Goal: Task Accomplishment & Management: Manage account settings

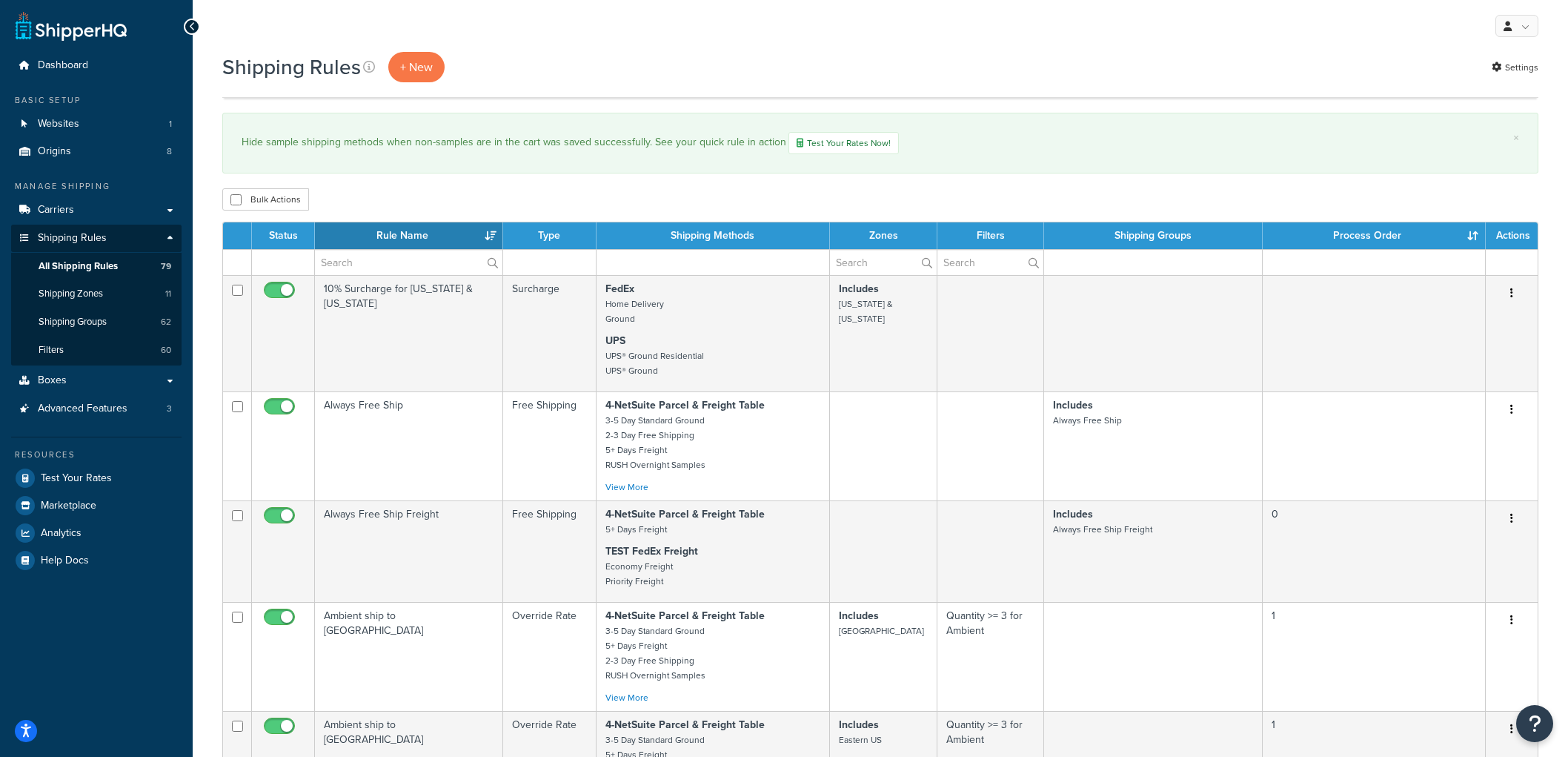
select select "100"
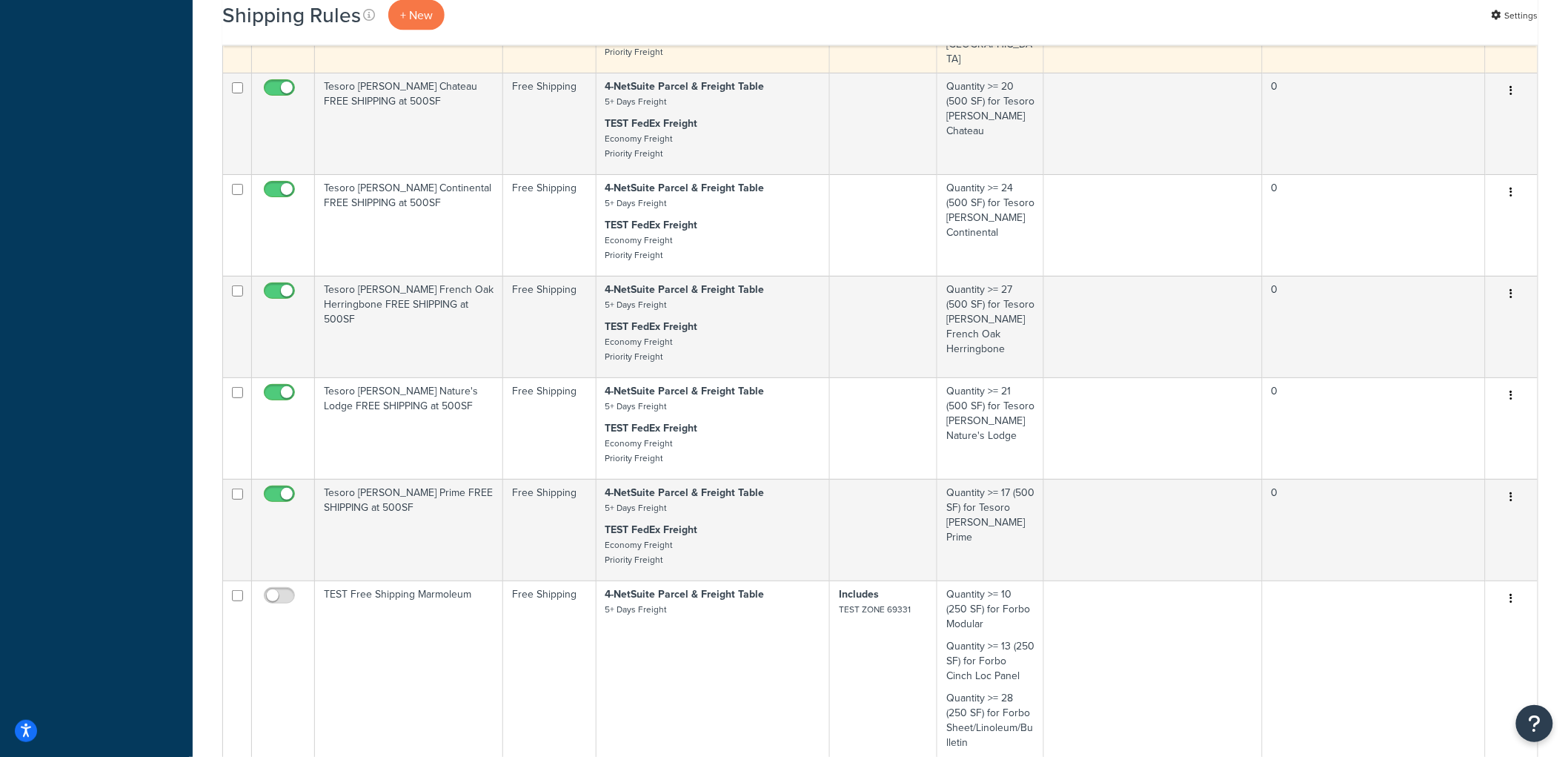
scroll to position [8160, 0]
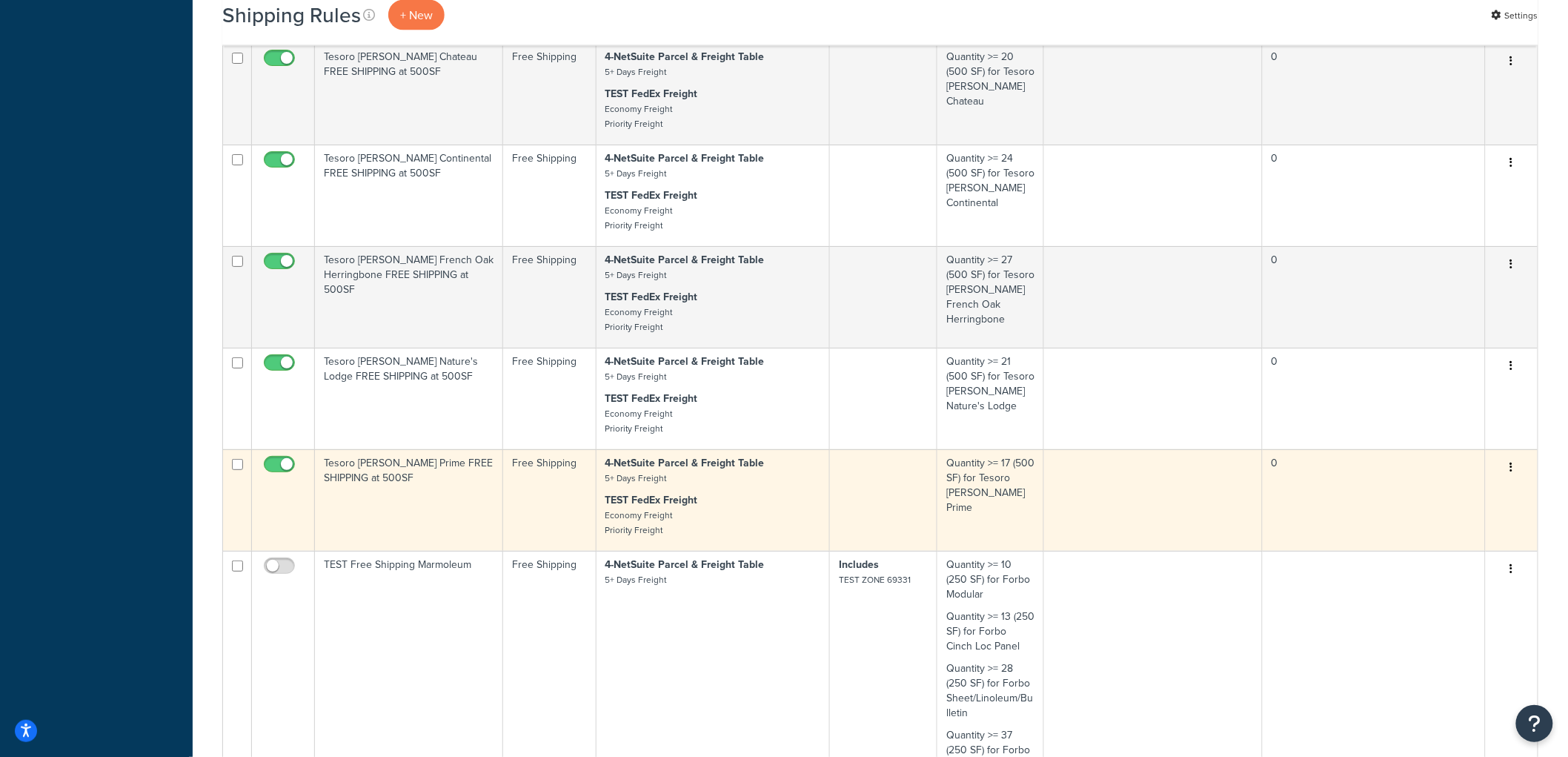
click at [443, 551] on td "Tesoro Woods Prime FREE SHIPPING at 500SF" at bounding box center [408, 500] width 188 height 102
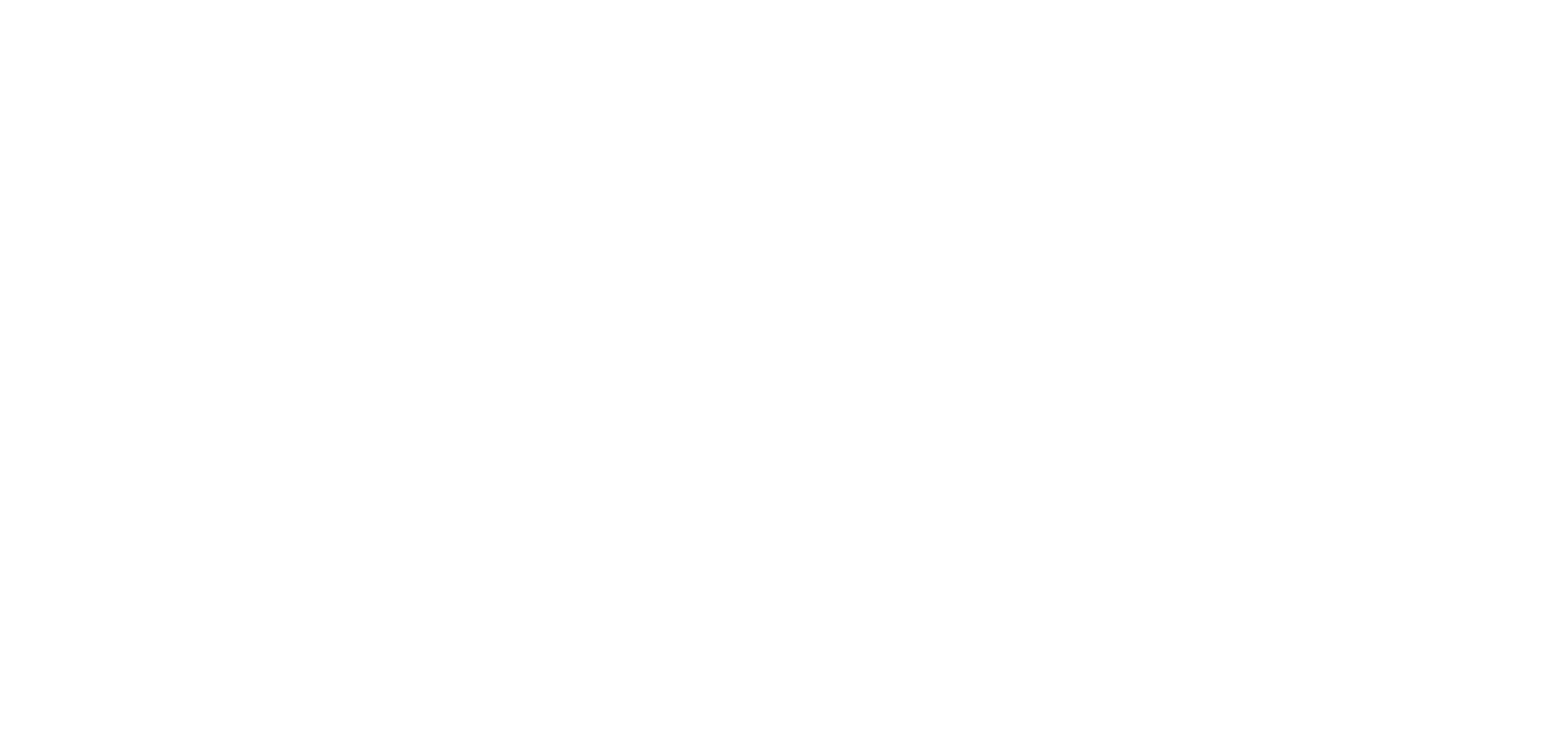
select select "SHIPPING_GROUP"
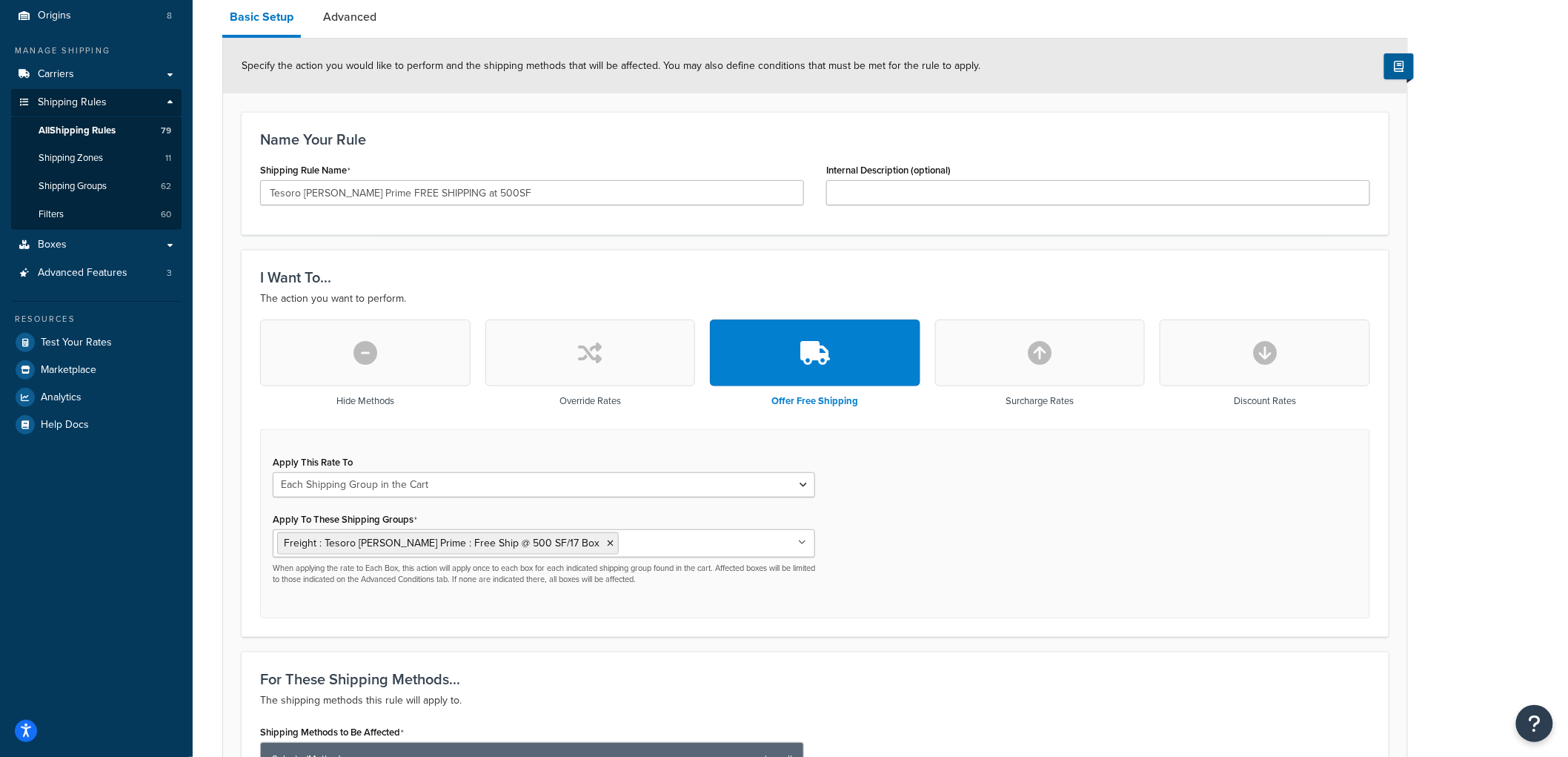
scroll to position [37, 0]
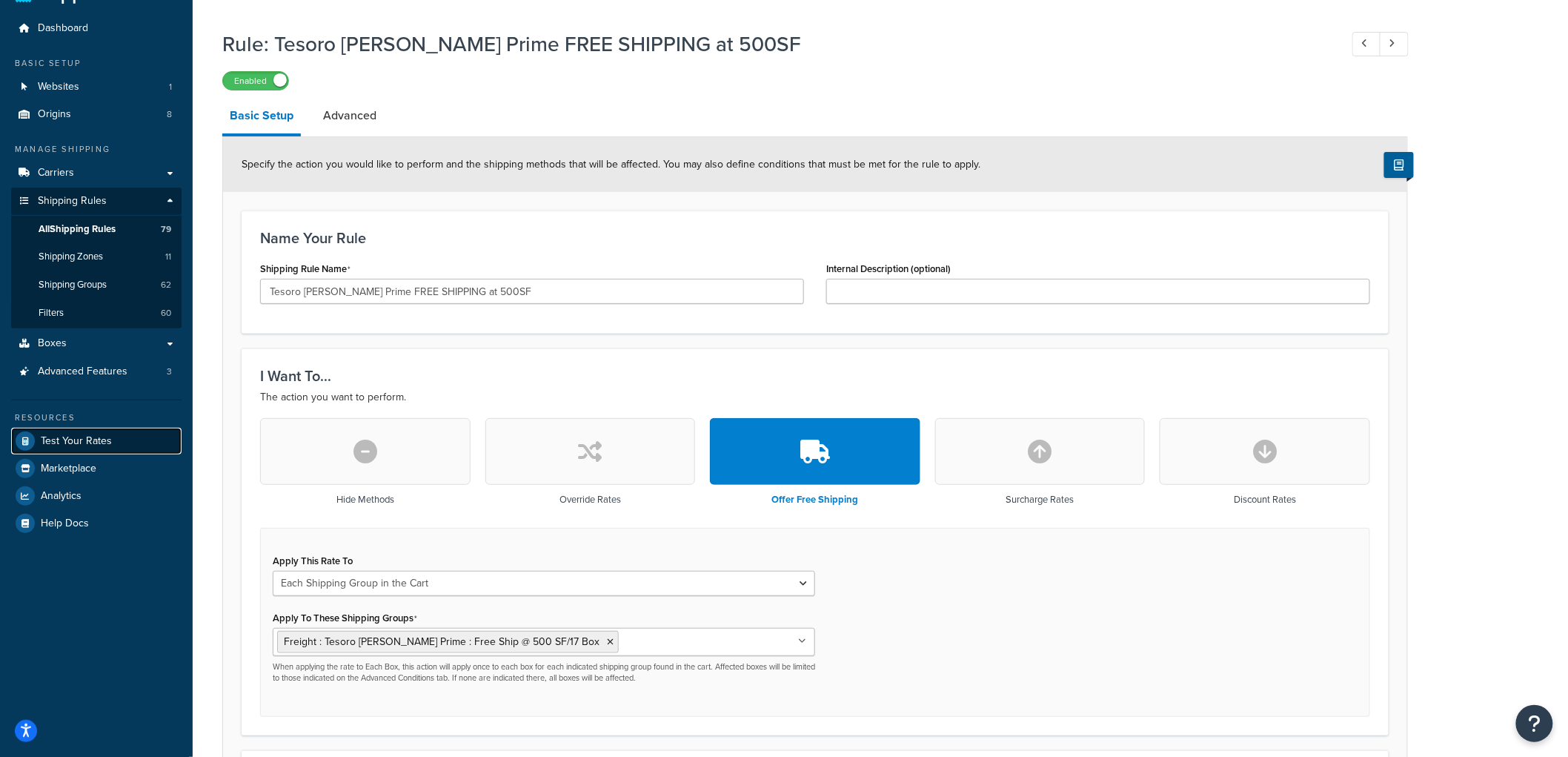
click at [91, 441] on span "Test Your Rates" at bounding box center [76, 441] width 71 height 13
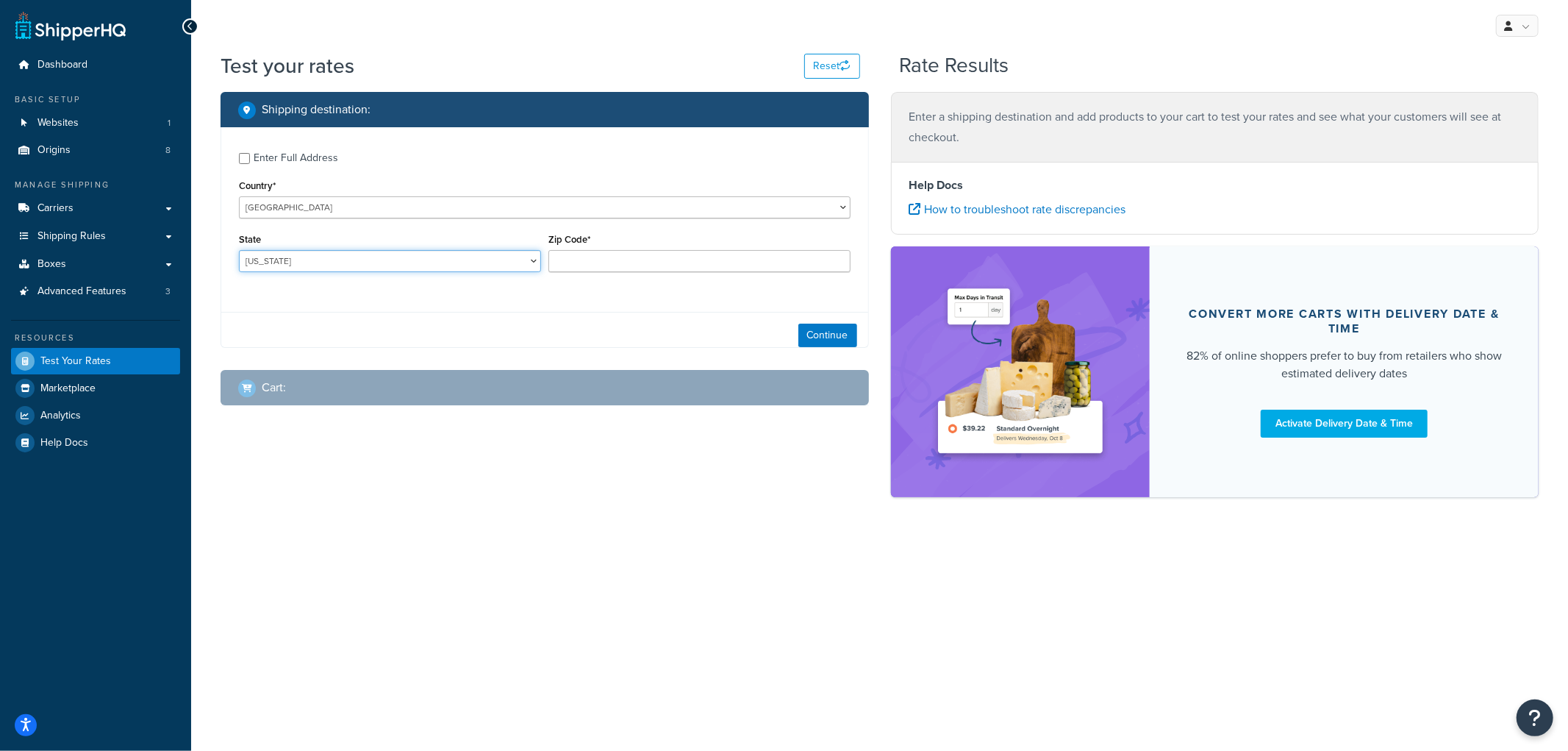
click at [354, 262] on select "Alabama Alaska American Samoa Arizona Arkansas Armed Forces Americas Armed Forc…" at bounding box center [390, 261] width 302 height 22
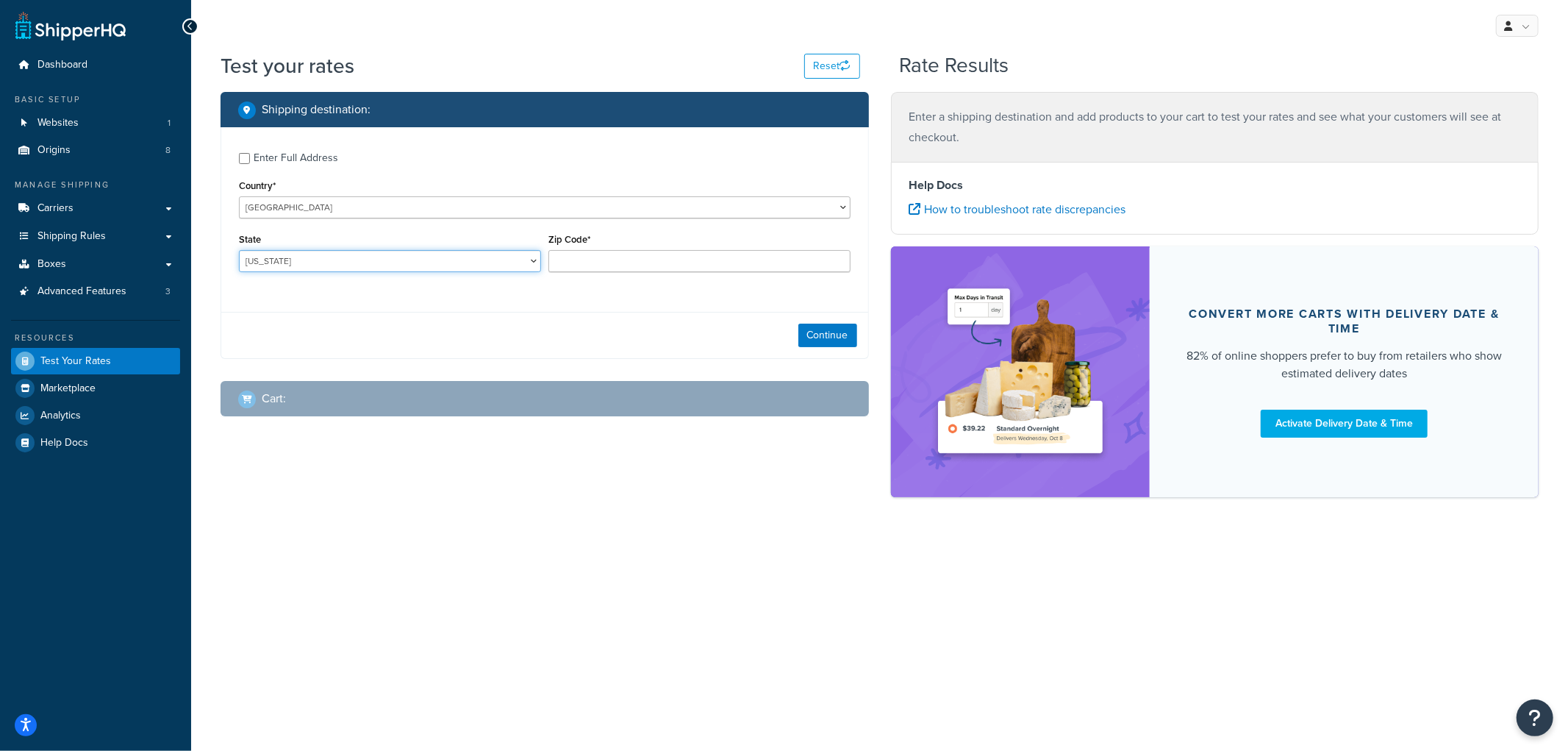
select select "NE"
click at [239, 251] on select "Alabama Alaska American Samoa Arizona Arkansas Armed Forces Americas Armed Forc…" at bounding box center [390, 261] width 302 height 22
click at [636, 248] on div "Zip Code*" at bounding box center [699, 250] width 302 height 43
click at [629, 254] on input "Zip Code*" at bounding box center [699, 261] width 302 height 22
type input "69331"
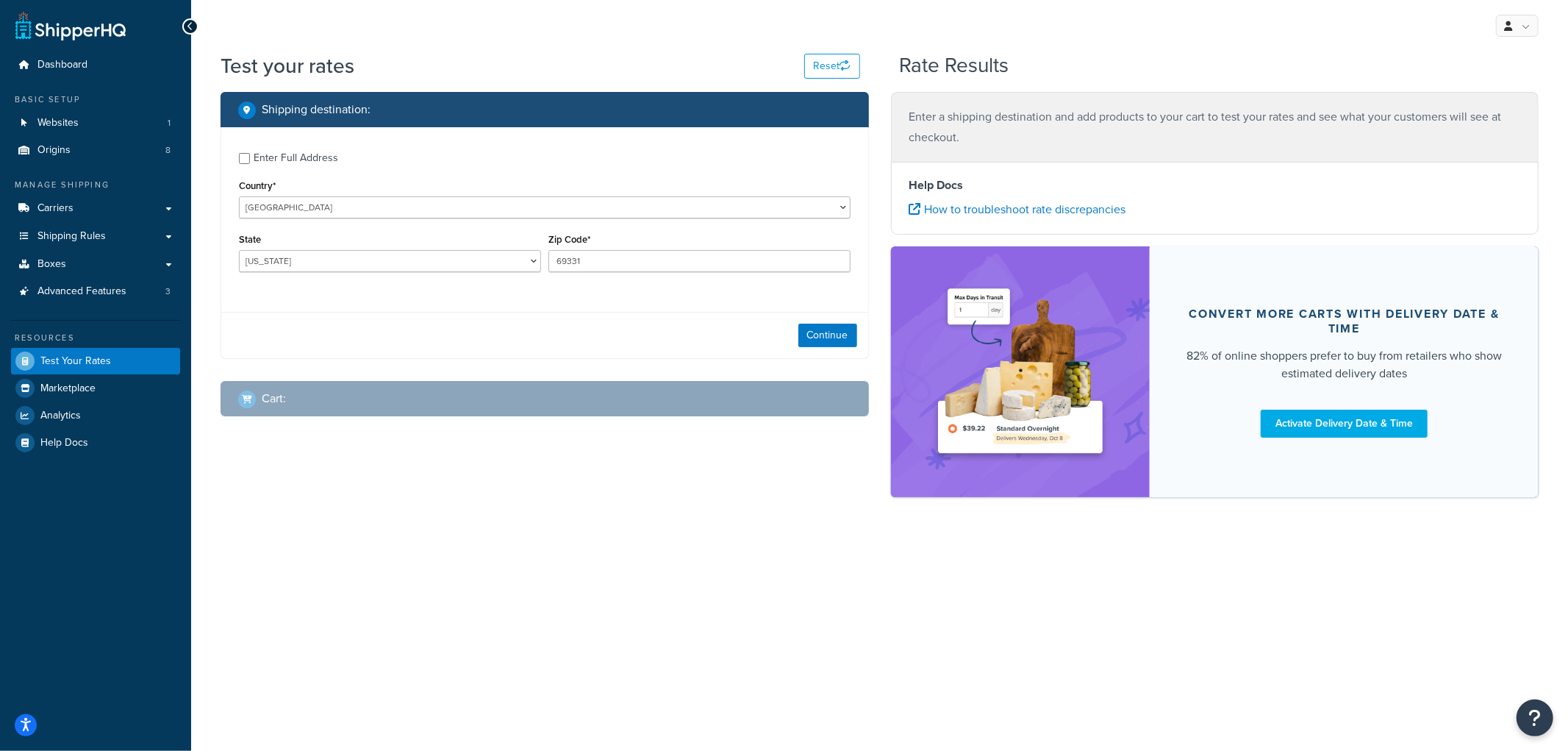
click at [239, 150] on div "Enter Full Address" at bounding box center [544, 157] width 611 height 24
click at [247, 153] on input "Enter Full Address" at bounding box center [245, 158] width 11 height 11
checkbox input "true"
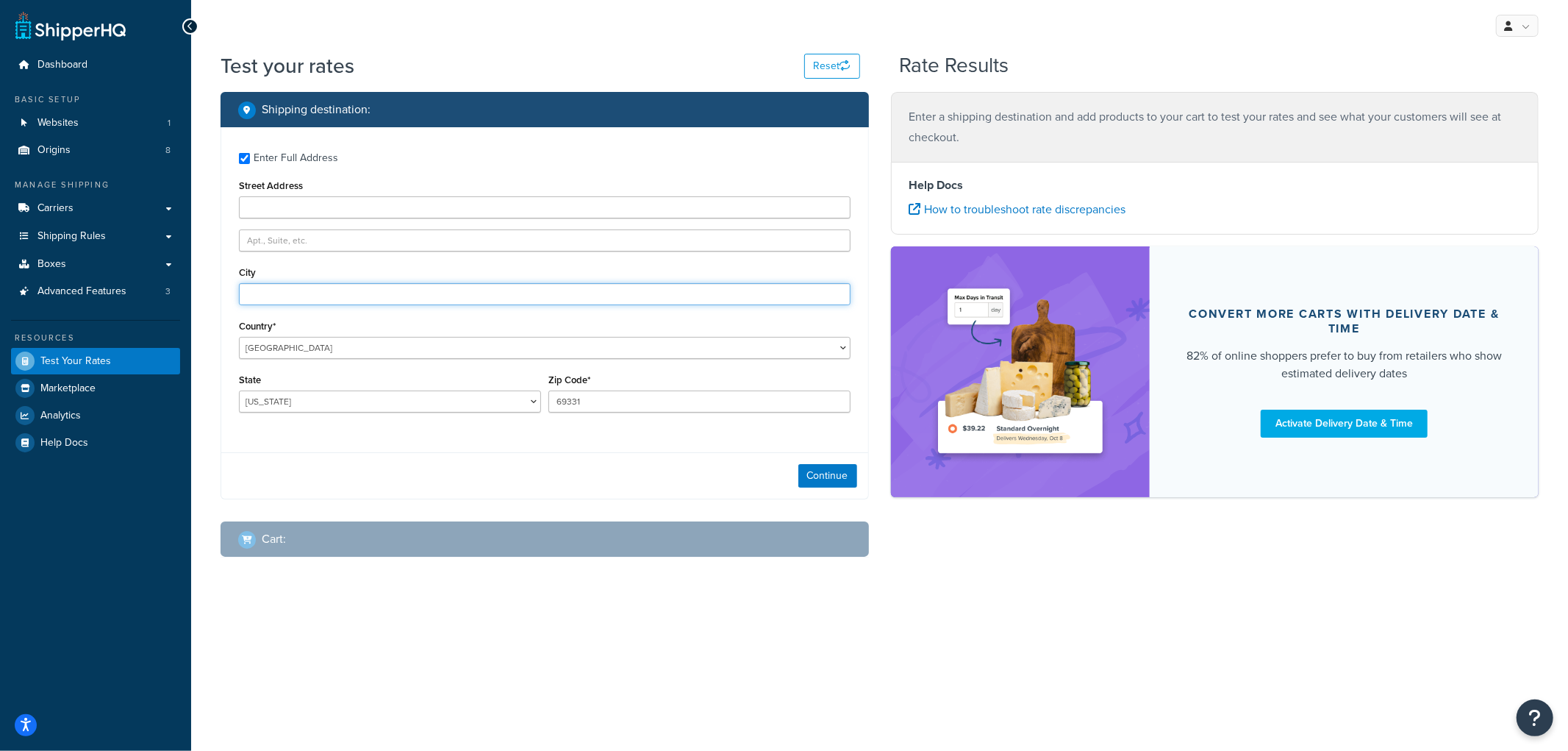
click at [282, 292] on input "City" at bounding box center [544, 294] width 611 height 22
type input "a"
type input "Angora"
click at [841, 476] on button "Continue" at bounding box center [828, 476] width 59 height 24
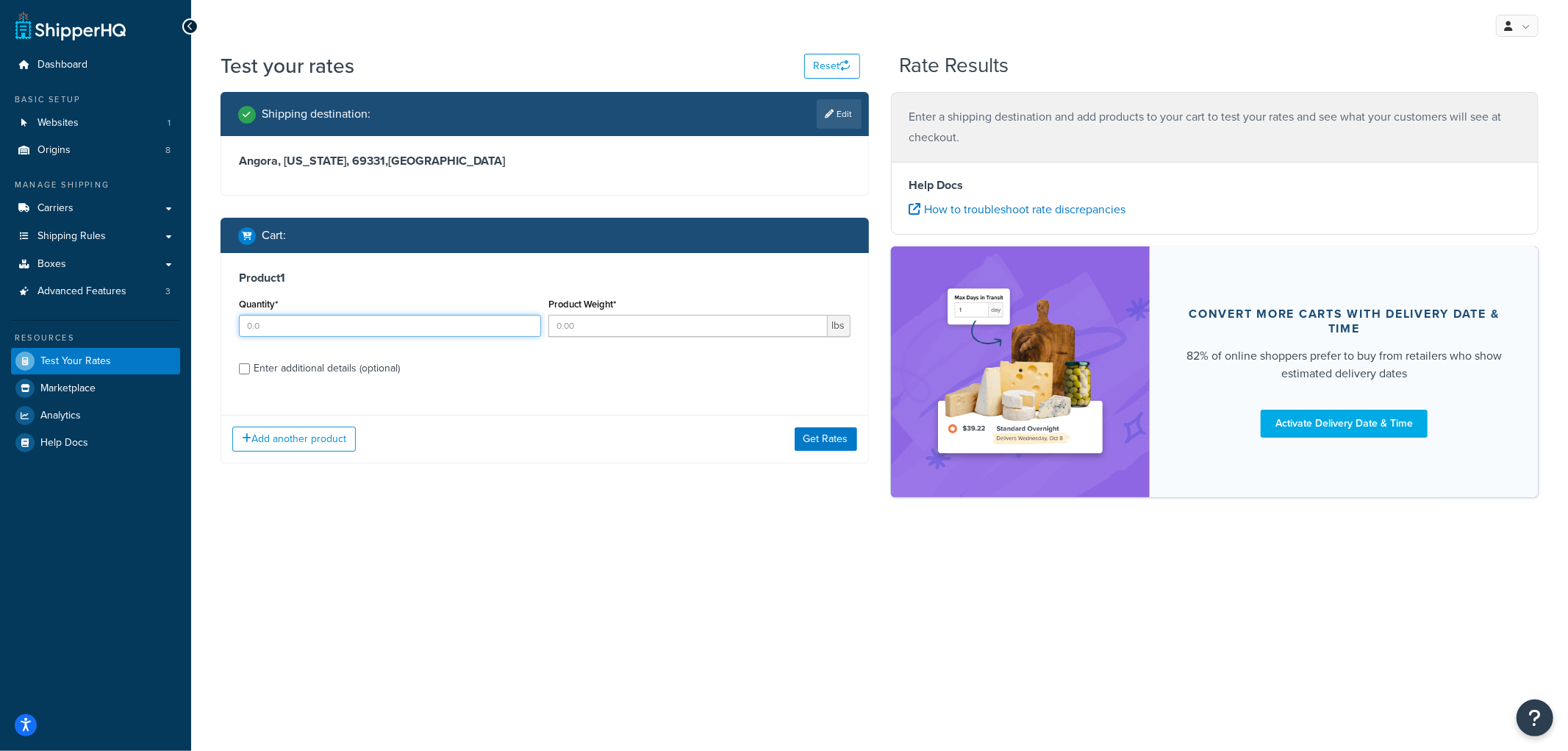
click at [437, 331] on input "Quantity*" at bounding box center [390, 326] width 302 height 22
type input "17"
click at [606, 325] on input "Product Weight*" at bounding box center [688, 326] width 279 height 22
type input "15"
click at [298, 369] on div "Enter additional details (optional)" at bounding box center [327, 368] width 146 height 20
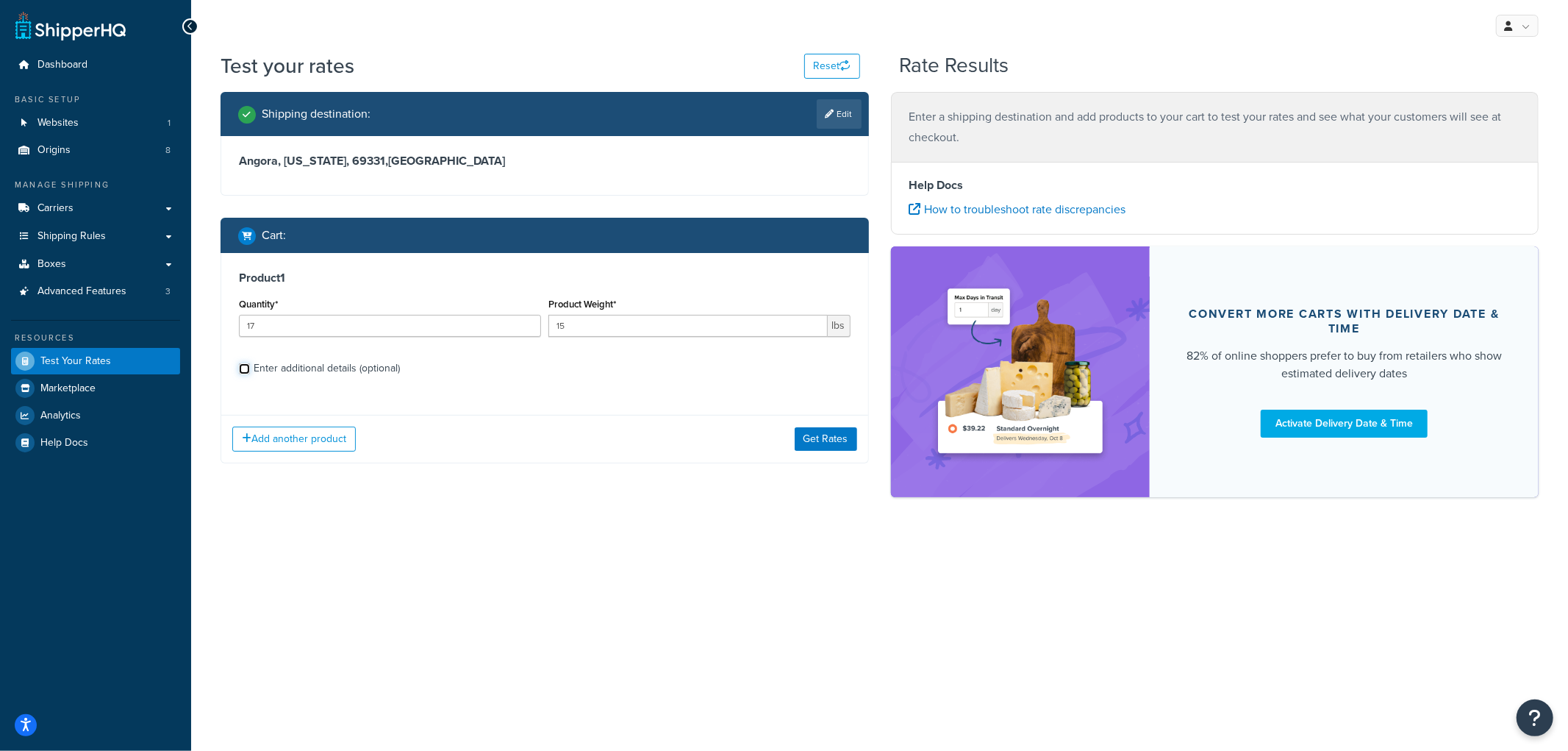
click at [250, 369] on input "Enter additional details (optional)" at bounding box center [245, 369] width 11 height 11
checkbox input "true"
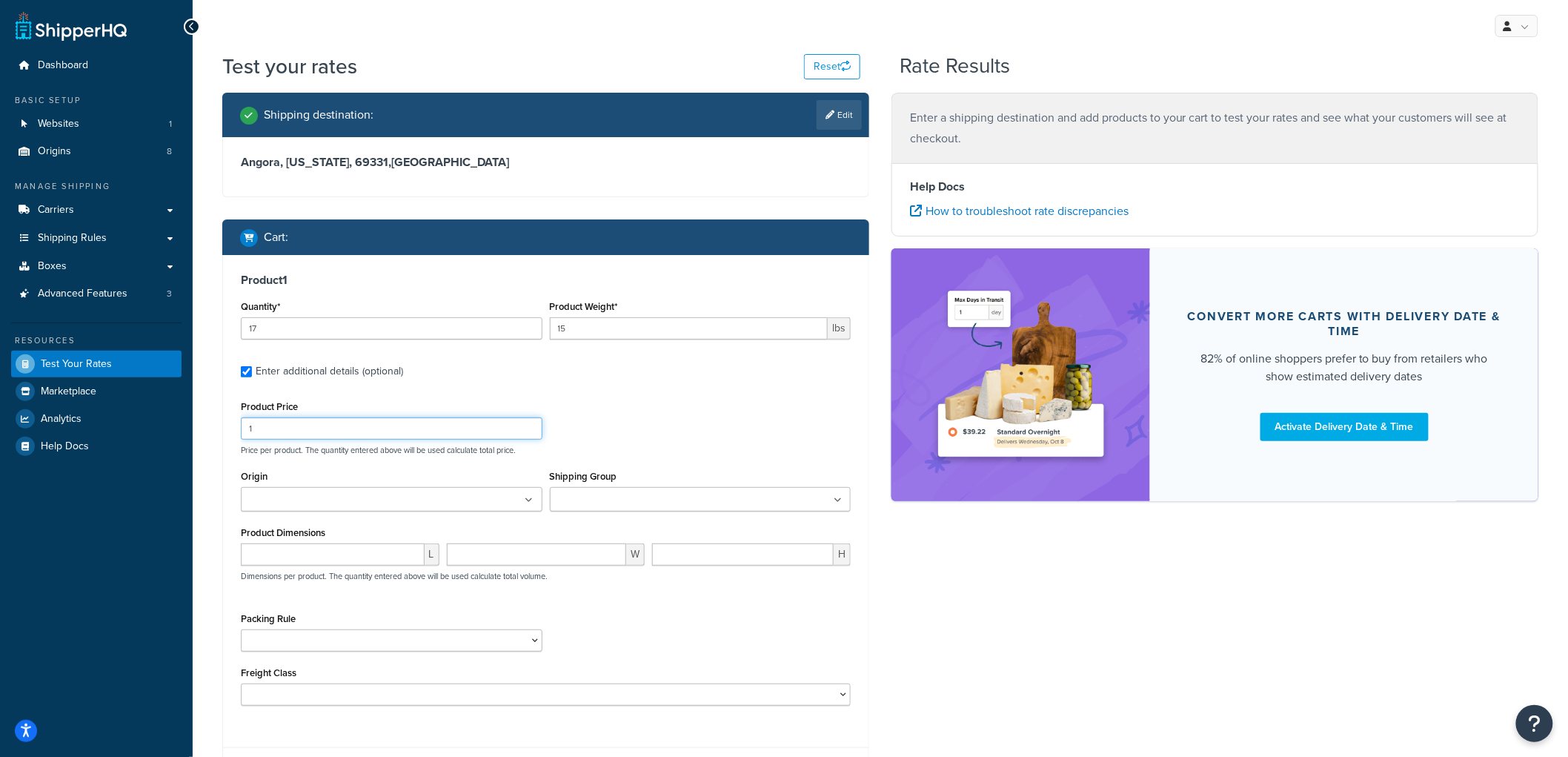
click at [300, 423] on input "1" at bounding box center [392, 428] width 301 height 22
type input "100"
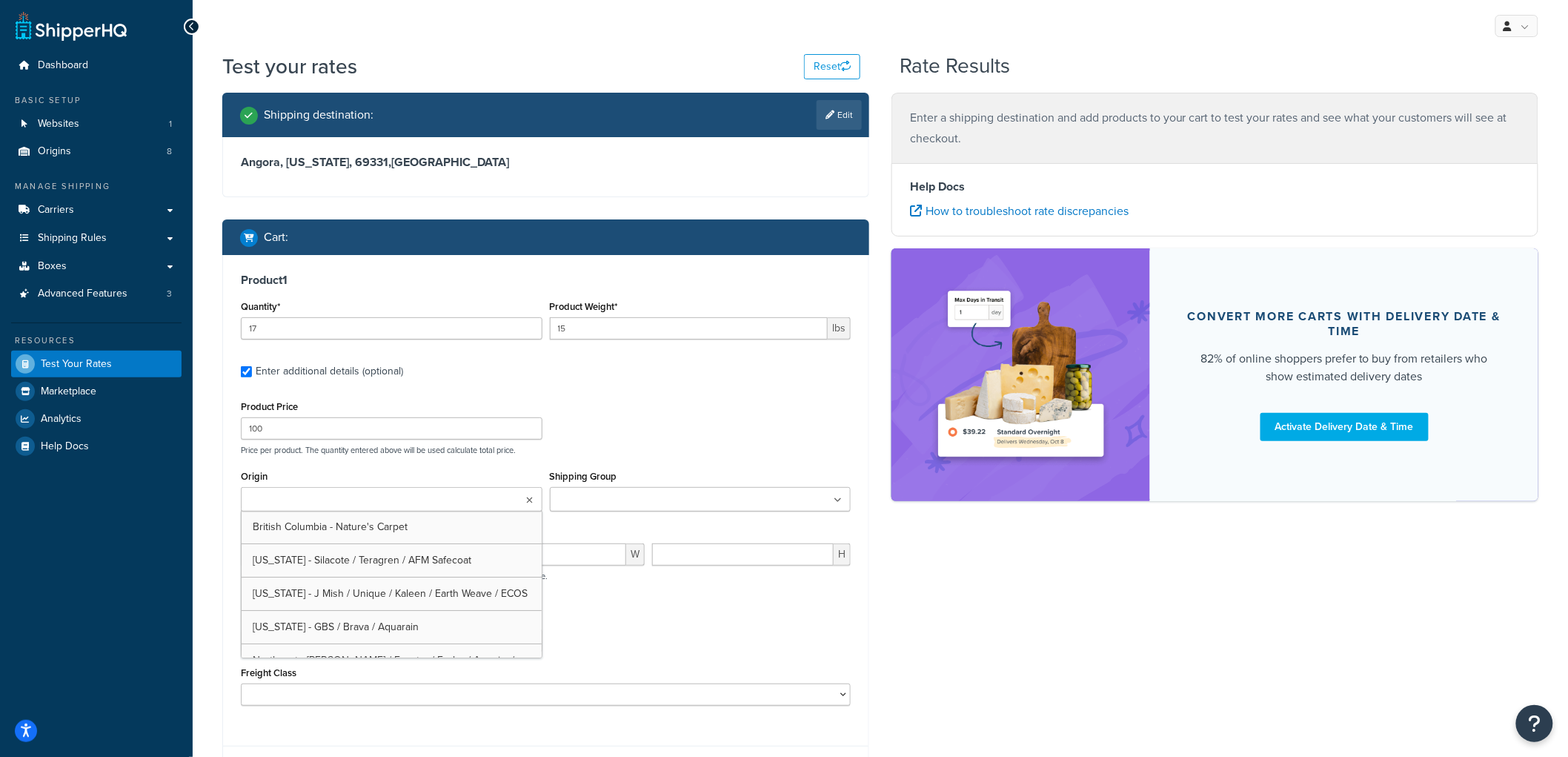
click at [342, 504] on input "Origin" at bounding box center [310, 500] width 131 height 17
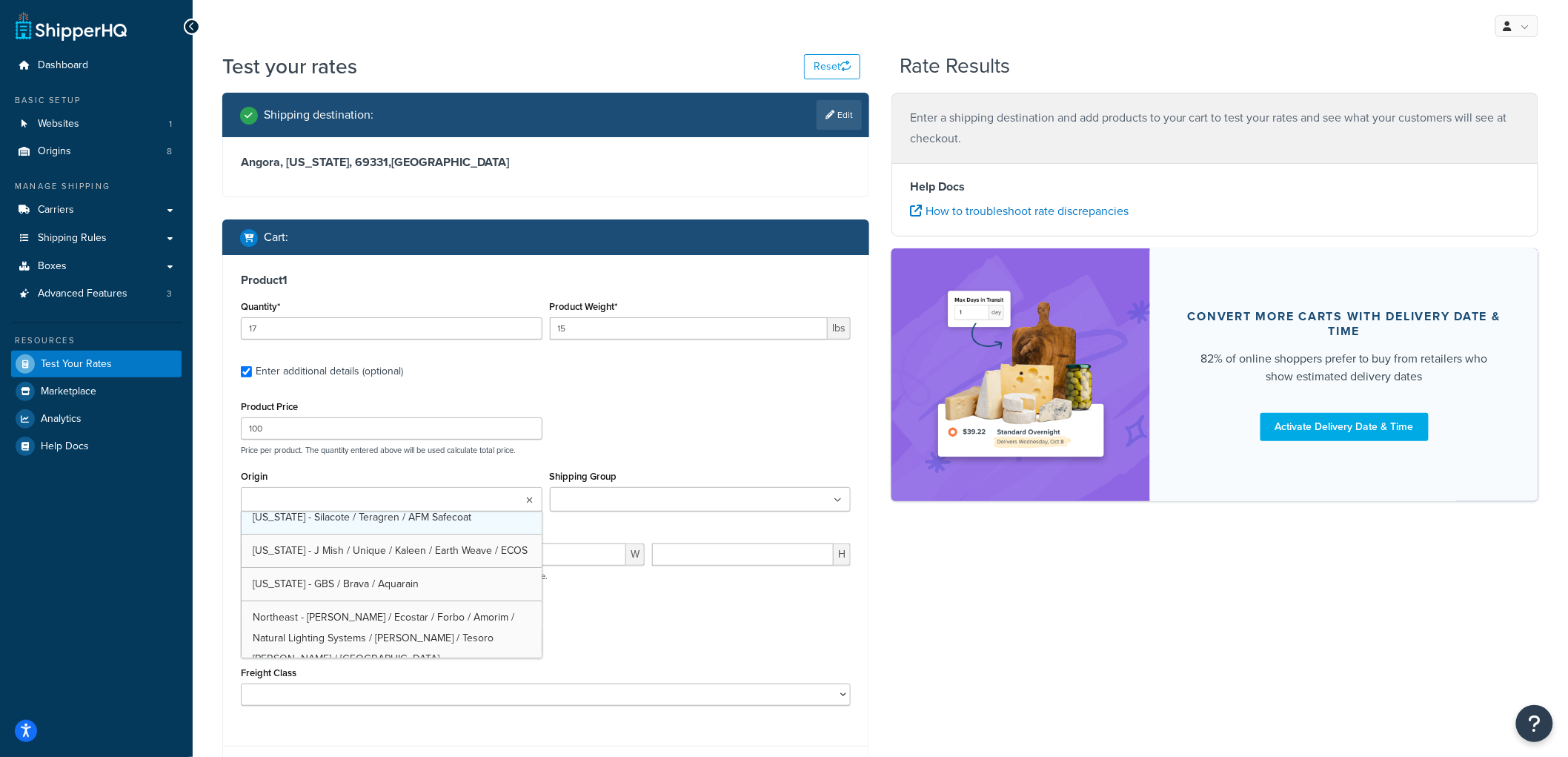
scroll to position [83, 0]
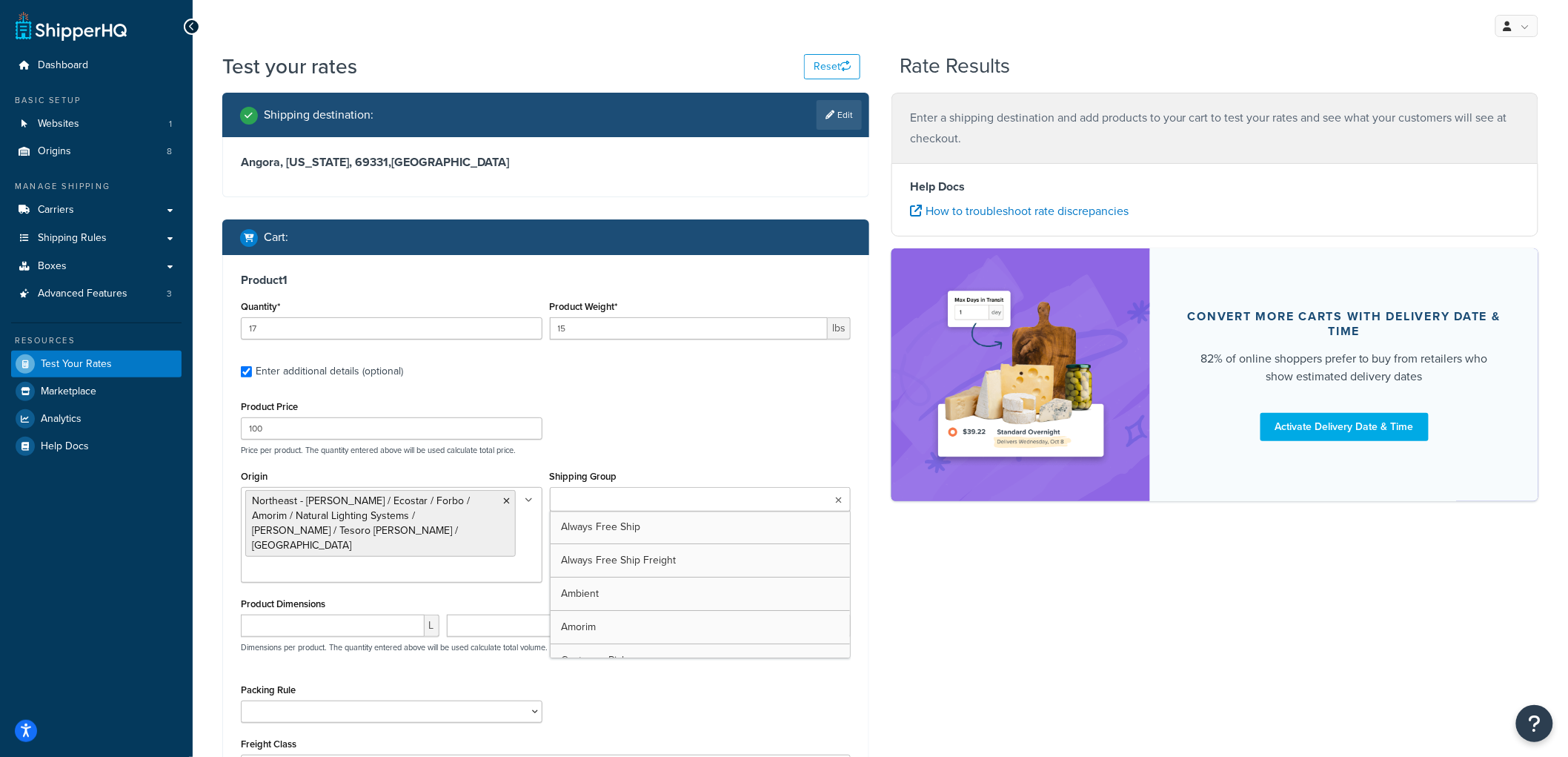
click at [589, 500] on input "Shipping Group" at bounding box center [619, 500] width 131 height 17
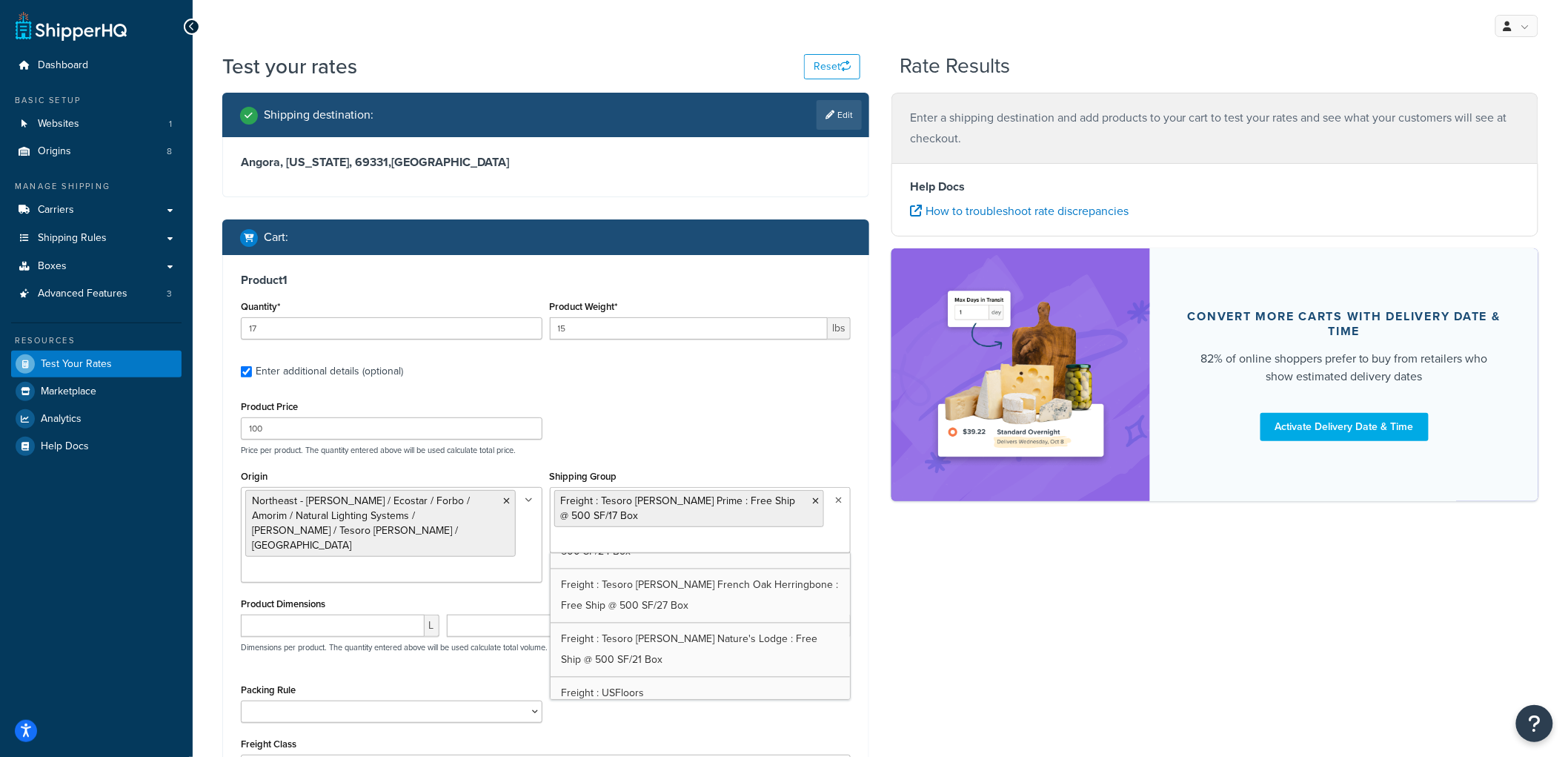
click at [979, 608] on div "Shipping destination : Edit Angora, Nebraska, 69331 , United States Cart : Prod…" at bounding box center [880, 490] width 1338 height 795
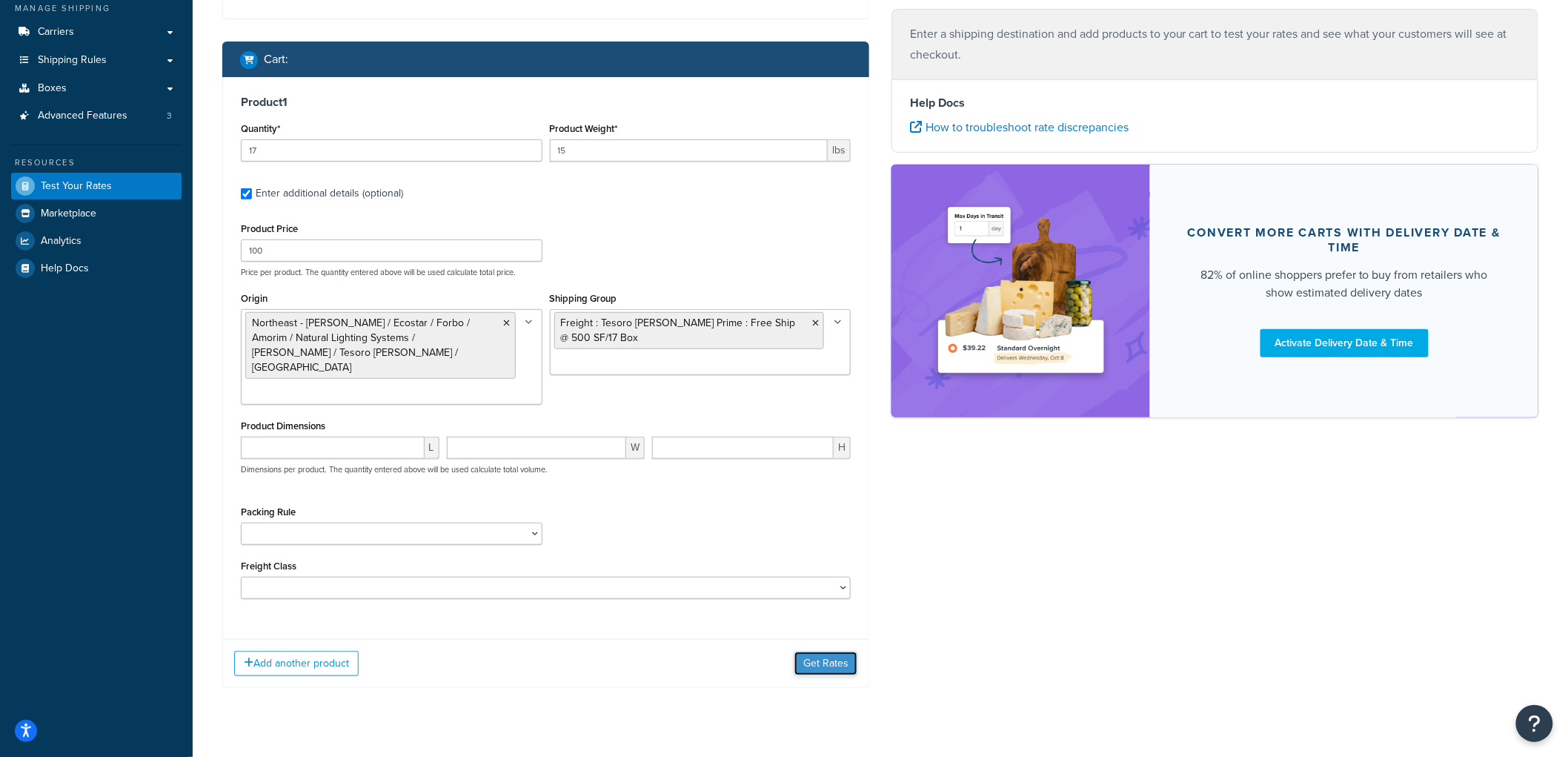
click at [833, 651] on button "Get Rates" at bounding box center [826, 663] width 63 height 24
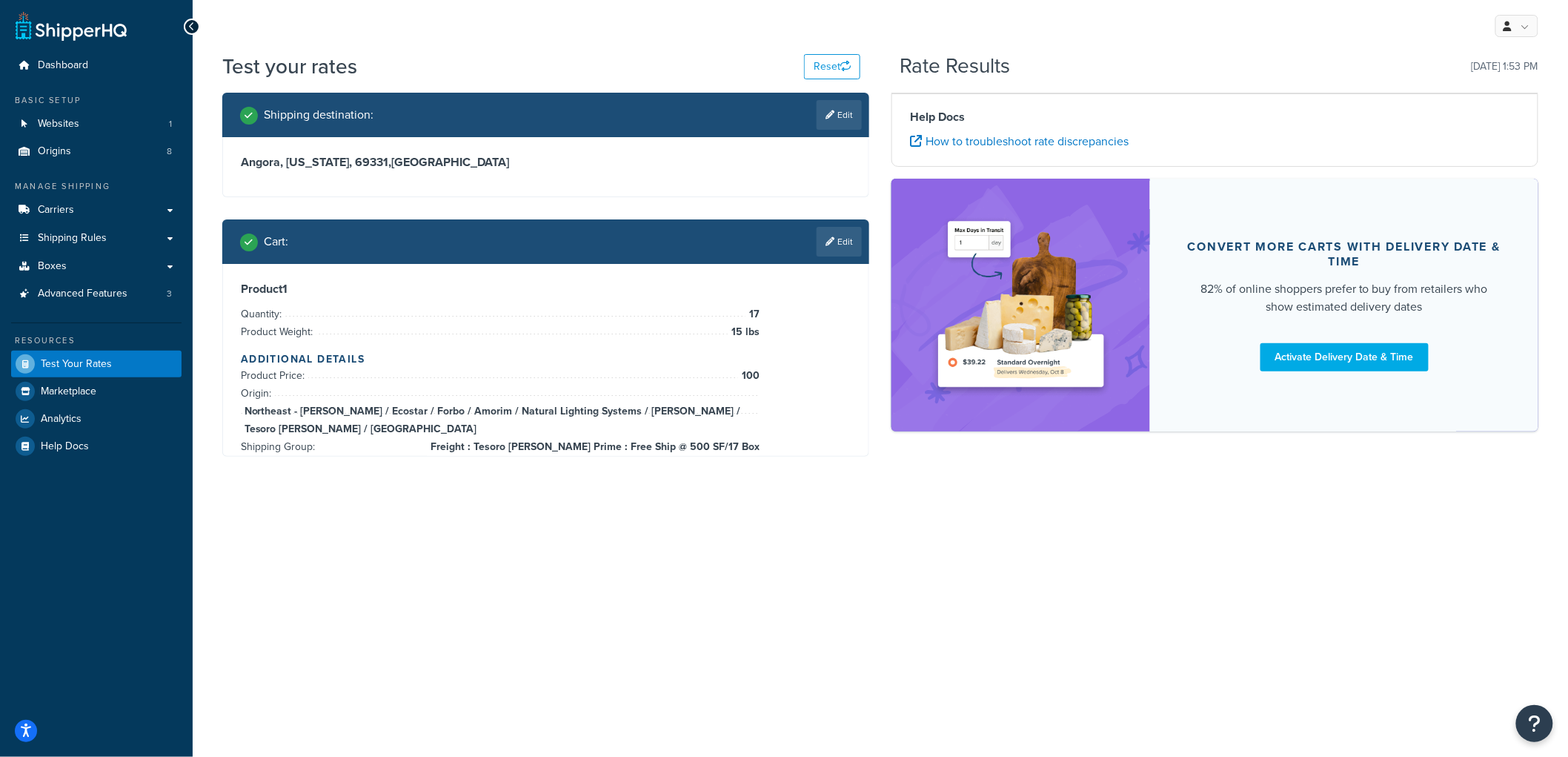
scroll to position [0, 0]
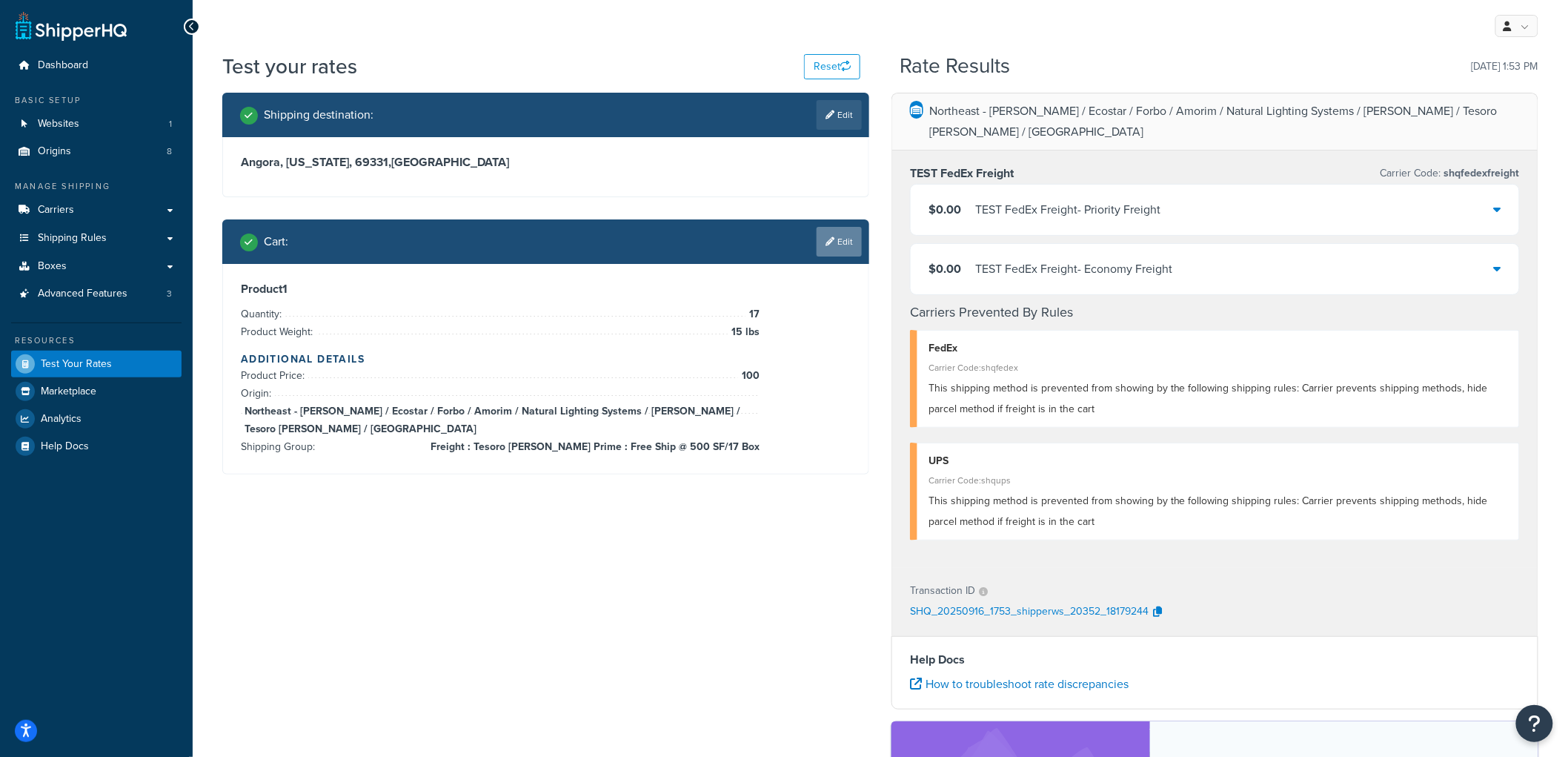
click at [840, 253] on link "Edit" at bounding box center [839, 241] width 45 height 29
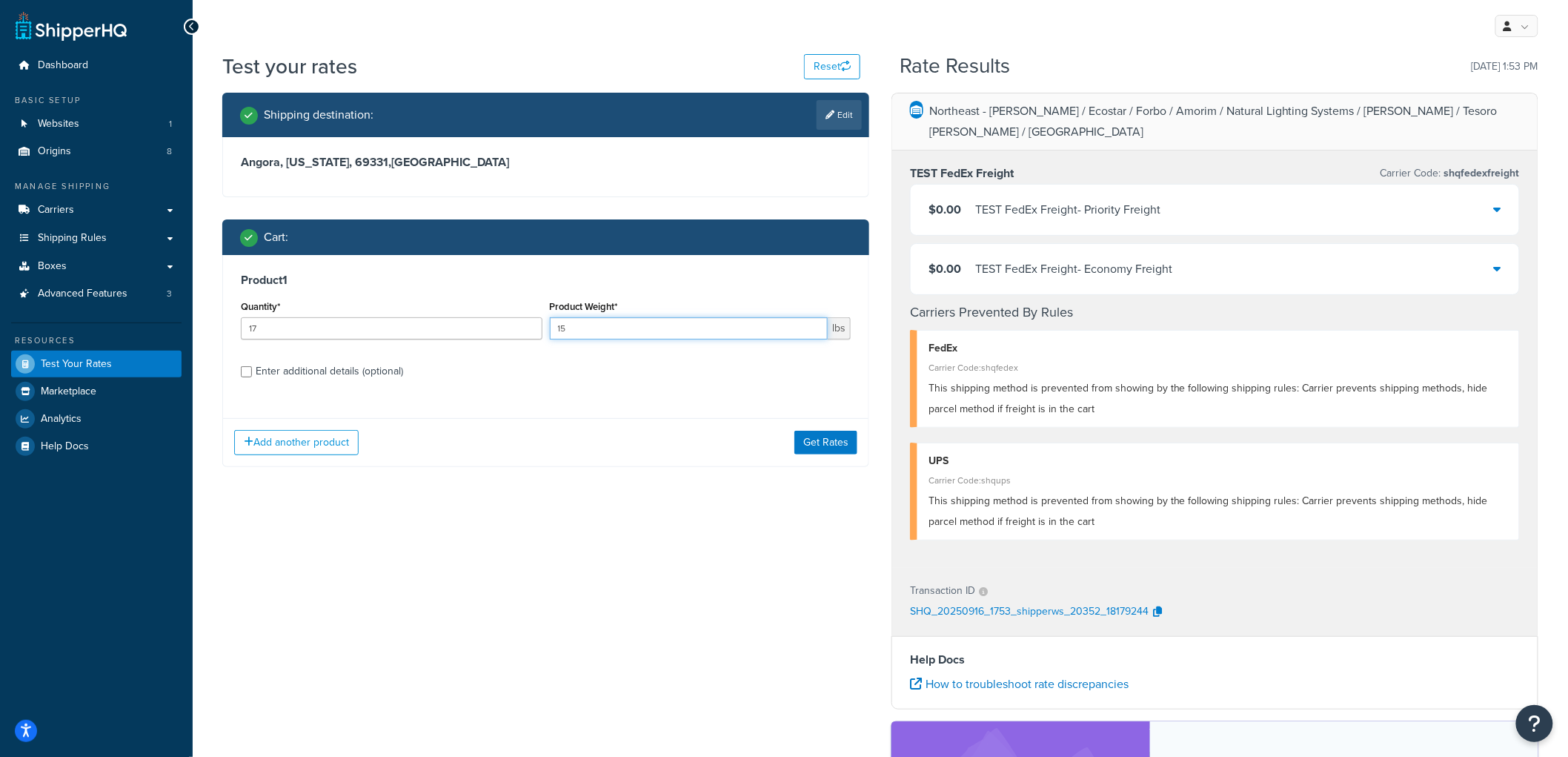
drag, startPoint x: 565, startPoint y: 329, endPoint x: 512, endPoint y: 336, distance: 53.5
click at [512, 336] on div "Quantity* 17 Product Weight* 15 lbs" at bounding box center [546, 324] width 617 height 54
type input "57"
click at [797, 443] on button "Get Rates" at bounding box center [826, 443] width 63 height 24
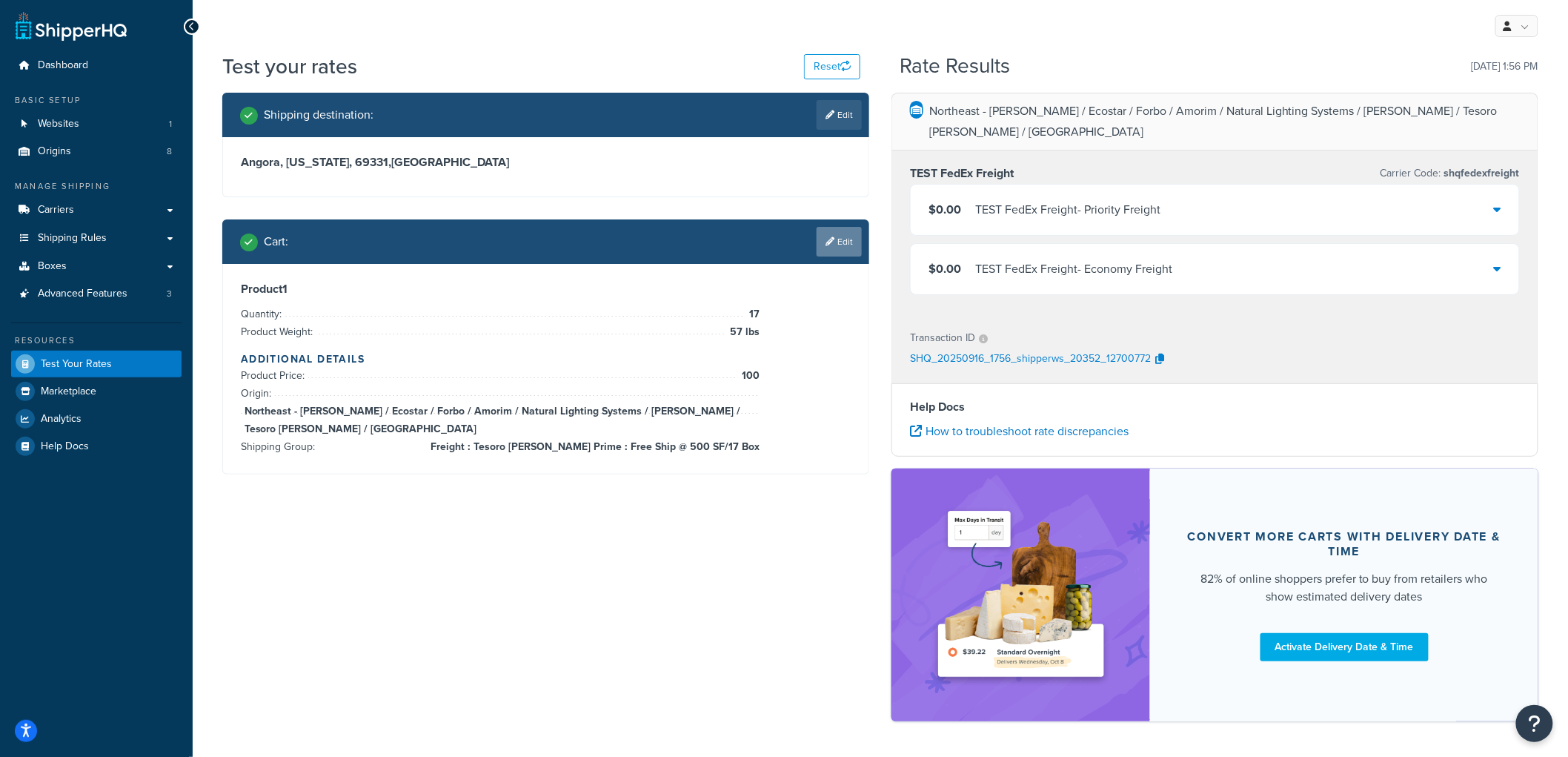
click at [839, 242] on link "Edit" at bounding box center [839, 241] width 45 height 29
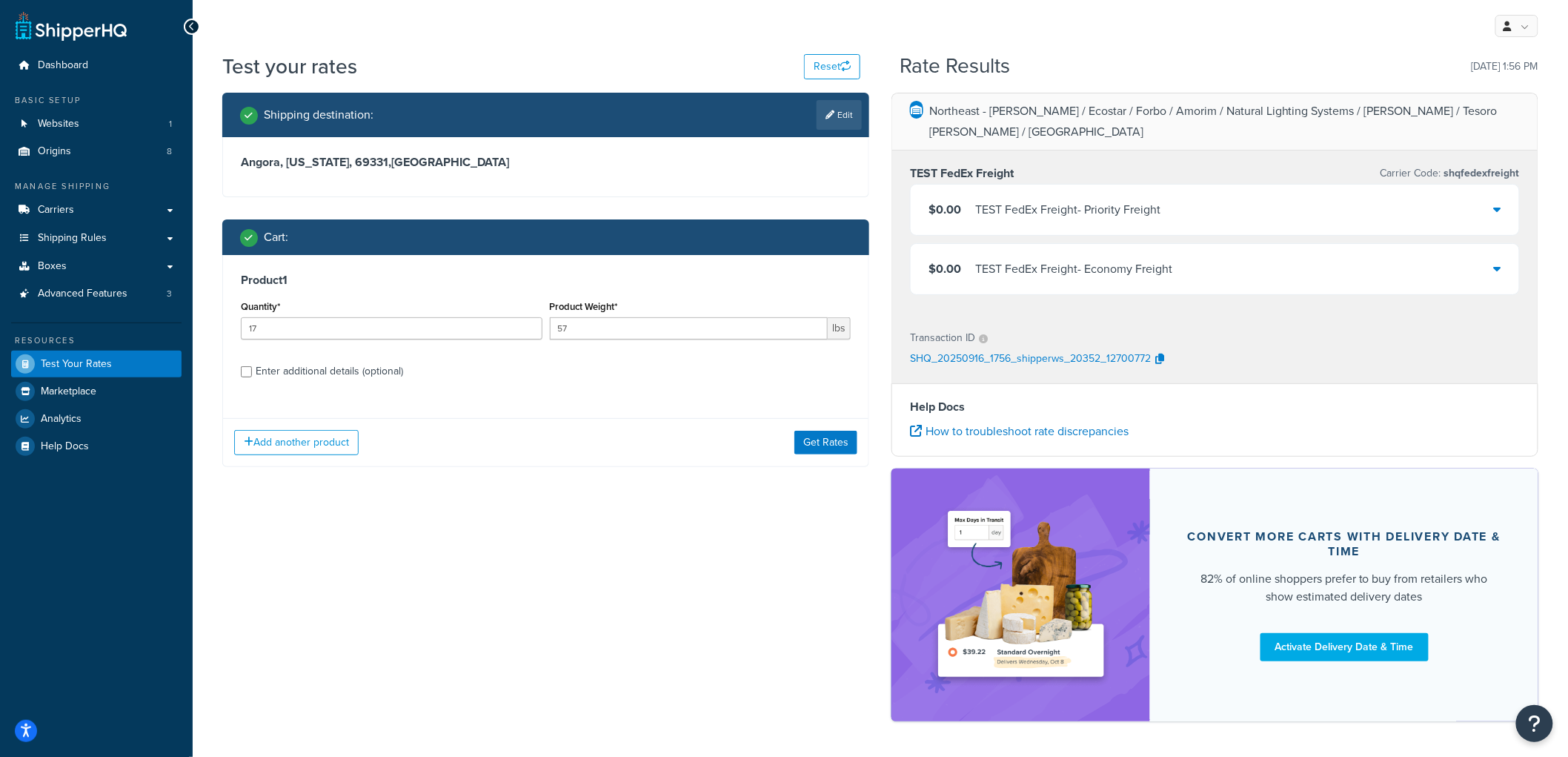
click at [304, 365] on div "Enter additional details (optional)" at bounding box center [329, 371] width 148 height 21
click at [252, 367] on input "Enter additional details (optional)" at bounding box center [247, 372] width 11 height 11
checkbox input "true"
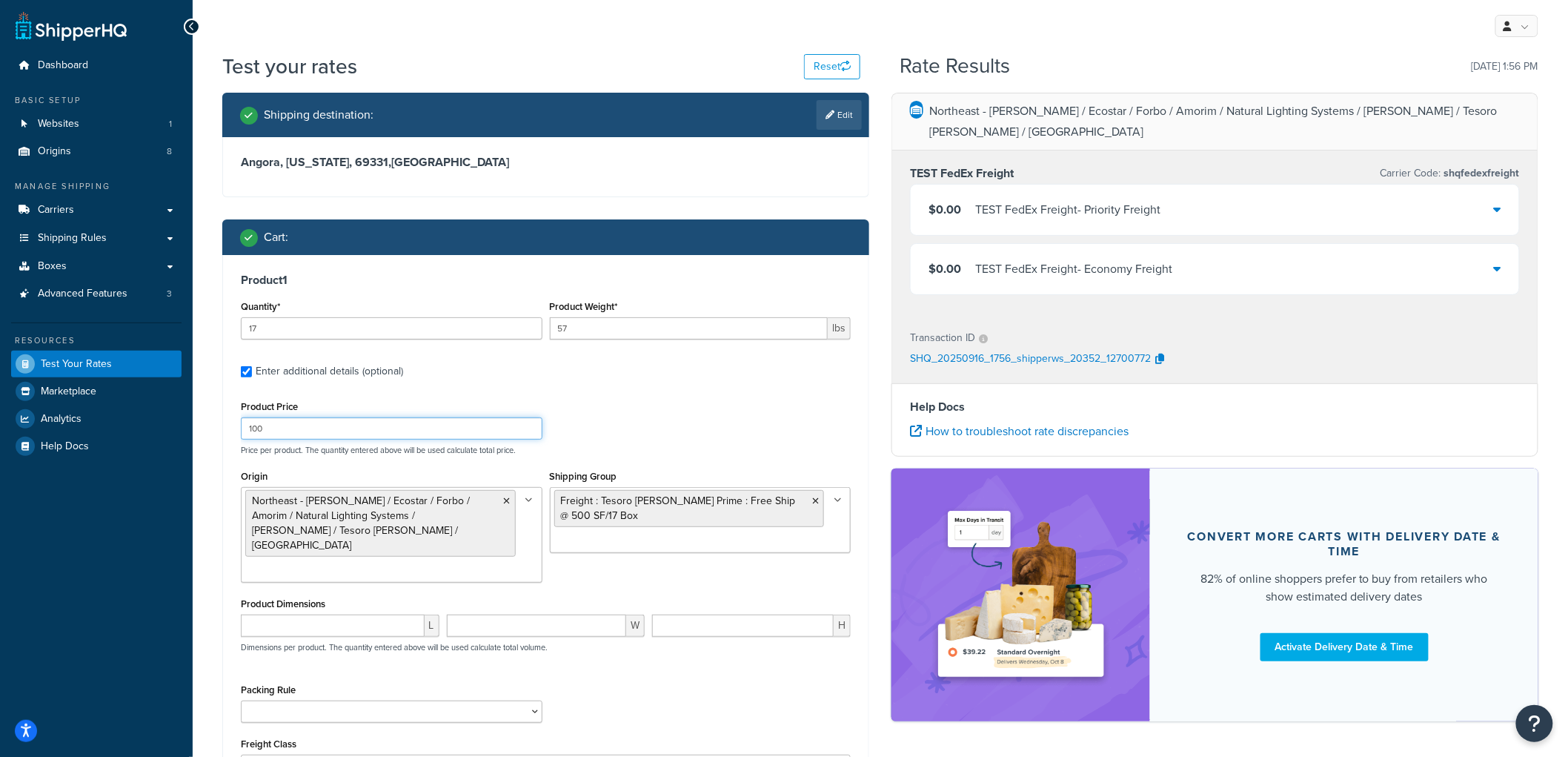
drag, startPoint x: 287, startPoint y: 423, endPoint x: 183, endPoint y: 427, distance: 104.1
click at [184, 427] on div "Dashboard Basic Setup Websites 1 Origins 8 Manage Shipping Carriers Carriers Al…" at bounding box center [784, 467] width 1568 height 934
type input "300"
click at [729, 438] on div "Product Price 300 Price per product. The quantity entered above will be used ca…" at bounding box center [546, 426] width 617 height 59
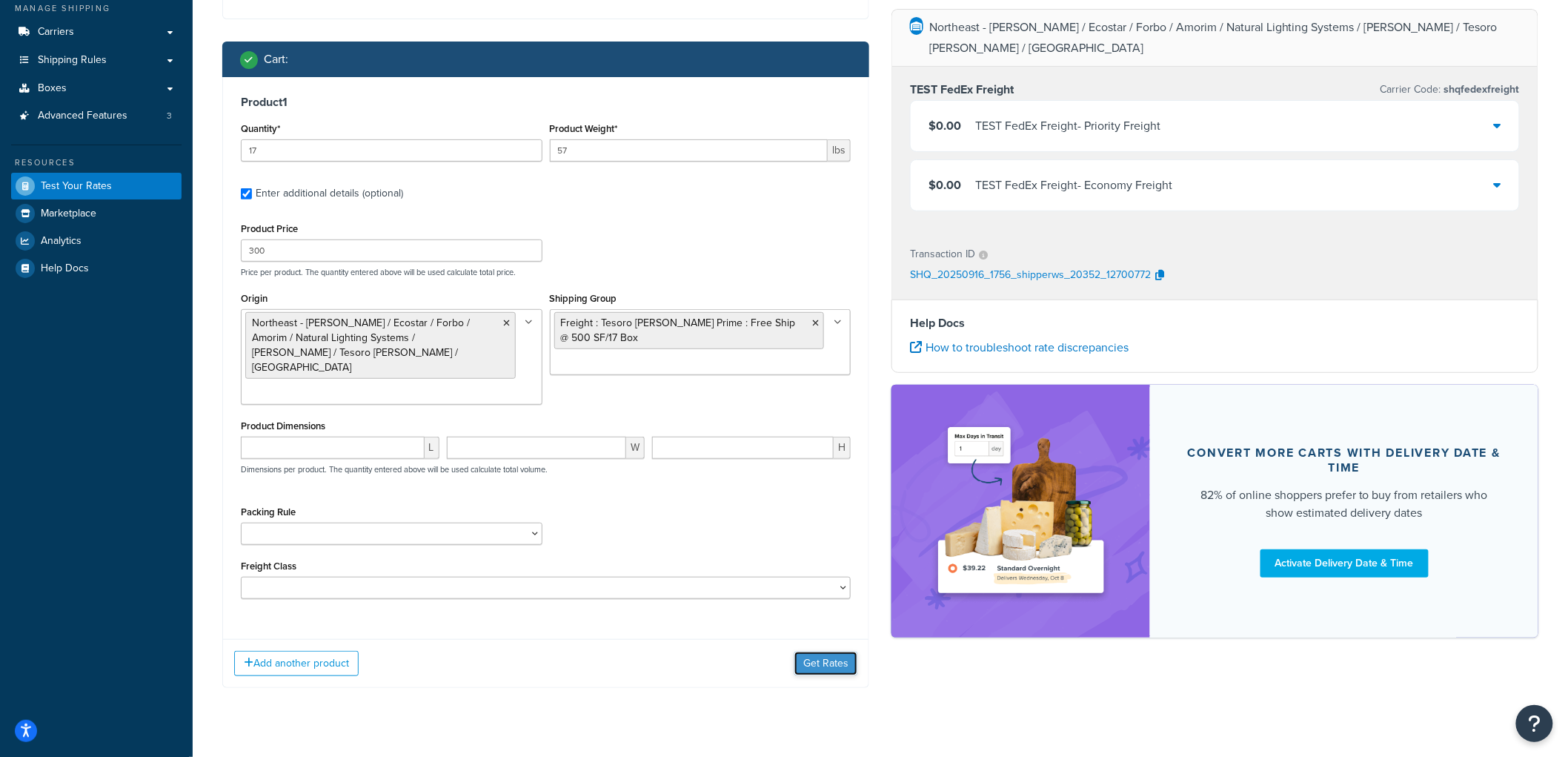
click at [813, 651] on button "Get Rates" at bounding box center [826, 663] width 63 height 24
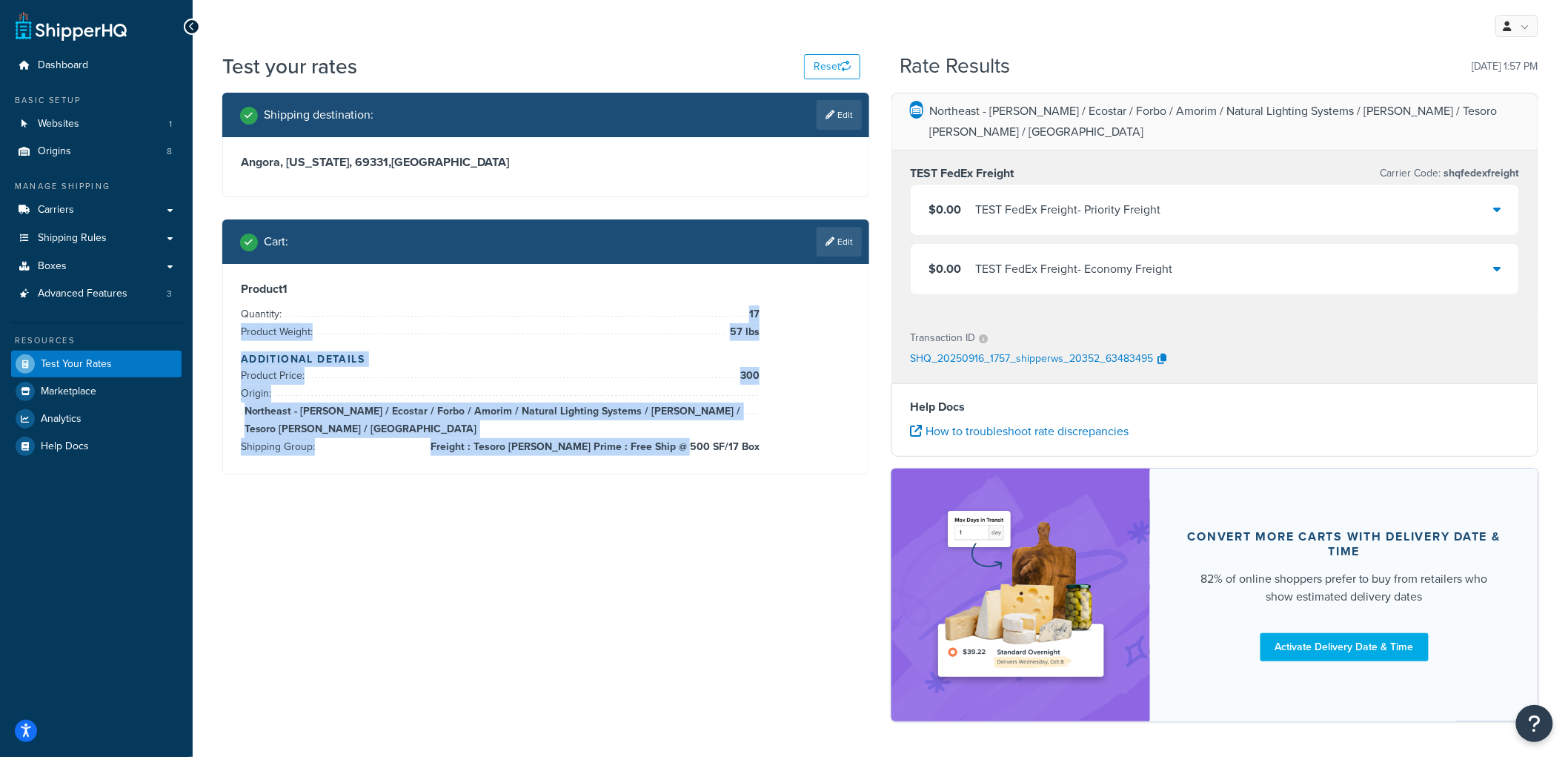
drag, startPoint x: 704, startPoint y: 305, endPoint x: 732, endPoint y: 487, distance: 184.1
click at [732, 487] on div "Shipping destination : Edit Angora, Nebraska, 69331 , United States Cart : Edit…" at bounding box center [880, 414] width 1338 height 644
drag, startPoint x: 764, startPoint y: 435, endPoint x: 235, endPoint y: 227, distance: 568.4
click at [235, 227] on div "Cart : Edit Product 1 Quantity: 17 Product Weight: 57 lbs Additional Details Pr…" at bounding box center [546, 347] width 647 height 255
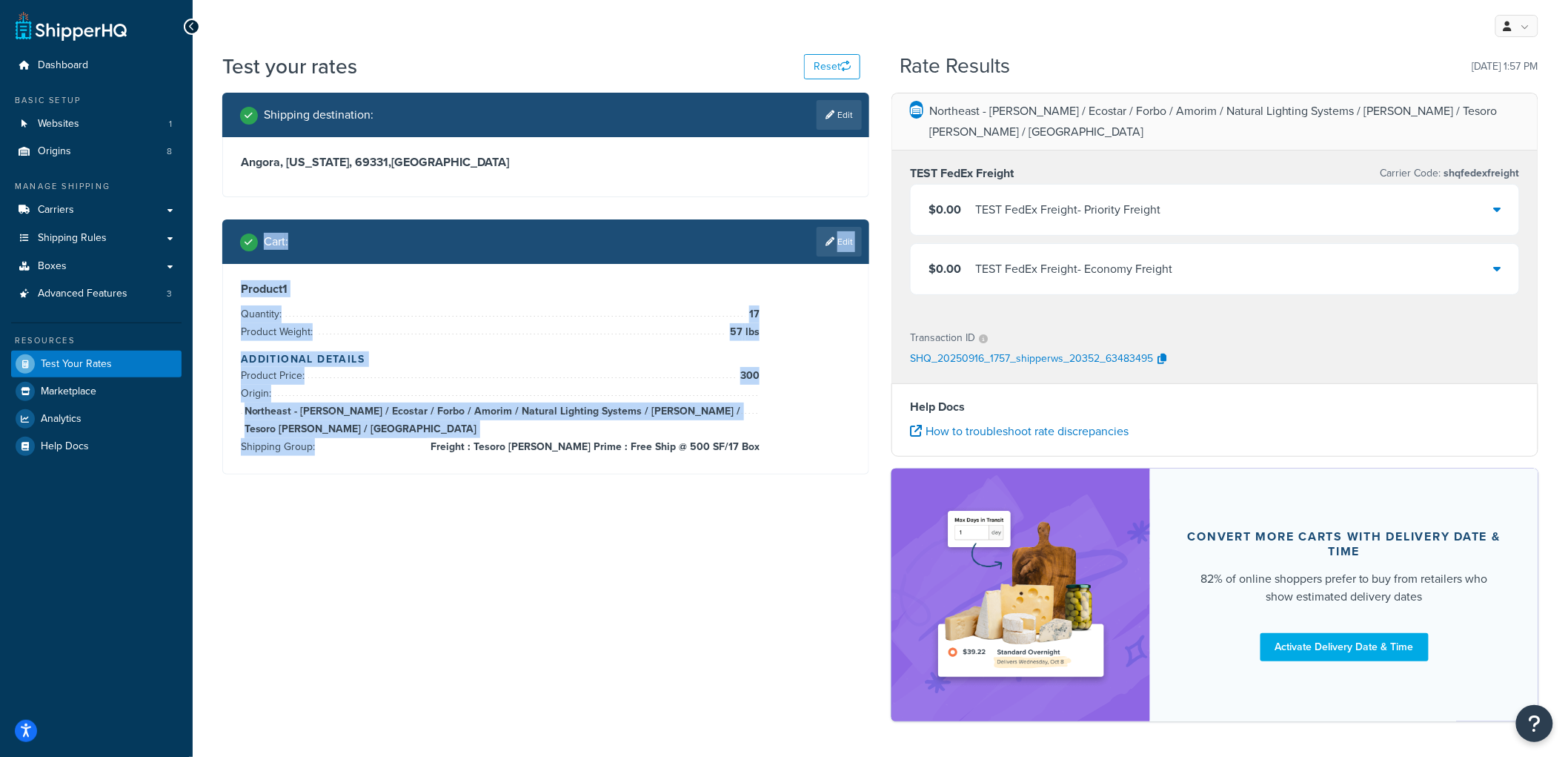
click at [235, 227] on div "Cart : Edit" at bounding box center [546, 242] width 647 height 44
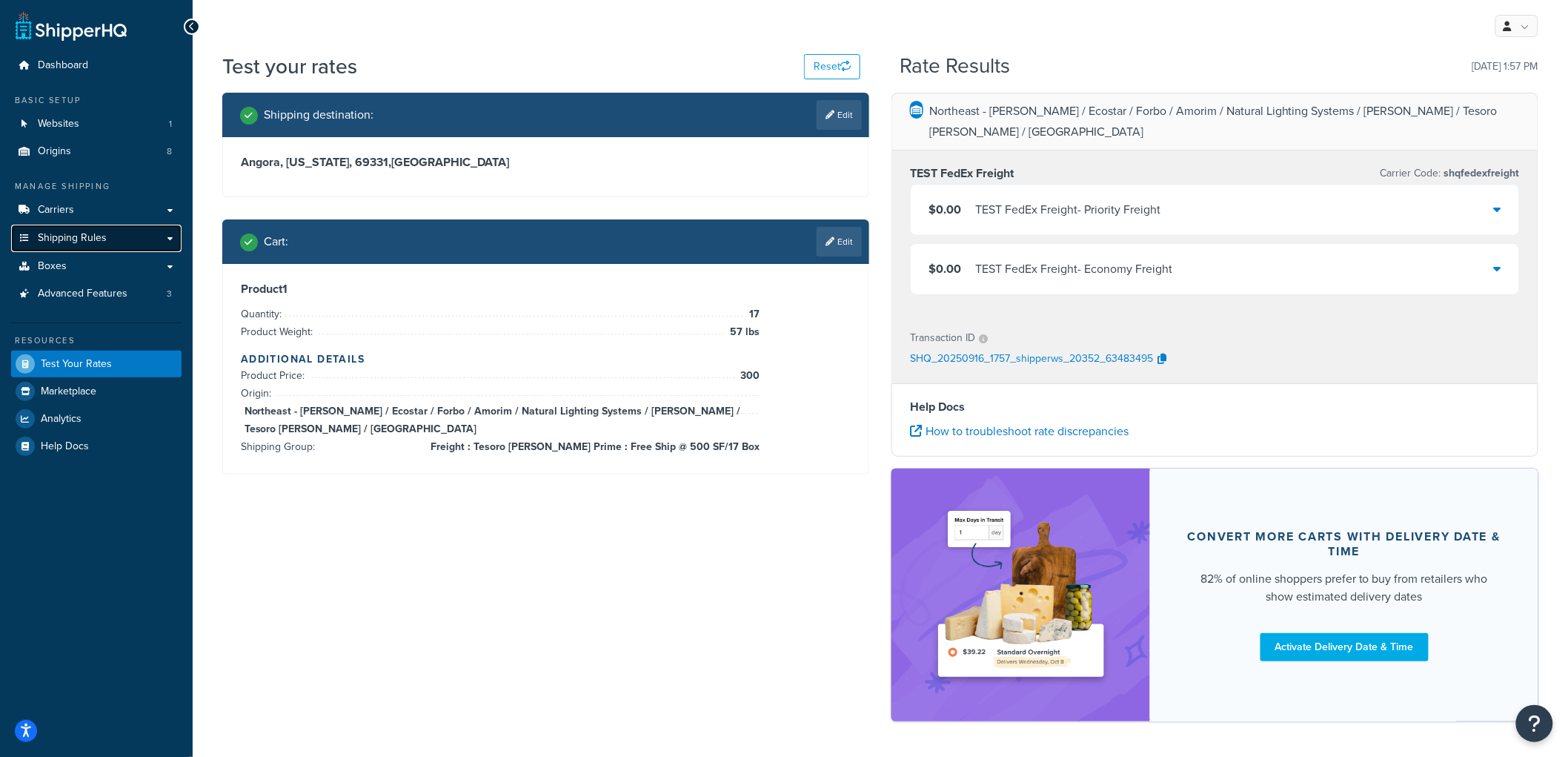
click at [92, 229] on link "Shipping Rules" at bounding box center [96, 238] width 171 height 28
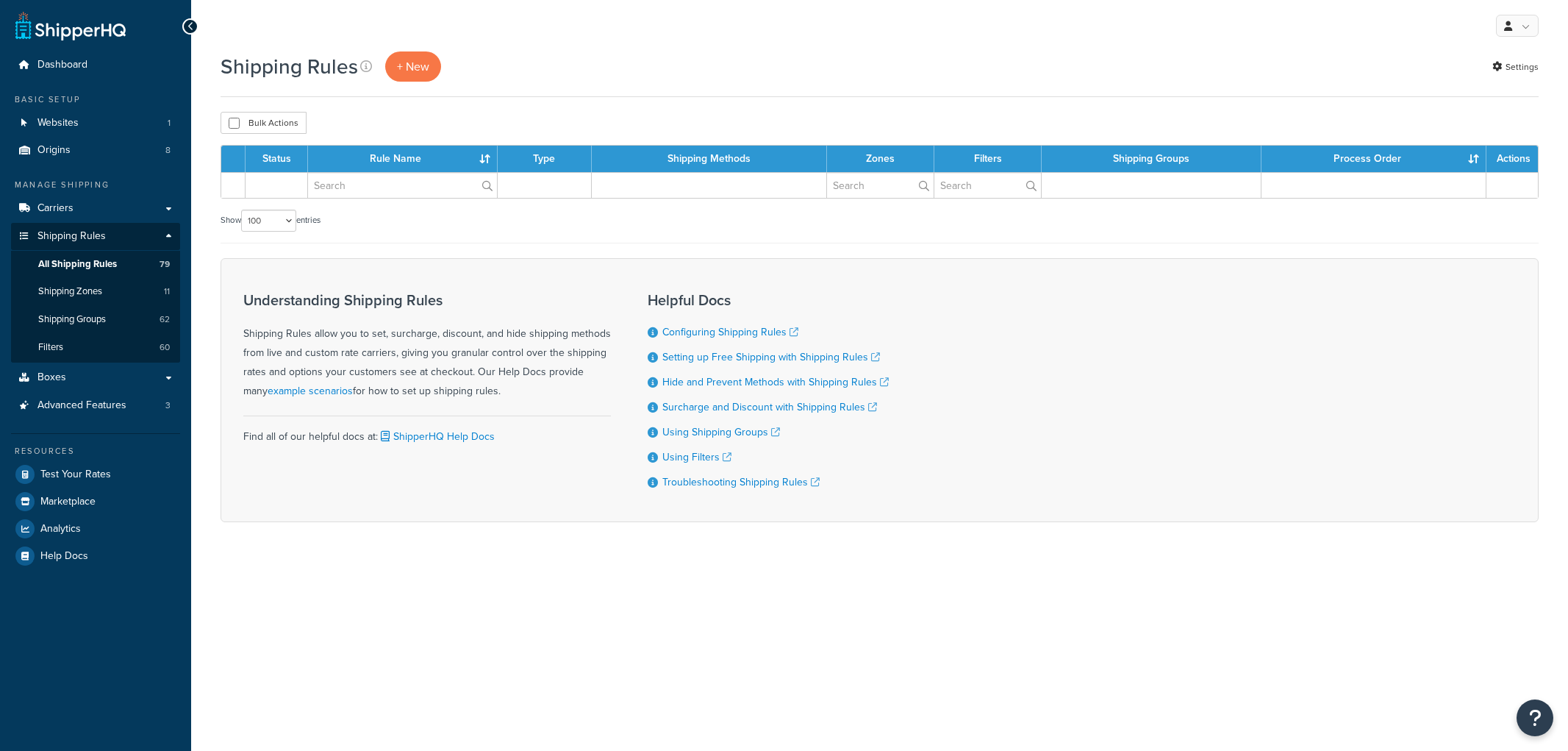
select select "100"
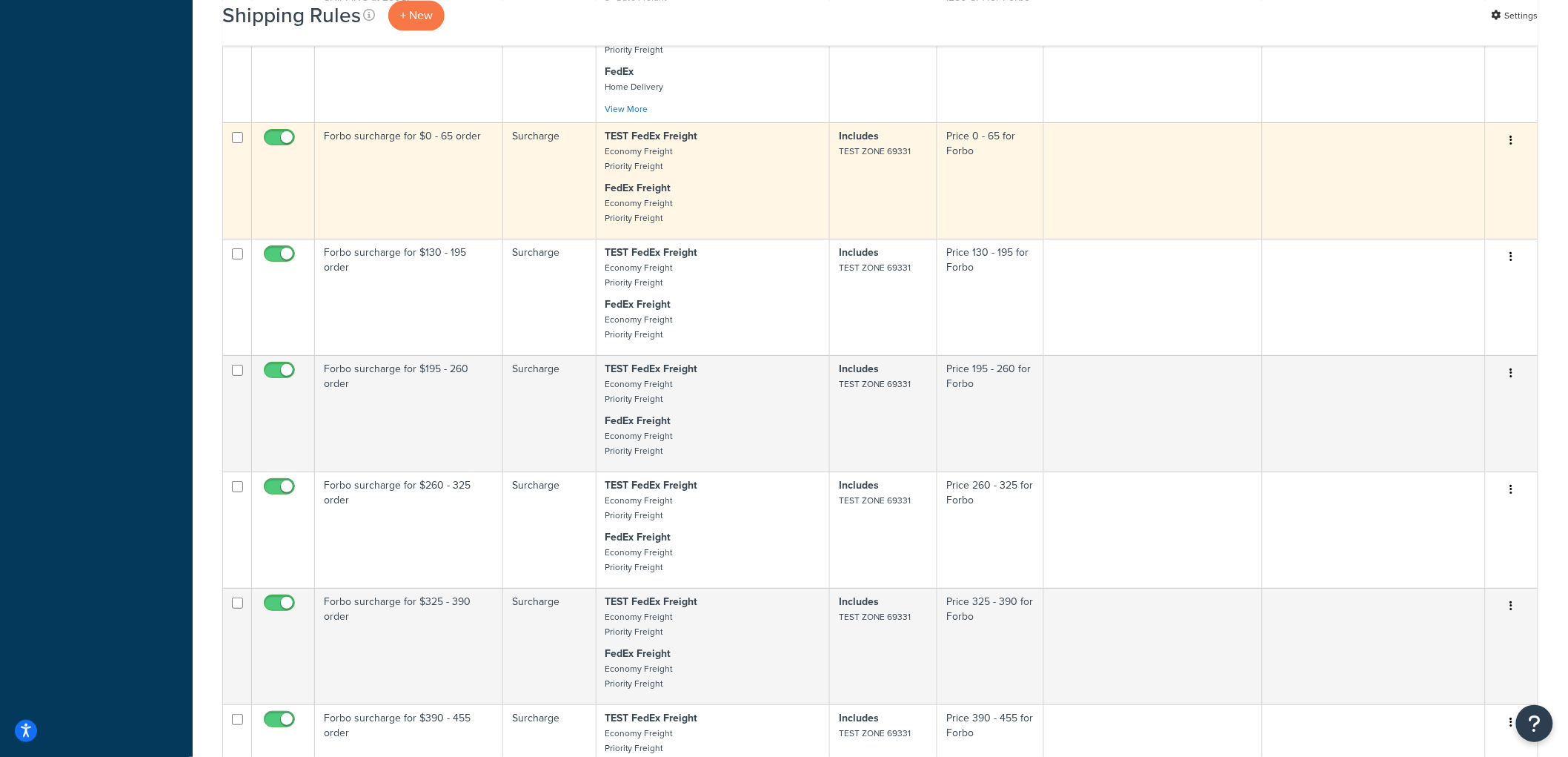
scroll to position [3706, 0]
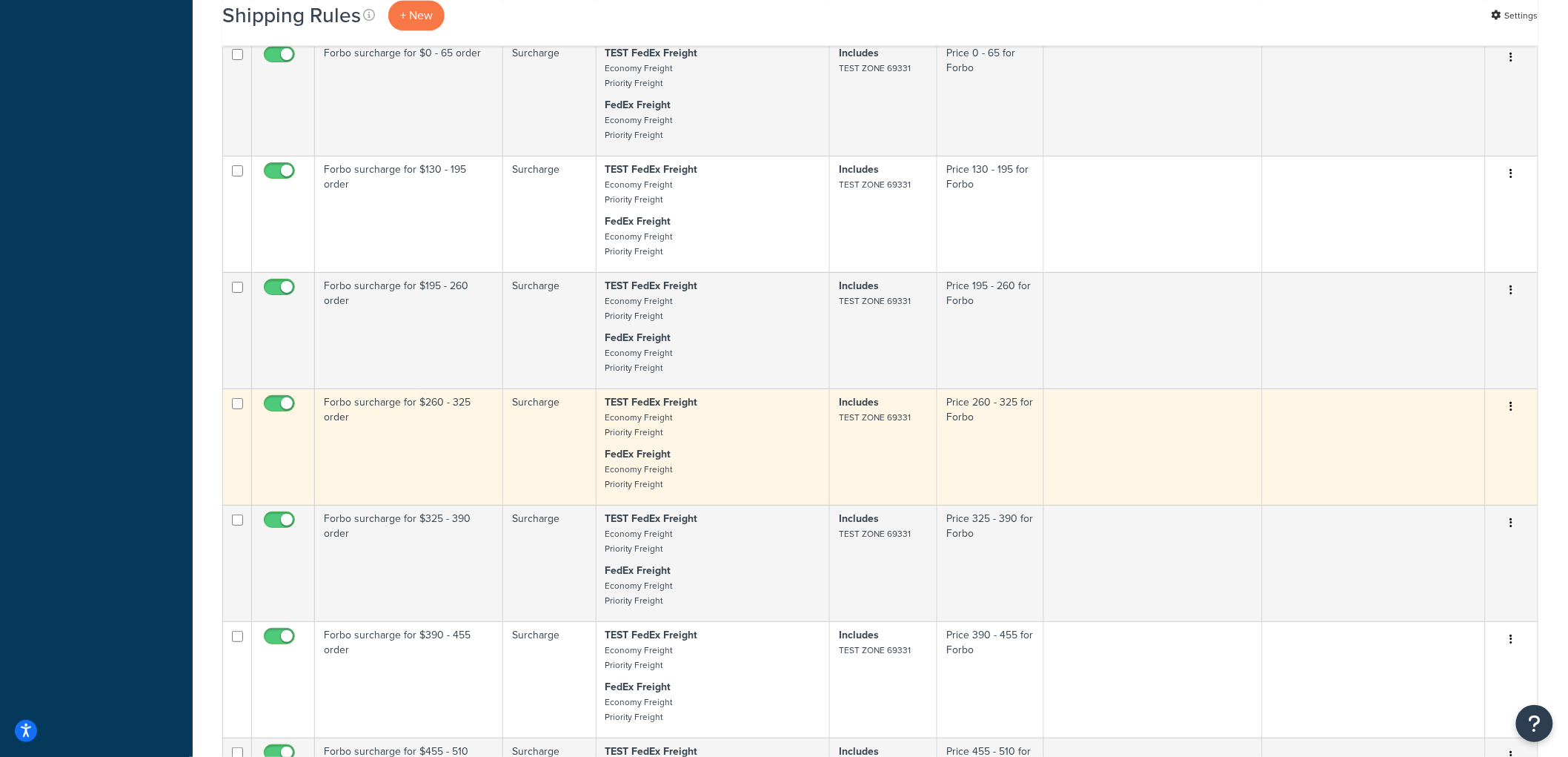
click at [454, 473] on td "Forbo surcharge for $260 - 325 order" at bounding box center [408, 447] width 188 height 117
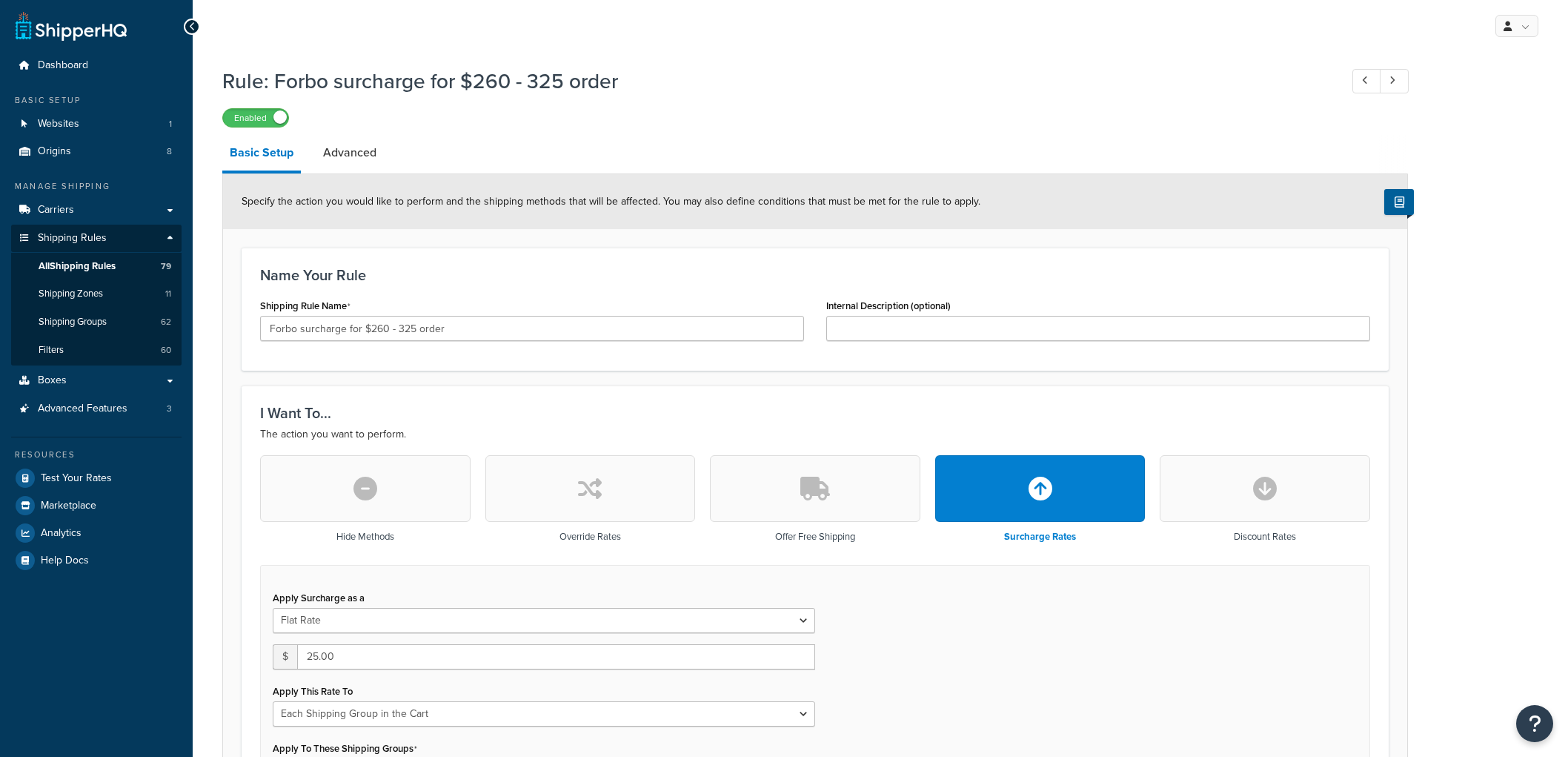
select select "SHIPPING_GROUP"
click at [107, 319] on span "Shipping Groups" at bounding box center [73, 322] width 68 height 13
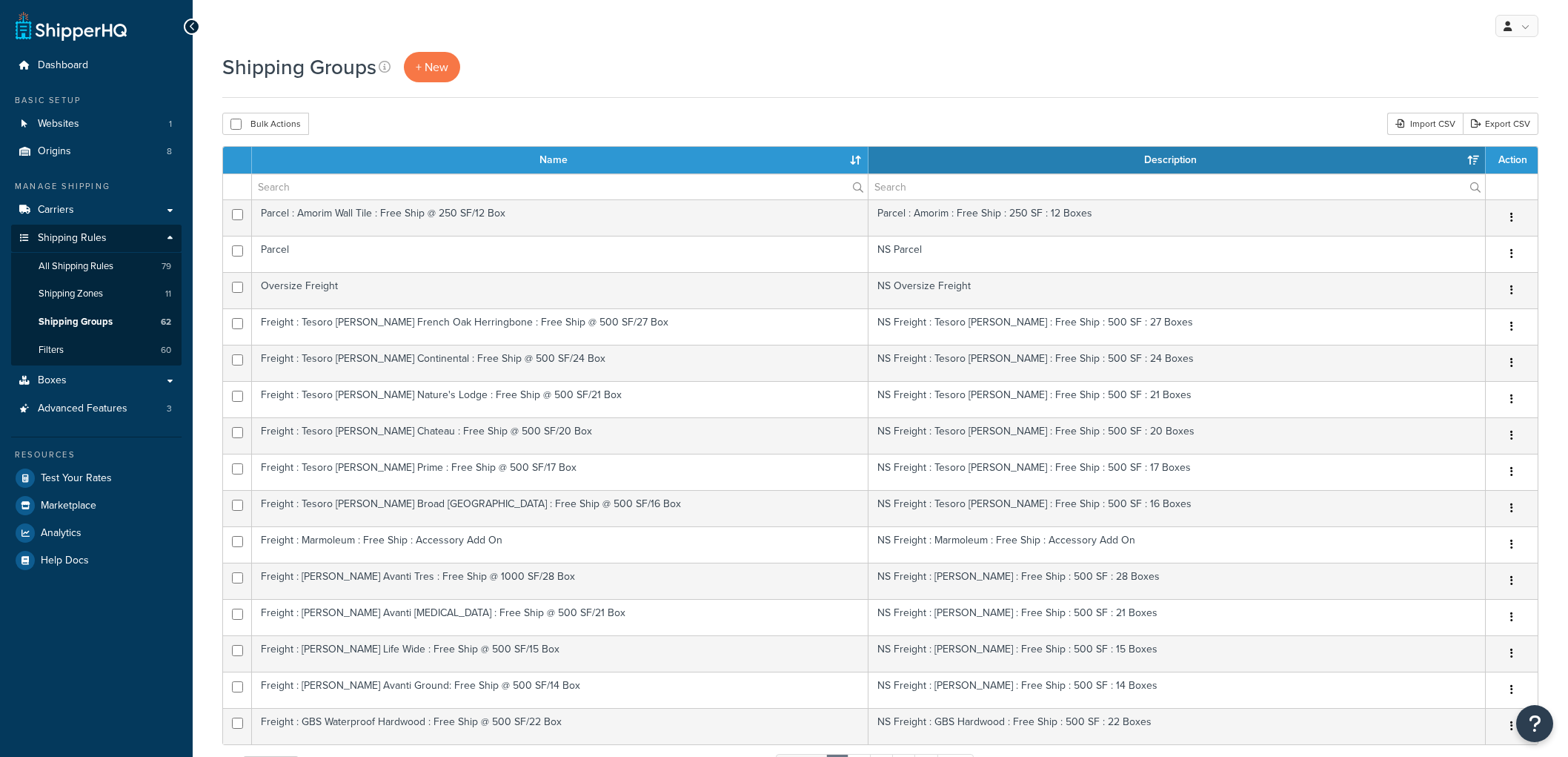
select select "15"
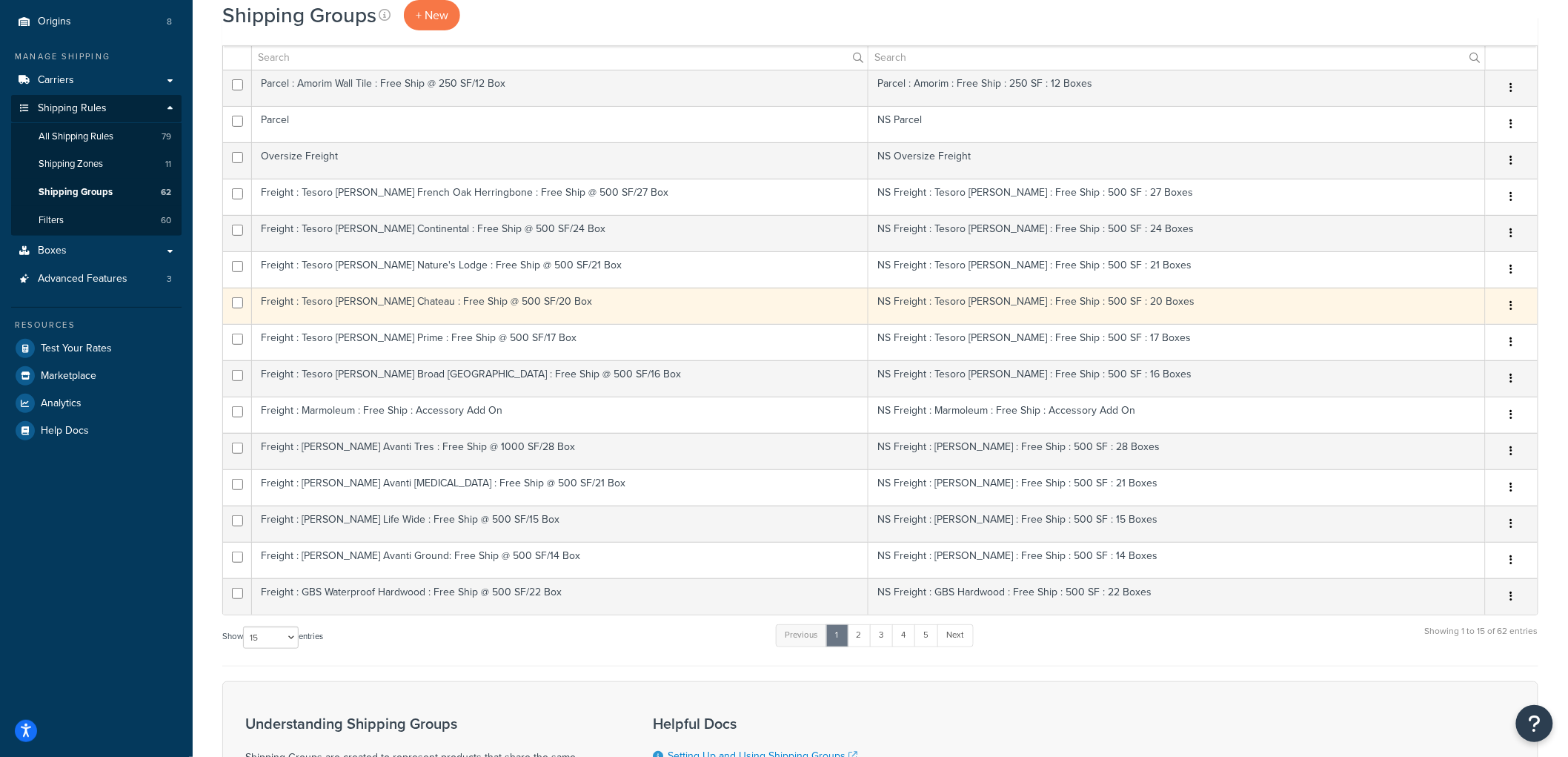
scroll to position [107, 0]
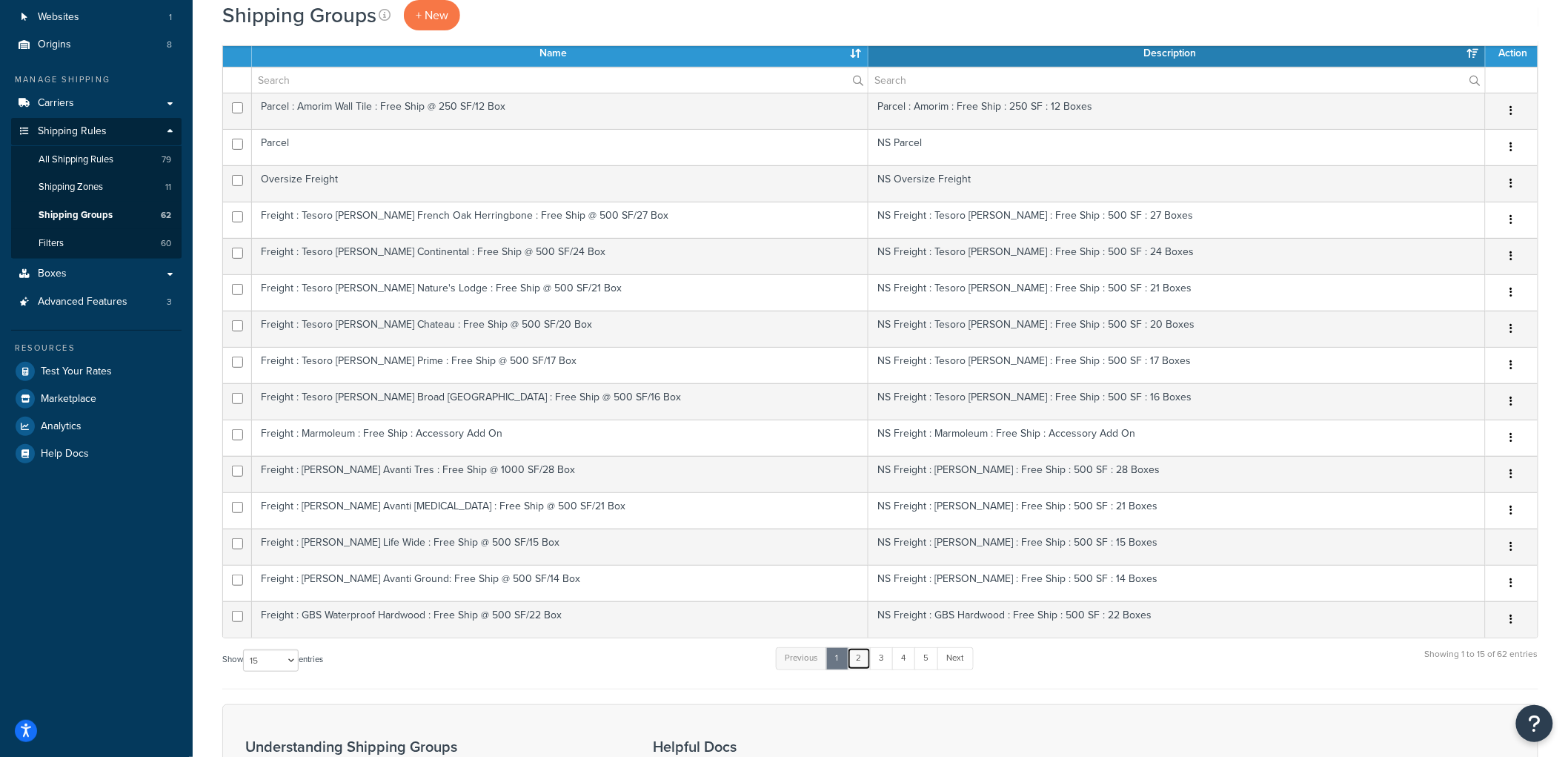
click at [864, 656] on link "2" at bounding box center [859, 659] width 25 height 22
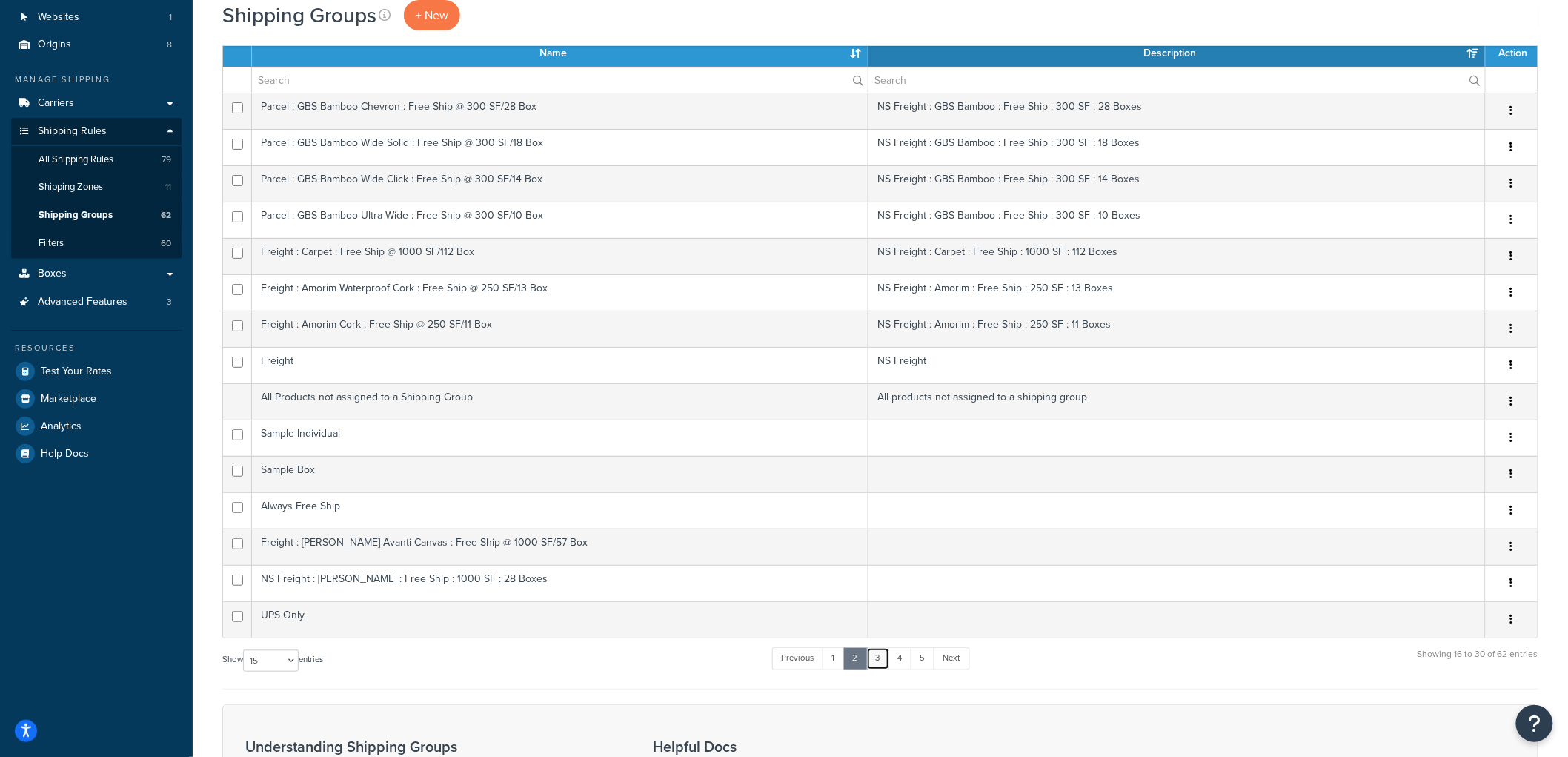
click at [883, 656] on link "3" at bounding box center [878, 659] width 24 height 22
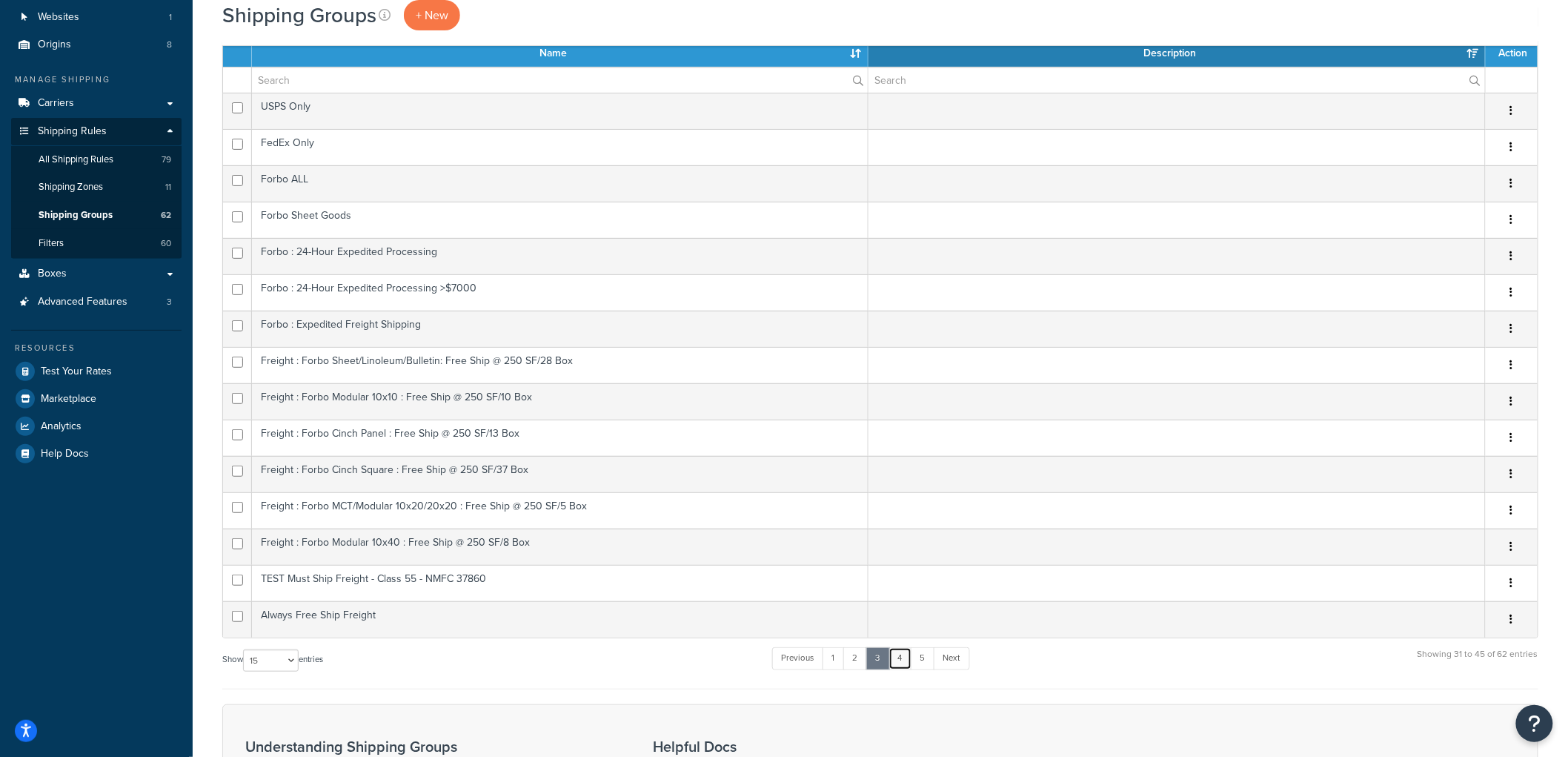
click at [908, 655] on link "4" at bounding box center [900, 659] width 24 height 22
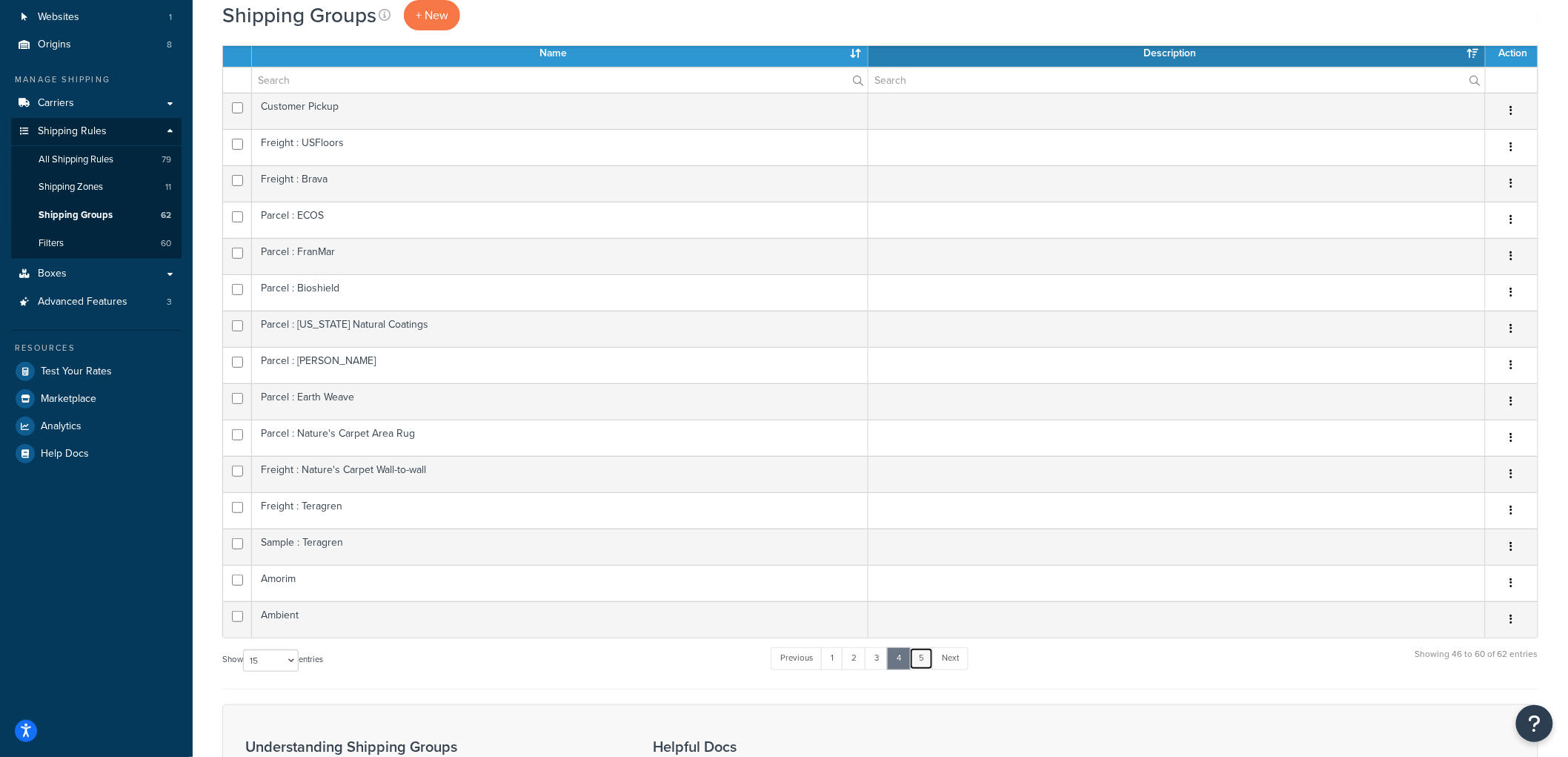
click at [923, 659] on link "5" at bounding box center [921, 659] width 25 height 22
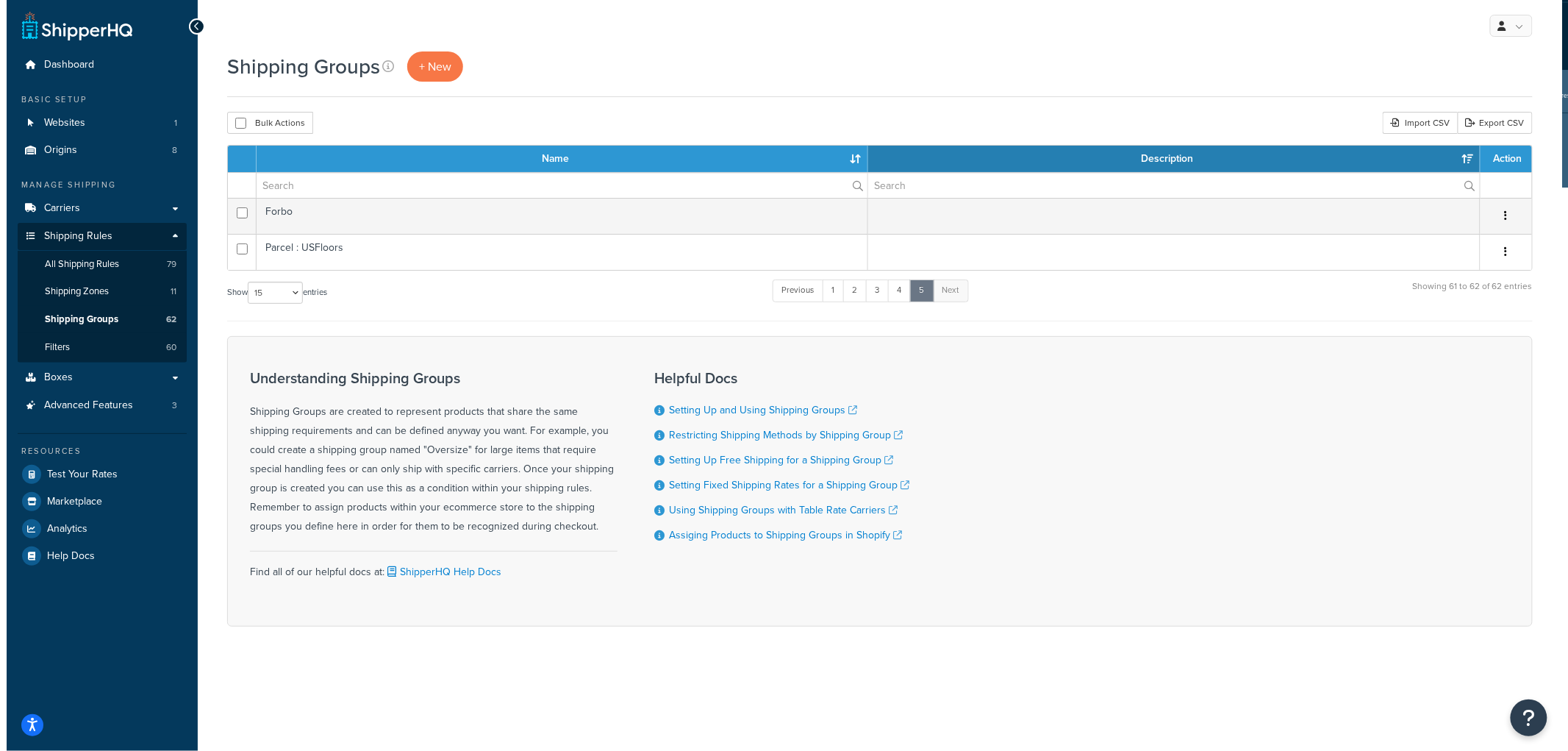
scroll to position [0, 0]
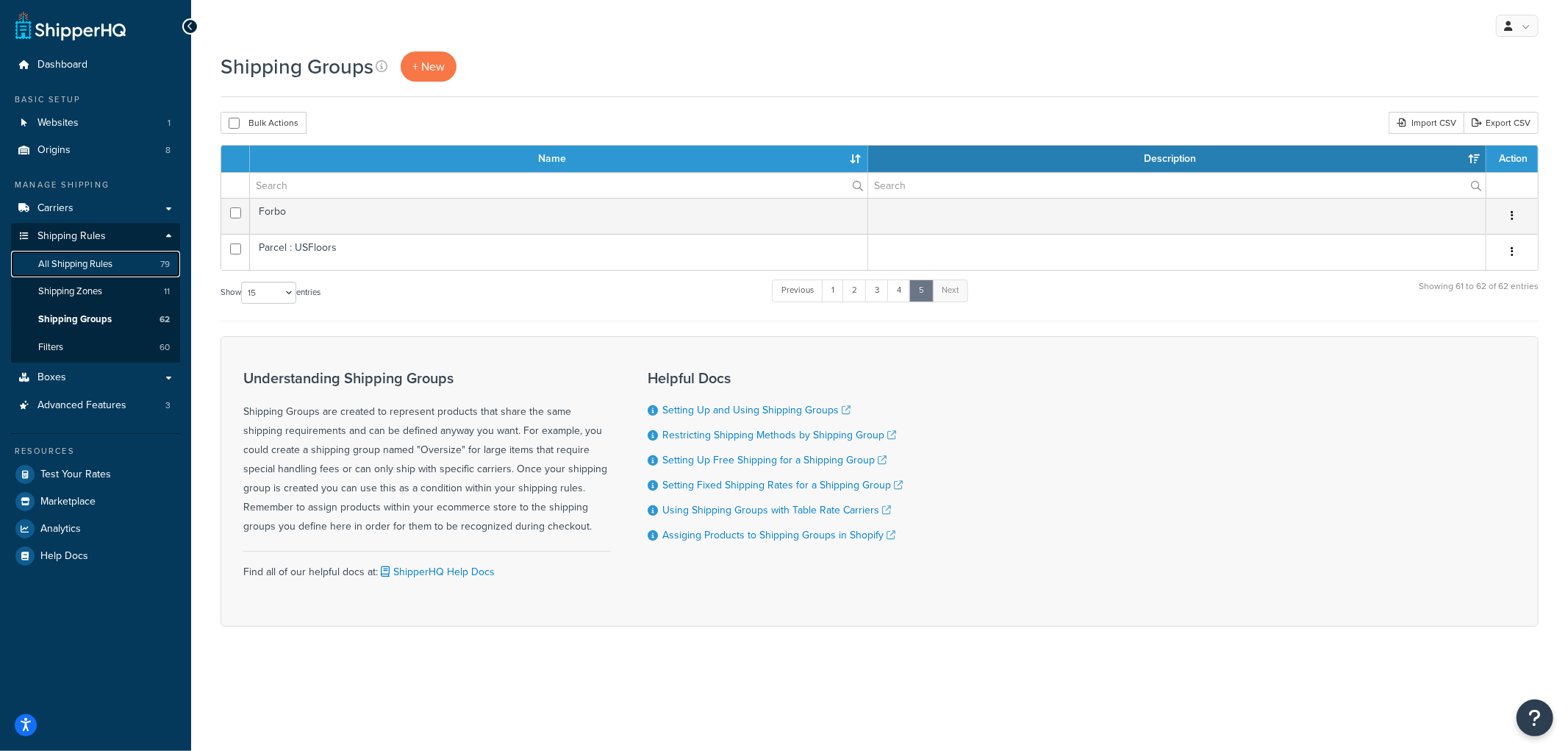
click at [91, 265] on span "All Shipping Rules" at bounding box center [76, 265] width 74 height 13
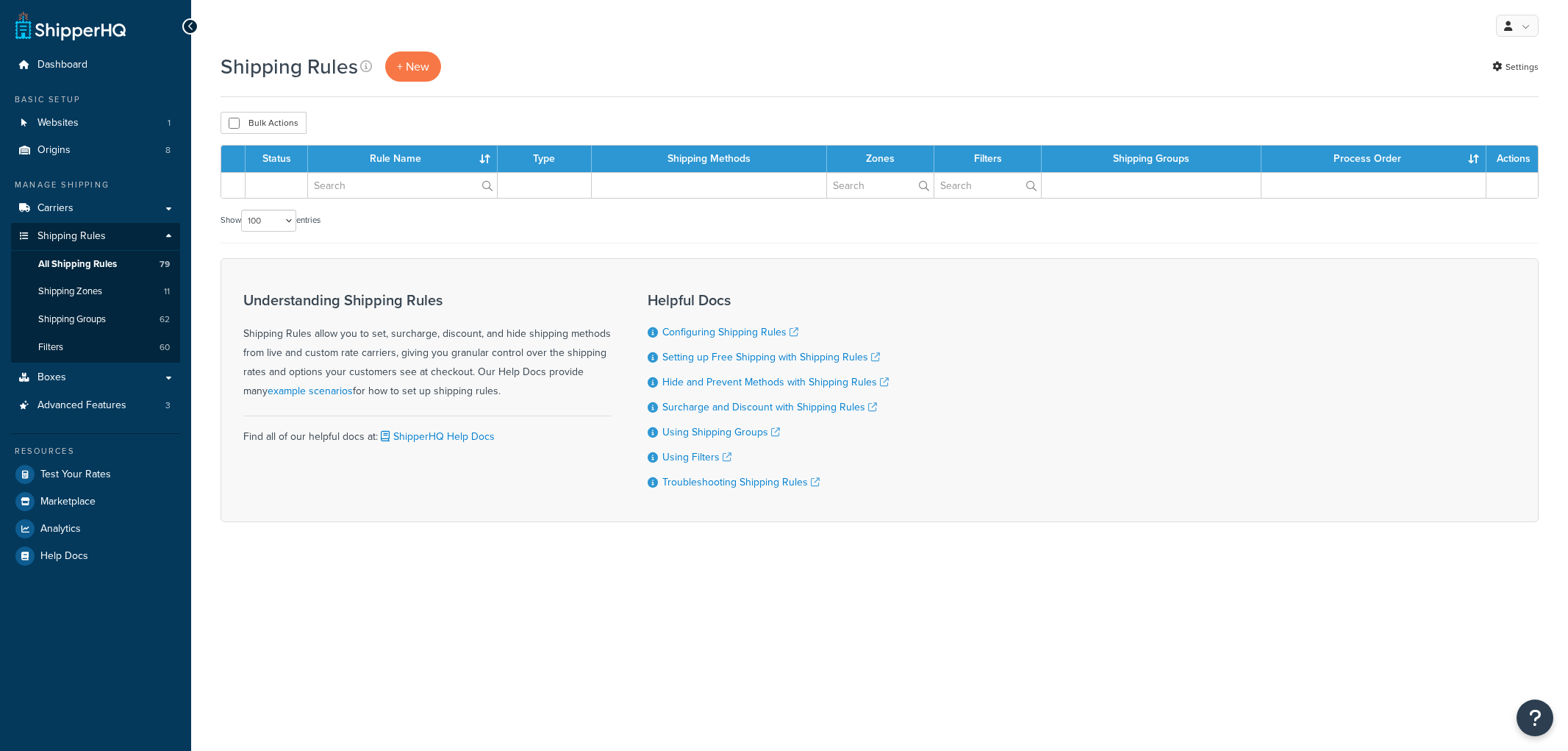
select select "100"
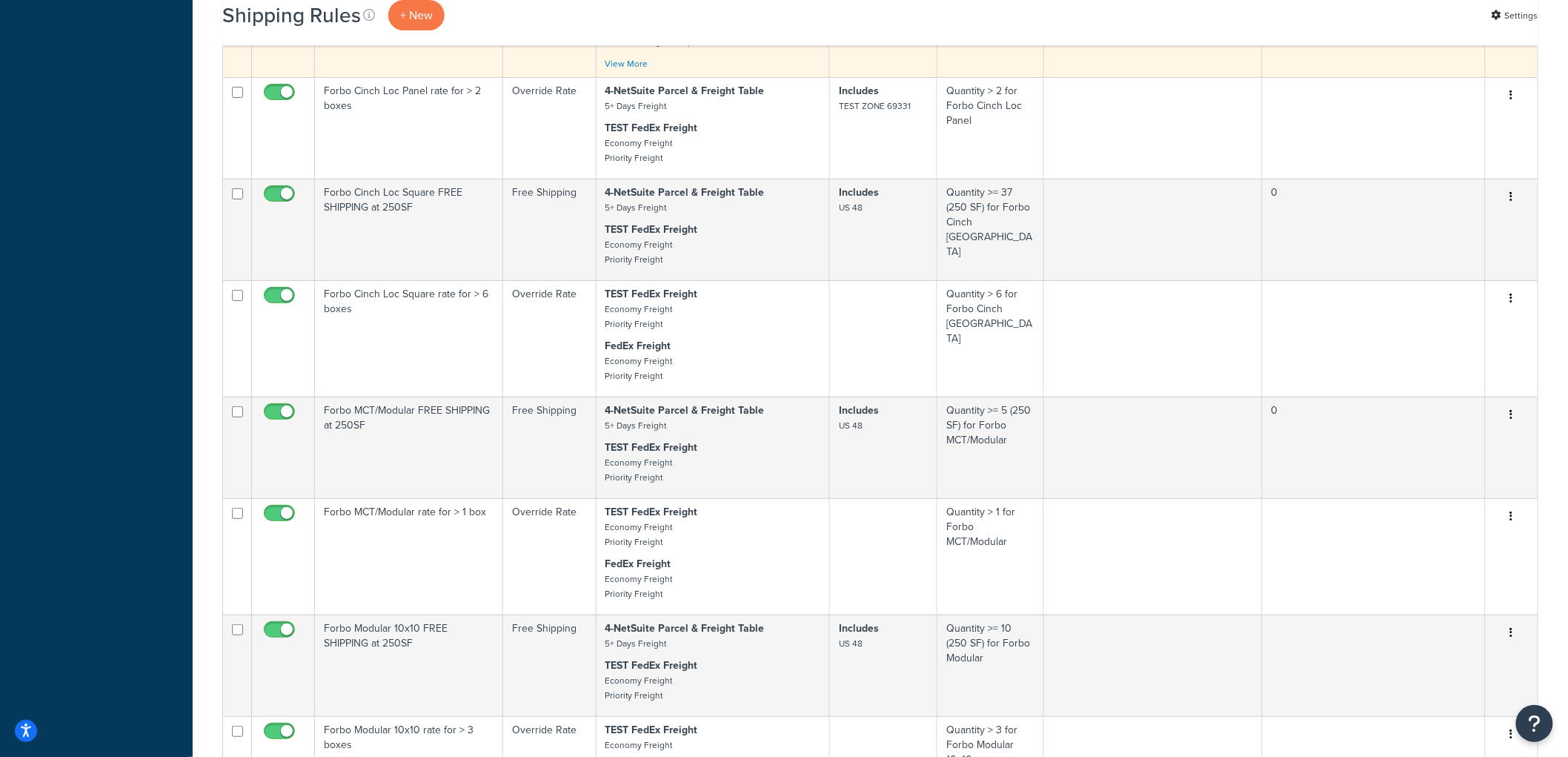
scroll to position [2471, 0]
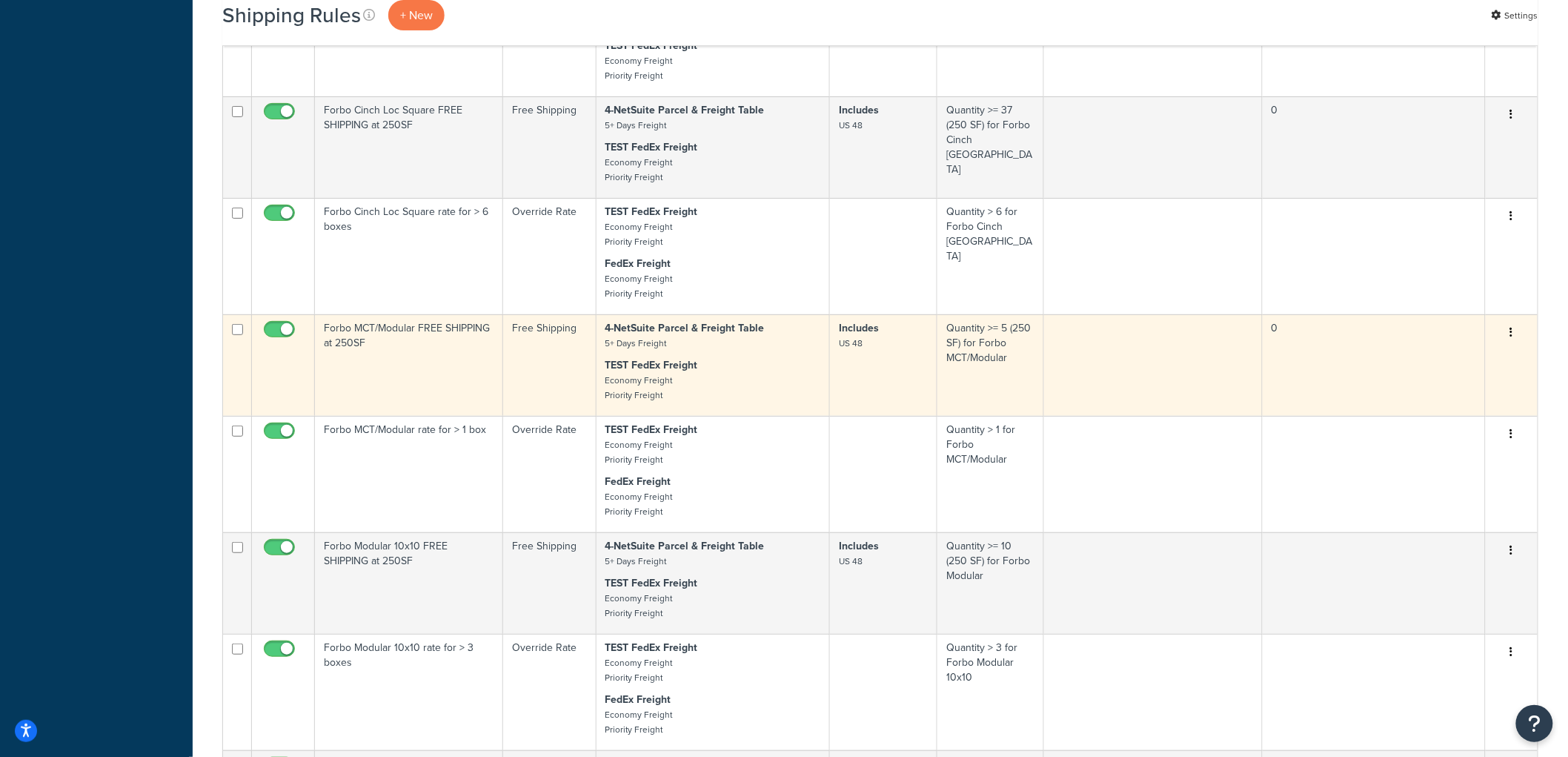
click at [468, 375] on td "Forbo MCT/Modular FREE SHIPPING at 250SF" at bounding box center [408, 365] width 188 height 102
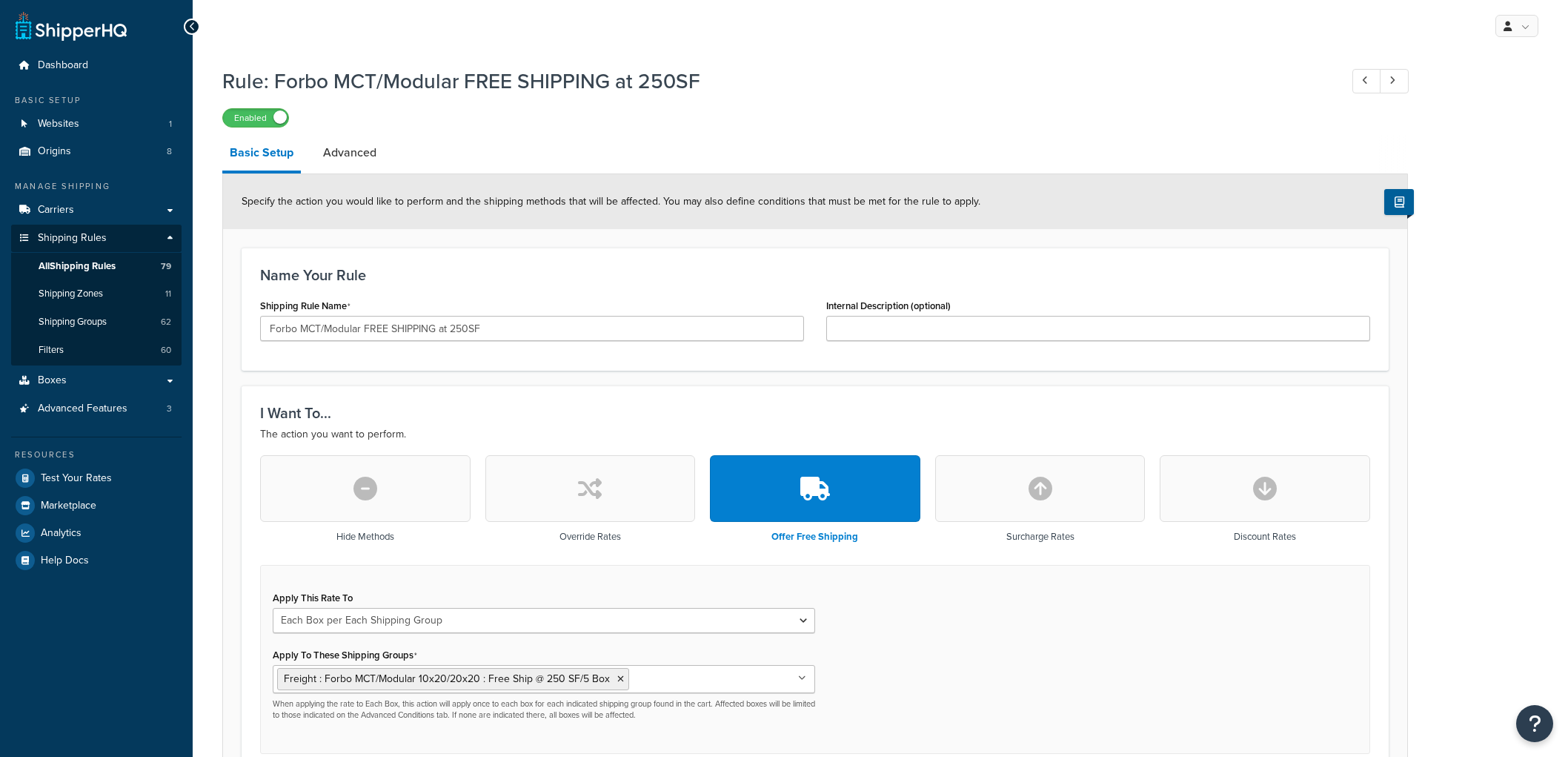
select select "BOX"
click at [97, 345] on link "Filters 60" at bounding box center [96, 350] width 171 height 28
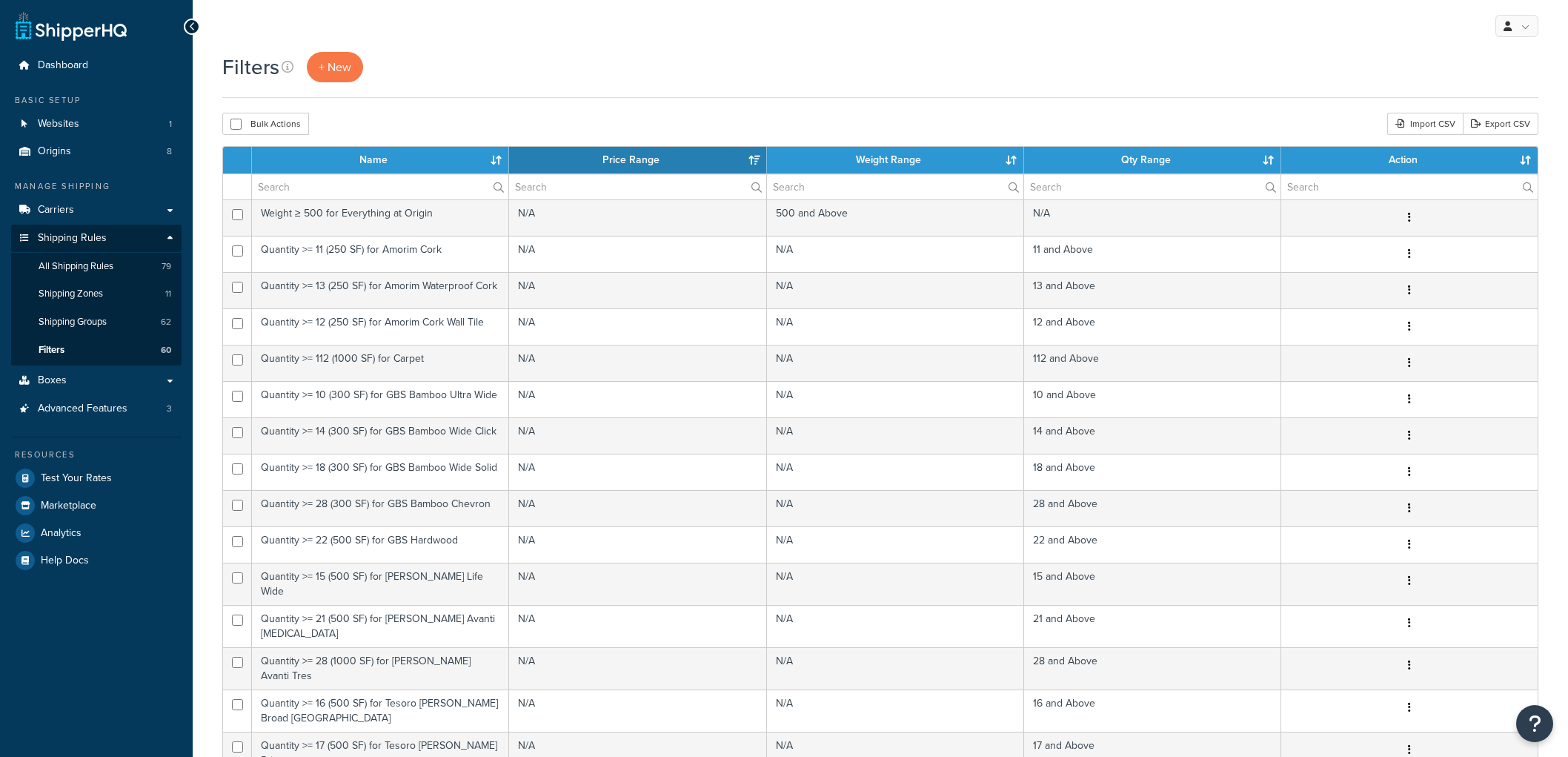
select select "15"
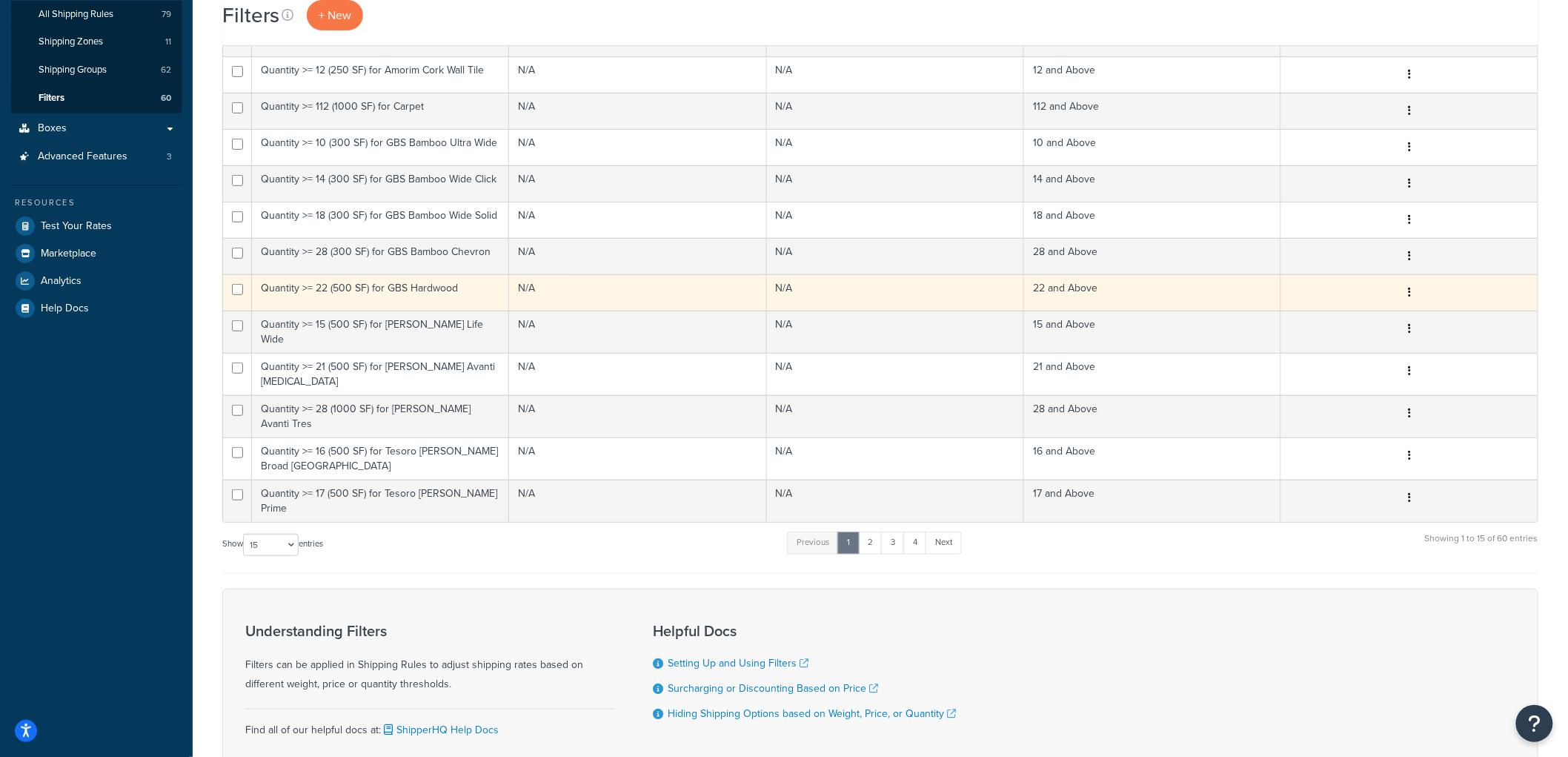
scroll to position [346, 0]
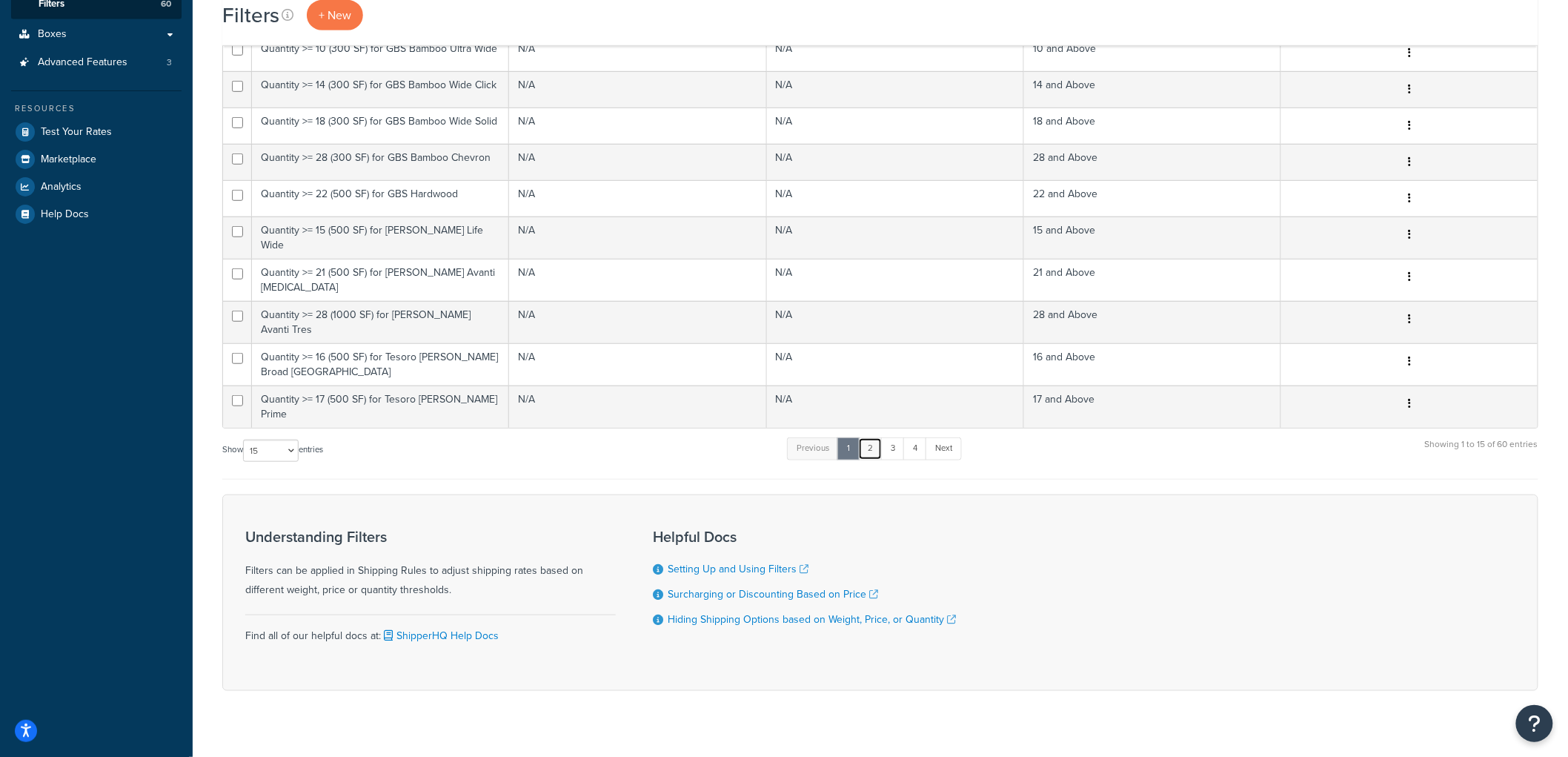
click at [870, 437] on link "2" at bounding box center [870, 448] width 25 height 22
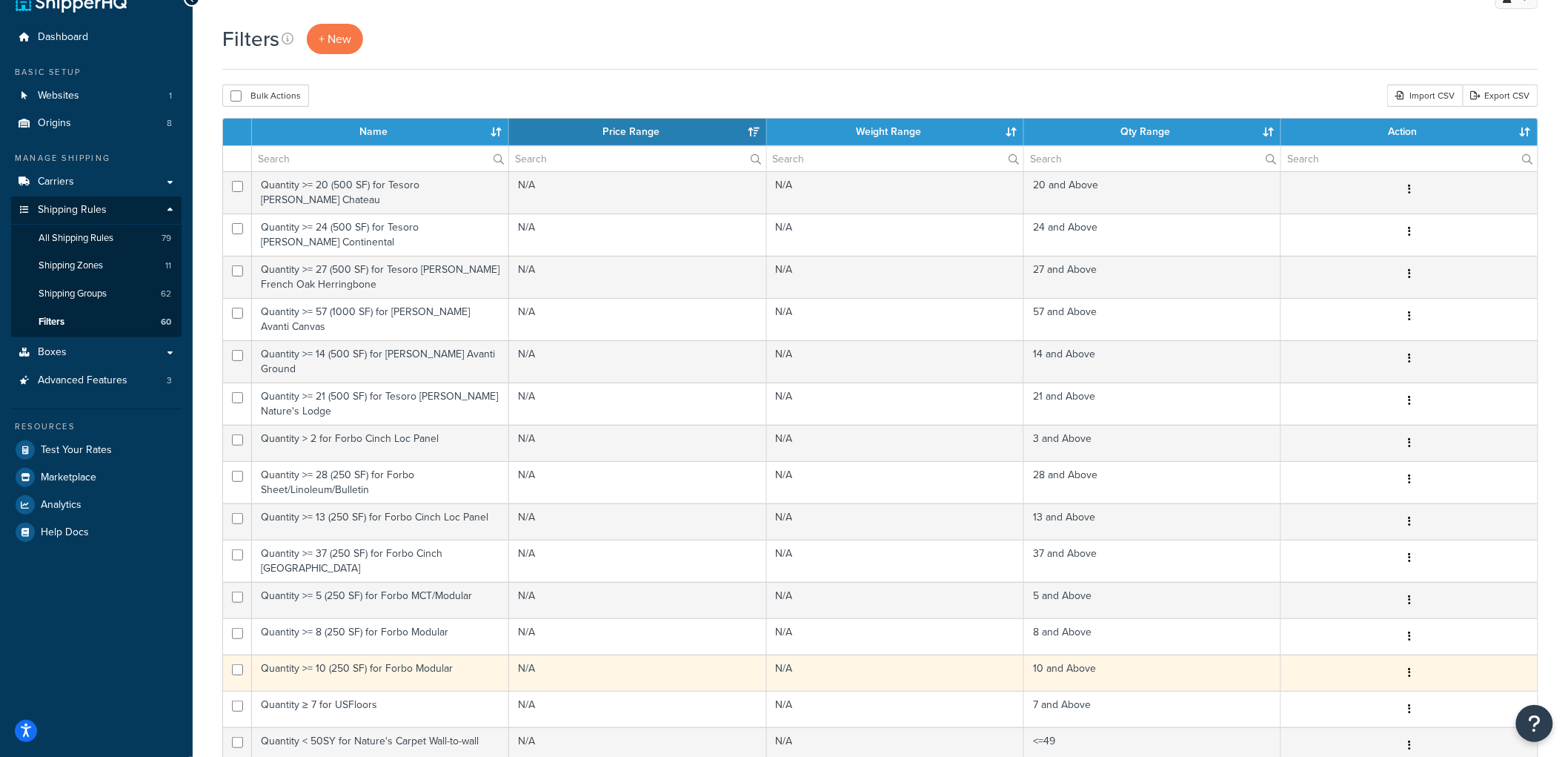
scroll to position [17, 0]
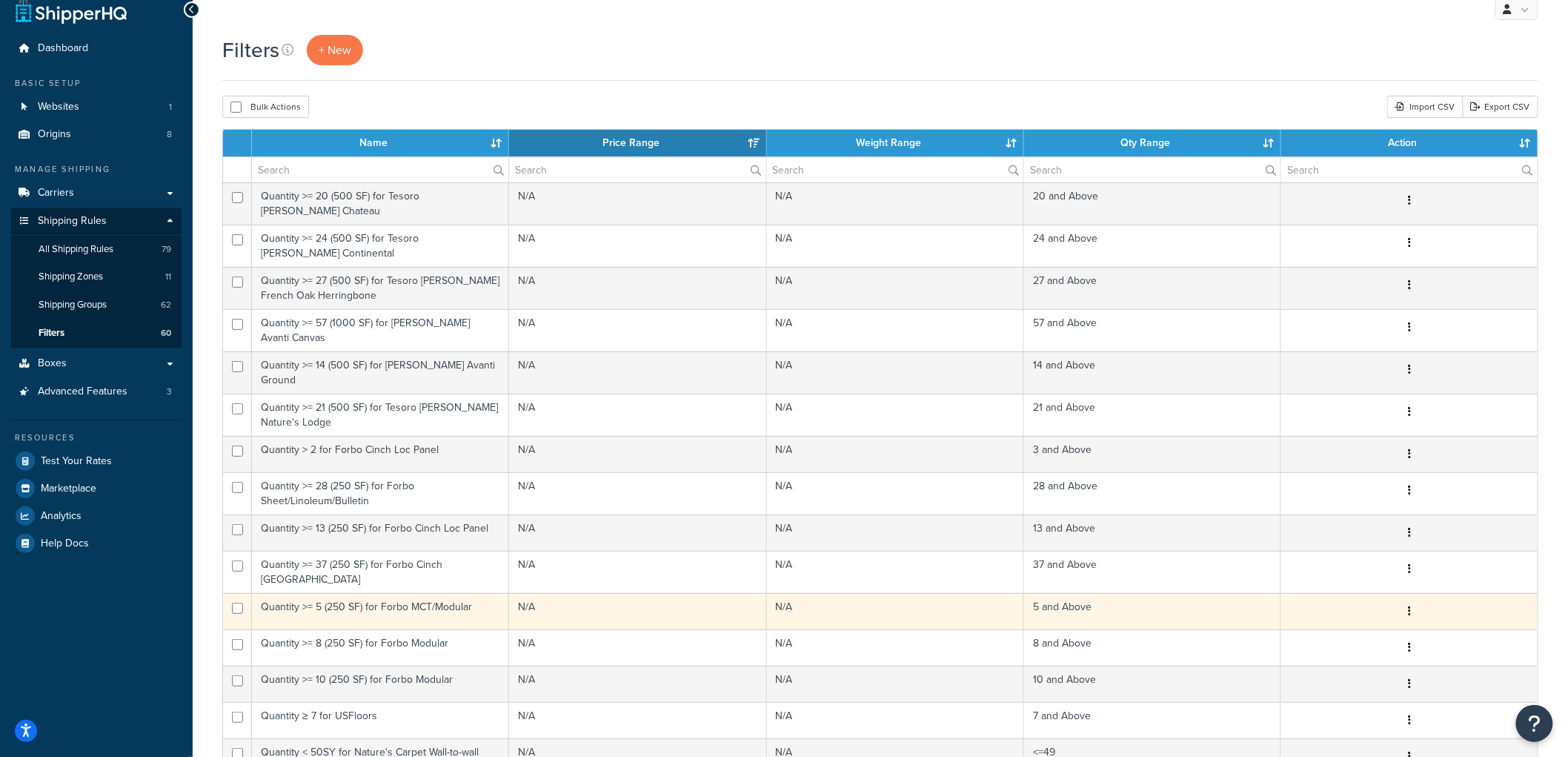
click at [420, 599] on td "Quantity >= 5 (250 SF) for Forbo MCT/Modular" at bounding box center [381, 611] width 257 height 37
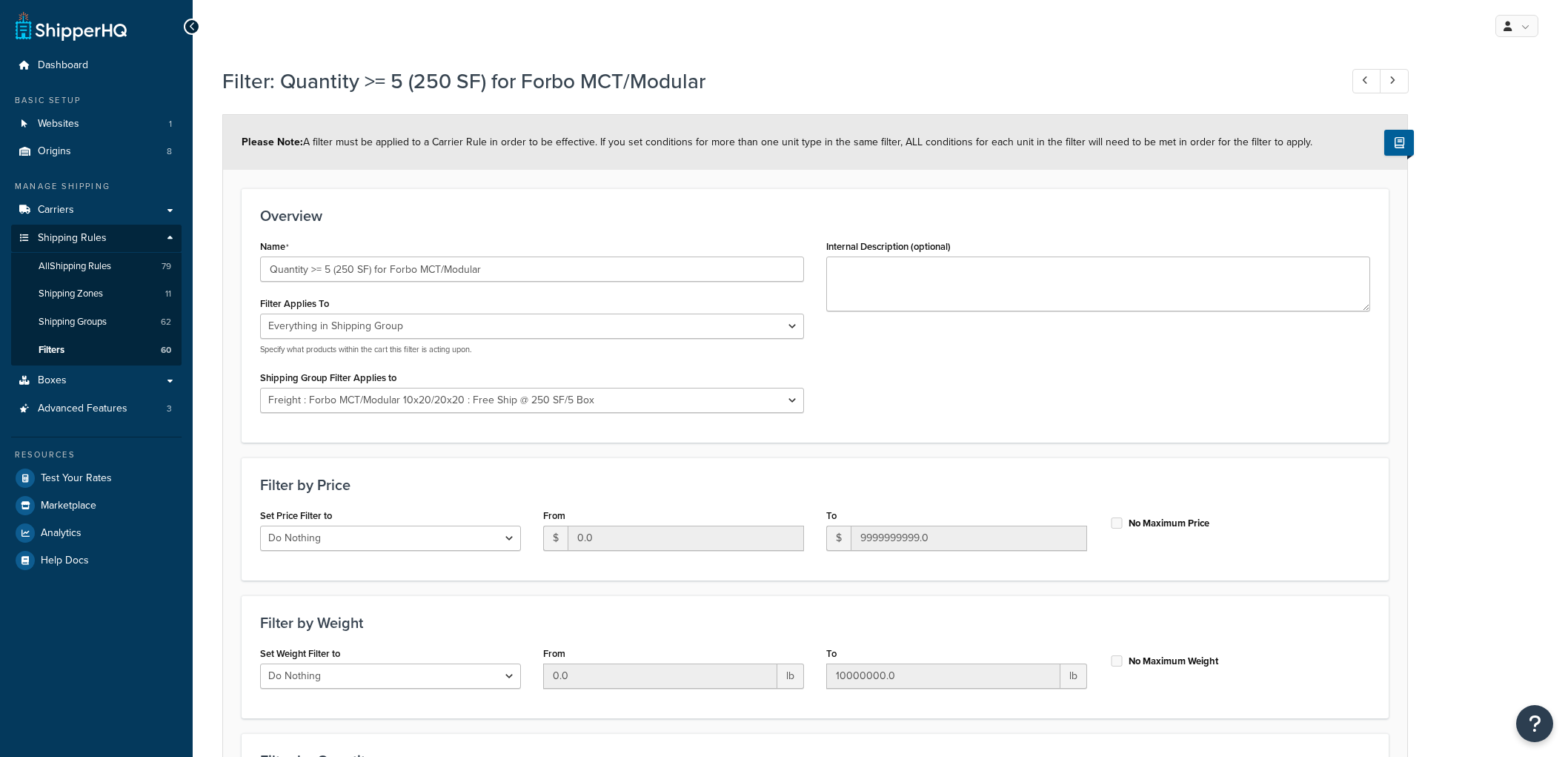
select select "SHIPPING_GROUP"
select select "297319"
select select "range"
click at [528, 401] on select "All shipping groups Sample Individual Sample Box Parcel Freight Always Free Shi…" at bounding box center [532, 401] width 544 height 25
click at [889, 336] on div "Name Quantity >= 5 (250 SF) for Forbo MCT/Modular Filter Applies To Whole Cart …" at bounding box center [815, 329] width 1133 height 187
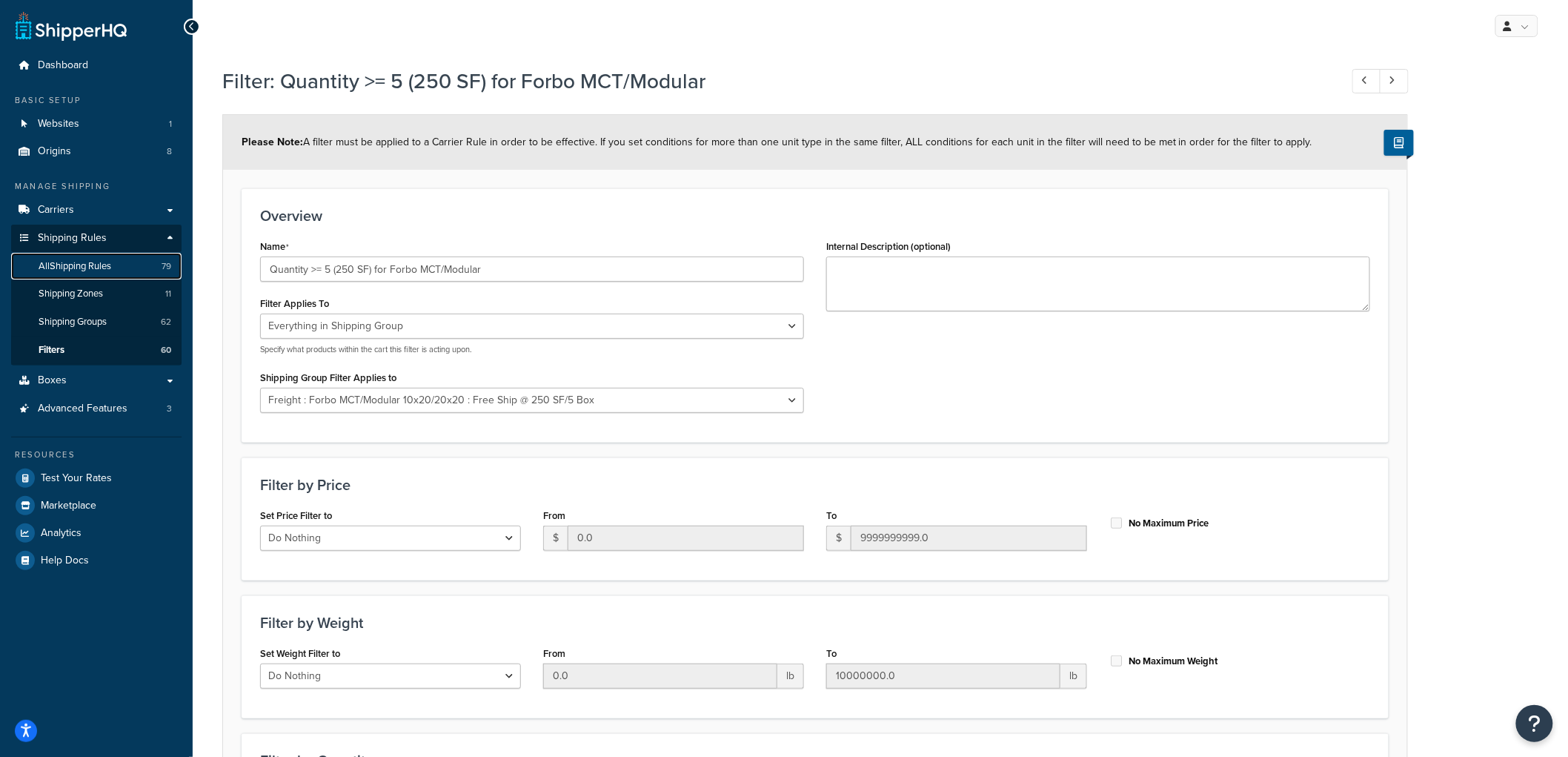
click at [97, 264] on span "All Shipping Rules" at bounding box center [75, 267] width 73 height 13
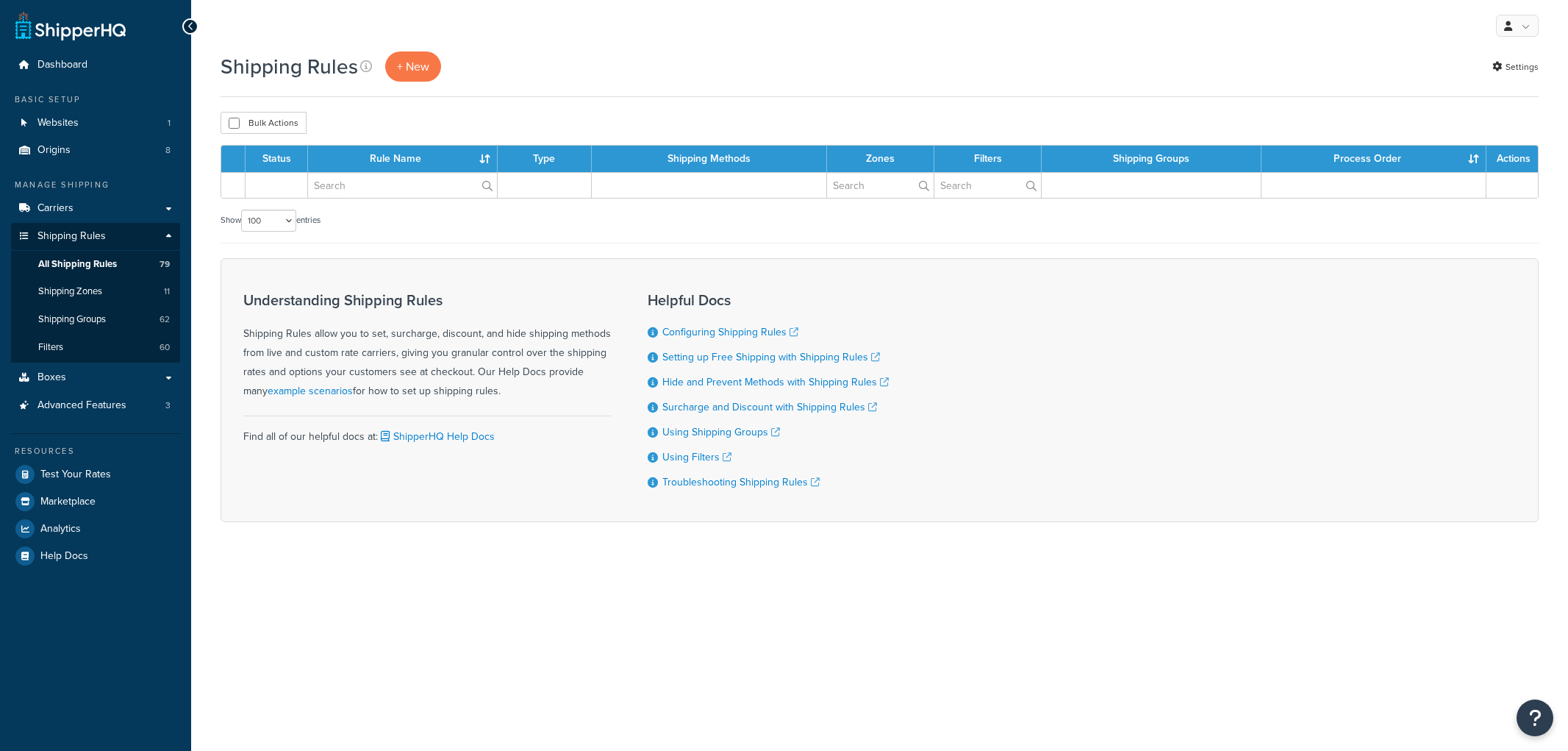
select select "100"
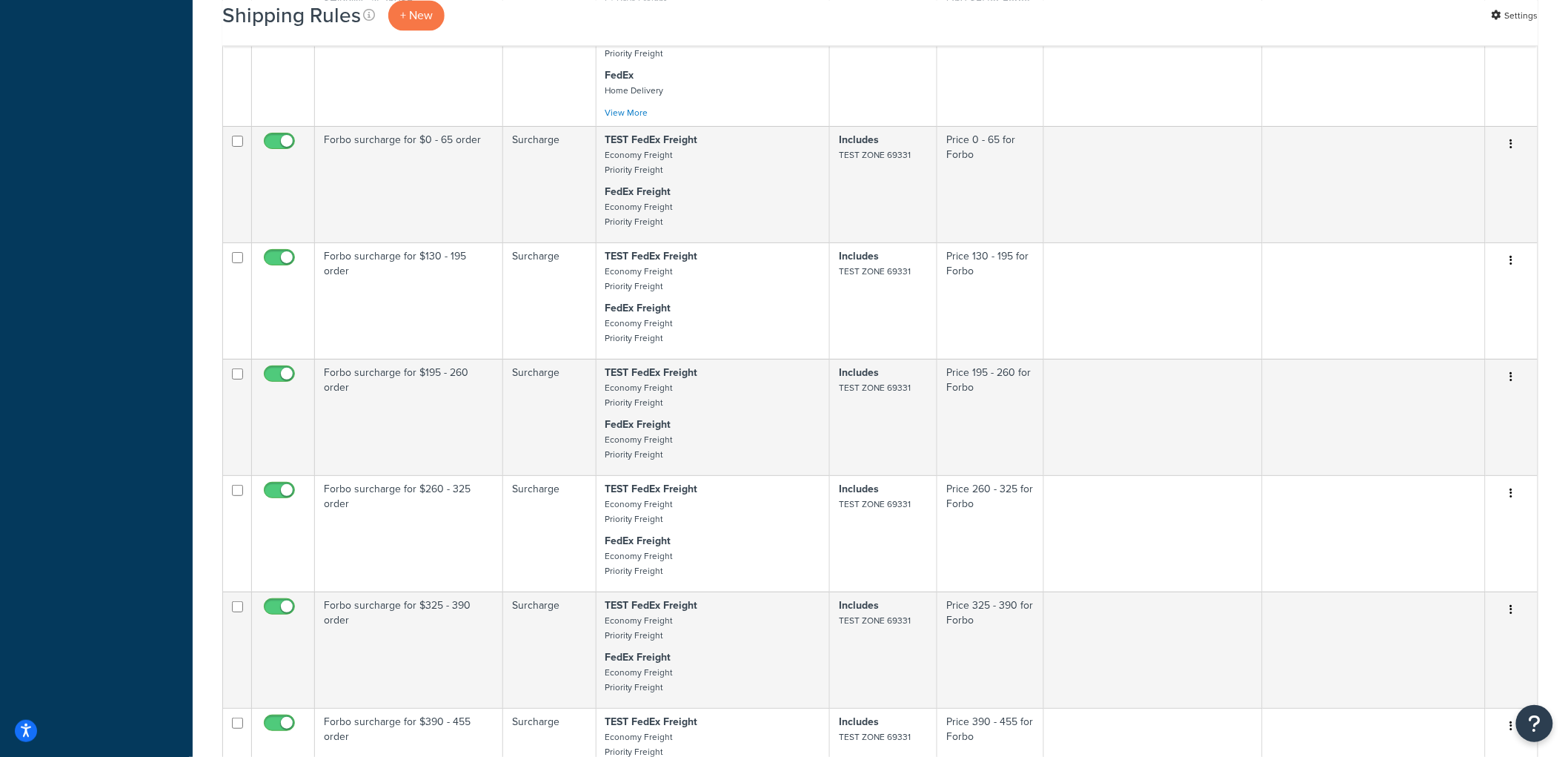
scroll to position [3624, 0]
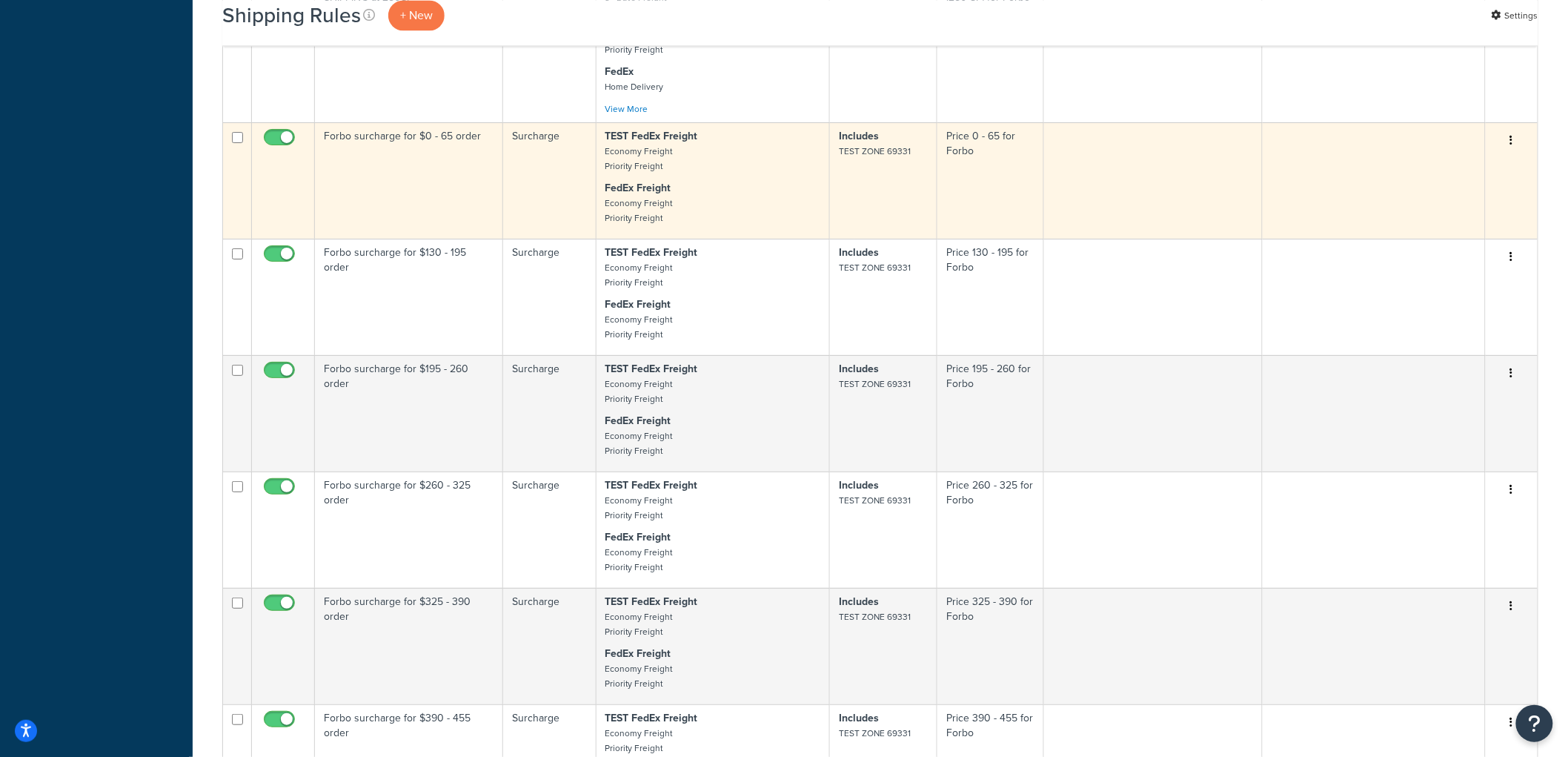
click at [470, 213] on td "Forbo surcharge for $0 - 65 order" at bounding box center [408, 180] width 188 height 117
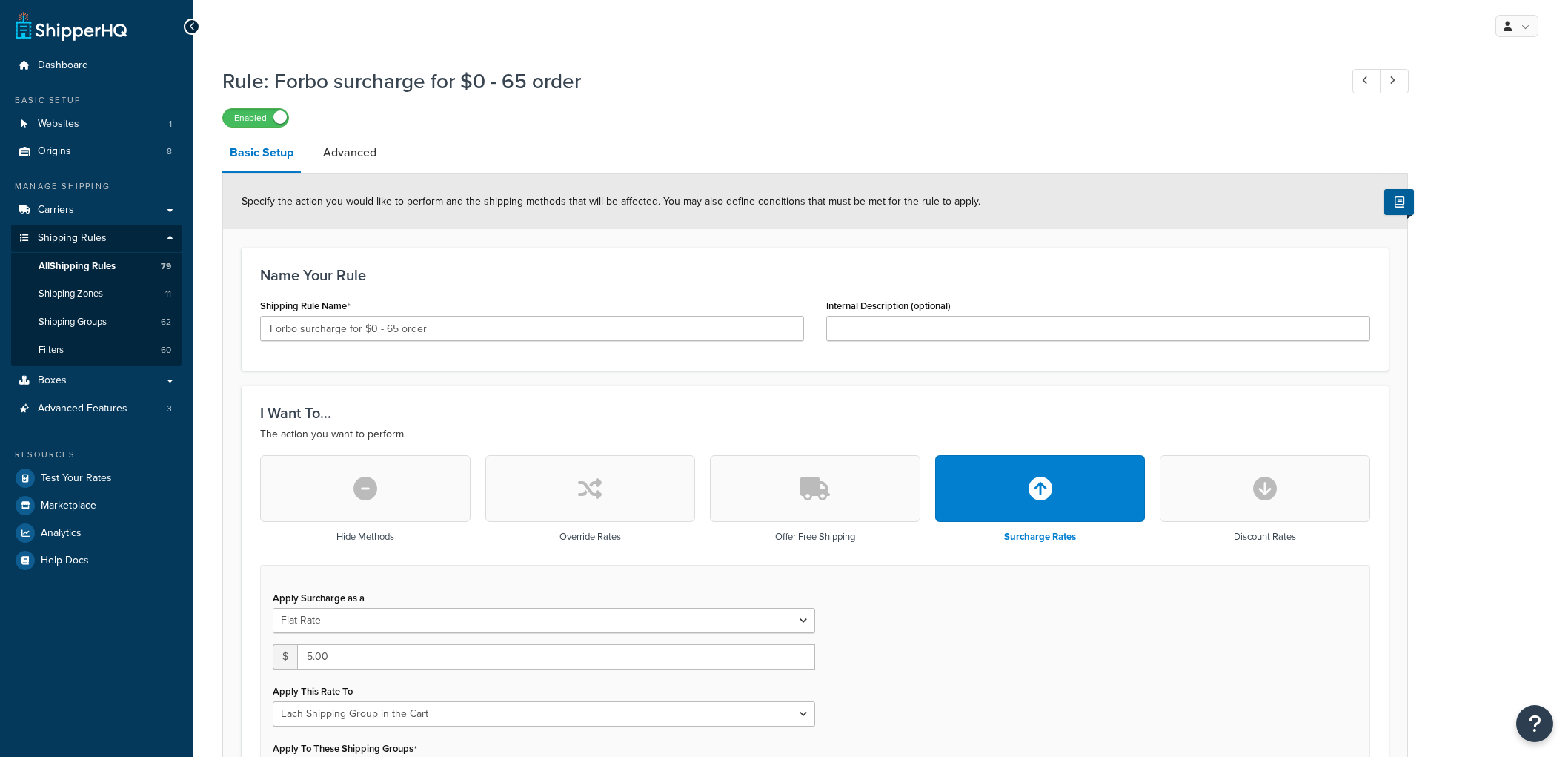
select select "SHIPPING_GROUP"
click at [338, 167] on link "Advanced" at bounding box center [350, 152] width 68 height 36
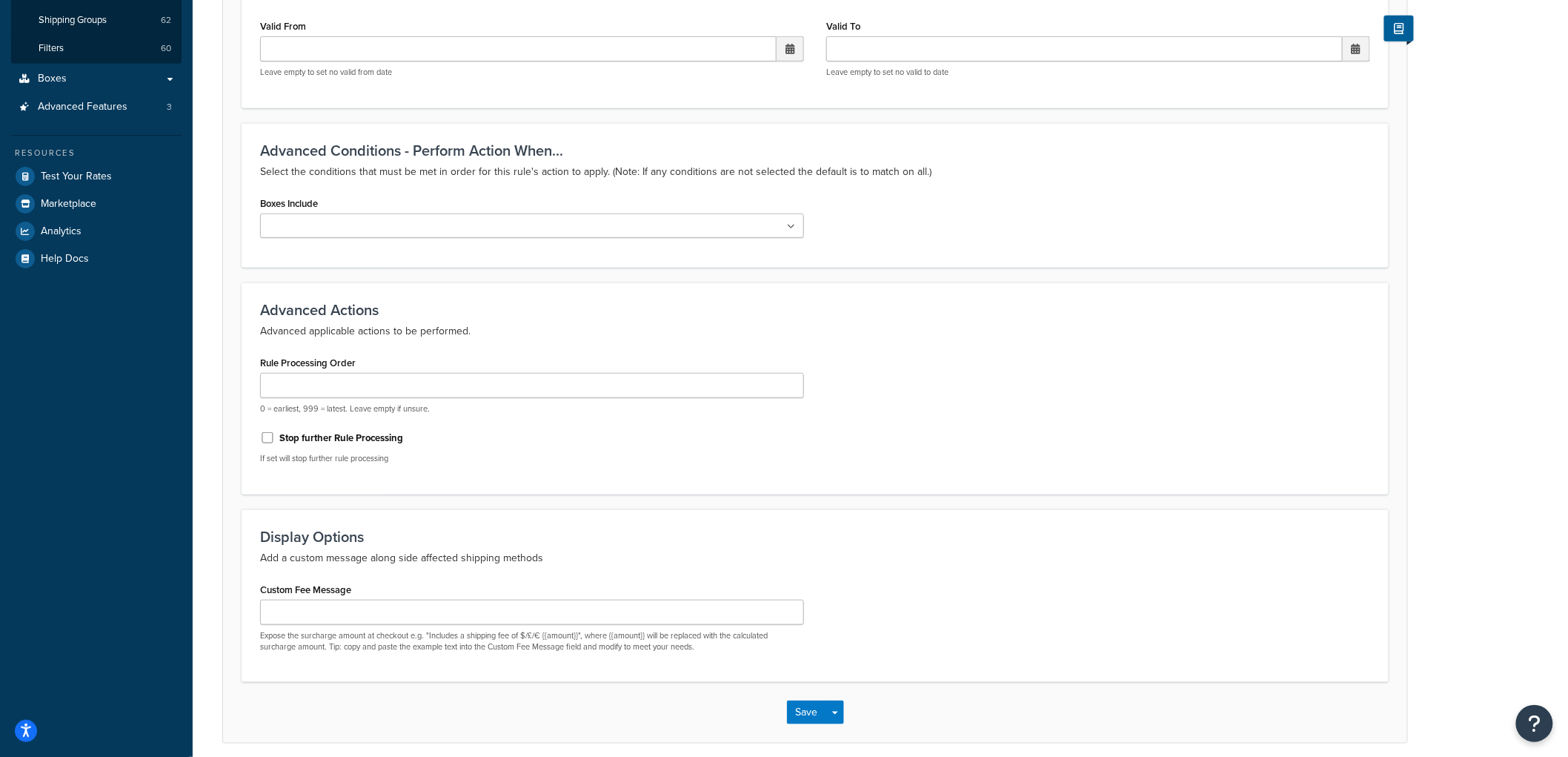
scroll to position [363, 0]
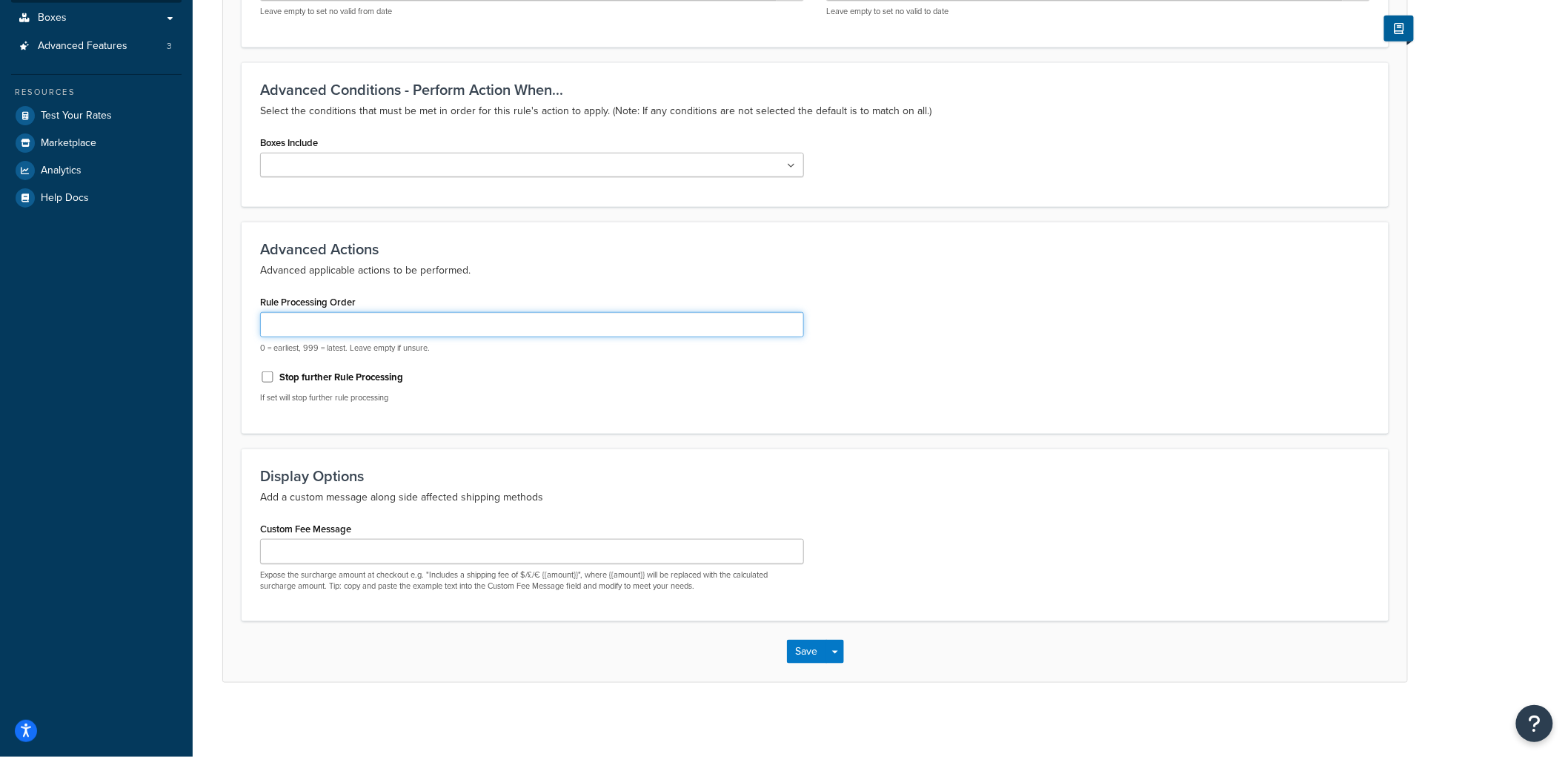
click at [367, 332] on input "Rule Processing Order" at bounding box center [532, 325] width 544 height 25
type input "1"
click at [824, 646] on button "Save" at bounding box center [807, 651] width 40 height 24
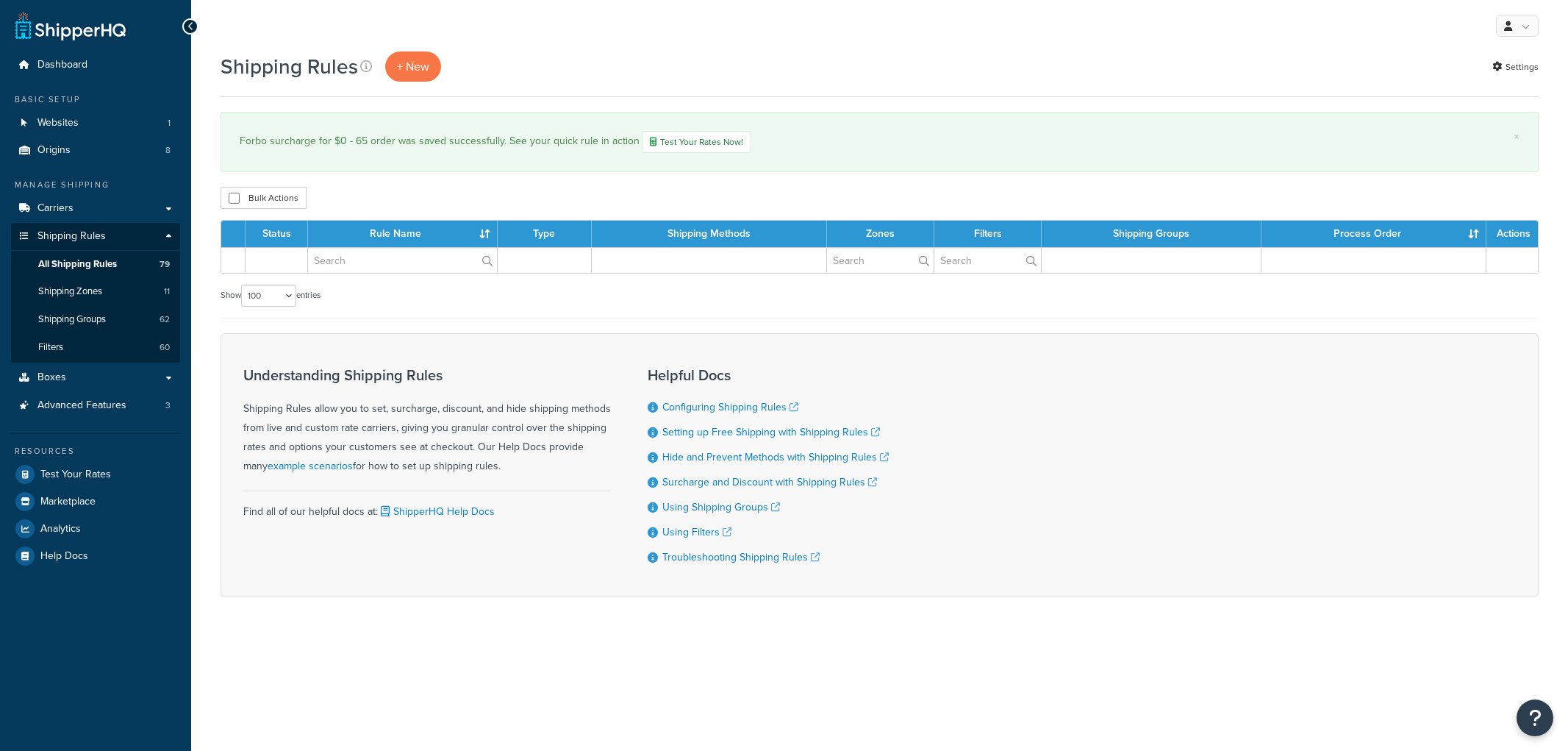
select select "100"
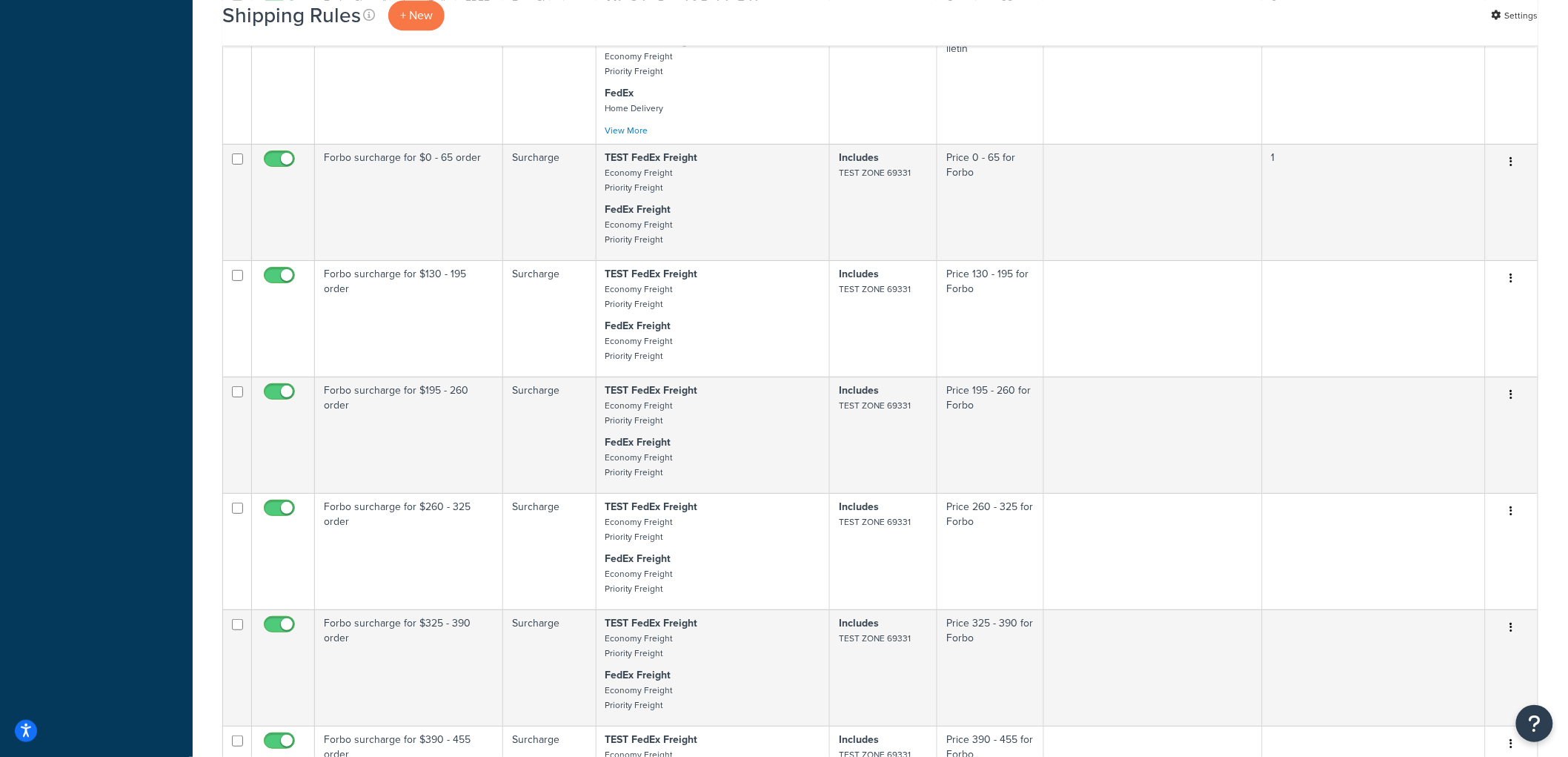
scroll to position [3789, 0]
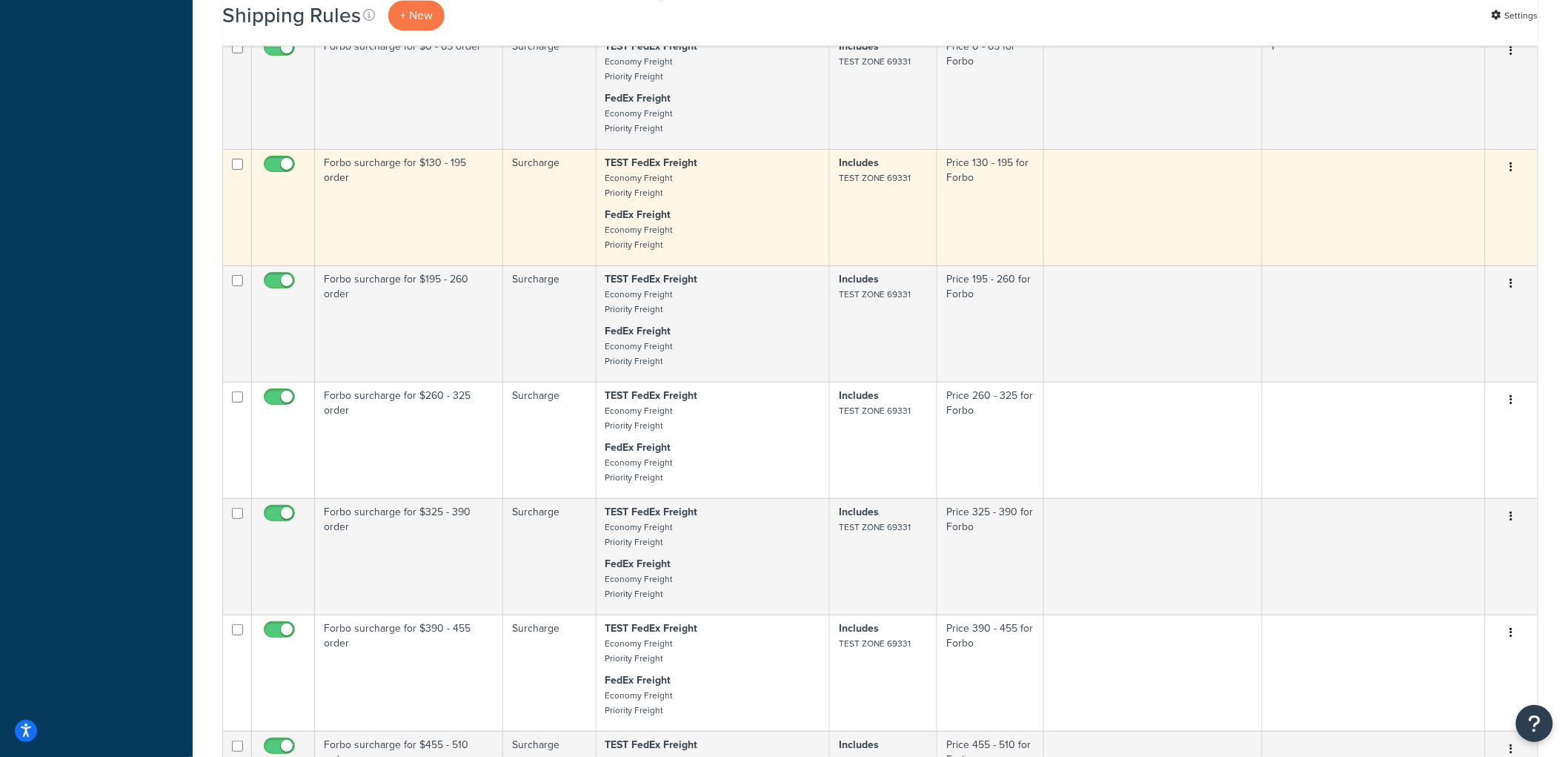
click at [447, 244] on td "Forbo surcharge for $130 - 195 order" at bounding box center [408, 207] width 188 height 117
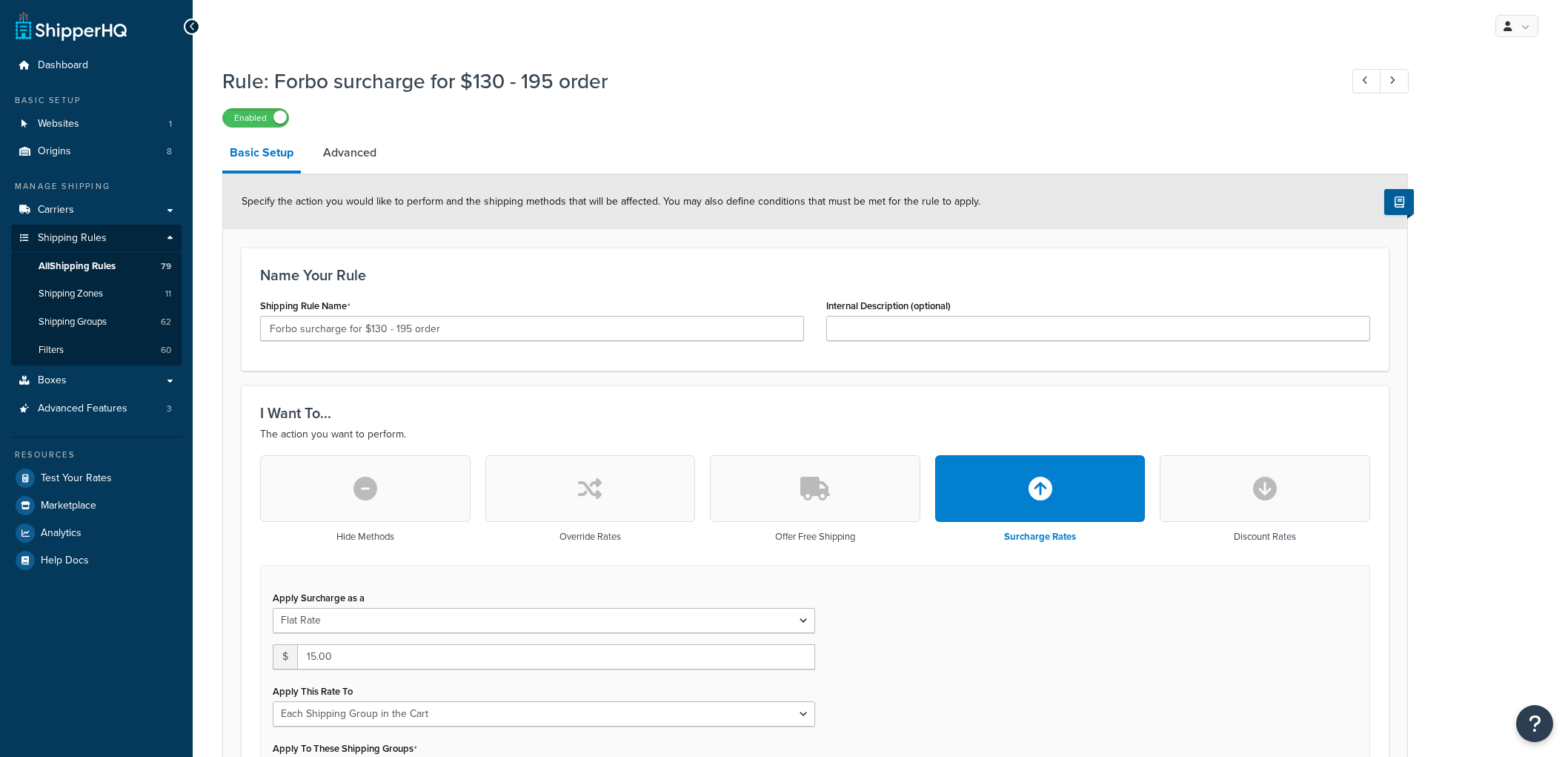
select select "SHIPPING_GROUP"
click at [346, 152] on link "Advanced" at bounding box center [350, 152] width 68 height 36
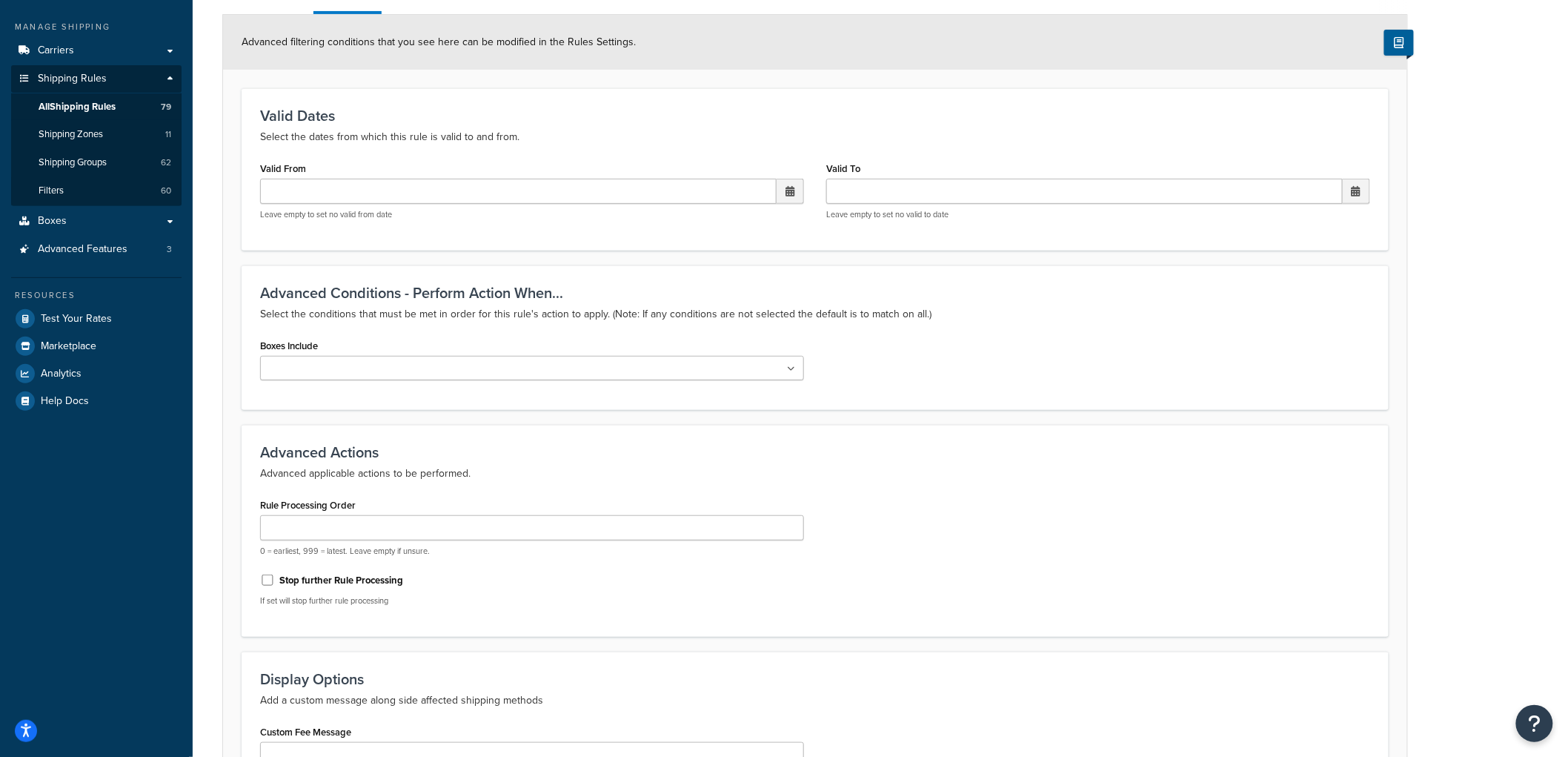
scroll to position [363, 0]
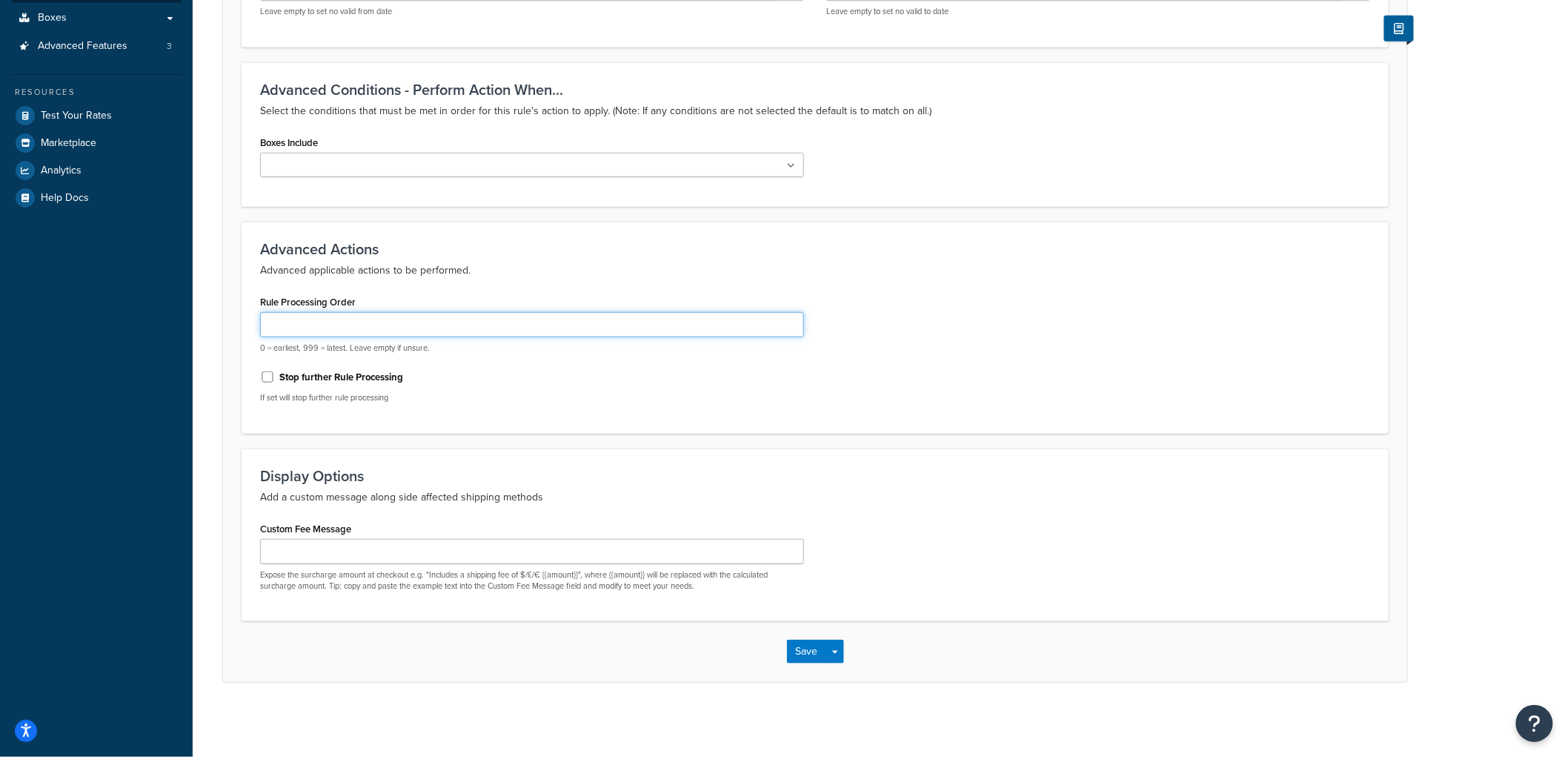
click at [349, 328] on input "Rule Processing Order" at bounding box center [532, 325] width 544 height 25
type input "1"
click at [806, 643] on button "Save" at bounding box center [807, 651] width 40 height 24
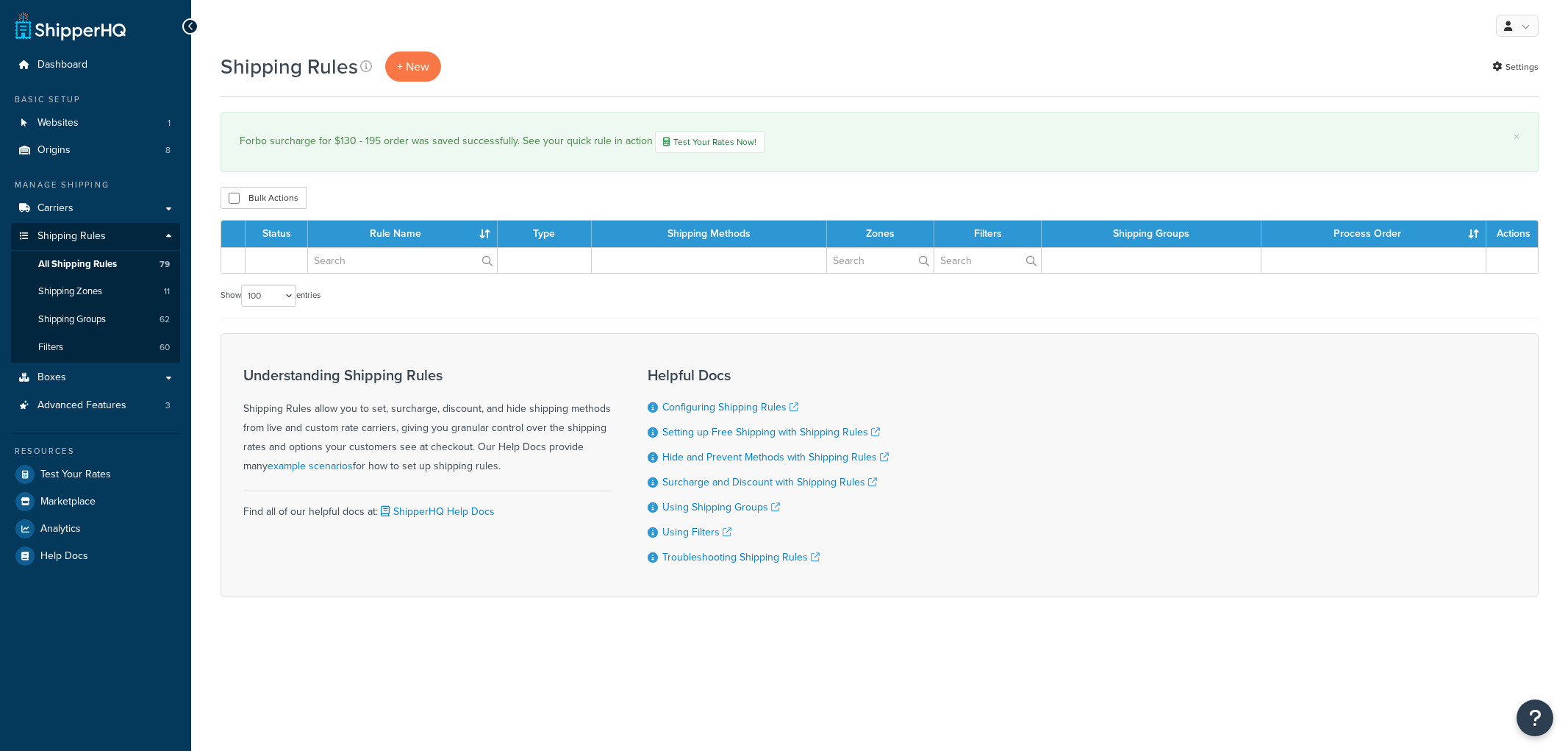
select select "100"
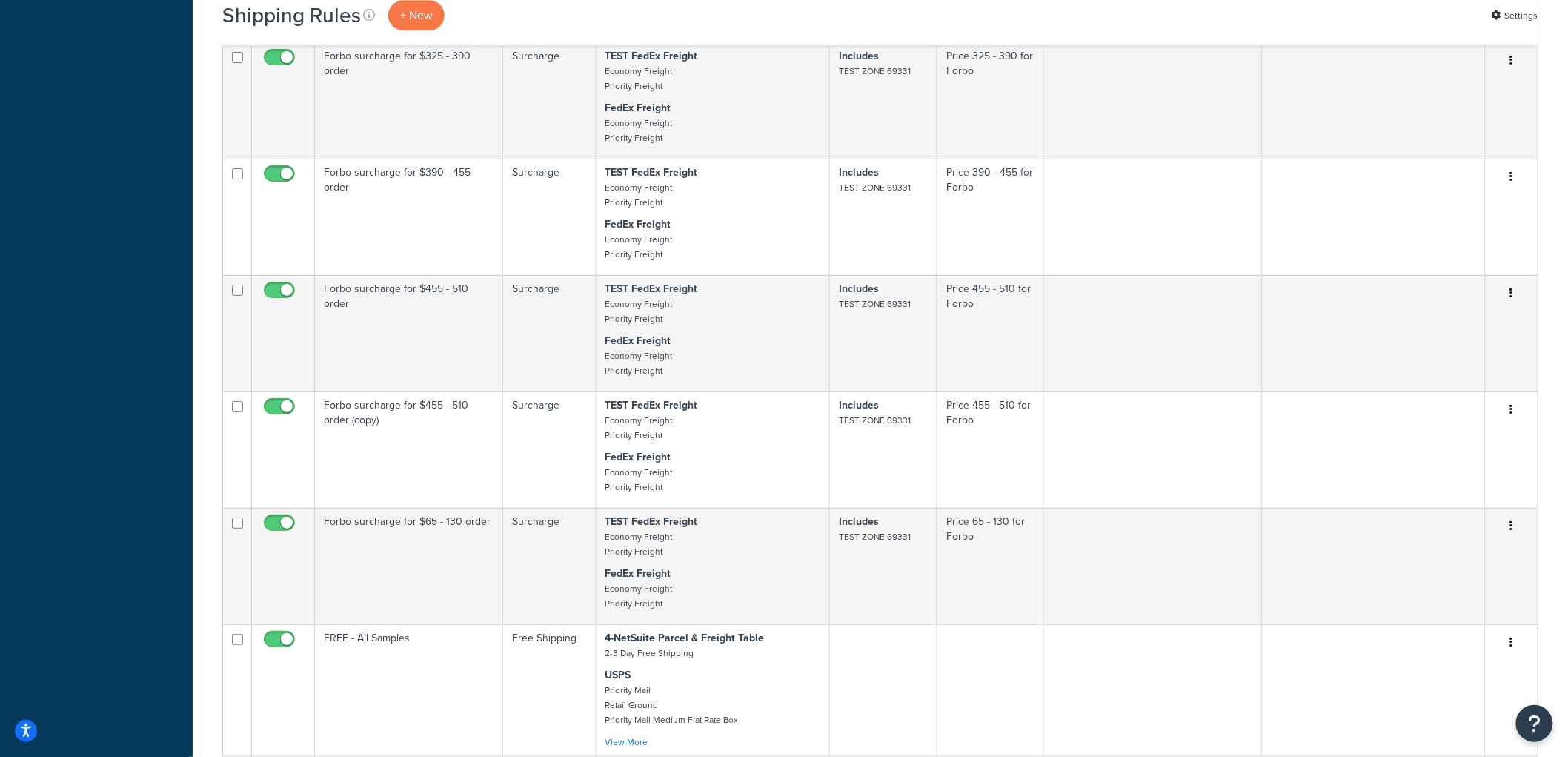
scroll to position [4365, 0]
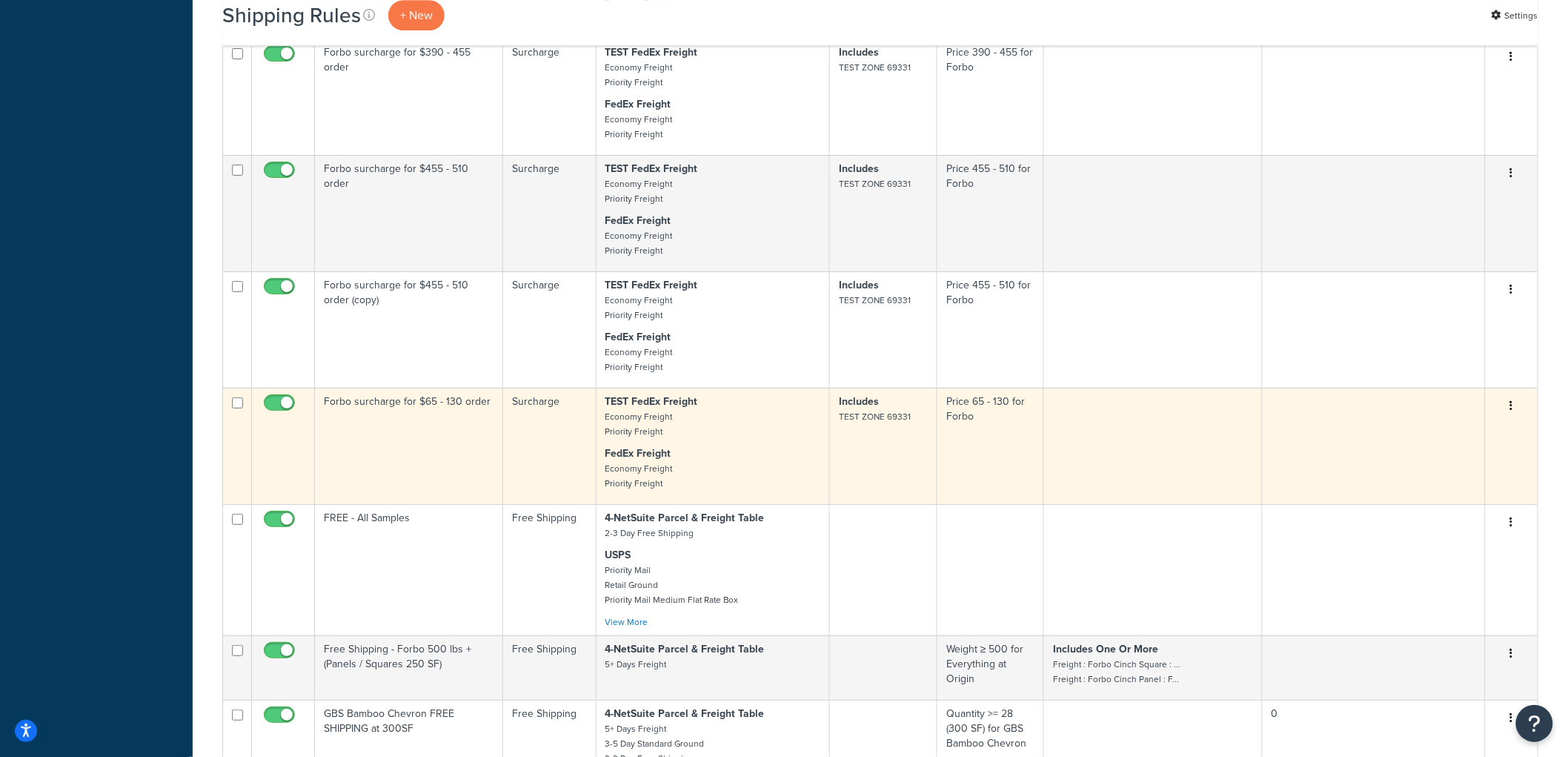
click at [471, 471] on td "Forbo surcharge for $65 - 130 order" at bounding box center [408, 446] width 188 height 117
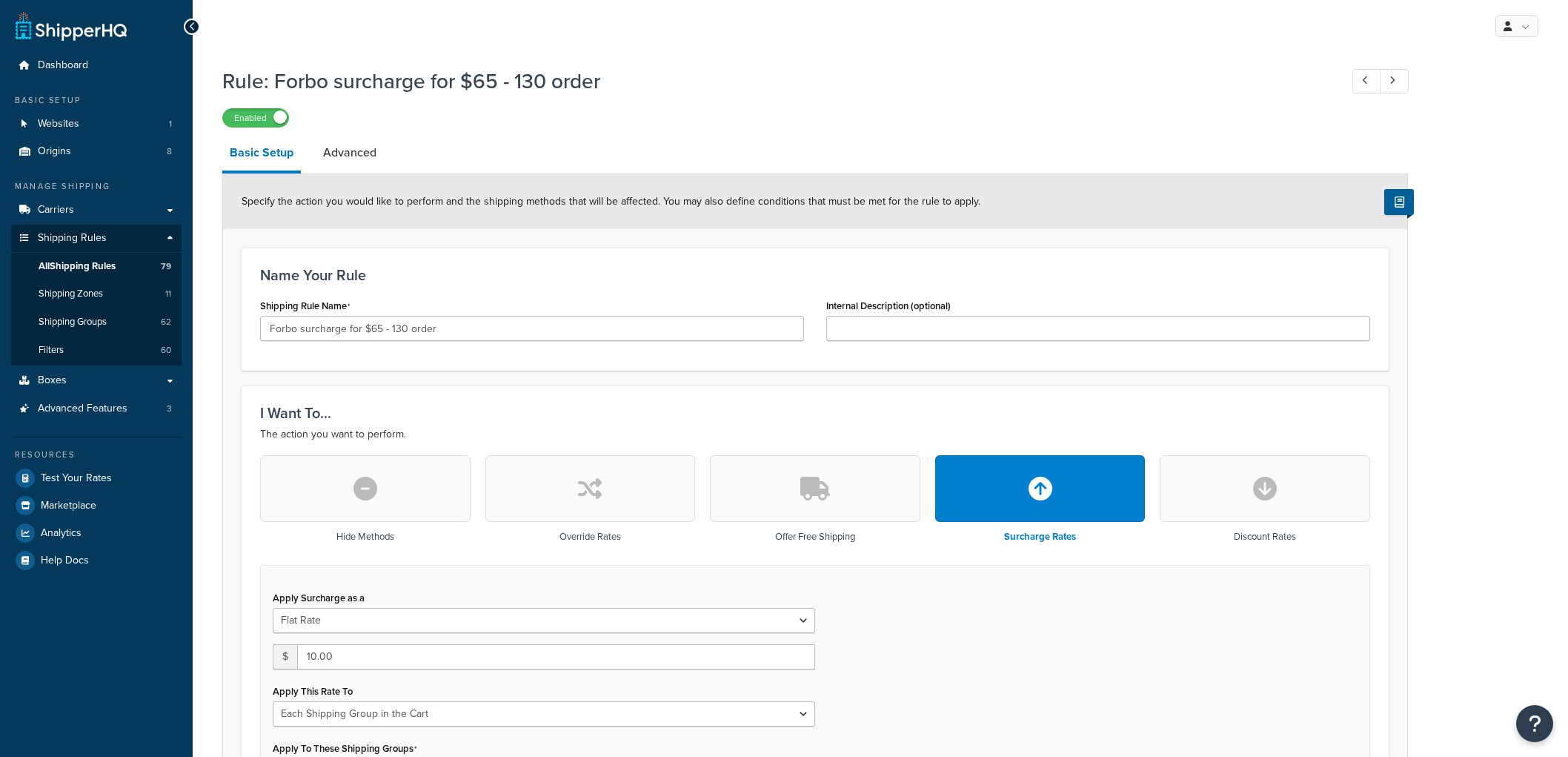
select select "SHIPPING_GROUP"
click at [355, 159] on link "Advanced" at bounding box center [350, 152] width 68 height 36
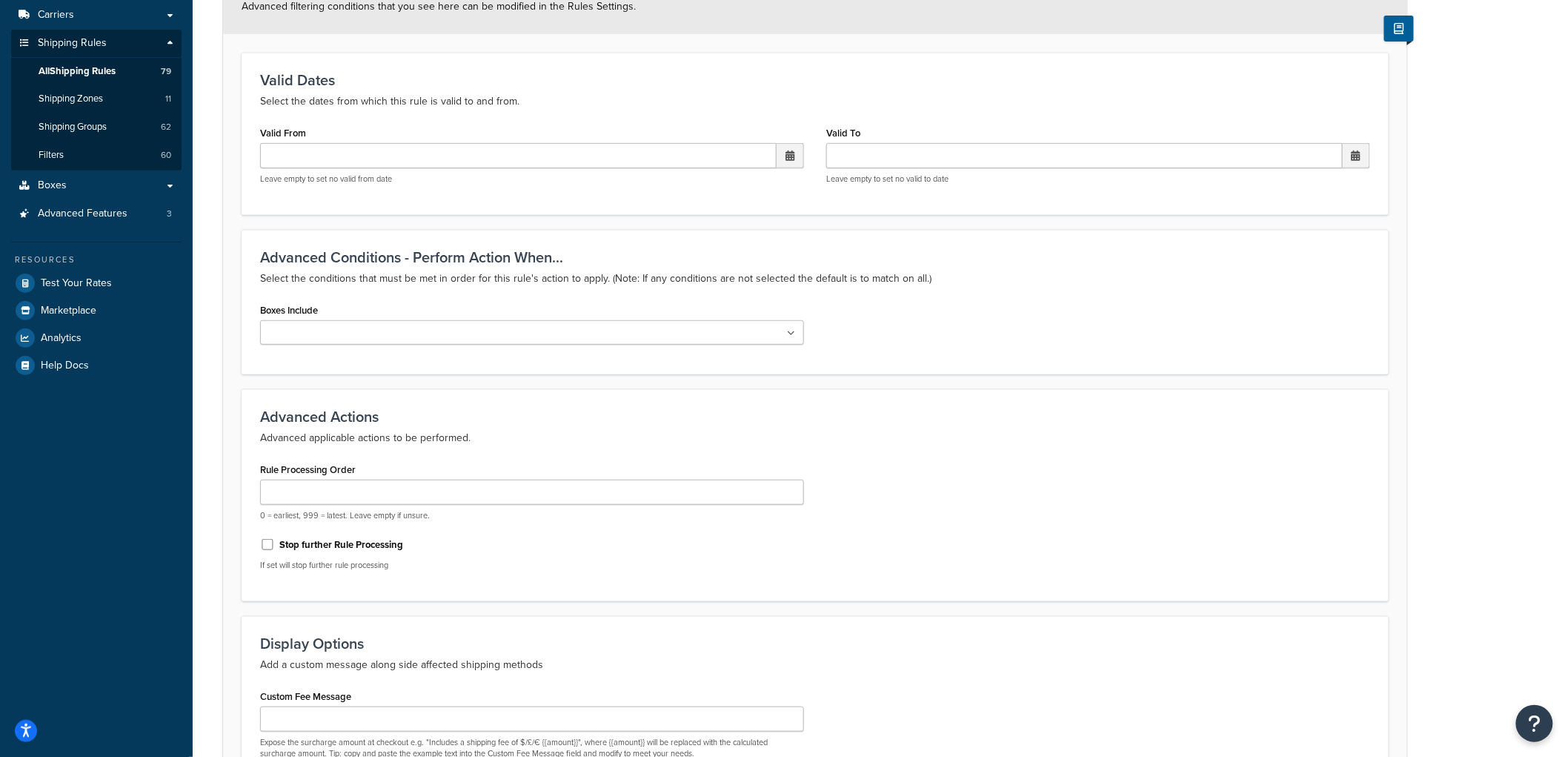
scroll to position [363, 0]
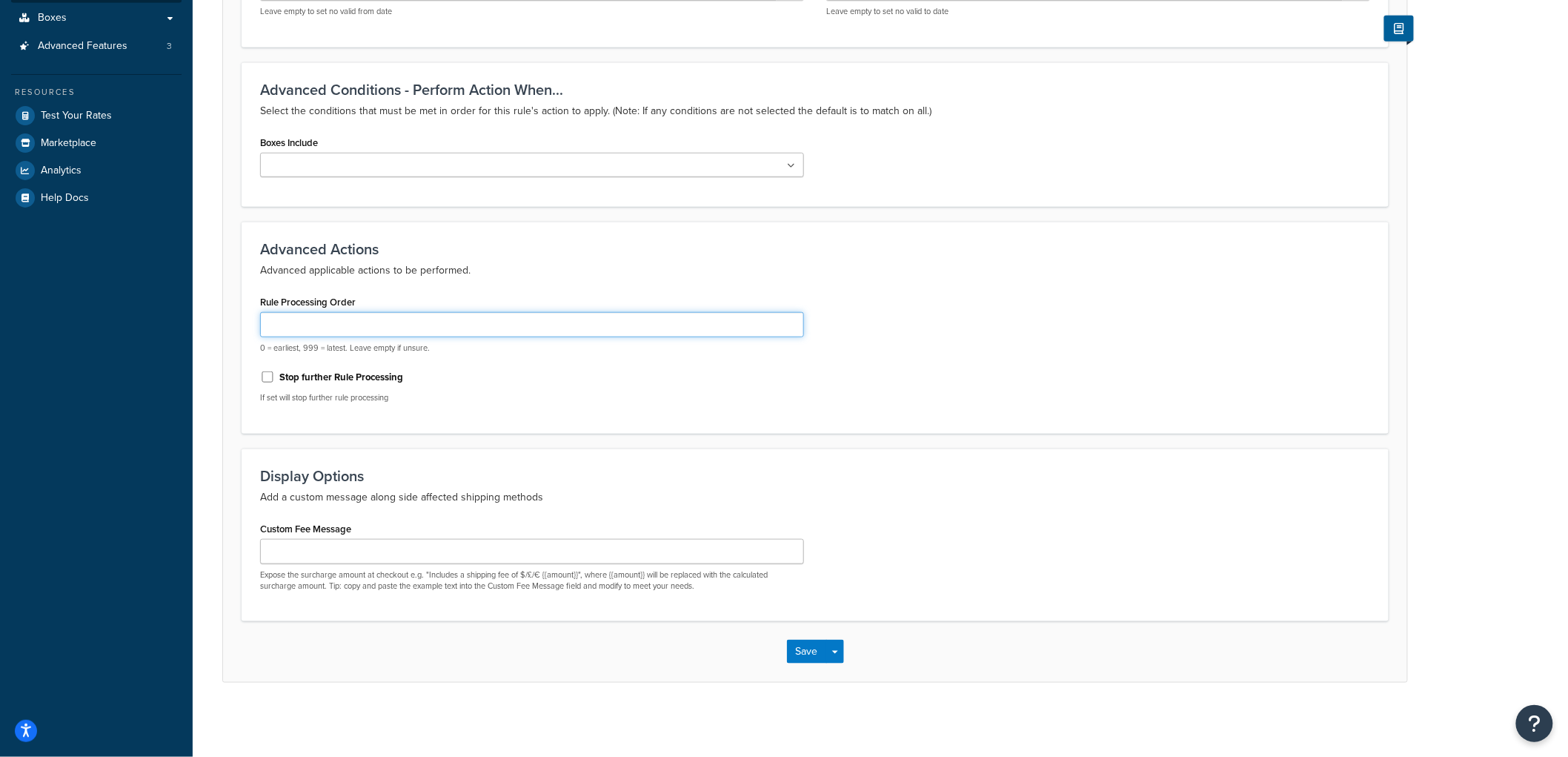
click at [316, 332] on input "Rule Processing Order" at bounding box center [532, 325] width 544 height 25
type input "1"
click at [799, 652] on button "Save" at bounding box center [807, 651] width 40 height 24
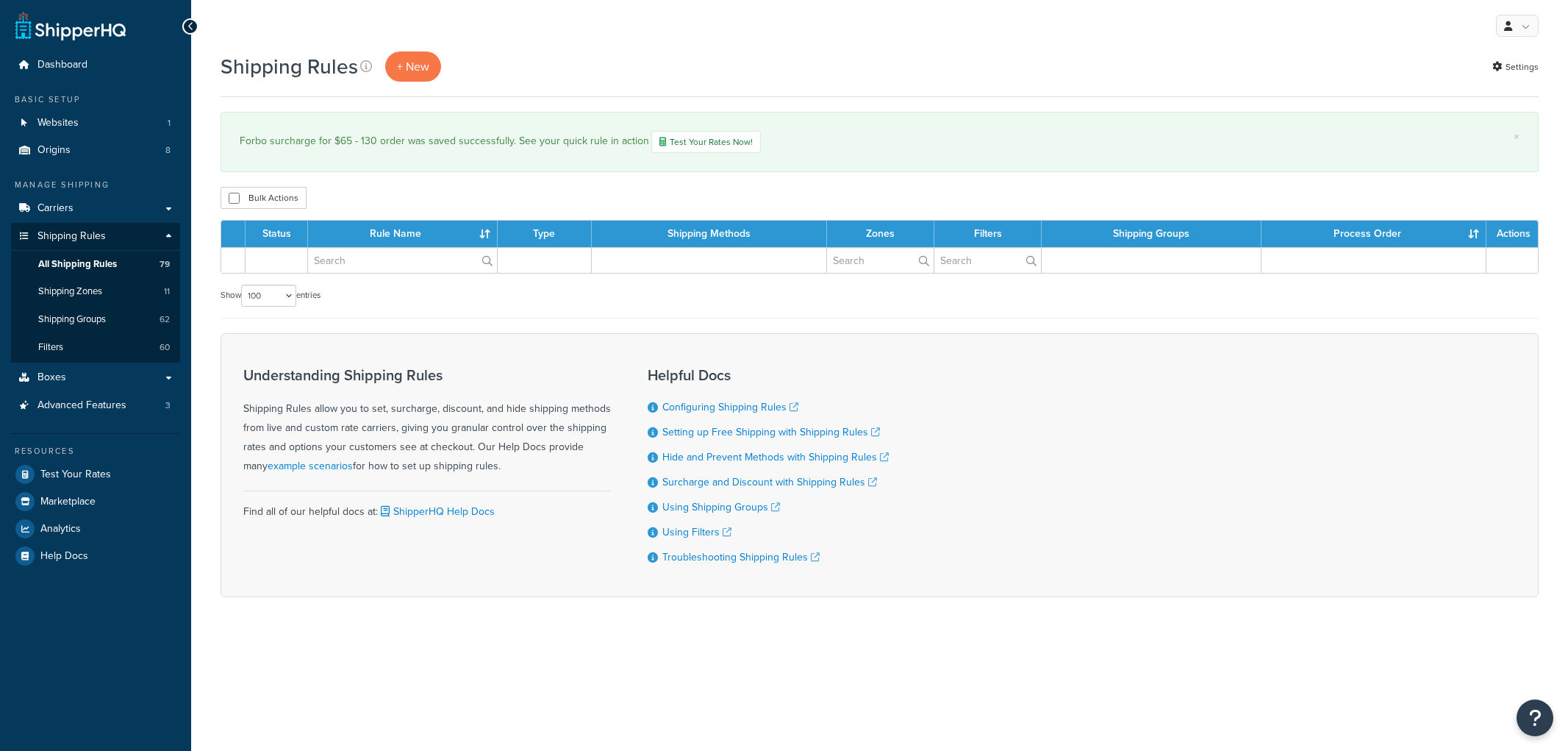
select select "100"
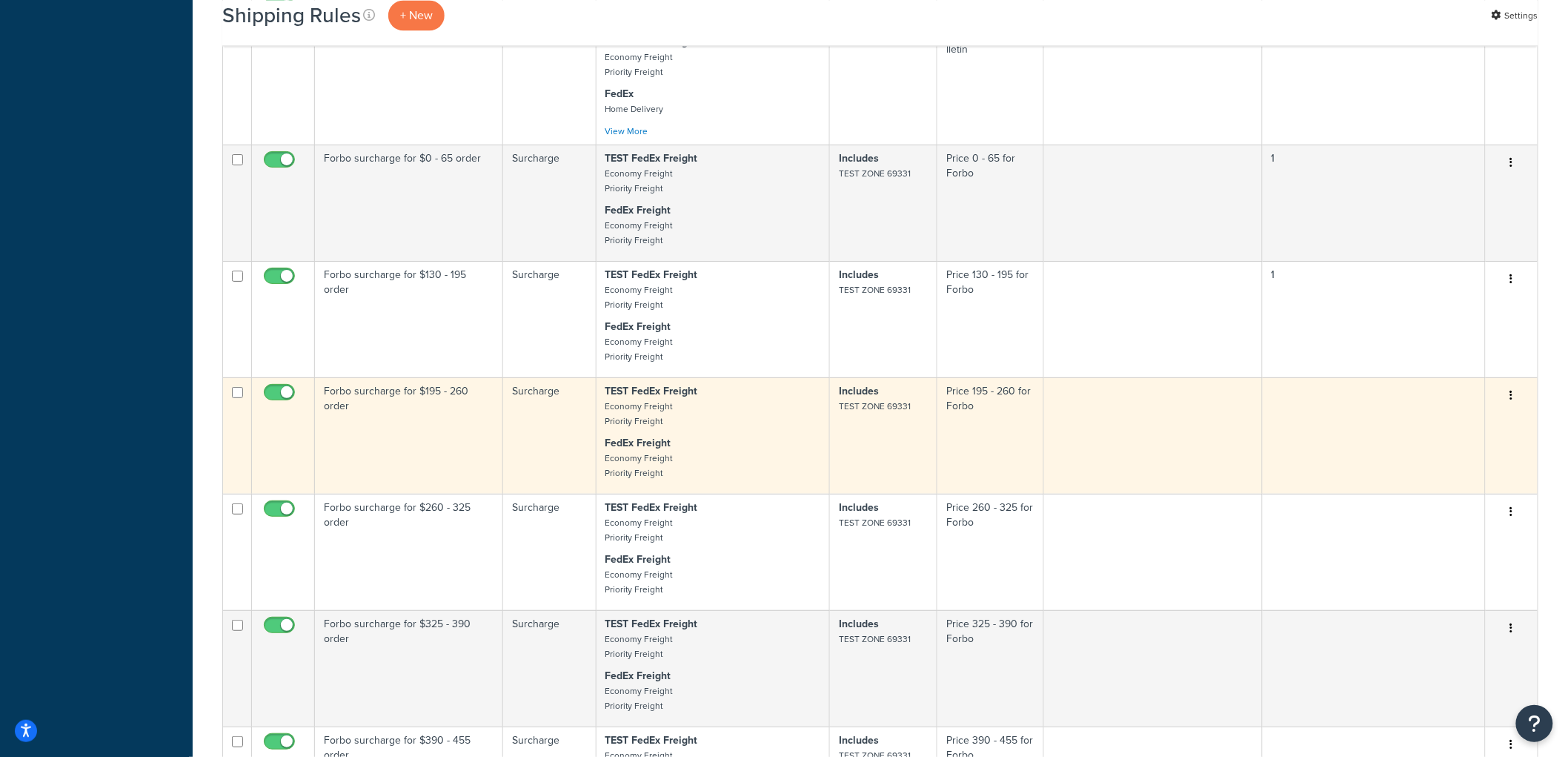
scroll to position [3706, 0]
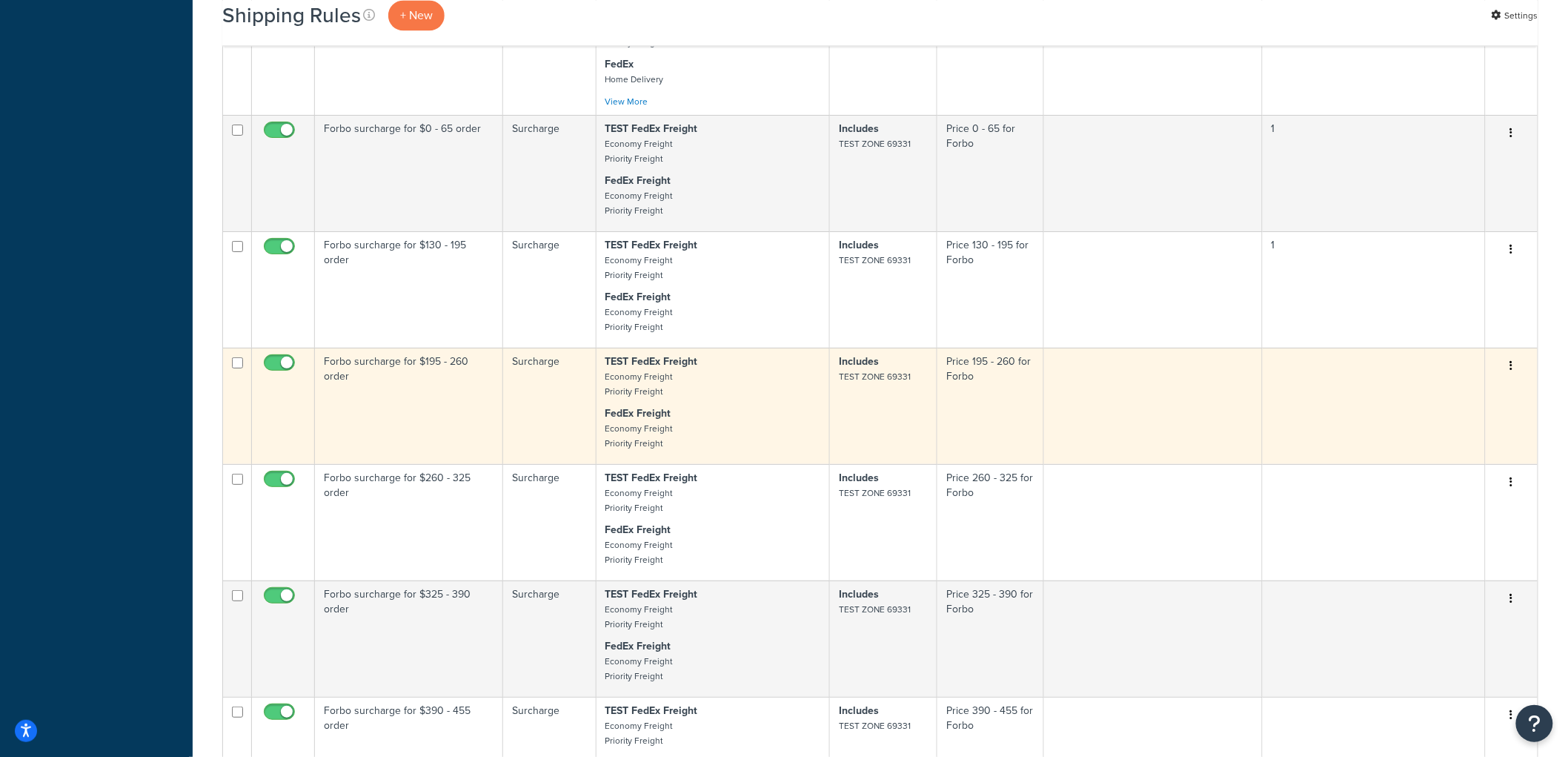
click at [417, 438] on td "Forbo surcharge for $195 - 260 order" at bounding box center [408, 405] width 188 height 117
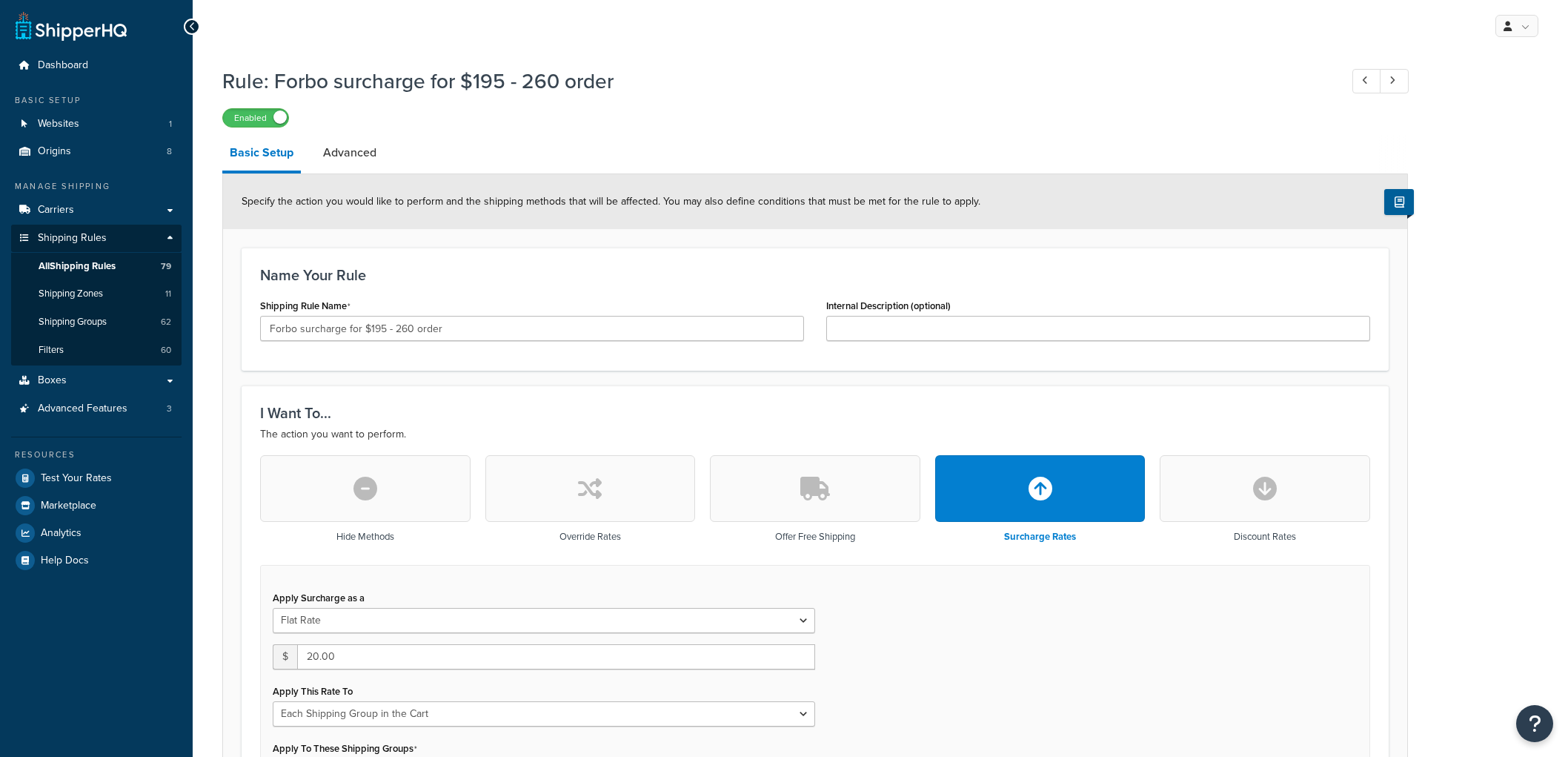
select select "SHIPPING_GROUP"
click at [362, 153] on link "Advanced" at bounding box center [350, 152] width 68 height 36
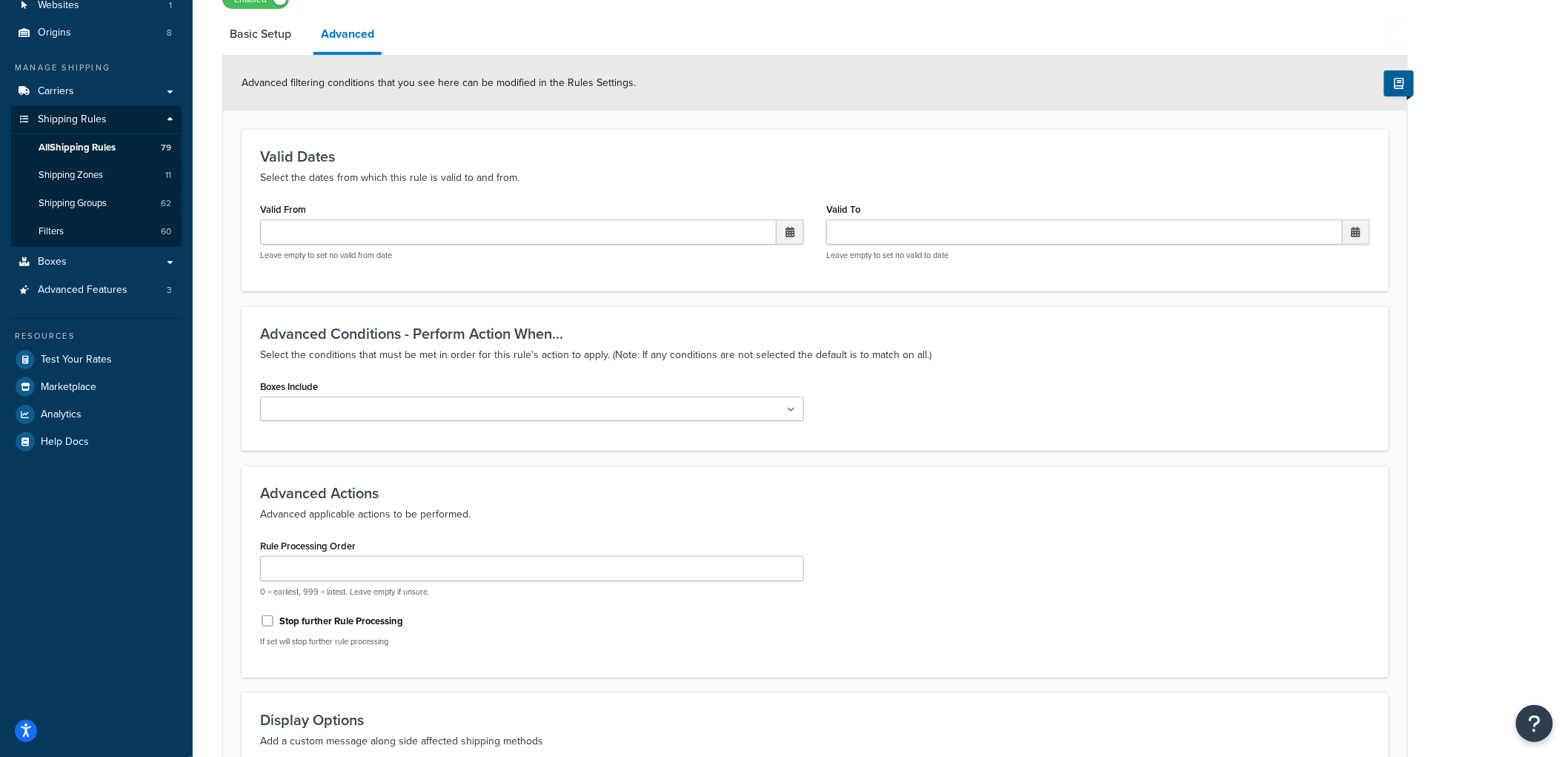
scroll to position [363, 0]
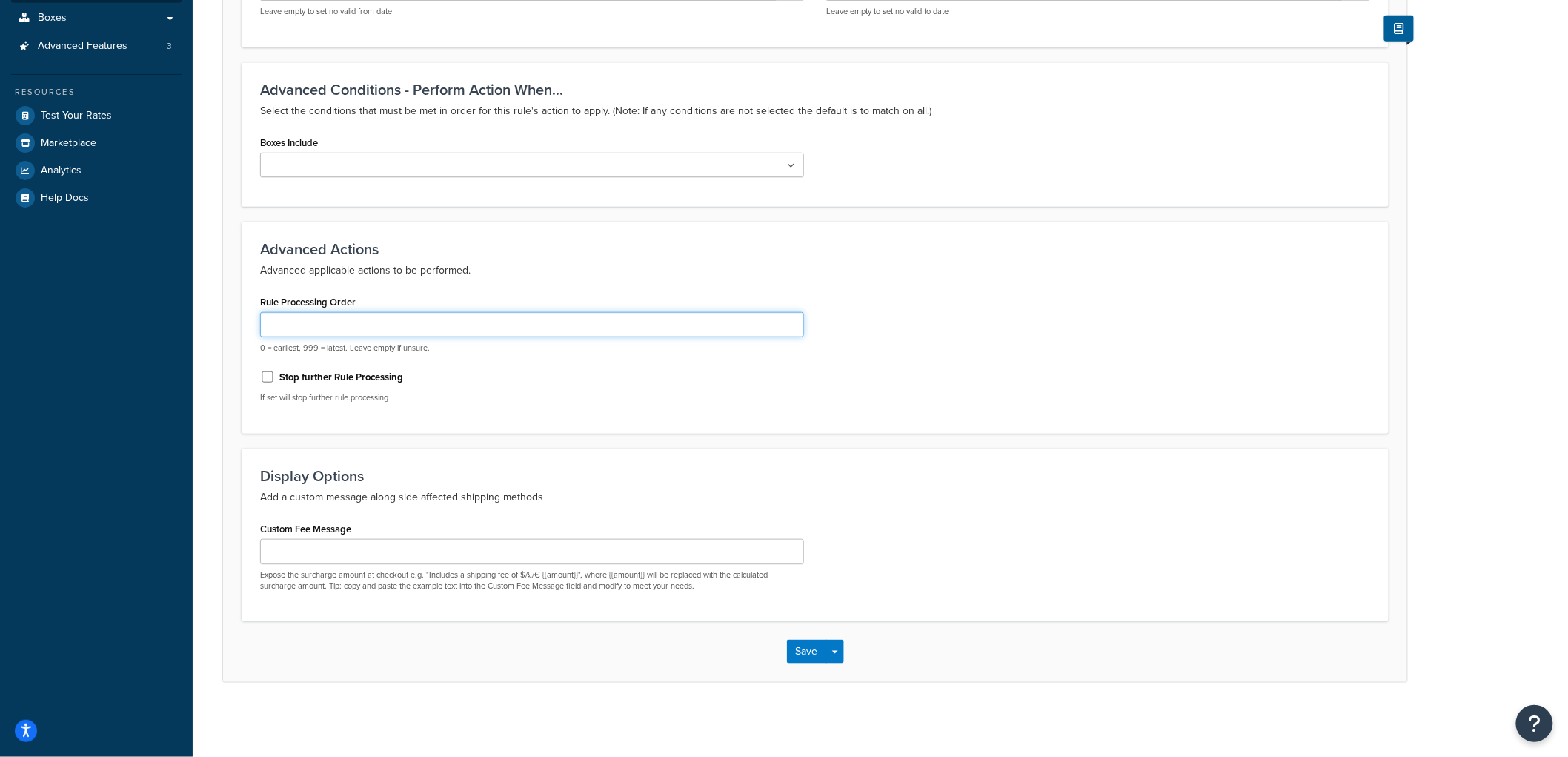
click at [335, 320] on input "Rule Processing Order" at bounding box center [532, 325] width 544 height 25
type input "1"
click at [809, 660] on button "Save" at bounding box center [807, 651] width 40 height 24
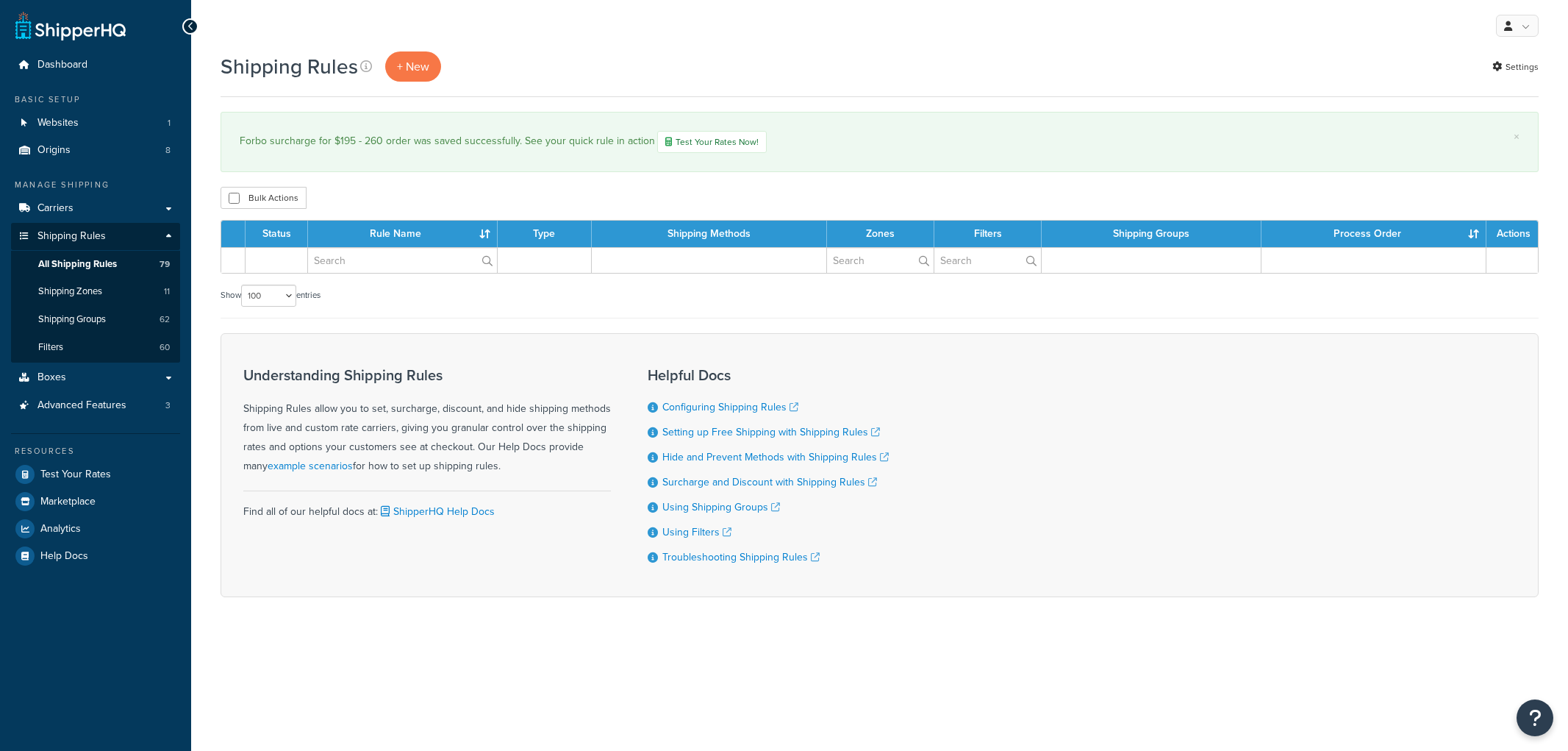
select select "100"
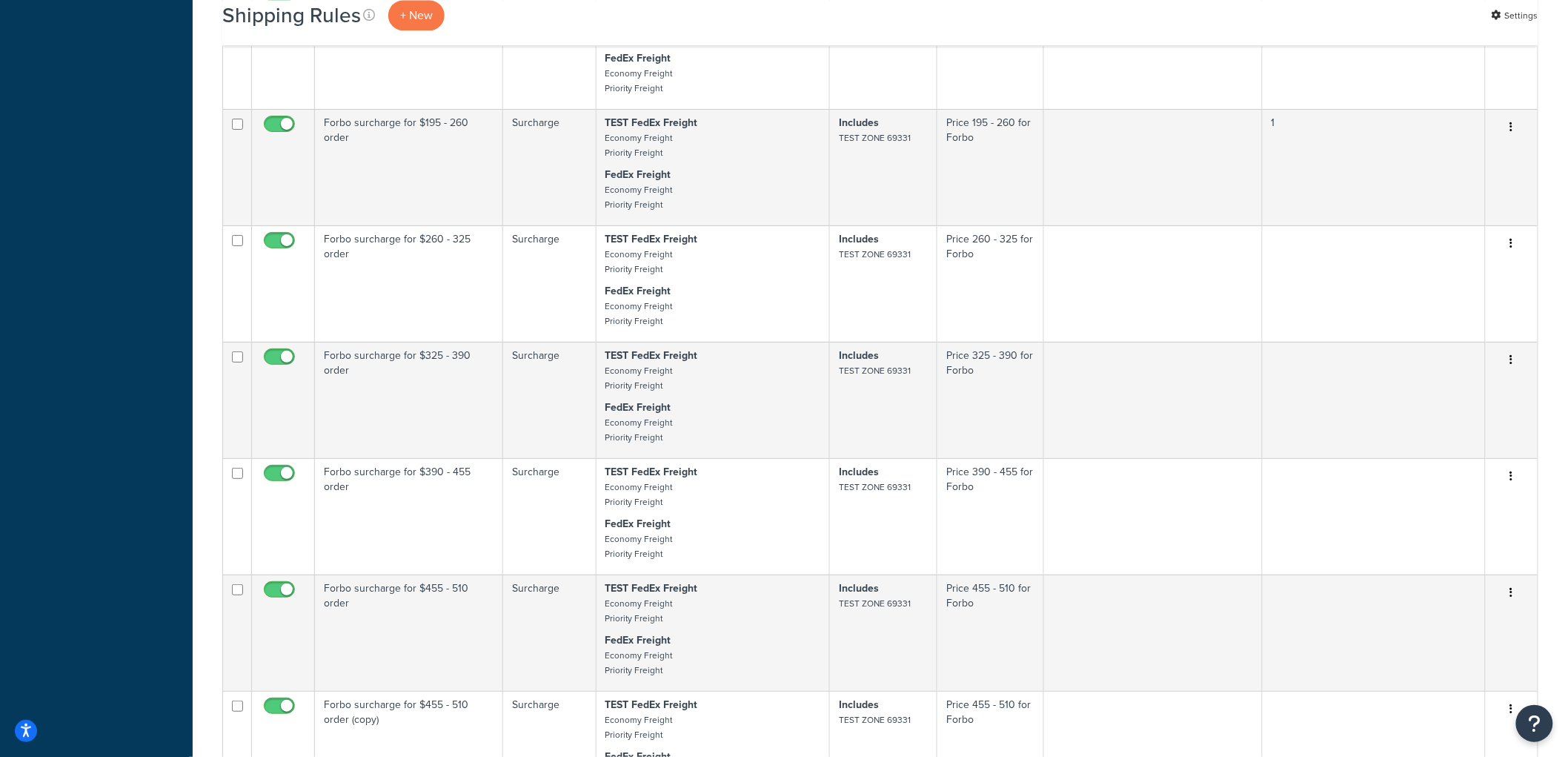
scroll to position [3953, 0]
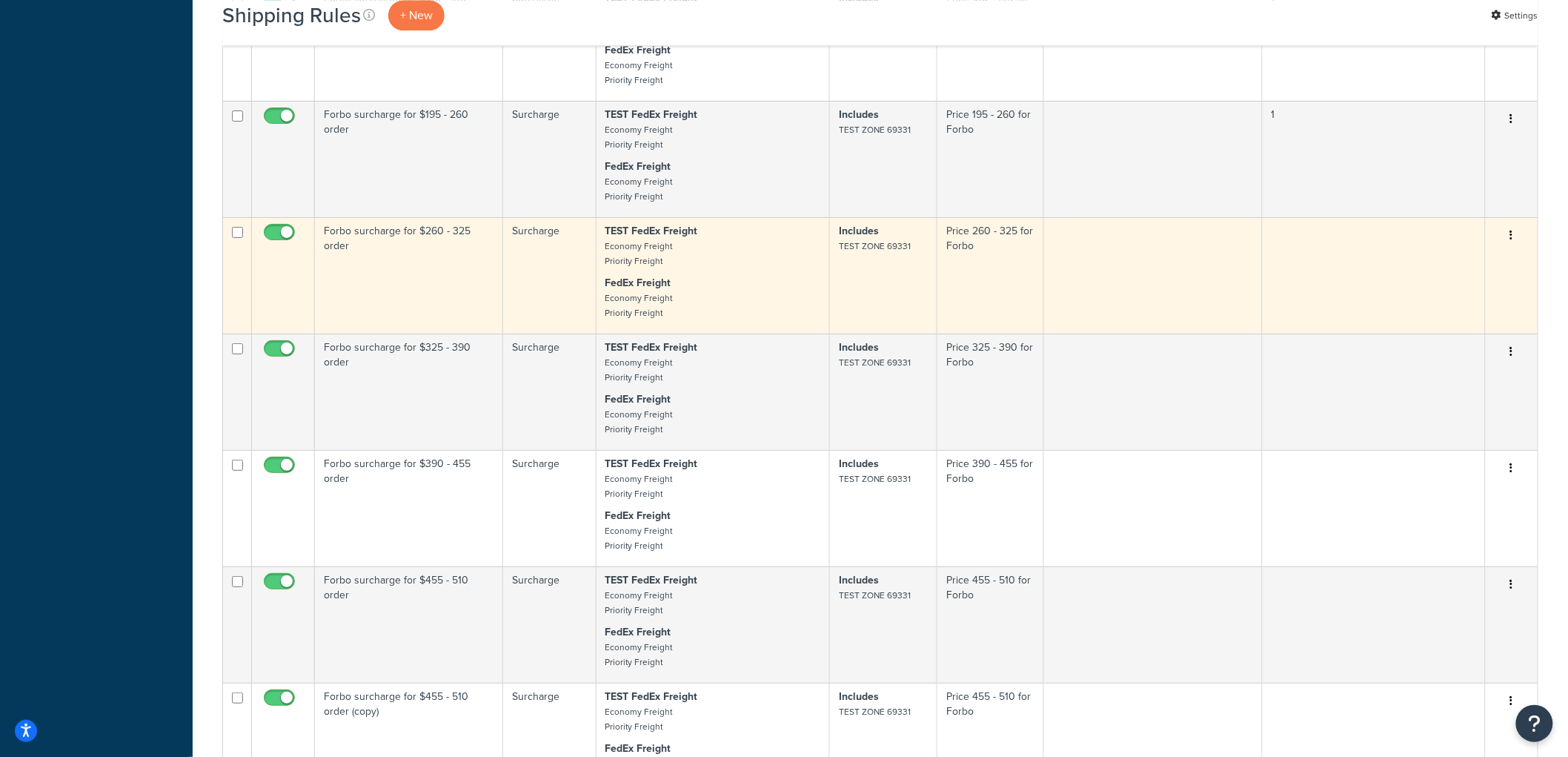
click at [460, 311] on td "Forbo surcharge for $260 - 325 order" at bounding box center [408, 275] width 188 height 117
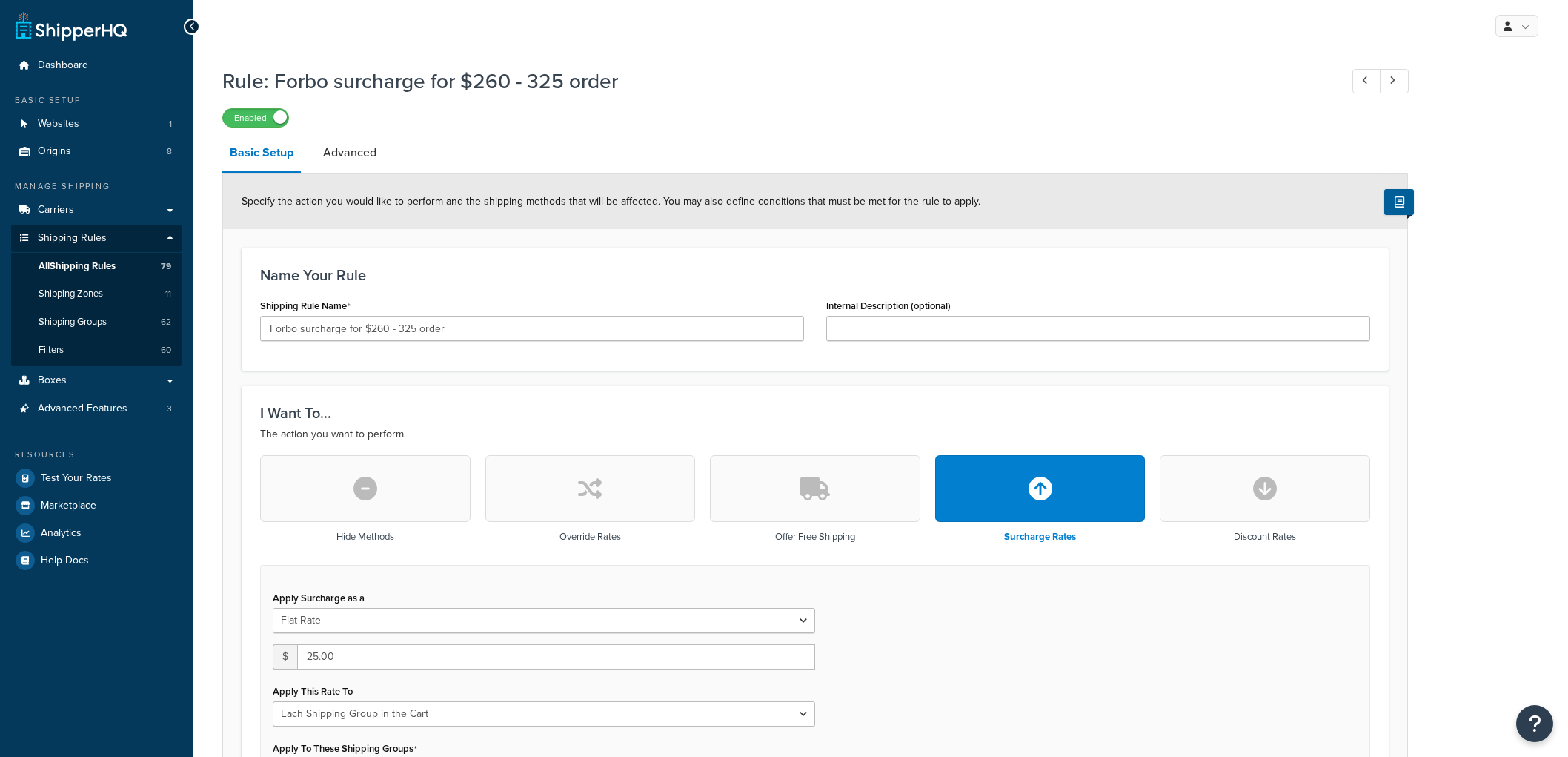
select select "SHIPPING_GROUP"
click at [348, 156] on link "Advanced" at bounding box center [350, 152] width 68 height 36
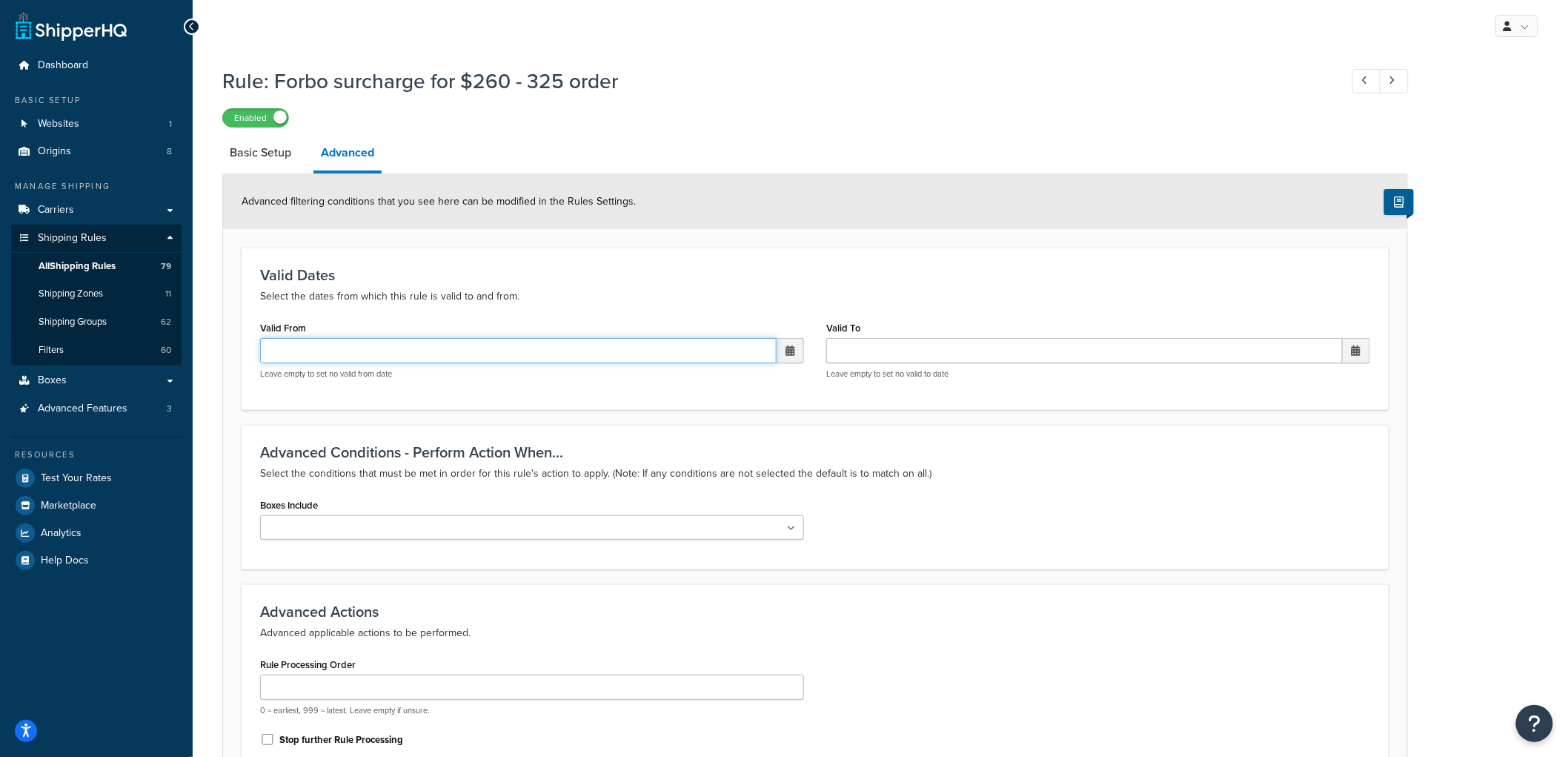
click at [366, 352] on input "Valid From" at bounding box center [518, 351] width 516 height 25
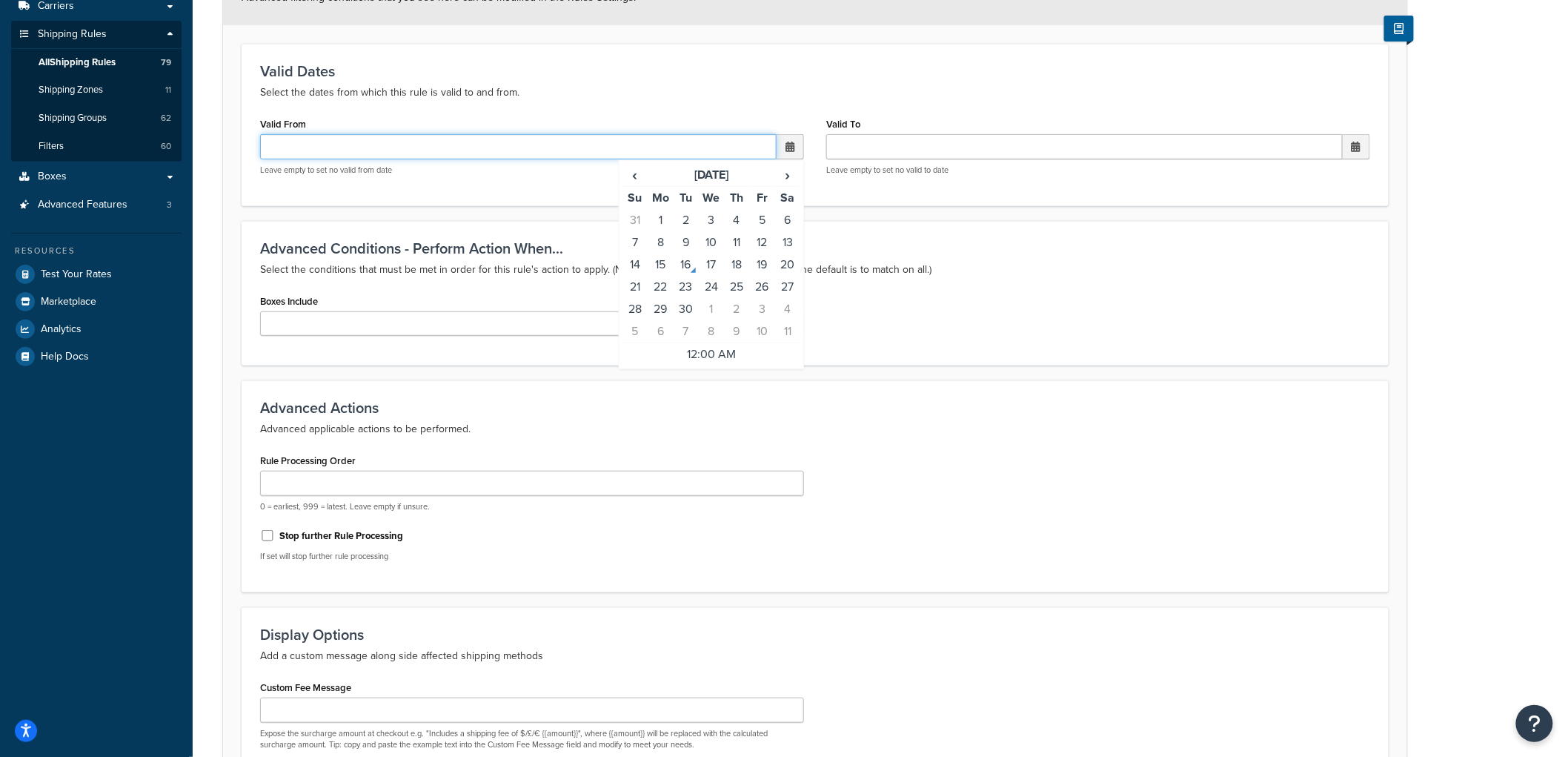
scroll to position [363, 0]
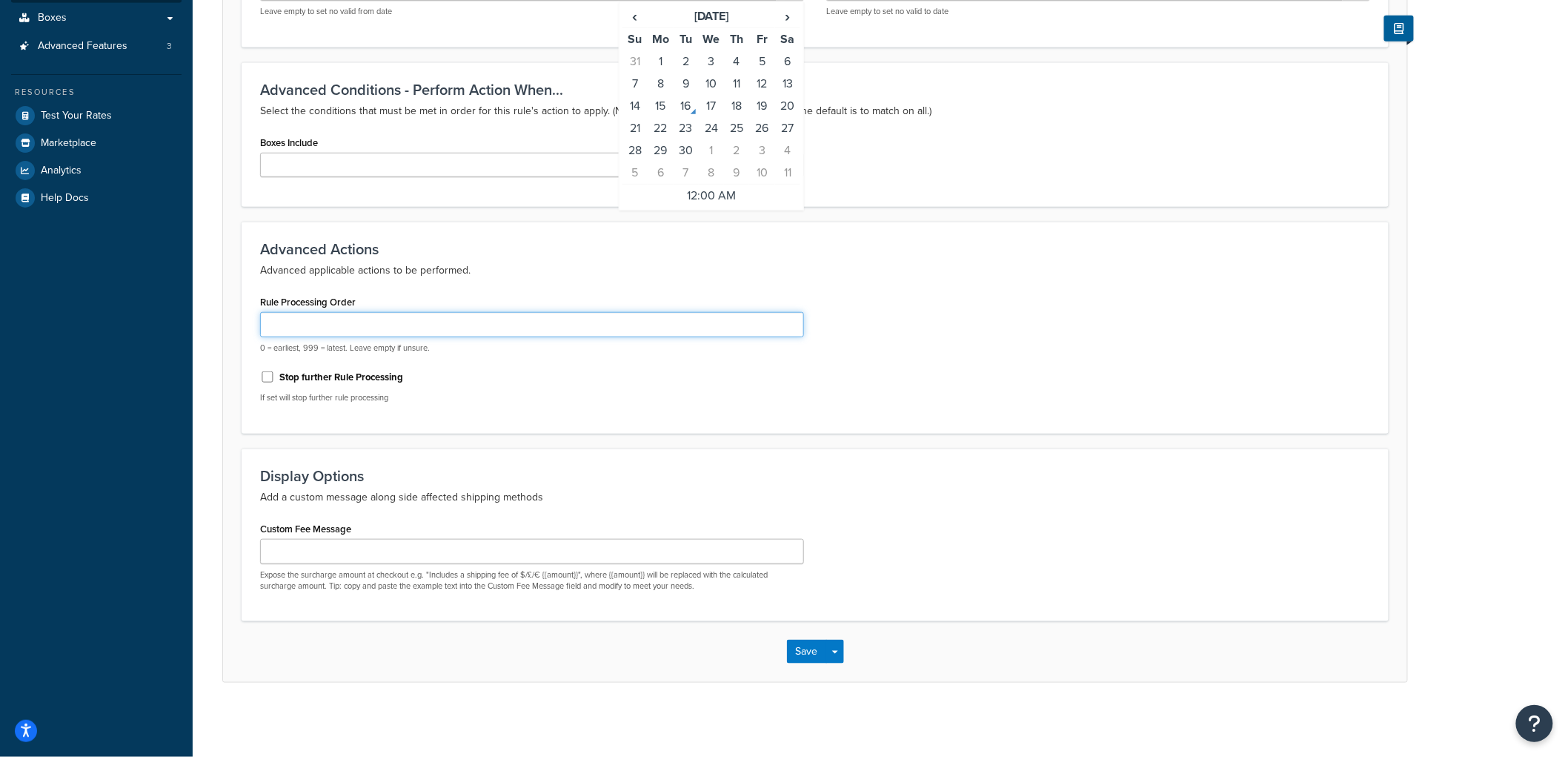
click at [353, 326] on input "Rule Processing Order" at bounding box center [532, 325] width 544 height 25
type input "1"
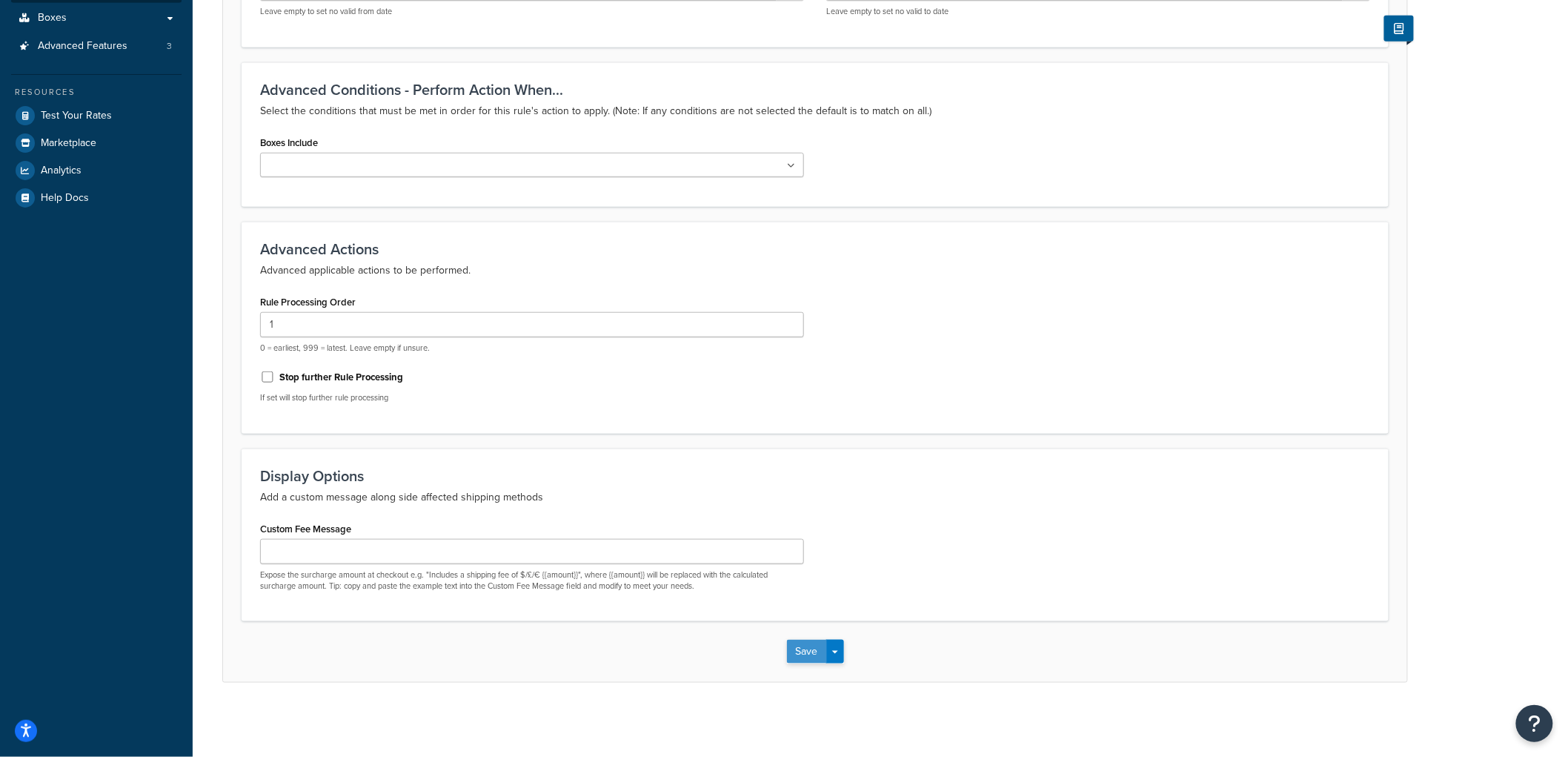
click at [795, 647] on button "Save" at bounding box center [807, 651] width 40 height 24
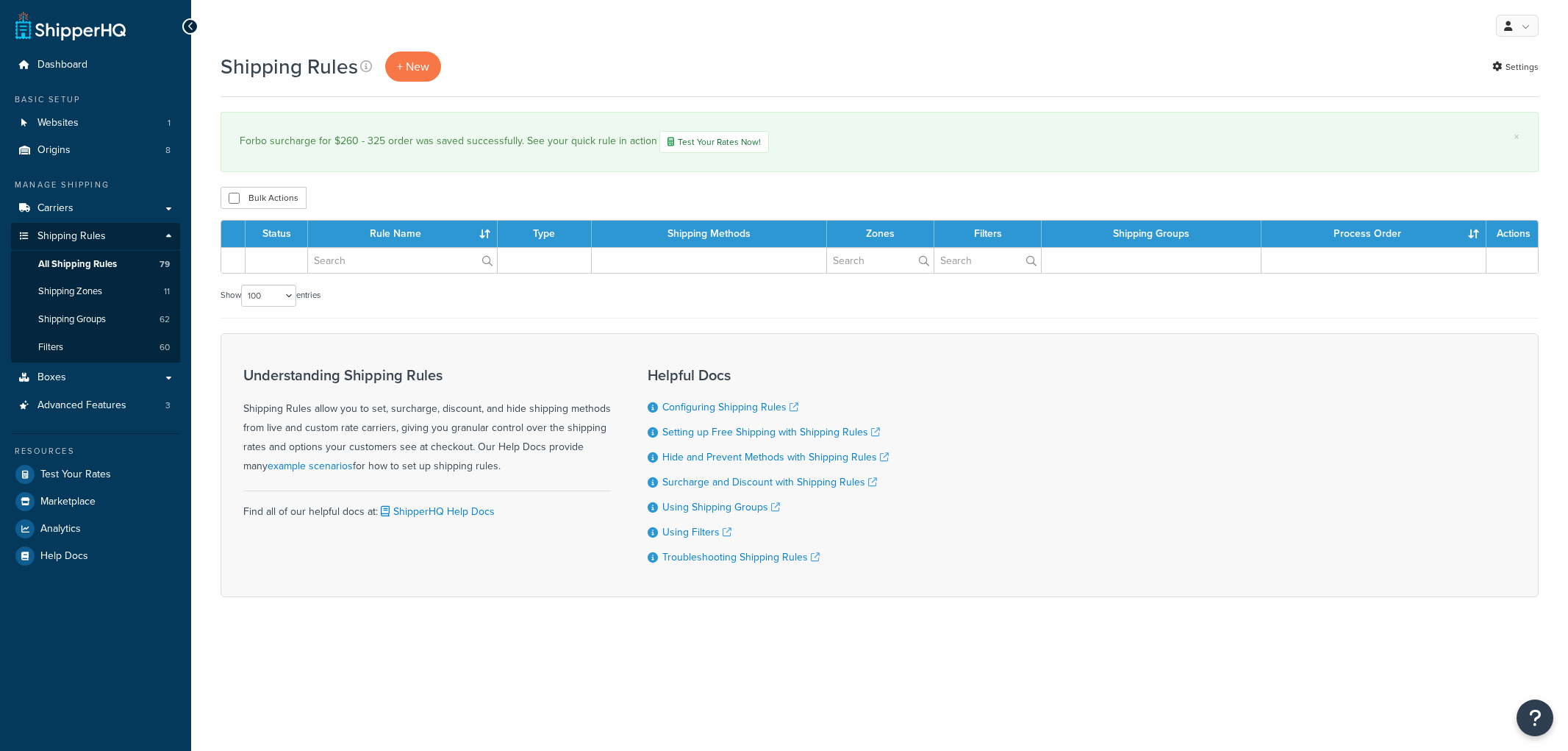
select select "100"
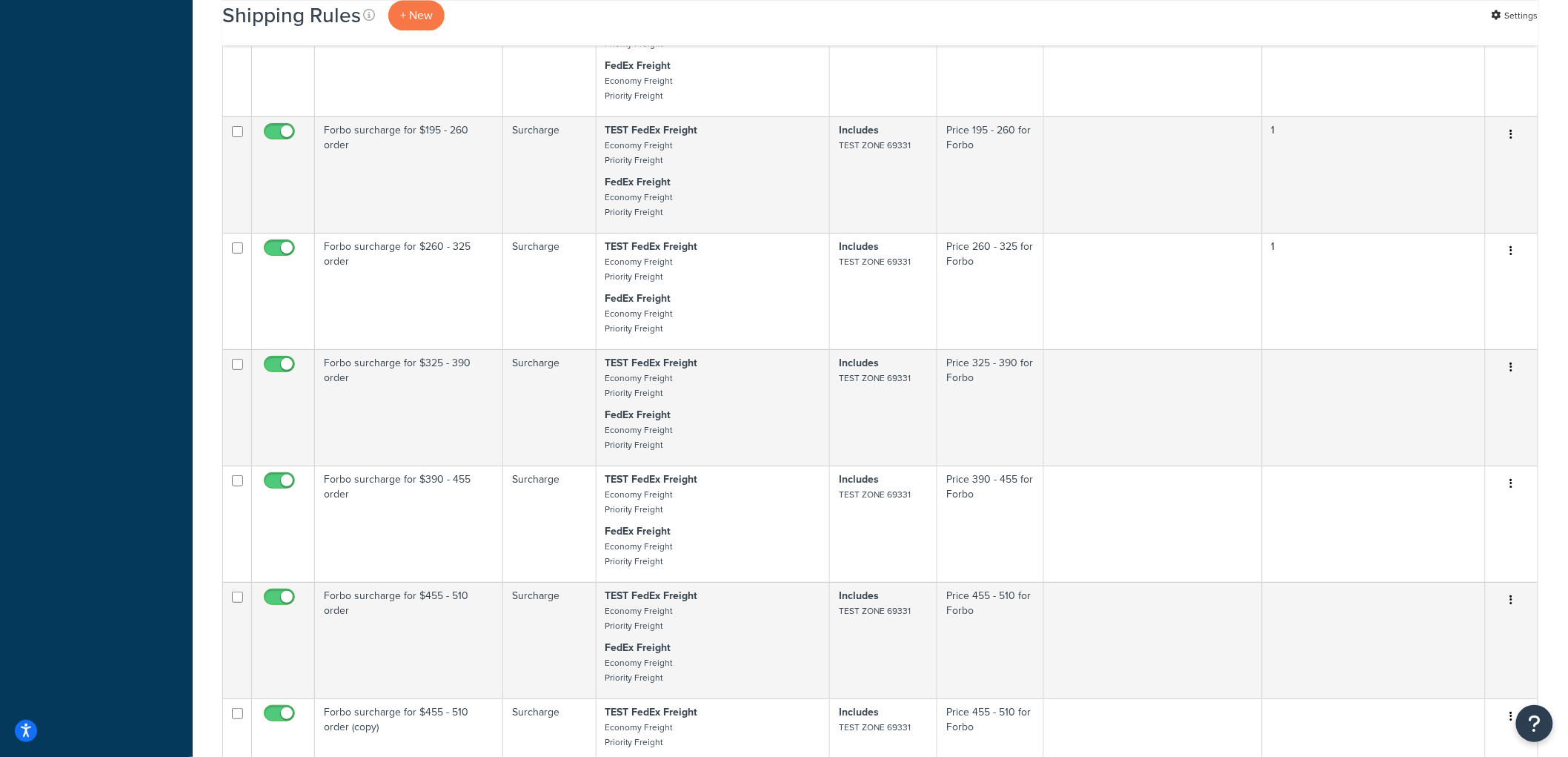
scroll to position [3953, 0]
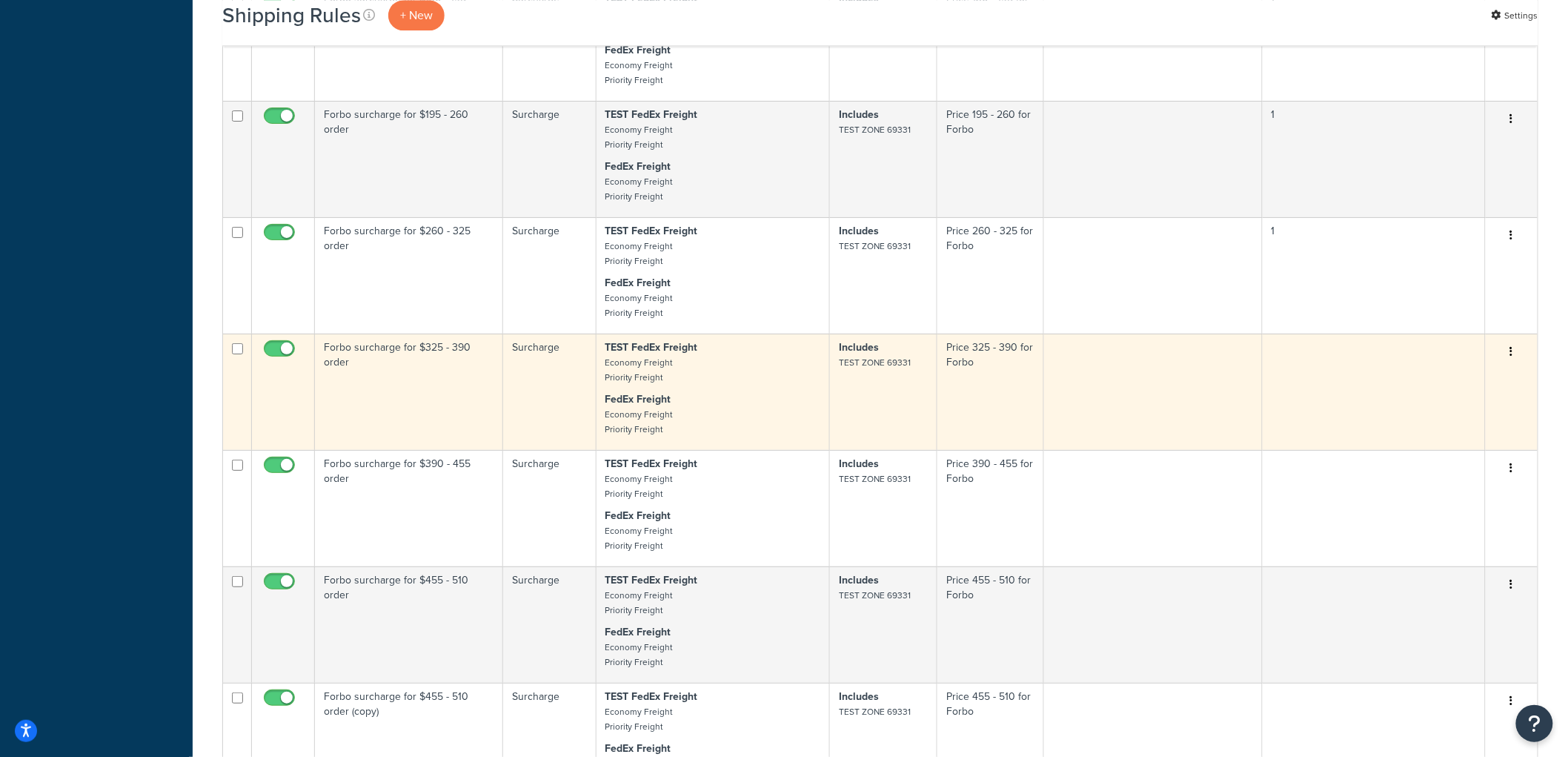
click at [409, 432] on td "Forbo surcharge for $325 - 390 order" at bounding box center [408, 391] width 188 height 117
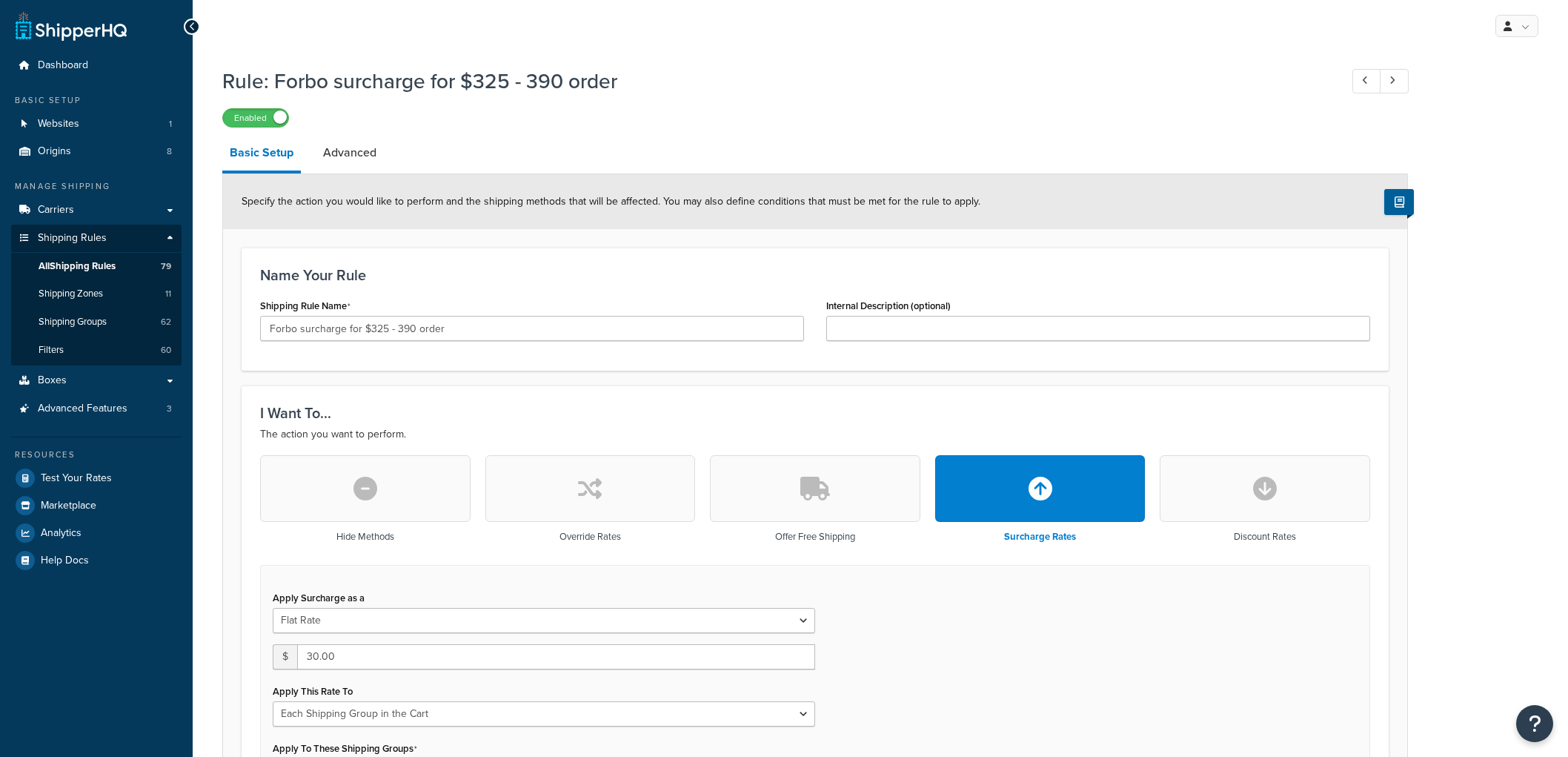
select select "SHIPPING_GROUP"
click at [344, 150] on link "Advanced" at bounding box center [350, 152] width 68 height 36
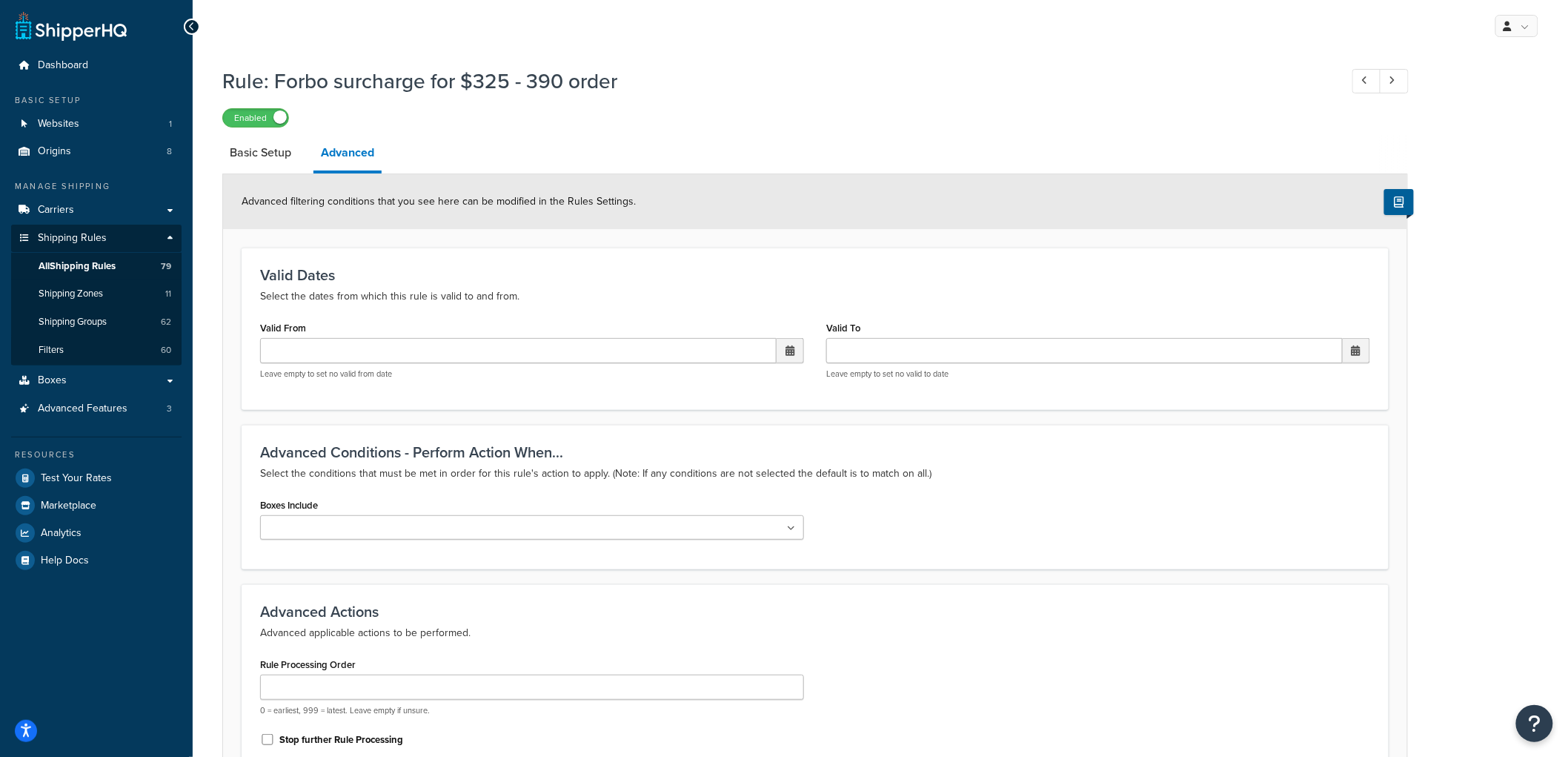
scroll to position [329, 0]
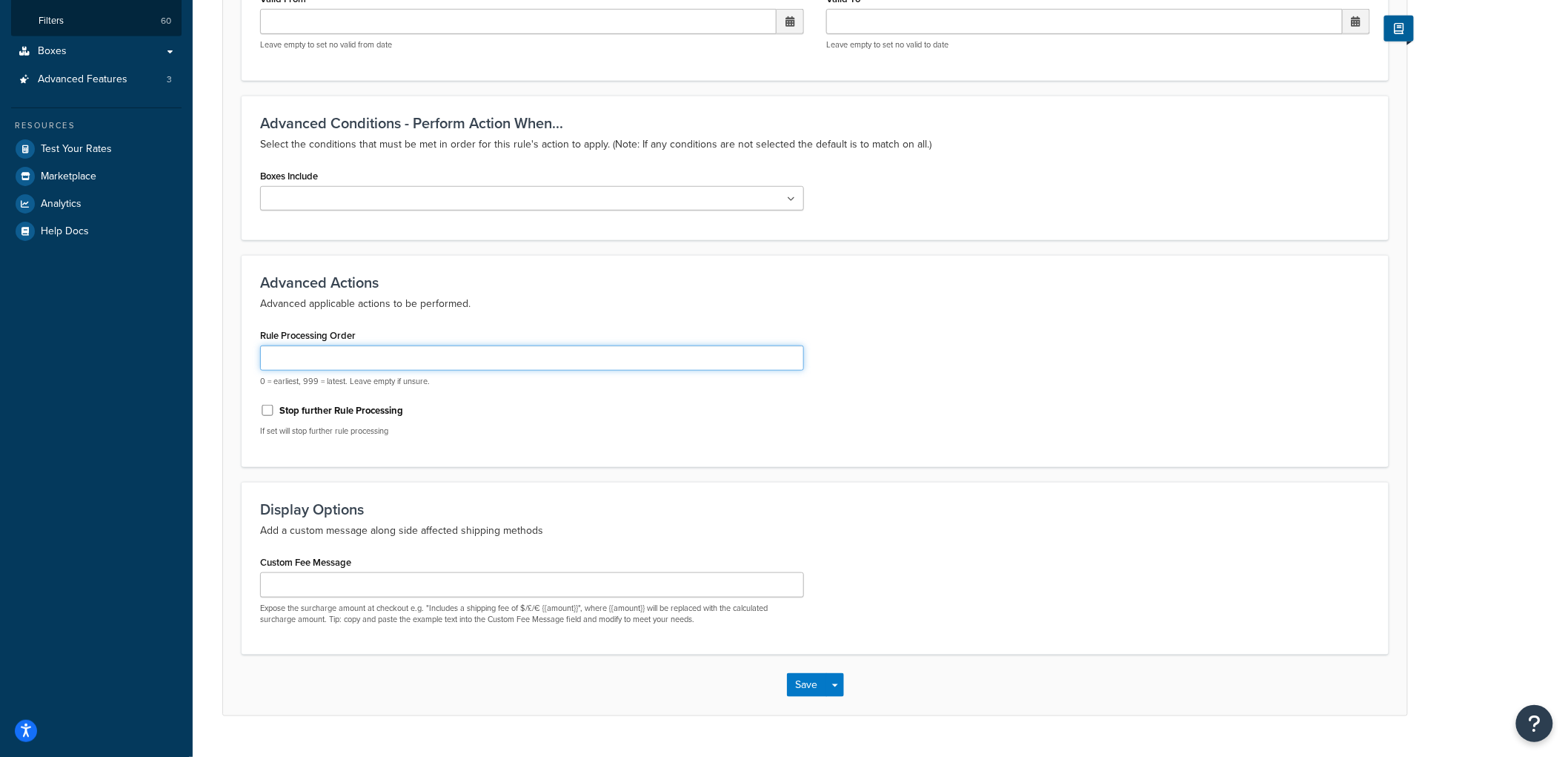
click at [309, 358] on input "Rule Processing Order" at bounding box center [532, 358] width 544 height 25
type input "1"
click at [811, 690] on button "Save" at bounding box center [807, 685] width 40 height 24
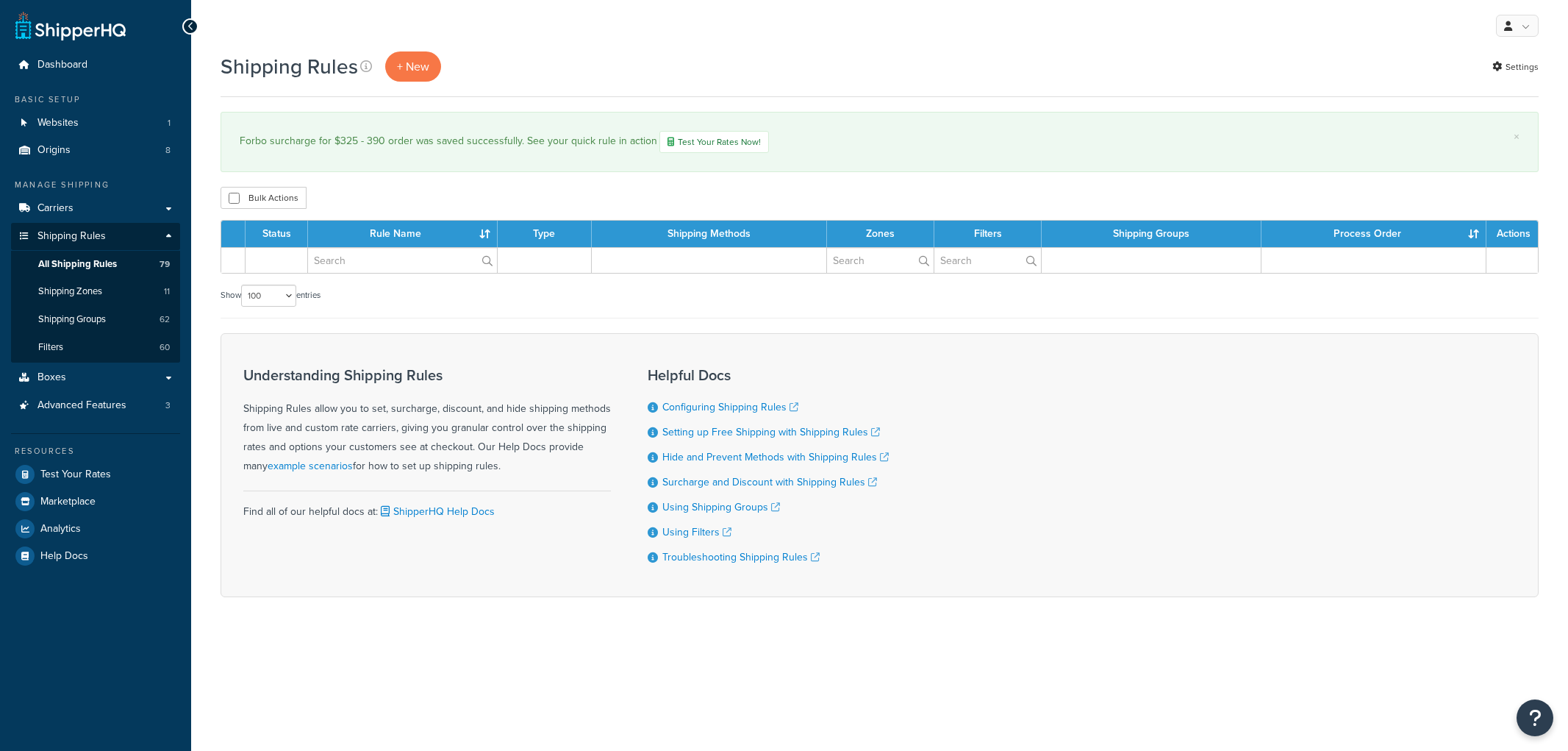
select select "100"
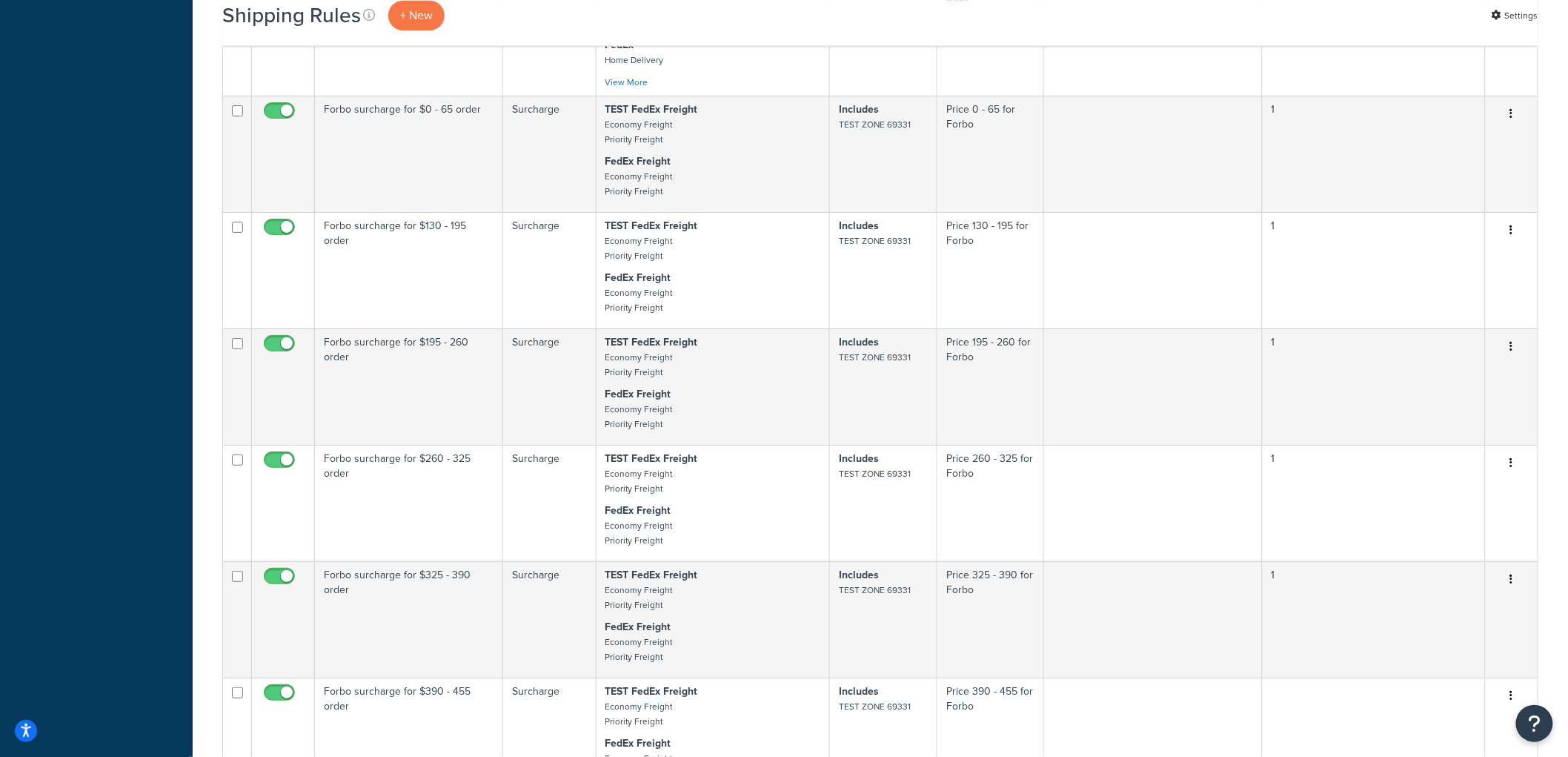
scroll to position [4036, 0]
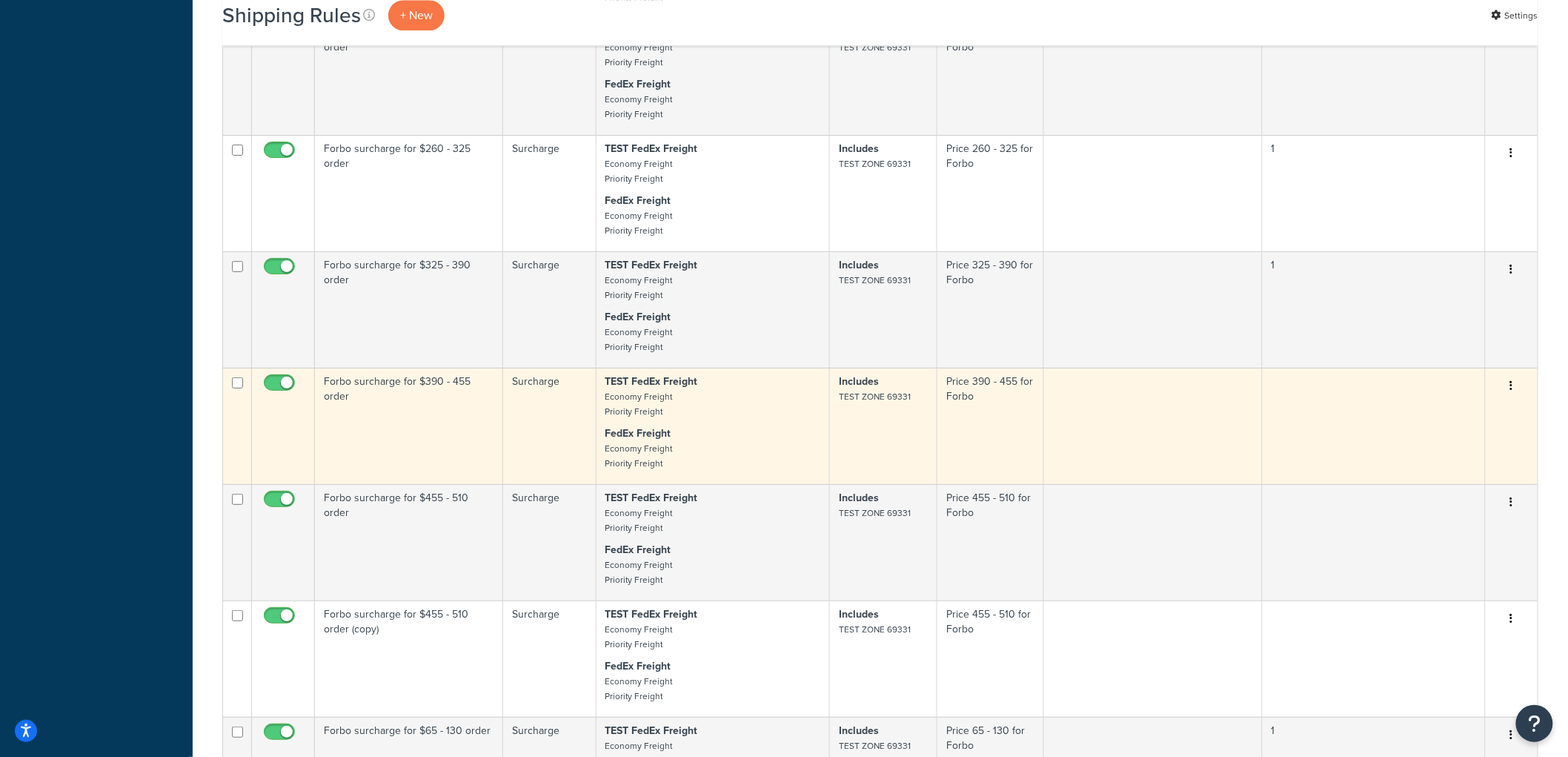
click at [448, 484] on td "Forbo surcharge for $390 - 455 order" at bounding box center [408, 425] width 188 height 117
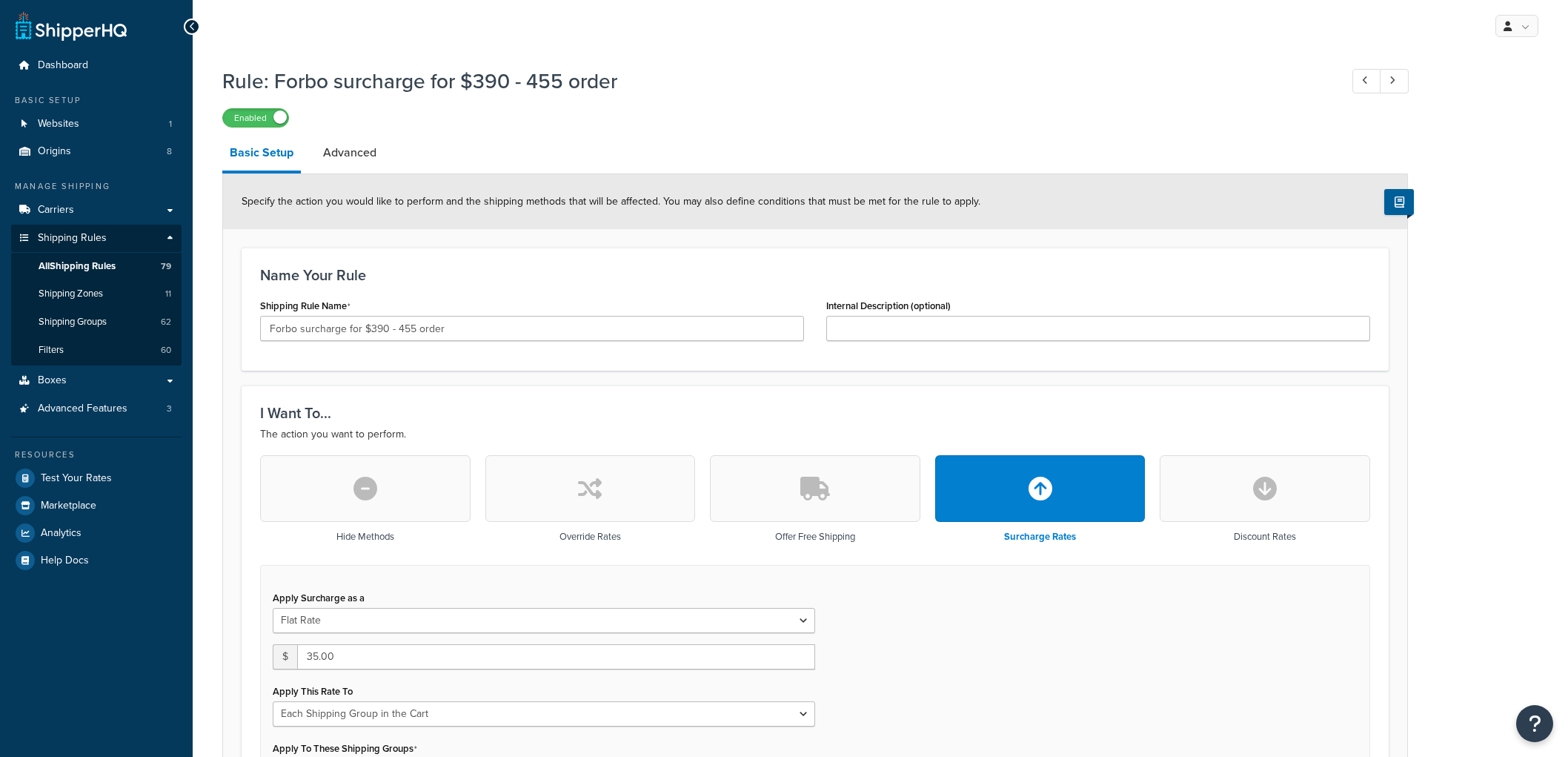
select select "SHIPPING_GROUP"
click at [358, 163] on link "Advanced" at bounding box center [350, 152] width 68 height 36
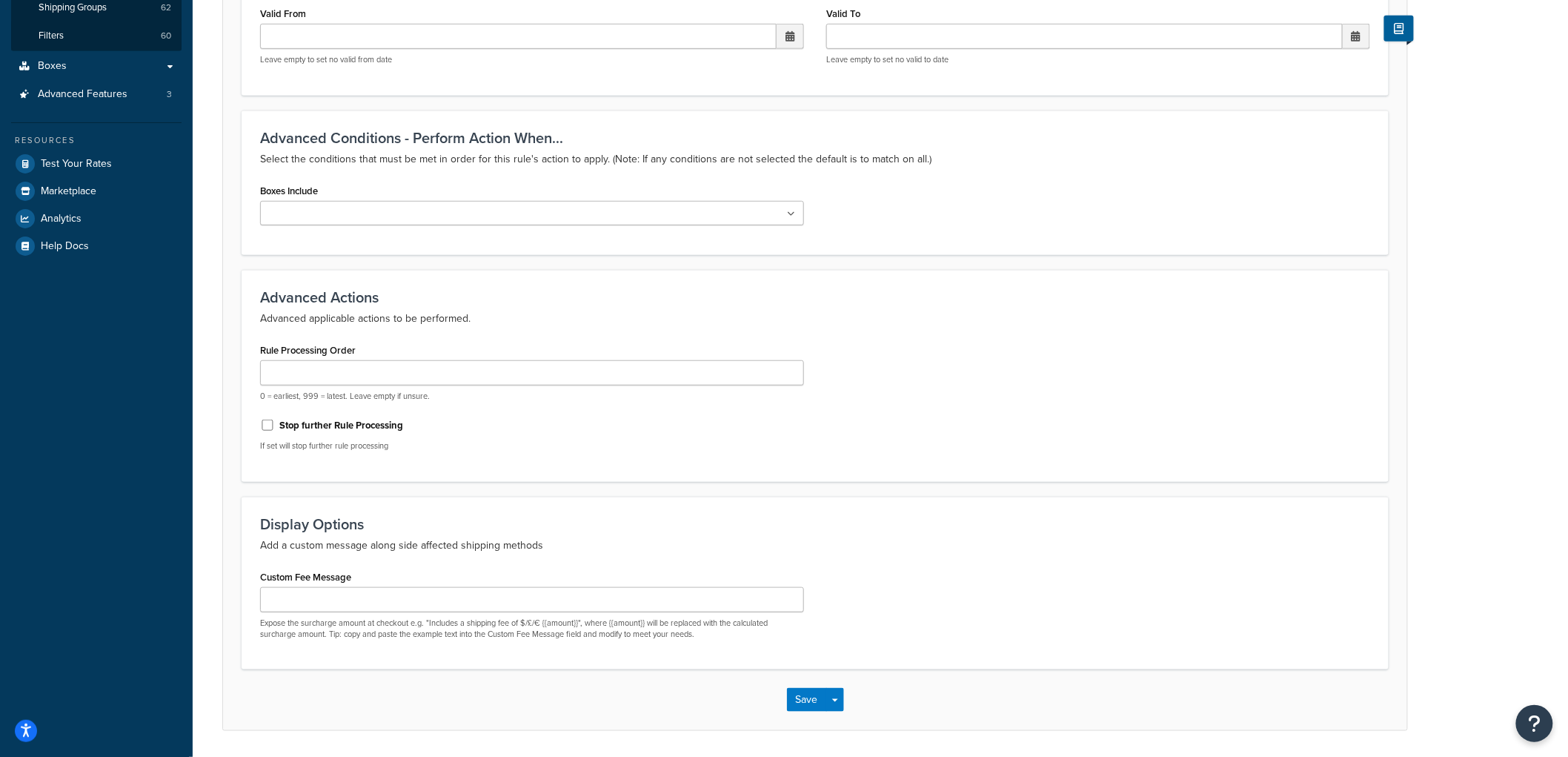
scroll to position [363, 0]
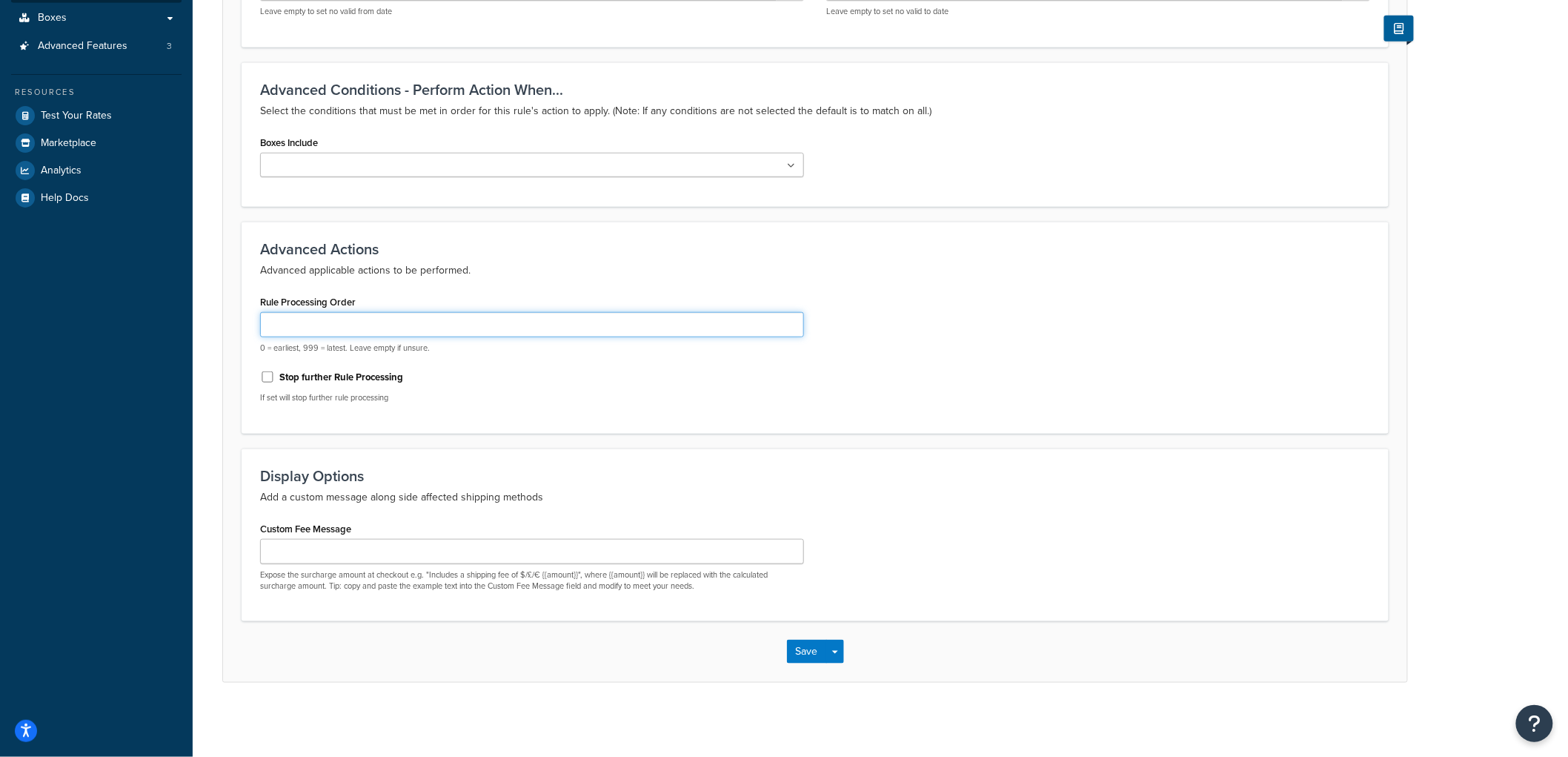
click at [335, 326] on input "Rule Processing Order" at bounding box center [532, 325] width 544 height 25
type input "1"
click at [803, 653] on button "Save" at bounding box center [807, 651] width 40 height 24
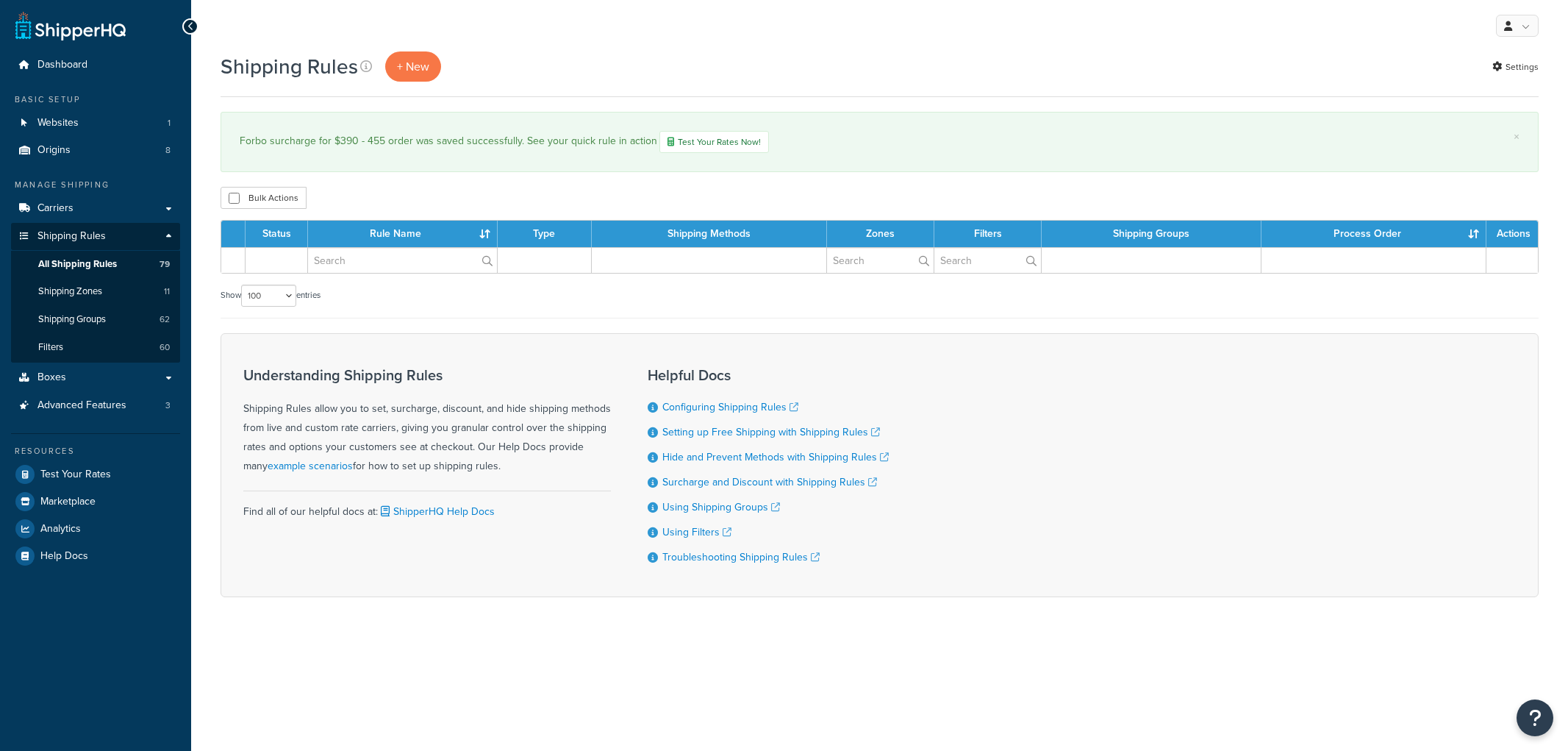
select select "100"
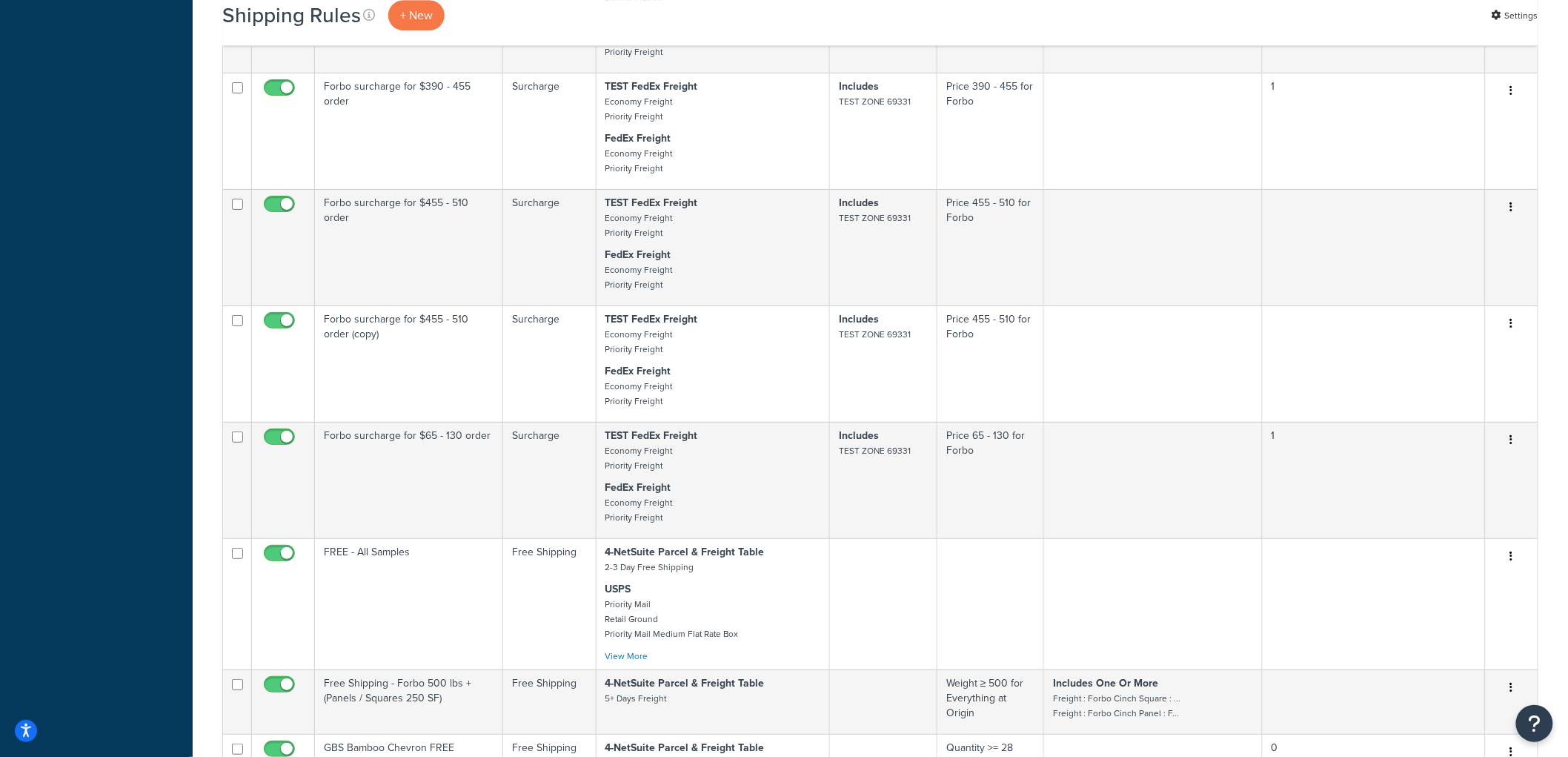
scroll to position [4365, 0]
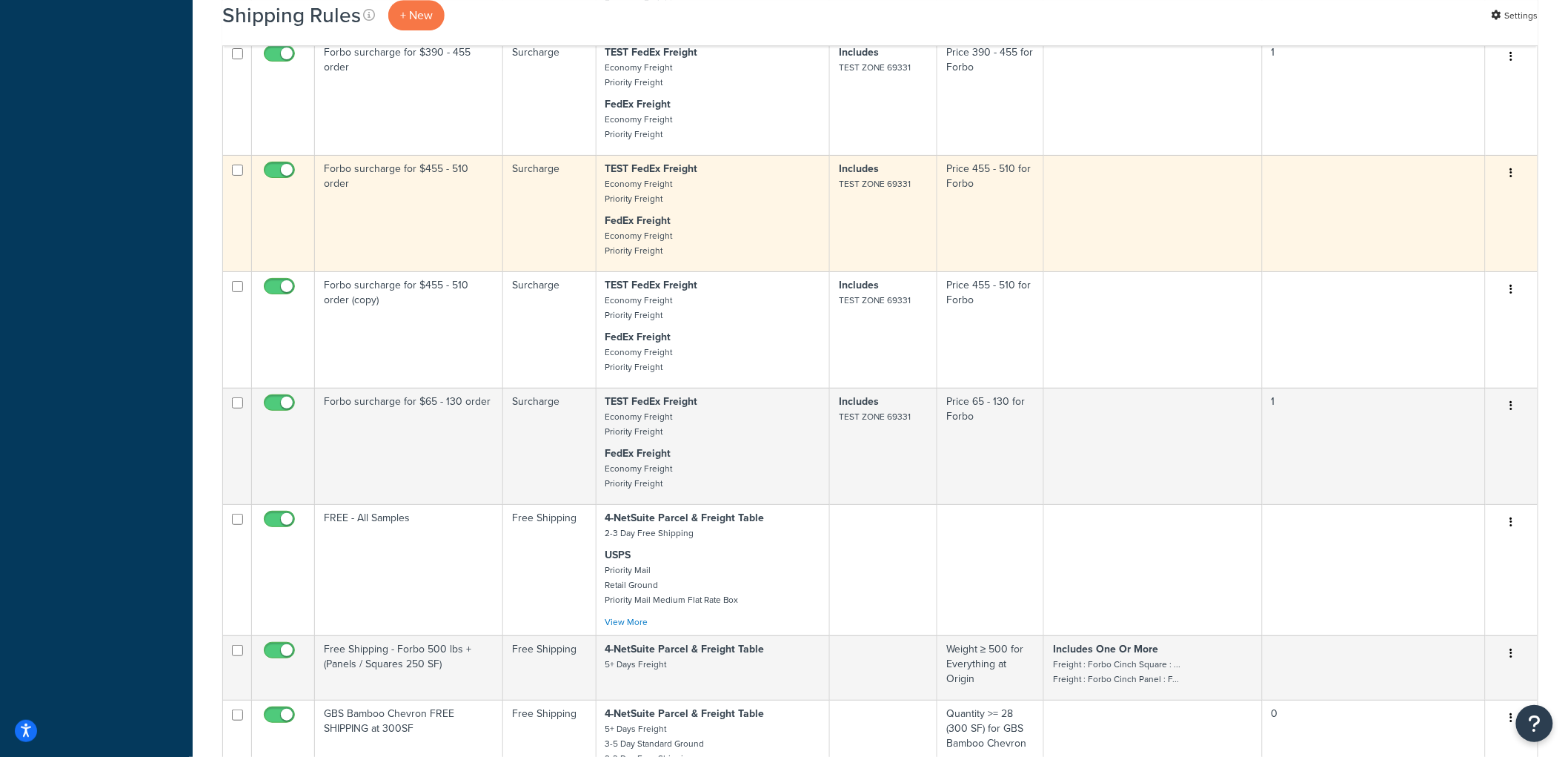
click at [456, 271] on td "Forbo surcharge for $455 - 510 order" at bounding box center [408, 213] width 188 height 117
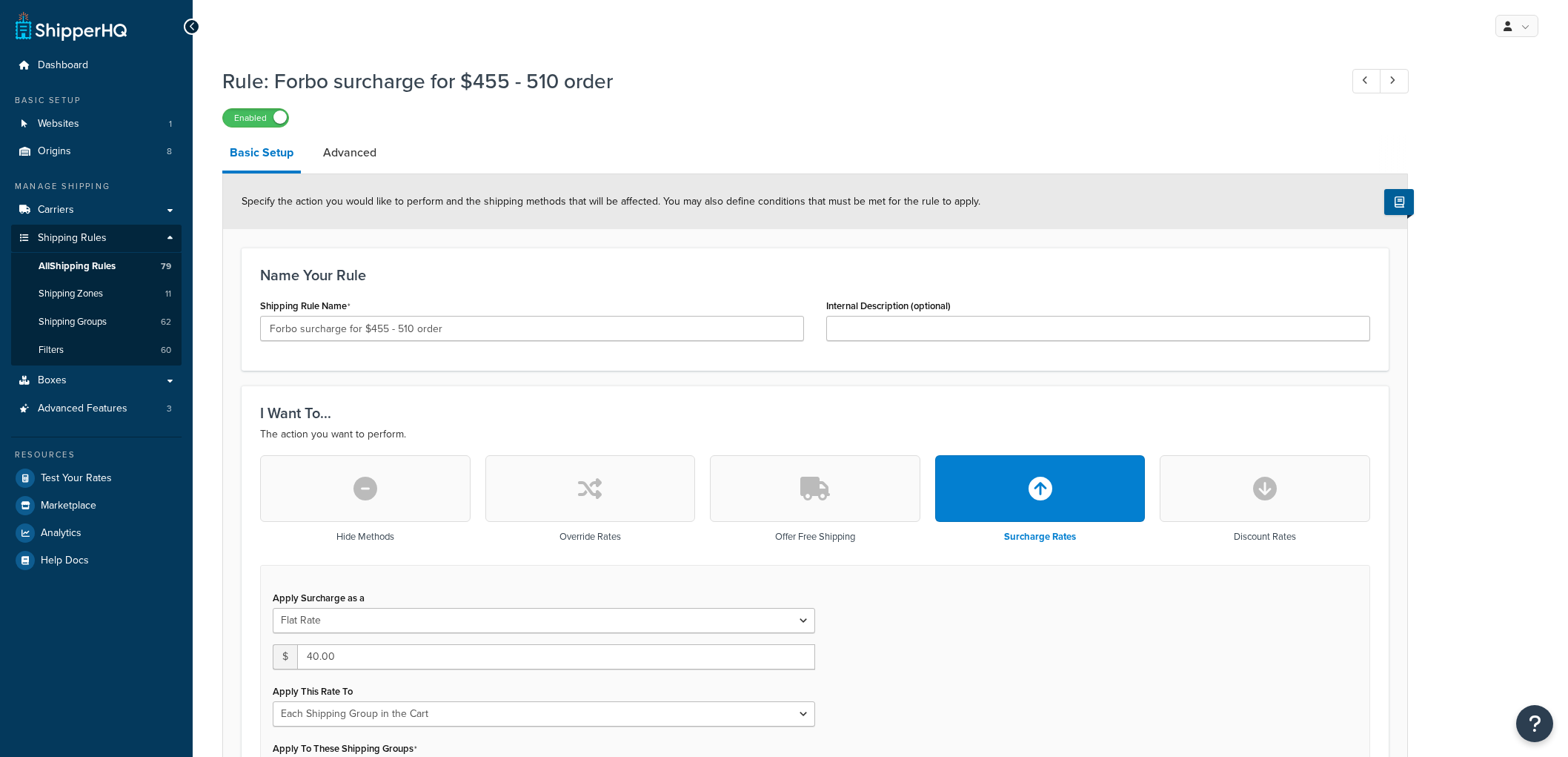
select select "SHIPPING_GROUP"
click at [357, 144] on link "Advanced" at bounding box center [350, 152] width 68 height 36
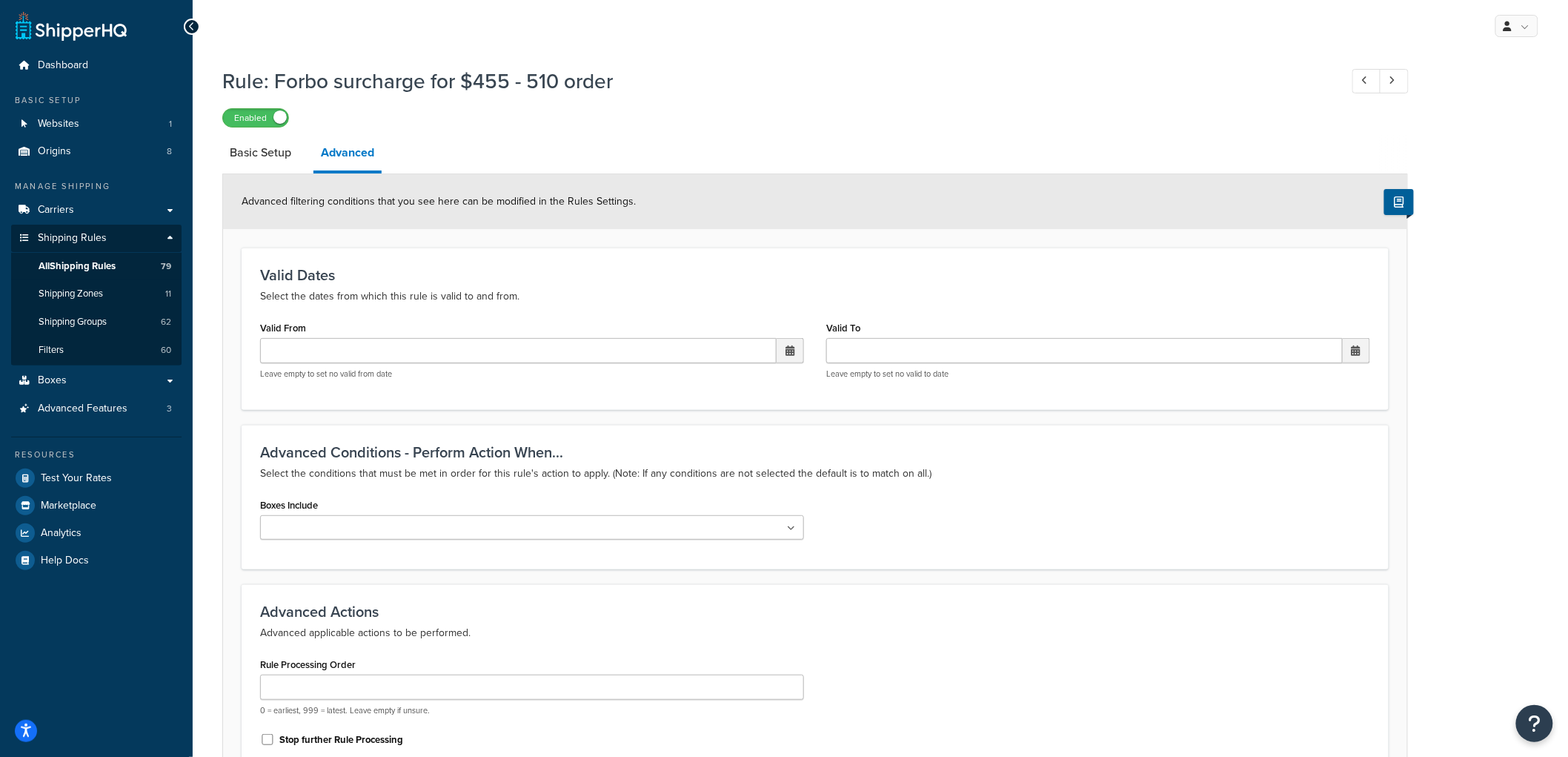
scroll to position [363, 0]
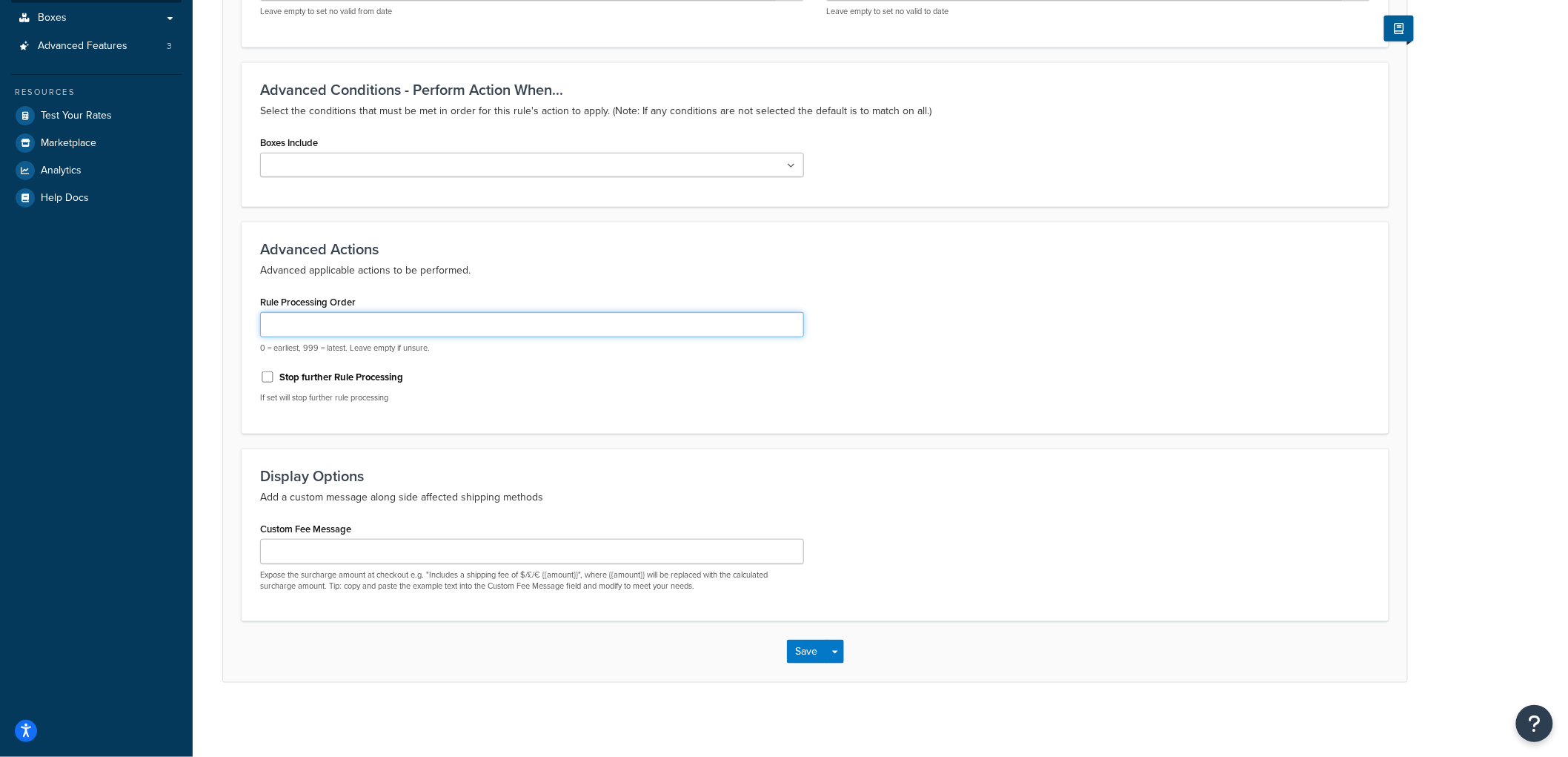
click at [343, 325] on input "Rule Processing Order" at bounding box center [532, 325] width 544 height 25
type input "1"
click at [803, 643] on button "Save" at bounding box center [807, 651] width 40 height 24
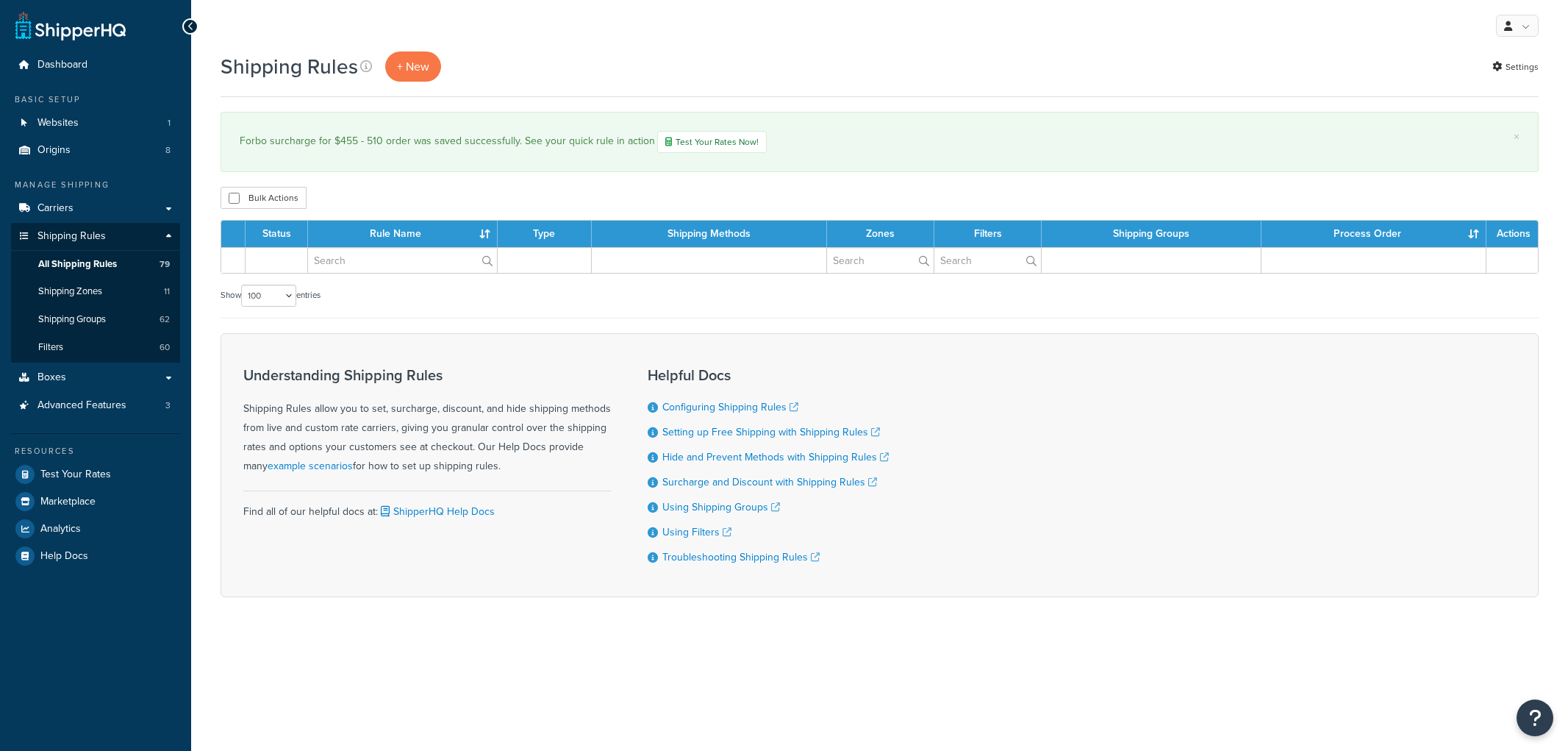
select select "100"
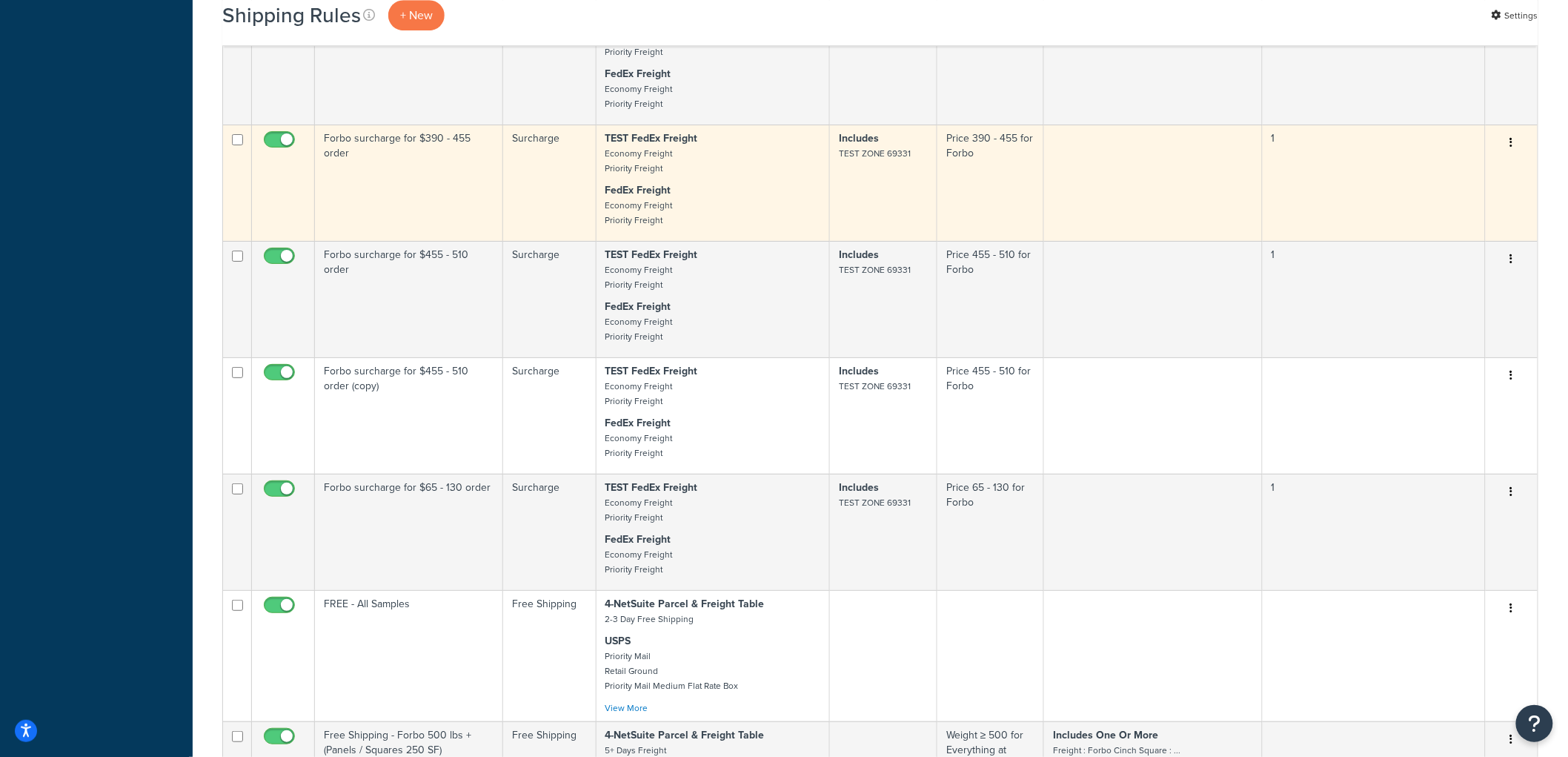
scroll to position [4365, 0]
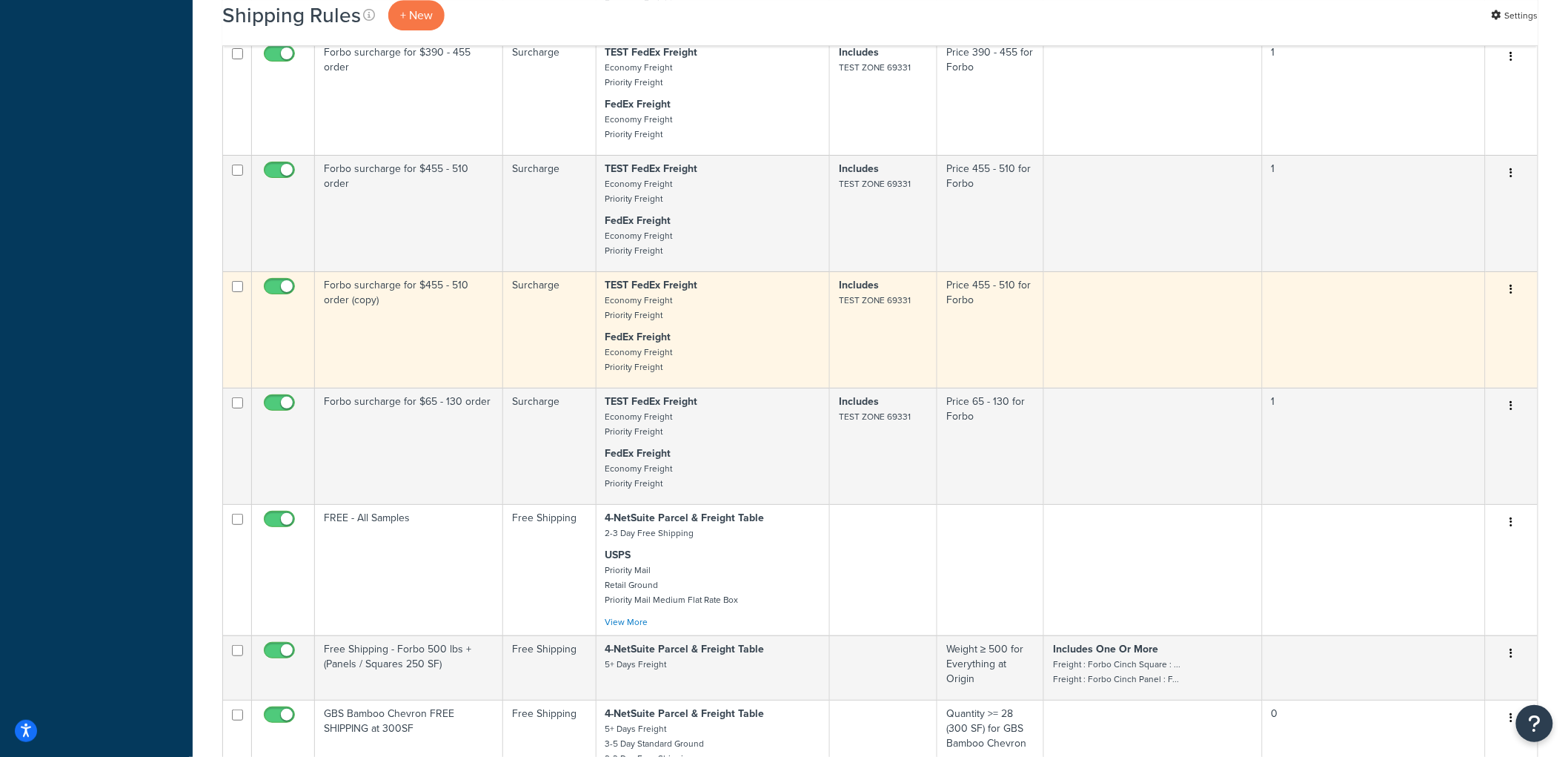
click at [454, 388] on td "Forbo surcharge for $455 - 510 order (copy)" at bounding box center [408, 329] width 188 height 117
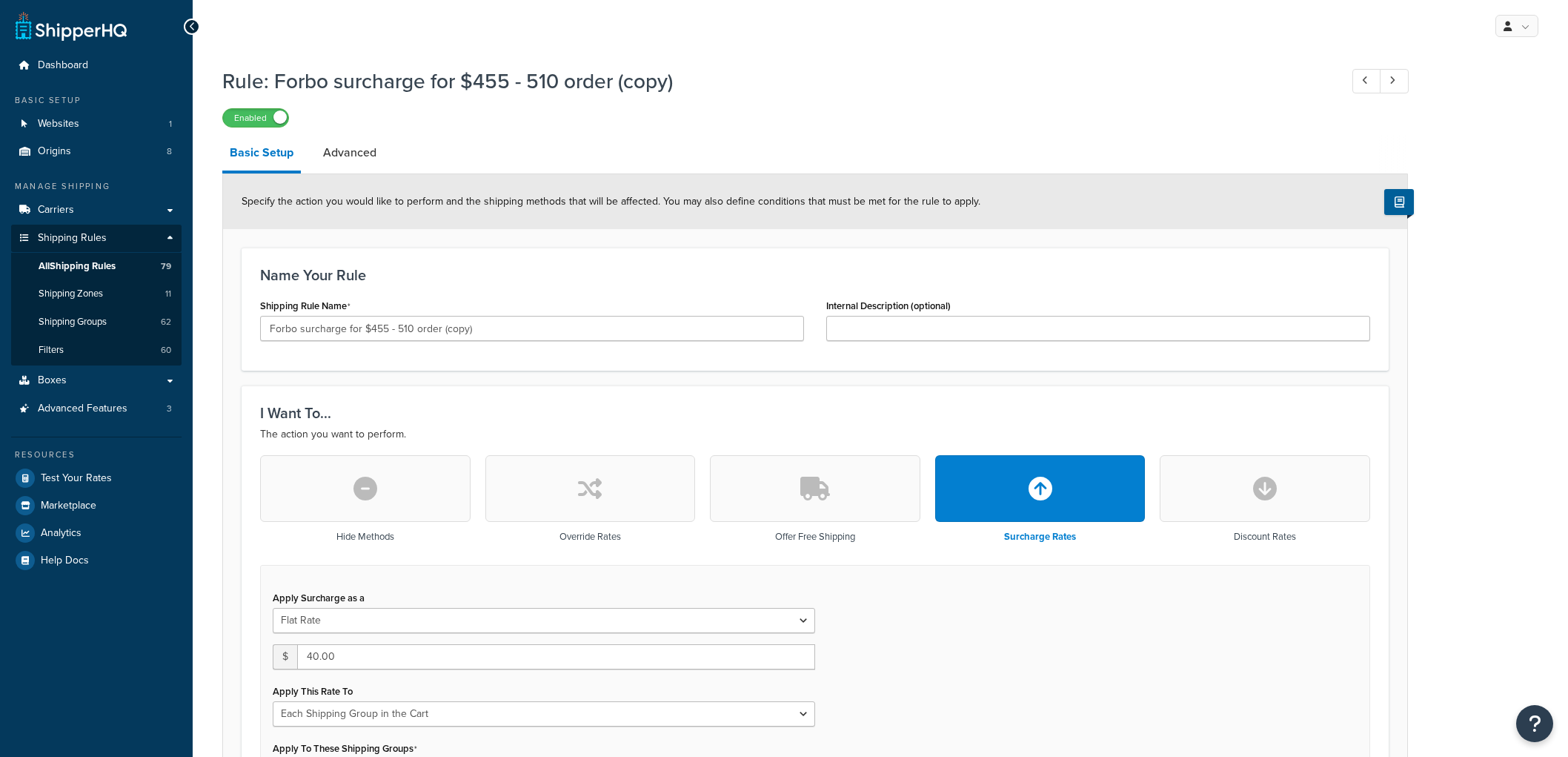
select select "SHIPPING_GROUP"
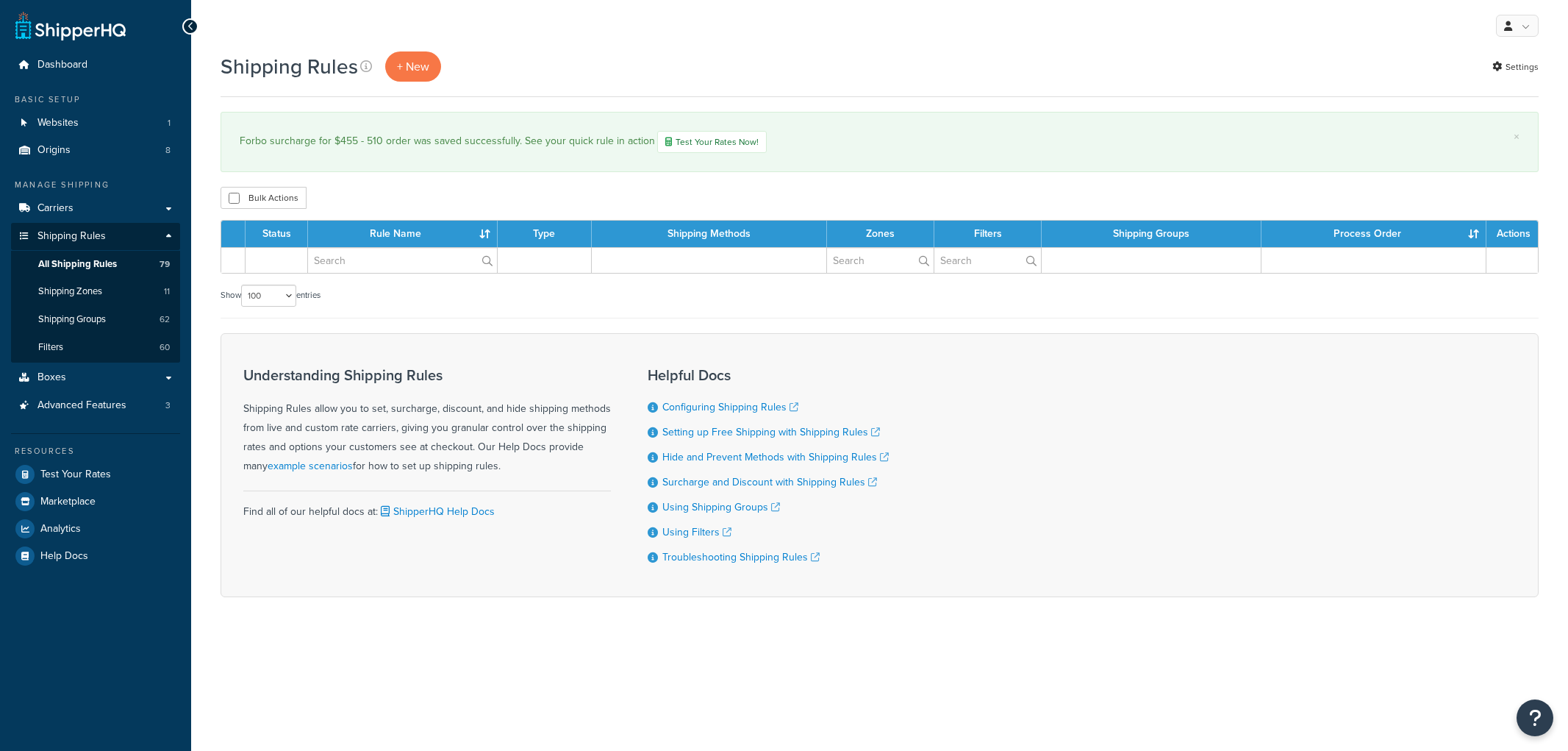
select select "100"
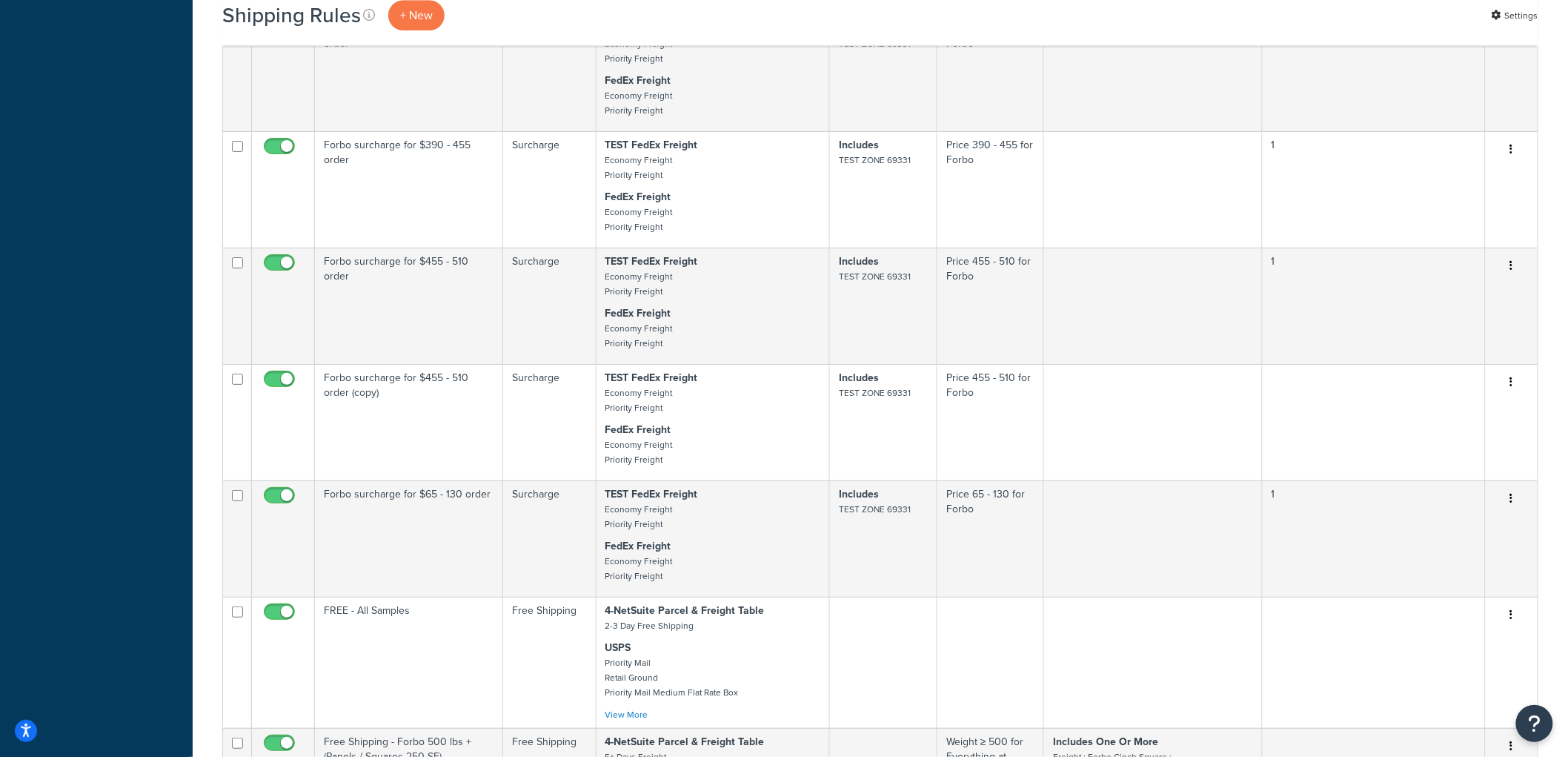
scroll to position [4365, 0]
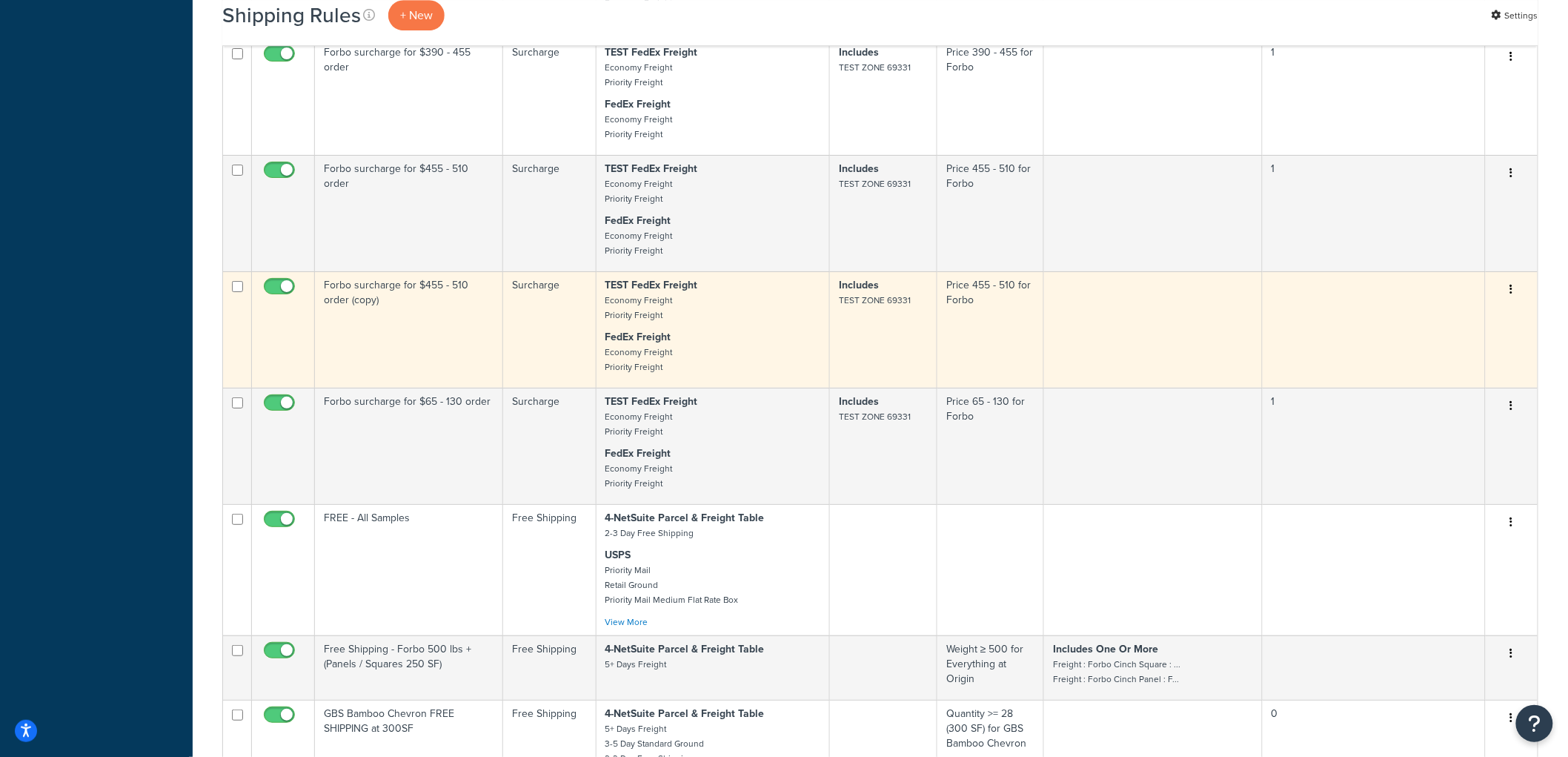
click at [434, 388] on td "Forbo surcharge for $455 - 510 order (copy)" at bounding box center [408, 329] width 188 height 117
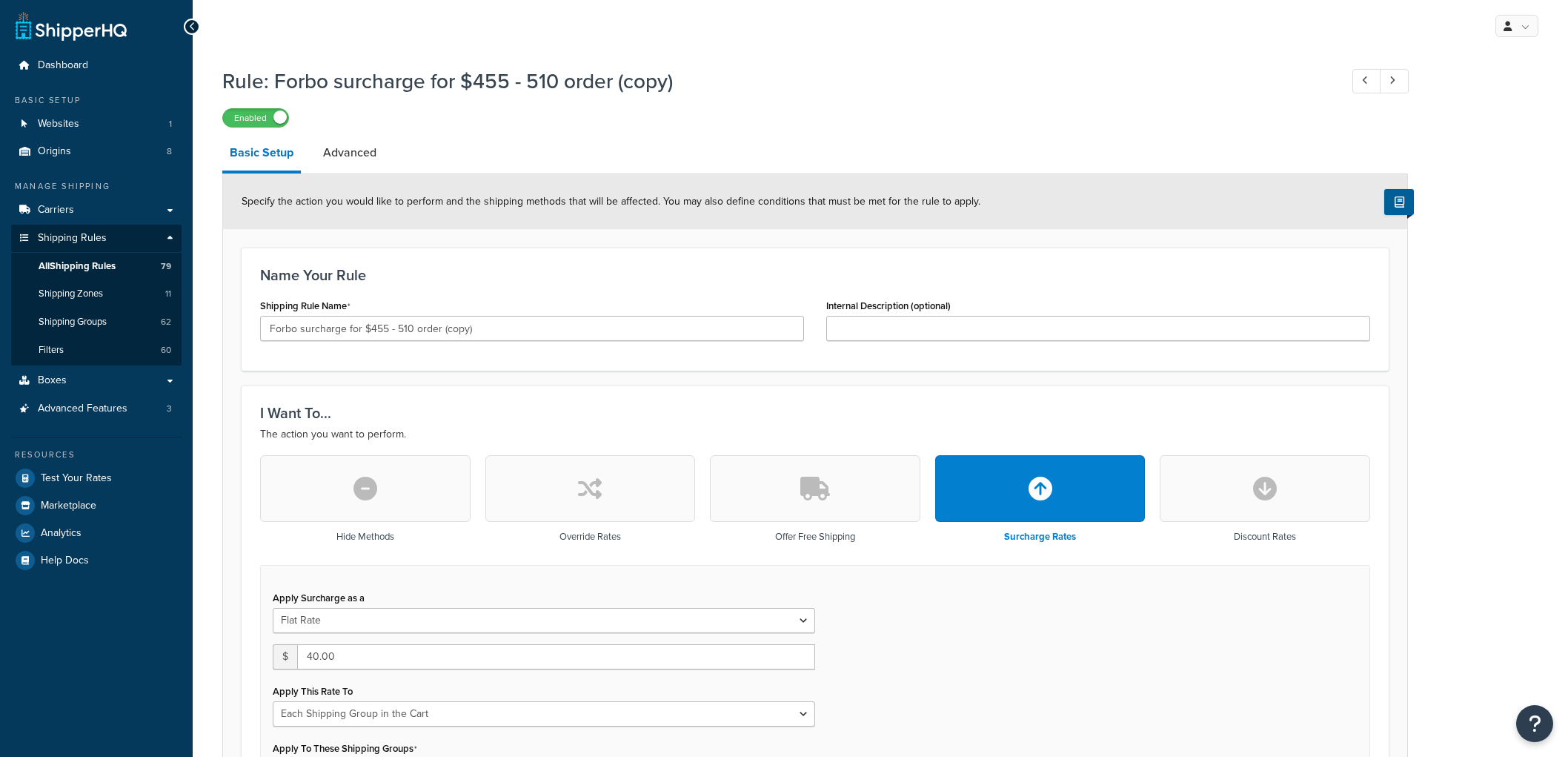
select select "SHIPPING_GROUP"
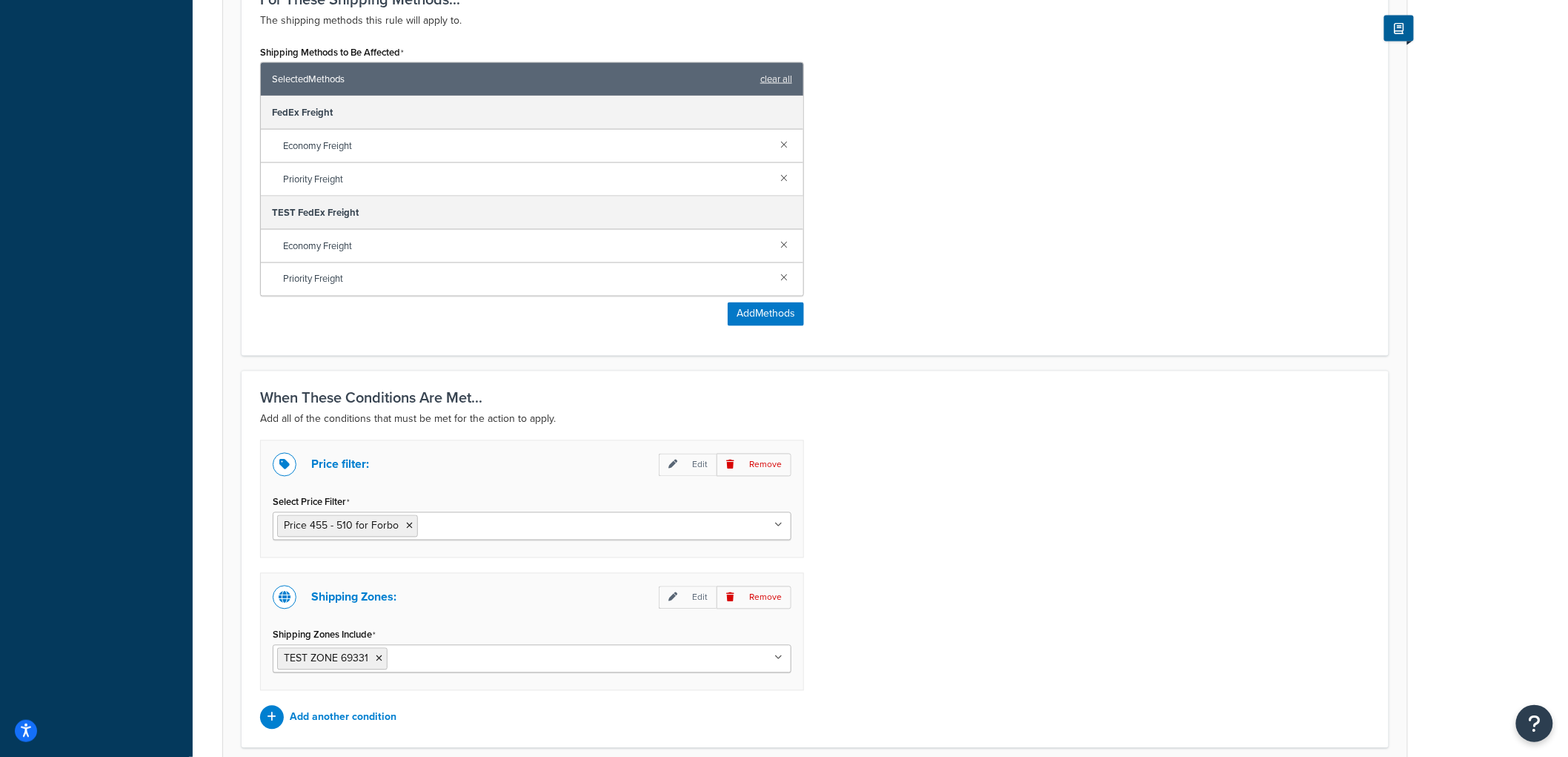
scroll to position [1039, 0]
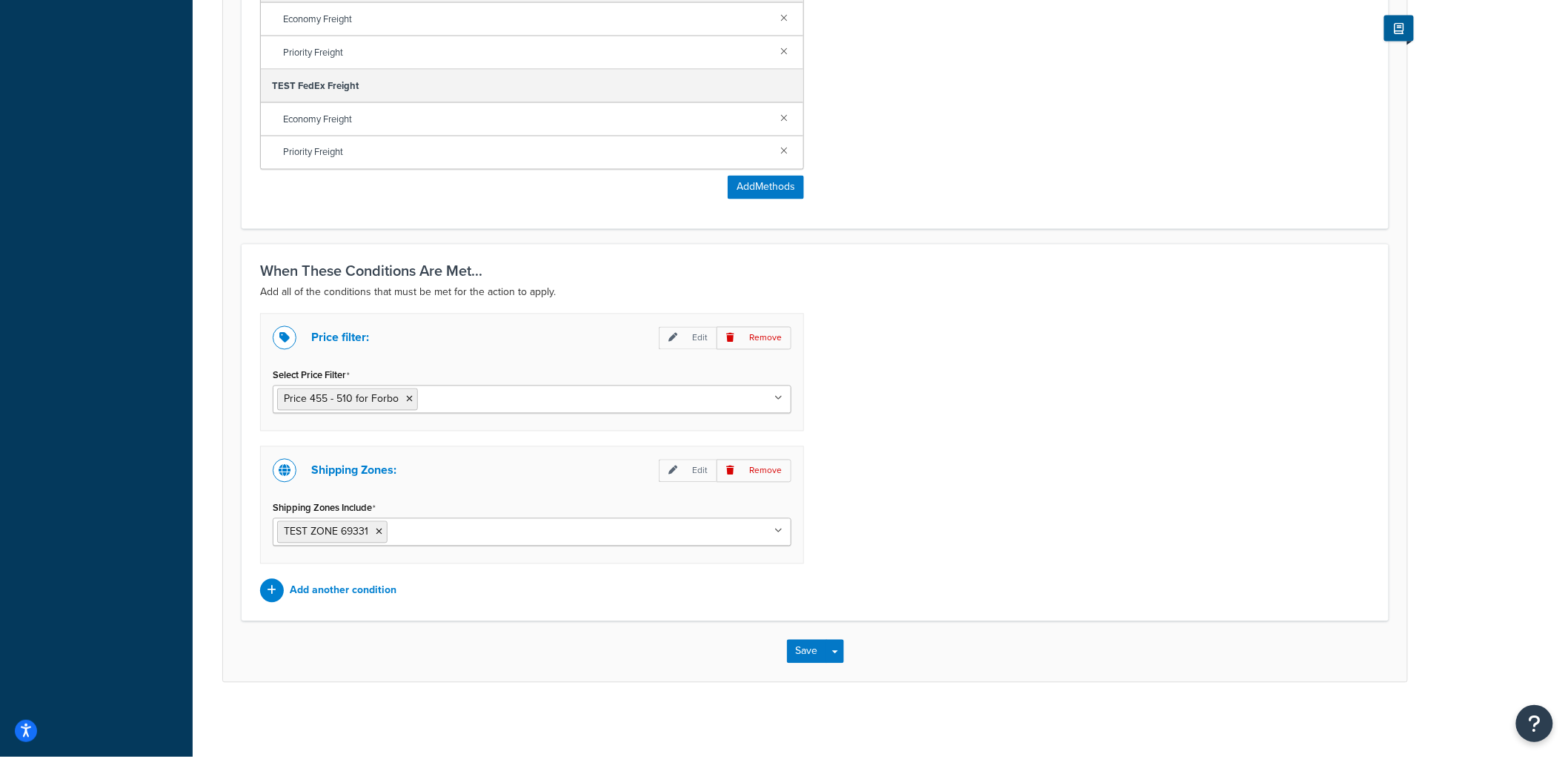
click at [443, 402] on input "Select Price Filter" at bounding box center [487, 398] width 131 height 17
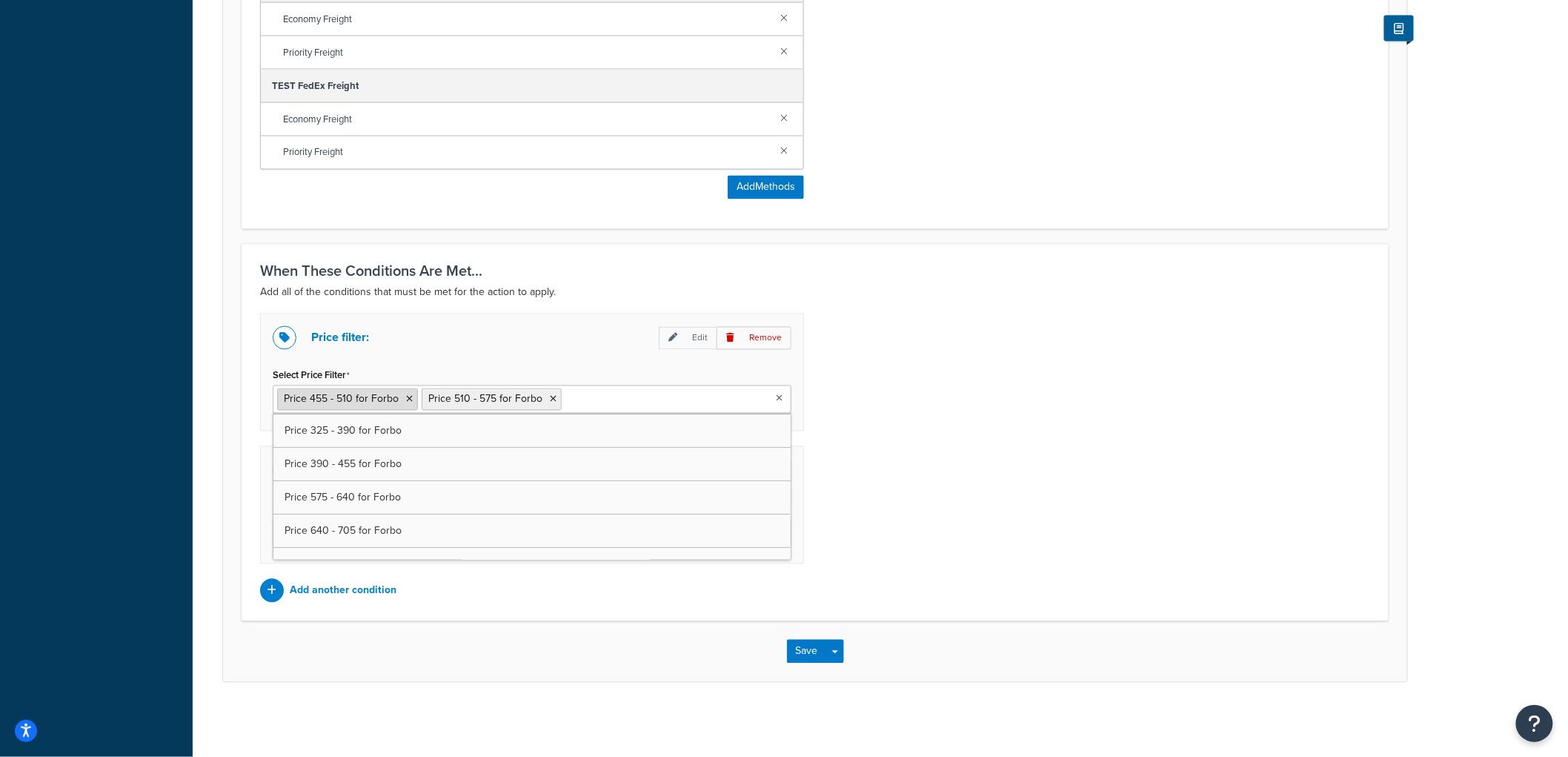
click at [406, 395] on icon at bounding box center [409, 399] width 6 height 9
click at [936, 343] on div "Price filter: Edit Remove Select Price Filter Price 510 - 575 for Forbo Price 0…" at bounding box center [815, 458] width 1133 height 289
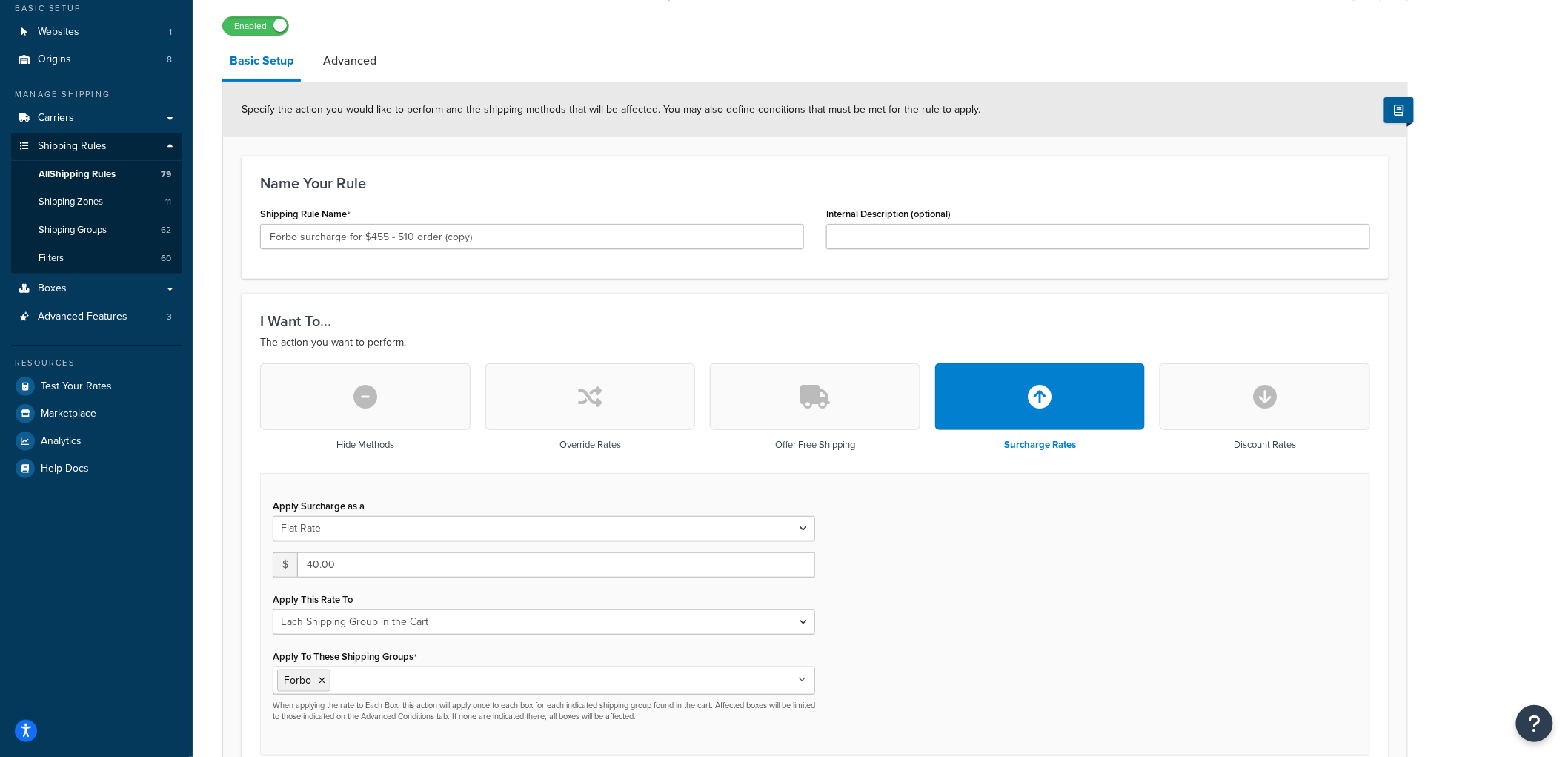
scroll to position [0, 0]
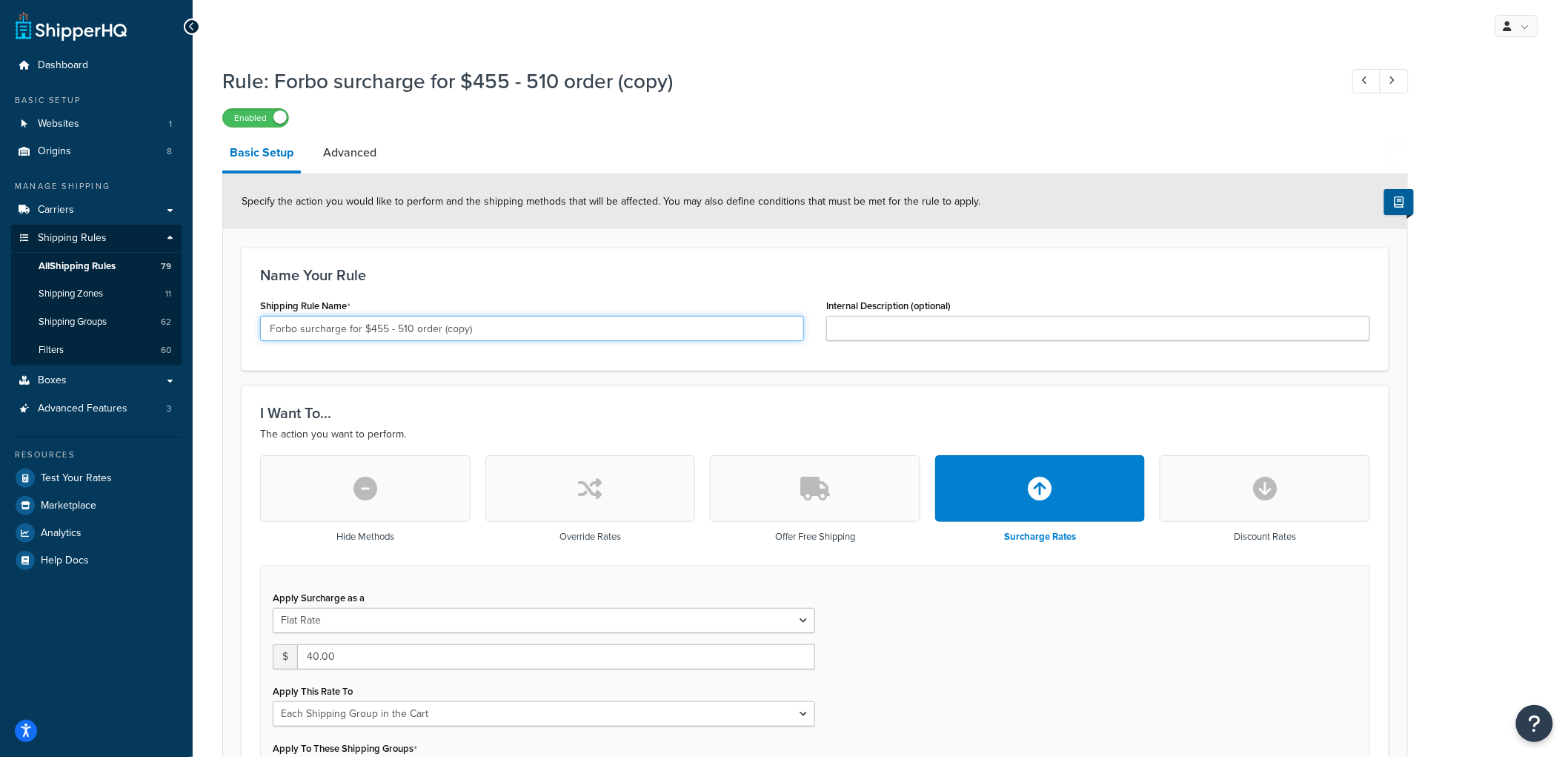
drag, startPoint x: 482, startPoint y: 321, endPoint x: 374, endPoint y: 331, distance: 108.5
click at [374, 331] on input "Forbo surcharge for $455 - 510 order (copy)" at bounding box center [532, 329] width 544 height 25
type input "Forbo surcharge for $510 - 575"
click at [506, 268] on h3 "Name Your Rule" at bounding box center [815, 275] width 1110 height 17
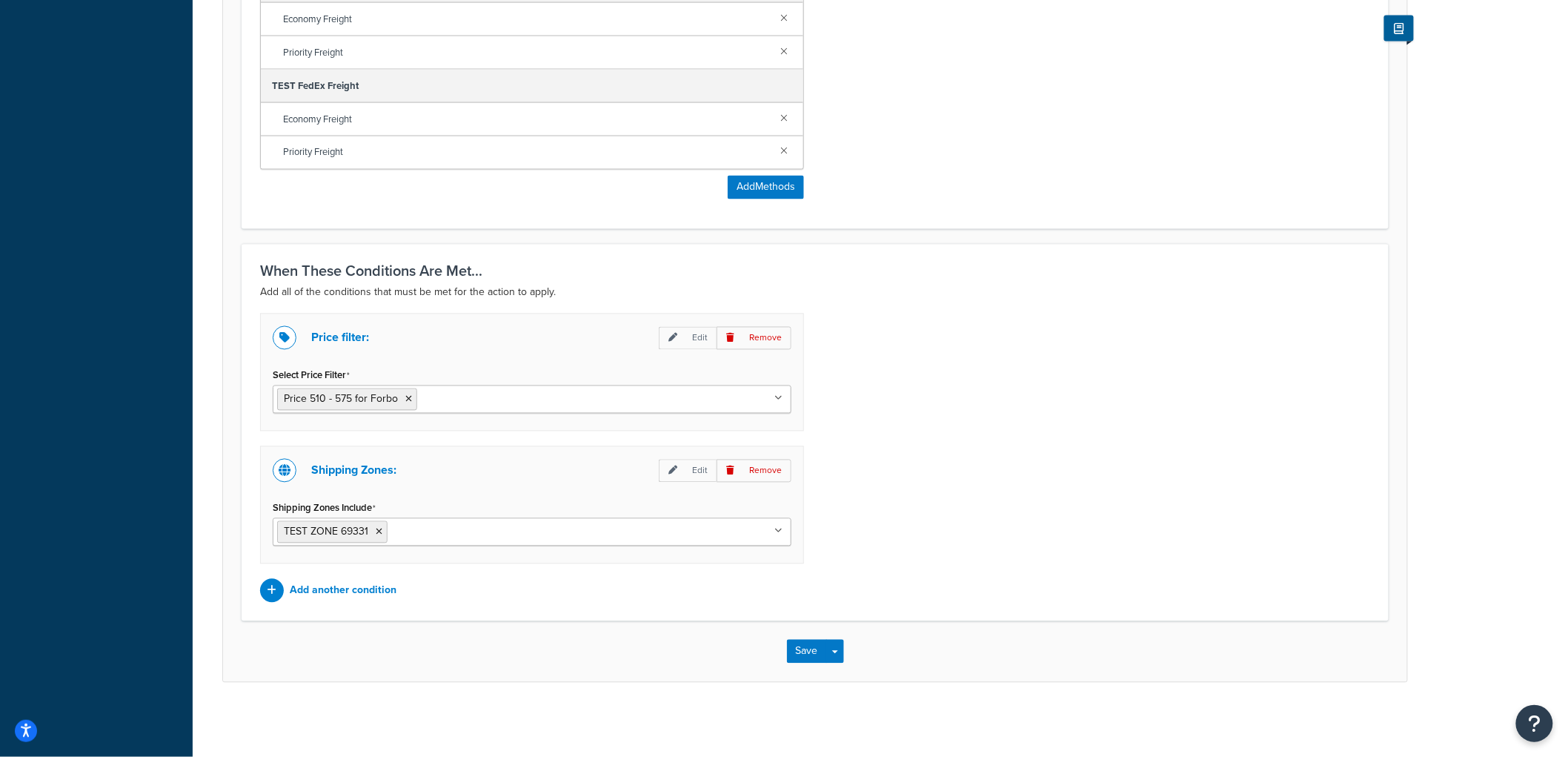
scroll to position [1039, 0]
click at [796, 647] on button "Save" at bounding box center [807, 651] width 40 height 24
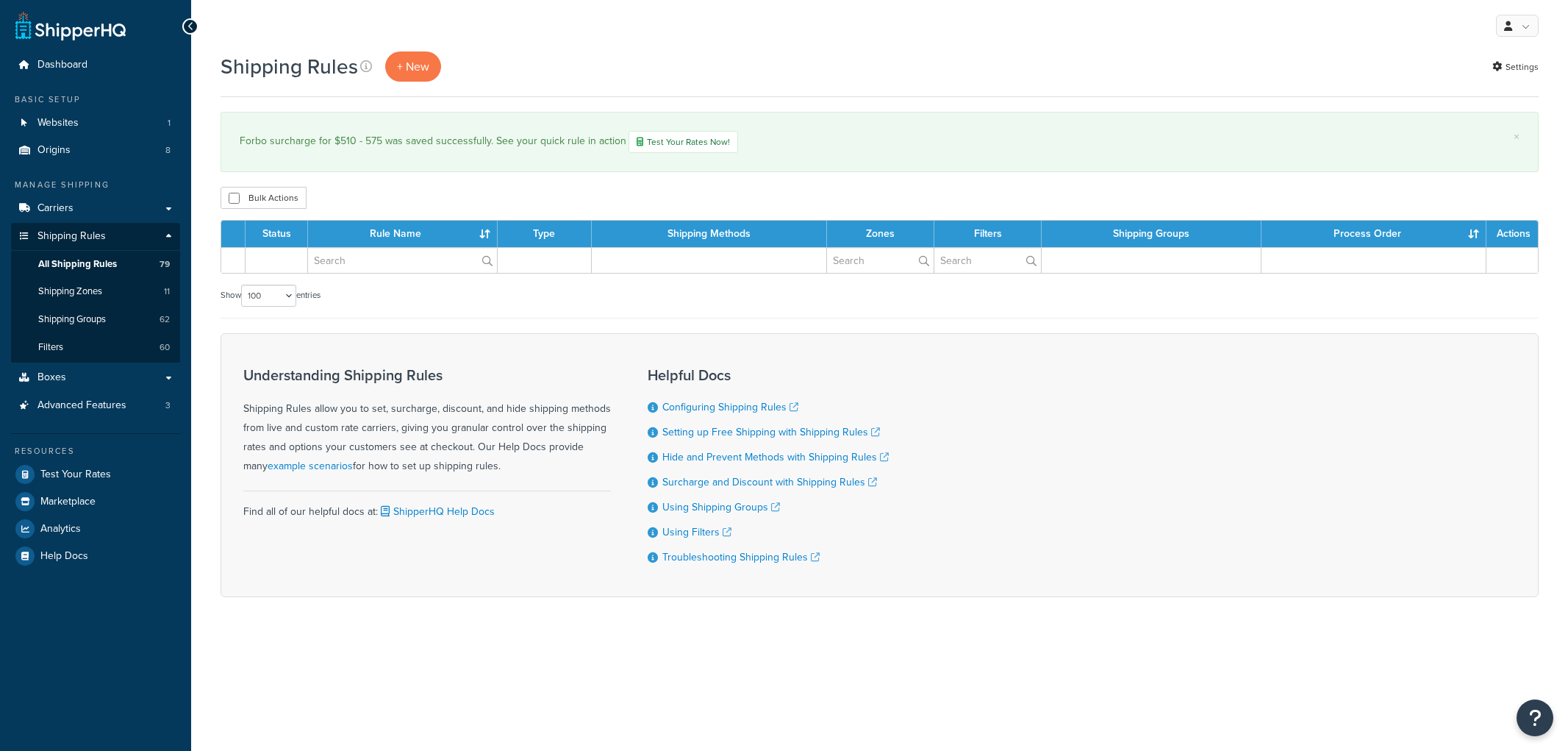
select select "100"
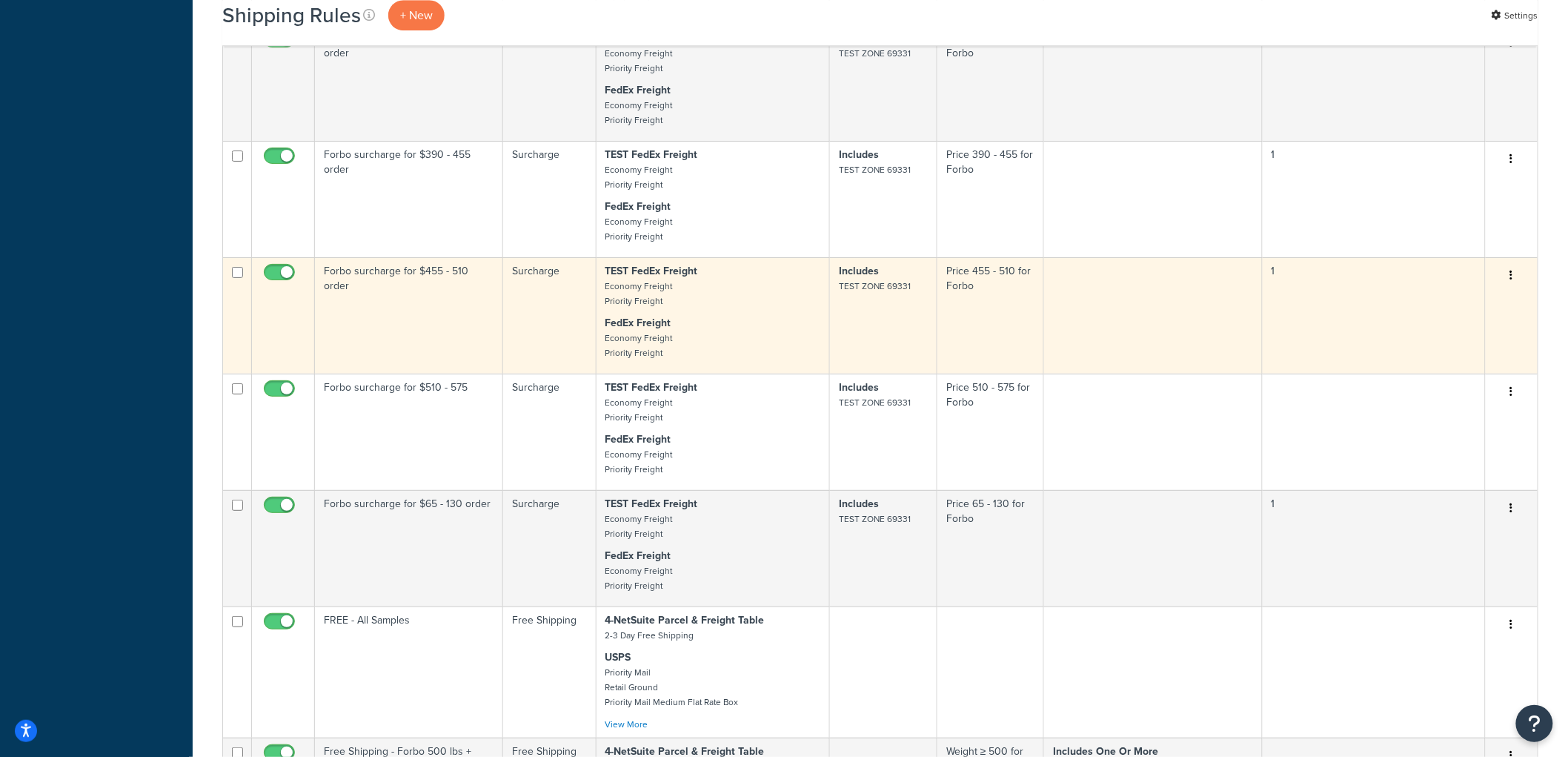
scroll to position [4283, 0]
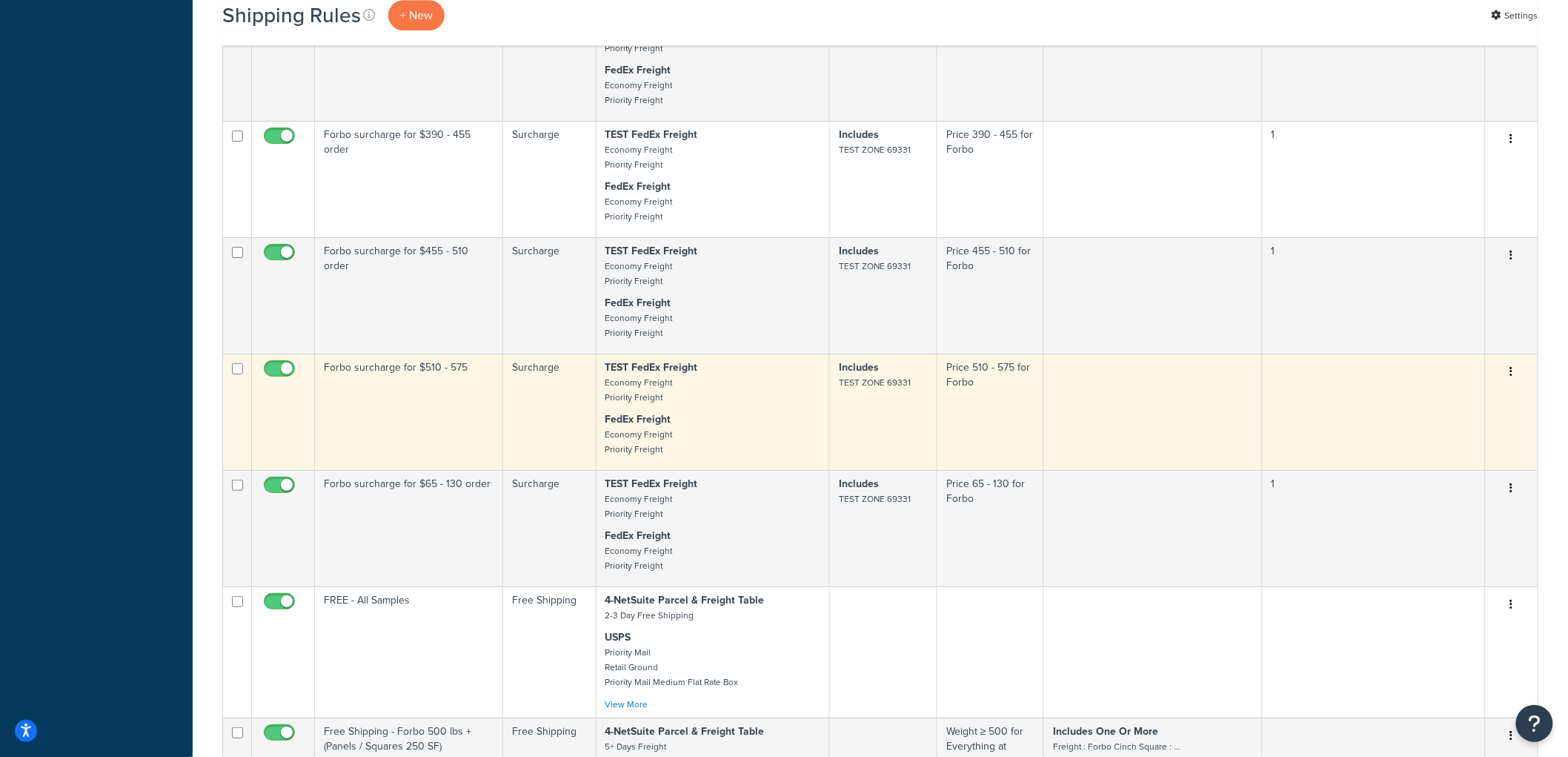
click at [450, 445] on td "Forbo surcharge for $510 - 575" at bounding box center [408, 412] width 188 height 117
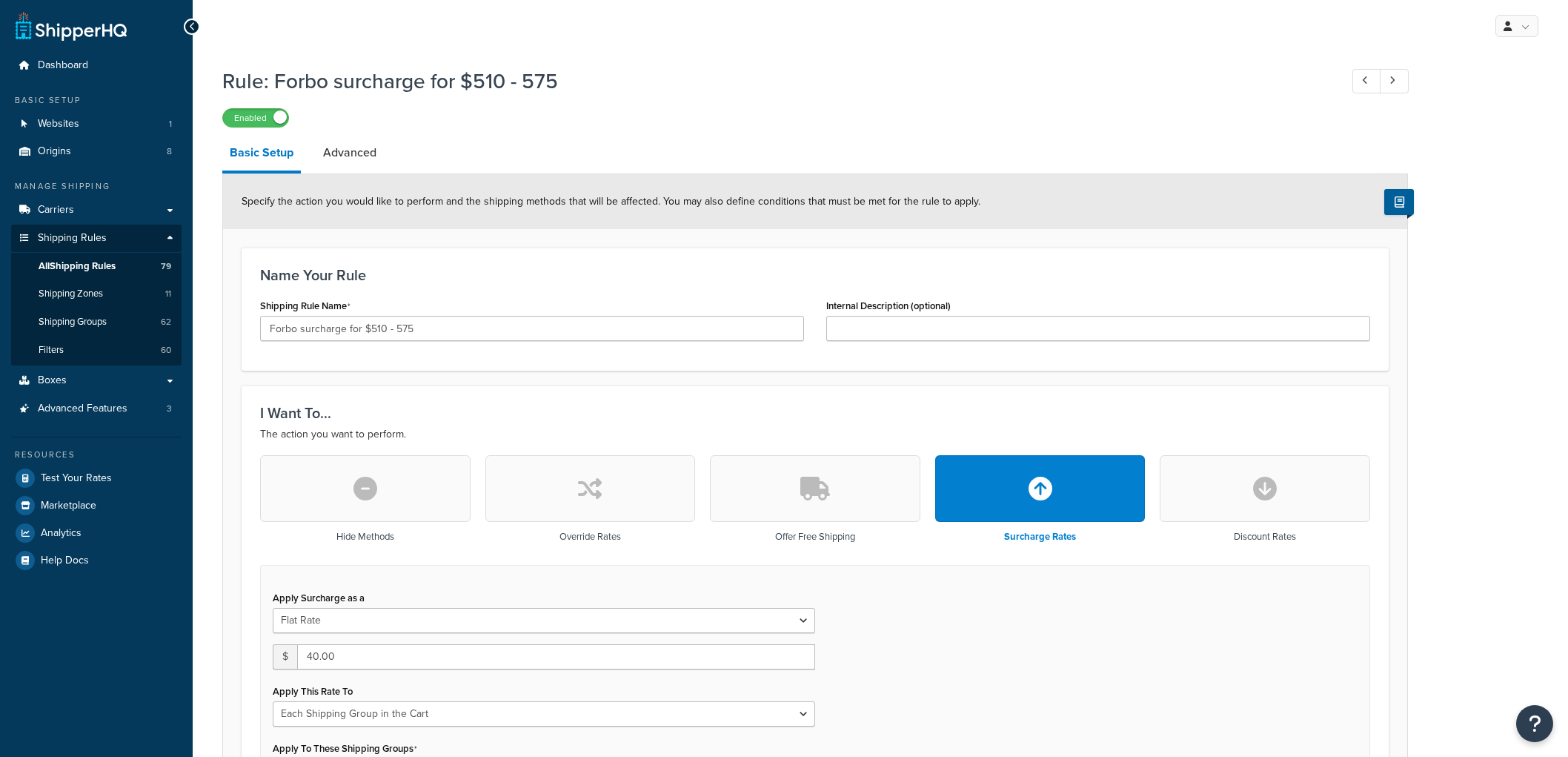
select select "SHIPPING_GROUP"
click at [333, 139] on link "Advanced" at bounding box center [350, 152] width 68 height 36
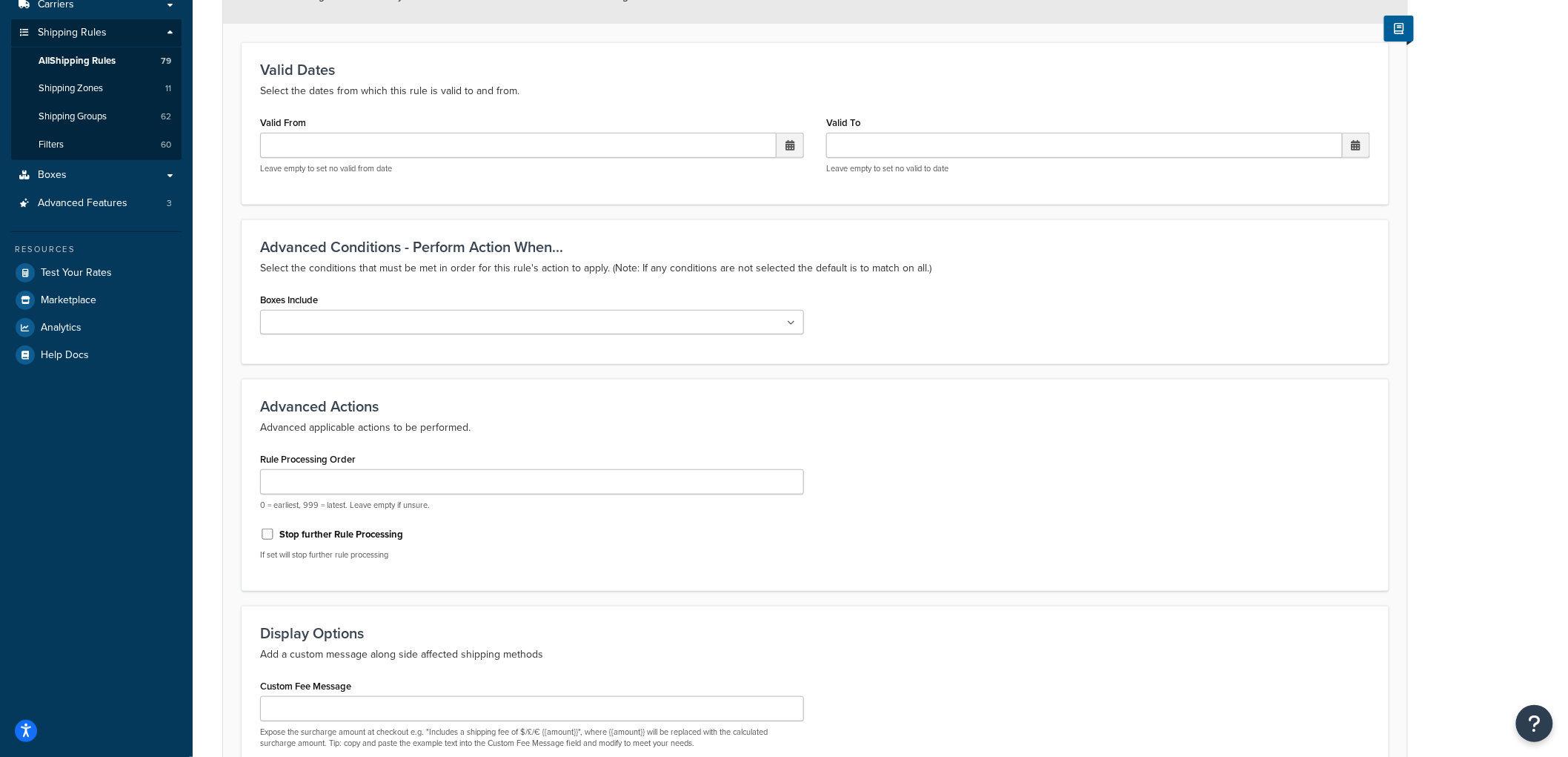
scroll to position [363, 0]
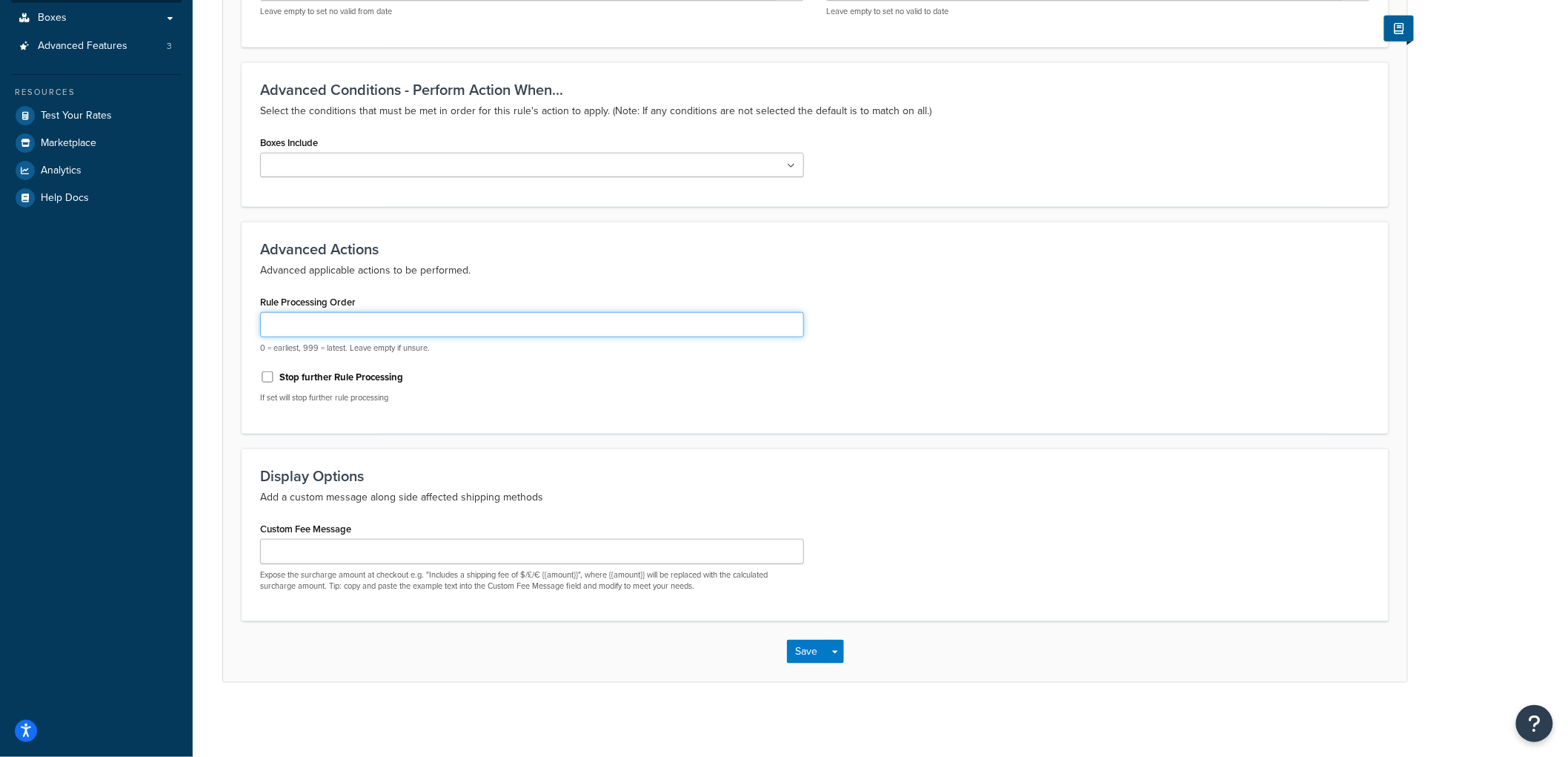
click at [302, 321] on input "Rule Processing Order" at bounding box center [532, 325] width 544 height 25
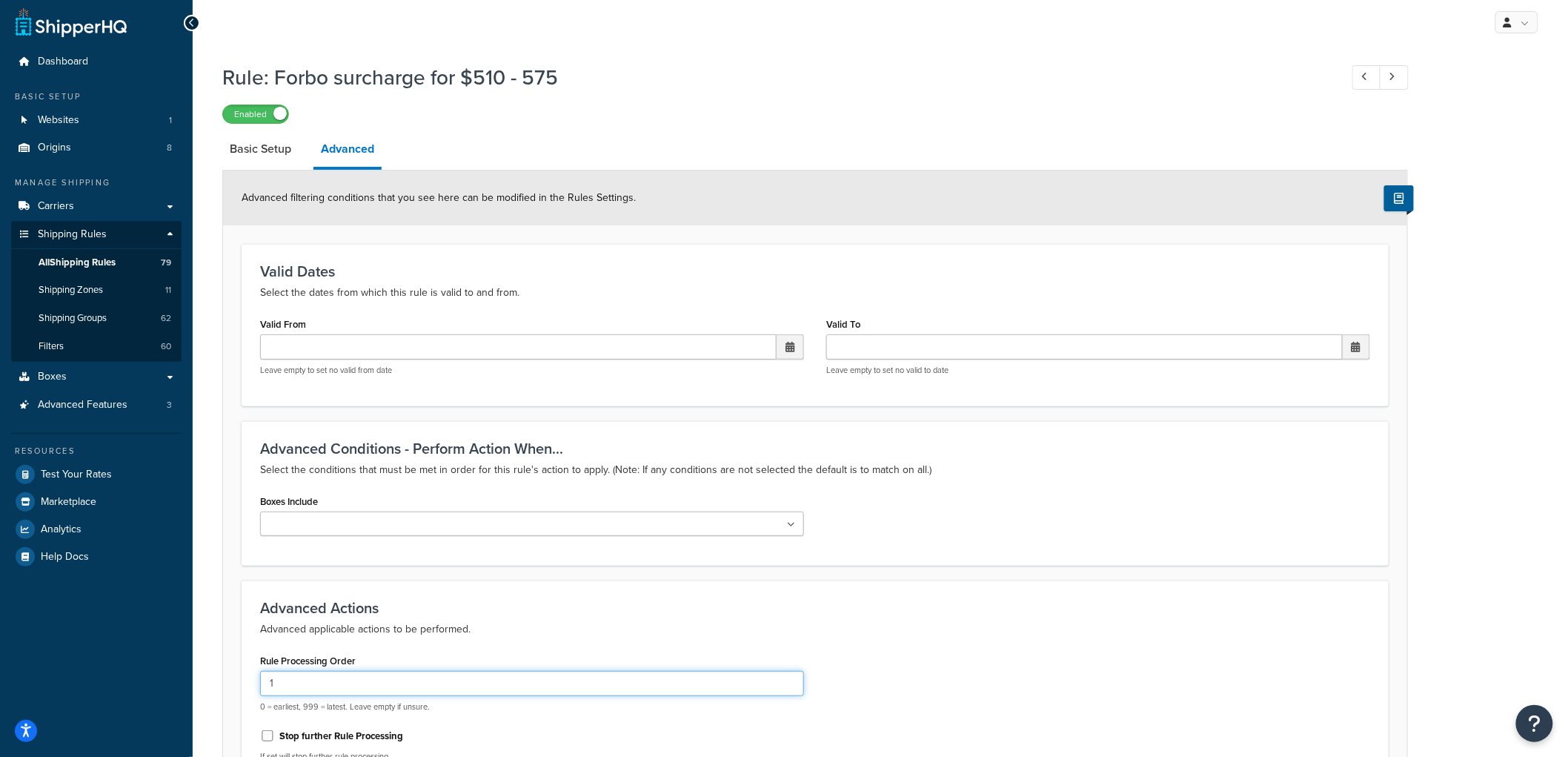
scroll to position [0, 0]
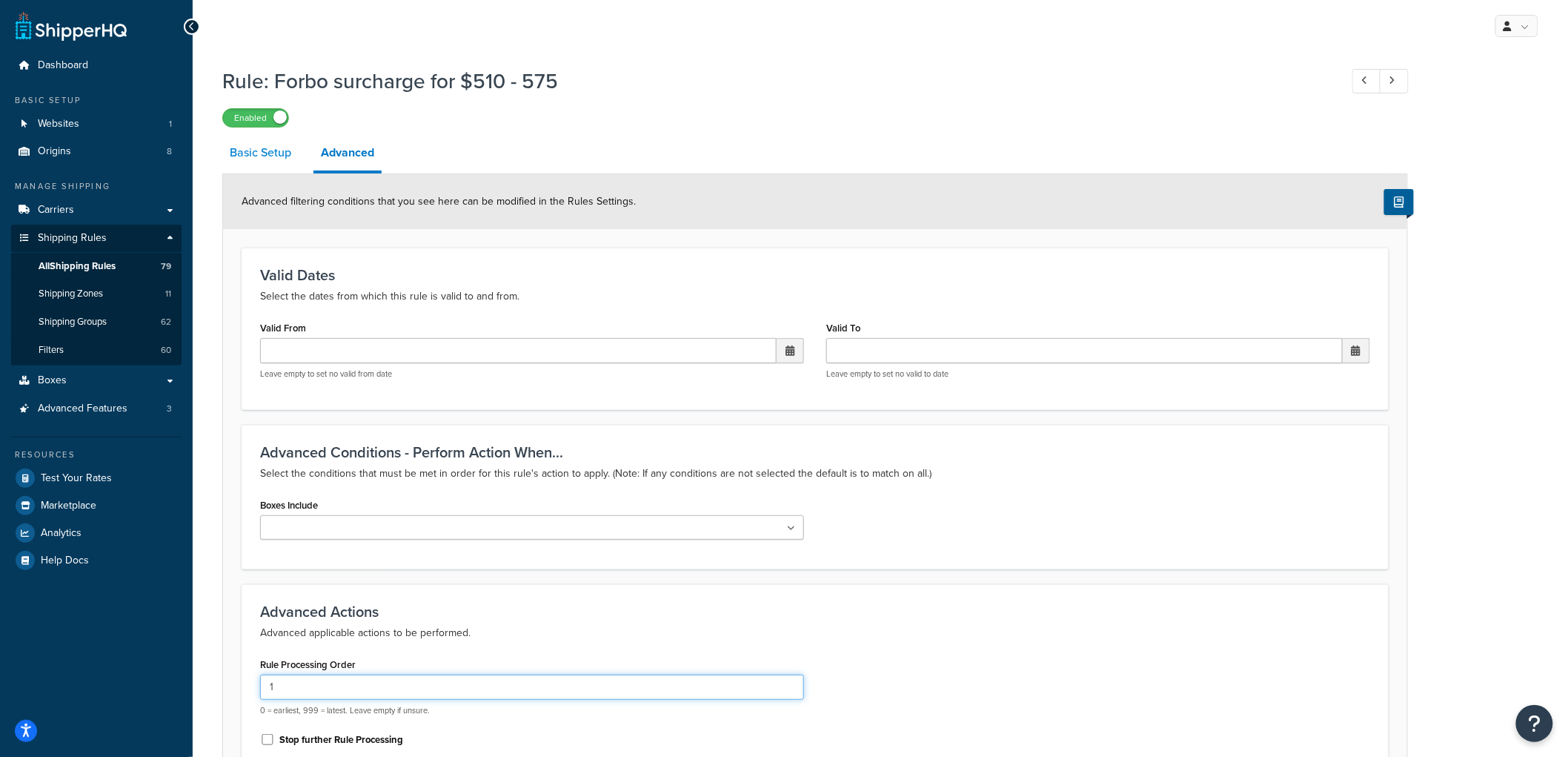
type input "1"
click at [242, 146] on link "Basic Setup" at bounding box center [260, 152] width 76 height 36
select select "SHIPPING_GROUP"
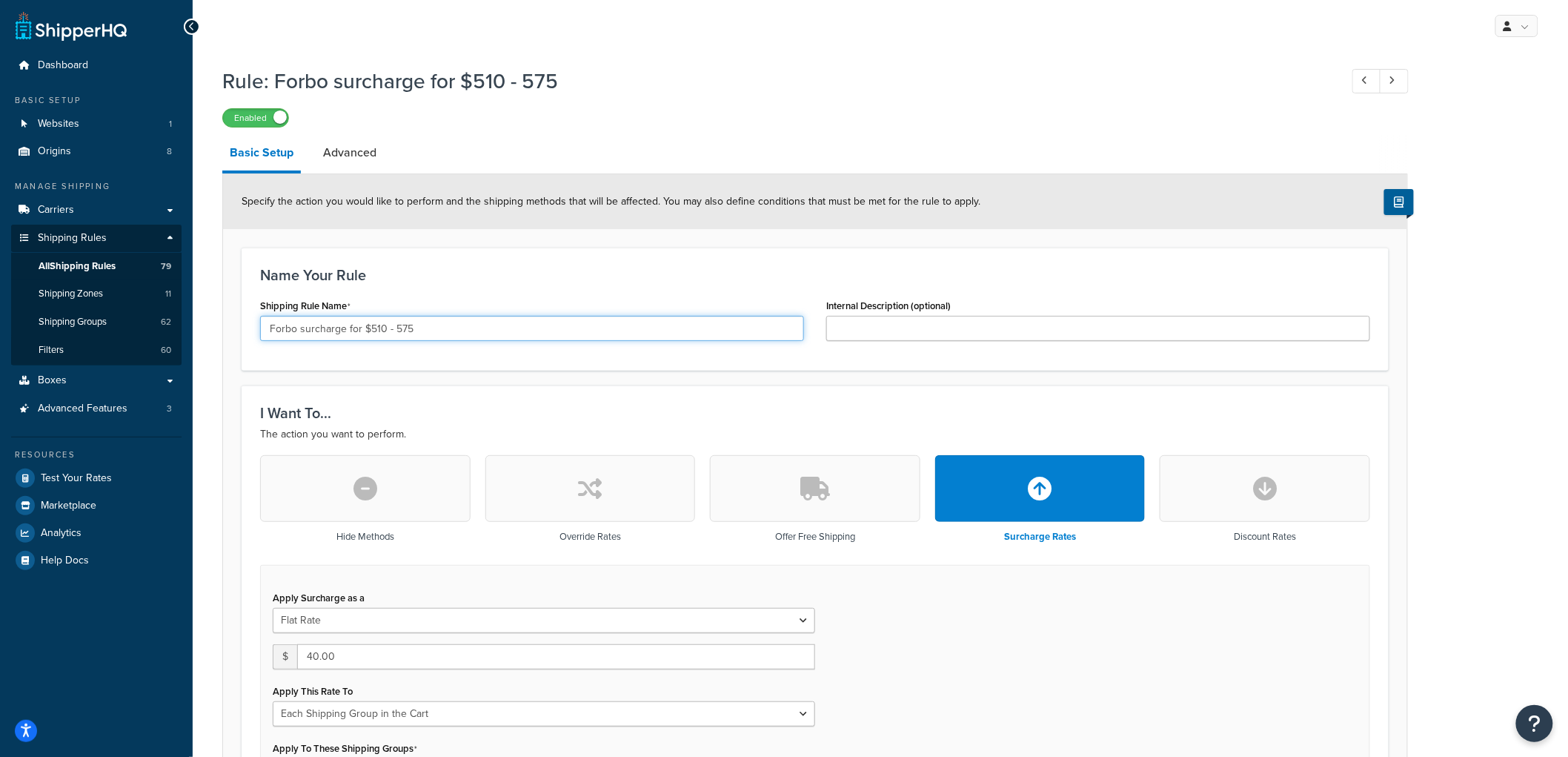
click at [467, 327] on input "Forbo surcharge for $510 - 575" at bounding box center [532, 329] width 544 height 25
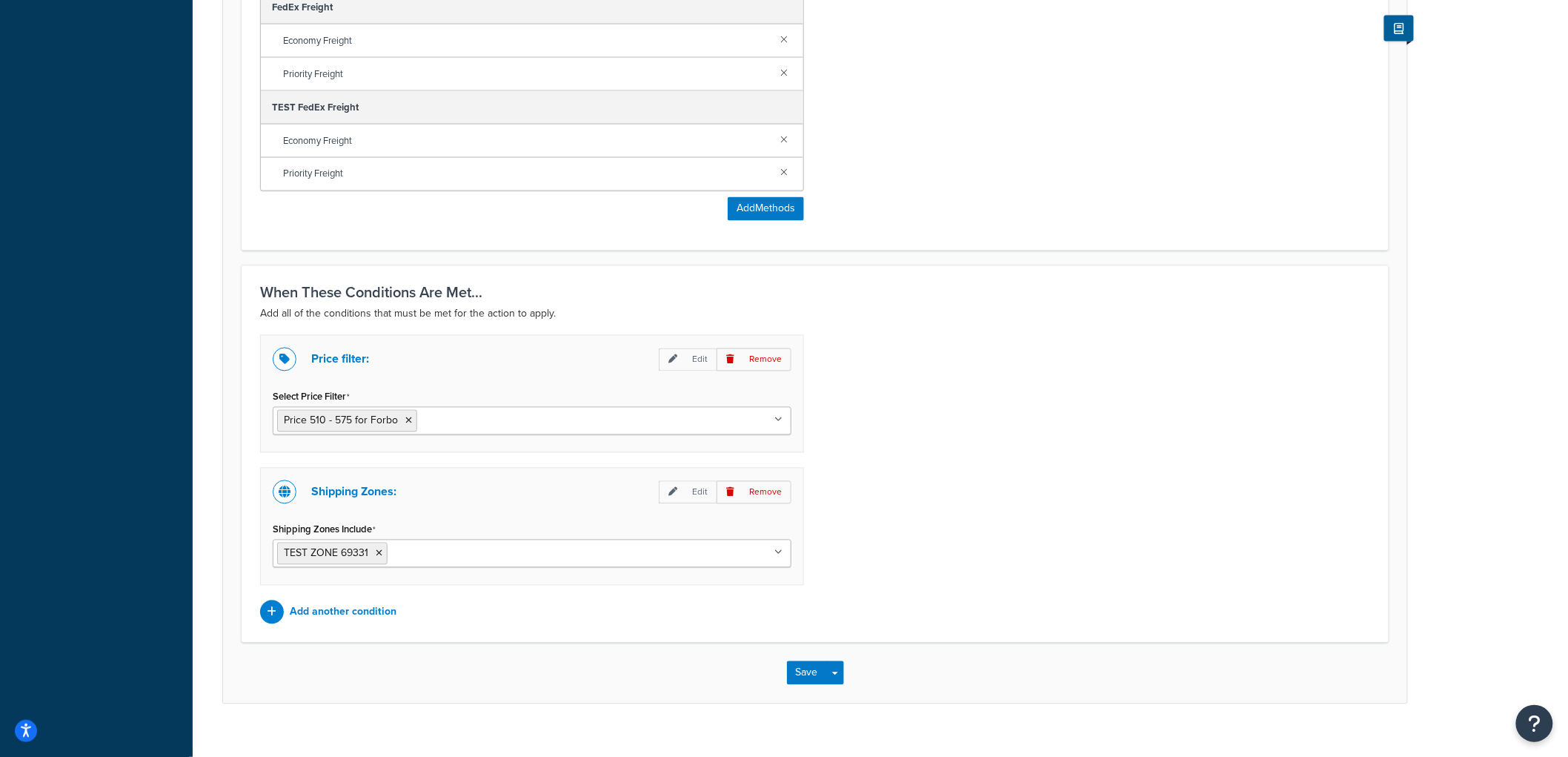
scroll to position [1039, 0]
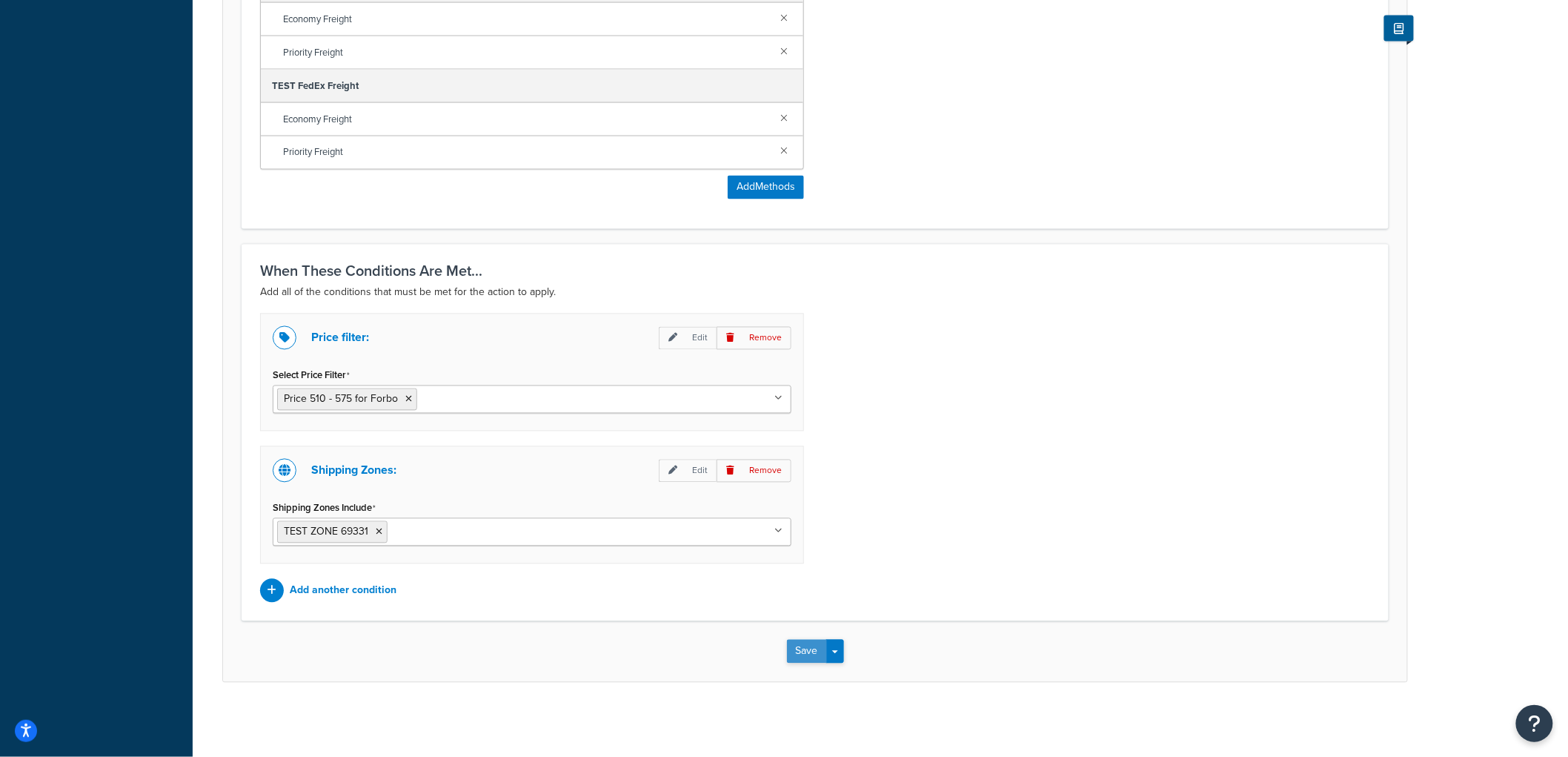
type input "Forbo surcharge for $510 - 575 order"
click at [793, 653] on button "Save" at bounding box center [807, 651] width 40 height 24
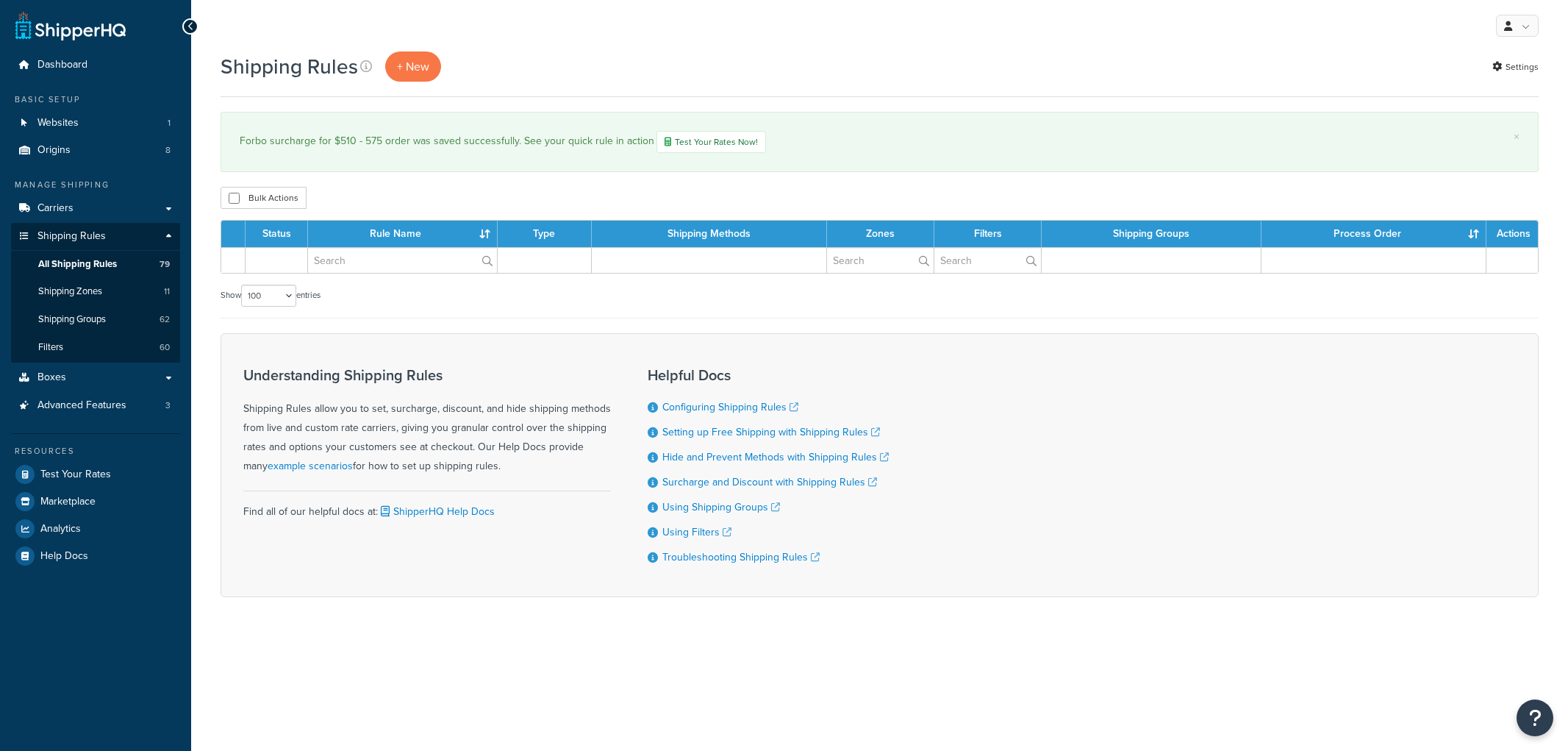
select select "100"
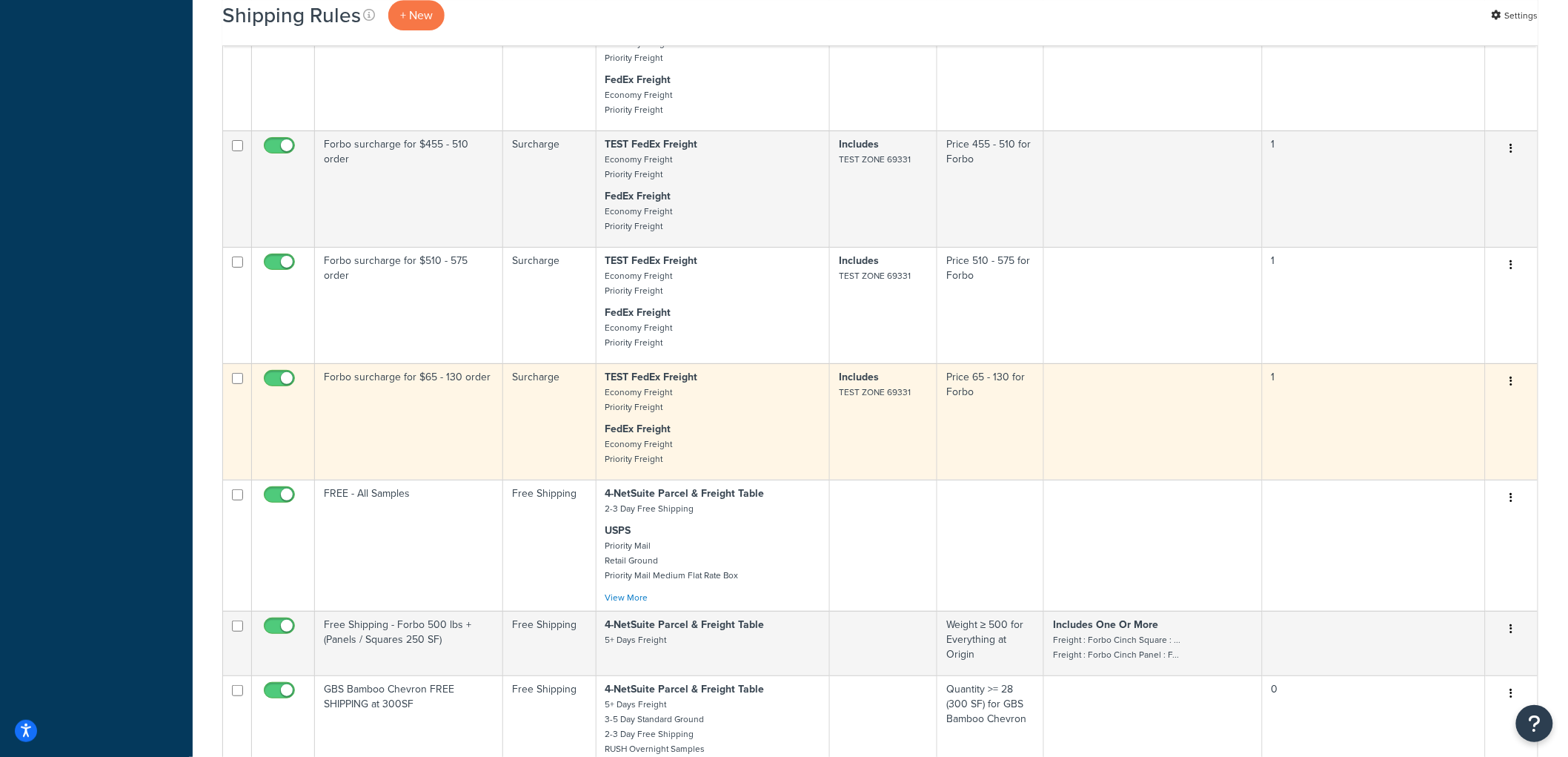
scroll to position [4365, 0]
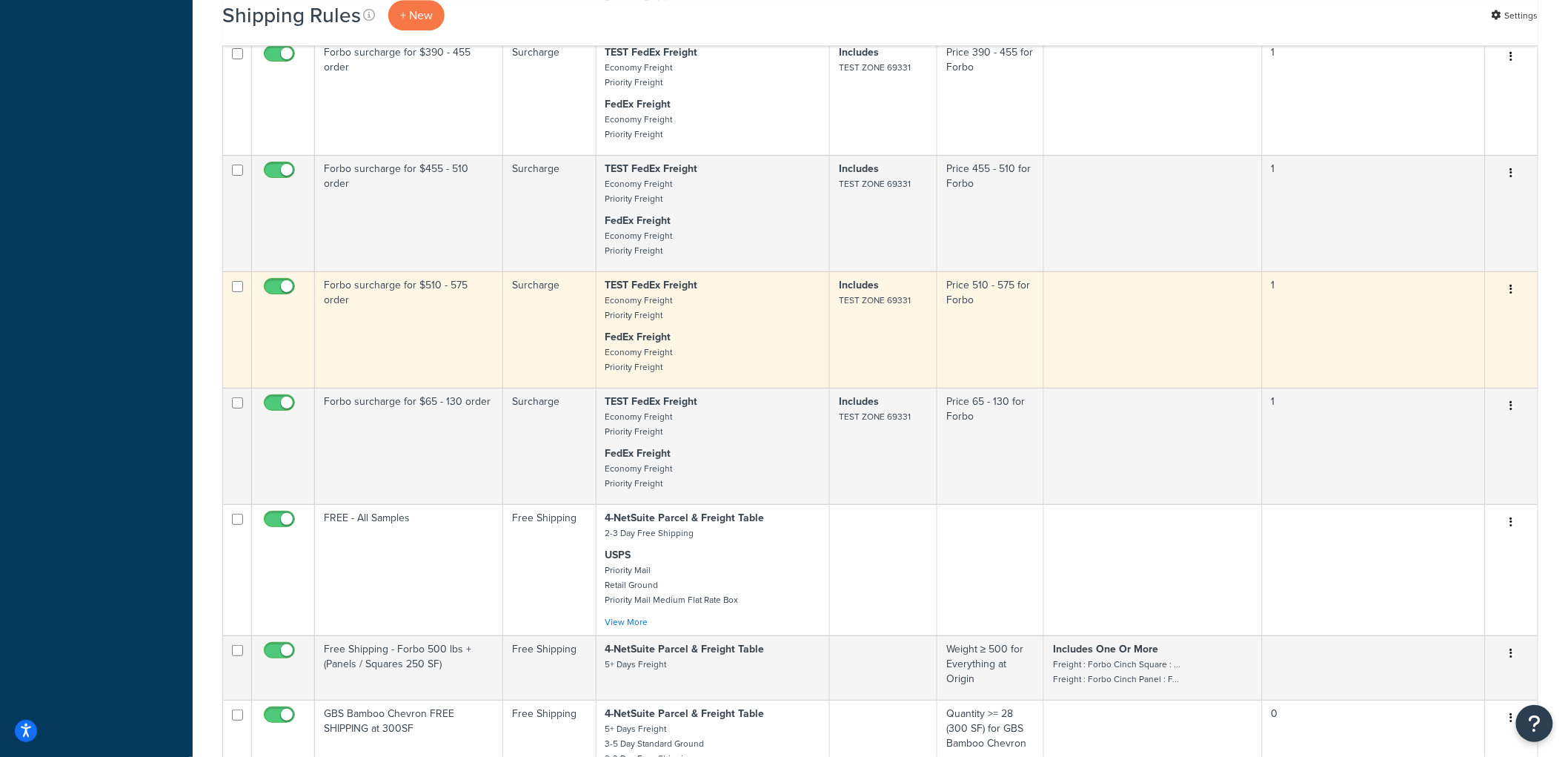
click at [485, 364] on td "Forbo surcharge for $510 - 575 order" at bounding box center [408, 329] width 188 height 117
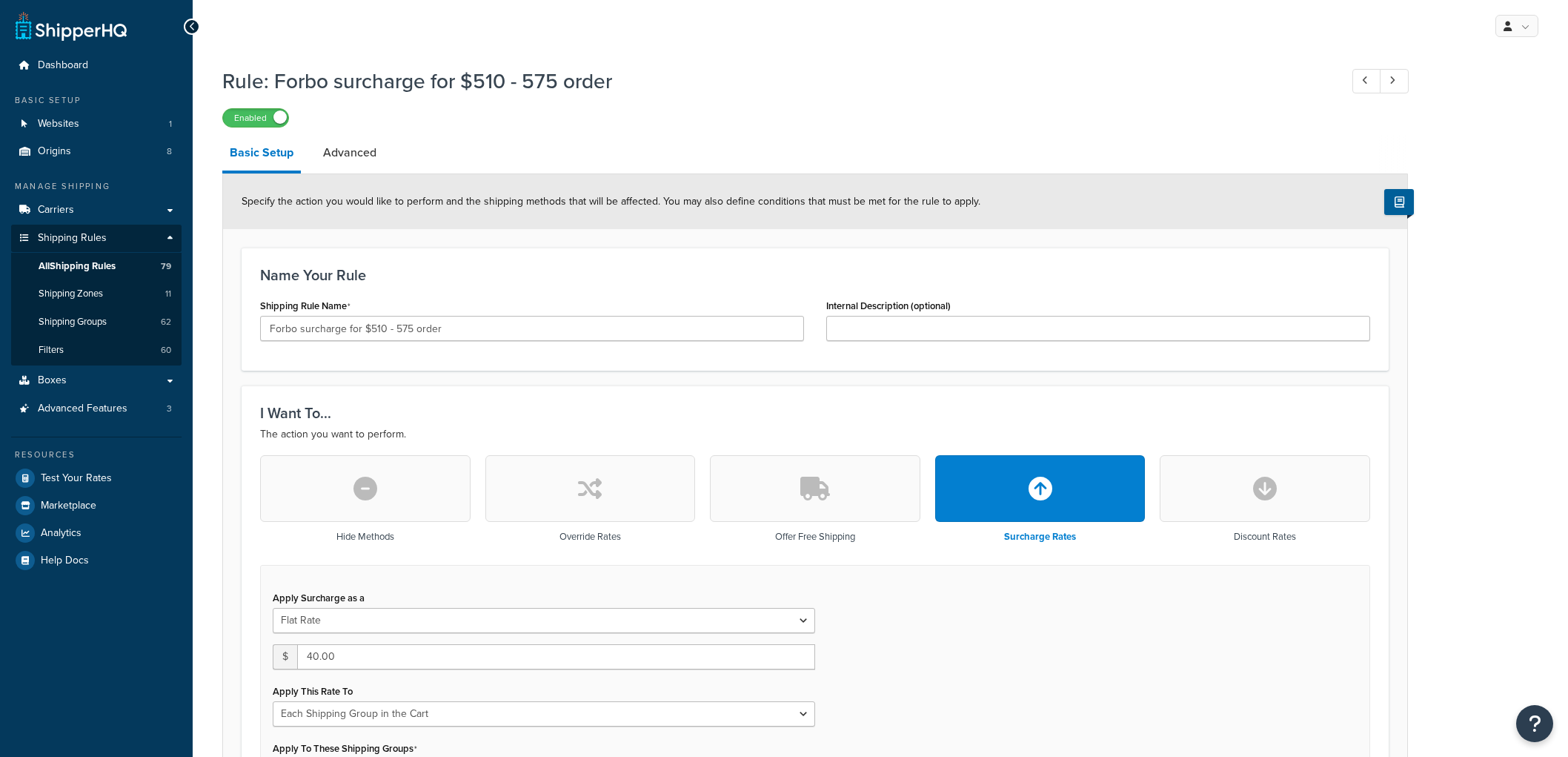
select select "SHIPPING_GROUP"
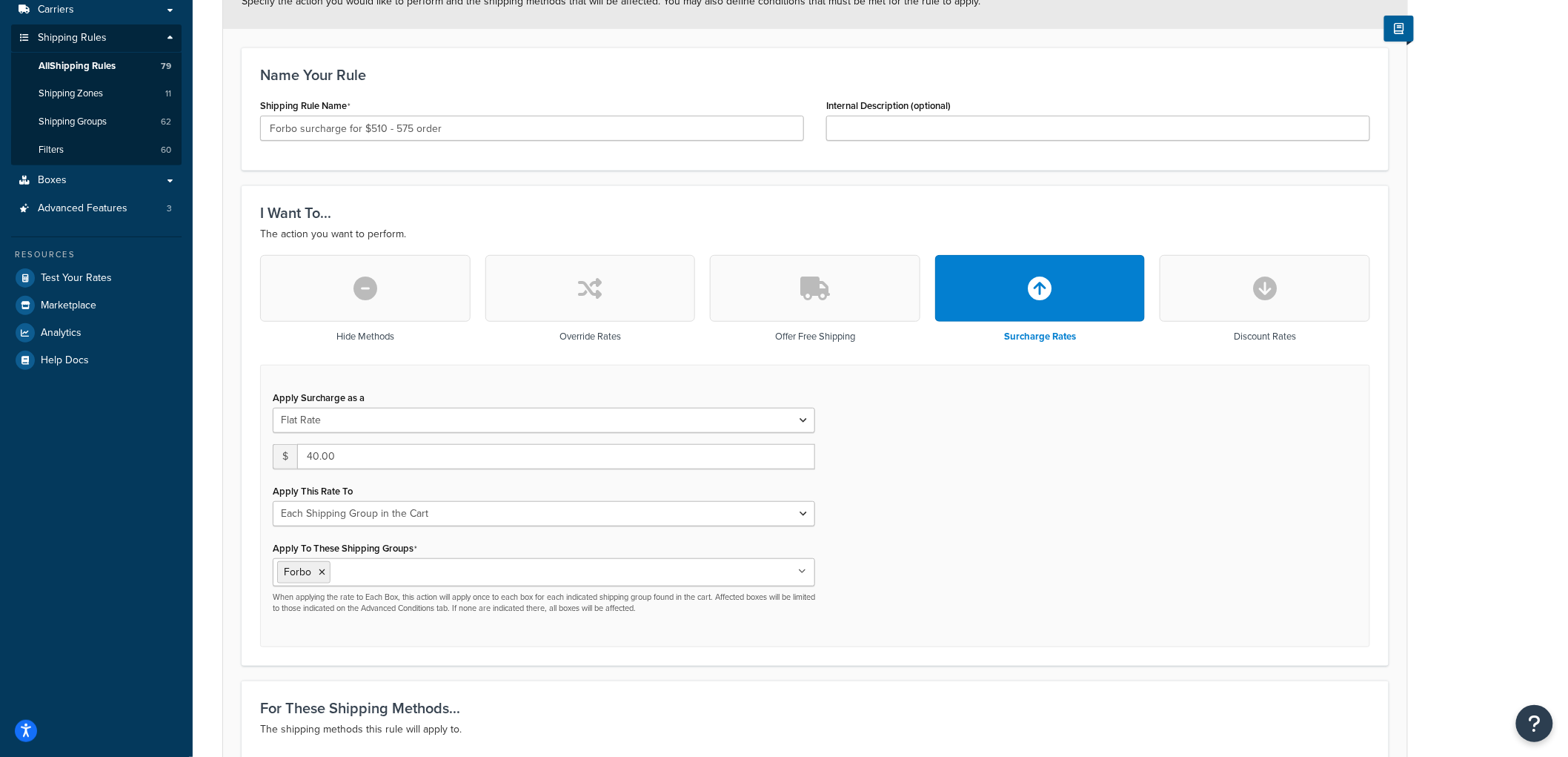
scroll to position [247, 0]
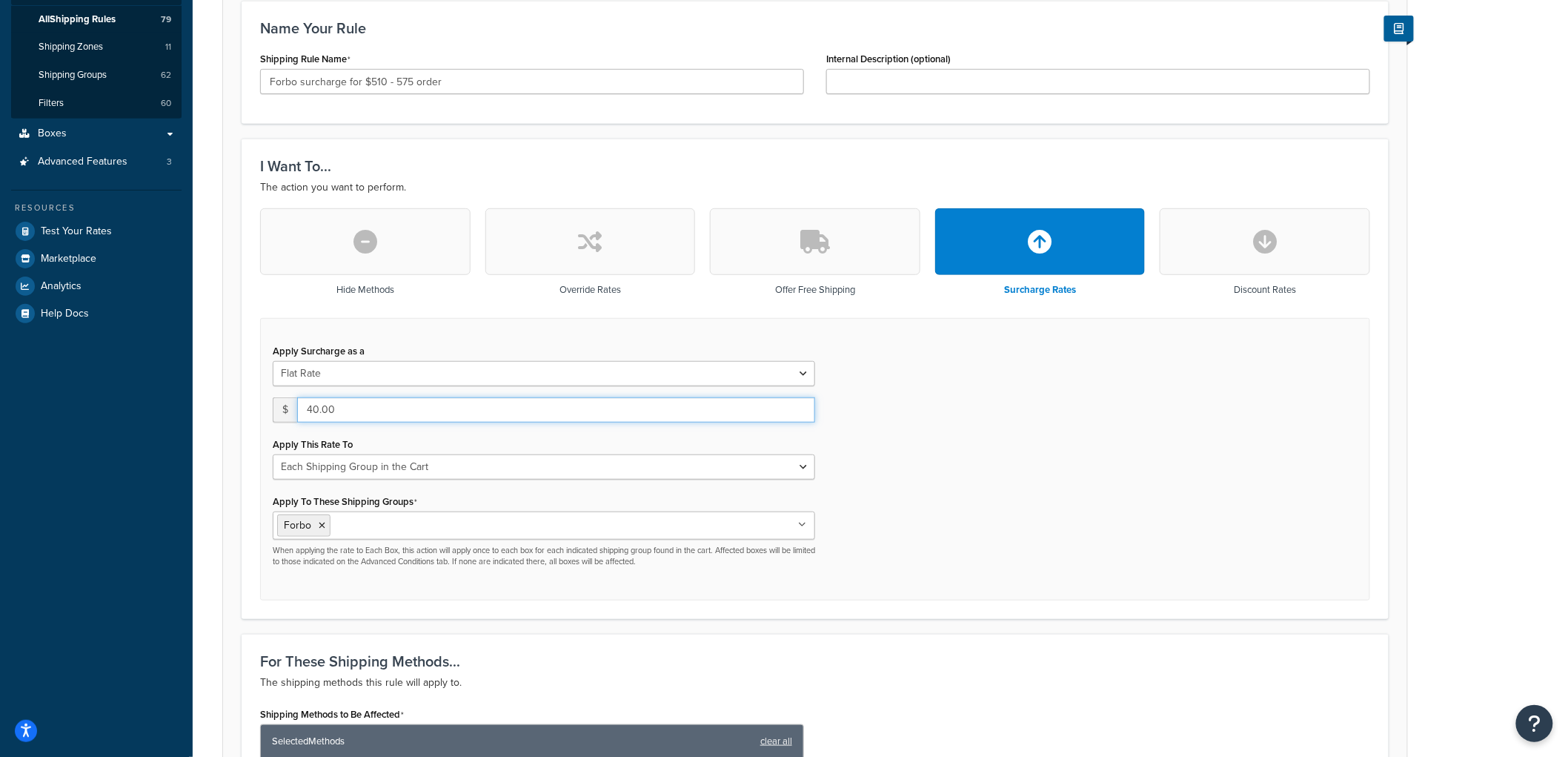
click at [320, 409] on input "40.00" at bounding box center [556, 410] width 518 height 25
type input "45.00"
click at [1379, 447] on div "Hide Methods Override Rates Offer Free Shipping Surcharge Rates Discount Rates …" at bounding box center [815, 405] width 1133 height 392
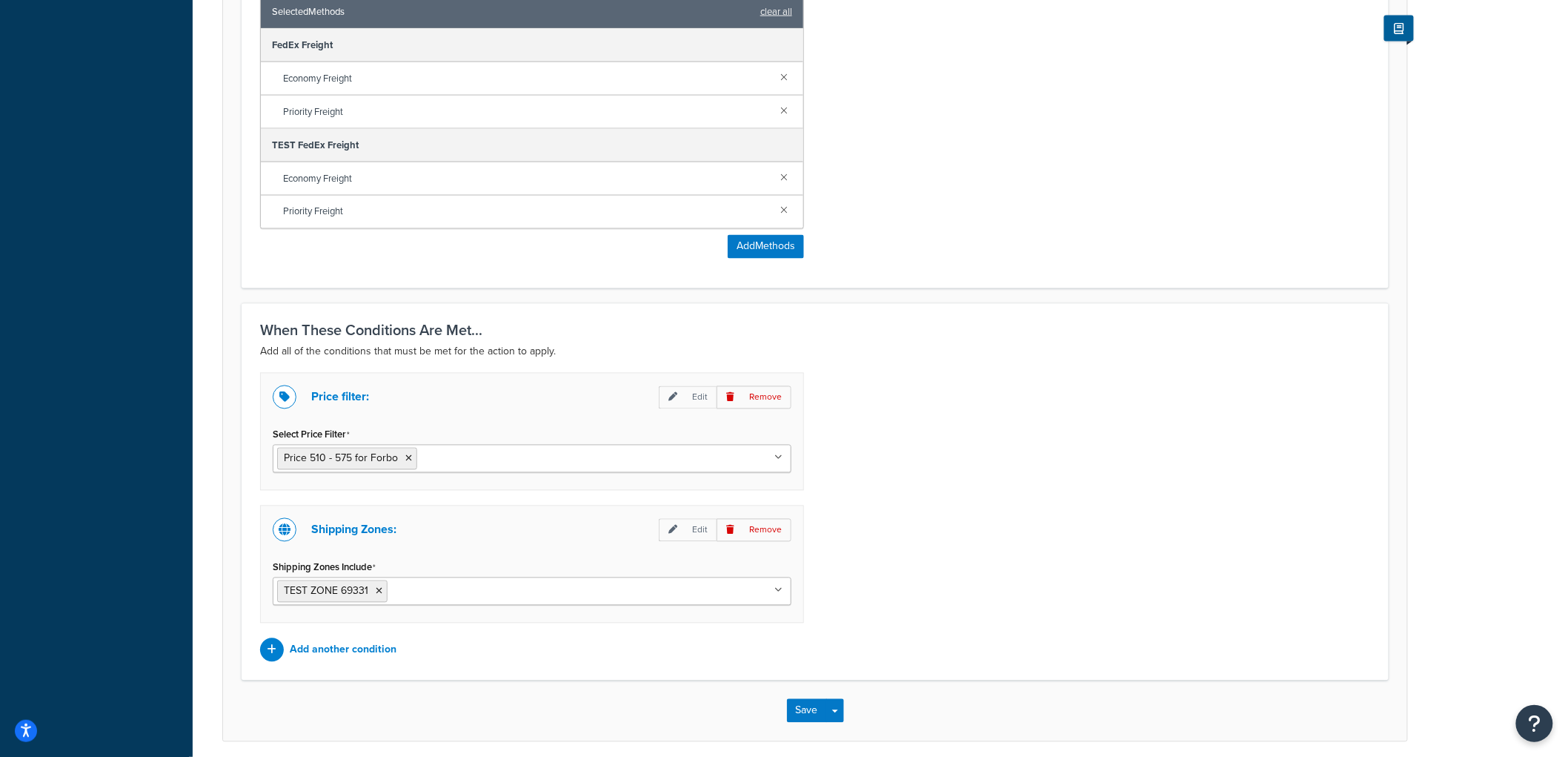
scroll to position [1039, 0]
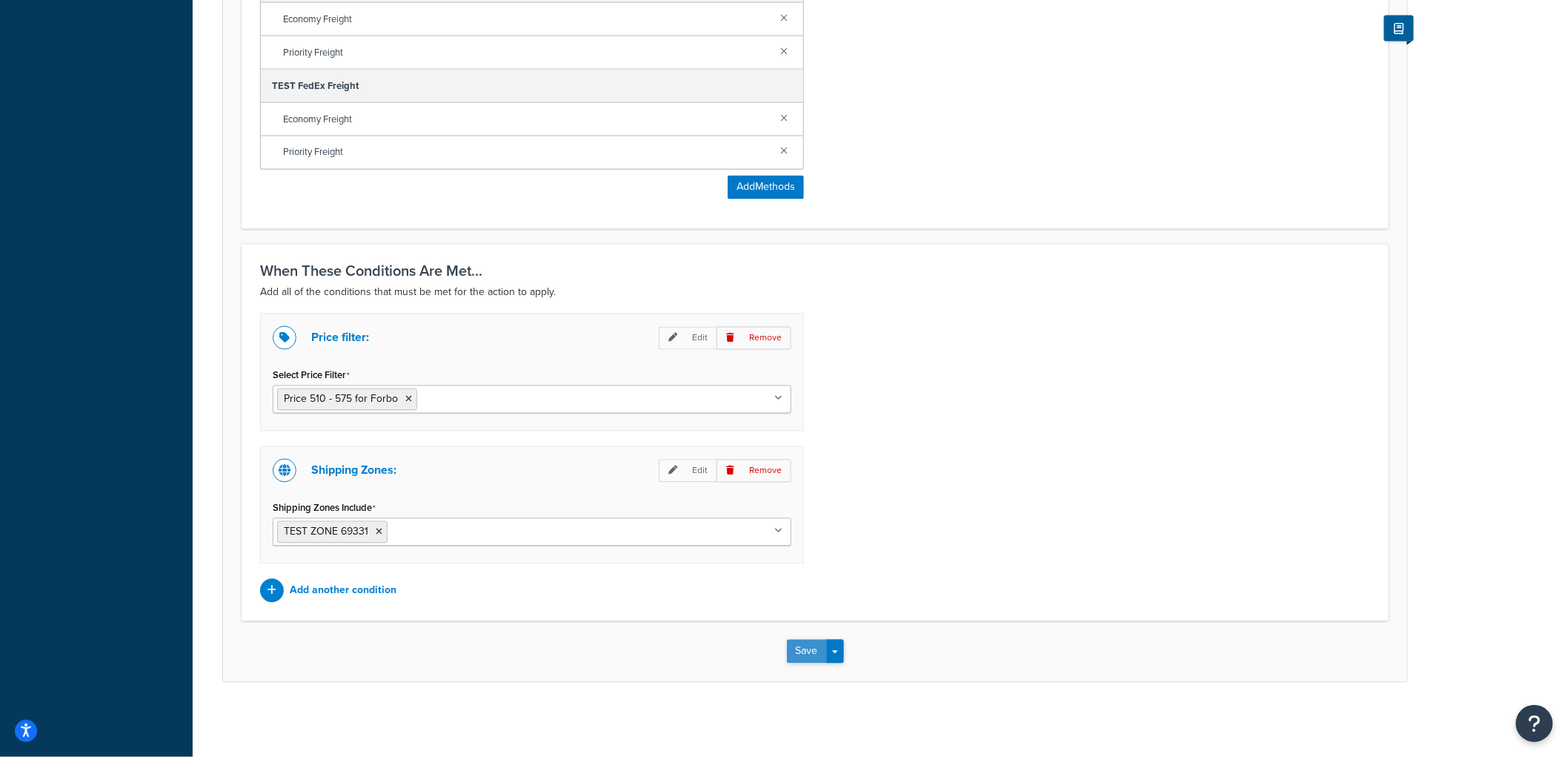
click at [795, 654] on button "Save" at bounding box center [807, 651] width 40 height 24
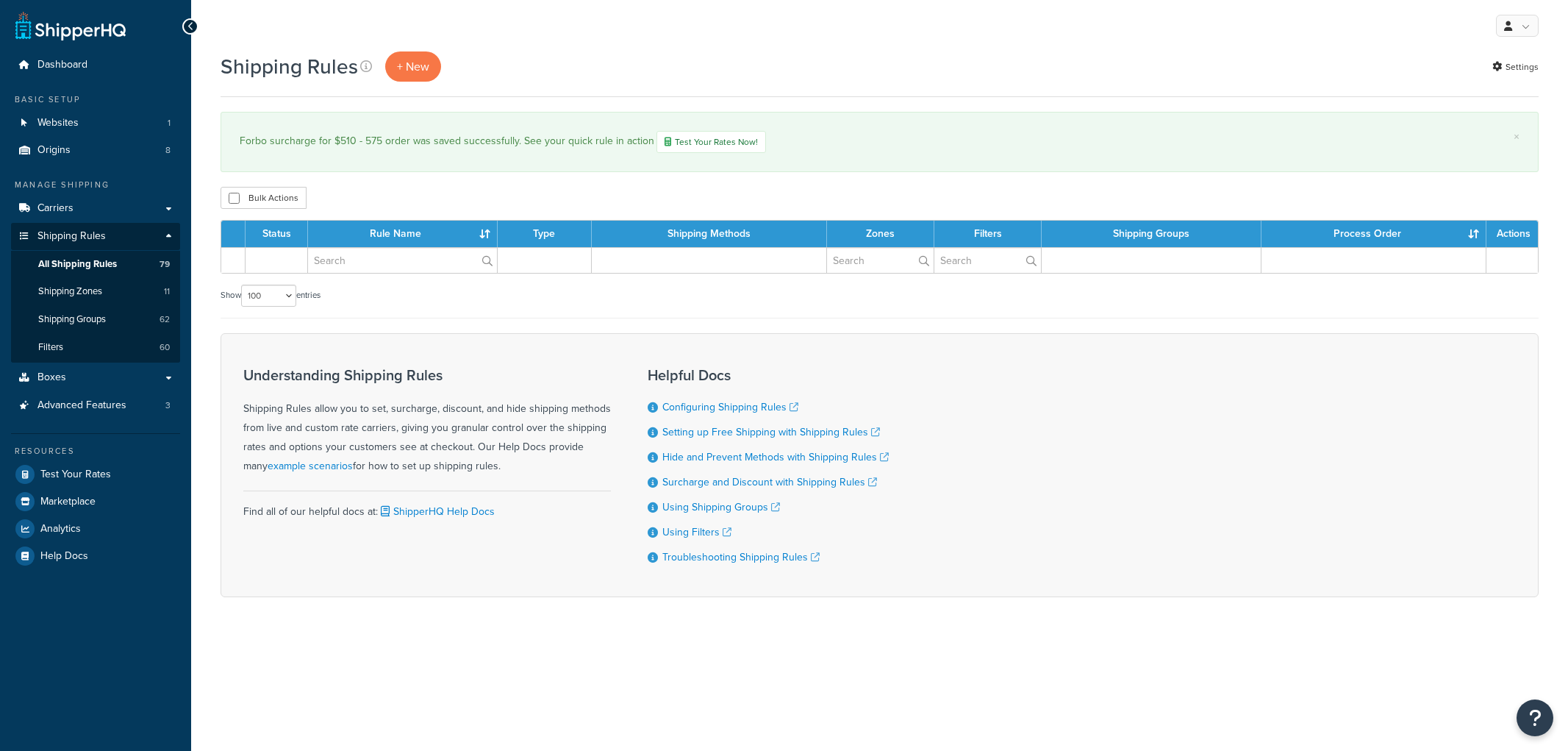
select select "100"
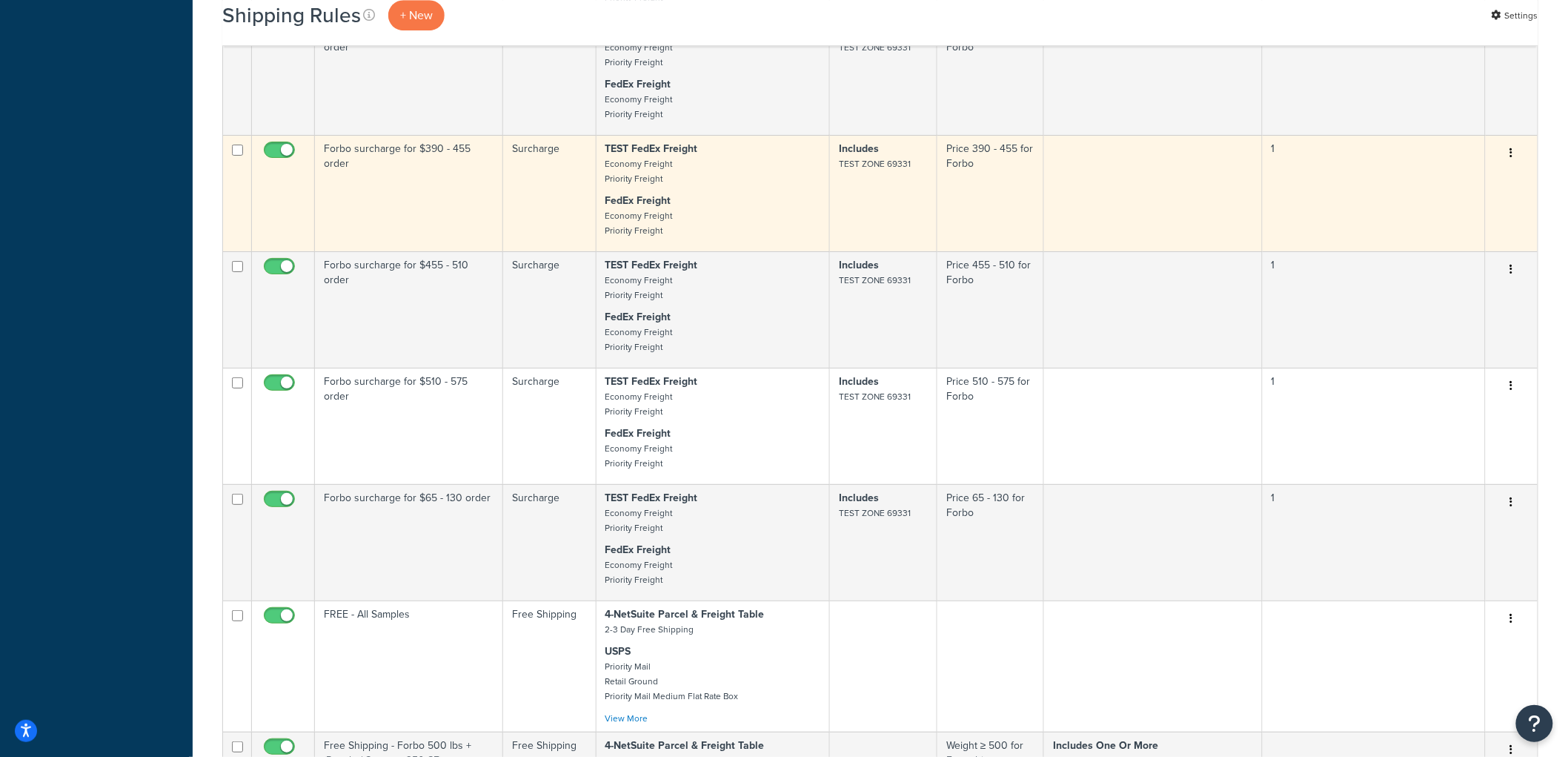
scroll to position [4283, 0]
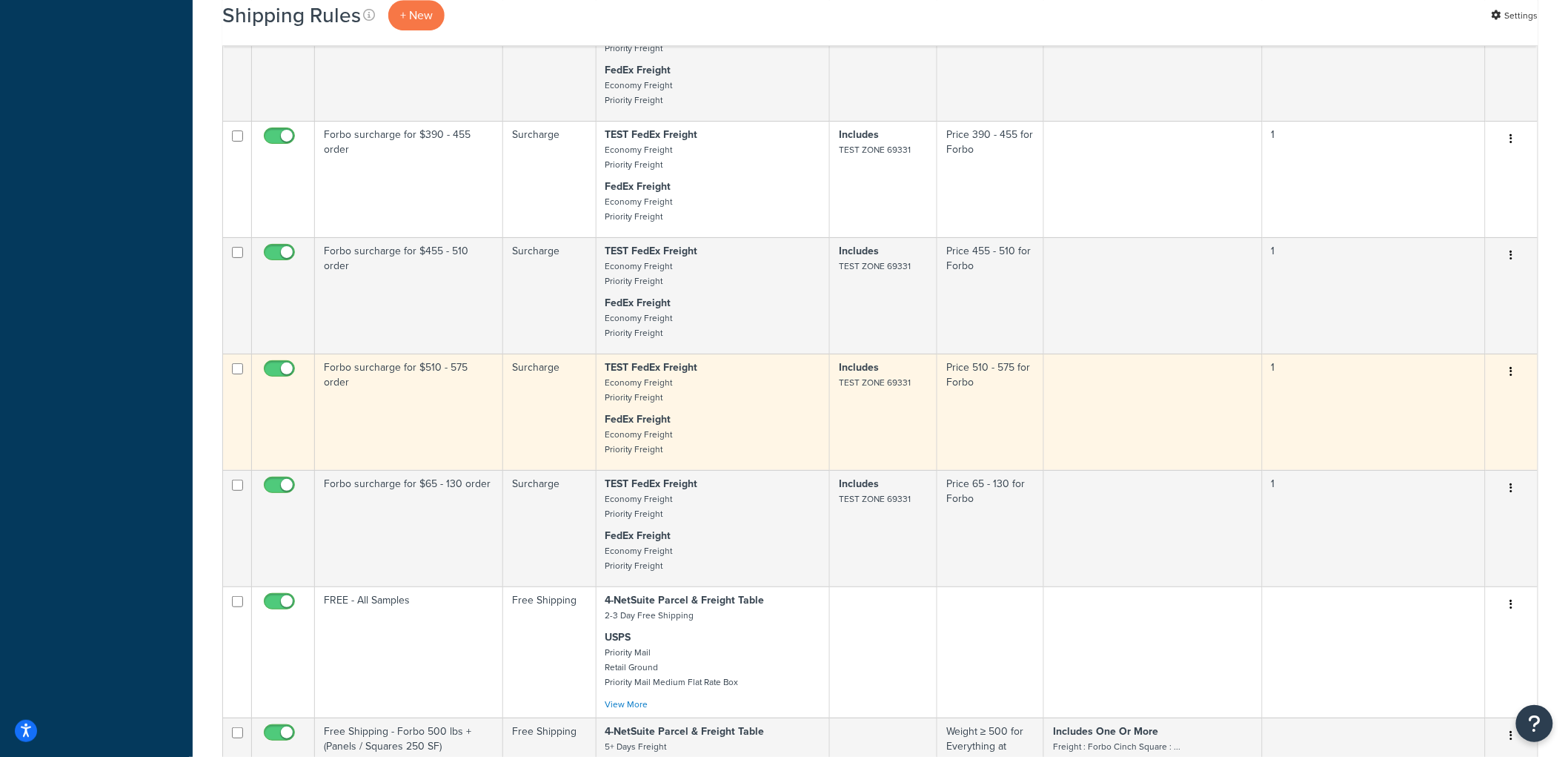
click at [1512, 377] on icon "button" at bounding box center [1512, 371] width 3 height 10
click at [1478, 445] on link "Duplicate" at bounding box center [1463, 430] width 117 height 30
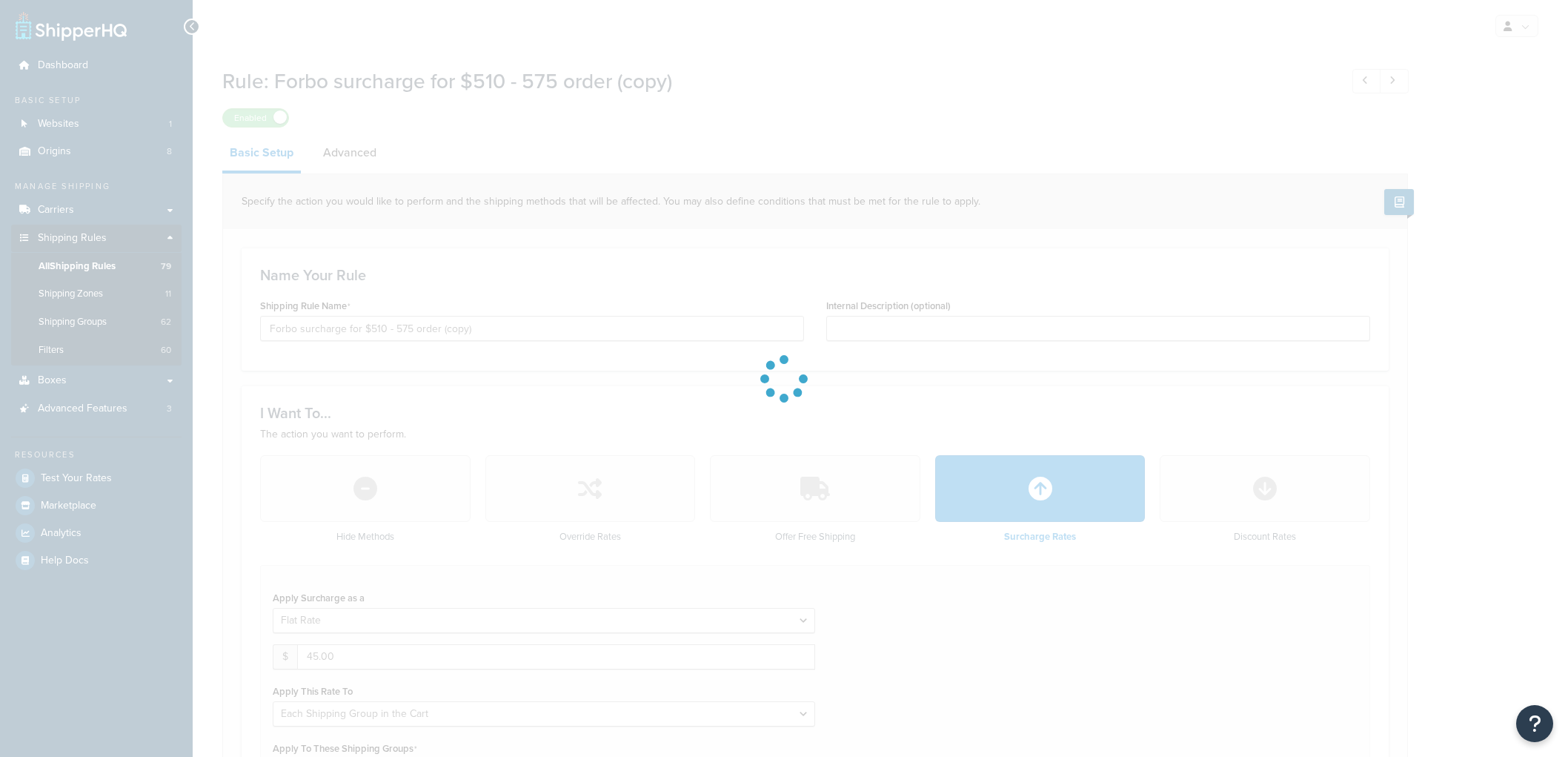
select select "SHIPPING_GROUP"
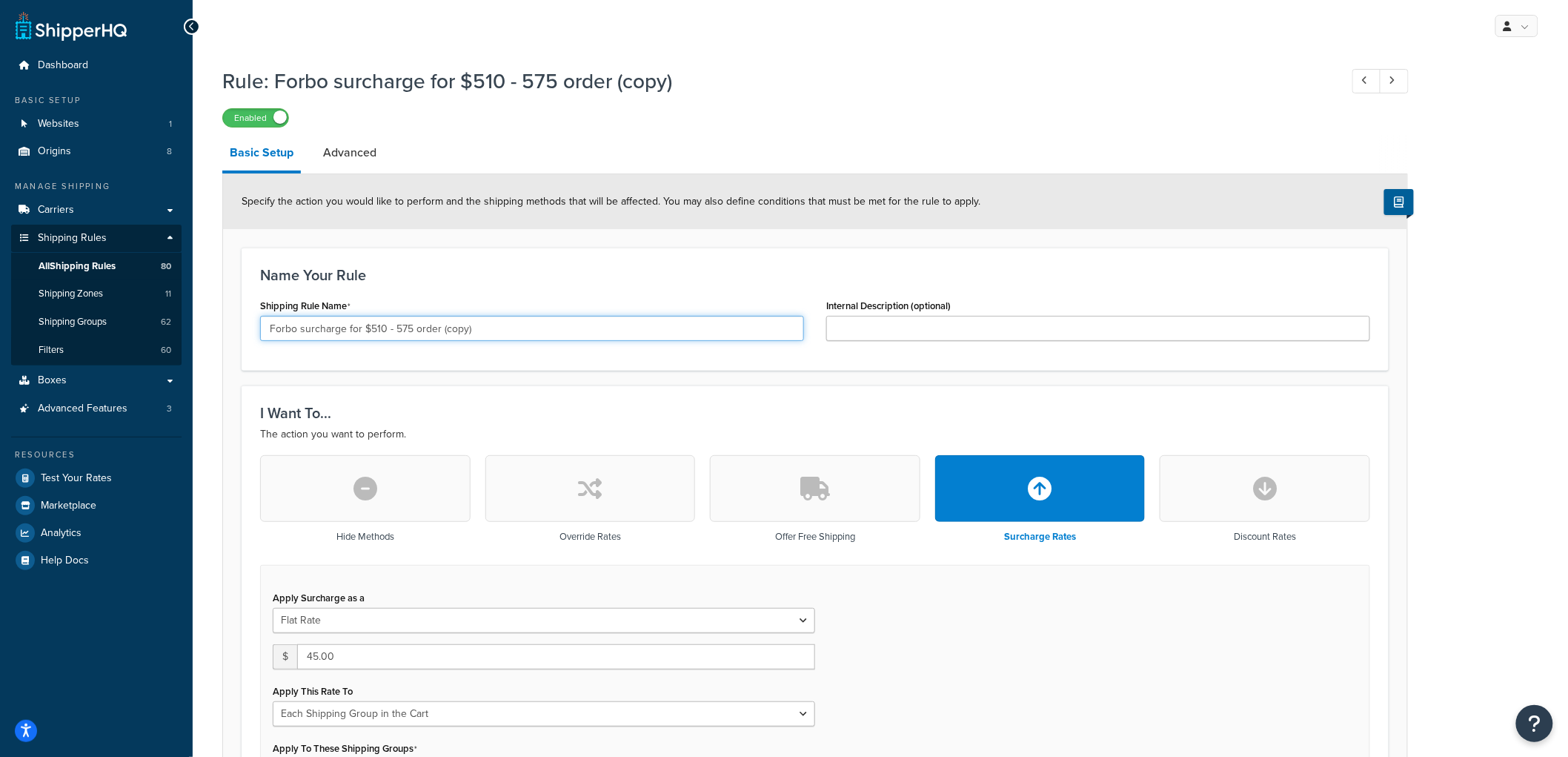
drag, startPoint x: 500, startPoint y: 336, endPoint x: 372, endPoint y: 337, distance: 128.0
click at [372, 337] on input "Forbo surcharge for $510 - 575 order (copy)" at bounding box center [532, 329] width 544 height 25
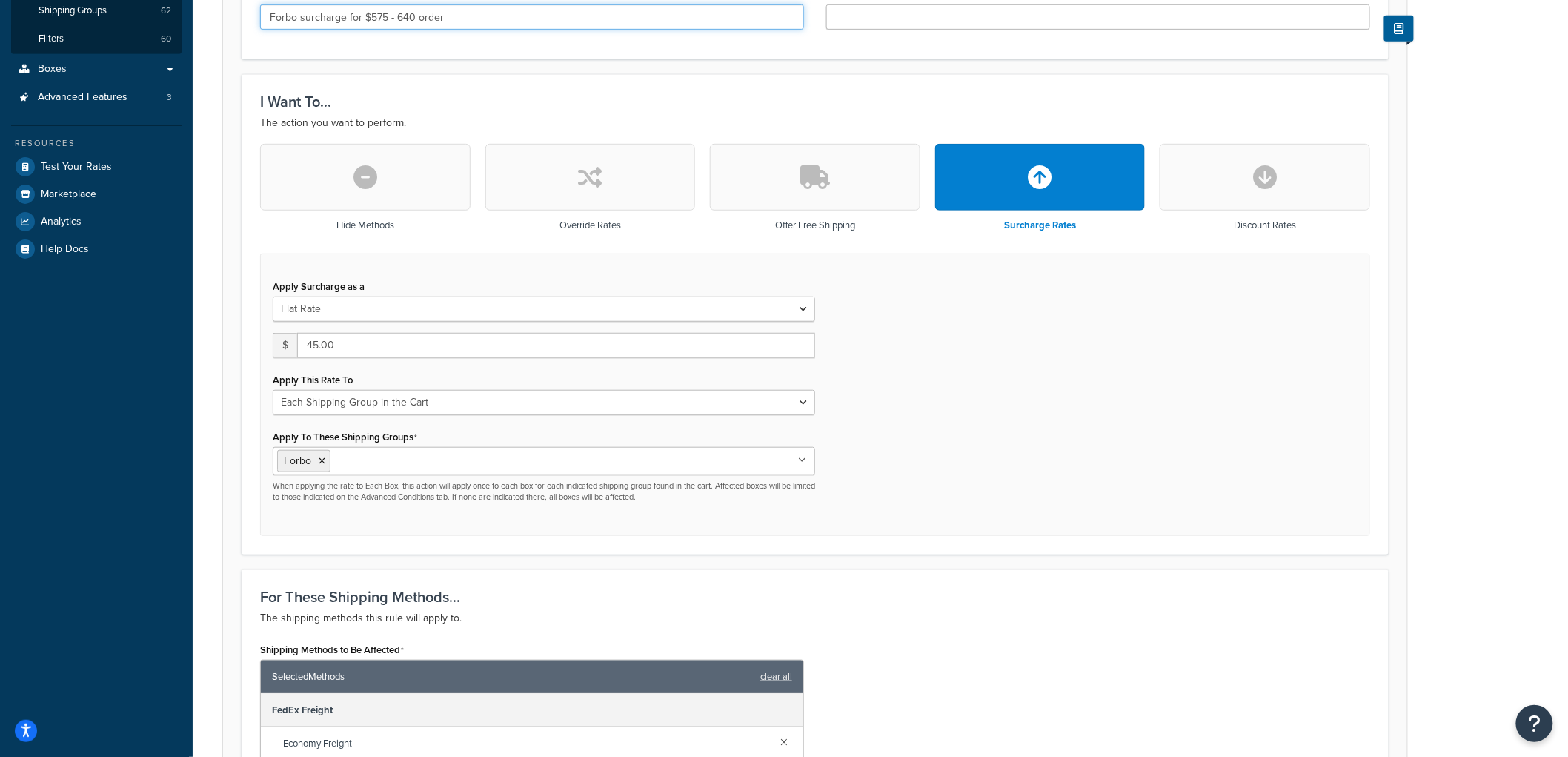
scroll to position [494, 0]
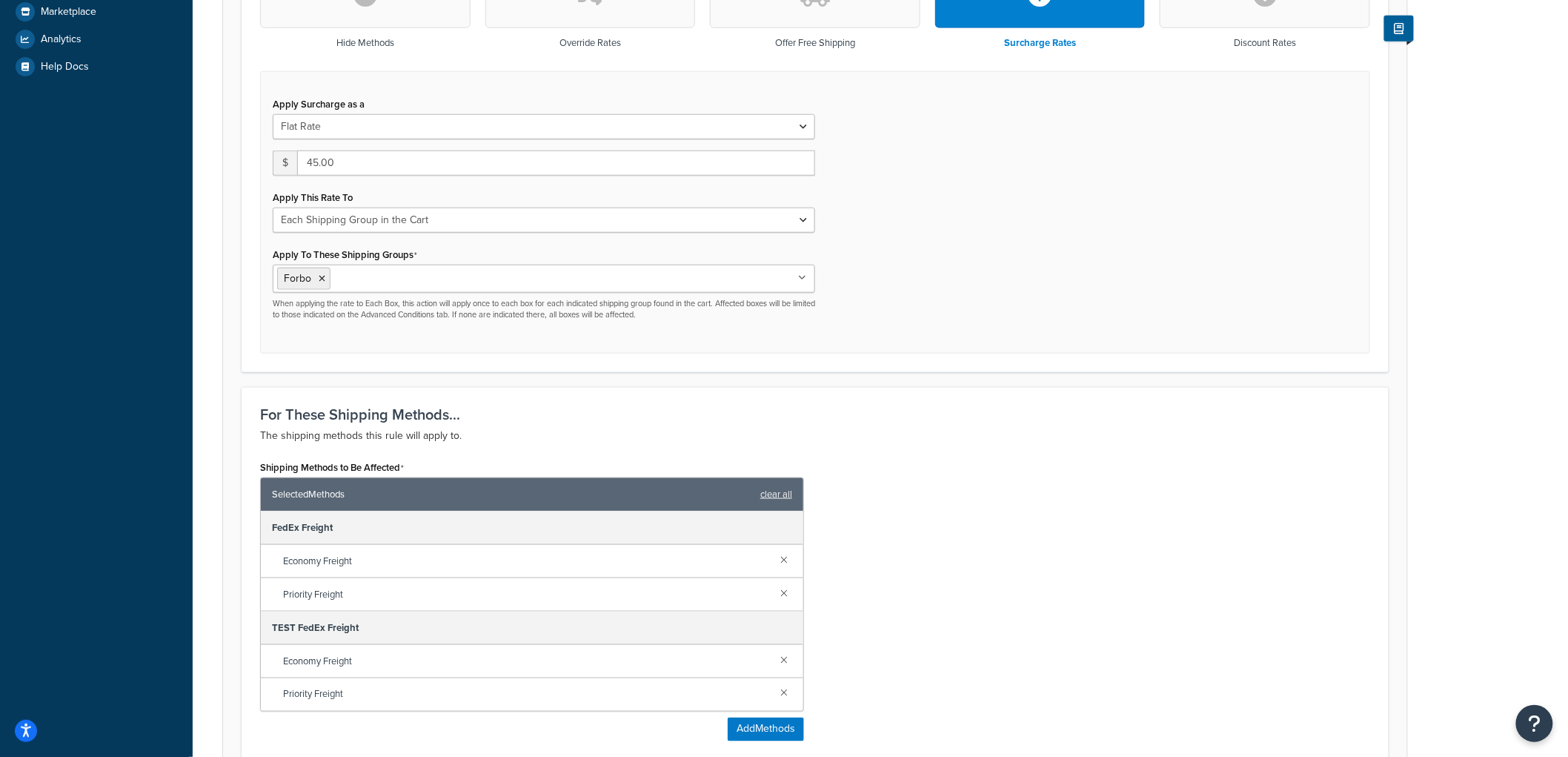
type input "Forbo surcharge for $575 - 640 order"
click at [317, 166] on input "45.00" at bounding box center [556, 163] width 518 height 25
type input "50.00"
click at [1098, 355] on div "I Want To... The action you want to perform. Hide Methods Override Rates Offer …" at bounding box center [815, 132] width 1147 height 480
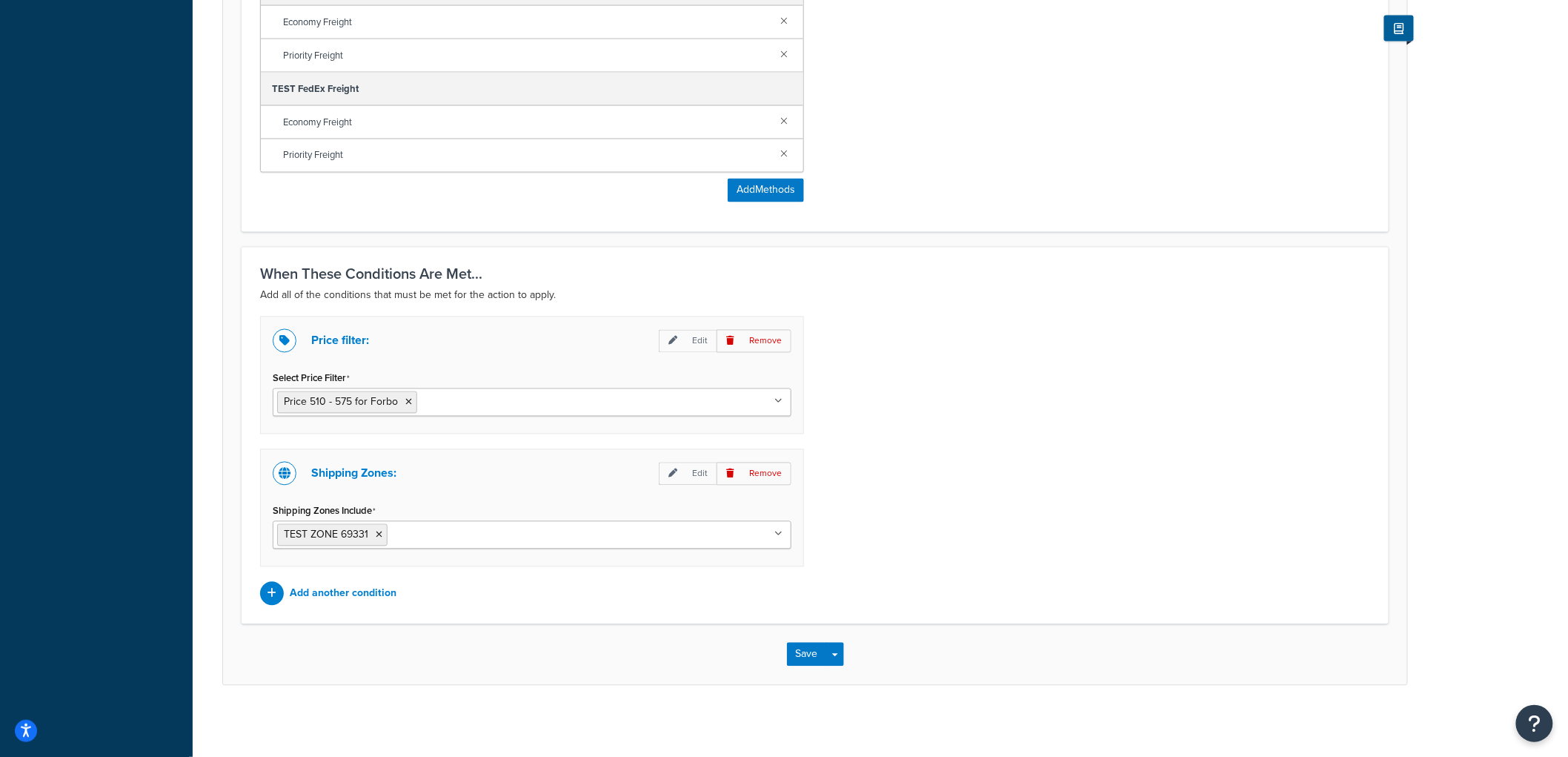
scroll to position [1039, 0]
click at [423, 398] on input "Select Price Filter" at bounding box center [486, 398] width 131 height 17
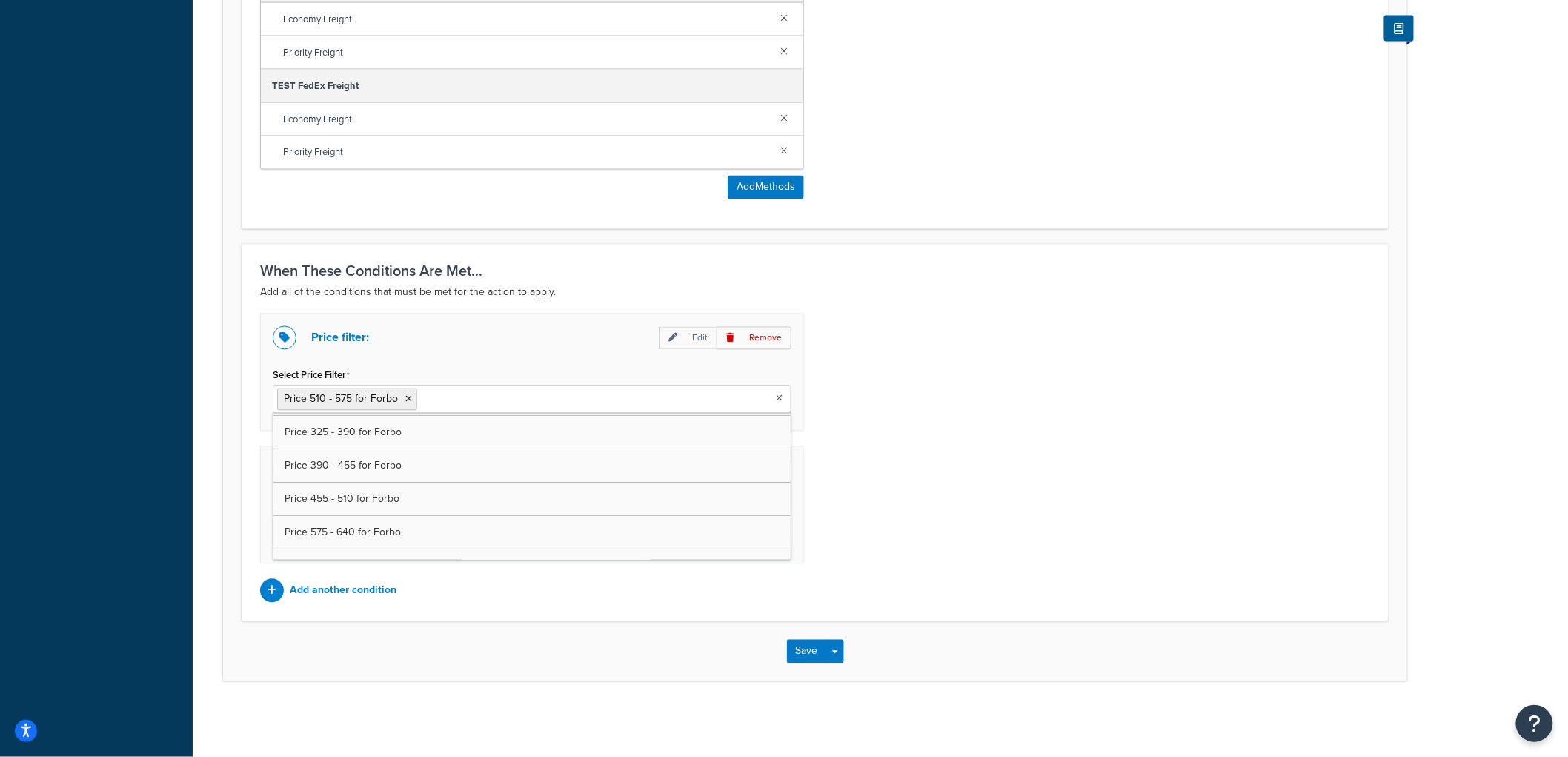
scroll to position [247, 0]
click at [409, 398] on icon at bounding box center [408, 399] width 6 height 9
click at [1101, 398] on div "Price filter: Edit Remove Select Price Filter Price 575 - 640 for Forbo Price 0…" at bounding box center [815, 458] width 1133 height 289
click at [817, 653] on button "Save" at bounding box center [807, 651] width 40 height 24
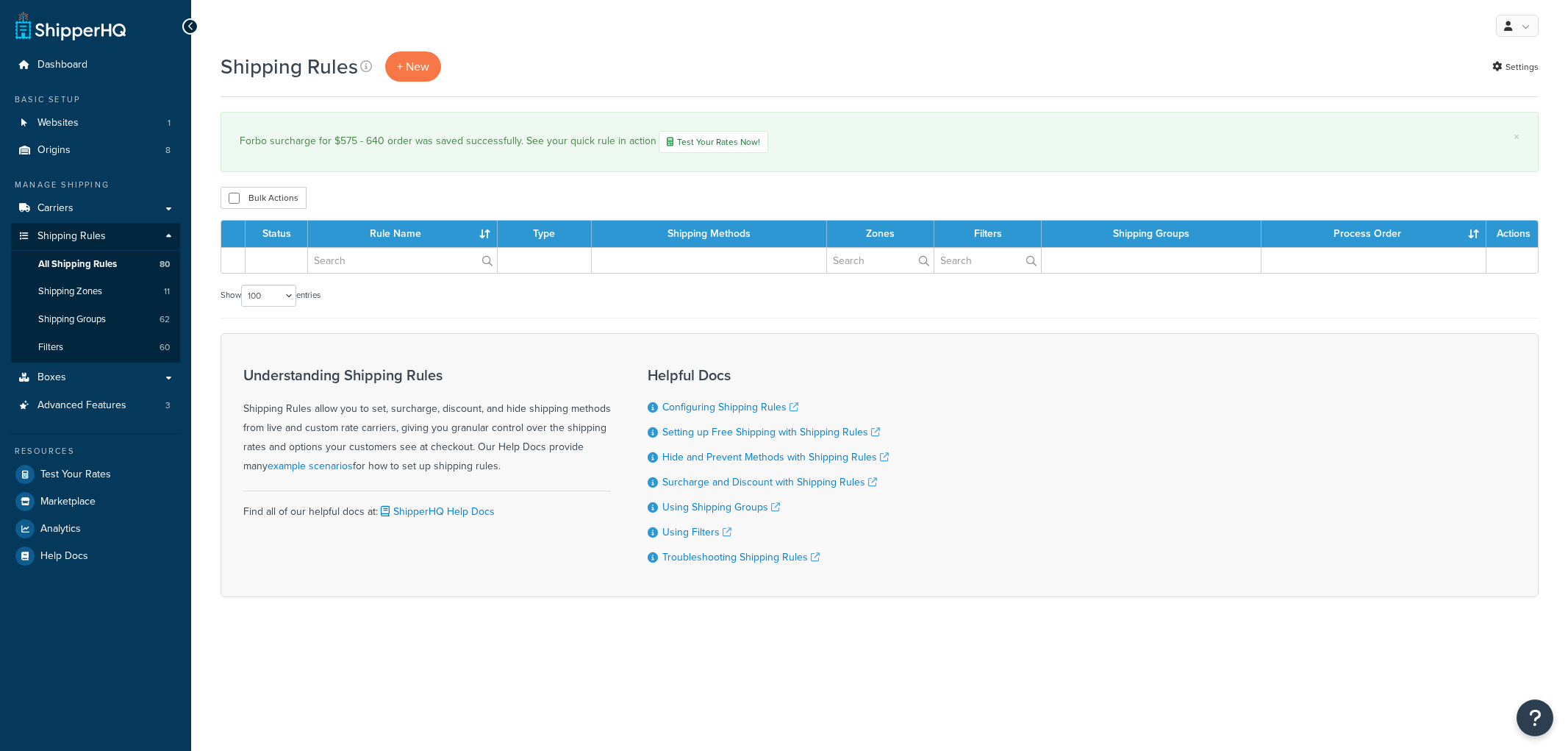
select select "100"
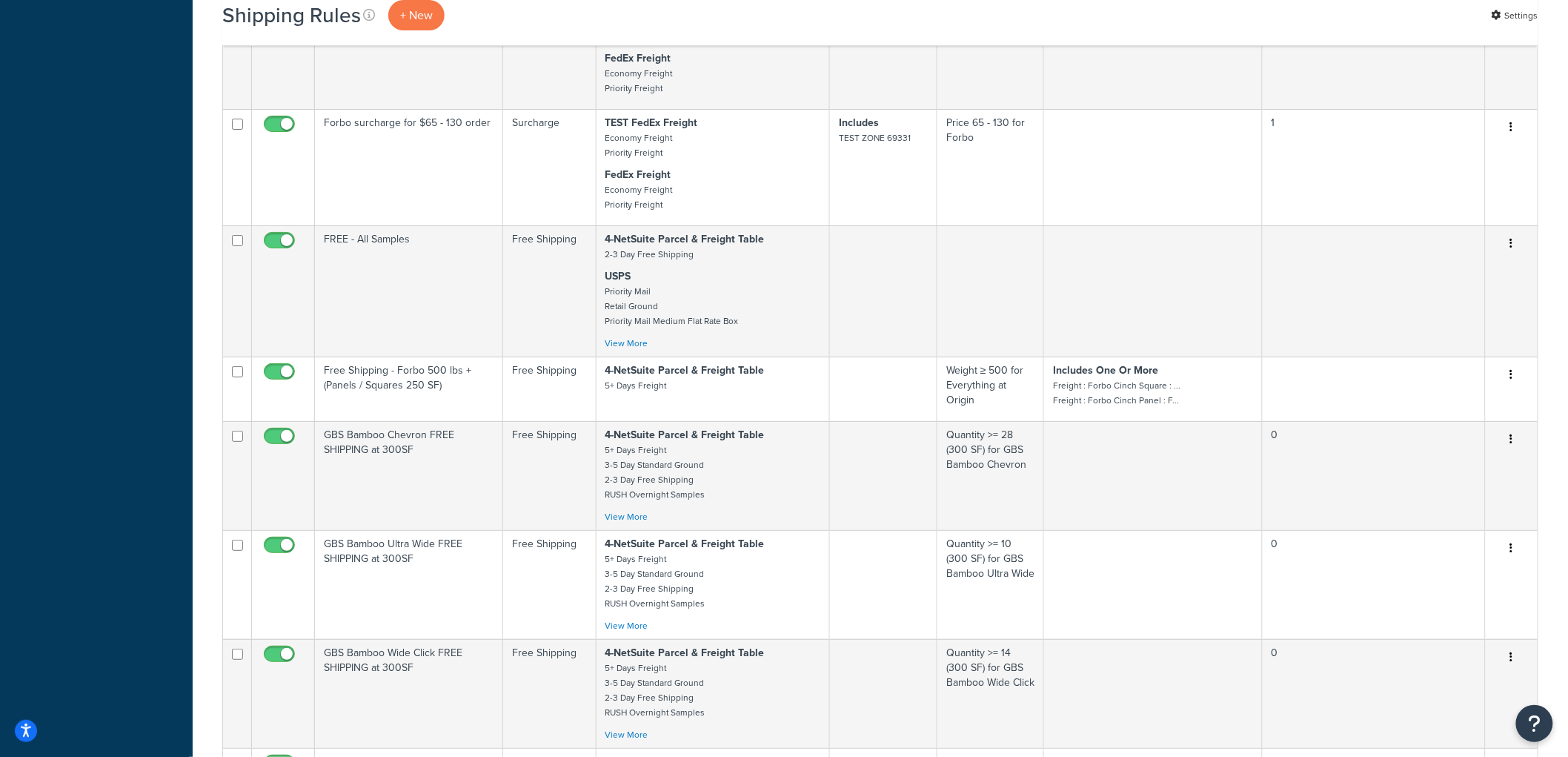
scroll to position [4613, 0]
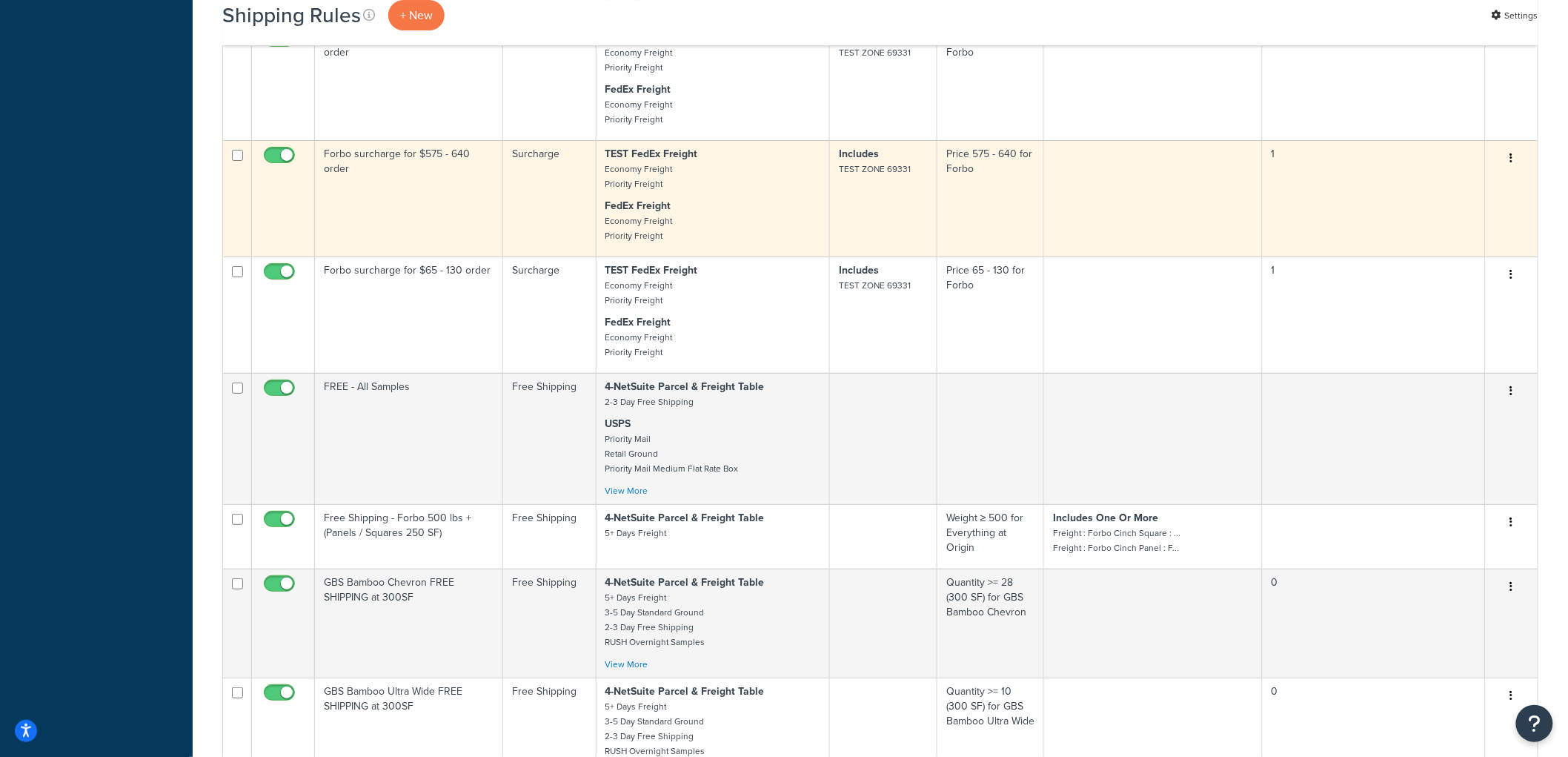
click at [1512, 163] on icon "button" at bounding box center [1512, 157] width 3 height 10
click at [1471, 232] on link "Duplicate" at bounding box center [1463, 217] width 117 height 30
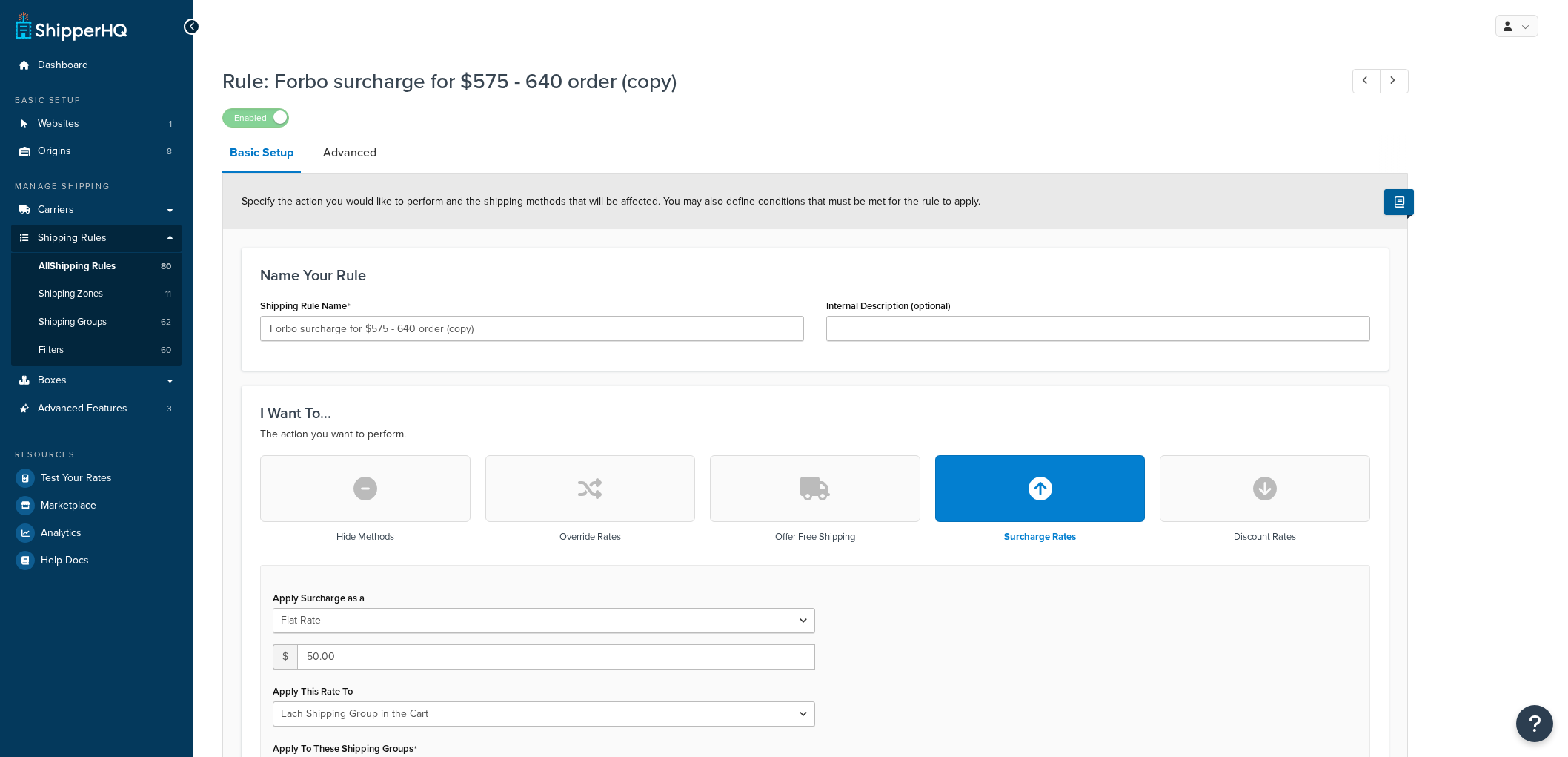
select select "SHIPPING_GROUP"
drag, startPoint x: 498, startPoint y: 325, endPoint x: 373, endPoint y: 336, distance: 125.5
click at [373, 336] on input "Forbo surcharge for $575 - 640 order (copy)" at bounding box center [532, 329] width 544 height 25
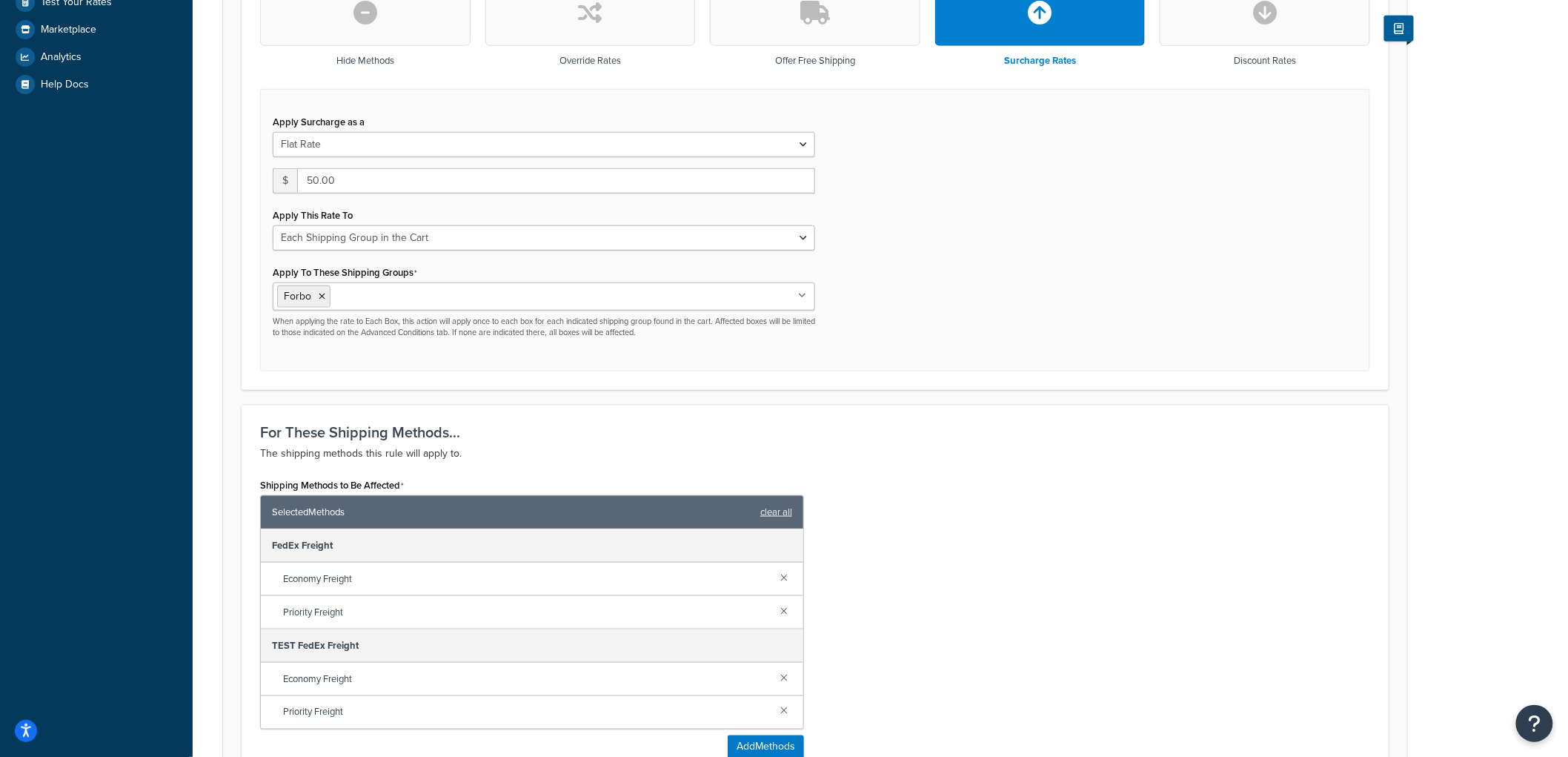
scroll to position [494, 0]
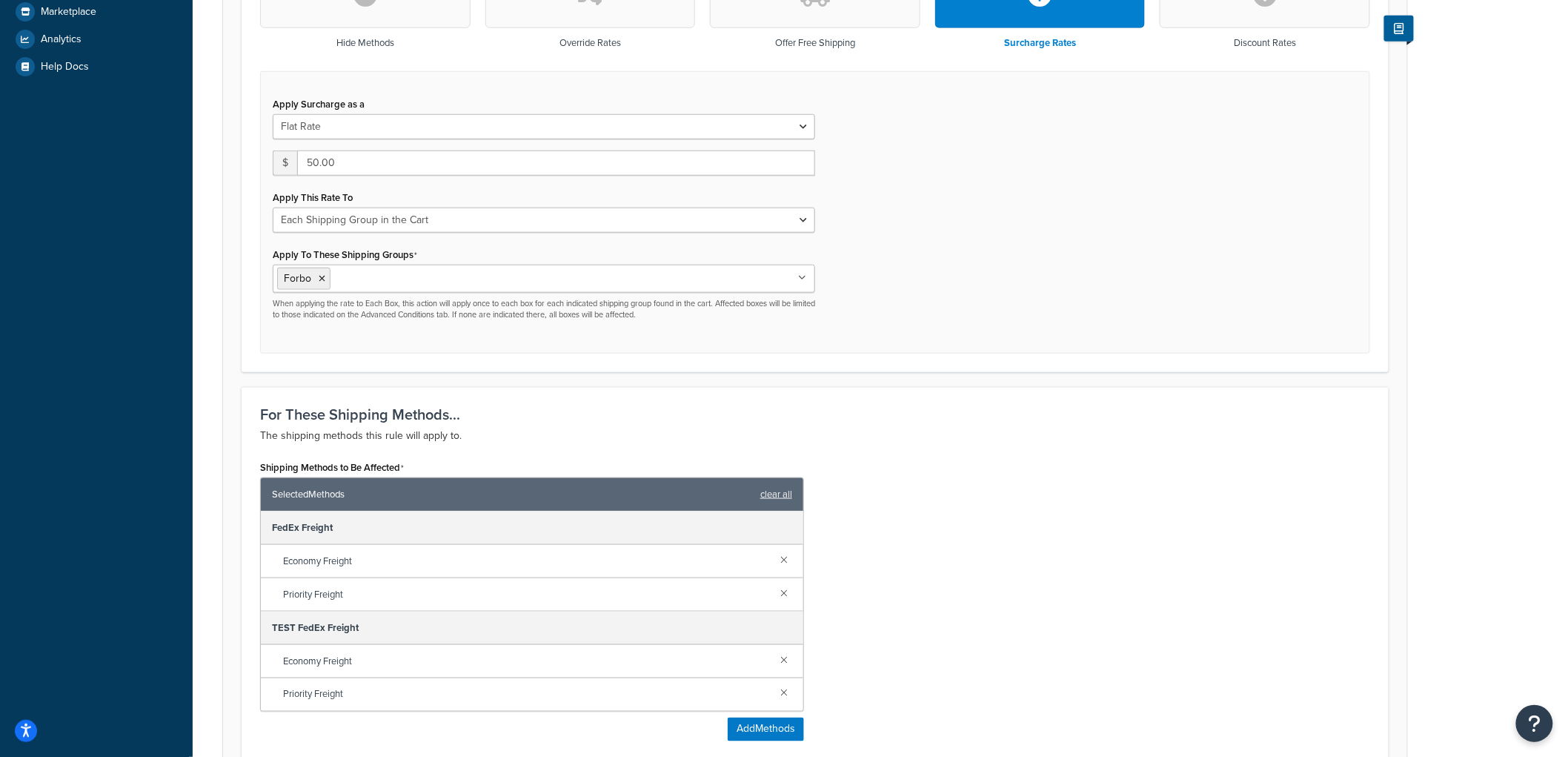
type input "Forbo surcharge for $640 - 705 order"
click at [319, 163] on input "50.00" at bounding box center [556, 163] width 518 height 25
type input "55.00"
click at [1117, 317] on div "Apply Surcharge as a Flat Rate Percentage Flat Rate & Percentage $ 55.00 Apply …" at bounding box center [815, 213] width 1110 height 283
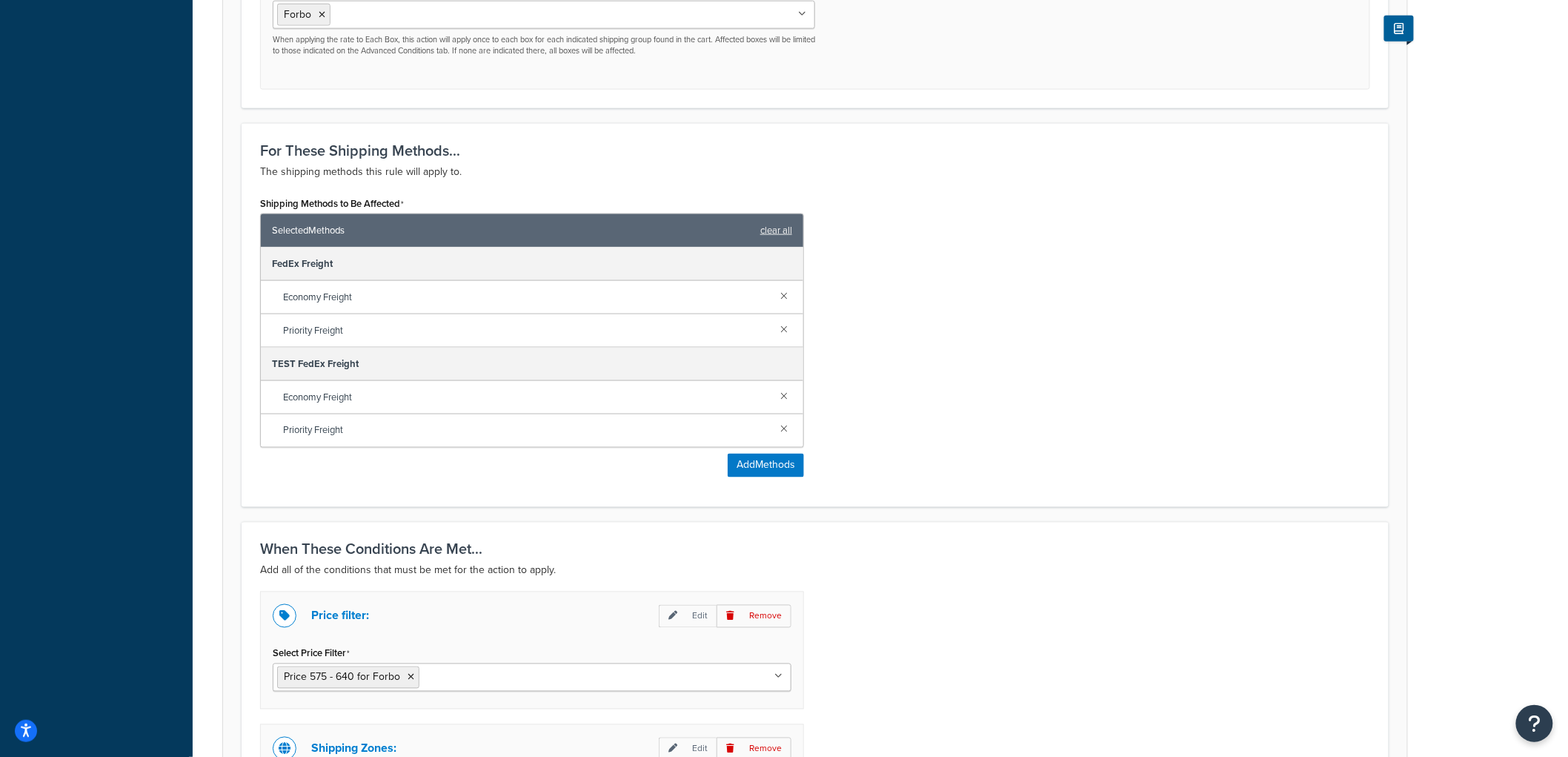
scroll to position [1039, 0]
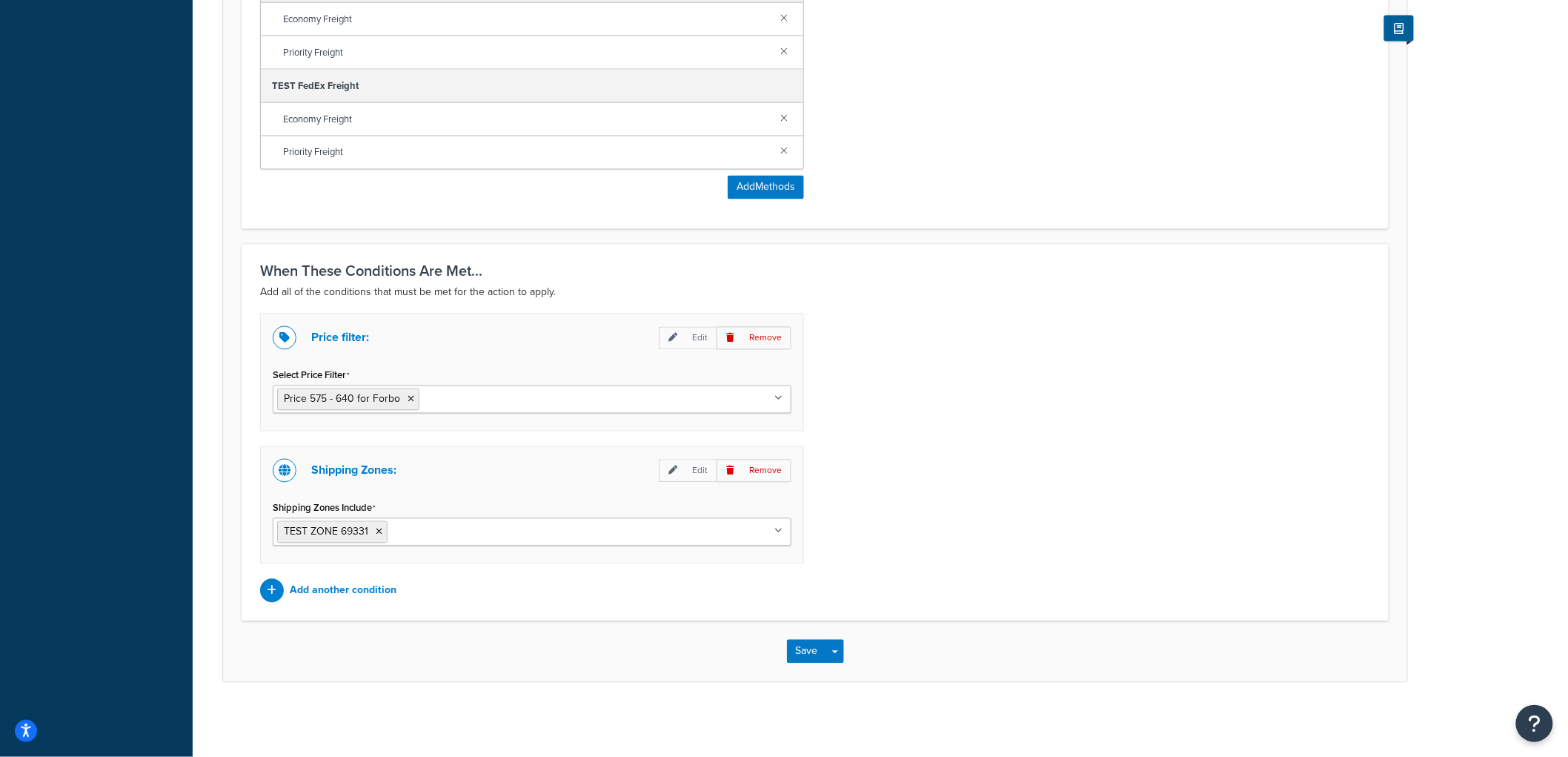
click at [457, 393] on input "Select Price Filter" at bounding box center [488, 398] width 131 height 17
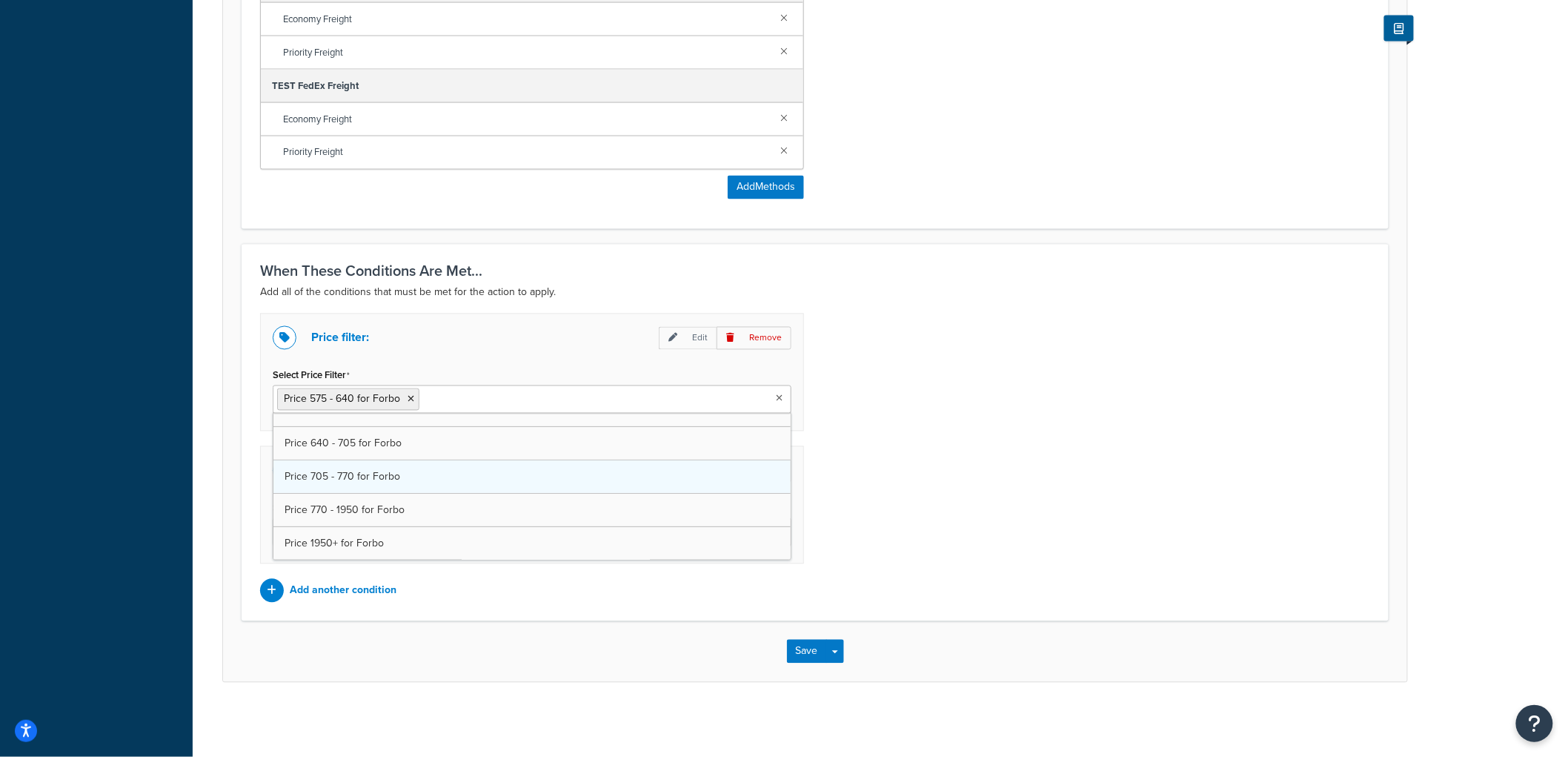
scroll to position [205, 0]
click at [408, 398] on icon at bounding box center [411, 399] width 6 height 9
click at [1139, 398] on div "Price filter: Edit Remove Select Price Filter Price 640 - 705 for Forbo Price 0…" at bounding box center [815, 458] width 1133 height 289
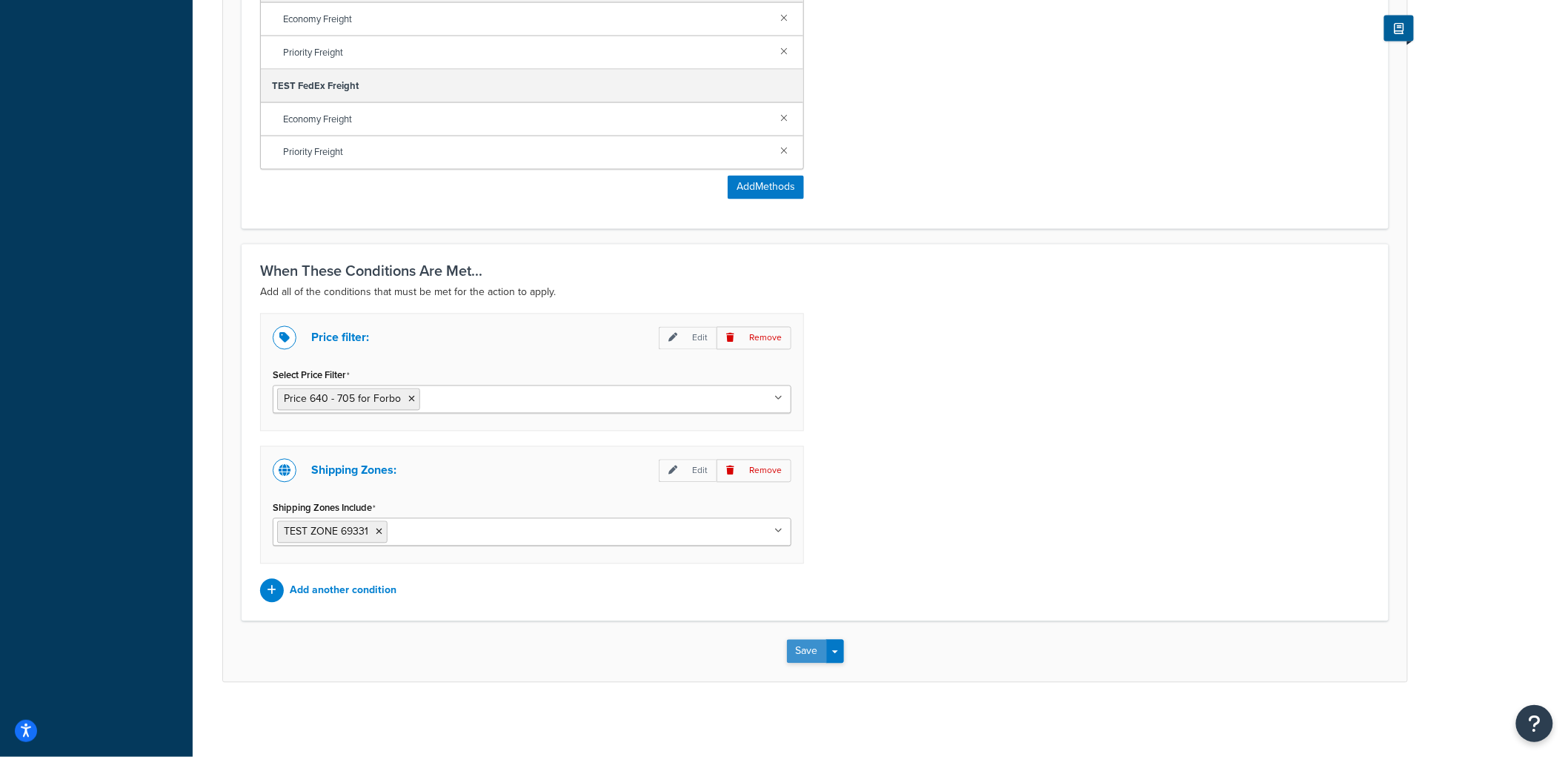
click at [797, 656] on button "Save" at bounding box center [807, 651] width 40 height 24
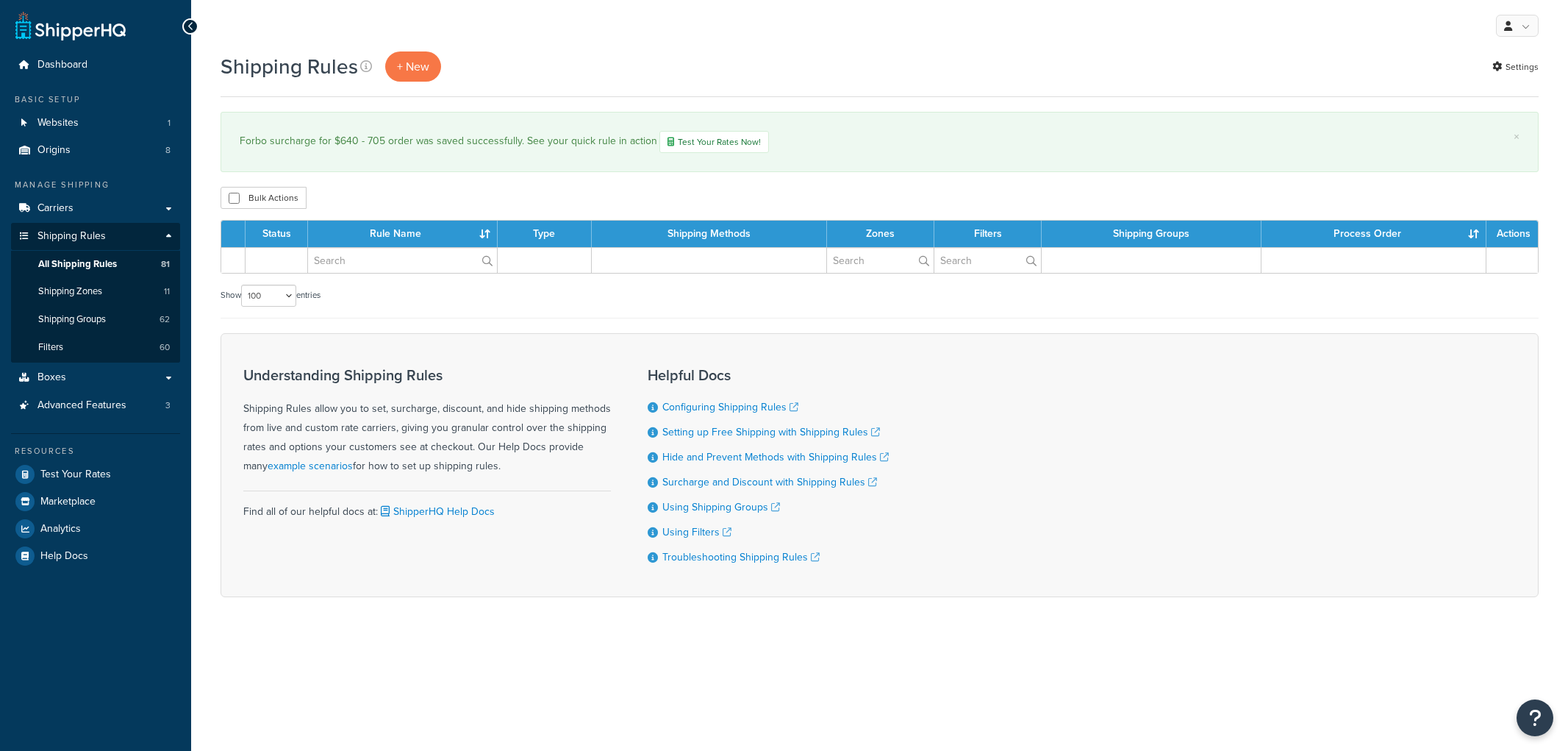
select select "100"
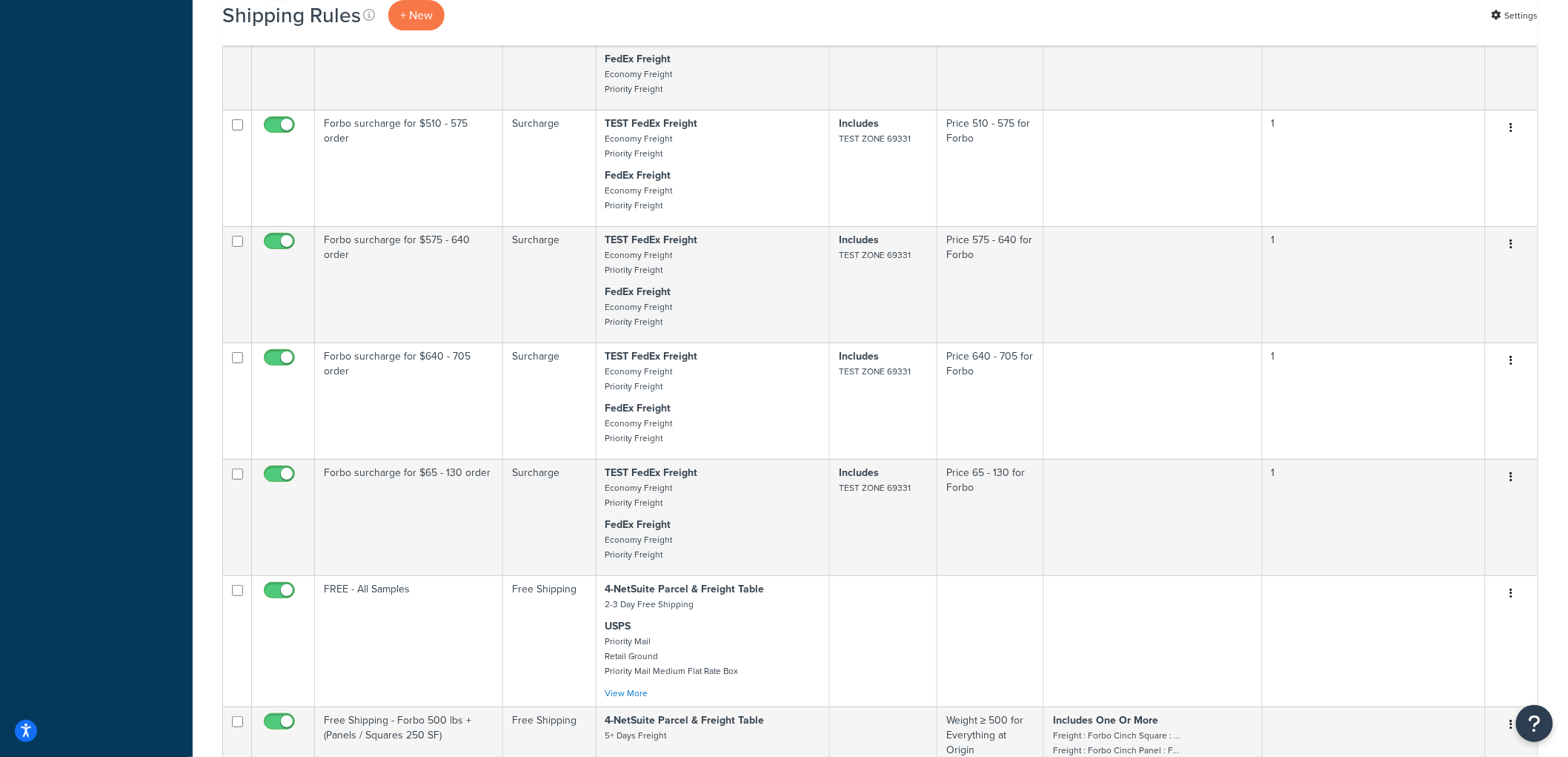
scroll to position [4530, 0]
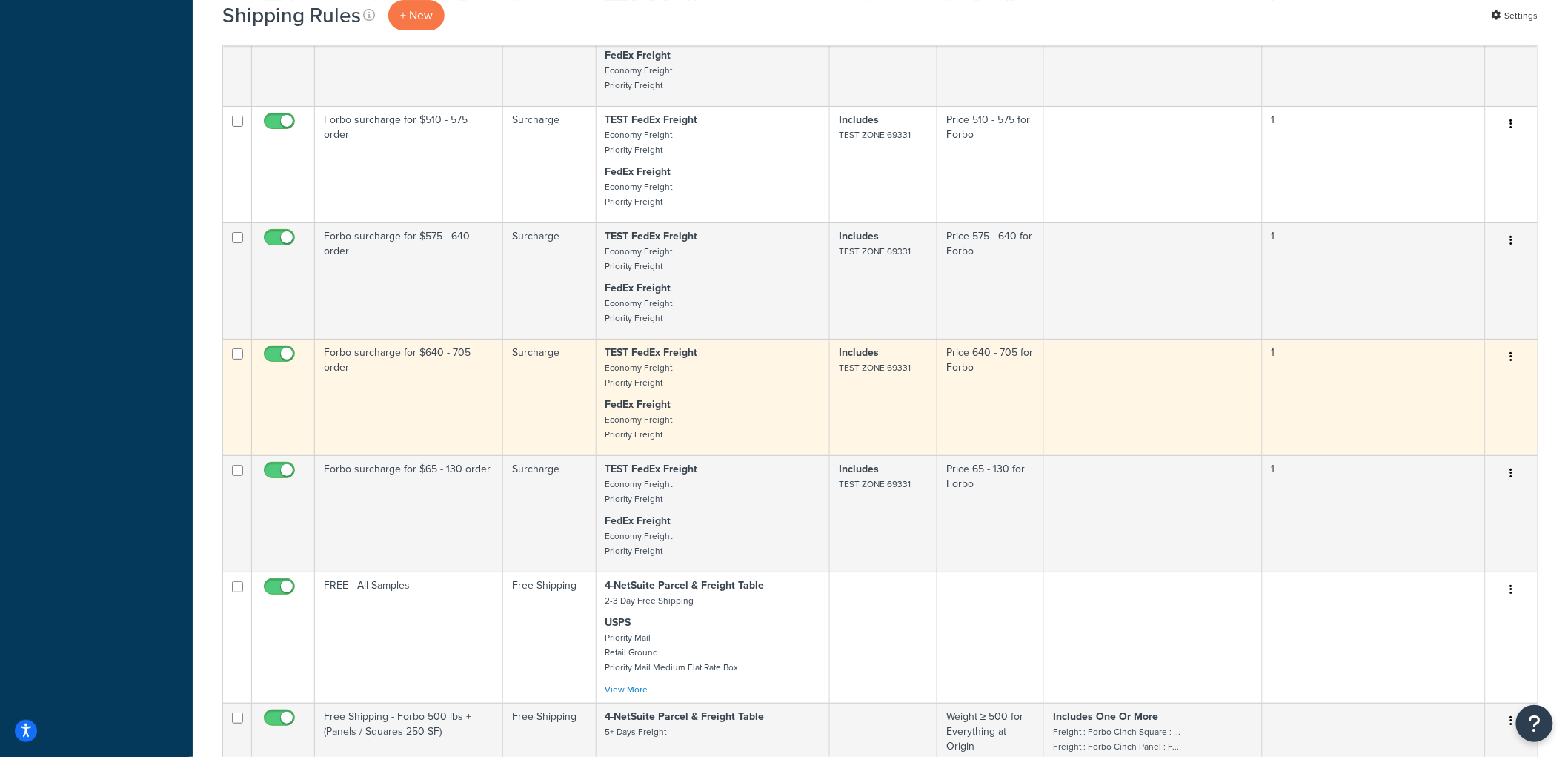
click at [1512, 362] on icon "button" at bounding box center [1512, 356] width 3 height 10
click at [1470, 431] on link "Duplicate" at bounding box center [1463, 415] width 117 height 30
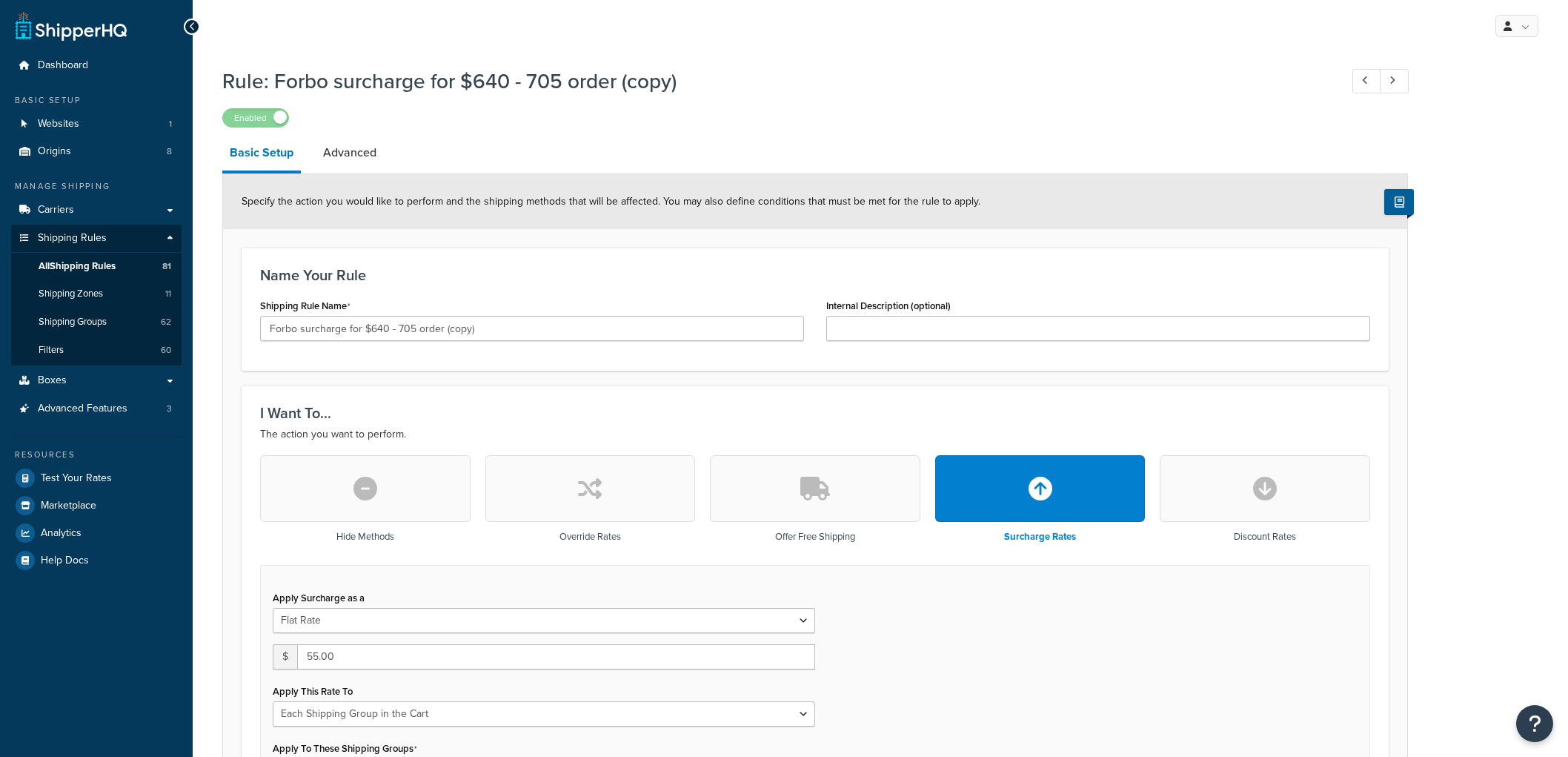
select select "SHIPPING_GROUP"
drag, startPoint x: 480, startPoint y: 321, endPoint x: 370, endPoint y: 338, distance: 111.3
click at [370, 338] on input "Forbo surcharge for $640 - 705 order (copy)" at bounding box center [532, 329] width 544 height 25
type input "Forbo surcharge for $705 - 770"
click at [602, 256] on div "Name Your Rule Shipping Rule Name Forbo surcharge for $705 - 770 Internal Descr…" at bounding box center [815, 309] width 1147 height 123
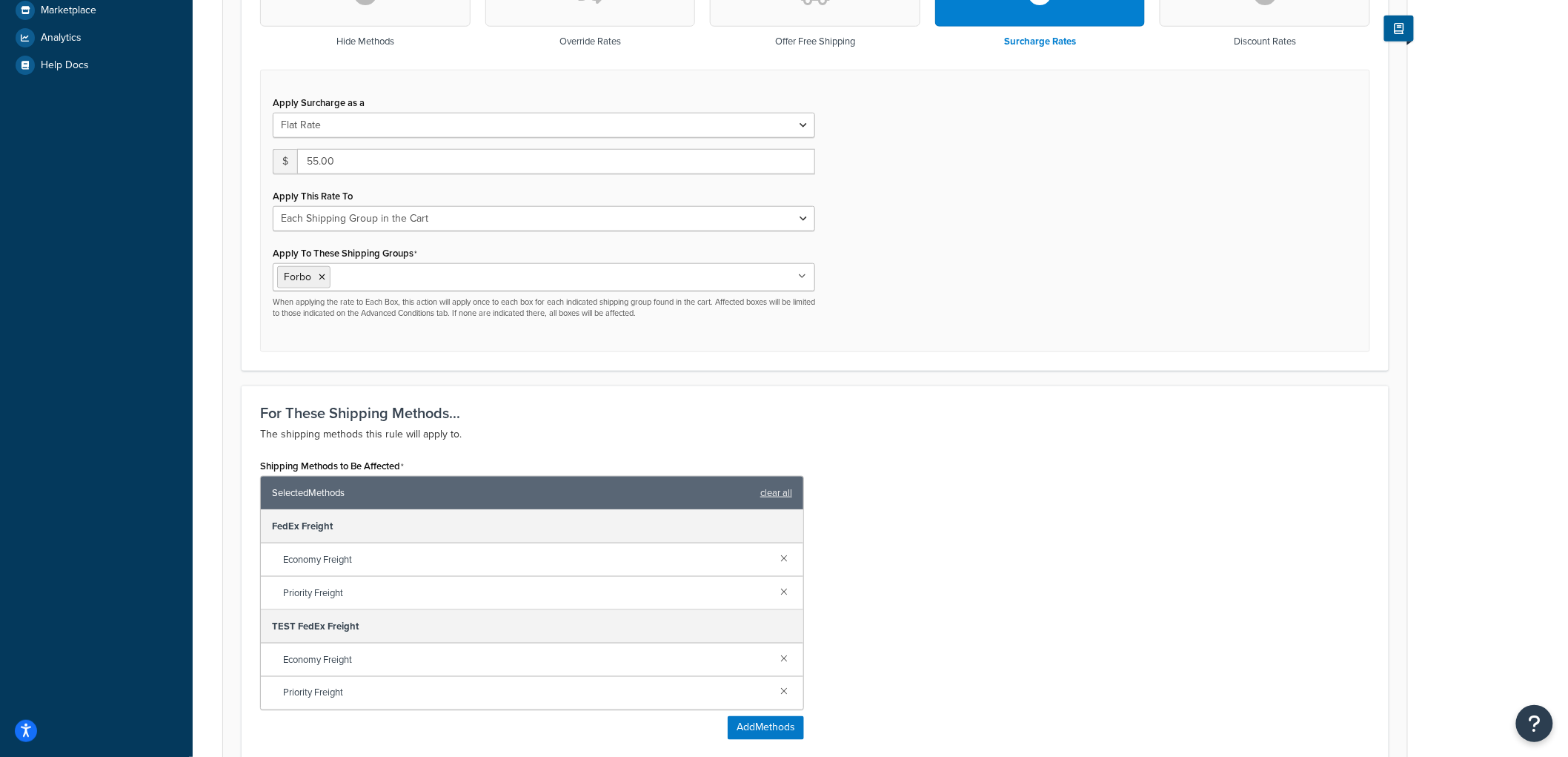
scroll to position [494, 0]
click at [317, 167] on input "55.00" at bounding box center [556, 163] width 518 height 25
type input "60.00"
click at [1265, 237] on div "Apply Surcharge as a Flat Rate Percentage Flat Rate & Percentage $ 60.00 Apply …" at bounding box center [815, 213] width 1110 height 283
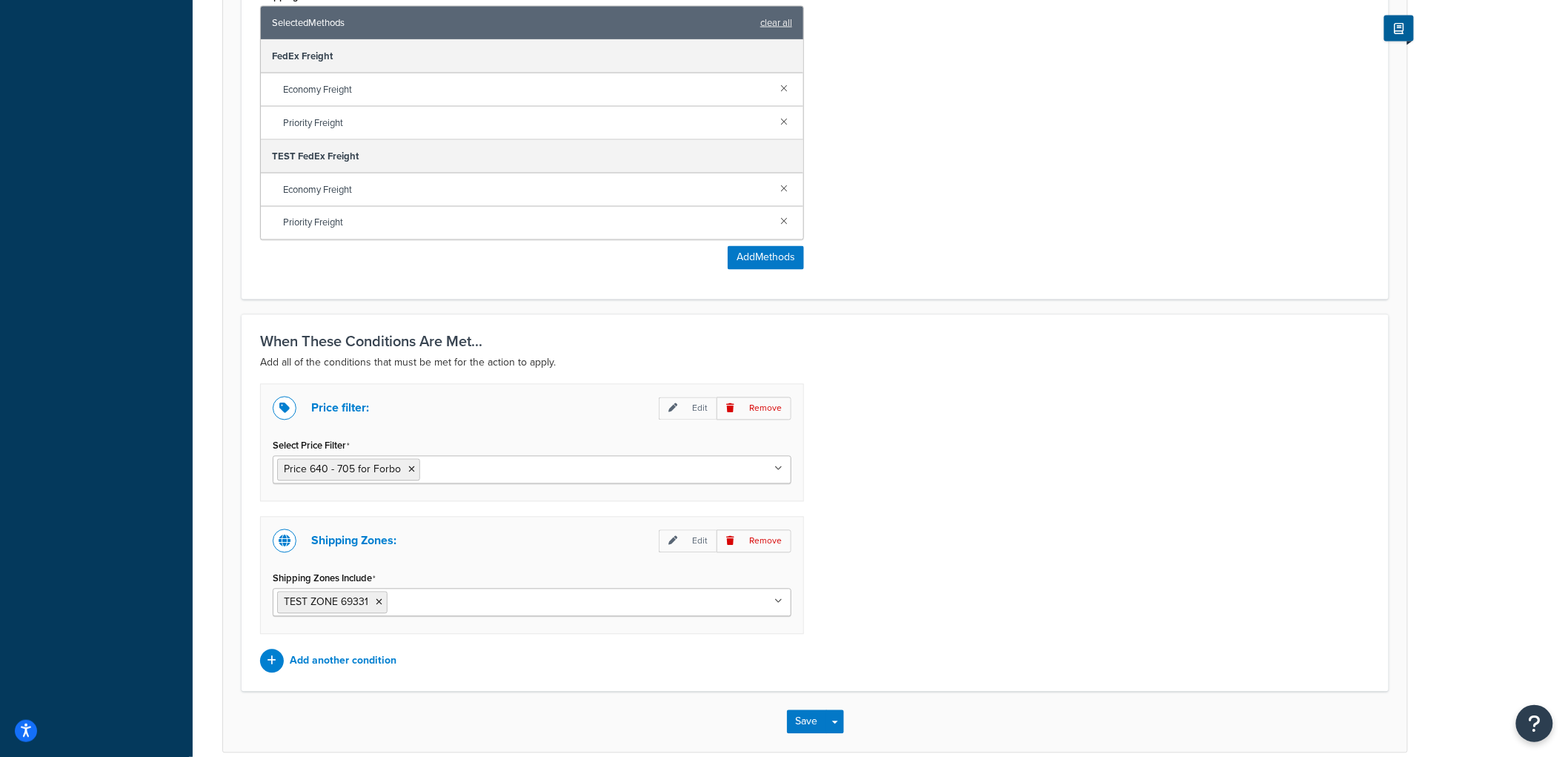
scroll to position [988, 0]
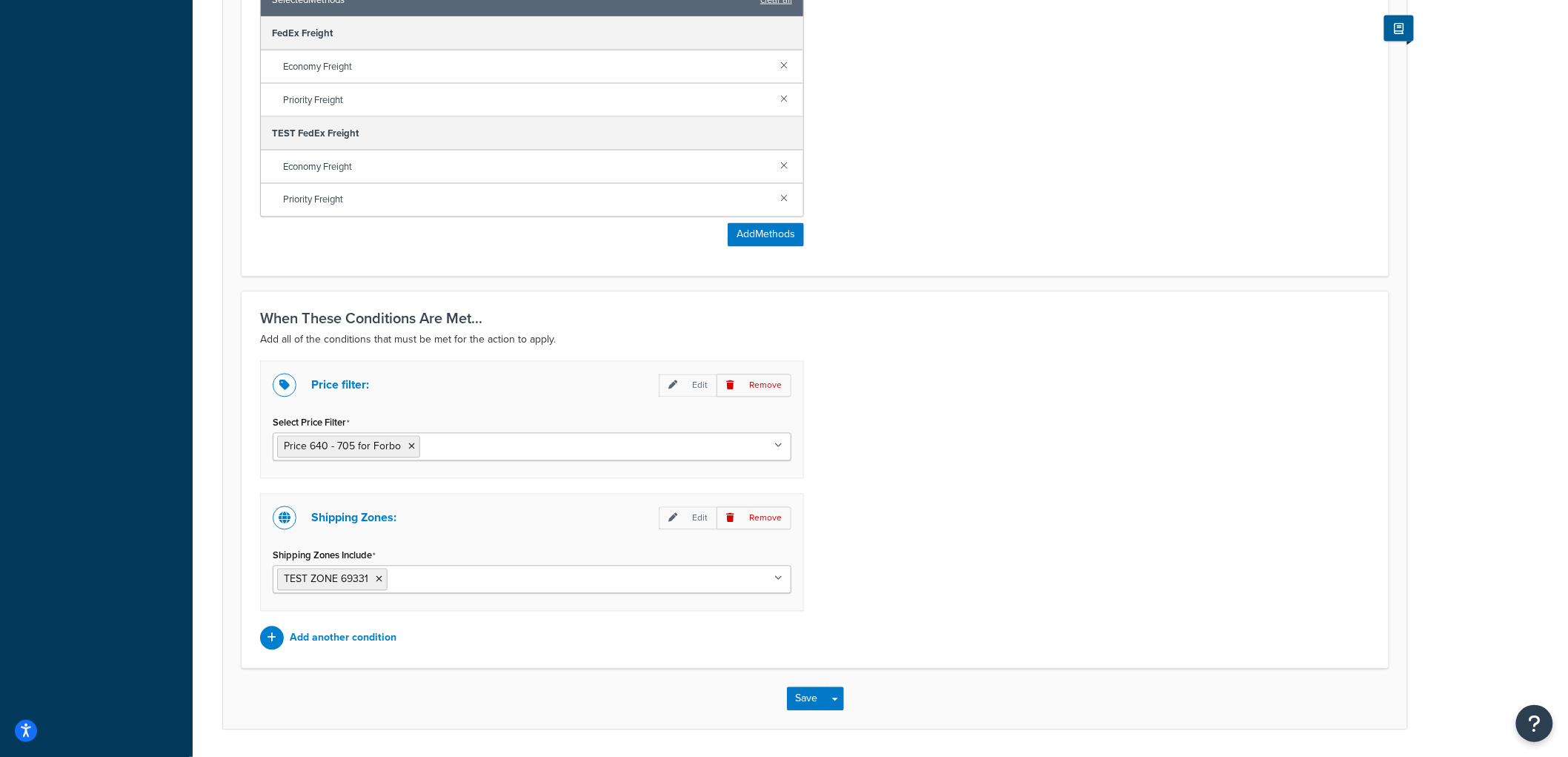
click at [483, 441] on input "Select Price Filter" at bounding box center [489, 446] width 131 height 17
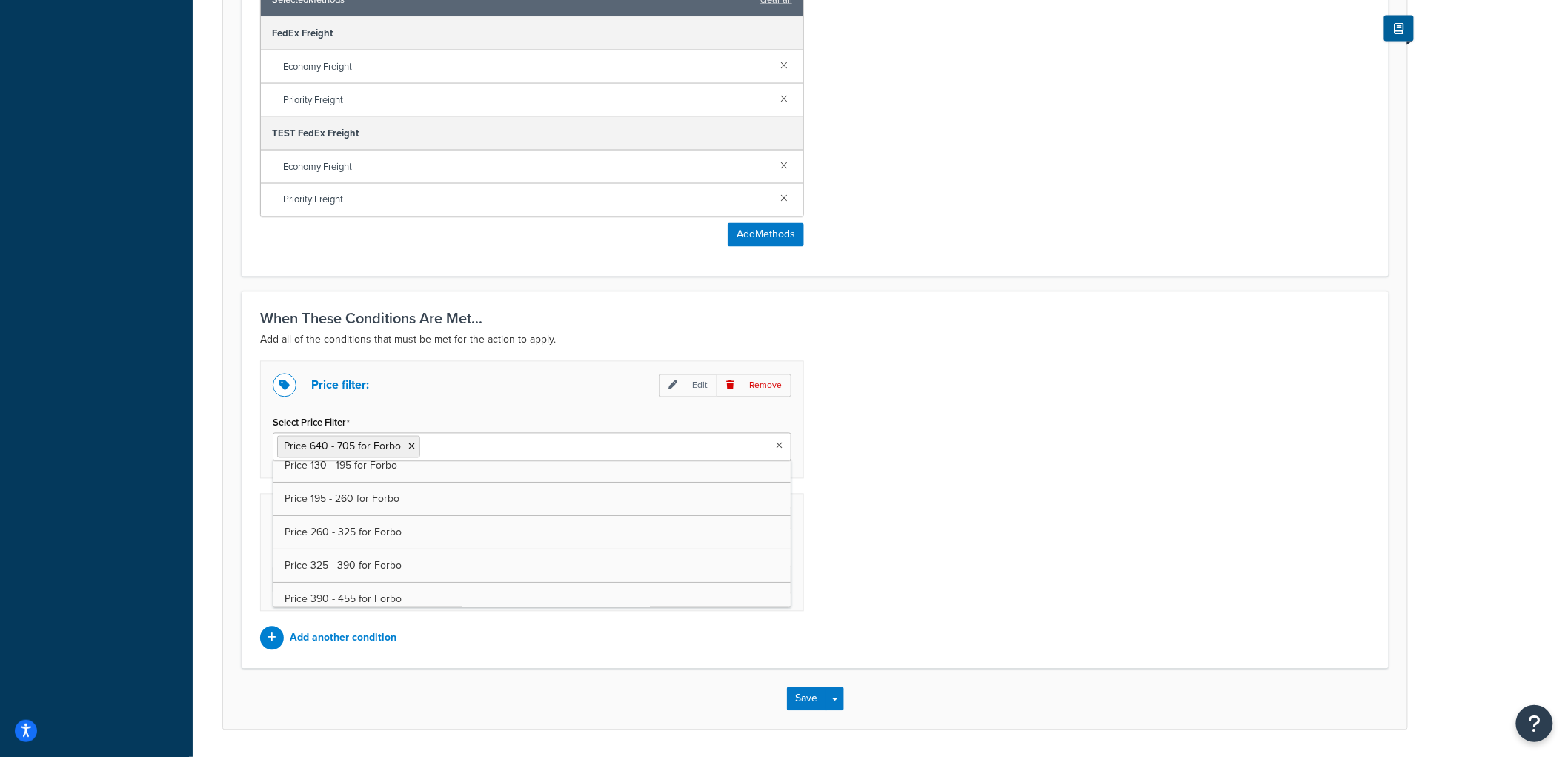
scroll to position [287, 0]
click at [412, 448] on icon at bounding box center [412, 447] width 6 height 9
click at [1110, 423] on div "Price filter: Edit Remove Select Price Filter Price 705 - 770 for Forbo Price 0…" at bounding box center [815, 505] width 1133 height 289
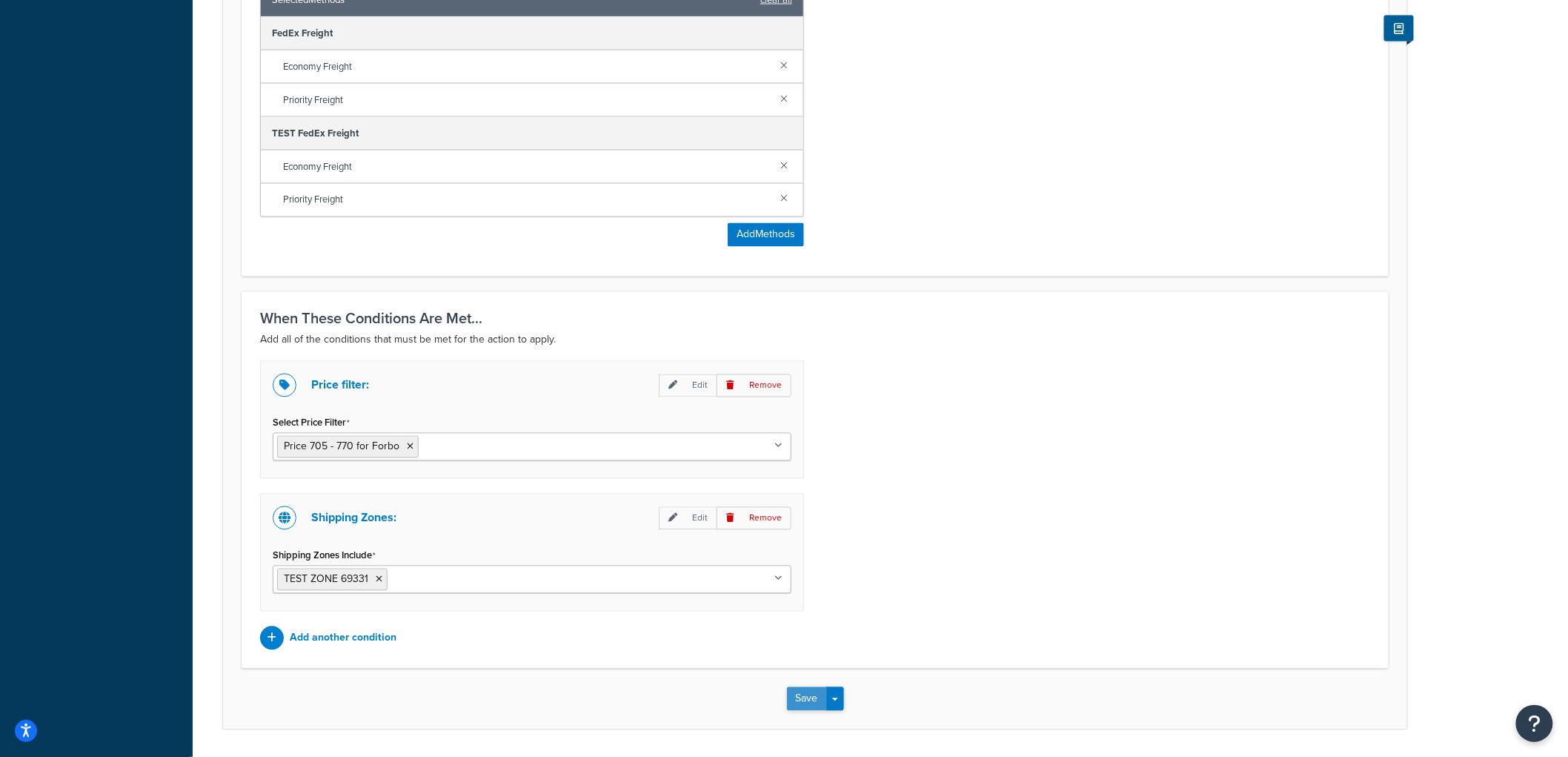
click at [798, 706] on button "Save" at bounding box center [807, 699] width 40 height 24
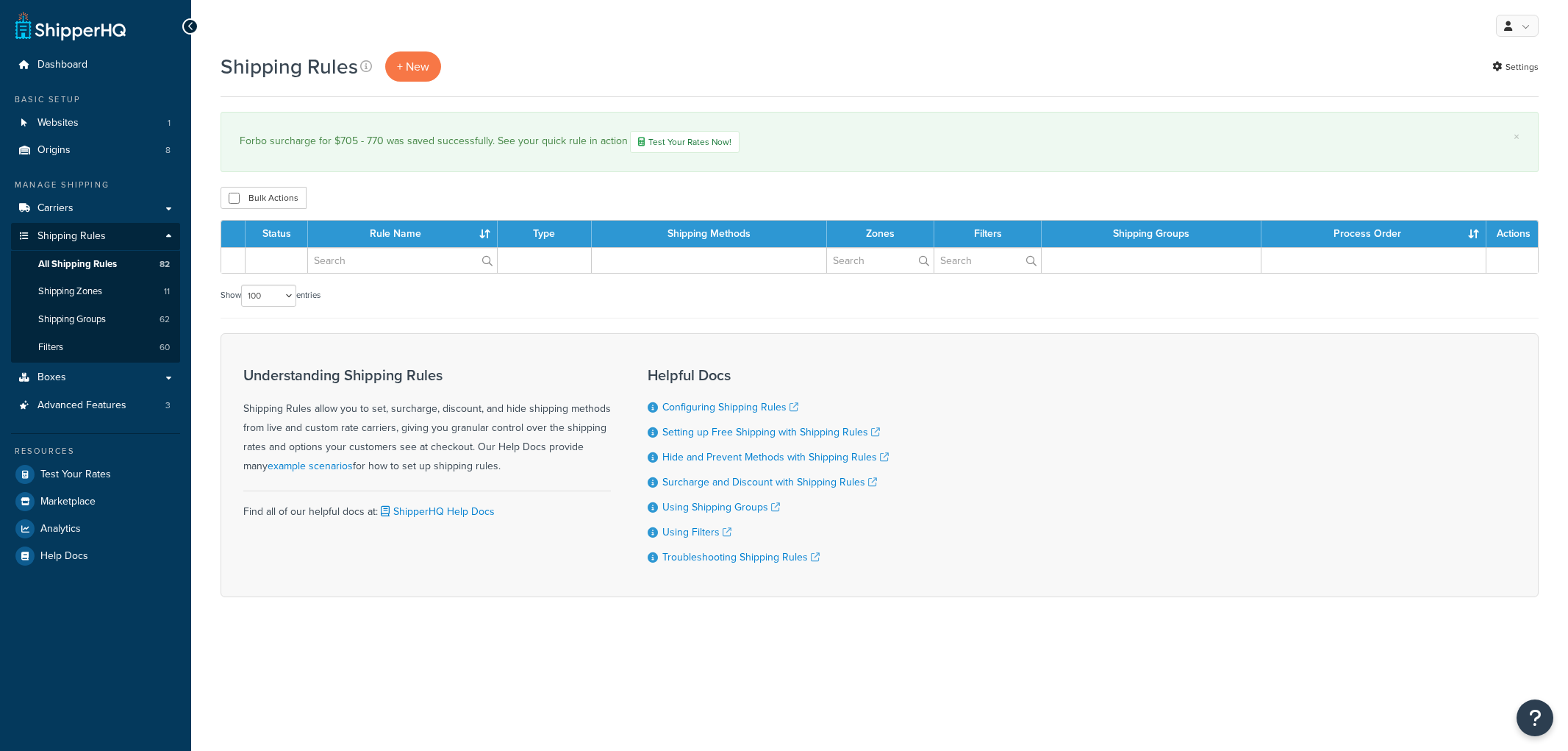
select select "100"
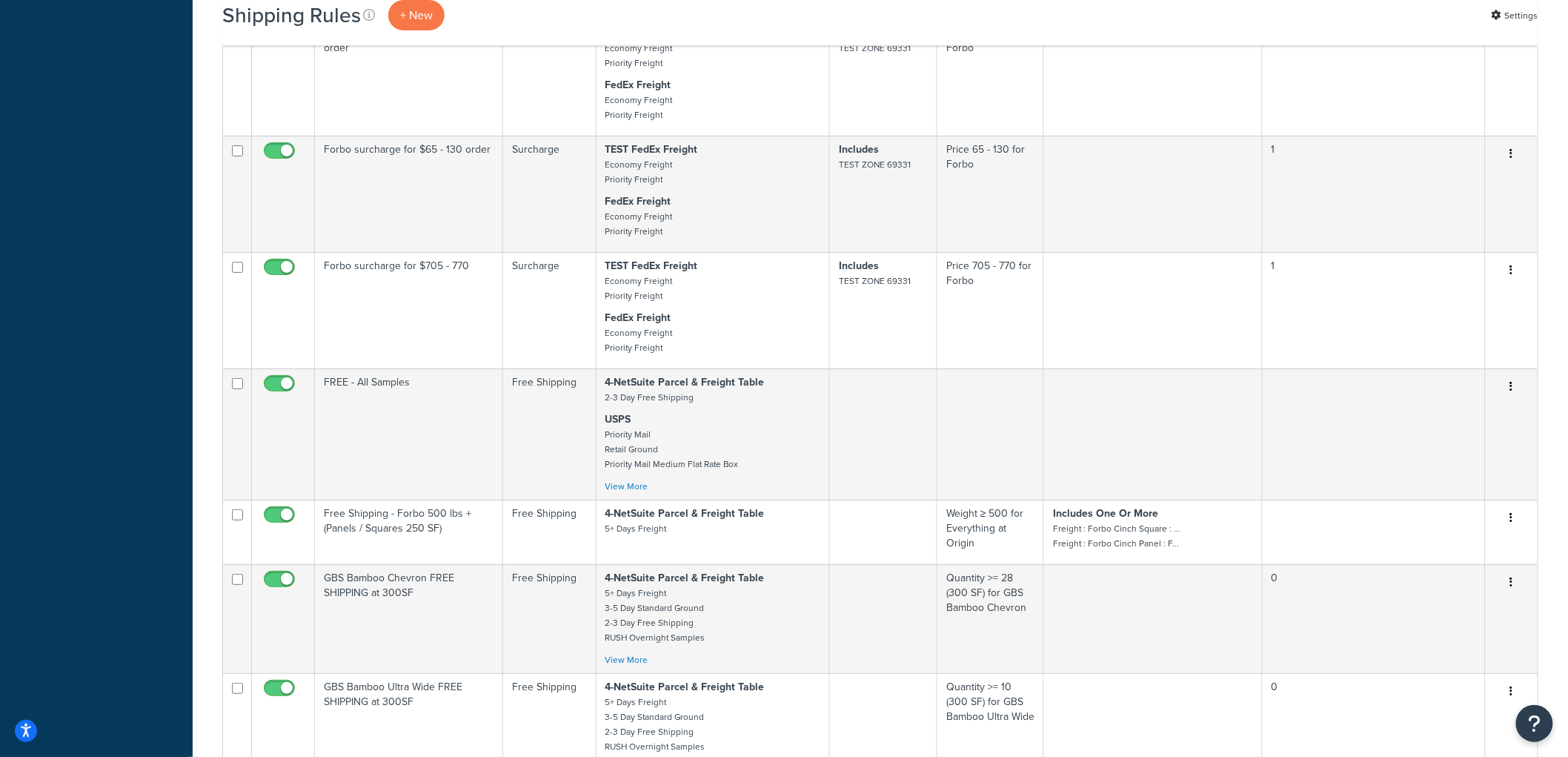
scroll to position [4859, 0]
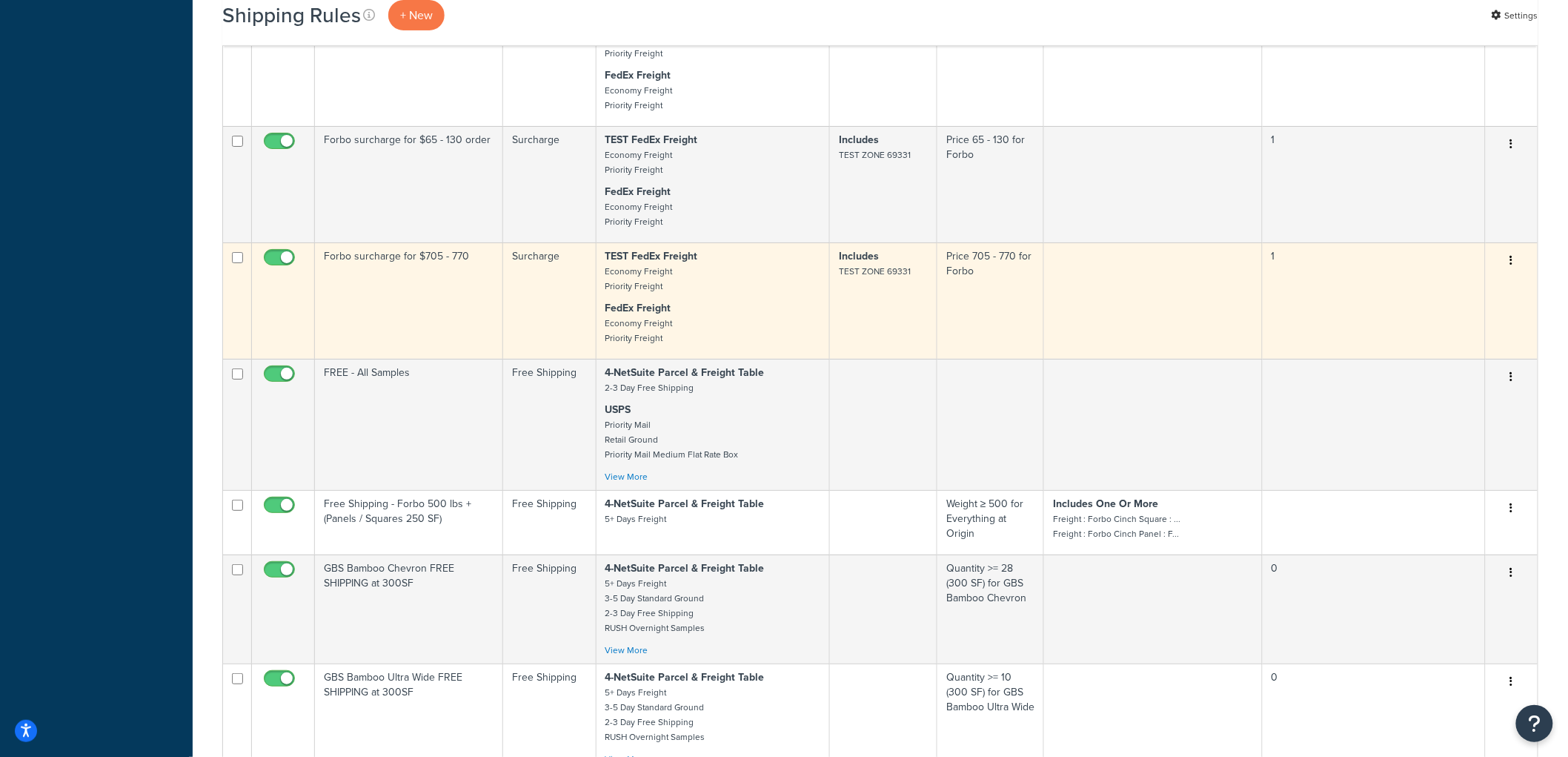
click at [1514, 273] on button "button" at bounding box center [1512, 261] width 21 height 24
click at [1487, 334] on link "Duplicate" at bounding box center [1463, 319] width 117 height 30
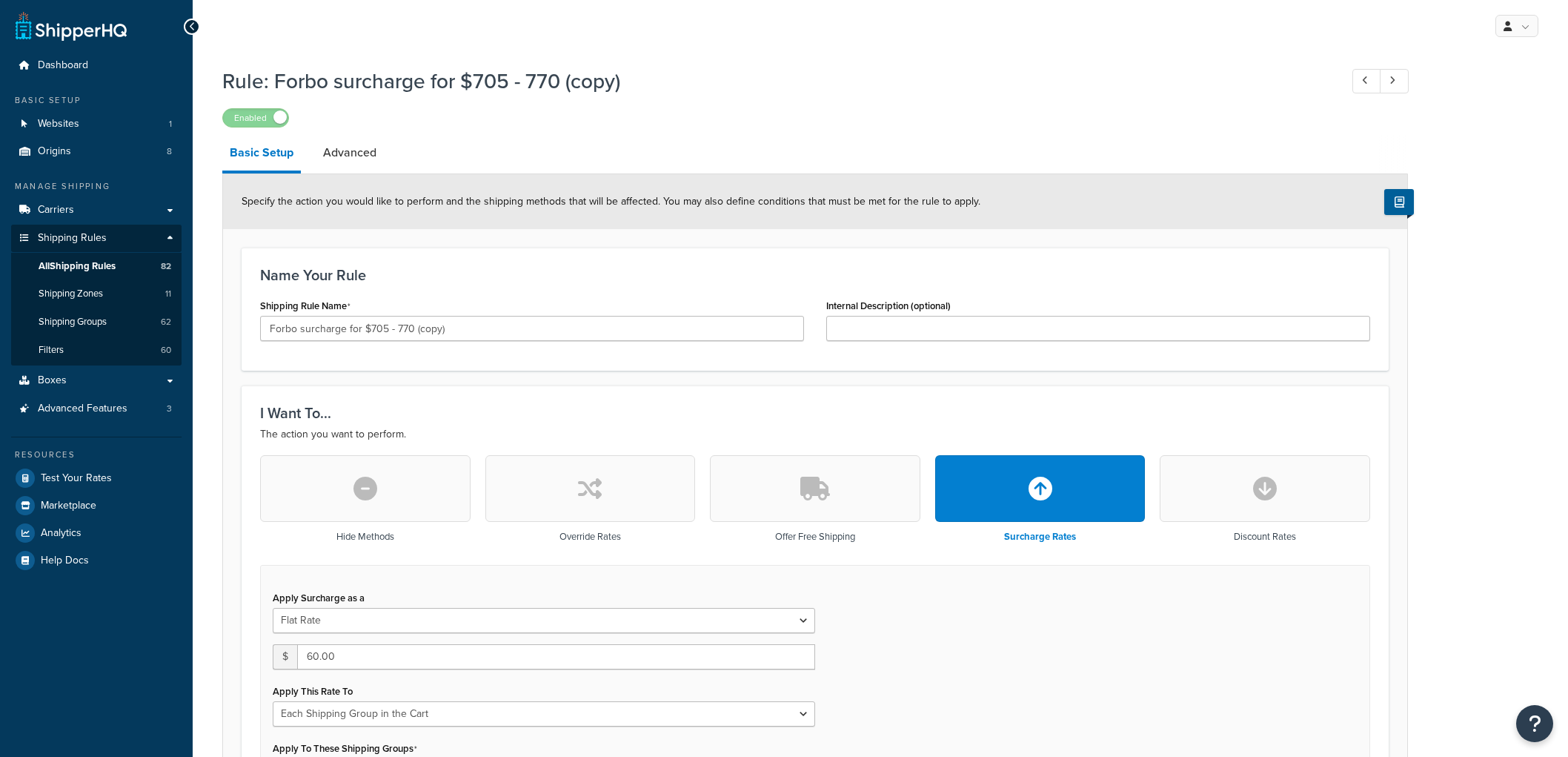
select select "SHIPPING_GROUP"
drag, startPoint x: 464, startPoint y: 322, endPoint x: 366, endPoint y: 334, distance: 98.7
click at [366, 334] on input "Forbo surcharge for $705 - 770 (copy)" at bounding box center [532, 329] width 544 height 25
type input "Forbo surcharge for $770 - 1950"
drag, startPoint x: 565, startPoint y: 255, endPoint x: 581, endPoint y: 275, distance: 25.6
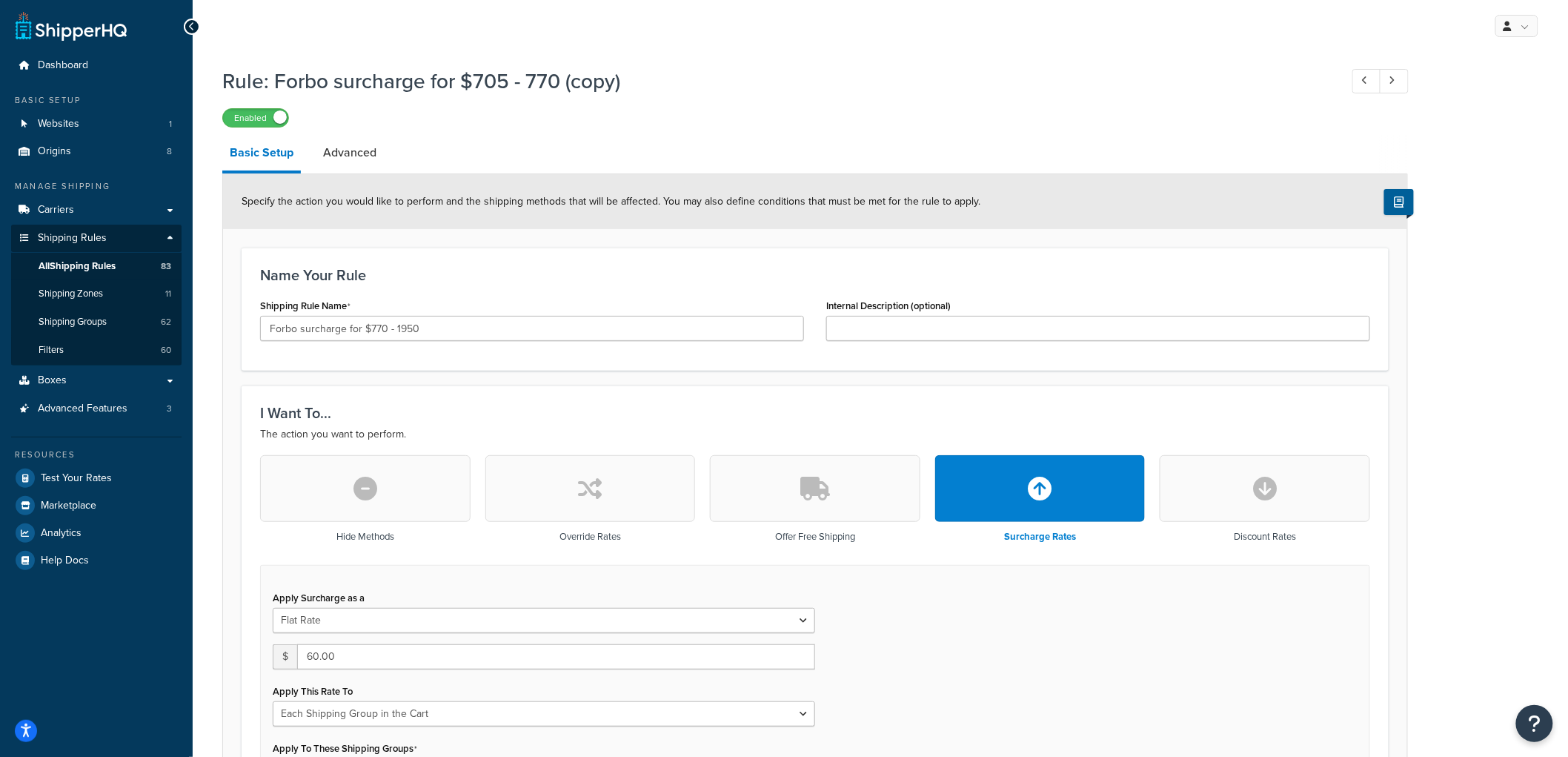
click at [565, 263] on div "Name Your Rule Shipping Rule Name Forbo surcharge for $770 - 1950 Internal Desc…" at bounding box center [815, 309] width 1147 height 123
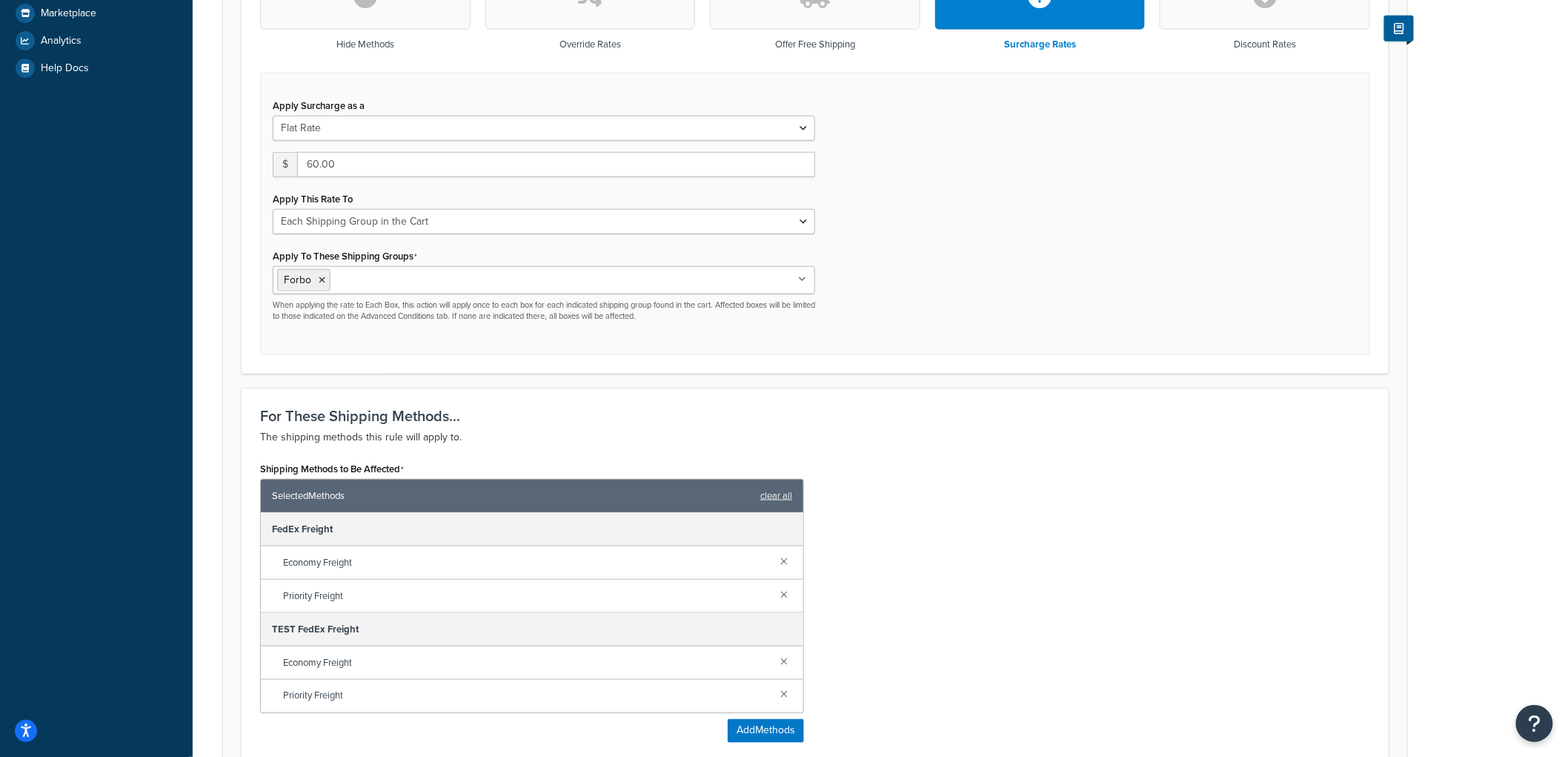
scroll to position [494, 0]
click at [328, 161] on input "60.00" at bounding box center [556, 163] width 518 height 25
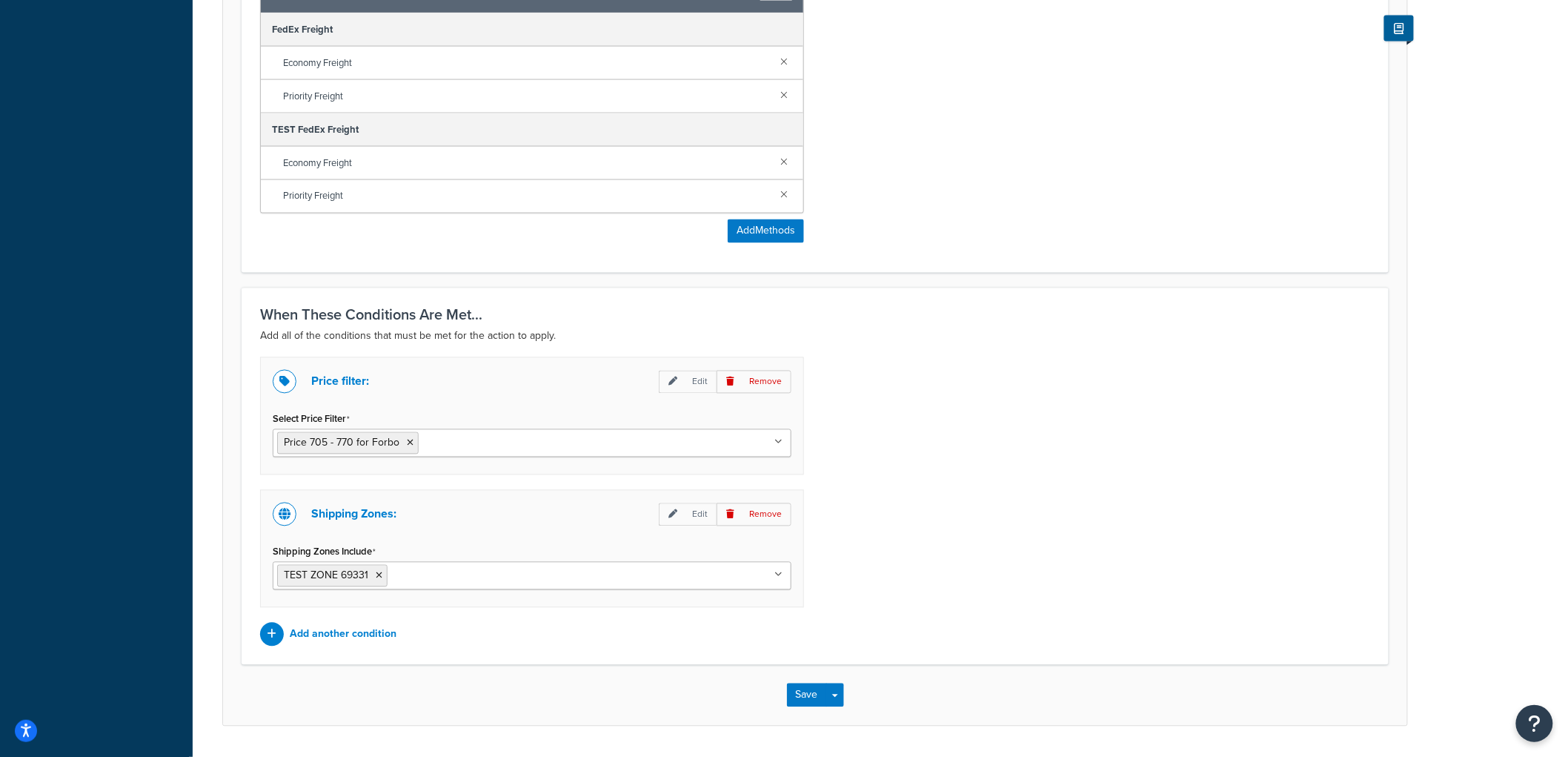
scroll to position [1039, 0]
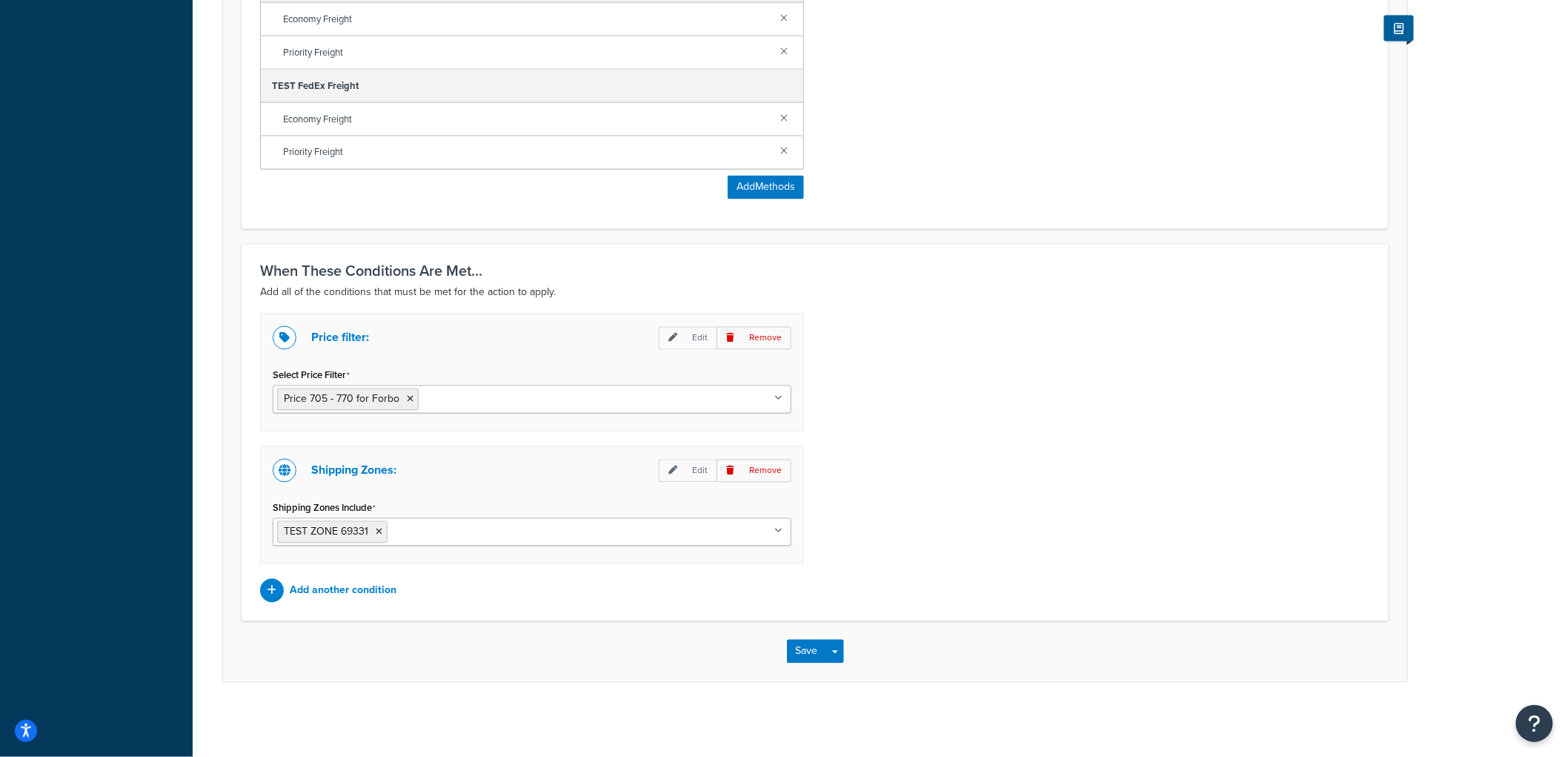
type input "67.50"
click at [424, 400] on input "Select Price Filter" at bounding box center [488, 398] width 131 height 17
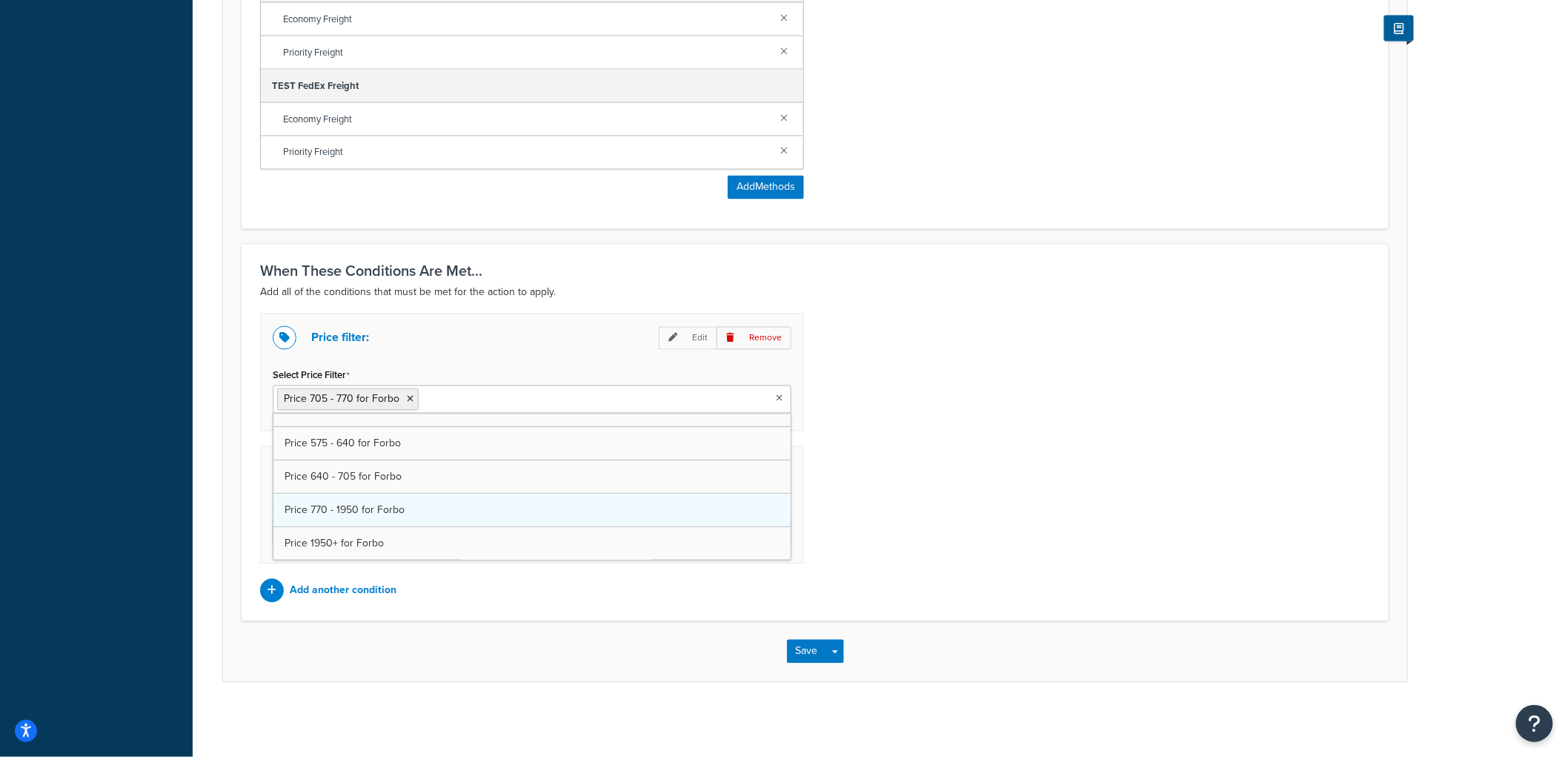
scroll to position [254, 0]
click at [409, 396] on icon at bounding box center [410, 399] width 6 height 9
click at [1173, 393] on div "Price filter: Edit Remove Select Price Filter Price 770 - 1950 for Forbo Price …" at bounding box center [815, 458] width 1133 height 289
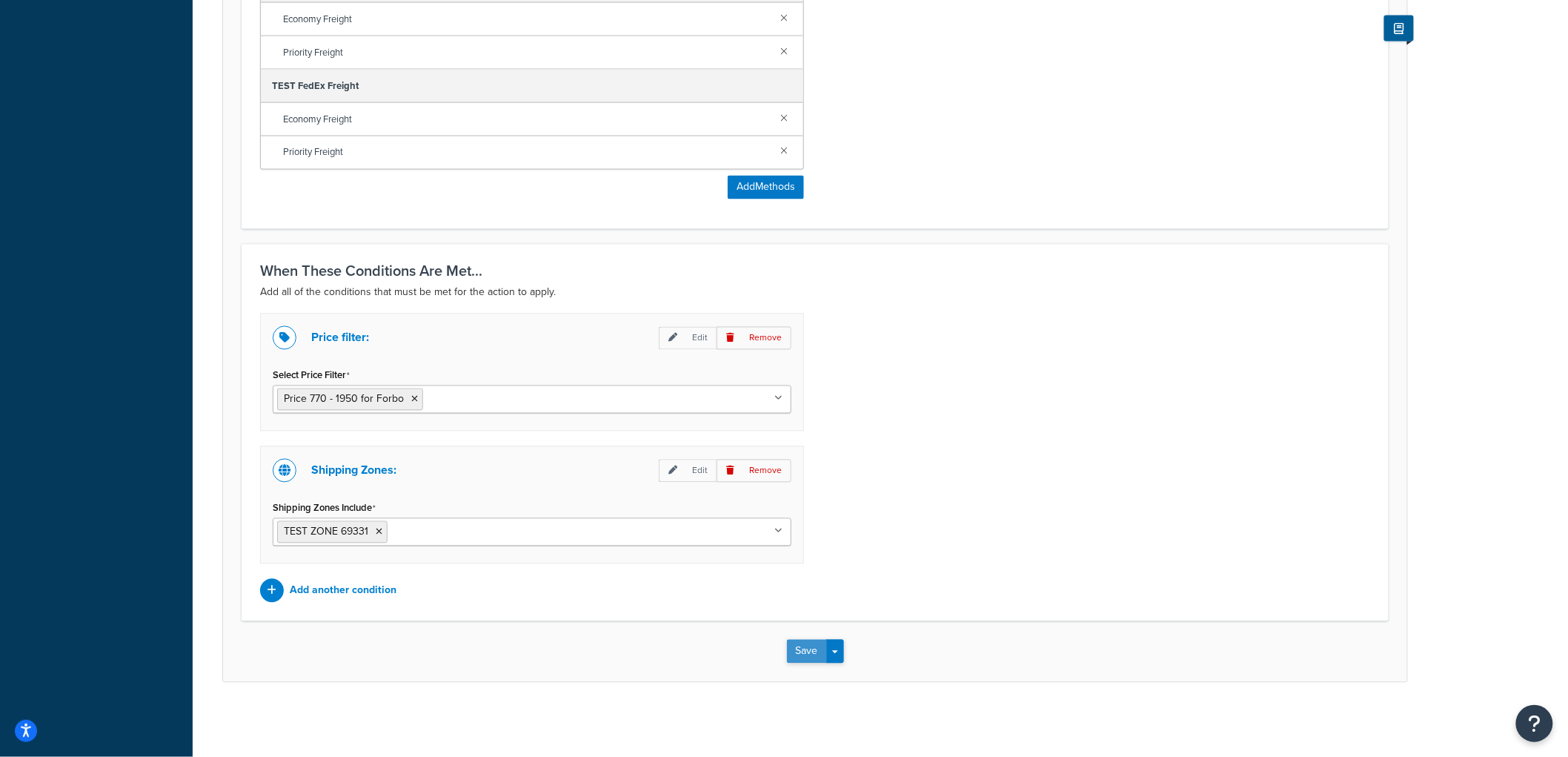
click at [806, 651] on button "Save" at bounding box center [807, 651] width 40 height 24
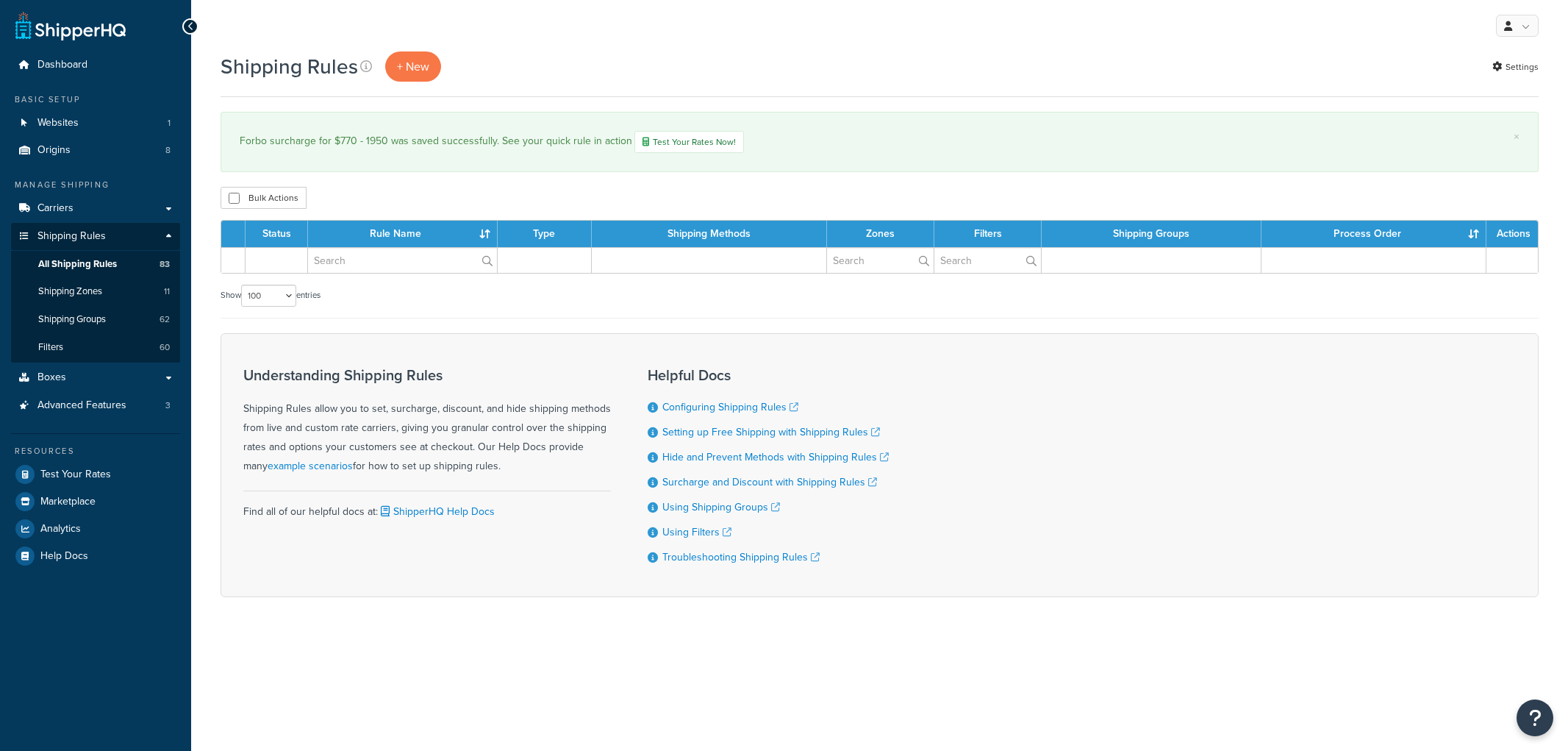
select select "100"
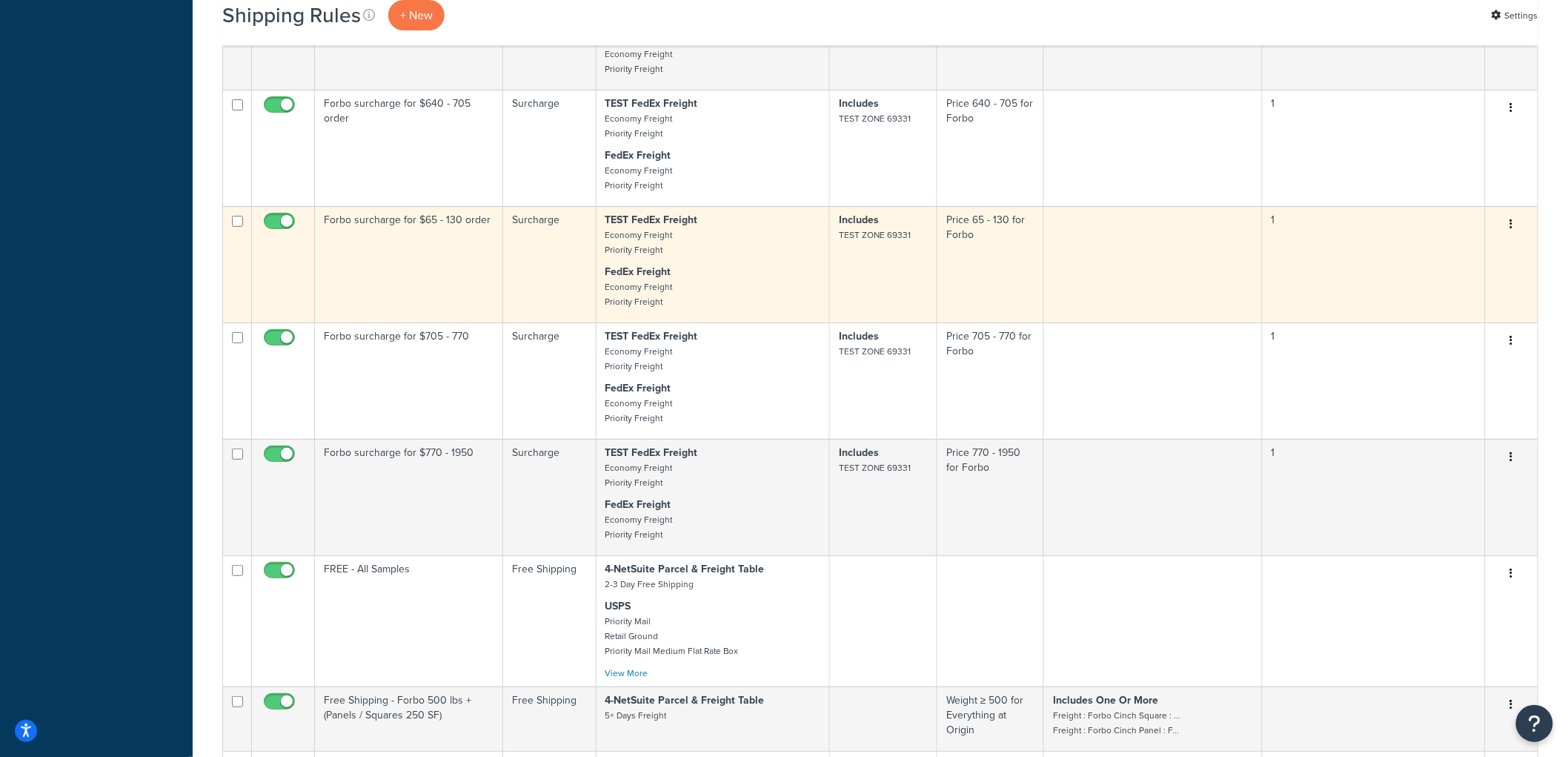
scroll to position [4859, 0]
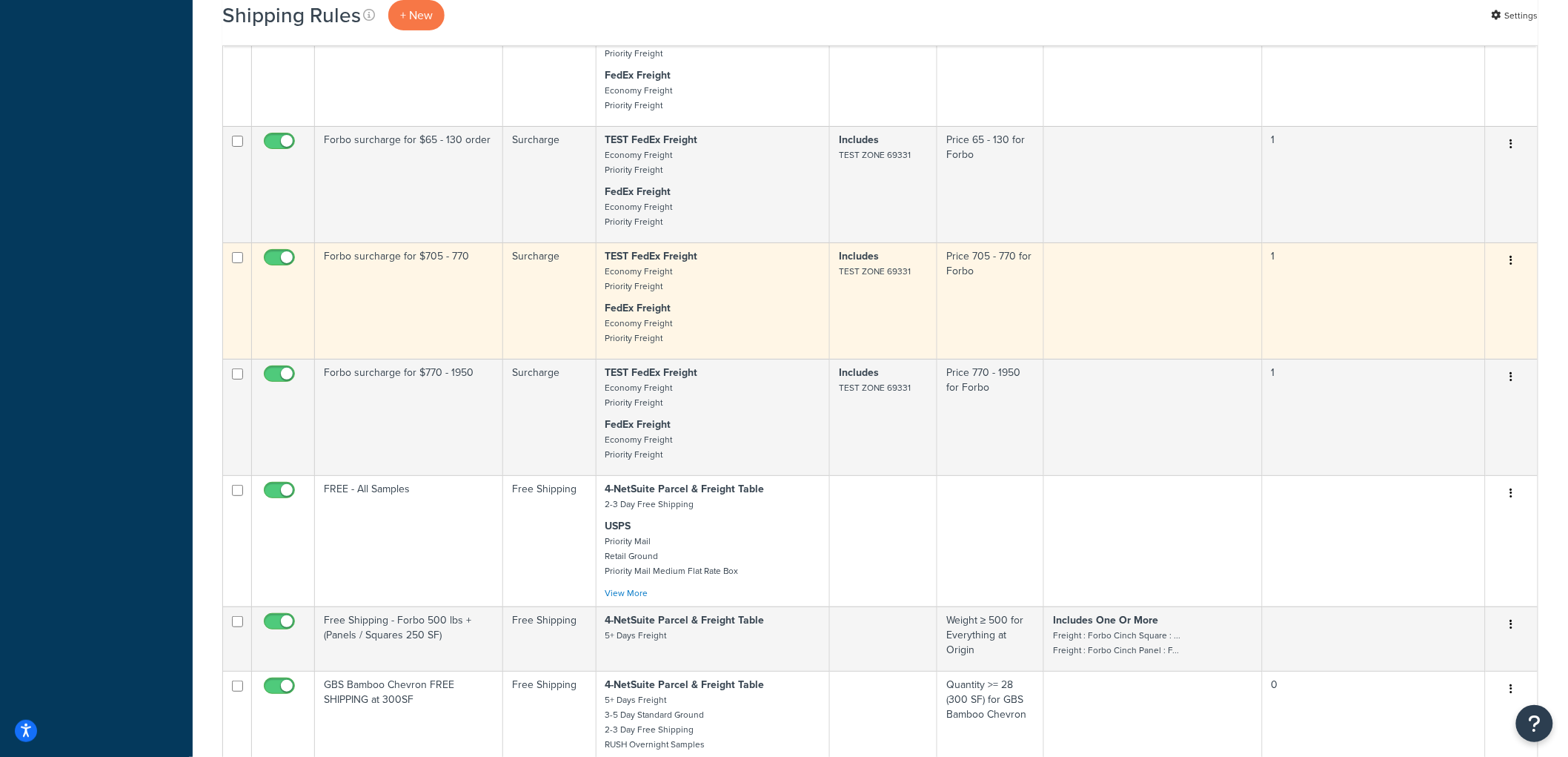
click at [381, 359] on td "Forbo surcharge for $705 - 770" at bounding box center [408, 300] width 188 height 117
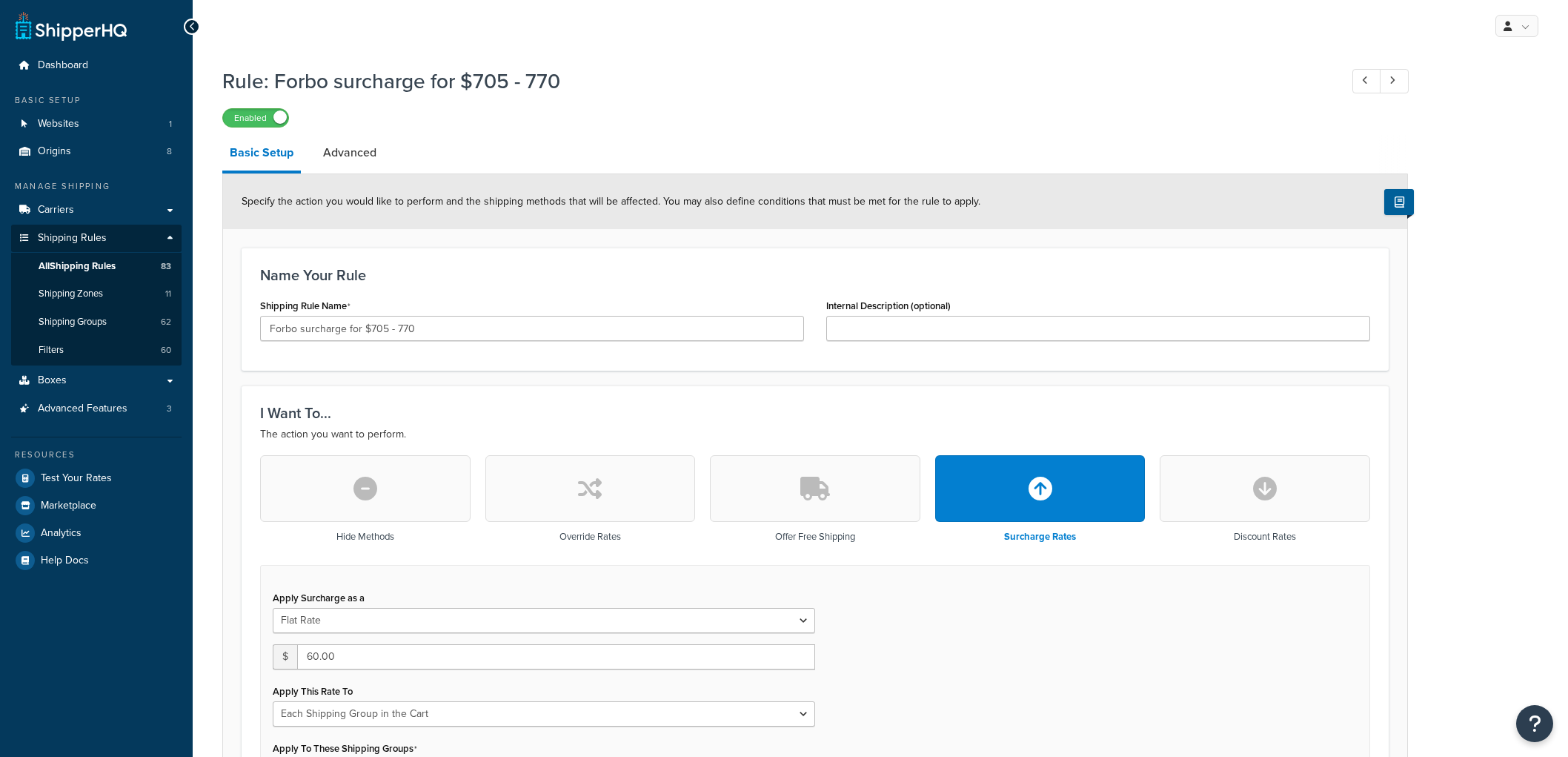
select select "SHIPPING_GROUP"
click at [485, 332] on input "Forbo surcharge for $705 - 770" at bounding box center [532, 329] width 544 height 25
type input "Forbo surcharge for $705 - 770 order"
click at [552, 267] on h3 "Name Your Rule" at bounding box center [815, 275] width 1110 height 17
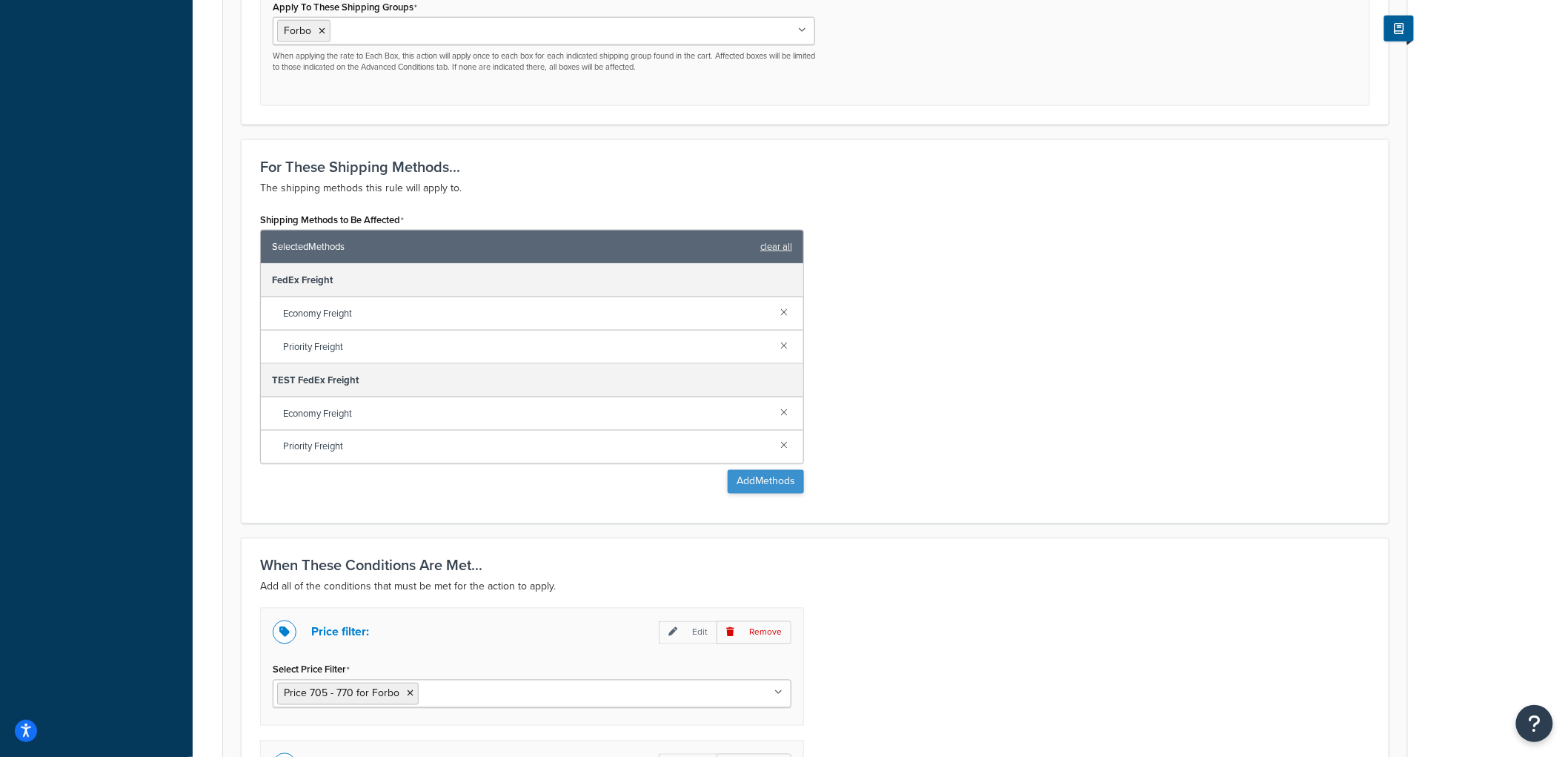
scroll to position [1039, 0]
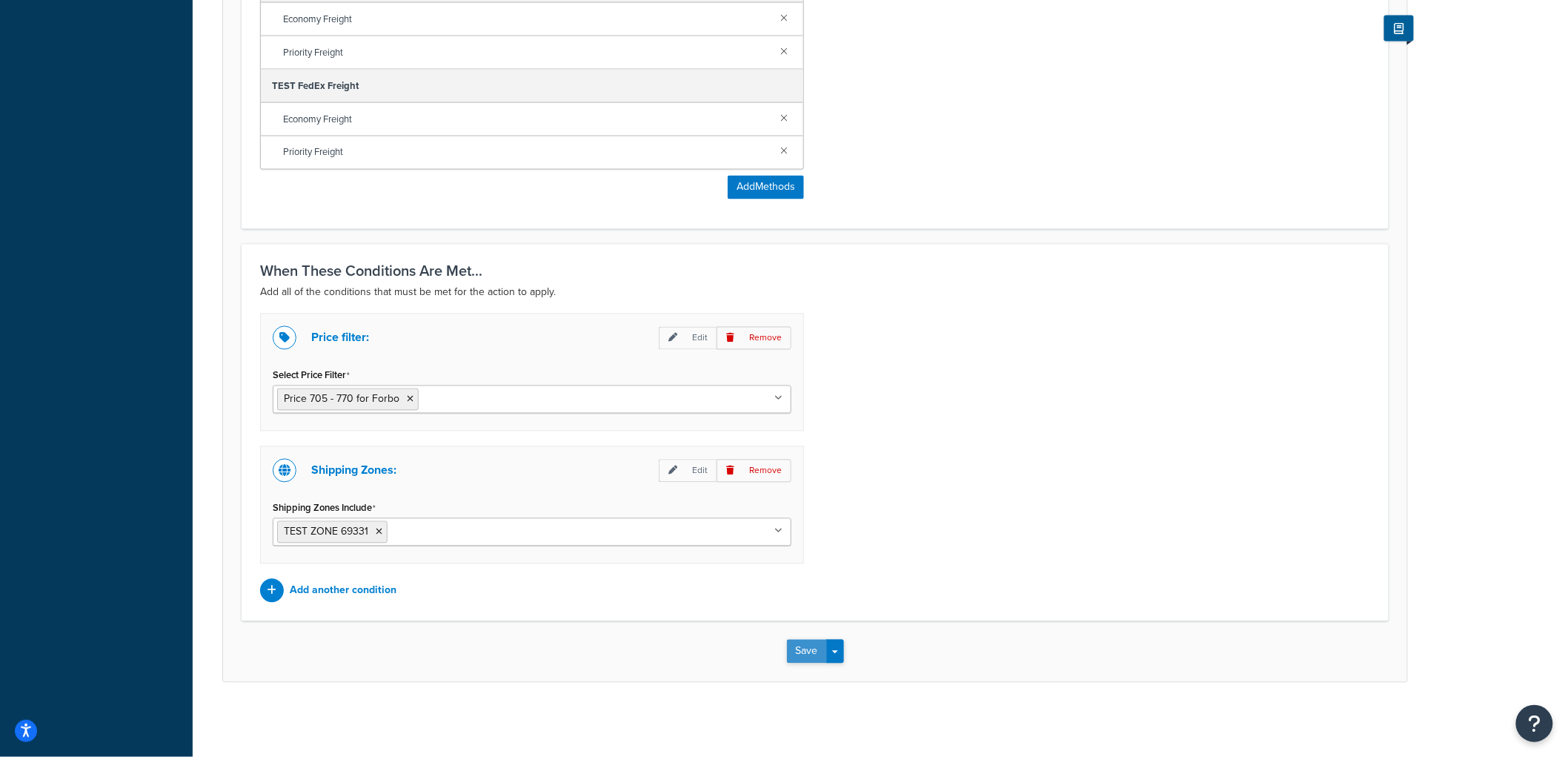
click at [806, 649] on button "Save" at bounding box center [807, 651] width 40 height 24
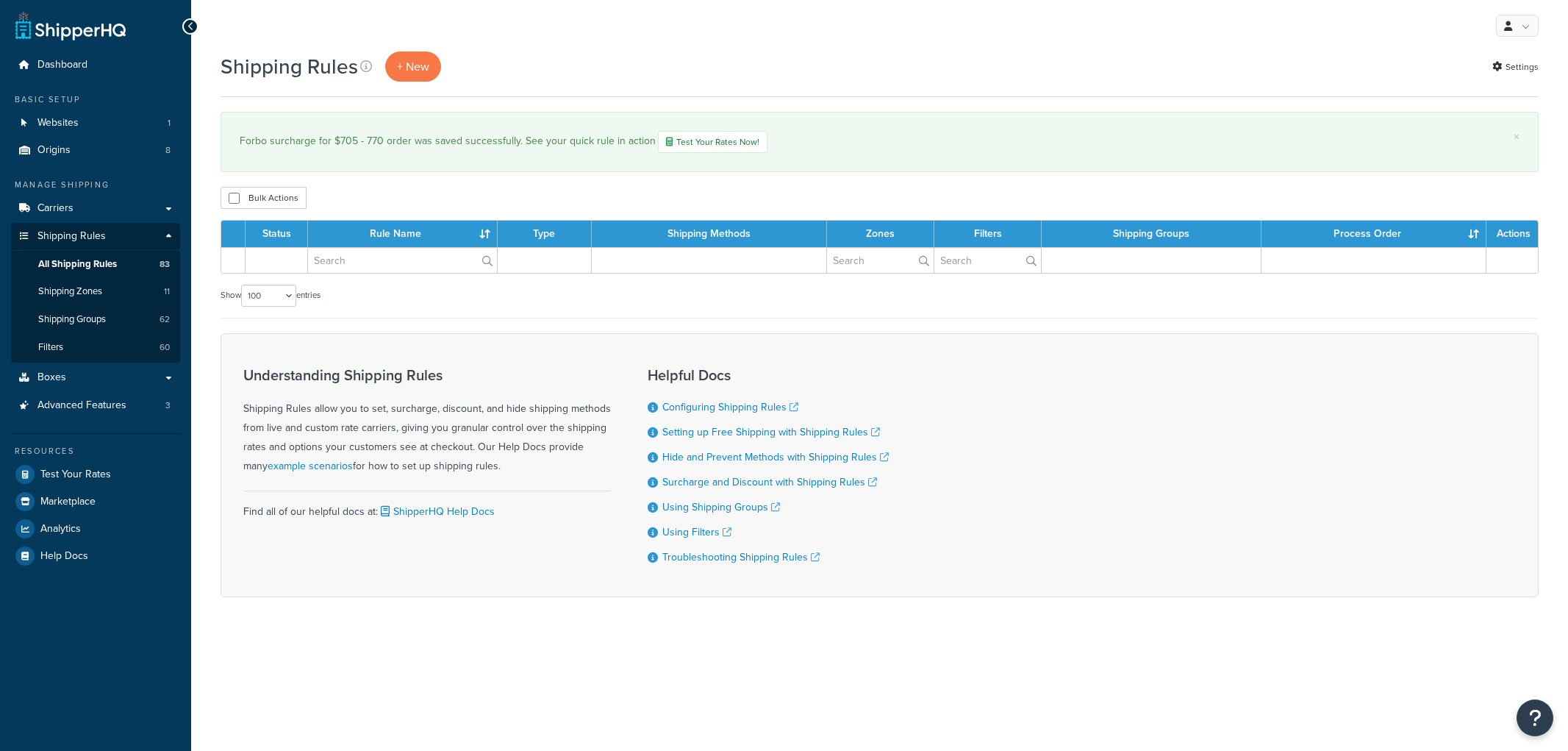
select select "100"
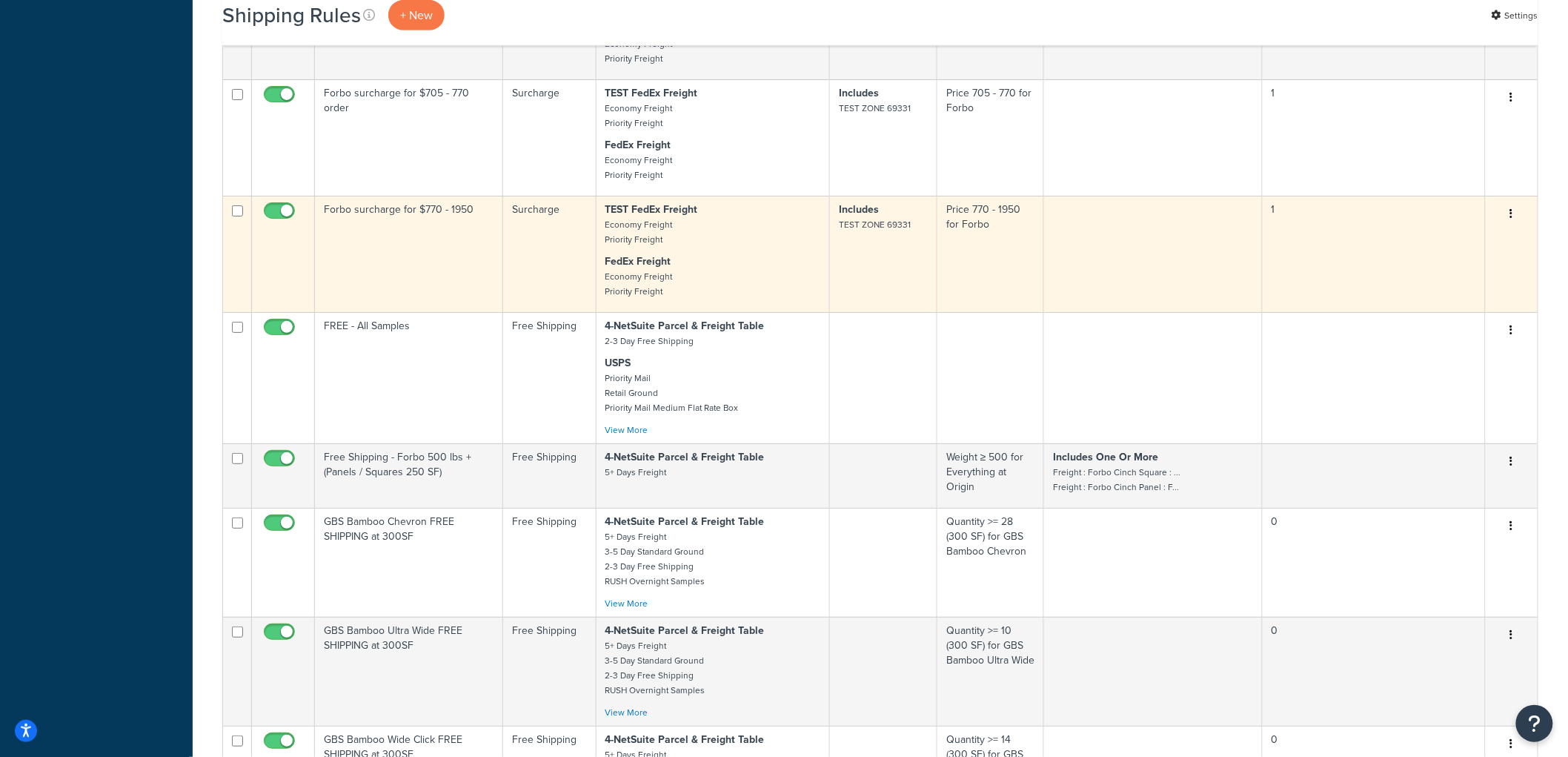
scroll to position [5024, 0]
click at [441, 310] on td "Forbo surcharge for $770 - 1950" at bounding box center [408, 252] width 188 height 117
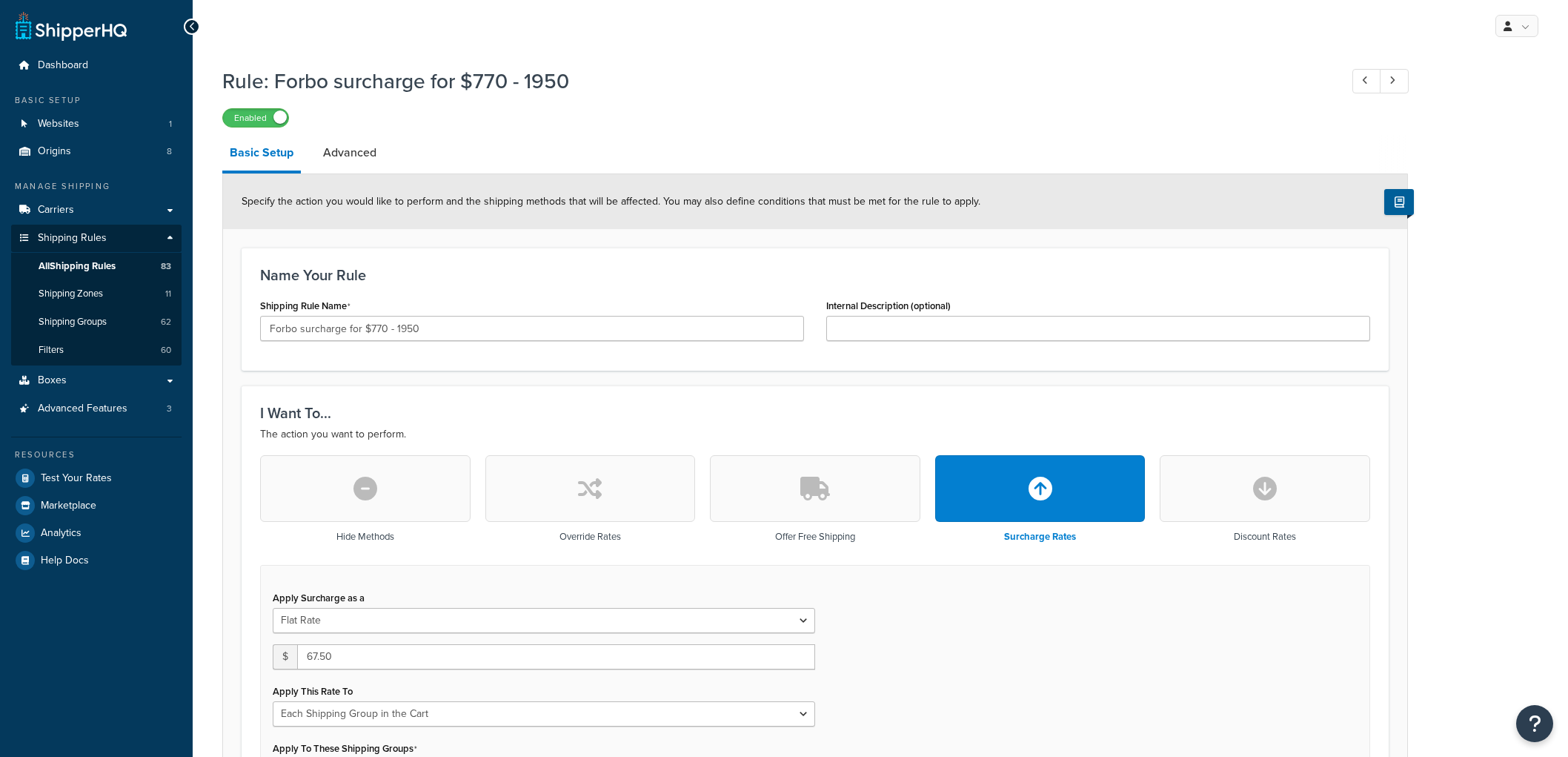
select select "SHIPPING_GROUP"
click at [438, 336] on input "Forbo surcharge for $770 - 1950" at bounding box center [532, 329] width 544 height 25
type input "Forbo surcharge for $770 - 1950 order"
click at [491, 261] on div "Name Your Rule Shipping Rule Name Forbo surcharge for $770 - 1950 order Interna…" at bounding box center [815, 309] width 1147 height 123
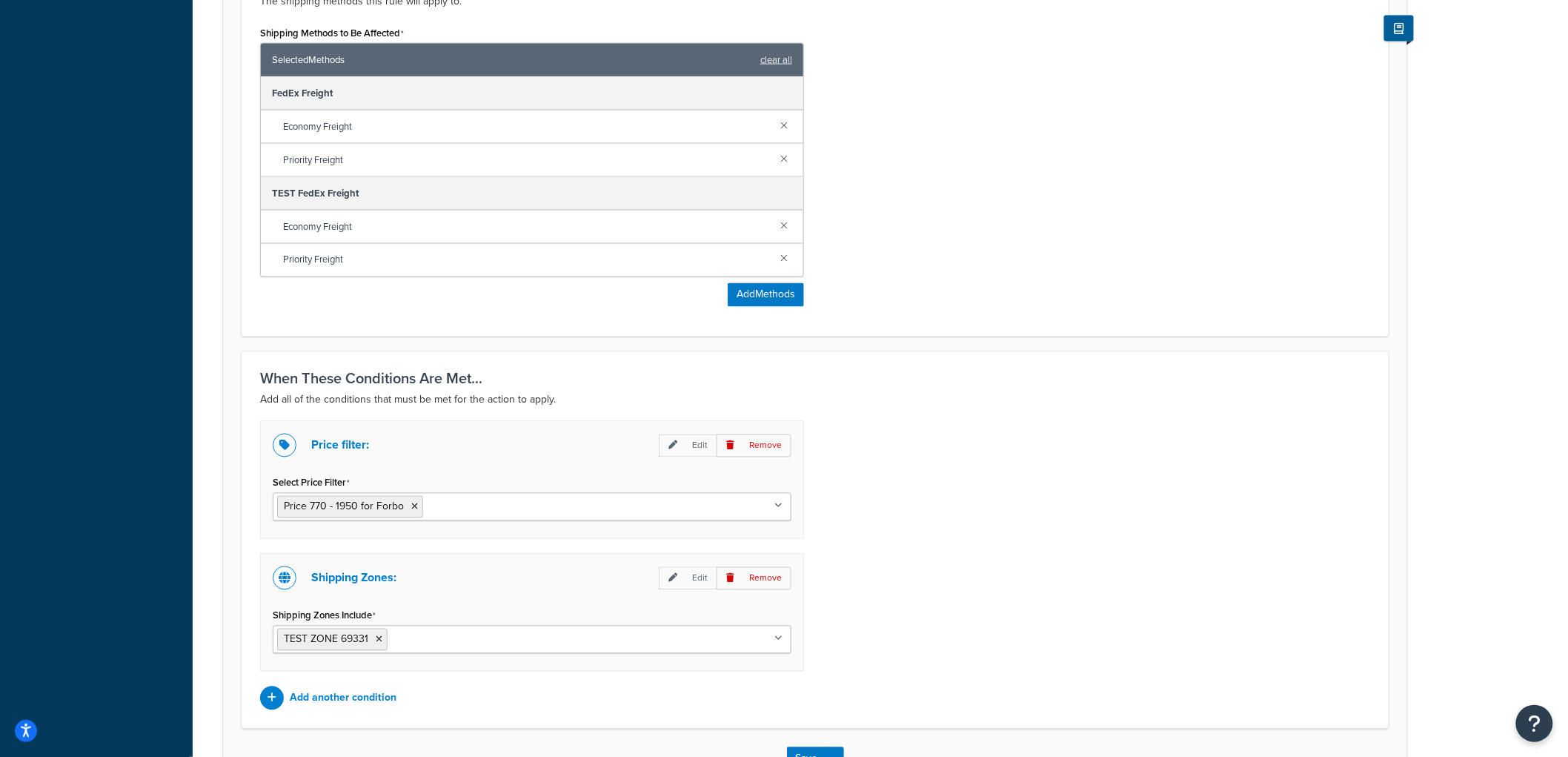
scroll to position [1039, 0]
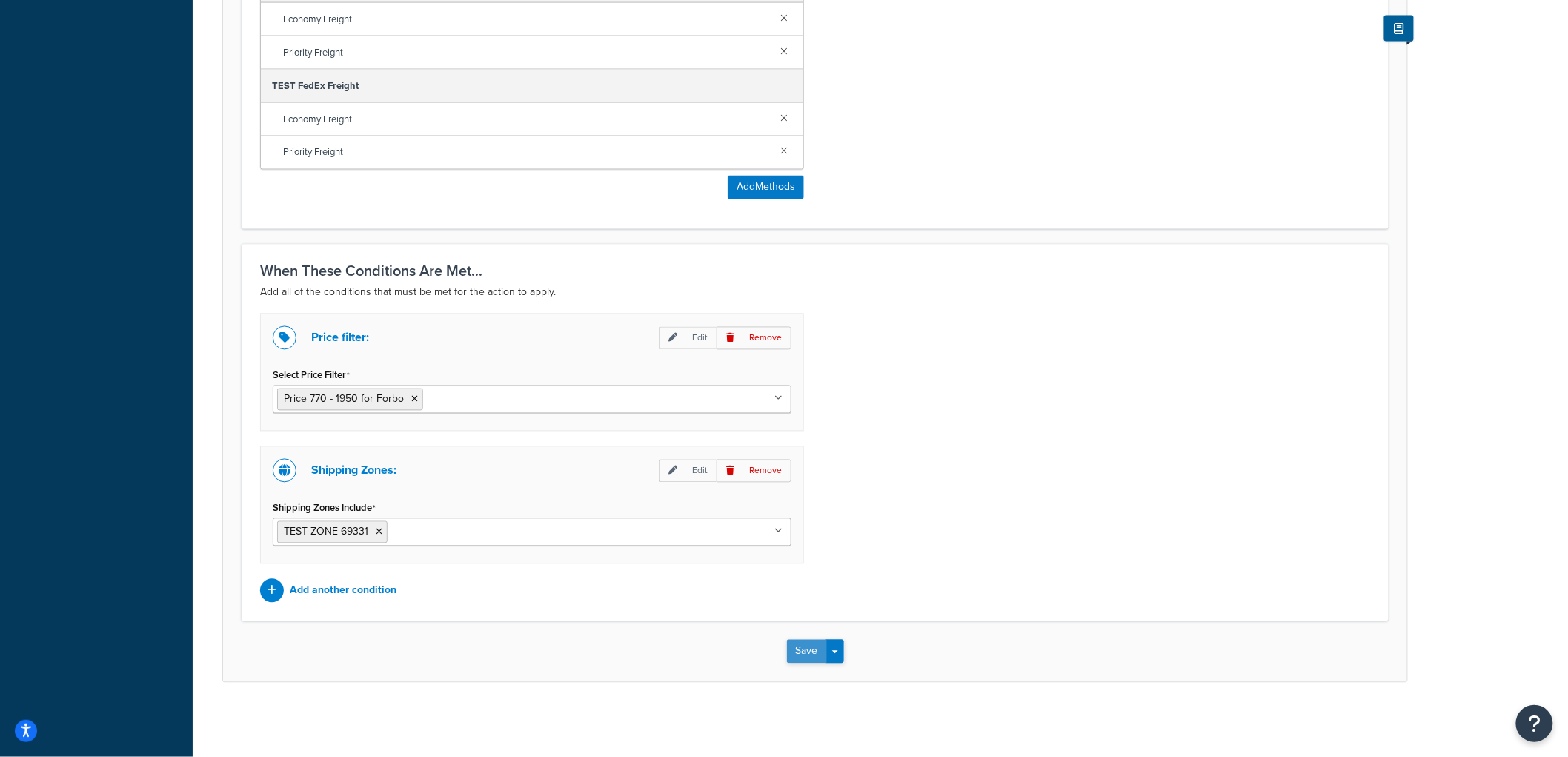
click at [791, 648] on button "Save" at bounding box center [807, 651] width 40 height 24
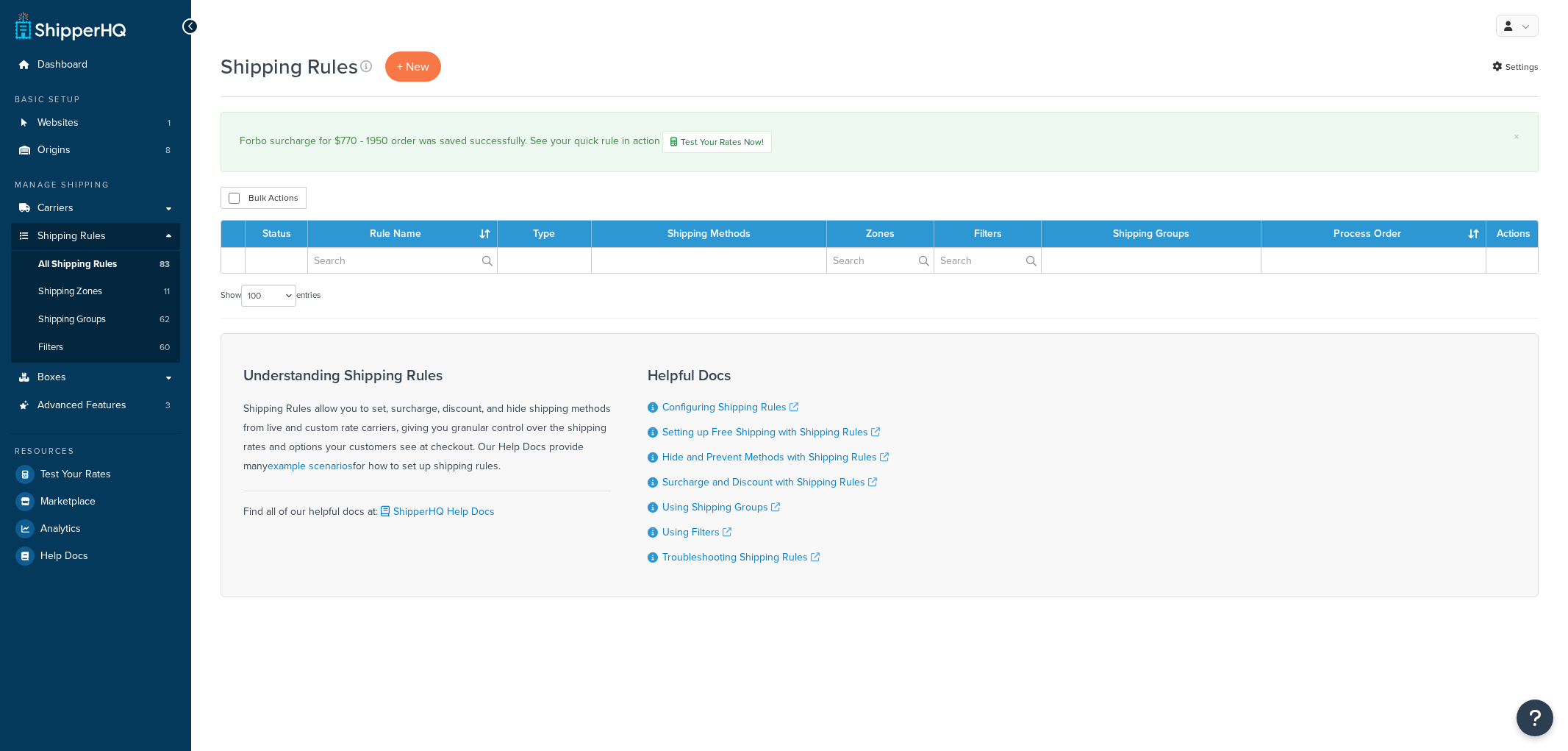
select select "100"
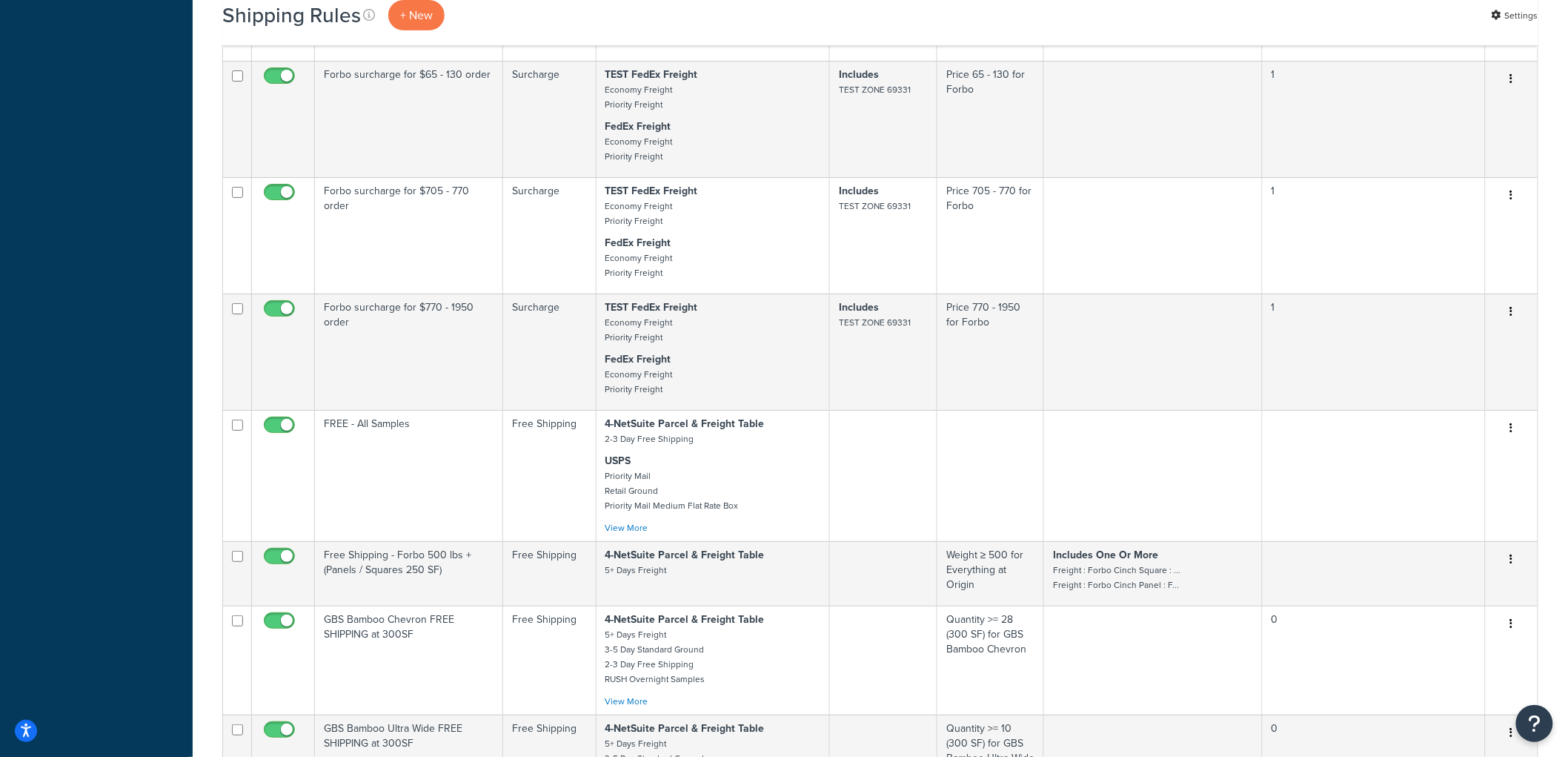
scroll to position [4942, 0]
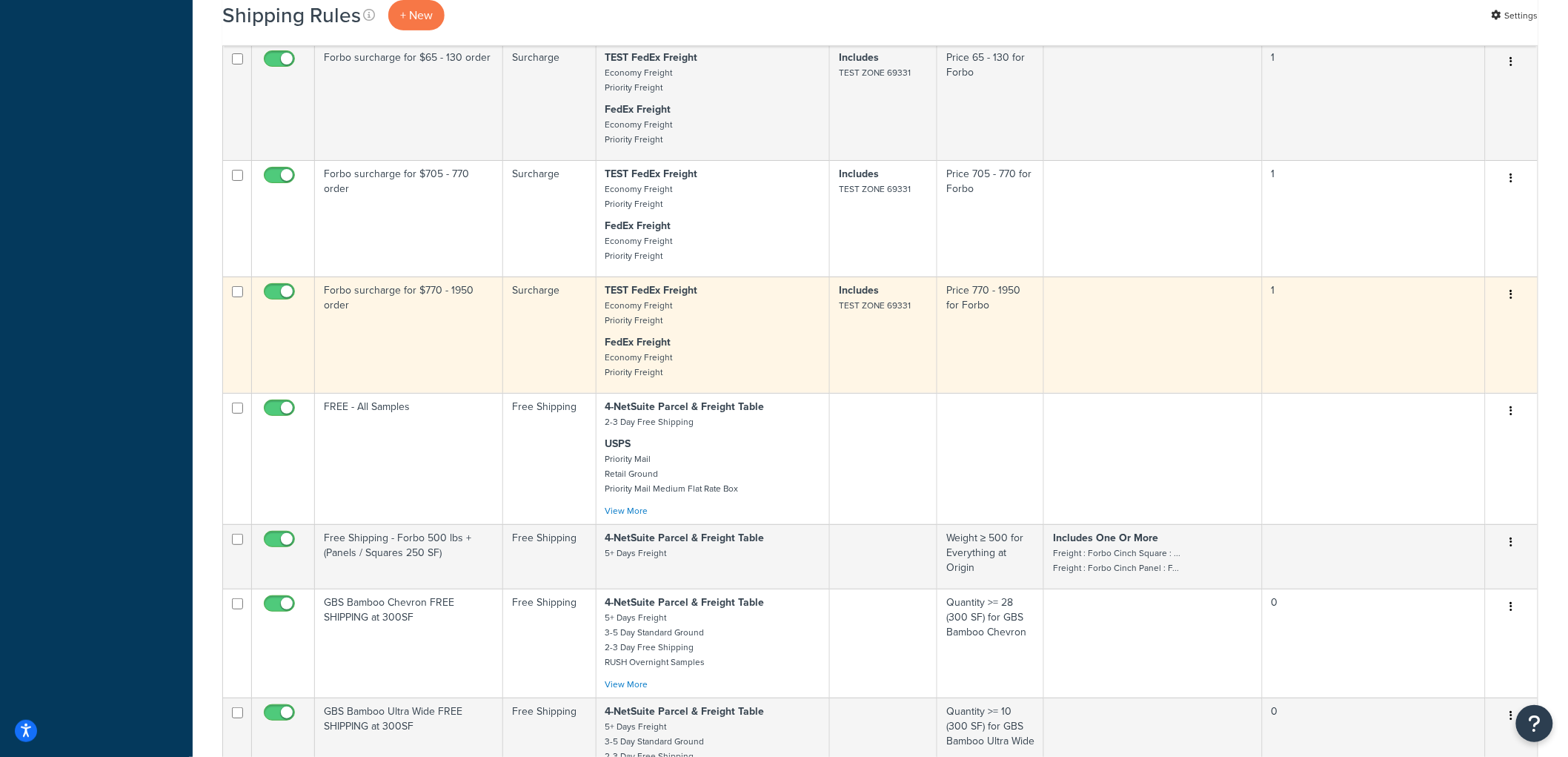
click at [1519, 307] on button "button" at bounding box center [1512, 295] width 21 height 24
click at [1474, 368] on link "Duplicate" at bounding box center [1463, 353] width 117 height 30
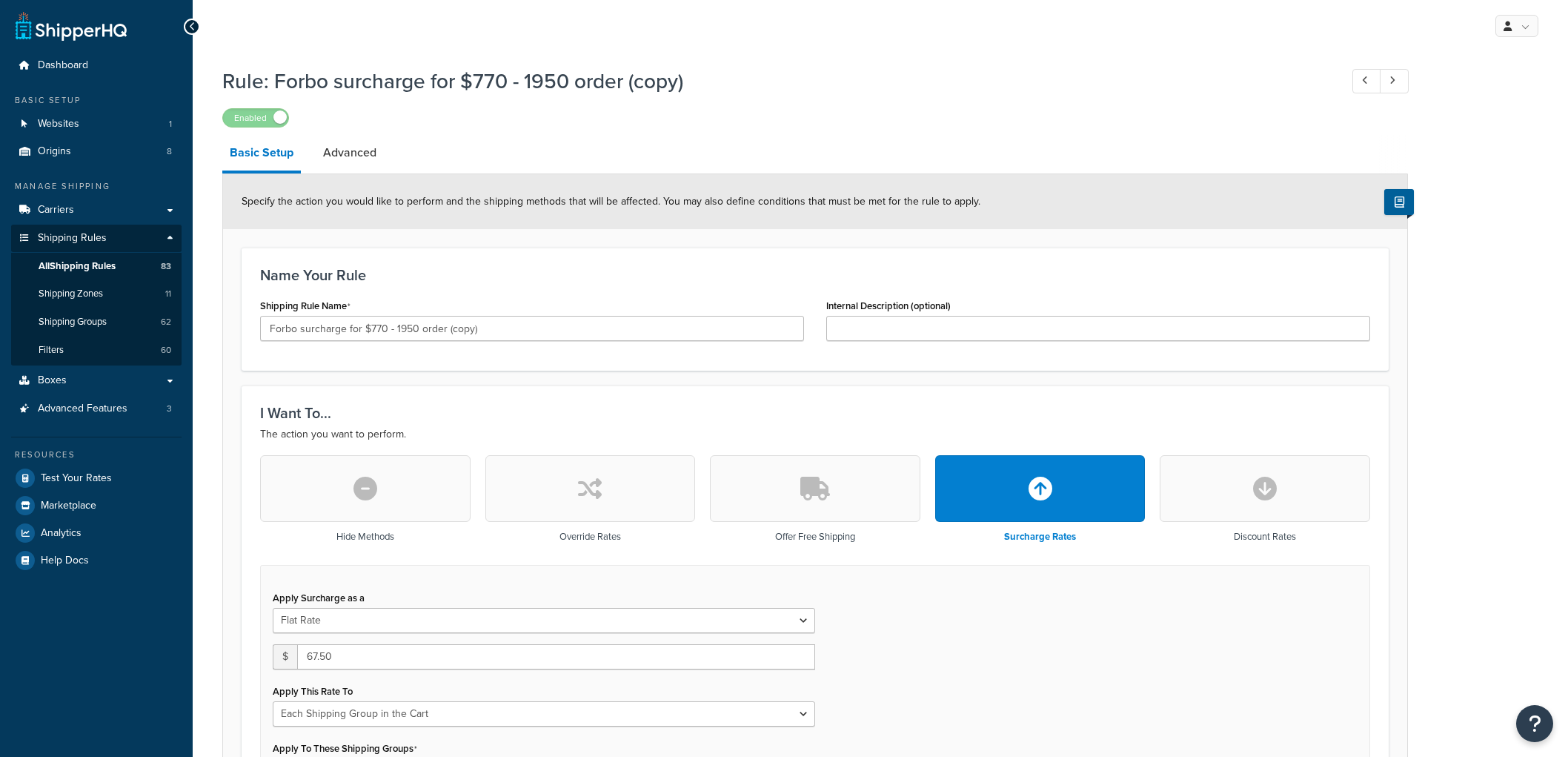
select select "SHIPPING_GROUP"
drag, startPoint x: 529, startPoint y: 324, endPoint x: 370, endPoint y: 332, distance: 159.2
click at [370, 332] on input "Forbo surcharge for $770 - 1950 order (copy)" at bounding box center [532, 329] width 544 height 25
type input "Forbo surcharge for $1950+ order"
click at [454, 283] on h3 "Name Your Rule" at bounding box center [815, 275] width 1110 height 17
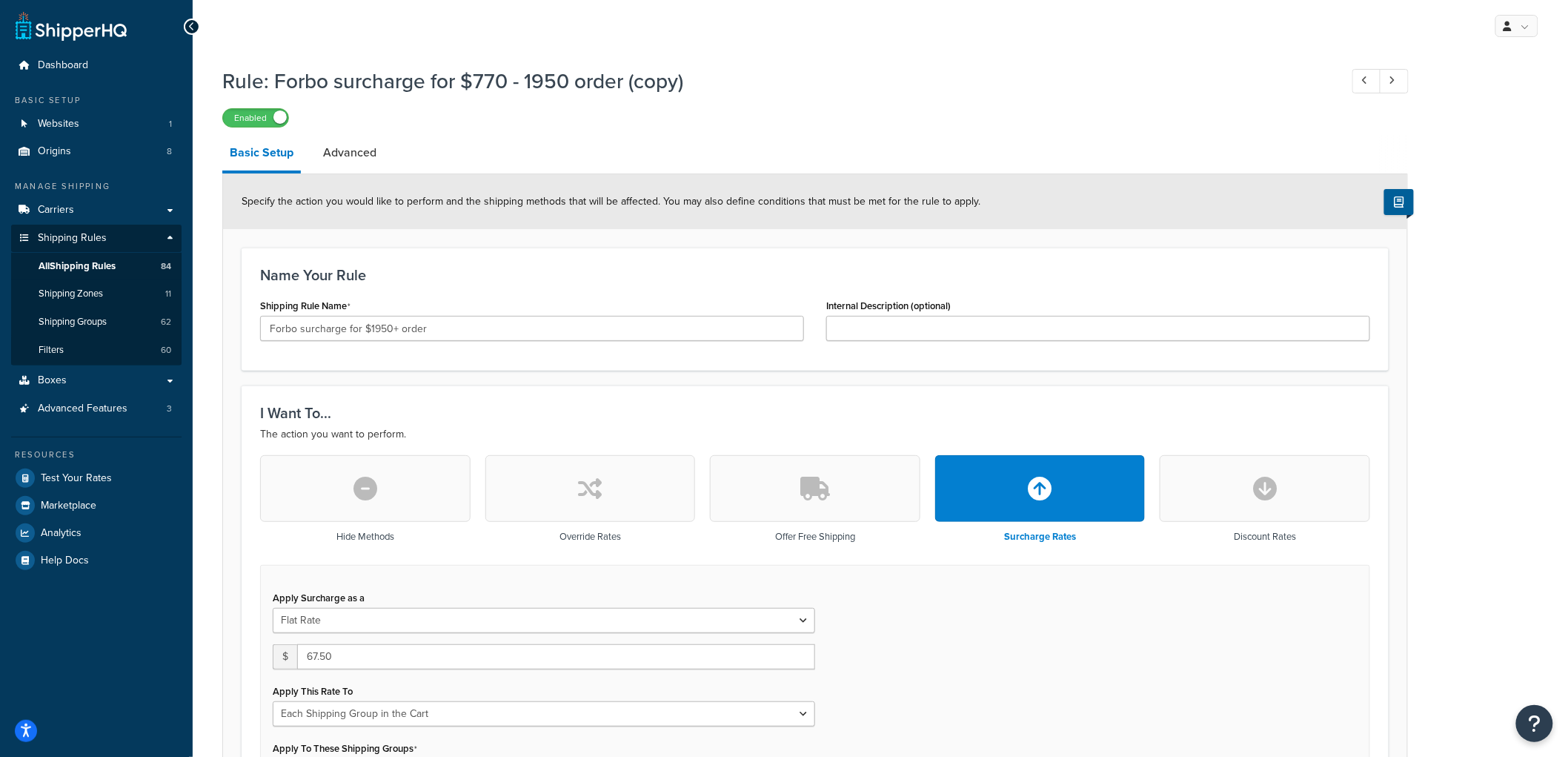
click at [779, 479] on button "button" at bounding box center [815, 489] width 210 height 67
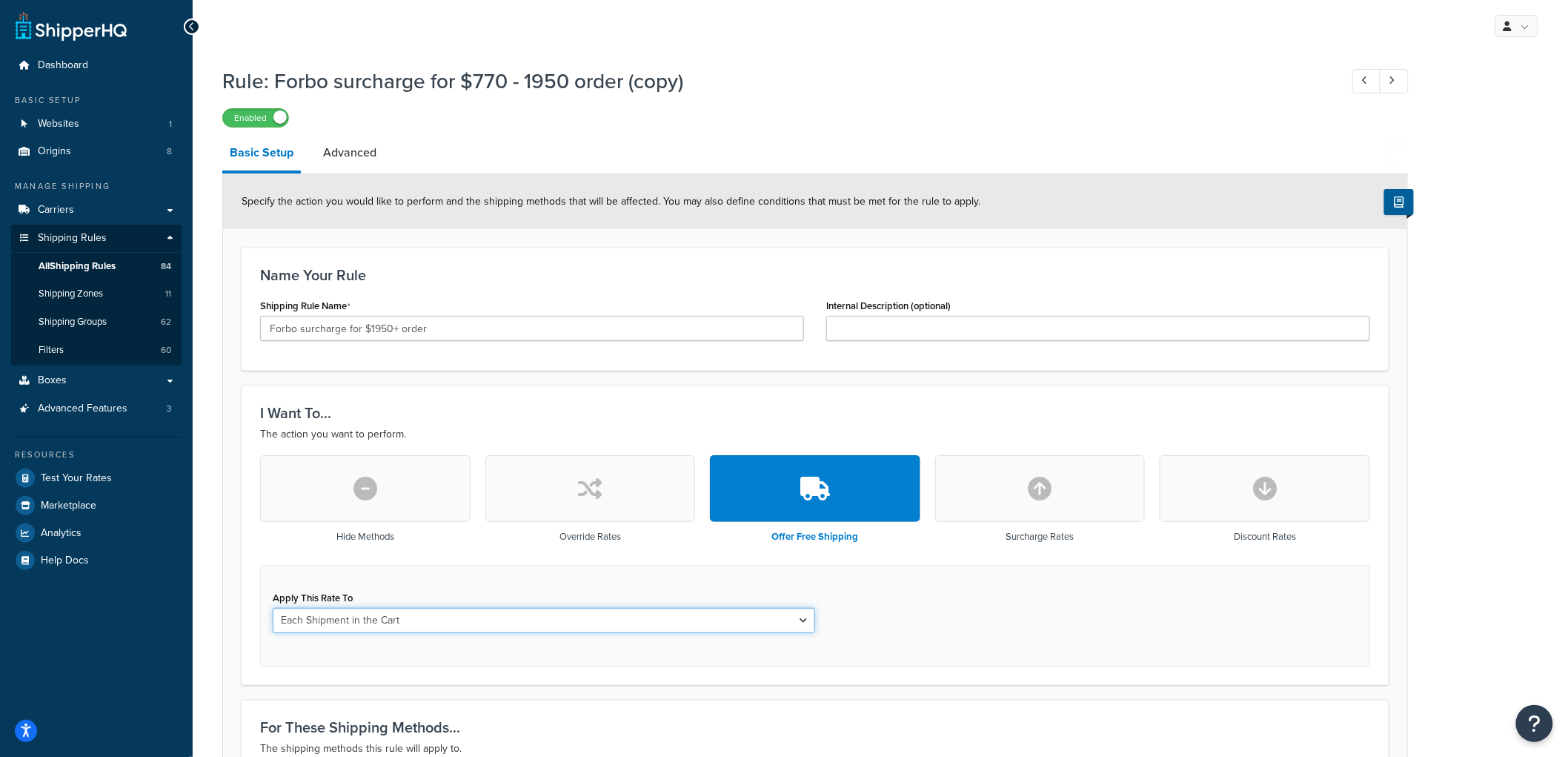
click at [428, 621] on select "Each Shipment in the Cart Each Origin in the Cart Each Shipping Group in the Ca…" at bounding box center [544, 621] width 542 height 25
select select "SHIPPING_GROUP"
click at [273, 608] on select "Each Shipment in the Cart Each Origin in the Cart Each Shipping Group in the Ca…" at bounding box center [544, 621] width 542 height 25
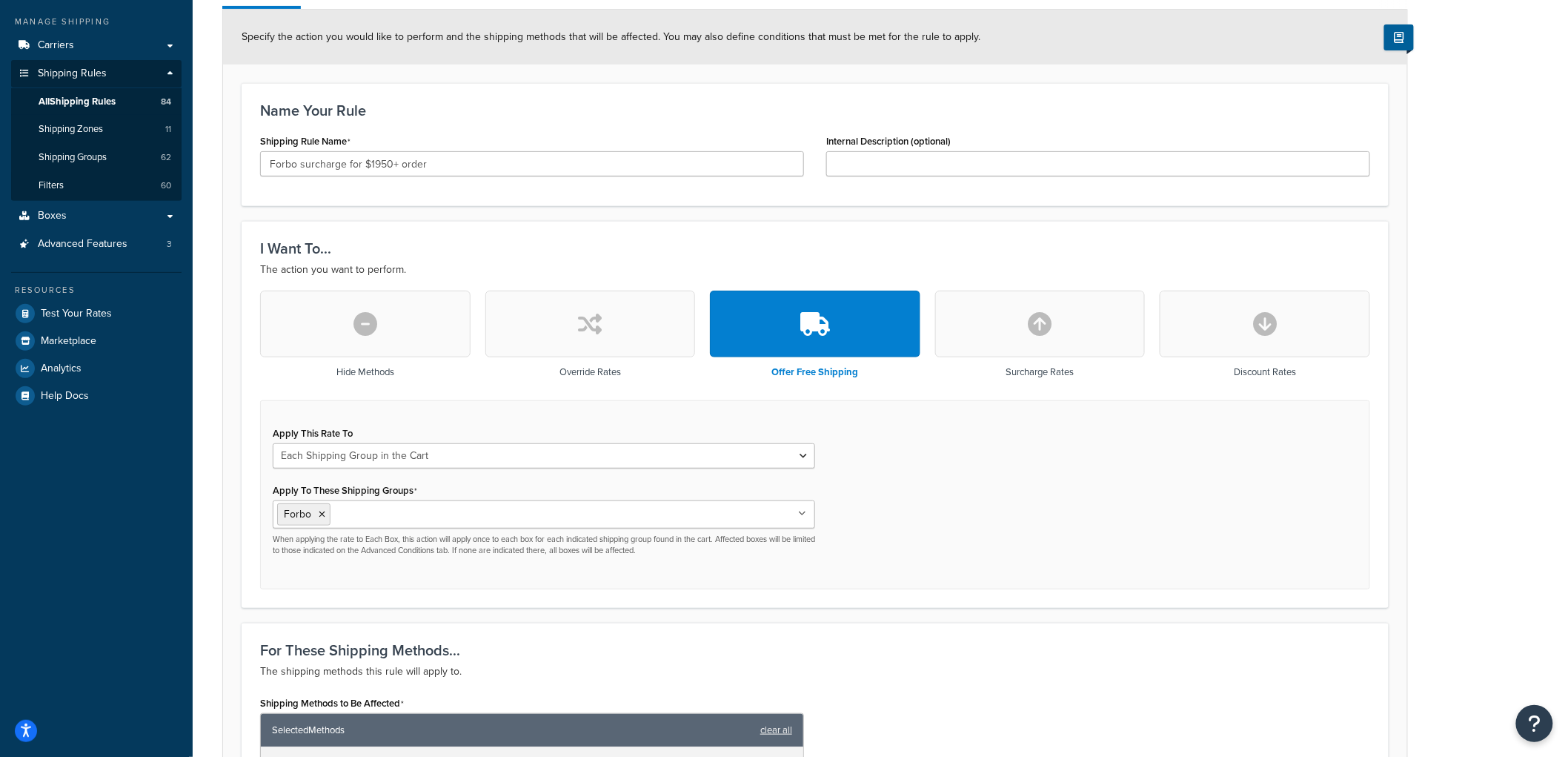
click at [972, 509] on div "Apply This Rate To Each Shipment in the Cart Each Origin in the Cart Each Shipp…" at bounding box center [815, 494] width 1110 height 190
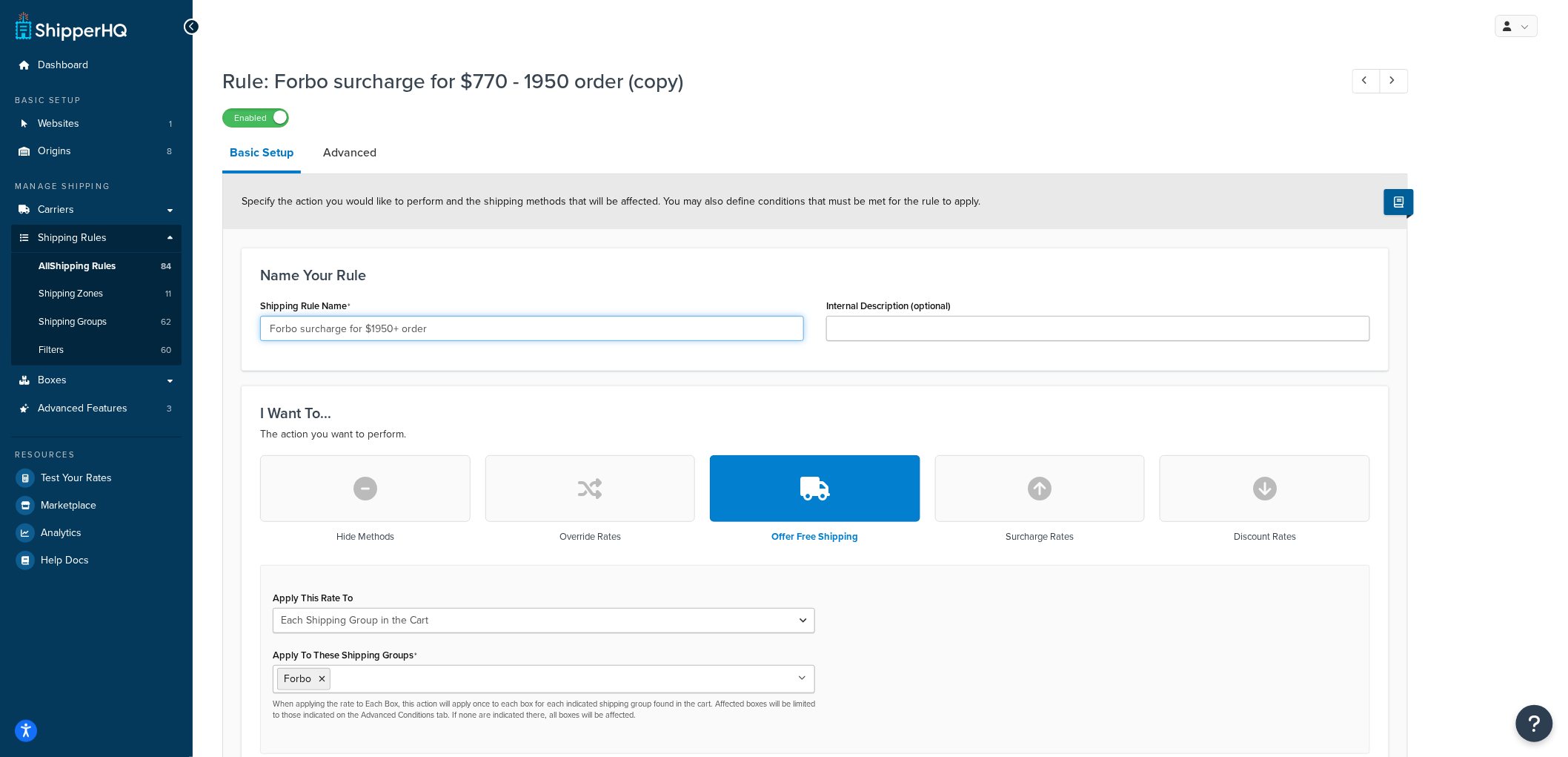
click at [319, 324] on input "Forbo surcharge for $1950+ order" at bounding box center [532, 329] width 544 height 25
type input "Forbo free shipping for $1950+ order"
click at [575, 248] on div "Name Your Rule Shipping Rule Name Forbo free shipping for $1950+ order Internal…" at bounding box center [815, 309] width 1147 height 123
click at [336, 151] on link "Advanced" at bounding box center [350, 152] width 68 height 36
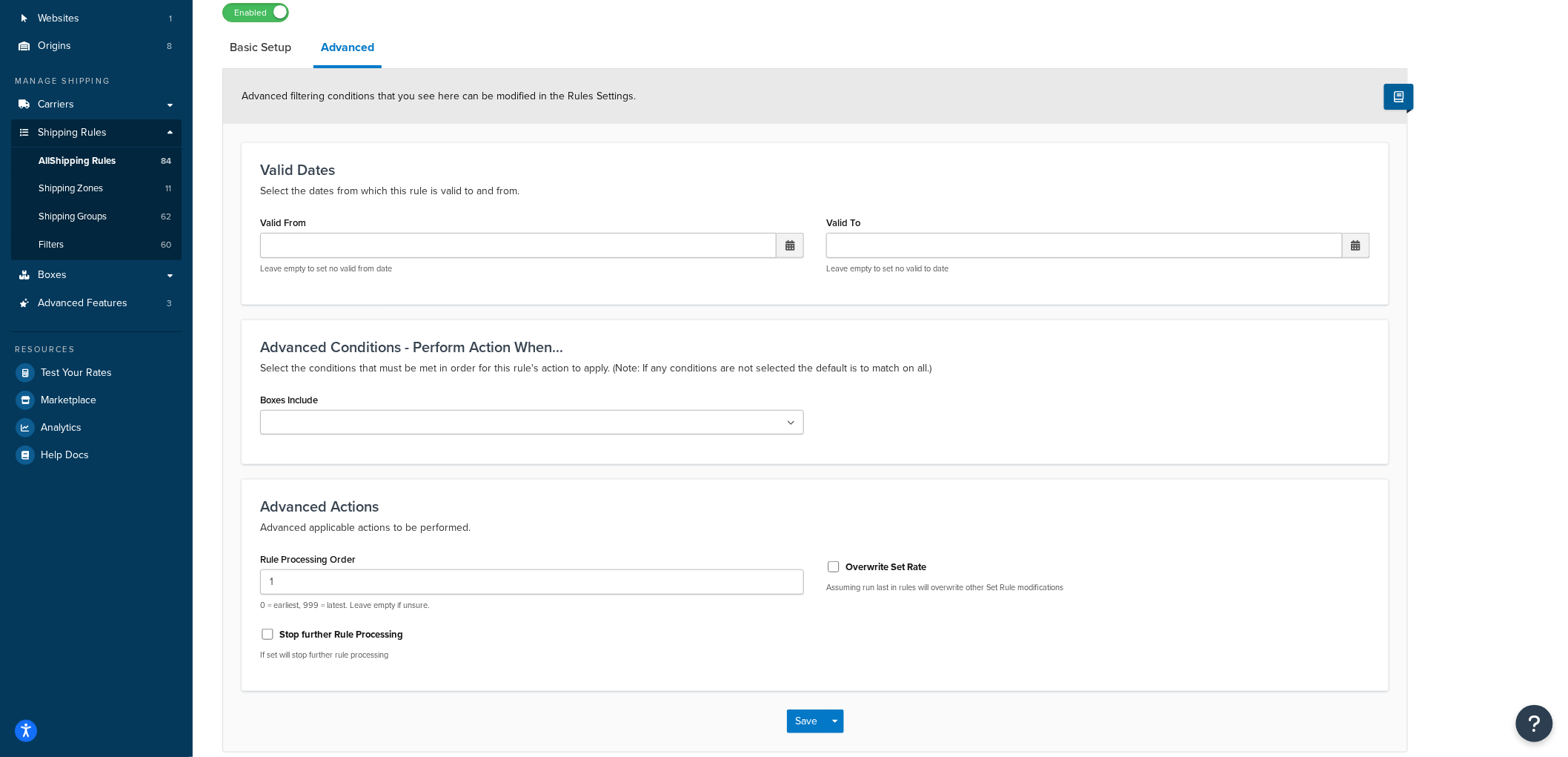
scroll to position [175, 0]
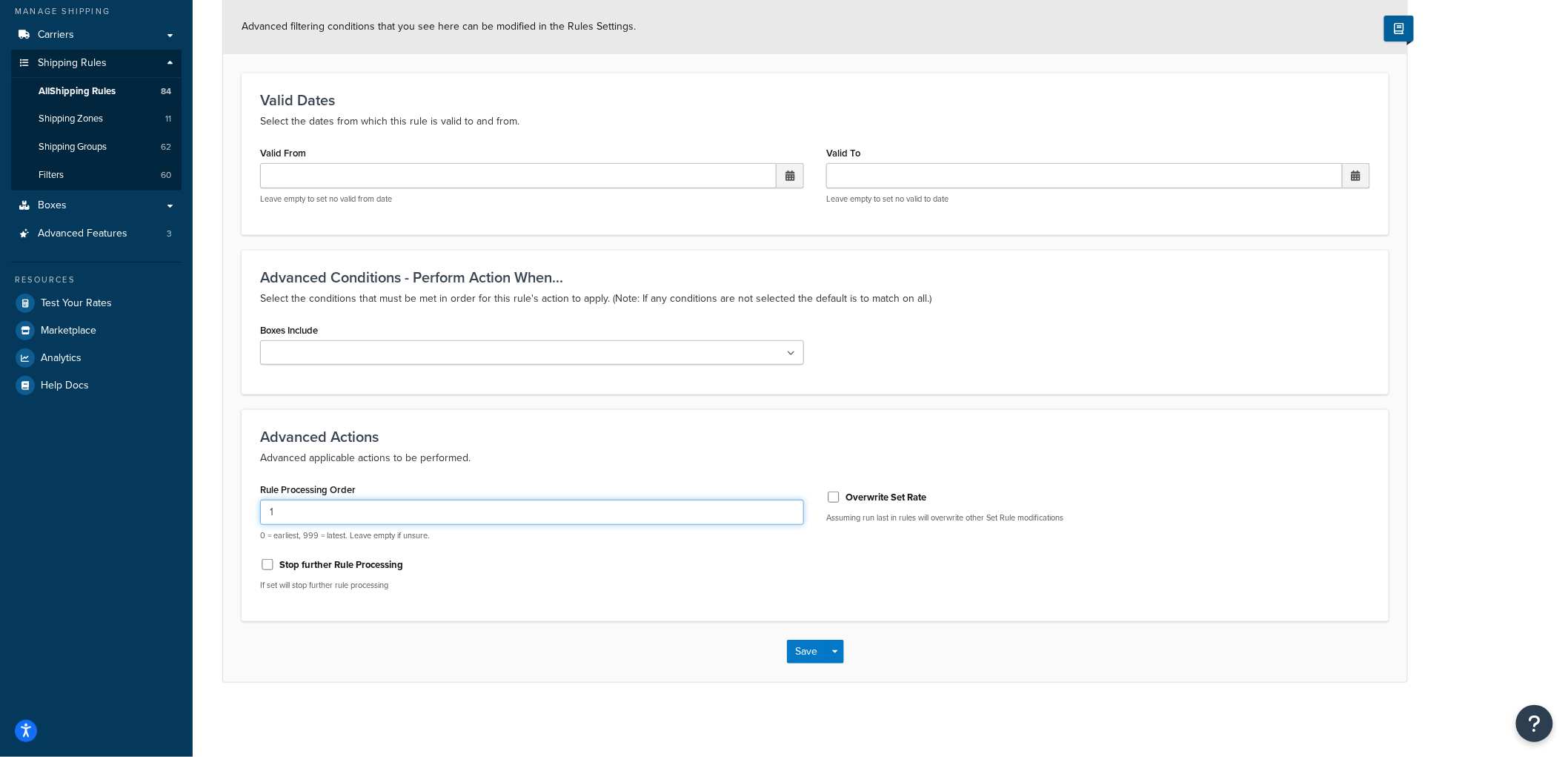
drag, startPoint x: 291, startPoint y: 512, endPoint x: 210, endPoint y: 490, distance: 83.9
click at [210, 490] on div "Rule: Forbo surcharge for $770 - 1950 order (copy) Enabled Basic Setup Advanced…" at bounding box center [880, 302] width 1375 height 836
type input "0"
click at [267, 559] on input "Stop further Rule Processing" at bounding box center [267, 564] width 15 height 11
checkbox input "true"
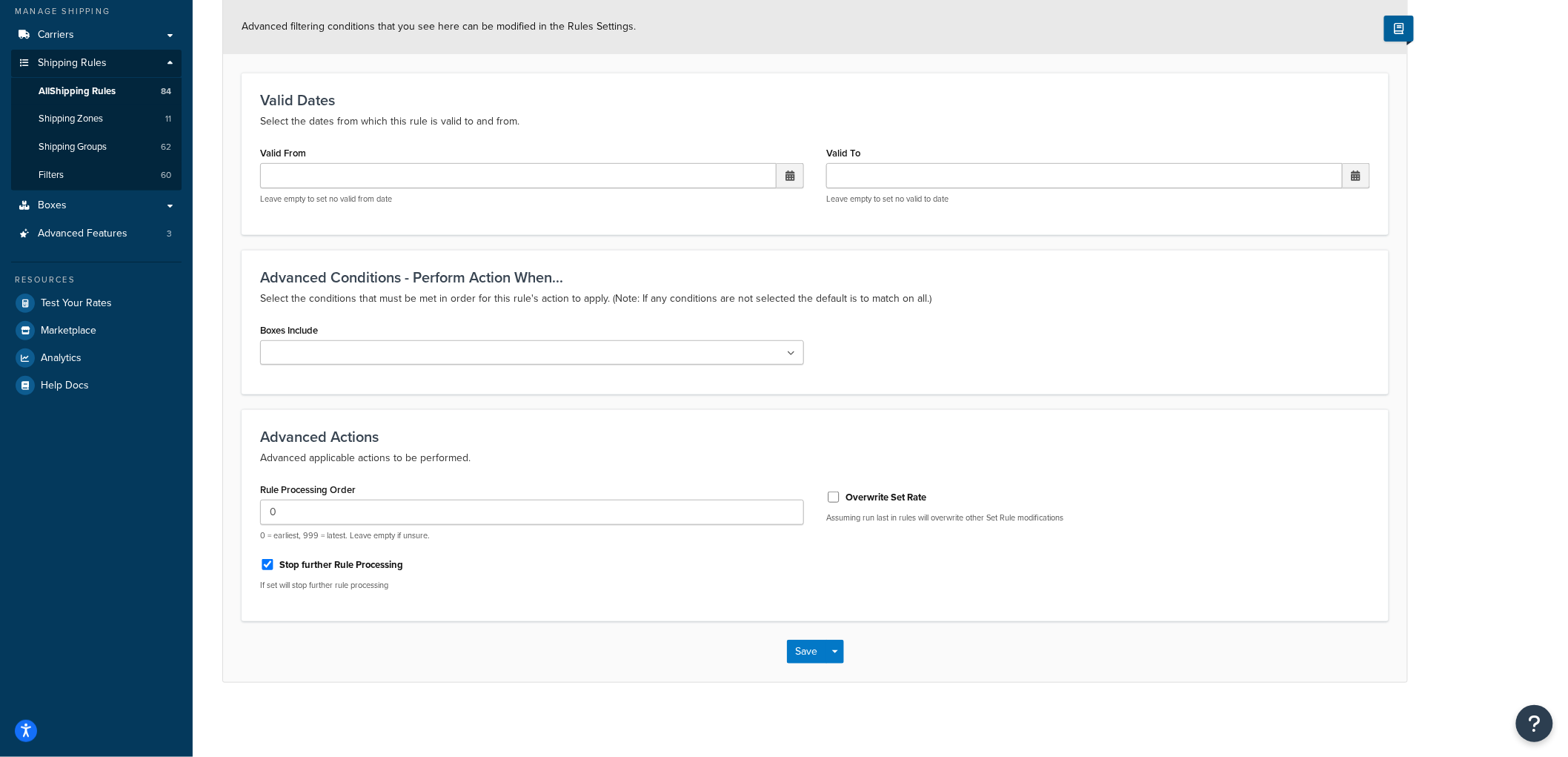
click at [600, 438] on h3 "Advanced Actions" at bounding box center [815, 436] width 1110 height 17
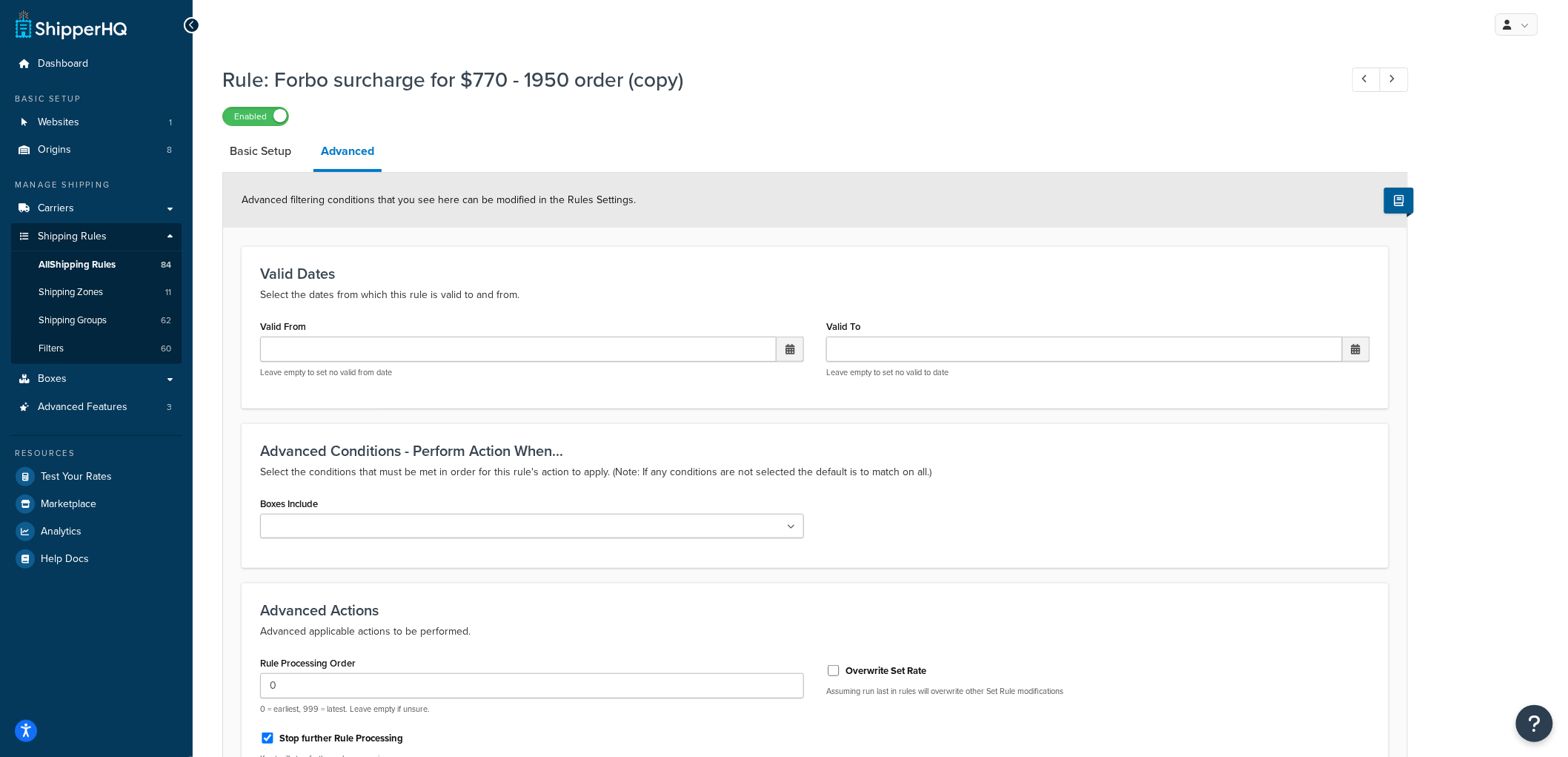
scroll to position [0, 0]
click at [245, 144] on link "Basic Setup" at bounding box center [260, 152] width 76 height 36
select select "SHIPPING_GROUP"
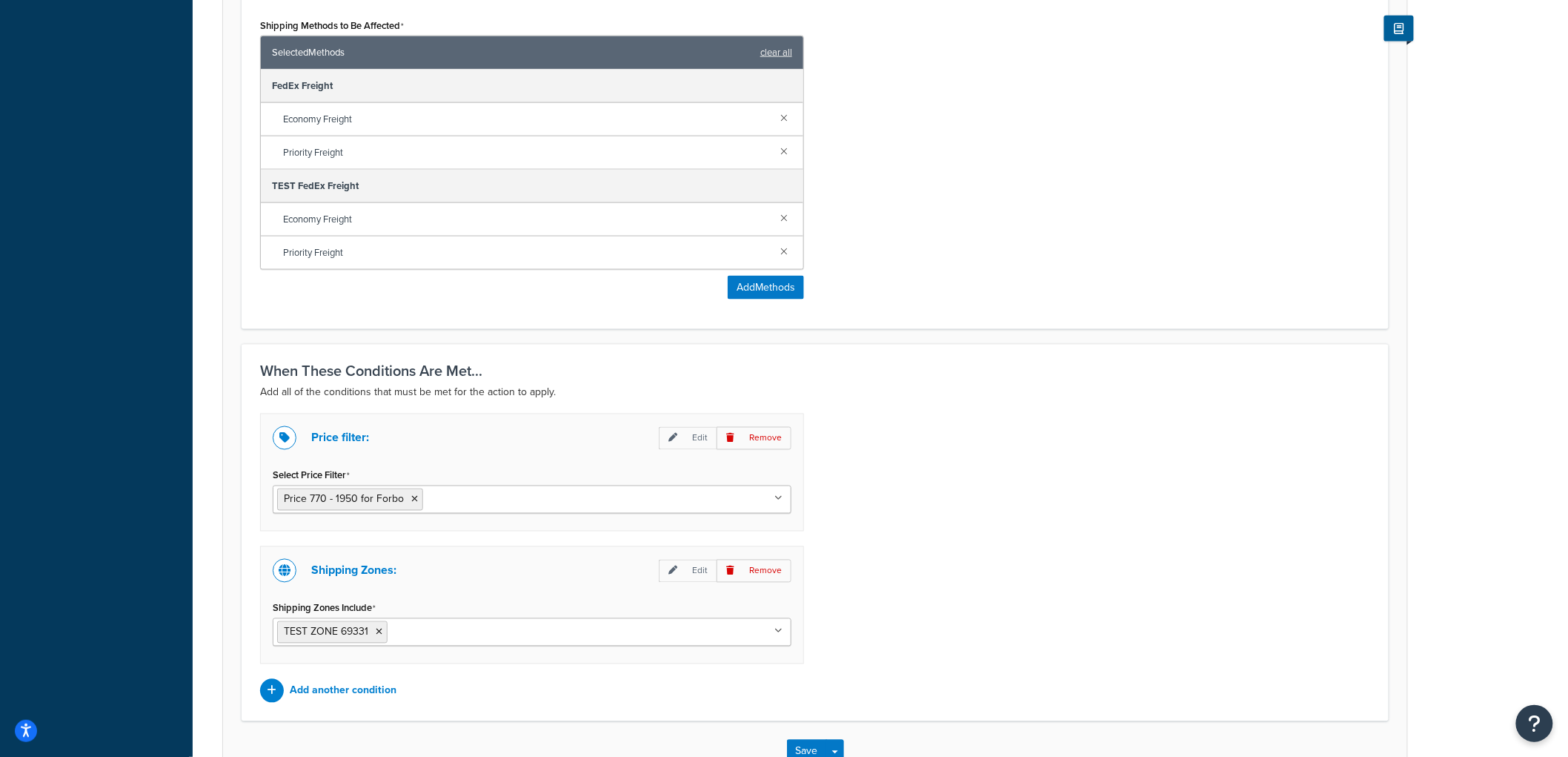
scroll to position [944, 0]
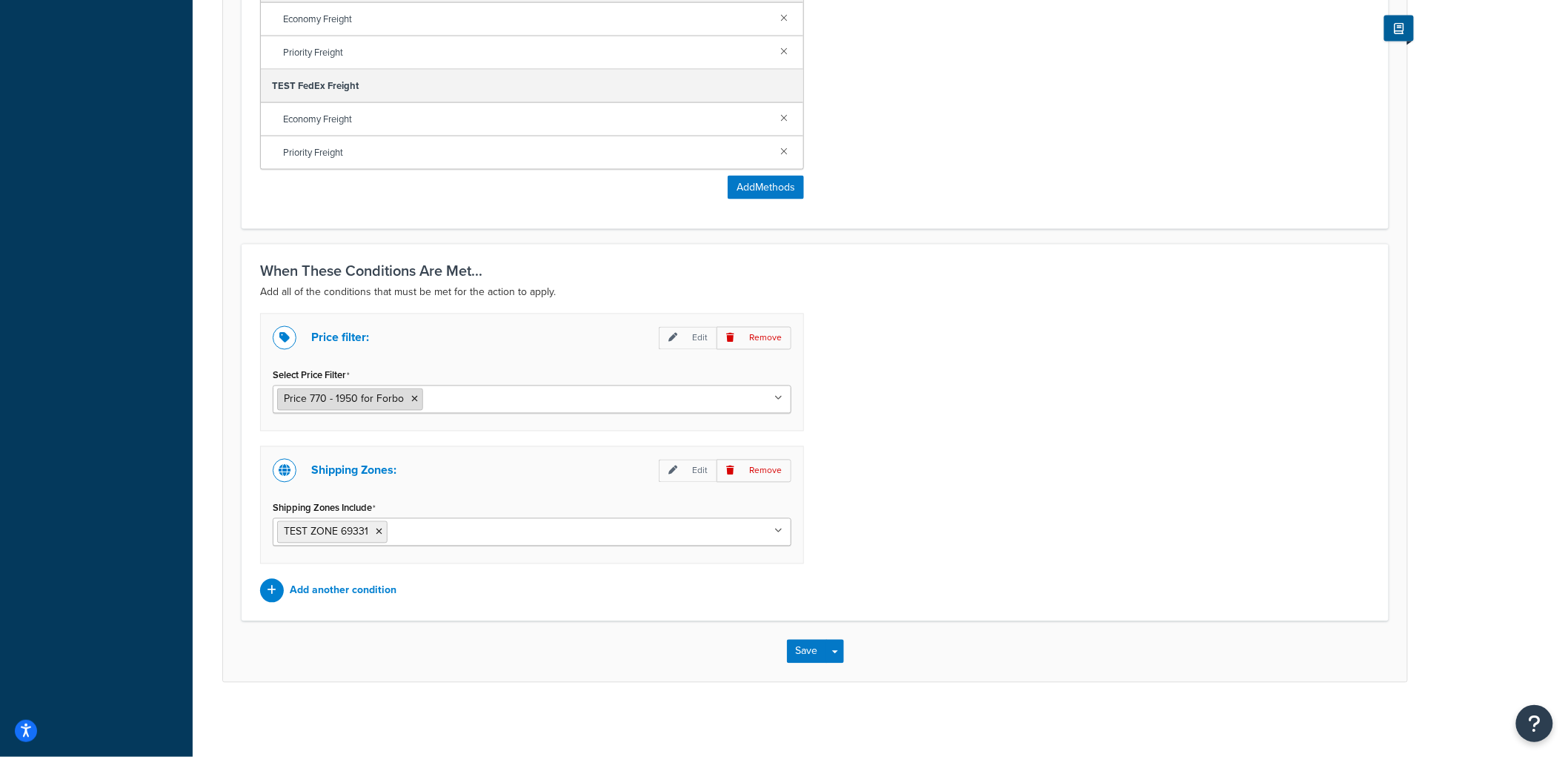
click at [410, 404] on li "Price 770 - 1950 for Forbo" at bounding box center [350, 400] width 146 height 22
click at [412, 398] on icon at bounding box center [415, 399] width 6 height 9
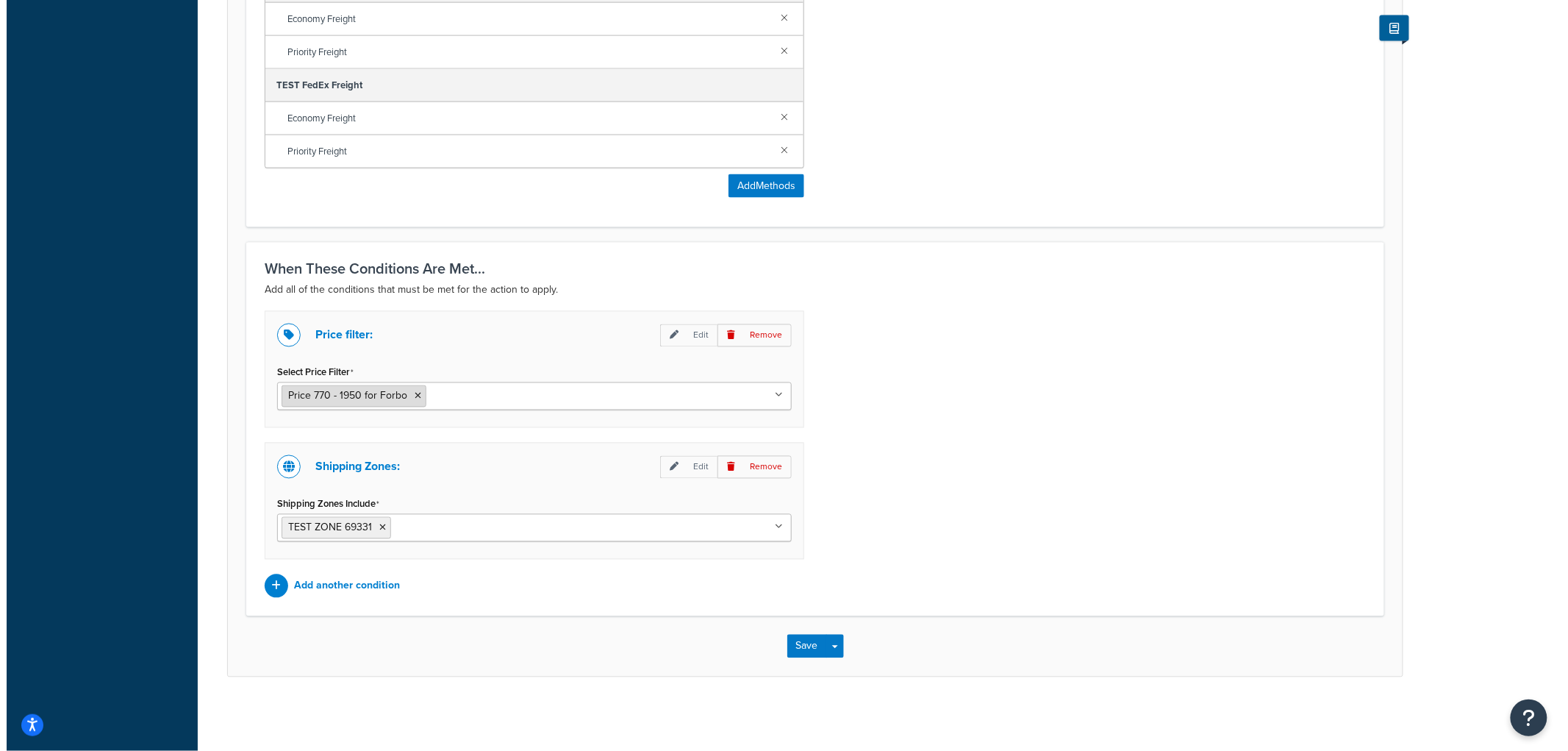
scroll to position [805, 0]
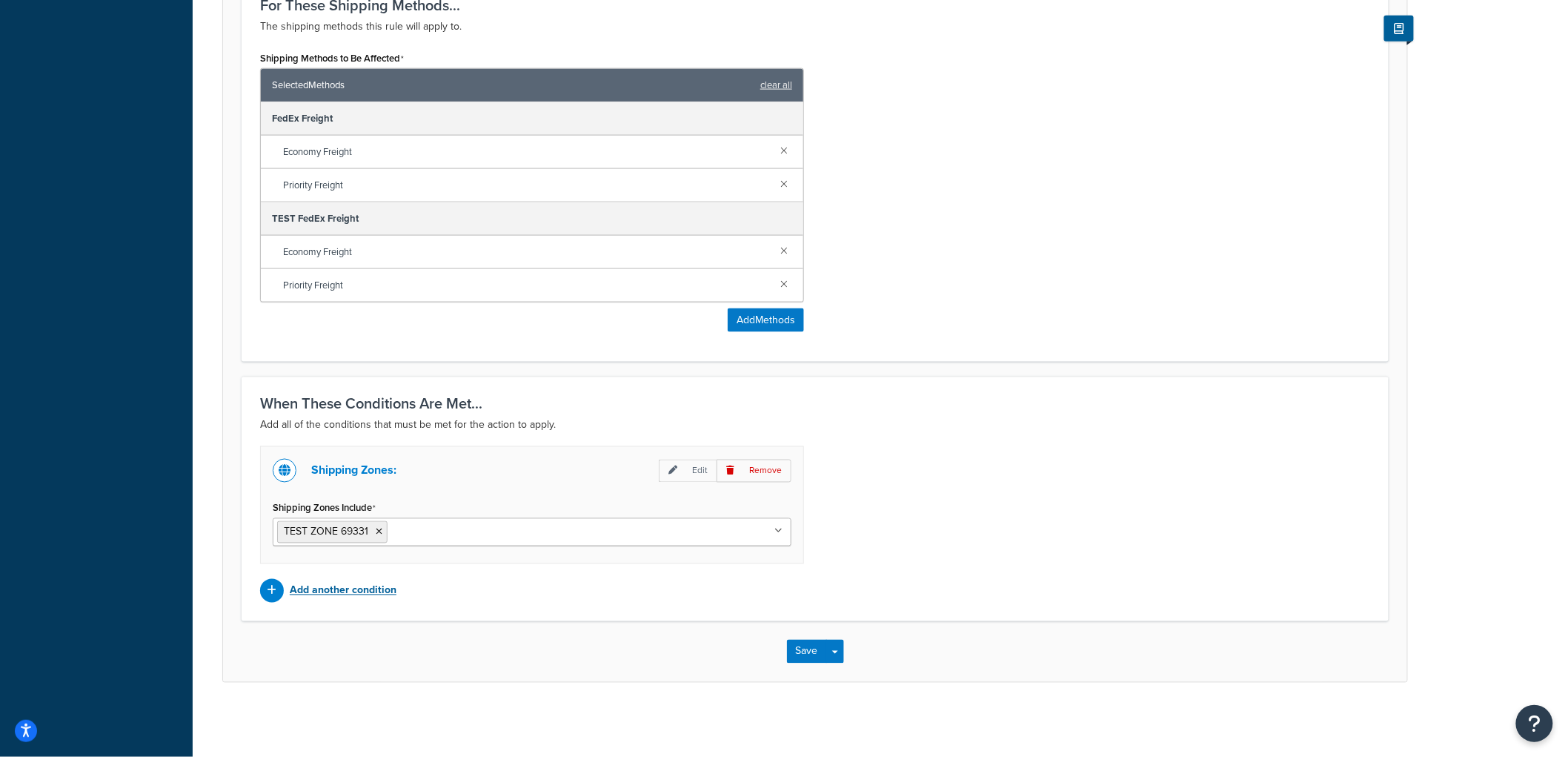
click at [339, 587] on p "Add another condition" at bounding box center [343, 591] width 107 height 21
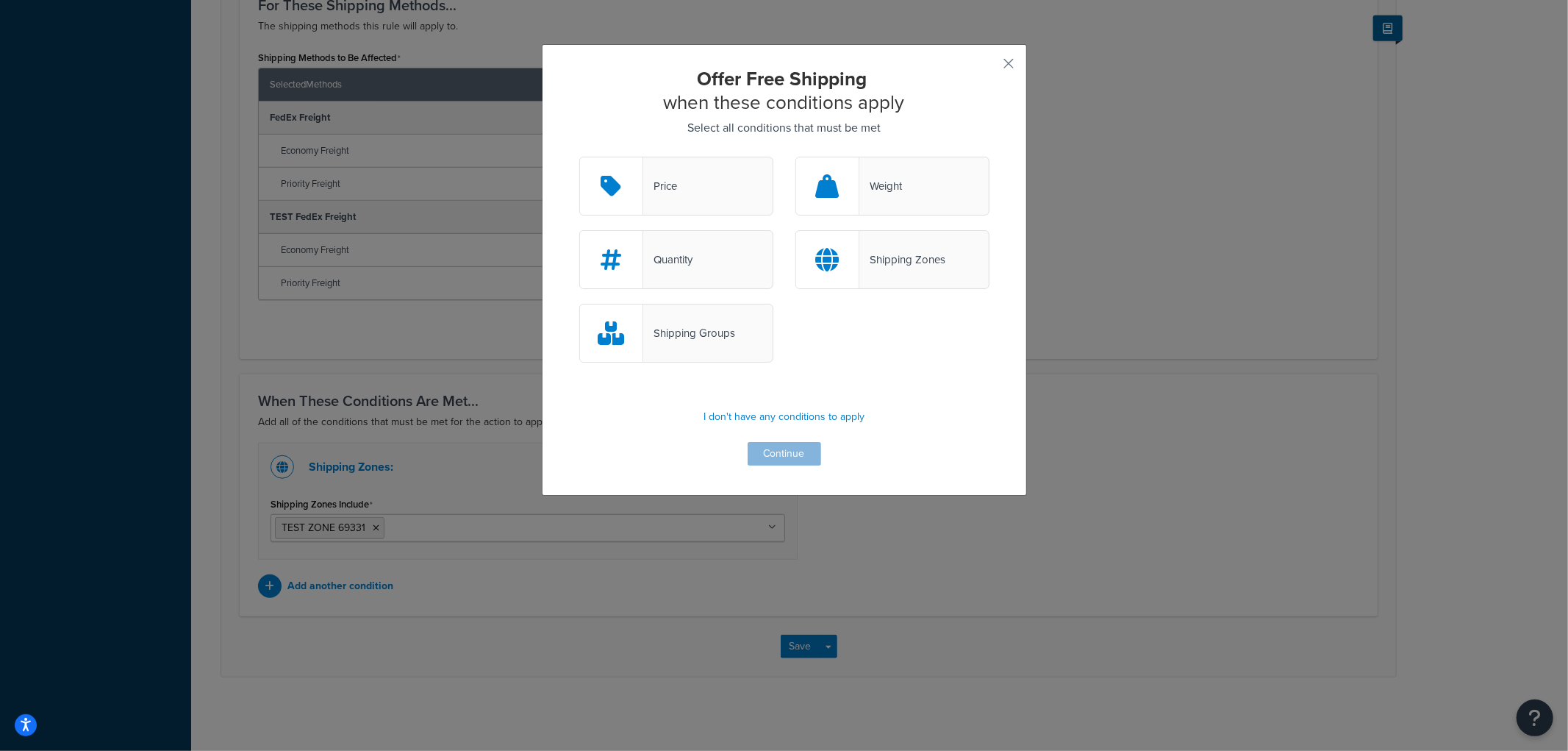
click at [721, 167] on div "Price" at bounding box center [676, 186] width 194 height 59
click at [0, 0] on input "Price" at bounding box center [0, 0] width 0 height 0
click at [758, 447] on button "Continue" at bounding box center [784, 453] width 73 height 24
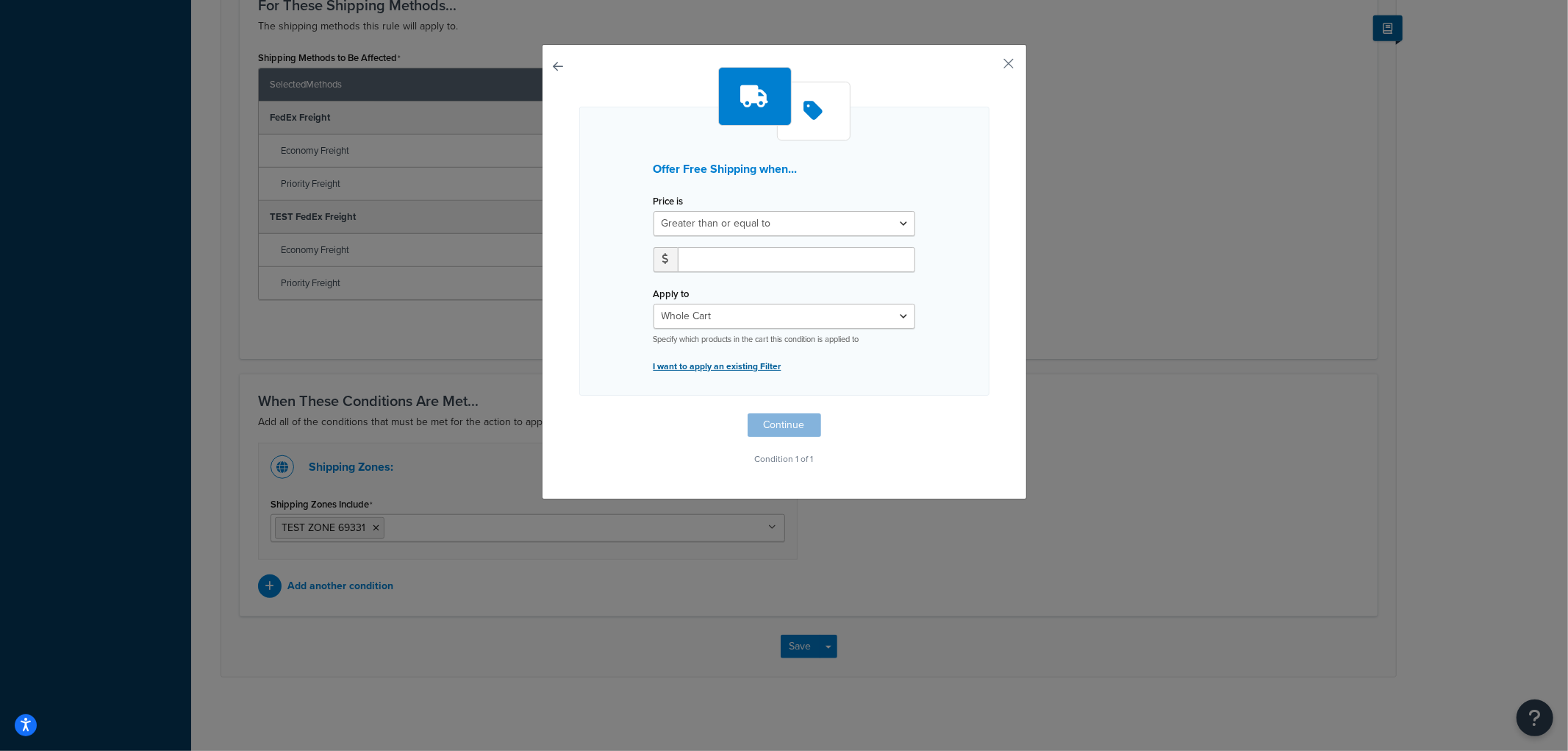
click at [721, 372] on p "I want to apply an existing Filter" at bounding box center [784, 366] width 262 height 20
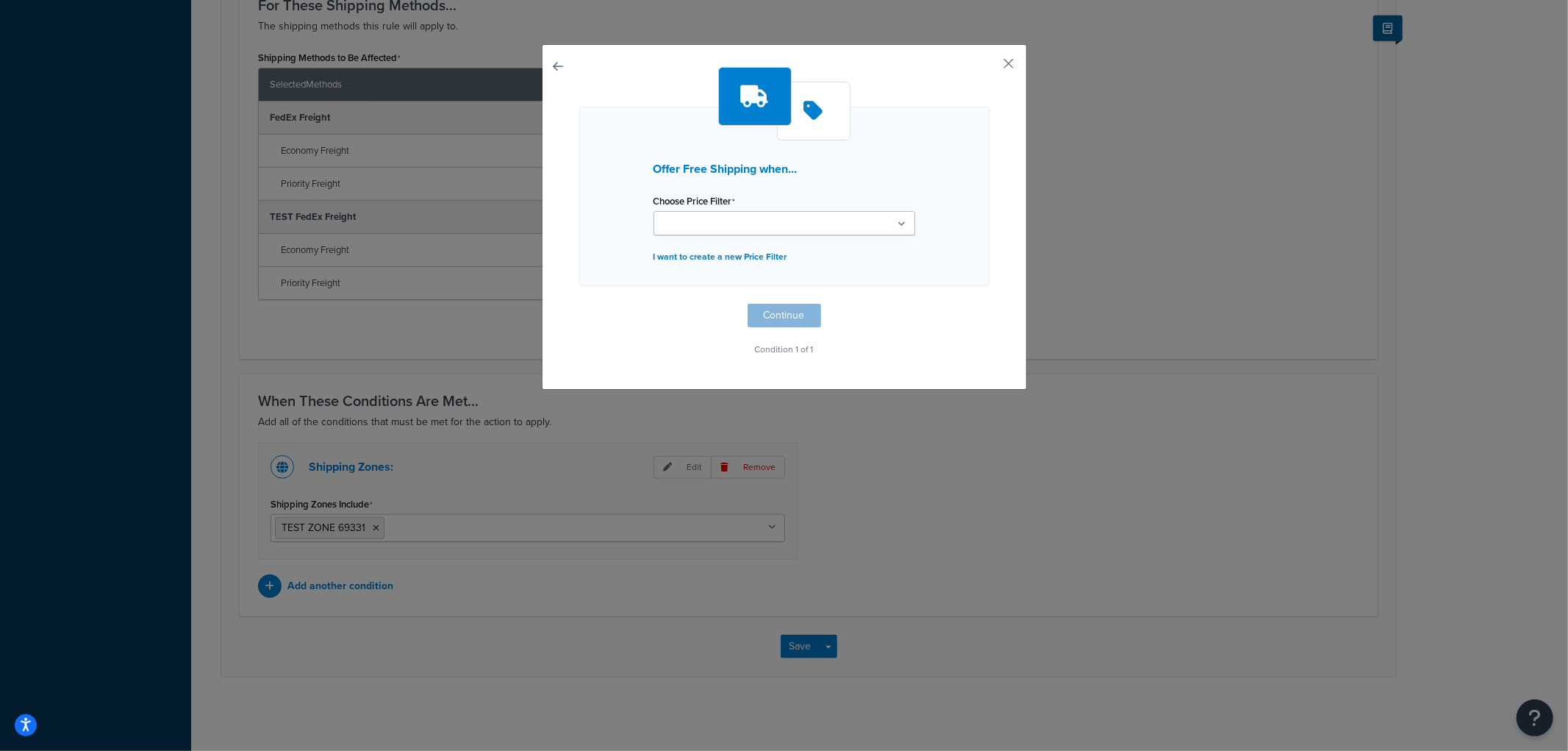
click at [711, 232] on ul at bounding box center [784, 223] width 262 height 24
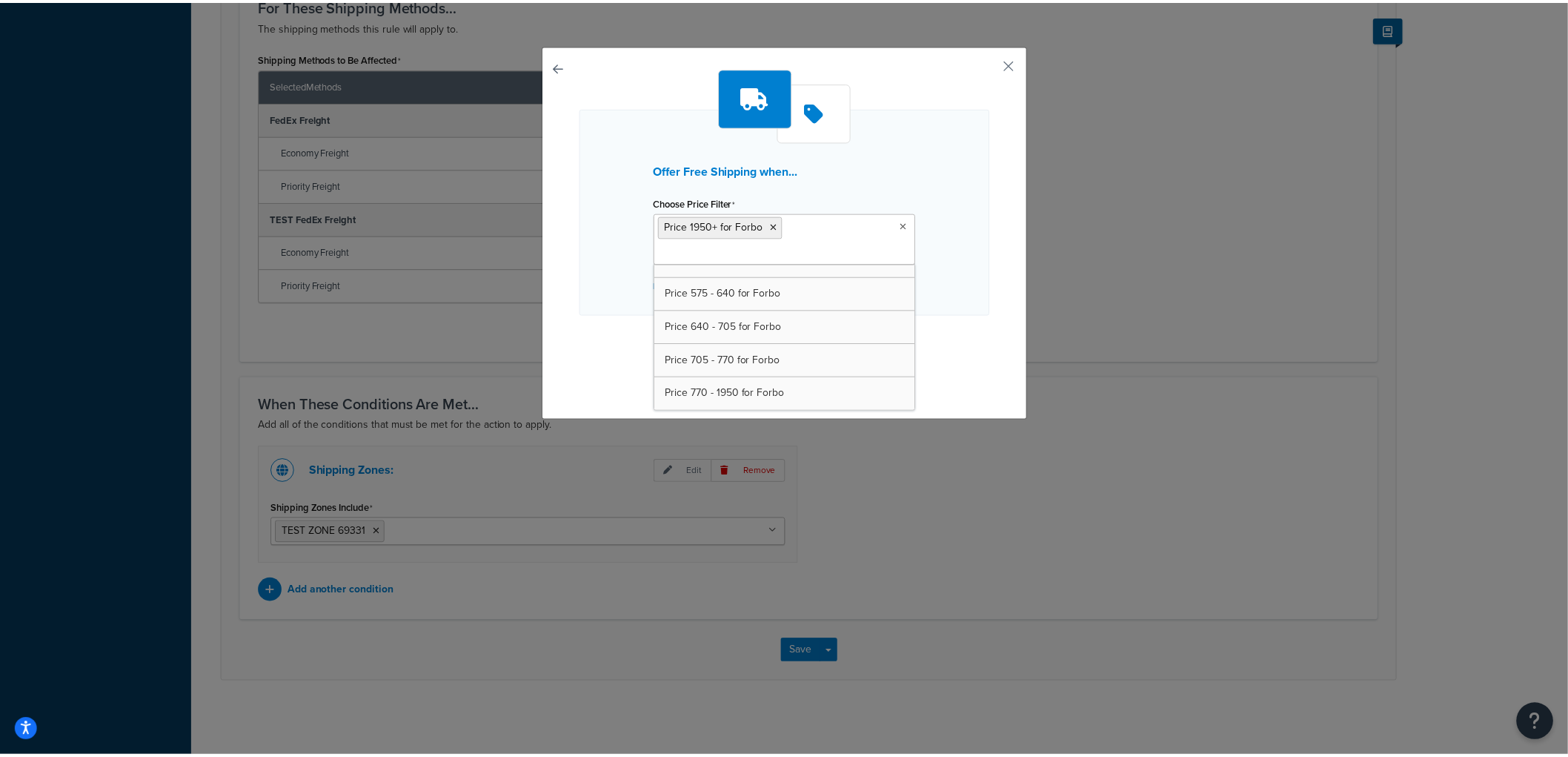
scroll to position [287, 0]
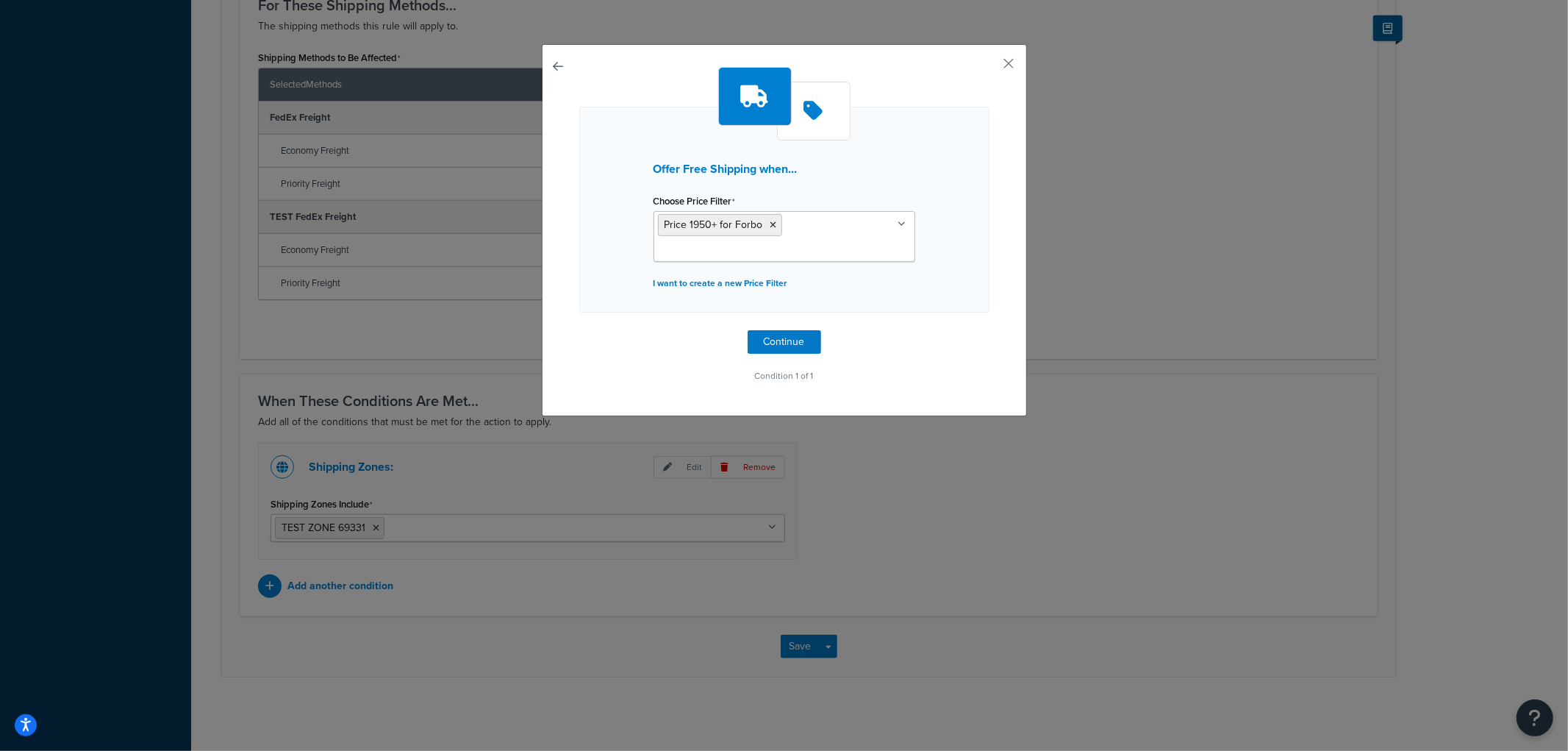
click at [944, 304] on div "Offer Free Shipping when... Choose Price Filter Price 1950+ for Forbo Price 0 -…" at bounding box center [784, 209] width 410 height 206
click at [792, 342] on button "Continue" at bounding box center [784, 342] width 73 height 24
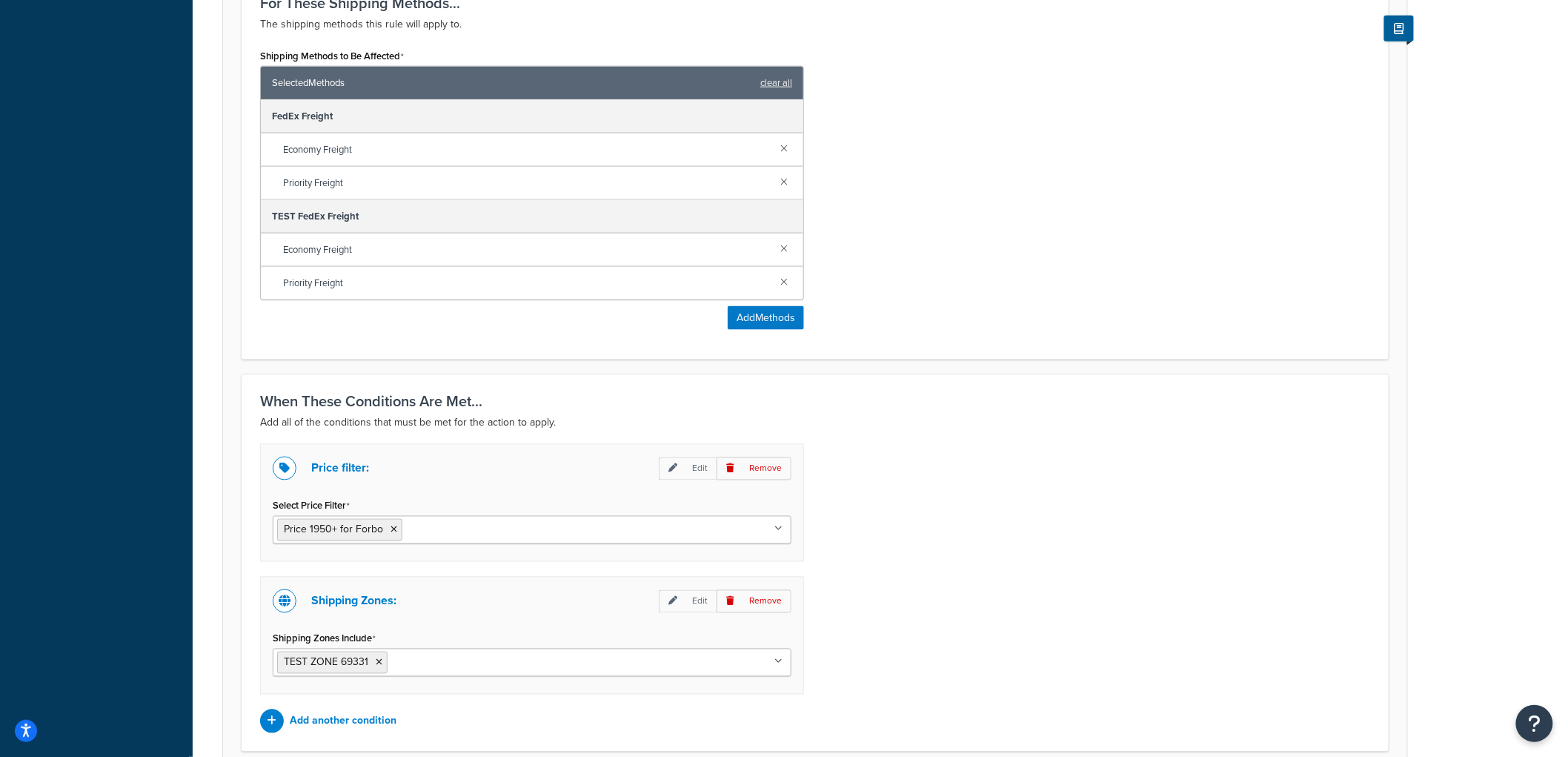
click at [953, 367] on form "Specify the action you would like to perform and the shipping methods that will…" at bounding box center [815, 87] width 1184 height 1450
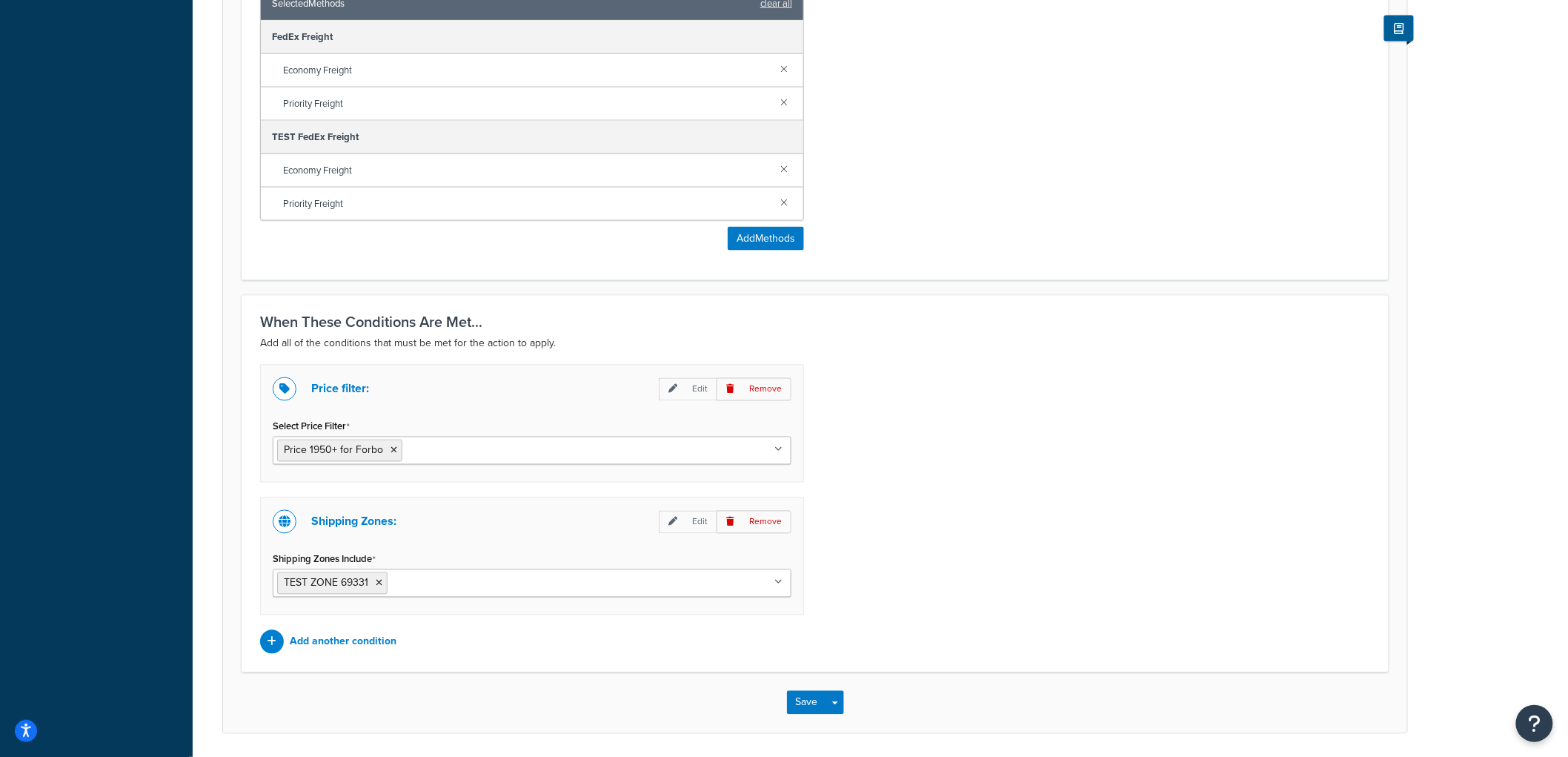
scroll to position [894, 0]
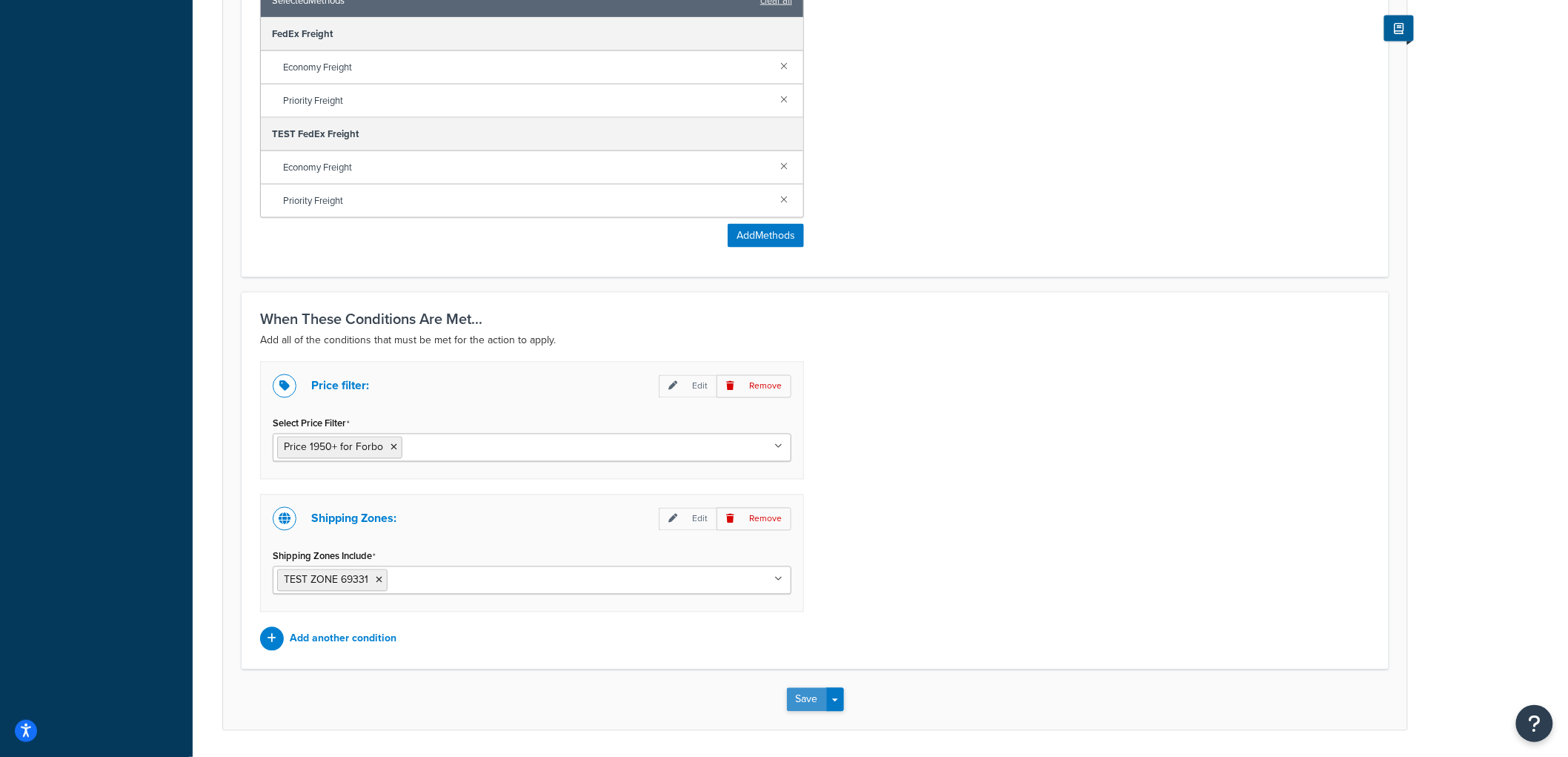
click at [796, 705] on button "Save" at bounding box center [807, 700] width 40 height 24
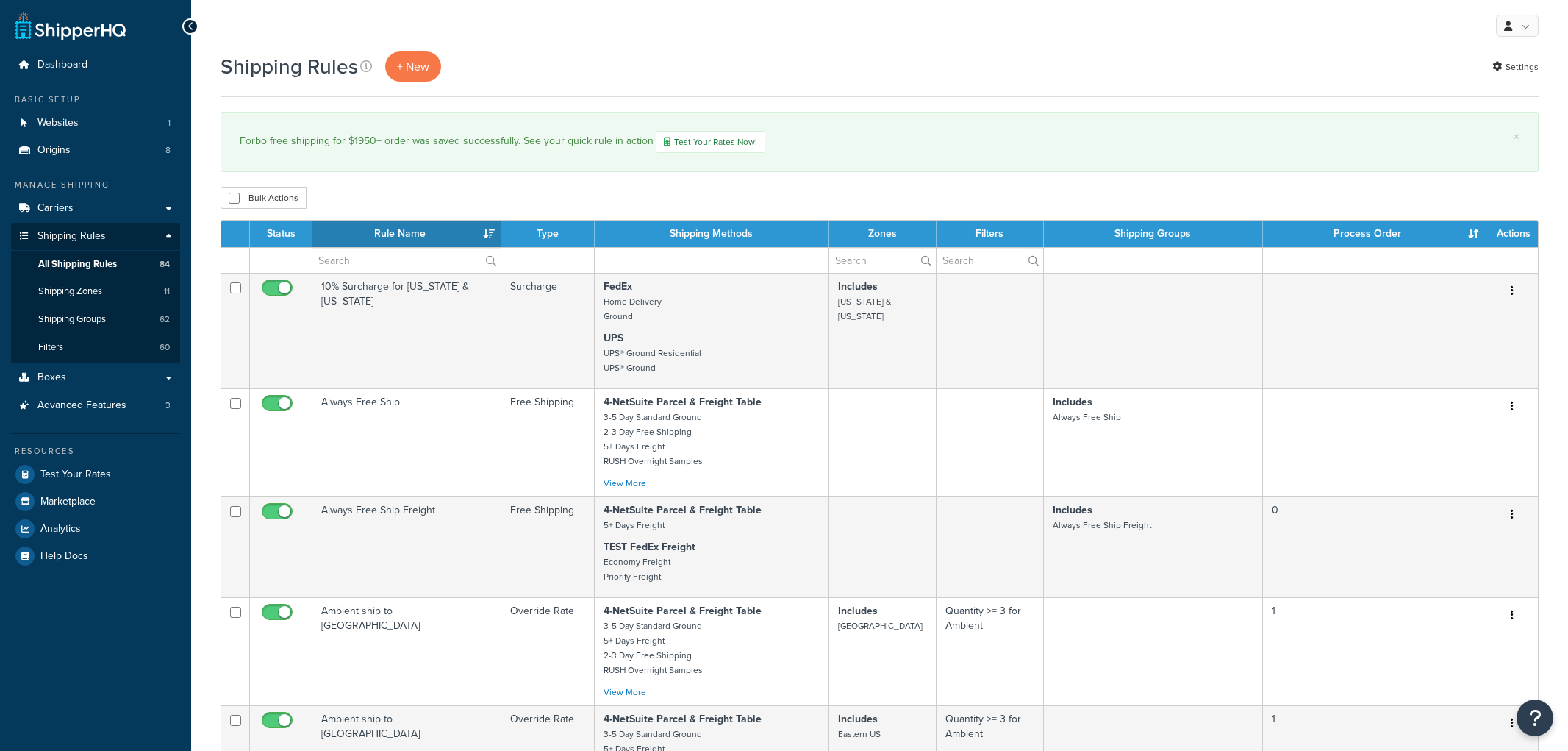
select select "100"
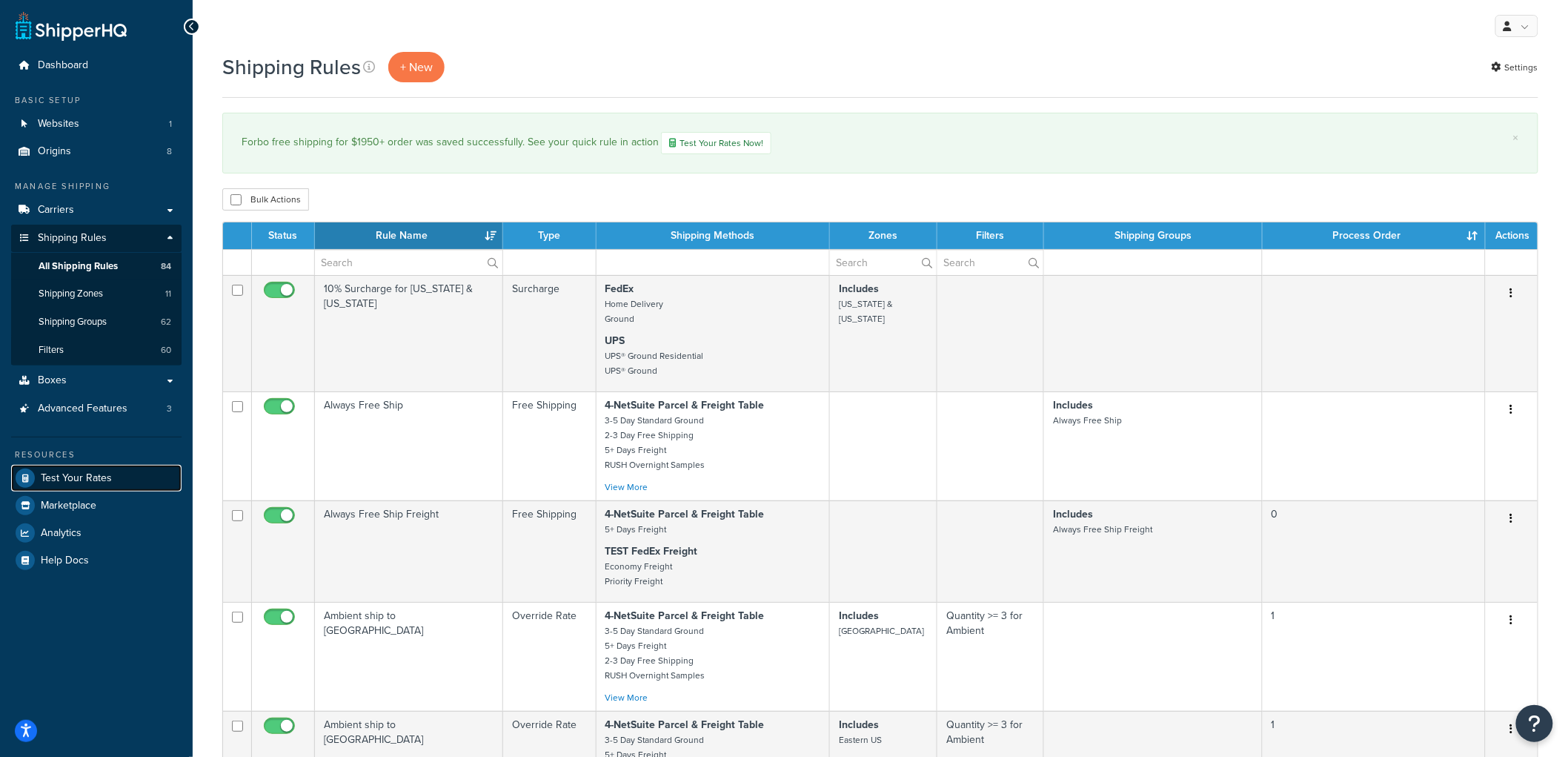
click at [106, 477] on span "Test Your Rates" at bounding box center [76, 478] width 71 height 13
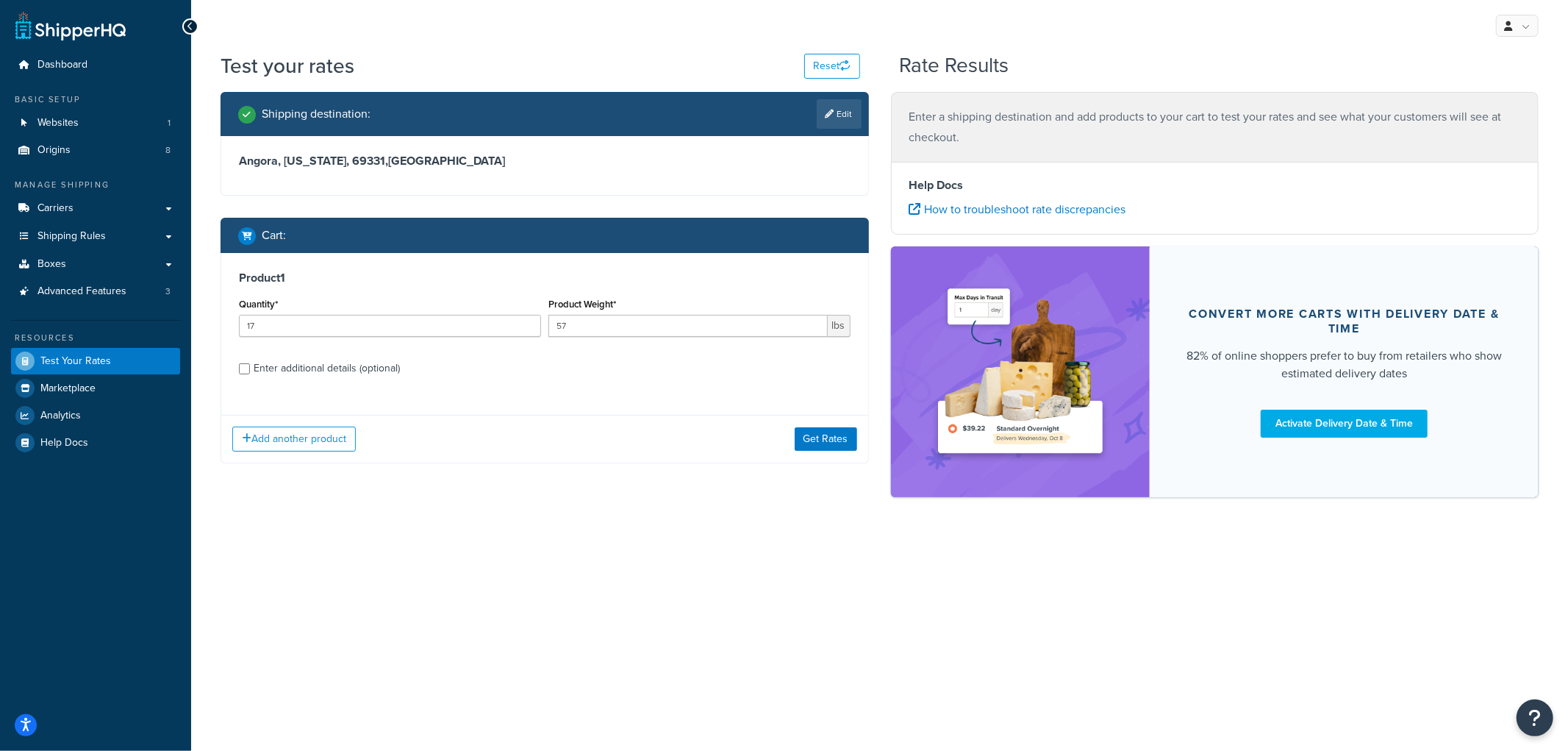
click at [324, 365] on div "Enter additional details (optional)" at bounding box center [327, 368] width 146 height 20
click at [250, 365] on input "Enter additional details (optional)" at bounding box center [245, 369] width 11 height 11
checkbox input "true"
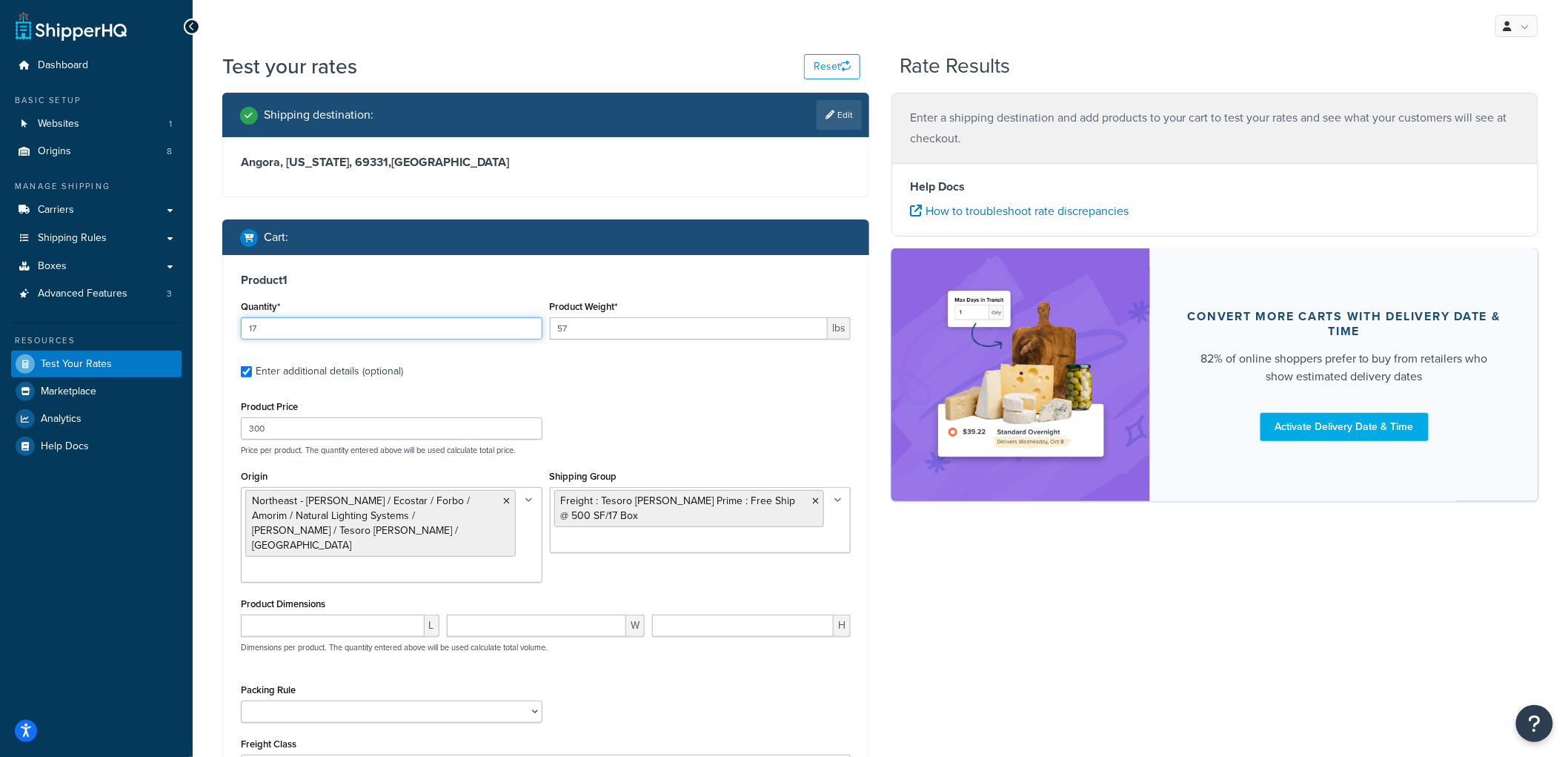
drag, startPoint x: 298, startPoint y: 329, endPoint x: 163, endPoint y: 317, distance: 135.5
click at [163, 317] on div "Dashboard Basic Setup Websites 1 Origins 8 Manage Shipping Carriers Carriers Al…" at bounding box center [784, 481] width 1568 height 963
type input "5"
drag, startPoint x: 348, startPoint y: 434, endPoint x: 83, endPoint y: 440, distance: 265.1
click at [83, 440] on div "Dashboard Basic Setup Websites 1 Origins 8 Manage Shipping Carriers Carriers Al…" at bounding box center [784, 481] width 1568 height 963
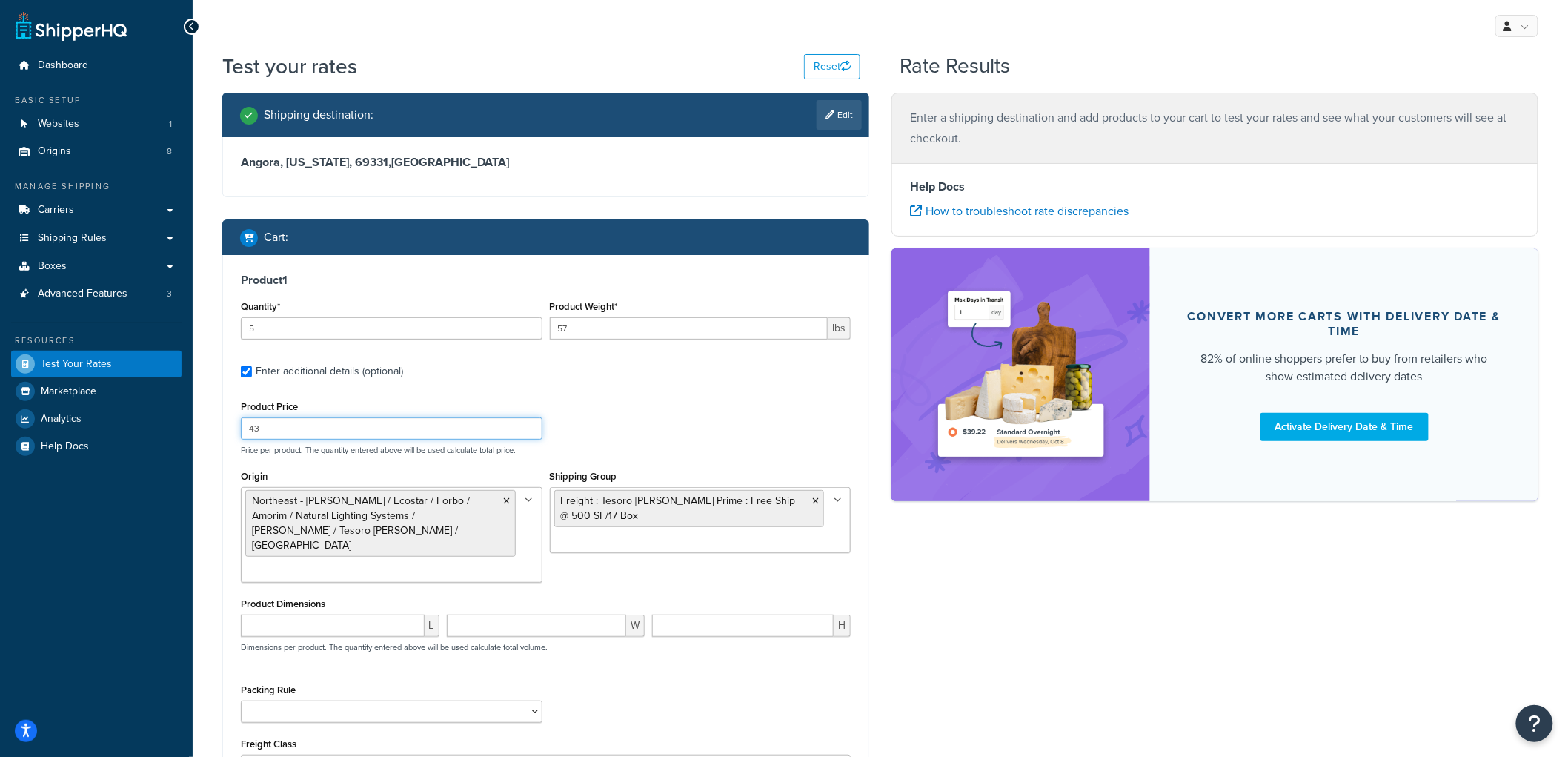
type input "43"
click at [692, 321] on input "57" at bounding box center [688, 329] width 278 height 22
click at [816, 501] on icon at bounding box center [815, 501] width 6 height 9
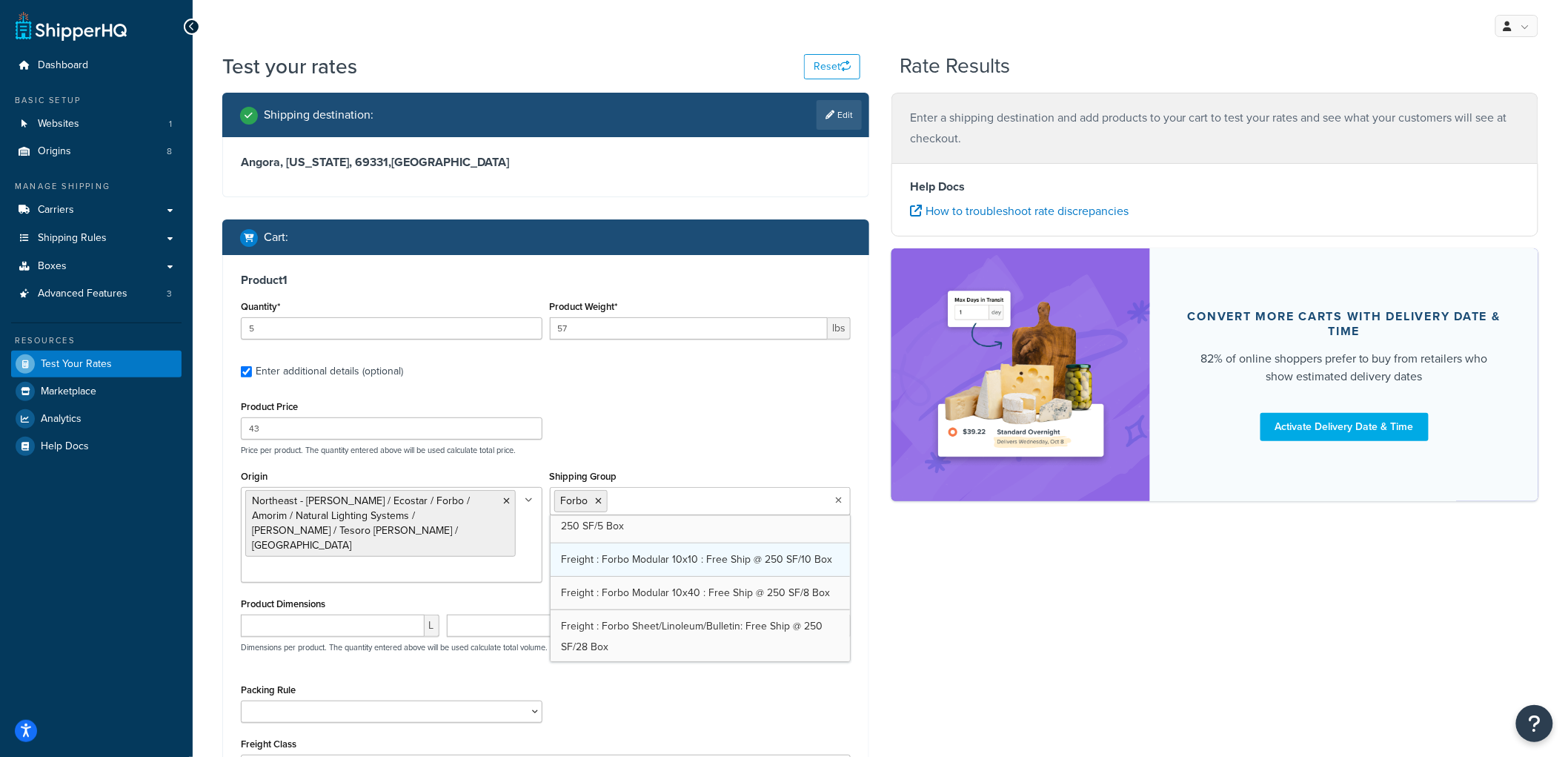
scroll to position [728, 0]
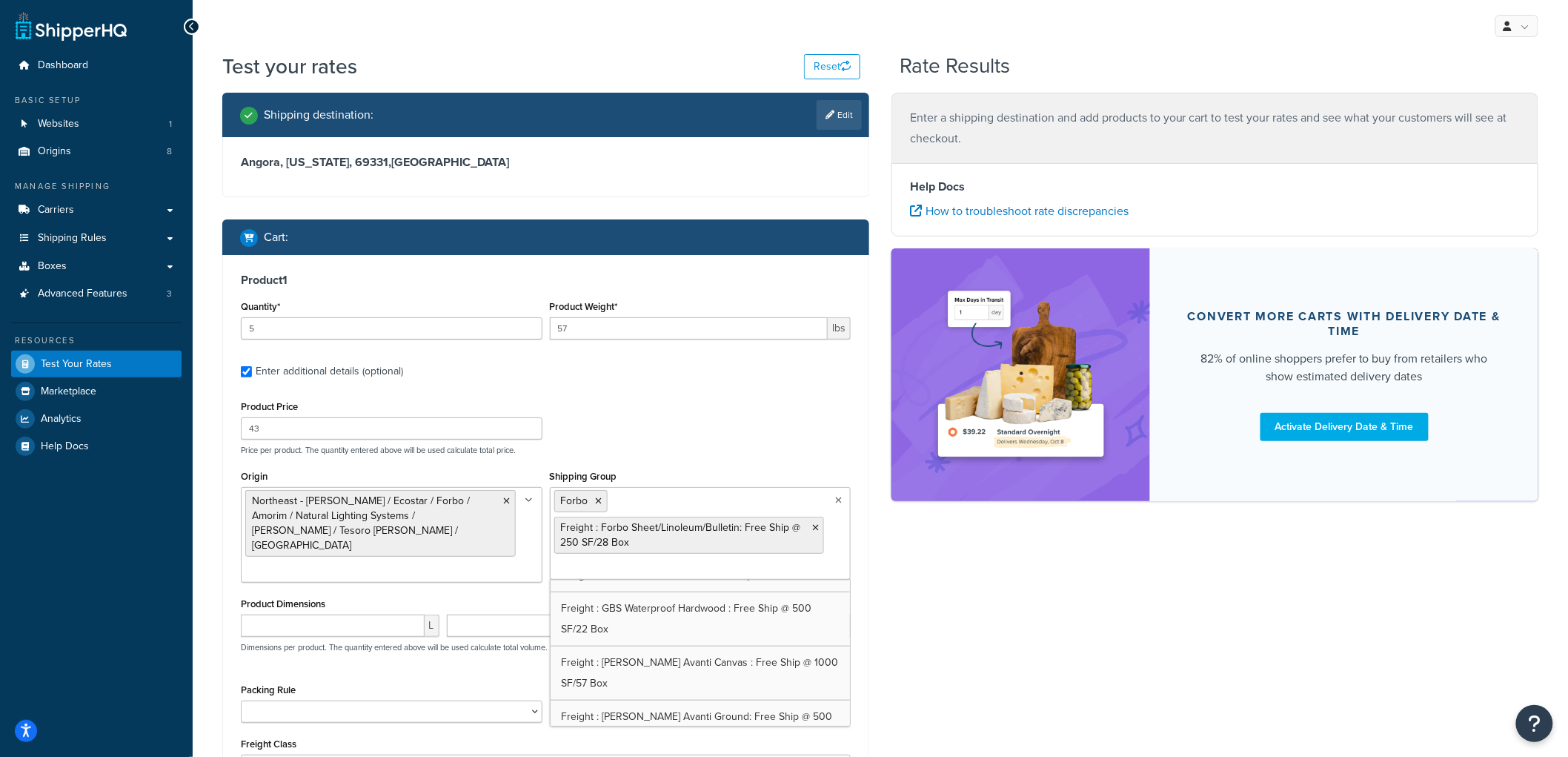
click at [689, 446] on p "Price per product. The quantity entered above will be used calculate total pric…" at bounding box center [546, 450] width 617 height 10
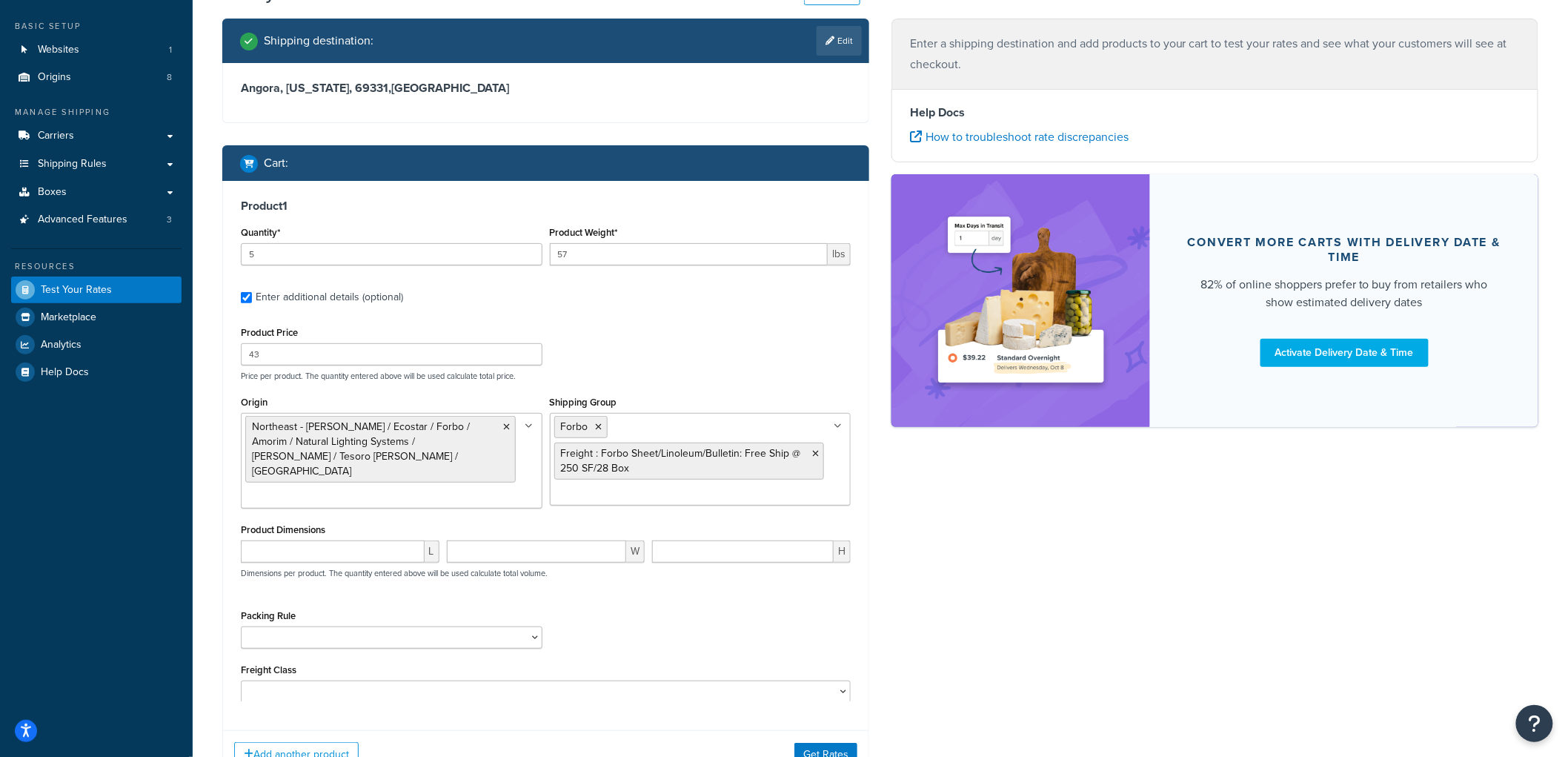
scroll to position [204, 0]
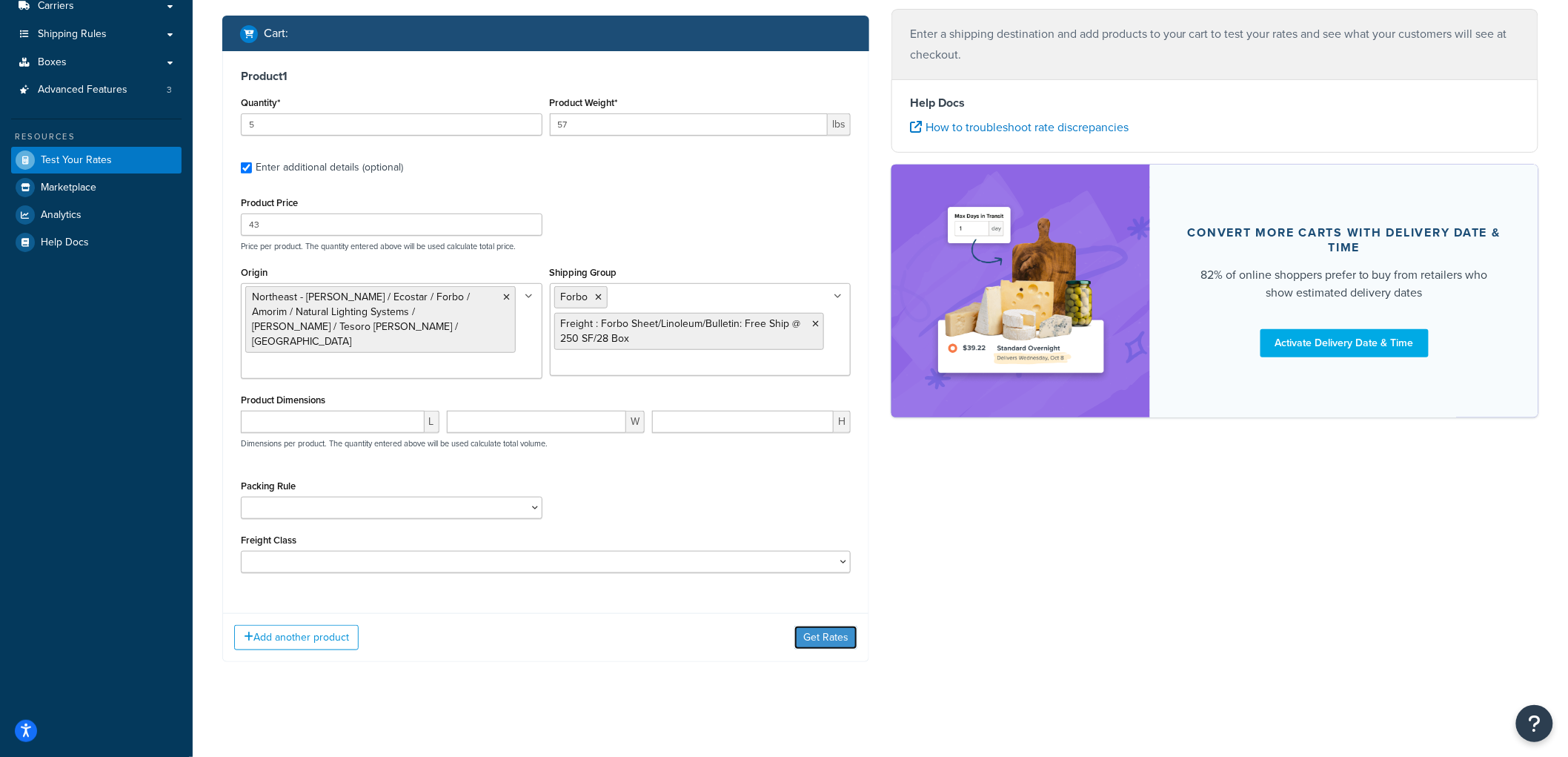
click at [818, 632] on button "Get Rates" at bounding box center [826, 637] width 63 height 24
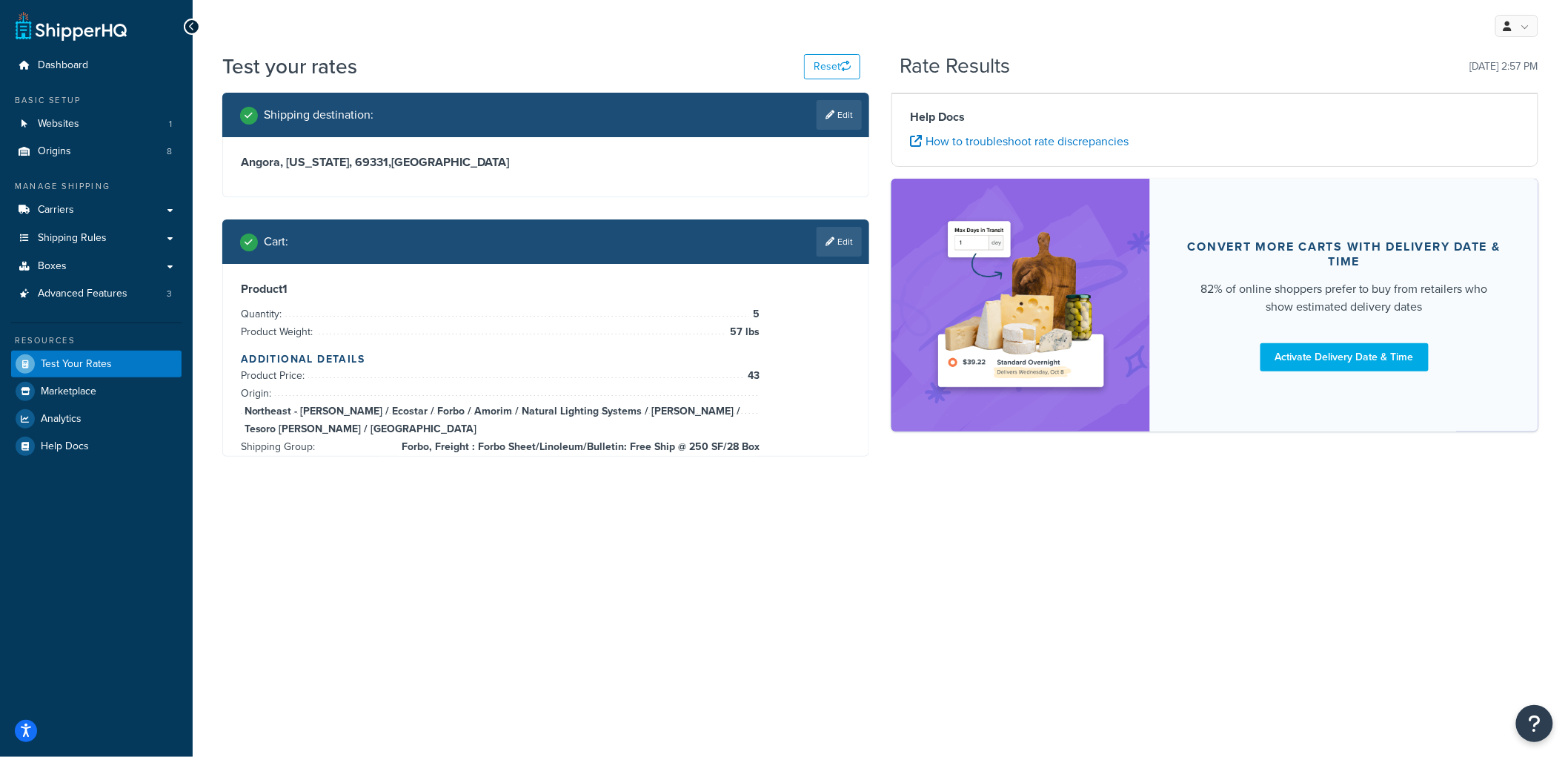
scroll to position [0, 0]
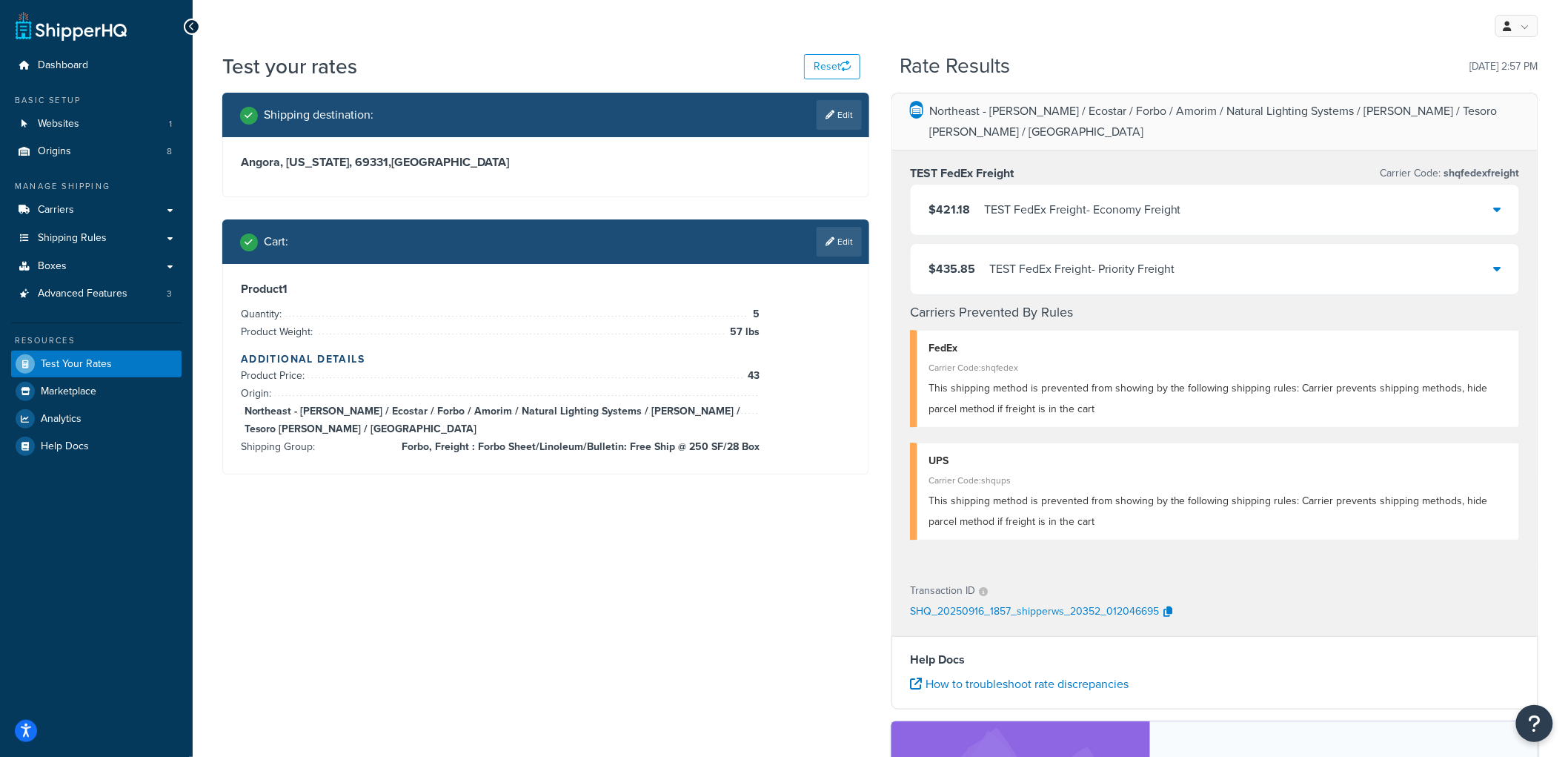
click at [1022, 199] on div "TEST FedEx Freight - Economy Freight" at bounding box center [1083, 209] width 197 height 21
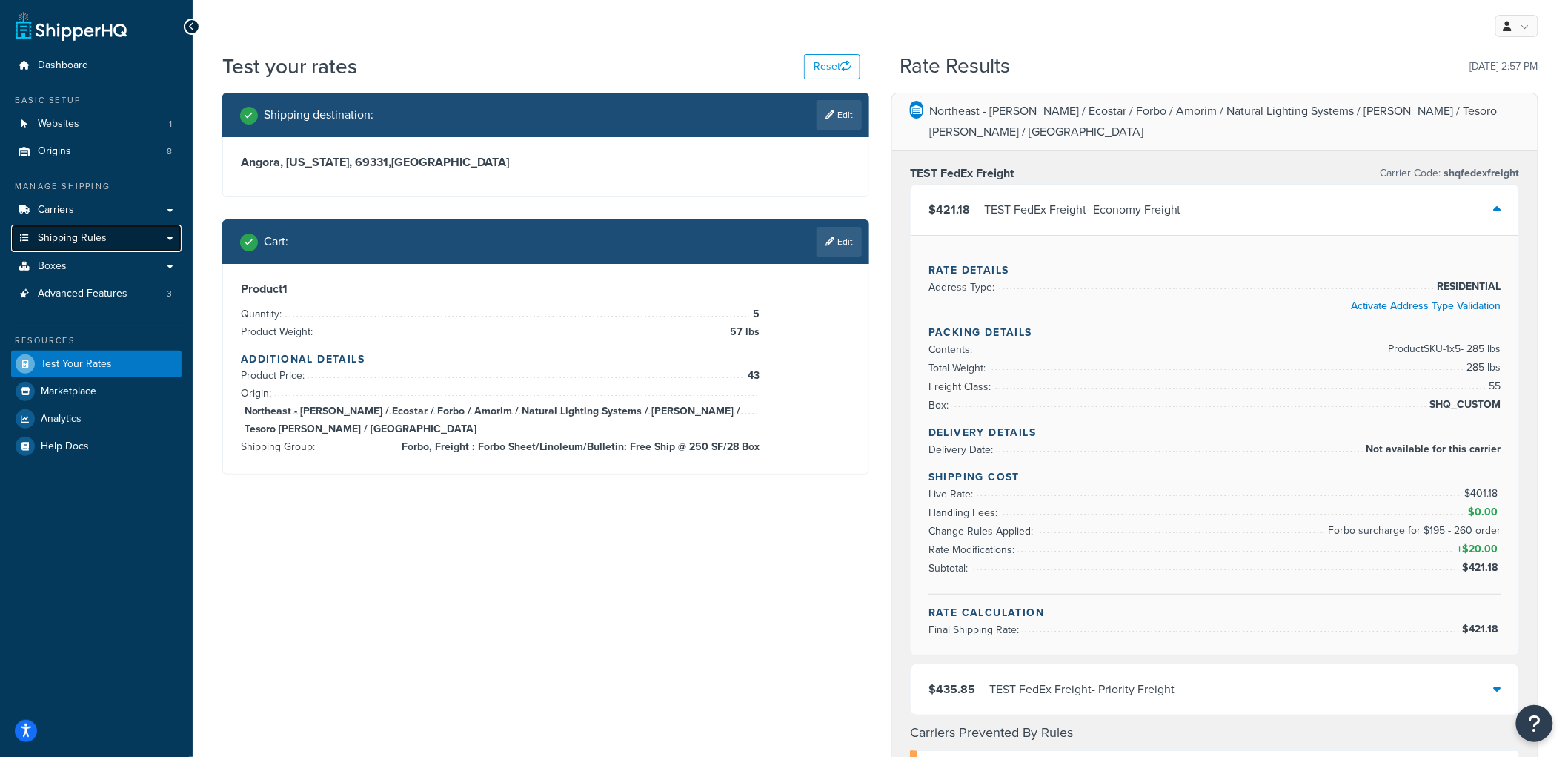
click at [94, 232] on span "Shipping Rules" at bounding box center [72, 238] width 69 height 13
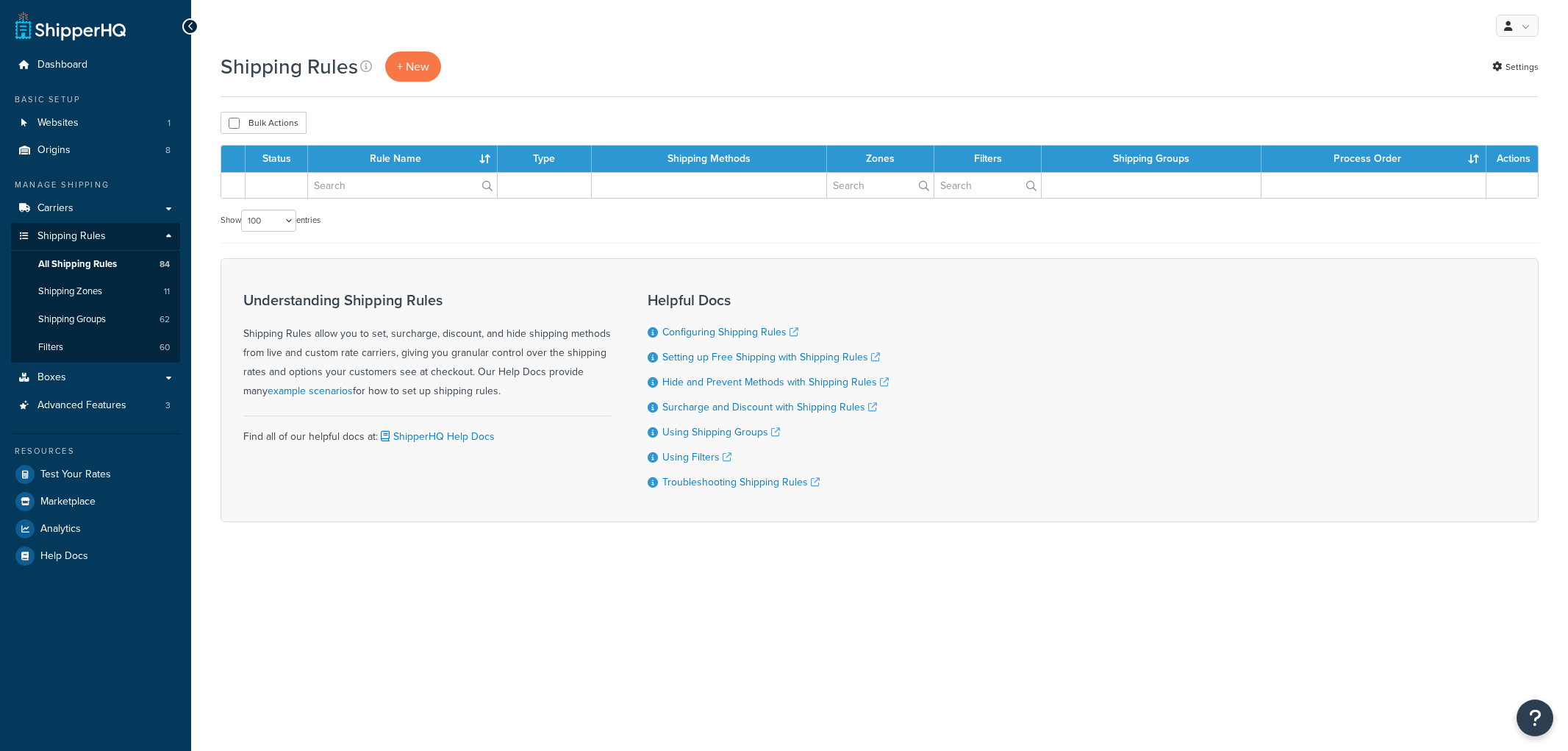
select select "100"
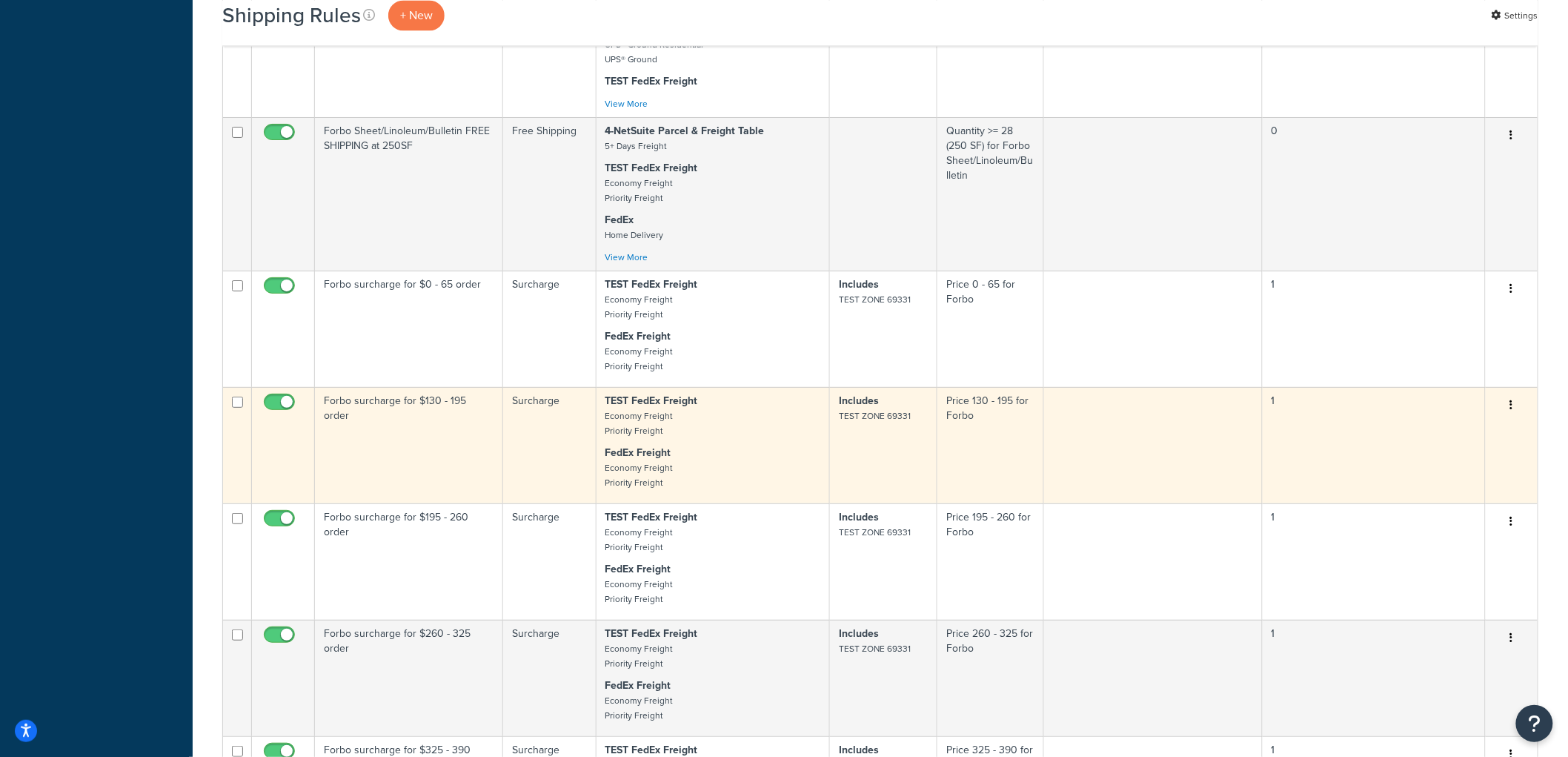
scroll to position [3541, 0]
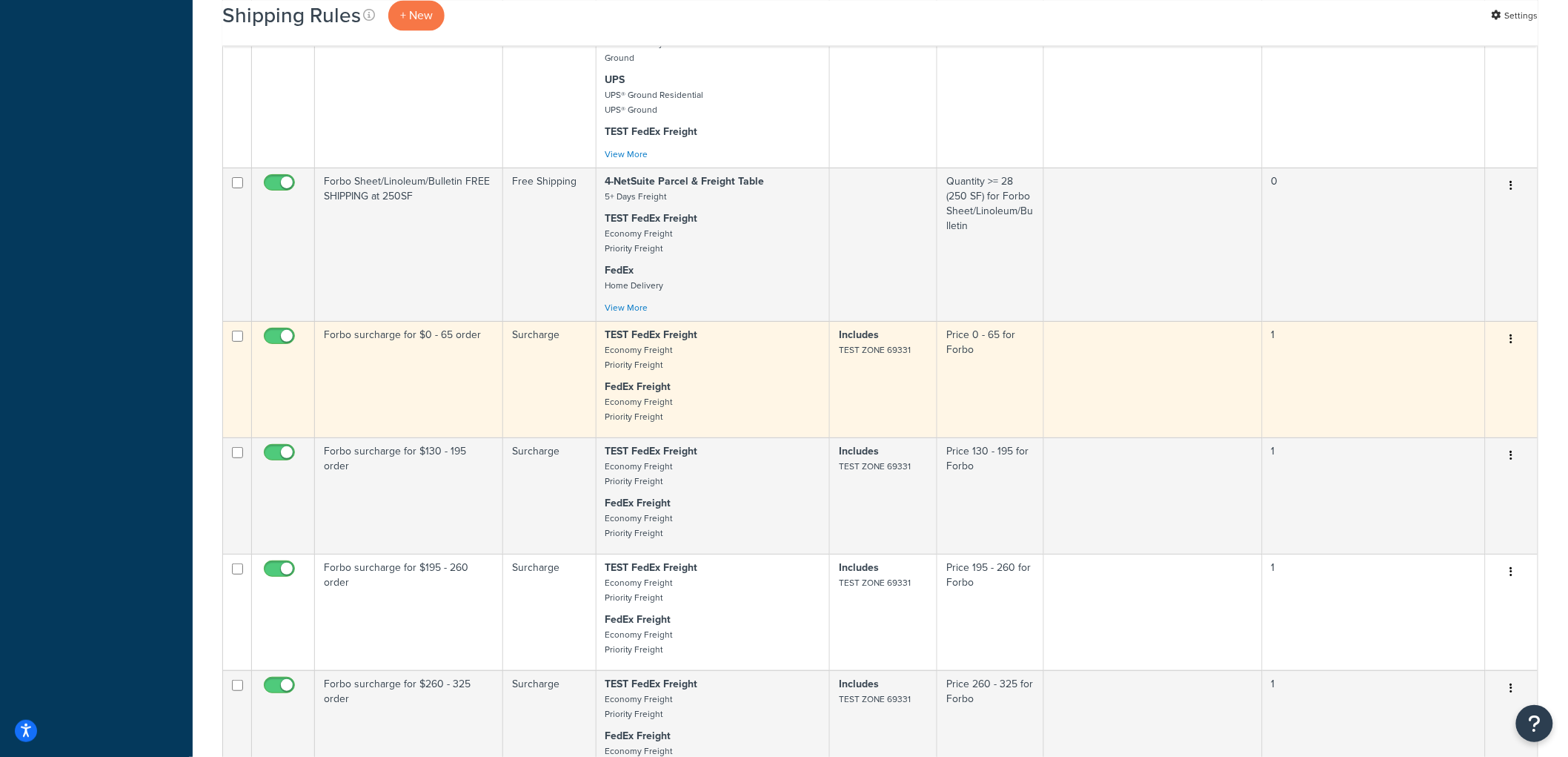
click at [423, 401] on td "Forbo surcharge for $0 - 65 order" at bounding box center [408, 379] width 188 height 117
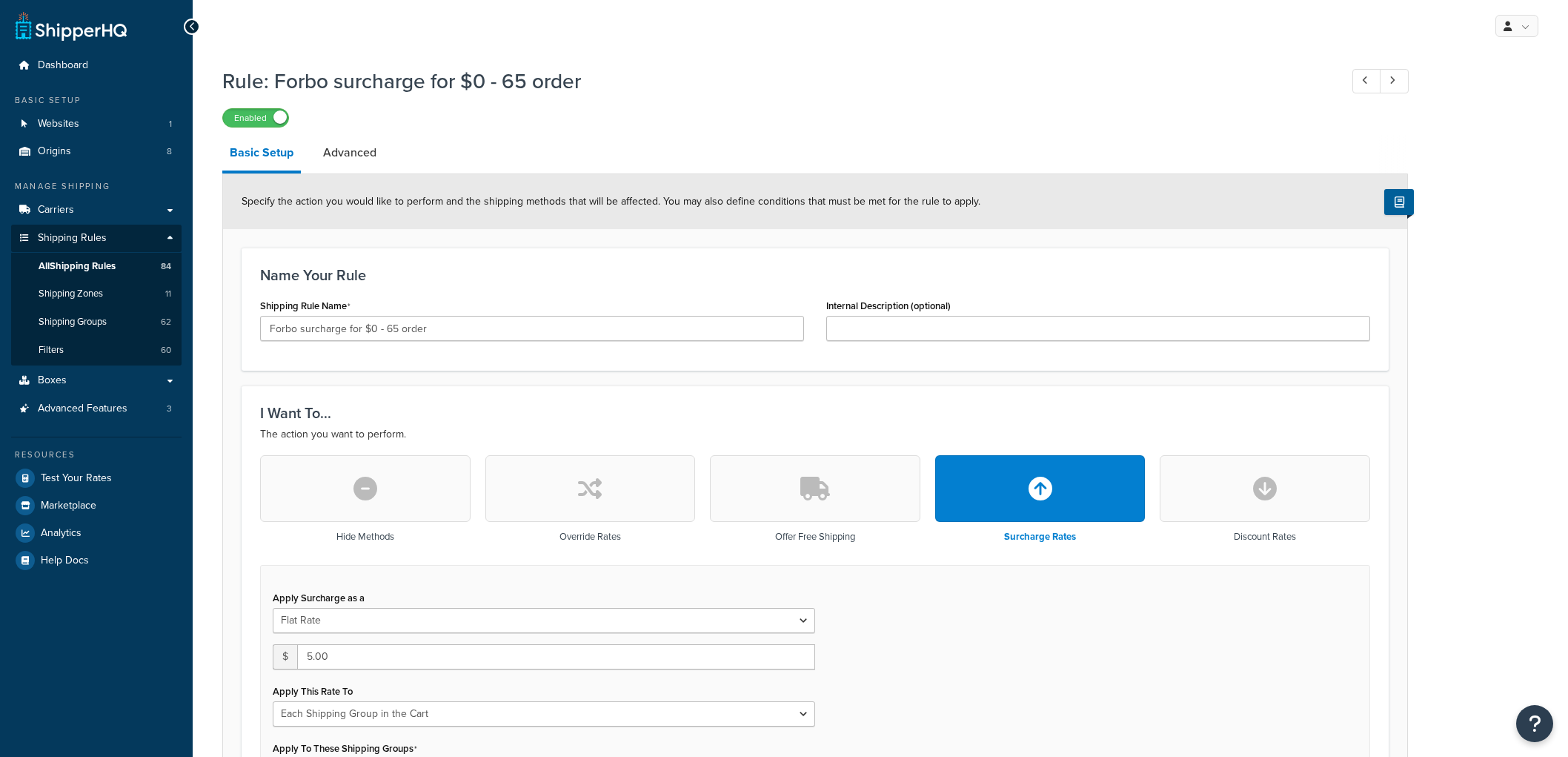
select select "SHIPPING_GROUP"
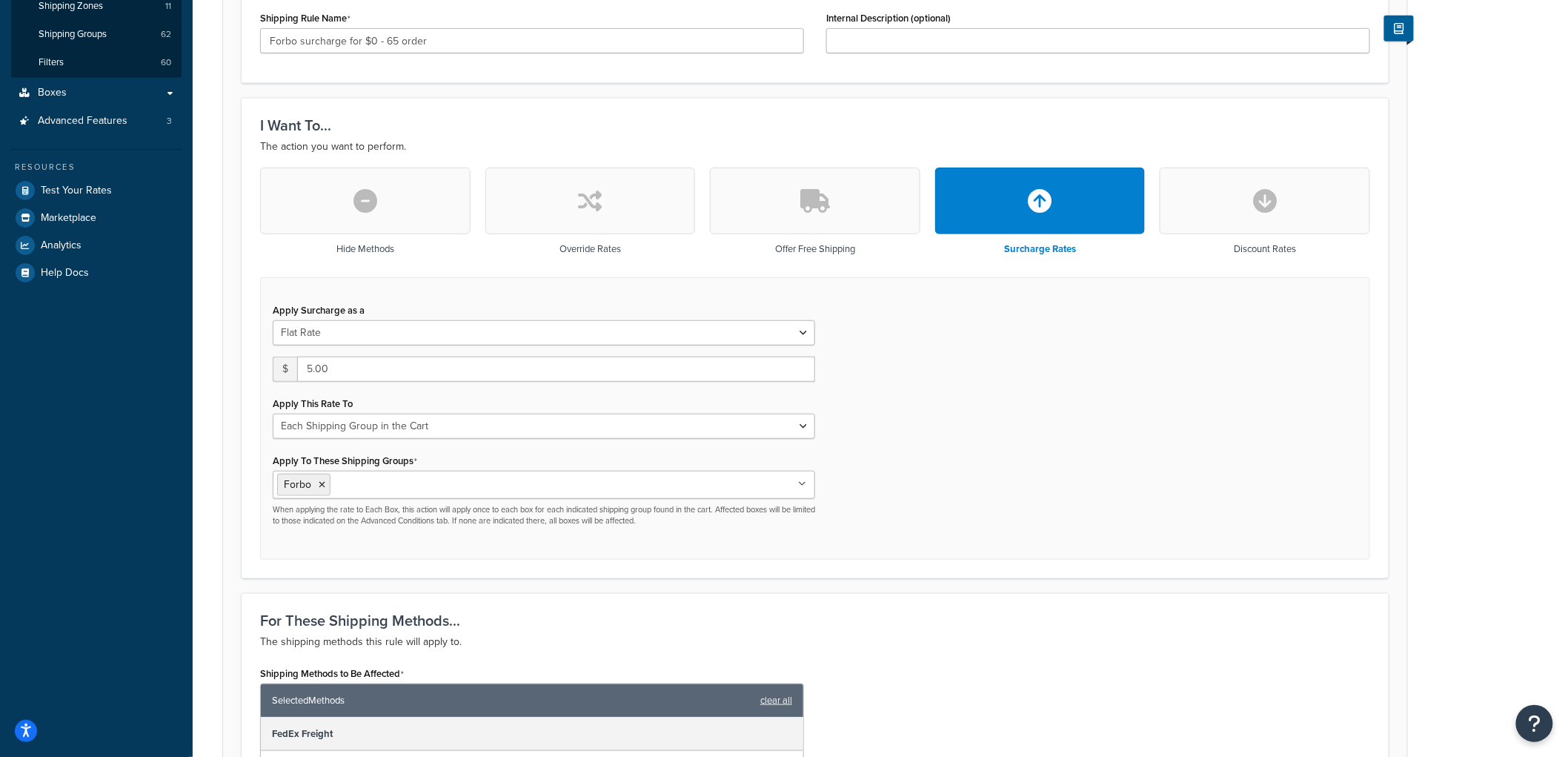
scroll to position [329, 0]
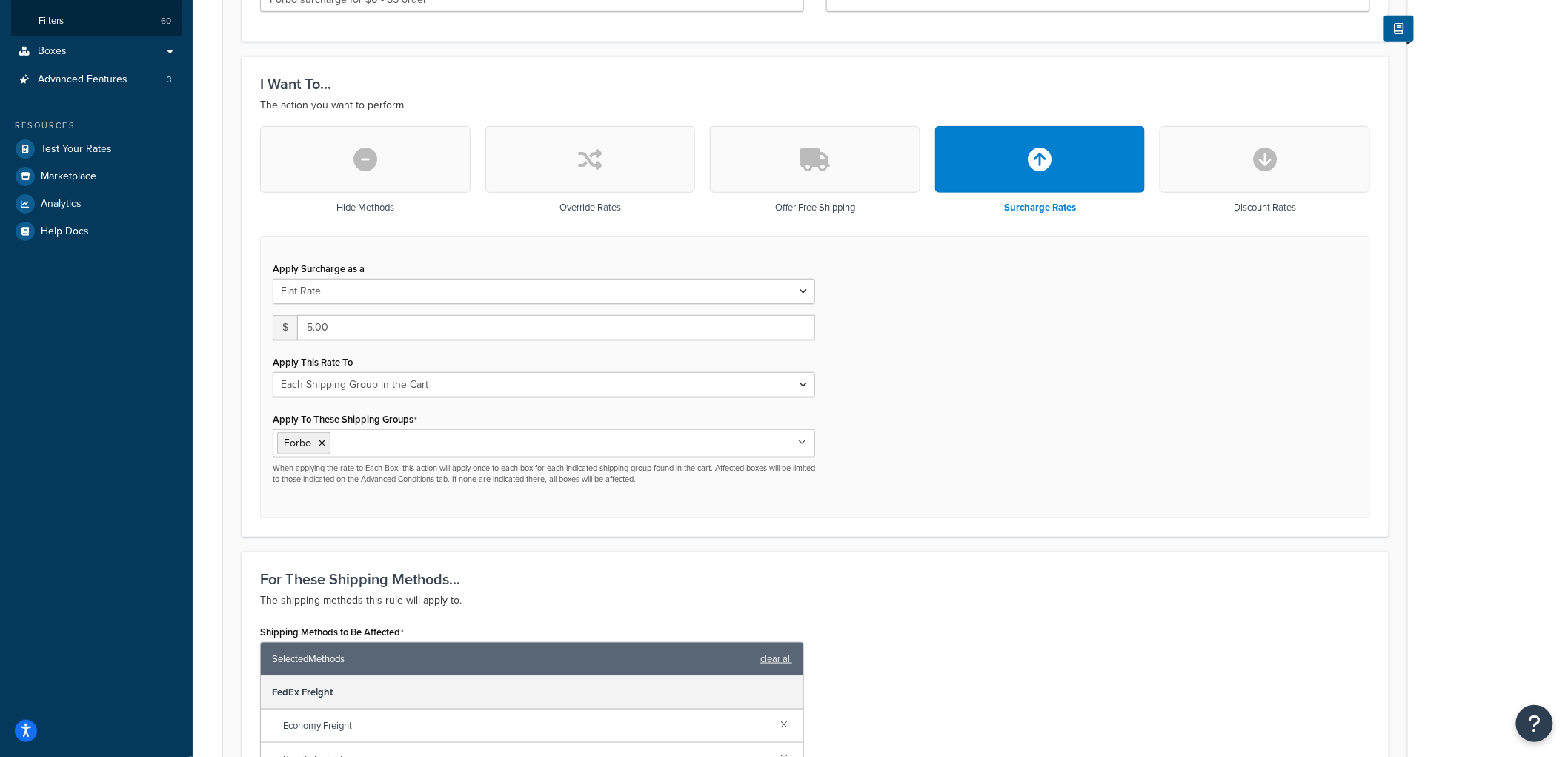
click at [616, 152] on button "button" at bounding box center [590, 159] width 210 height 67
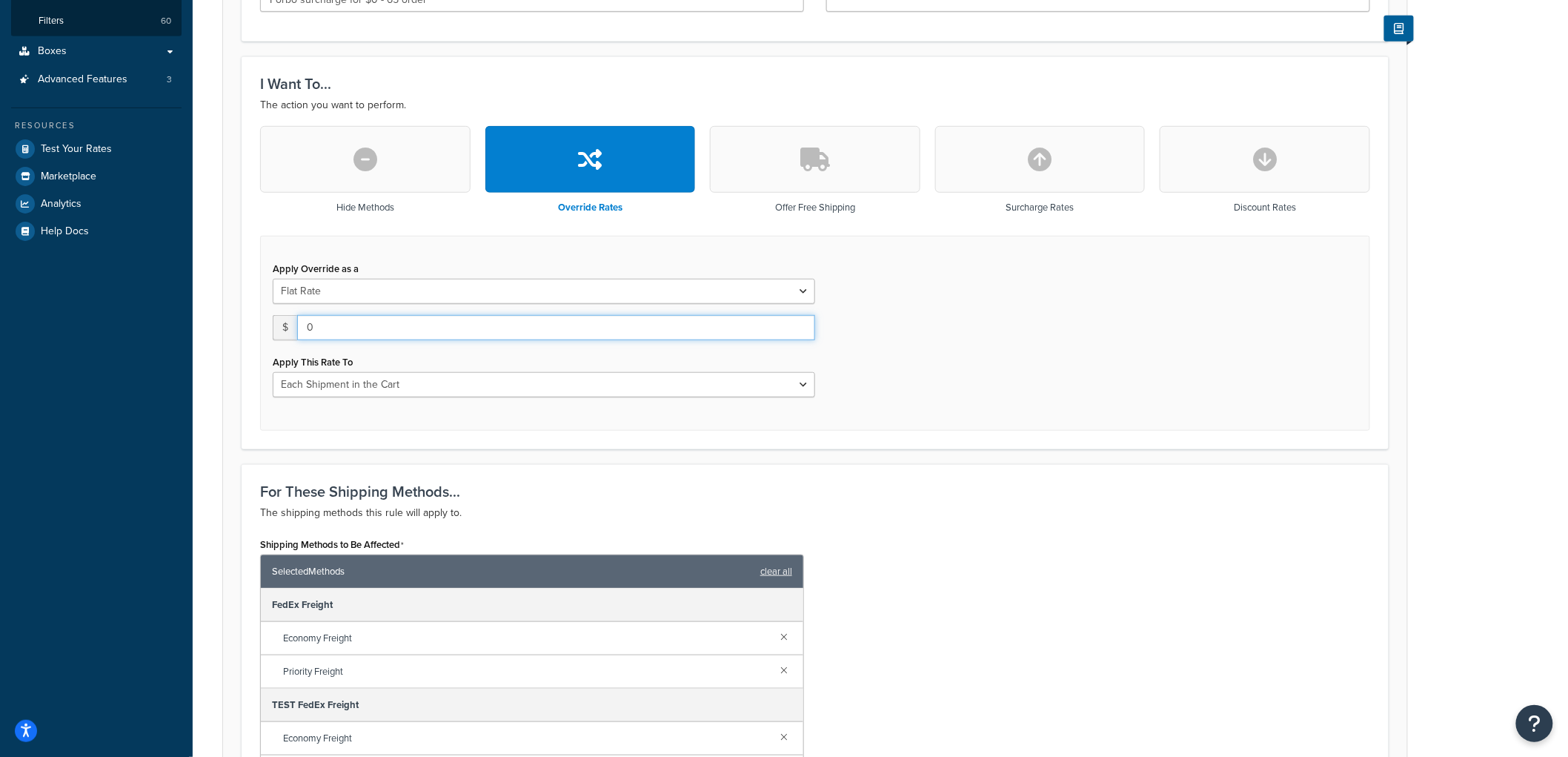
click at [344, 335] on input "0" at bounding box center [556, 328] width 518 height 25
click at [348, 375] on select "Each Shipment in the Cart Each Origin in the Cart Each Shipping Group in the Ca…" at bounding box center [544, 385] width 542 height 25
click at [1123, 338] on div "Apply Override as a Flat Rate Percentage Flat Rate & Percentage $ 0 Apply This …" at bounding box center [815, 333] width 1110 height 195
drag, startPoint x: 362, startPoint y: 330, endPoint x: 203, endPoint y: 309, distance: 160.4
click at [203, 309] on div "Rule: Forbo surcharge for $0 - 65 order Enabled Basic Setup Advanced Specify th…" at bounding box center [880, 534] width 1375 height 1608
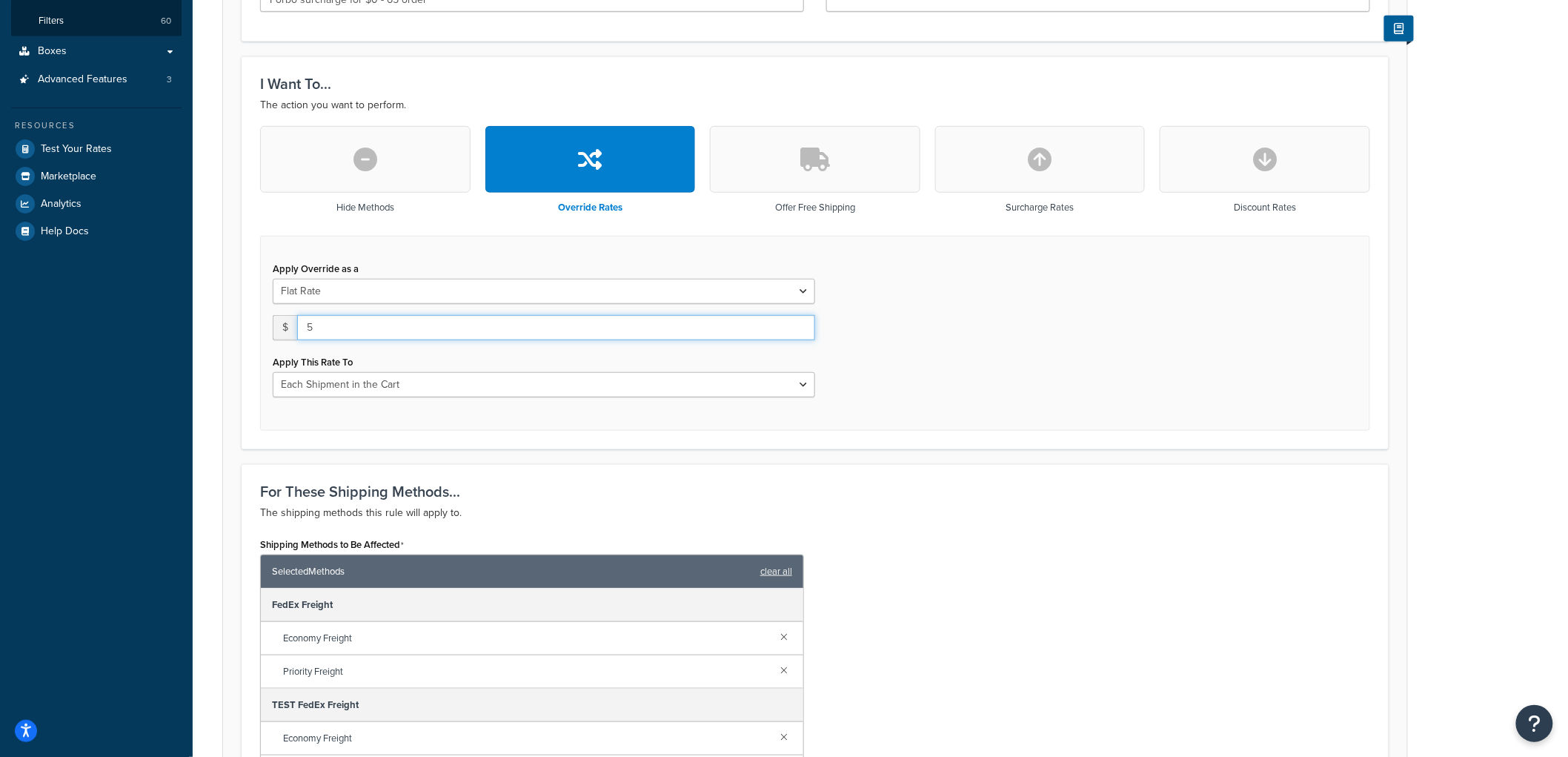
type input "5"
click at [352, 381] on select "Each Shipment in the Cart Each Origin in the Cart Each Shipping Group in the Ca…" at bounding box center [544, 385] width 542 height 25
select select "SHIPPING_GROUP"
click at [273, 372] on select "Each Shipment in the Cart Each Origin in the Cart Each Shipping Group in the Ca…" at bounding box center [544, 385] width 542 height 25
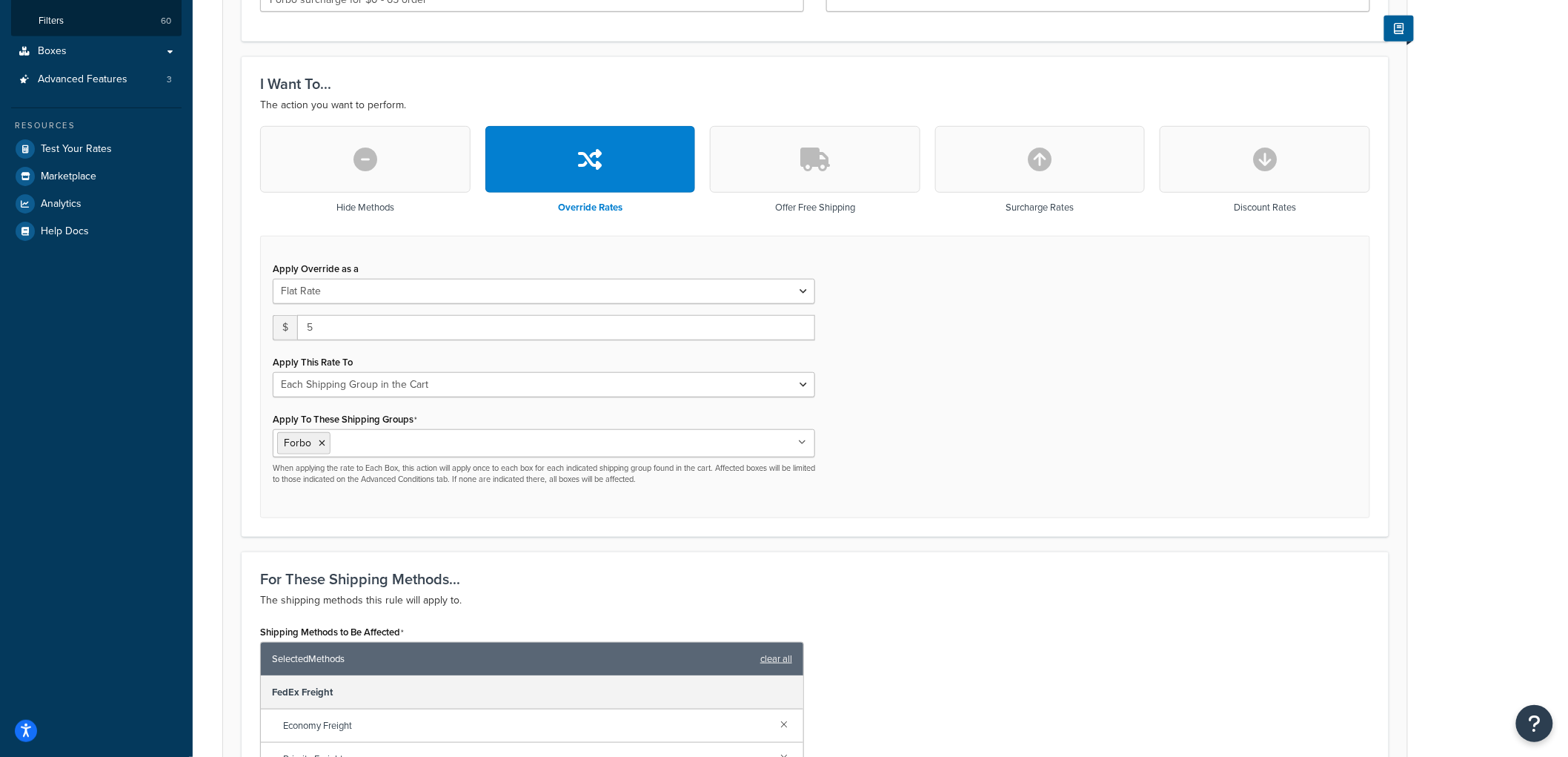
click at [1080, 432] on div "Apply Override as a Flat Rate Percentage Flat Rate & Percentage $ 5 Apply This …" at bounding box center [815, 377] width 1110 height 283
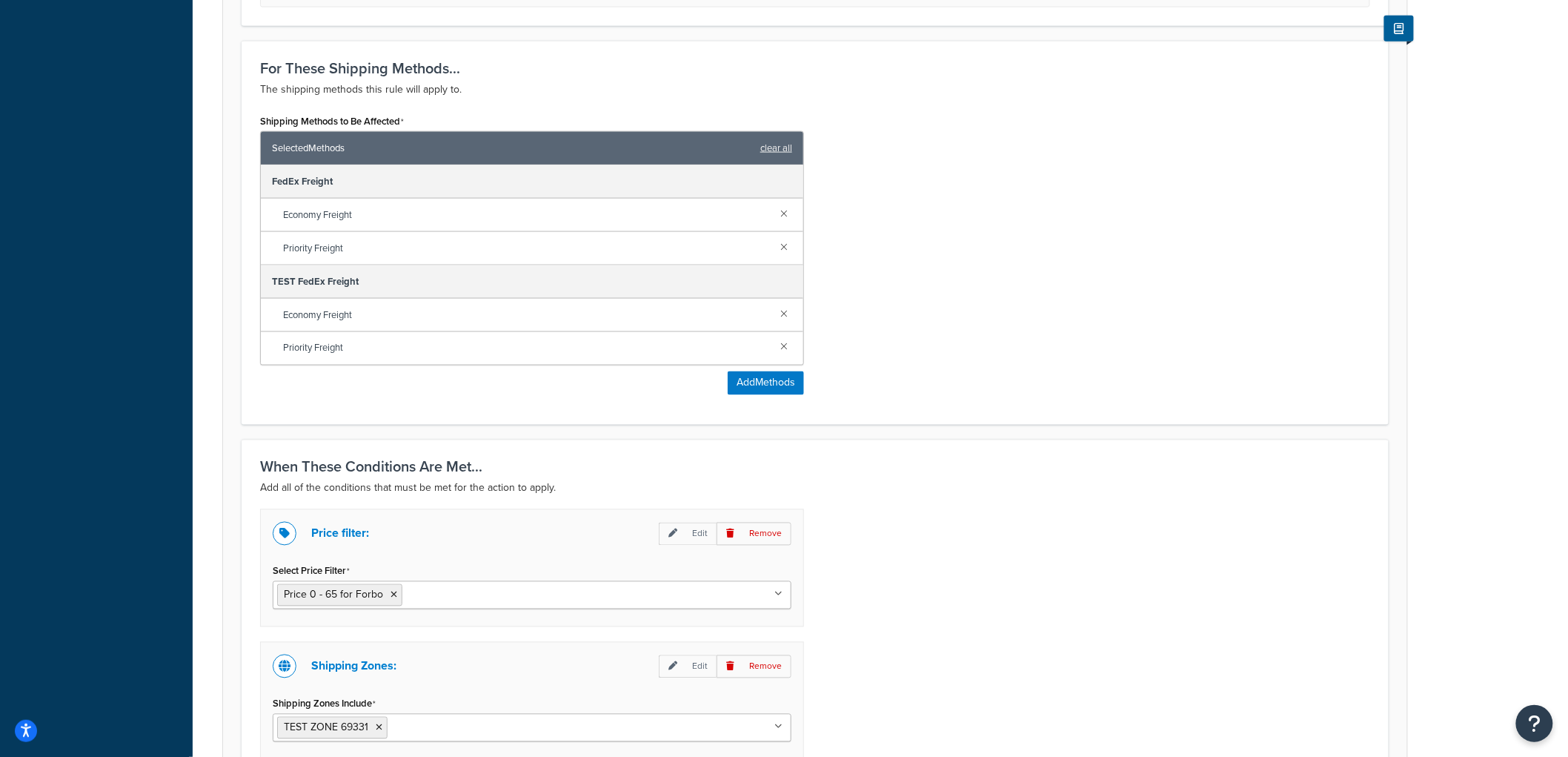
scroll to position [1039, 0]
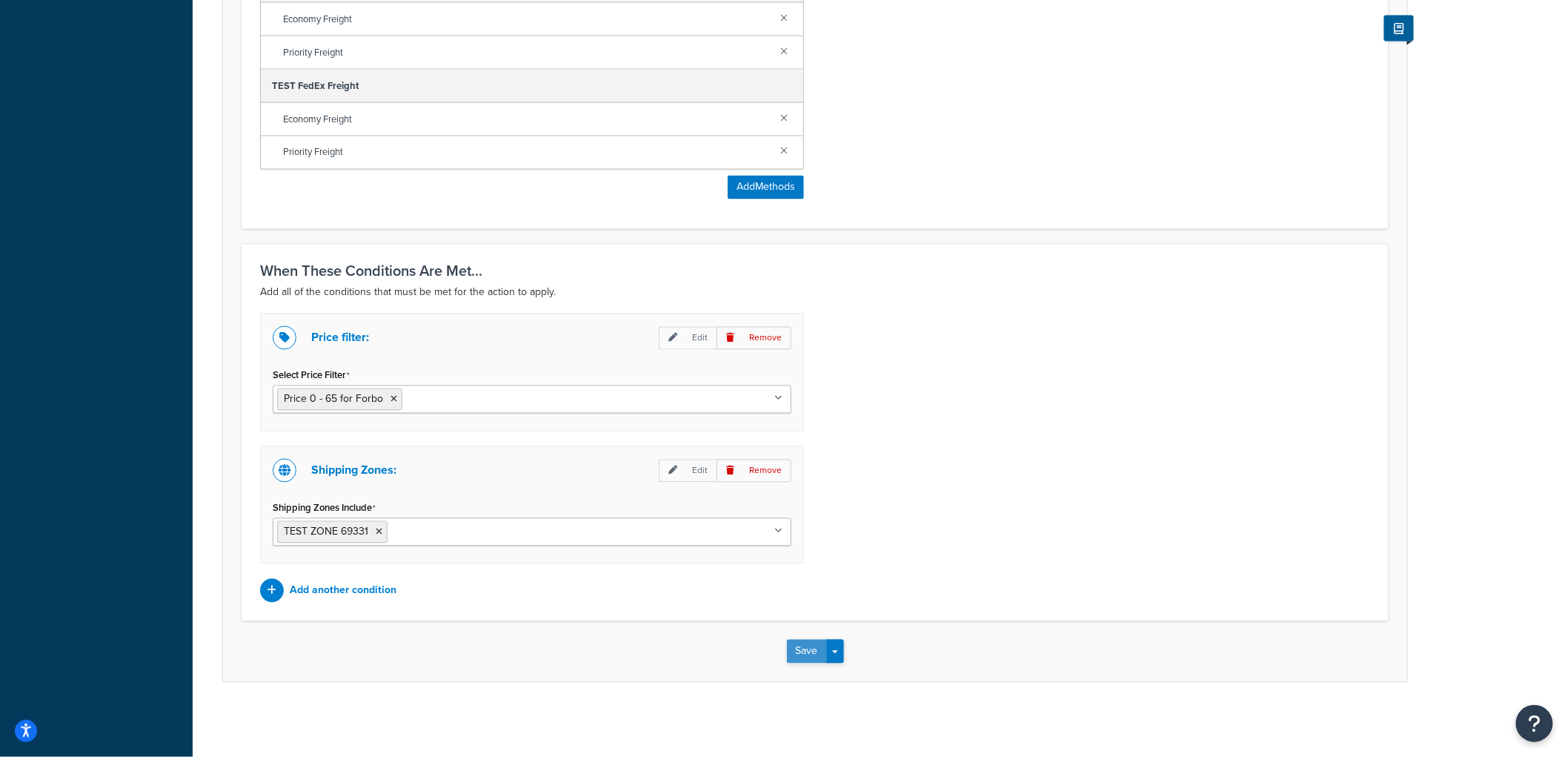
click at [806, 655] on button "Save" at bounding box center [807, 651] width 40 height 24
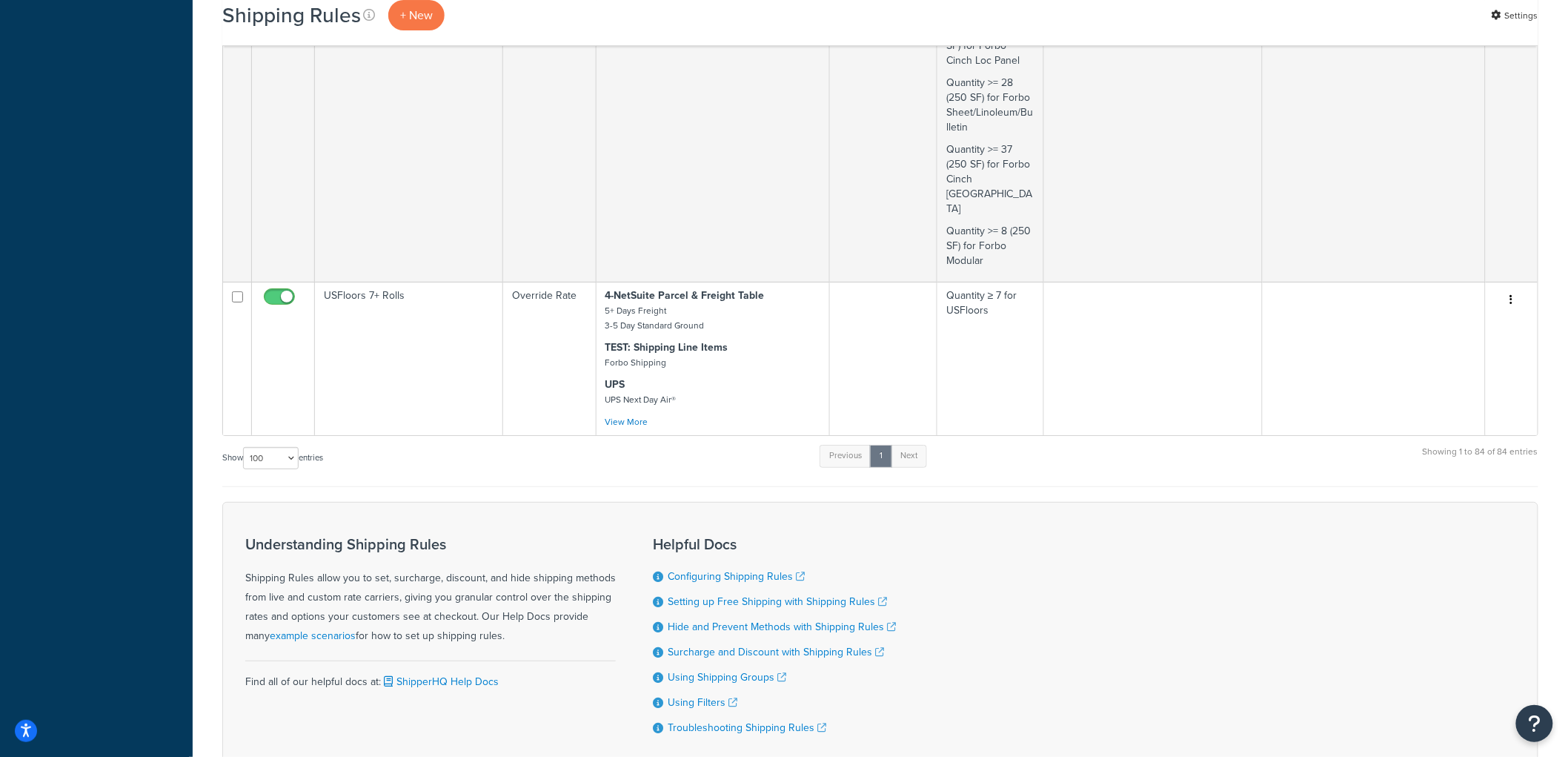
scroll to position [9516, 0]
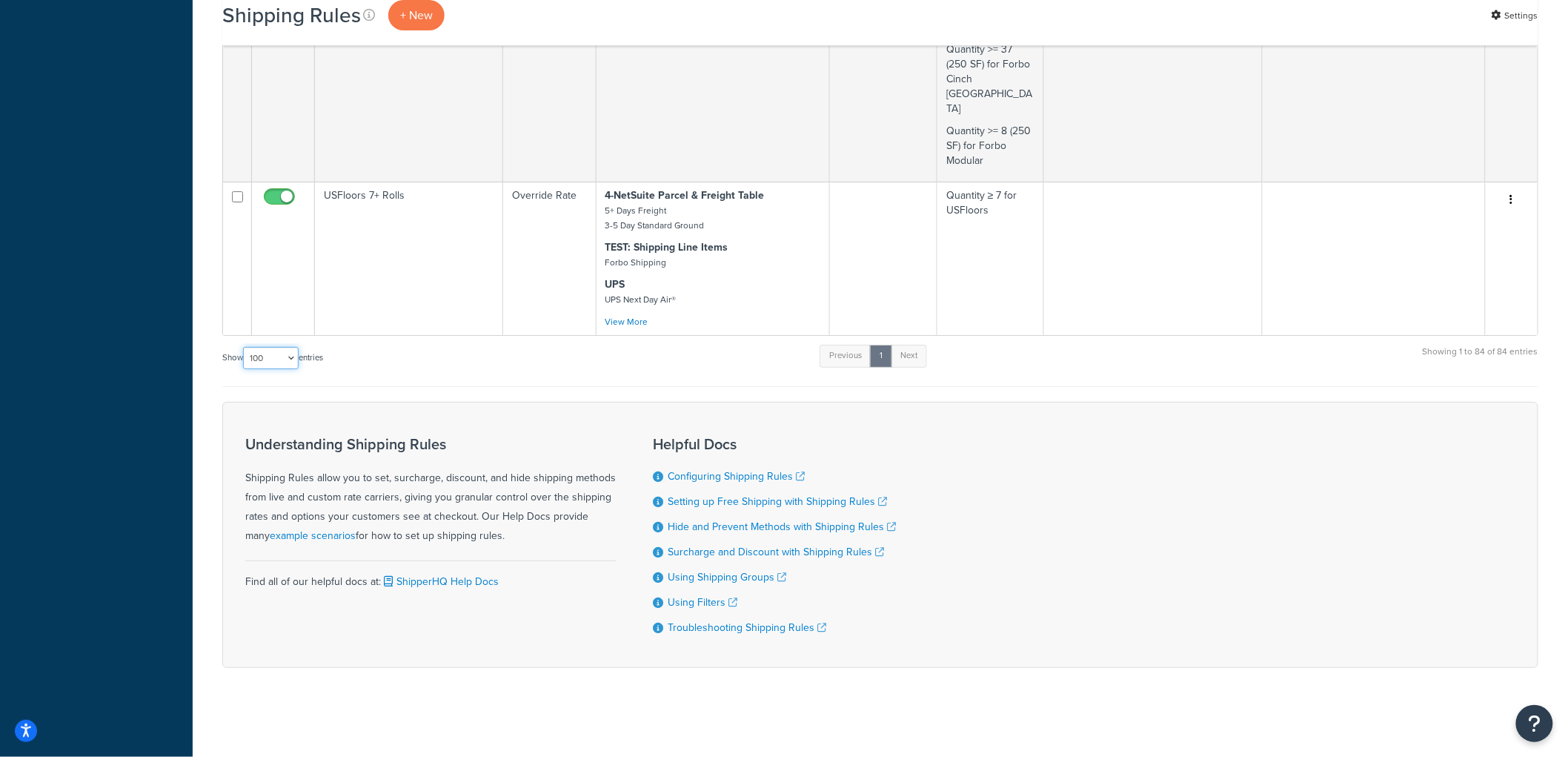
click at [269, 347] on select "10 15 25 50 100 1000" at bounding box center [270, 358] width 56 height 22
select select "15"
click at [244, 347] on select "10 15 25 50 100 1000" at bounding box center [270, 358] width 56 height 22
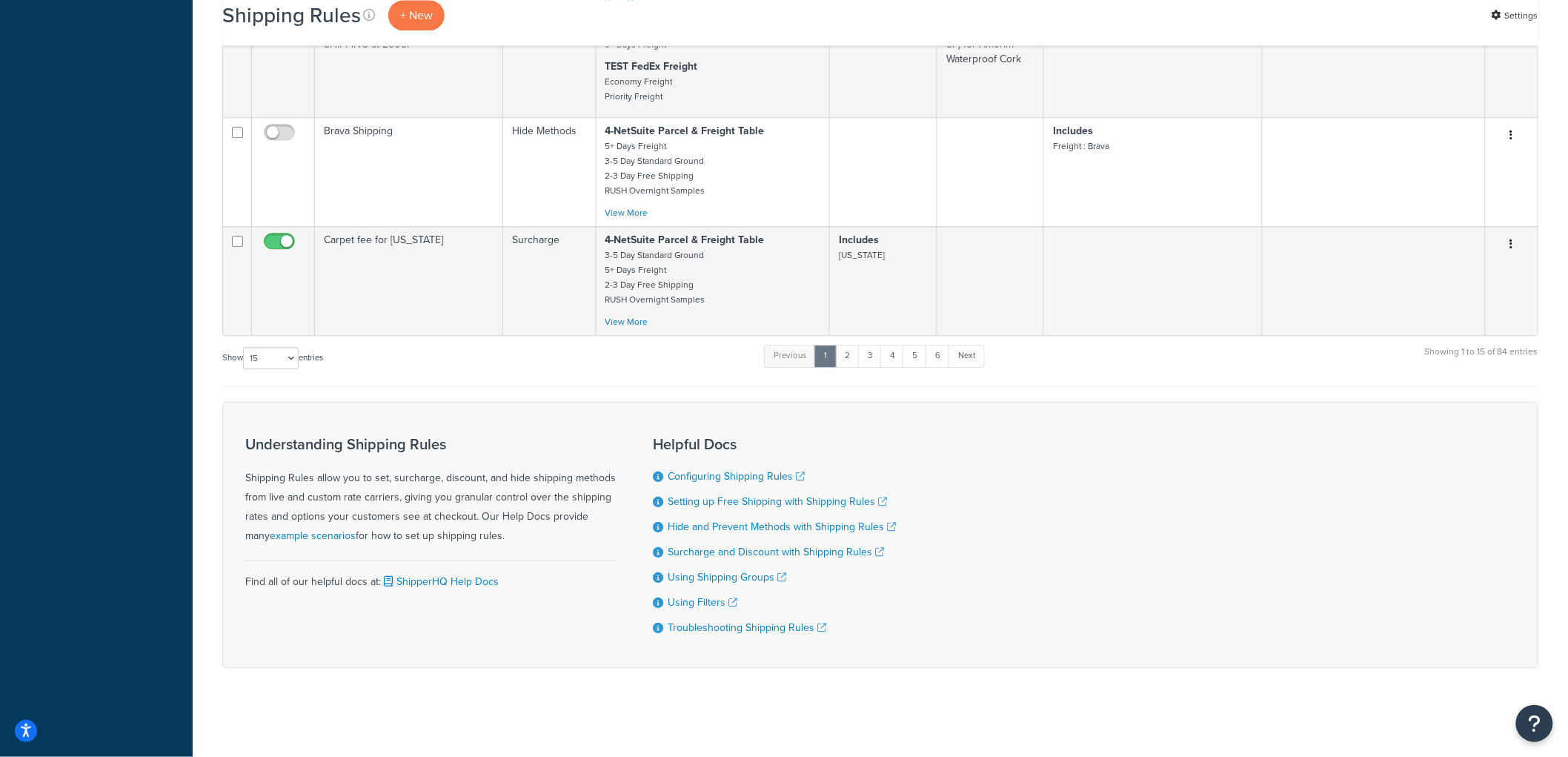
click at [504, 377] on div "Show 10 15 25 50 100 1000 entries Previous 1 2 3 4 5 6 Next Showing 1 to 15 of …" at bounding box center [880, 365] width 1316 height 44
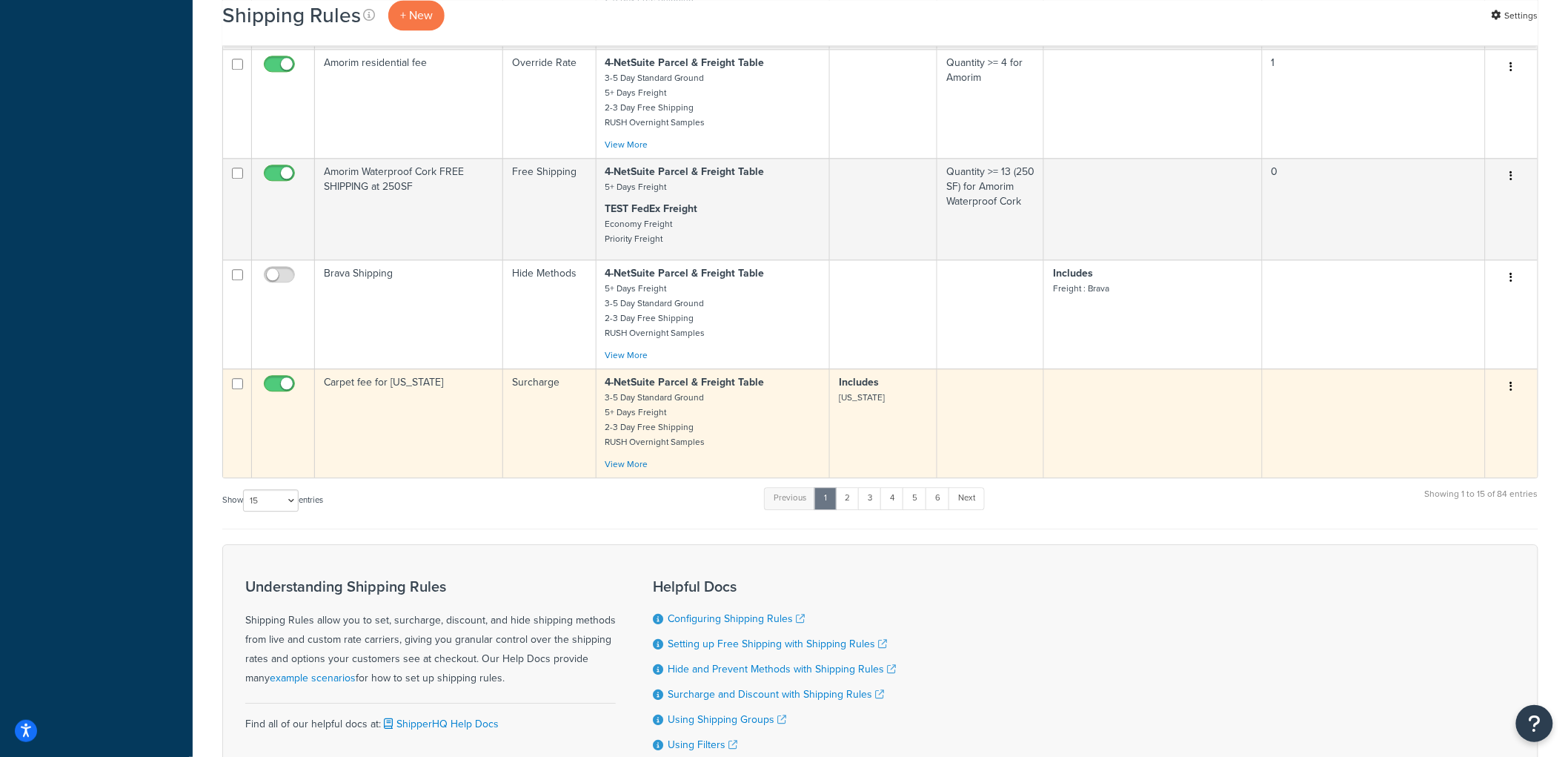
scroll to position [1416, 0]
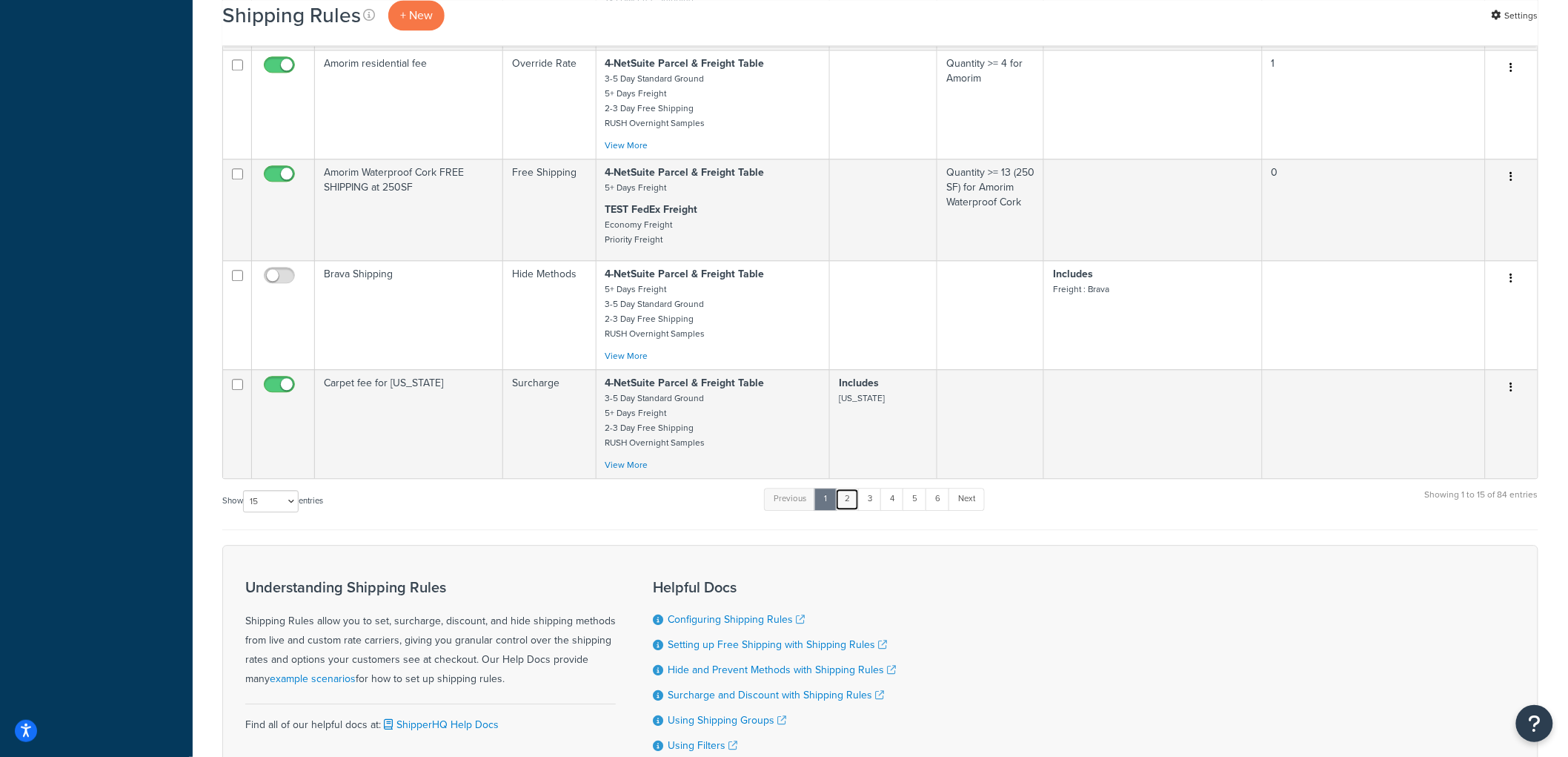
click at [860, 510] on link "2" at bounding box center [847, 499] width 25 height 22
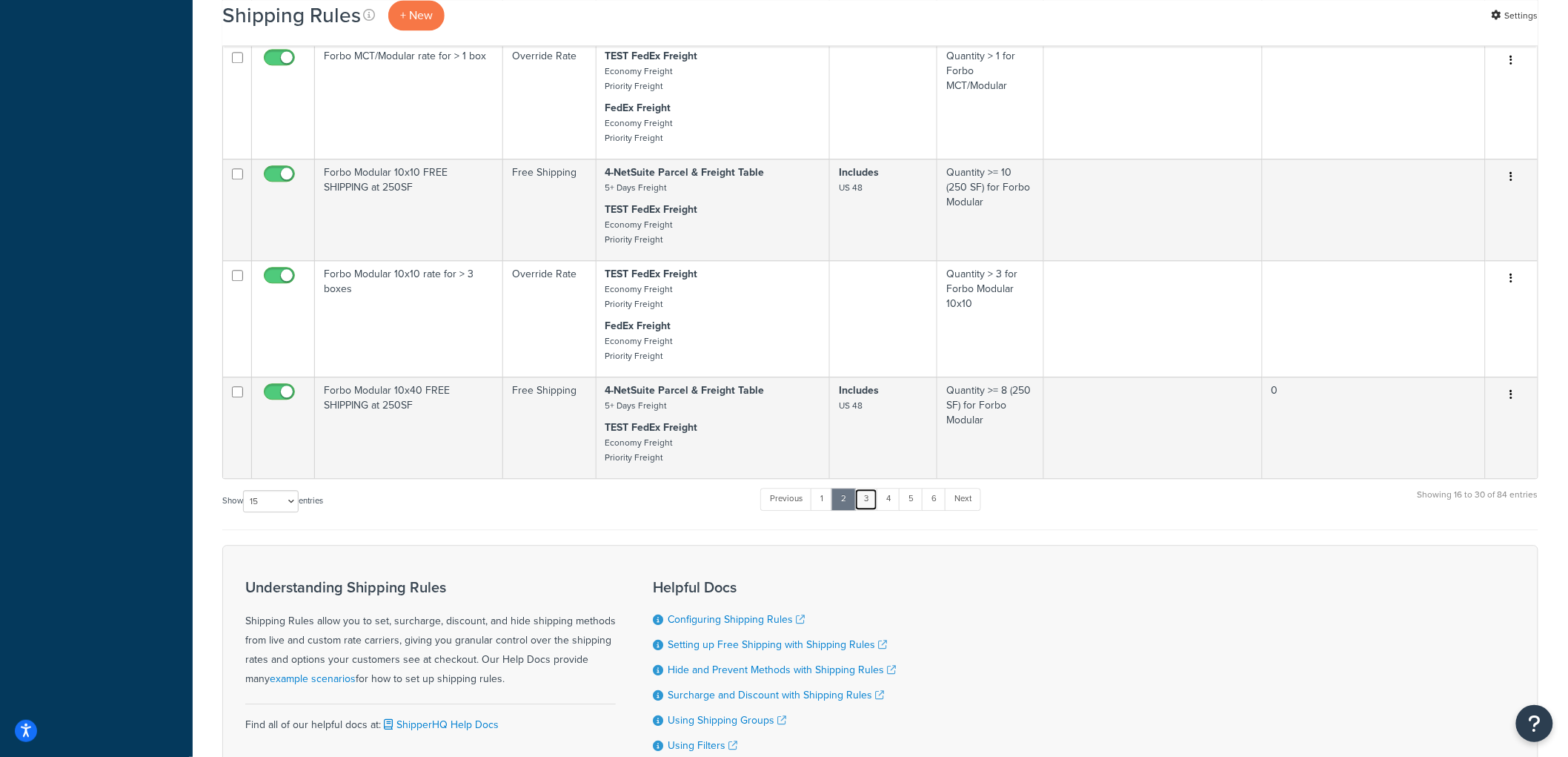
click at [874, 510] on link "3" at bounding box center [866, 499] width 24 height 22
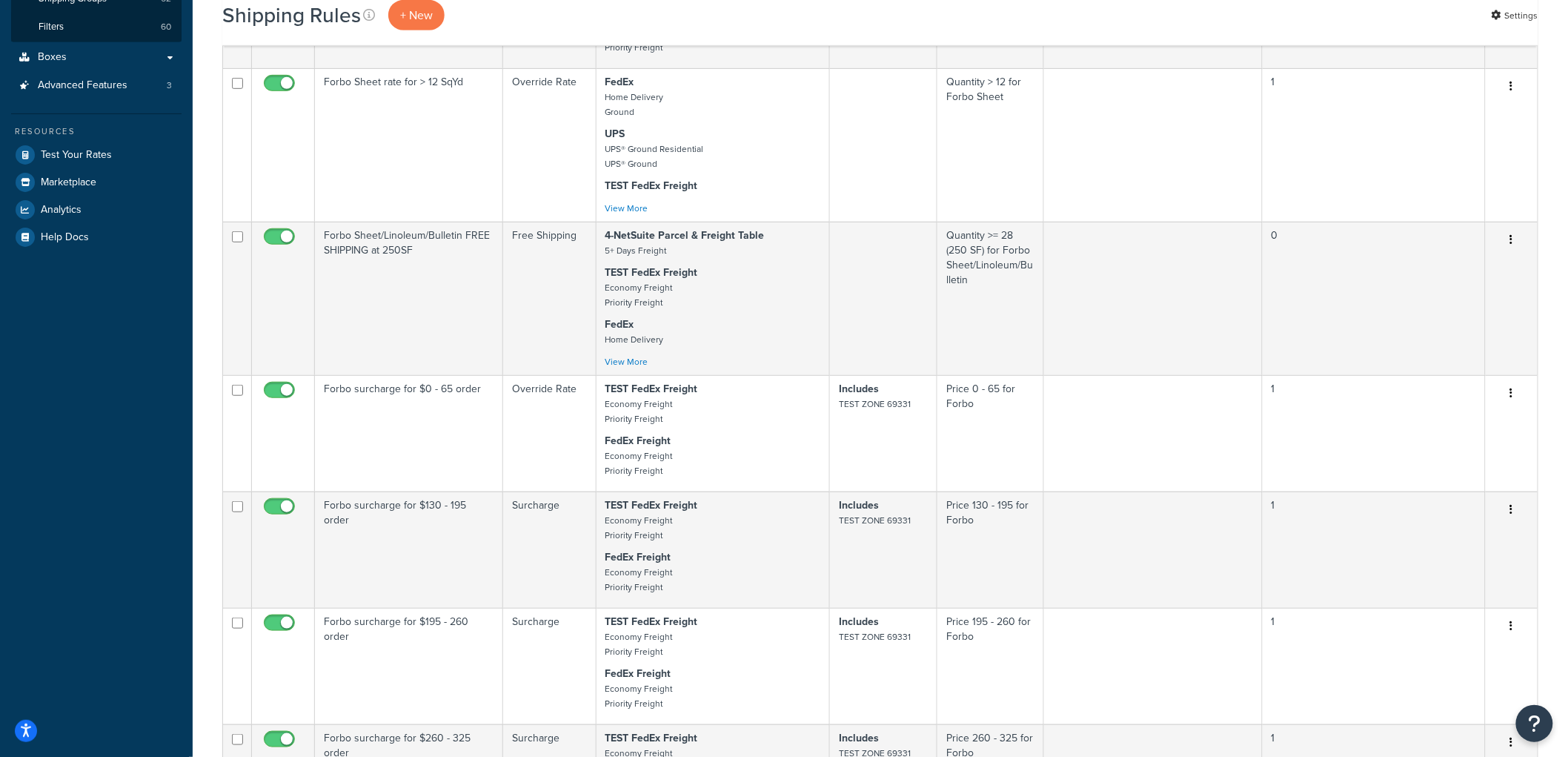
scroll to position [428, 0]
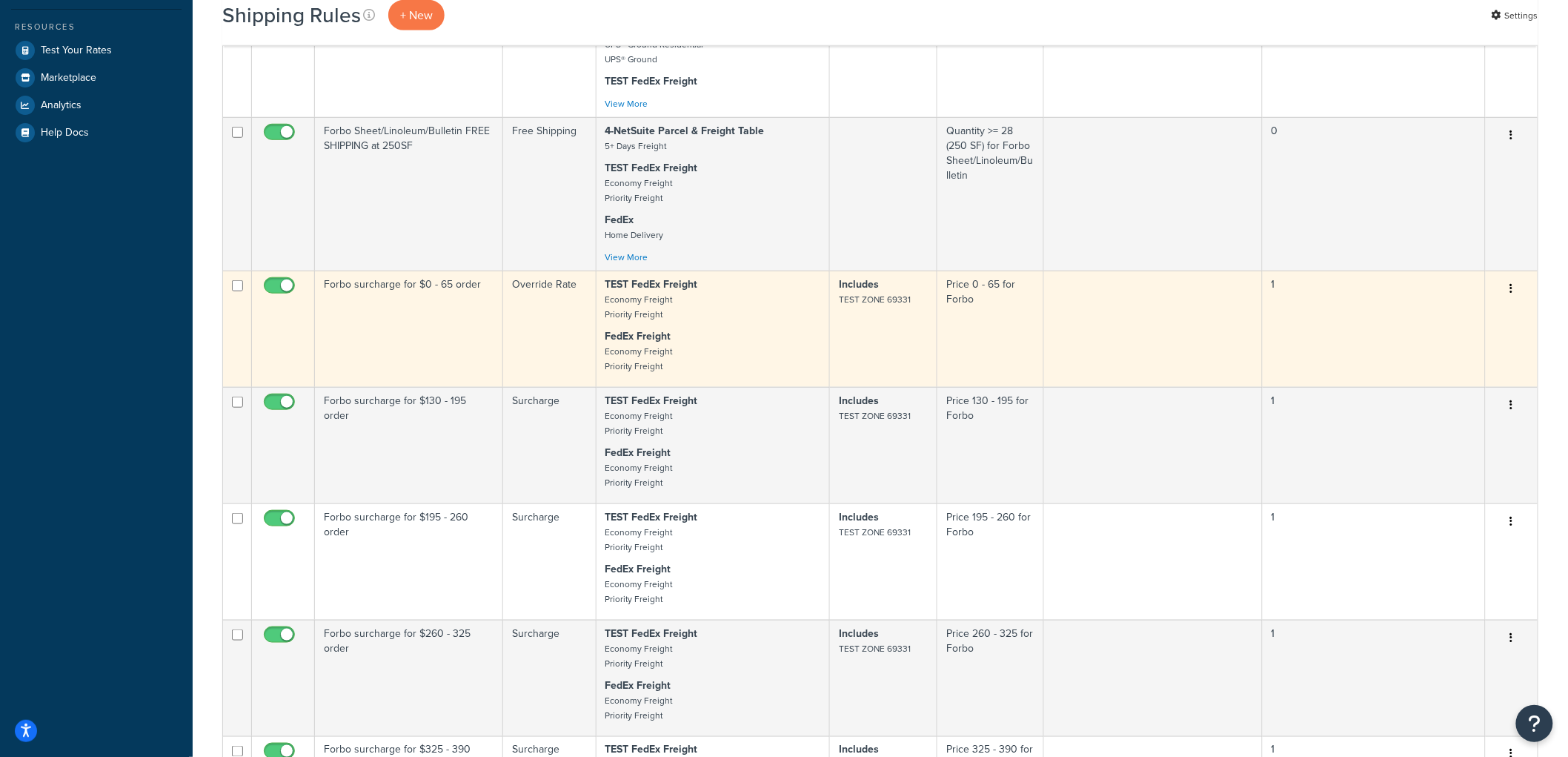
click at [472, 329] on td "Forbo surcharge for $0 - 65 order" at bounding box center [408, 329] width 188 height 117
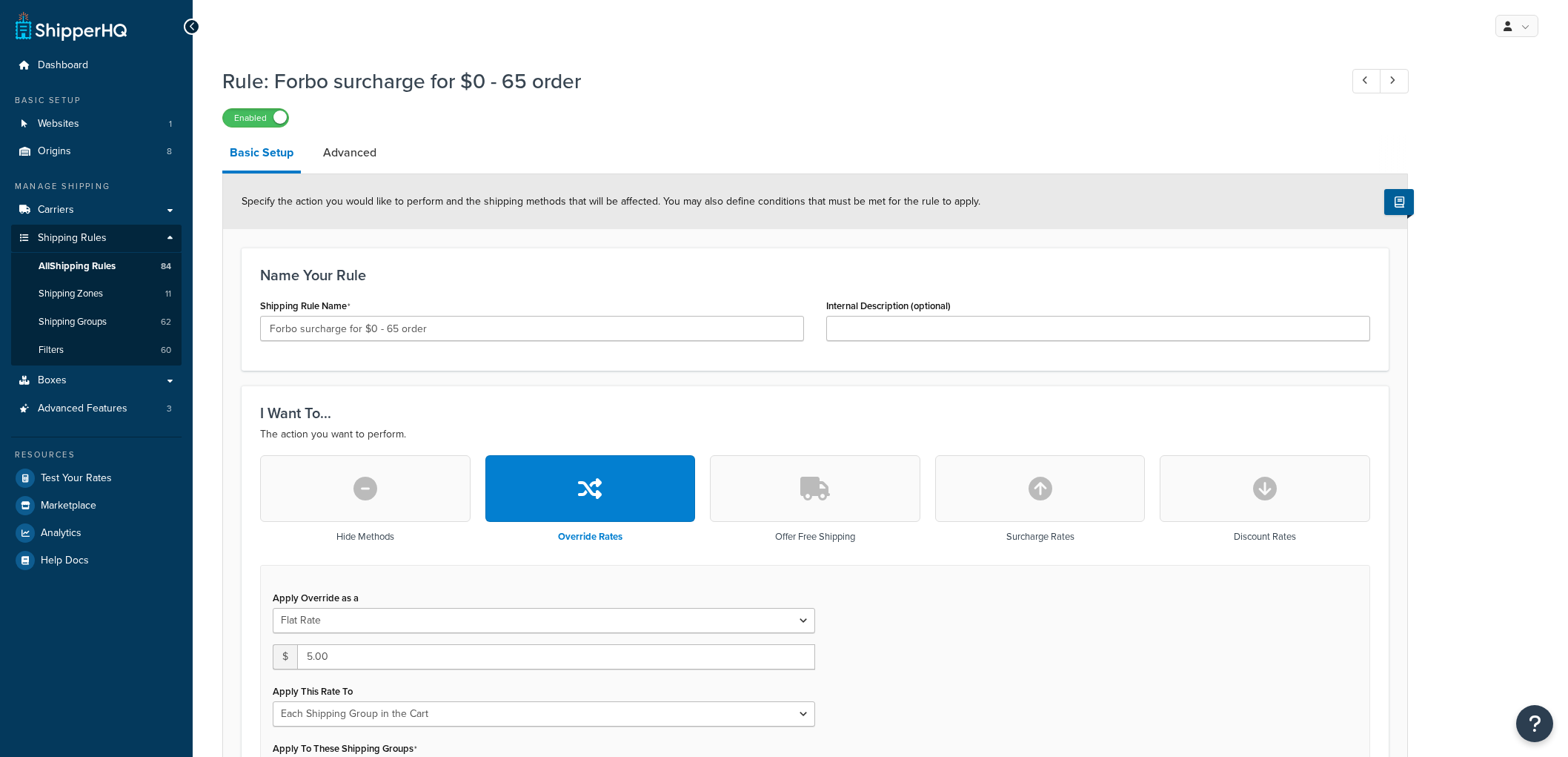
select select "SHIPPING_GROUP"
click at [316, 332] on input "Forbo surcharge for $0 - 65 order" at bounding box center [532, 329] width 544 height 25
click at [319, 330] on input "Forbo surcharge for $0 - 65 order" at bounding box center [532, 329] width 544 height 25
click at [324, 326] on input "Forbo surcharge for $0 - 65 order" at bounding box center [532, 329] width 544 height 25
click at [324, 326] on input "Forbo surcharge for $0 - 65 order" at bounding box center [532, 329] width 544 height 25
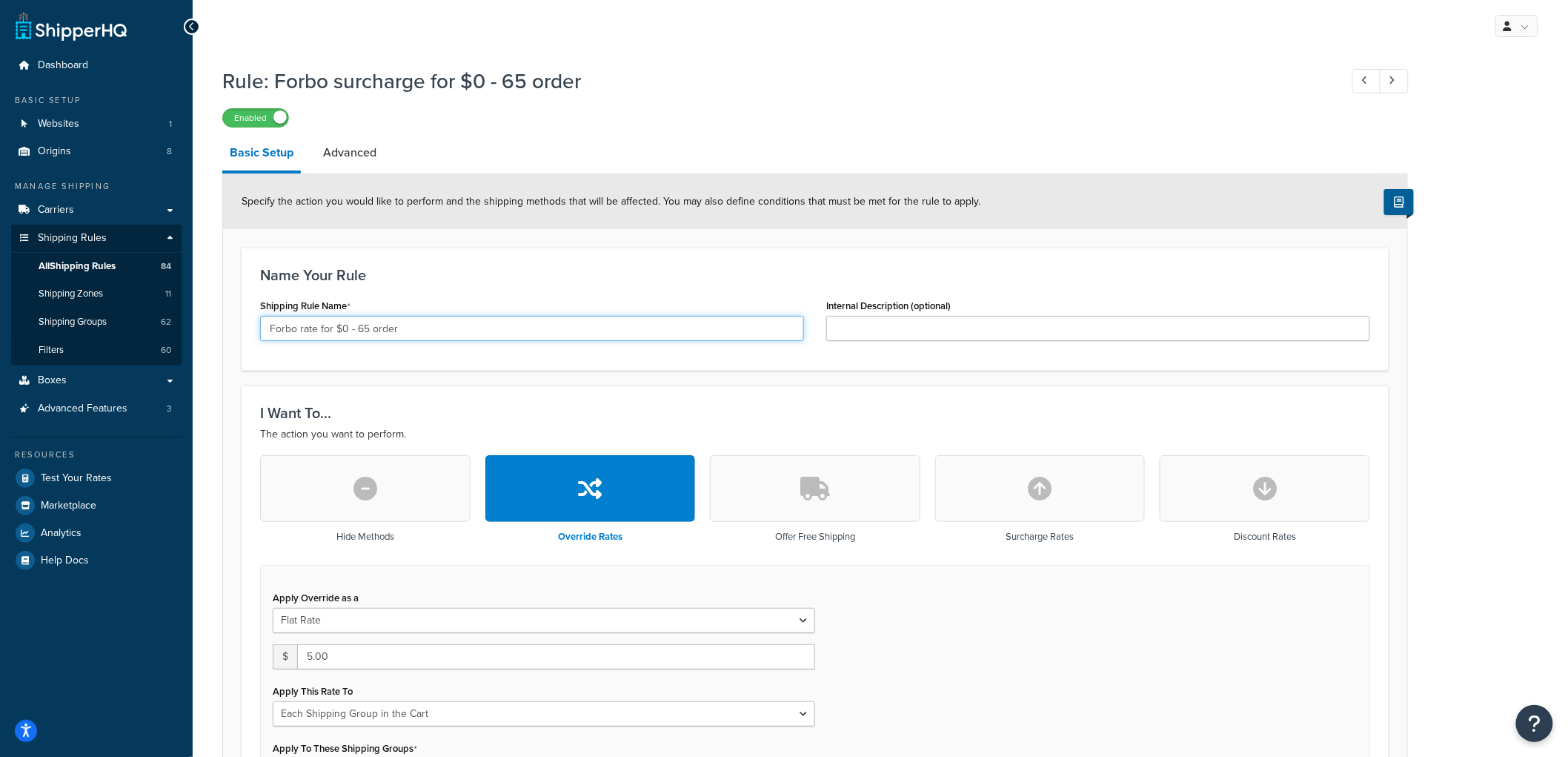
type input "Forbo rate for $0 - 65 order"
click at [488, 299] on div "Shipping Rule Name Forbo rate for $0 - 65 order" at bounding box center [532, 318] width 544 height 46
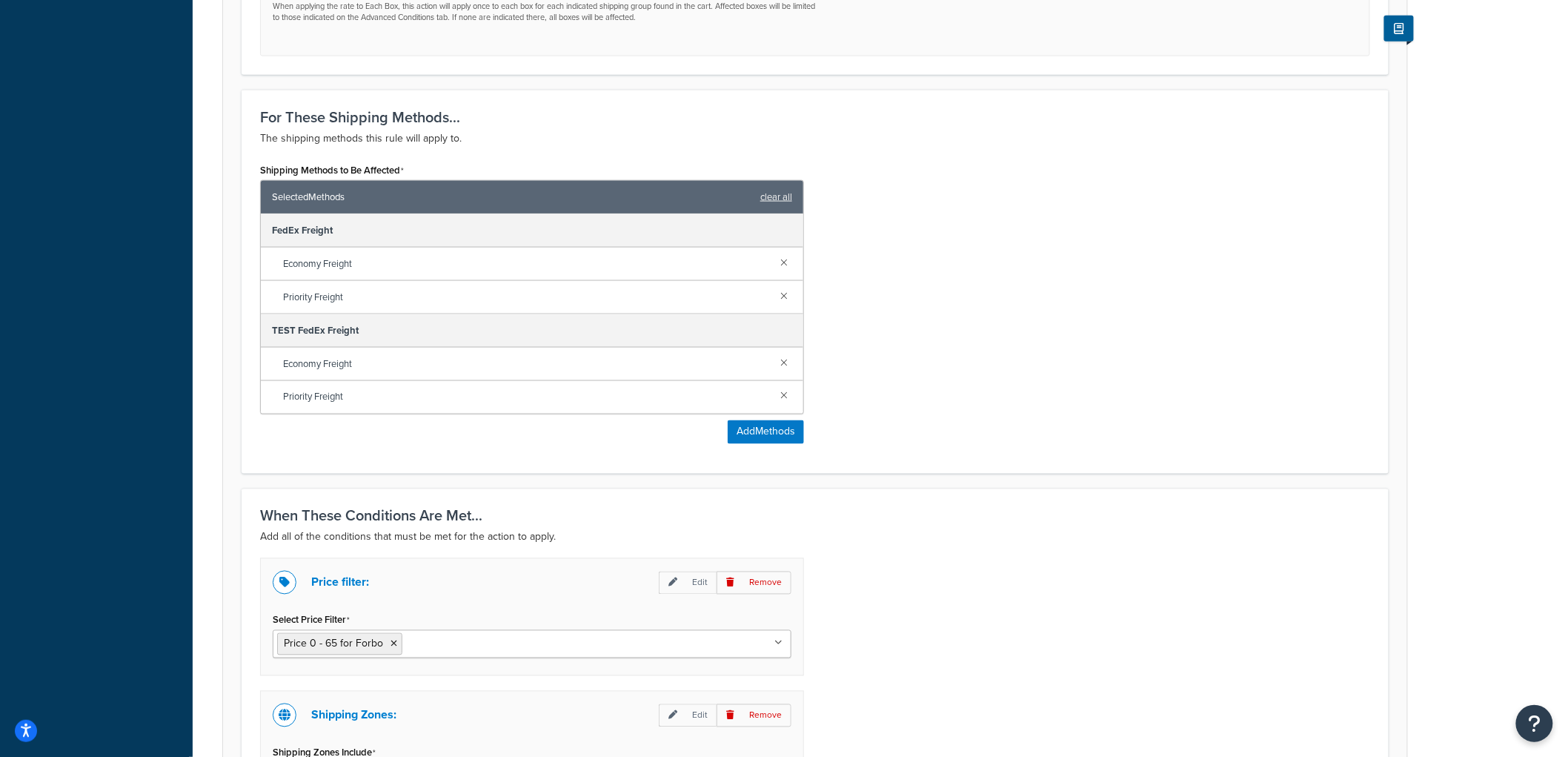
scroll to position [1039, 0]
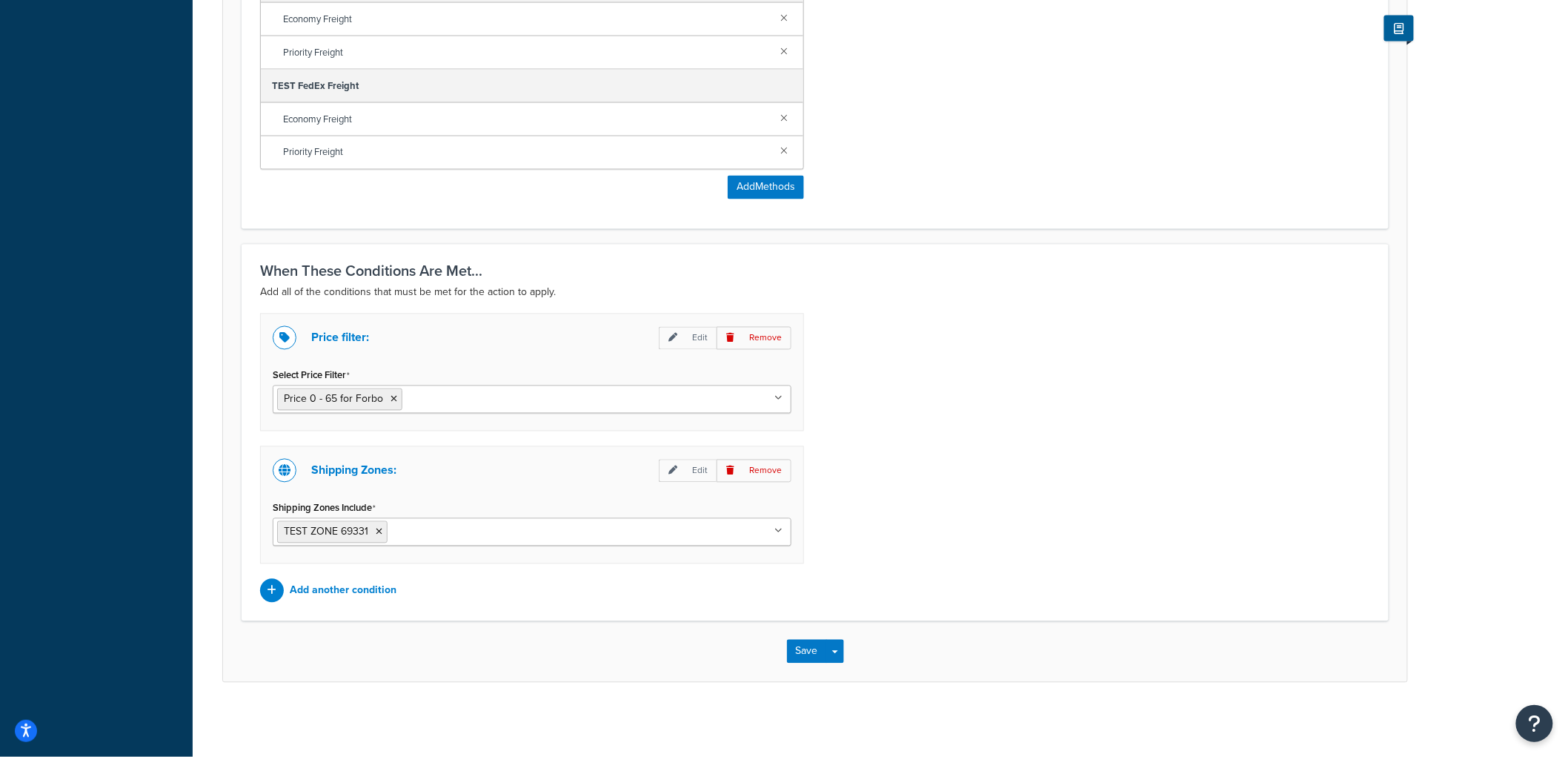
click at [804, 638] on div "Save Save Dropdown Save and Edit Save and Duplicate Save and Create New" at bounding box center [815, 651] width 1184 height 61
click at [804, 645] on button "Save" at bounding box center [807, 651] width 40 height 24
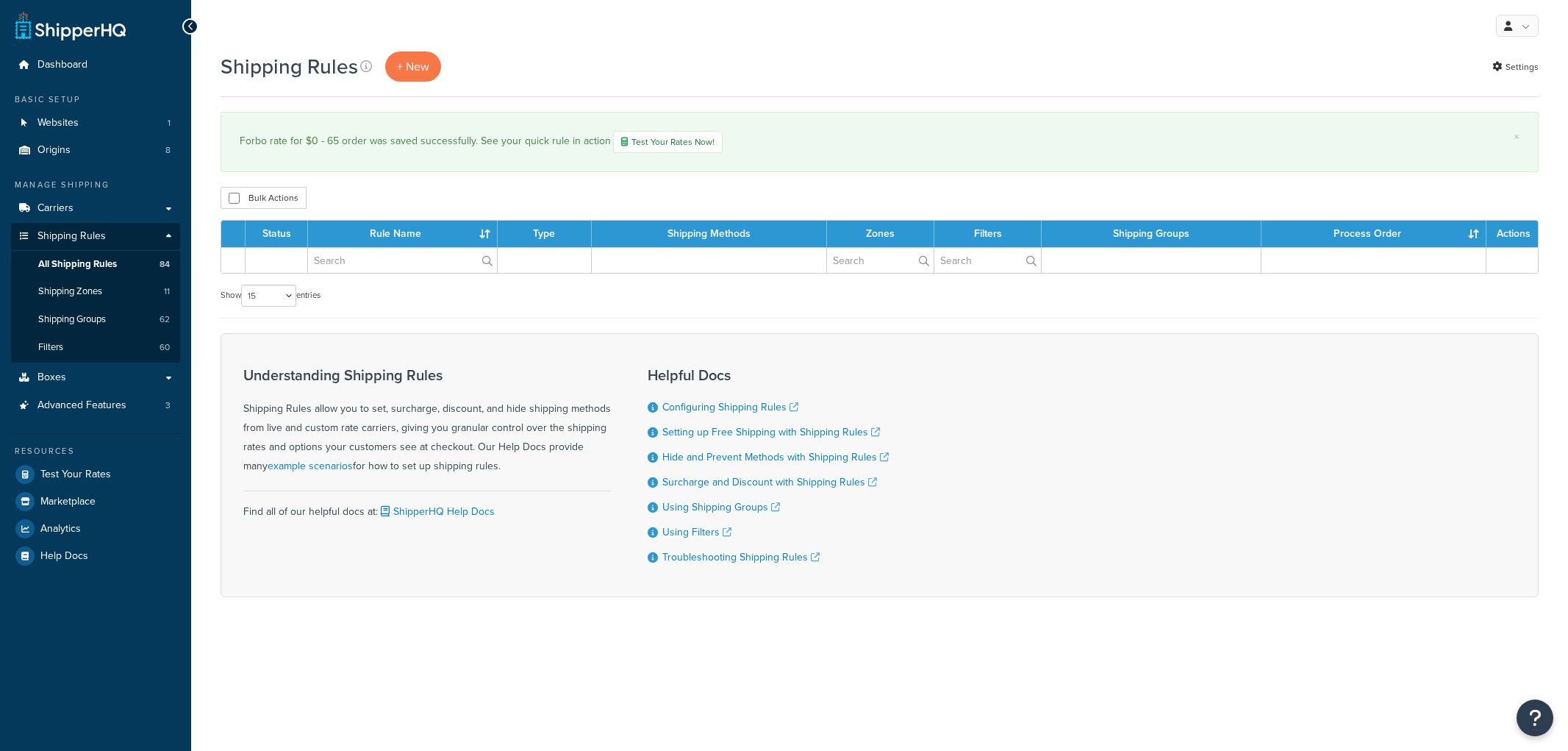
select select "15"
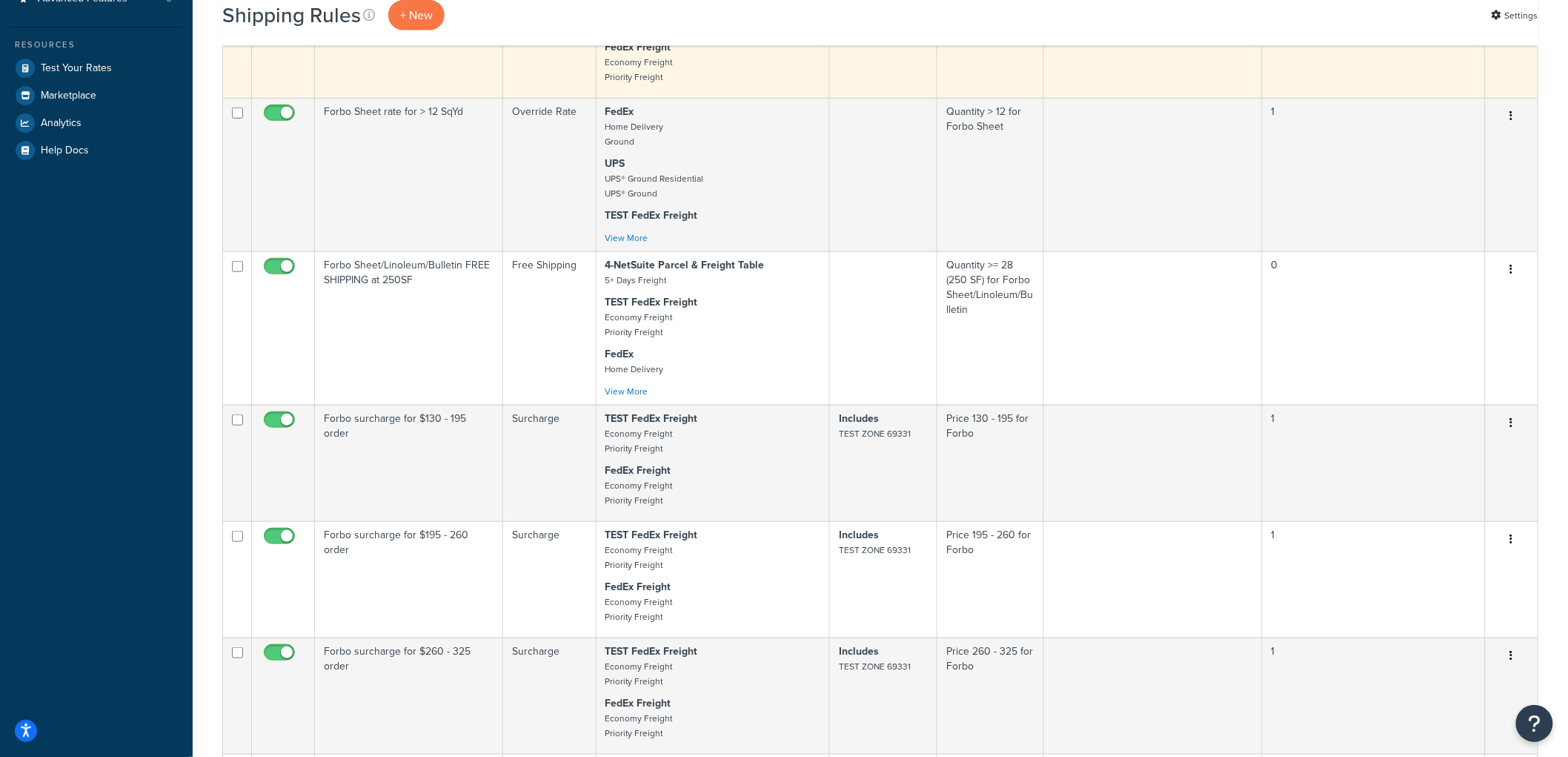
scroll to position [412, 0]
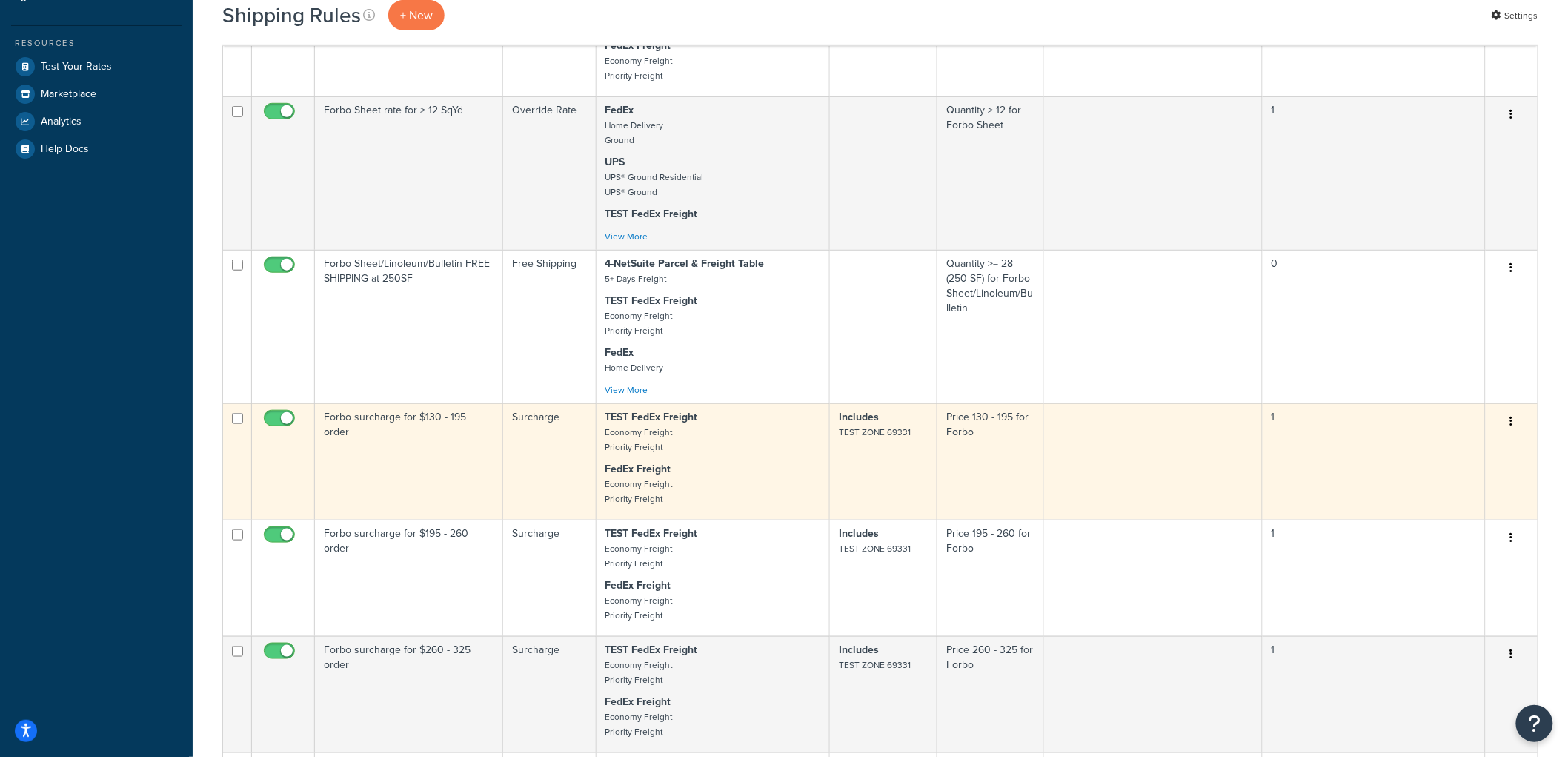
click at [424, 448] on td "Forbo surcharge for $130 - 195 order" at bounding box center [408, 461] width 188 height 117
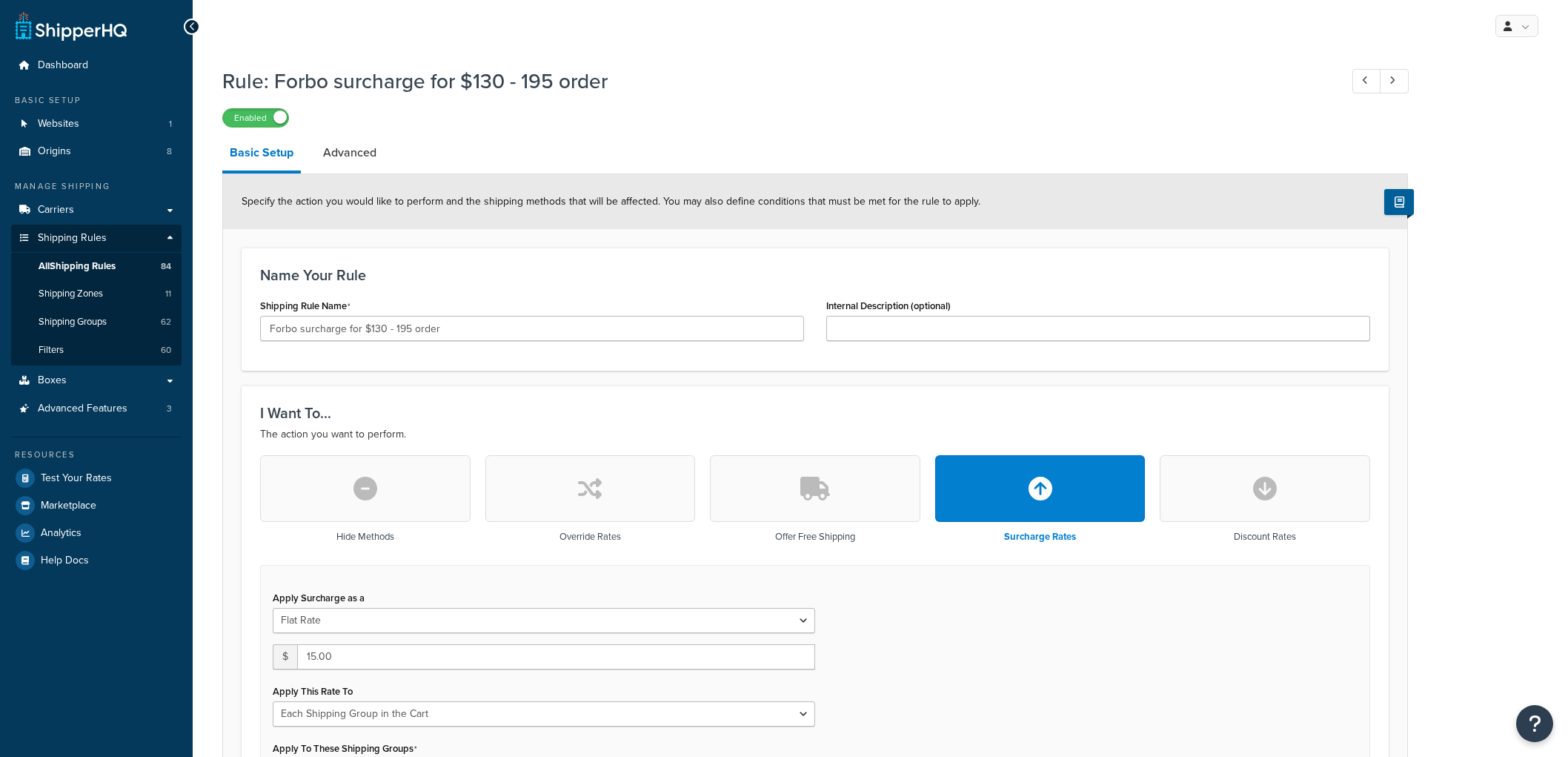
select select "SHIPPING_GROUP"
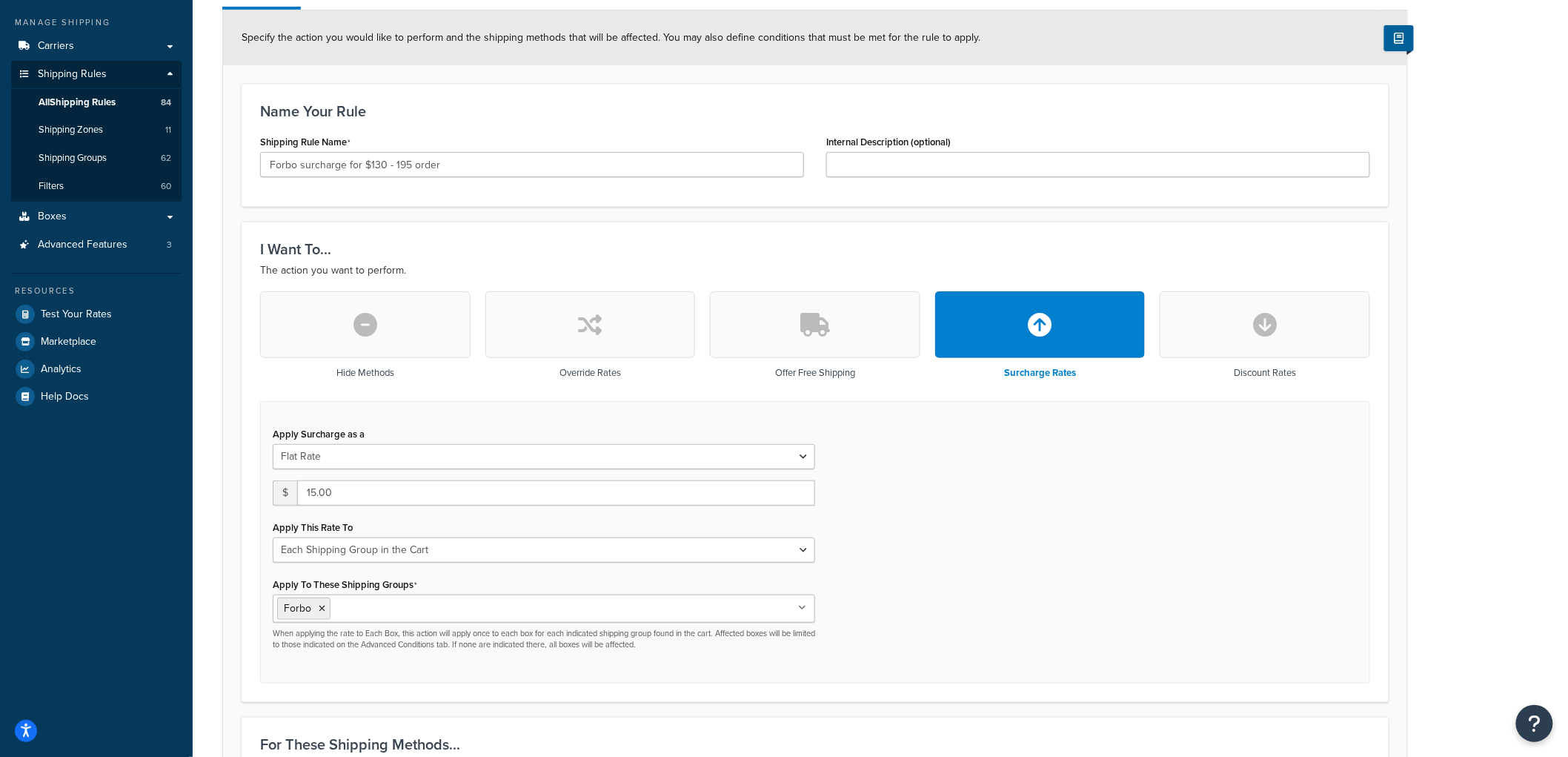
scroll to position [164, 0]
click at [561, 344] on button "button" at bounding box center [590, 324] width 210 height 67
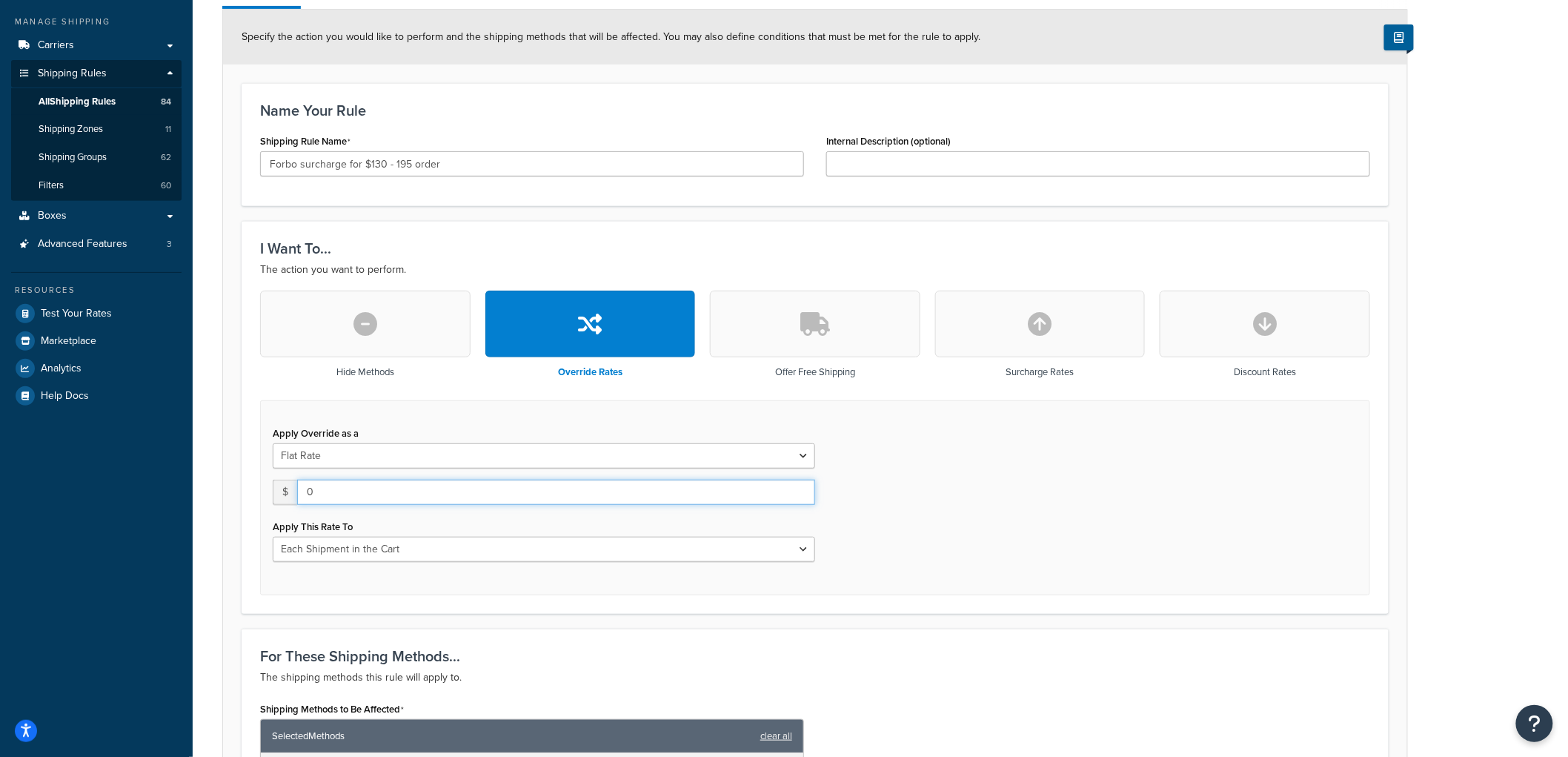
drag, startPoint x: 321, startPoint y: 487, endPoint x: 251, endPoint y: 488, distance: 70.0
click at [251, 488] on div "Hide Methods Override Rates Offer Free Shipping Surcharge Rates Discount Rates …" at bounding box center [815, 442] width 1133 height 304
type input "15"
click at [361, 553] on select "Each Shipment in the Cart Each Origin in the Cart Each Shipping Group in the Ca…" at bounding box center [544, 549] width 542 height 25
select select "SHIPPING_GROUP"
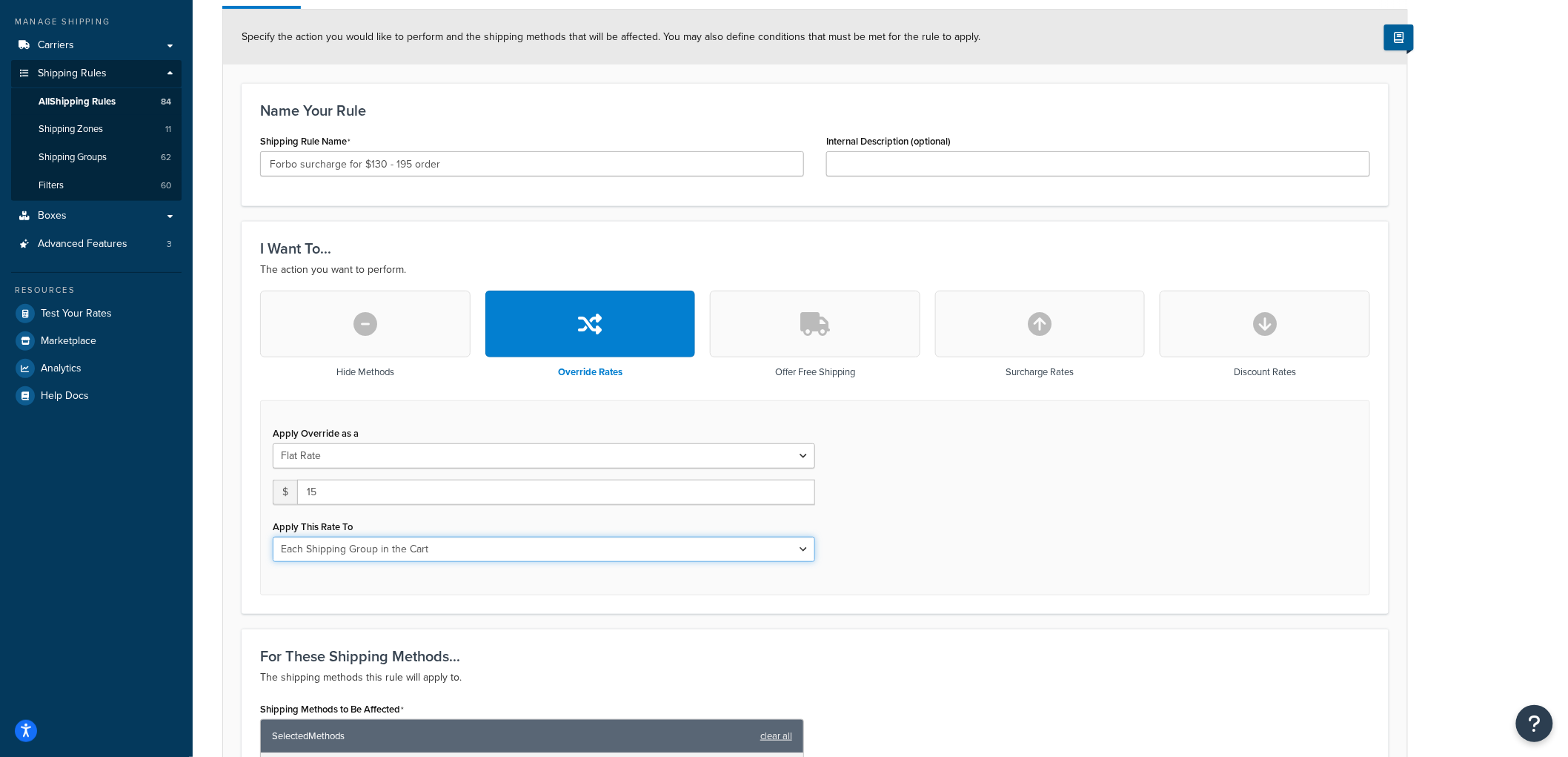
click at [273, 536] on select "Each Shipment in the Cart Each Origin in the Cart Each Shipping Group in the Ca…" at bounding box center [544, 549] width 542 height 25
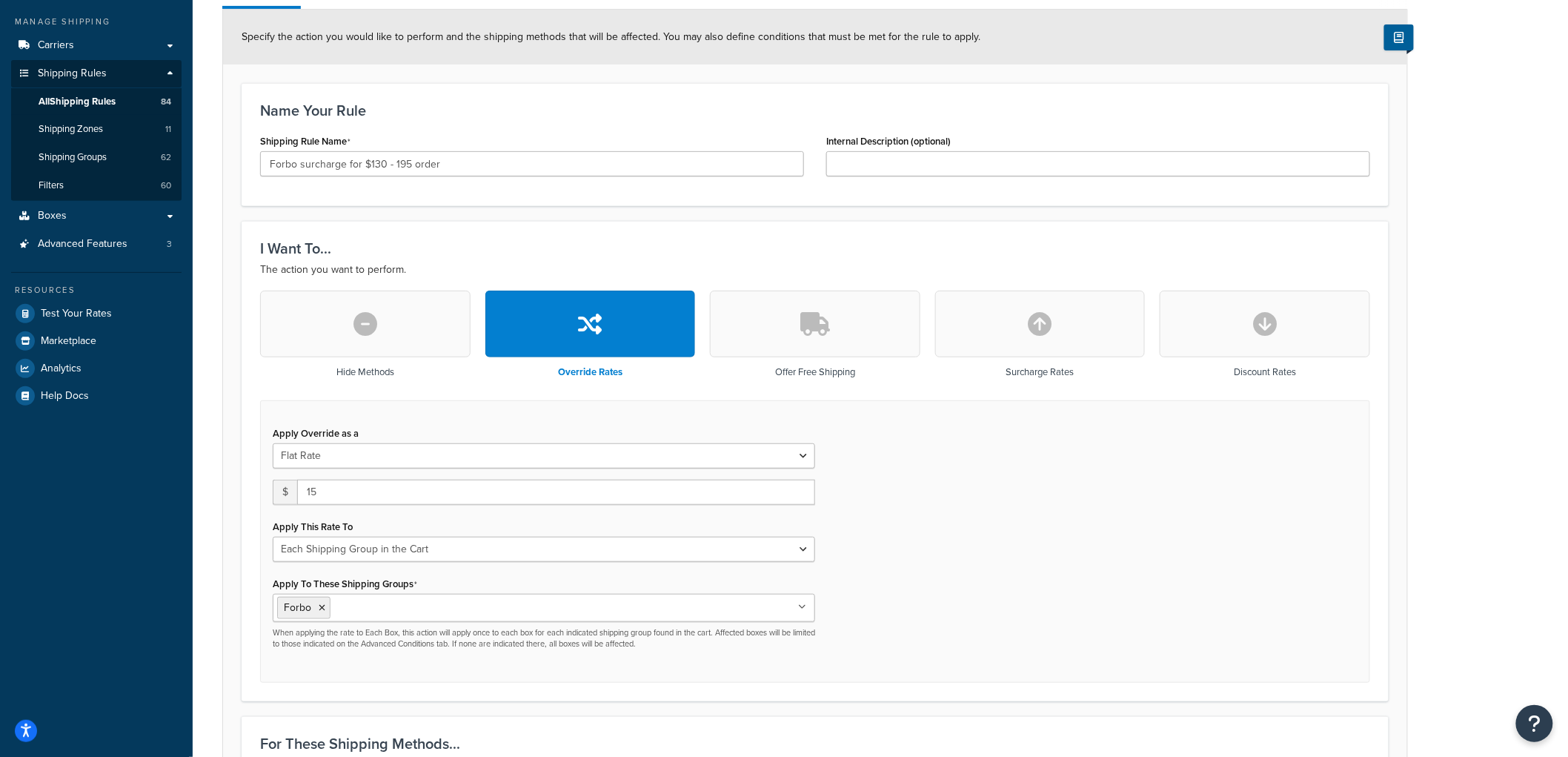
click at [981, 519] on div "Apply Override as a Flat Rate Percentage Flat Rate & Percentage $ 15 Apply This…" at bounding box center [815, 541] width 1110 height 283
click at [312, 166] on input "Forbo surcharge for $130 - 195 order" at bounding box center [532, 164] width 544 height 25
type input "Forbo rate for $130 - 195 order"
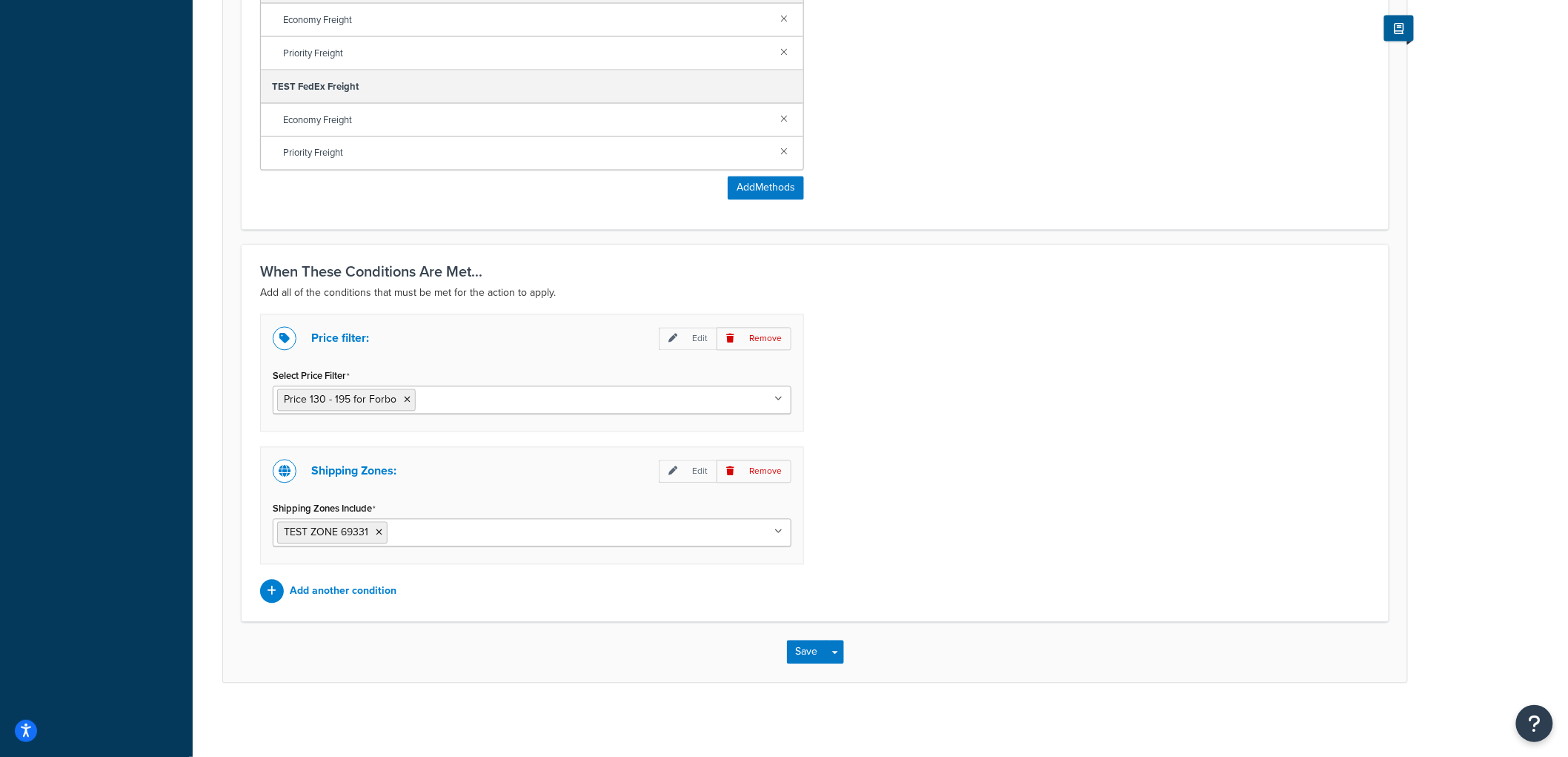
scroll to position [1039, 0]
click at [813, 645] on button "Save" at bounding box center [807, 651] width 40 height 24
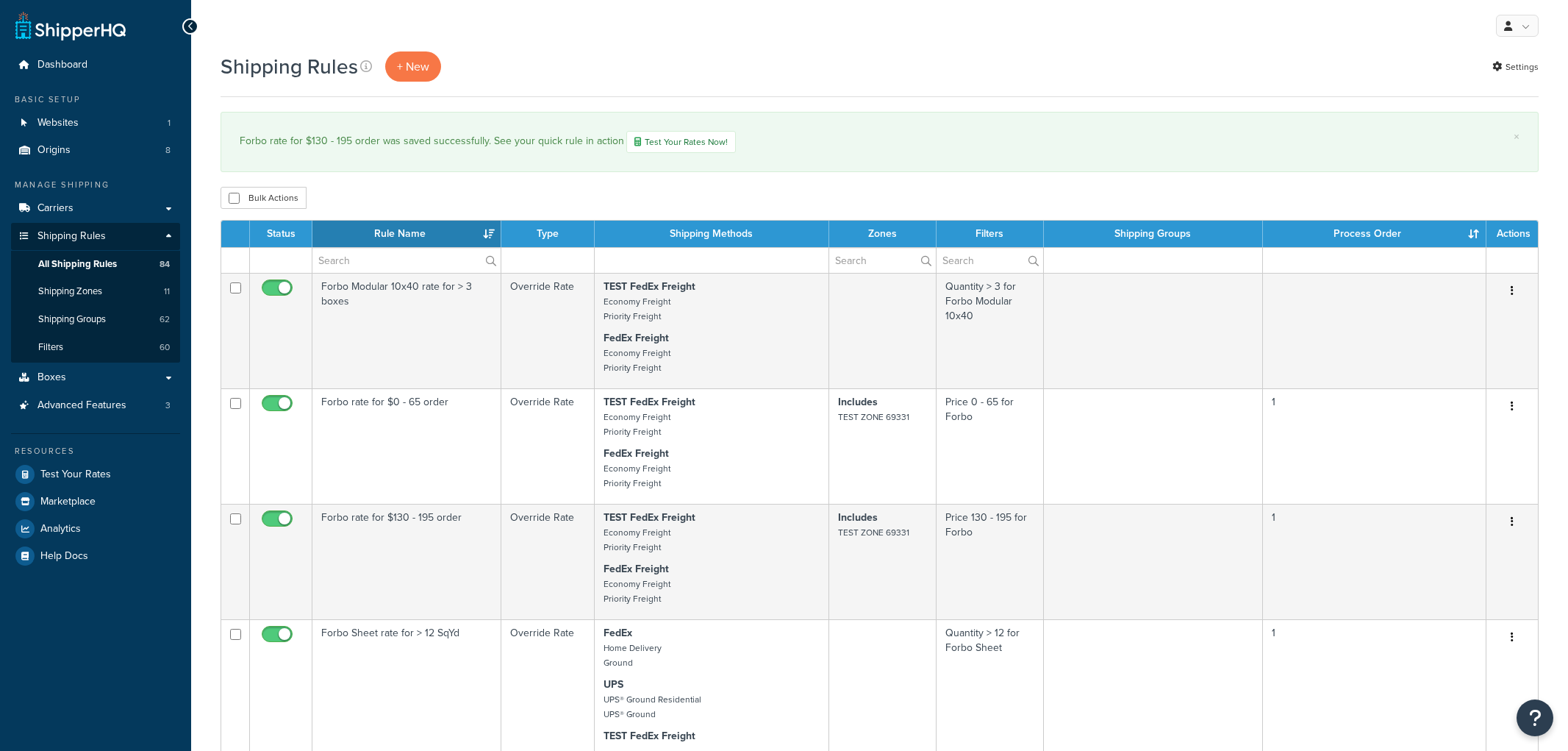
select select "15"
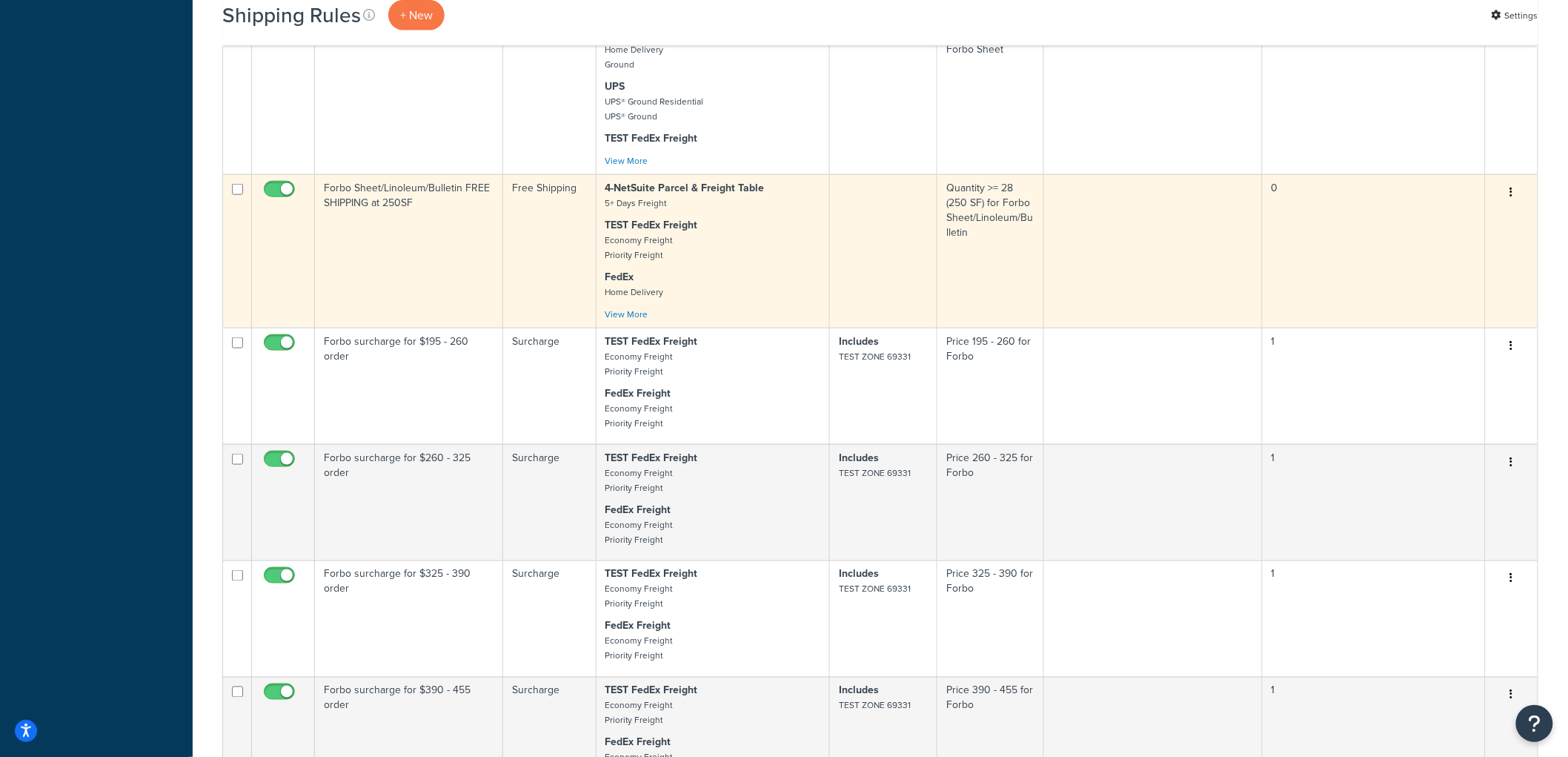
scroll to position [659, 0]
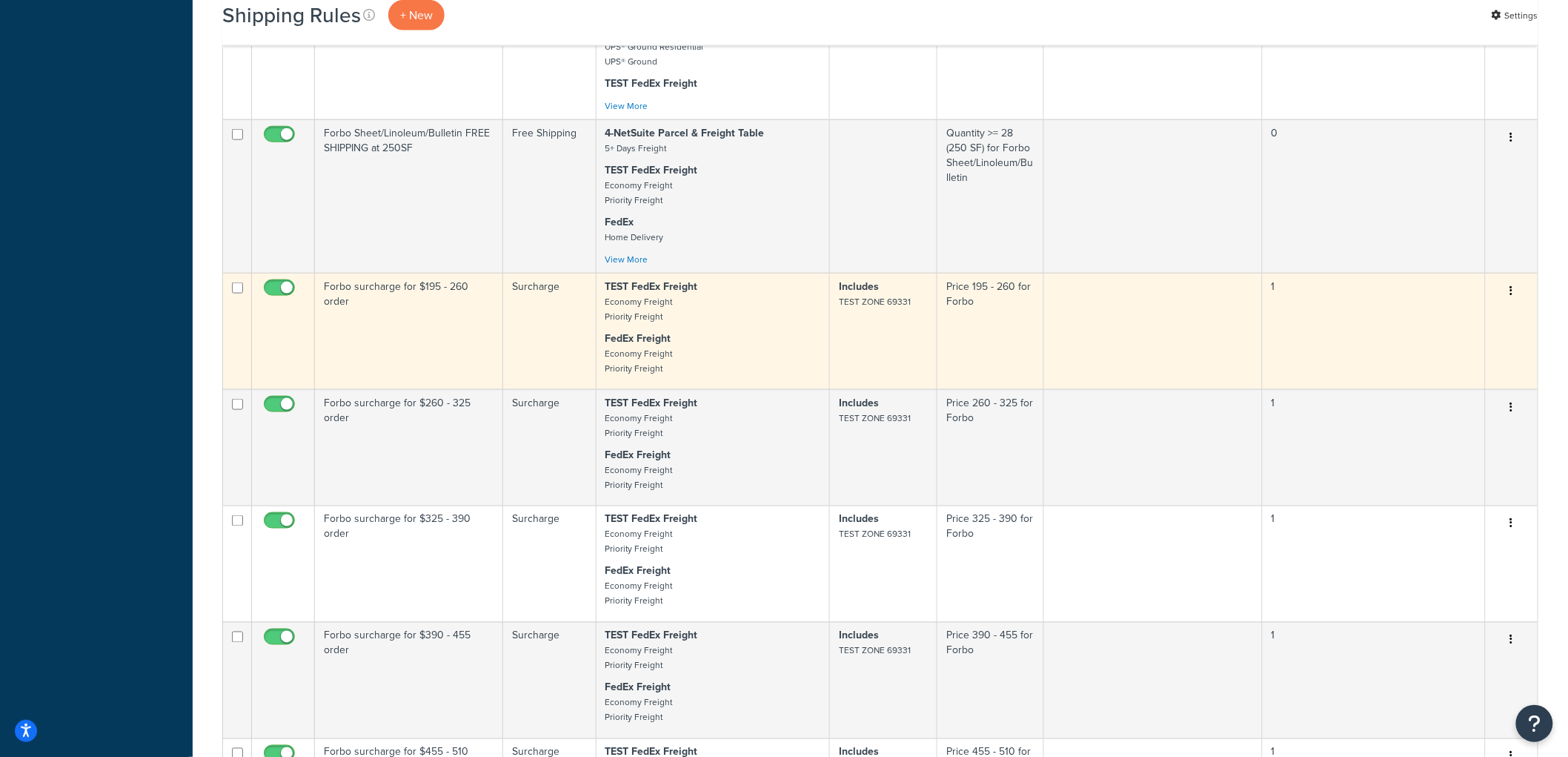
click at [437, 369] on td "Forbo surcharge for $195 - 260 order" at bounding box center [408, 331] width 188 height 117
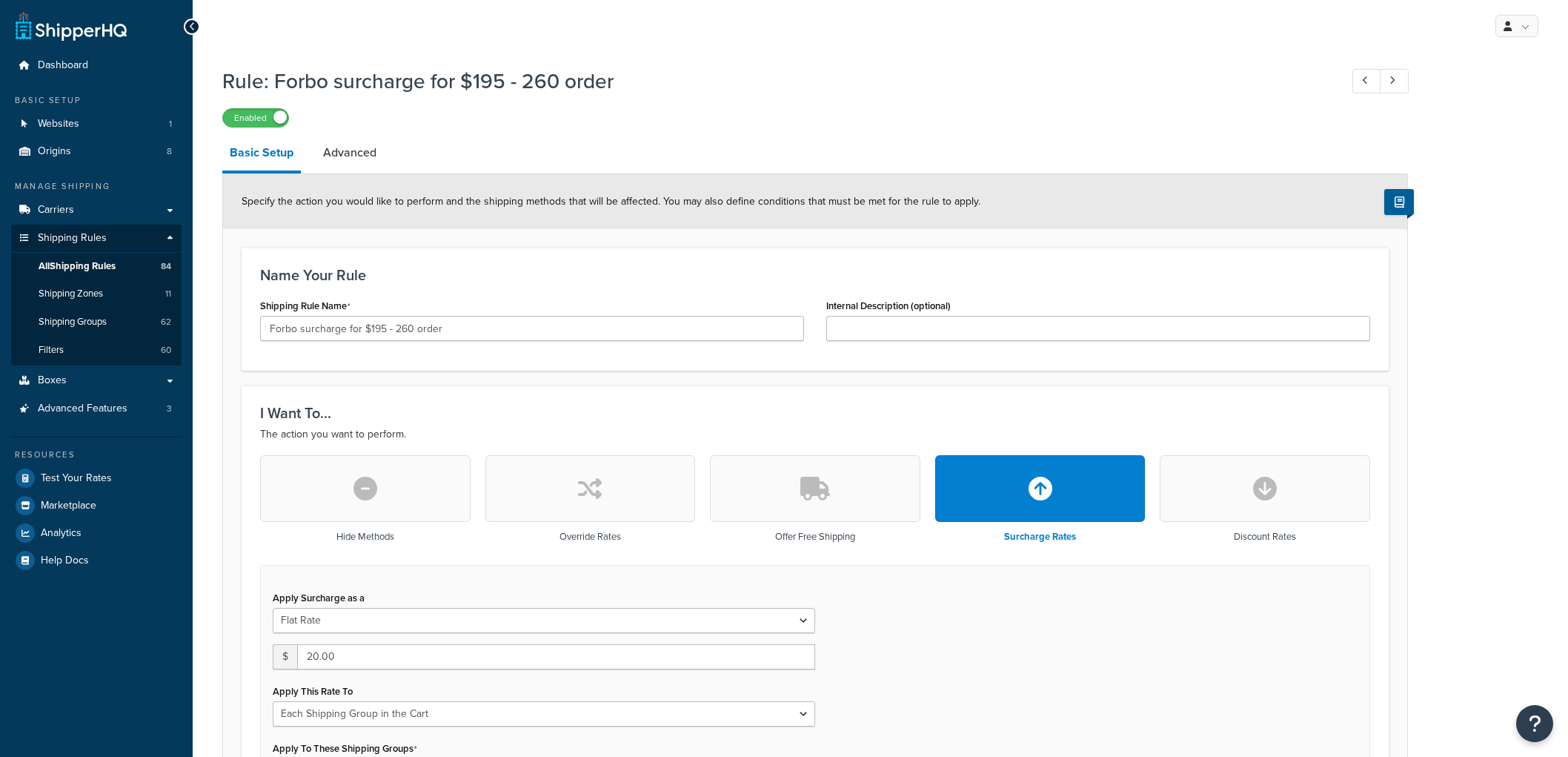
select select "SHIPPING_GROUP"
click at [324, 329] on input "Forbo surcharge for $195 - 260 order" at bounding box center [532, 329] width 544 height 25
type input "Forbo rate for $195 - 260 order"
click at [481, 293] on div "Name Your Rule Shipping Rule Name Forbo rate for $195 - 260 order Internal Desc…" at bounding box center [815, 309] width 1147 height 123
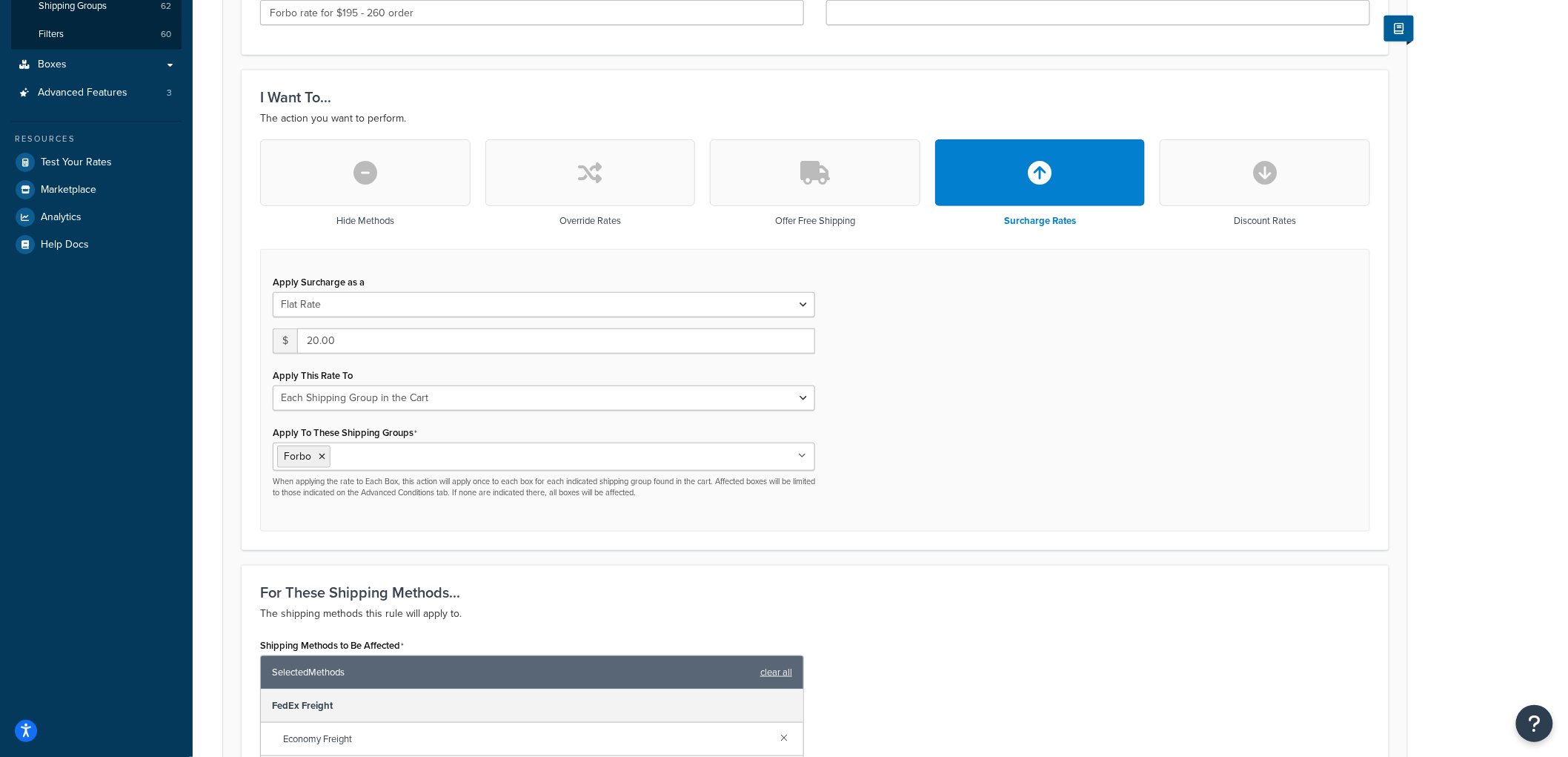
scroll to position [329, 0]
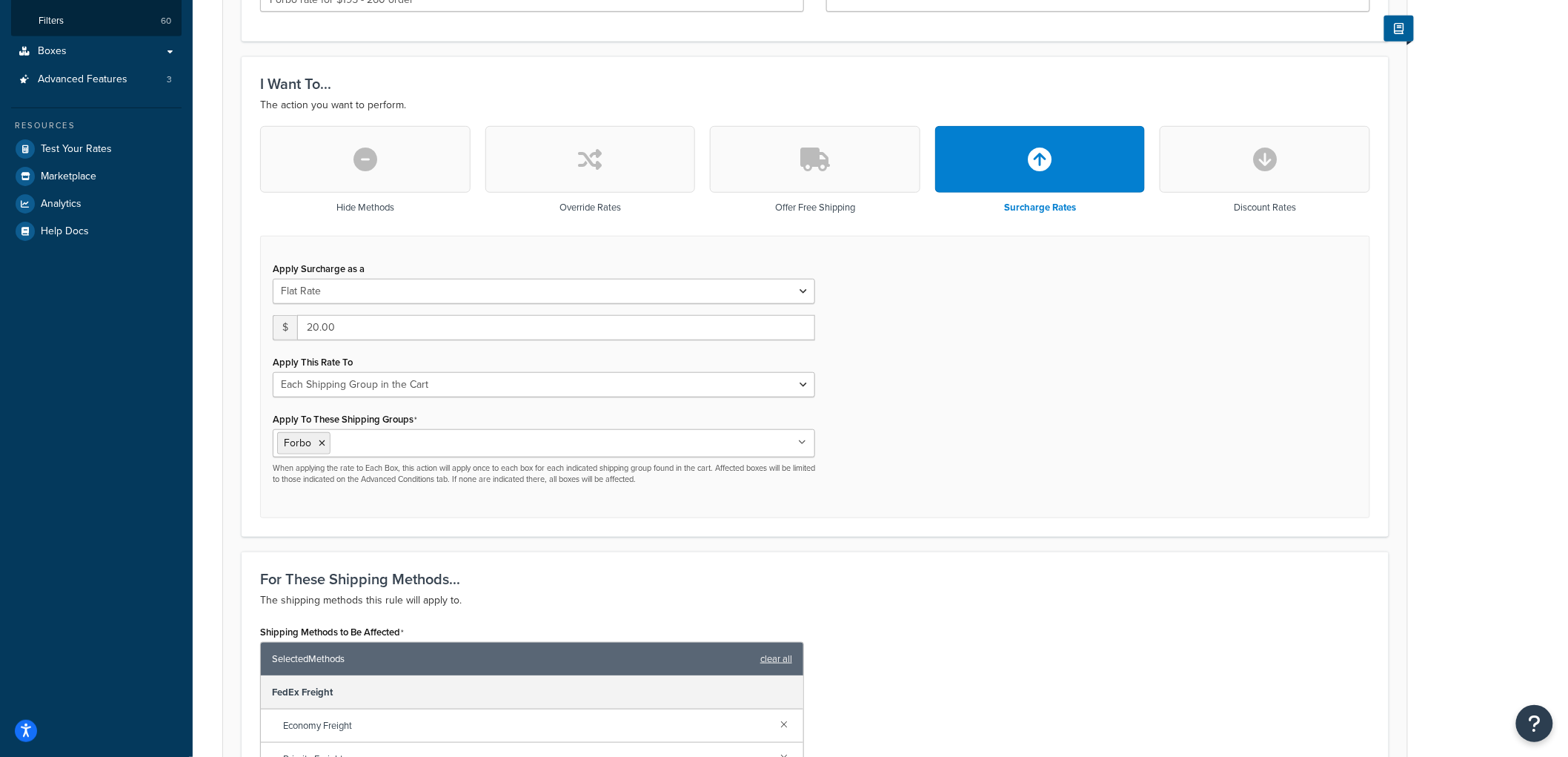
click at [571, 166] on button "button" at bounding box center [590, 159] width 210 height 67
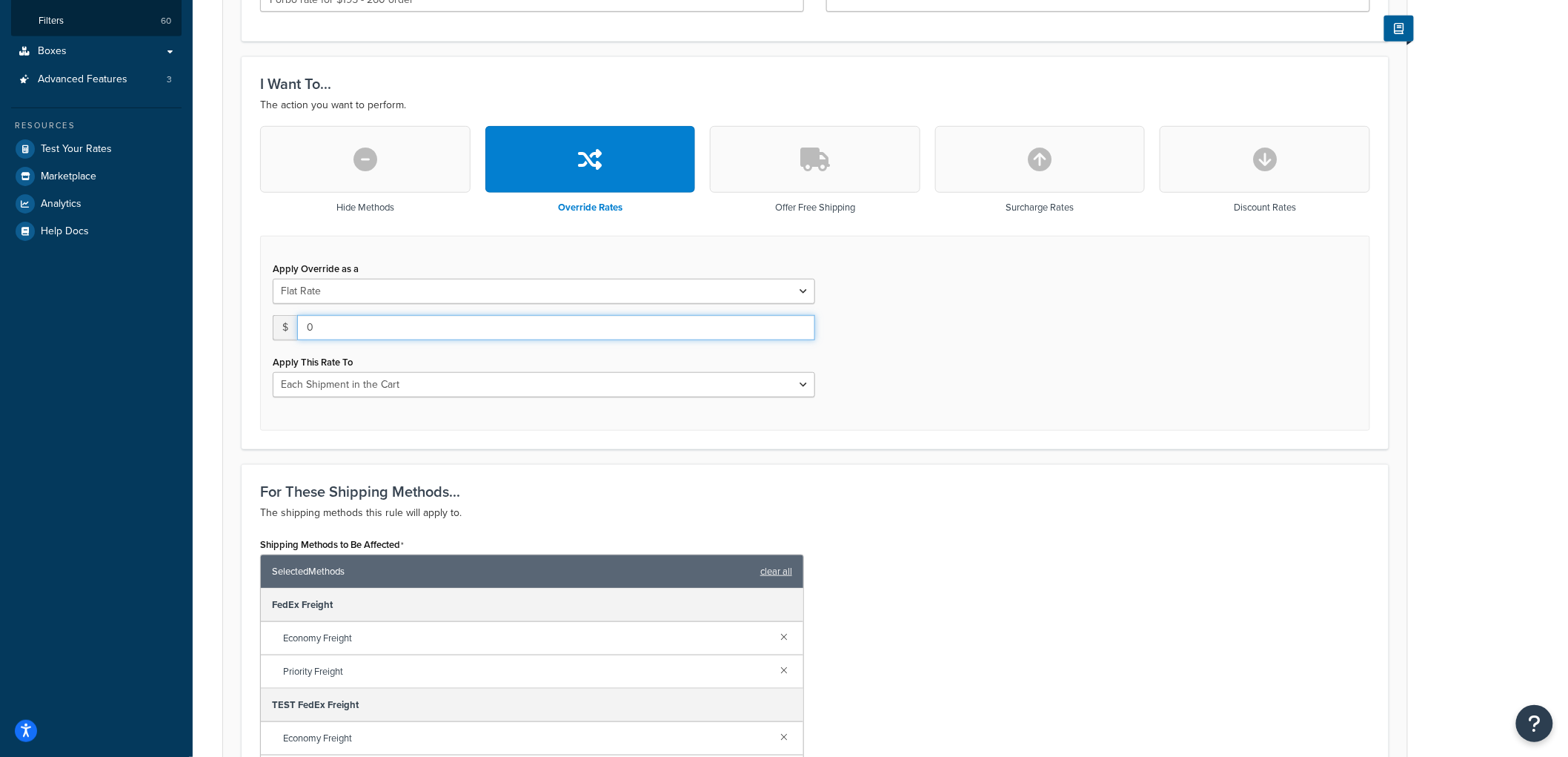
drag, startPoint x: 332, startPoint y: 332, endPoint x: 228, endPoint y: 330, distance: 104.0
click at [230, 330] on form "Specify the action you would like to perform and the shipping methods that will…" at bounding box center [815, 573] width 1184 height 1455
type input "5"
type input "20"
click at [494, 394] on select "Each Shipment in the Cart Each Origin in the Cart Each Shipping Group in the Ca…" at bounding box center [544, 385] width 542 height 25
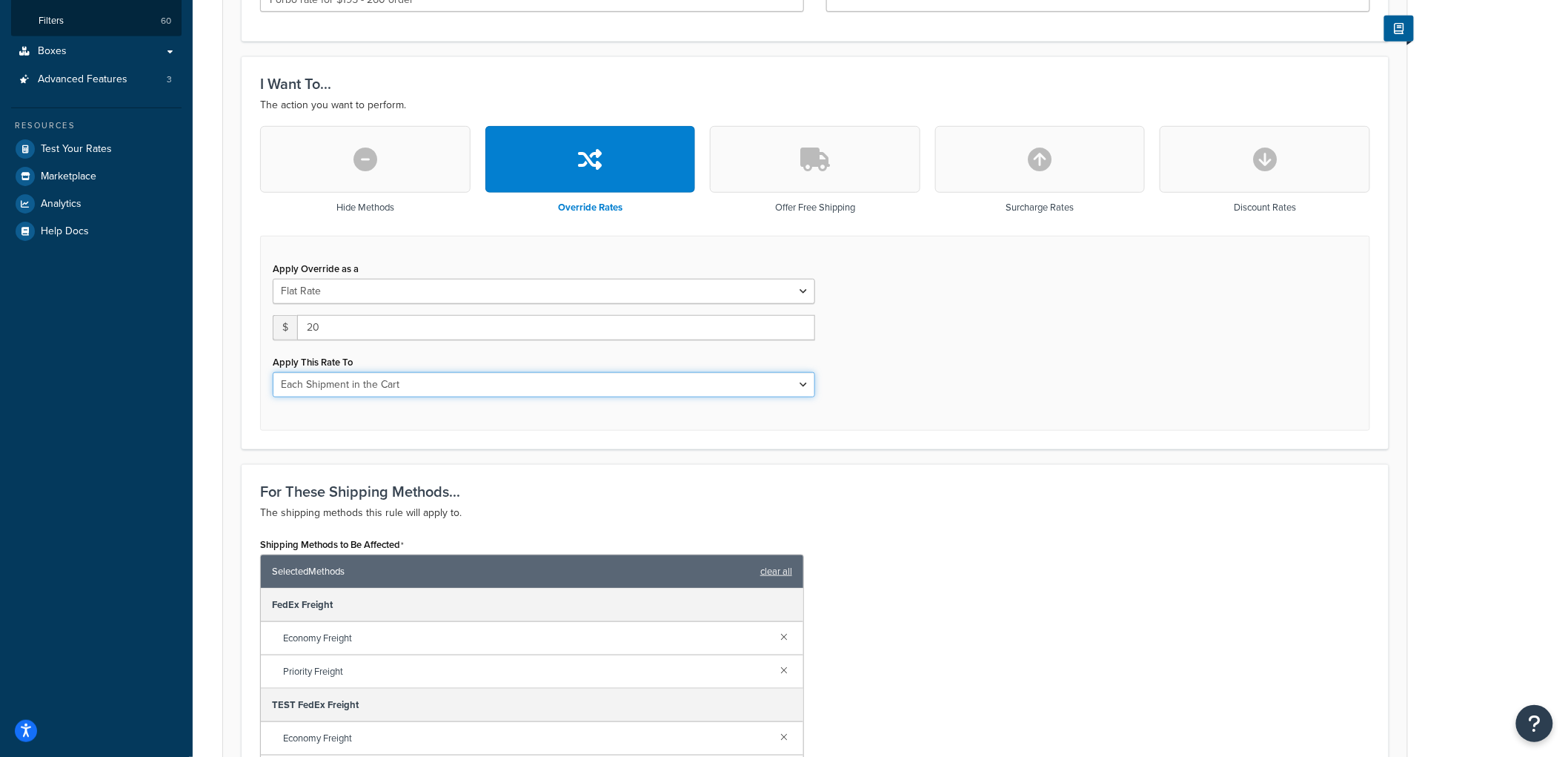
select select "SHIPPING_GROUP"
click at [273, 372] on select "Each Shipment in the Cart Each Origin in the Cart Each Shipping Group in the Ca…" at bounding box center [544, 385] width 542 height 25
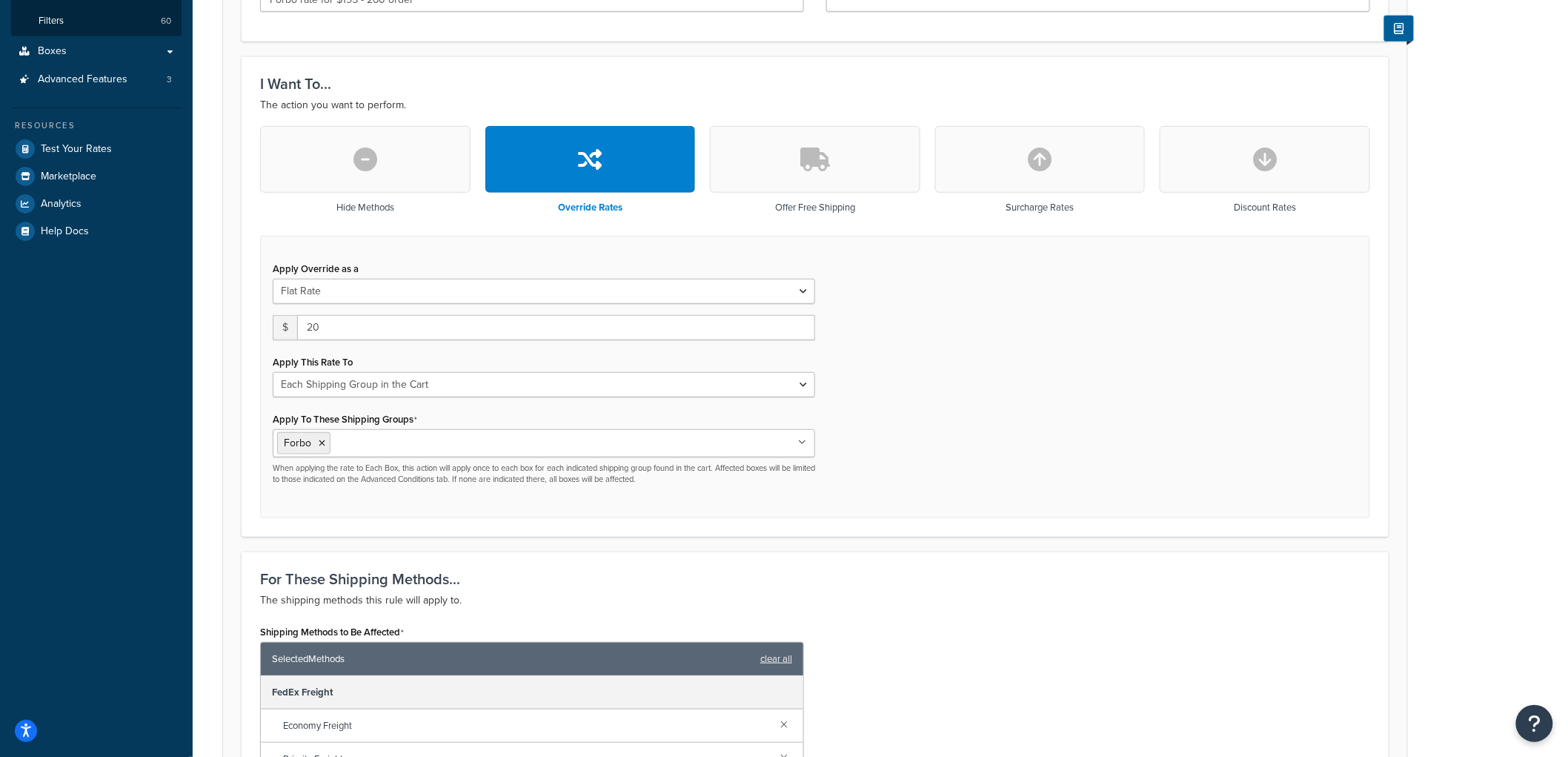
click at [913, 436] on div "Apply Override as a Flat Rate Percentage Flat Rate & Percentage $ 20 Apply This…" at bounding box center [815, 377] width 1110 height 283
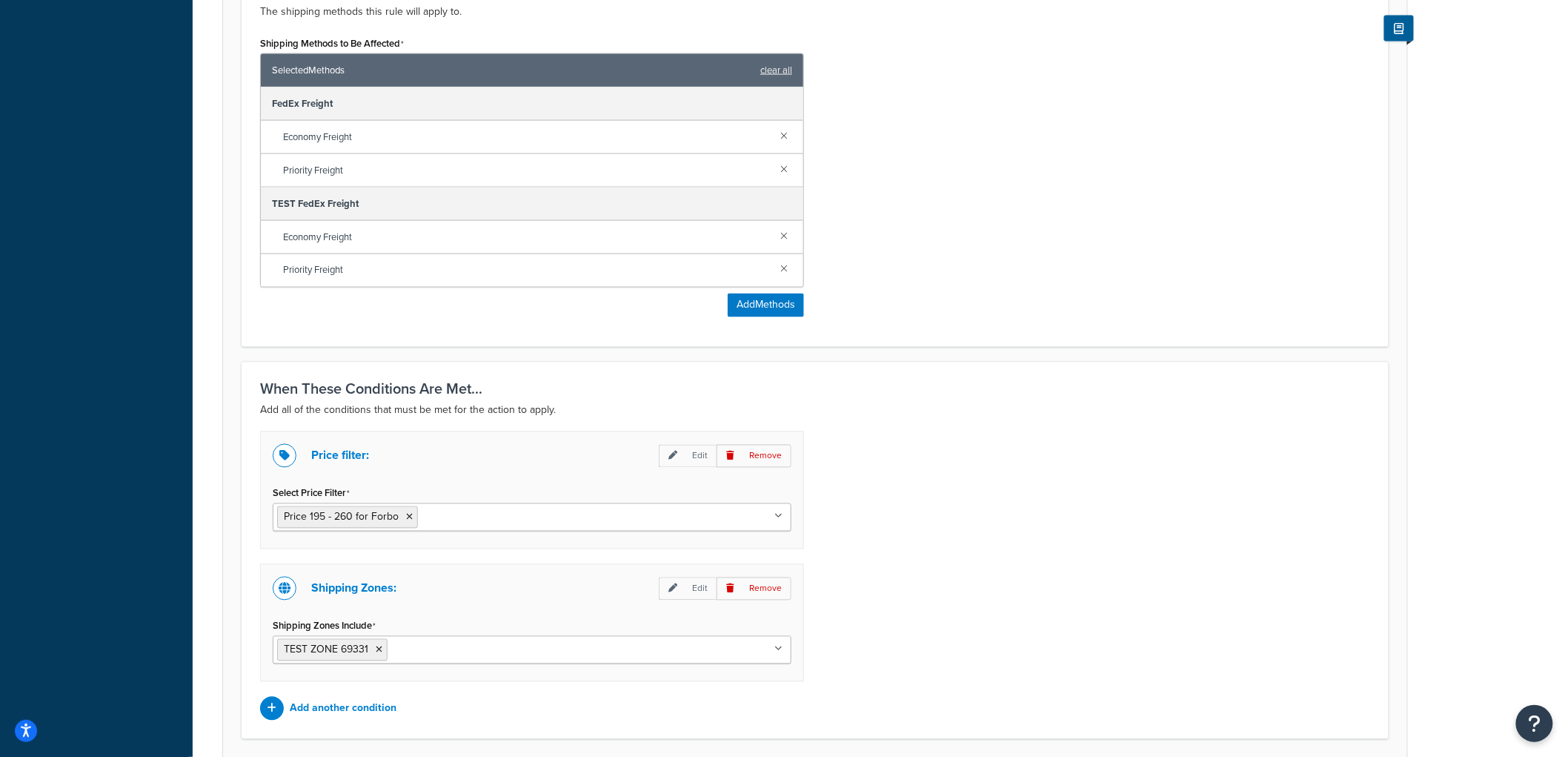
scroll to position [1039, 0]
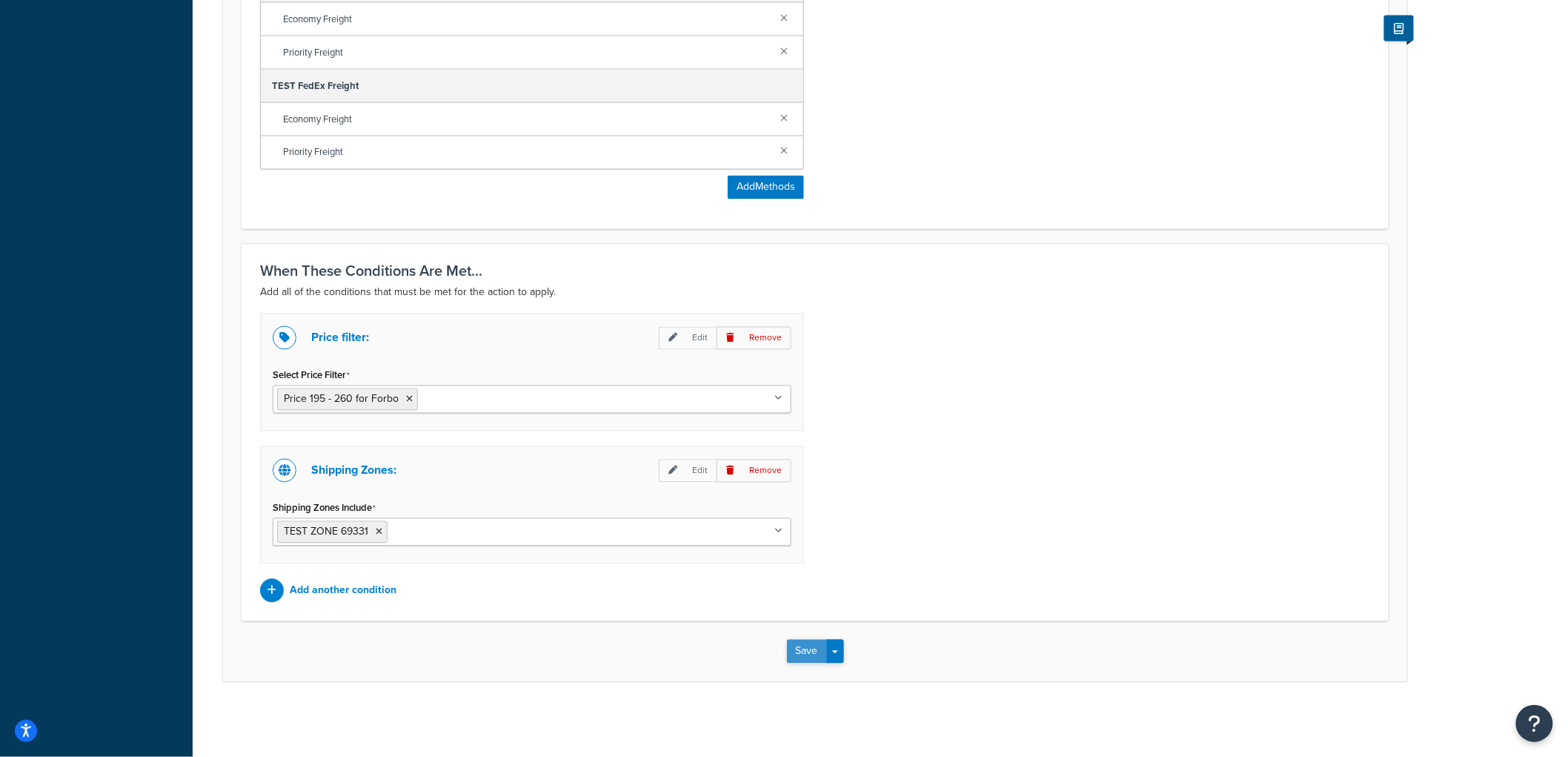
click at [814, 653] on button "Save" at bounding box center [807, 651] width 40 height 24
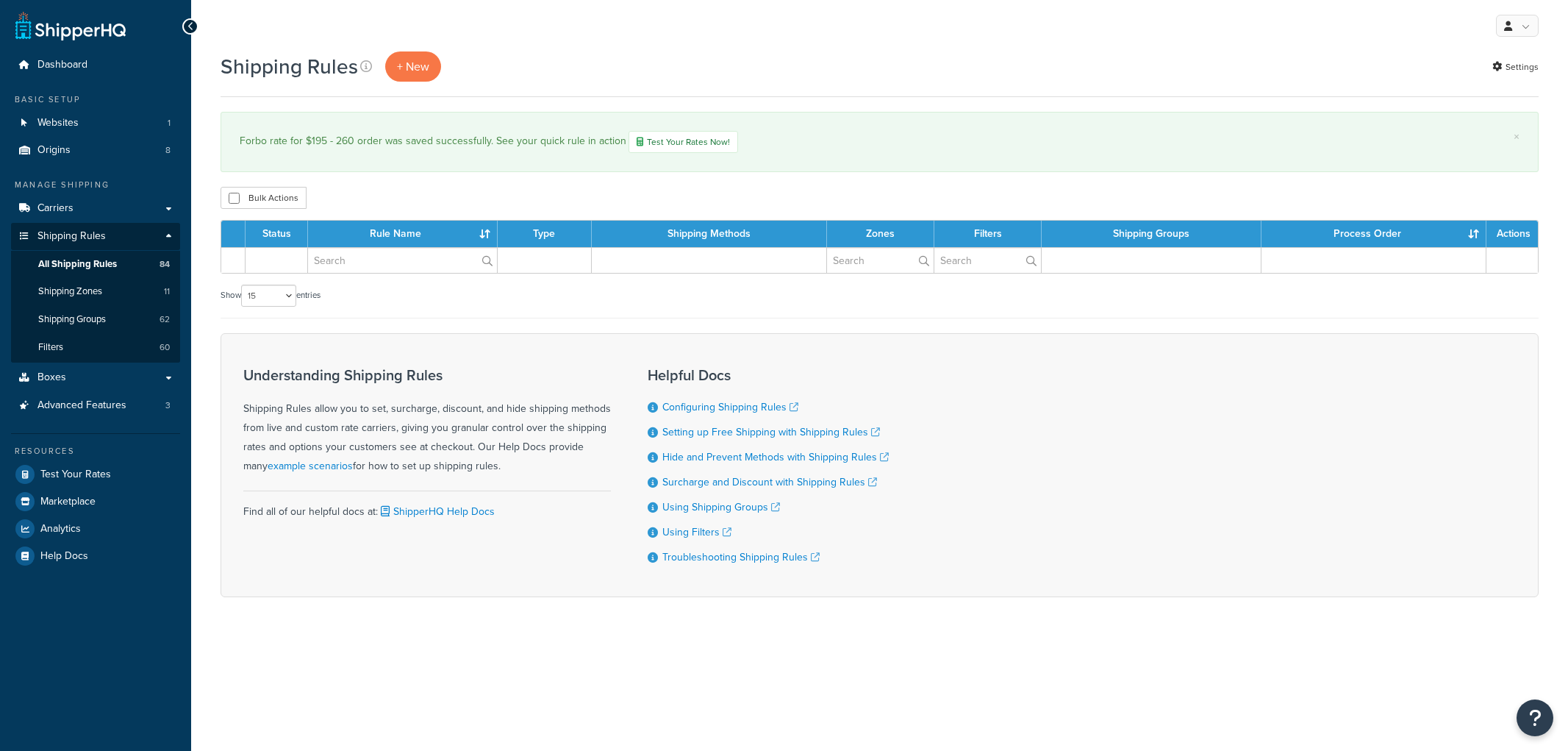
select select "15"
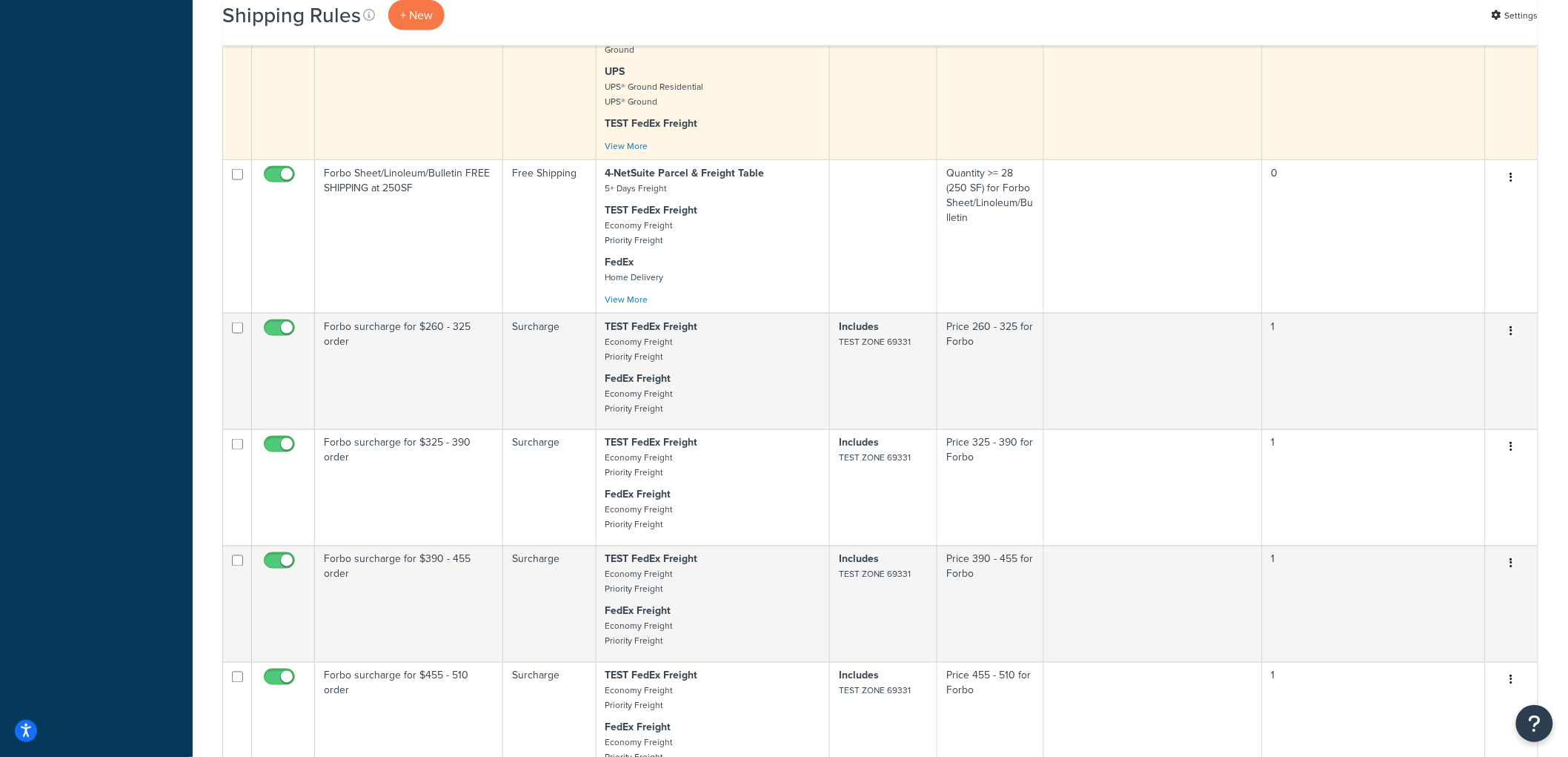
scroll to position [741, 0]
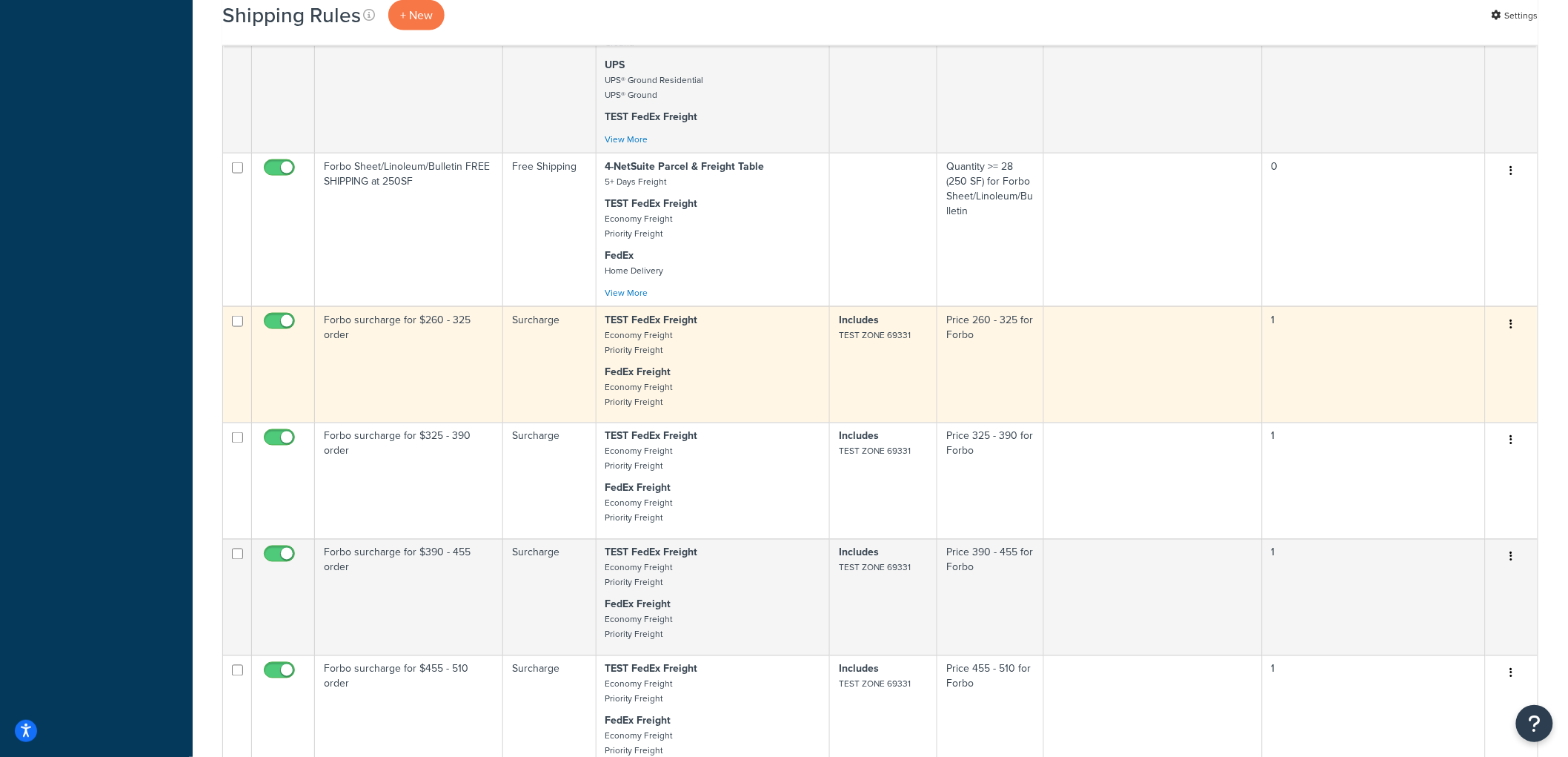
click at [439, 359] on td "Forbo surcharge for $260 - 325 order" at bounding box center [408, 364] width 188 height 117
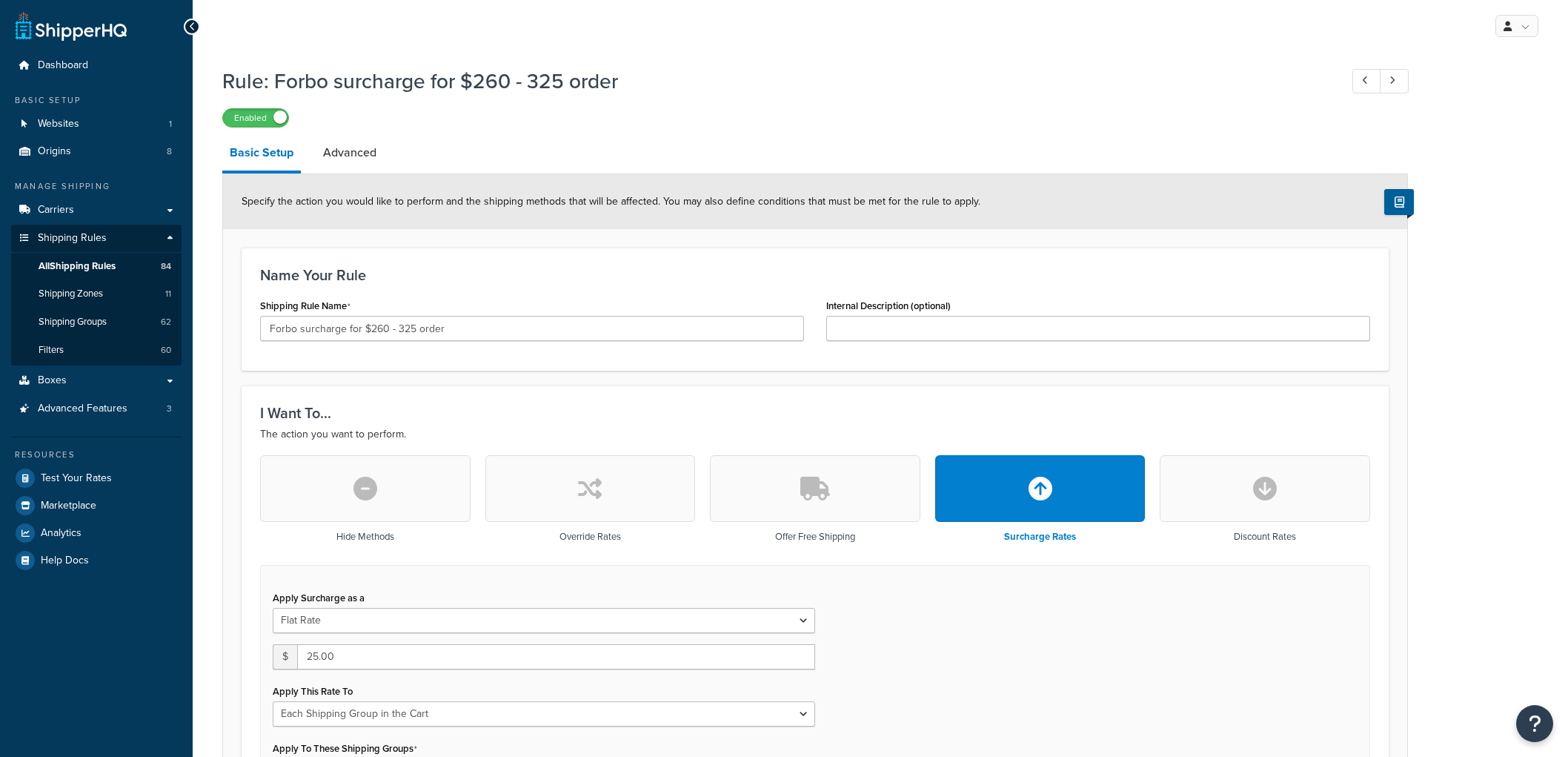
select select "SHIPPING_GROUP"
click at [304, 325] on input "Forbo surcharge for $260 - 325 order" at bounding box center [532, 329] width 544 height 25
type input "Forbo rate for $260 - 325 order"
click at [516, 287] on div "Name Your Rule Shipping Rule Name Forbo rate for $260 - 325 order Internal Desc…" at bounding box center [815, 309] width 1147 height 123
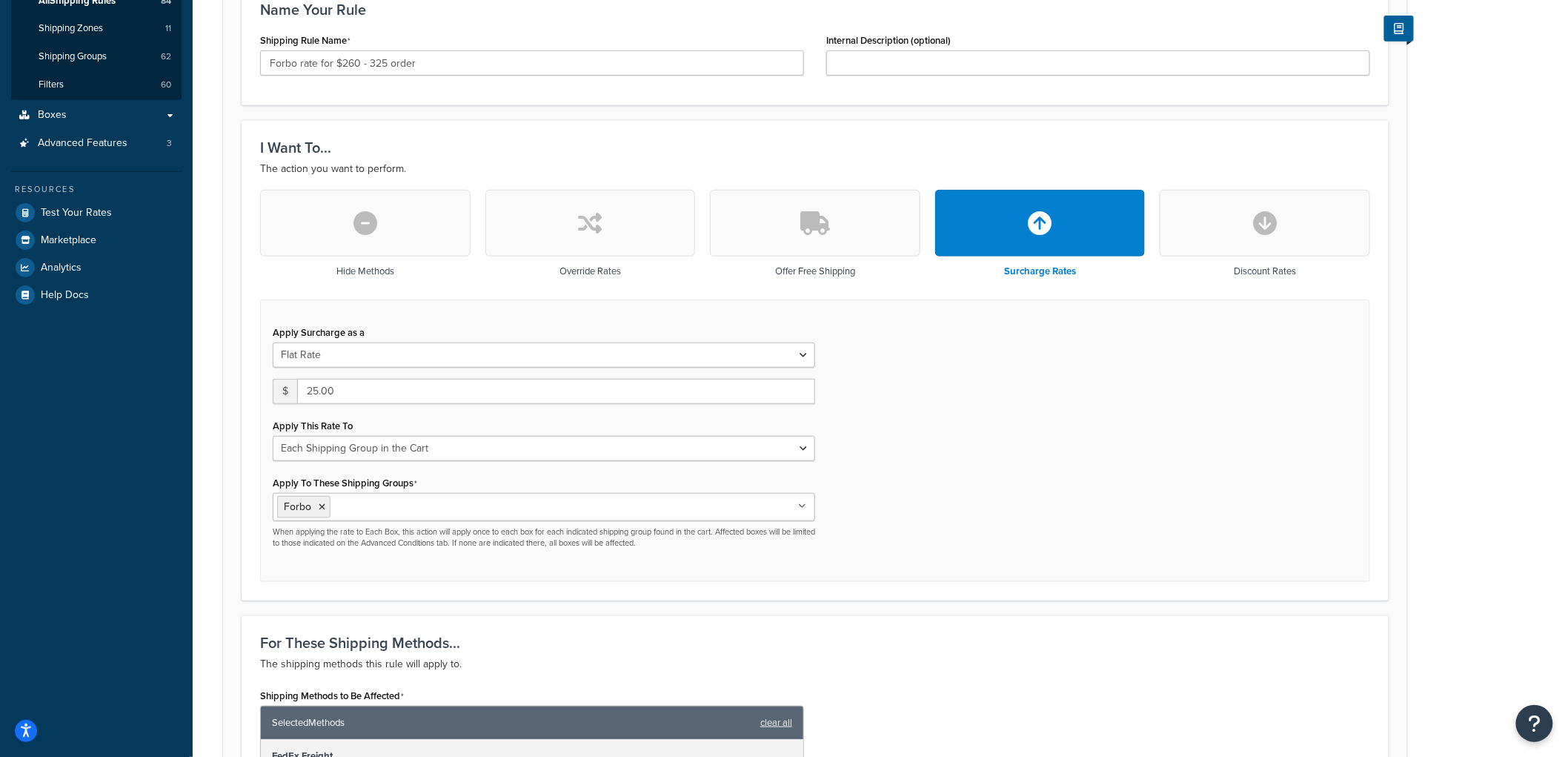
scroll to position [329, 0]
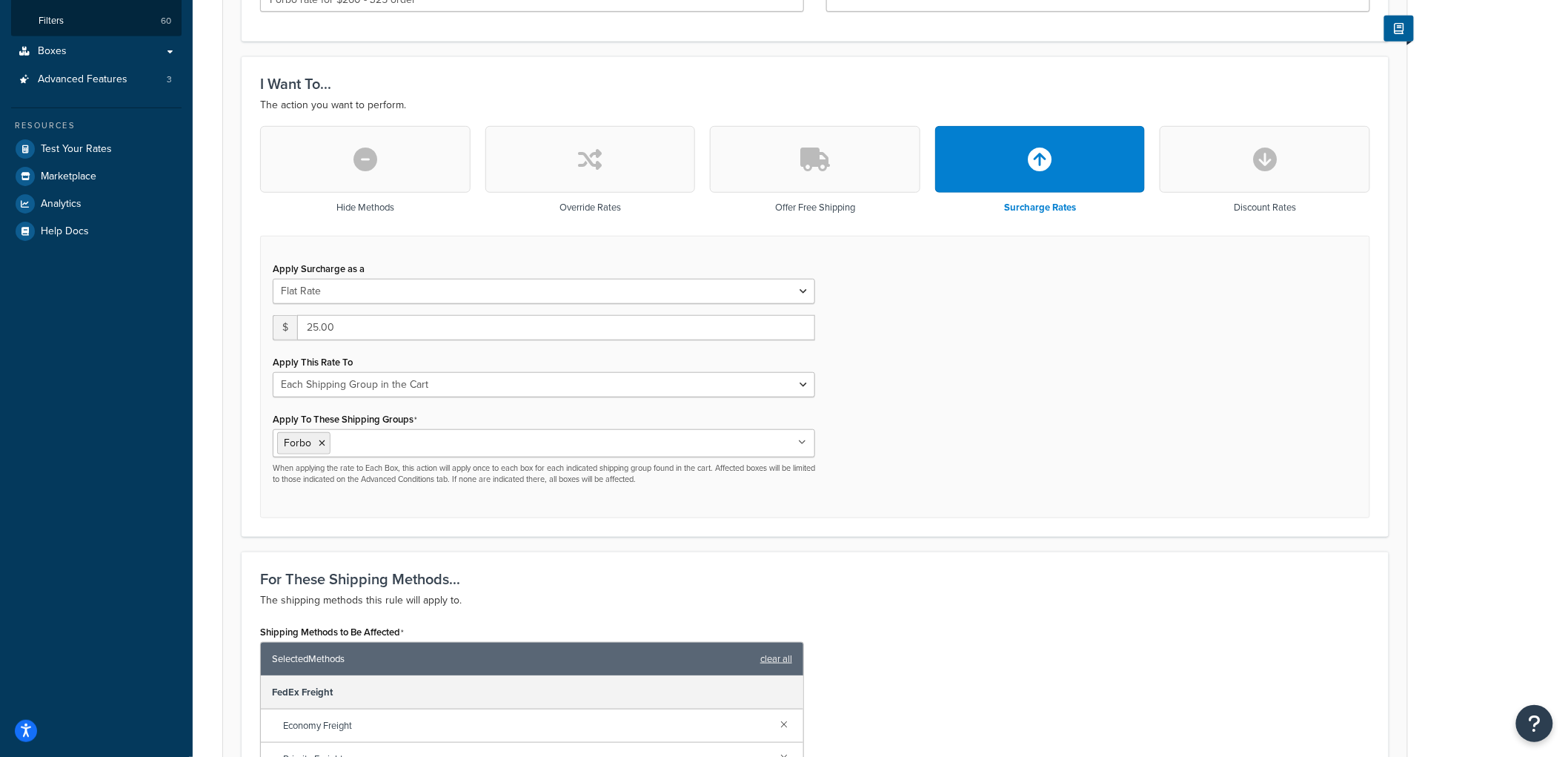
click at [669, 175] on button "button" at bounding box center [590, 159] width 210 height 67
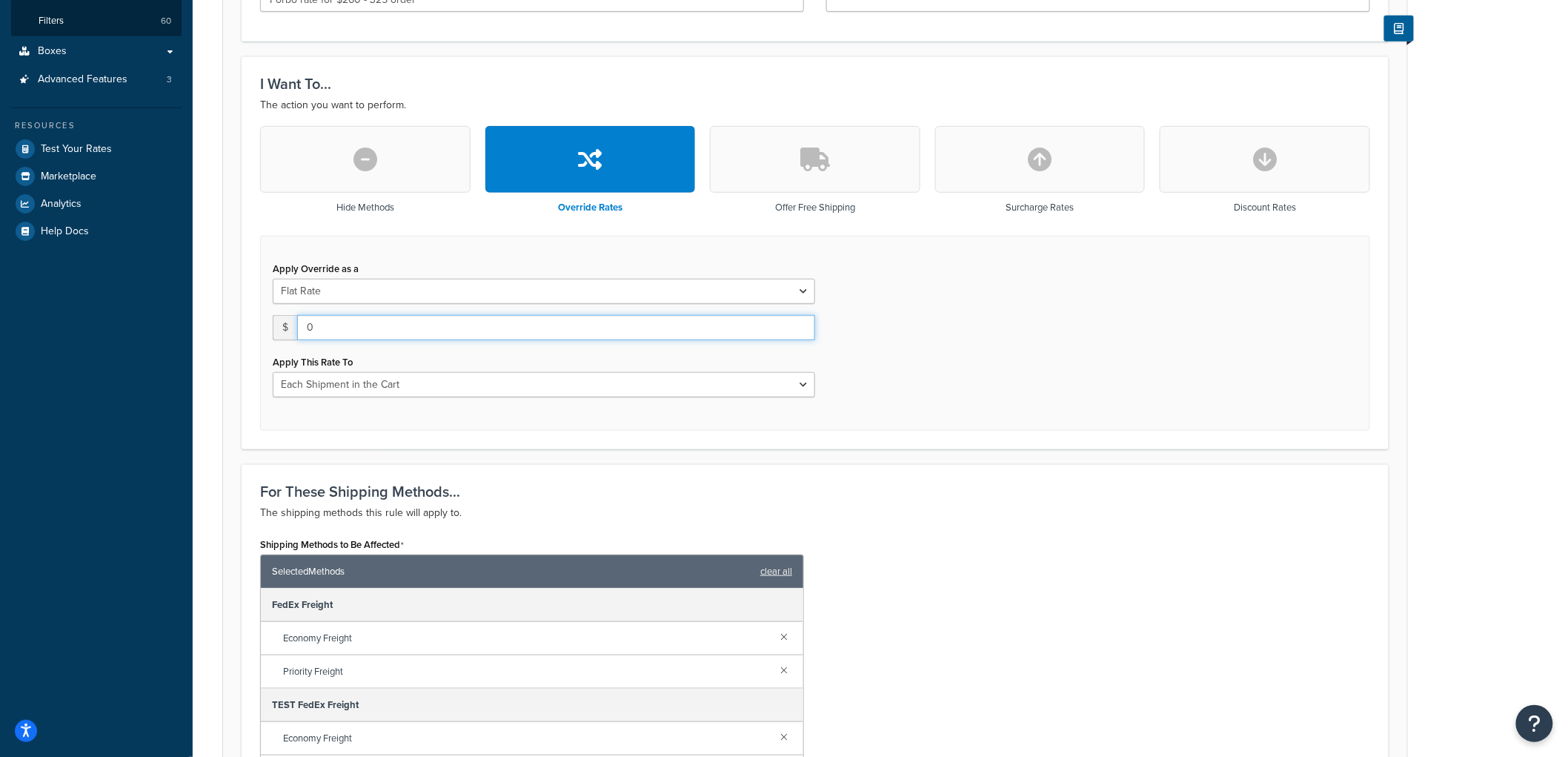
drag, startPoint x: 321, startPoint y: 336, endPoint x: 278, endPoint y: 327, distance: 43.9
click at [278, 328] on div "$ 0" at bounding box center [544, 328] width 542 height 25
type input "25"
click at [350, 379] on select "Each Shipment in the Cart Each Origin in the Cart Each Shipping Group in the Ca…" at bounding box center [544, 385] width 542 height 25
select select "SHIPPING_GROUP"
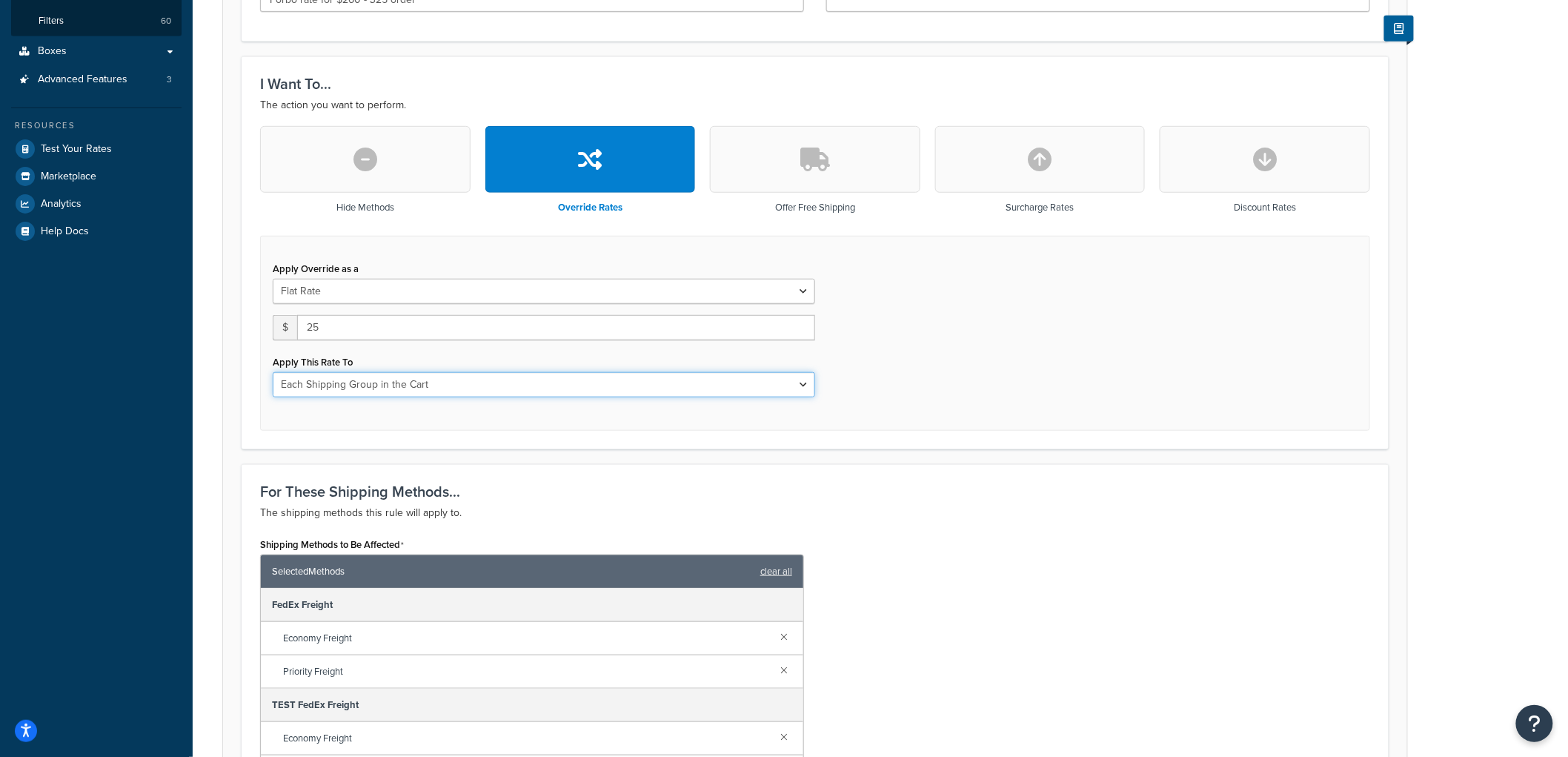
click at [273, 372] on select "Each Shipment in the Cart Each Origin in the Cart Each Shipping Group in the Ca…" at bounding box center [544, 385] width 542 height 25
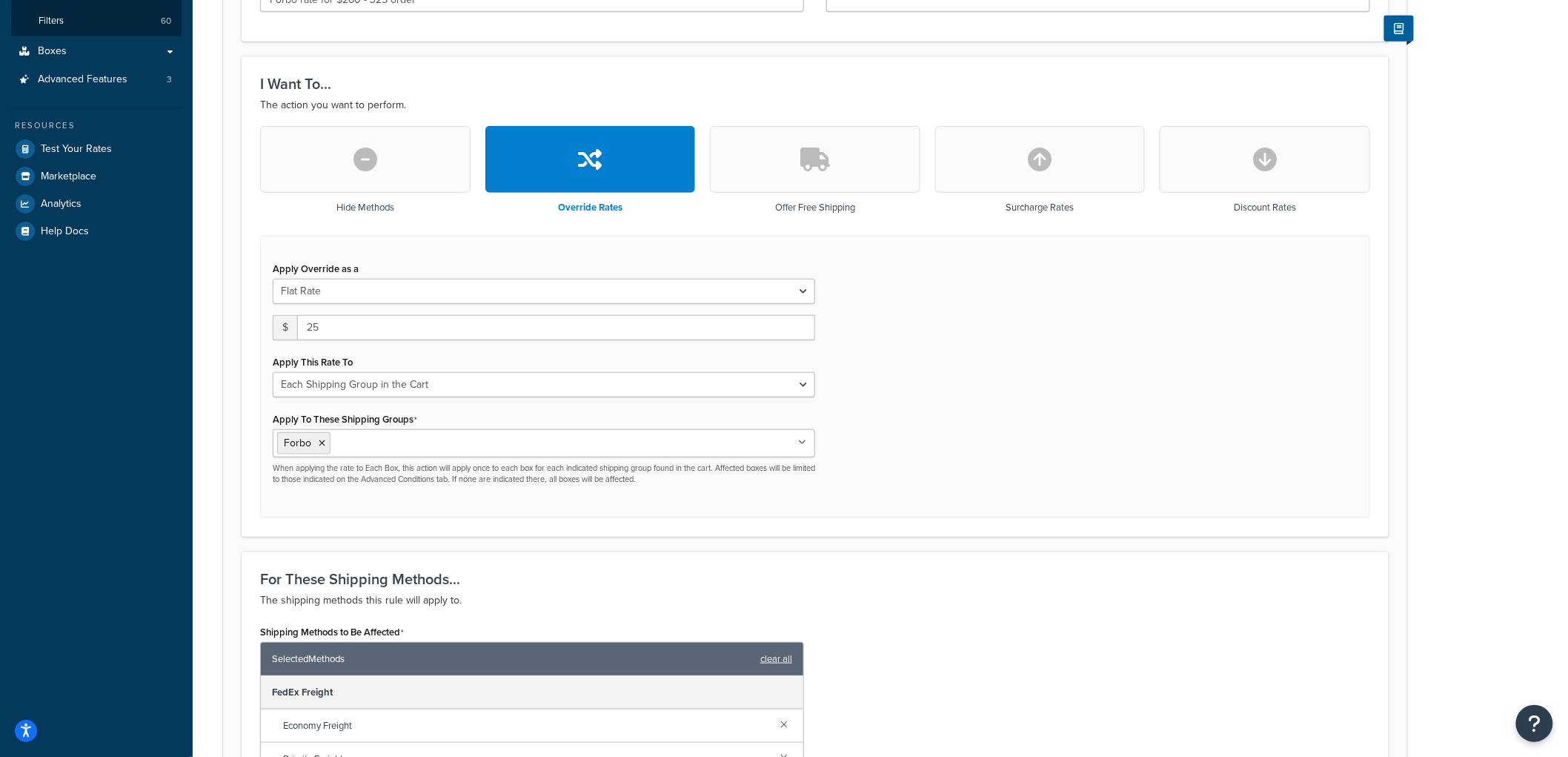
click at [1069, 390] on div "Apply Override as a Flat Rate Percentage Flat Rate & Percentage $ 25 Apply This…" at bounding box center [815, 377] width 1110 height 283
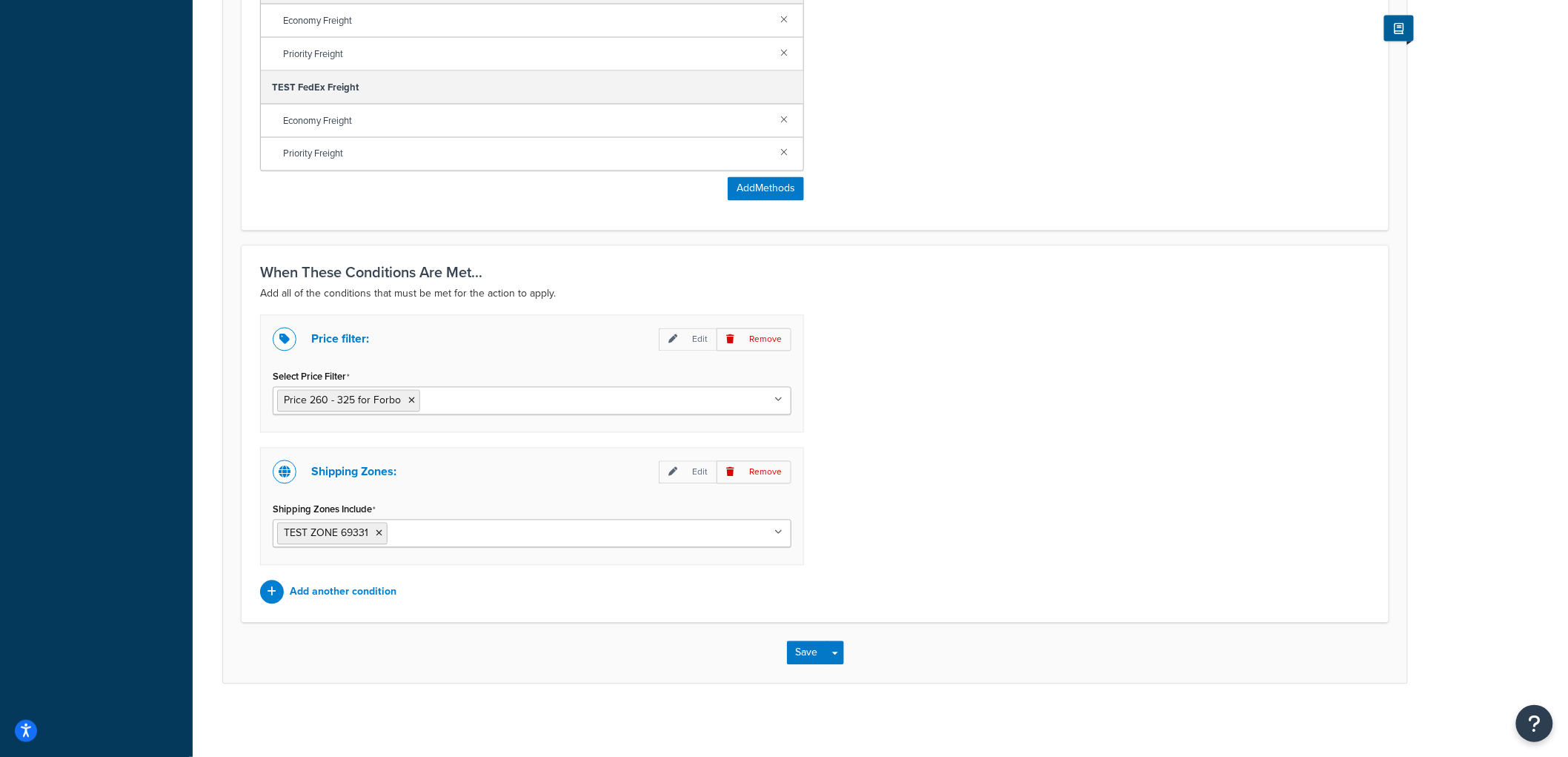
scroll to position [1039, 0]
click at [810, 650] on button "Save" at bounding box center [807, 651] width 40 height 24
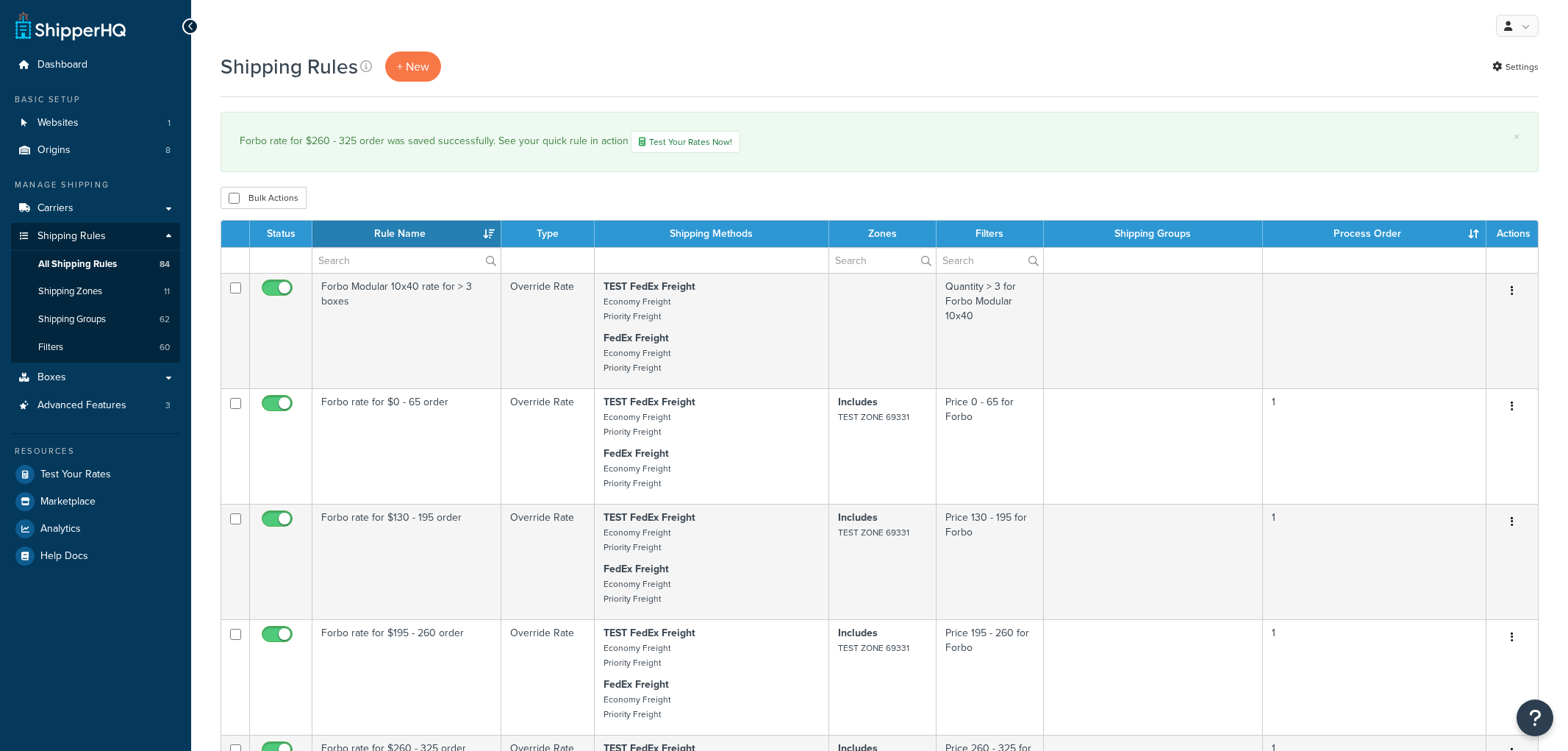
select select "15"
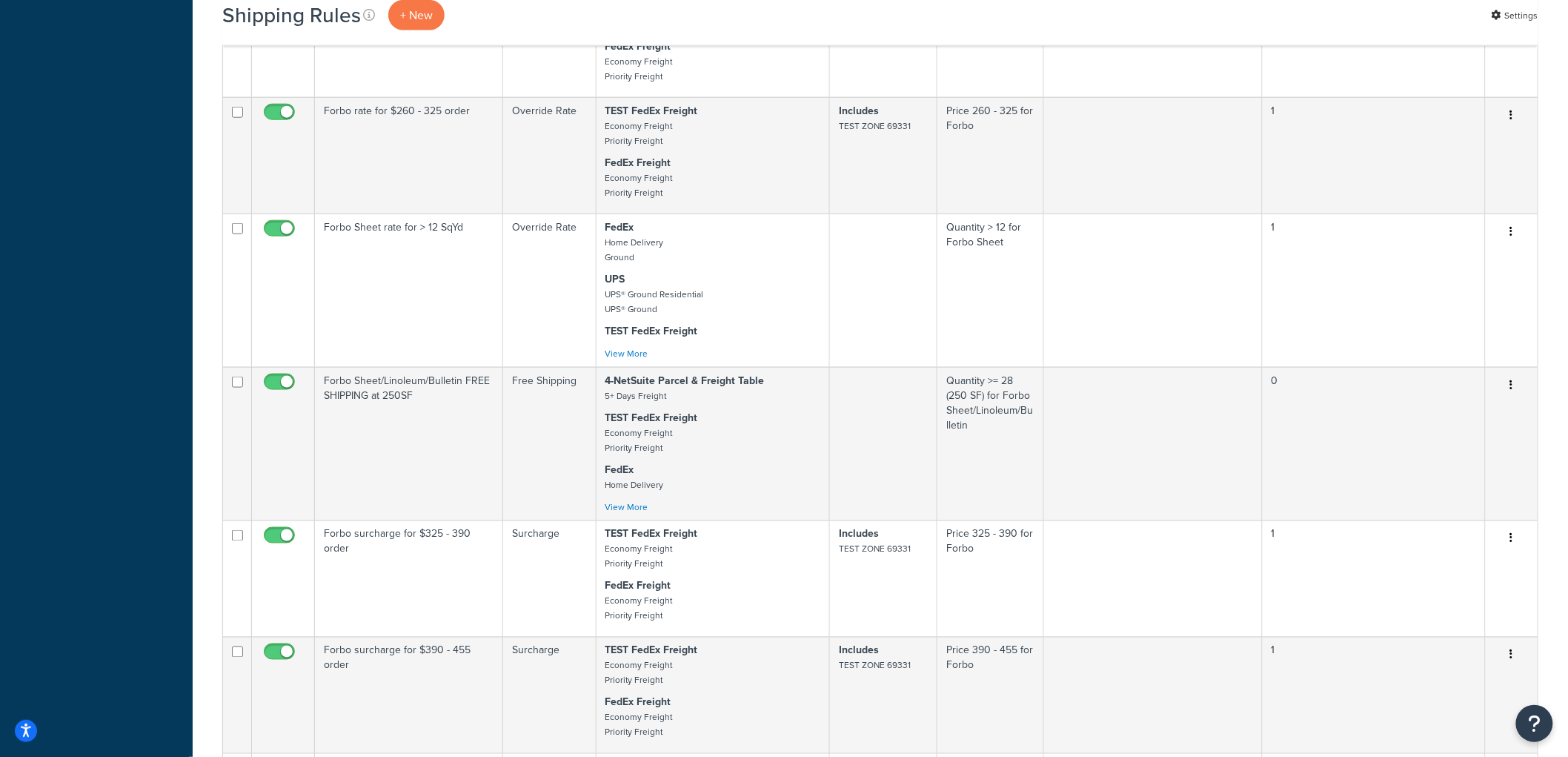
scroll to position [659, 0]
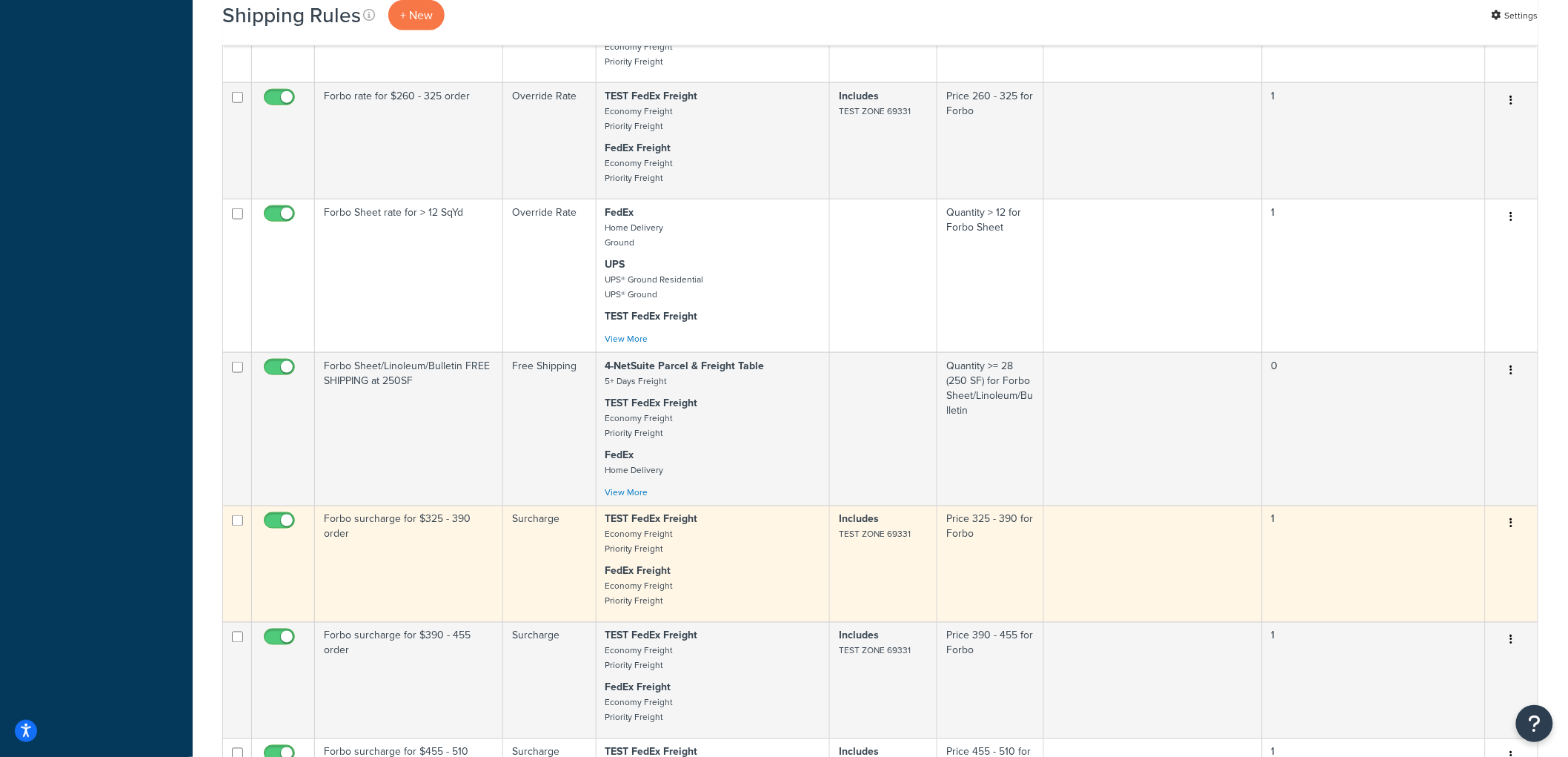
click at [431, 569] on td "Forbo surcharge for $325 - 390 order" at bounding box center [408, 563] width 188 height 117
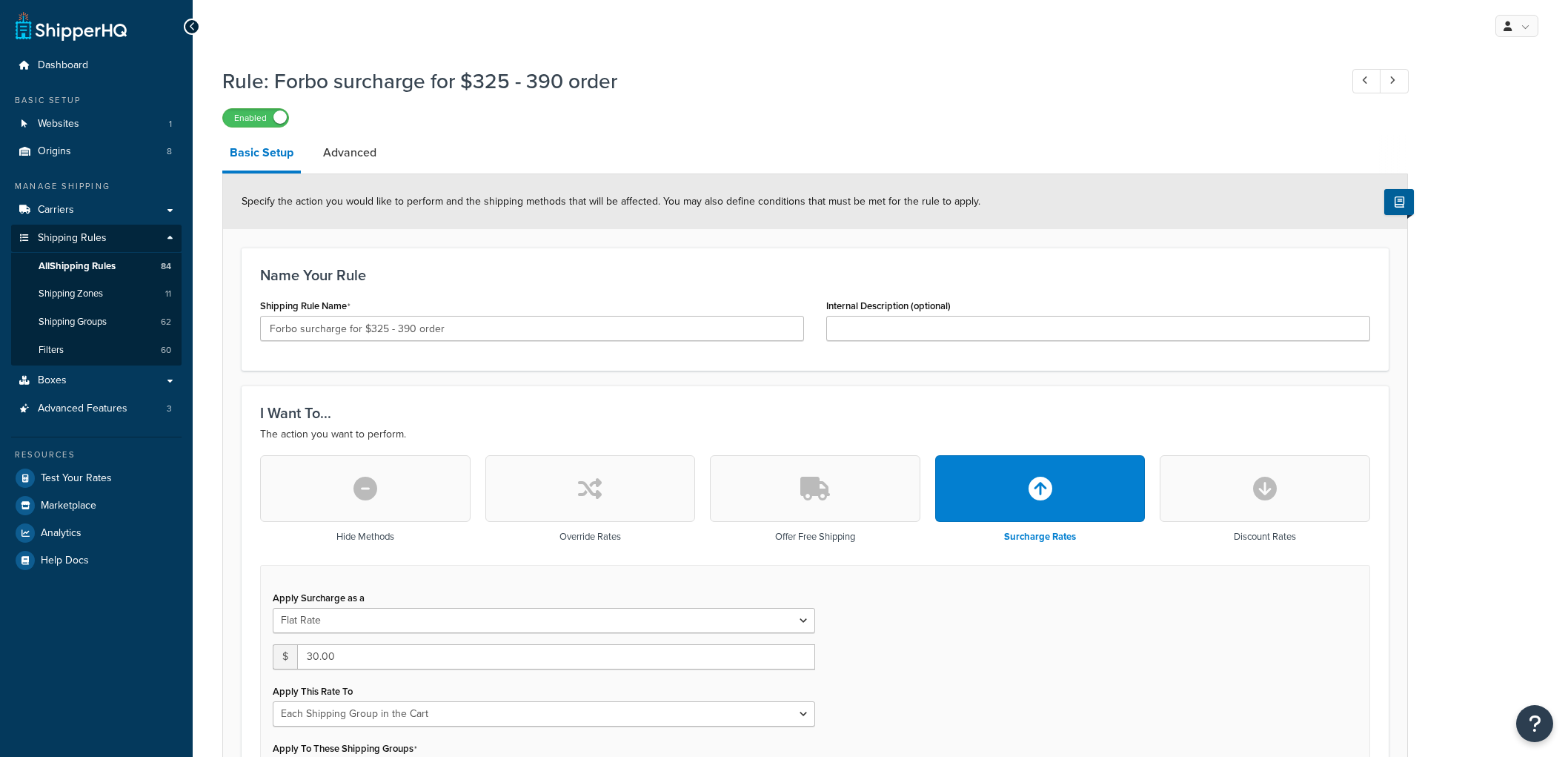
select select "SHIPPING_GROUP"
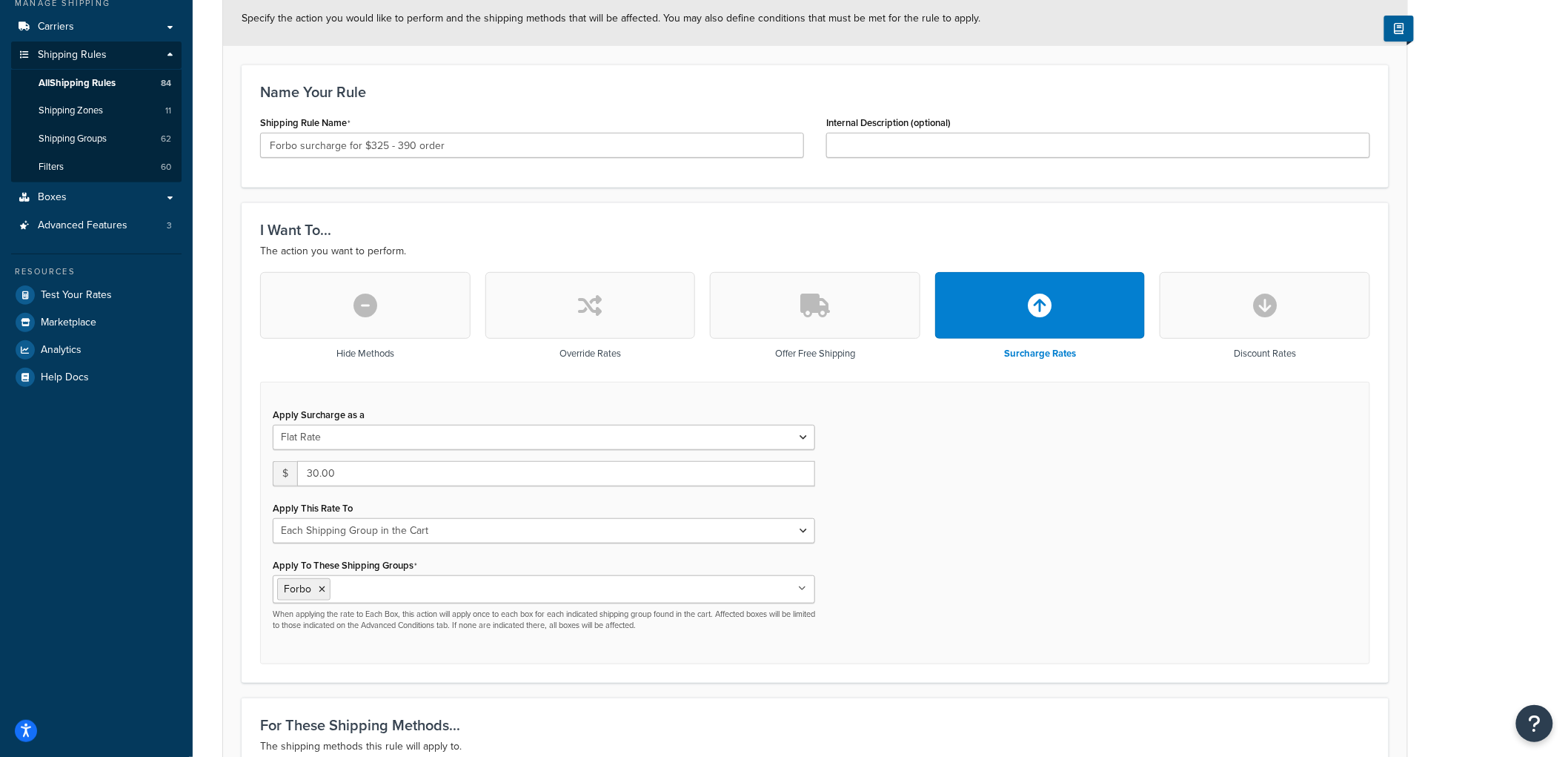
scroll to position [247, 0]
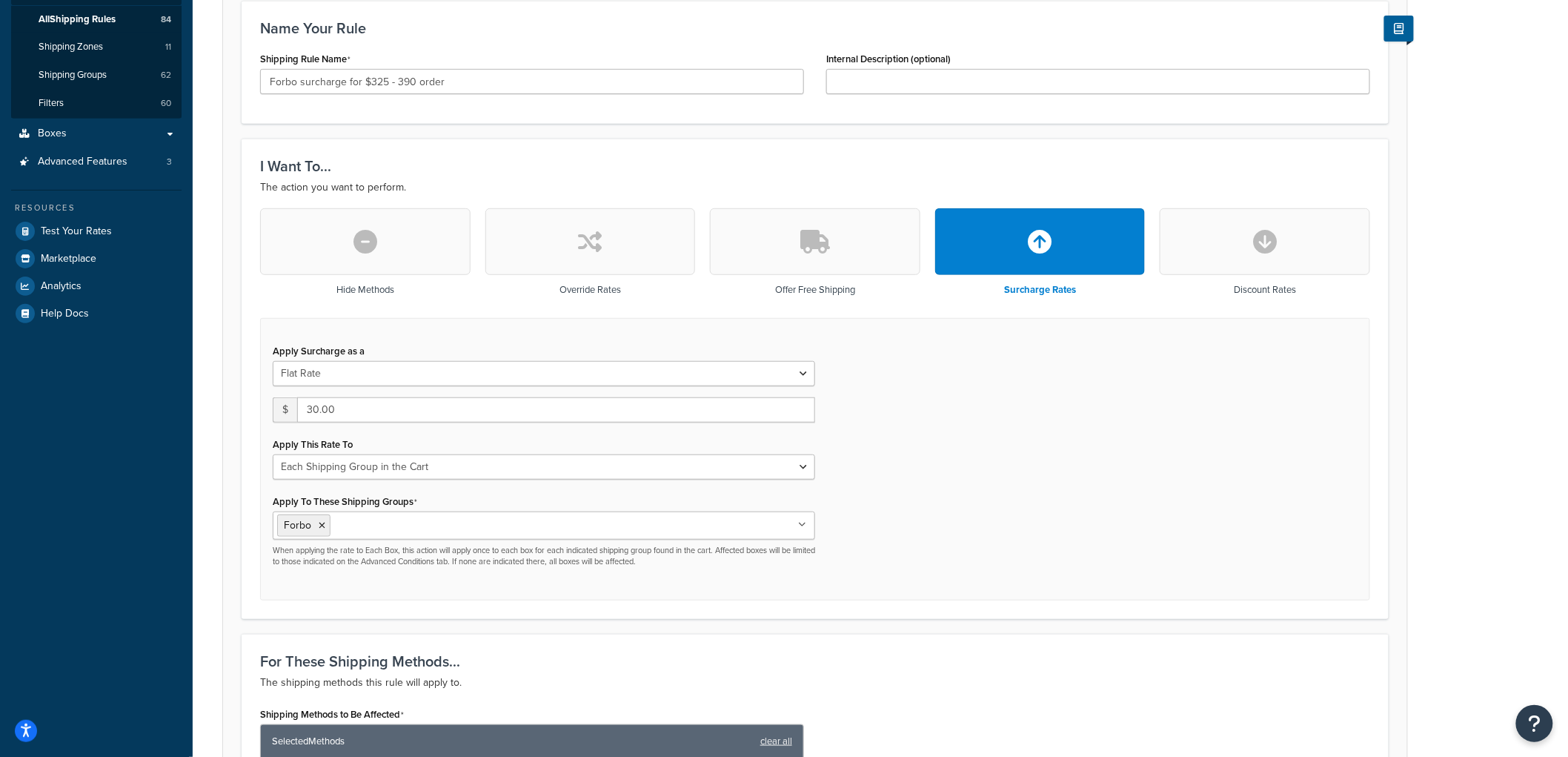
click at [598, 263] on button "button" at bounding box center [590, 242] width 210 height 67
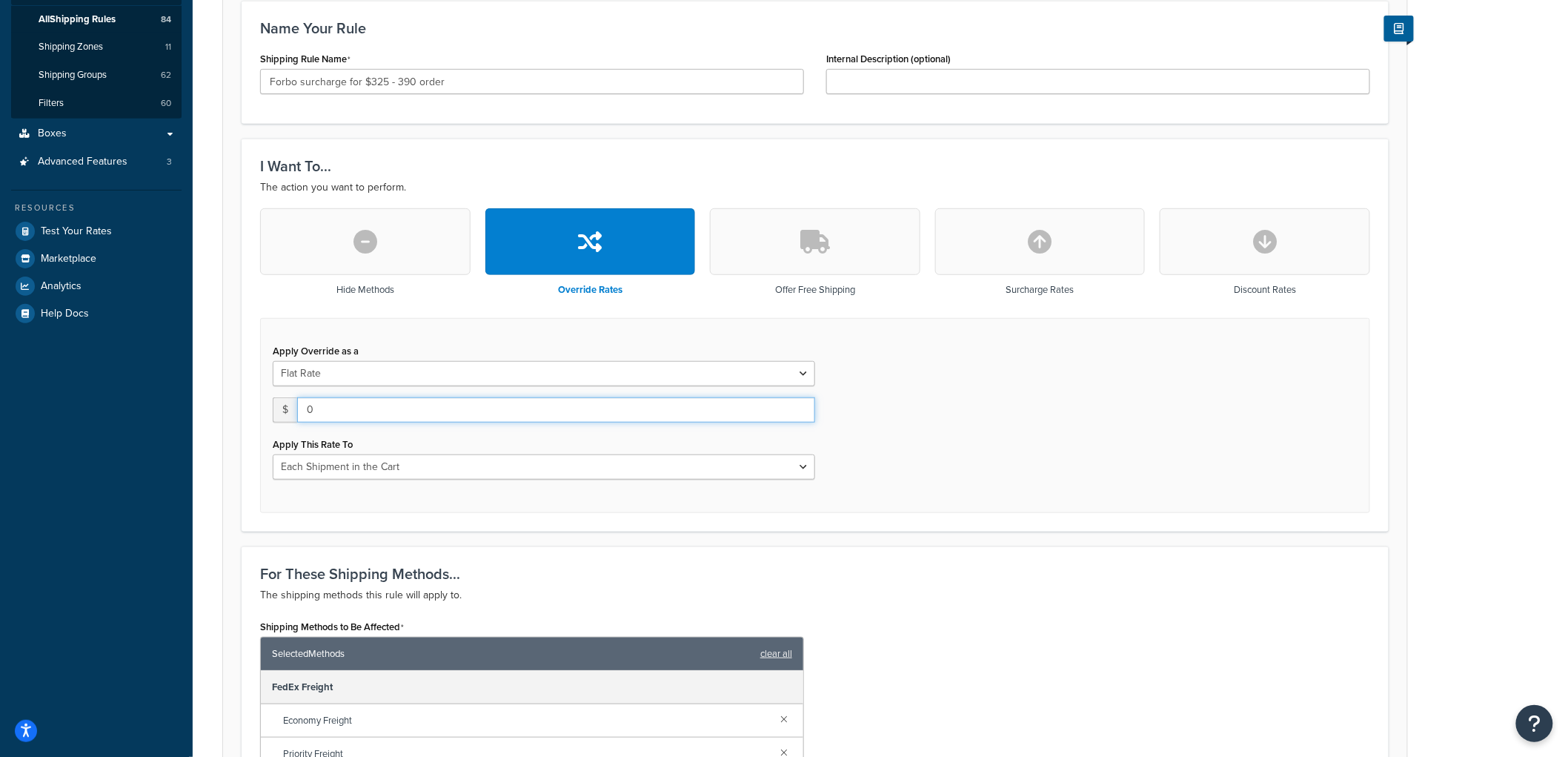
drag, startPoint x: 336, startPoint y: 416, endPoint x: 271, endPoint y: 400, distance: 66.9
click at [271, 400] on div "Apply Override as a Flat Rate Percentage Flat Rate & Percentage $ 0 Apply This …" at bounding box center [544, 410] width 565 height 140
type input "30"
click at [352, 460] on select "Each Shipment in the Cart Each Origin in the Cart Each Shipping Group in the Ca…" at bounding box center [544, 467] width 542 height 25
click at [273, 455] on select "Each Shipment in the Cart Each Origin in the Cart Each Shipping Group in the Ca…" at bounding box center [544, 467] width 542 height 25
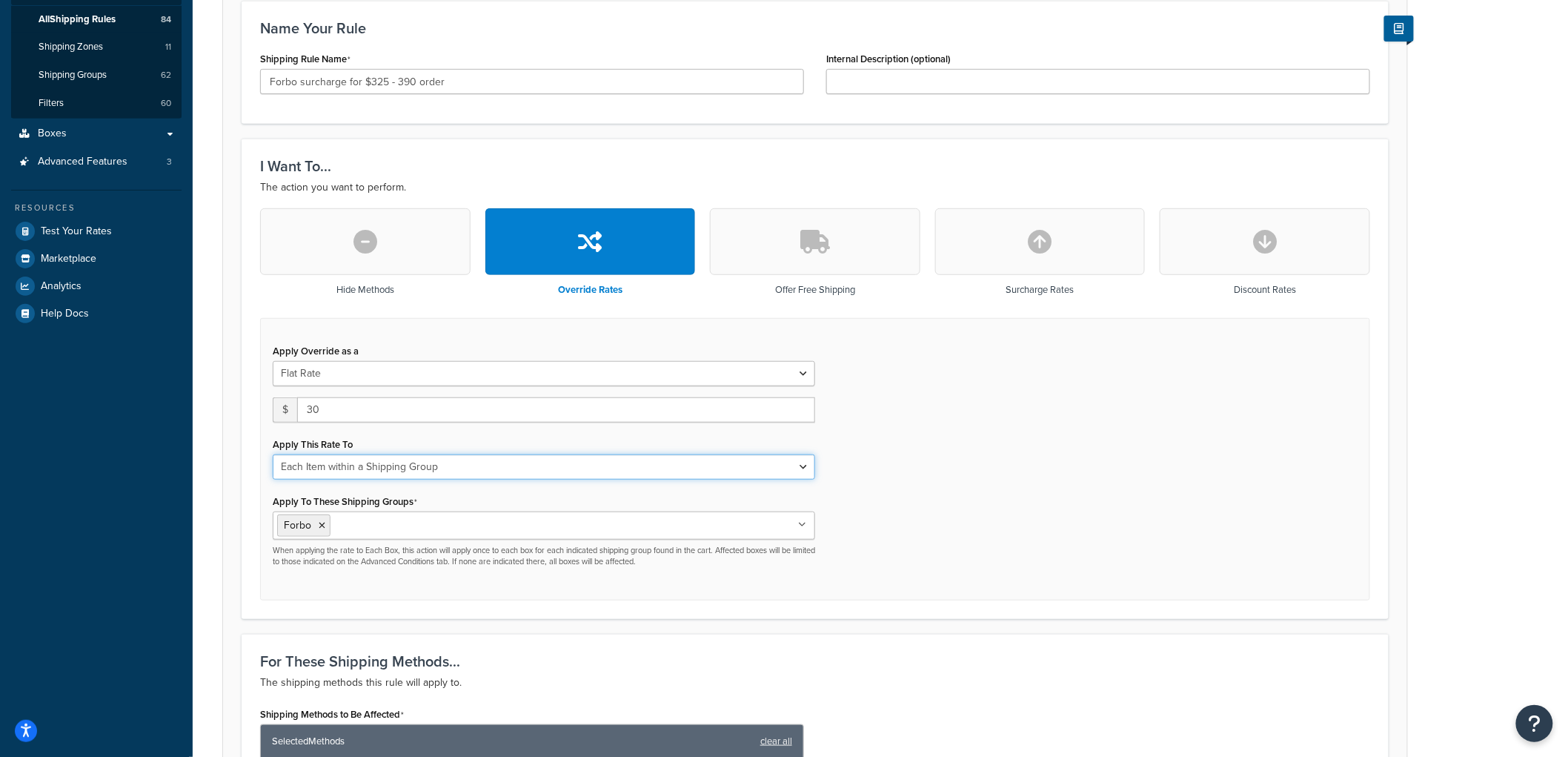
click at [385, 458] on select "Each Shipment in the Cart Each Origin in the Cart Each Shipping Group in the Ca…" at bounding box center [544, 467] width 542 height 25
select select "SHIPPING_GROUP"
click at [273, 455] on select "Each Shipment in the Cart Each Origin in the Cart Each Shipping Group in the Ca…" at bounding box center [544, 467] width 542 height 25
click at [909, 478] on div "Apply Override as a Flat Rate Percentage Flat Rate & Percentage $ 30 Apply This…" at bounding box center [815, 459] width 1110 height 283
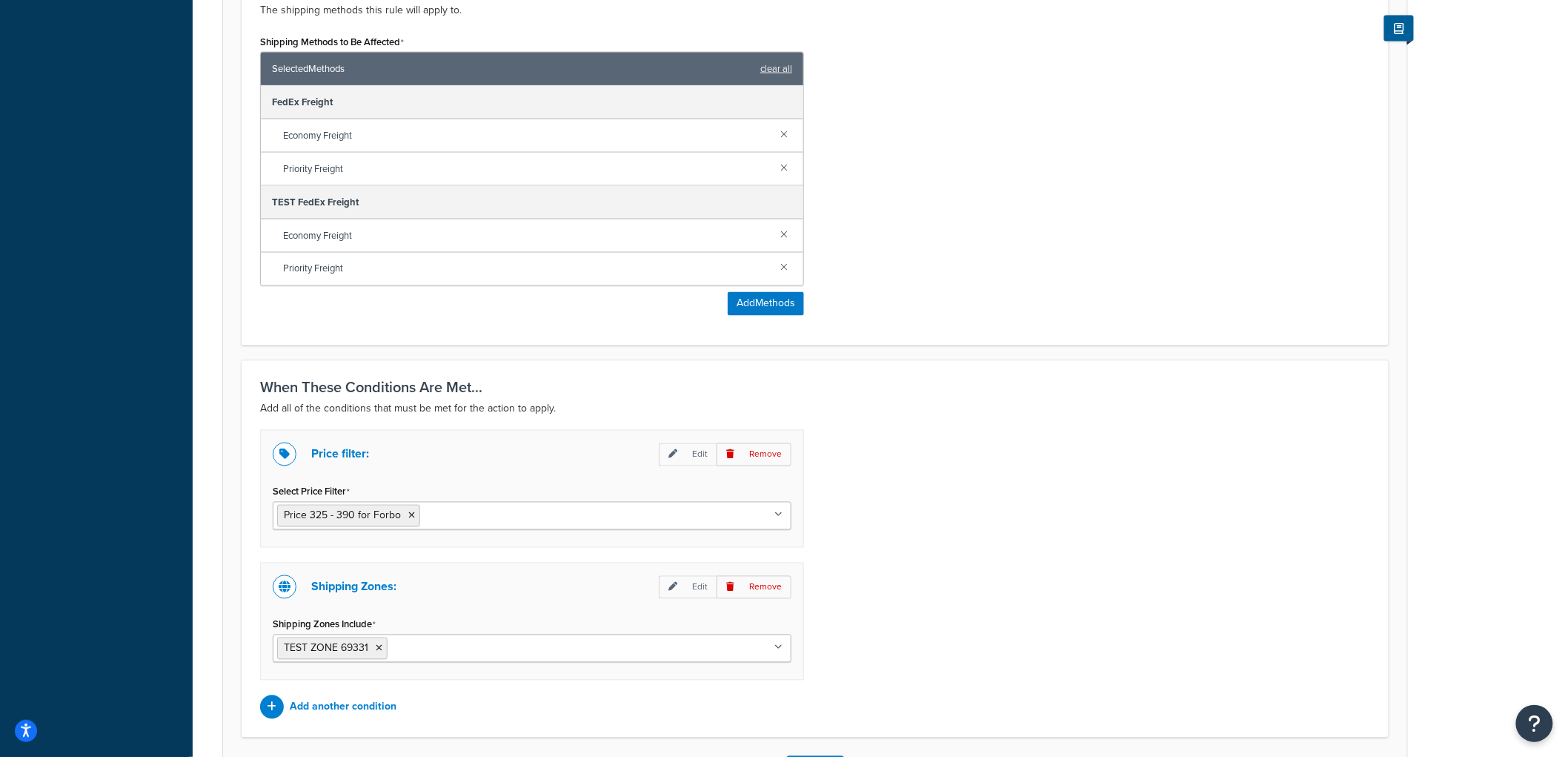
scroll to position [988, 0]
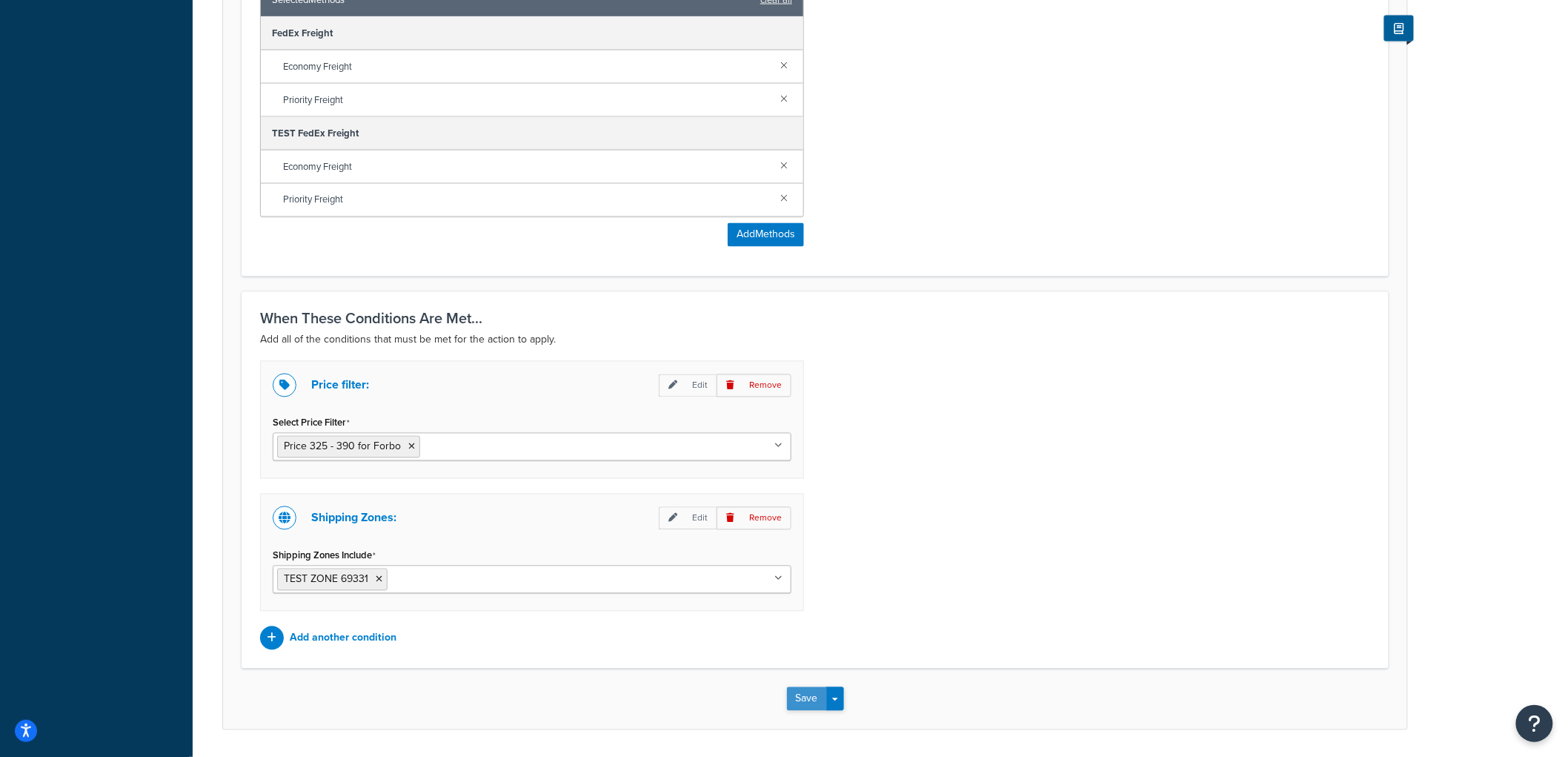
click at [807, 697] on button "Save" at bounding box center [807, 699] width 40 height 24
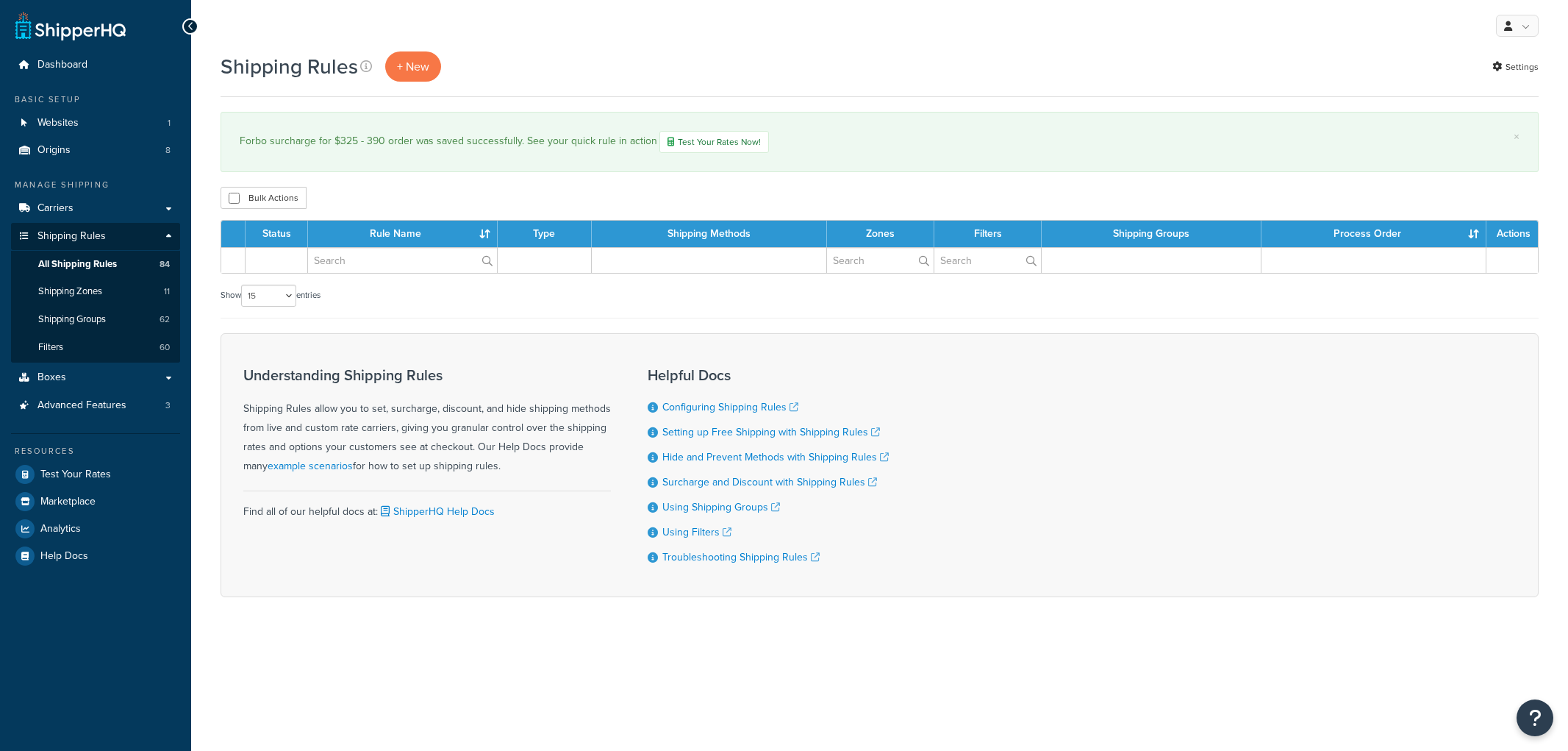
select select "15"
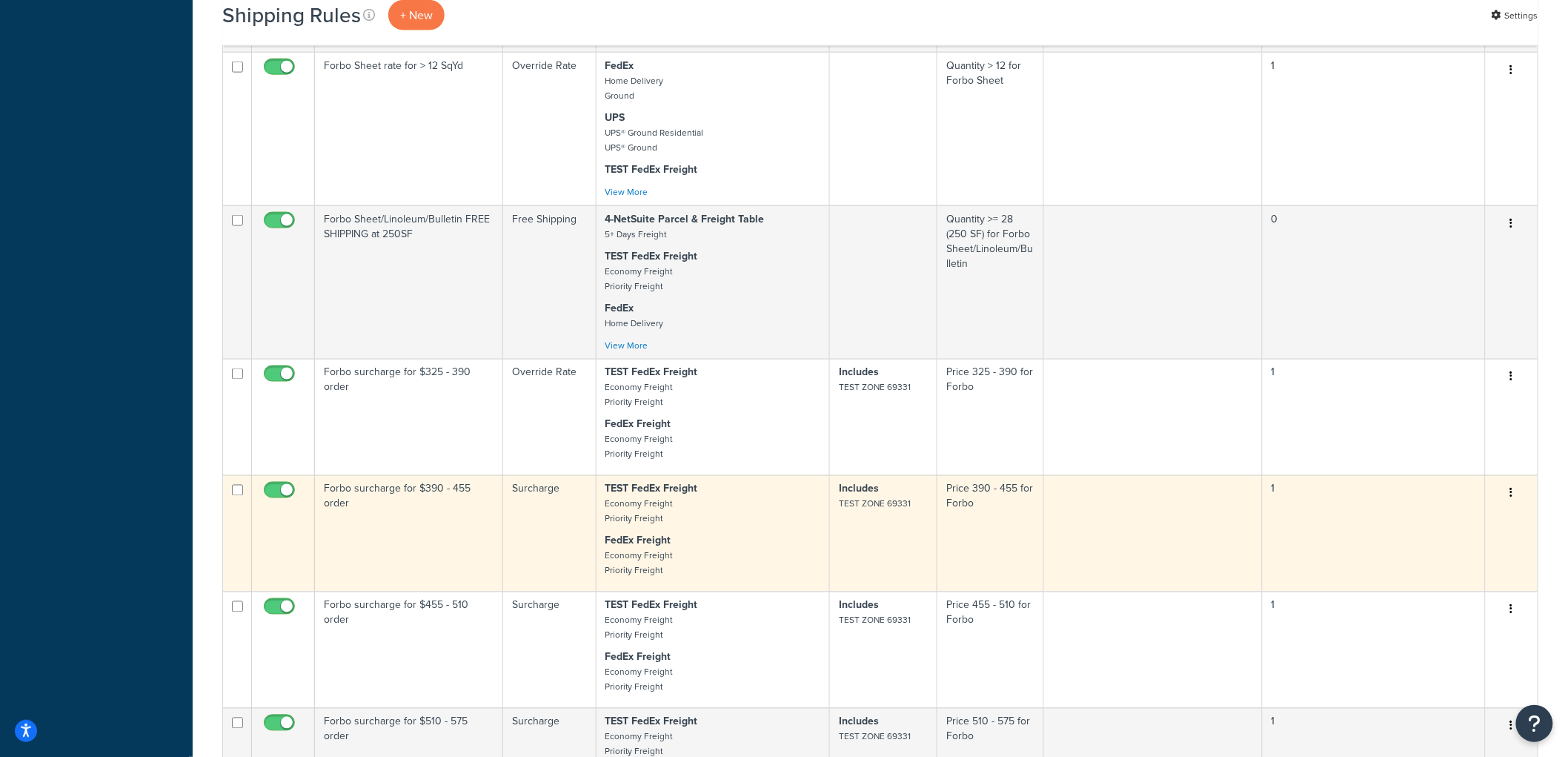
scroll to position [824, 0]
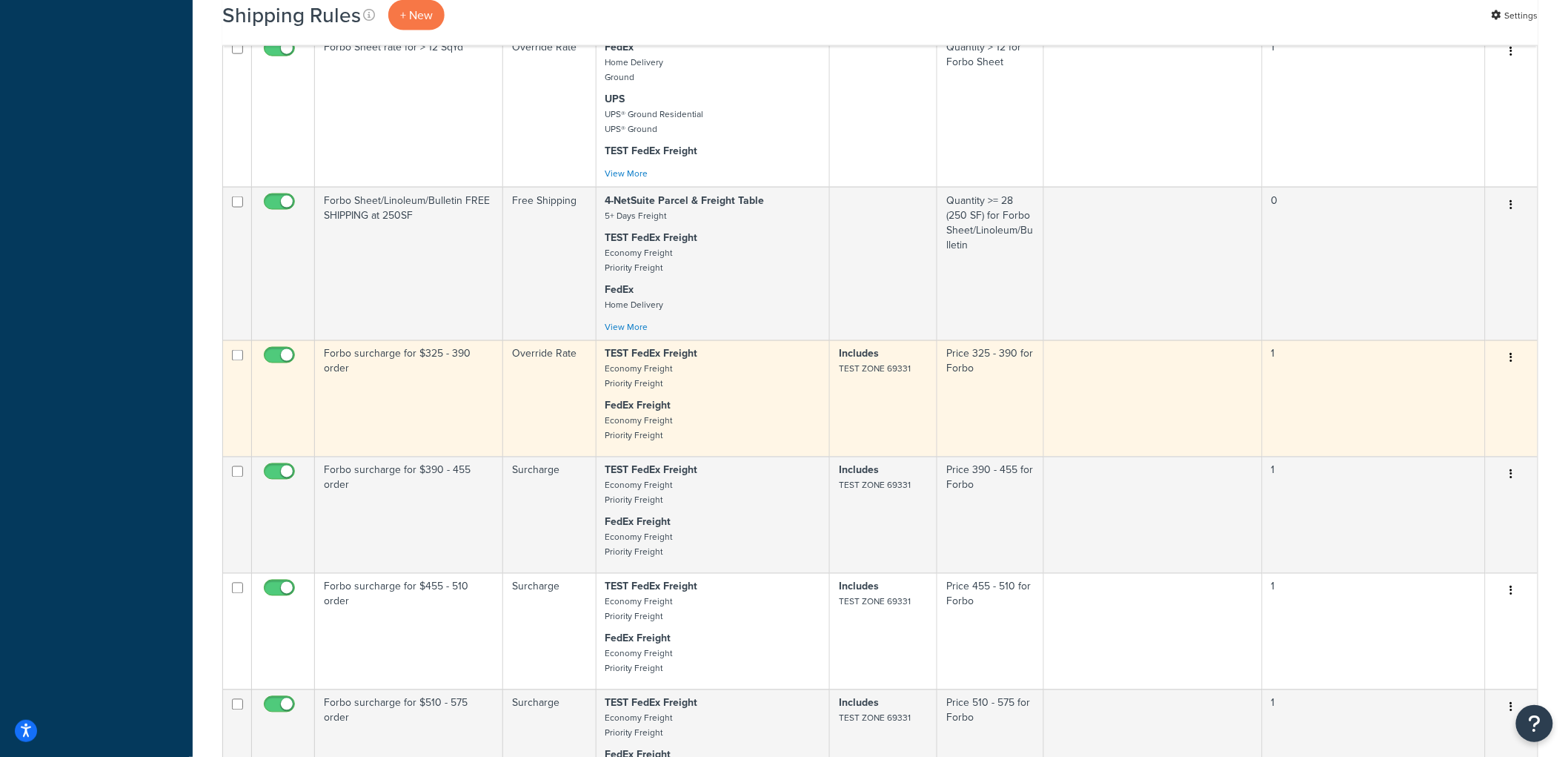
click at [462, 423] on td "Forbo surcharge for $325 - 390 order" at bounding box center [408, 398] width 188 height 117
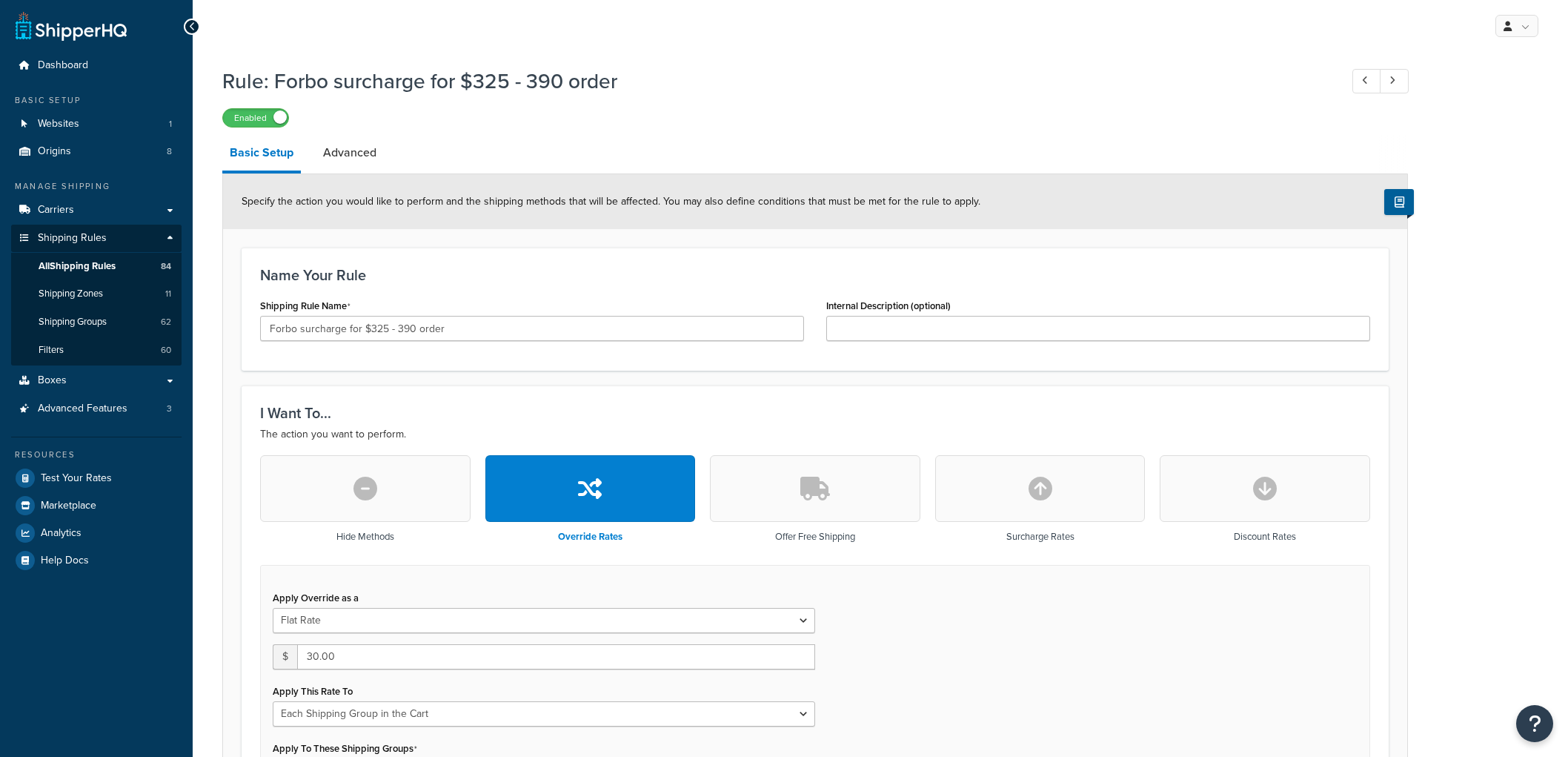
select select "SHIPPING_GROUP"
click at [326, 332] on input "Forbo surcharge for $325 - 390 order" at bounding box center [532, 329] width 544 height 25
type input "Forbo rate for $325 - 390 order"
click at [461, 301] on div "Shipping Rule Name Forbo rate for $325 - 390 order" at bounding box center [532, 318] width 544 height 46
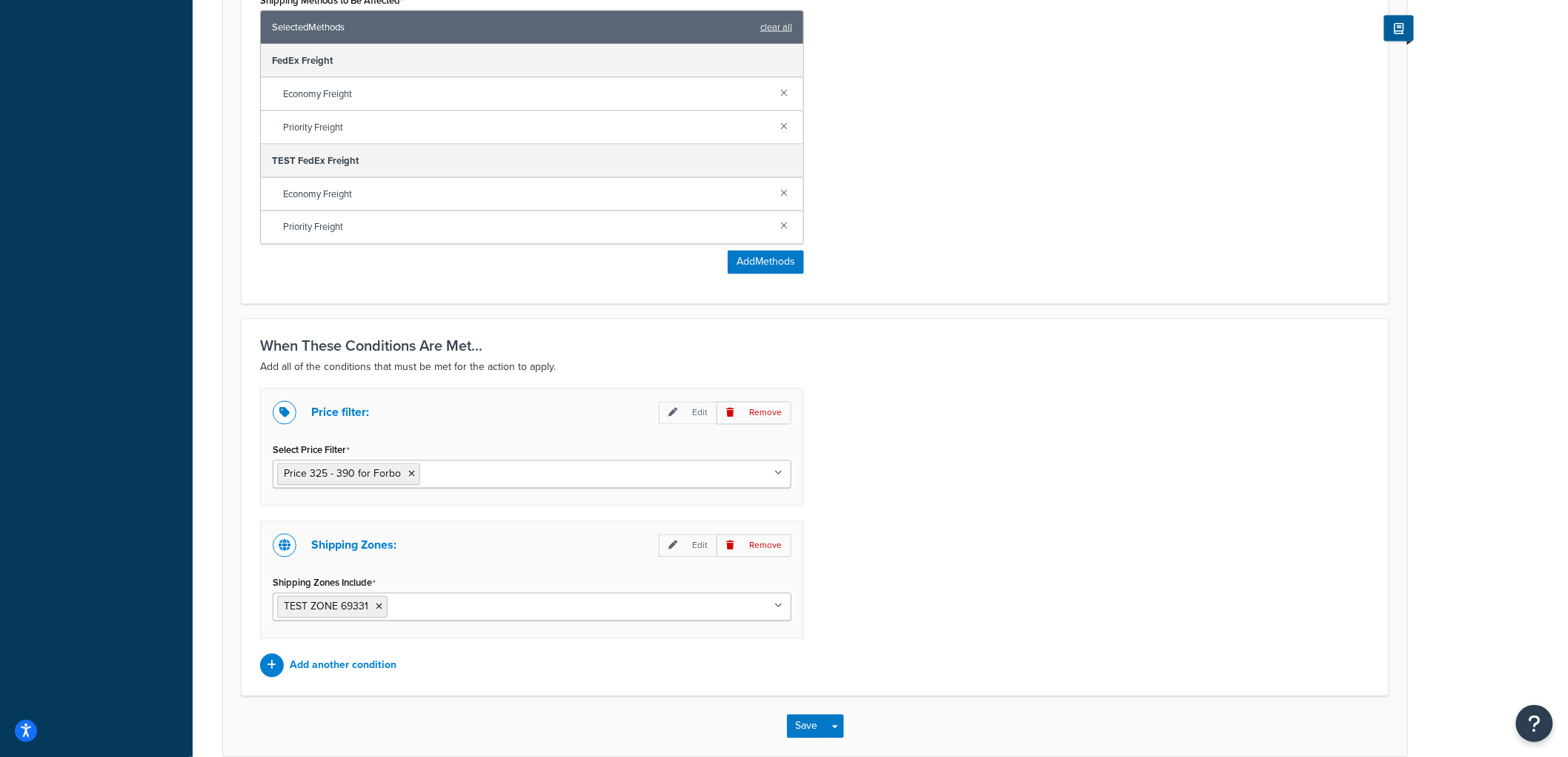
scroll to position [1039, 0]
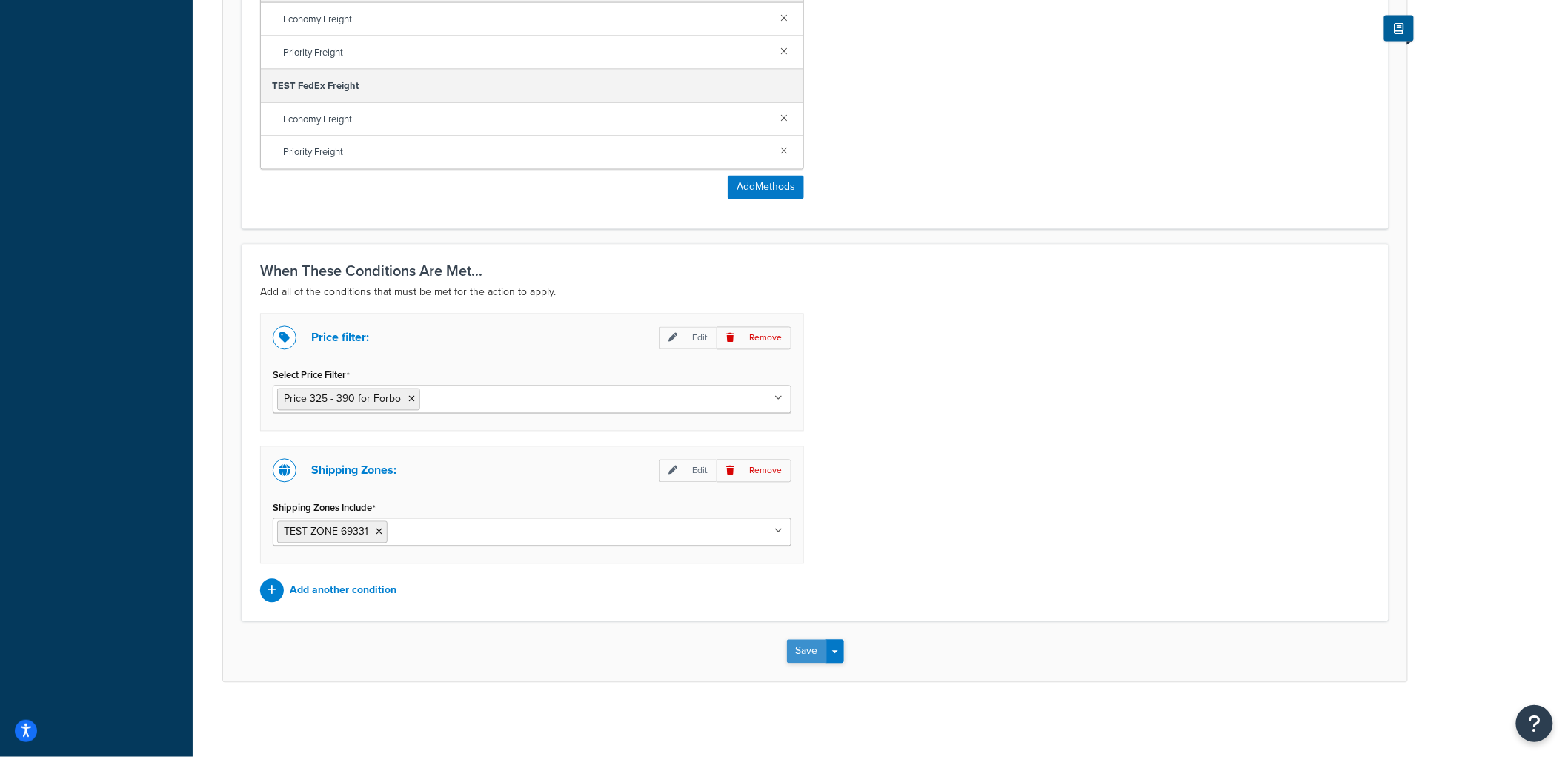
click at [808, 646] on button "Save" at bounding box center [807, 651] width 40 height 24
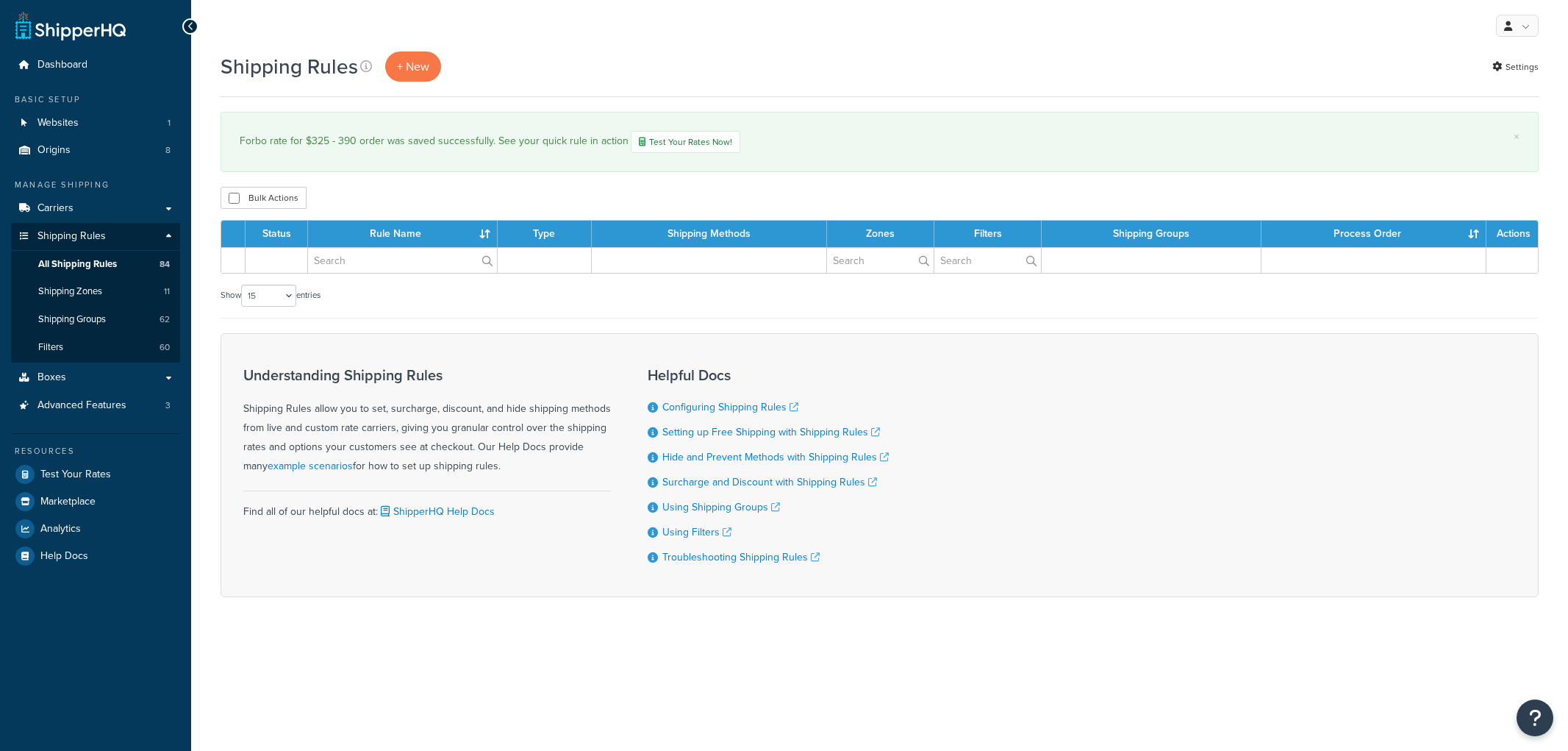
select select "15"
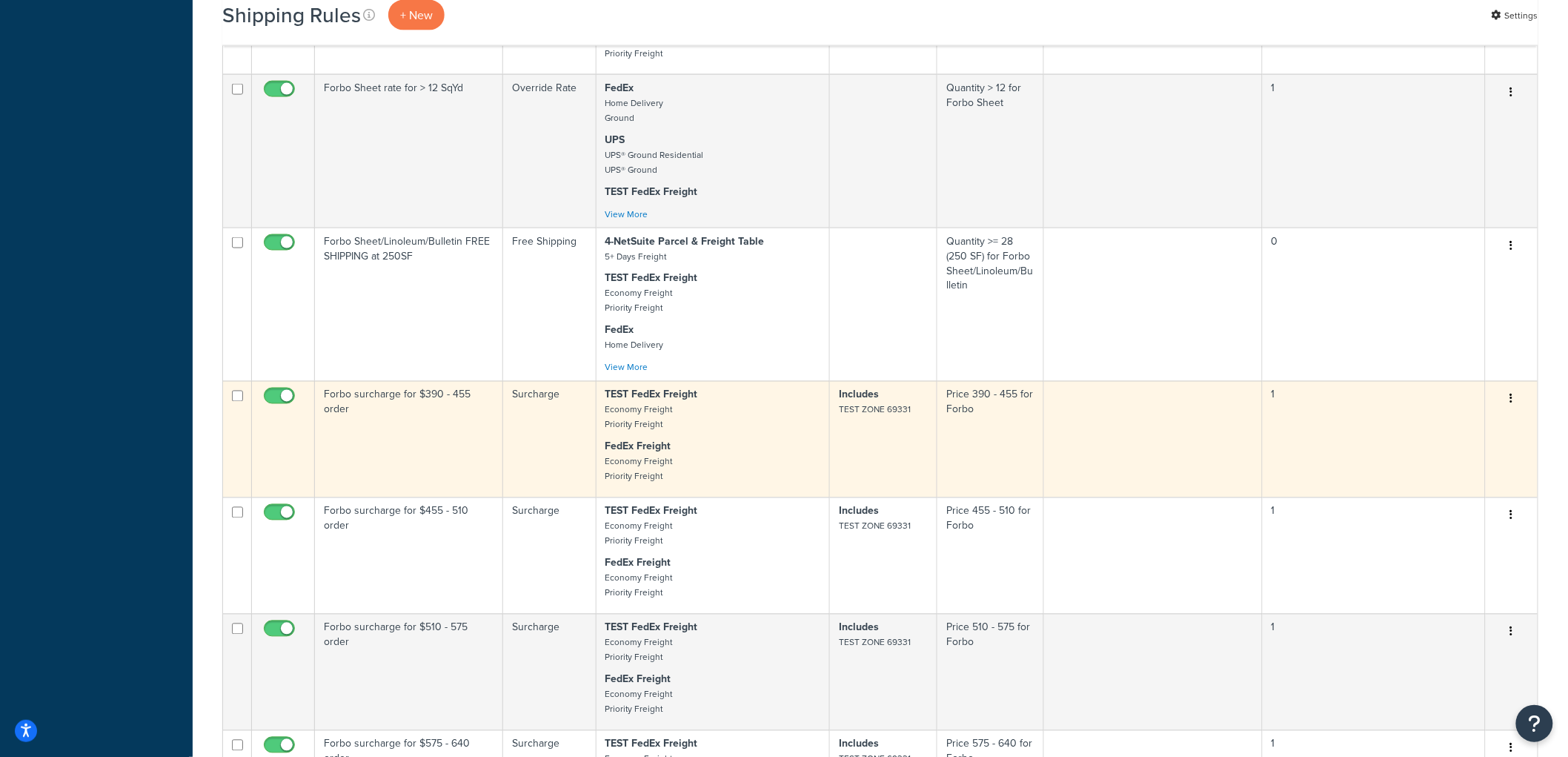
scroll to position [906, 0]
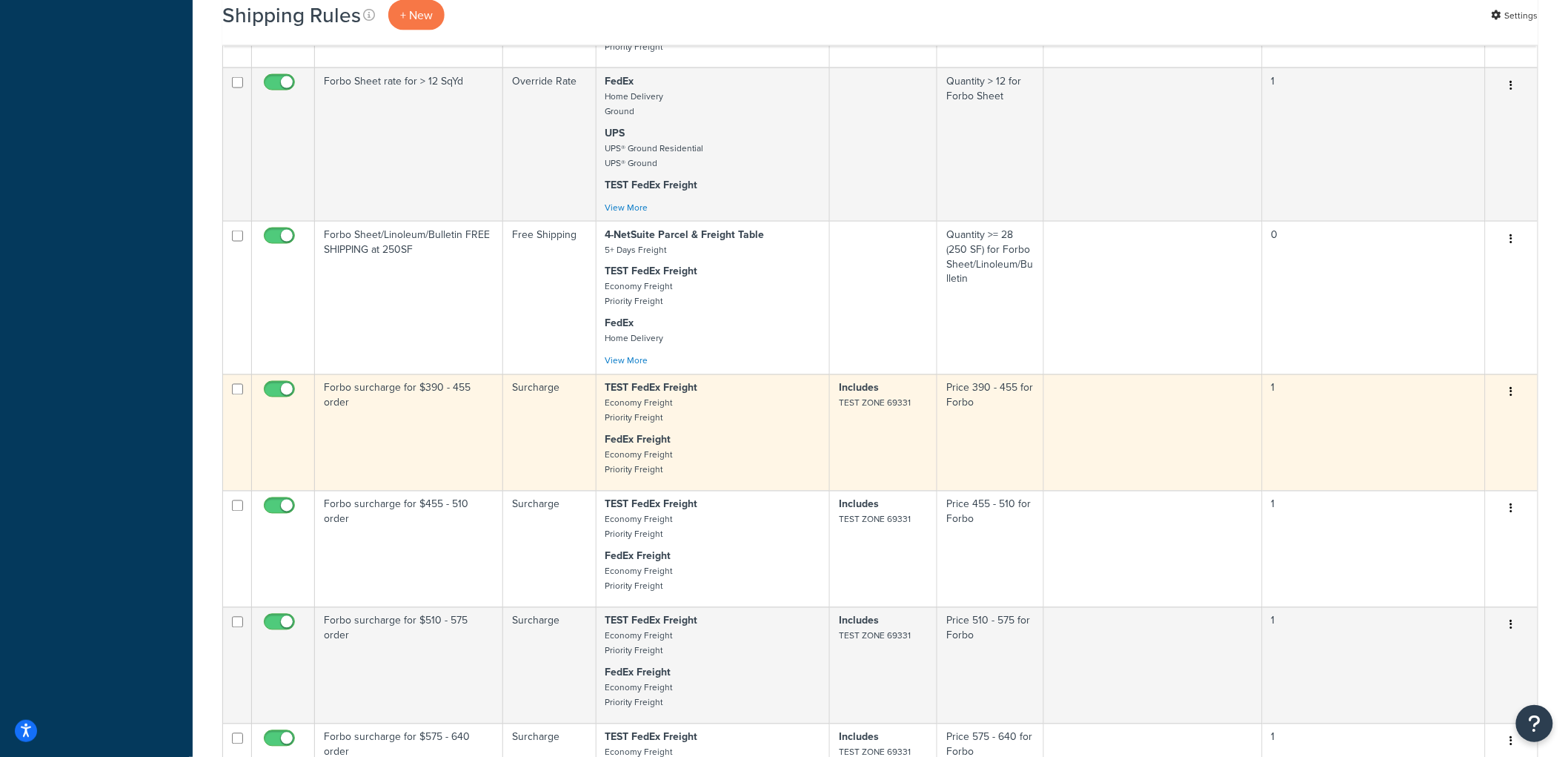
click at [433, 436] on td "Forbo surcharge for $390 - 455 order" at bounding box center [408, 432] width 188 height 117
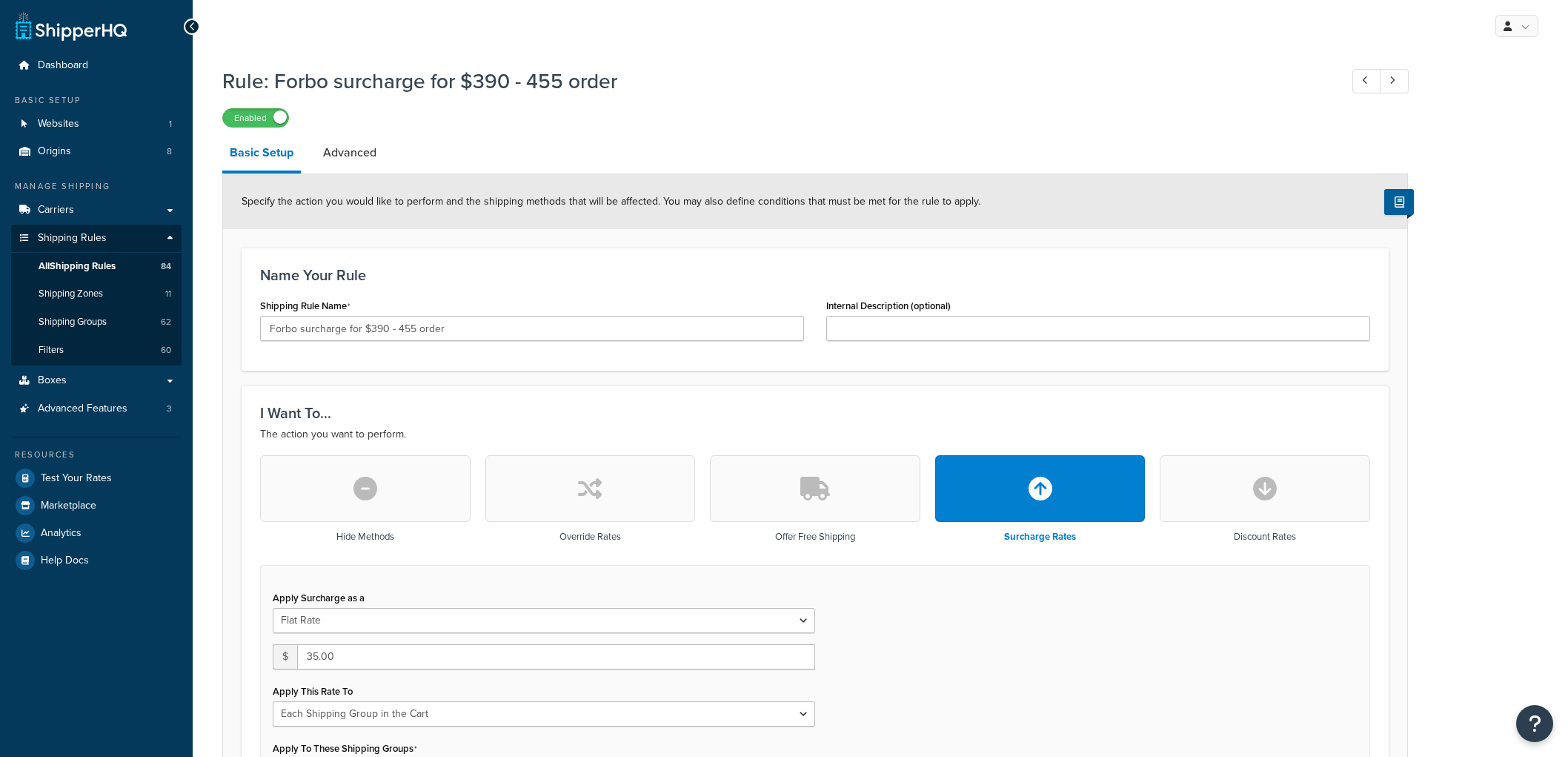
select select "SHIPPING_GROUP"
click at [320, 332] on input "Forbo surcharge for $390 - 455 order" at bounding box center [532, 329] width 544 height 25
type input "Forbo rate for $390 - 455 order"
click at [534, 302] on div "Shipping Rule Name Forbo rate for $390 - 455 order" at bounding box center [532, 318] width 544 height 46
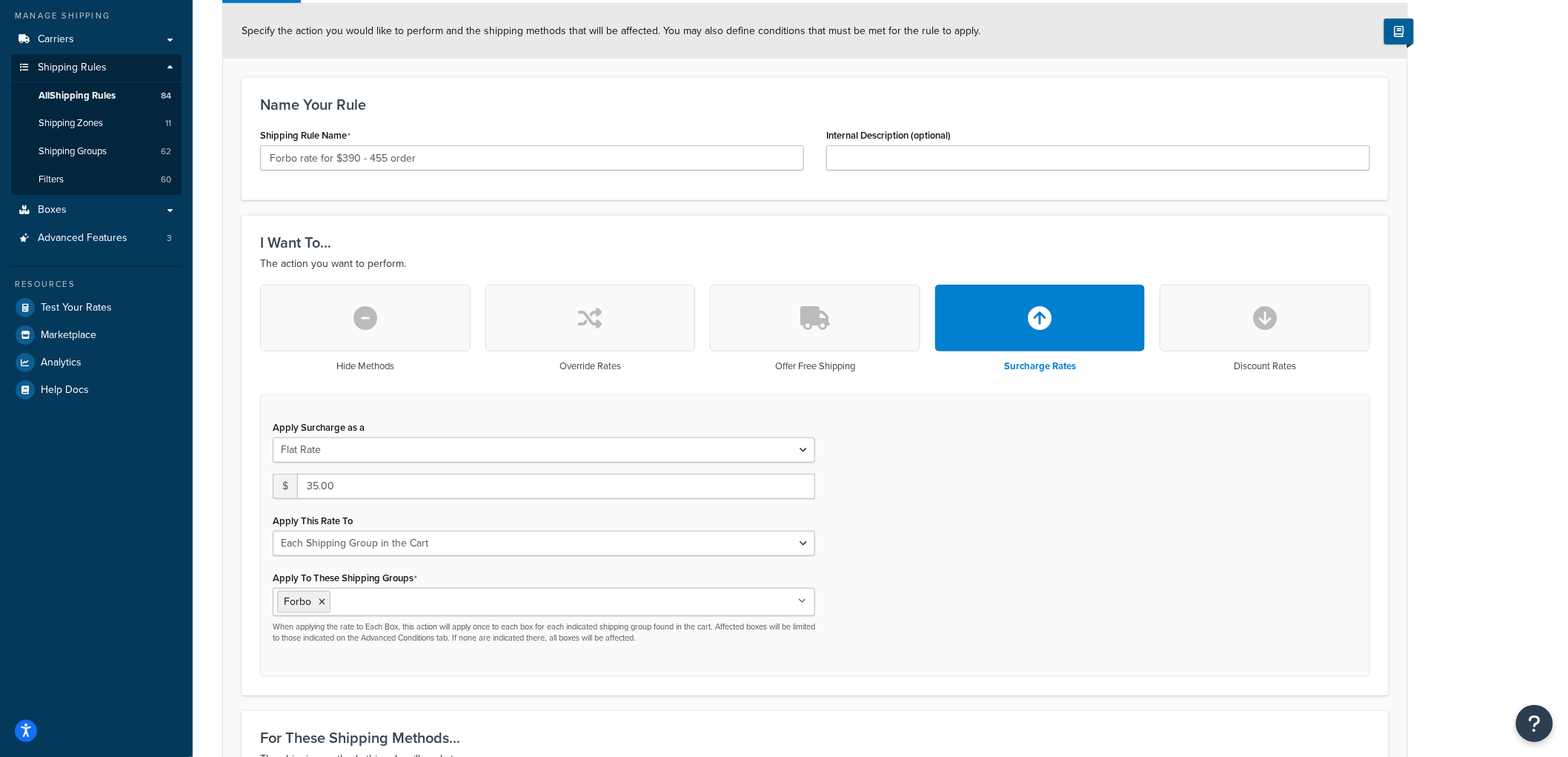
scroll to position [247, 0]
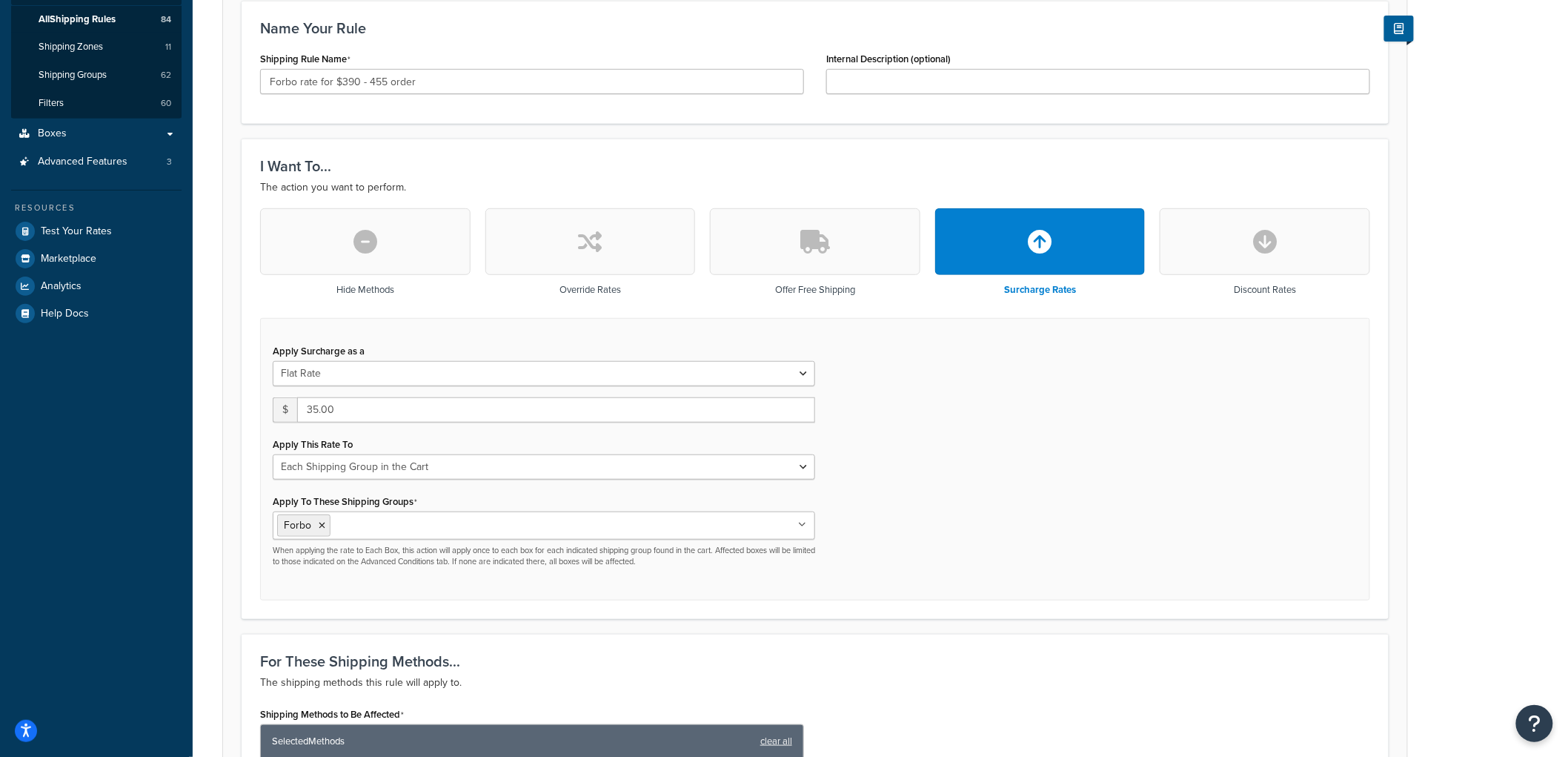
click at [542, 271] on button "button" at bounding box center [590, 242] width 210 height 67
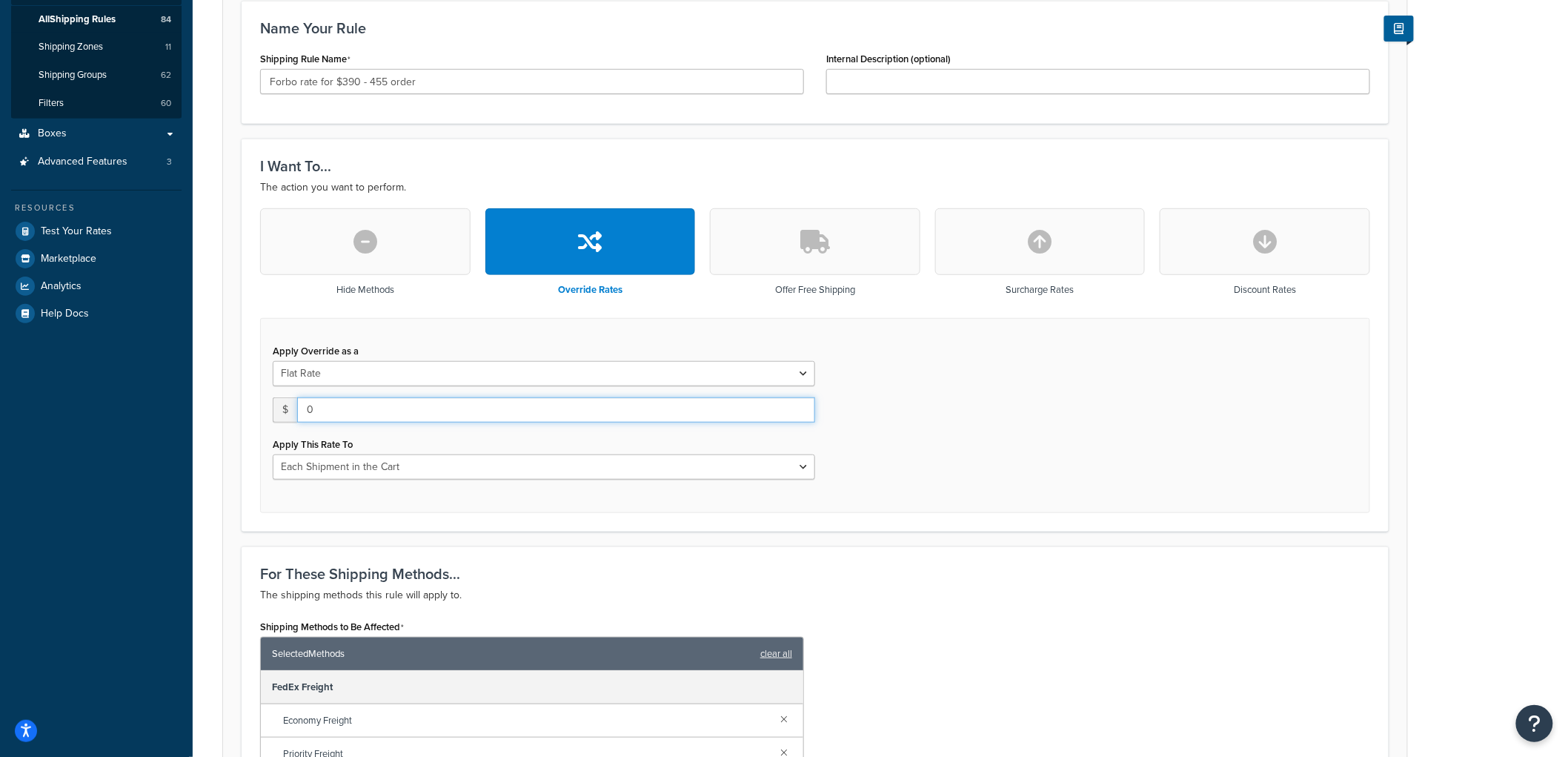
drag, startPoint x: 381, startPoint y: 418, endPoint x: 258, endPoint y: 404, distance: 123.8
click at [258, 404] on div "Hide Methods Override Rates Offer Free Shipping Surcharge Rates Discount Rates …" at bounding box center [815, 360] width 1133 height 304
type input "35"
click at [328, 469] on select "Each Shipment in the Cart Each Origin in the Cart Each Shipping Group in the Ca…" at bounding box center [544, 467] width 542 height 25
select select "SHIPPING_GROUP"
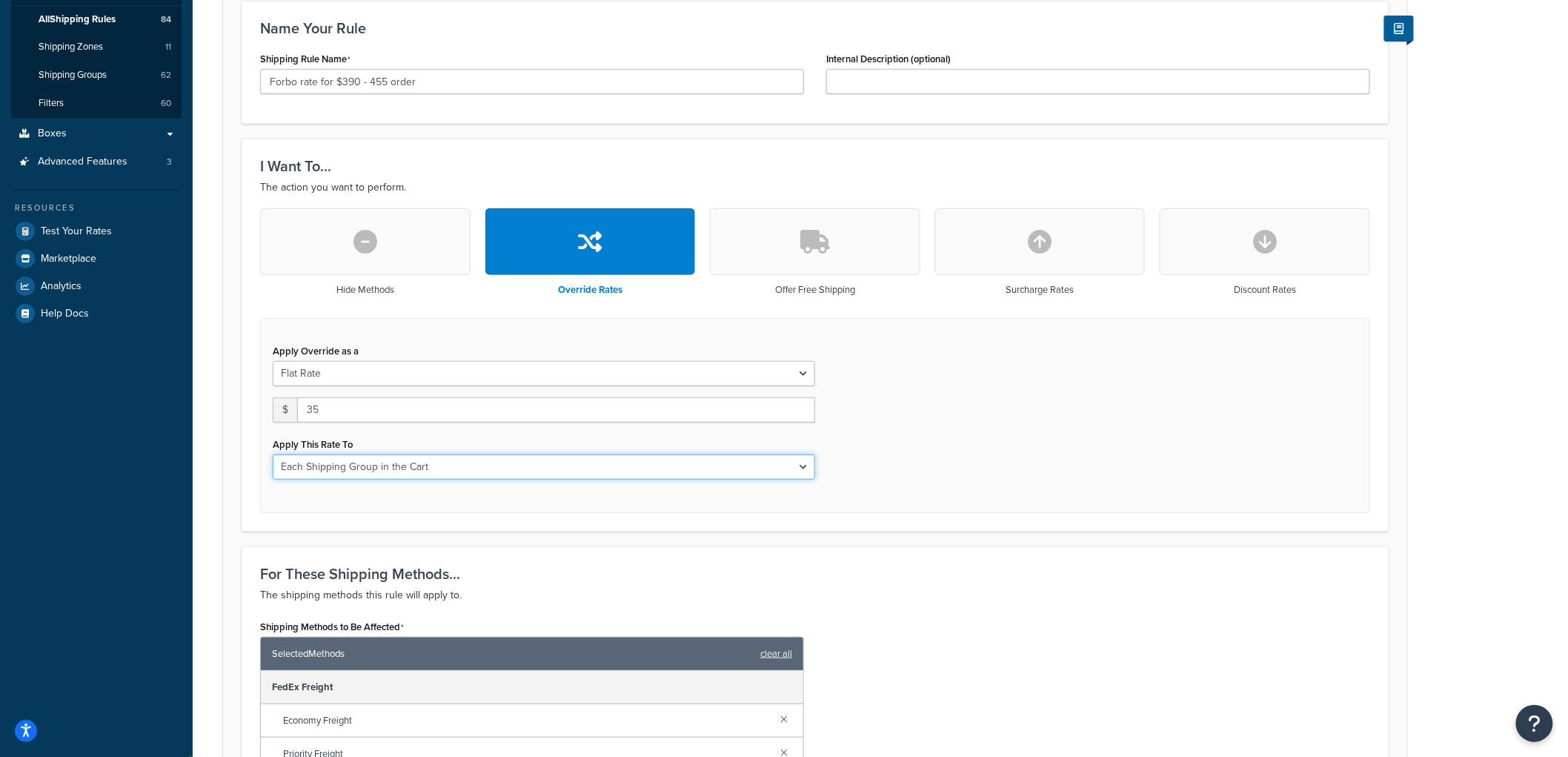
click at [273, 455] on select "Each Shipment in the Cart Each Origin in the Cart Each Shipping Group in the Ca…" at bounding box center [544, 467] width 542 height 25
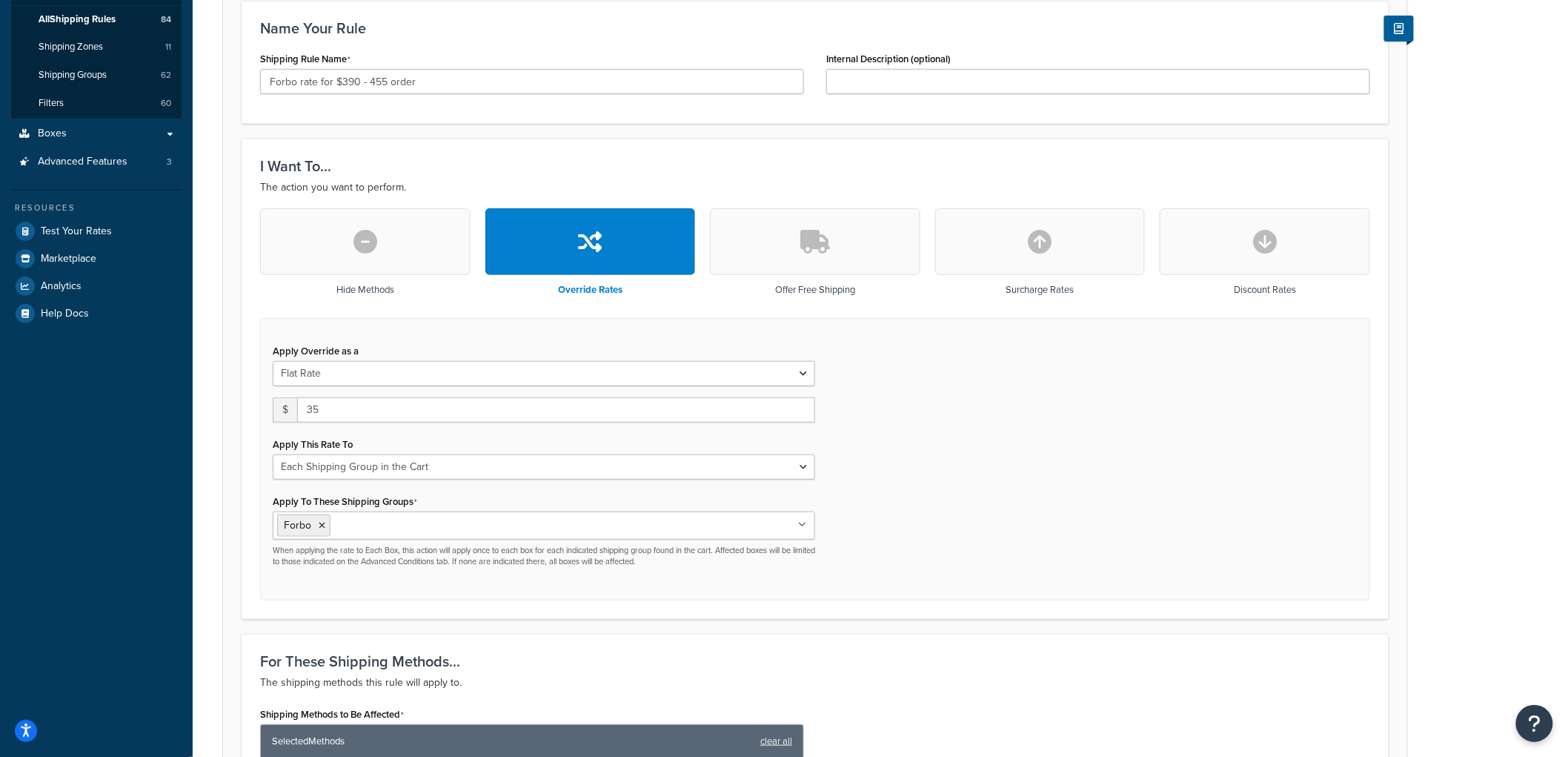
click at [1215, 432] on div "Apply Override as a Flat Rate Percentage Flat Rate & Percentage $ 35 Apply This…" at bounding box center [815, 459] width 1110 height 283
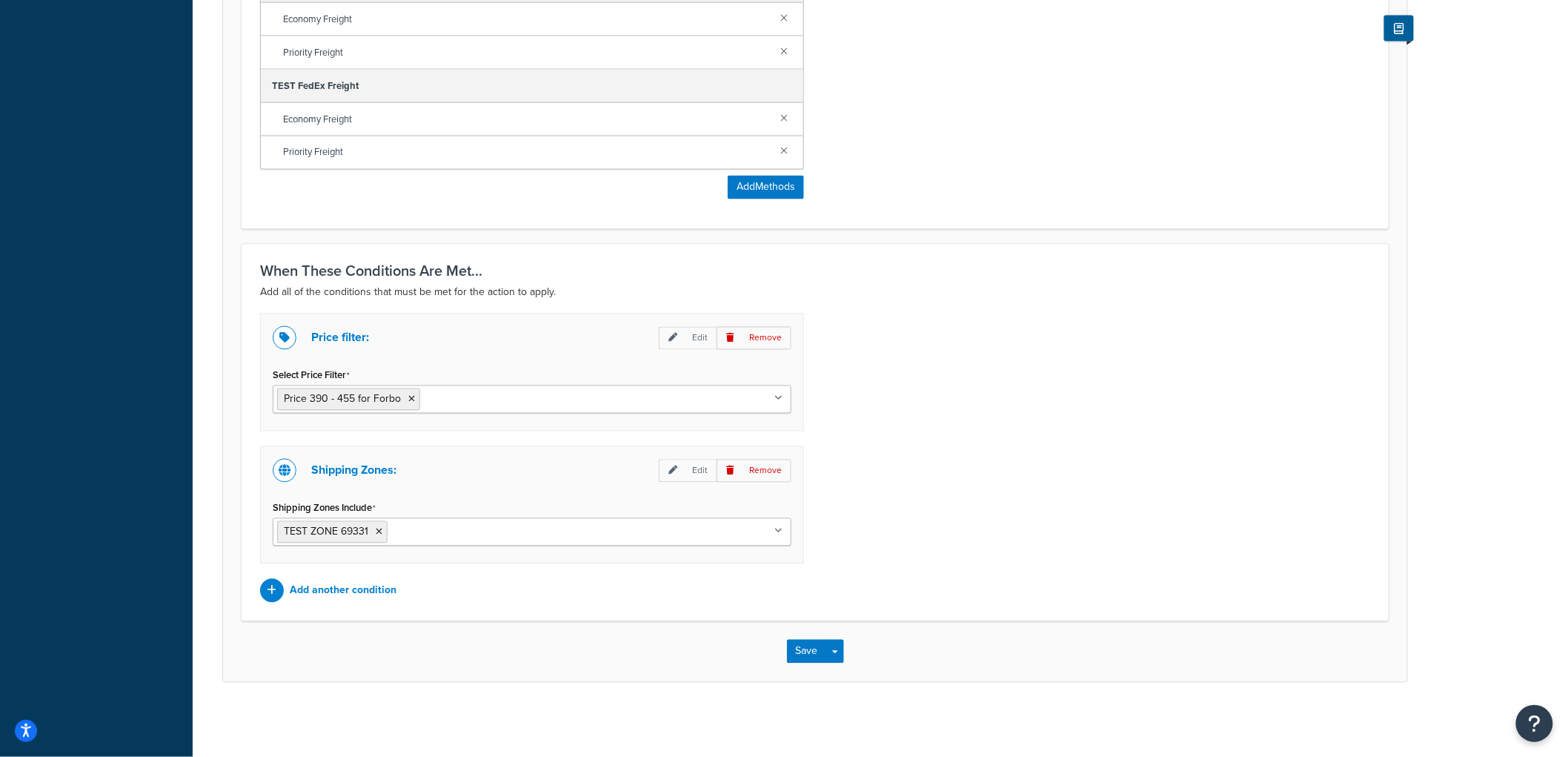
scroll to position [1039, 0]
click at [800, 657] on button "Save" at bounding box center [807, 651] width 40 height 24
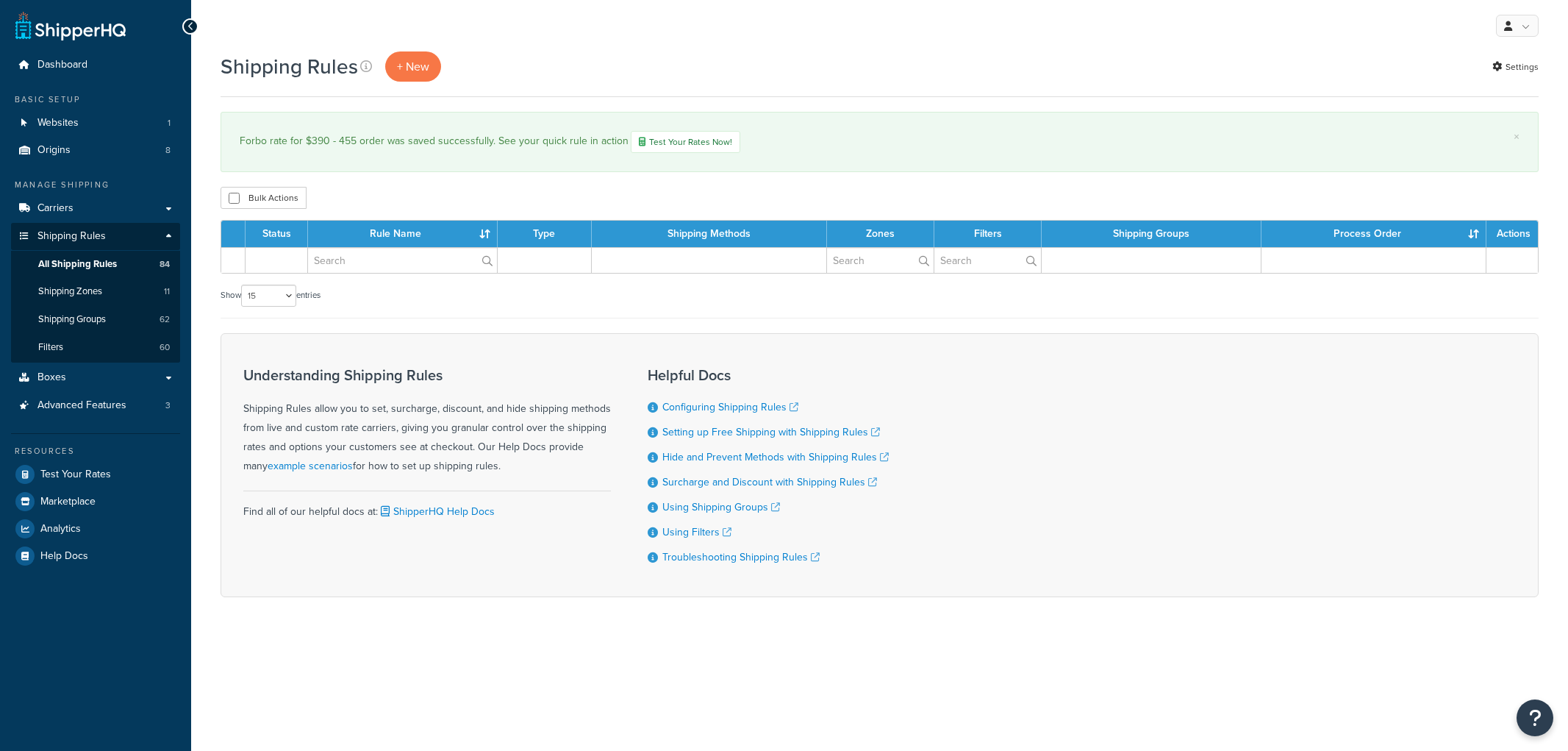
select select "15"
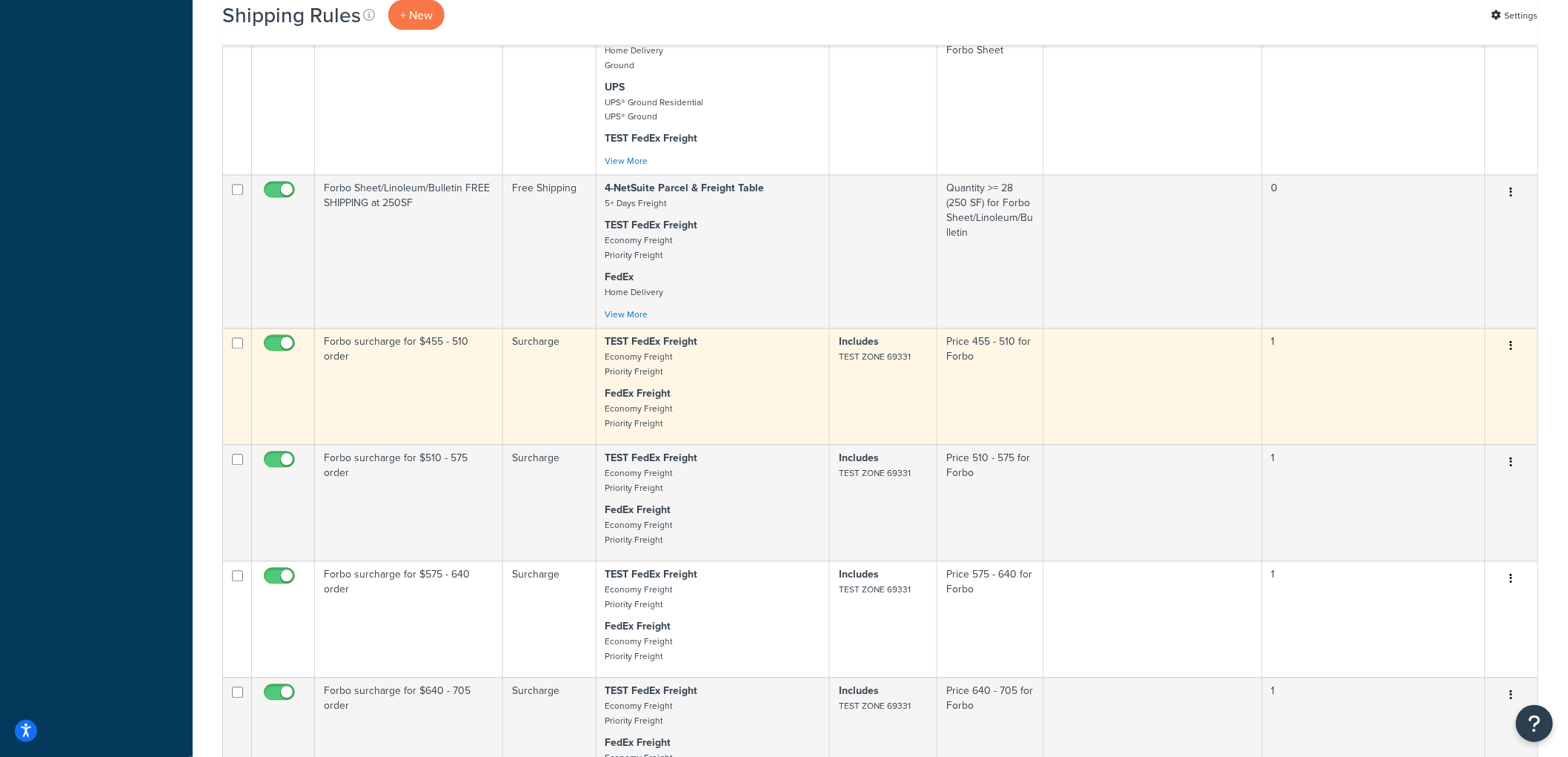
scroll to position [1070, 0]
click at [435, 402] on td "Forbo surcharge for $455 - 510 order" at bounding box center [408, 384] width 188 height 117
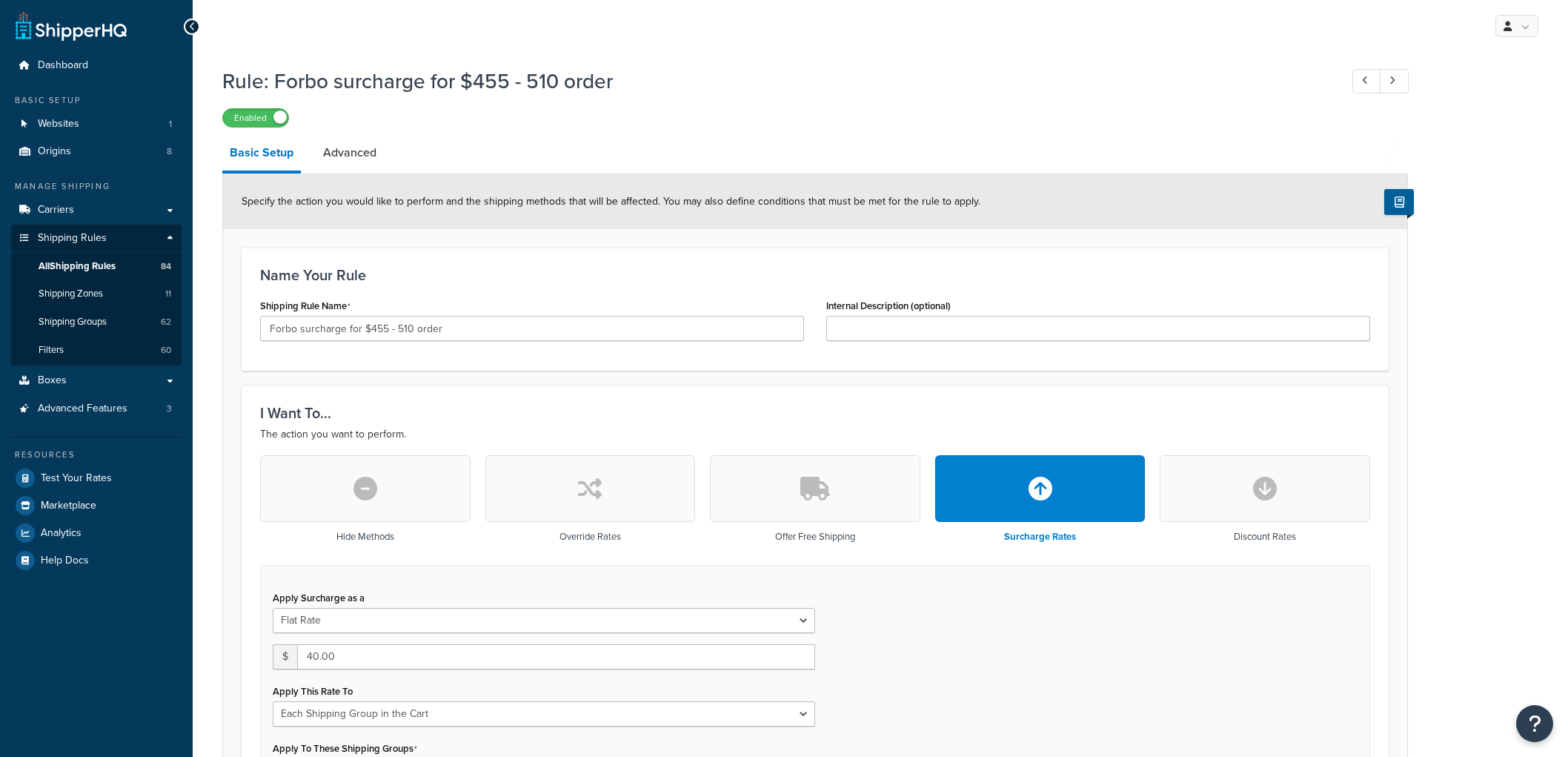
select select "SHIPPING_GROUP"
click at [317, 332] on input "Forbo surcharge for $455 - 510 order" at bounding box center [532, 329] width 544 height 25
type input "Forbo rate for $455 - 510 order"
click at [460, 289] on div "Name Your Rule Shipping Rule Name Forbo rate for $455 - 510 order Internal Desc…" at bounding box center [815, 309] width 1147 height 123
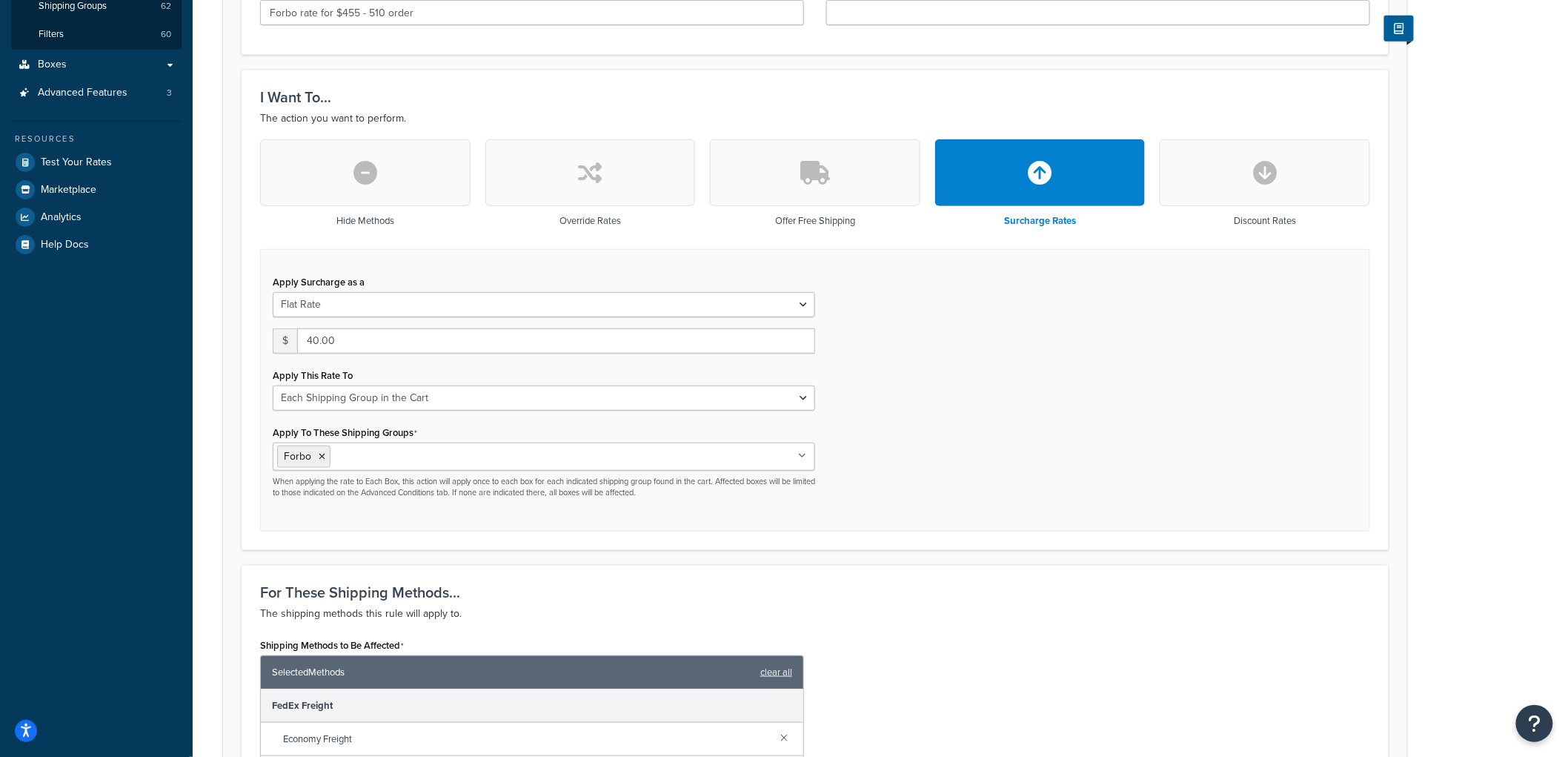
scroll to position [329, 0]
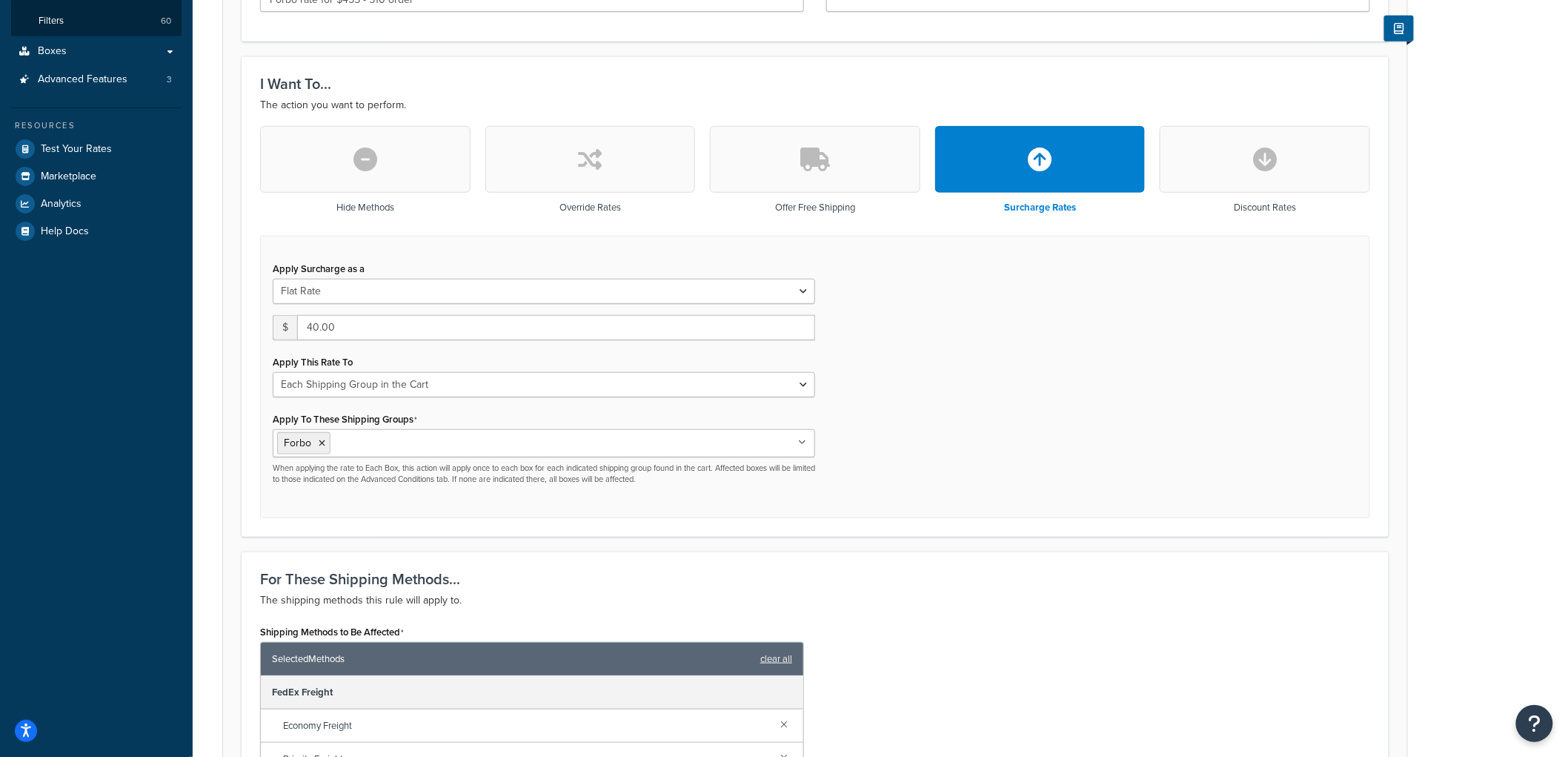
click at [537, 163] on button "button" at bounding box center [590, 159] width 210 height 67
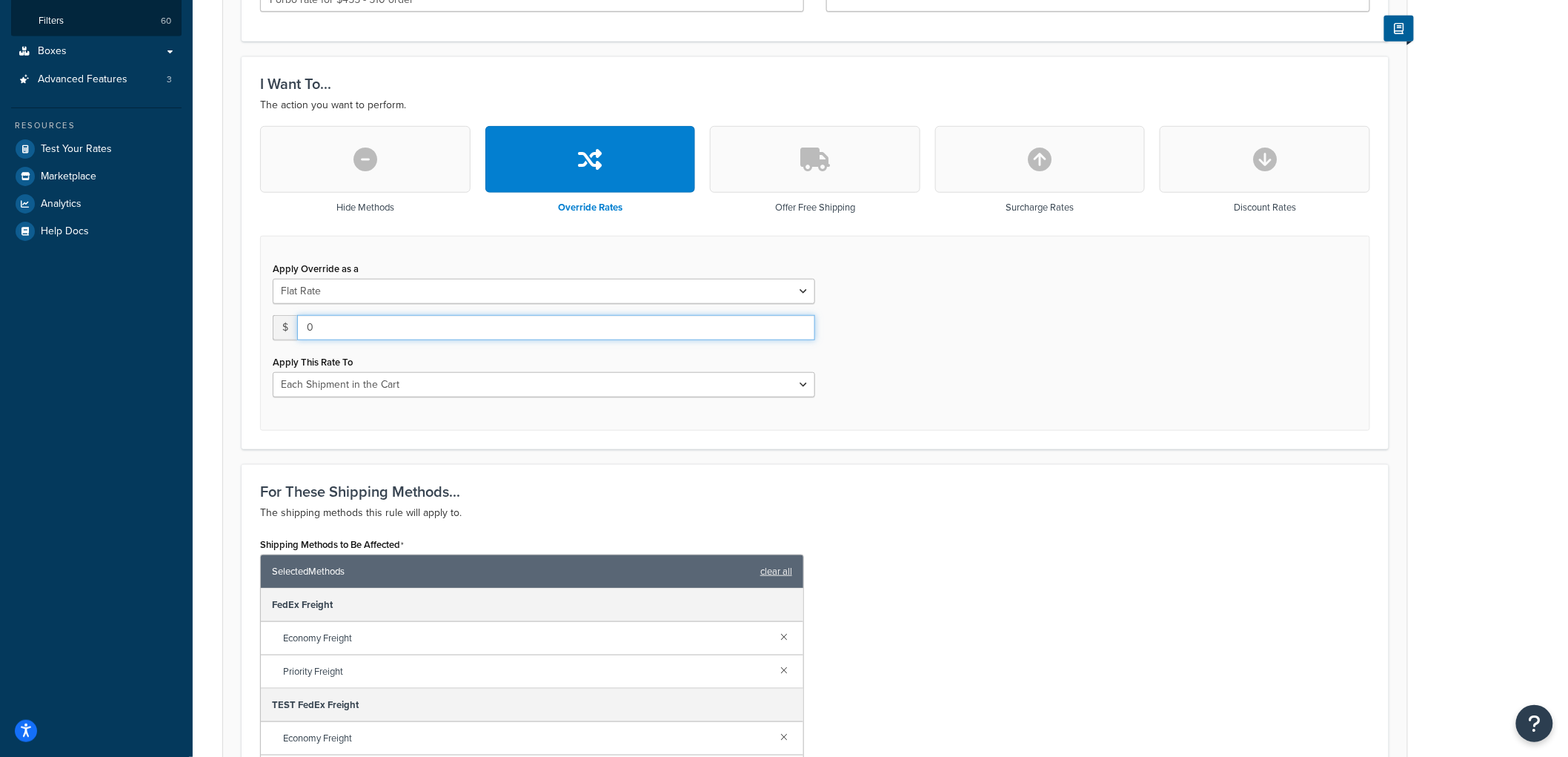
drag, startPoint x: 334, startPoint y: 327, endPoint x: 255, endPoint y: 315, distance: 79.9
click at [255, 316] on div "Hide Methods Override Rates Offer Free Shipping Surcharge Rates Discount Rates …" at bounding box center [815, 278] width 1133 height 304
type input "40"
click at [370, 374] on select "Each Shipment in the Cart Each Origin in the Cart Each Shipping Group in the Ca…" at bounding box center [544, 385] width 542 height 25
select select "SHIPPING_GROUP"
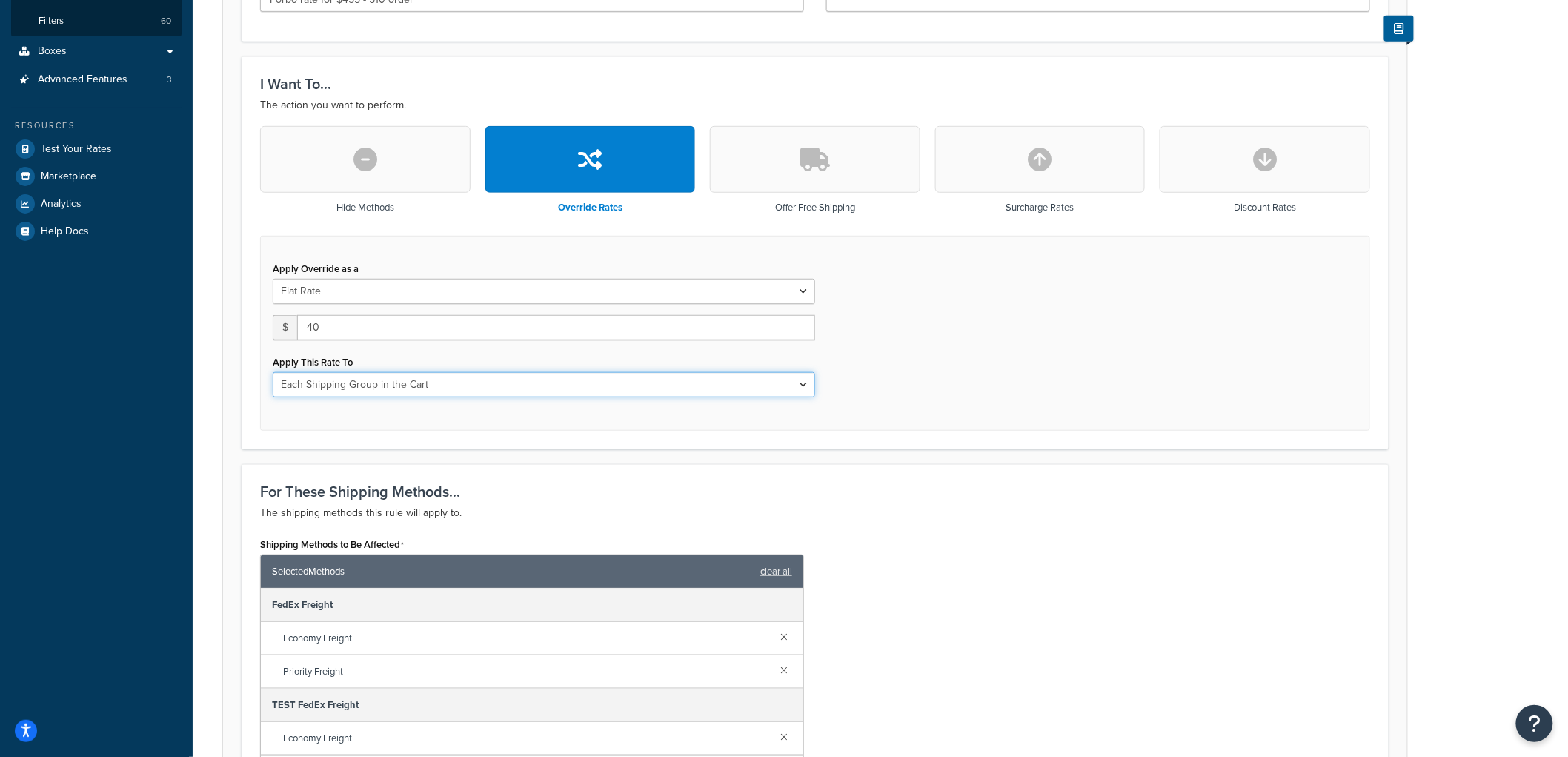
click at [273, 372] on select "Each Shipment in the Cart Each Origin in the Cart Each Shipping Group in the Ca…" at bounding box center [544, 385] width 542 height 25
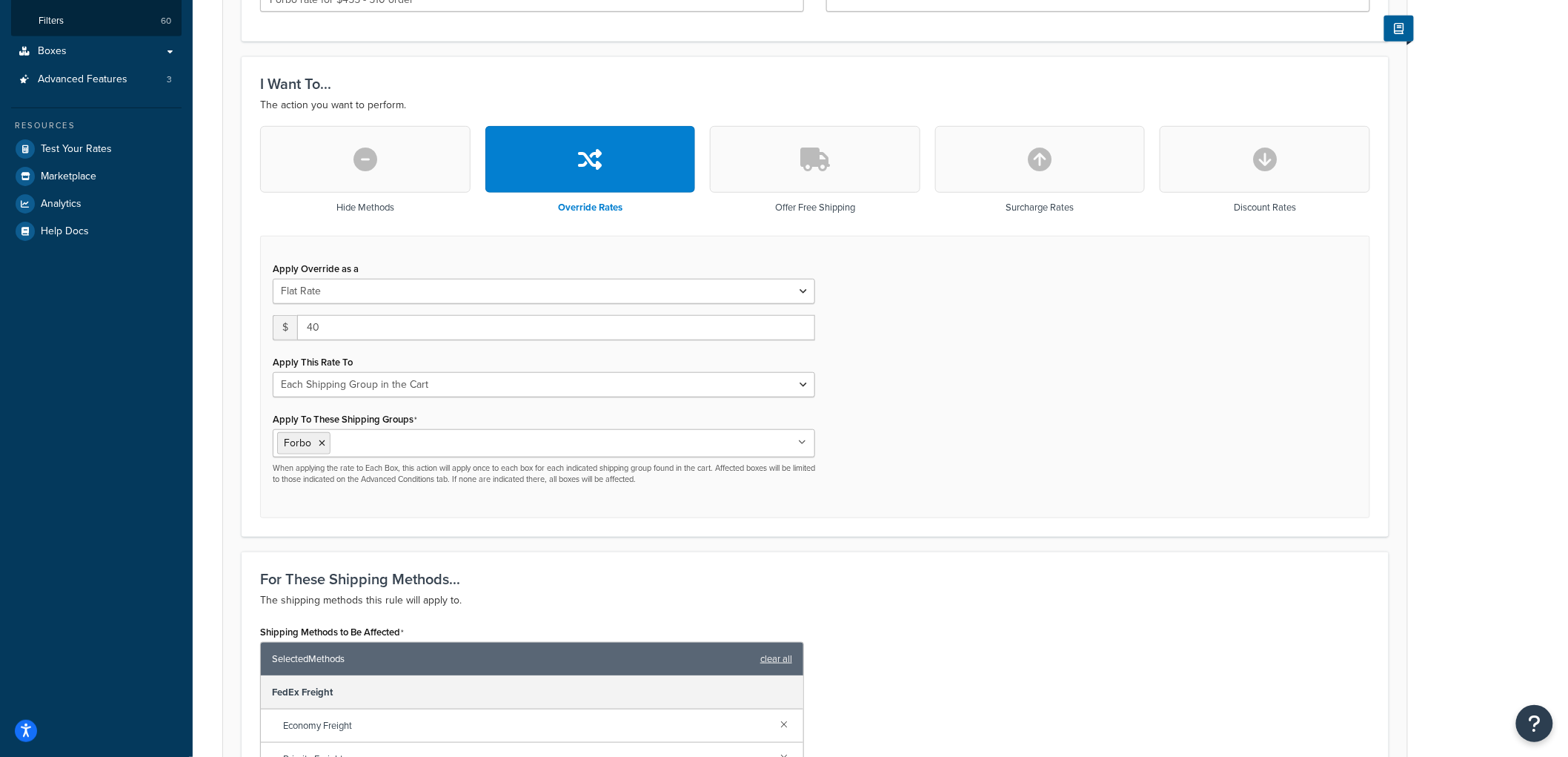
click at [1167, 441] on div "Apply Override as a Flat Rate Percentage Flat Rate & Percentage $ 40 Apply This…" at bounding box center [815, 377] width 1110 height 283
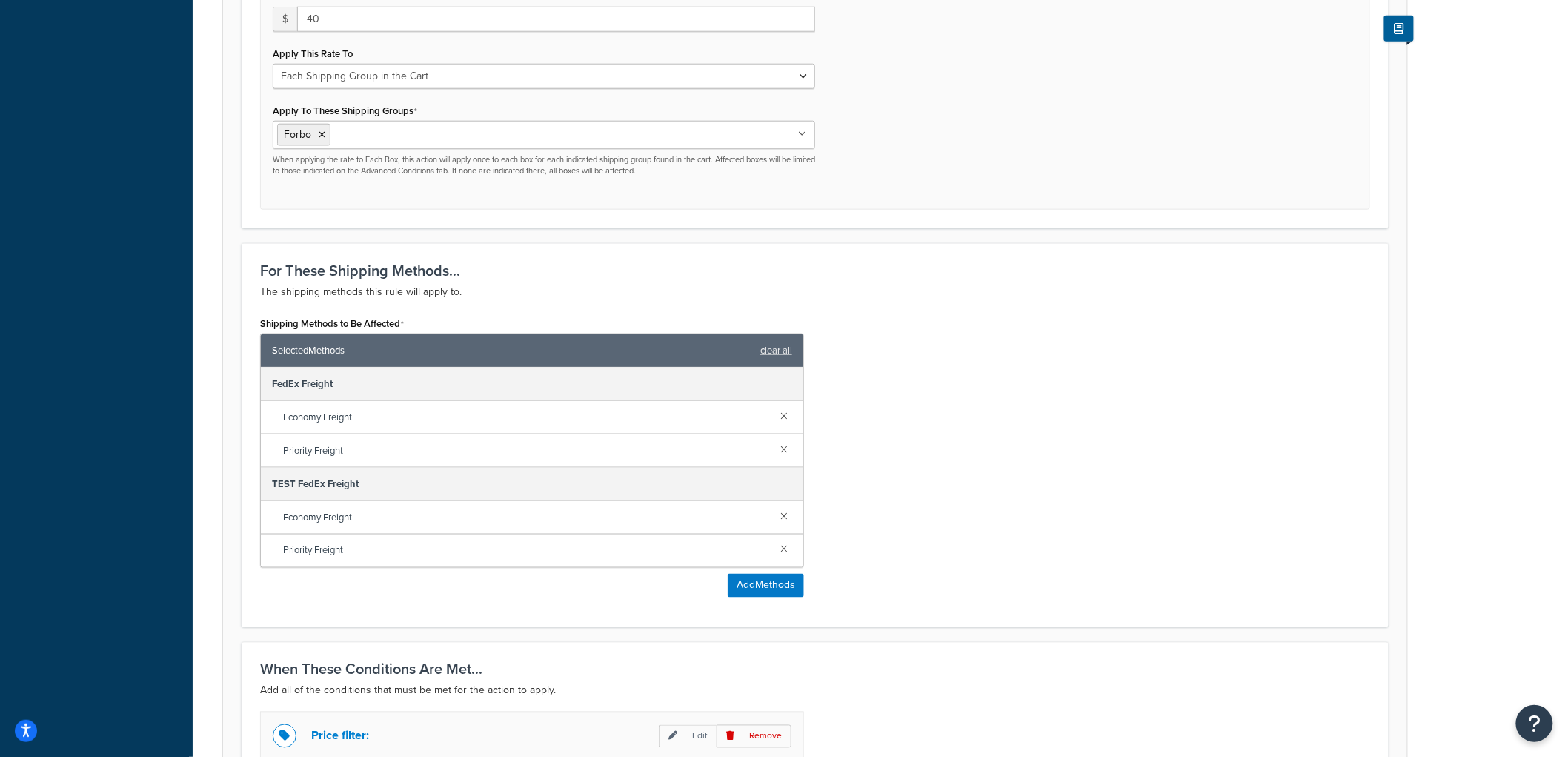
scroll to position [1039, 0]
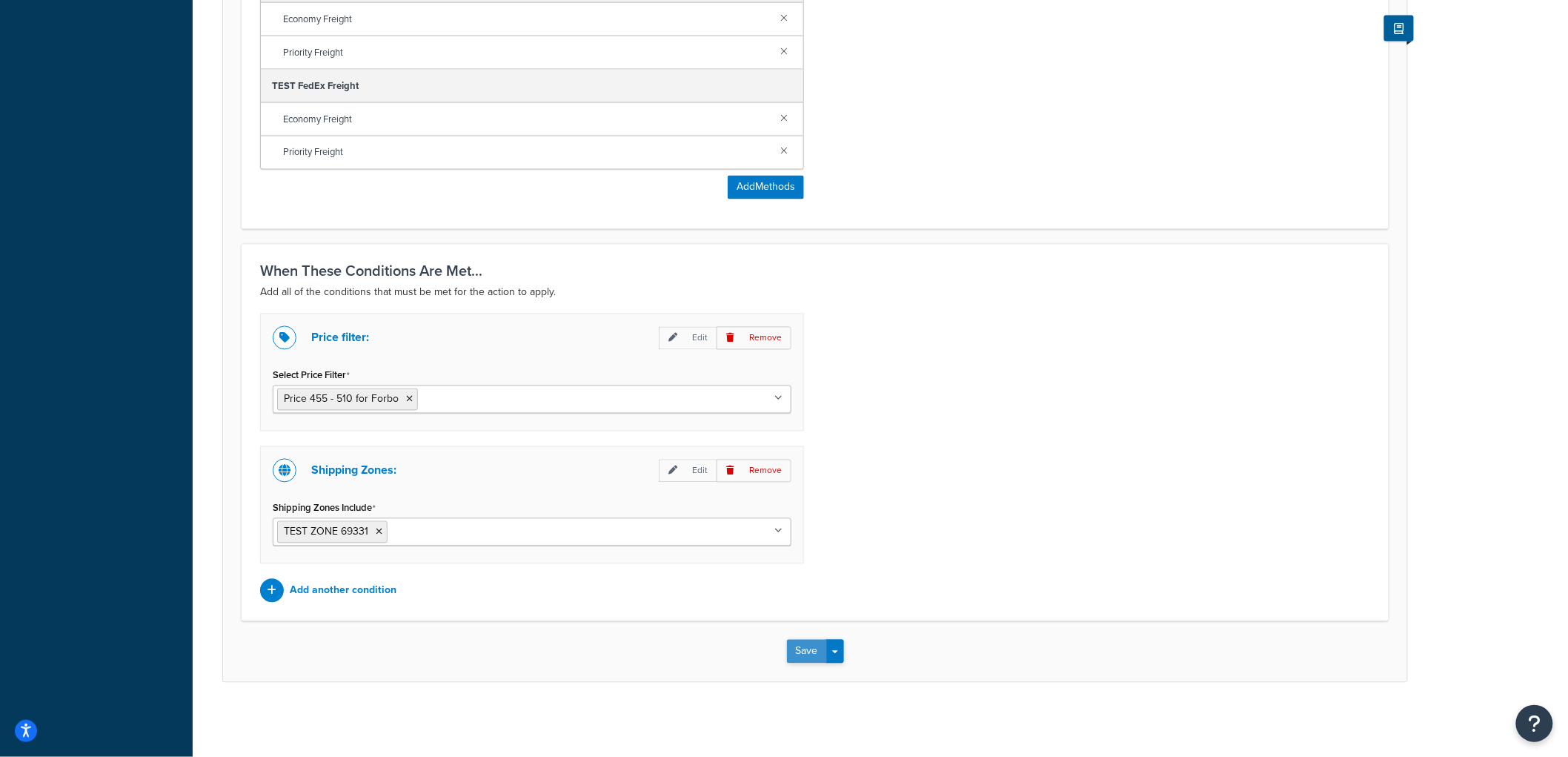
click at [810, 653] on button "Save" at bounding box center [807, 651] width 40 height 24
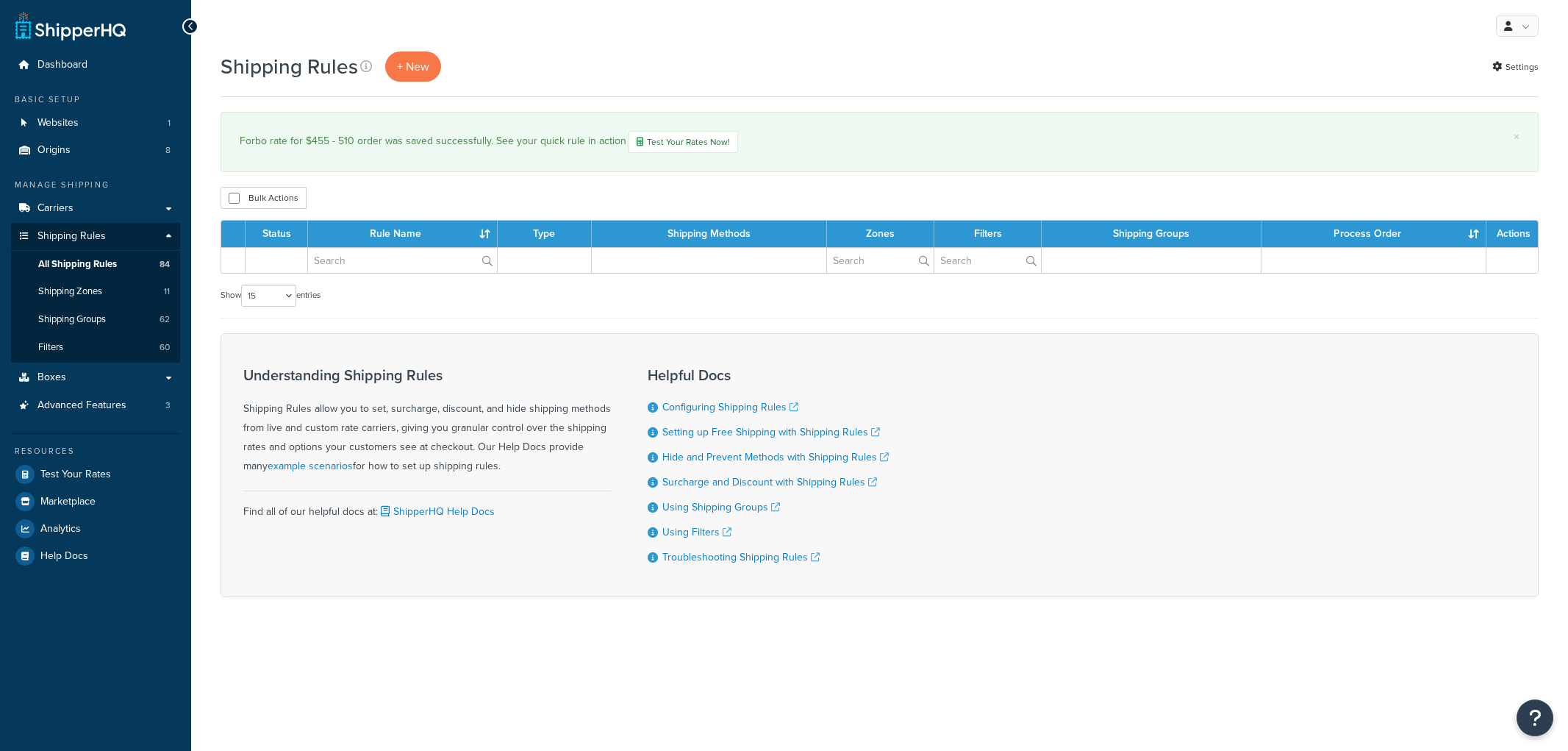
select select "15"
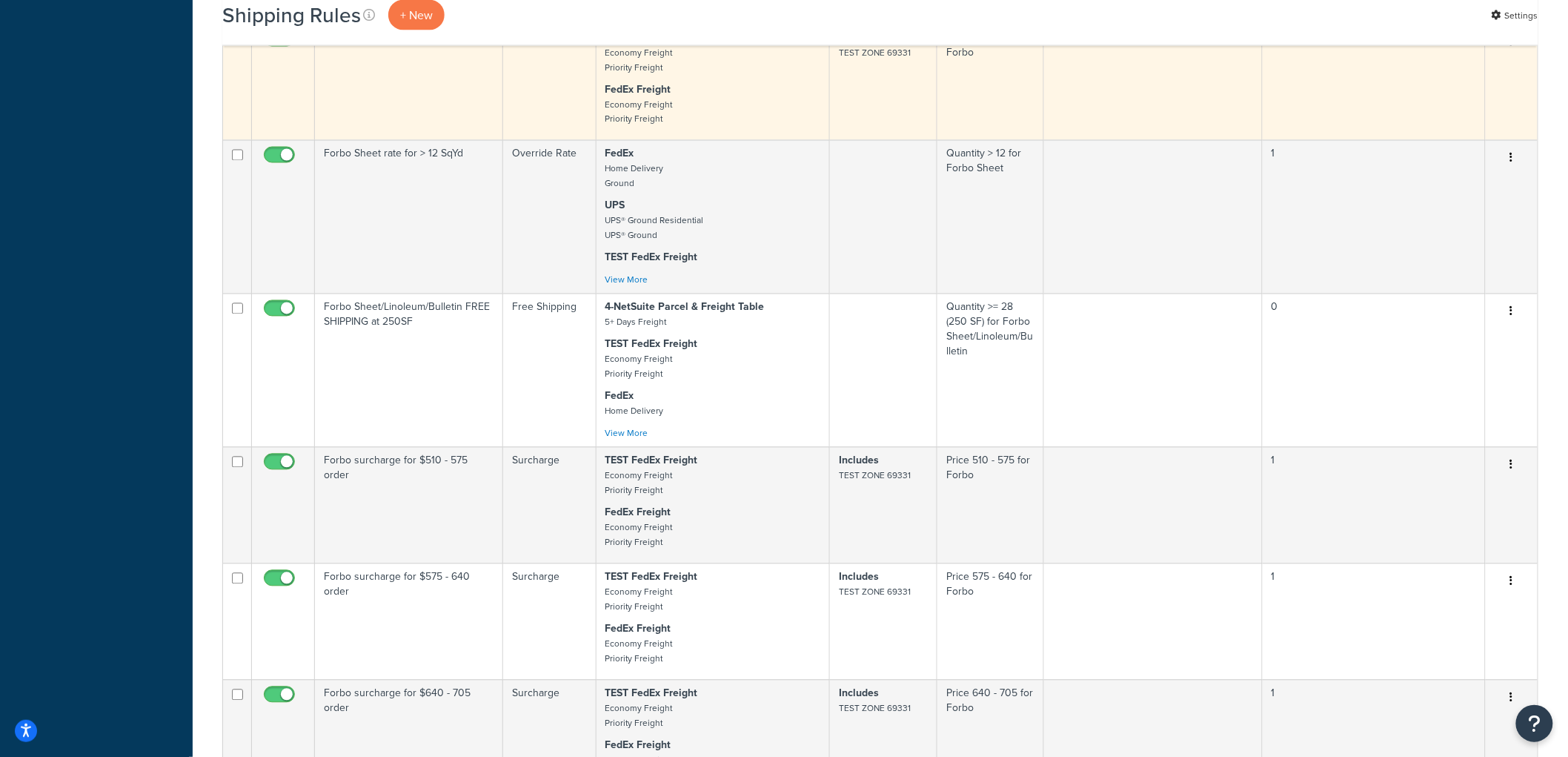
scroll to position [1070, 0]
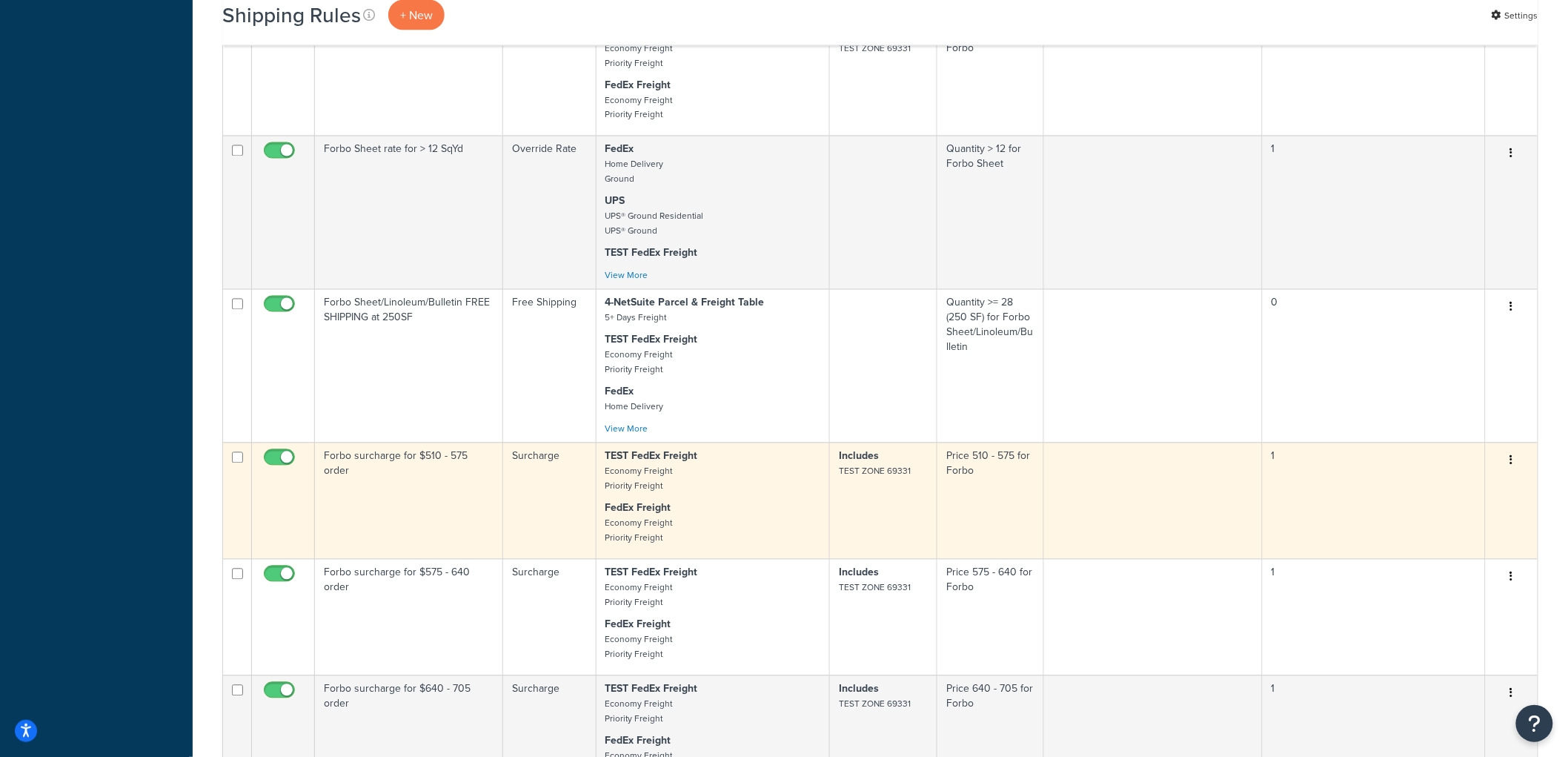
click at [424, 505] on td "Forbo surcharge for $510 - 575 order" at bounding box center [408, 501] width 188 height 117
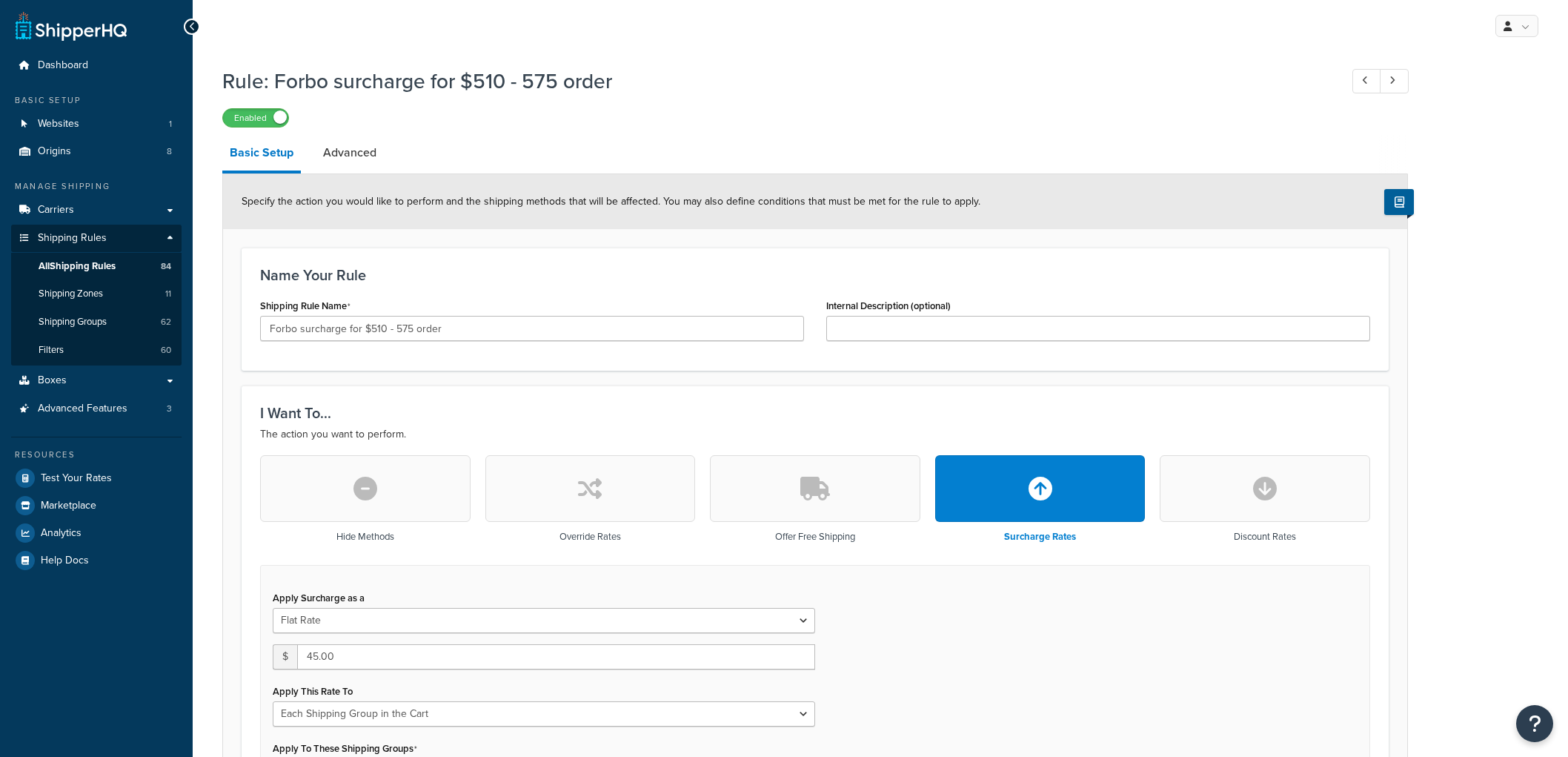
select select "SHIPPING_GROUP"
click at [319, 333] on input "Forbo surcharge for $510 - 575 order" at bounding box center [532, 329] width 544 height 25
type input "Forbo rate for $510 - 575 order"
click at [485, 293] on div "Name Your Rule Shipping Rule Name Forbo rate for $510 - 575 order Internal Desc…" at bounding box center [815, 309] width 1147 height 123
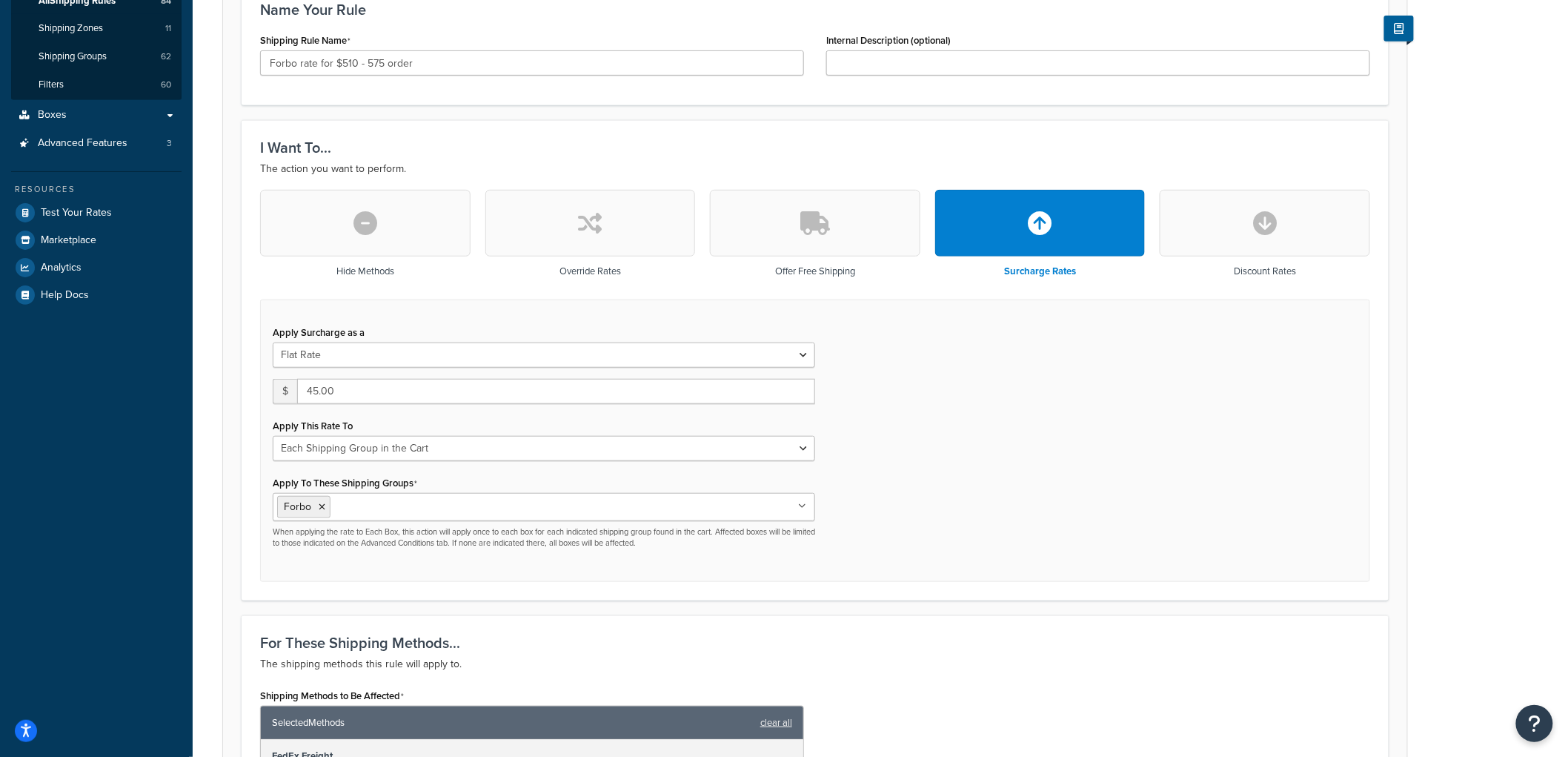
scroll to position [329, 0]
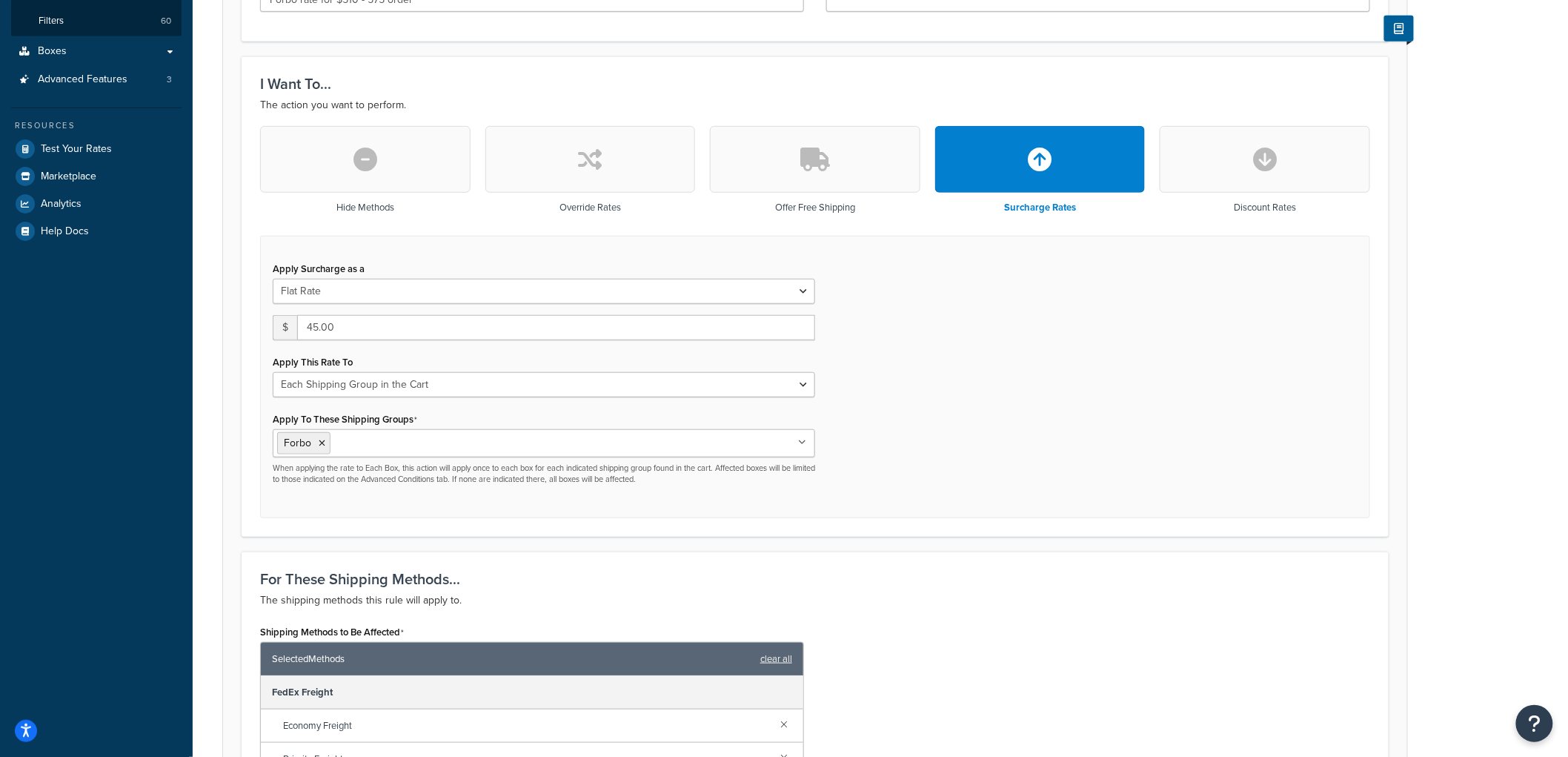
click at [554, 180] on button "button" at bounding box center [590, 159] width 210 height 67
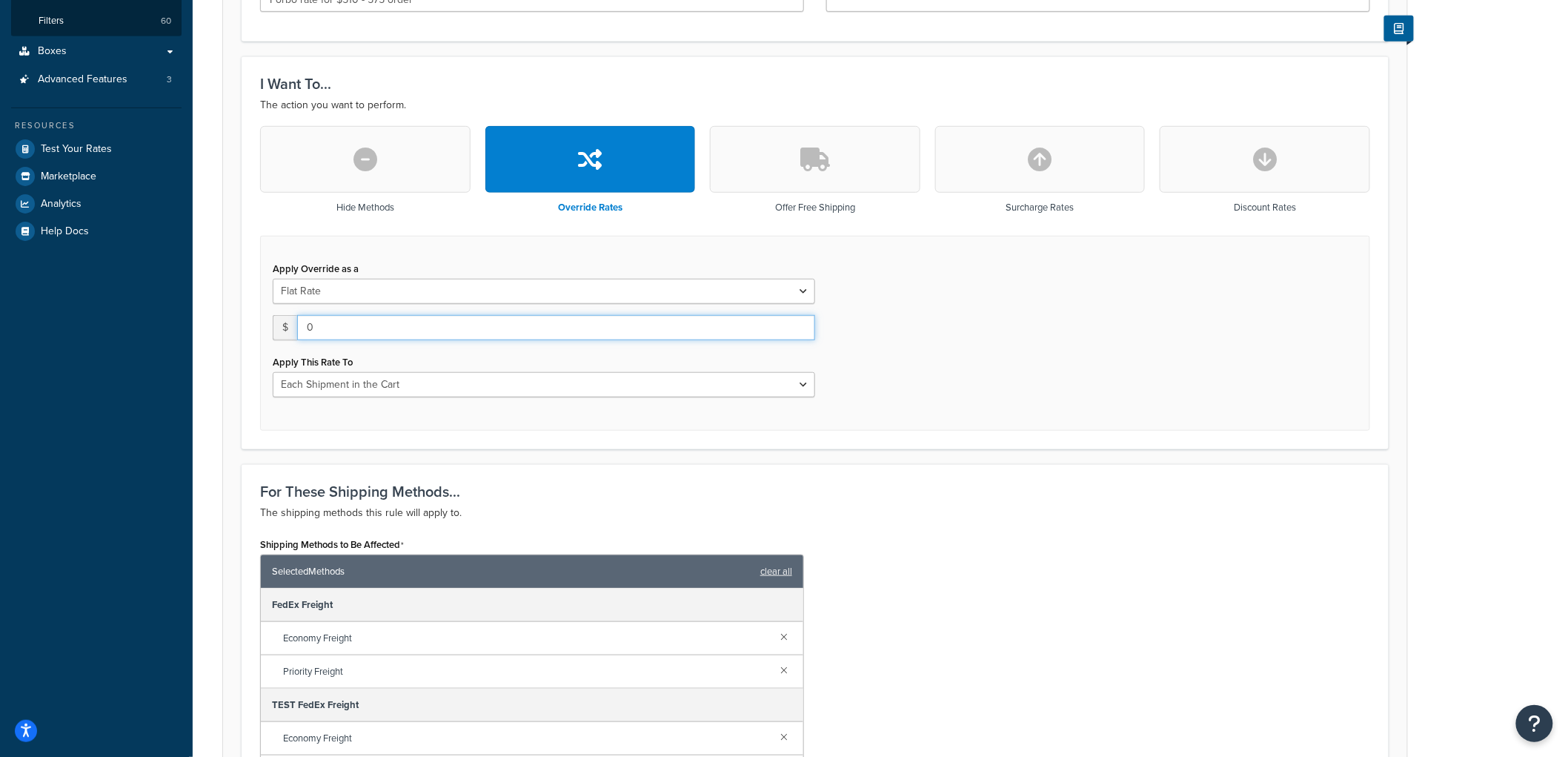
drag, startPoint x: 332, startPoint y: 333, endPoint x: 173, endPoint y: 326, distance: 159.2
click at [173, 326] on div "Dashboard Basic Setup Websites 1 Origins 8 Manage Shipping Carriers Carriers Al…" at bounding box center [784, 523] width 1568 height 1705
type input "45"
click at [297, 387] on select "Each Shipment in the Cart Each Origin in the Cart Each Shipping Group in the Ca…" at bounding box center [544, 385] width 542 height 25
select select "SHIPPING_GROUP"
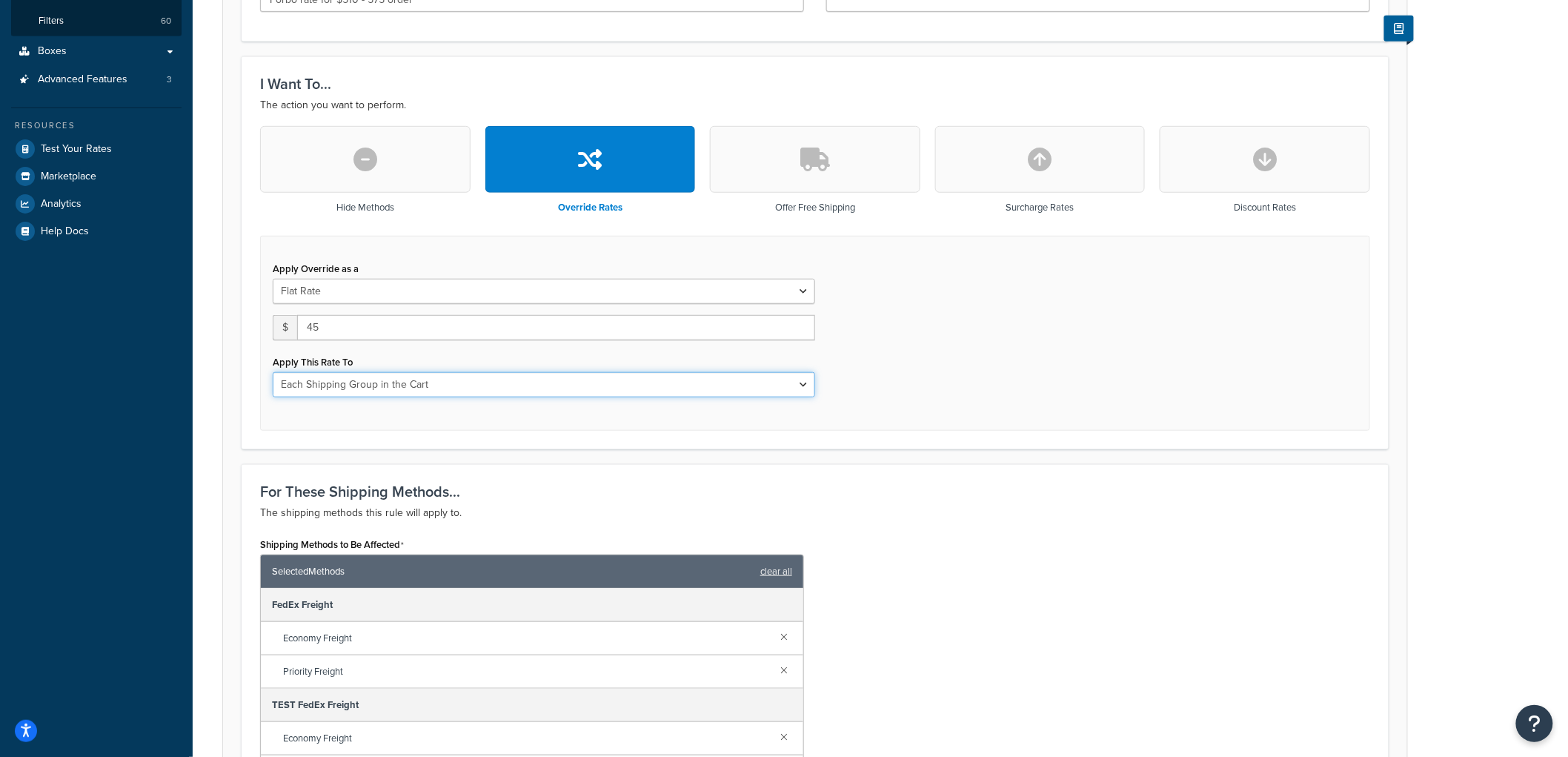
click at [273, 372] on select "Each Shipment in the Cart Each Origin in the Cart Each Shipping Group in the Ca…" at bounding box center [544, 385] width 542 height 25
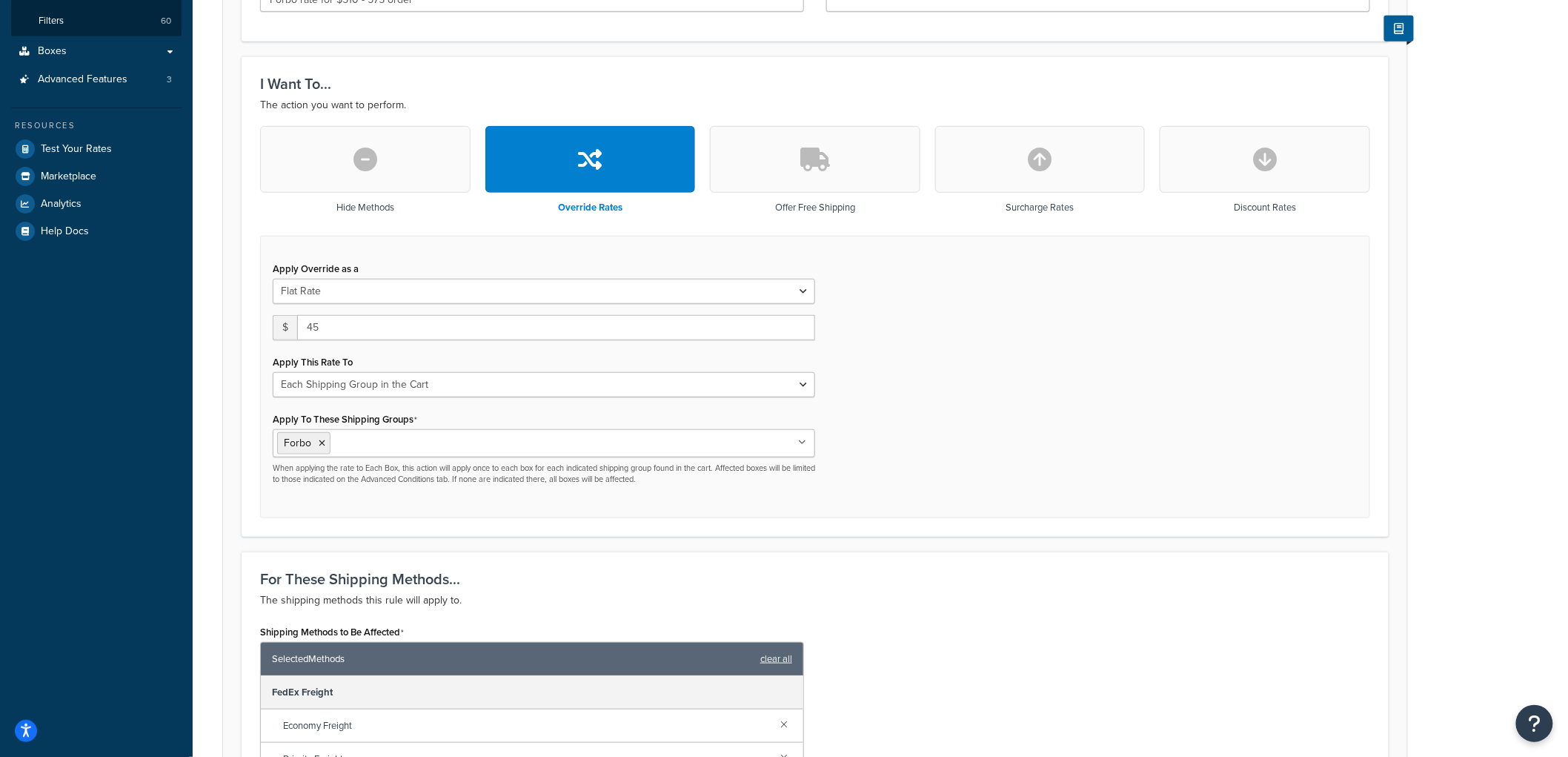
click at [1049, 477] on div "Apply Override as a Flat Rate Percentage Flat Rate & Percentage $ 45 Apply This…" at bounding box center [815, 377] width 1110 height 283
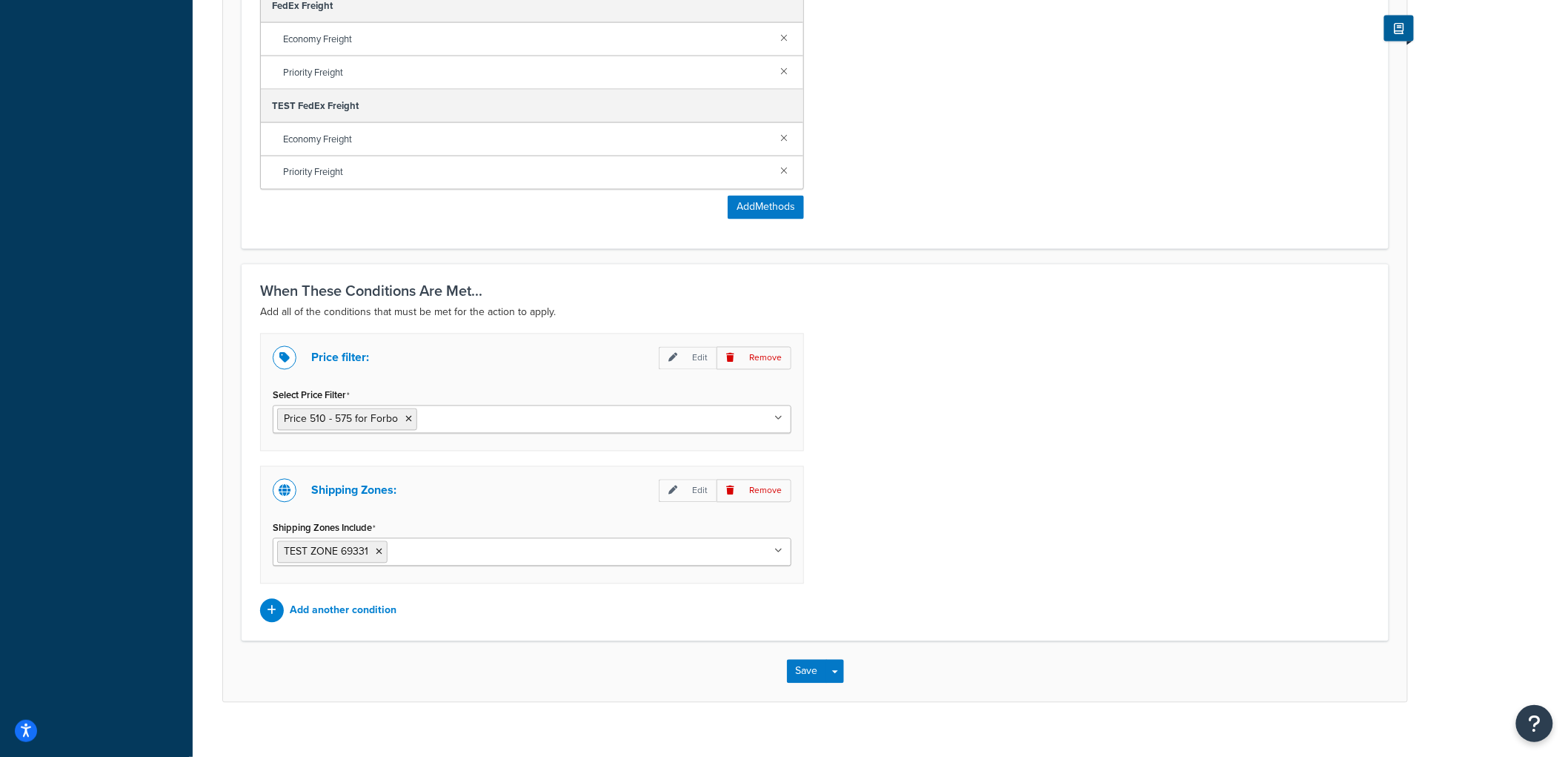
scroll to position [1039, 0]
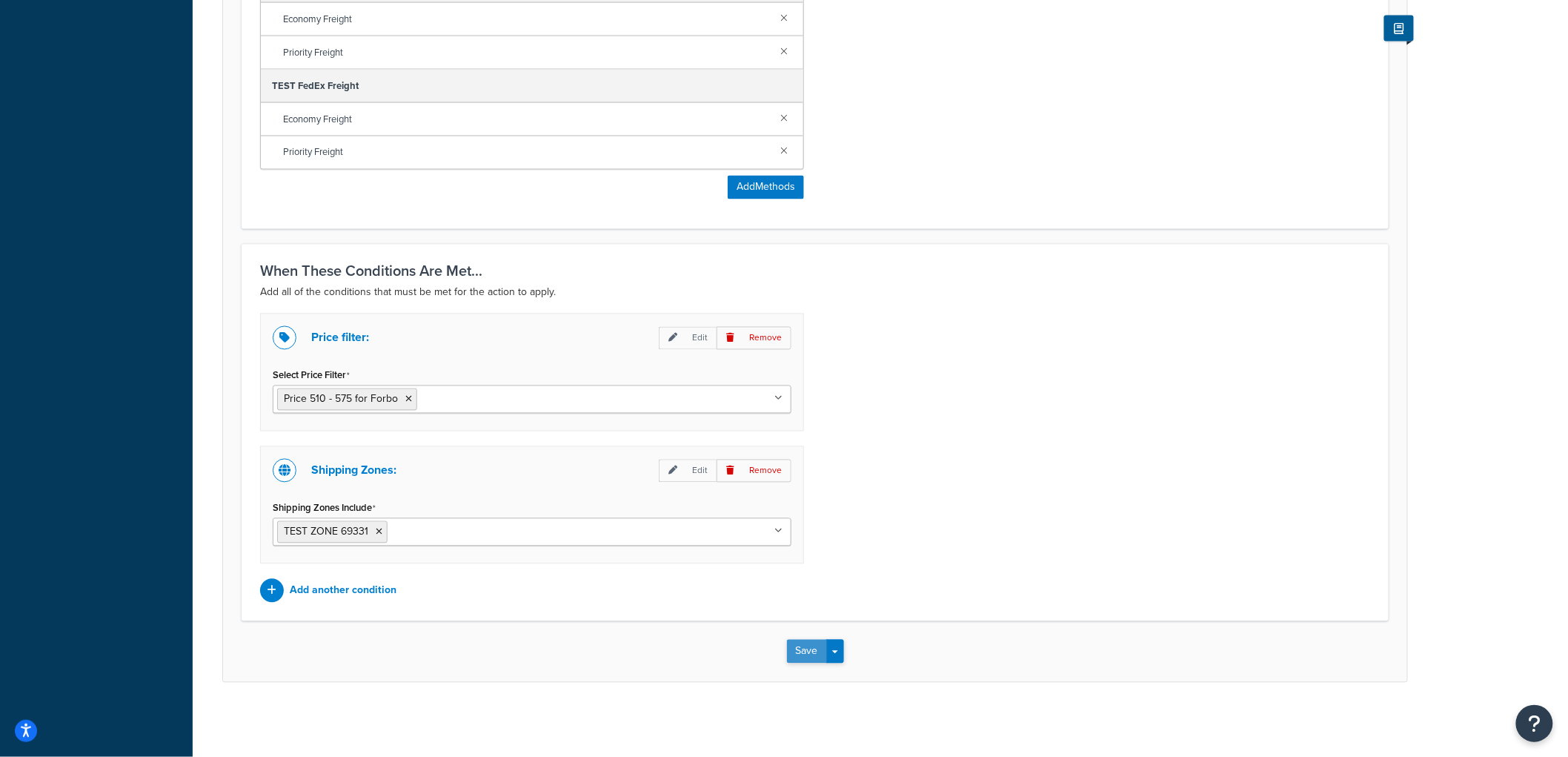
click at [810, 657] on button "Save" at bounding box center [807, 651] width 40 height 24
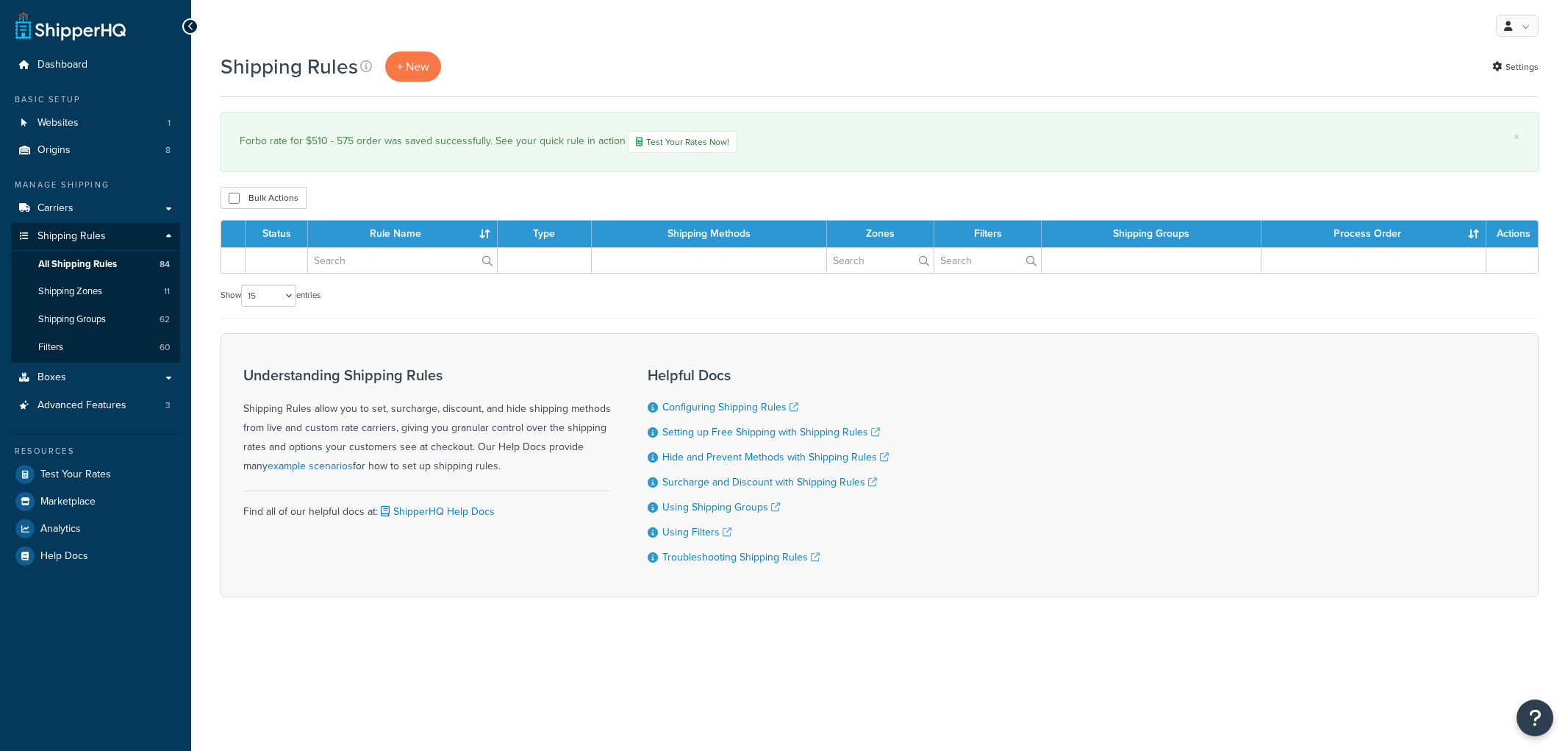
select select "15"
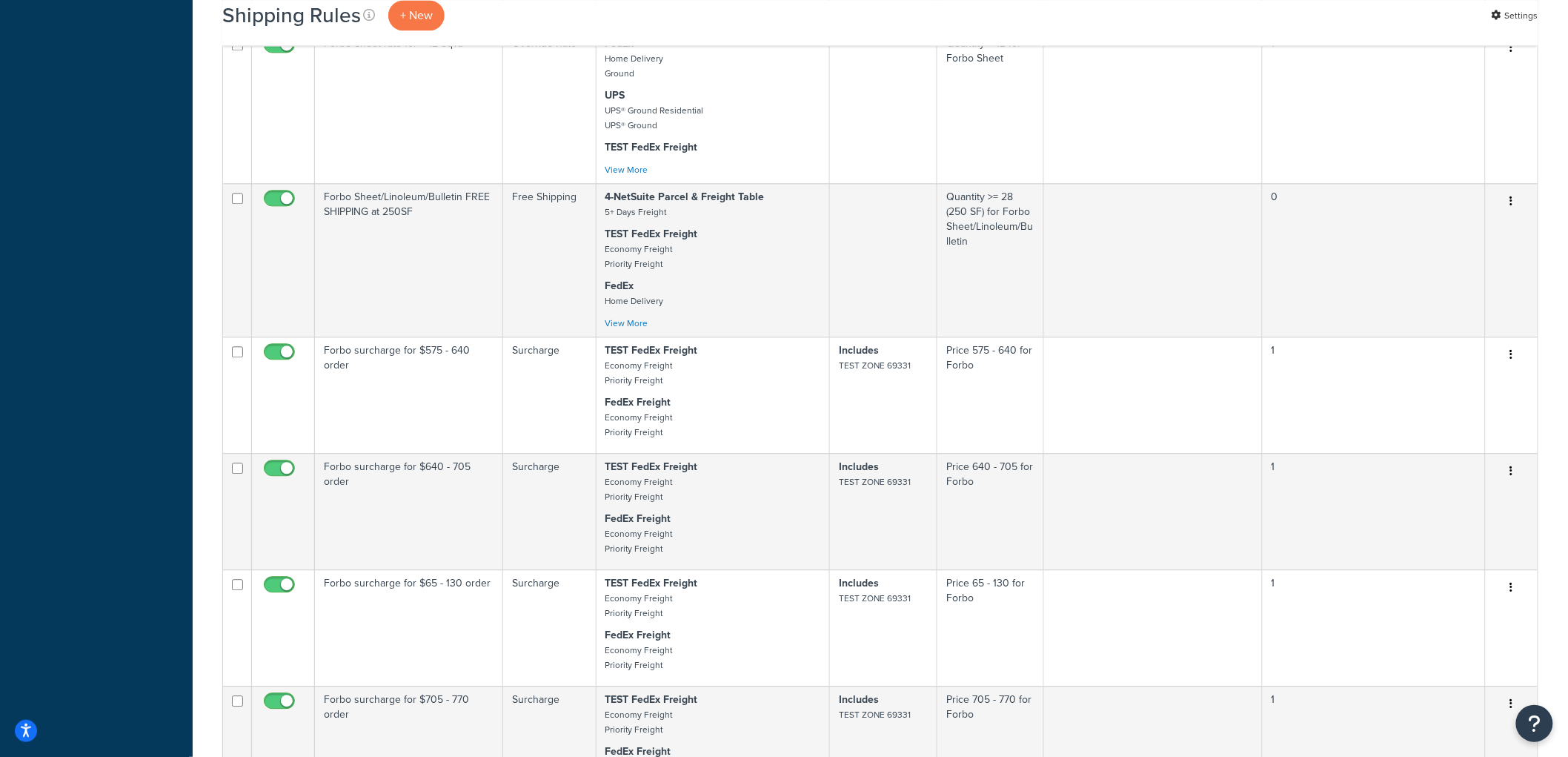
scroll to position [1317, 0]
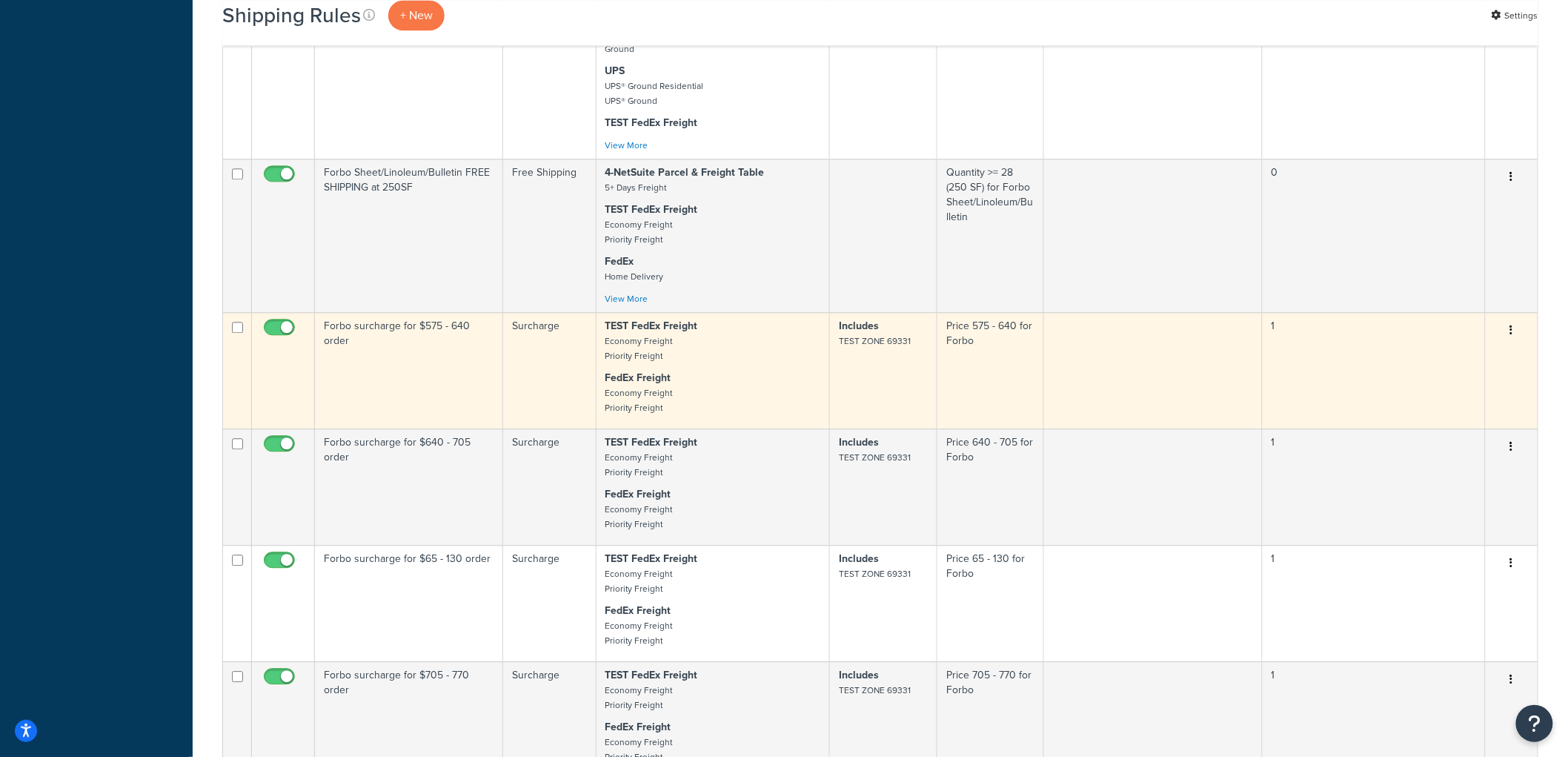
click at [469, 398] on td "Forbo surcharge for $575 - 640 order" at bounding box center [408, 370] width 188 height 117
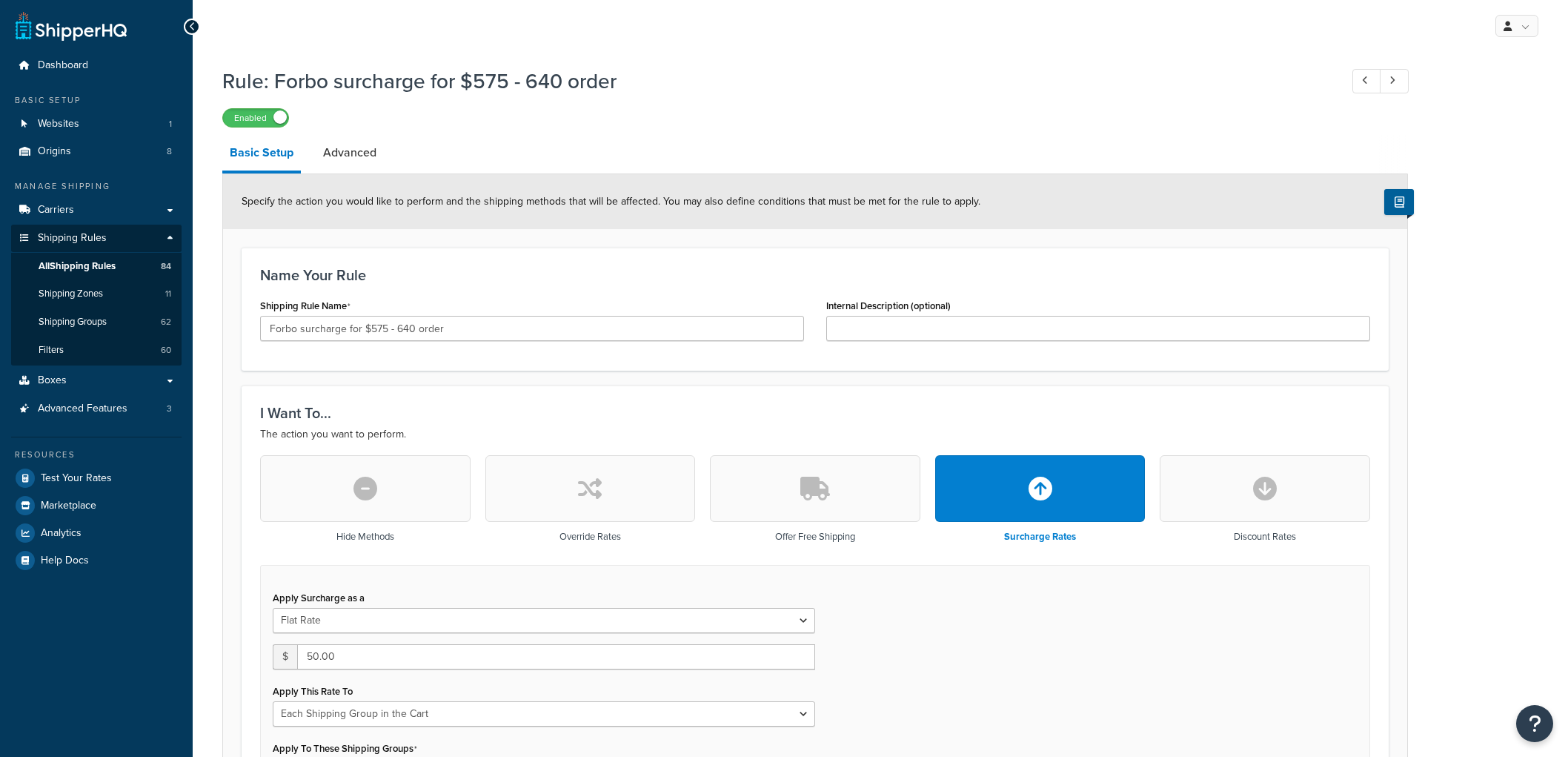
select select "SHIPPING_GROUP"
click at [335, 329] on input "Forbo surcharge for $575 - 640 order" at bounding box center [532, 329] width 544 height 25
type input "Forbo rate for $575 - 640 order"
click at [545, 499] on button "button" at bounding box center [590, 489] width 210 height 67
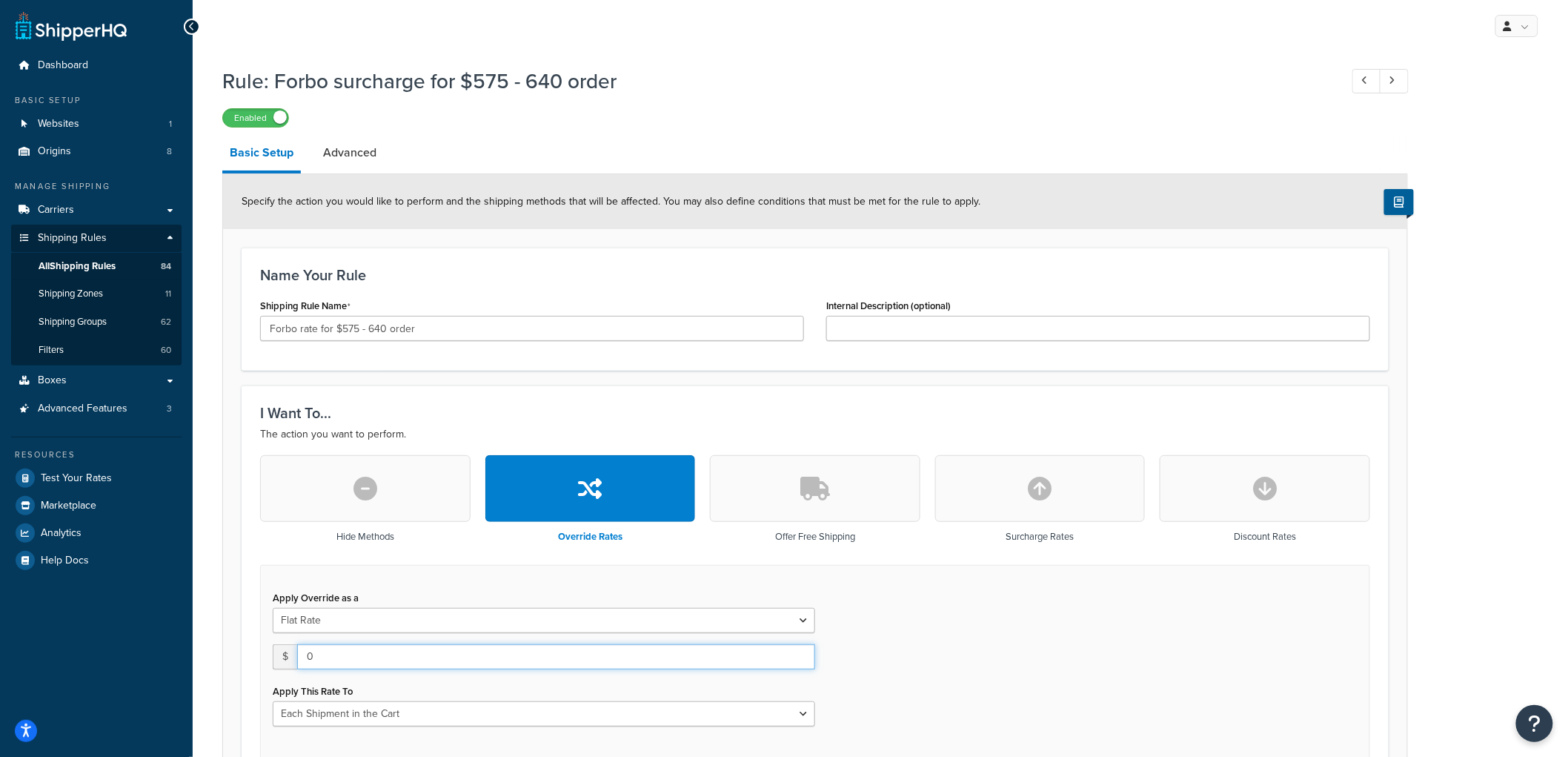
drag, startPoint x: 320, startPoint y: 657, endPoint x: 252, endPoint y: 644, distance: 69.2
click at [252, 644] on div "Hide Methods Override Rates Offer Free Shipping Surcharge Rates Discount Rates …" at bounding box center [815, 607] width 1133 height 304
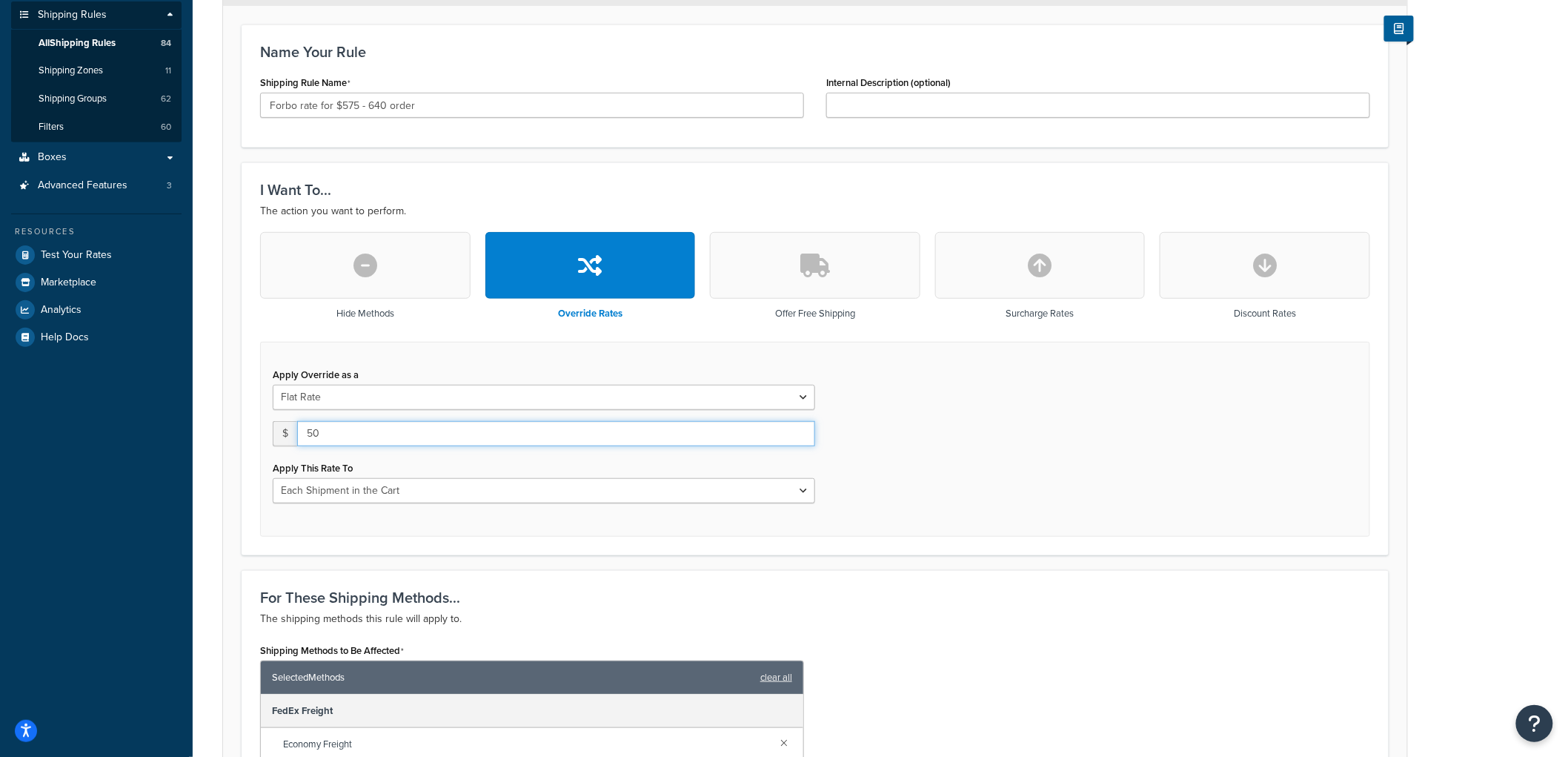
scroll to position [247, 0]
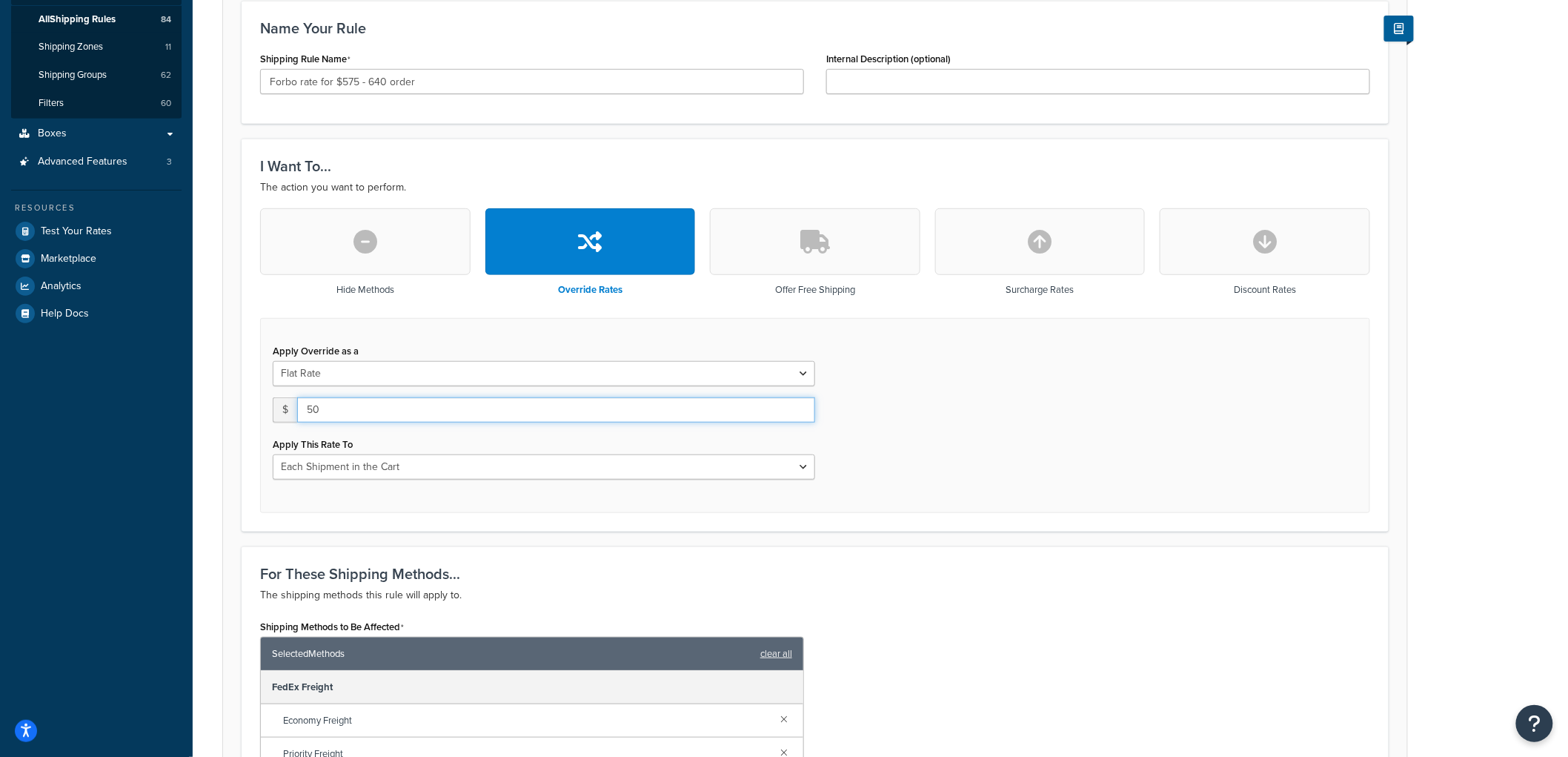
type input "50"
click at [383, 475] on select "Each Shipment in the Cart Each Origin in the Cart Each Shipping Group in the Ca…" at bounding box center [544, 467] width 542 height 25
select select "SHIPPING_GROUP"
click at [273, 455] on select "Each Shipment in the Cart Each Origin in the Cart Each Shipping Group in the Ca…" at bounding box center [544, 467] width 542 height 25
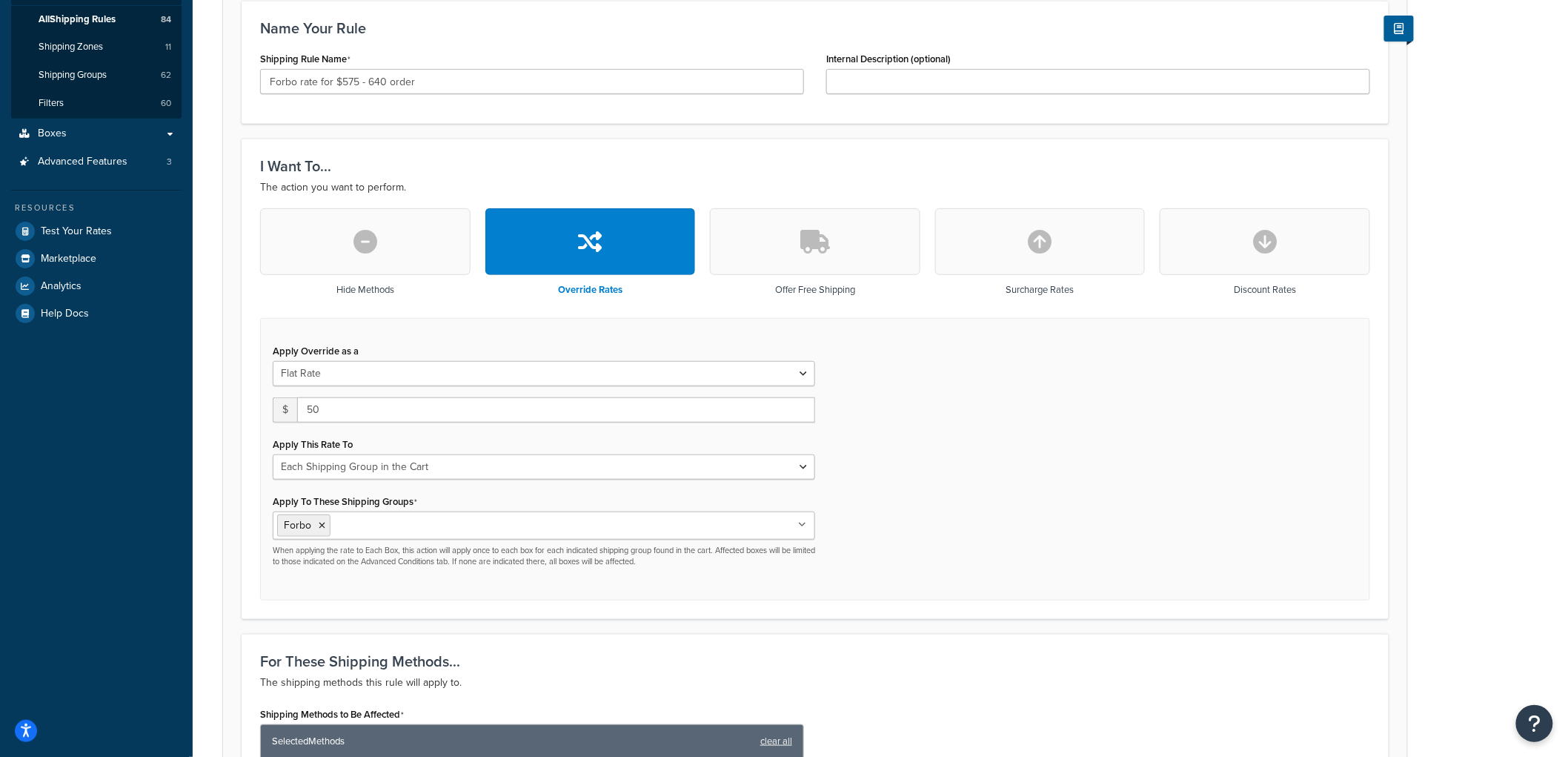
drag, startPoint x: 1160, startPoint y: 426, endPoint x: 1095, endPoint y: 449, distance: 68.9
click at [1159, 427] on div "Apply Override as a Flat Rate Percentage Flat Rate & Percentage $ 50 Apply This…" at bounding box center [815, 459] width 1110 height 283
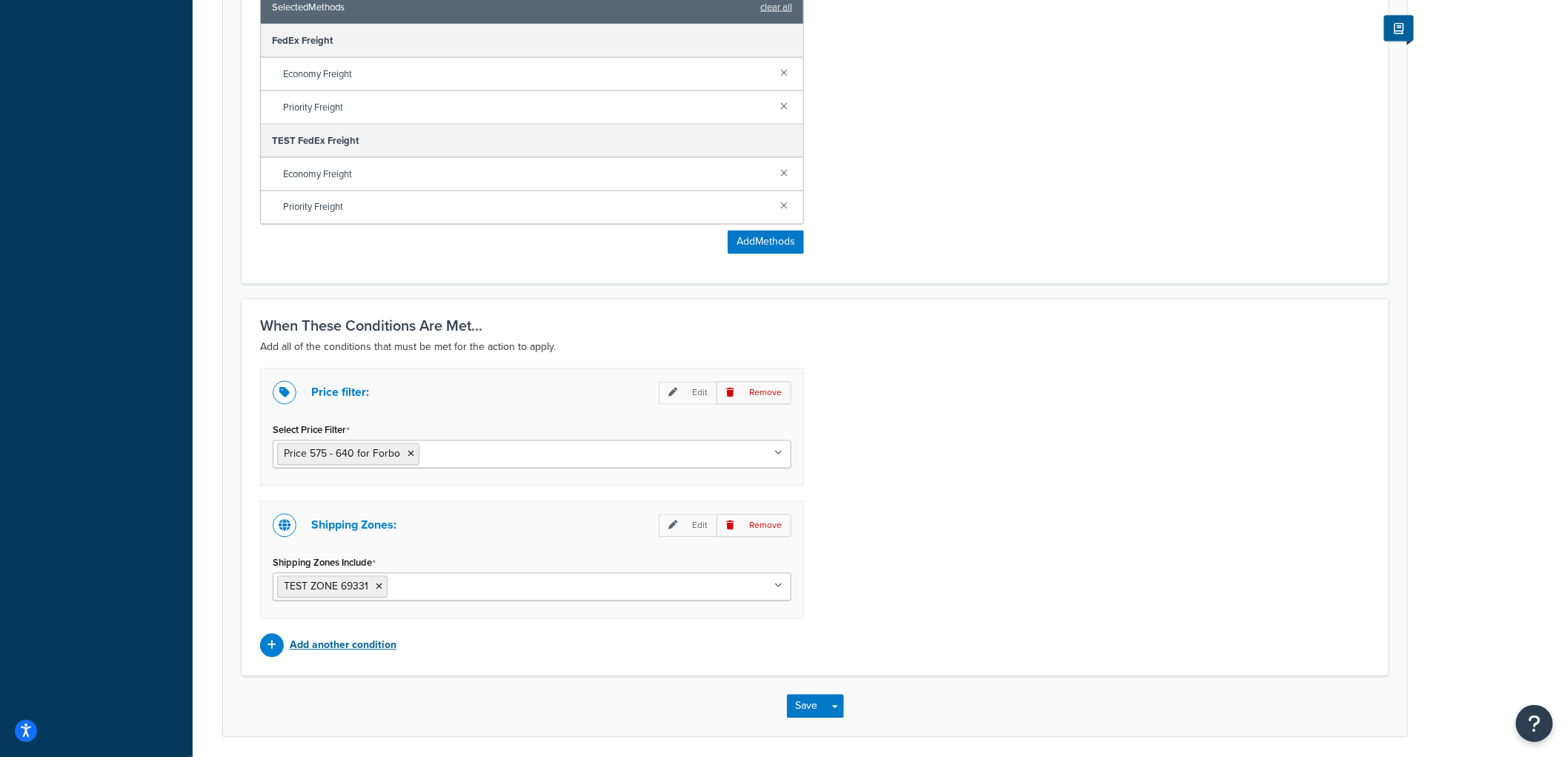
scroll to position [1039, 0]
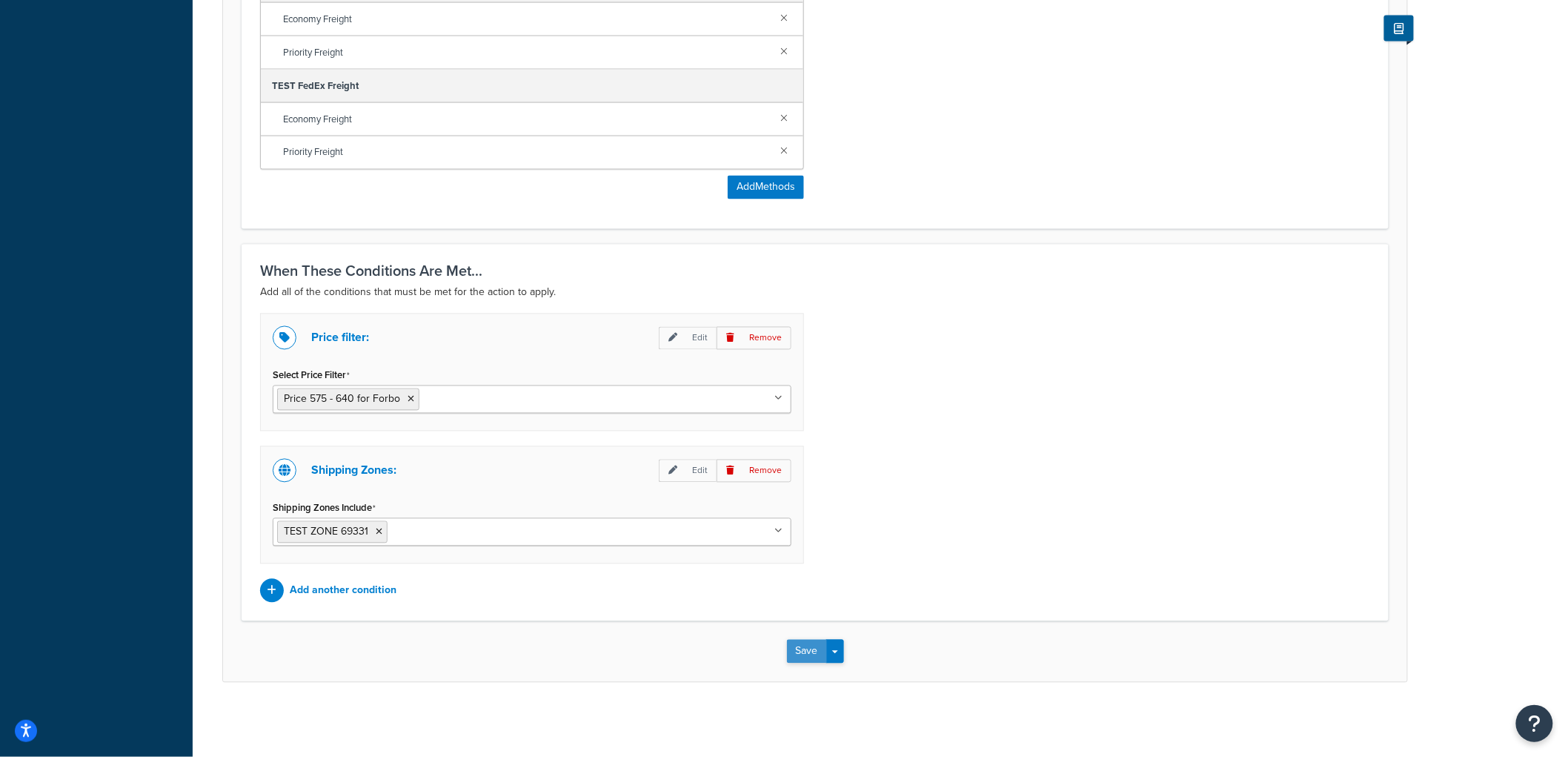
click at [825, 659] on button "Save" at bounding box center [807, 651] width 40 height 24
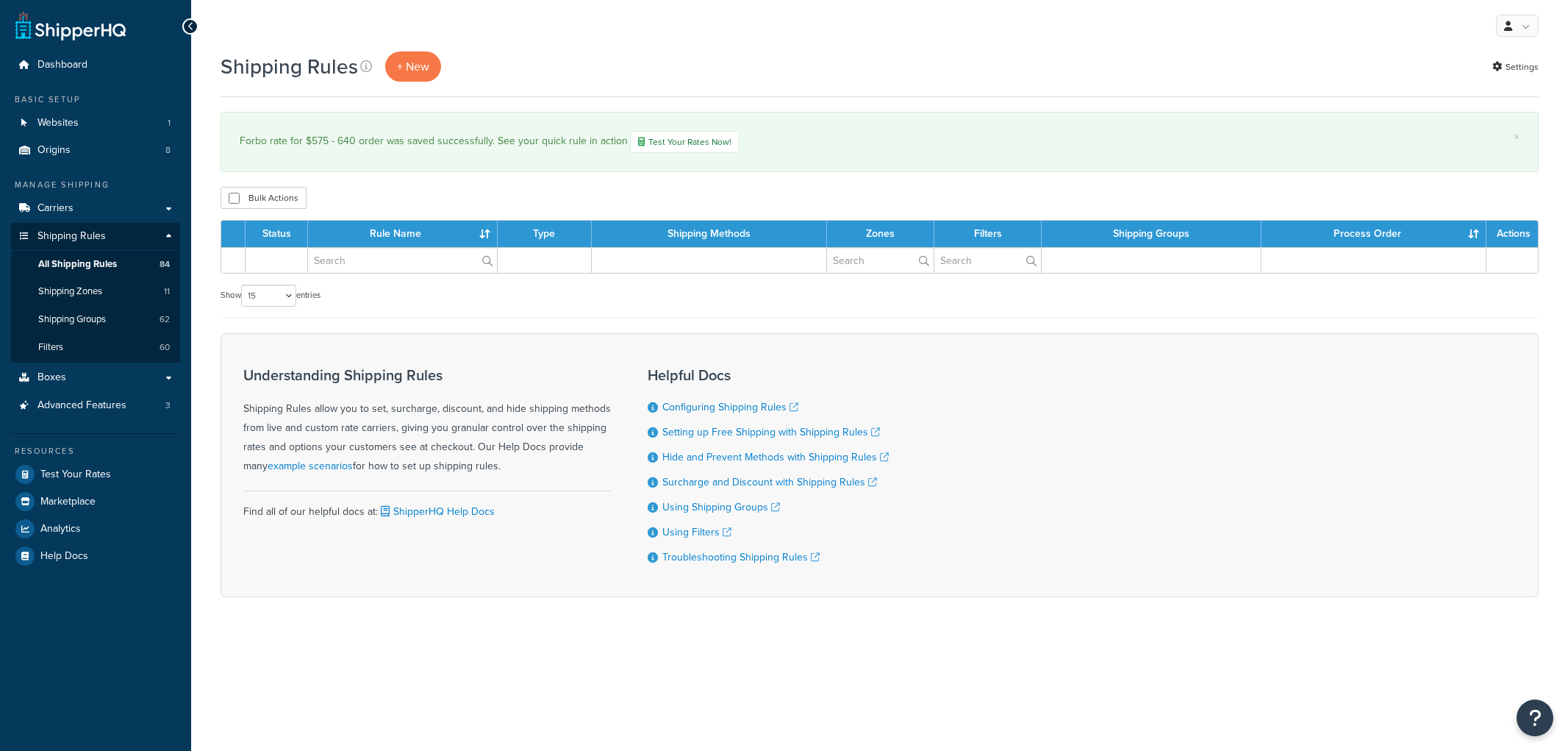
select select "15"
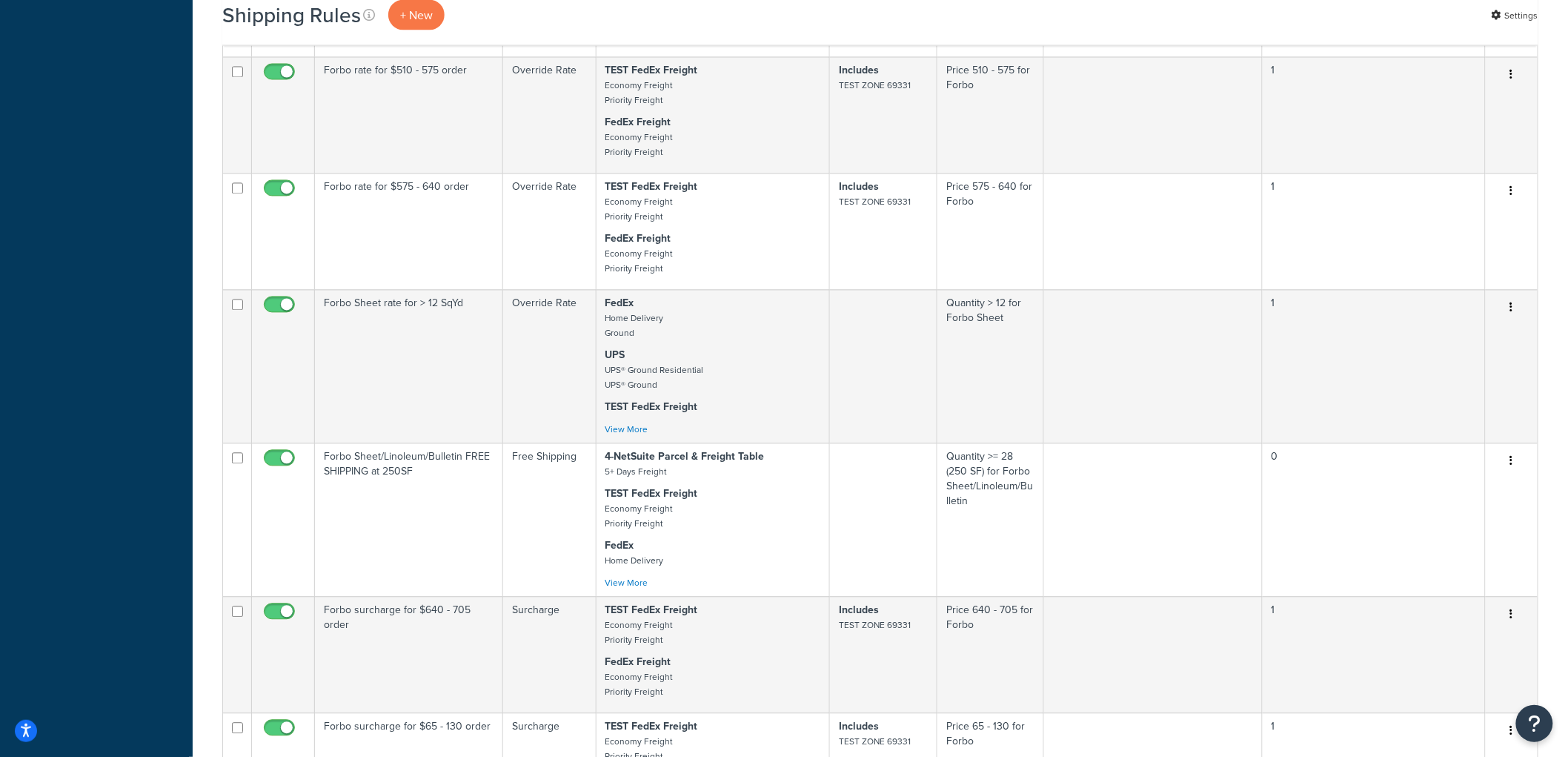
scroll to position [1153, 0]
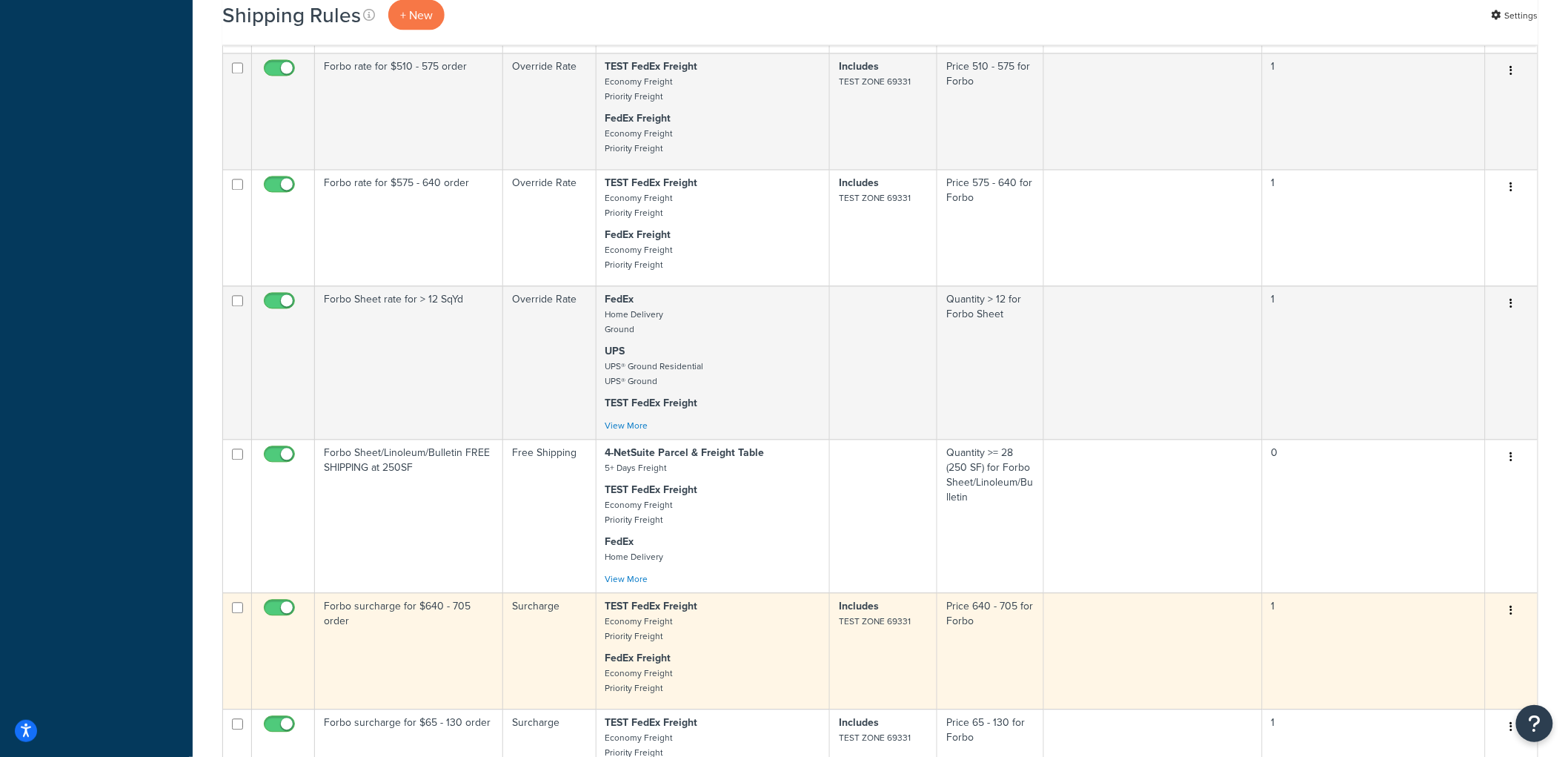
click at [470, 691] on td "Forbo surcharge for $640 - 705 order" at bounding box center [408, 651] width 188 height 117
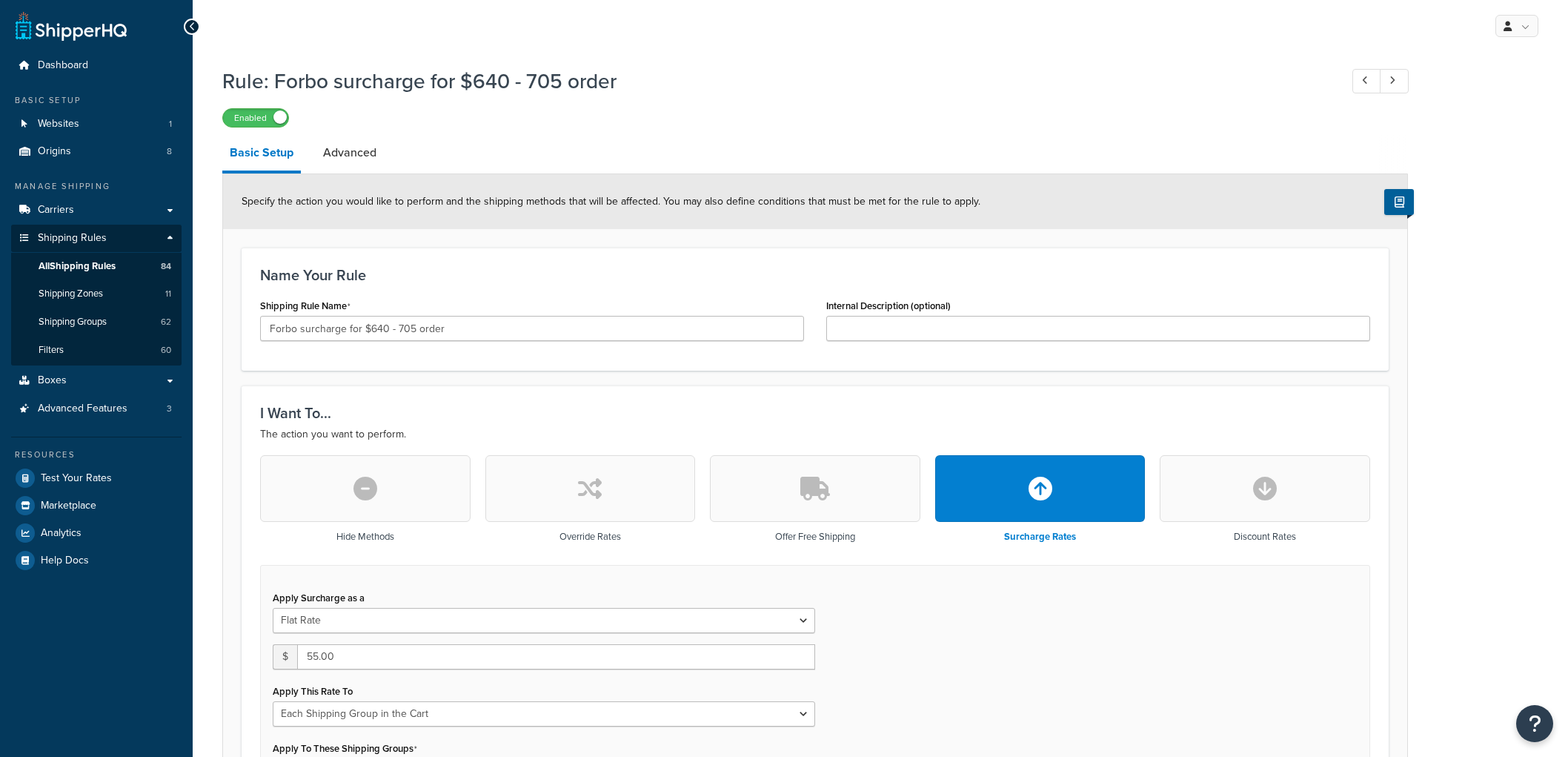
select select "SHIPPING_GROUP"
click at [316, 323] on input "Forbo surcharge for $640 - 705 order" at bounding box center [532, 329] width 544 height 25
type input "Forbo rate for $640 - 705 order"
click at [461, 302] on div "Shipping Rule Name Forbo rate for $640 - 705 order" at bounding box center [532, 318] width 544 height 46
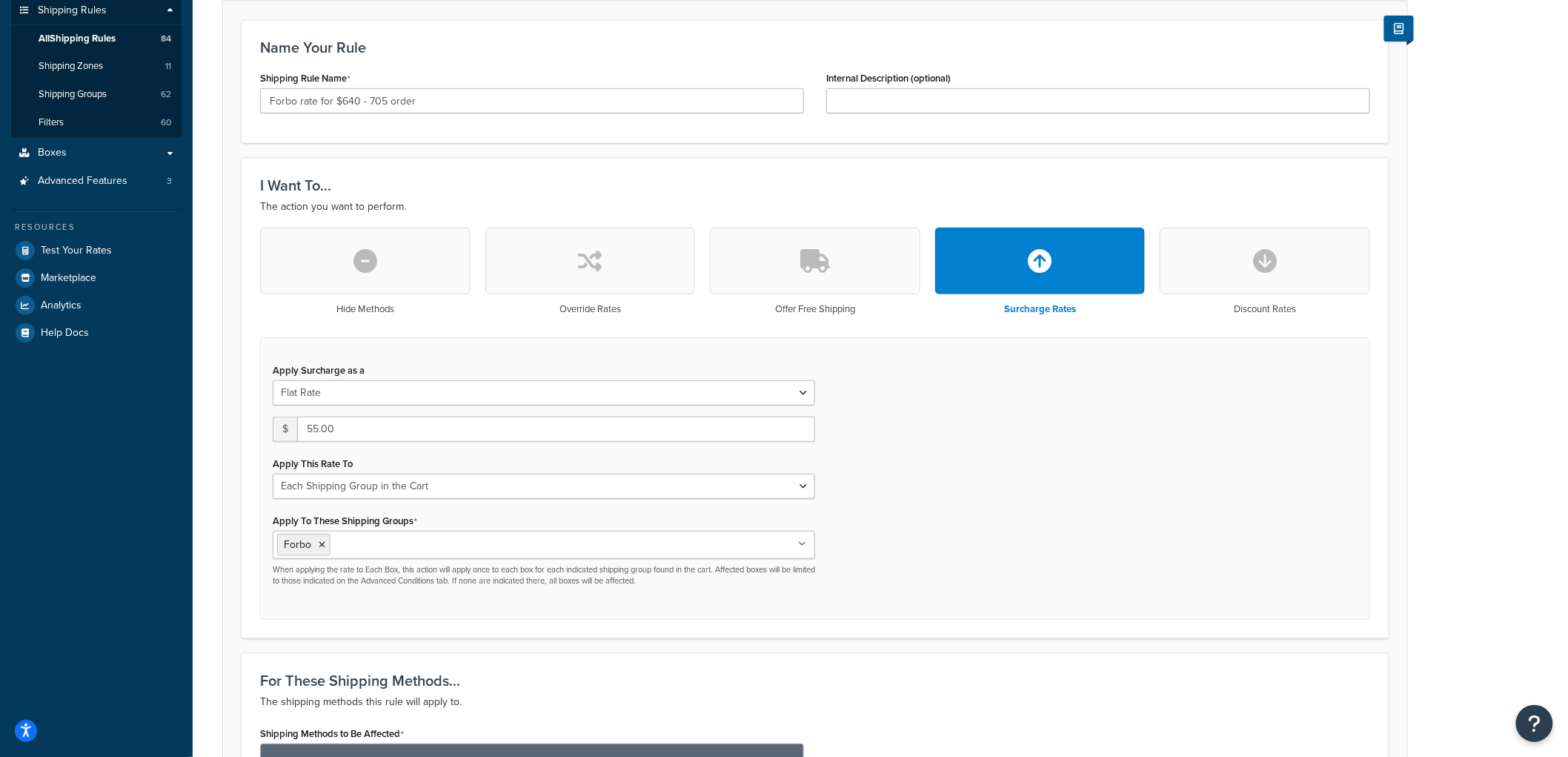
scroll to position [247, 0]
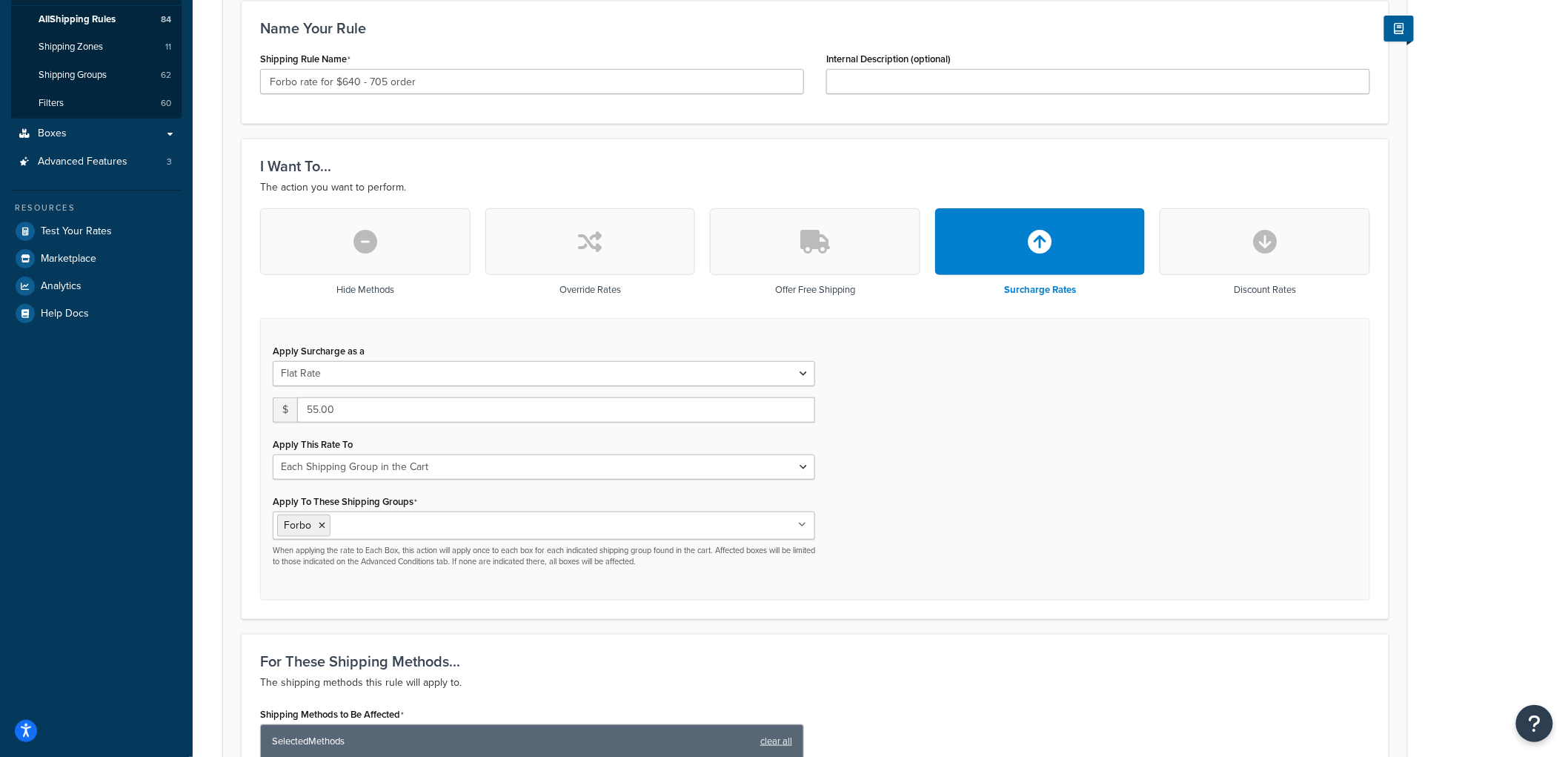
click at [535, 278] on div "Override Rates" at bounding box center [590, 256] width 210 height 94
click at [528, 260] on button "button" at bounding box center [590, 242] width 210 height 67
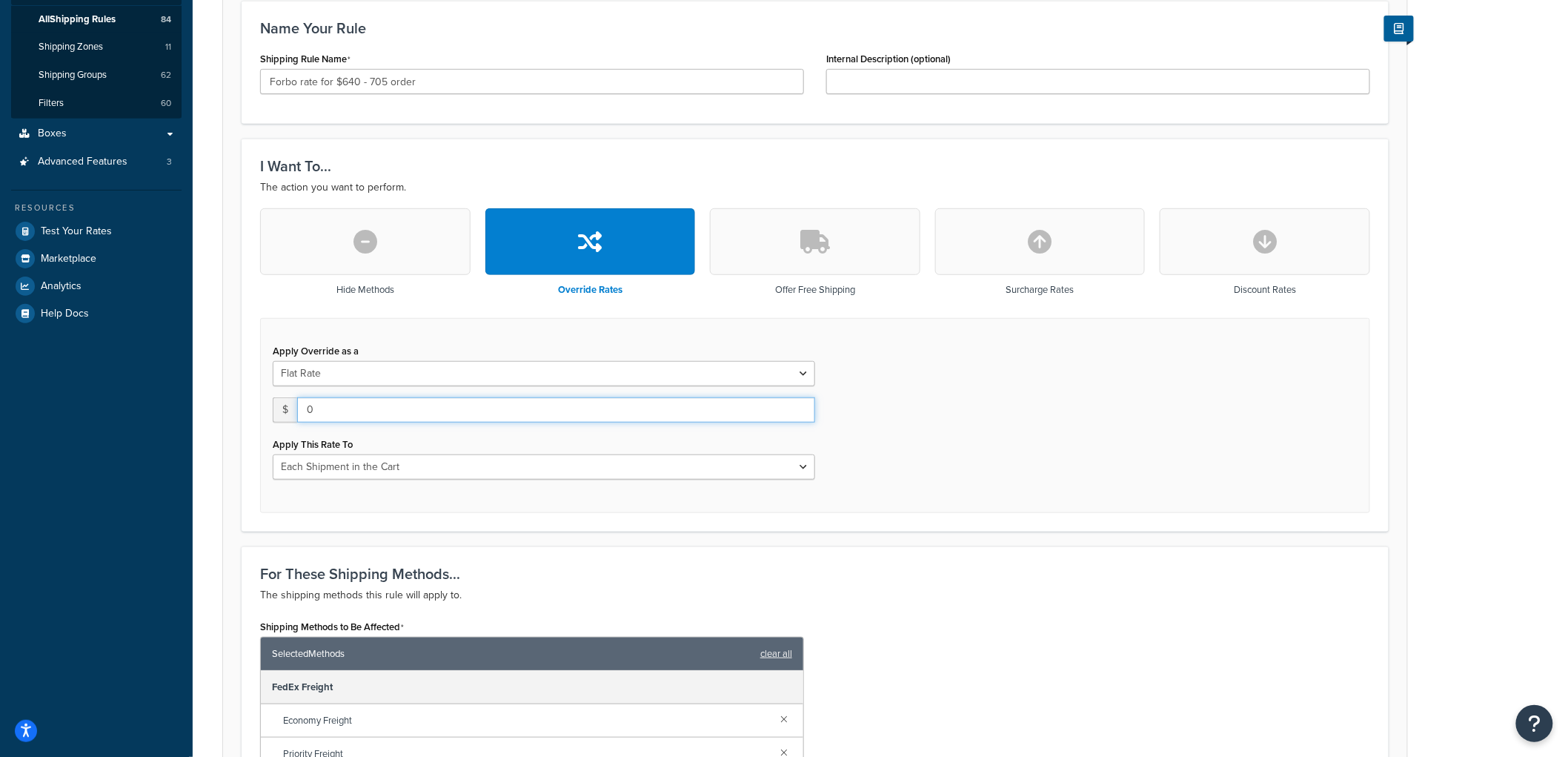
drag, startPoint x: 326, startPoint y: 402, endPoint x: 309, endPoint y: 409, distance: 18.4
click at [309, 409] on input "0" at bounding box center [556, 410] width 518 height 25
type input "55"
click at [331, 452] on div "Apply This Rate To Each Shipment in the Cart Each Origin in the Cart Each Shipp…" at bounding box center [544, 457] width 542 height 46
click at [335, 455] on select "Each Shipment in the Cart Each Origin in the Cart Each Shipping Group in the Ca…" at bounding box center [544, 467] width 542 height 25
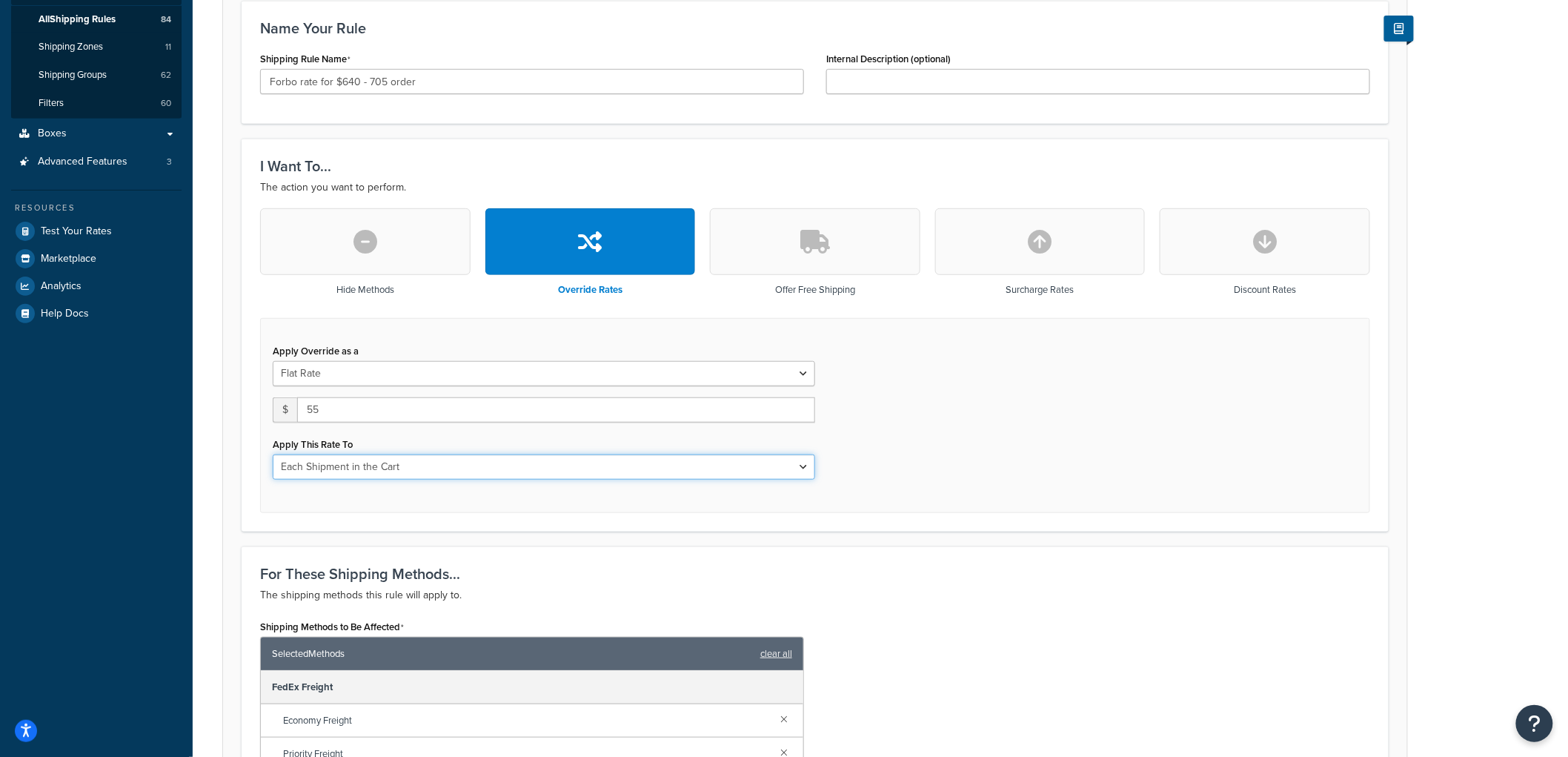
select select "SHIPPING_GROUP"
click at [273, 455] on select "Each Shipment in the Cart Each Origin in the Cart Each Shipping Group in the Ca…" at bounding box center [544, 467] width 542 height 25
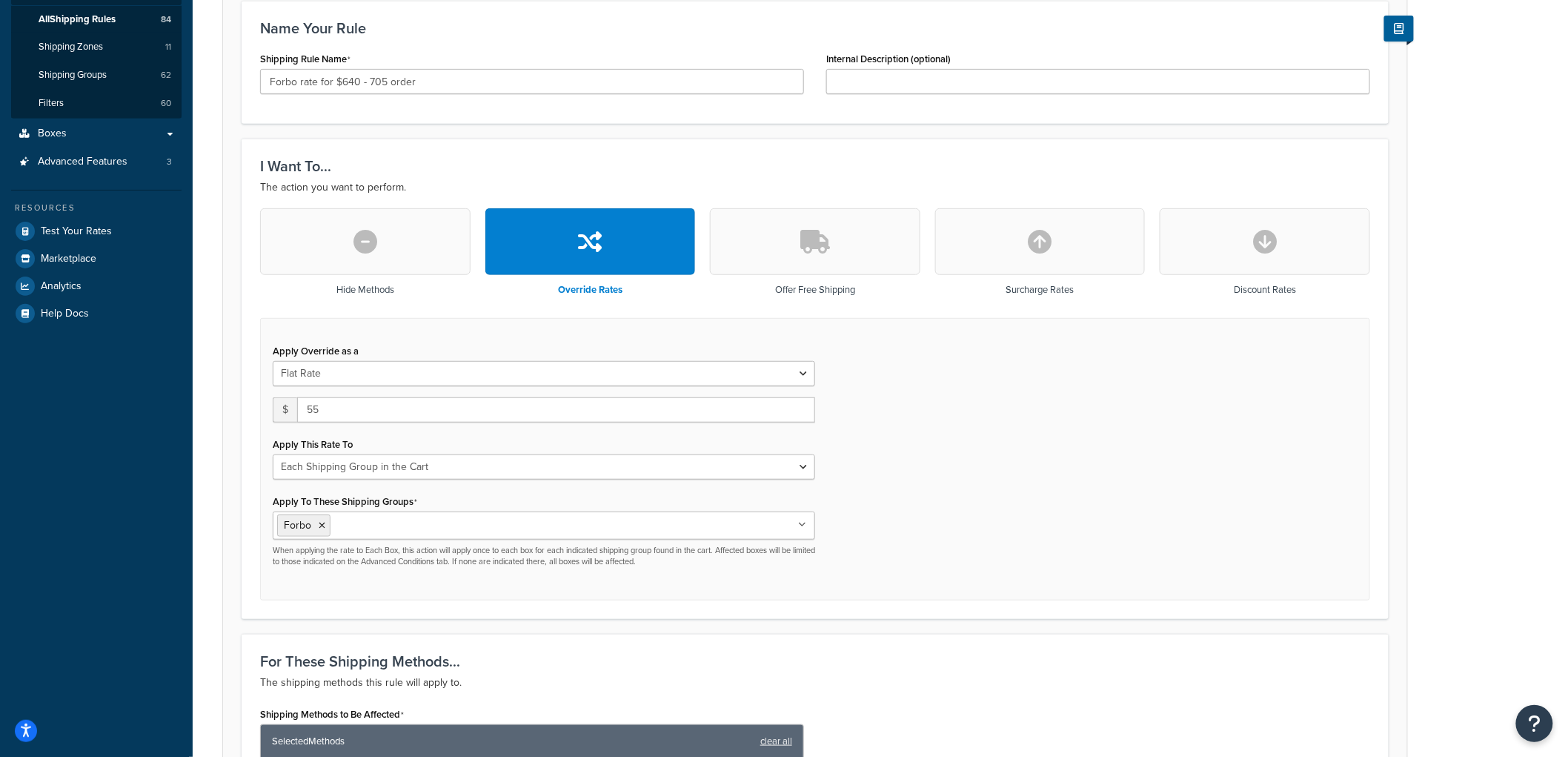
click at [994, 418] on div "Apply Override as a Flat Rate Percentage Flat Rate & Percentage $ 55 Apply This…" at bounding box center [815, 459] width 1110 height 283
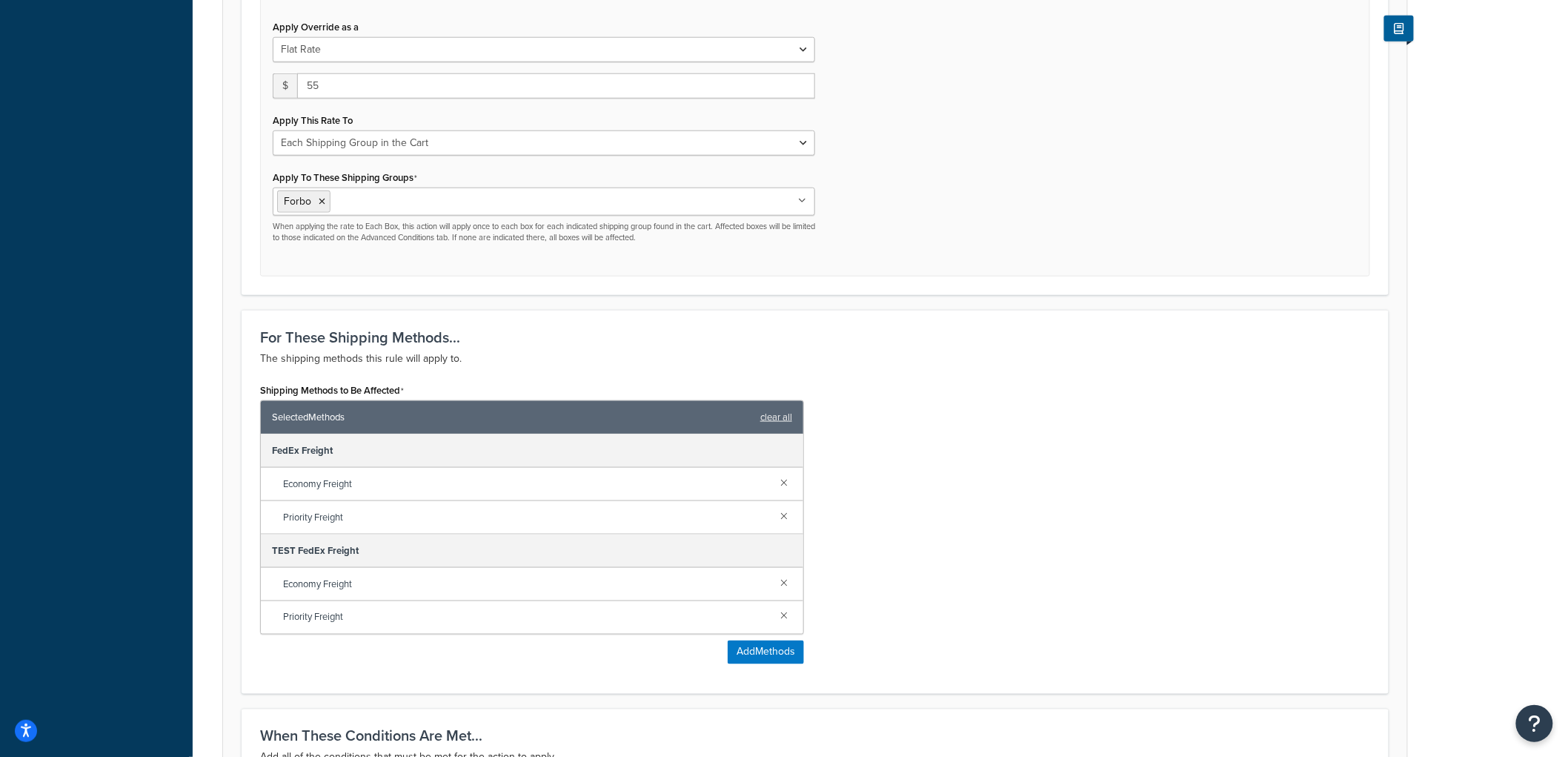
scroll to position [1039, 0]
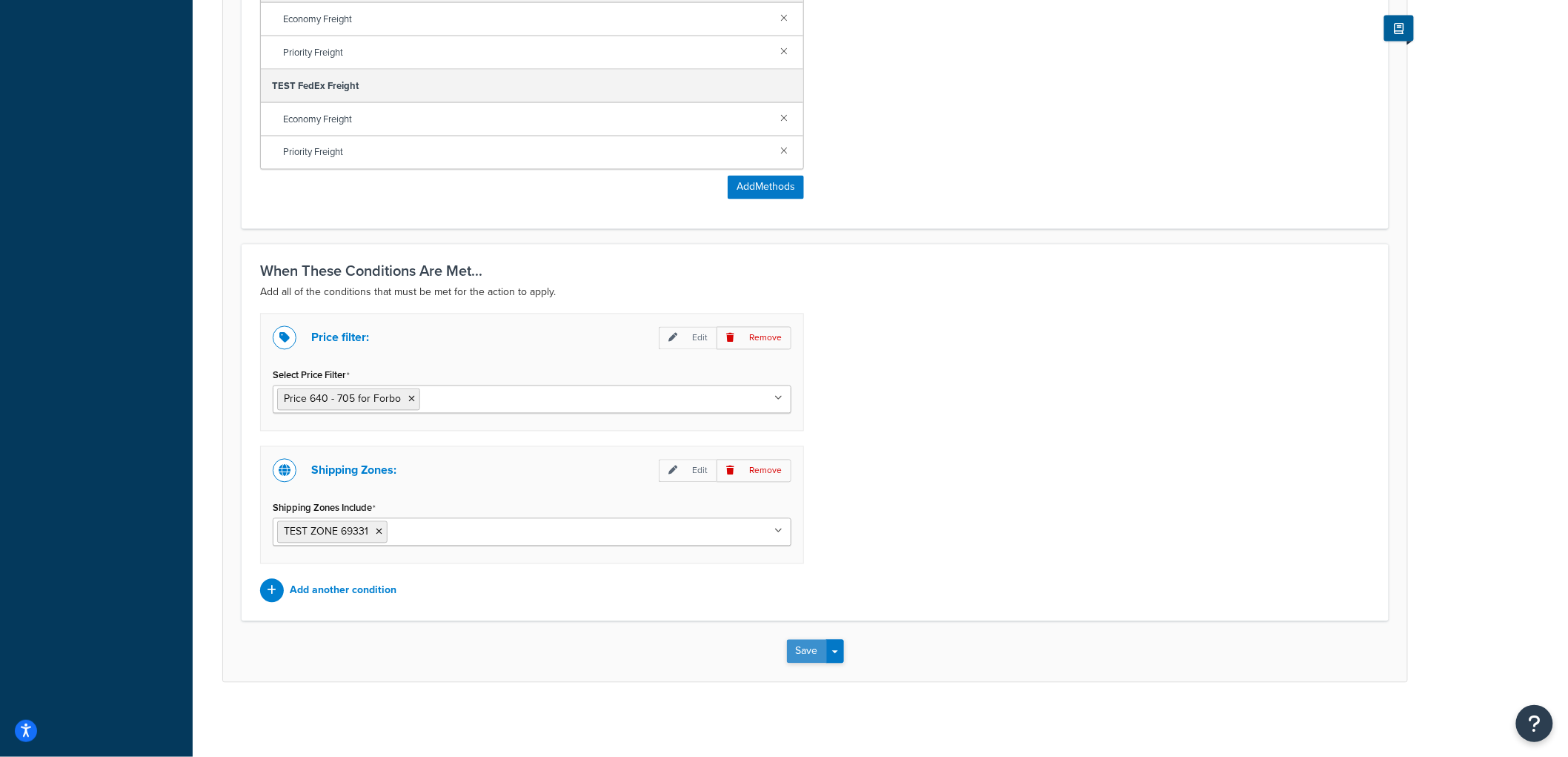
click at [805, 651] on button "Save" at bounding box center [807, 651] width 40 height 24
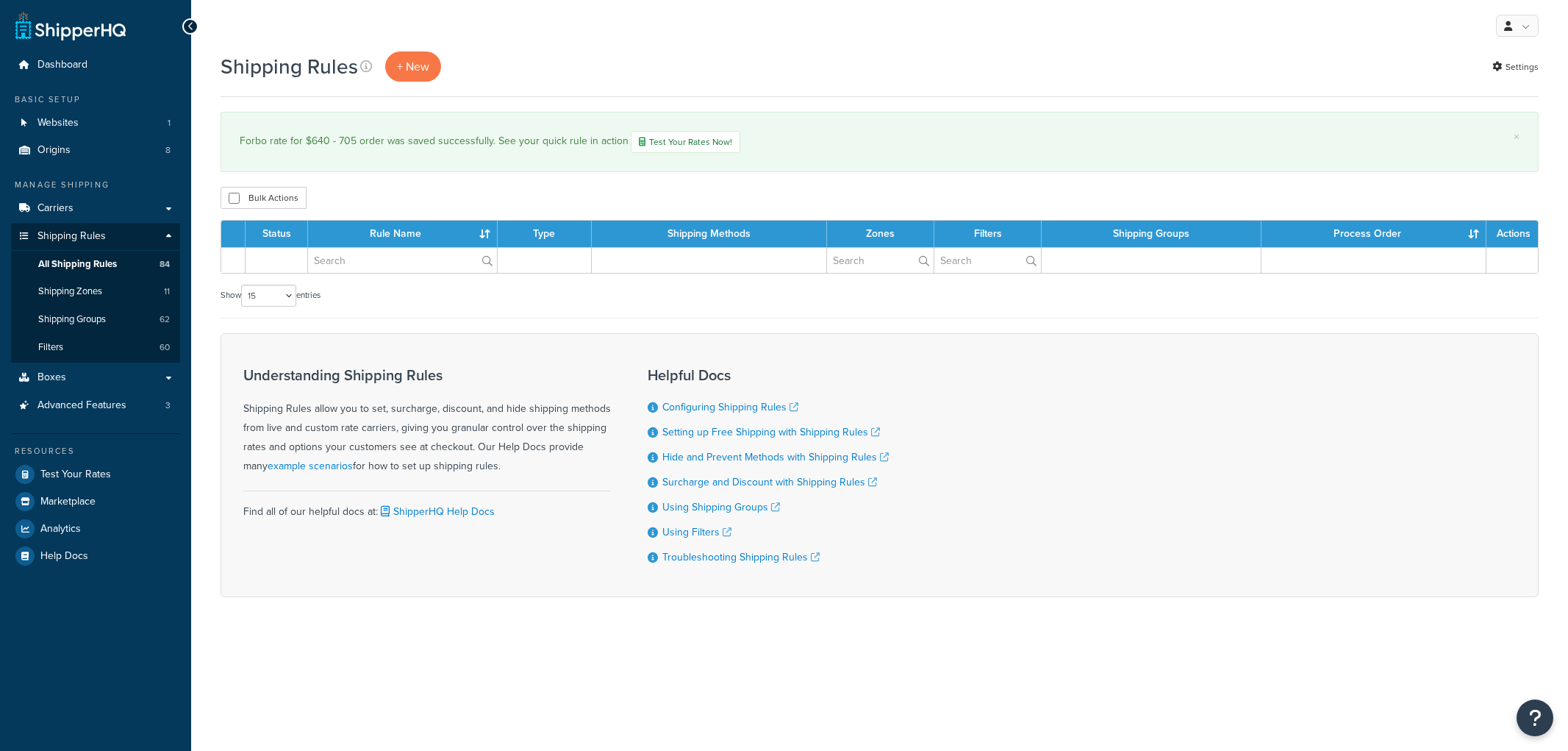
select select "15"
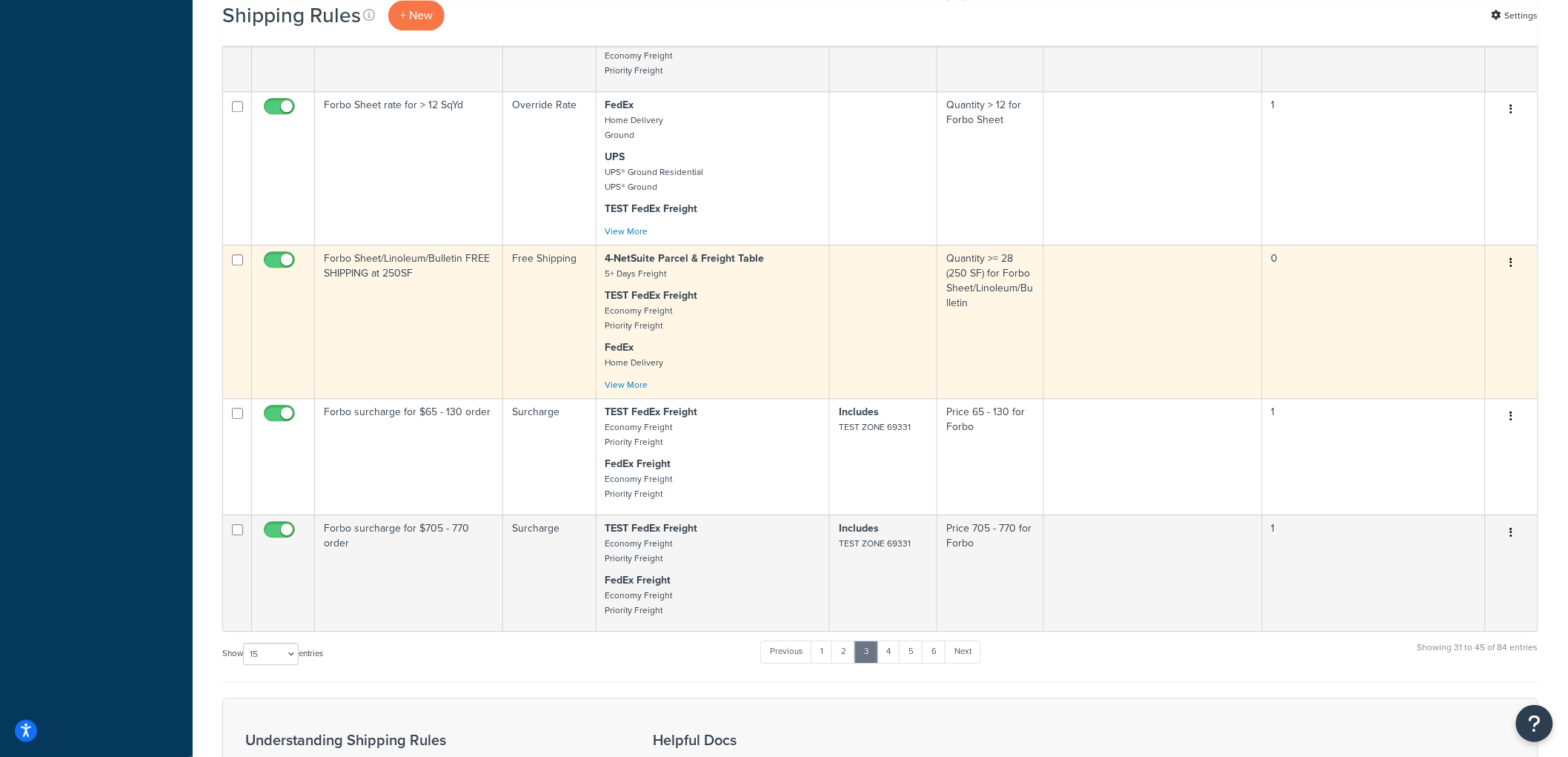
scroll to position [1482, 0]
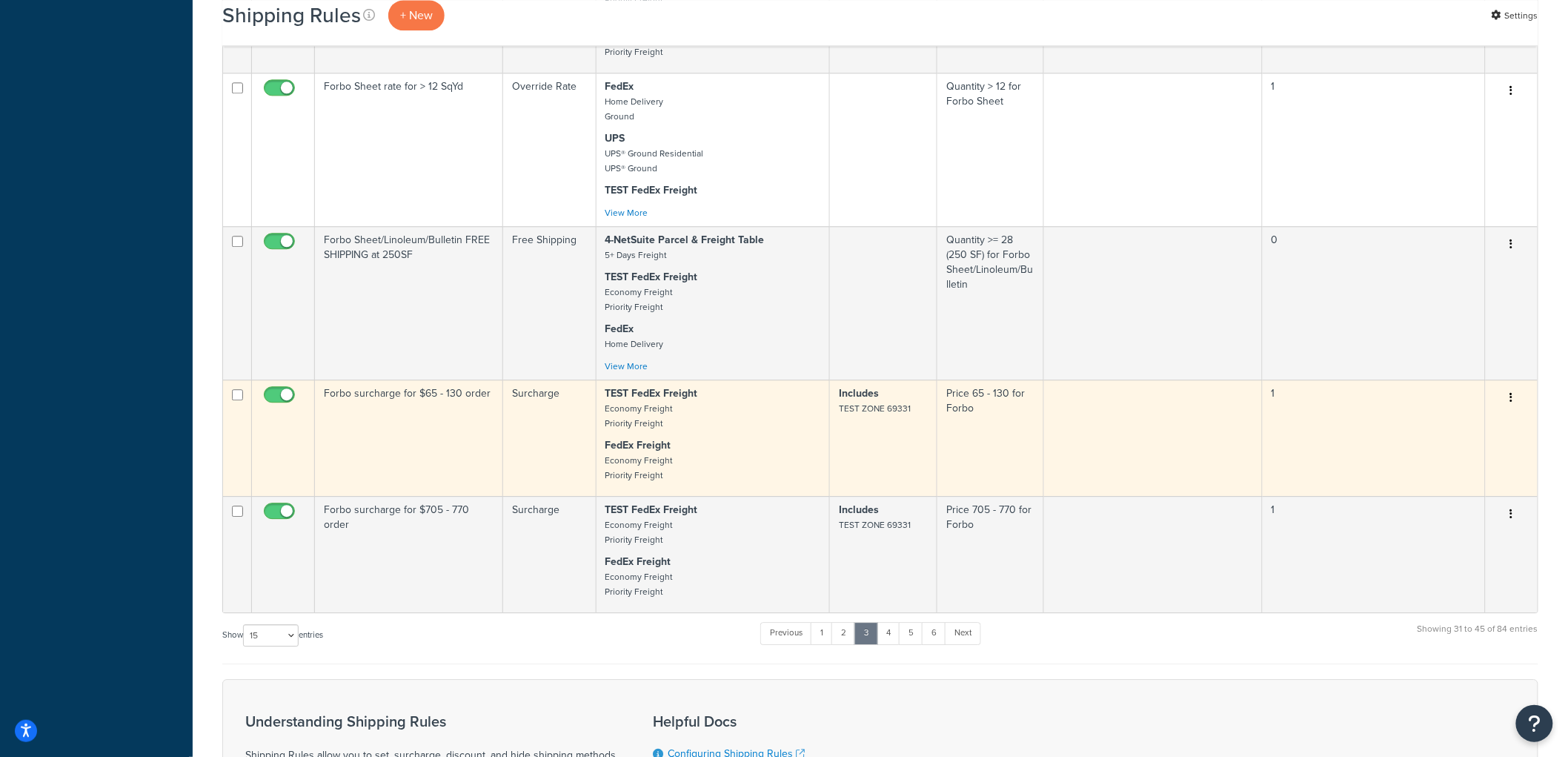
click at [447, 461] on td "Forbo surcharge for $65 - 130 order" at bounding box center [408, 437] width 188 height 117
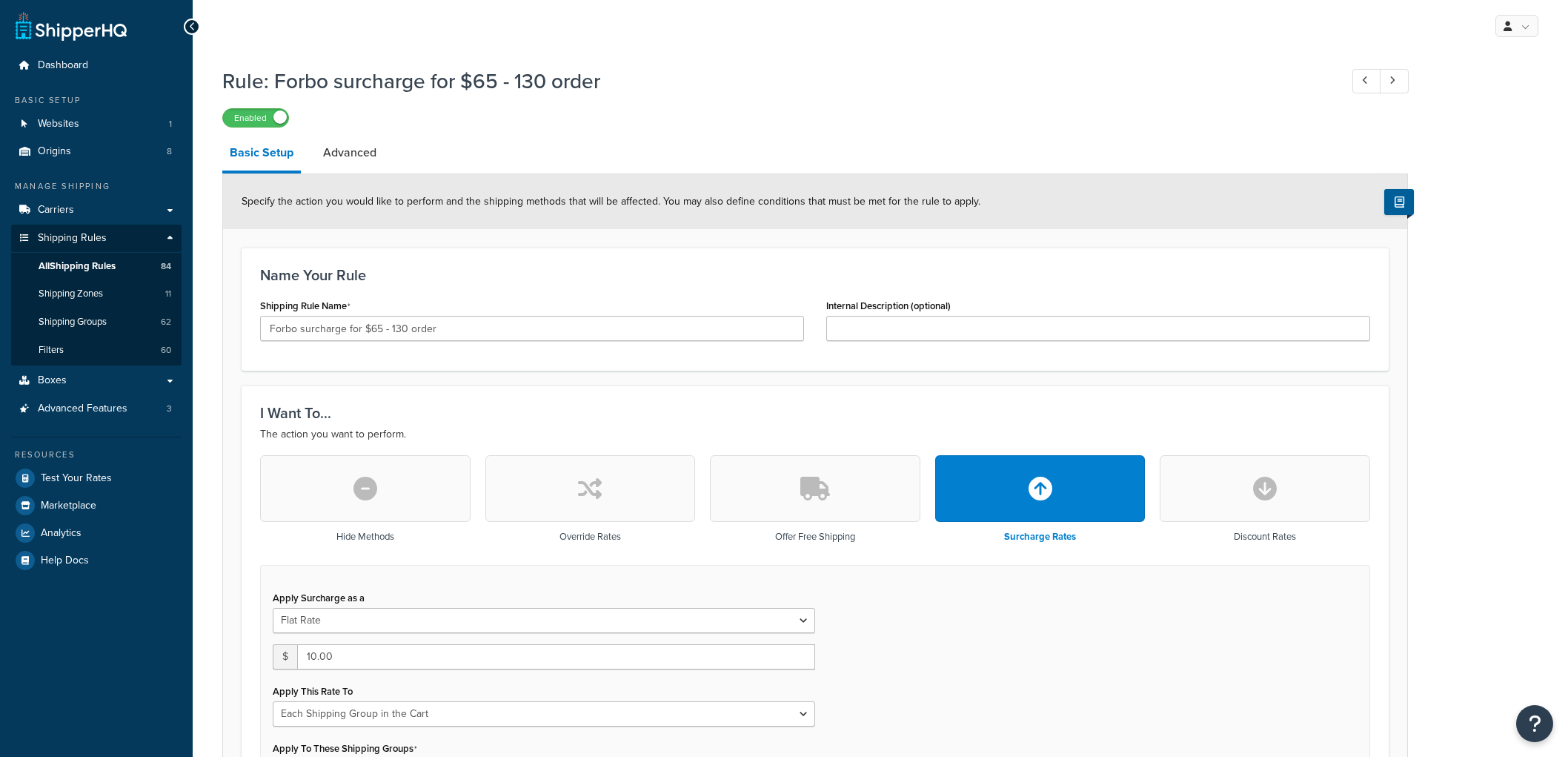
select select "SHIPPING_GROUP"
click at [335, 330] on input "Forbo surcharge for $65 - 130 order" at bounding box center [532, 329] width 544 height 25
type input "Forbo rate for $65 - 130 order"
click at [427, 299] on div "Shipping Rule Name Forbo rate for $65 - 130 order" at bounding box center [532, 318] width 544 height 46
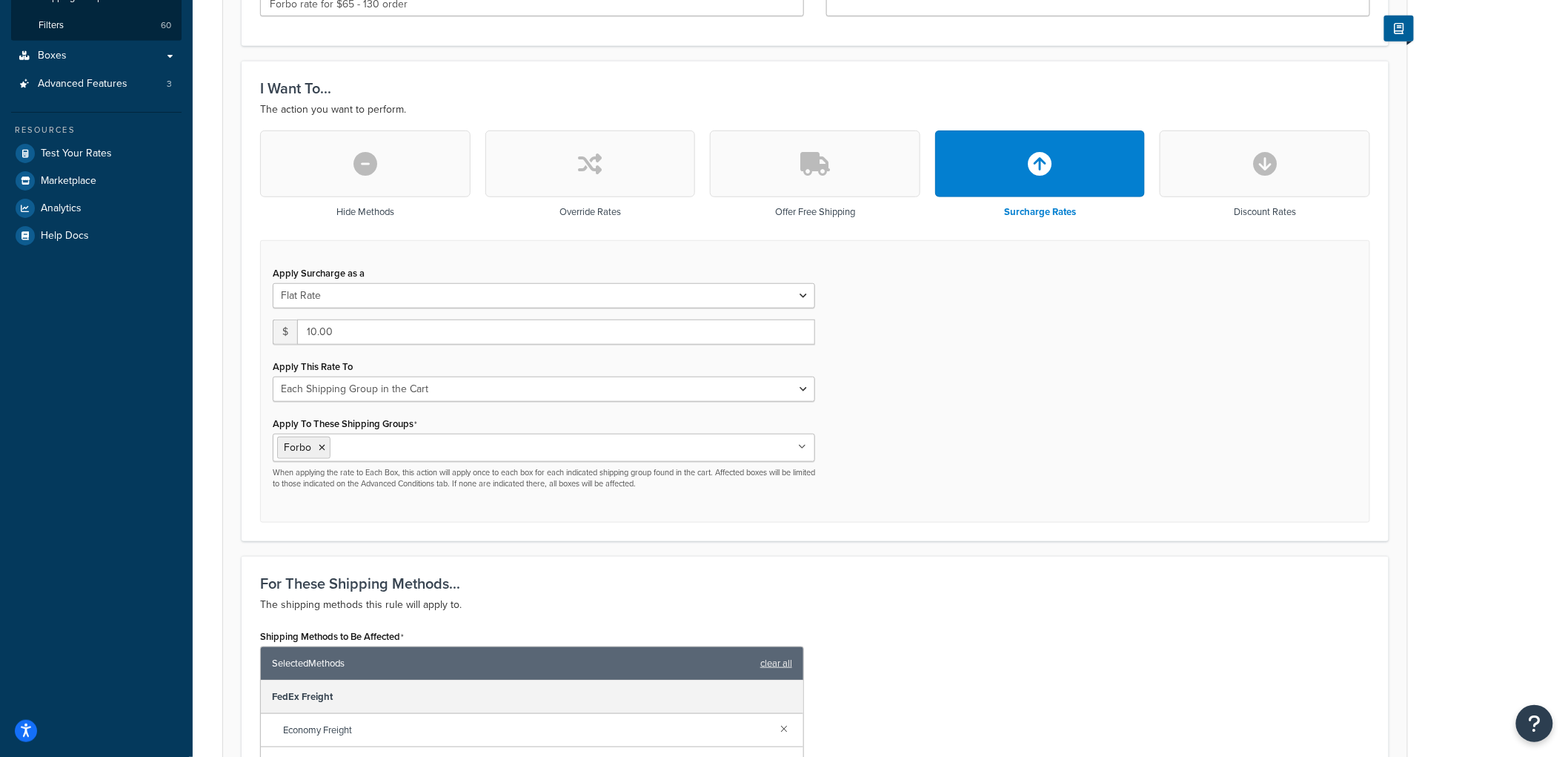
scroll to position [329, 0]
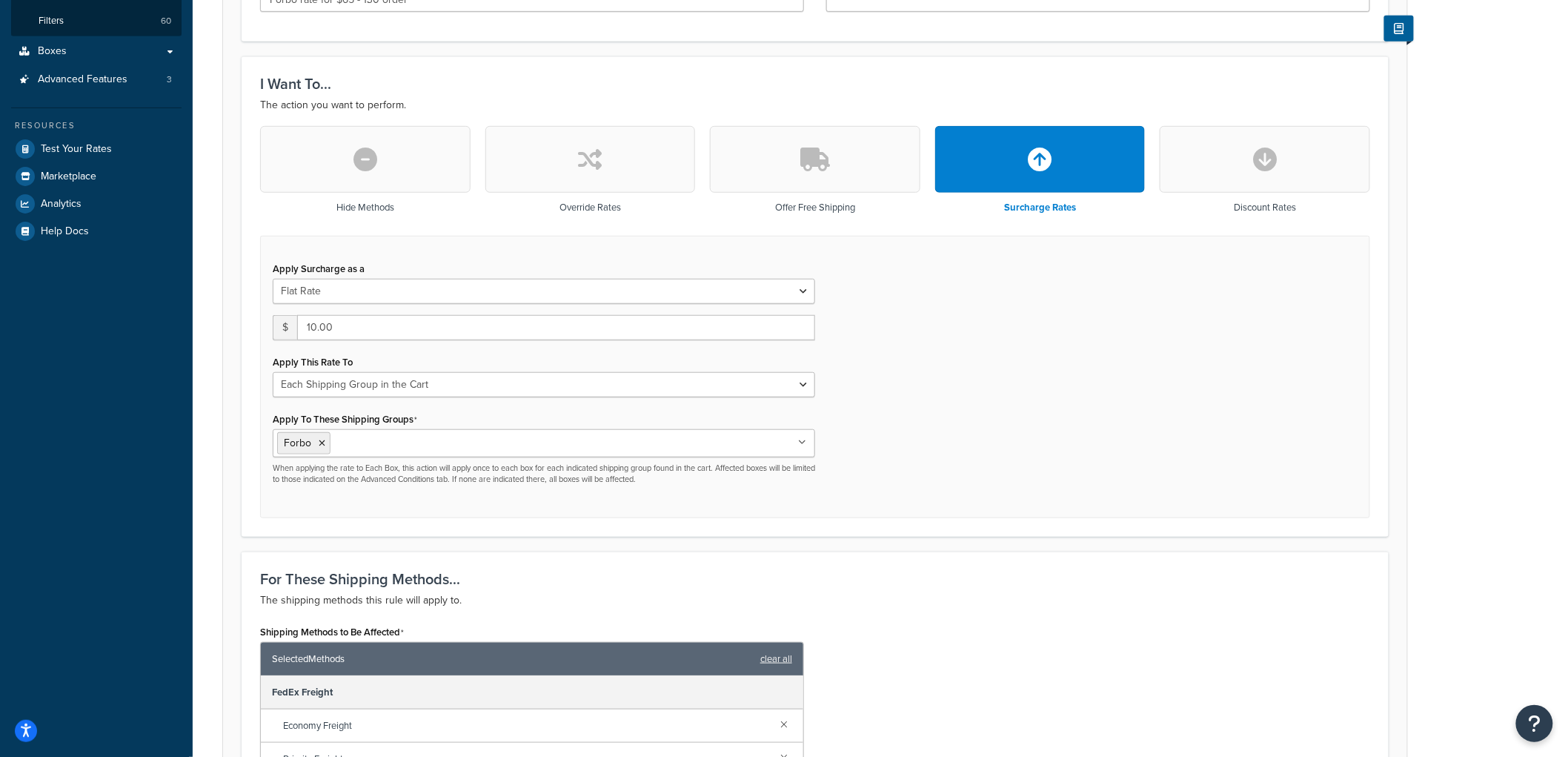
click at [548, 184] on button "button" at bounding box center [590, 159] width 210 height 67
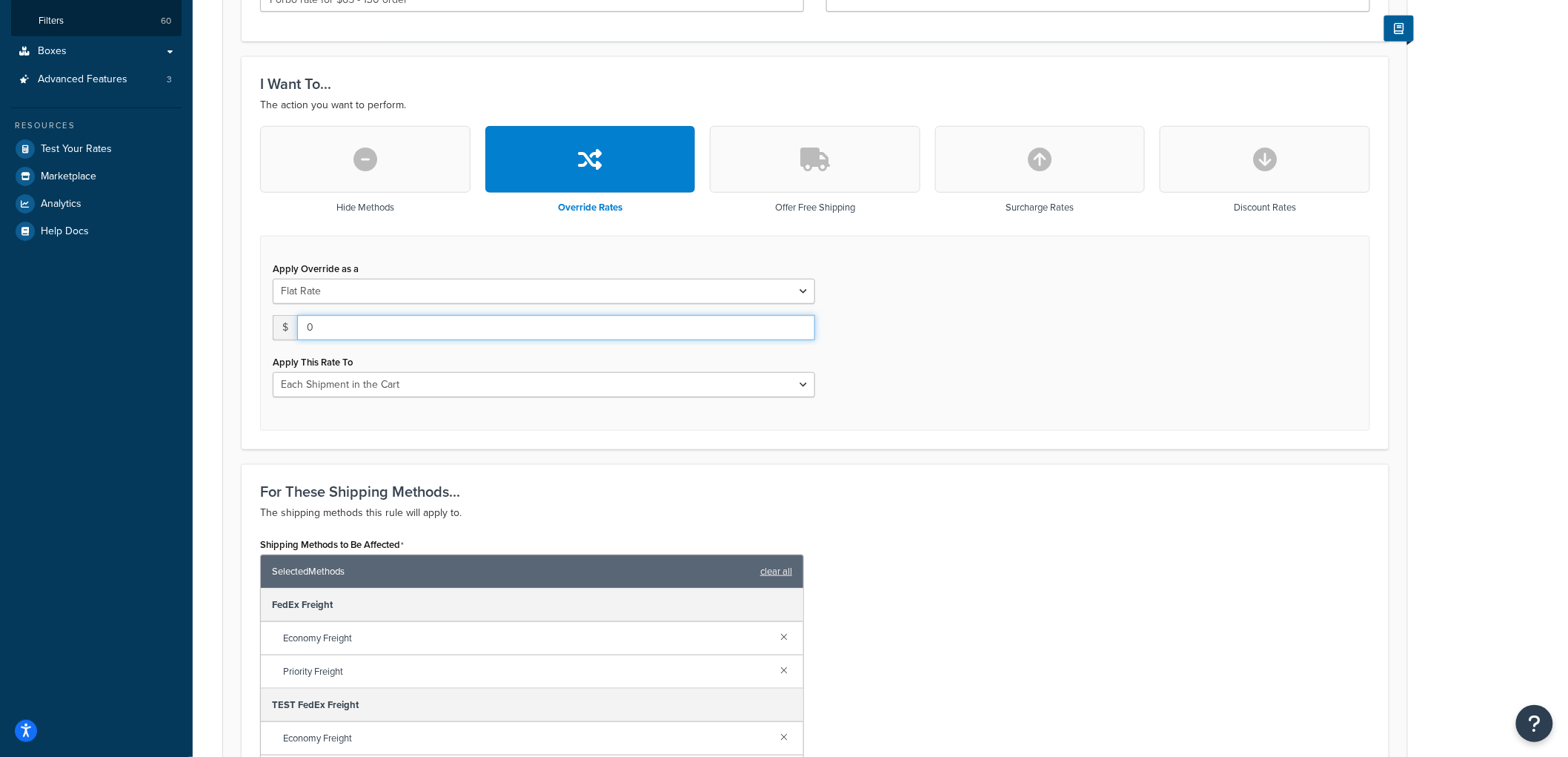
drag, startPoint x: 401, startPoint y: 329, endPoint x: 201, endPoint y: 317, distance: 200.4
click at [201, 317] on div "Rule: Forbo surcharge for $65 - 130 order Enabled Basic Setup Advanced Specify …" at bounding box center [880, 534] width 1375 height 1608
type input "10"
click at [1151, 372] on div "Apply Override as a Flat Rate Percentage Flat Rate & Percentage $ 10 Apply This…" at bounding box center [815, 333] width 1110 height 195
click at [597, 375] on select "Each Shipment in the Cart Each Origin in the Cart Each Shipping Group in the Ca…" at bounding box center [544, 385] width 542 height 25
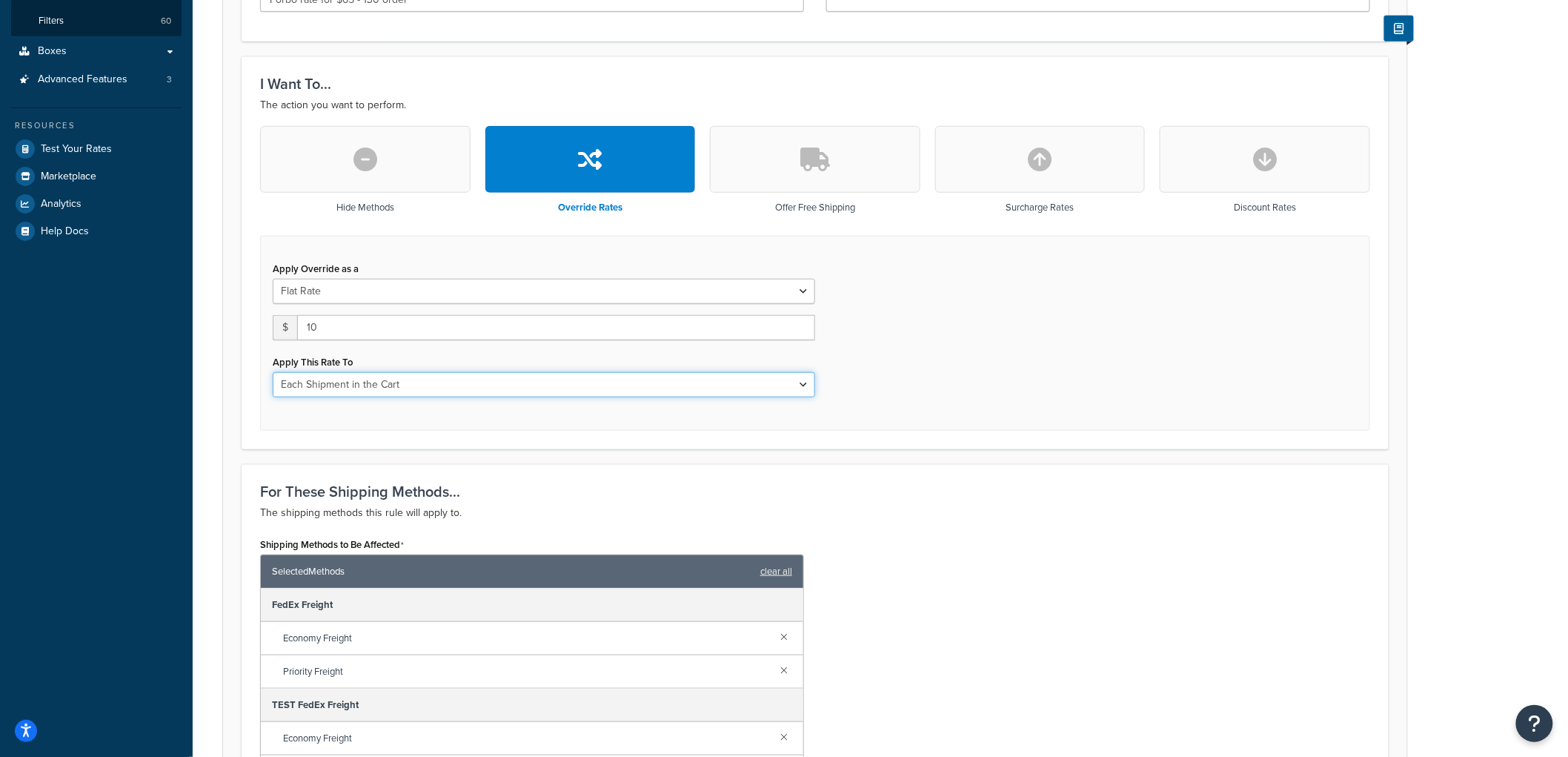
select select "SHIPPING_GROUP"
click at [273, 372] on select "Each Shipment in the Cart Each Origin in the Cart Each Shipping Group in the Ca…" at bounding box center [544, 385] width 542 height 25
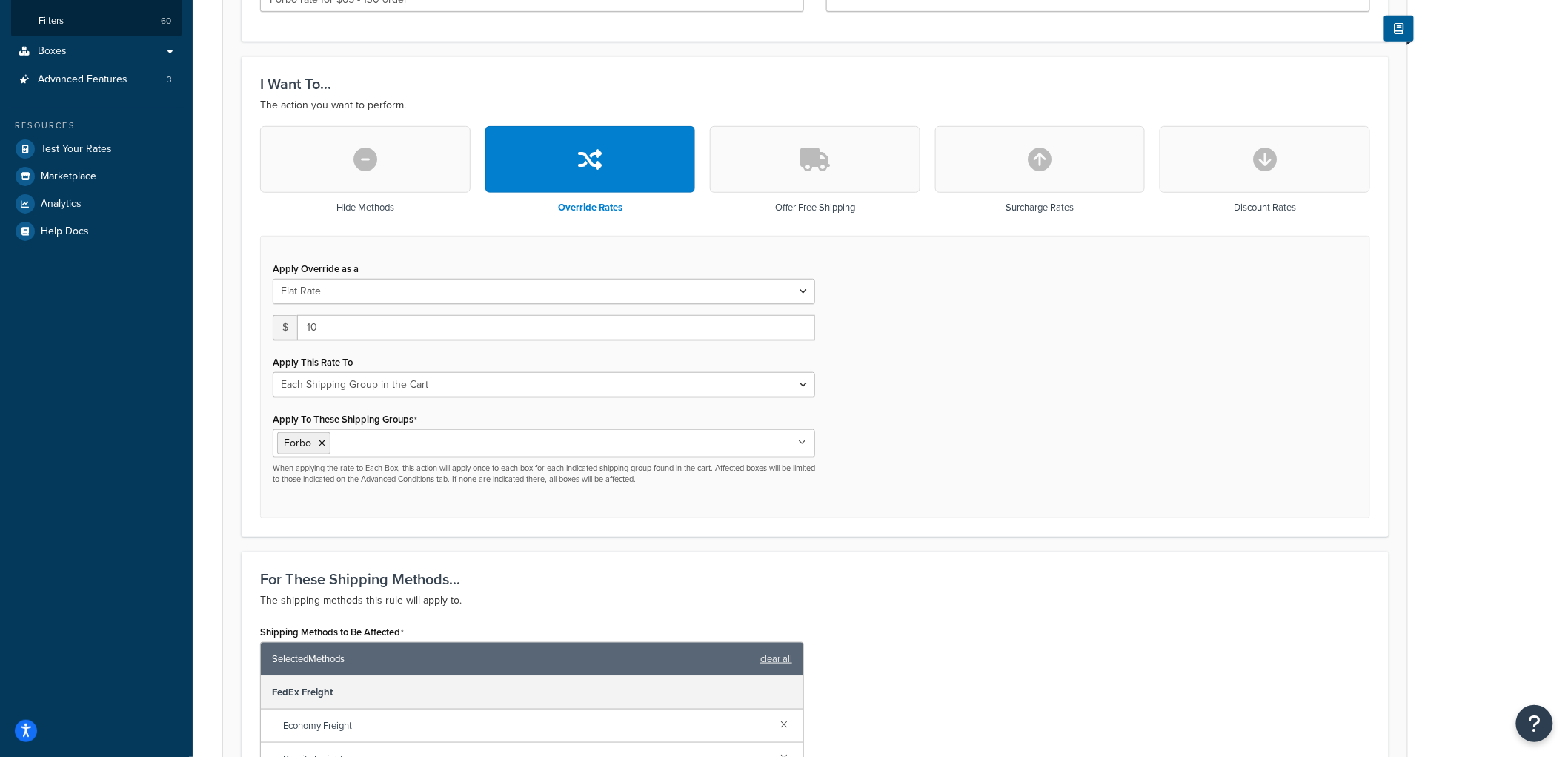
click at [964, 419] on div "Apply Override as a Flat Rate Percentage Flat Rate & Percentage $ 10 Apply This…" at bounding box center [815, 377] width 1110 height 283
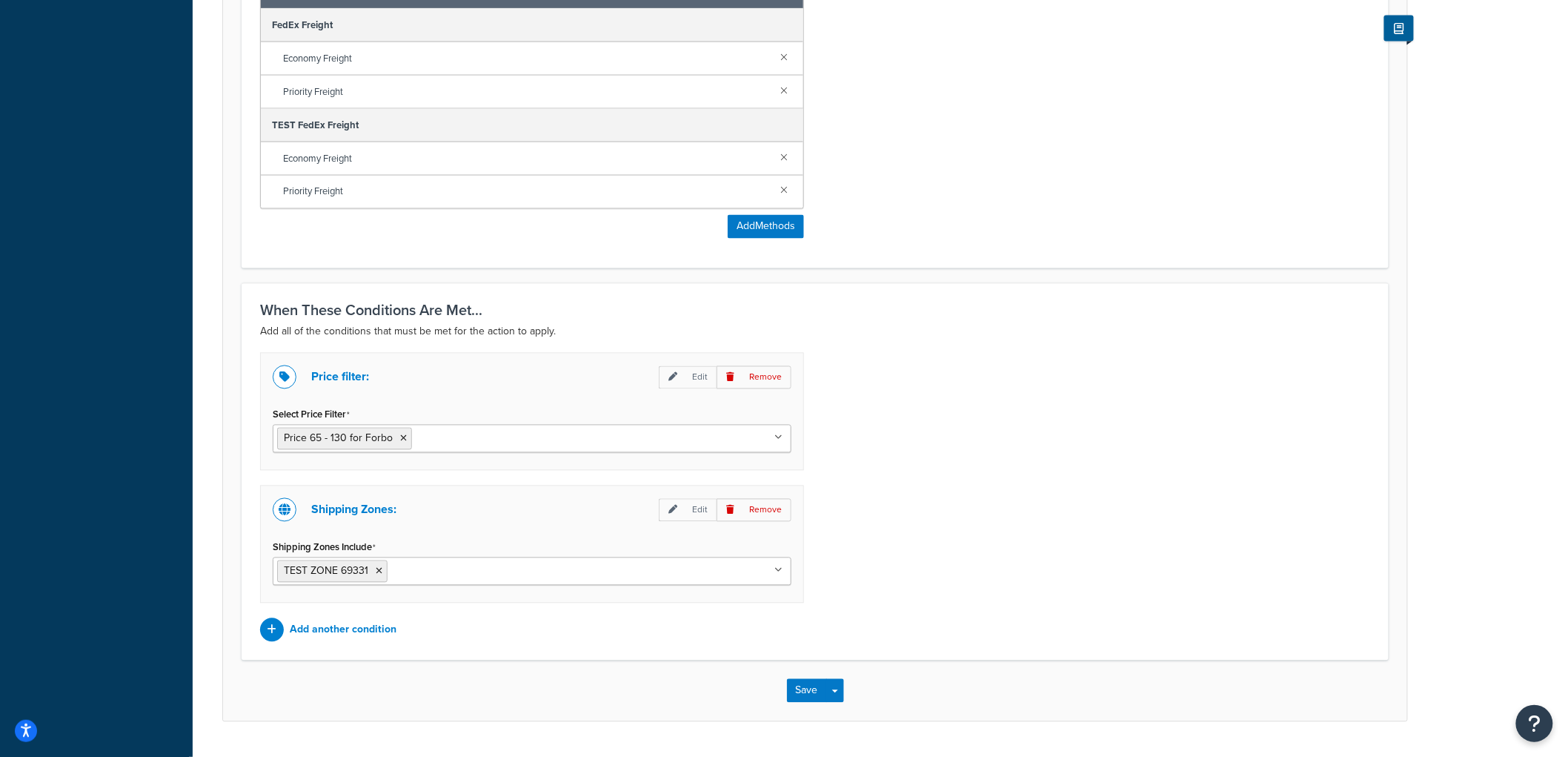
scroll to position [1039, 0]
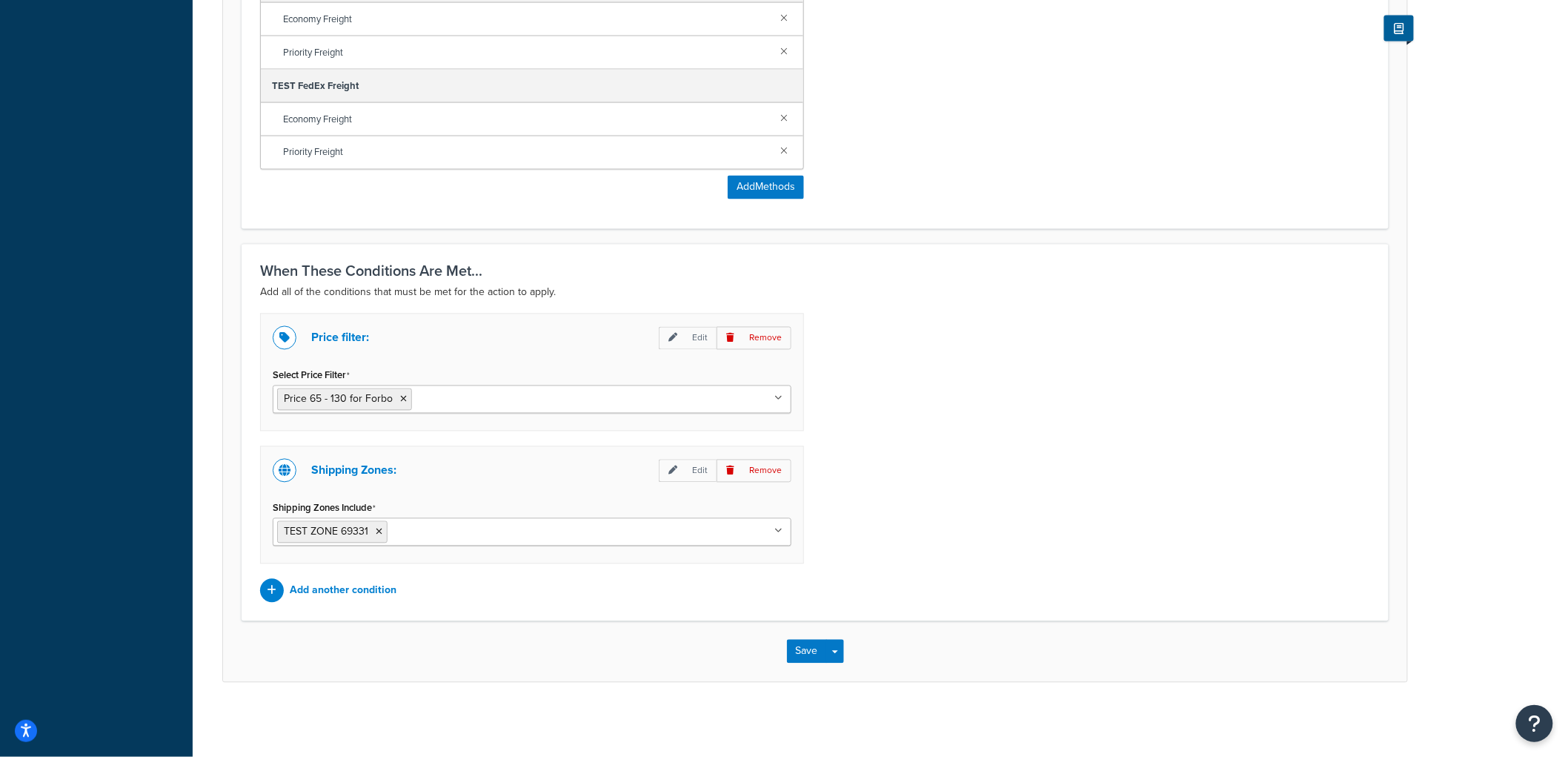
click at [806, 632] on div "Save Save Dropdown Save and Edit Save and Duplicate Save and Create New" at bounding box center [815, 651] width 1184 height 61
click at [806, 640] on button "Save" at bounding box center [807, 651] width 40 height 24
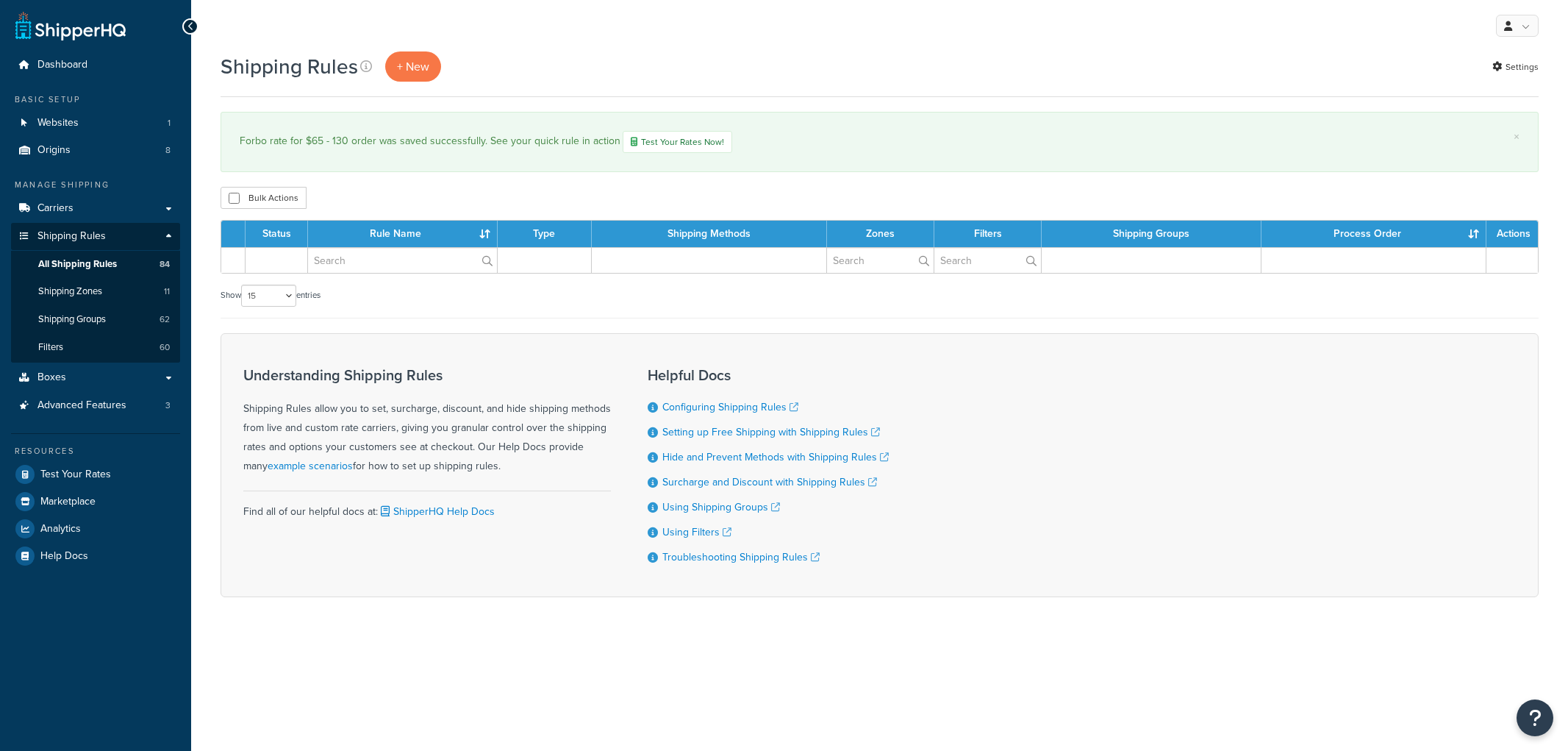
select select "15"
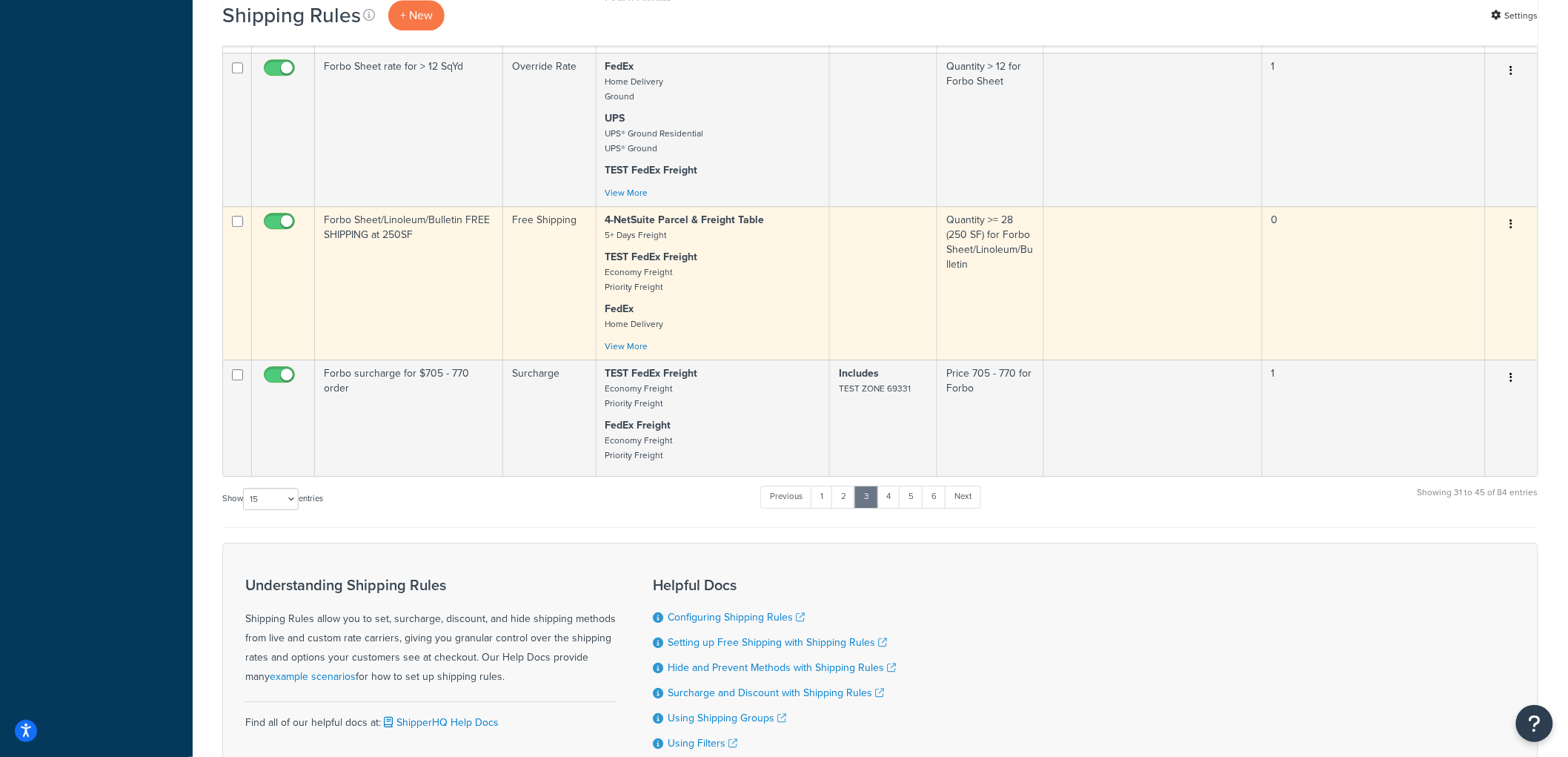
scroll to position [1647, 0]
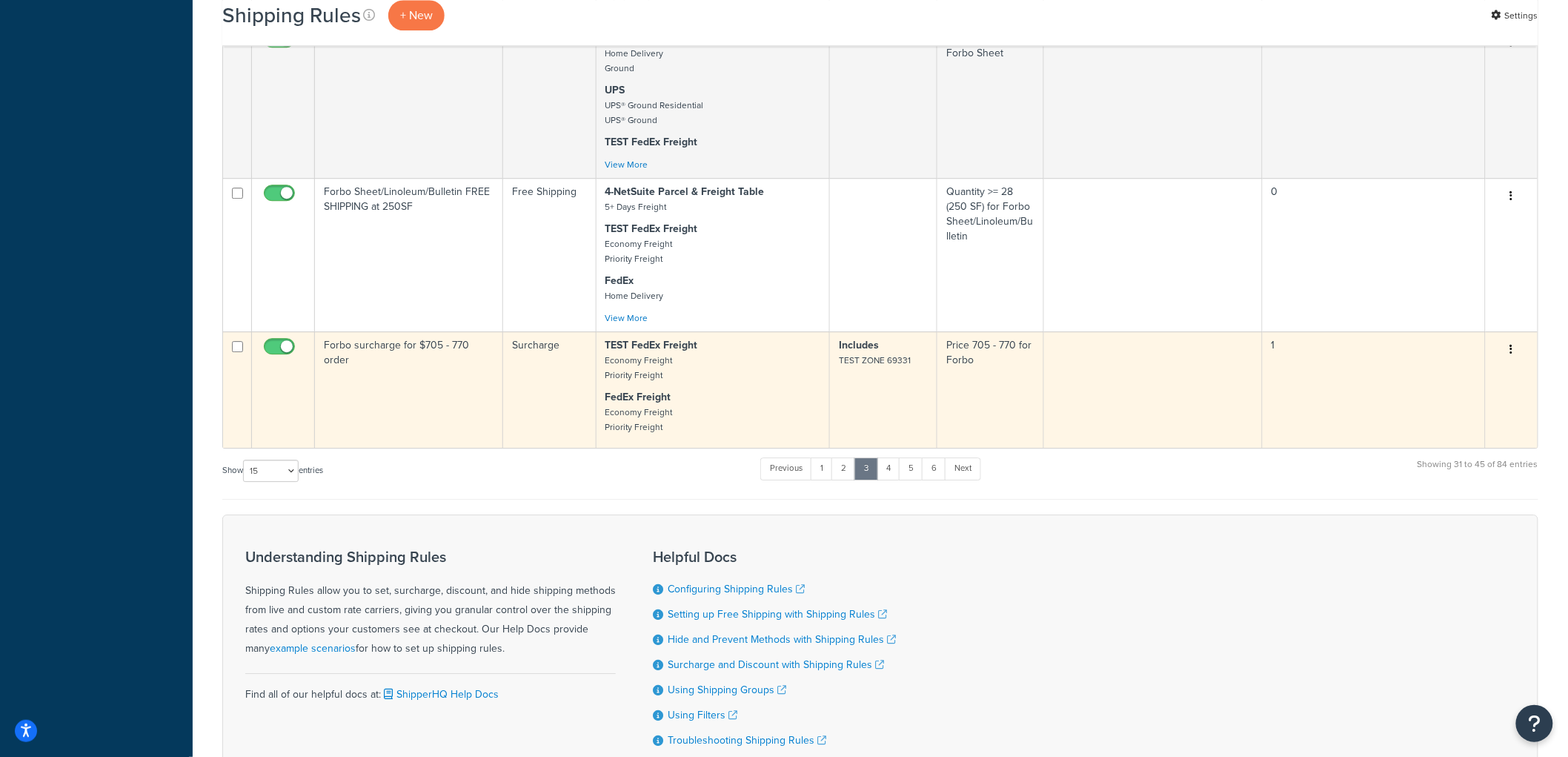
click at [411, 374] on td "Forbo surcharge for $705 - 770 order" at bounding box center [408, 390] width 188 height 117
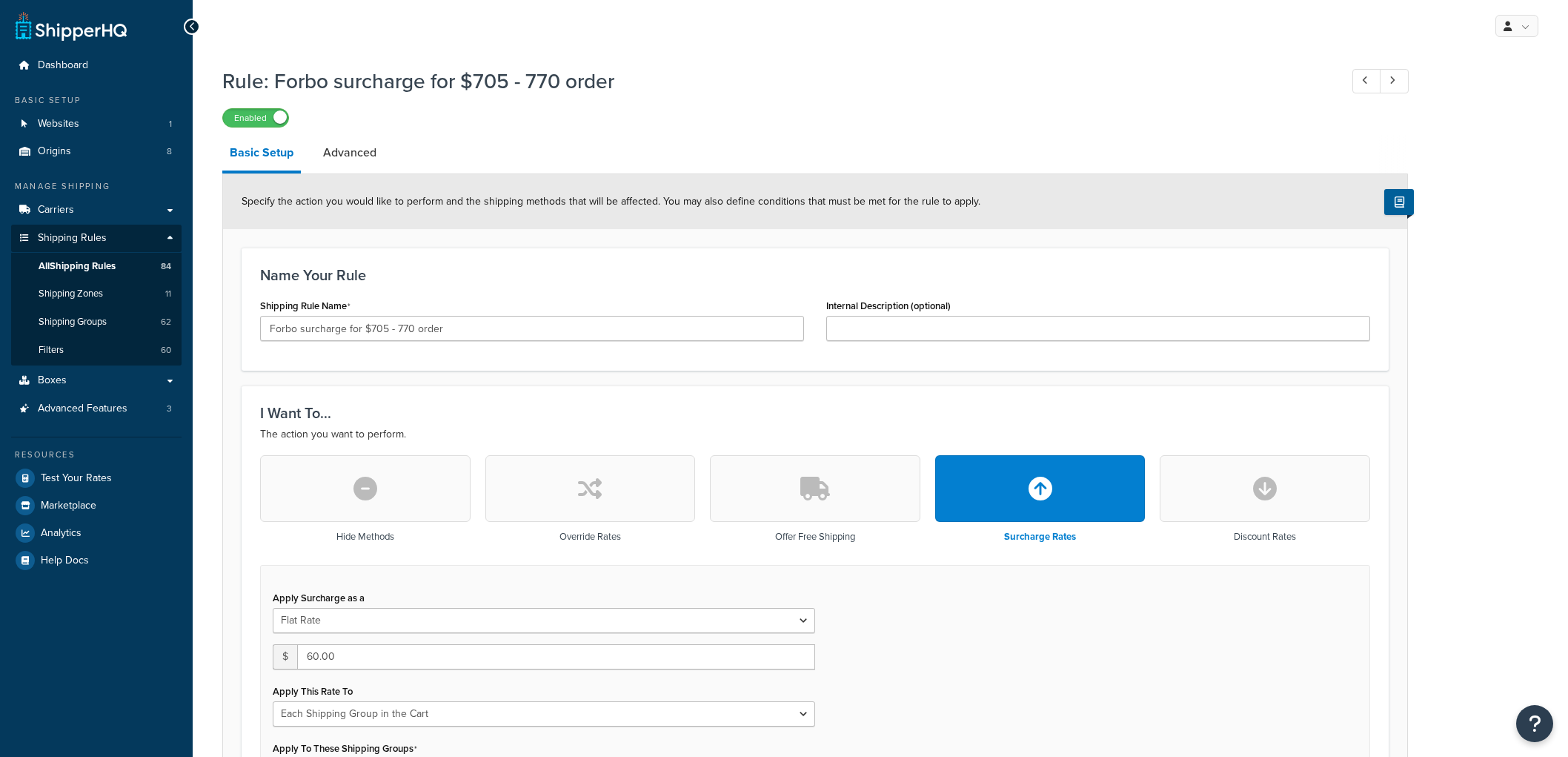
select select "SHIPPING_GROUP"
click at [332, 324] on input "Forbo surcharge for $705 - 770 order" at bounding box center [532, 329] width 544 height 25
click at [509, 279] on h3 "Name Your Rule" at bounding box center [815, 275] width 1110 height 17
click at [315, 329] on input "Forbo ratefor $705 - 770 order" at bounding box center [532, 329] width 544 height 25
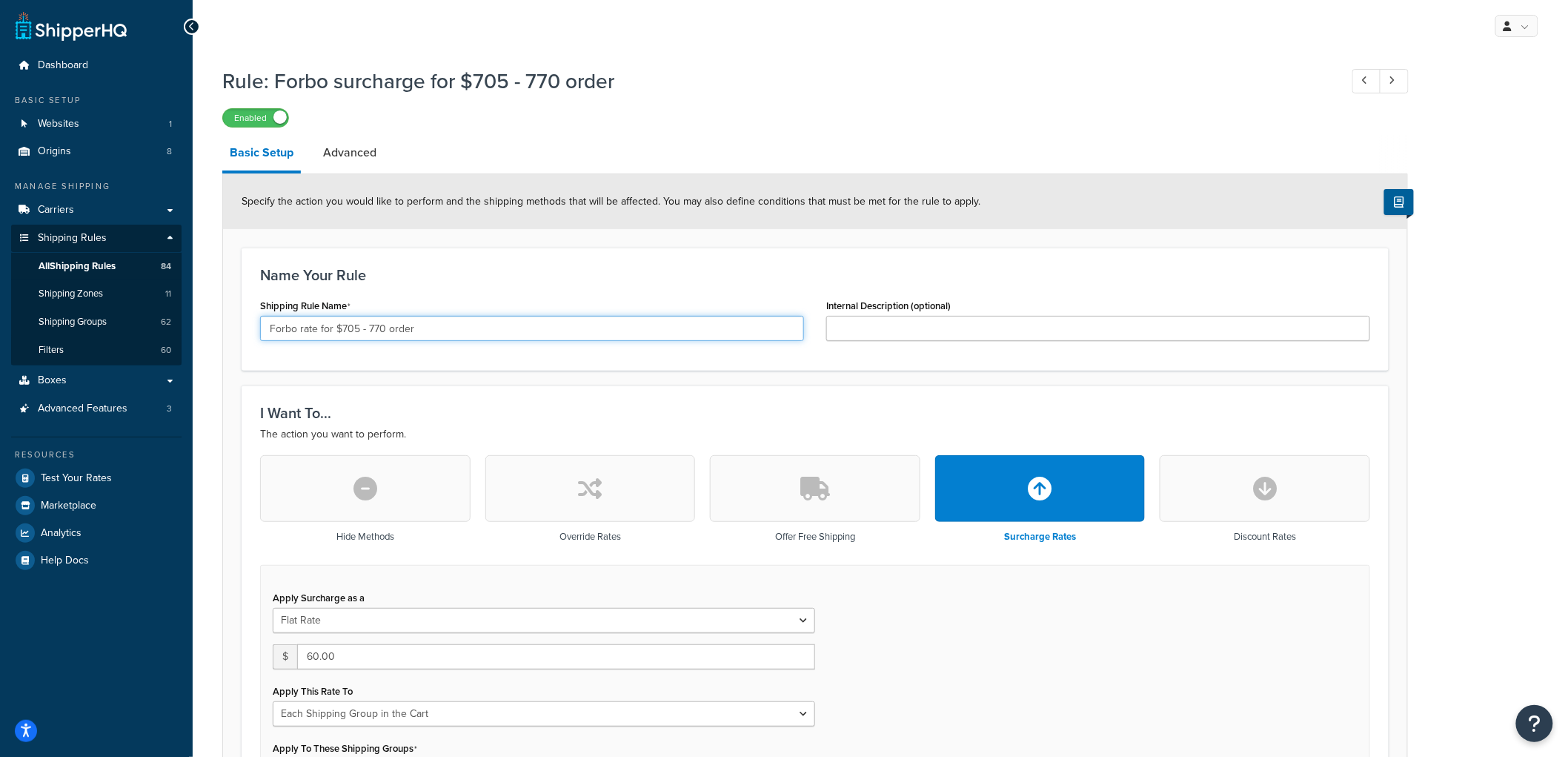
type input "Forbo rate for $705 - 770 order"
click at [499, 297] on div "Shipping Rule Name Forbo rate for $705 - 770 order" at bounding box center [532, 318] width 544 height 46
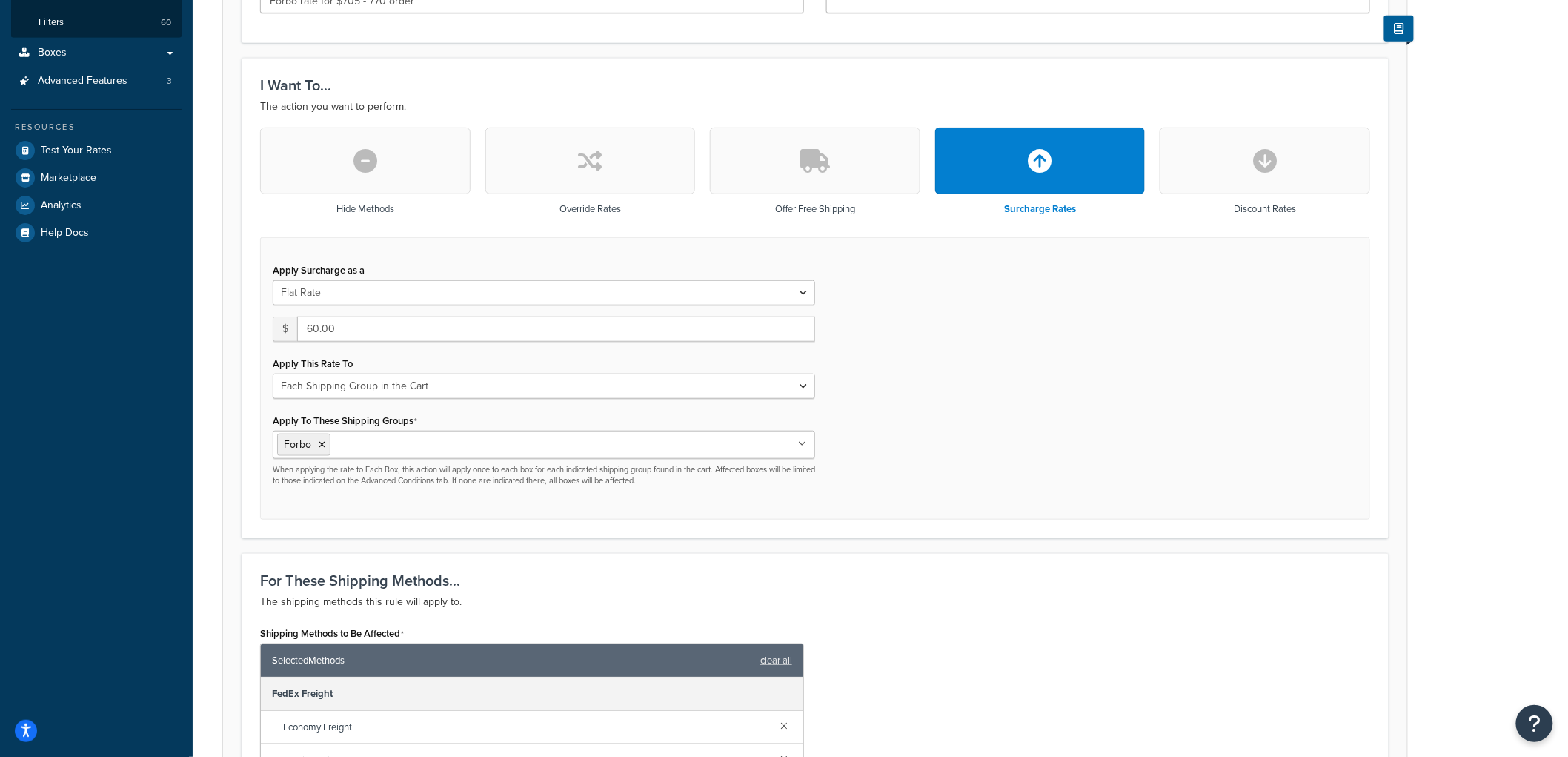
scroll to position [329, 0]
click at [537, 187] on button "button" at bounding box center [590, 159] width 210 height 67
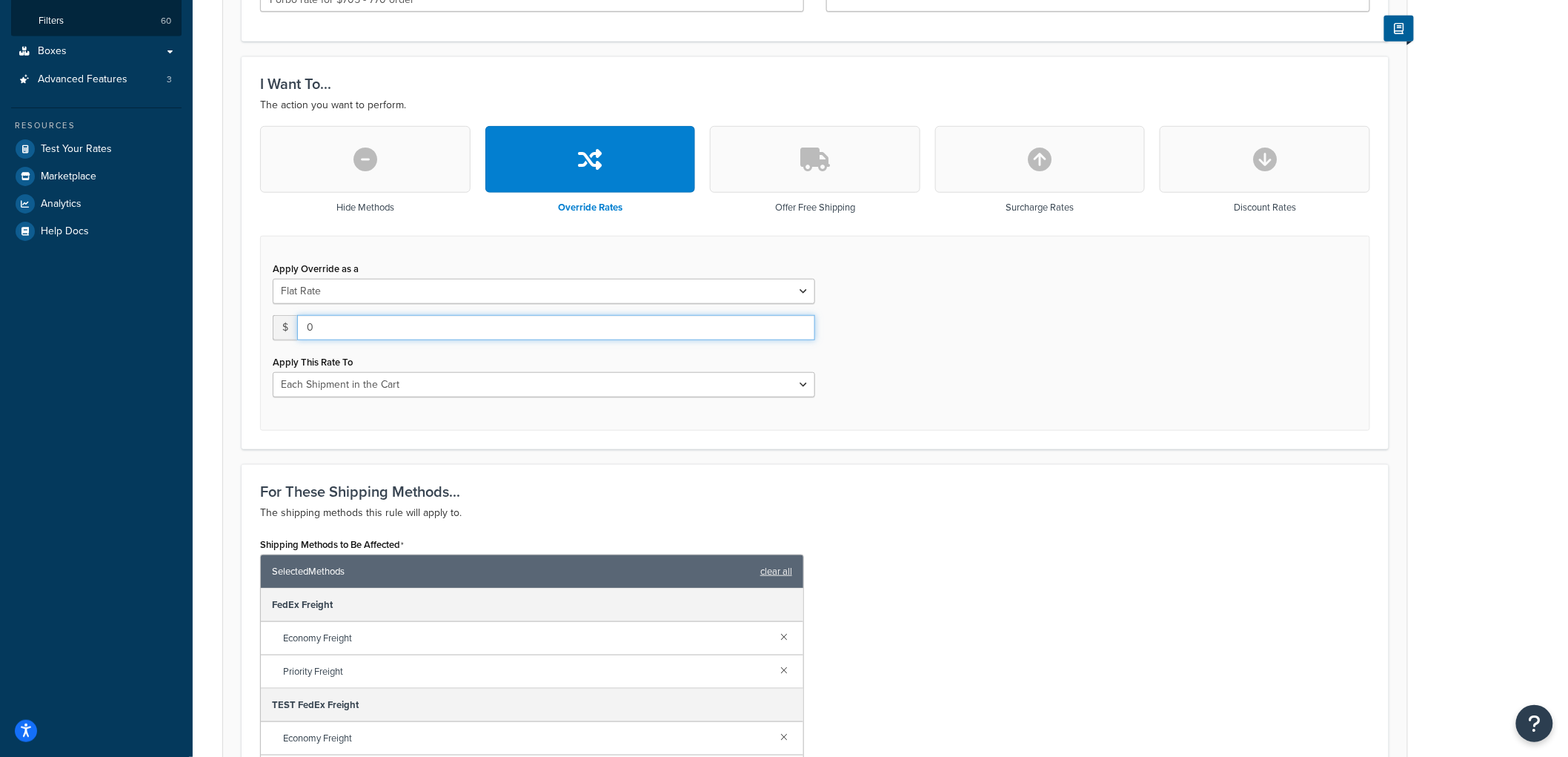
drag, startPoint x: 335, startPoint y: 322, endPoint x: 230, endPoint y: 329, distance: 105.2
click at [230, 329] on form "Specify the action you would like to perform and the shipping methods that will…" at bounding box center [815, 573] width 1184 height 1455
type input "60"
click at [510, 380] on select "Each Shipment in the Cart Each Origin in the Cart Each Shipping Group in the Ca…" at bounding box center [544, 385] width 542 height 25
select select "SHIPPING_GROUP"
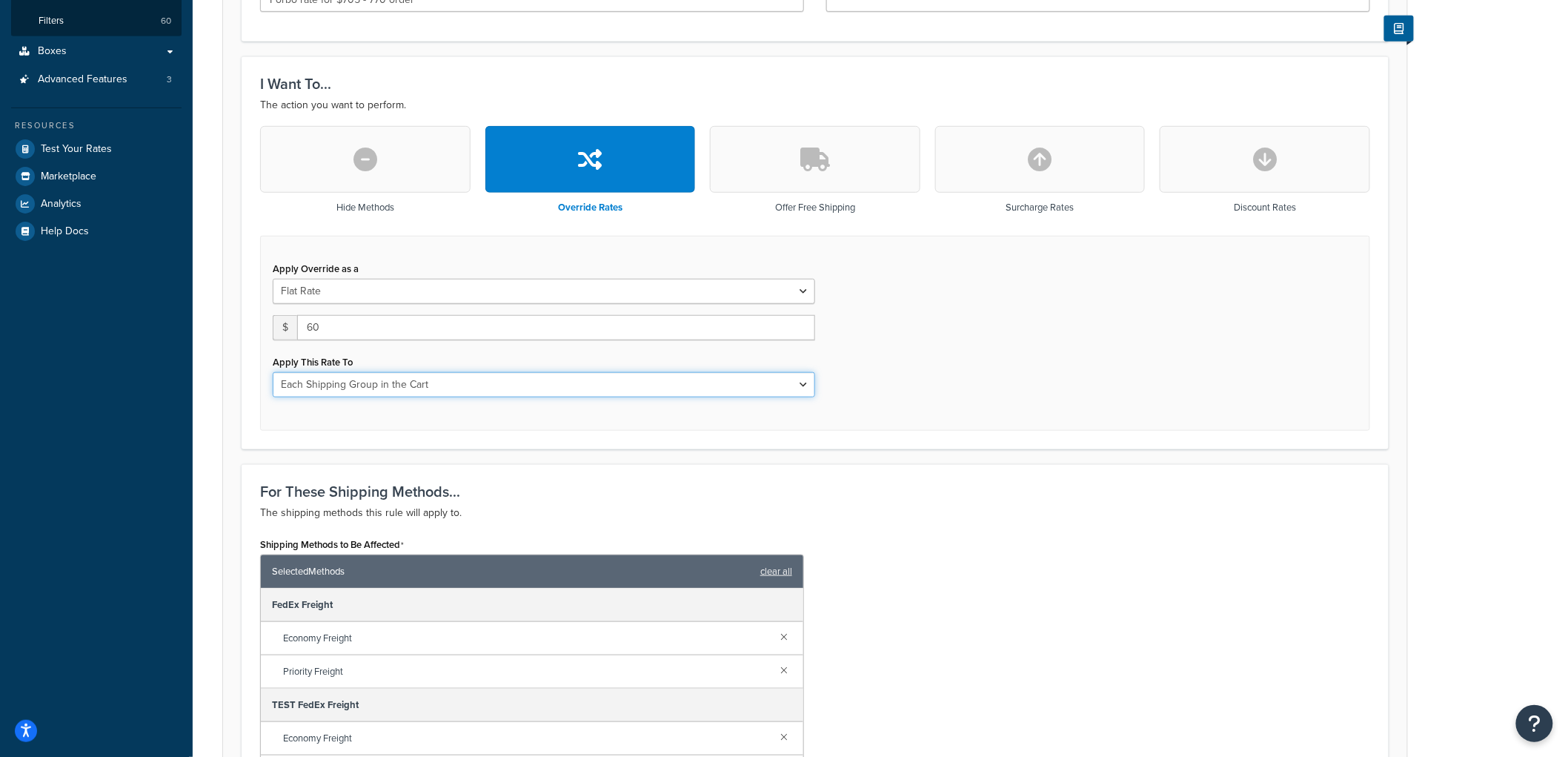
click at [273, 372] on select "Each Shipment in the Cart Each Origin in the Cart Each Shipping Group in the Ca…" at bounding box center [544, 385] width 542 height 25
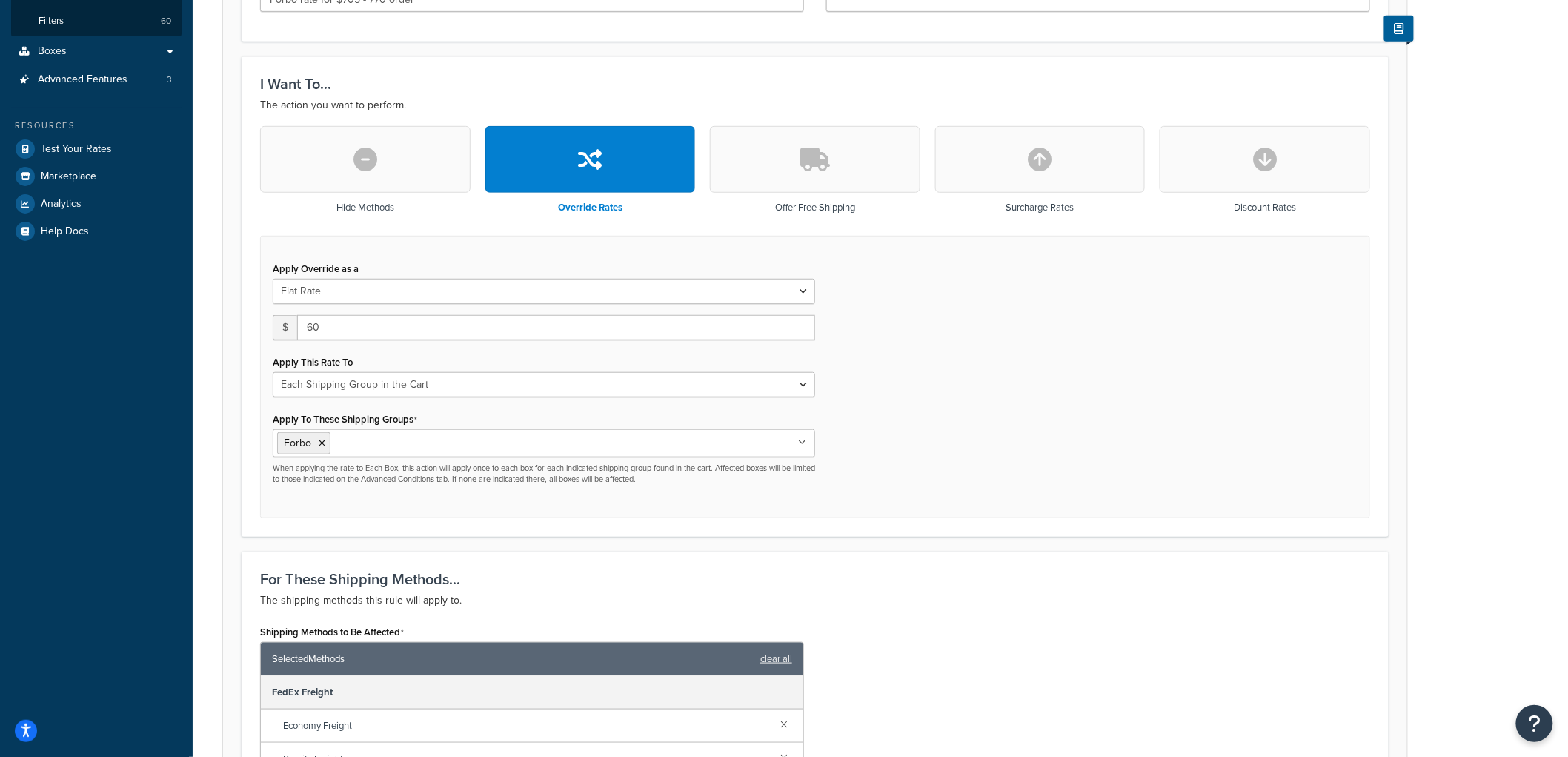
click at [878, 412] on div "Apply Override as a Flat Rate Percentage Flat Rate & Percentage $ 60 Apply This…" at bounding box center [815, 377] width 1110 height 283
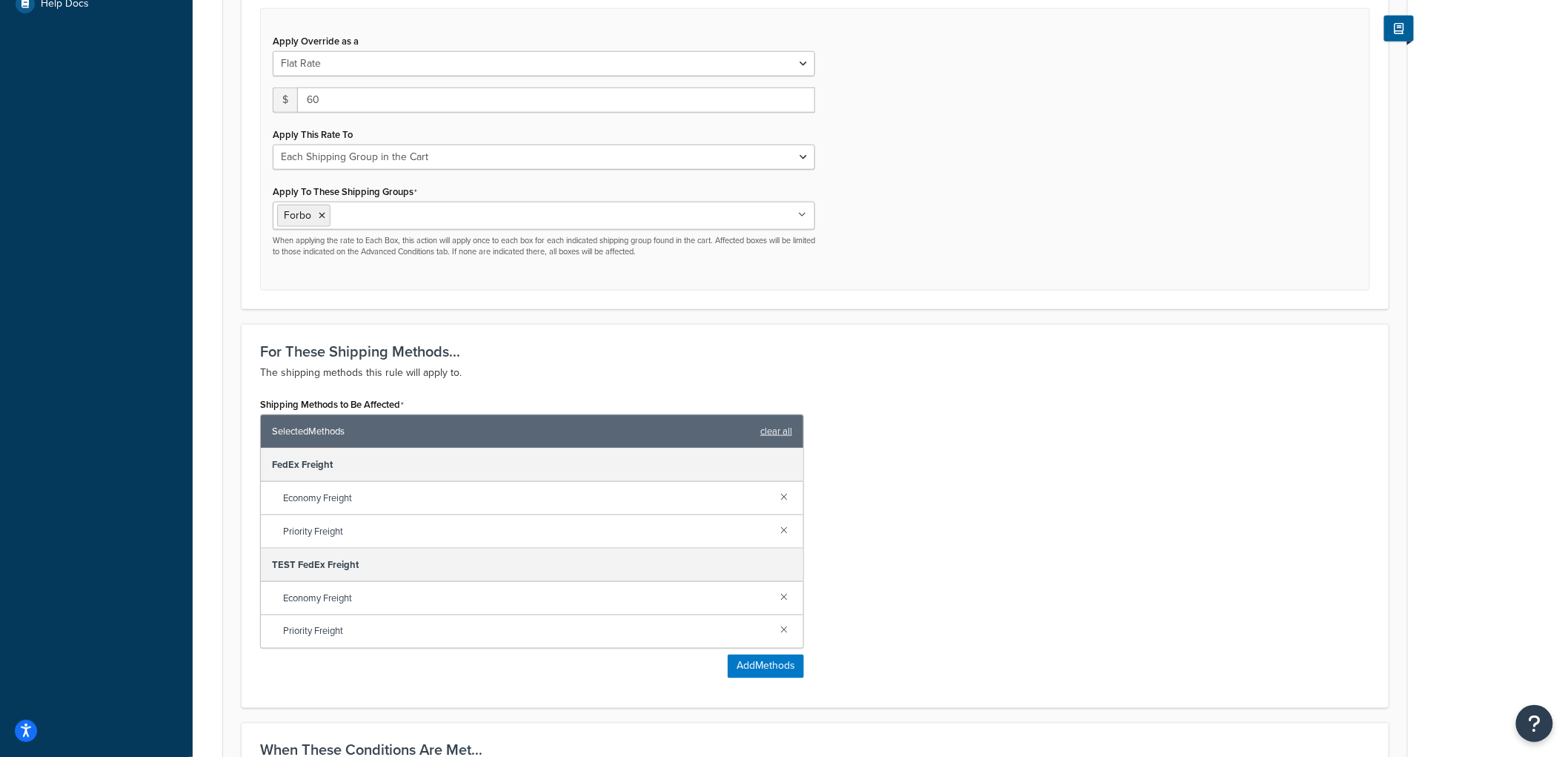
scroll to position [1039, 0]
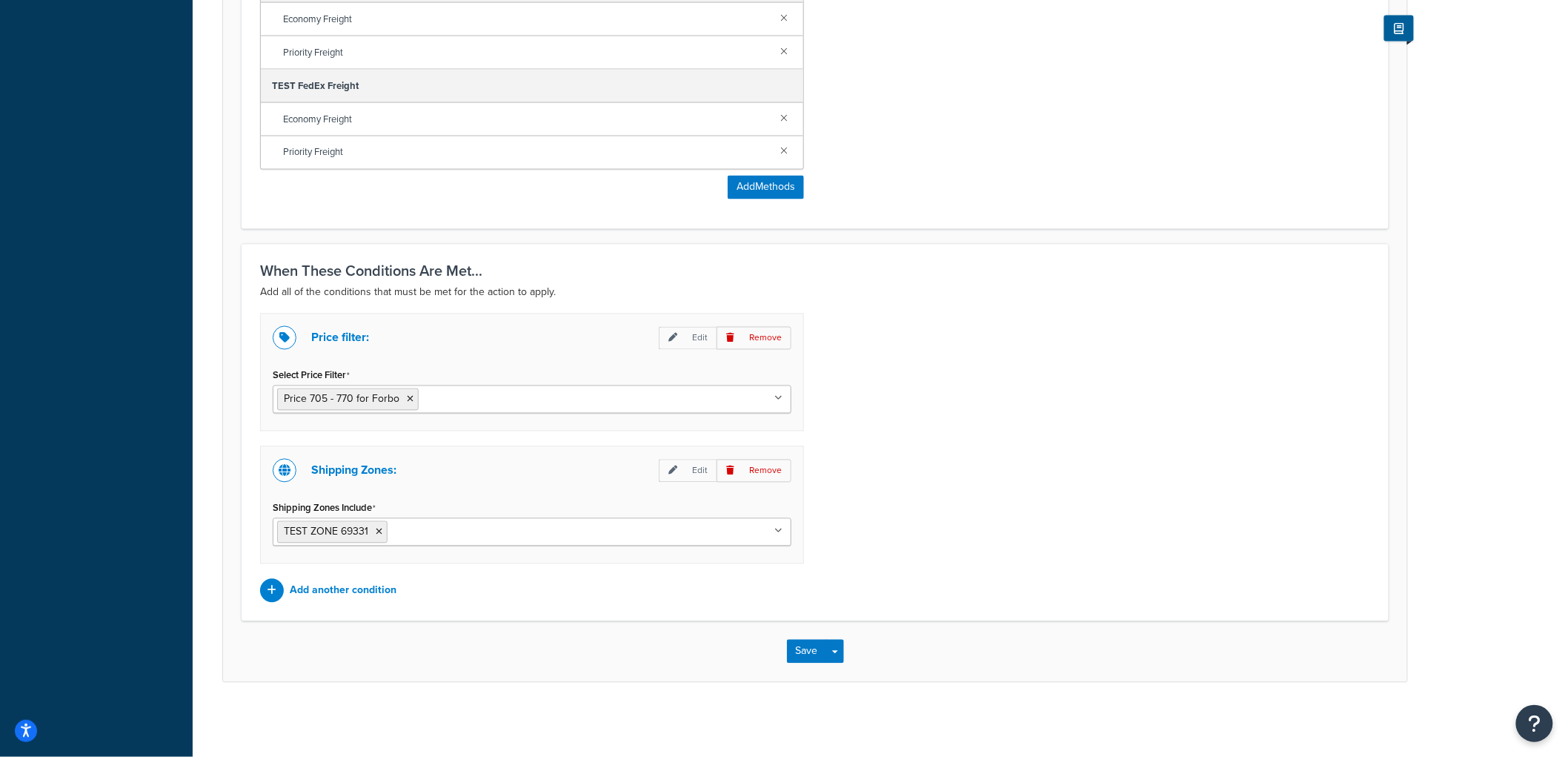
click at [792, 638] on div "Save Save Dropdown Save and Edit Save and Duplicate Save and Create New" at bounding box center [815, 651] width 1184 height 61
click at [799, 647] on button "Save" at bounding box center [807, 651] width 40 height 24
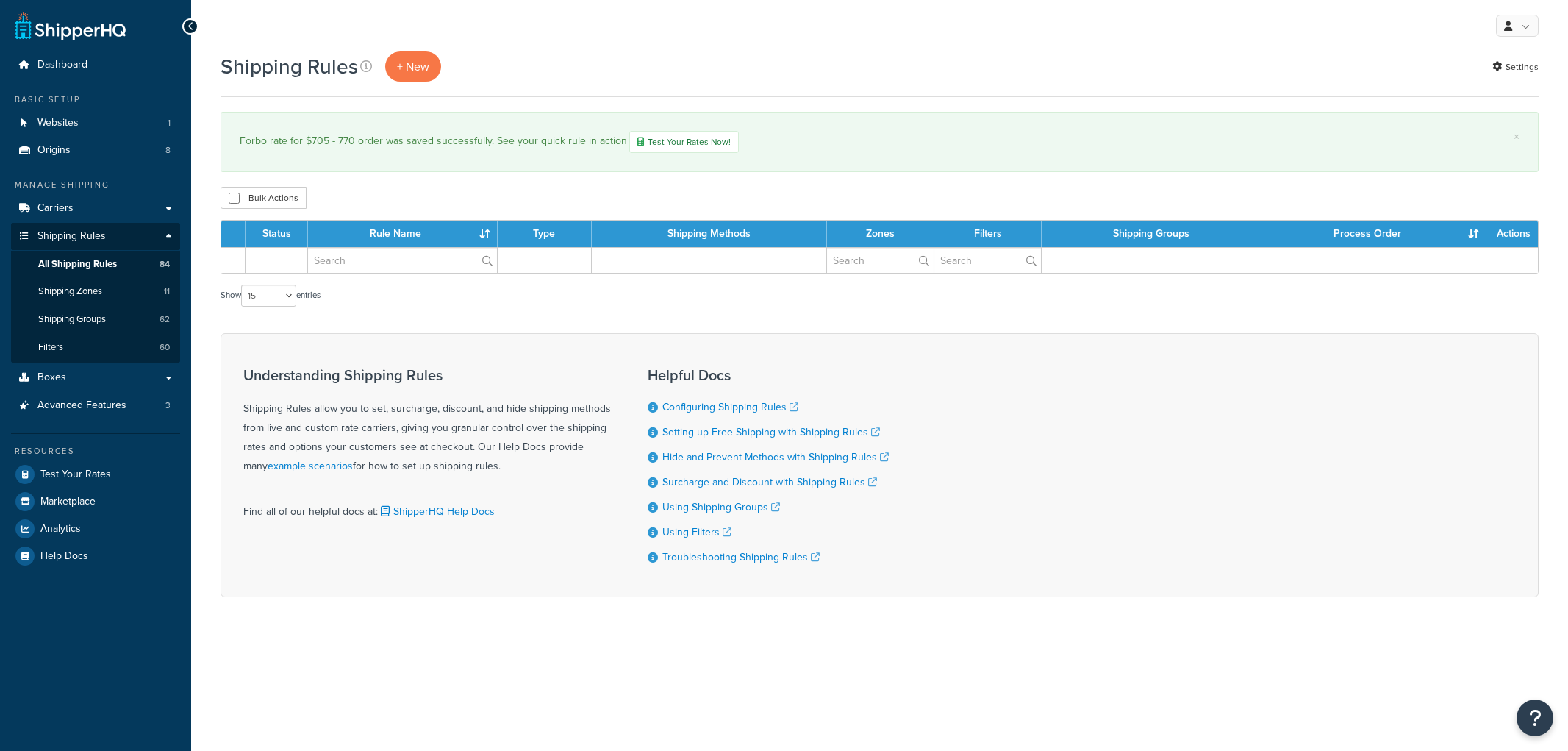
select select "15"
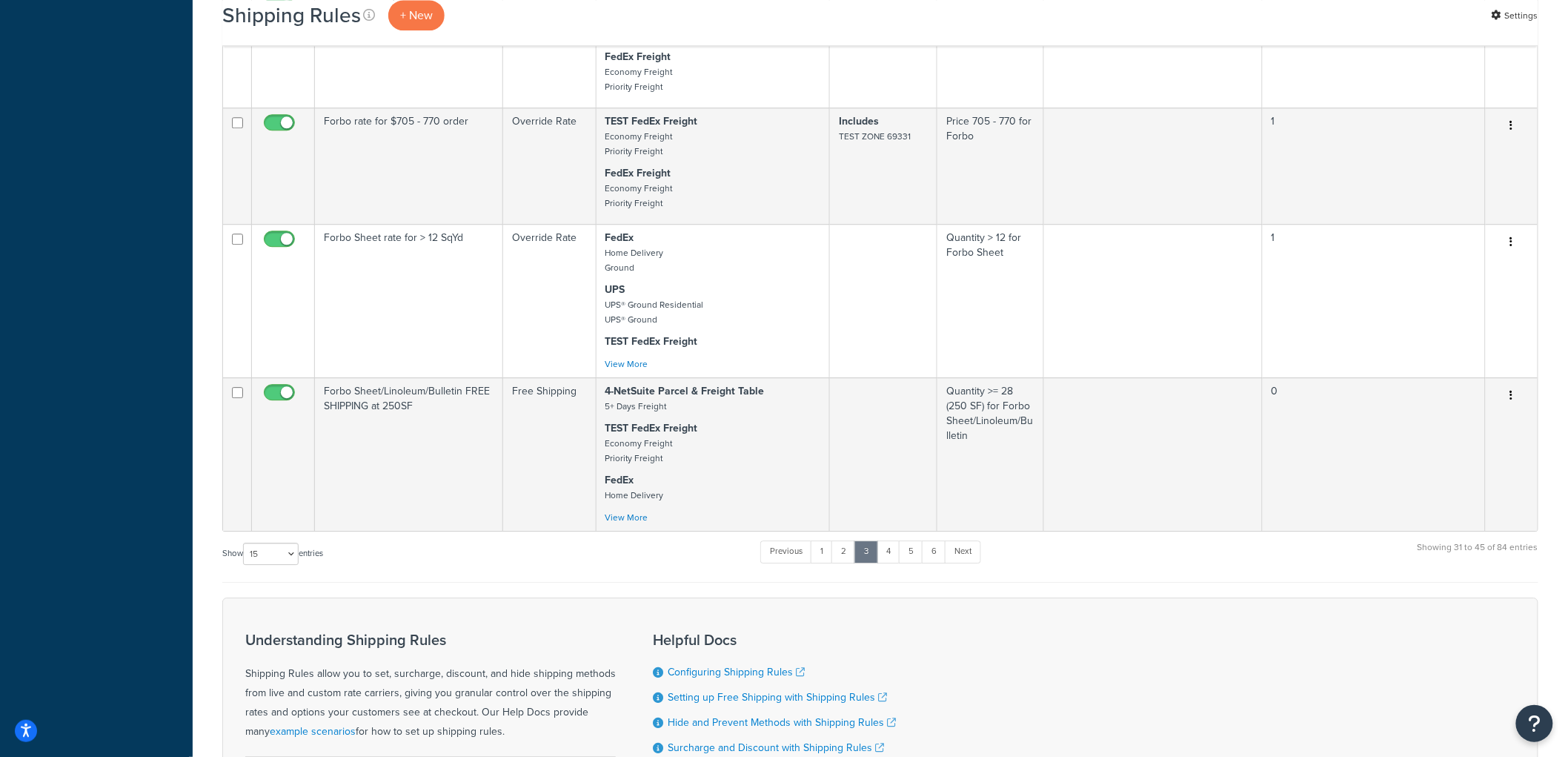
scroll to position [1565, 0]
click at [889, 562] on link "4" at bounding box center [888, 551] width 24 height 22
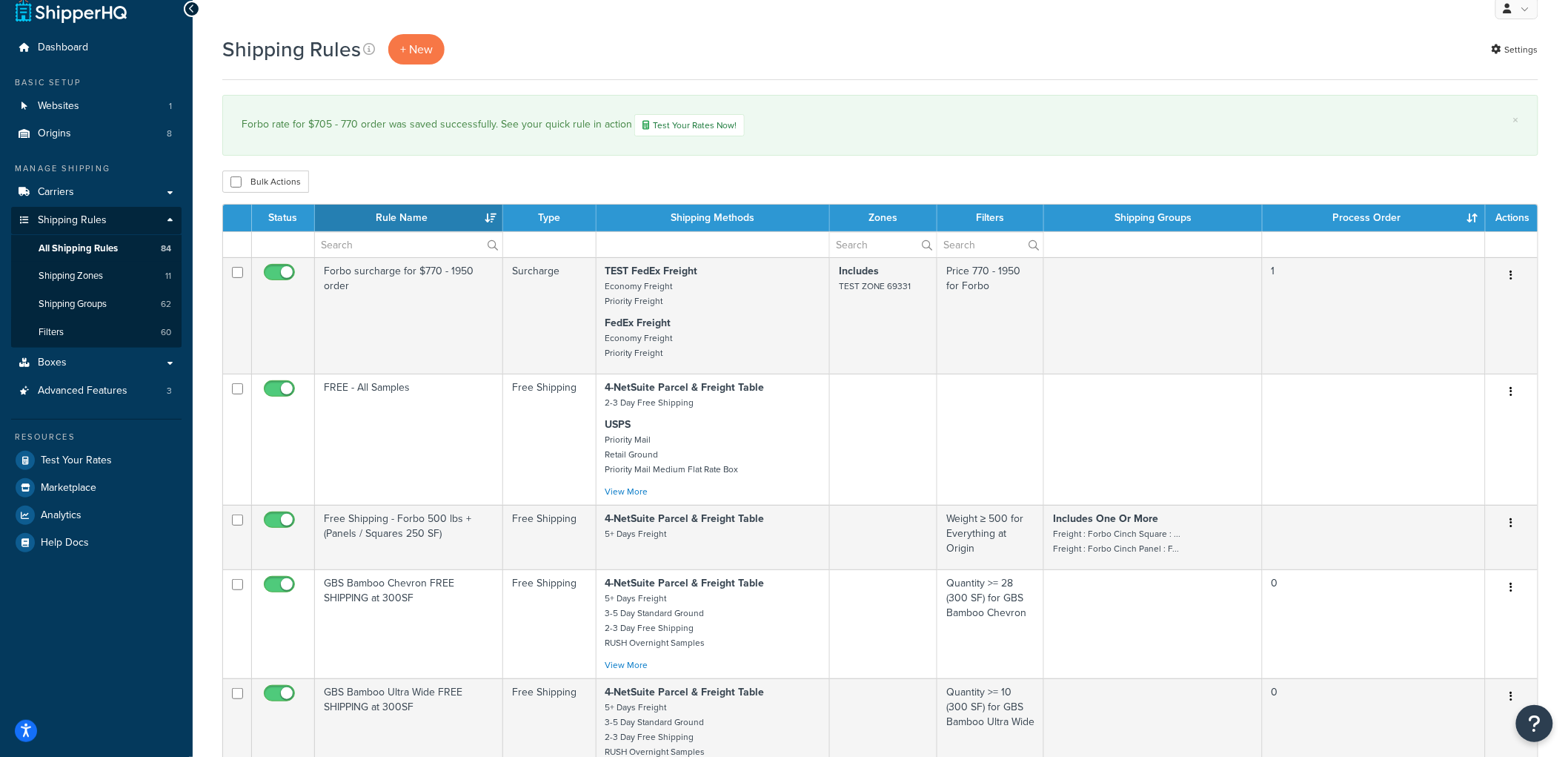
scroll to position [0, 0]
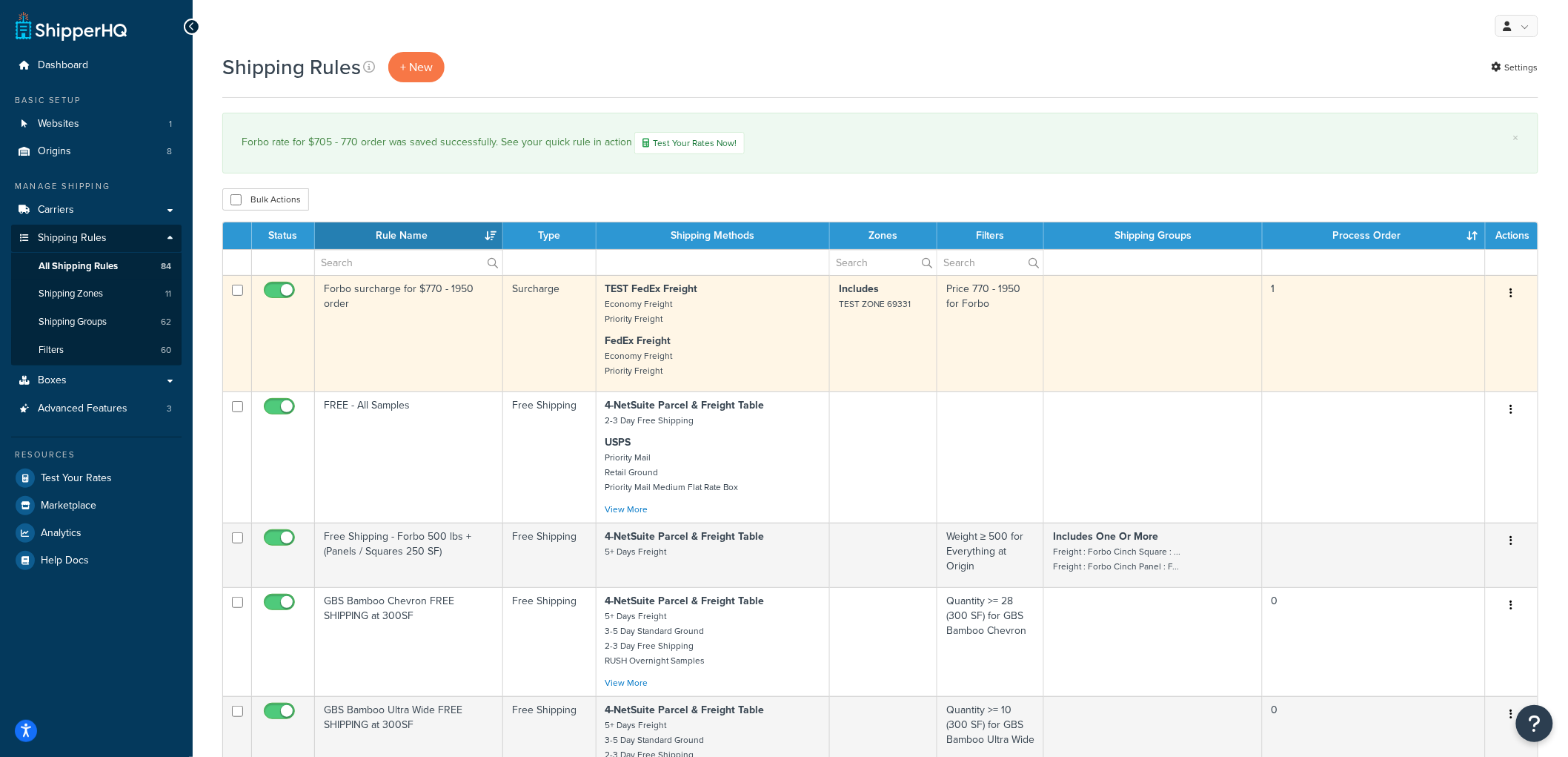
click at [457, 316] on td "Forbo surcharge for $770 - 1950 order" at bounding box center [408, 333] width 188 height 117
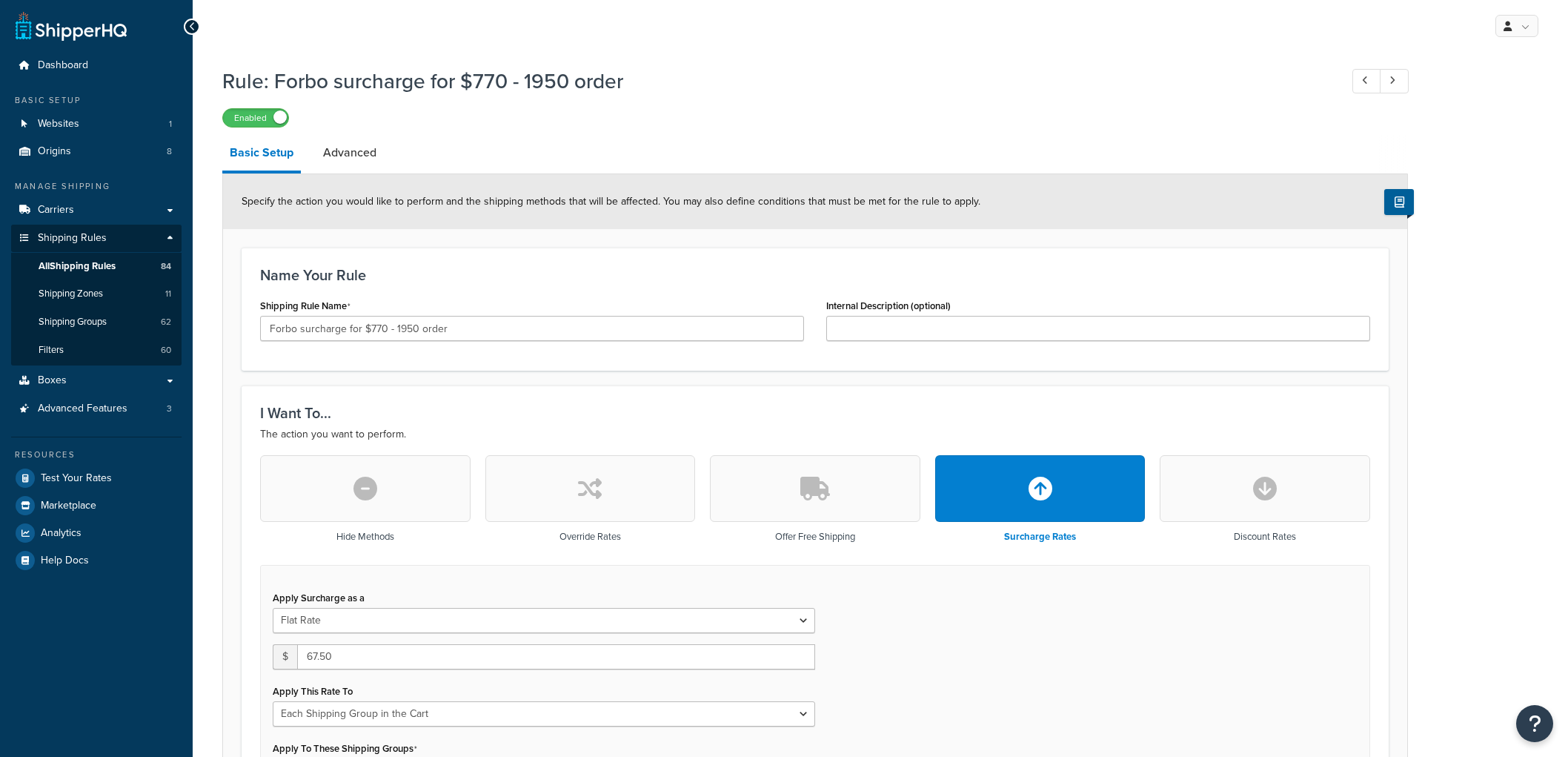
select select "SHIPPING_GROUP"
click at [336, 332] on input "Forbo surcharge for $770 - 1950 order" at bounding box center [532, 329] width 544 height 25
type input "Forbo rate for $770 - 1950 order"
click at [413, 302] on div "Shipping Rule Name Forbo rate for $770 - 1950 order" at bounding box center [532, 318] width 544 height 46
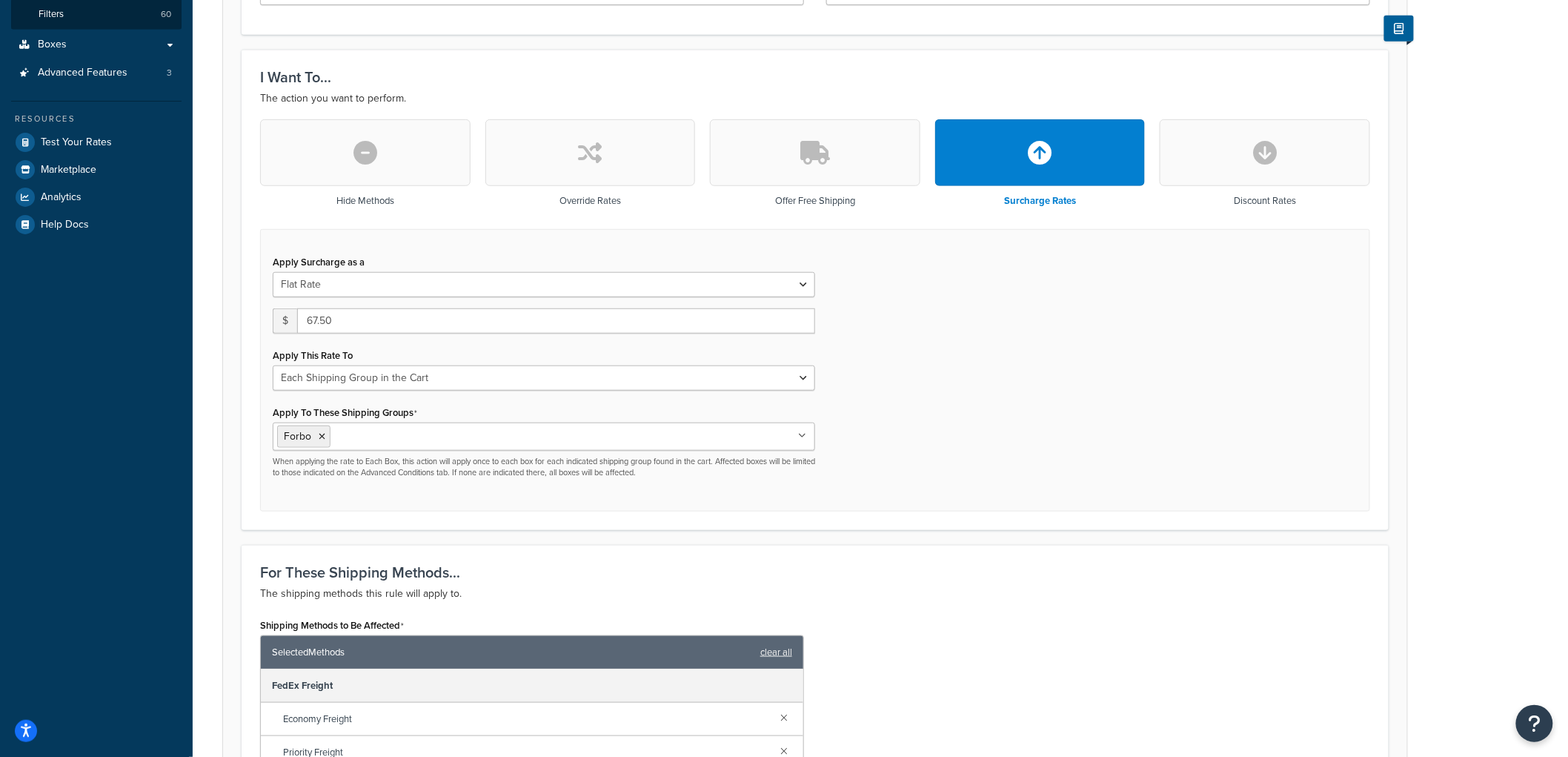
scroll to position [412, 0]
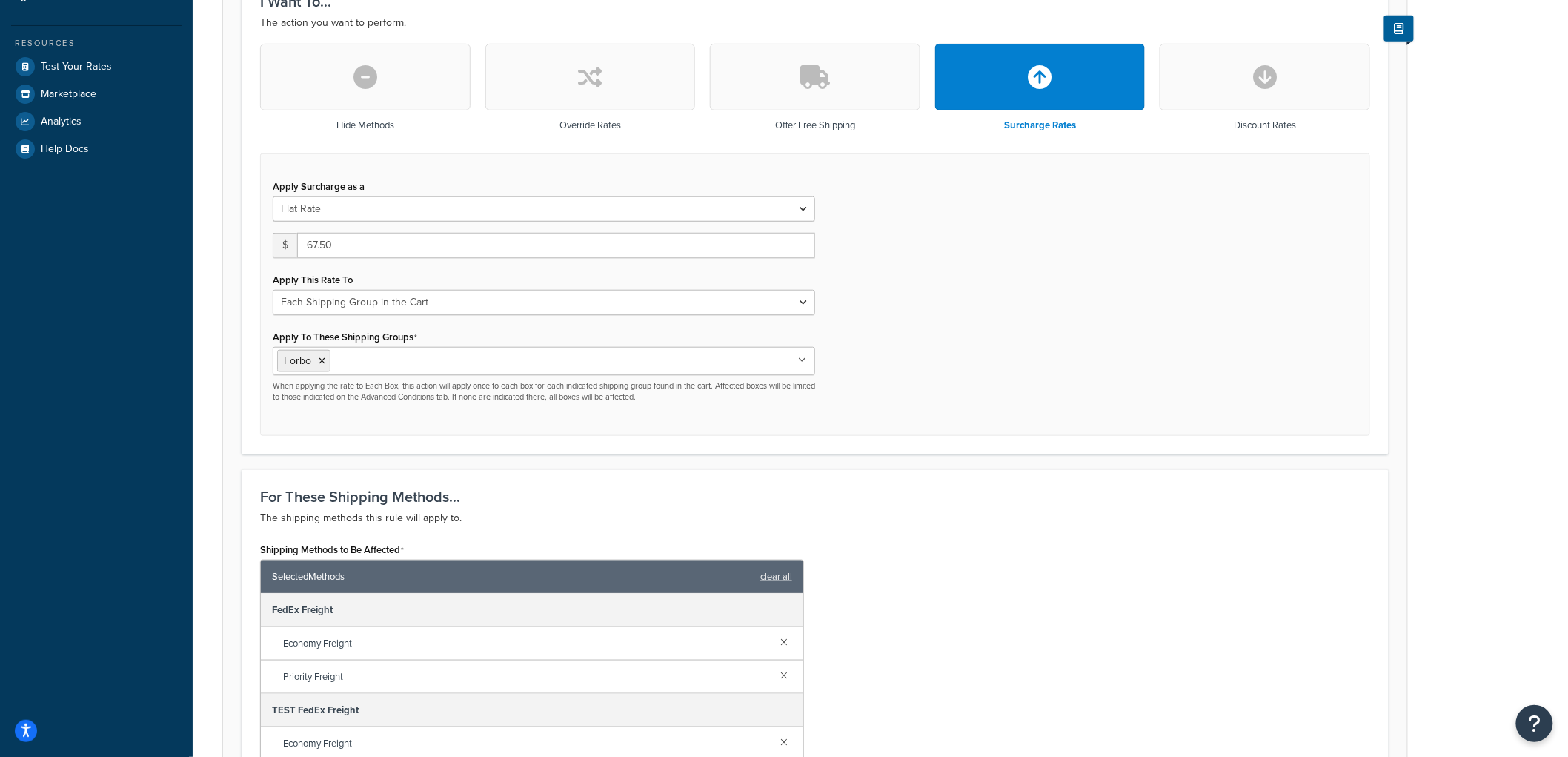
click at [556, 93] on button "button" at bounding box center [590, 77] width 210 height 67
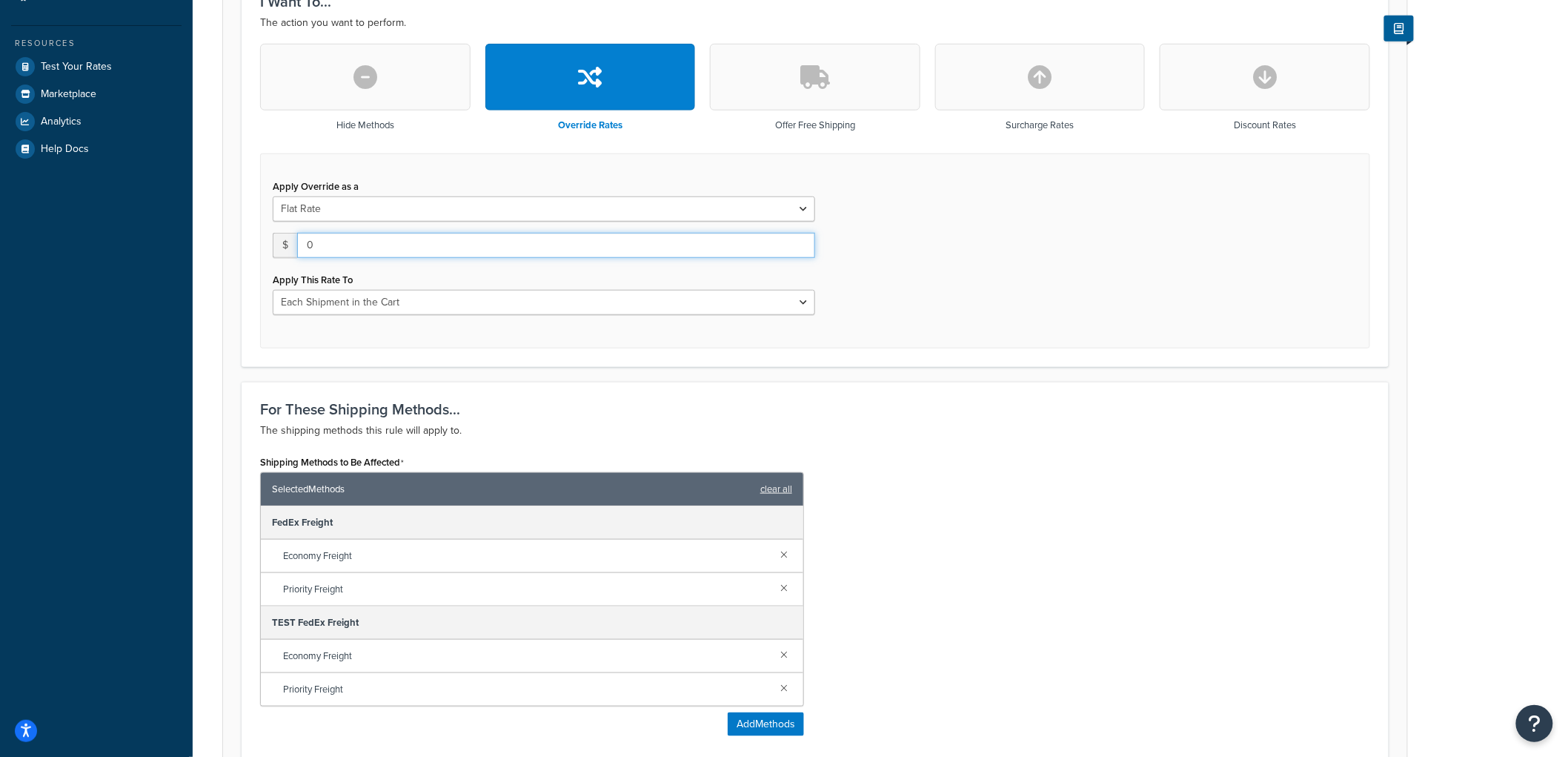
drag, startPoint x: 386, startPoint y: 248, endPoint x: 209, endPoint y: 254, distance: 177.1
click at [209, 254] on div "Rule: Forbo surcharge for $770 - 1950 order Enabled Basic Setup Advanced Specif…" at bounding box center [880, 452] width 1375 height 1608
type input "67.50"
click at [366, 299] on select "Each Shipment in the Cart Each Origin in the Cart Each Shipping Group in the Ca…" at bounding box center [544, 302] width 542 height 25
select select "SHIPPING_GROUP"
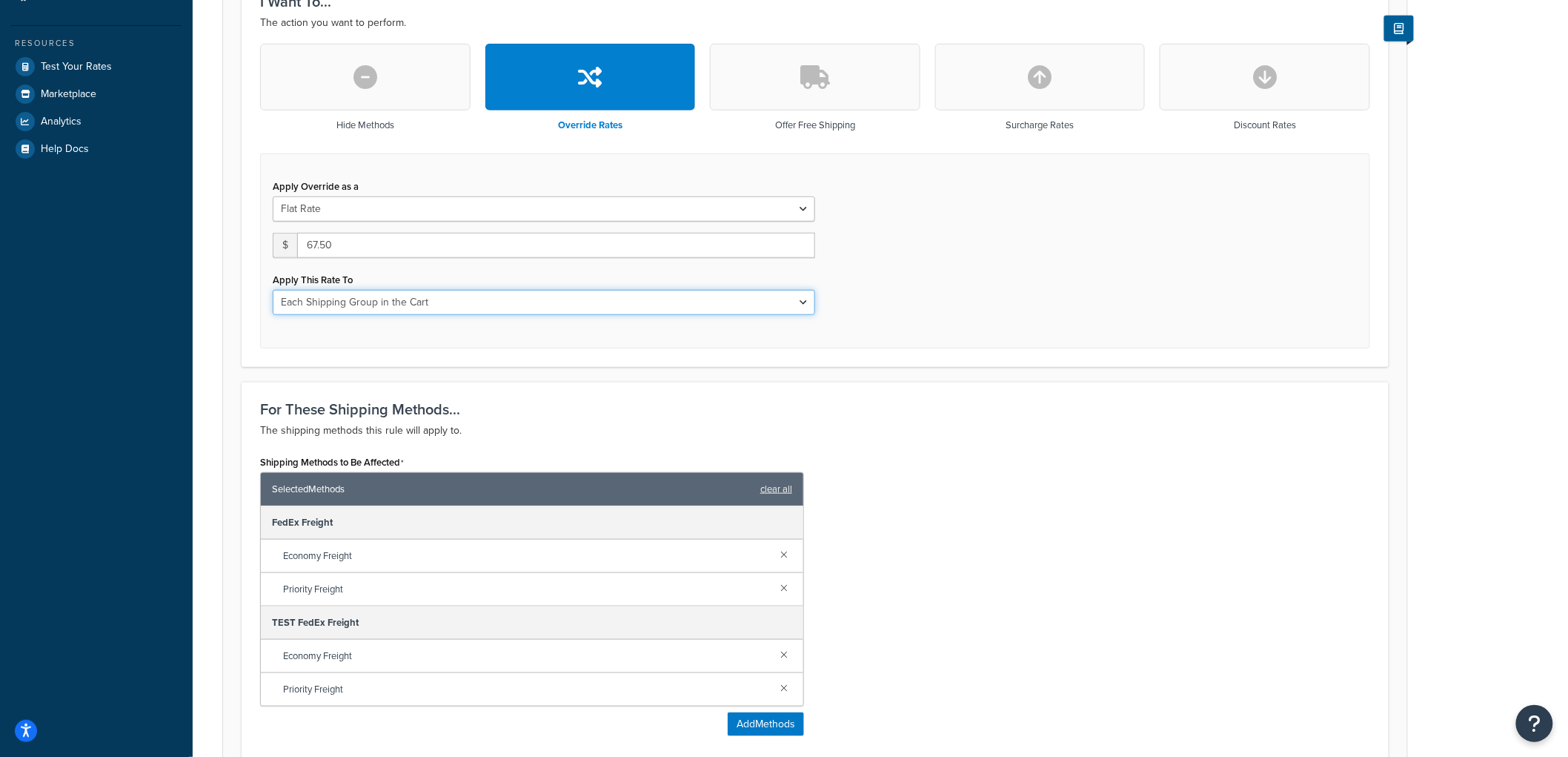
click at [273, 290] on select "Each Shipment in the Cart Each Origin in the Cart Each Shipping Group in the Ca…" at bounding box center [544, 302] width 542 height 25
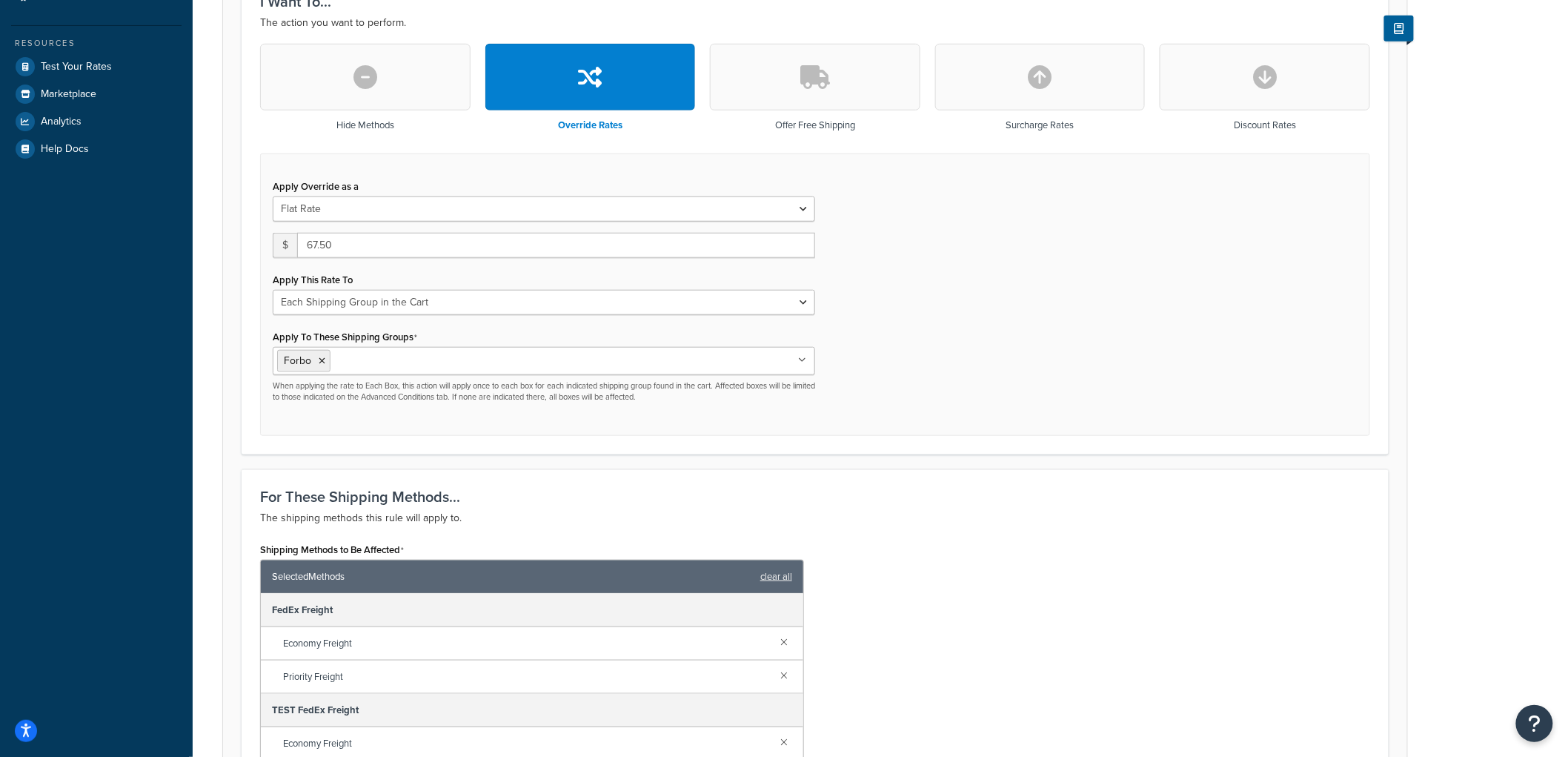
click at [1042, 246] on div "Apply Override as a Flat Rate Percentage Flat Rate & Percentage $ 67.50 Apply T…" at bounding box center [815, 294] width 1110 height 283
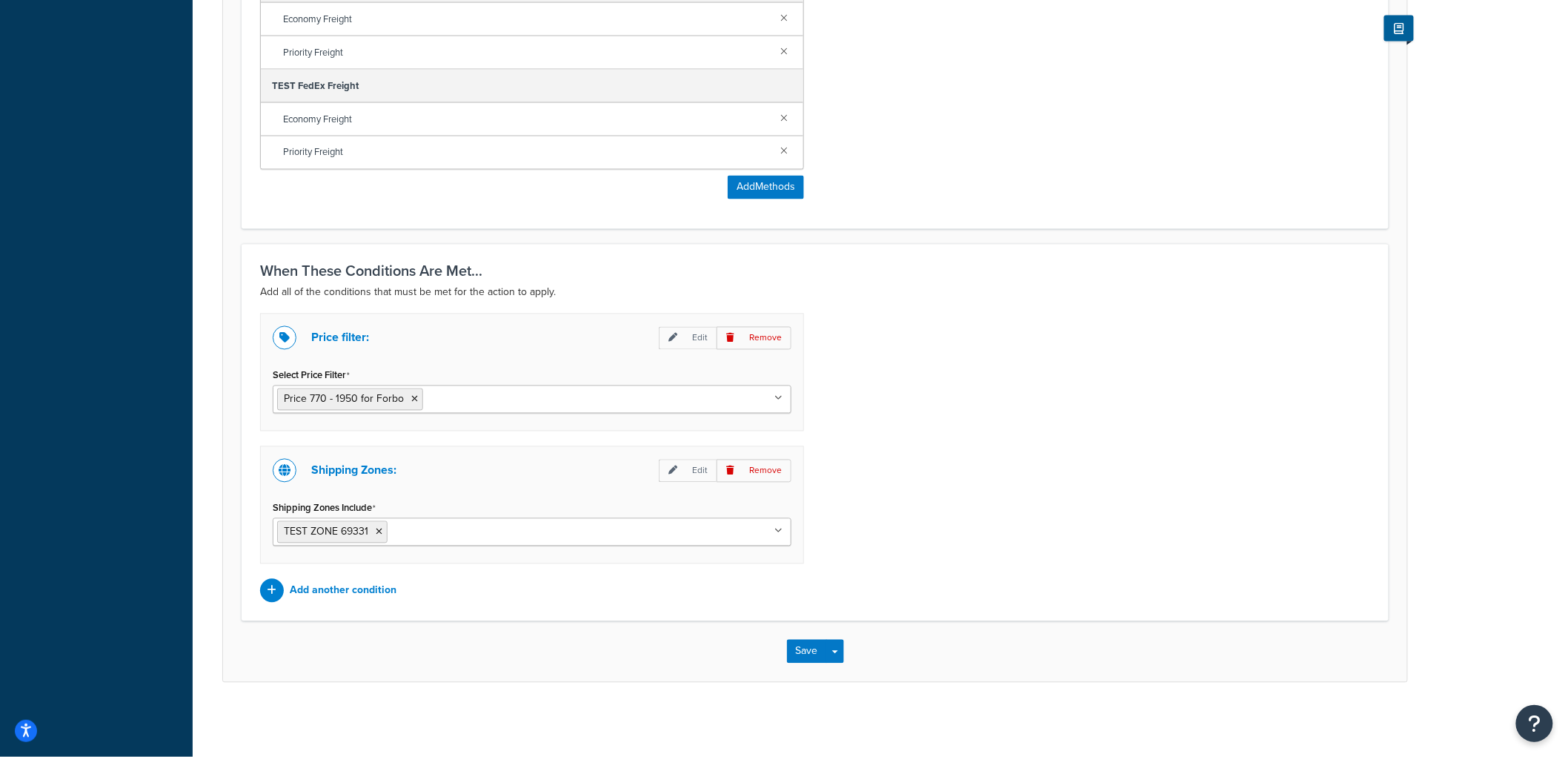
scroll to position [1039, 0]
click at [795, 651] on button "Save" at bounding box center [807, 651] width 40 height 24
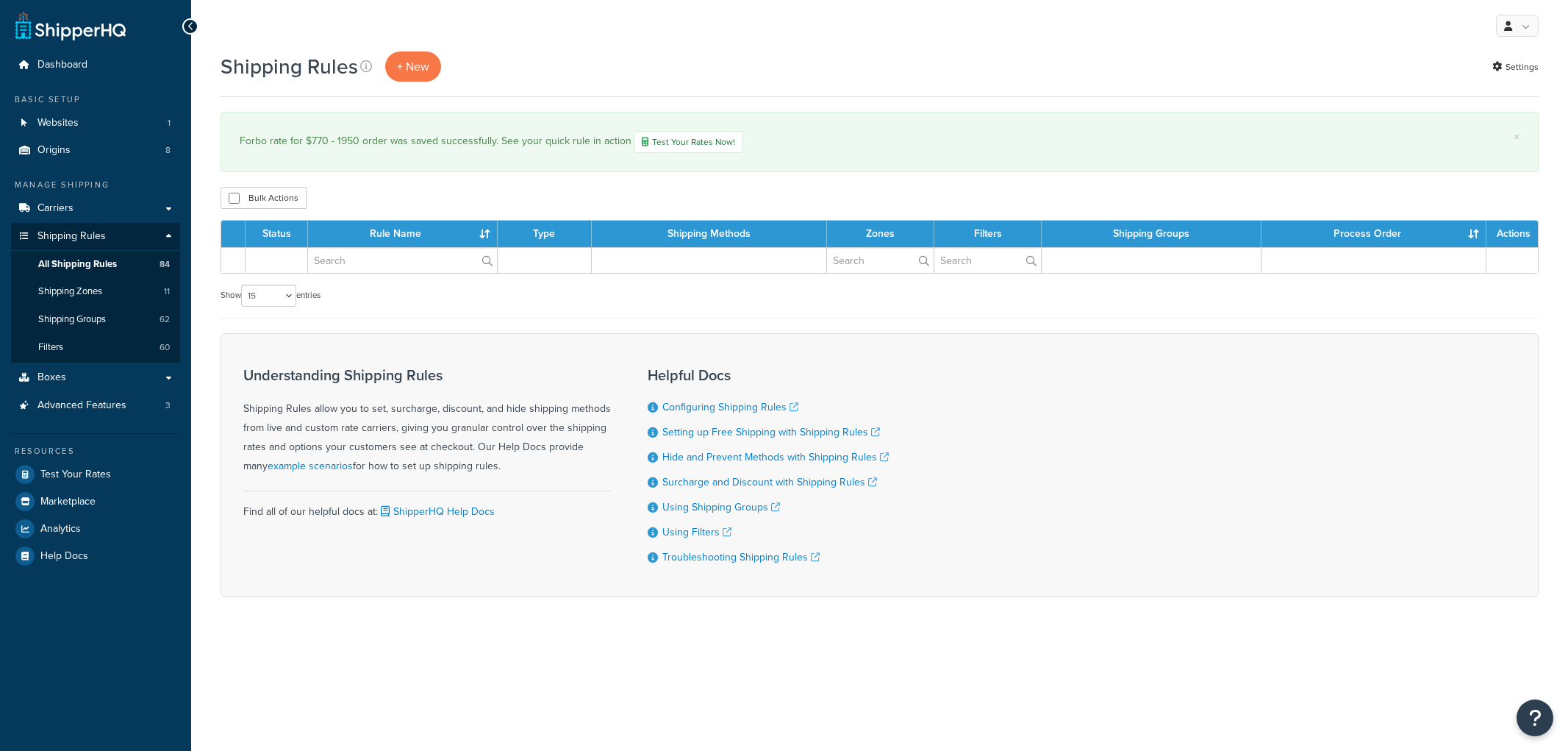
select select "15"
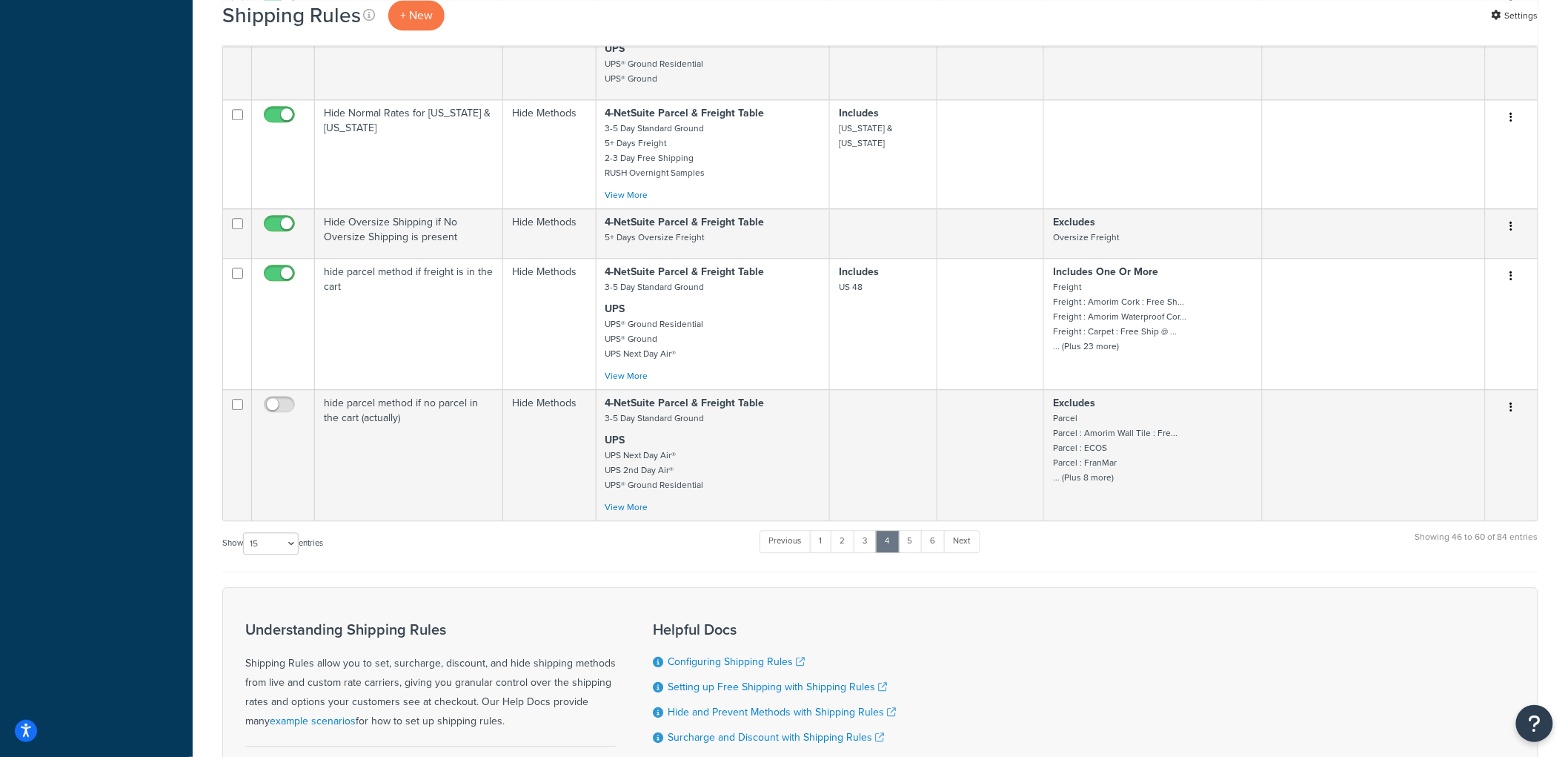
scroll to position [1400, 0]
click at [876, 549] on link "3" at bounding box center [865, 538] width 24 height 22
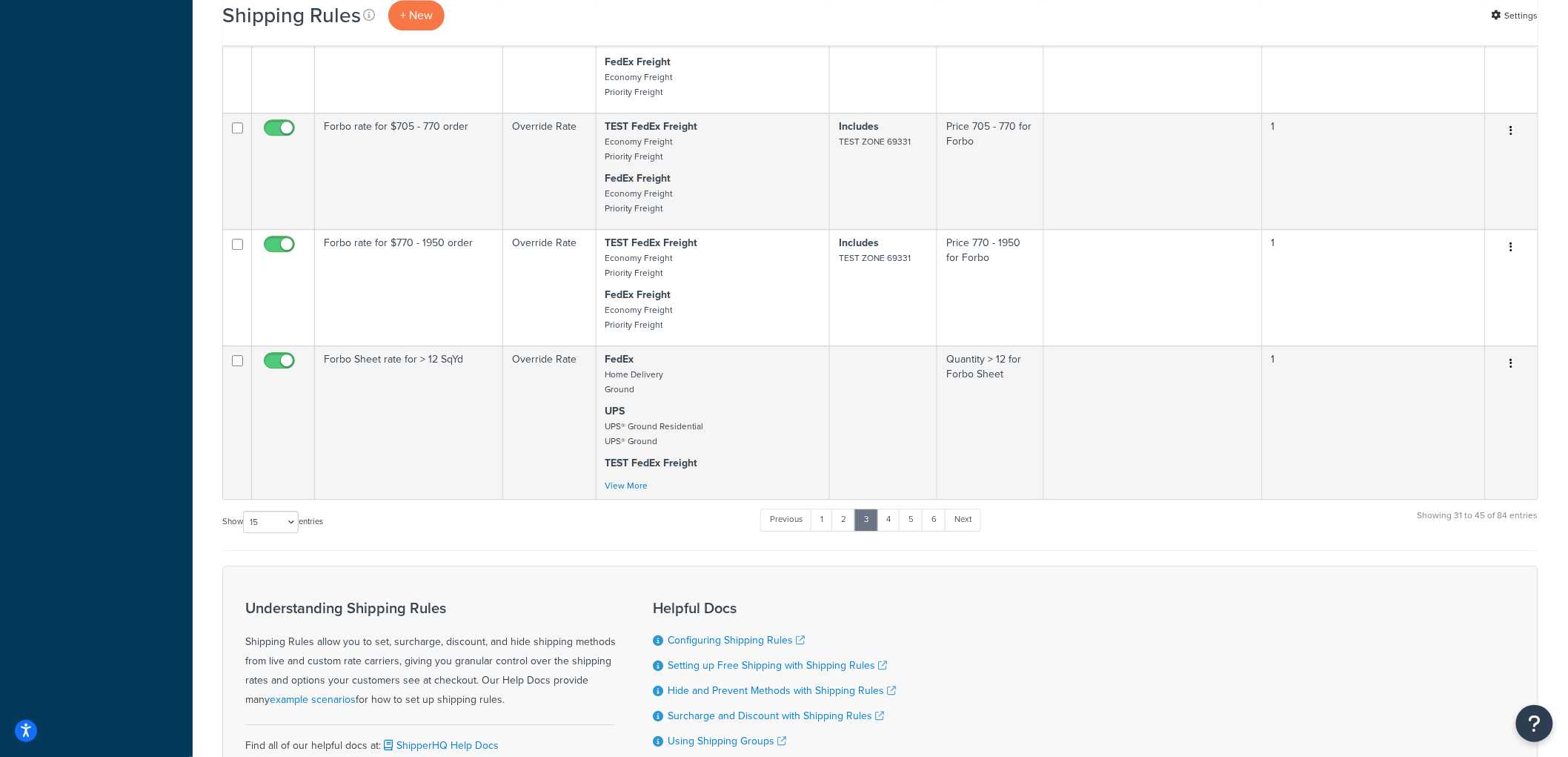
scroll to position [1425, 0]
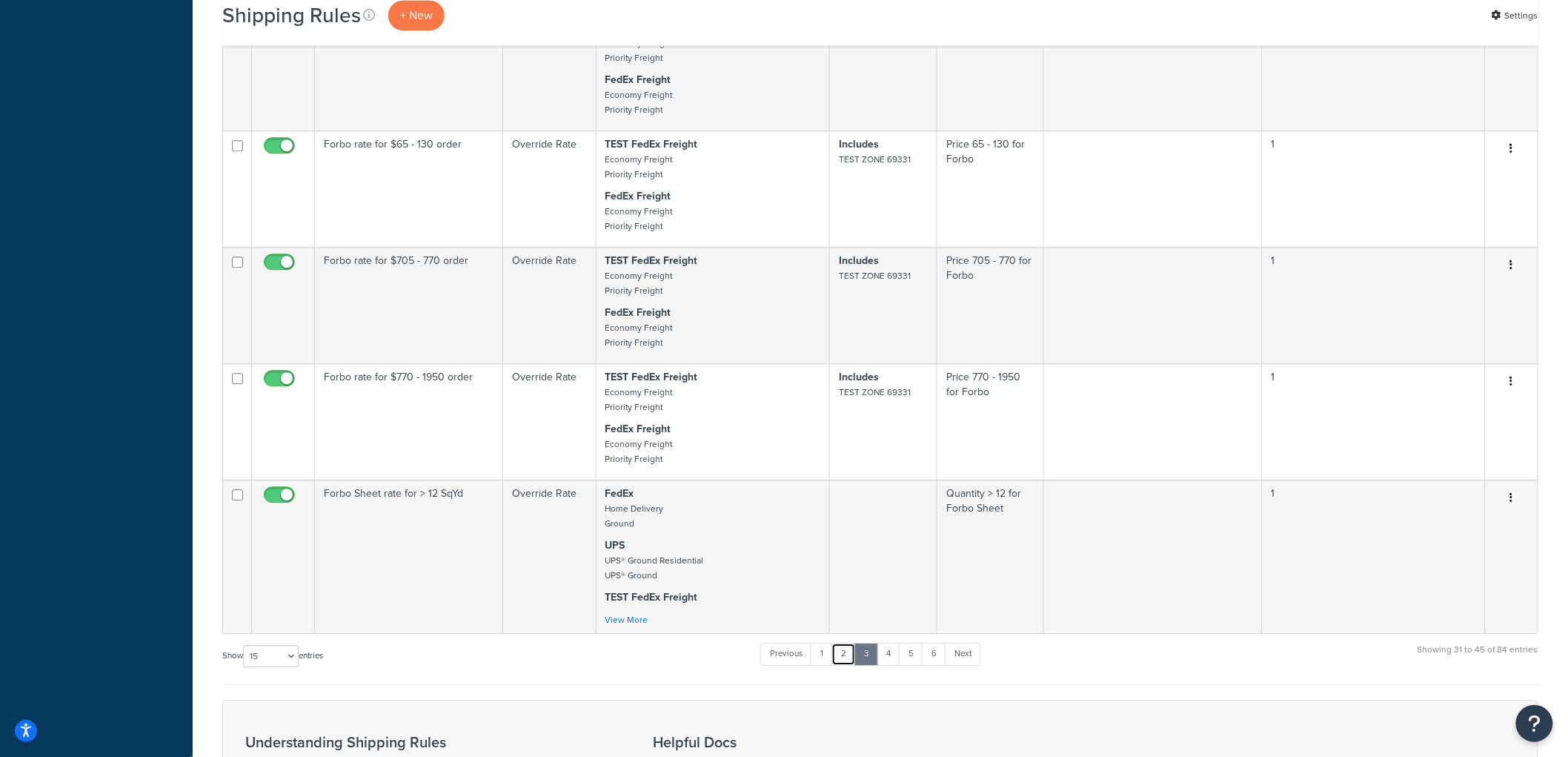
click at [841, 665] on link "2" at bounding box center [843, 654] width 25 height 22
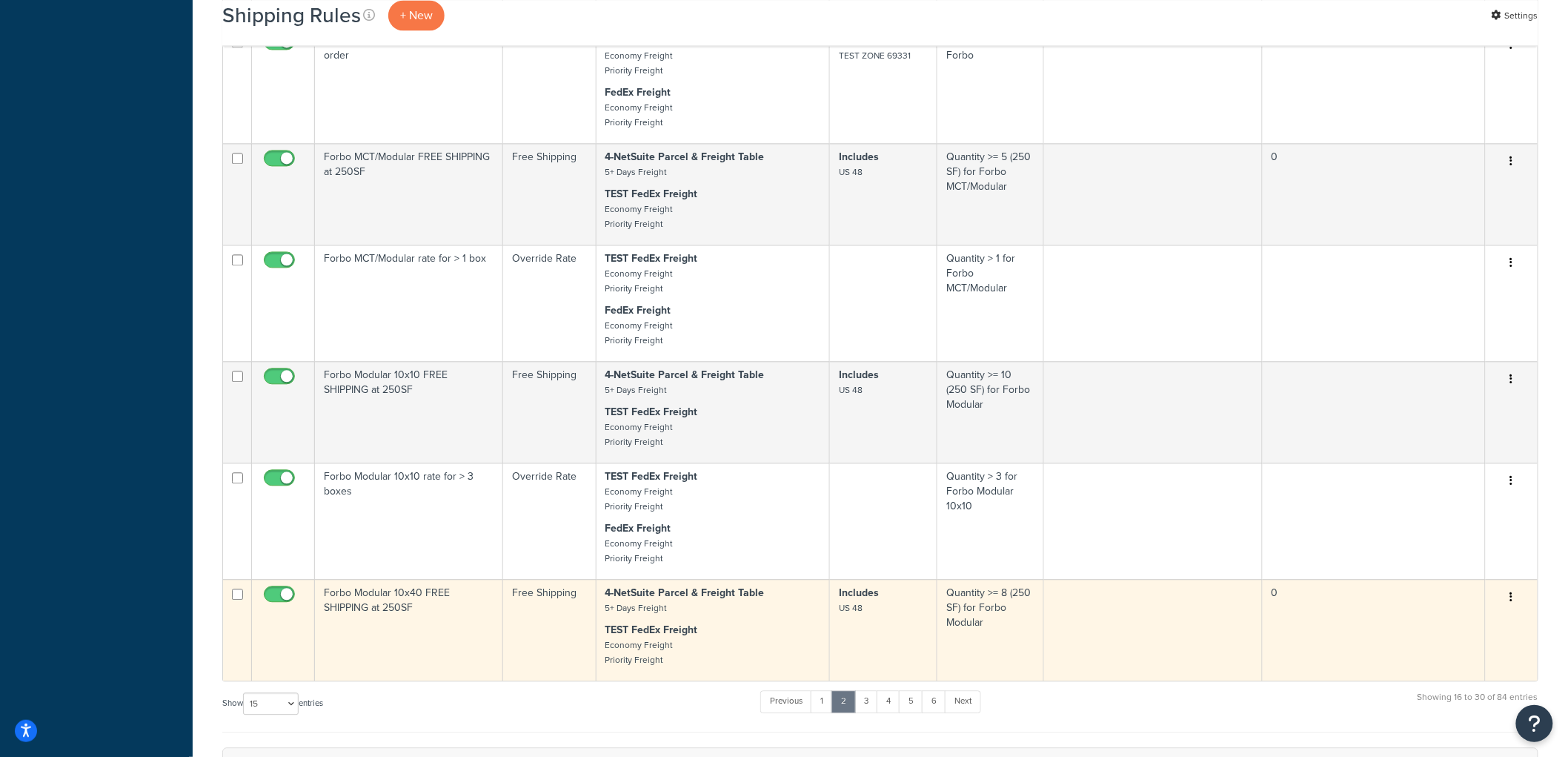
scroll to position [1178, 0]
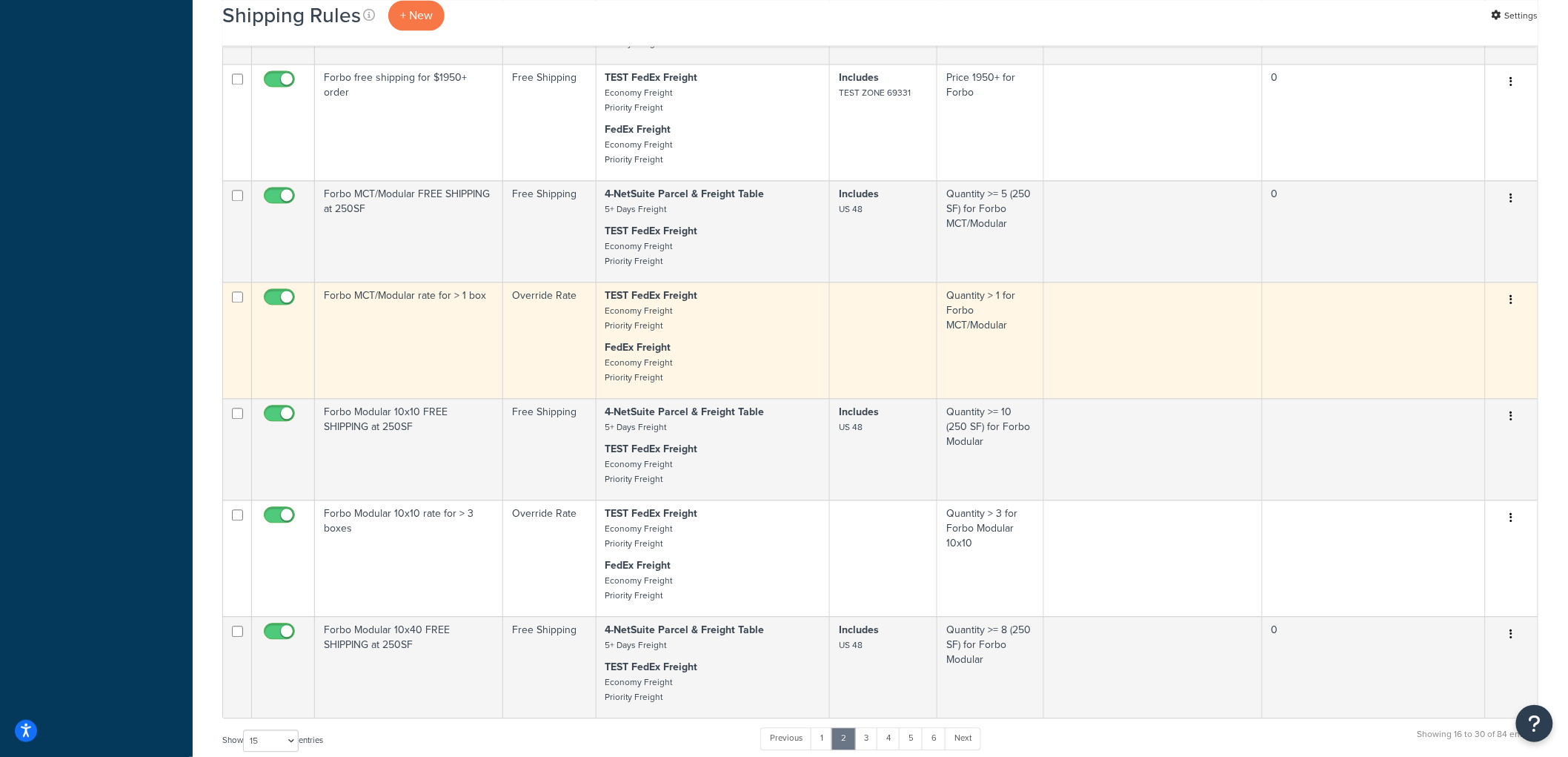
click at [477, 369] on td "Forbo MCT/Modular rate for > 1 box" at bounding box center [408, 340] width 188 height 117
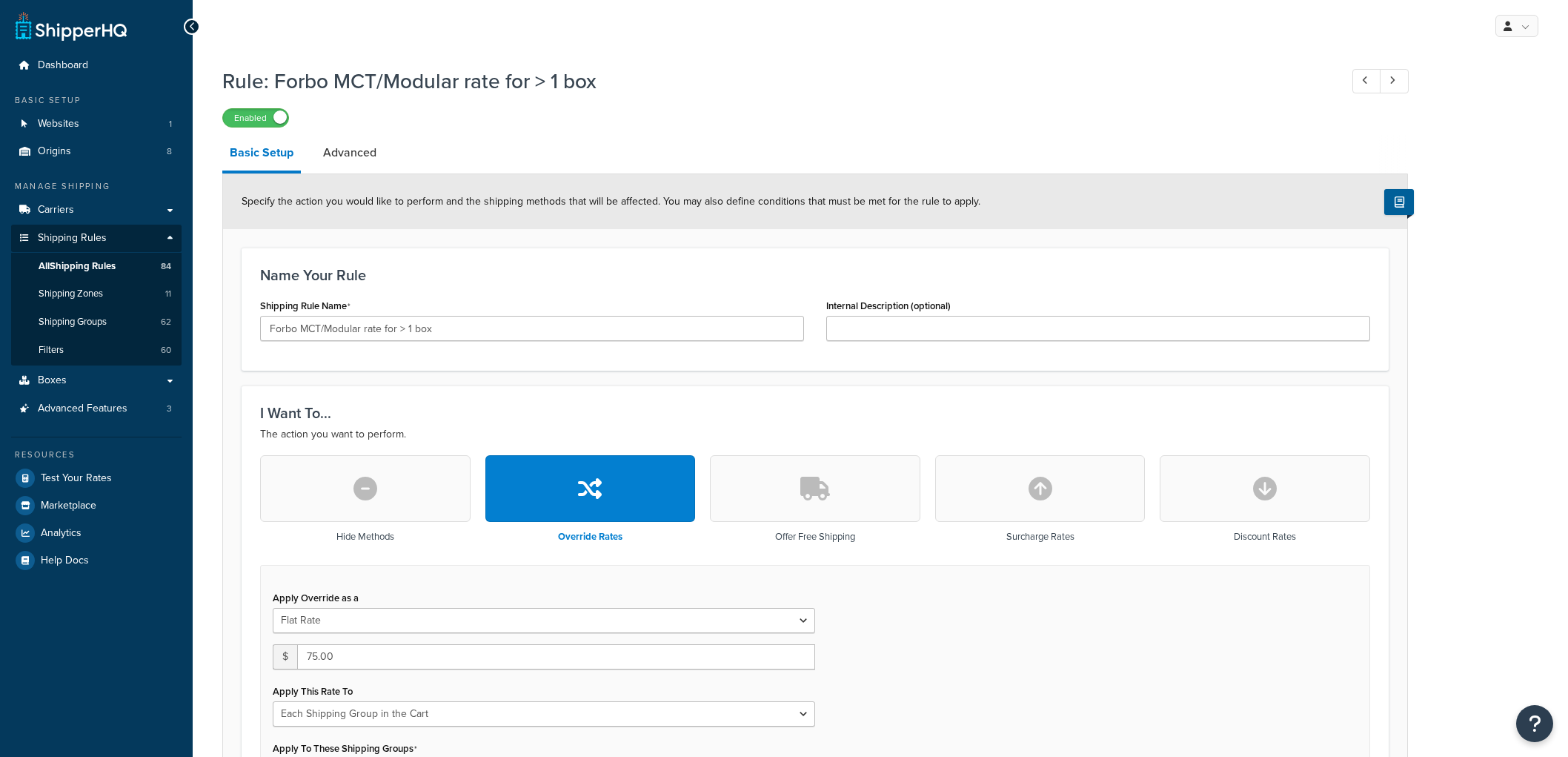
select select "SHIPPING_GROUP"
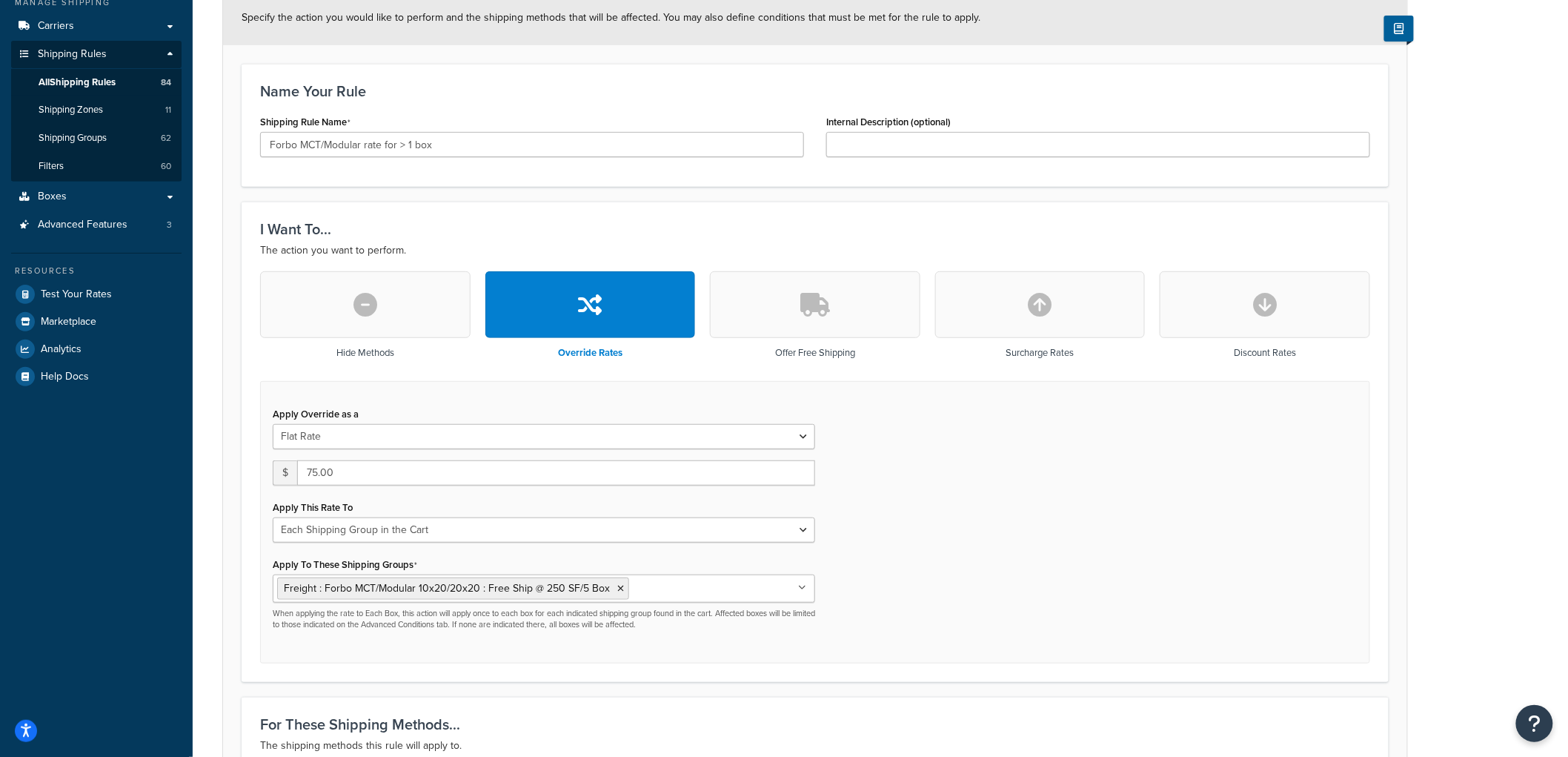
scroll to position [329, 0]
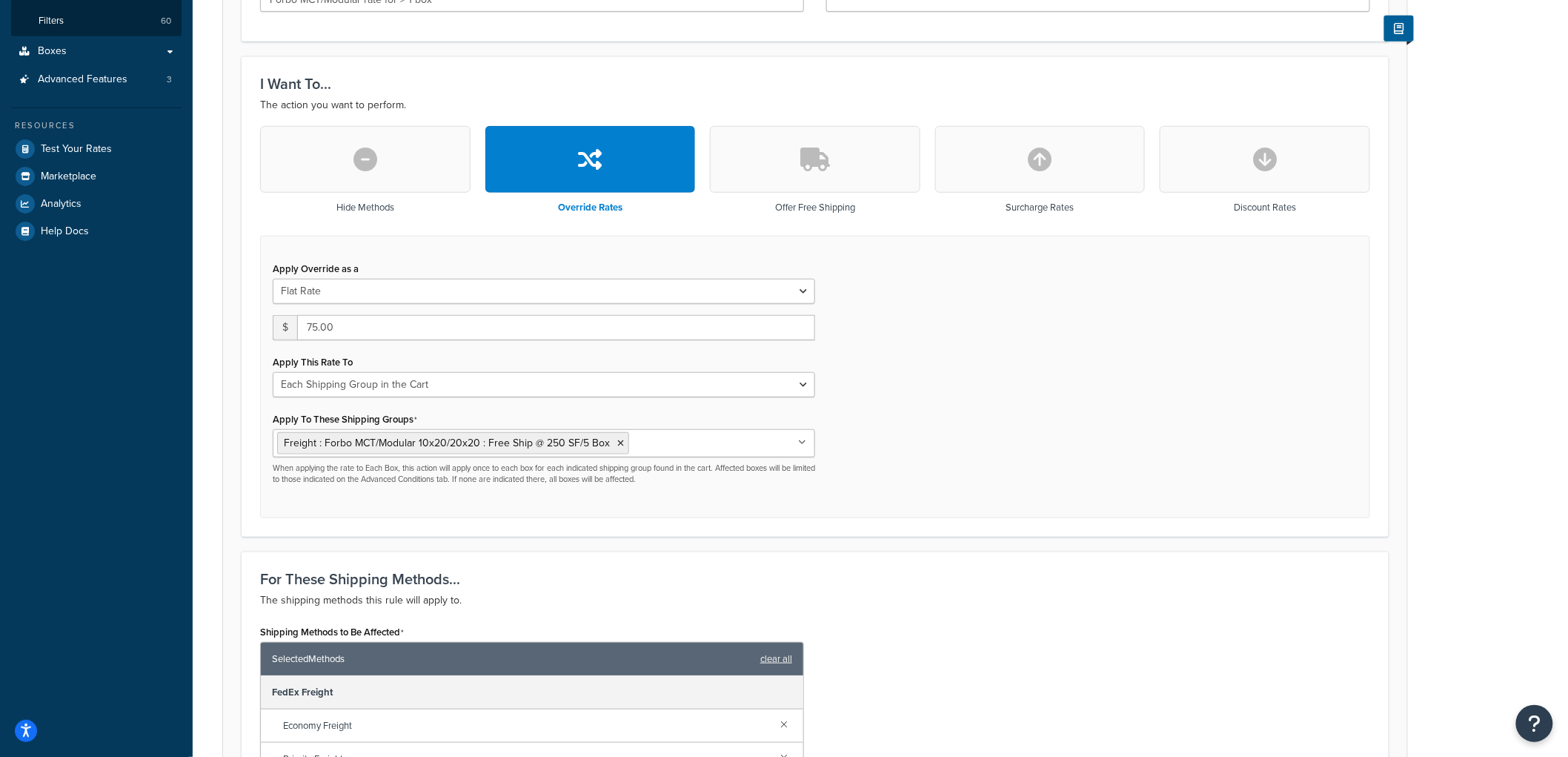
click at [1035, 144] on button "button" at bounding box center [1040, 159] width 210 height 67
type input "0"
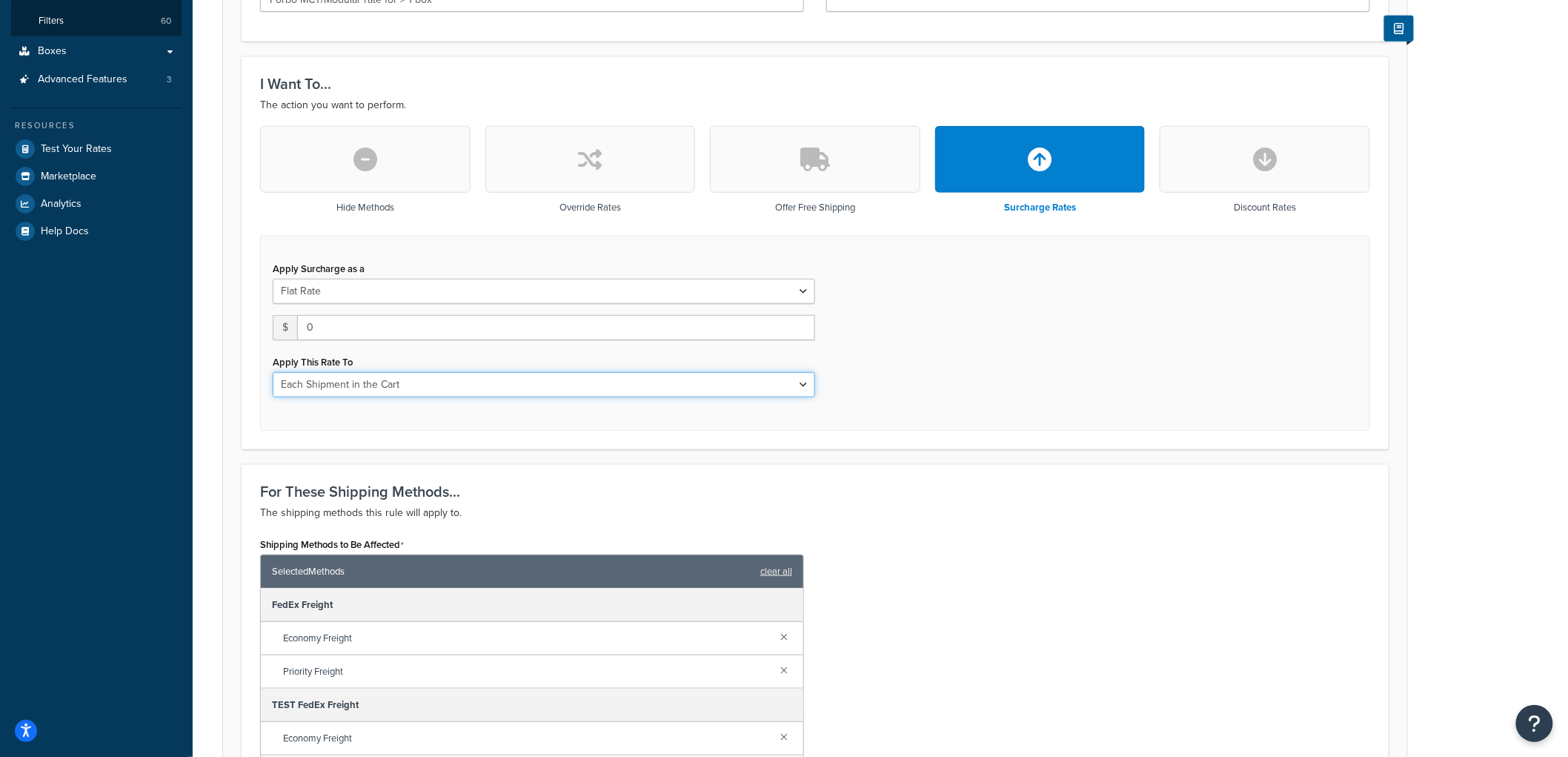
click at [504, 389] on select "Entire Cart Each Shipment in the Cart Each Origin in the Cart Each Shipping Gro…" at bounding box center [544, 385] width 542 height 25
select select "SHIPPING_GROUP"
click at [273, 372] on select "Entire Cart Each Shipment in the Cart Each Origin in the Cart Each Shipping Gro…" at bounding box center [544, 385] width 542 height 25
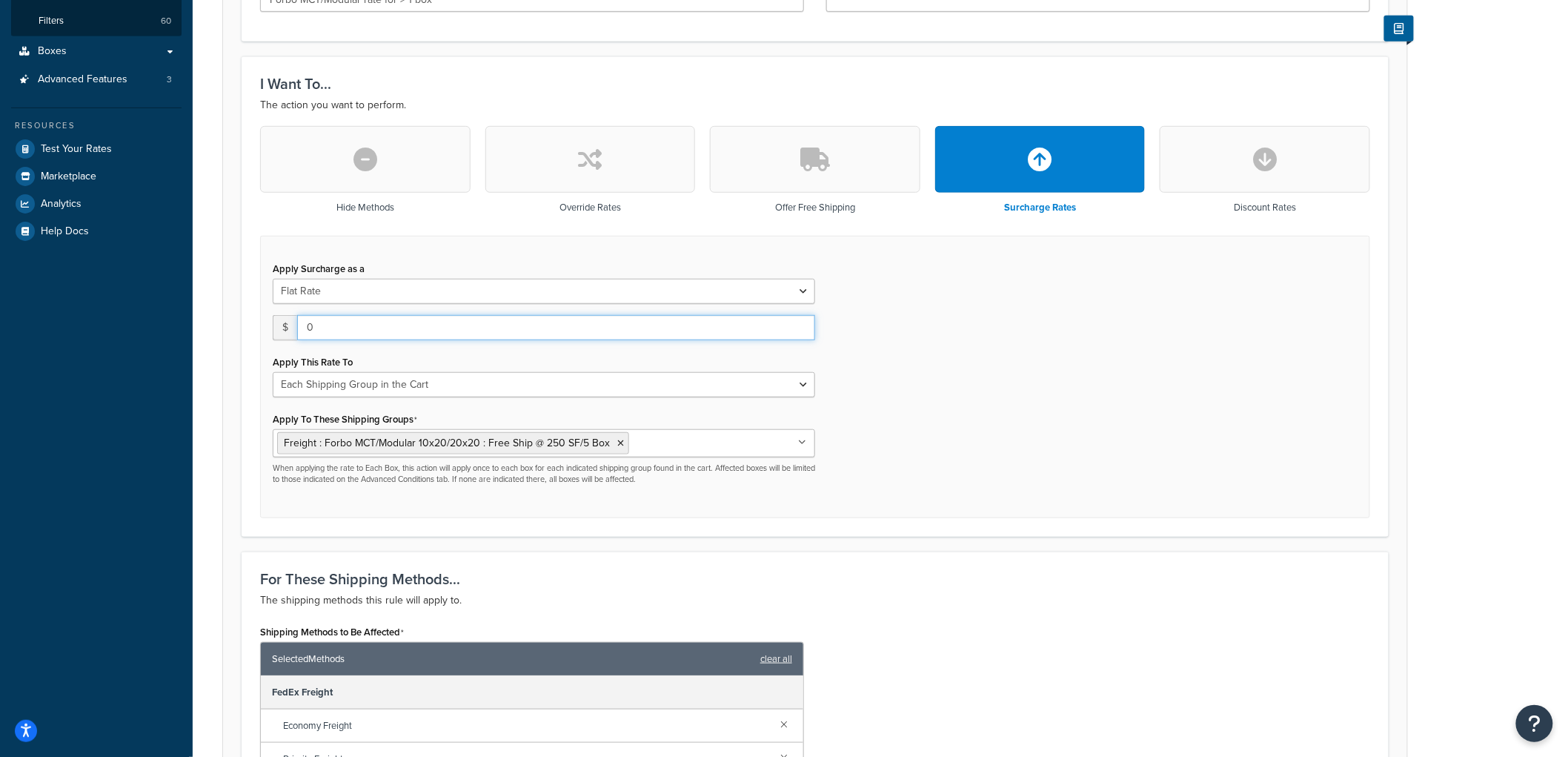
drag, startPoint x: 334, startPoint y: 331, endPoint x: 230, endPoint y: 311, distance: 105.9
click at [230, 311] on form "Specify the action you would like to perform and the shipping methods that will…" at bounding box center [815, 551] width 1184 height 1411
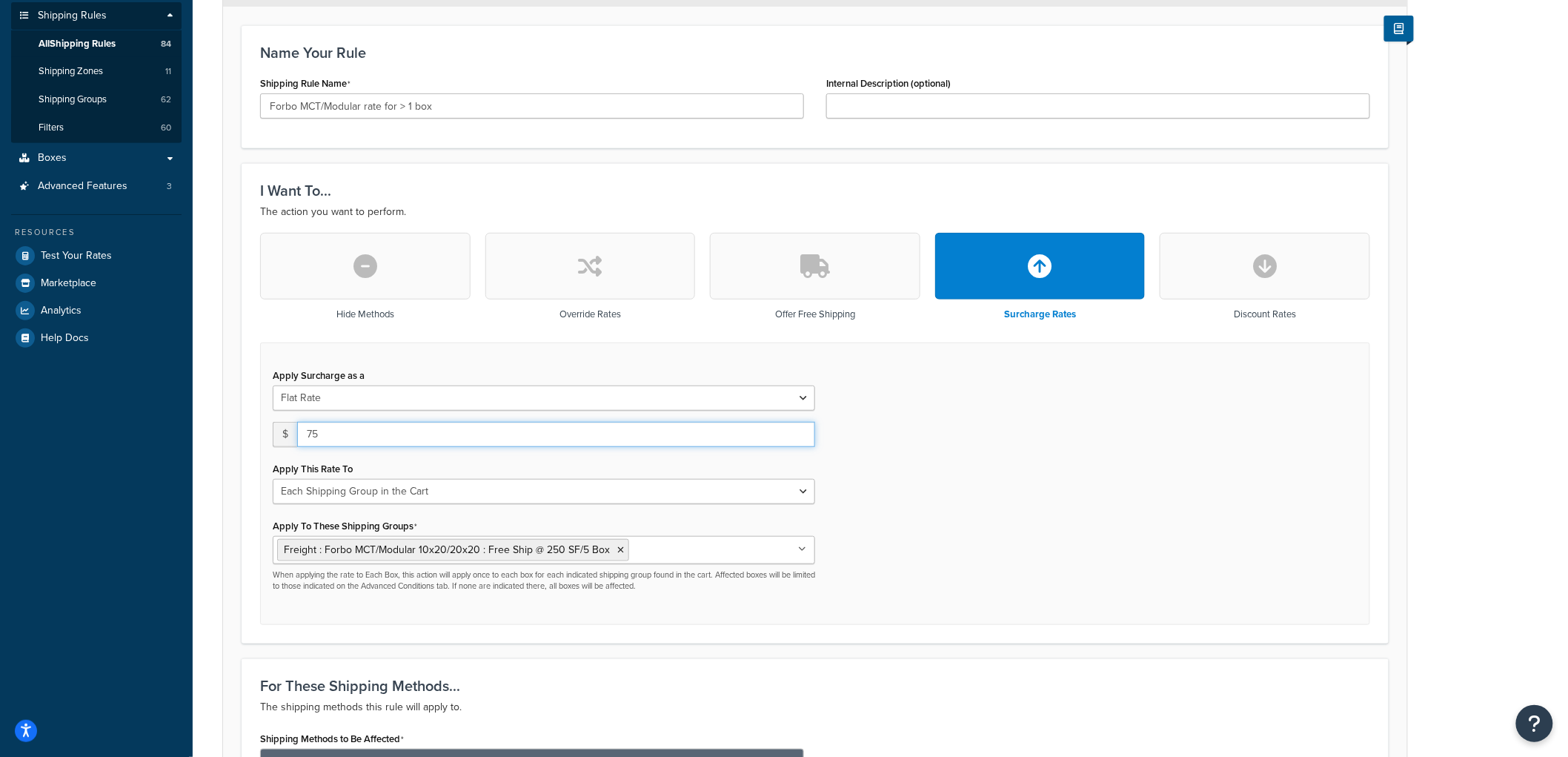
scroll to position [0, 0]
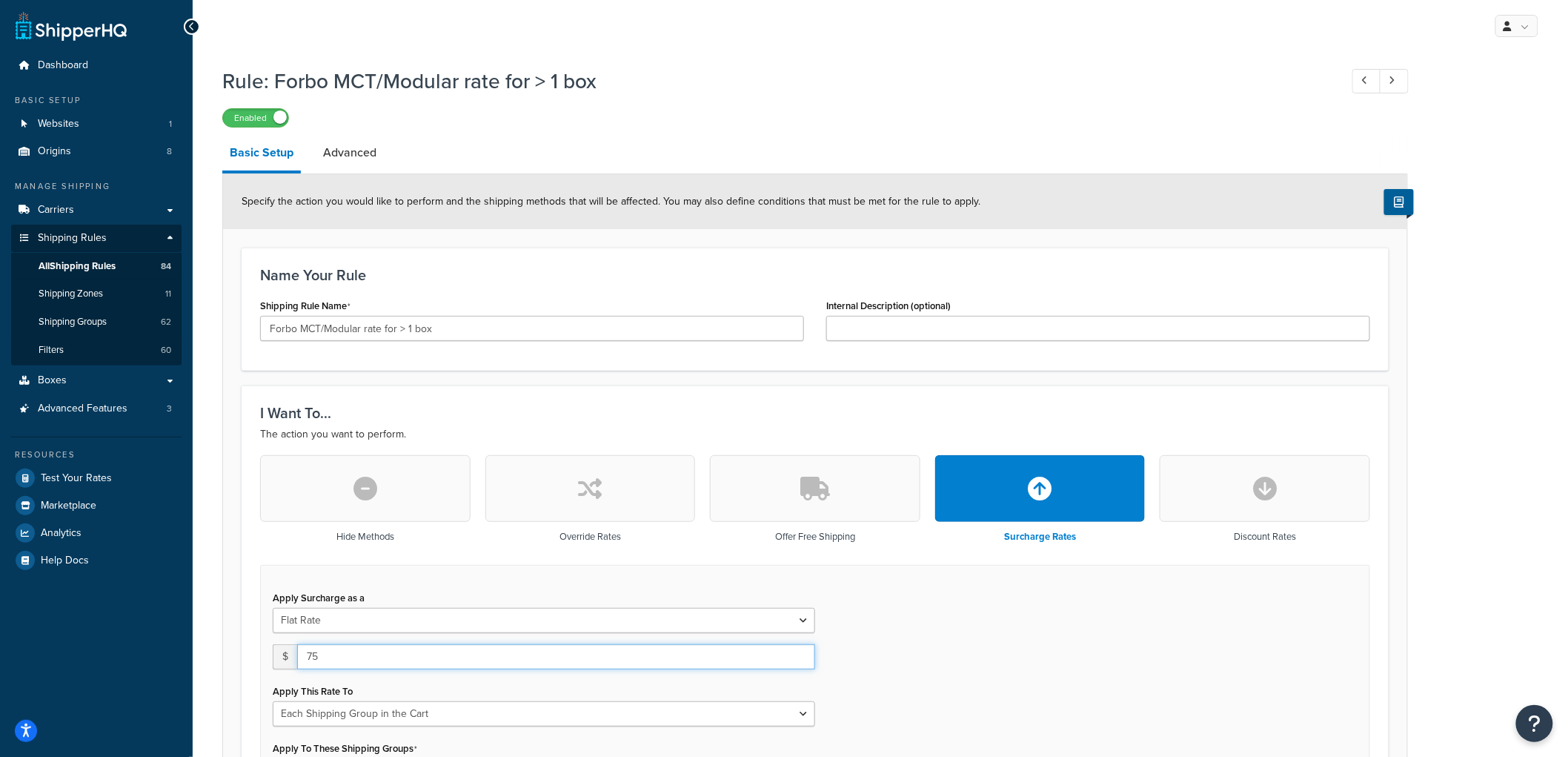
type input "75"
click at [372, 329] on input "Forbo MCT/Modular rate for > 1 box" at bounding box center [532, 329] width 544 height 25
type input "Forbo MCT/Modular surcharge for > 1 box"
click at [627, 277] on h3 "Name Your Rule" at bounding box center [815, 275] width 1110 height 17
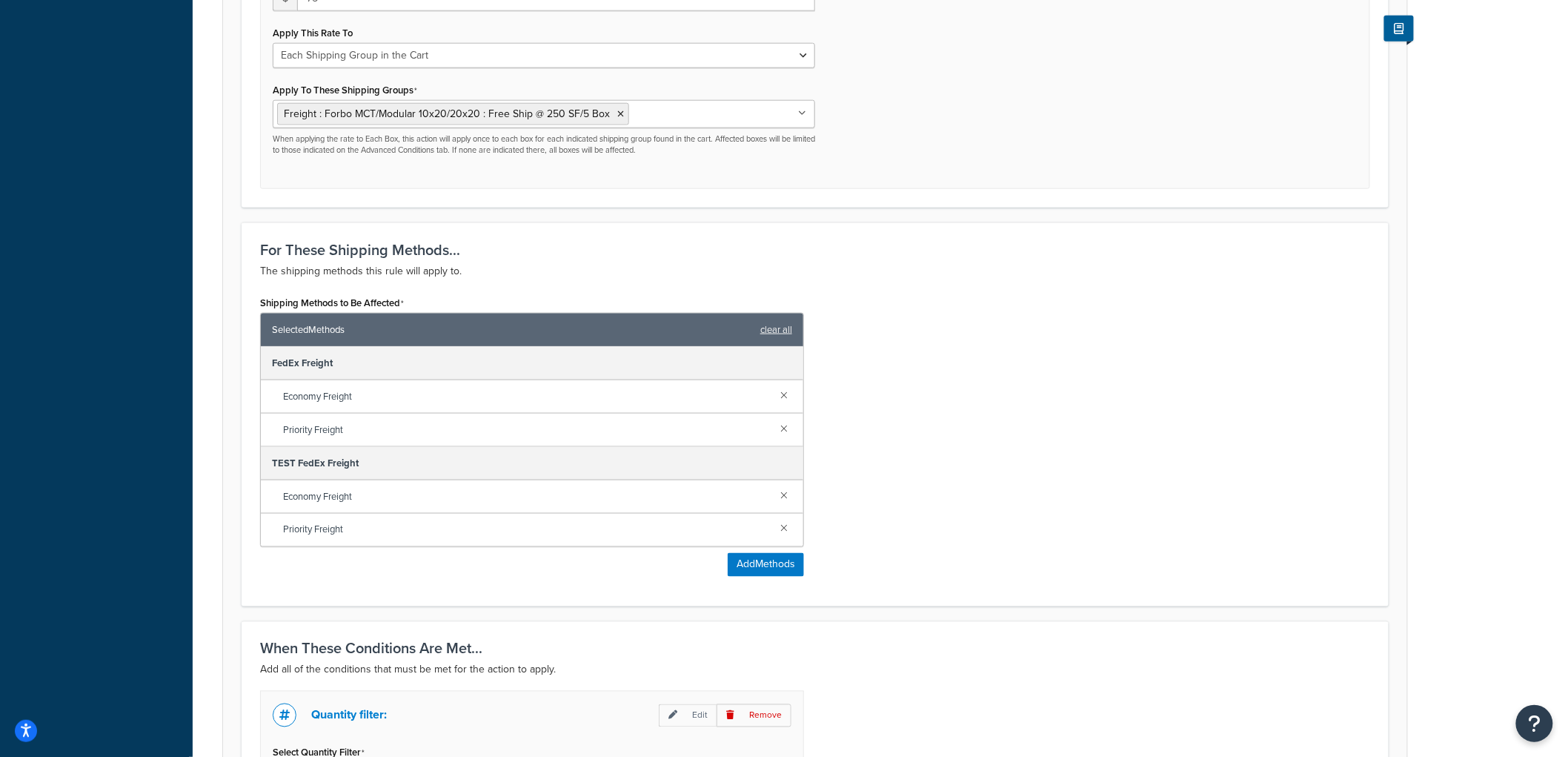
scroll to position [905, 0]
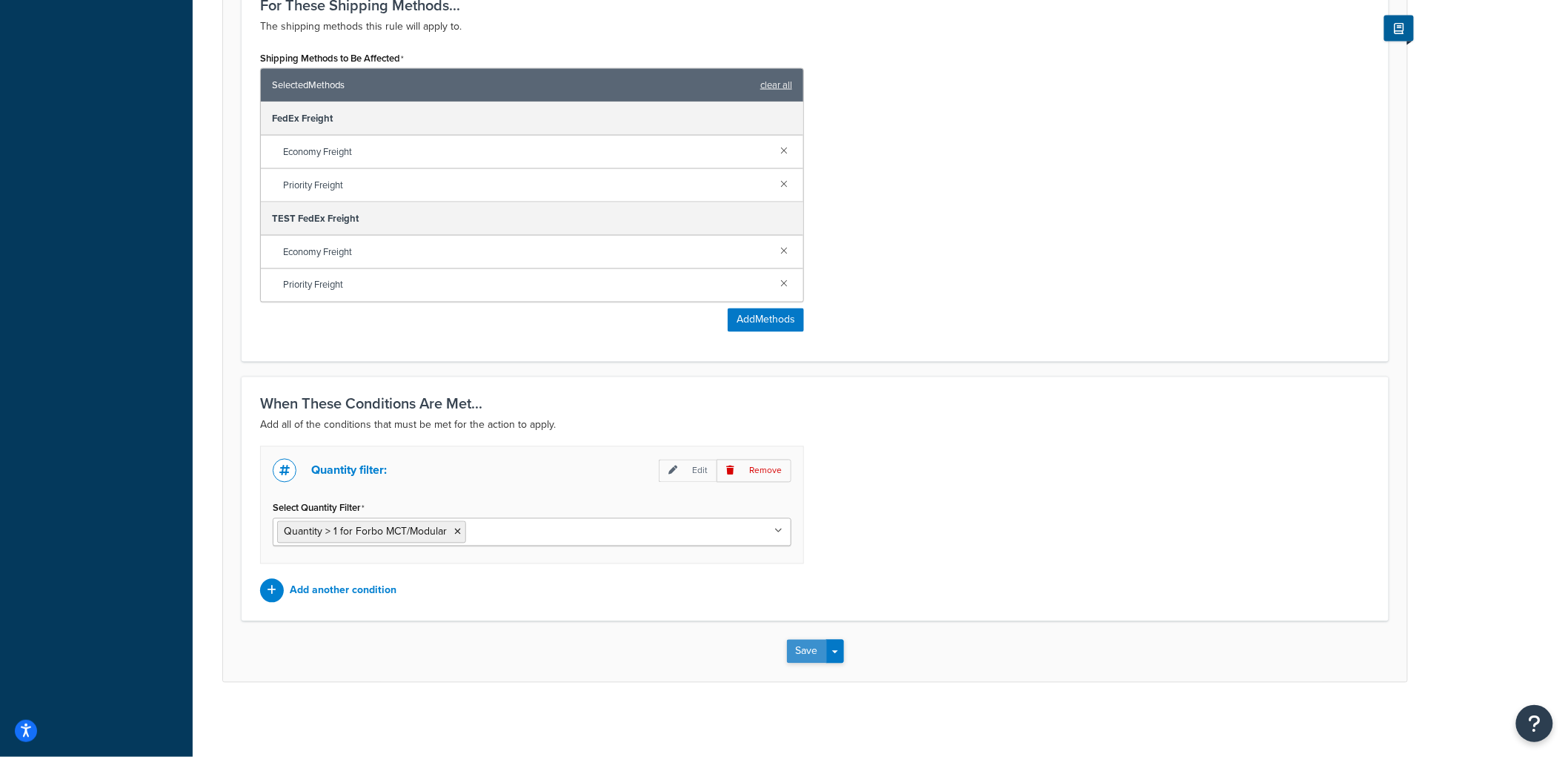
click at [795, 656] on button "Save" at bounding box center [807, 651] width 40 height 24
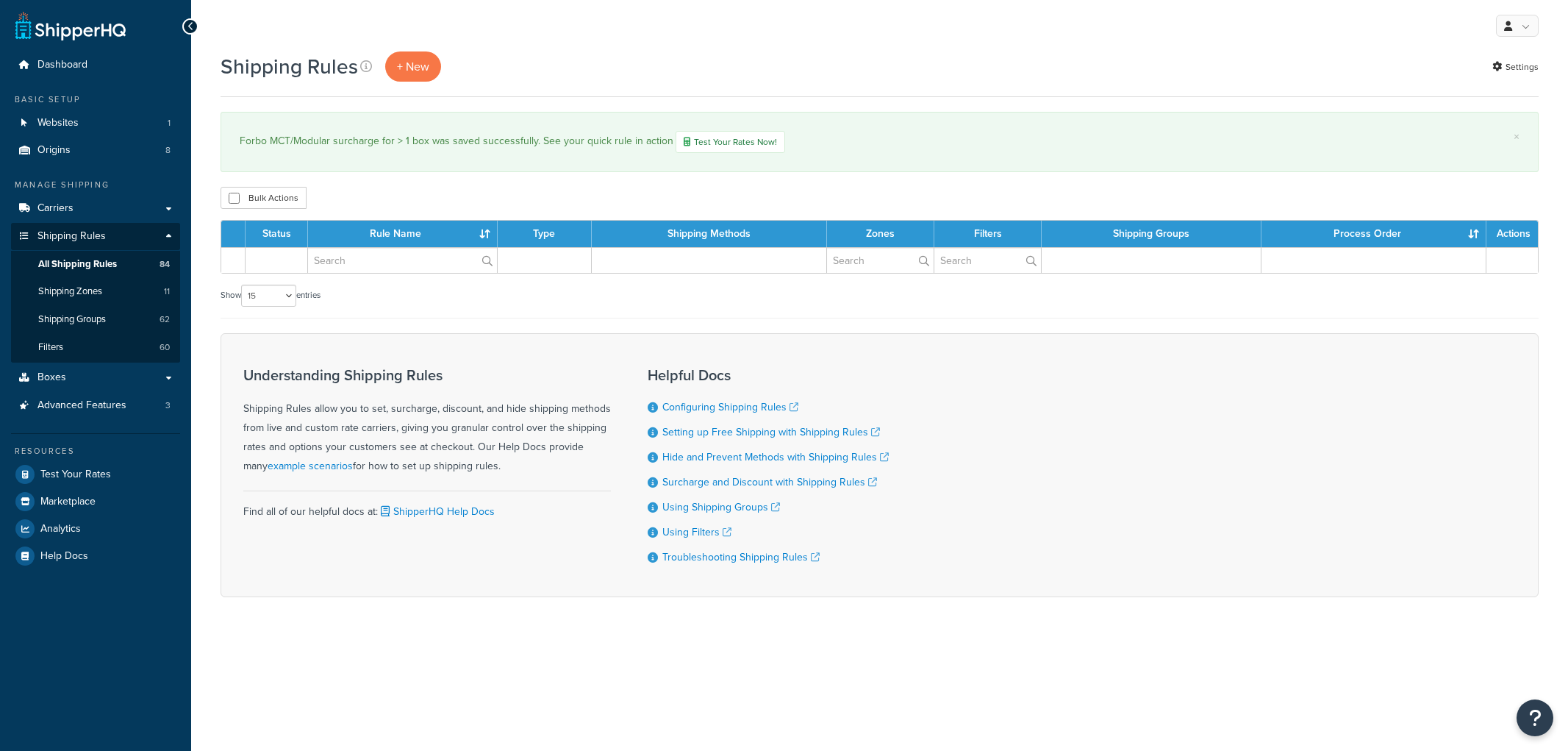
select select "15"
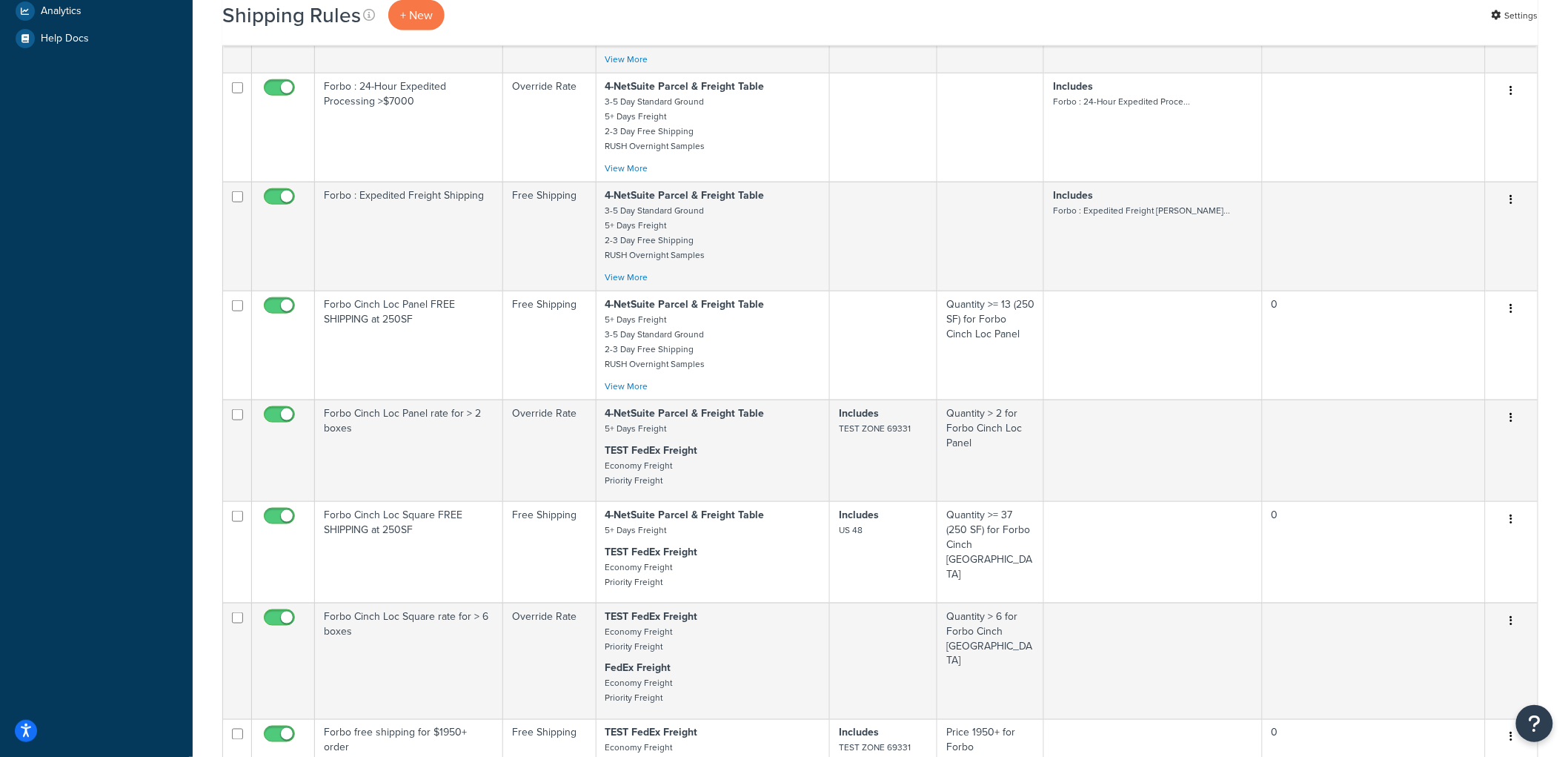
scroll to position [576, 0]
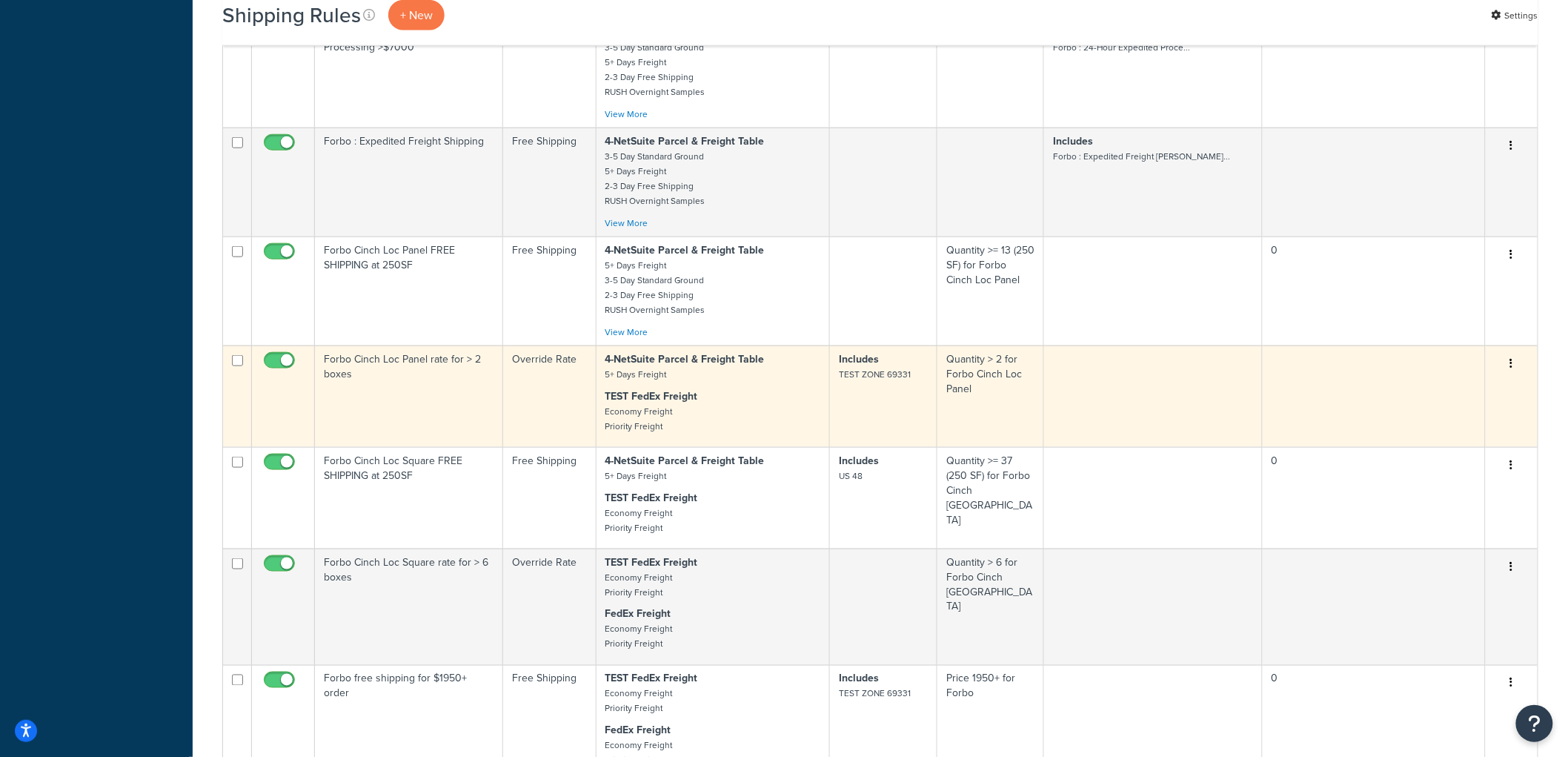
click at [468, 394] on td "Forbo Cinch Loc Panel rate for > 2 boxes" at bounding box center [408, 396] width 188 height 102
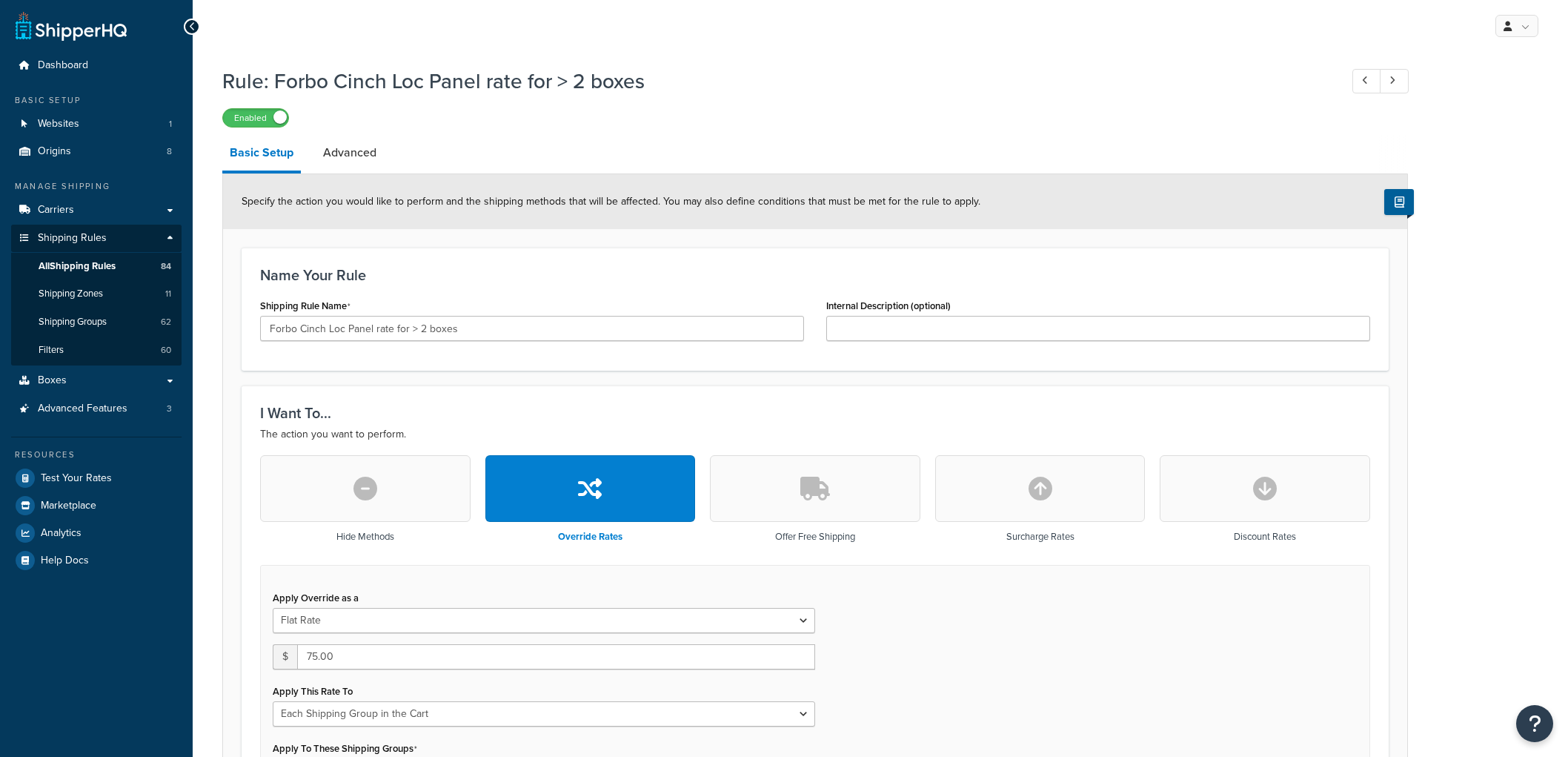
select select "SHIPPING_GROUP"
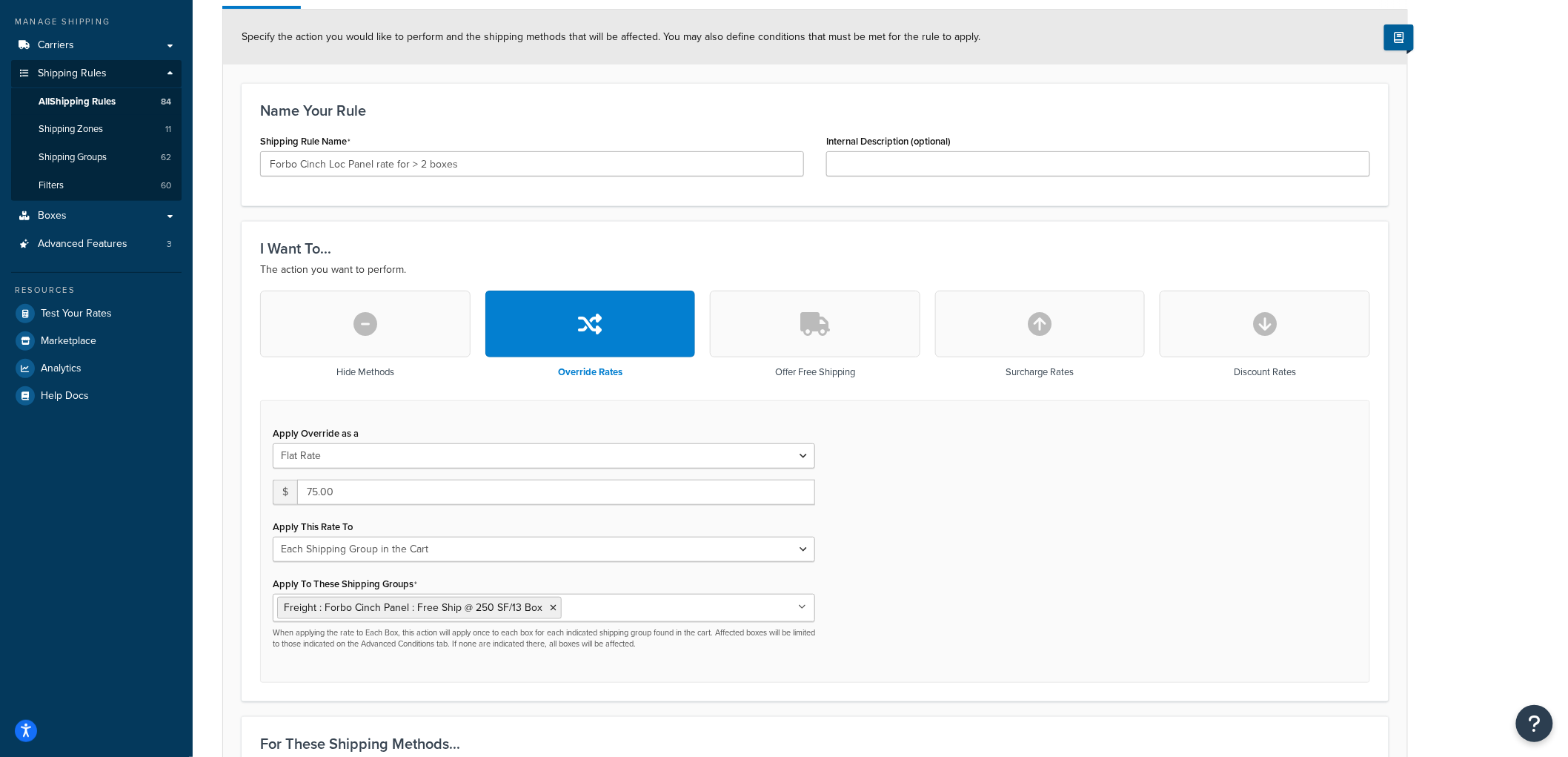
click at [998, 332] on button "button" at bounding box center [1040, 324] width 210 height 67
type input "0"
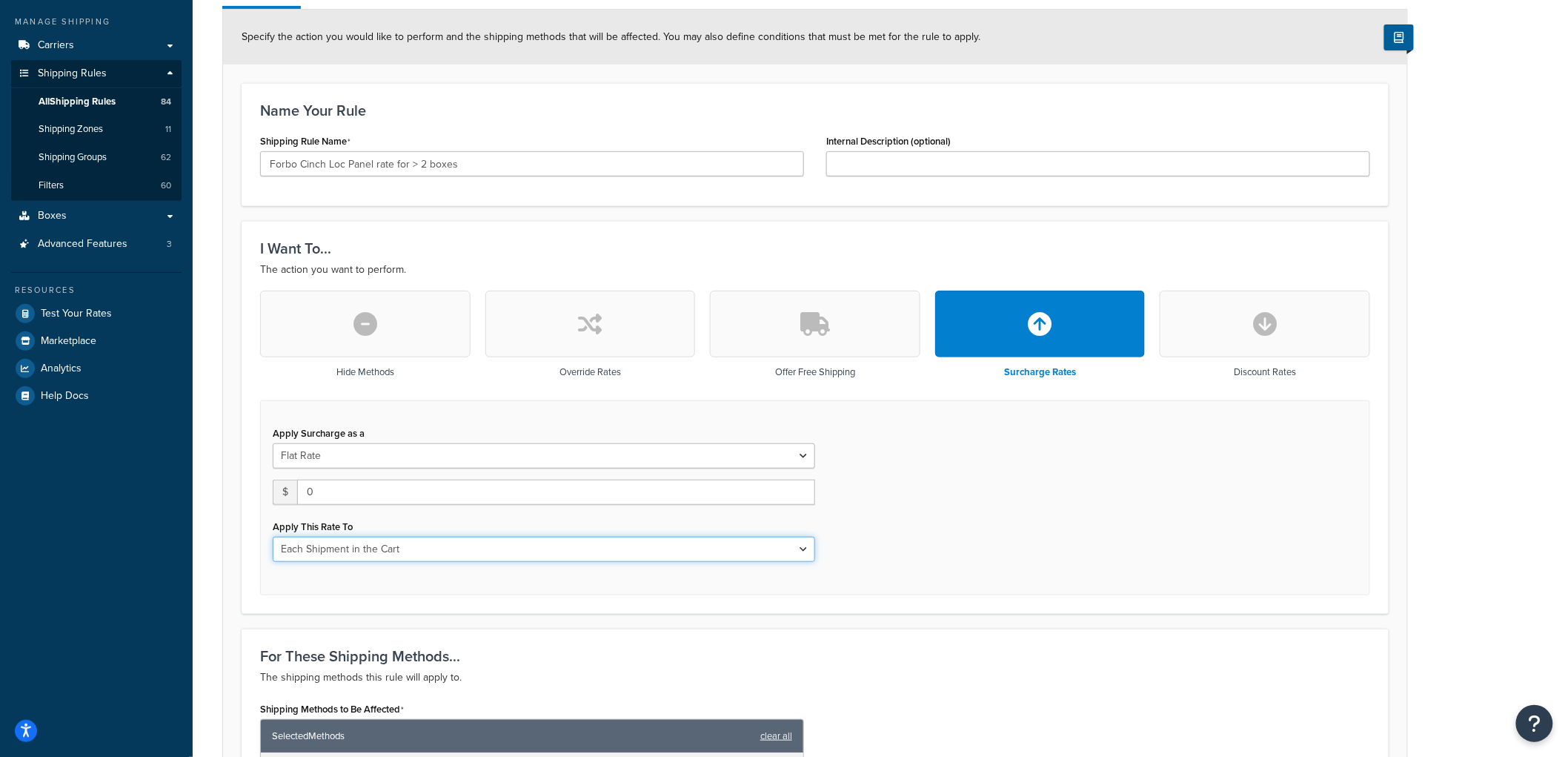
click at [367, 544] on select "Entire Cart Each Shipment in the Cart Each Origin in the Cart Each Shipping Gro…" at bounding box center [544, 549] width 542 height 25
select select "SHIPPING_GROUP"
click at [273, 536] on select "Entire Cart Each Shipment in the Cart Each Origin in the Cart Each Shipping Gro…" at bounding box center [544, 549] width 542 height 25
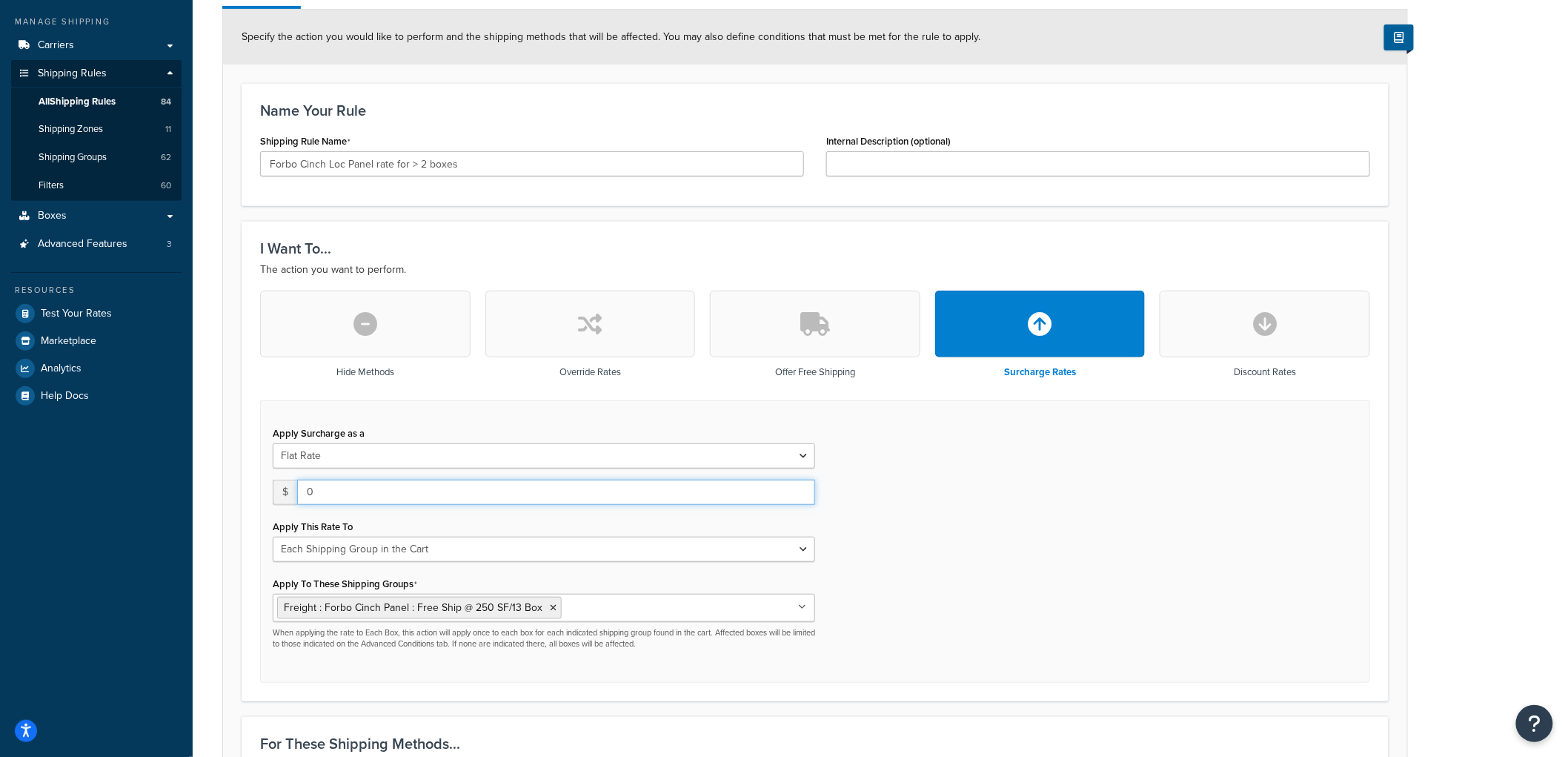
drag, startPoint x: 352, startPoint y: 486, endPoint x: 245, endPoint y: 479, distance: 107.2
click at [245, 479] on div "I Want To... The action you want to perform. Hide Methods Override Rates Offer …" at bounding box center [815, 460] width 1147 height 480
type input "75"
click at [385, 164] on input "Forbo Cinch Loc Panel rate for > 2 boxes" at bounding box center [532, 164] width 544 height 25
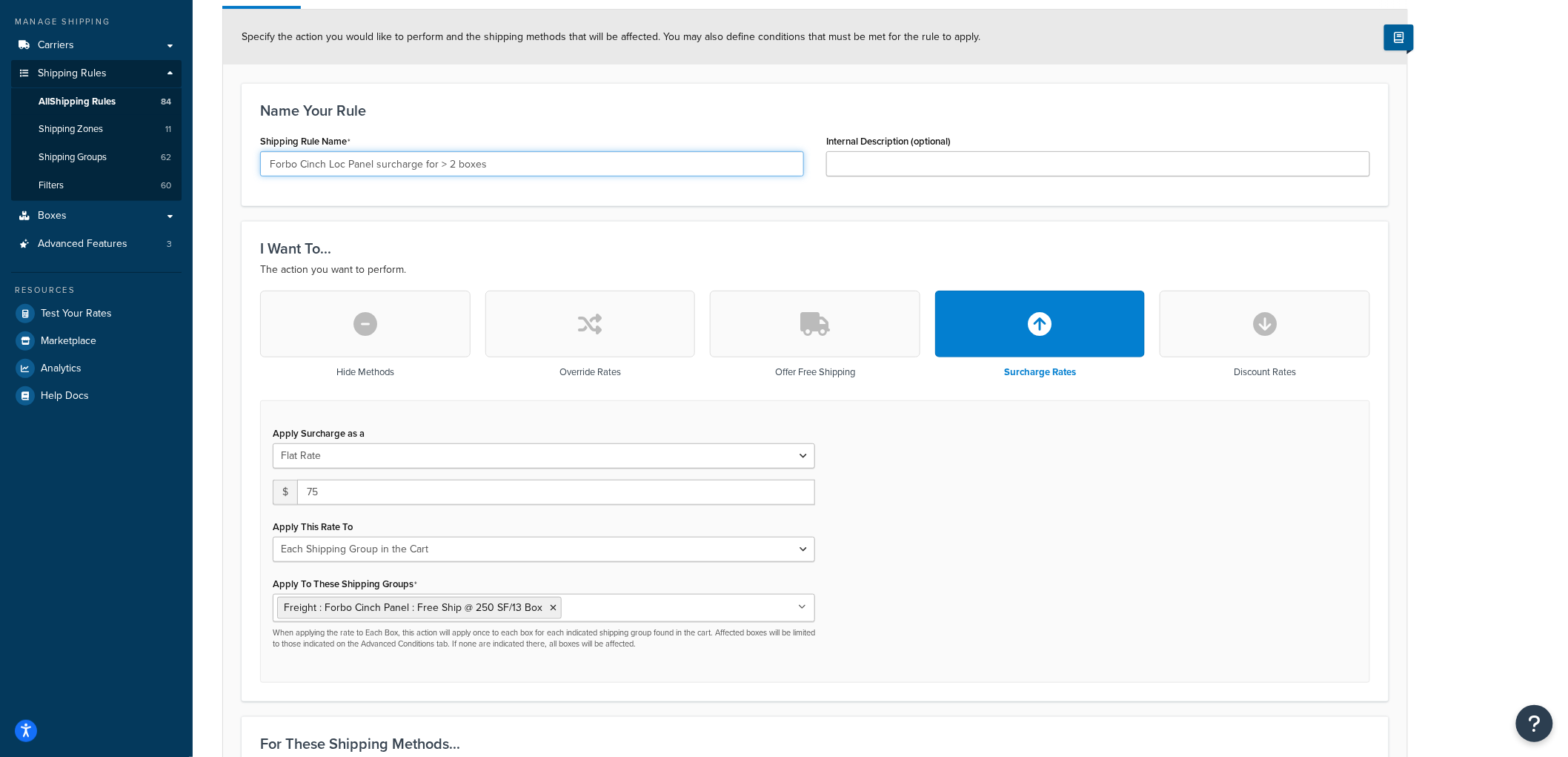
type input "Forbo Cinch Loc Panel surcharge for > 2 boxes"
click at [561, 215] on form "Specify the action you would like to perform and the shipping methods that will…" at bounding box center [815, 764] width 1184 height 1510
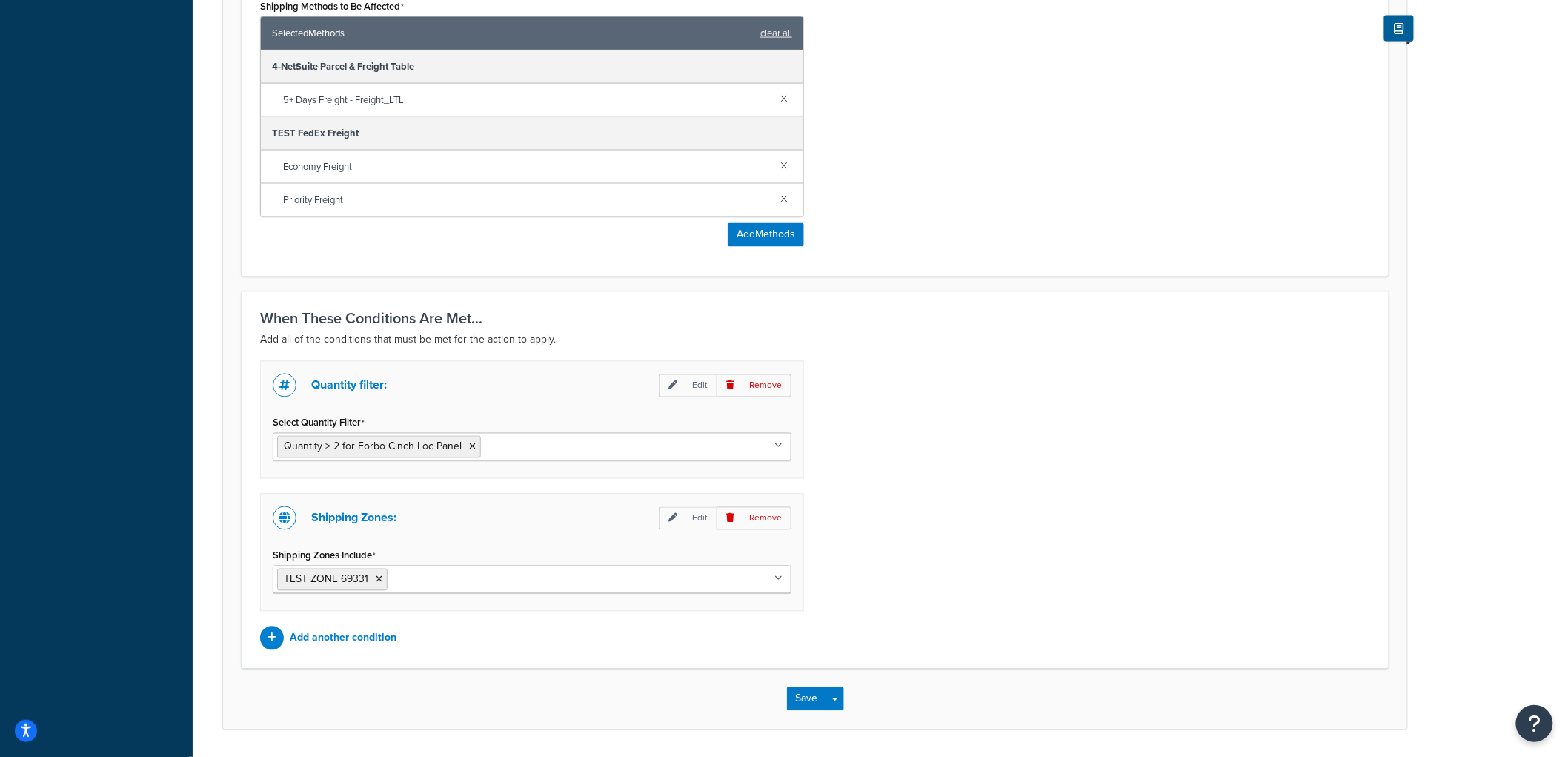
scroll to position [1005, 0]
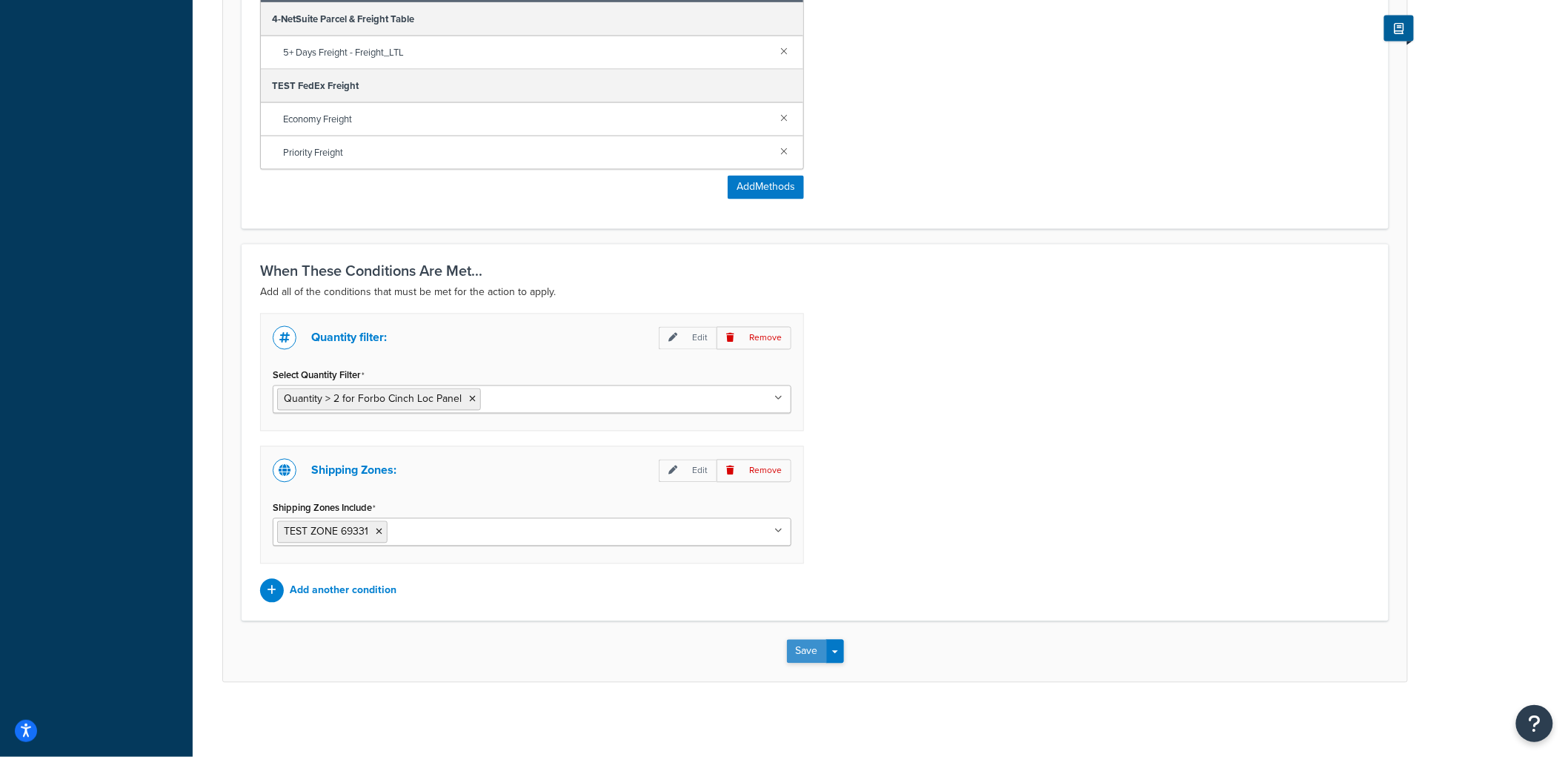
click at [807, 655] on button "Save" at bounding box center [807, 651] width 40 height 24
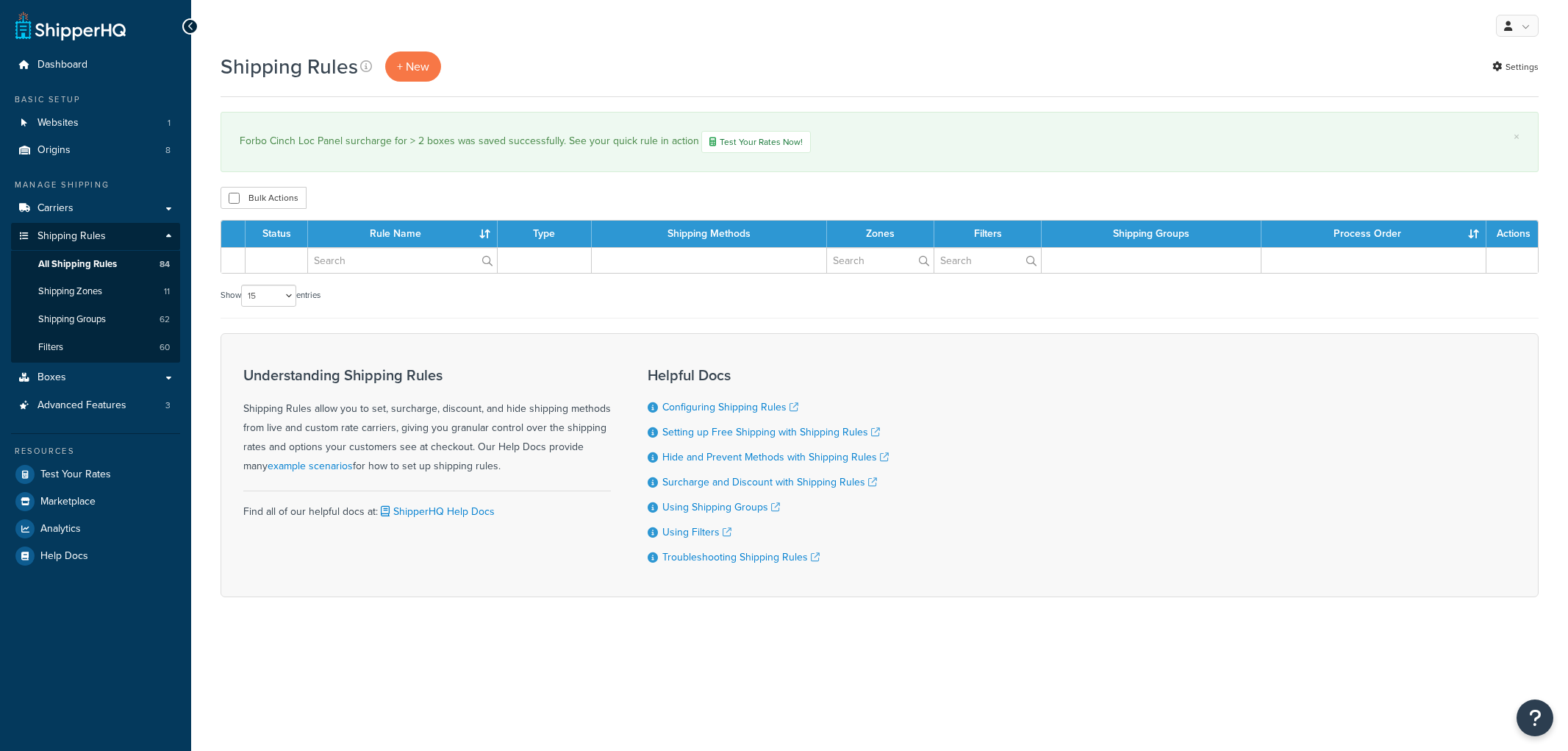
select select "15"
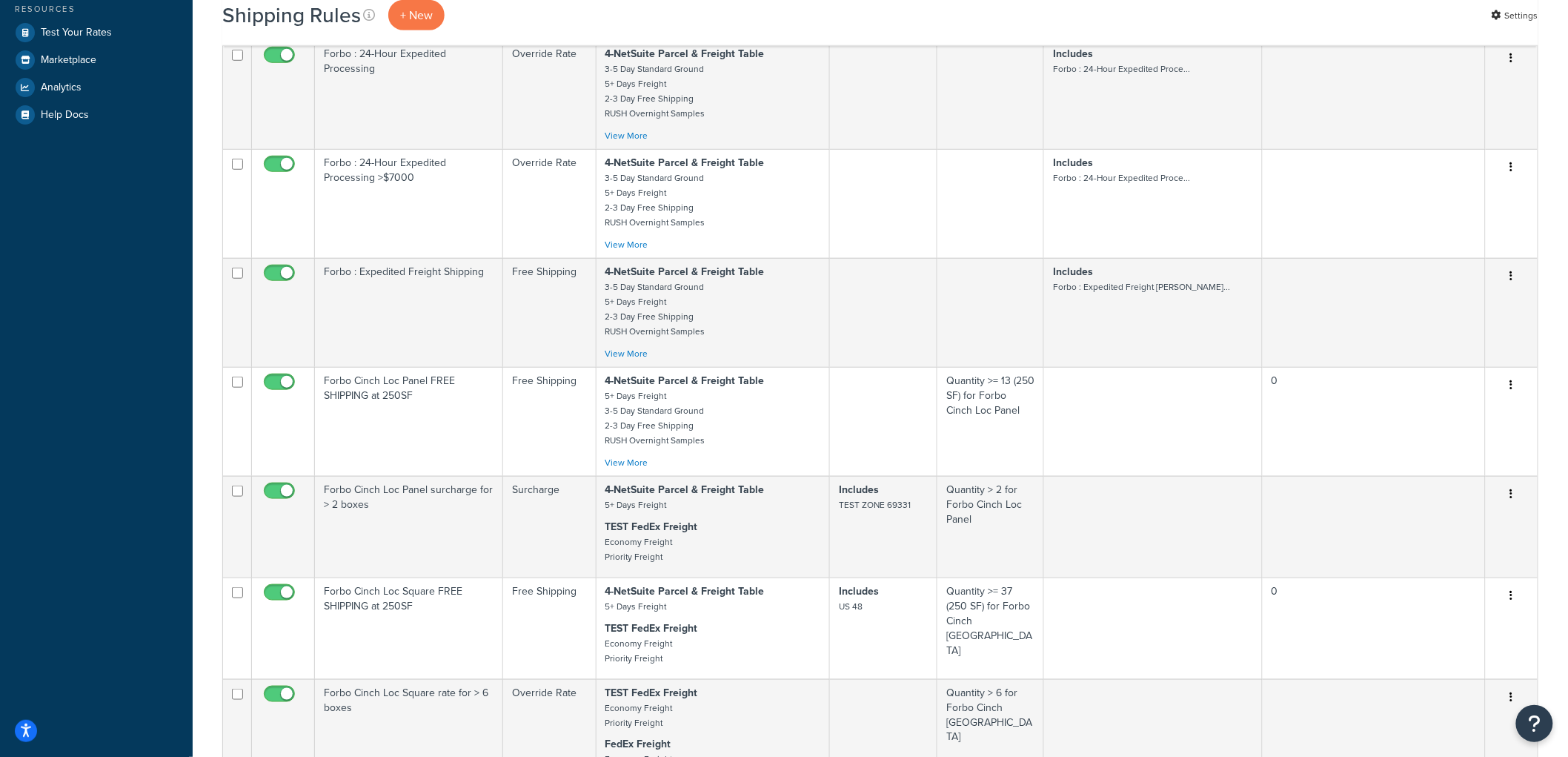
scroll to position [659, 0]
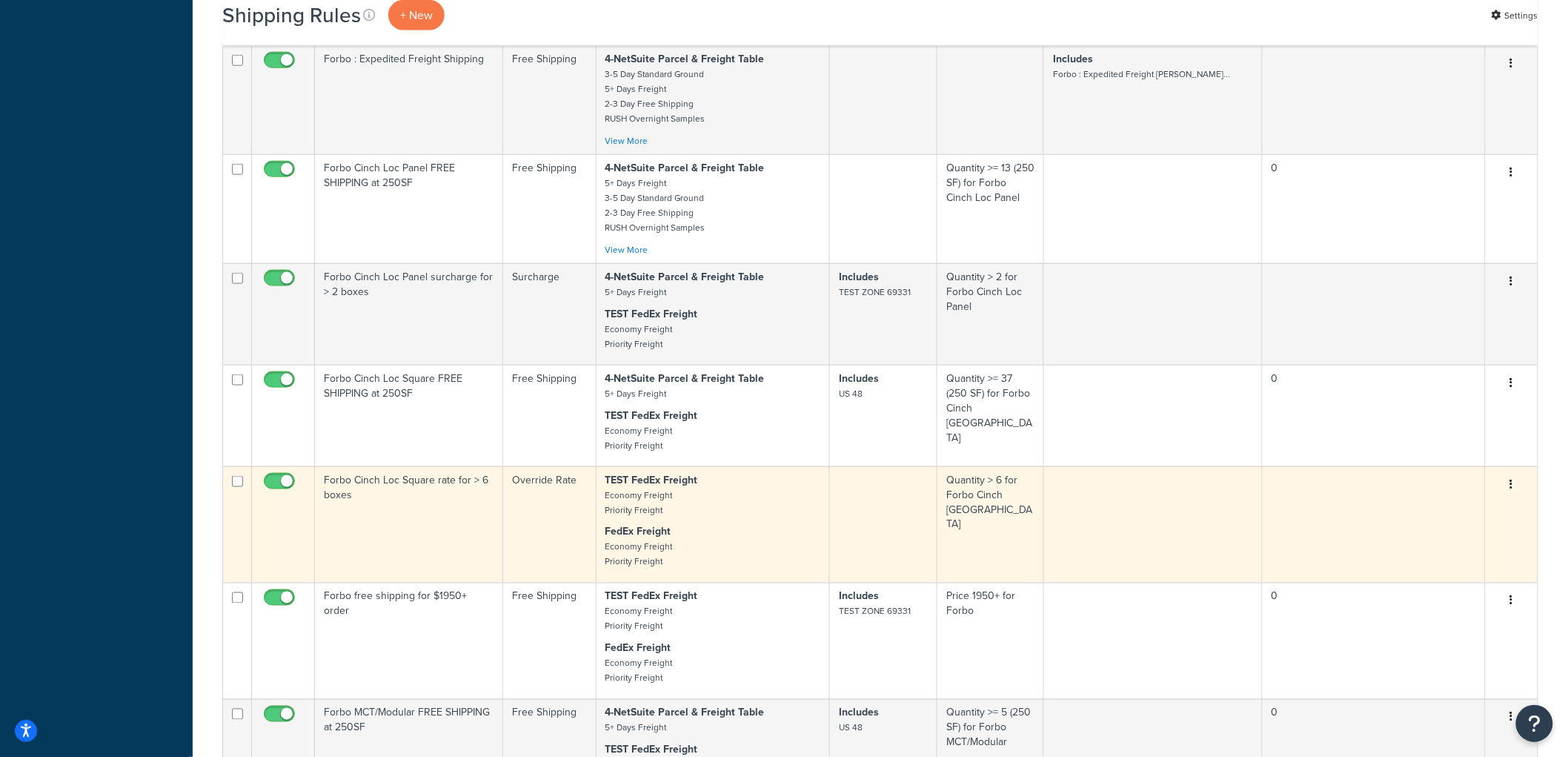
click at [417, 520] on td "Forbo Cinch Loc Square rate for > 6 boxes" at bounding box center [408, 525] width 188 height 117
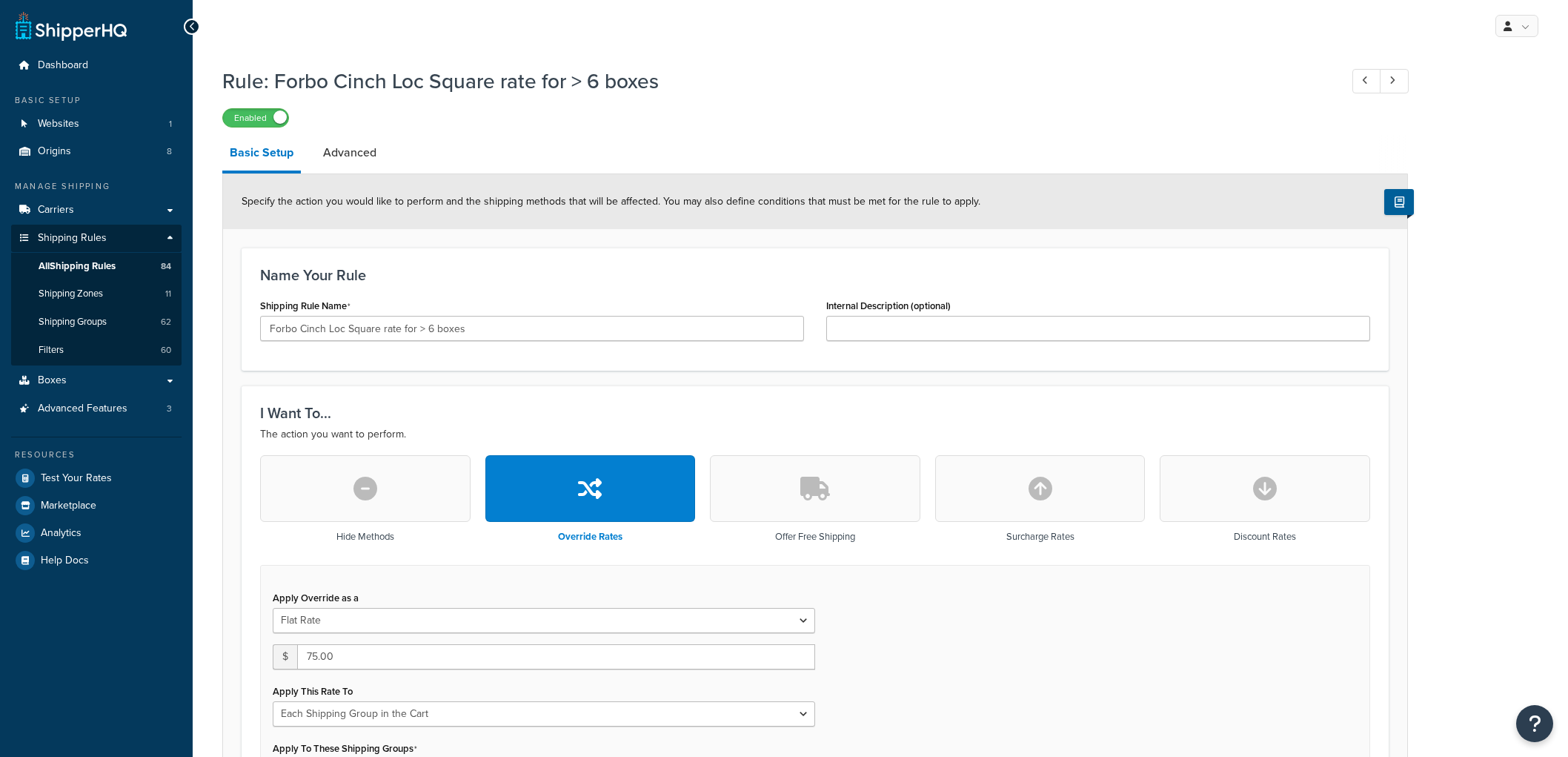
select select "SHIPPING_GROUP"
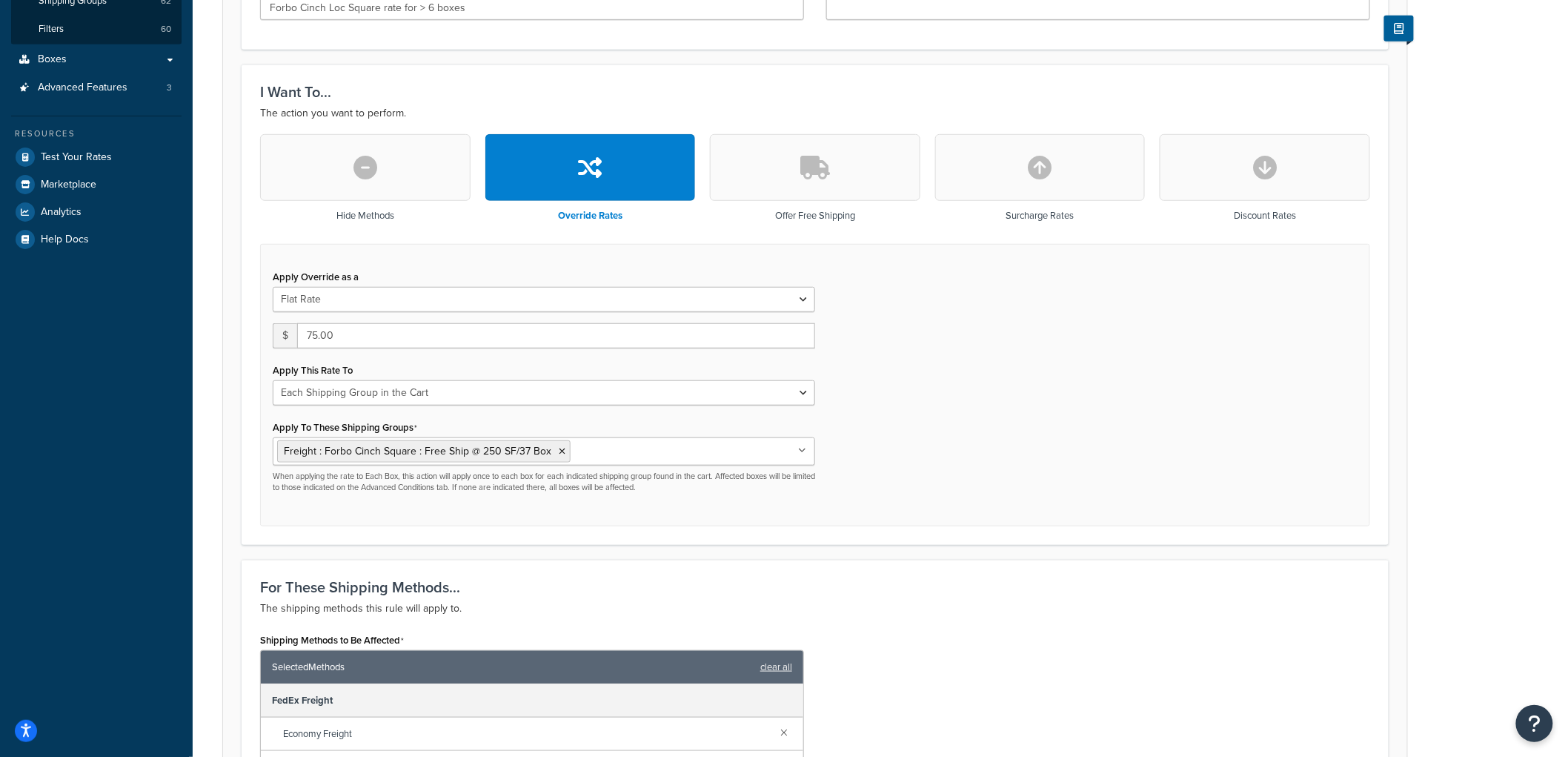
scroll to position [329, 0]
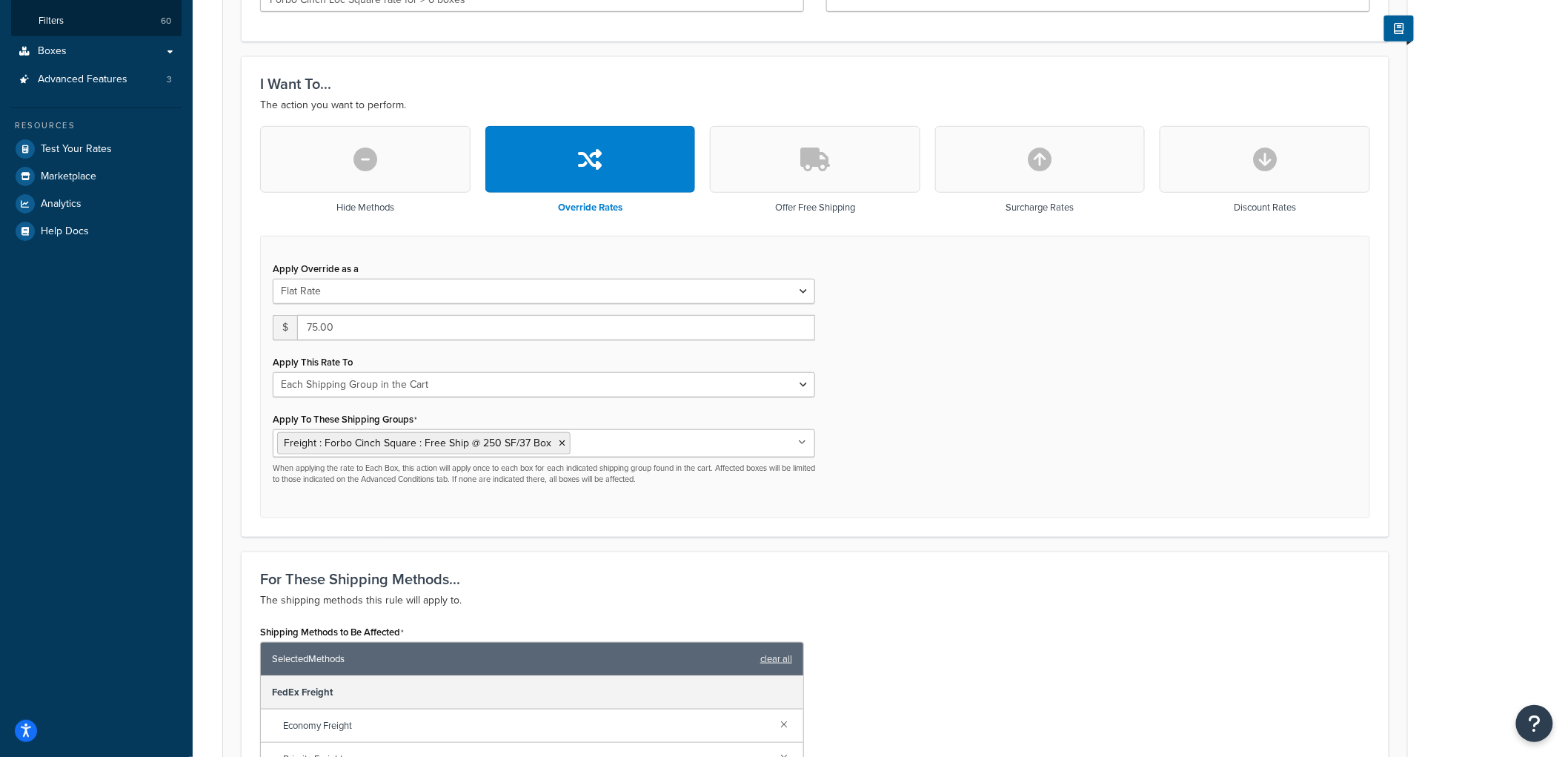
click at [1034, 148] on icon "button" at bounding box center [1041, 159] width 24 height 24
type input "0"
select select "CART"
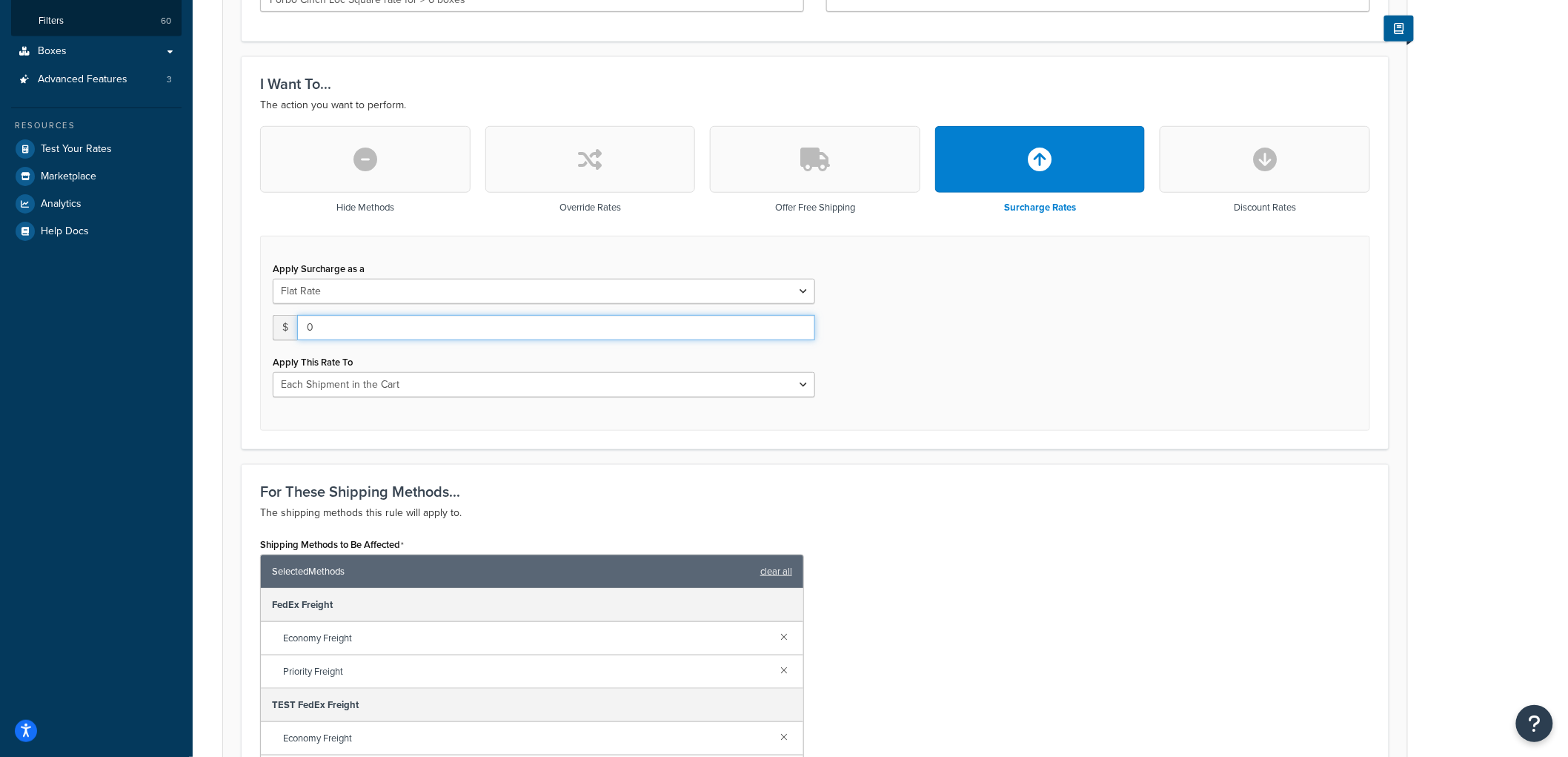
drag, startPoint x: 328, startPoint y: 329, endPoint x: 278, endPoint y: 326, distance: 50.1
click at [278, 326] on div "$ 0" at bounding box center [544, 328] width 542 height 25
type input "75"
click at [308, 386] on select "Entire Cart Each Shipment in the Cart Each Origin in the Cart Each Shipping Gro…" at bounding box center [544, 385] width 542 height 25
select select "SHIPPING_GROUP"
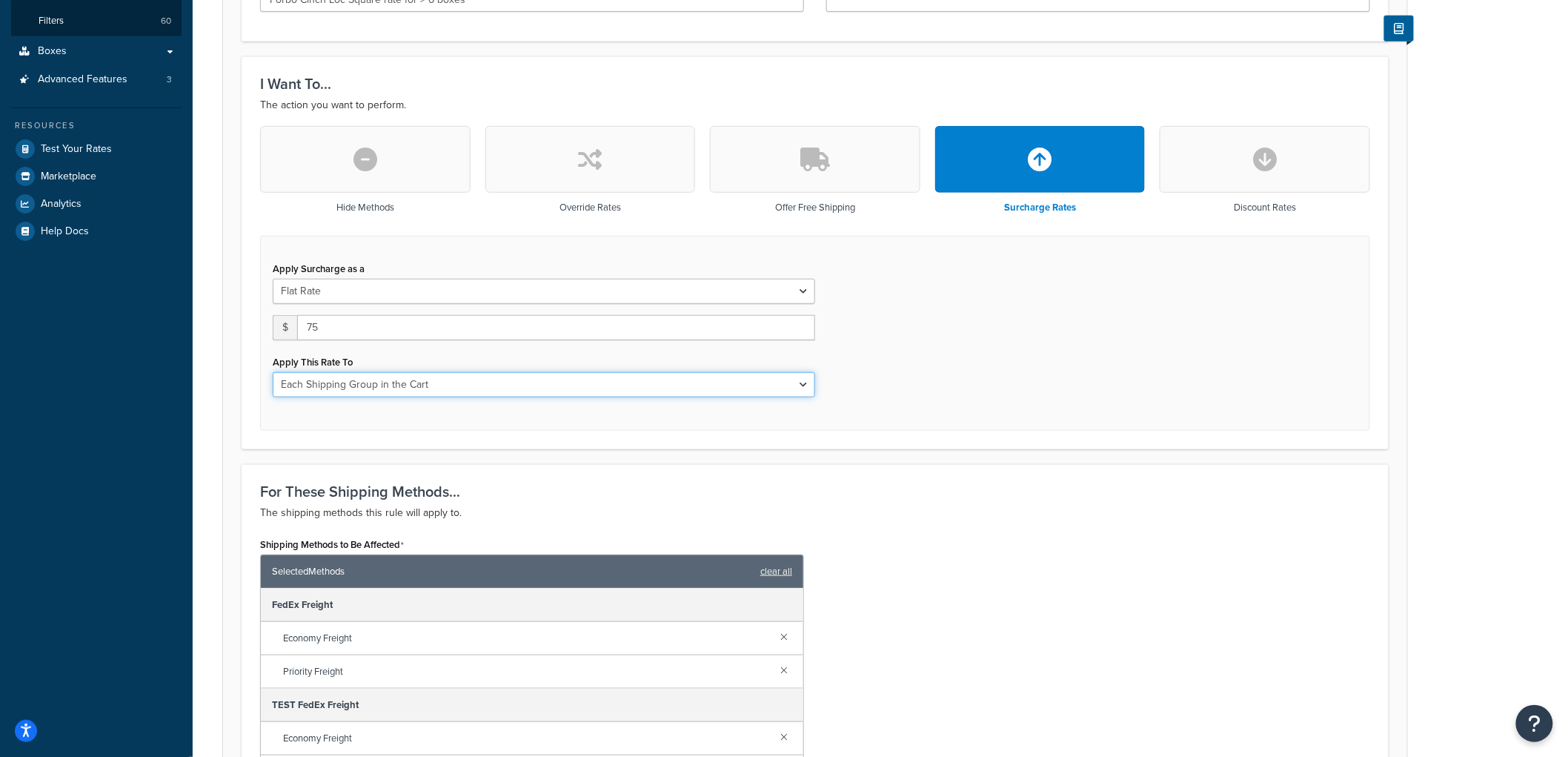
click at [273, 372] on select "Entire Cart Each Shipment in the Cart Each Origin in the Cart Each Shipping Gro…" at bounding box center [544, 385] width 542 height 25
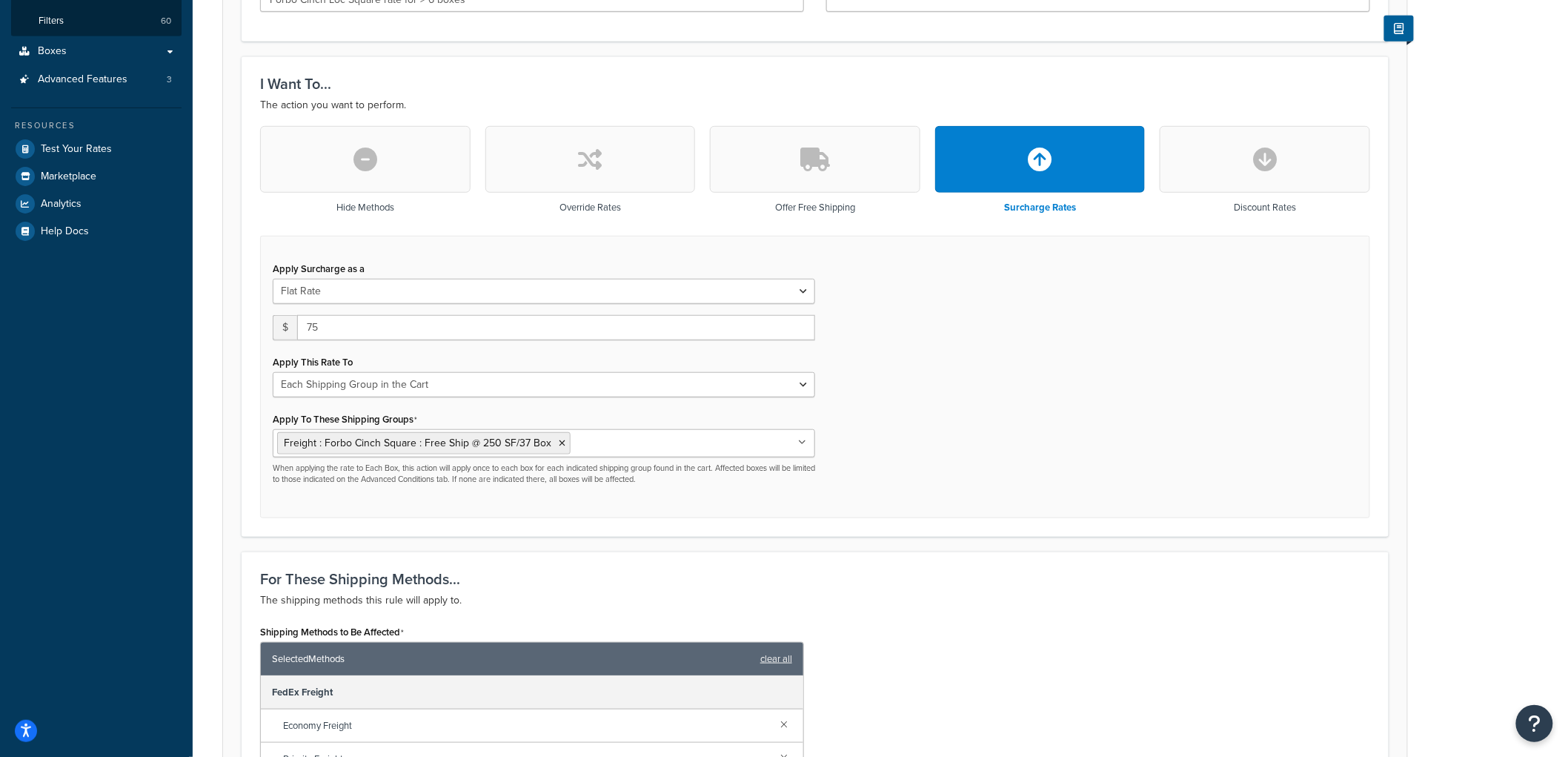
click at [958, 294] on div "Apply Surcharge as a Flat Rate Percentage Flat Rate & Percentage $ 75 Apply Thi…" at bounding box center [815, 377] width 1110 height 283
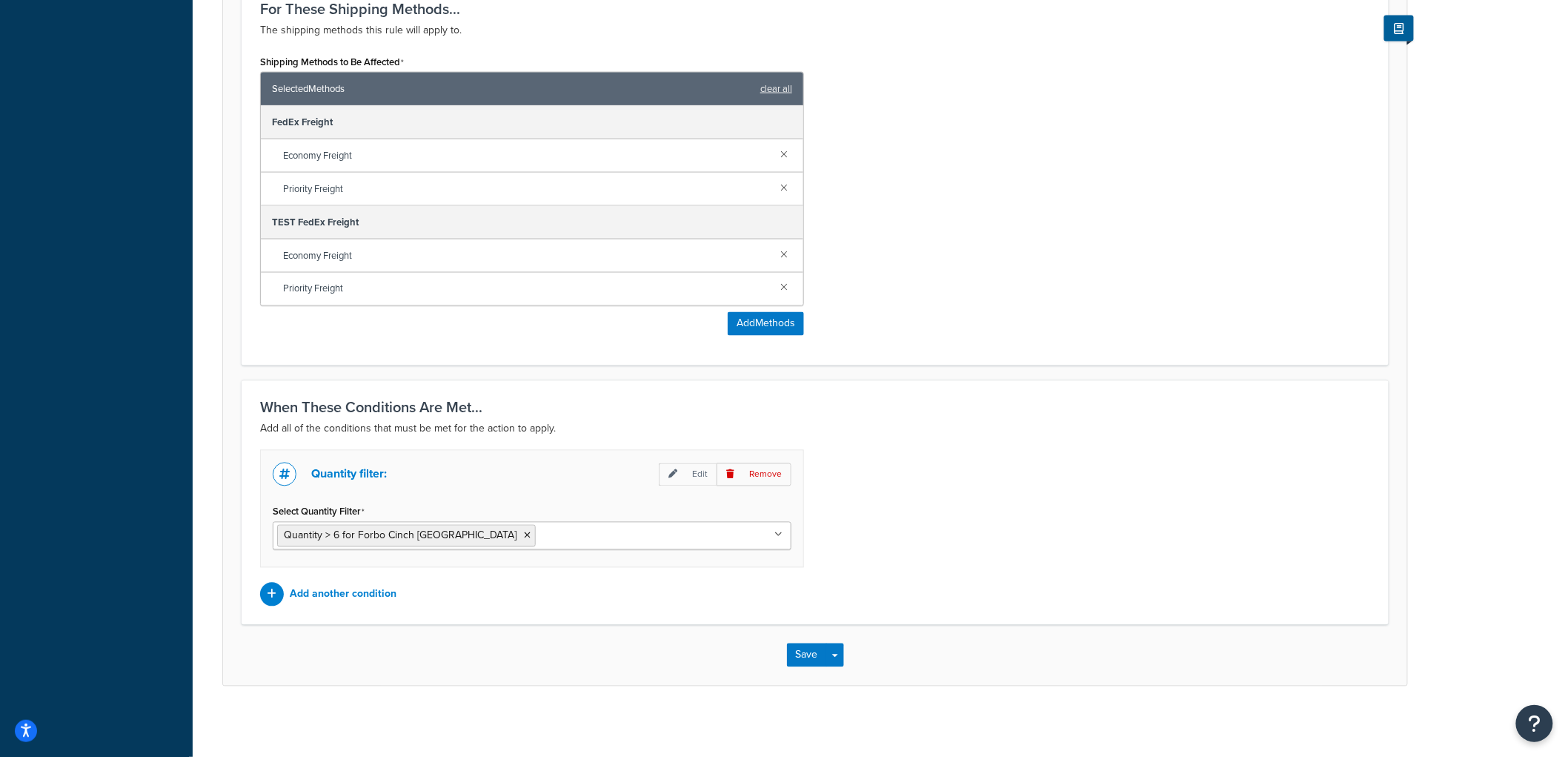
scroll to position [905, 0]
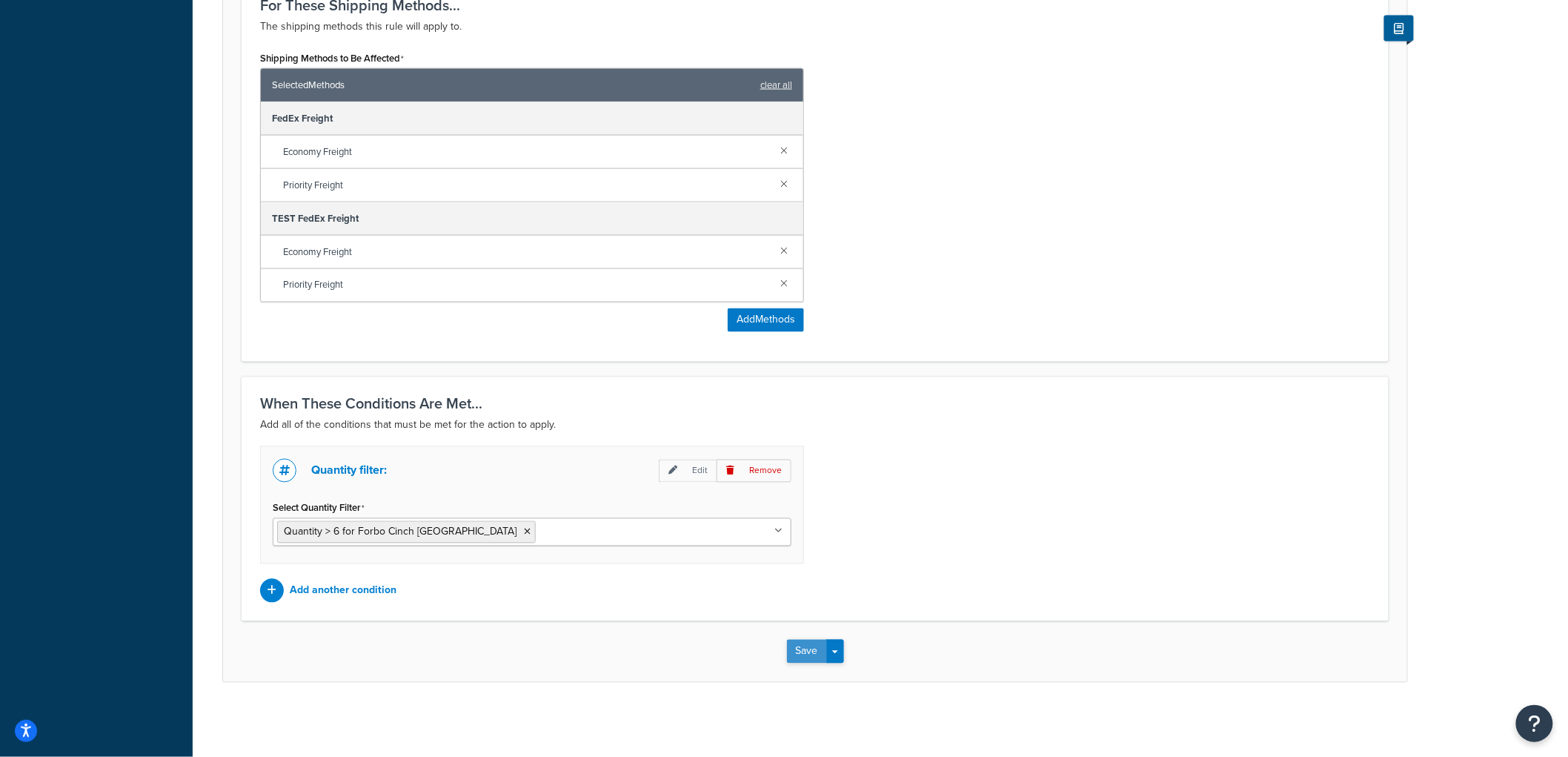
click at [817, 647] on button "Save" at bounding box center [807, 651] width 40 height 24
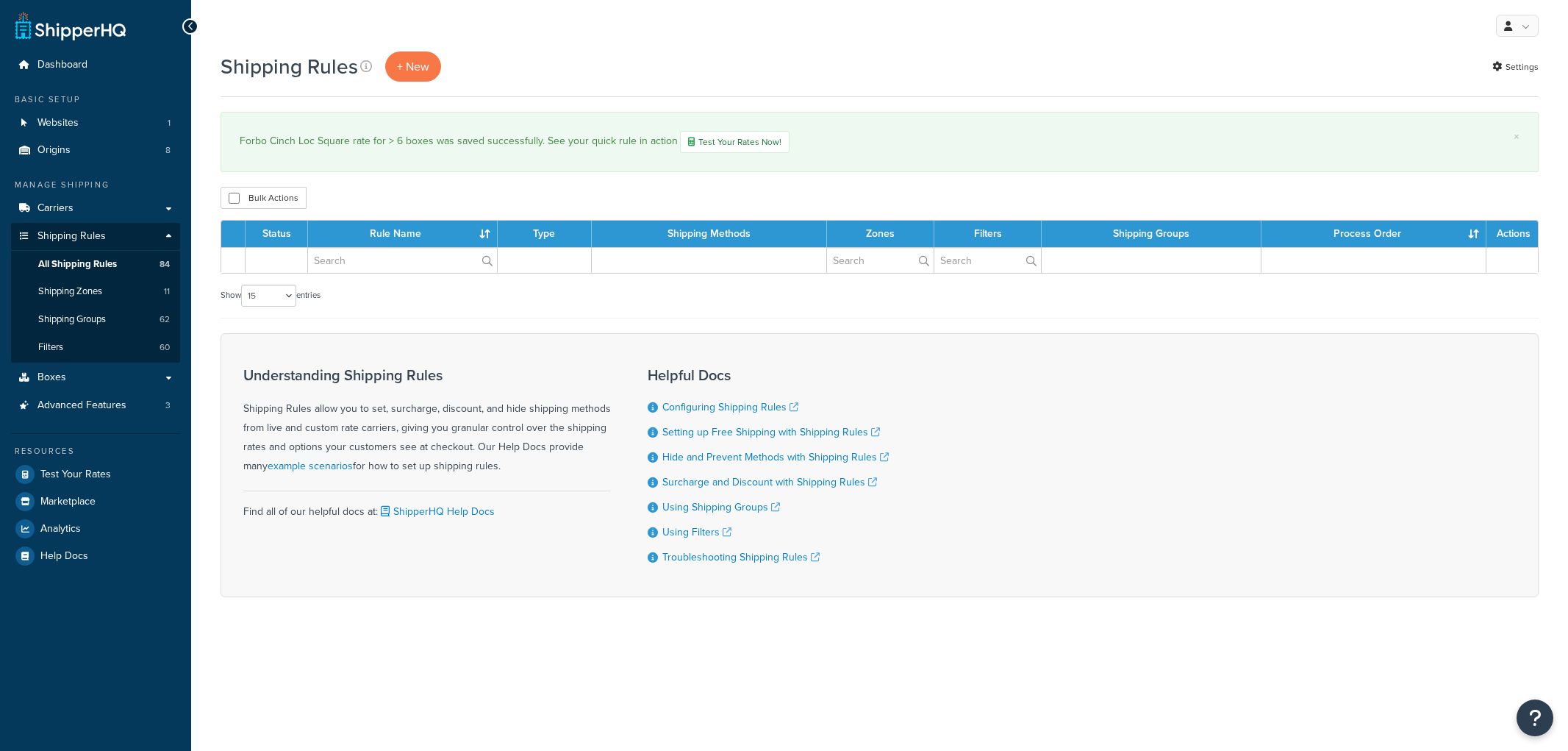
select select "15"
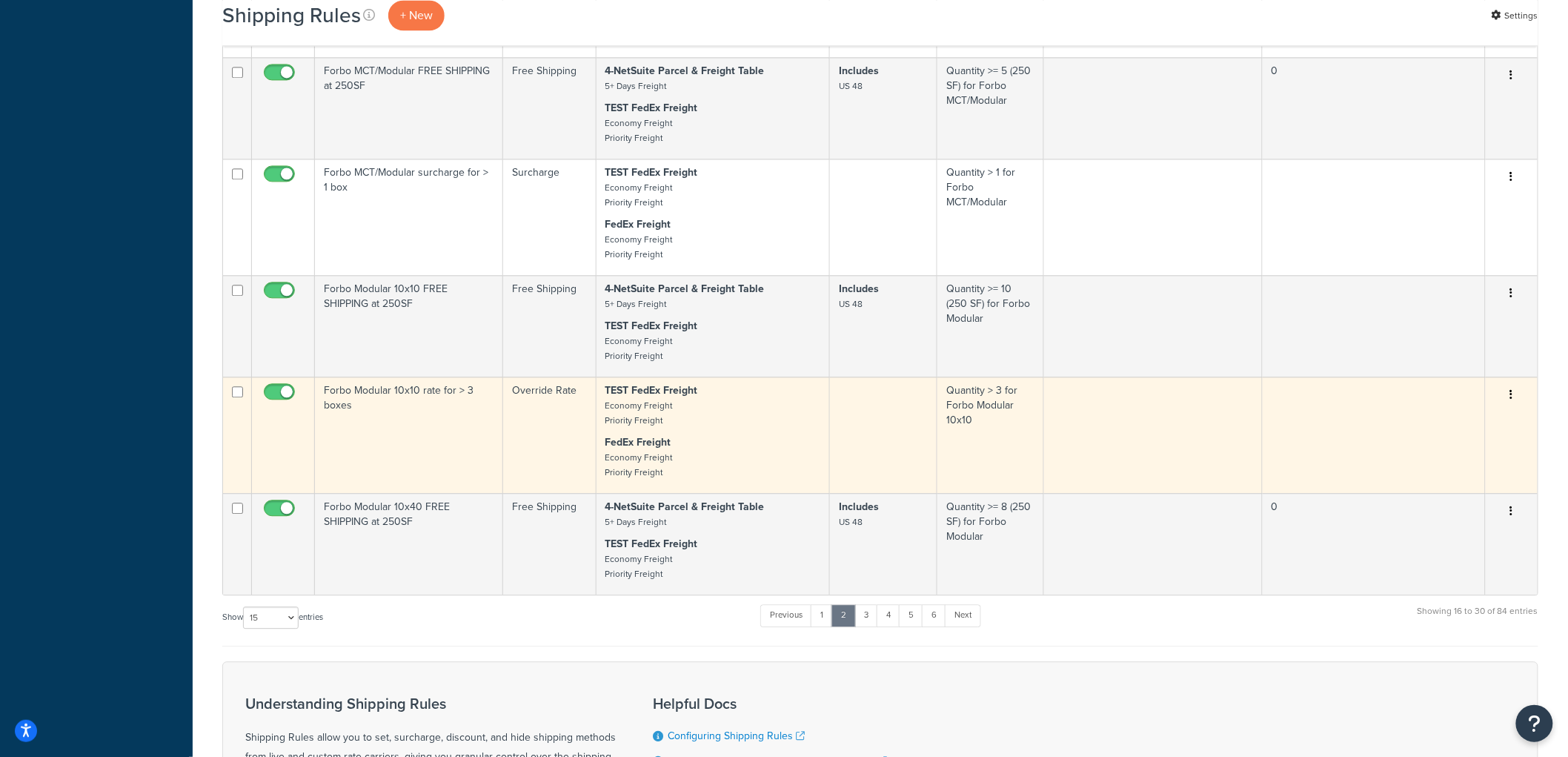
scroll to position [1317, 0]
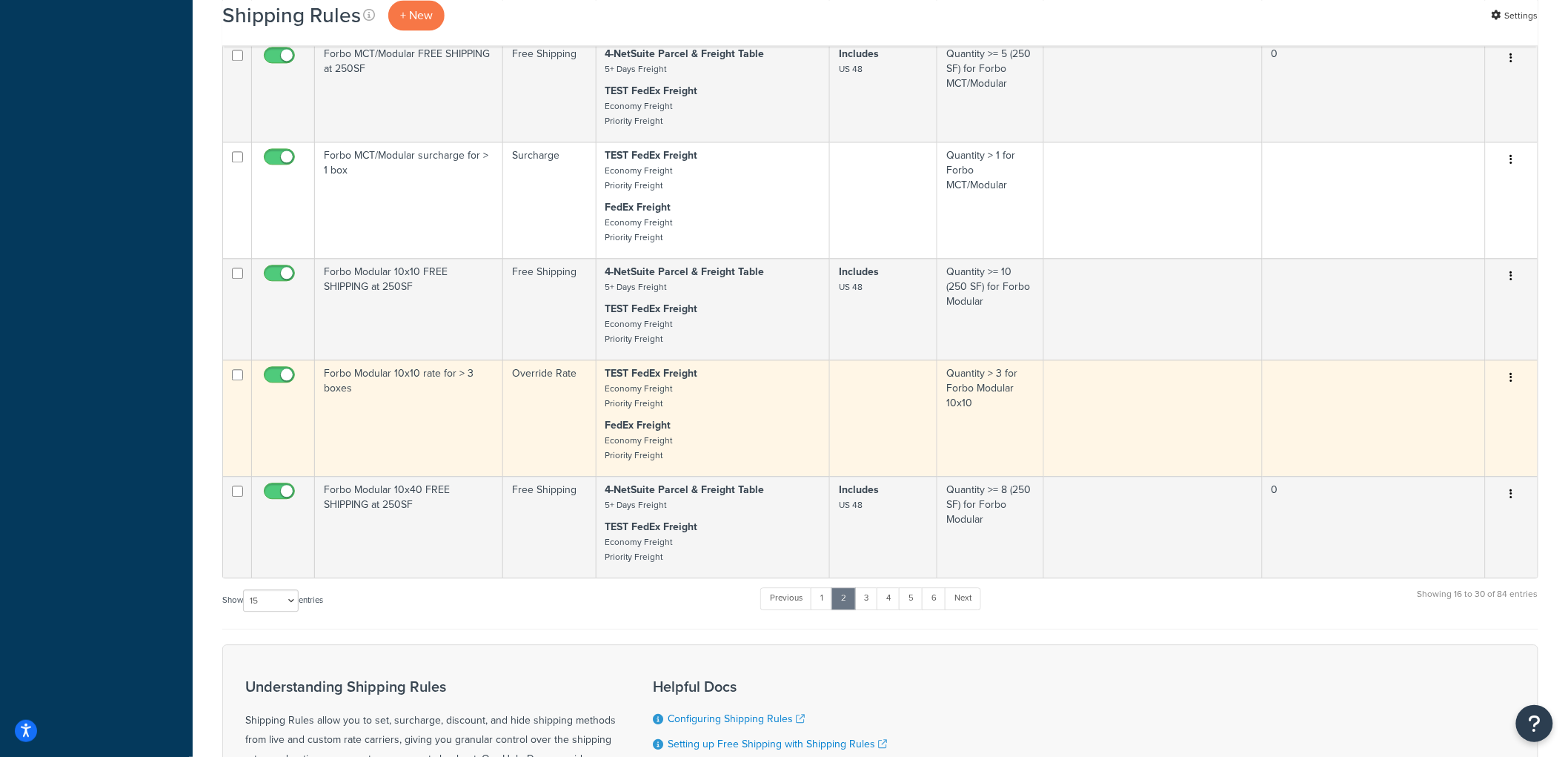
click at [470, 411] on td "Forbo Modular 10x10 rate for > 3 boxes" at bounding box center [408, 417] width 188 height 117
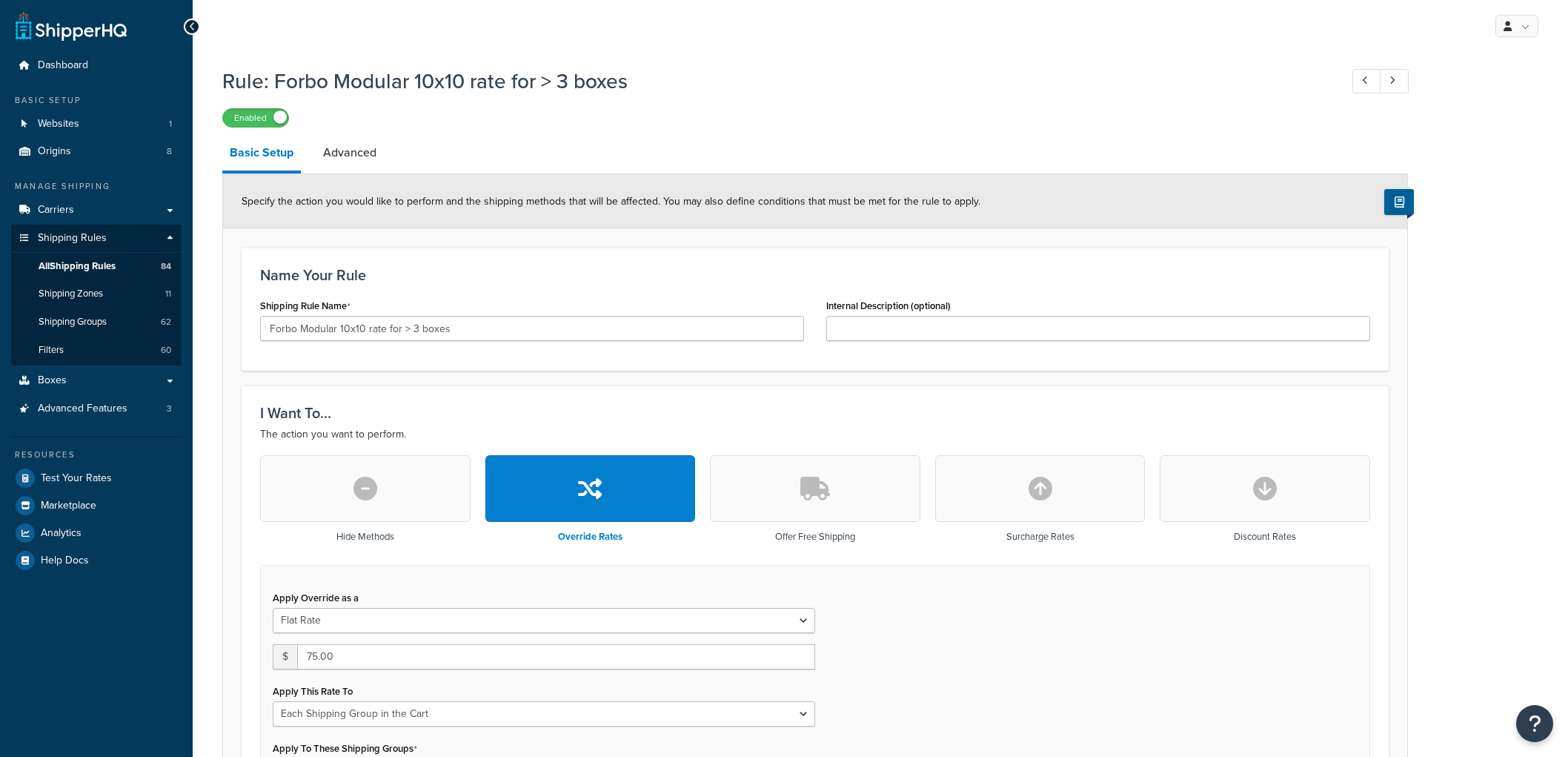
select select "SHIPPING_GROUP"
click at [1001, 500] on button "button" at bounding box center [1040, 489] width 210 height 67
type input "0"
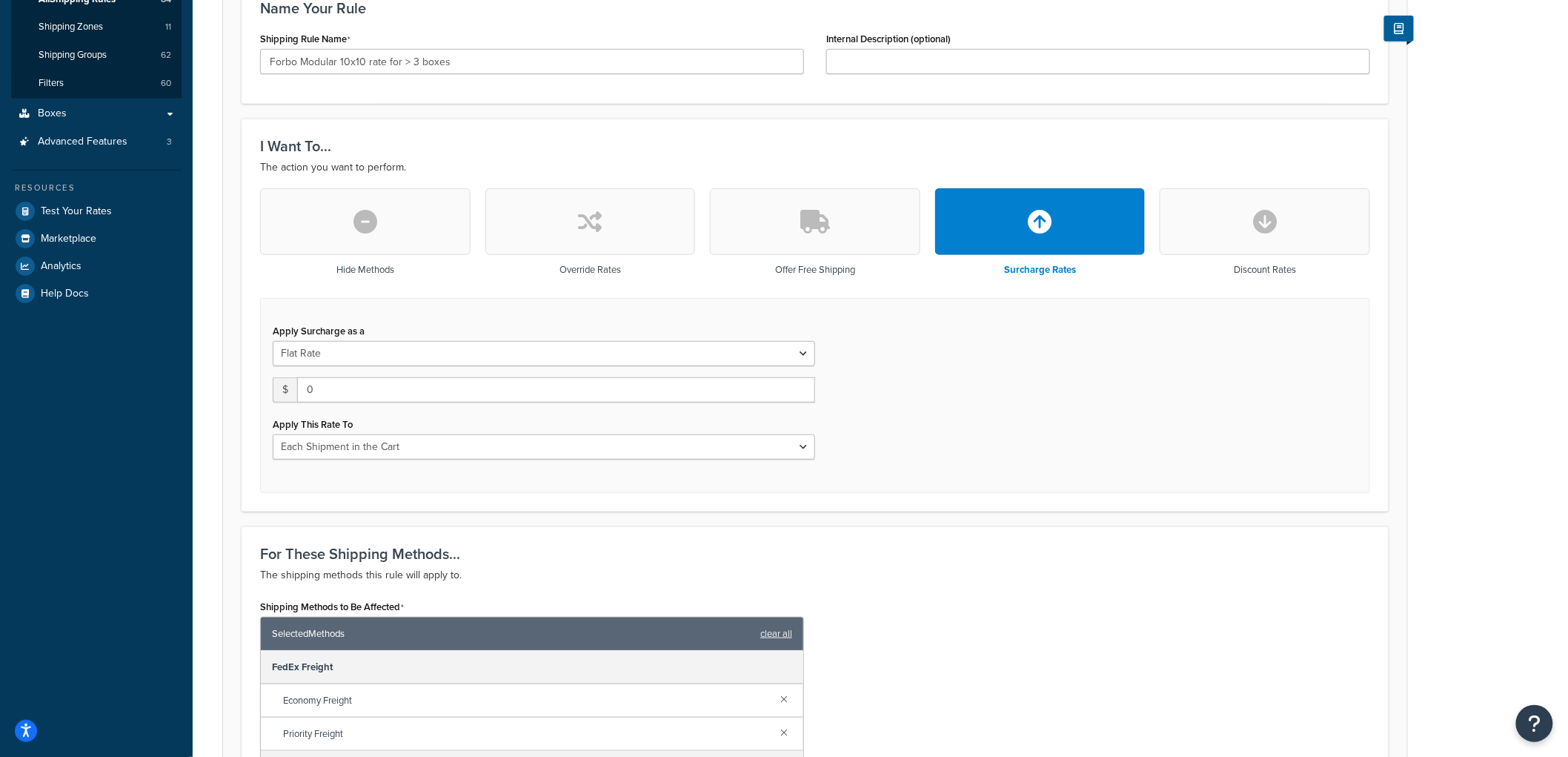
scroll to position [329, 0]
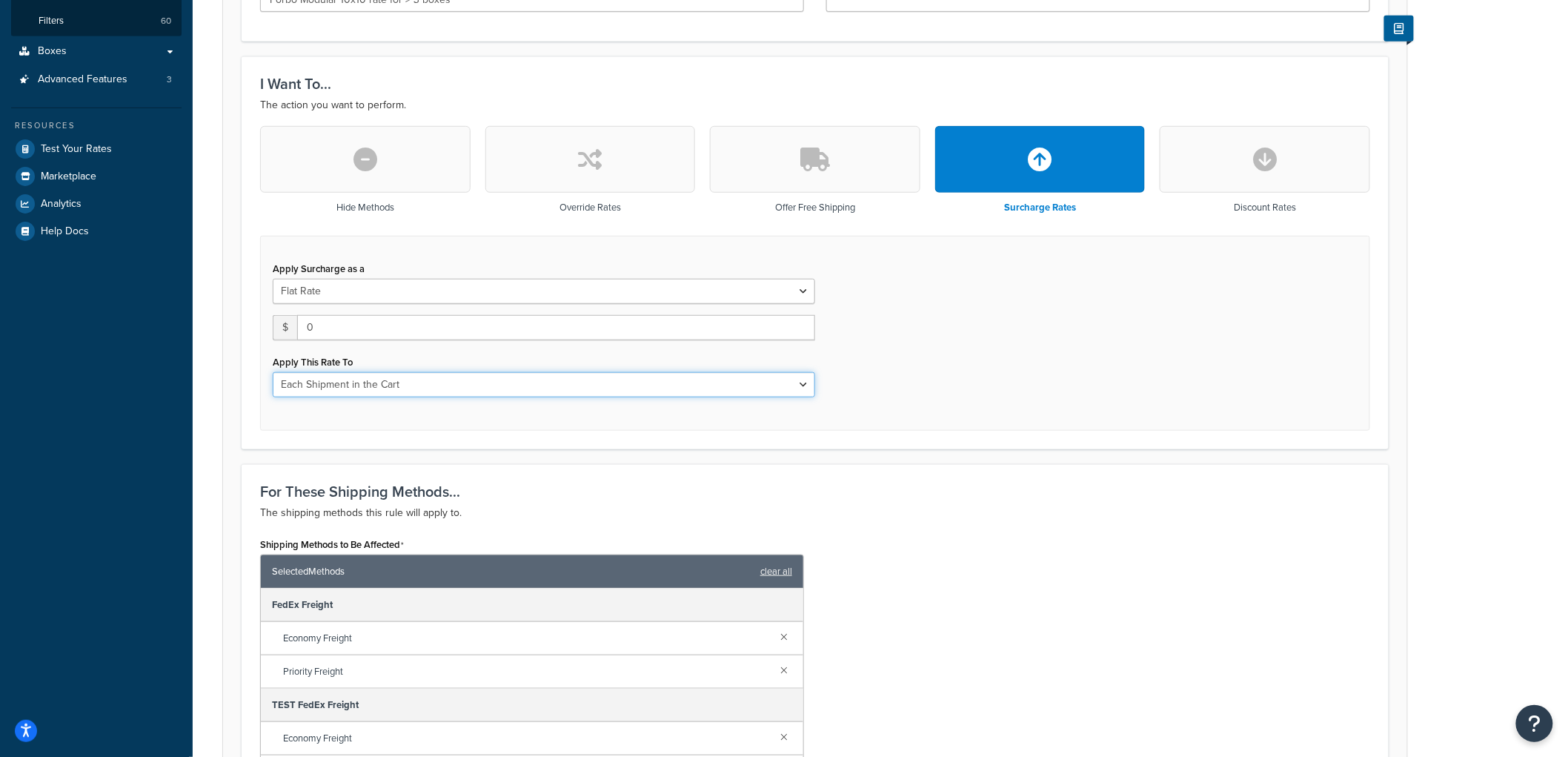
click at [471, 390] on select "Entire Cart Each Shipment in the Cart Each Origin in the Cart Each Shipping Gro…" at bounding box center [544, 385] width 542 height 25
click at [273, 372] on select "Entire Cart Each Shipment in the Cart Each Origin in the Cart Each Shipping Gro…" at bounding box center [544, 385] width 542 height 25
click at [401, 387] on select "Entire Cart Each Shipment in the Cart Each Origin in the Cart Each Shipping Gro…" at bounding box center [544, 385] width 542 height 25
select select "SHIPPING_GROUP"
click at [273, 372] on select "Entire Cart Each Shipment in the Cart Each Origin in the Cart Each Shipping Gro…" at bounding box center [544, 385] width 542 height 25
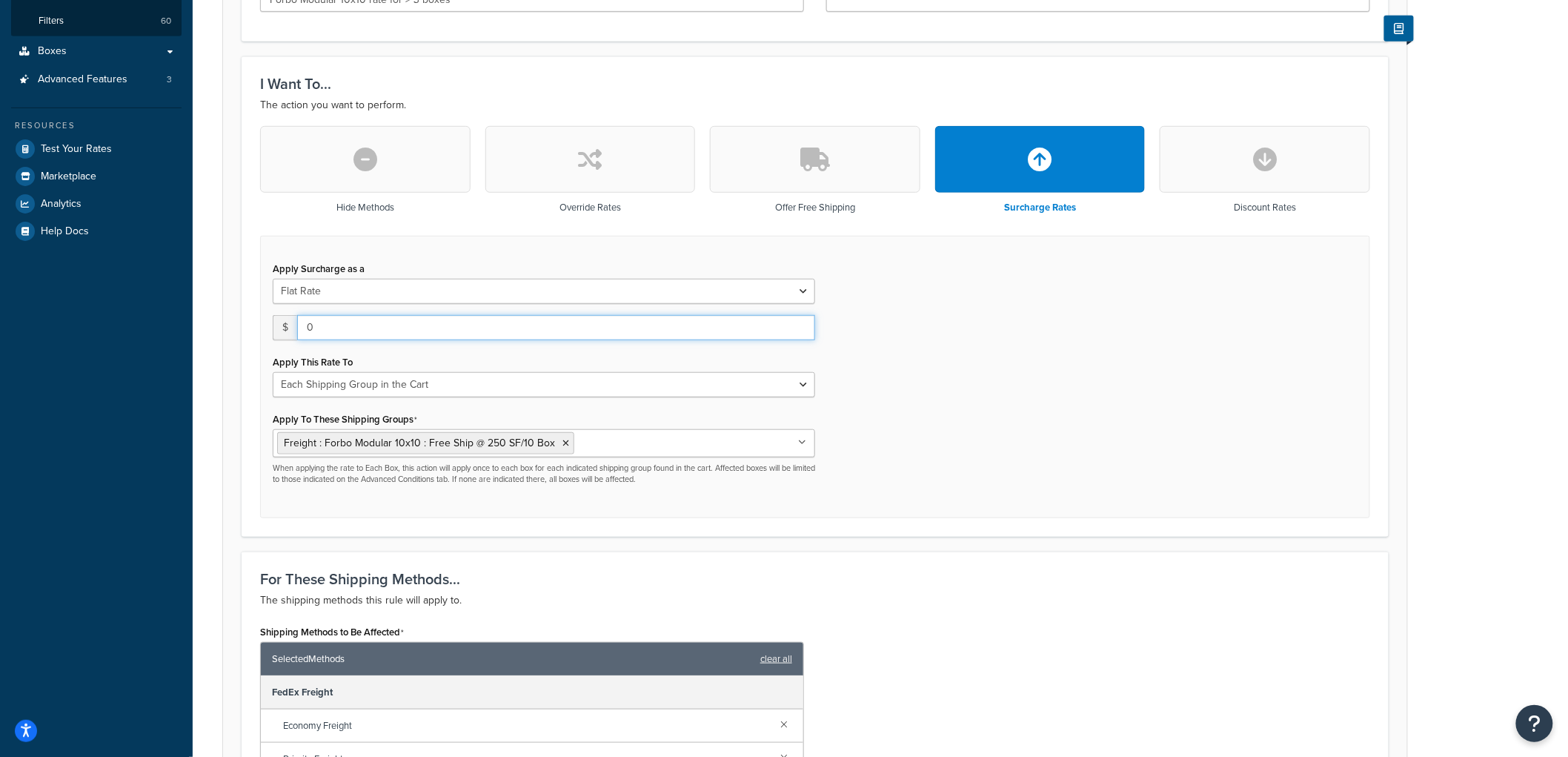
drag, startPoint x: 329, startPoint y: 332, endPoint x: 295, endPoint y: 328, distance: 34.2
click at [295, 328] on div "$ 0" at bounding box center [544, 328] width 542 height 25
type input "75"
click at [1154, 402] on div "Apply Surcharge as a Flat Rate Percentage Flat Rate & Percentage $ 75 Apply Thi…" at bounding box center [815, 377] width 1110 height 283
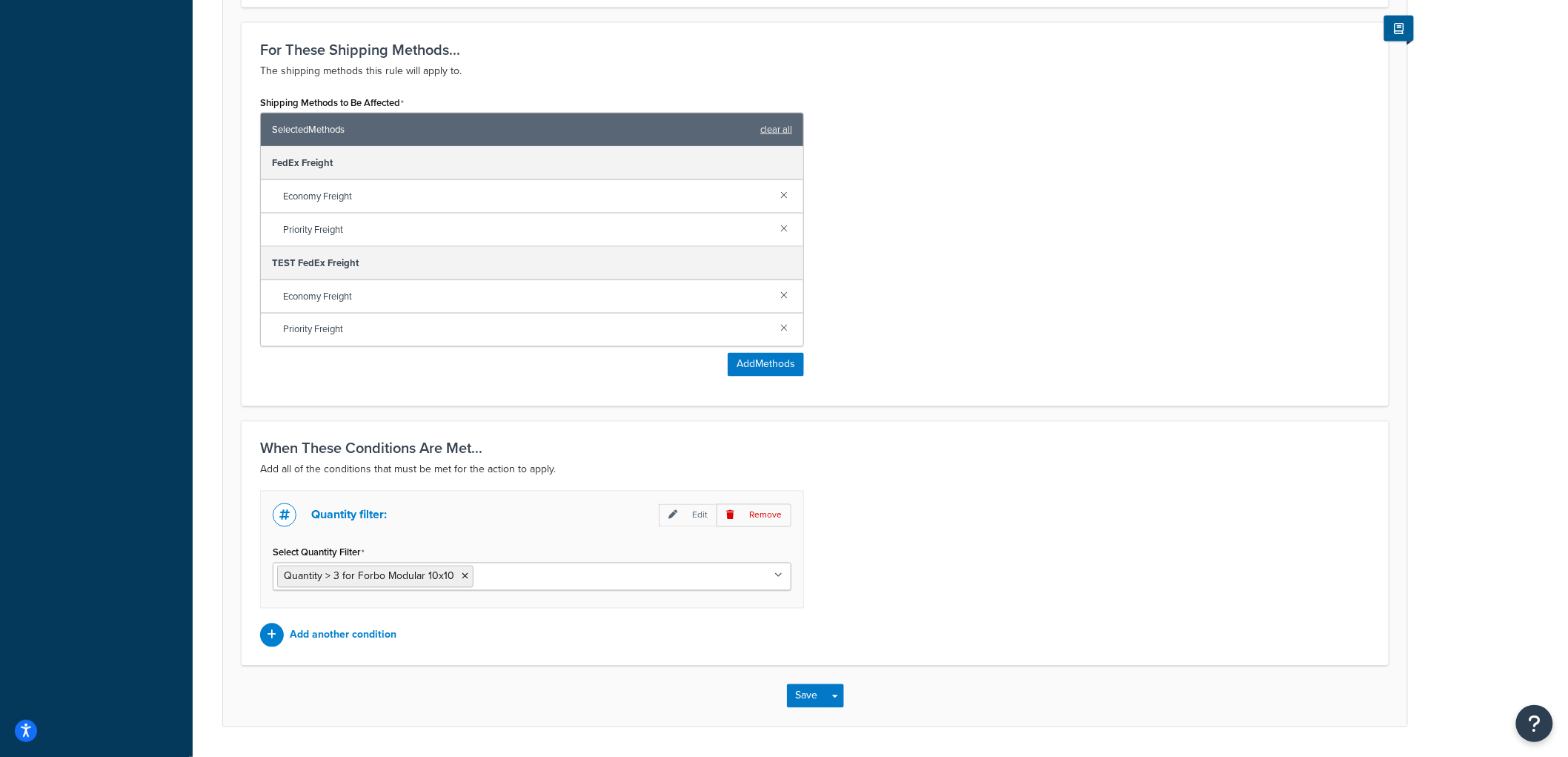
scroll to position [905, 0]
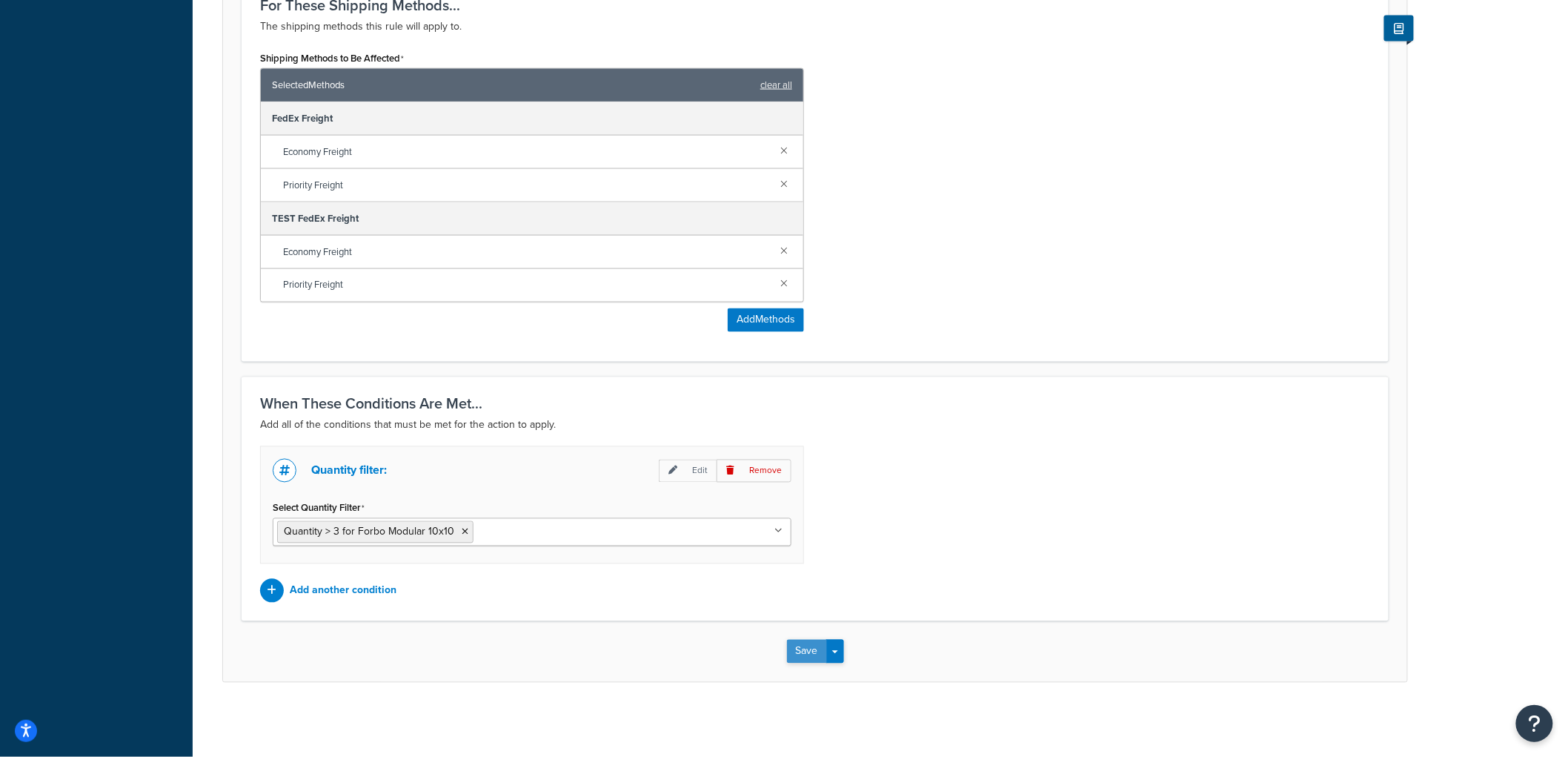
click at [805, 651] on button "Save" at bounding box center [807, 651] width 40 height 24
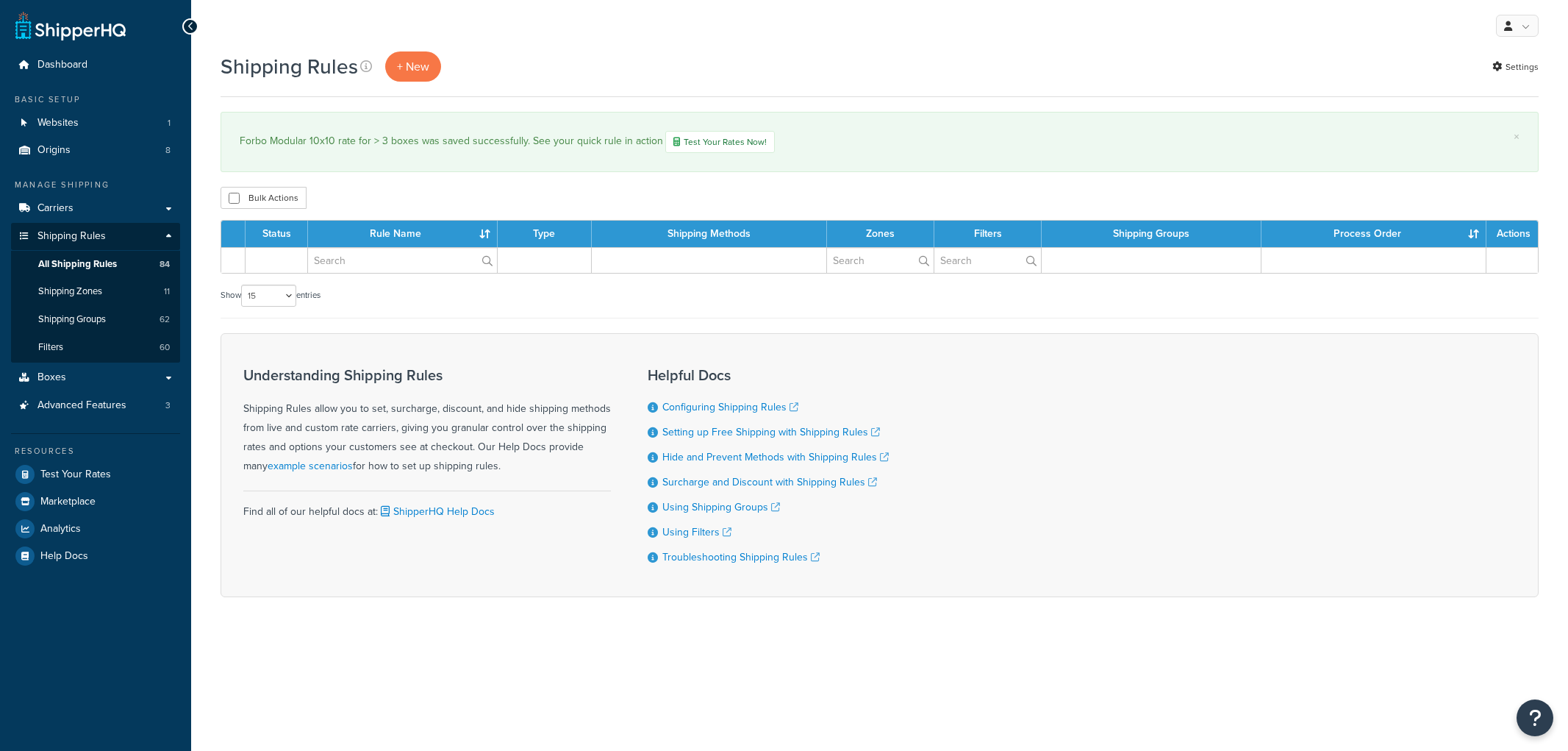
select select "15"
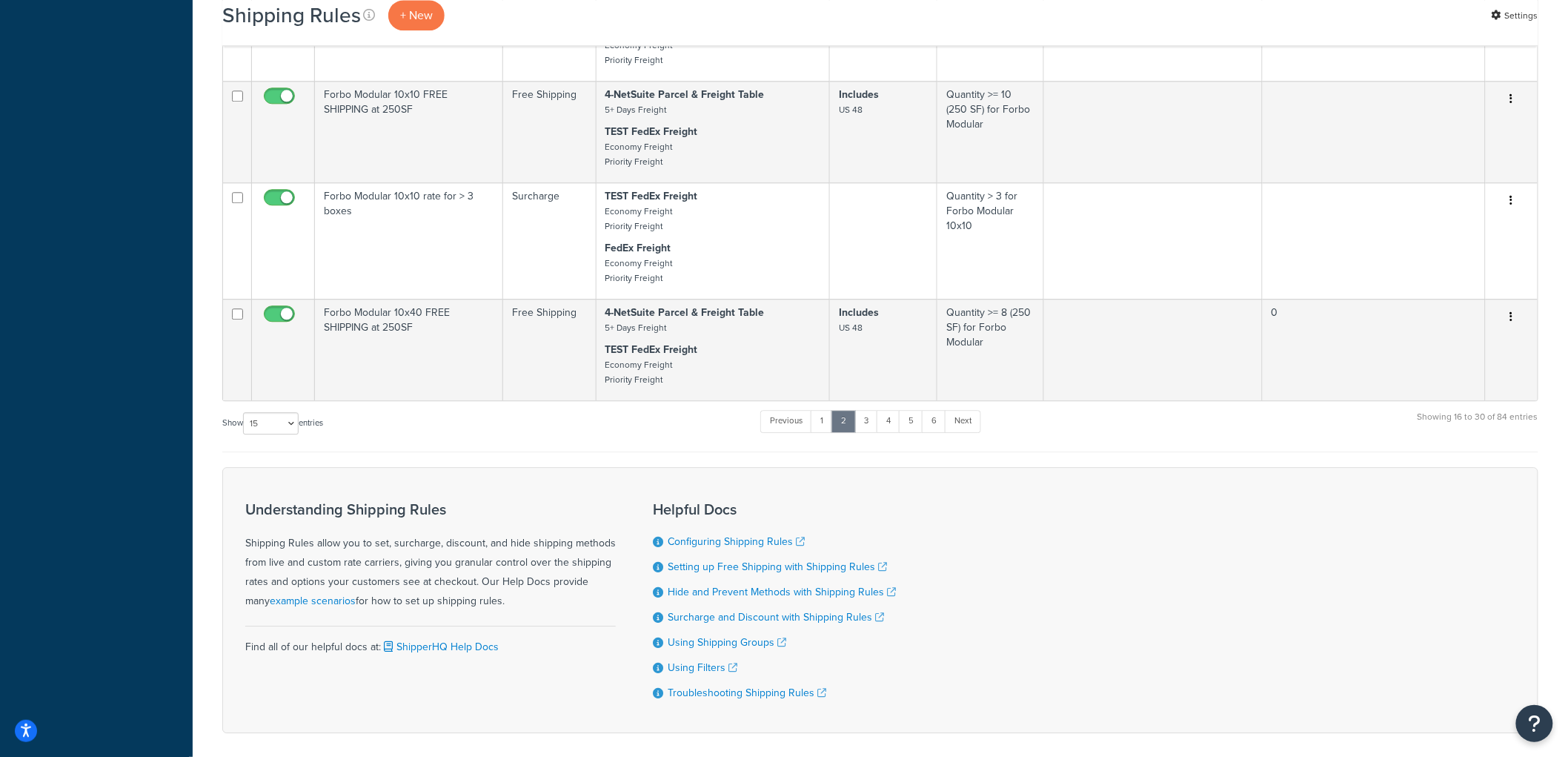
scroll to position [1565, 0]
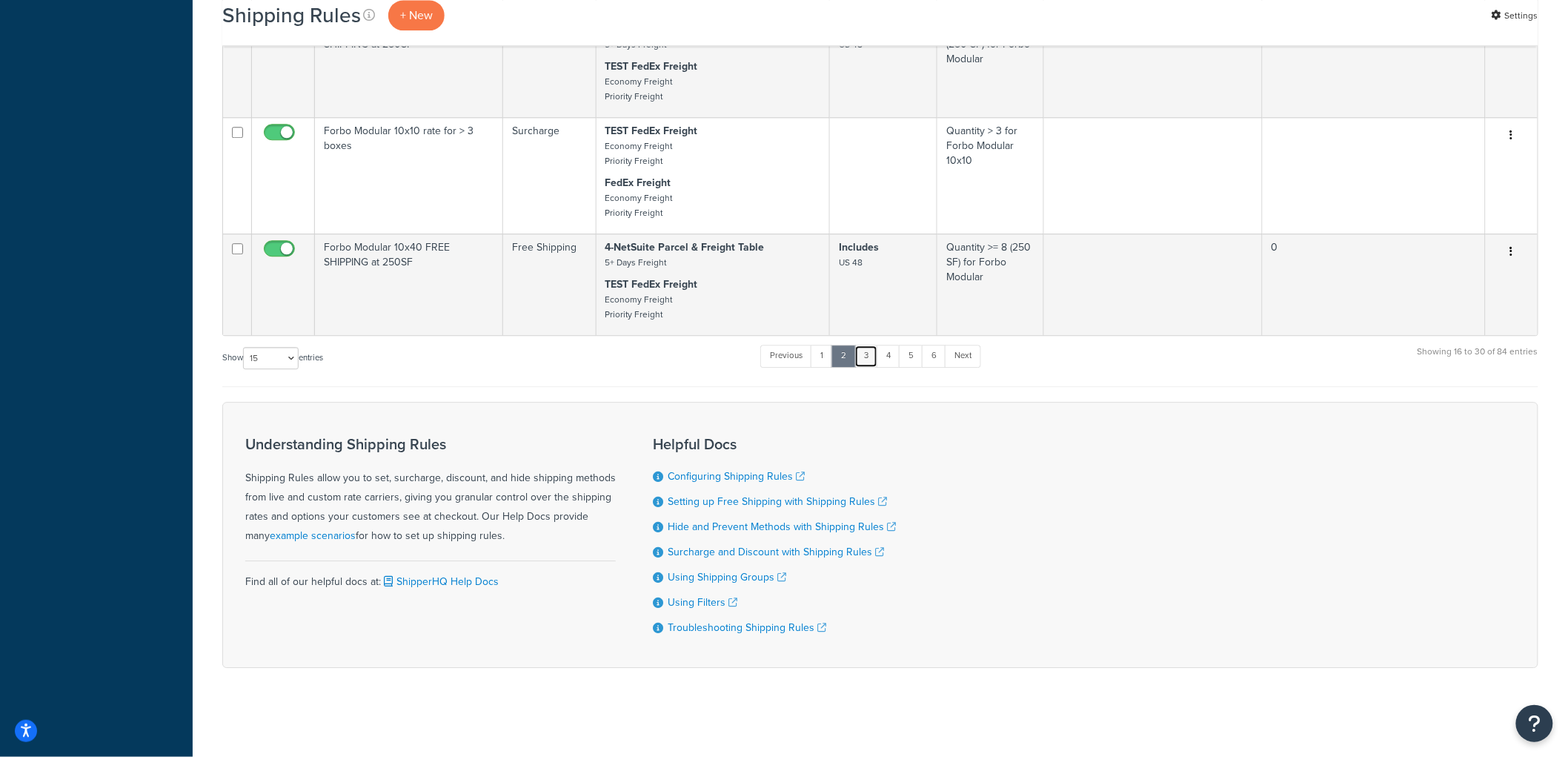
click at [873, 367] on link "3" at bounding box center [866, 355] width 24 height 22
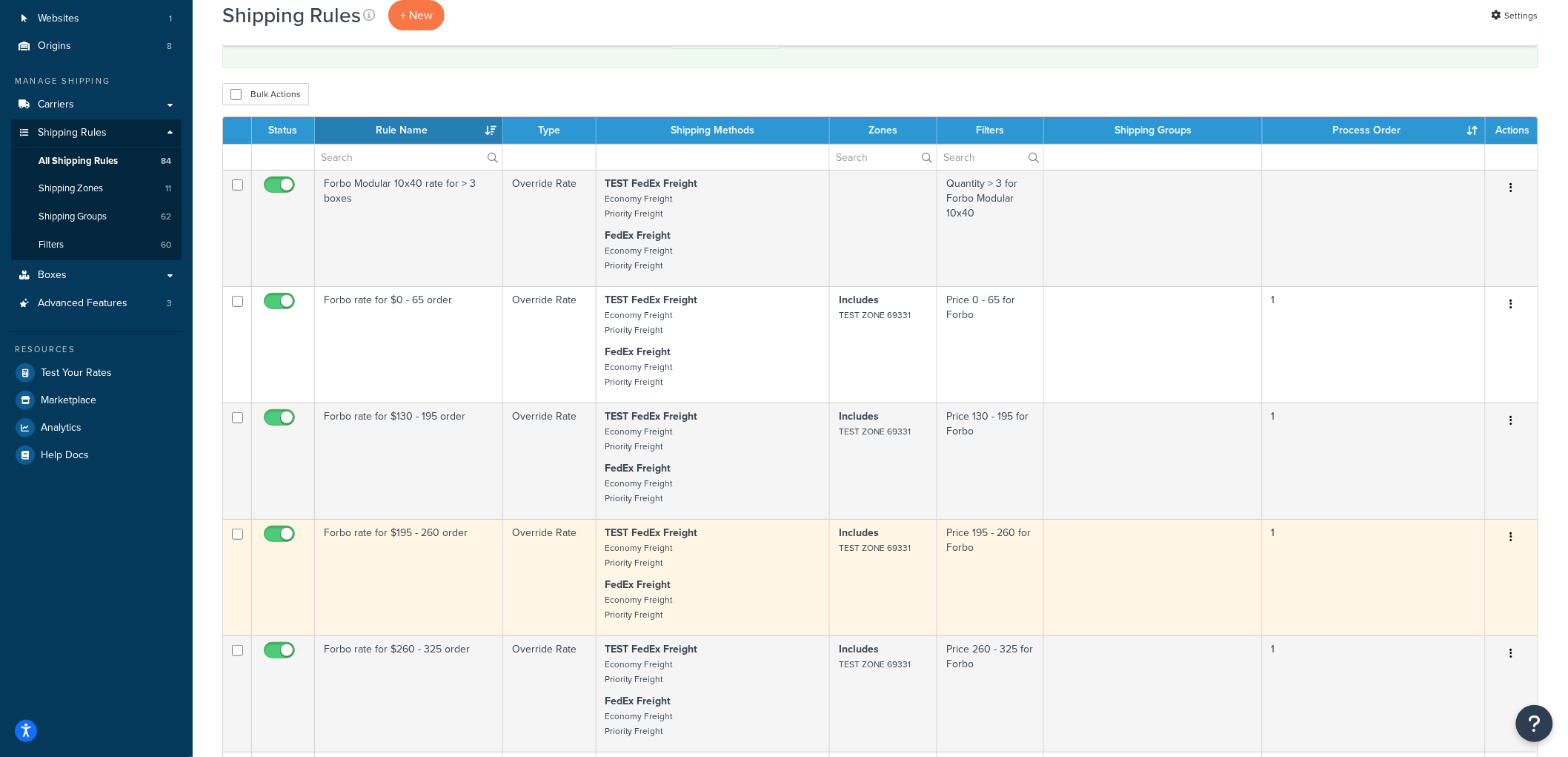
scroll to position [83, 0]
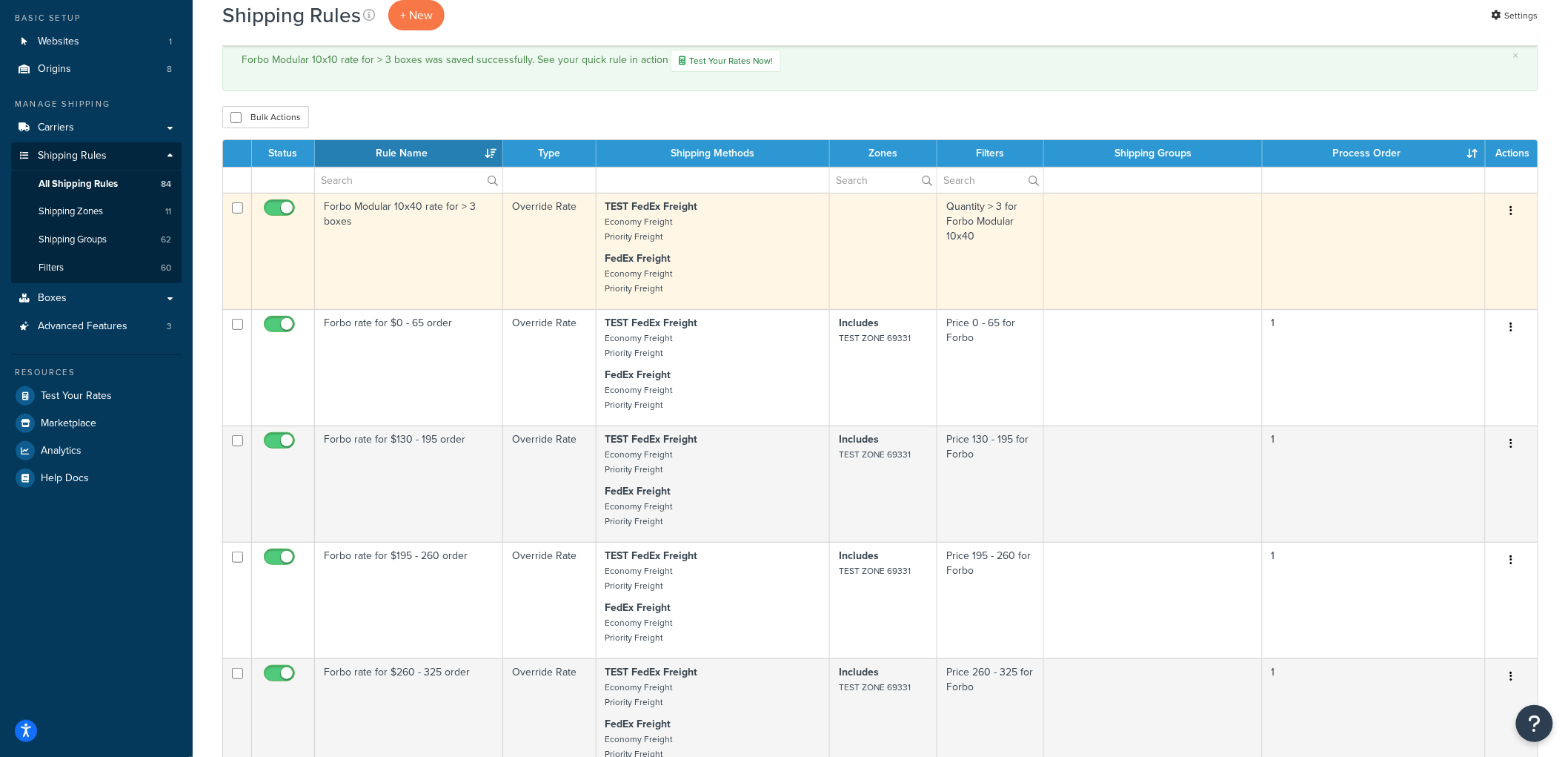
click at [412, 242] on td "Forbo Modular 10x40 rate for > 3 boxes" at bounding box center [408, 251] width 188 height 117
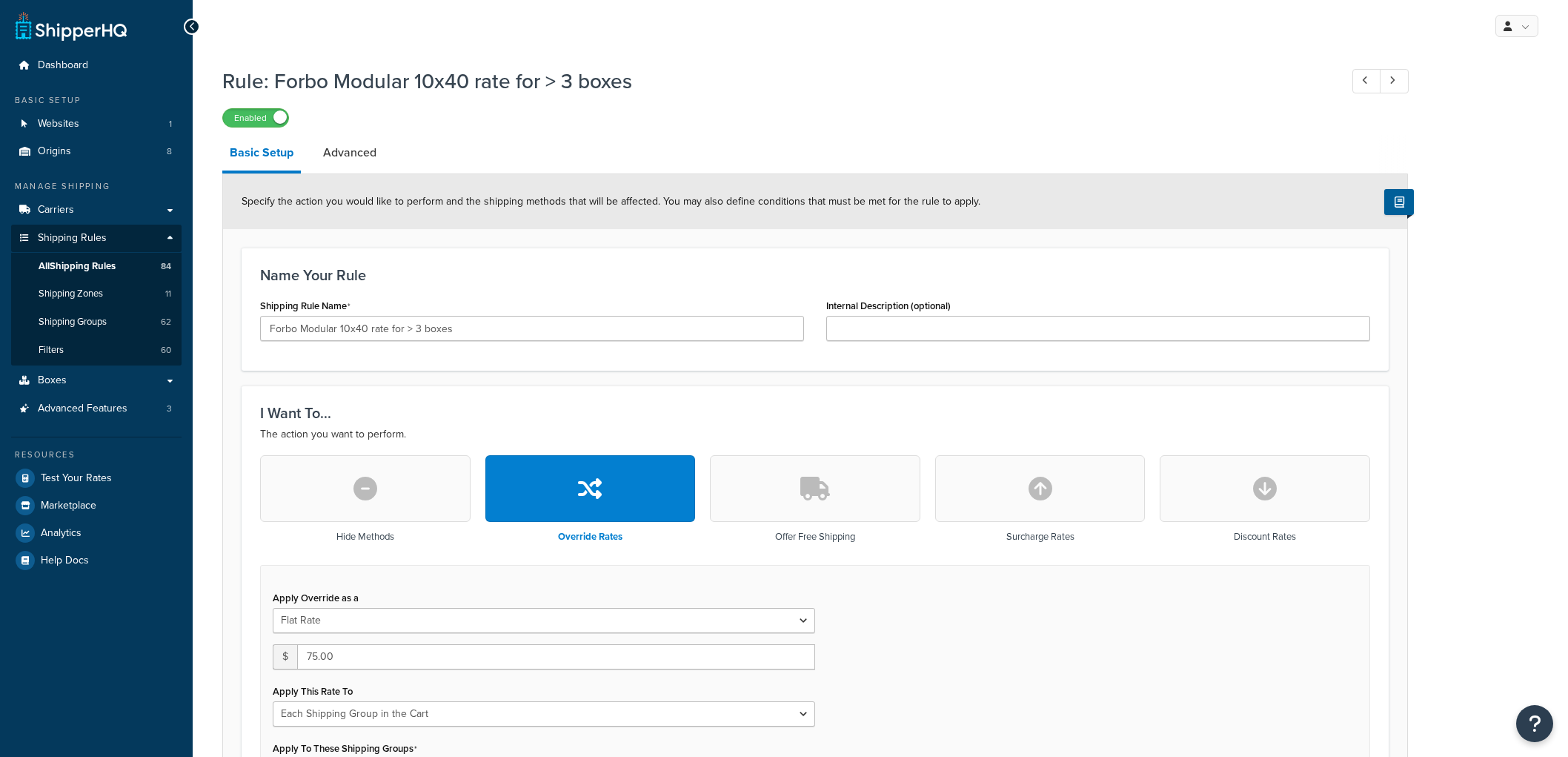
select select "SHIPPING_GROUP"
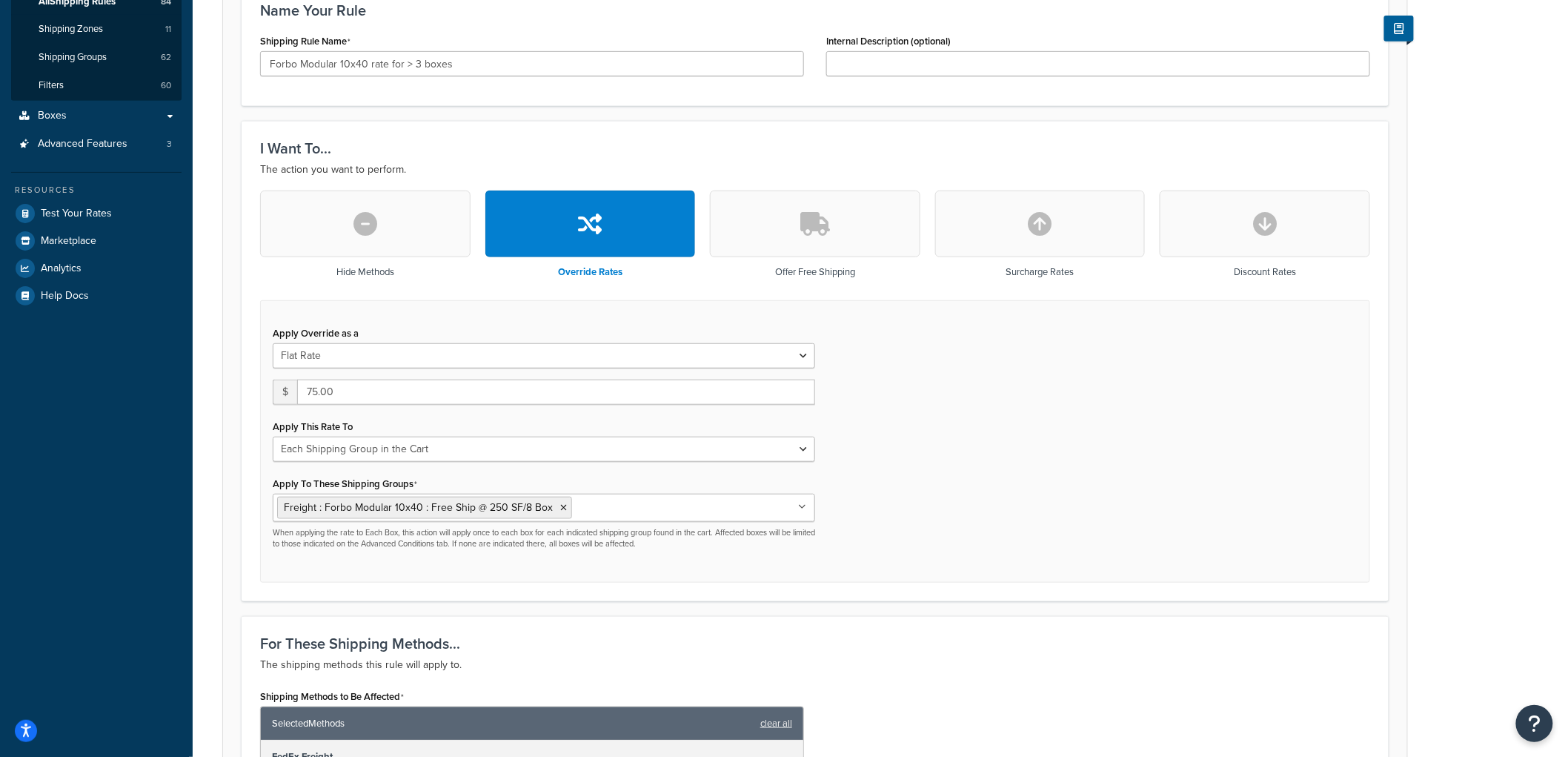
scroll to position [329, 0]
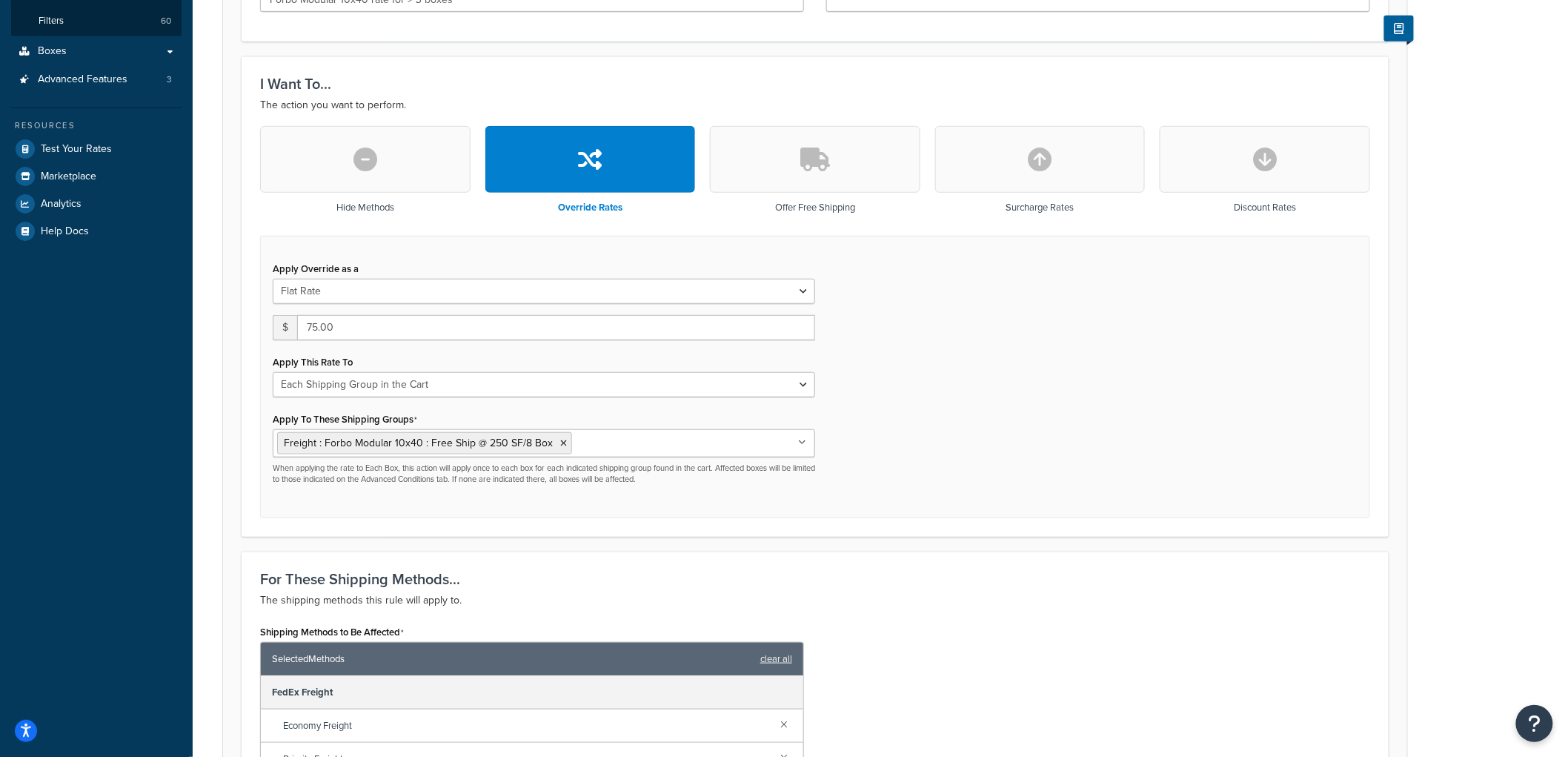
click at [1006, 162] on button "button" at bounding box center [1040, 159] width 210 height 67
type input "0"
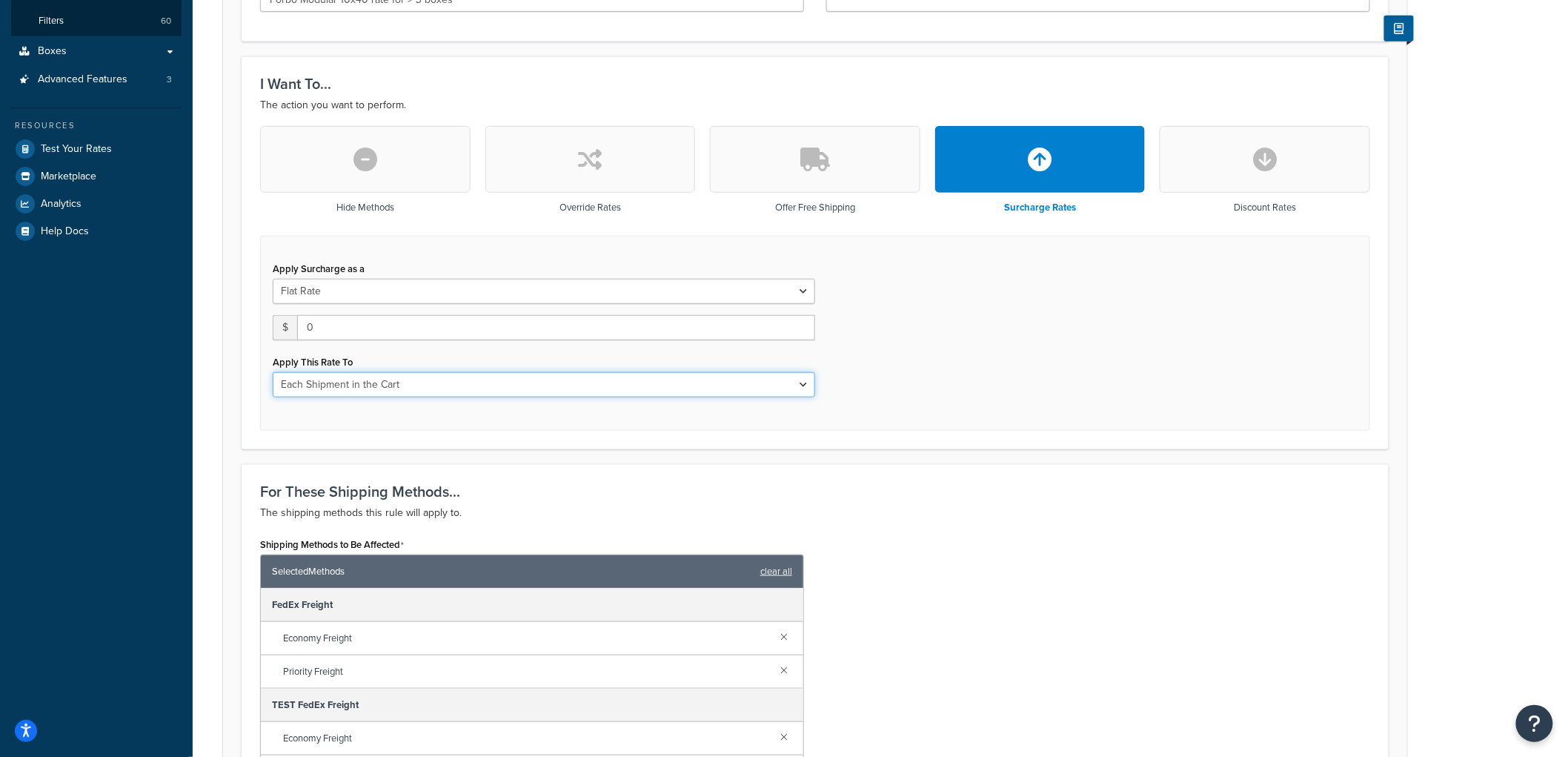
click at [324, 372] on select "Entire Cart Each Shipment in the Cart Each Origin in the Cart Each Shipping Gro…" at bounding box center [544, 385] width 542 height 25
select select "SHIPPING_GROUP"
click at [273, 372] on select "Entire Cart Each Shipment in the Cart Each Origin in the Cart Each Shipping Gro…" at bounding box center [544, 385] width 542 height 25
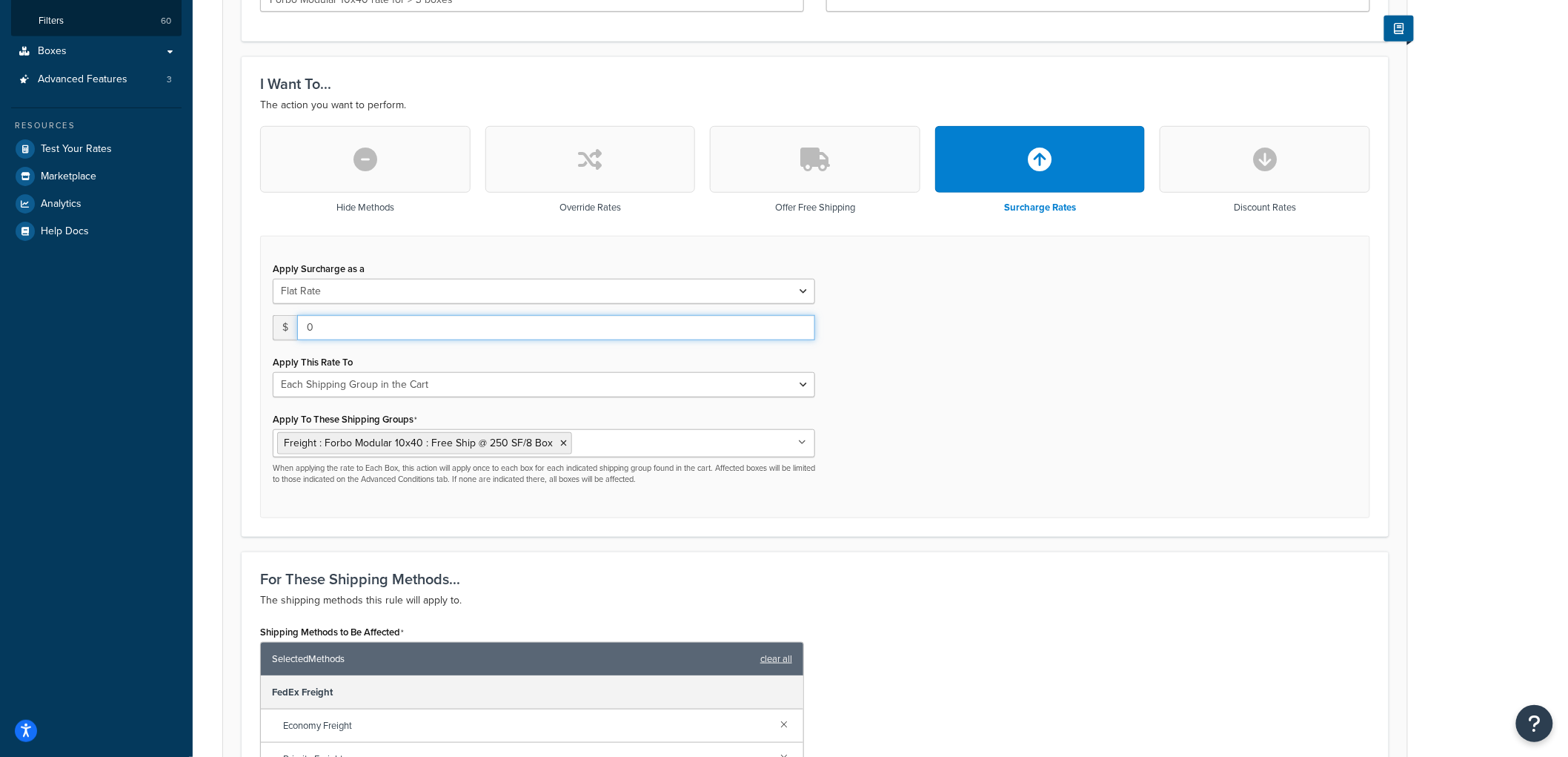
drag, startPoint x: 328, startPoint y: 324, endPoint x: 270, endPoint y: 313, distance: 59.0
click at [270, 313] on div "Apply Surcharge as a Flat Rate Percentage Flat Rate & Percentage $ 0 Apply This…" at bounding box center [544, 371] width 565 height 228
type input "75"
click at [1252, 440] on div "Apply Surcharge as a Flat Rate Percentage Flat Rate & Percentage $ 75 Apply Thi…" at bounding box center [815, 377] width 1110 height 283
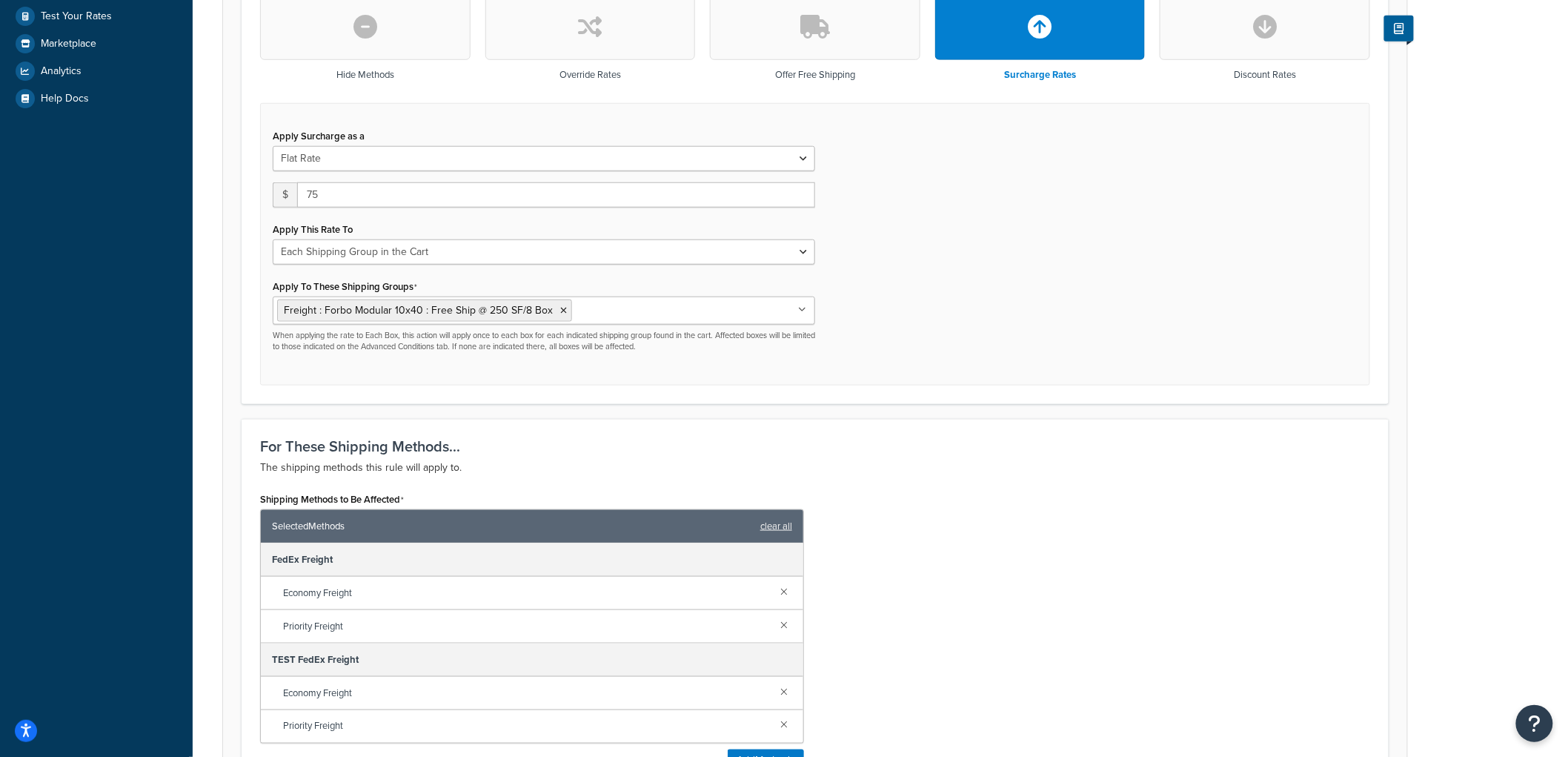
scroll to position [905, 0]
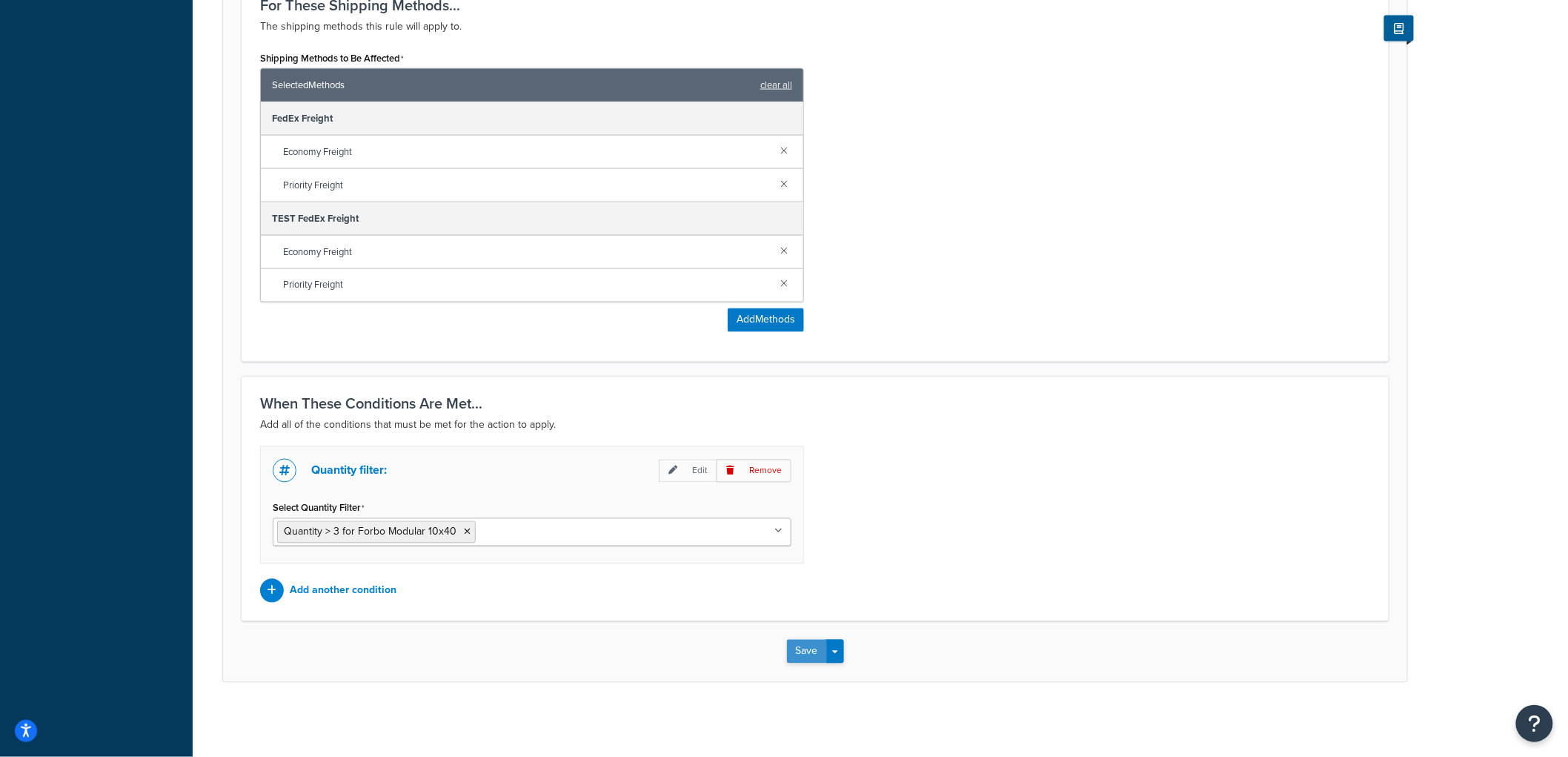
click at [806, 653] on button "Save" at bounding box center [807, 651] width 40 height 24
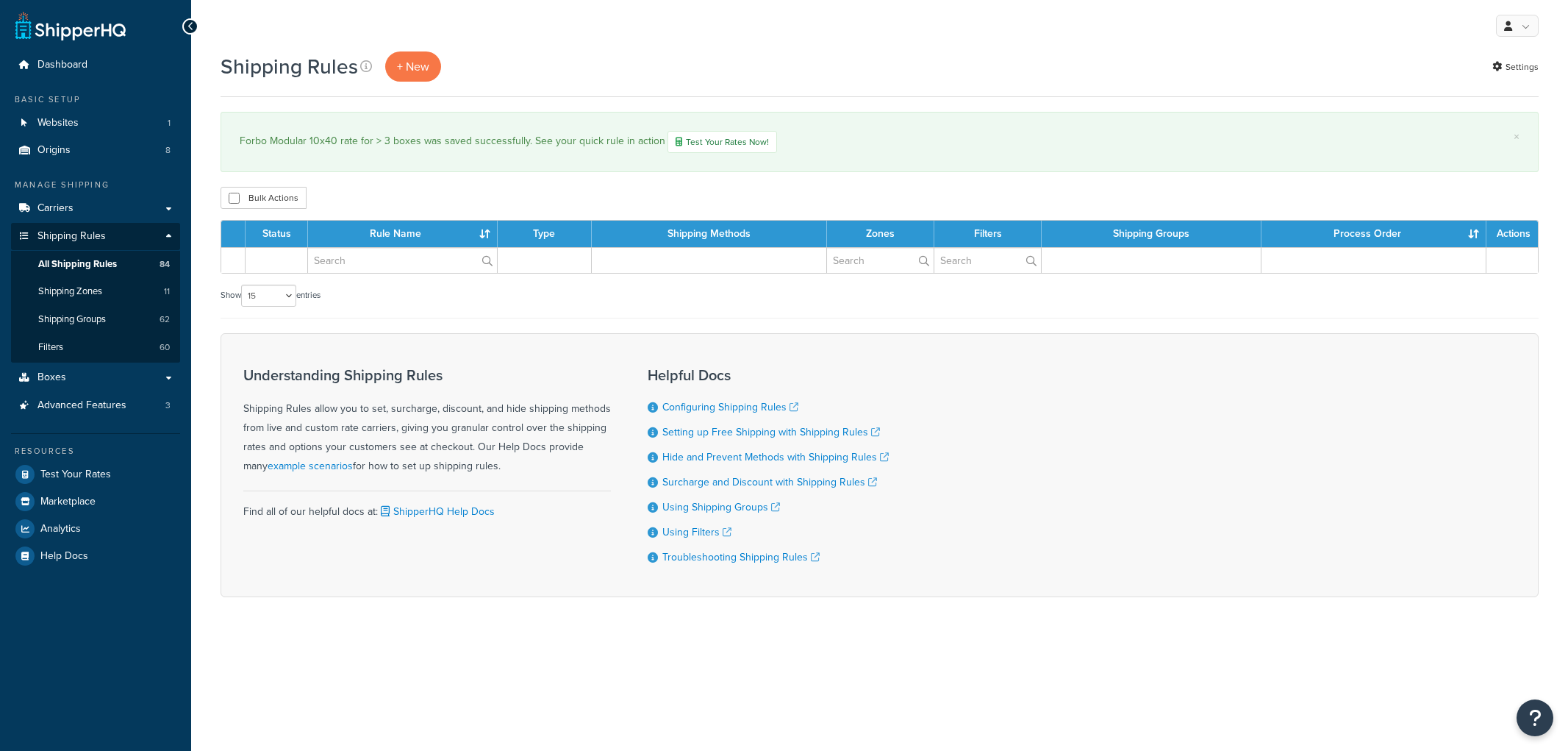
select select "15"
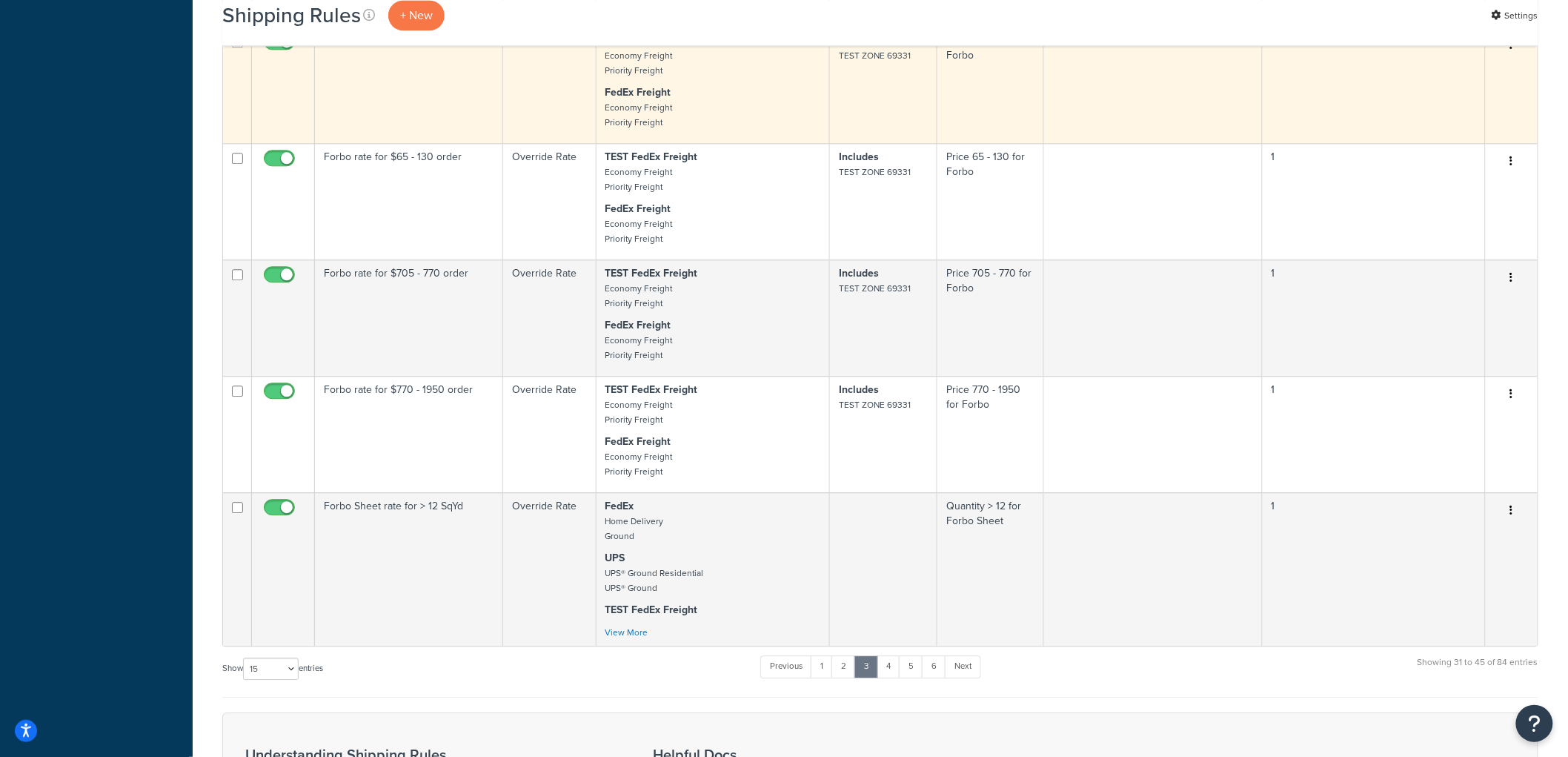
scroll to position [1565, 0]
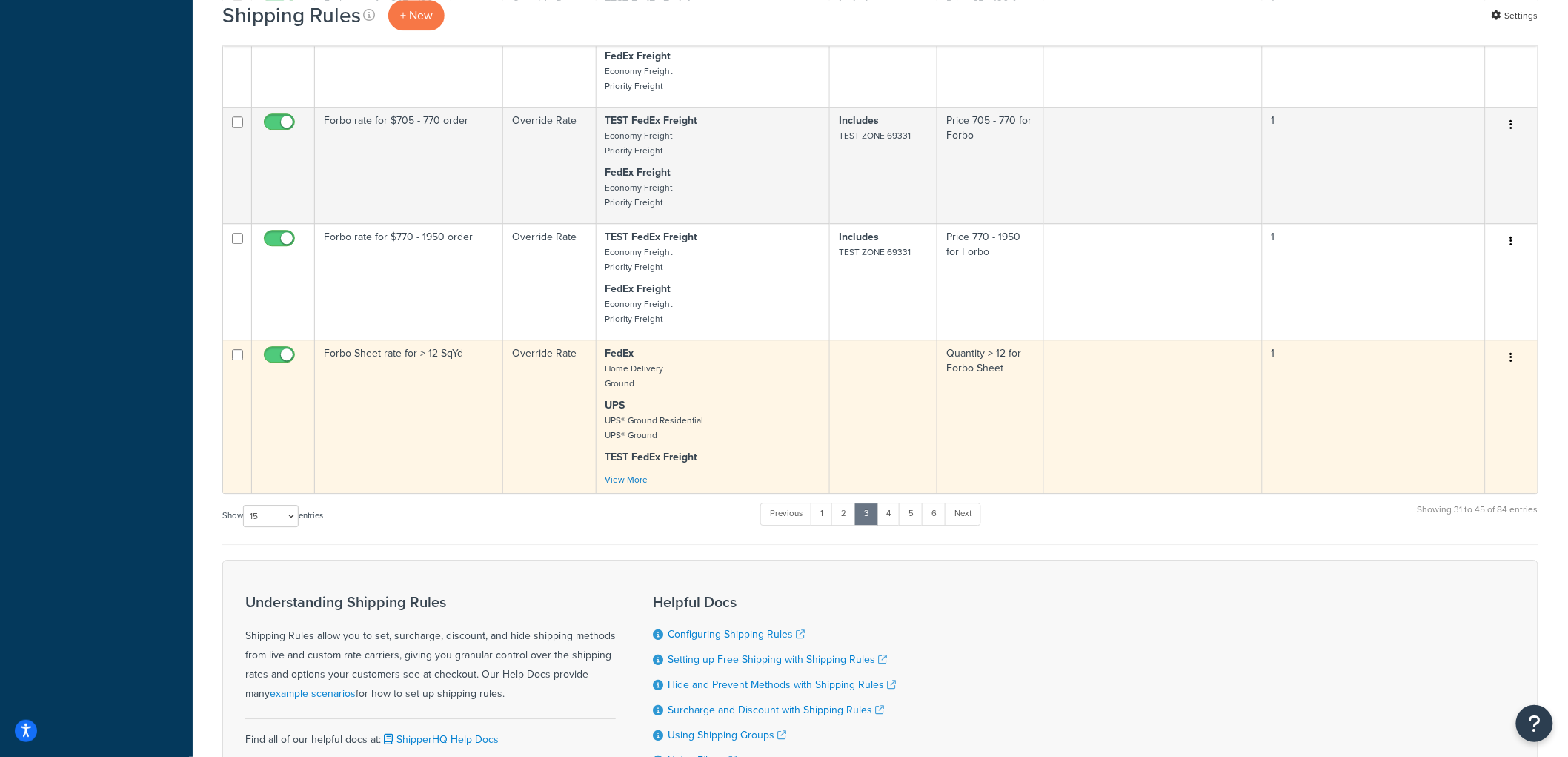
click at [460, 443] on td "Forbo Sheet rate for > 12 SqYd" at bounding box center [408, 416] width 188 height 153
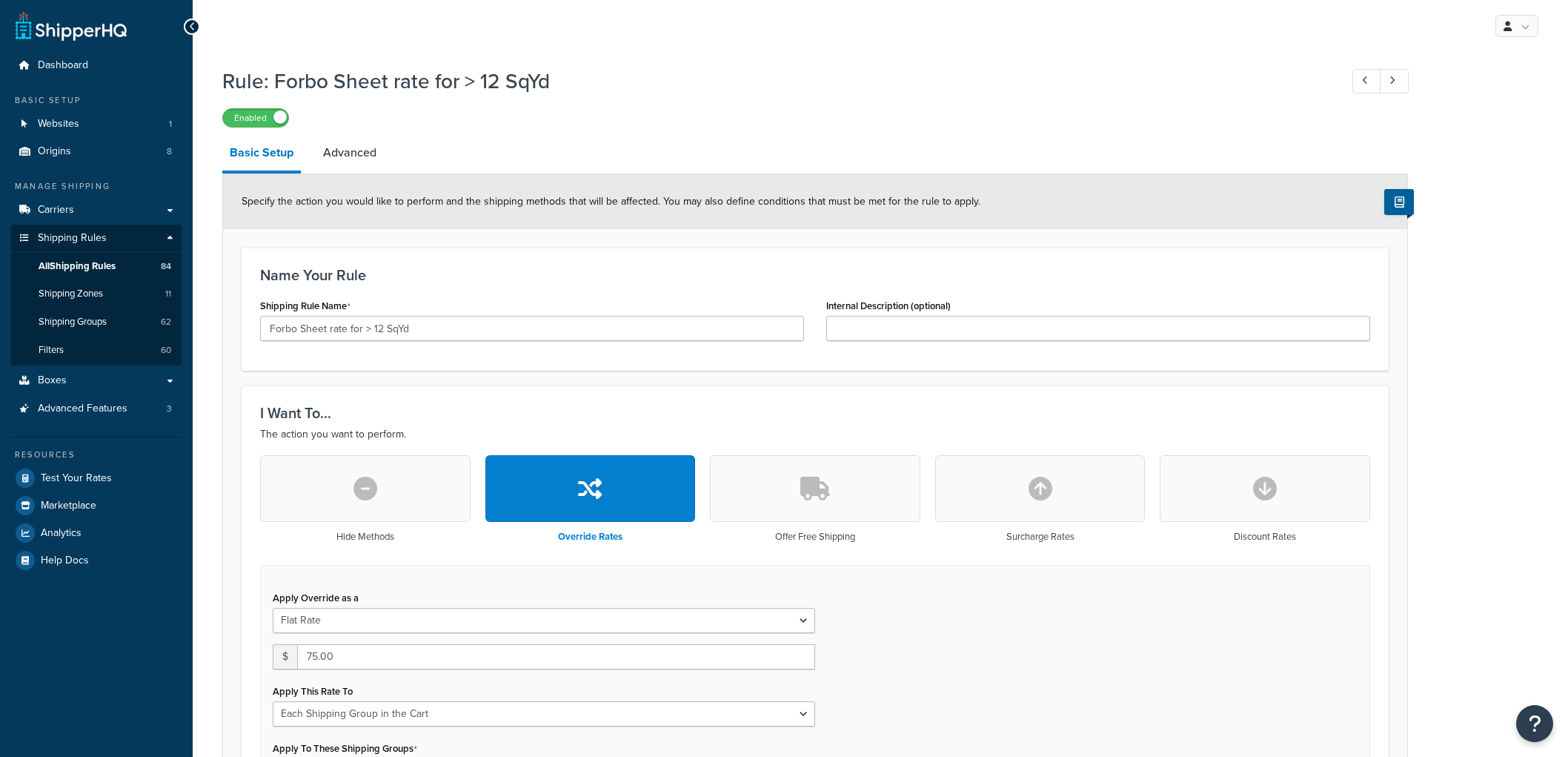
select select "SHIPPING_GROUP"
click at [327, 328] on input "Forbo Sheet rate for > 12 SqYd" at bounding box center [532, 329] width 544 height 25
click at [336, 325] on input "Forbo Sheet rate for > 12 SqYd" at bounding box center [532, 329] width 544 height 25
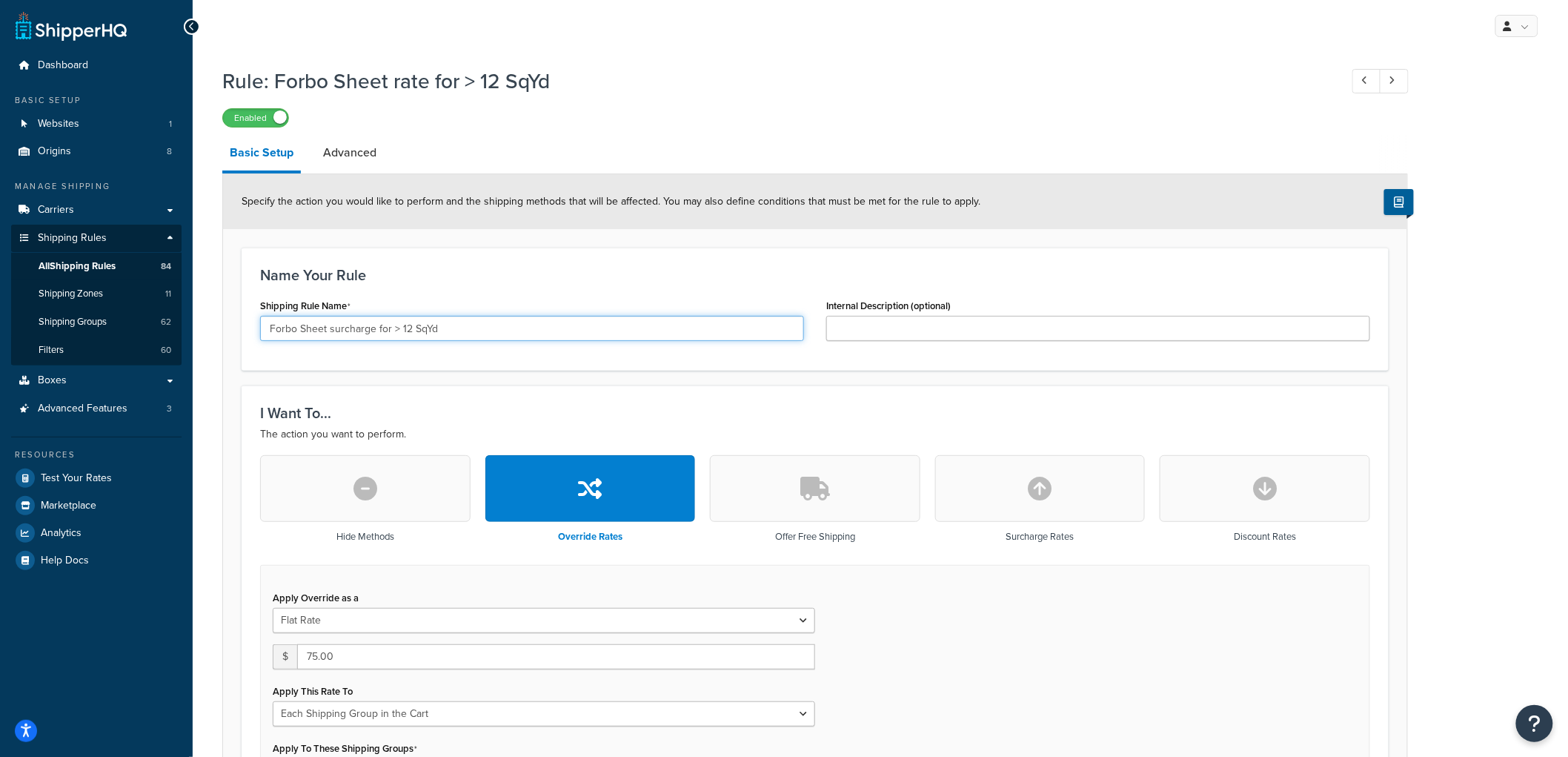
type input "Forbo Sheet surcharge for > 12 SqYd"
click at [527, 254] on div "Name Your Rule Shipping Rule Name Forbo Sheet surcharge for > 12 SqYd Internal …" at bounding box center [815, 309] width 1147 height 123
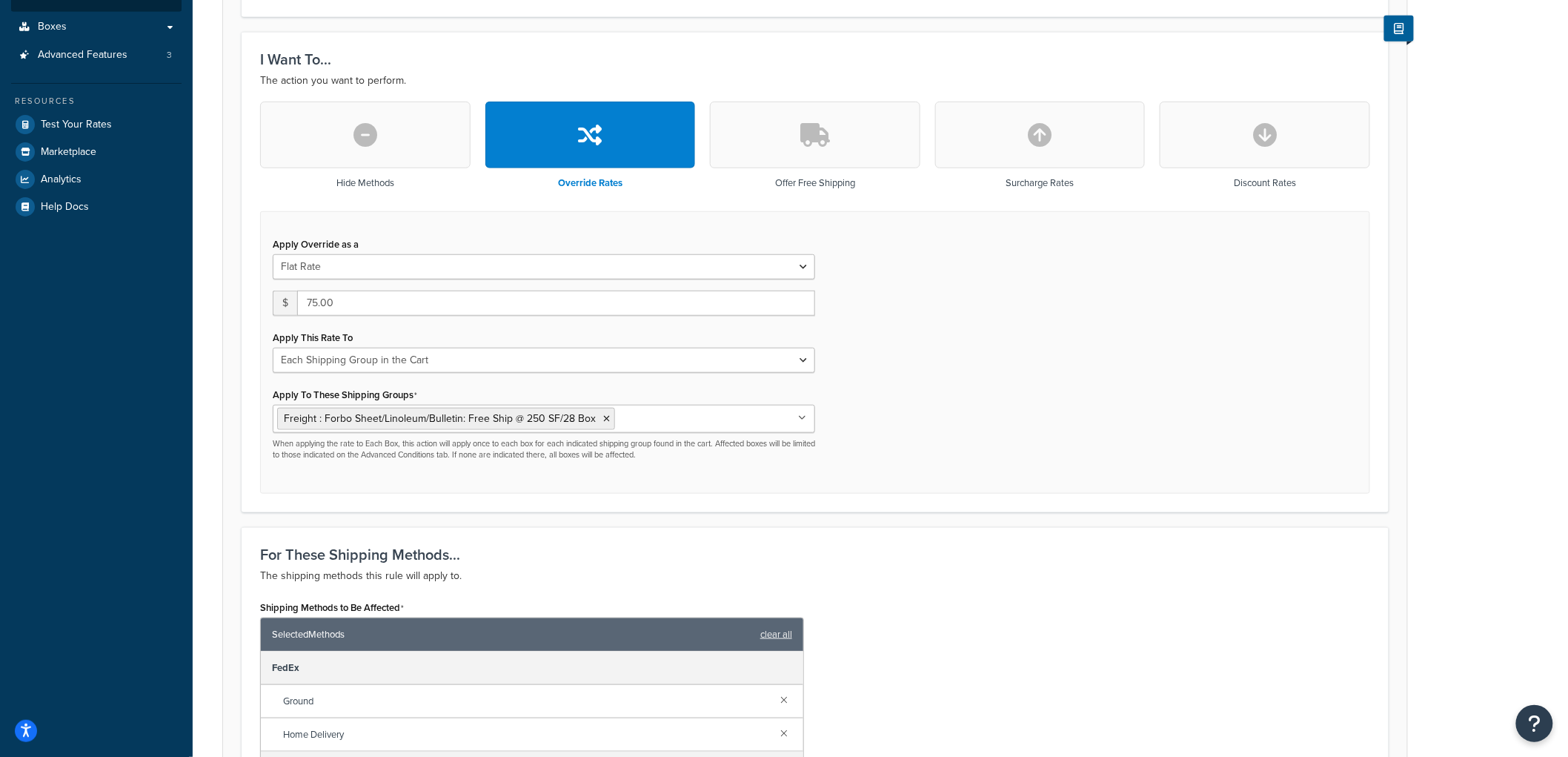
scroll to position [412, 0]
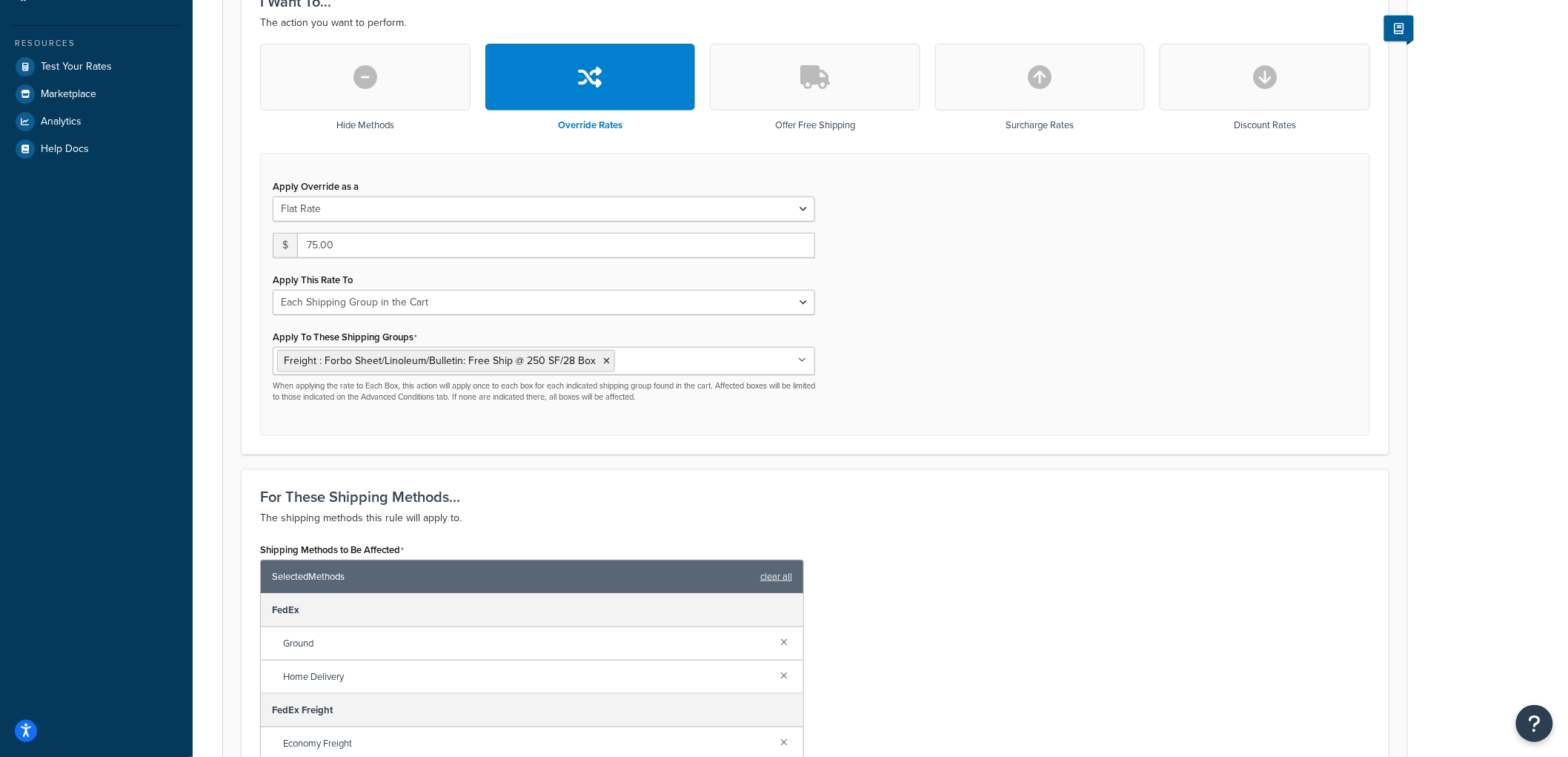
click at [1039, 80] on icon "button" at bounding box center [1041, 77] width 24 height 24
type input "0"
select select "CART"
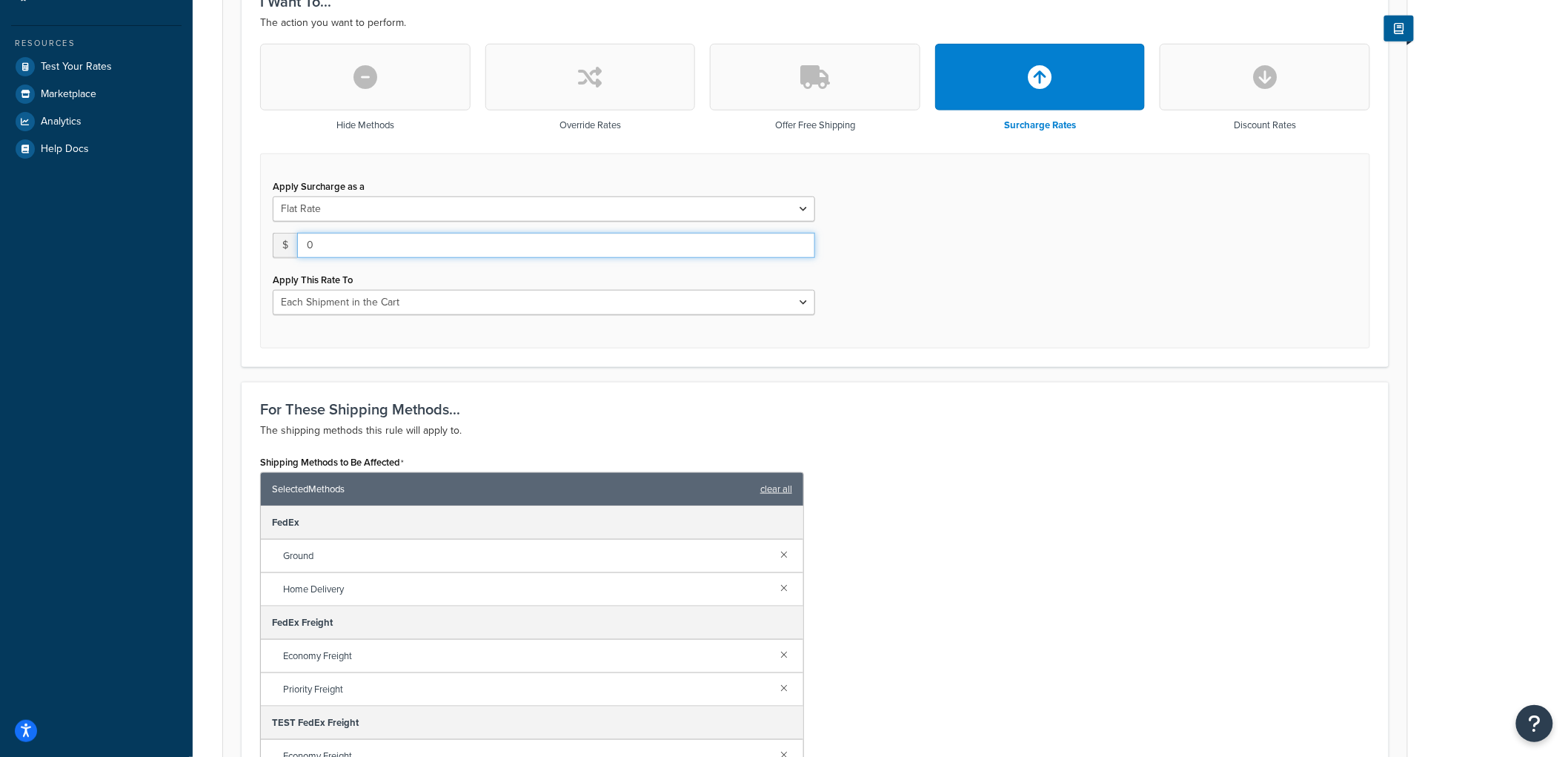
drag, startPoint x: 330, startPoint y: 253, endPoint x: 186, endPoint y: 251, distance: 144.0
click at [186, 251] on div "Dashboard Basic Setup Websites 1 Origins 8 Manage Shipping Carriers Carriers Al…" at bounding box center [784, 423] width 1568 height 1670
type input "75"
click at [334, 298] on select "Entire Cart Each Shipment in the Cart Each Origin in the Cart Each Shipping Gro…" at bounding box center [544, 302] width 542 height 25
select select "SHIPPING_GROUP"
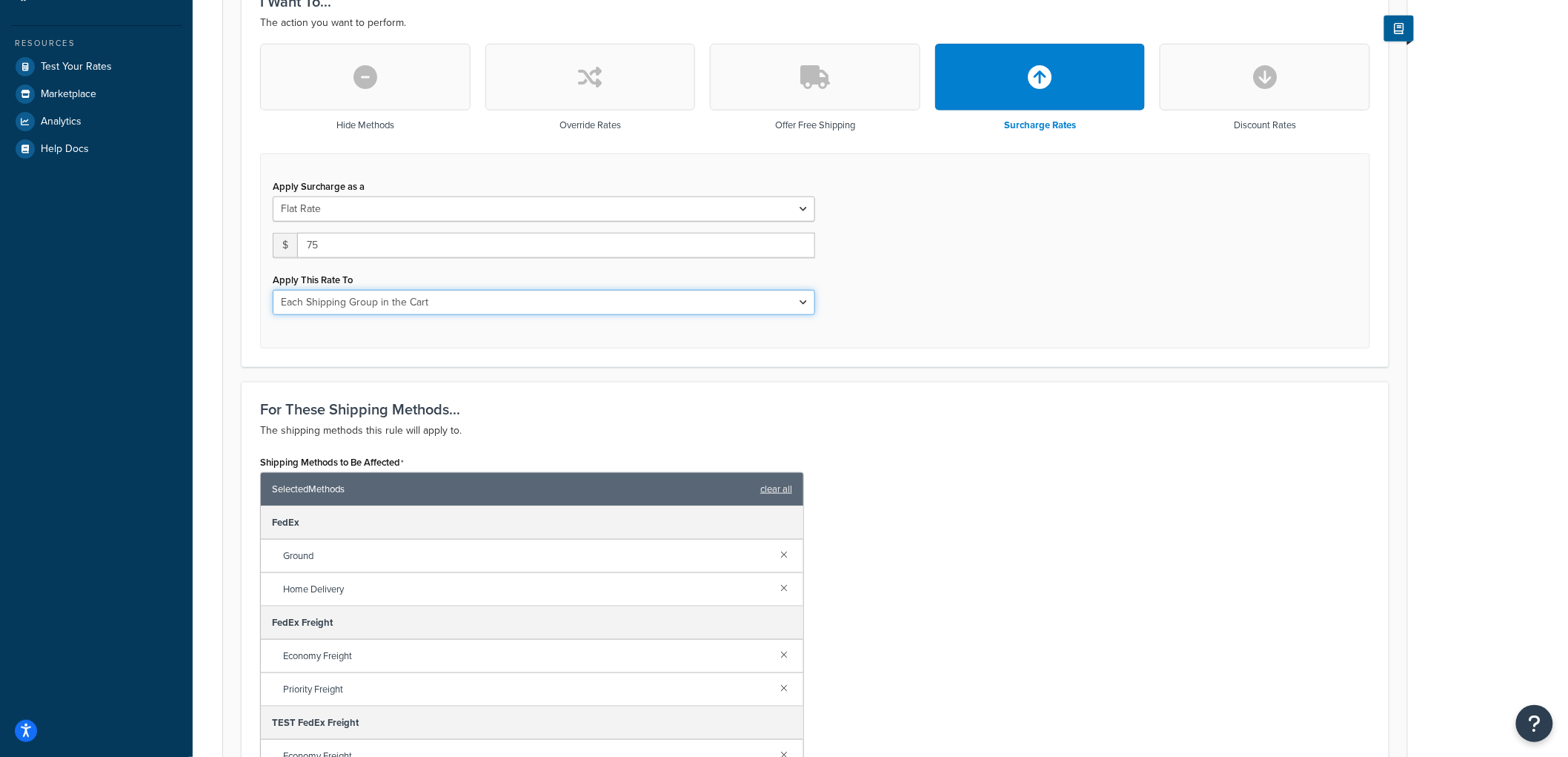
click at [273, 290] on select "Entire Cart Each Shipment in the Cart Each Origin in the Cart Each Shipping Gro…" at bounding box center [544, 302] width 542 height 25
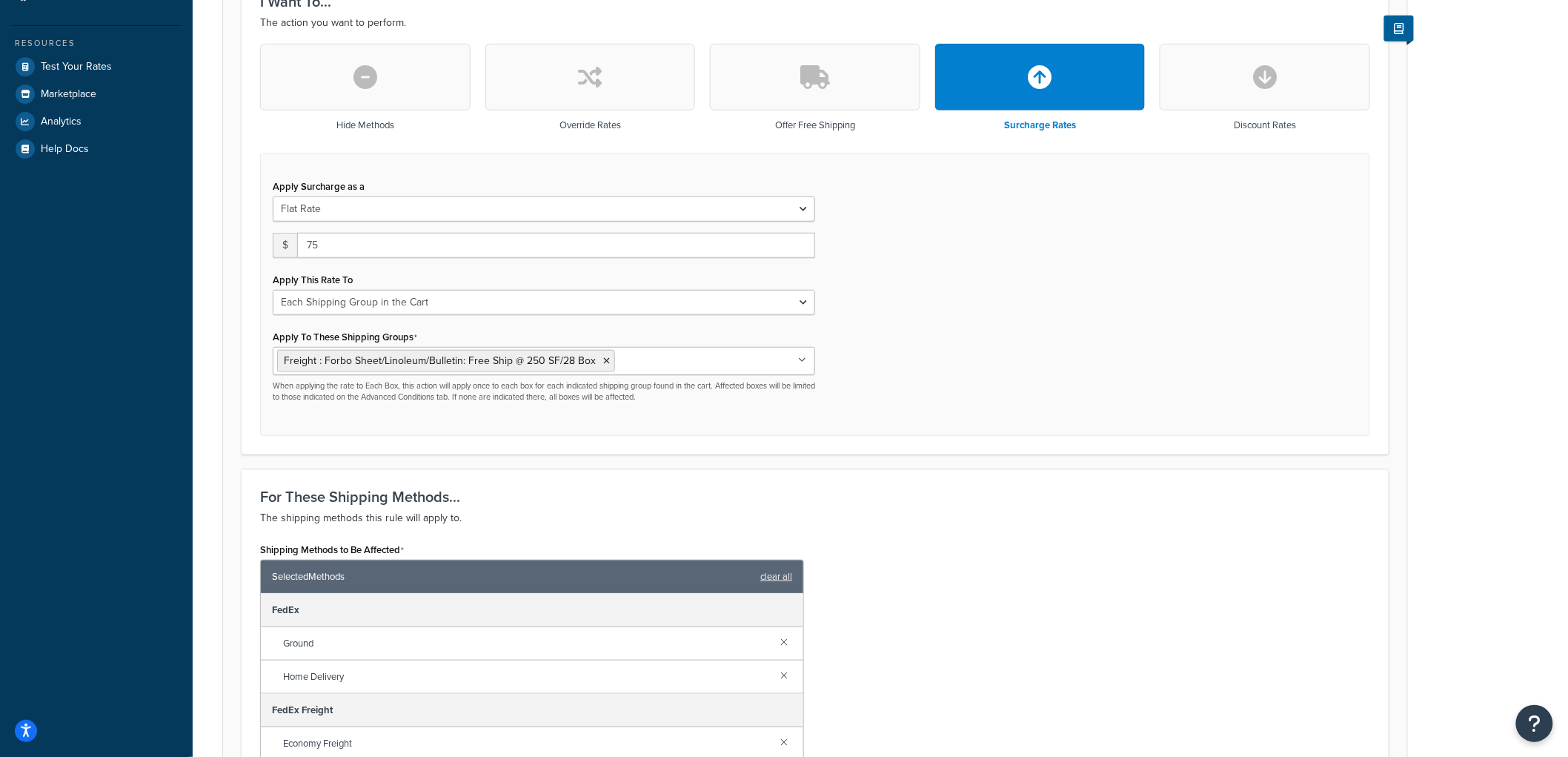
click at [1158, 329] on div "Apply Surcharge as a Flat Rate Percentage Flat Rate & Percentage $ 75 Apply Thi…" at bounding box center [815, 294] width 1110 height 283
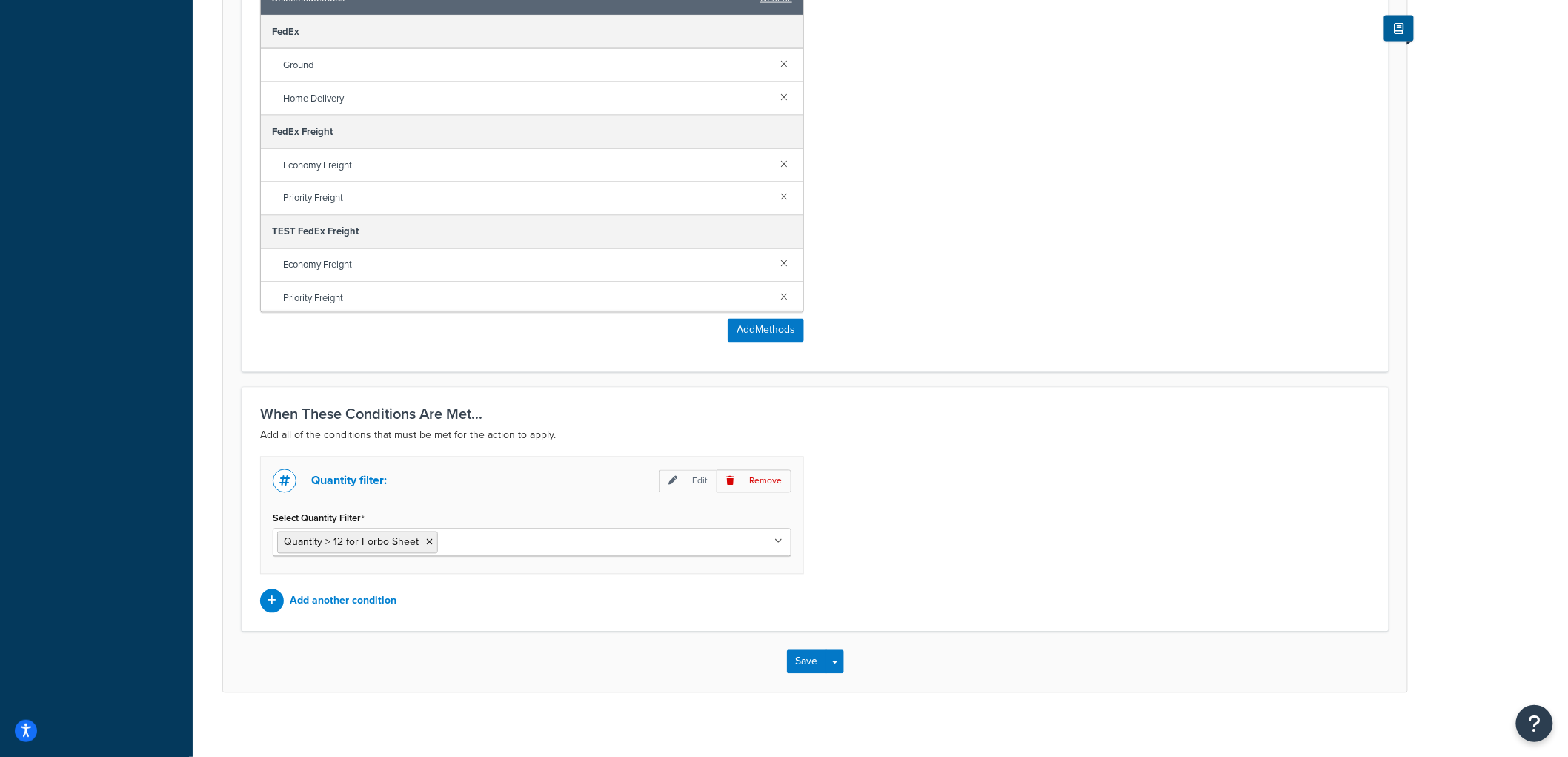
scroll to position [1002, 0]
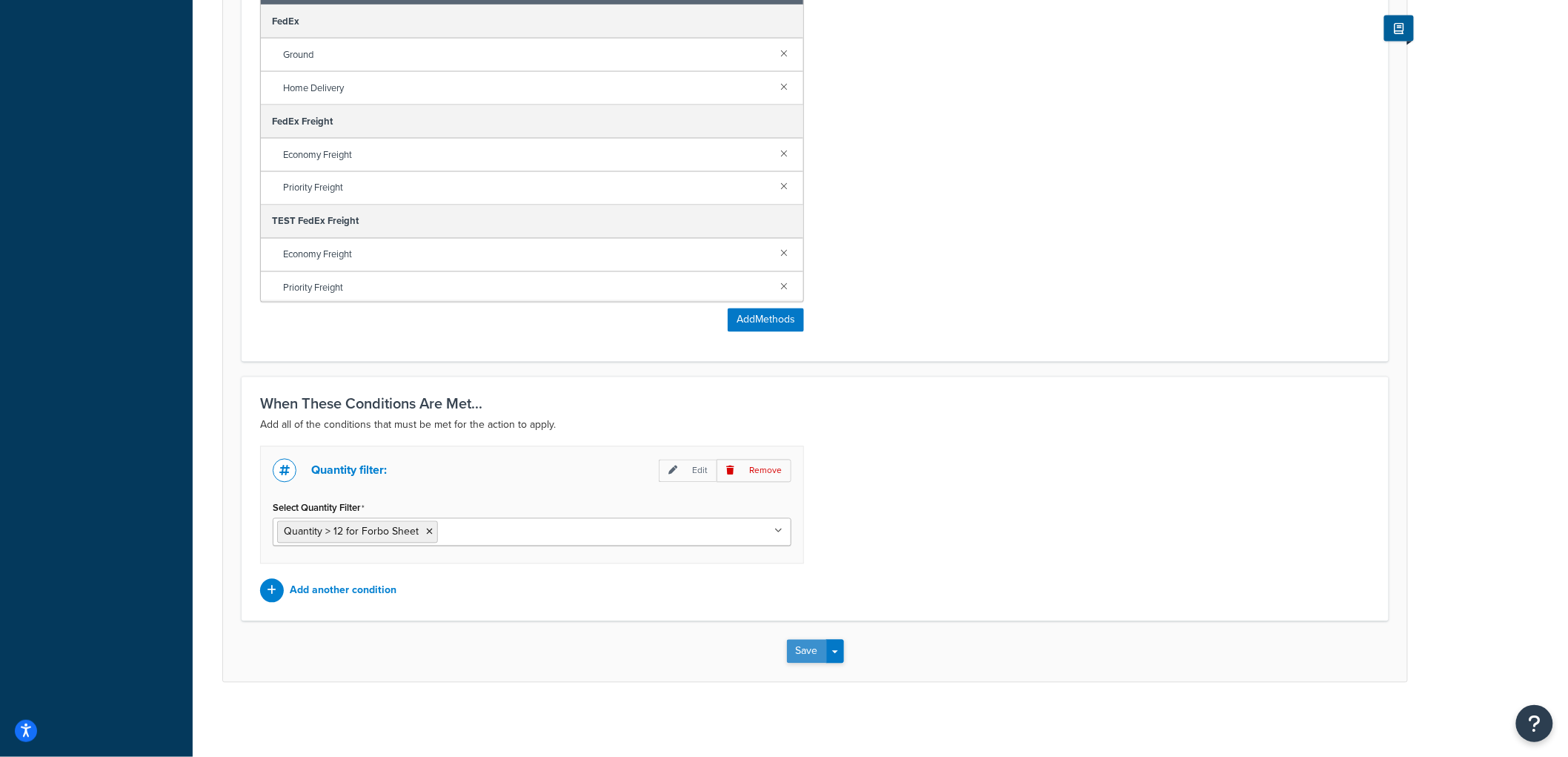
click at [811, 652] on button "Save" at bounding box center [807, 651] width 40 height 24
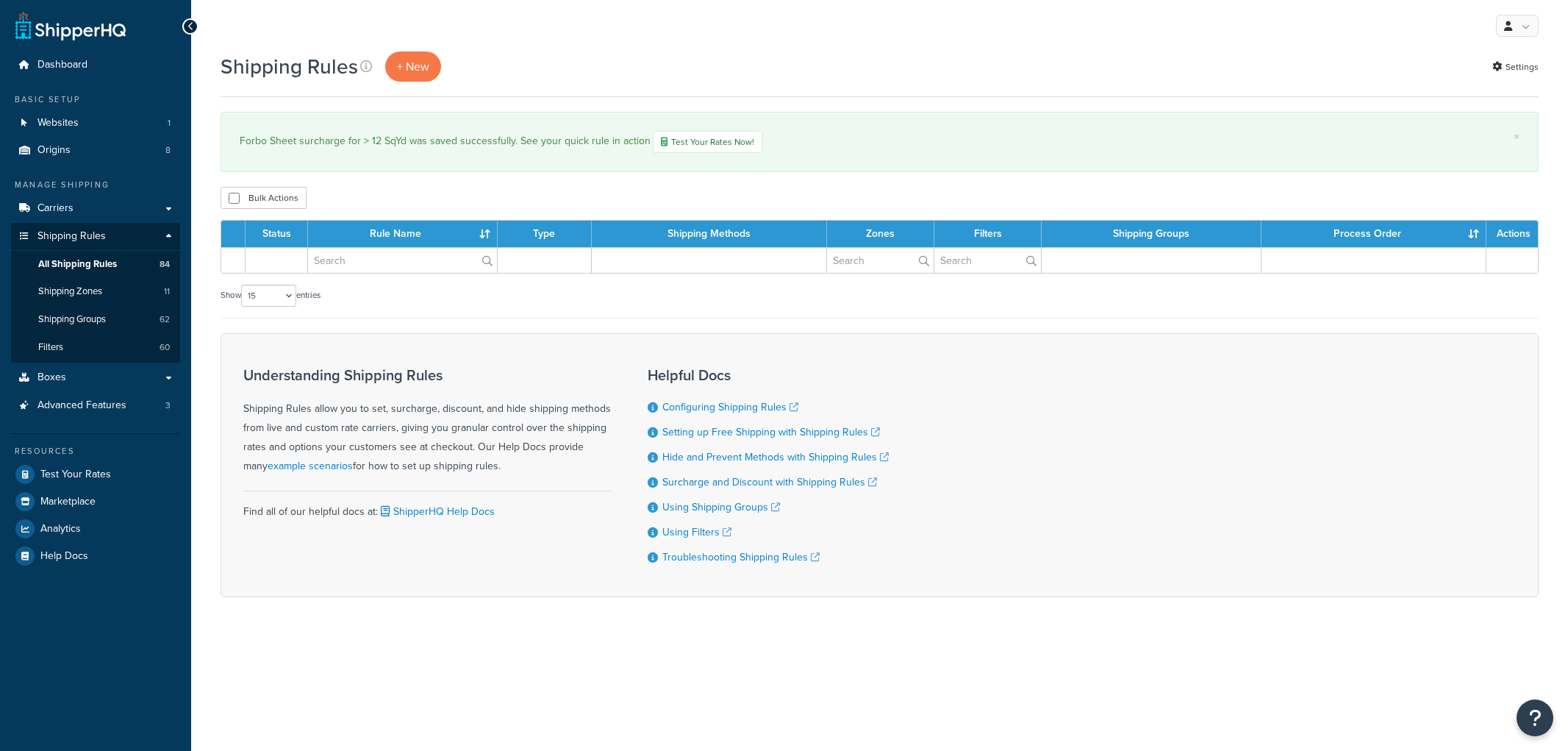
select select "15"
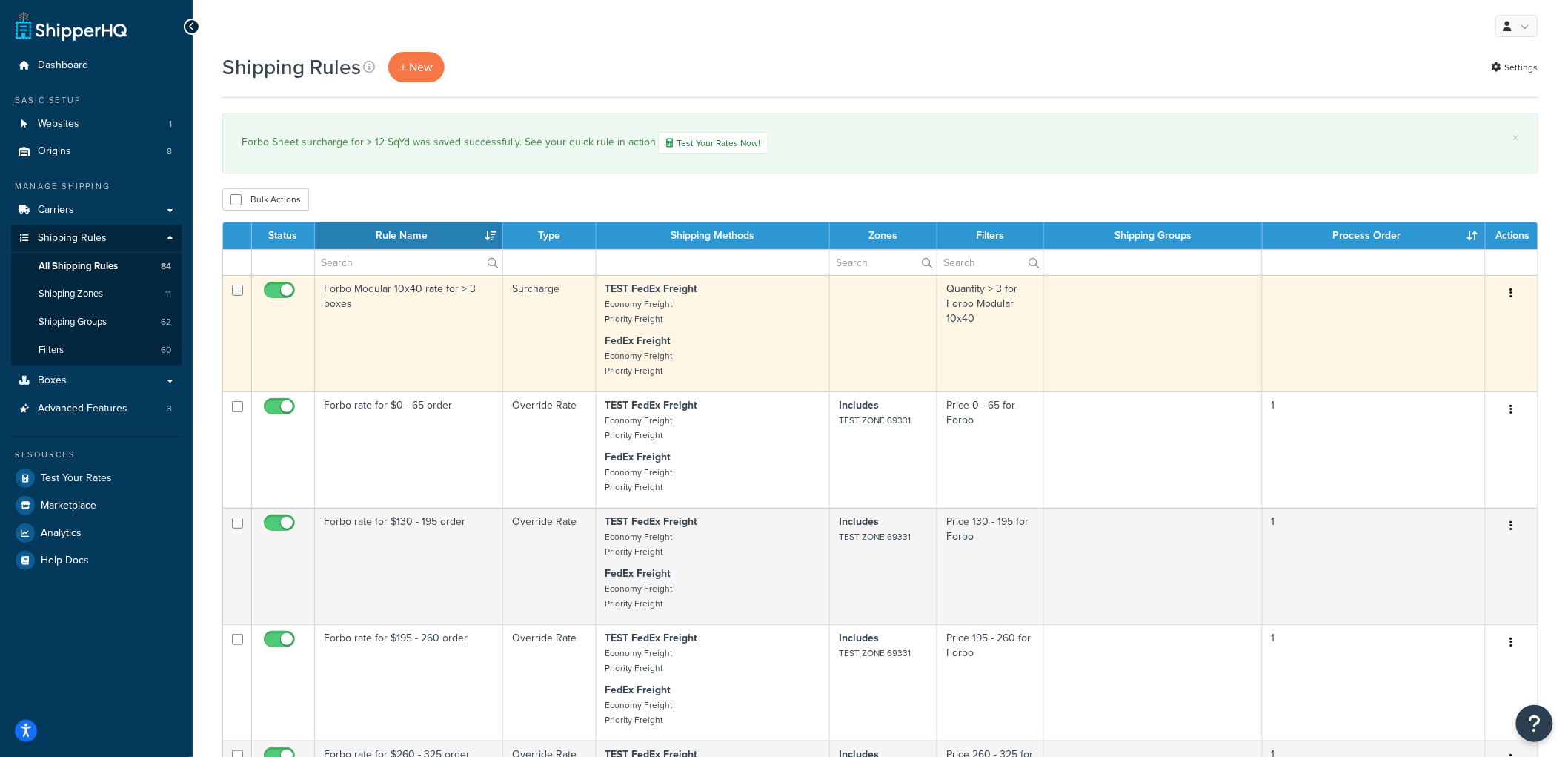
click at [425, 338] on td "Forbo Modular 10x40 rate for > 3 boxes" at bounding box center [408, 333] width 188 height 117
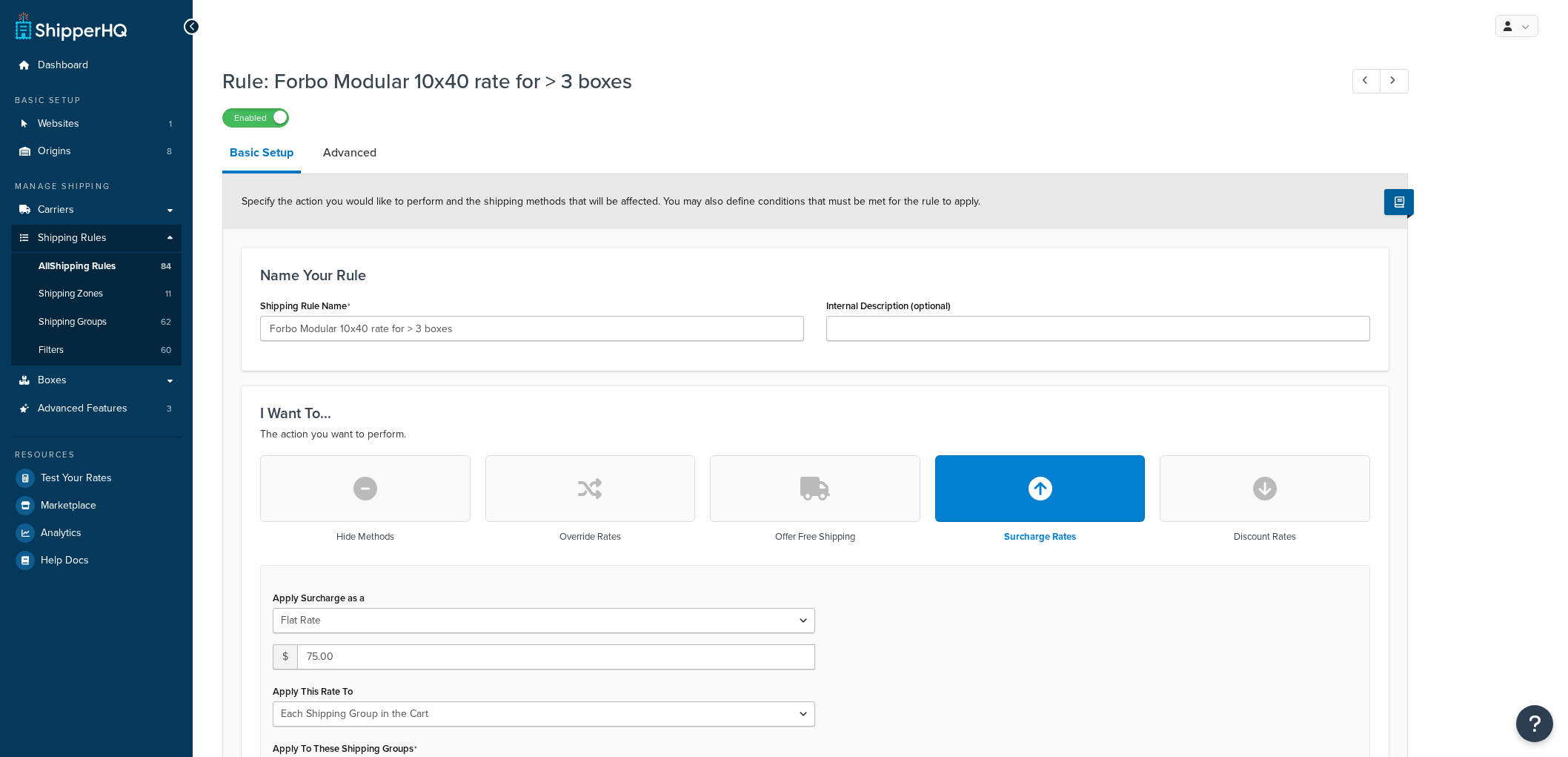
select select "SHIPPING_GROUP"
click at [378, 326] on input "Forbo Modular 10x40 rate for > 3 boxes" at bounding box center [532, 329] width 544 height 25
type input "Forbo Modular 10x40 surcharge for > 3 boxes"
click at [489, 298] on div "Shipping Rule Name Forbo Modular 10x40 surcharge for > 3 boxes" at bounding box center [532, 318] width 544 height 46
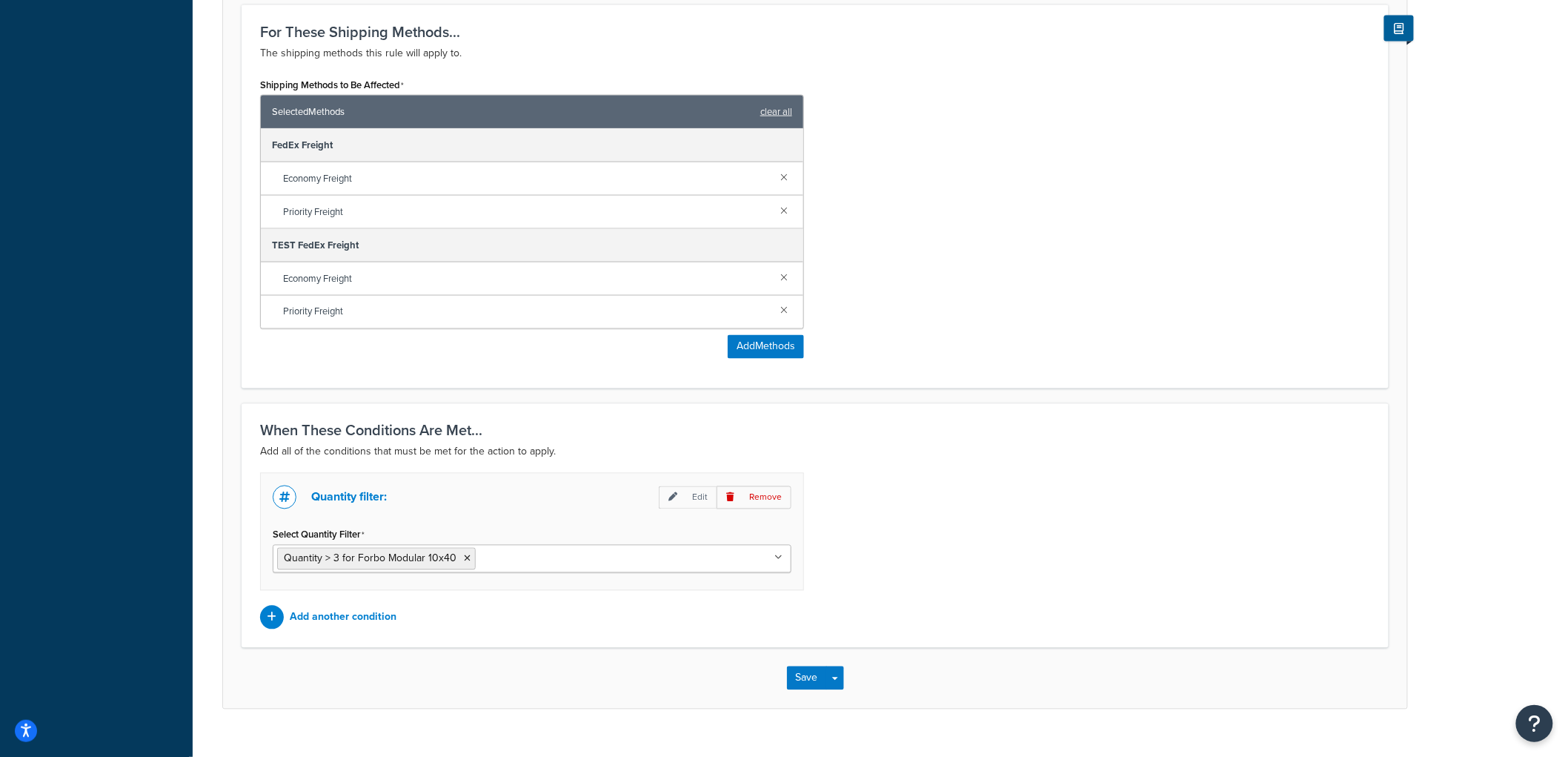
scroll to position [905, 0]
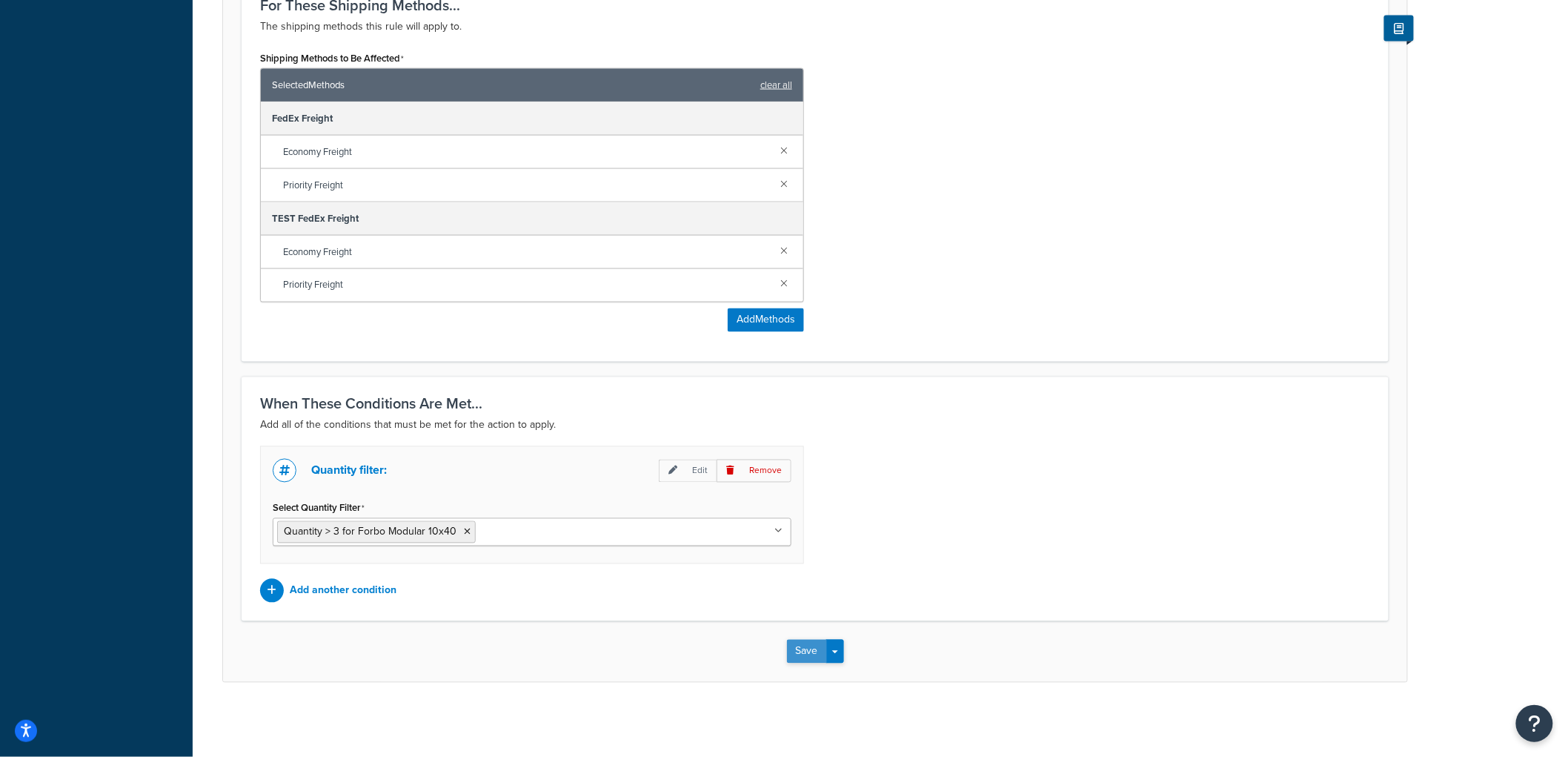
click at [809, 647] on button "Save" at bounding box center [807, 651] width 40 height 24
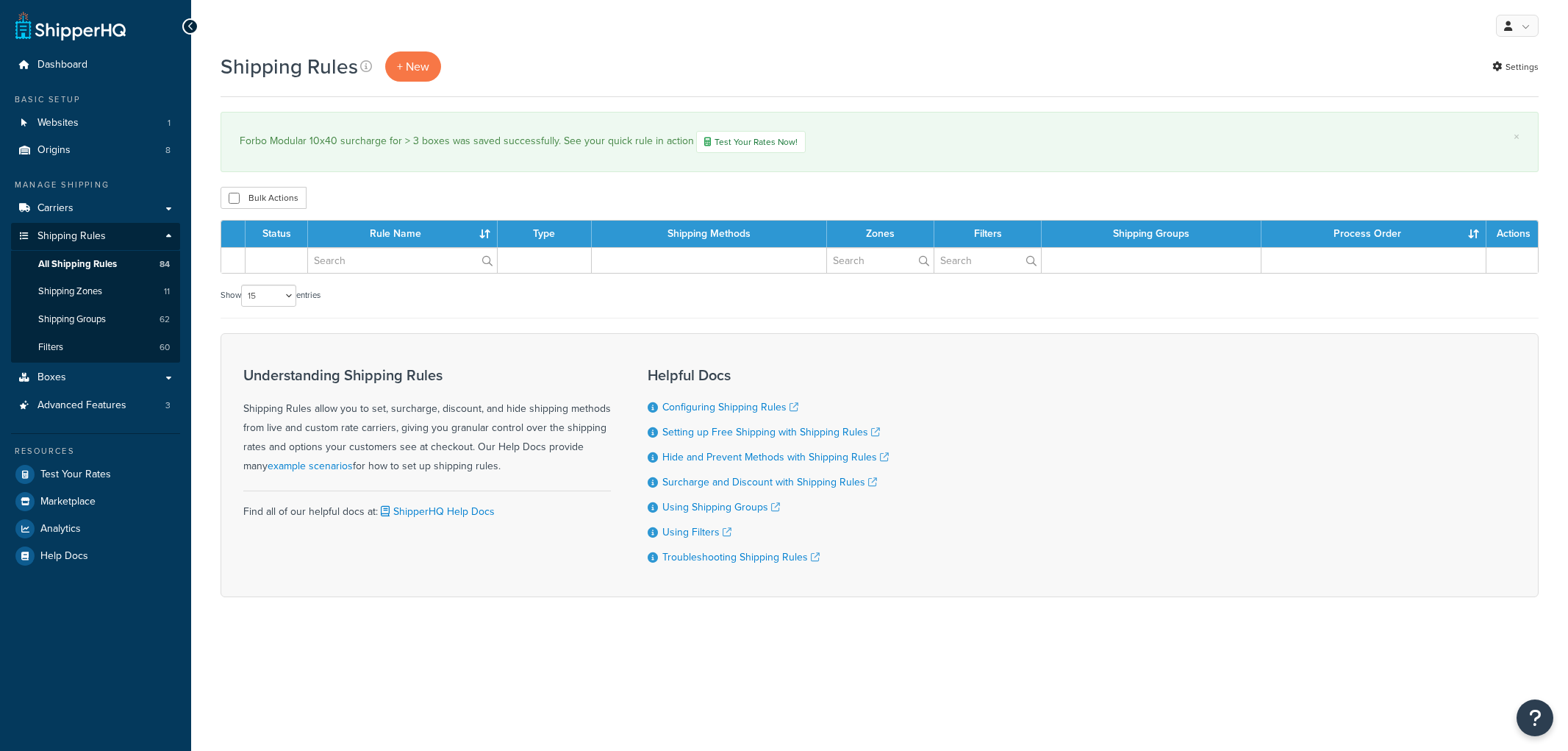
select select "15"
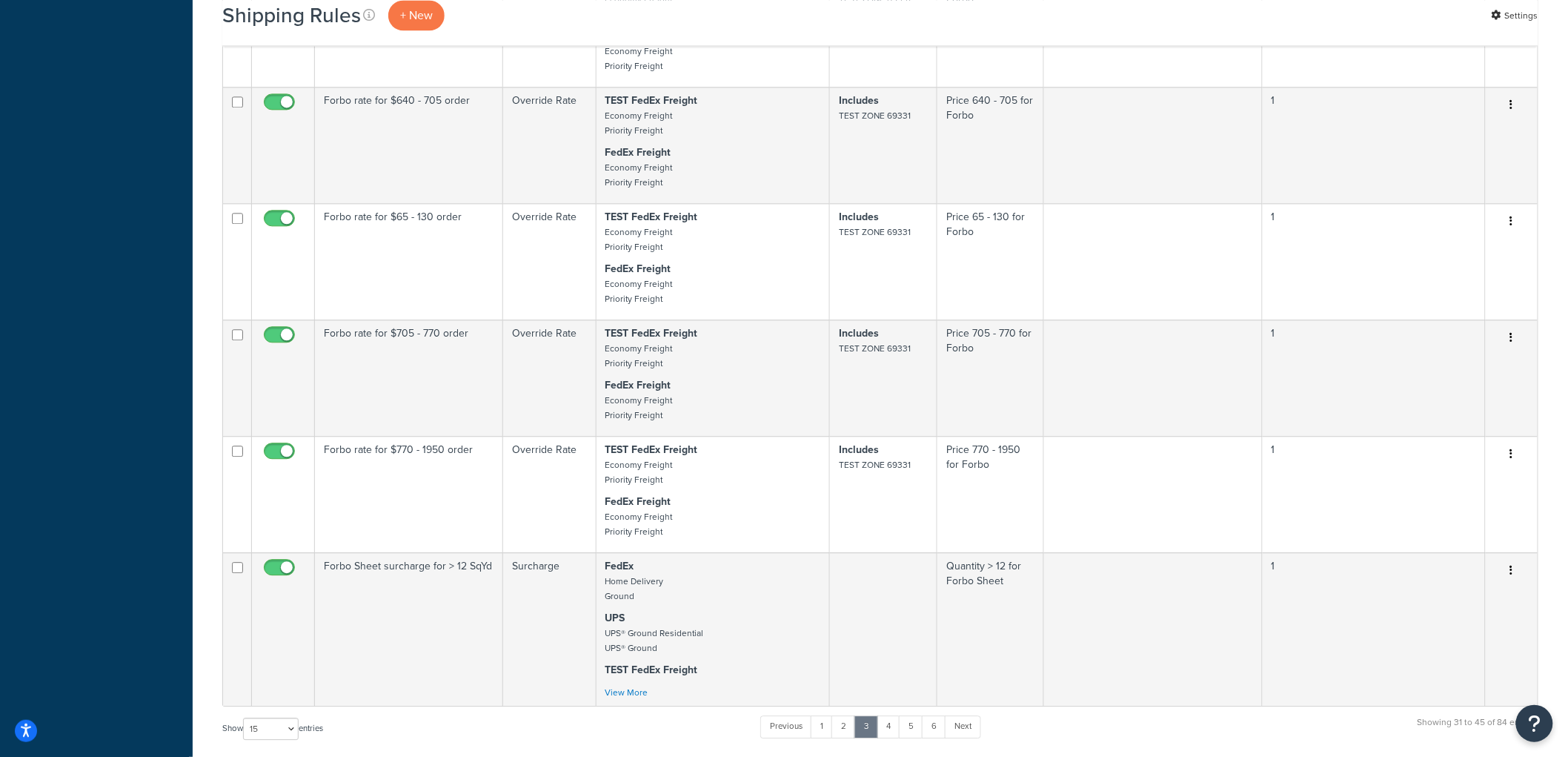
scroll to position [1482, 0]
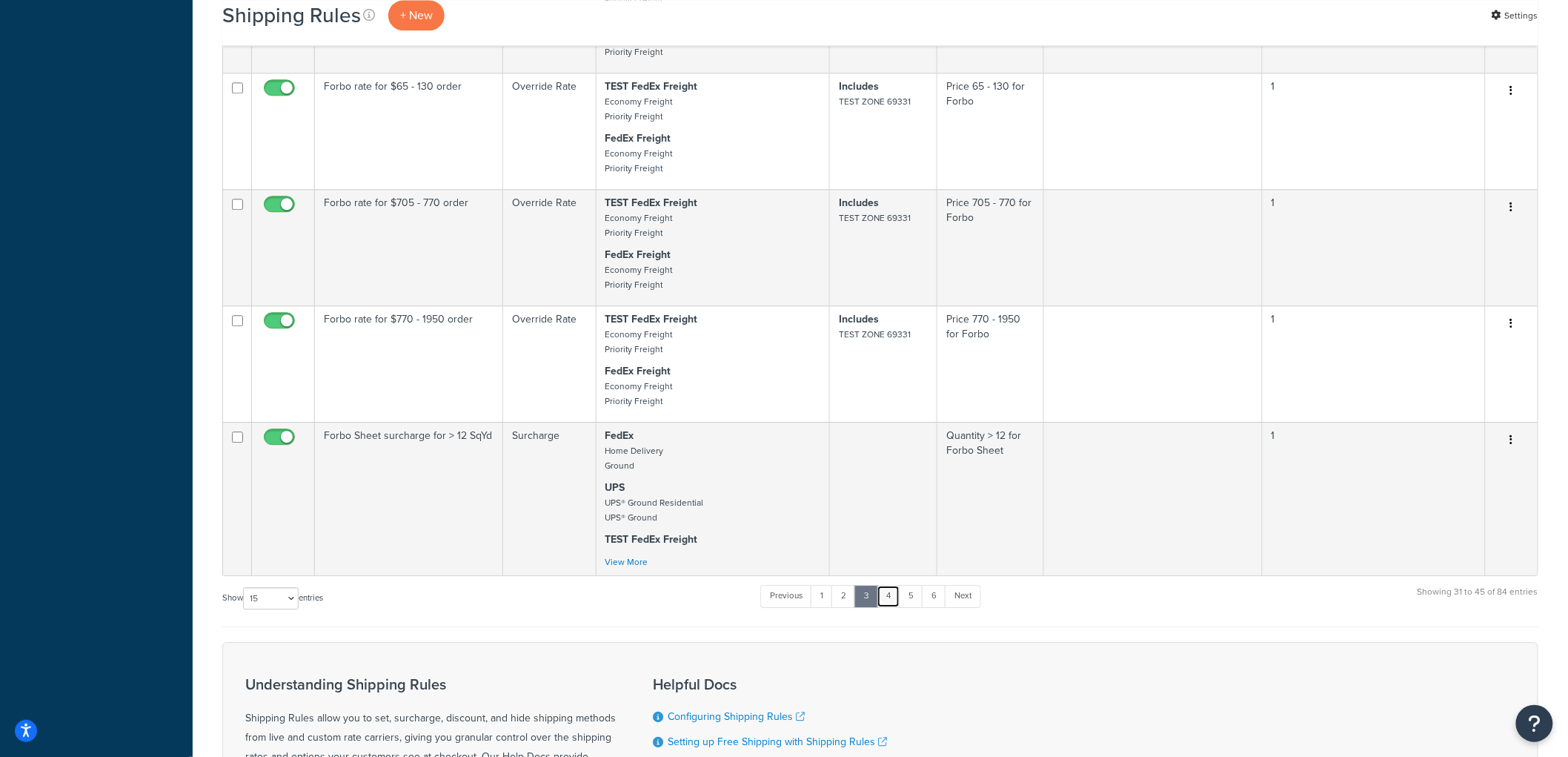
click at [887, 607] on link "4" at bounding box center [888, 596] width 24 height 22
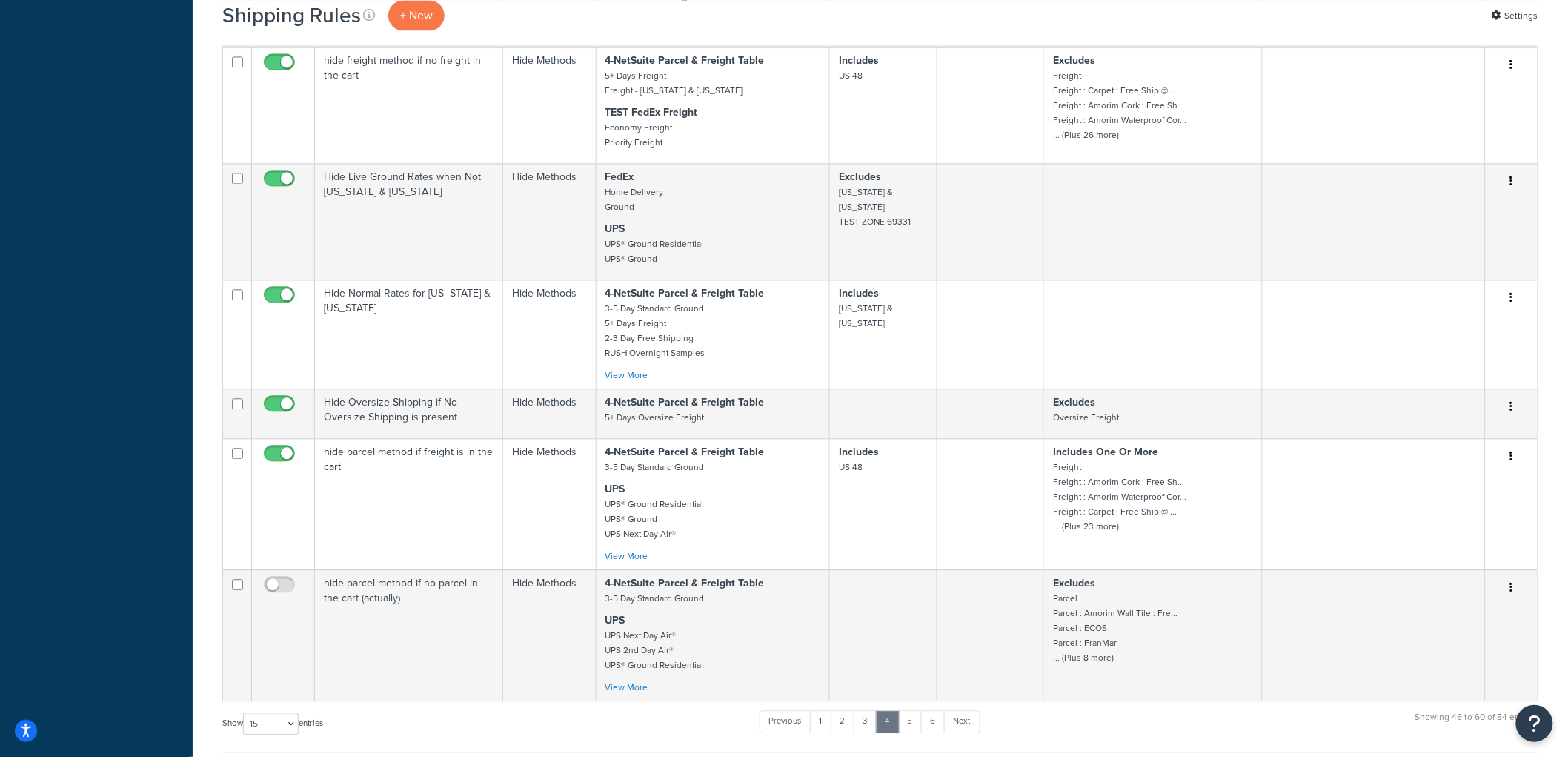
scroll to position [1565, 0]
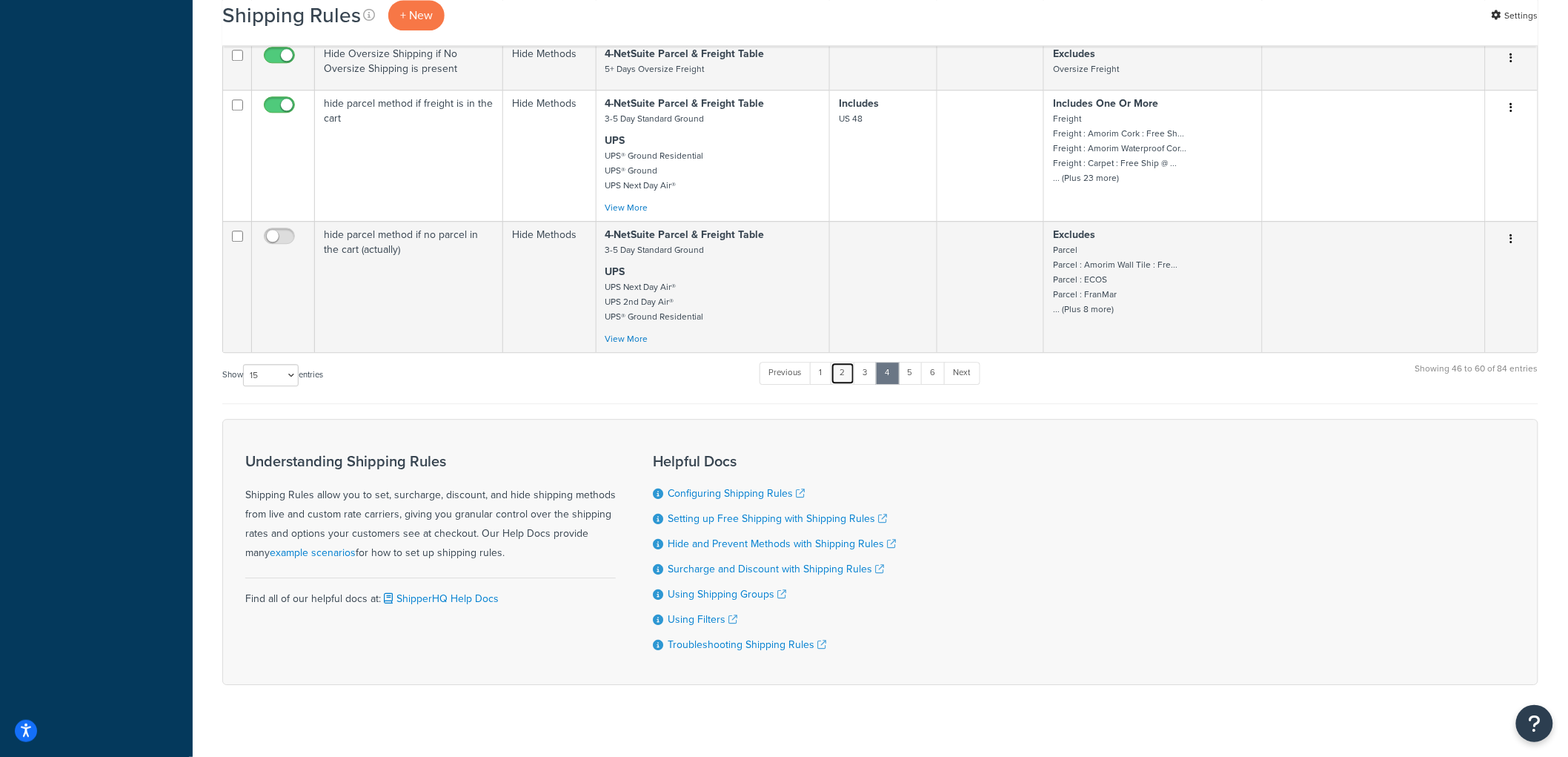
click at [846, 384] on link "2" at bounding box center [842, 373] width 25 height 22
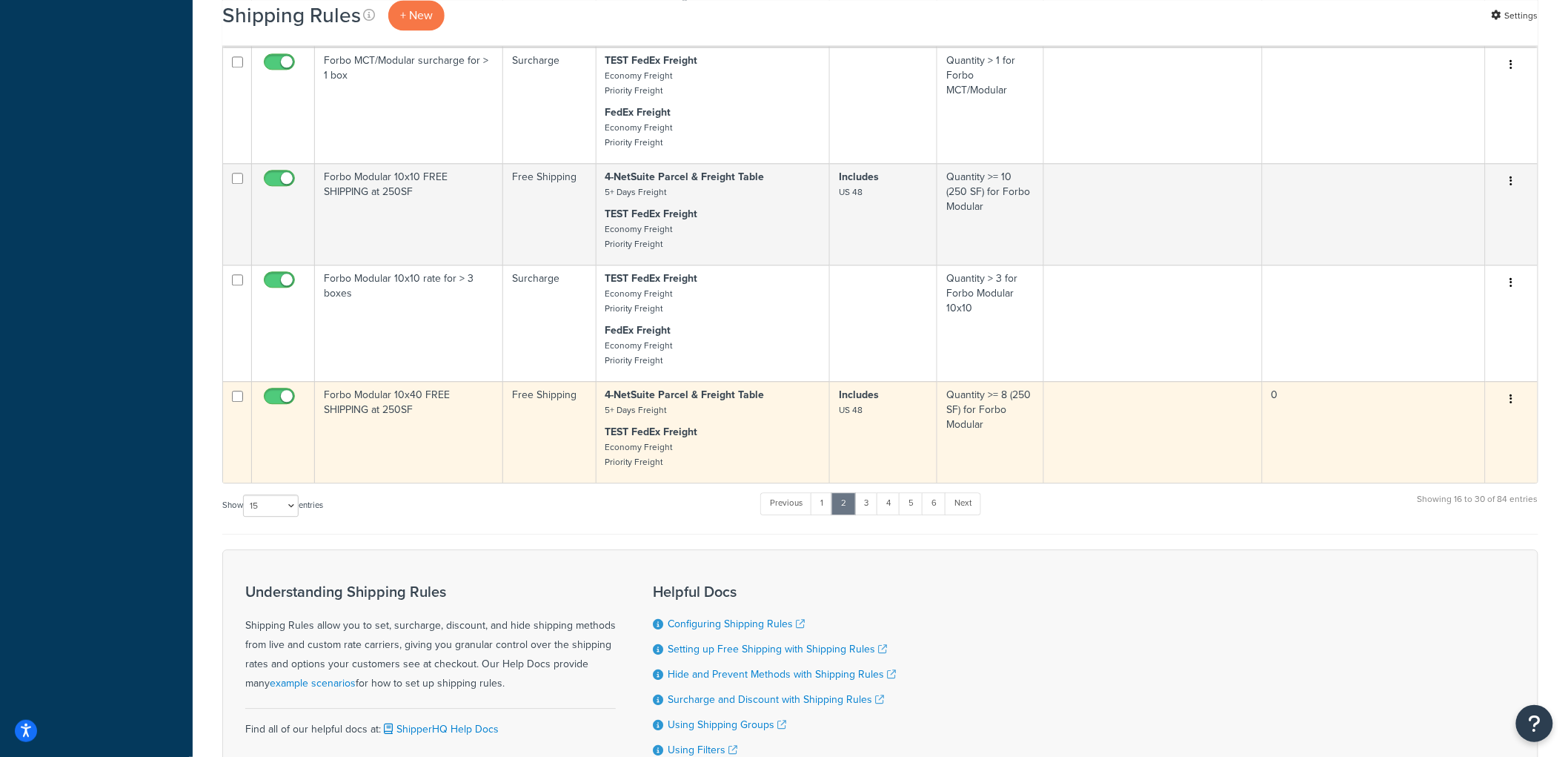
scroll to position [1400, 0]
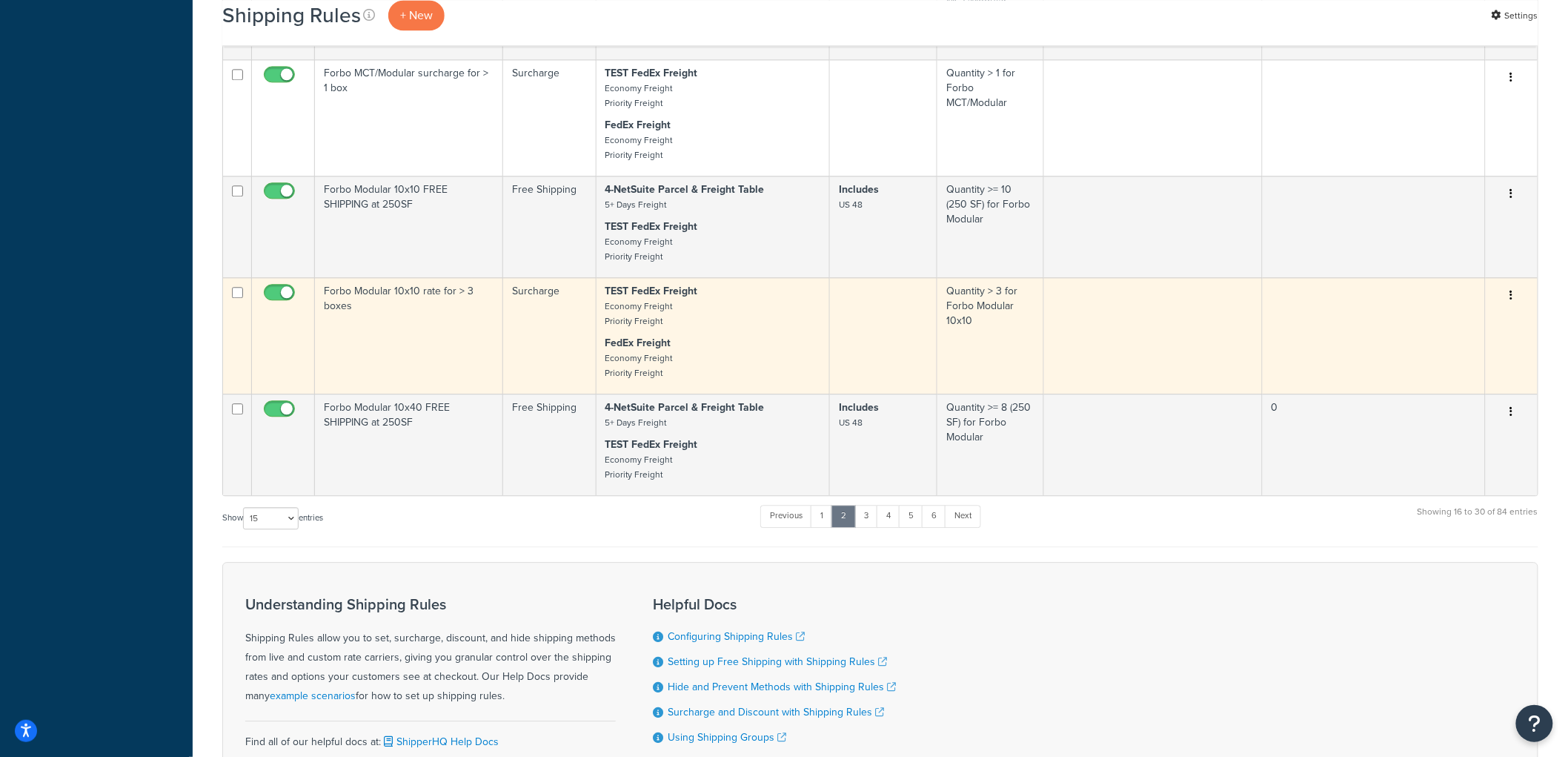
click at [479, 361] on td "Forbo Modular 10x10 rate for > 3 boxes" at bounding box center [408, 335] width 188 height 117
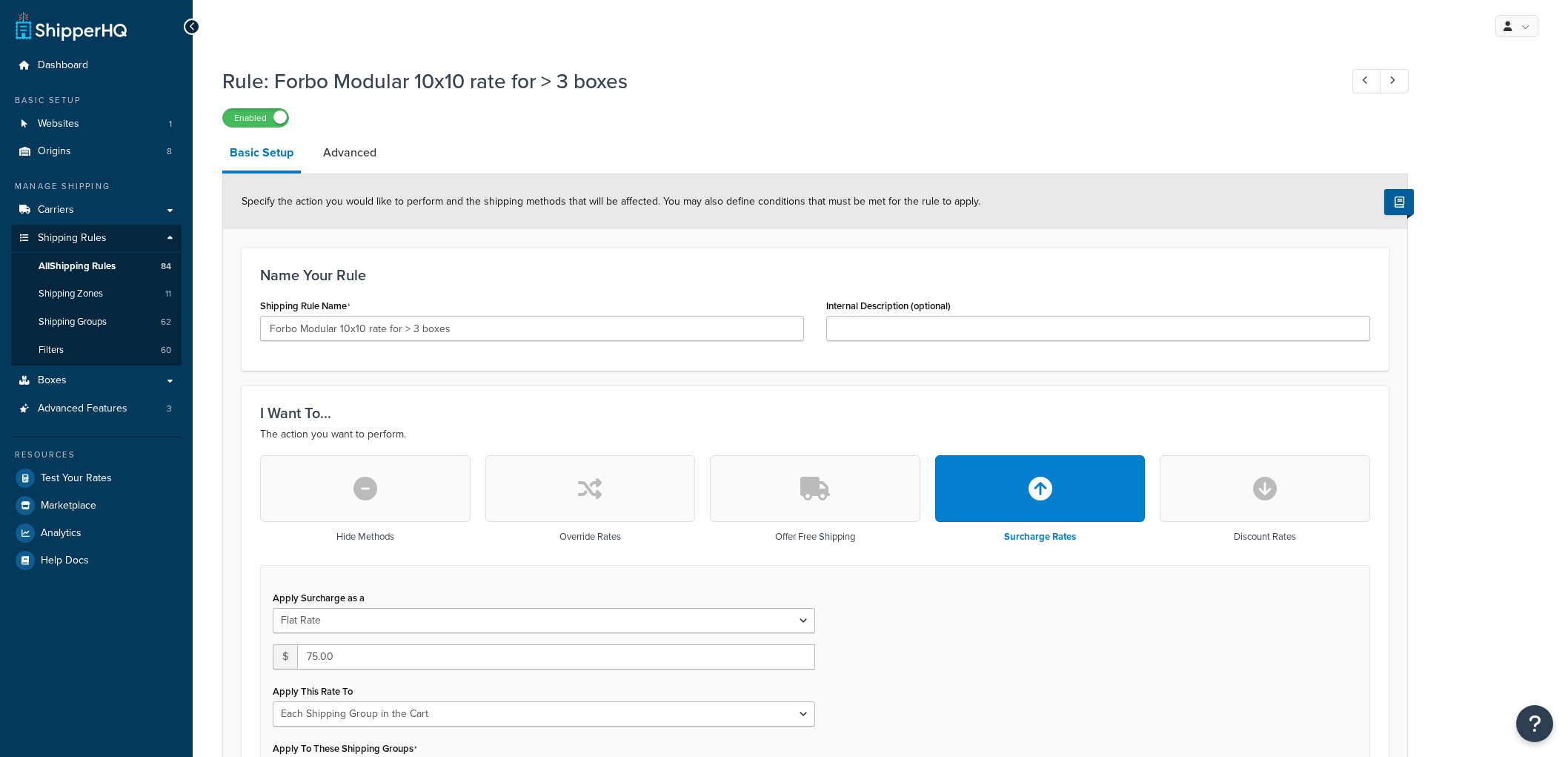
select select "SHIPPING_GROUP"
click at [372, 326] on input "Forbo Modular 10x10 rate for > 3 boxes" at bounding box center [532, 329] width 544 height 25
type input "Forbo Modular 10x10 surcharge for > 3 boxes"
click at [520, 289] on div "Name Your Rule Shipping Rule Name Forbo Modular 10x10 surcharge for > 3 boxes I…" at bounding box center [815, 309] width 1147 height 123
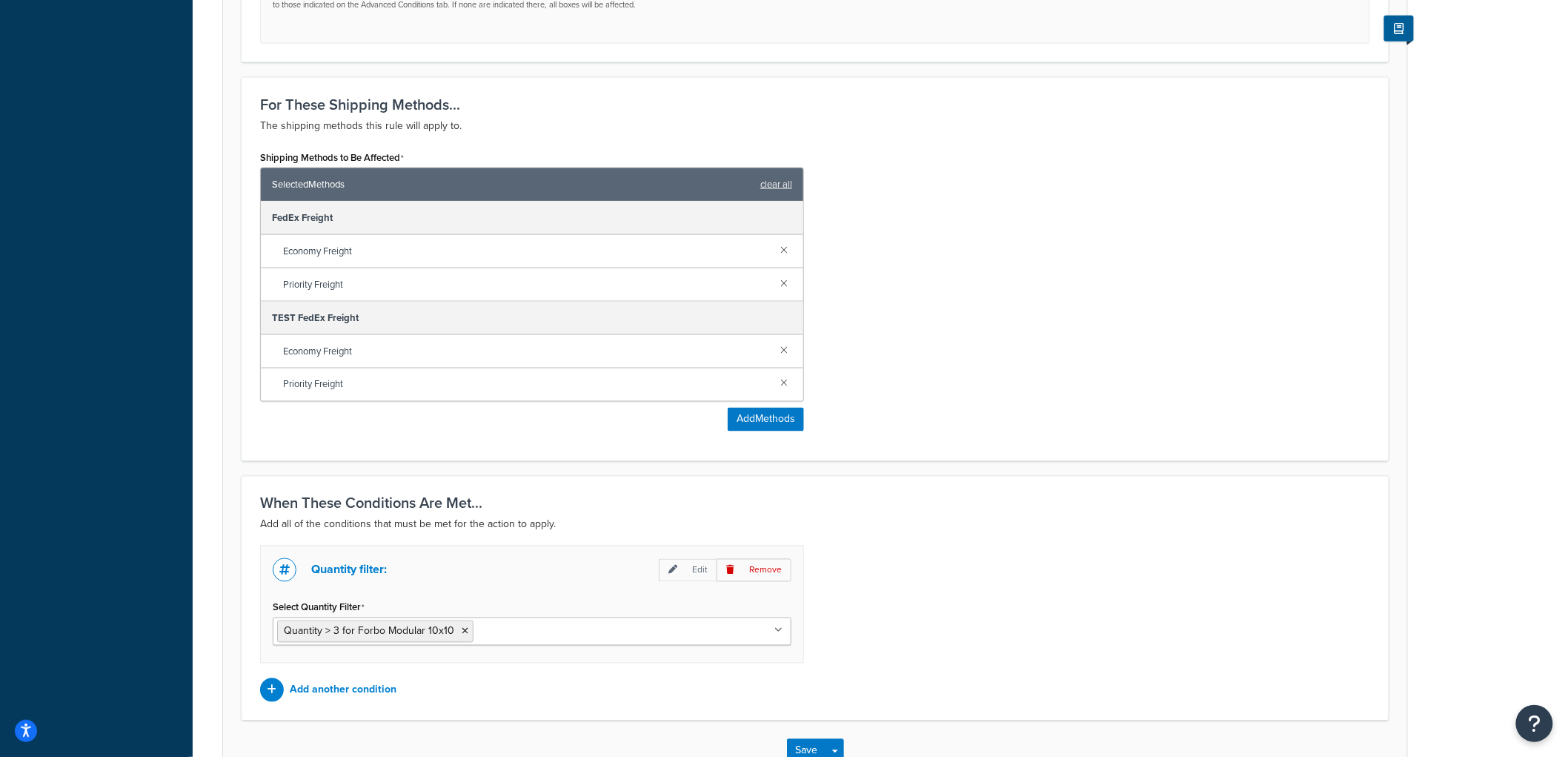
scroll to position [905, 0]
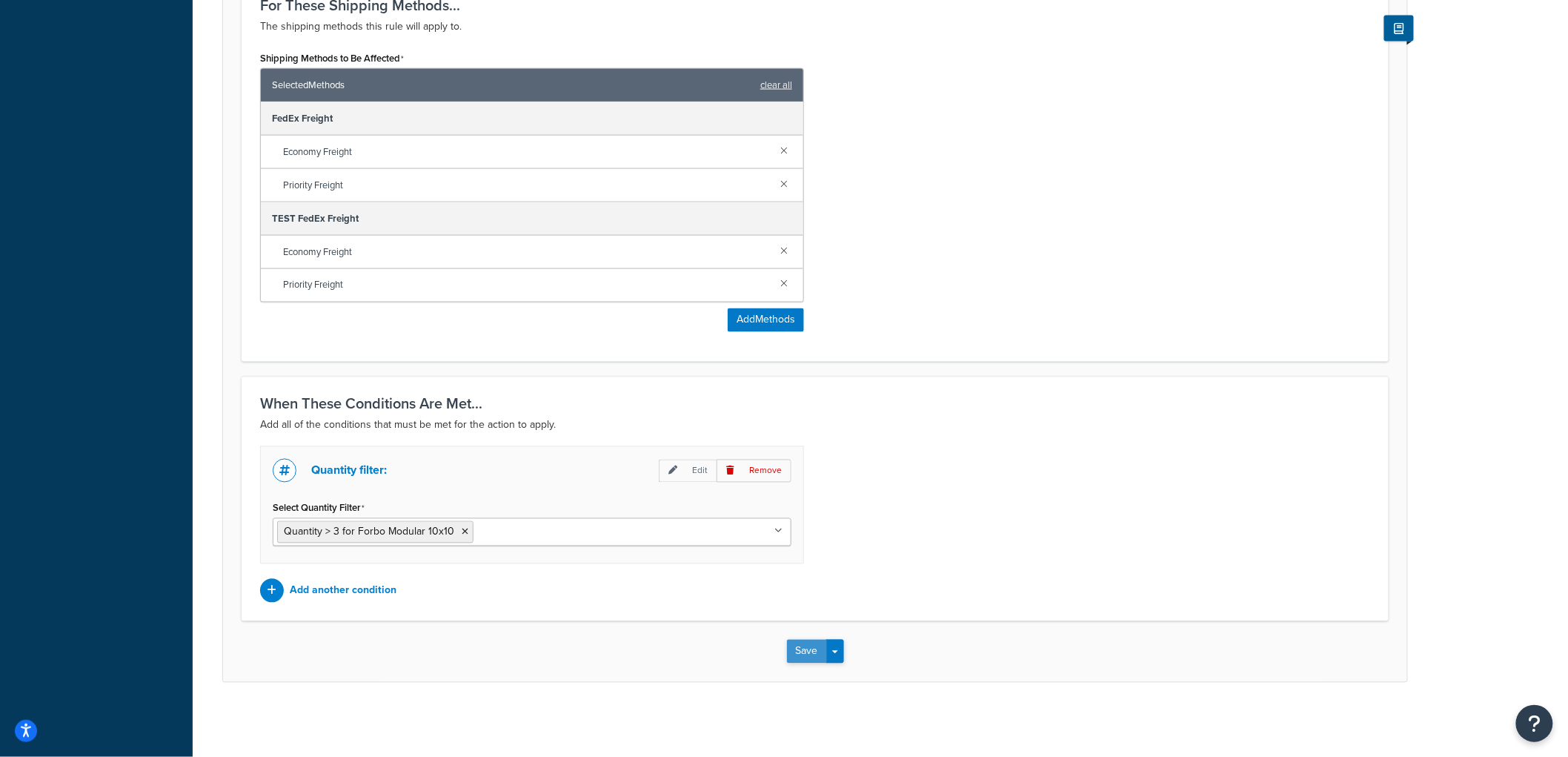
click at [796, 648] on button "Save" at bounding box center [807, 651] width 40 height 24
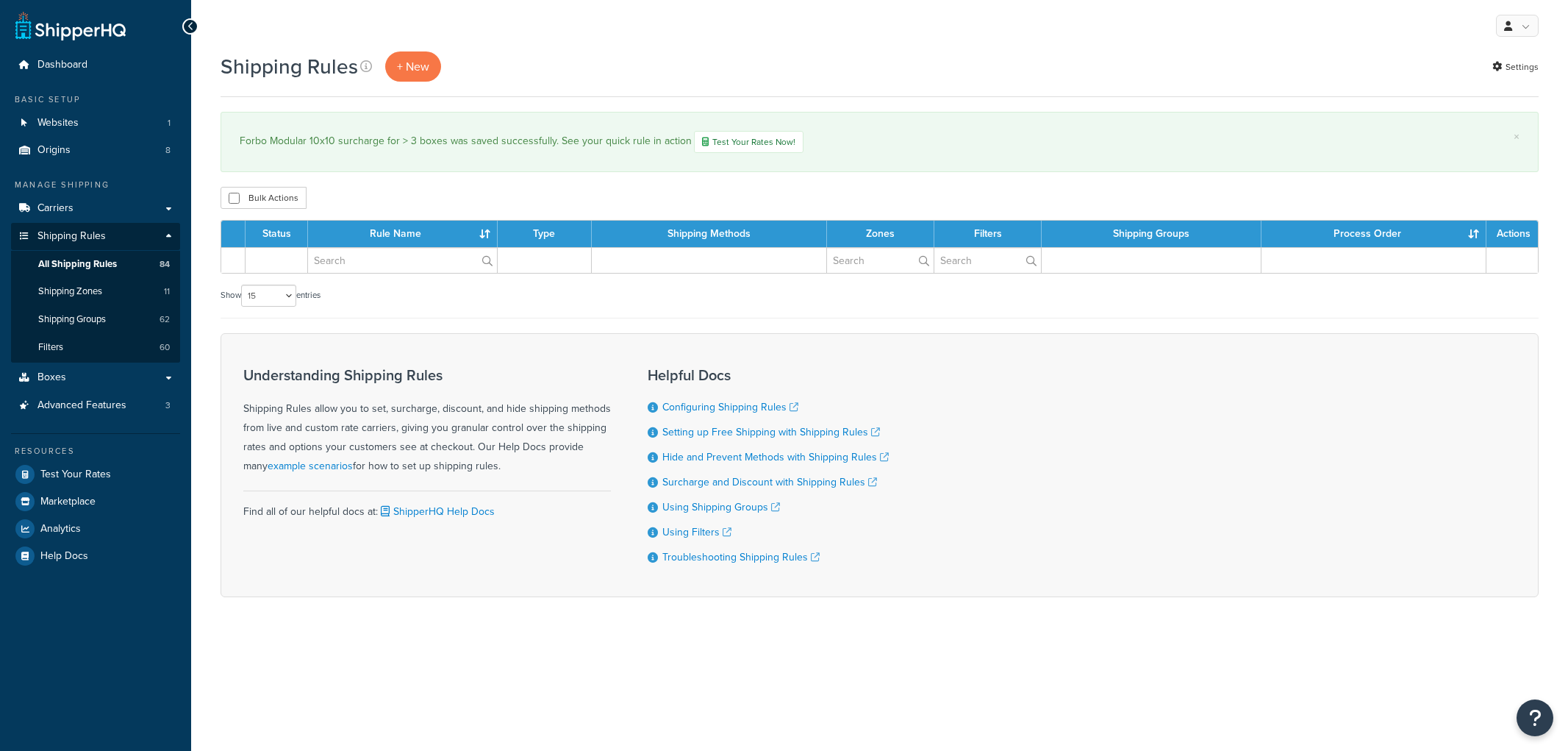
select select "15"
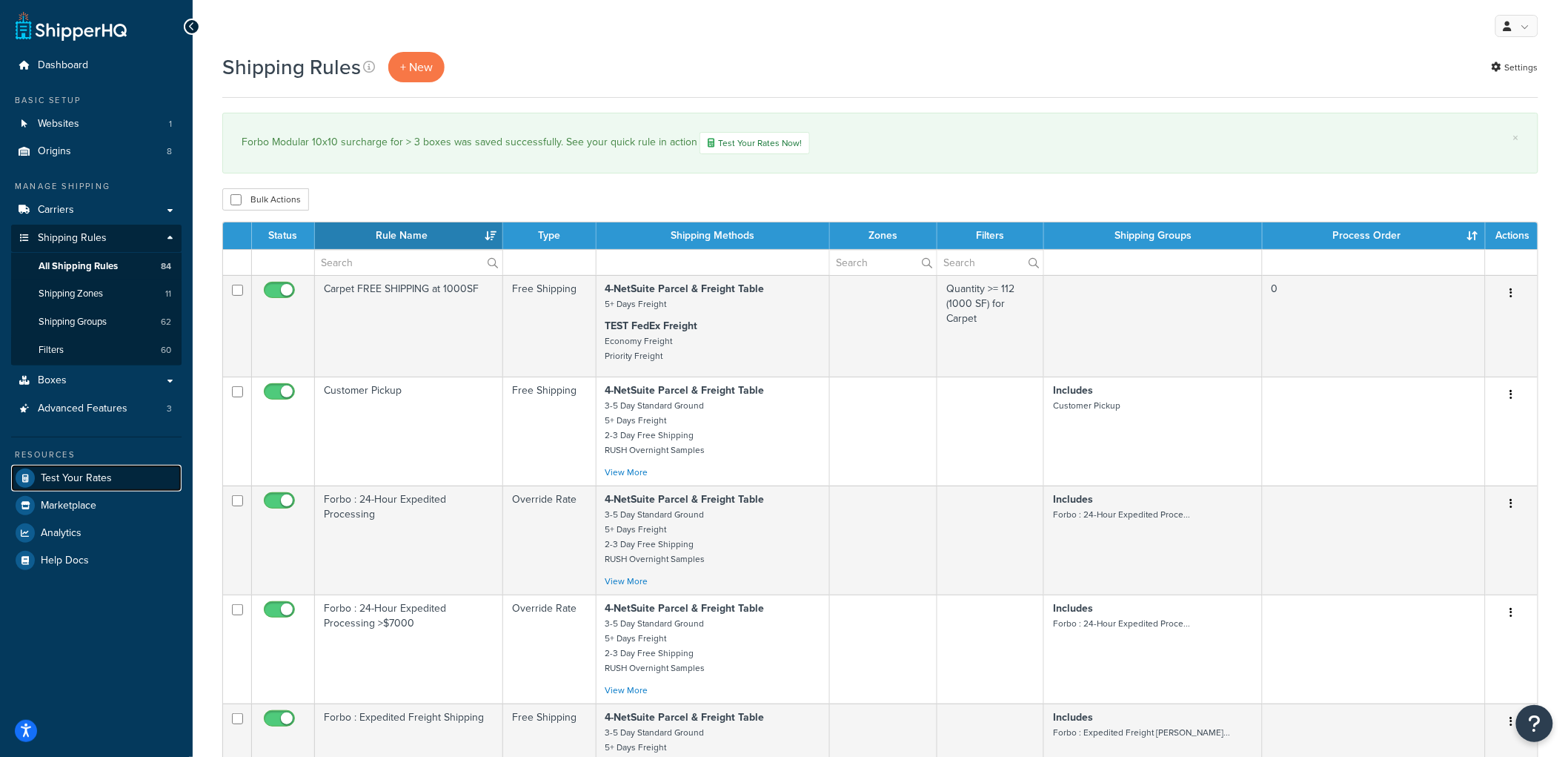
click at [94, 479] on span "Test Your Rates" at bounding box center [76, 478] width 71 height 13
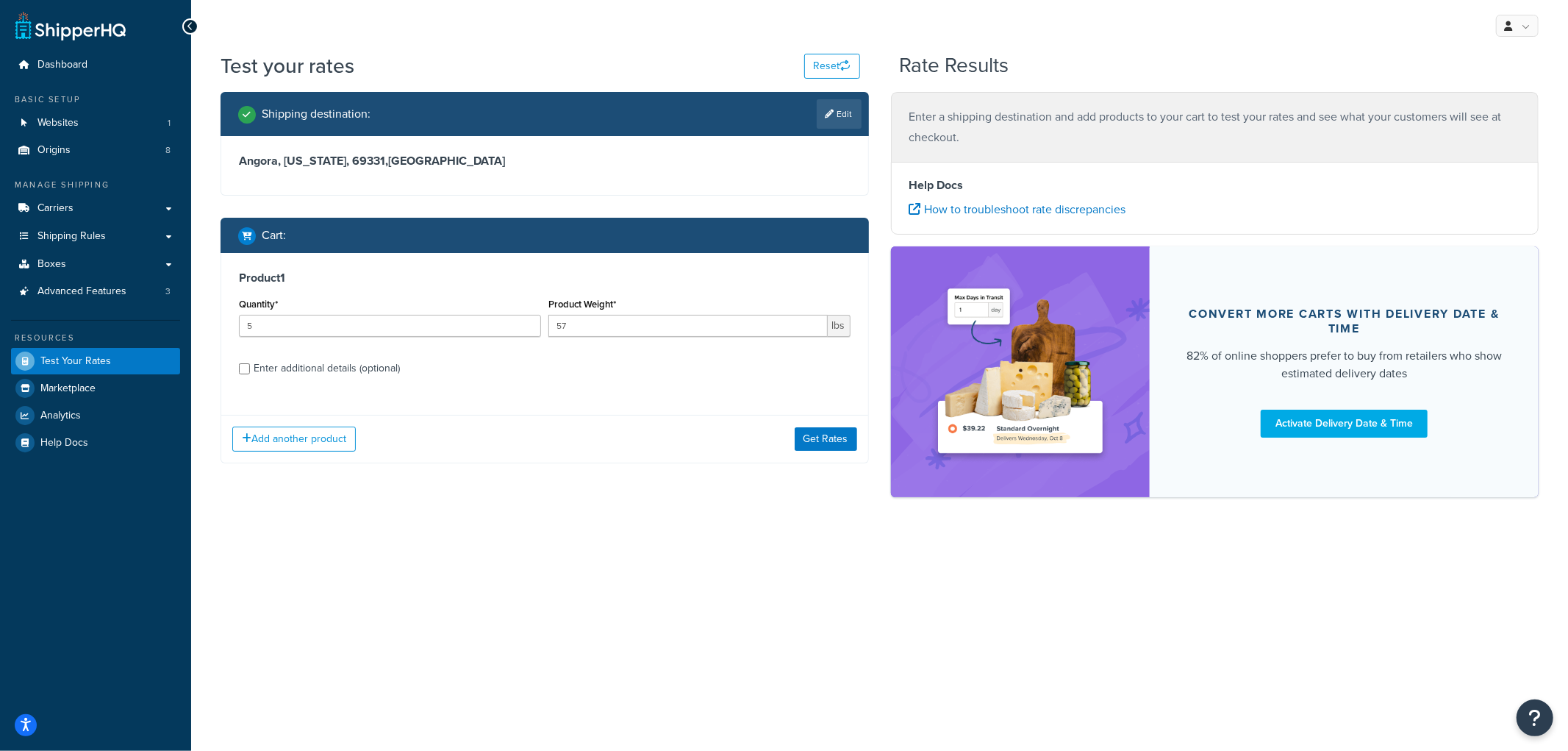
click at [332, 376] on div "Enter additional details (optional)" at bounding box center [327, 368] width 146 height 20
click at [250, 375] on input "Enter additional details (optional)" at bounding box center [245, 369] width 11 height 11
checkbox input "true"
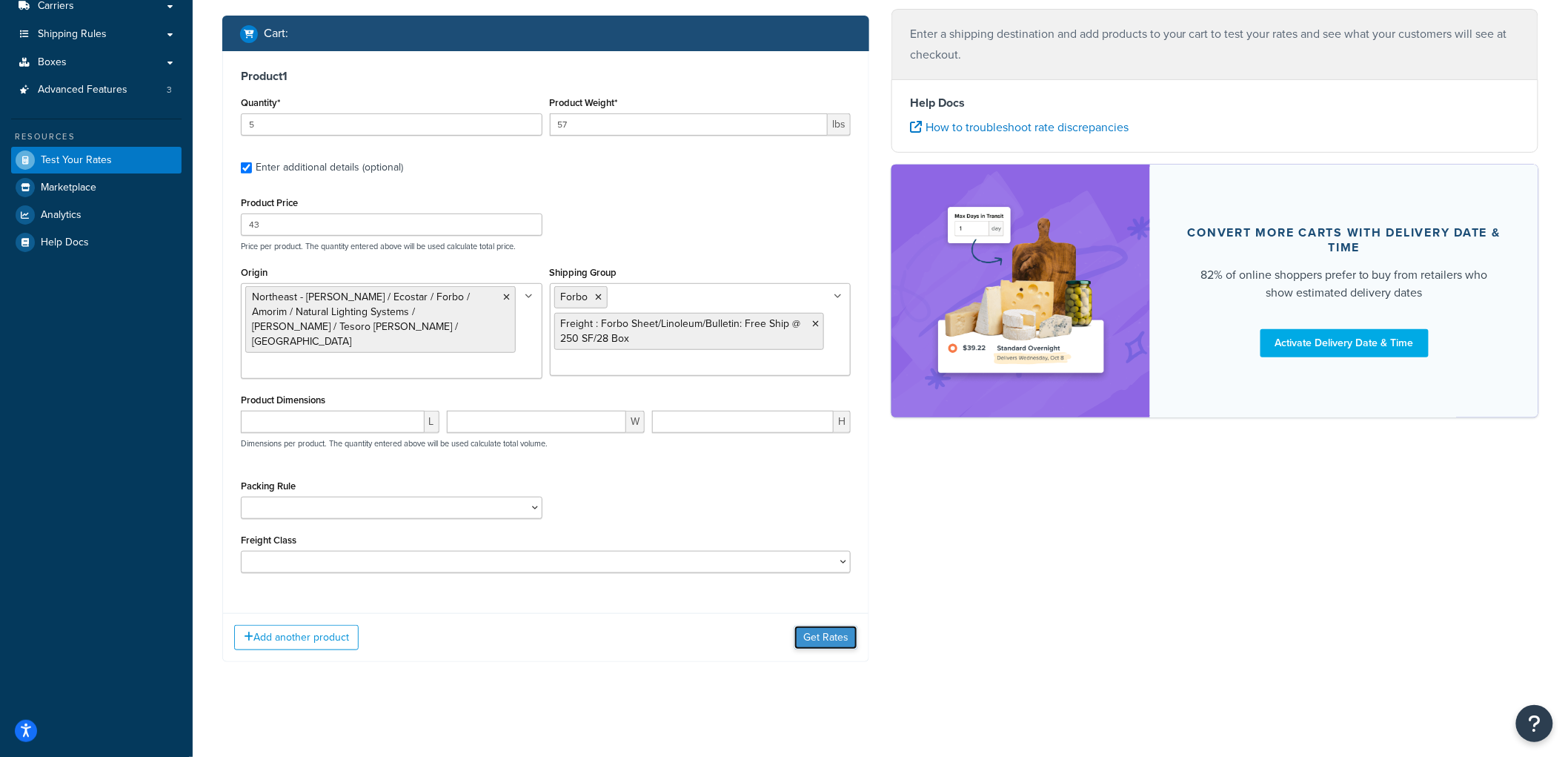
click at [834, 637] on button "Get Rates" at bounding box center [826, 637] width 63 height 24
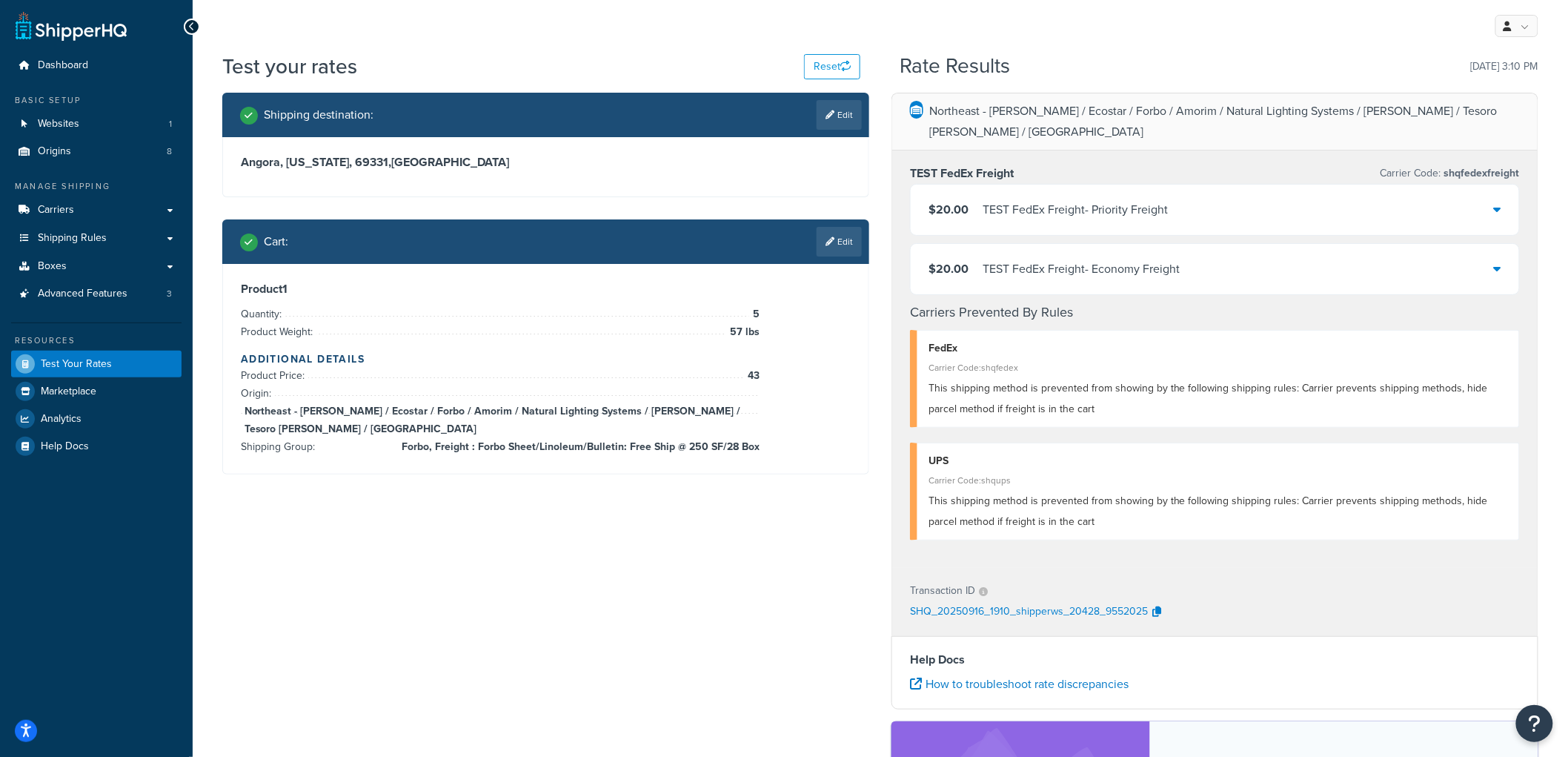
click at [956, 201] on span "$20.00" at bounding box center [949, 209] width 40 height 17
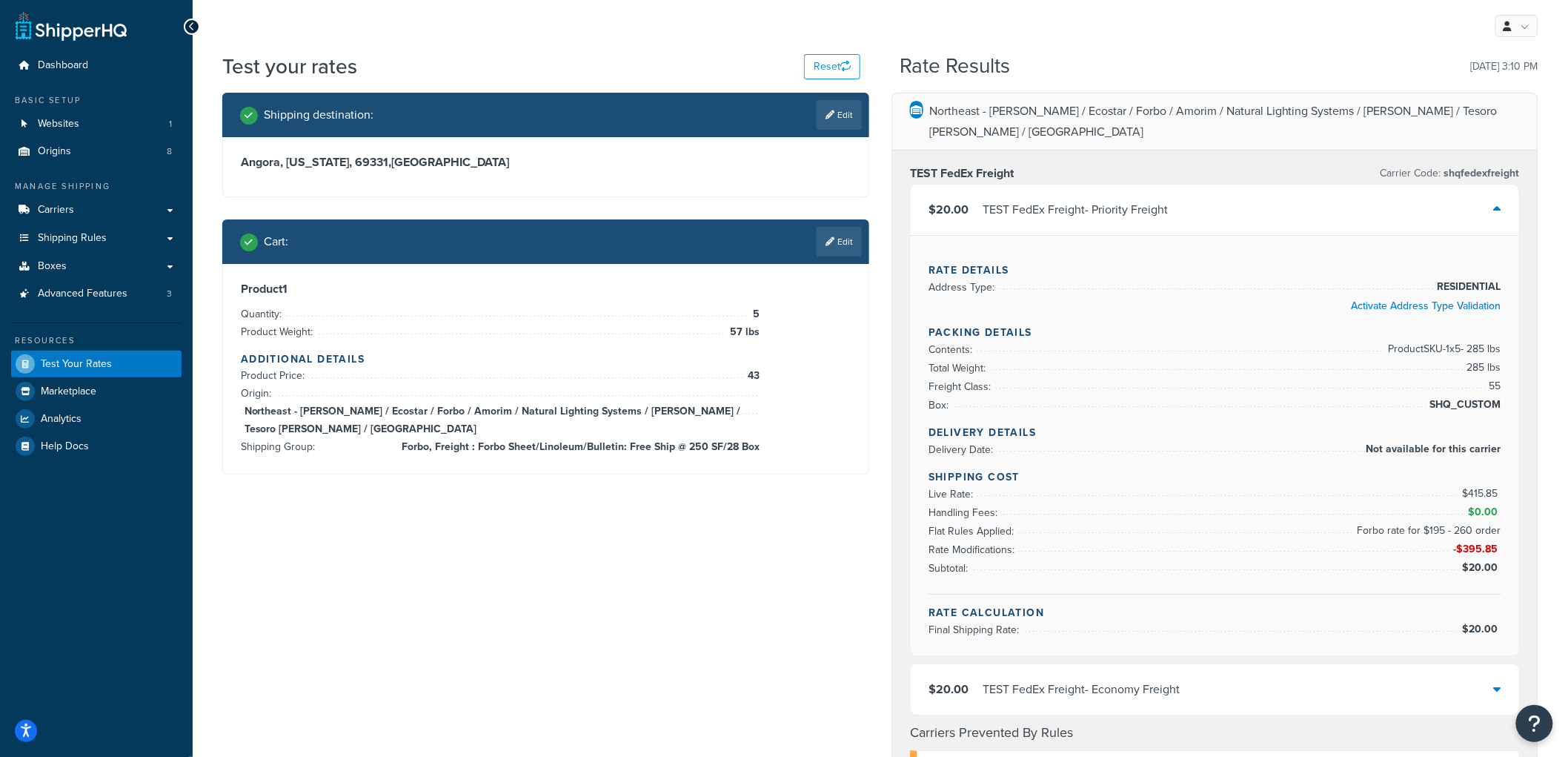
click at [956, 201] on span "$20.00" at bounding box center [949, 209] width 40 height 17
